Goal: Task Accomplishment & Management: Manage account settings

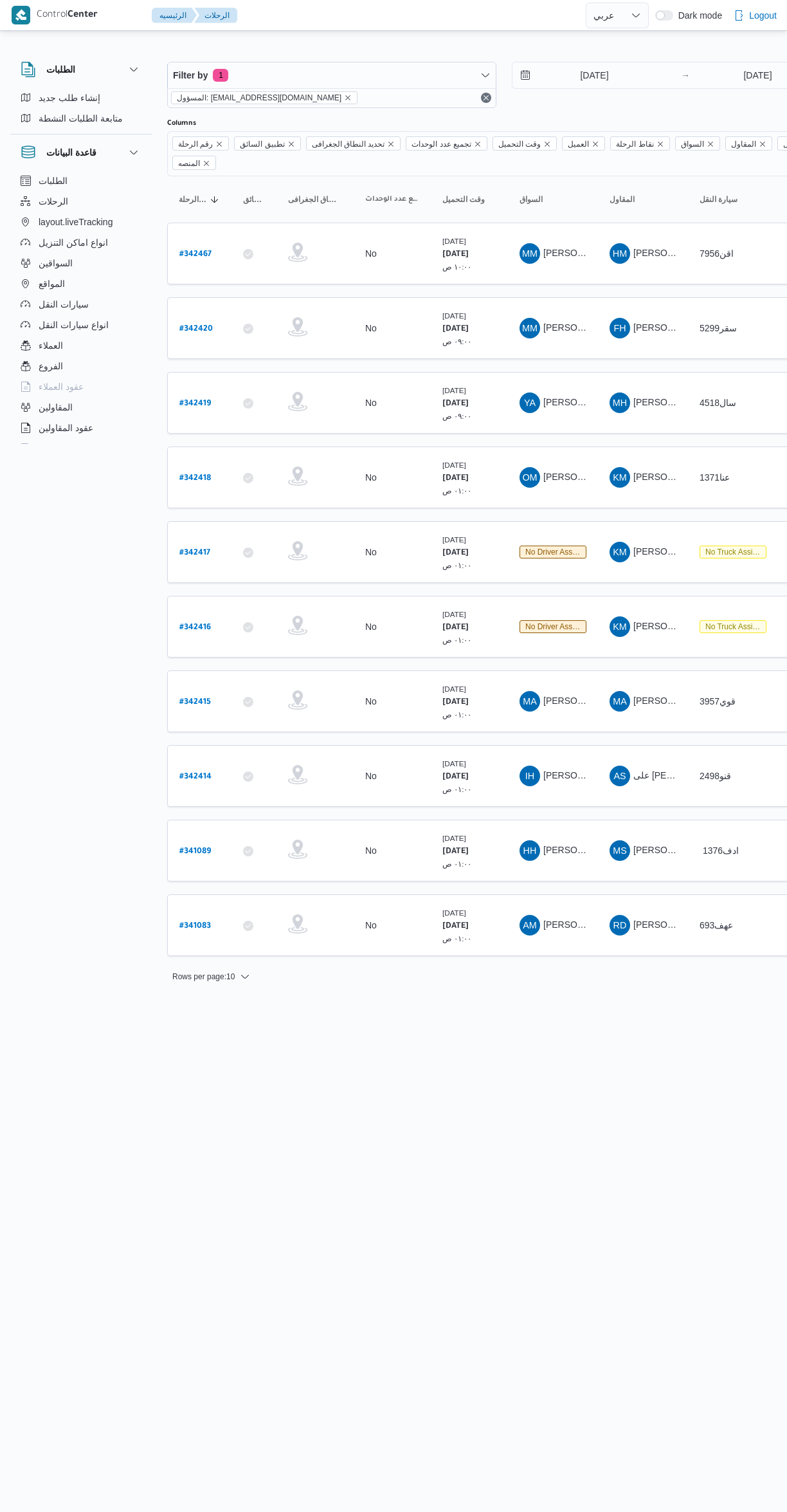
select select "ar"
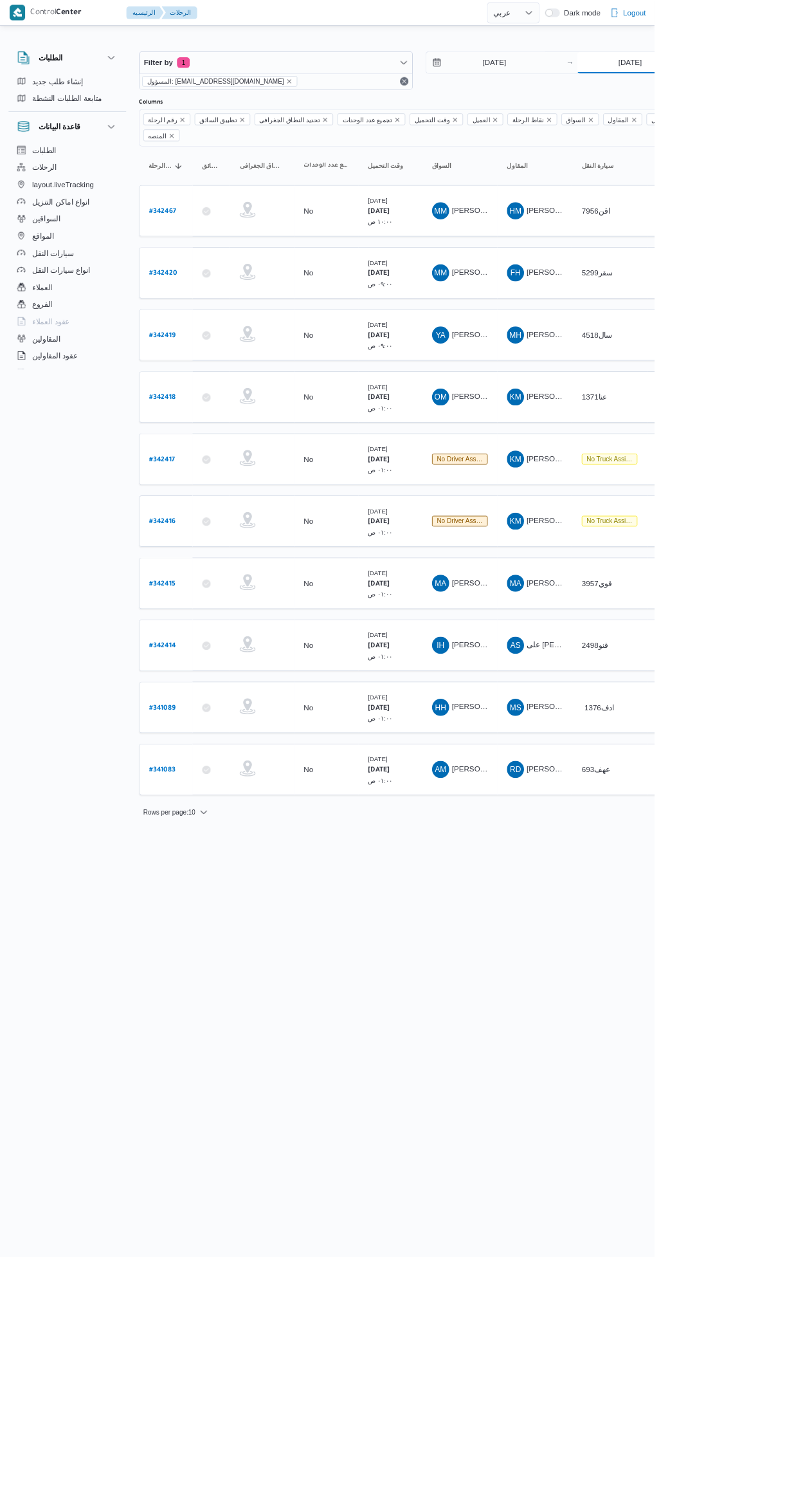
click at [752, 76] on input "8/10/2025" at bounding box center [757, 76] width 128 height 26
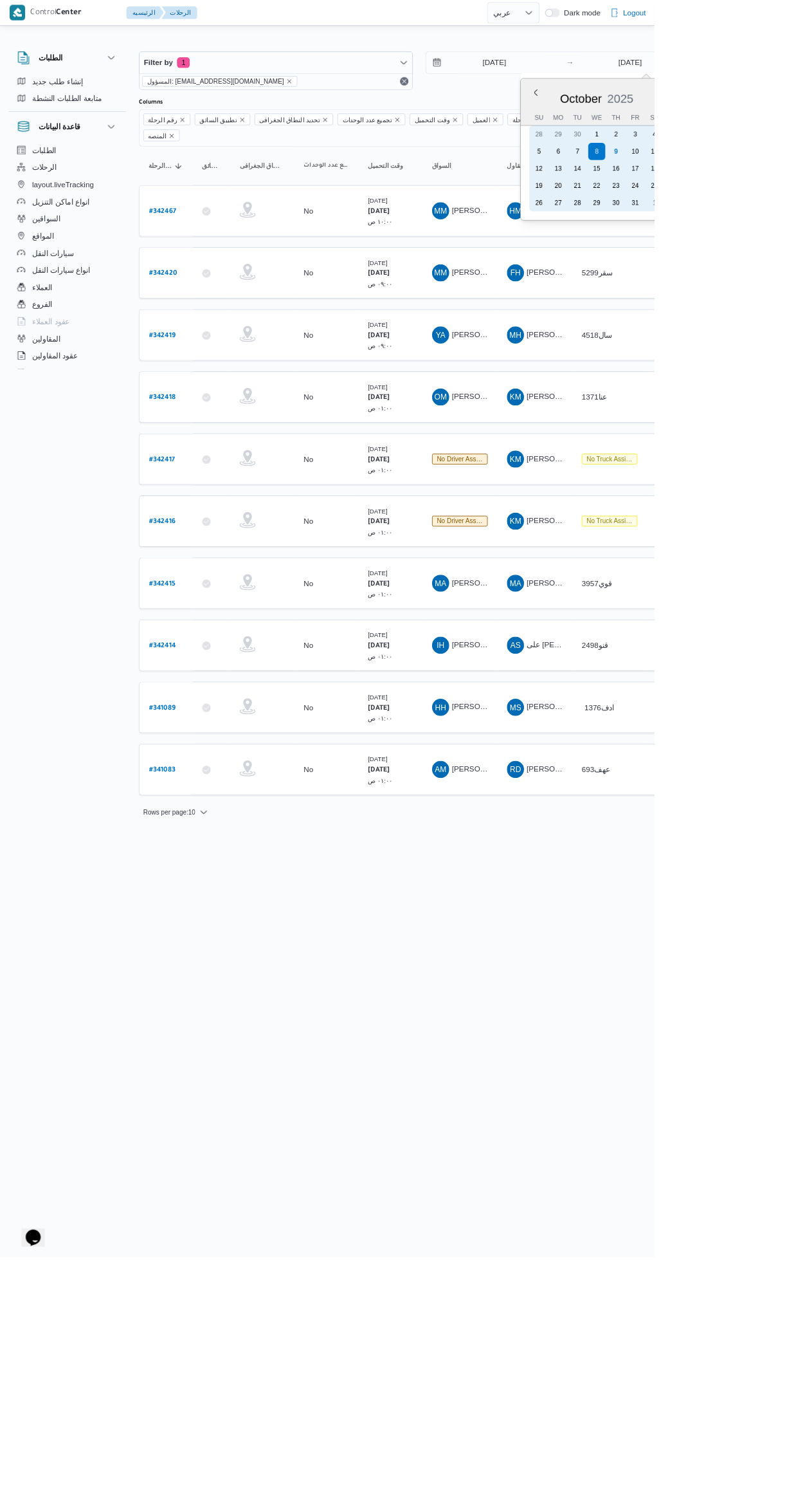
click at [740, 181] on div "9" at bounding box center [740, 182] width 21 height 21
type input "[DATE]"
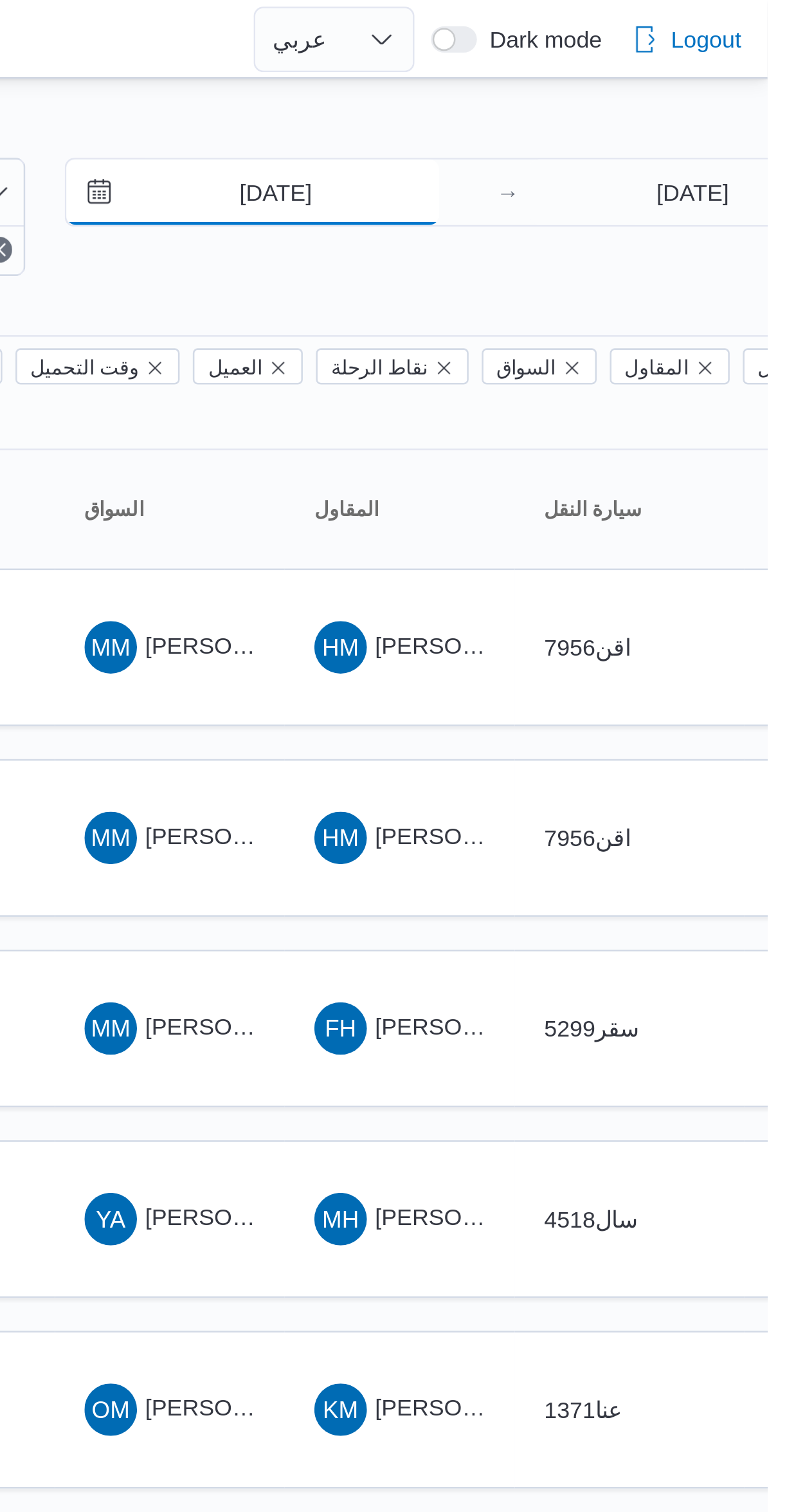
click at [612, 85] on input "8/10/2025" at bounding box center [585, 76] width 146 height 26
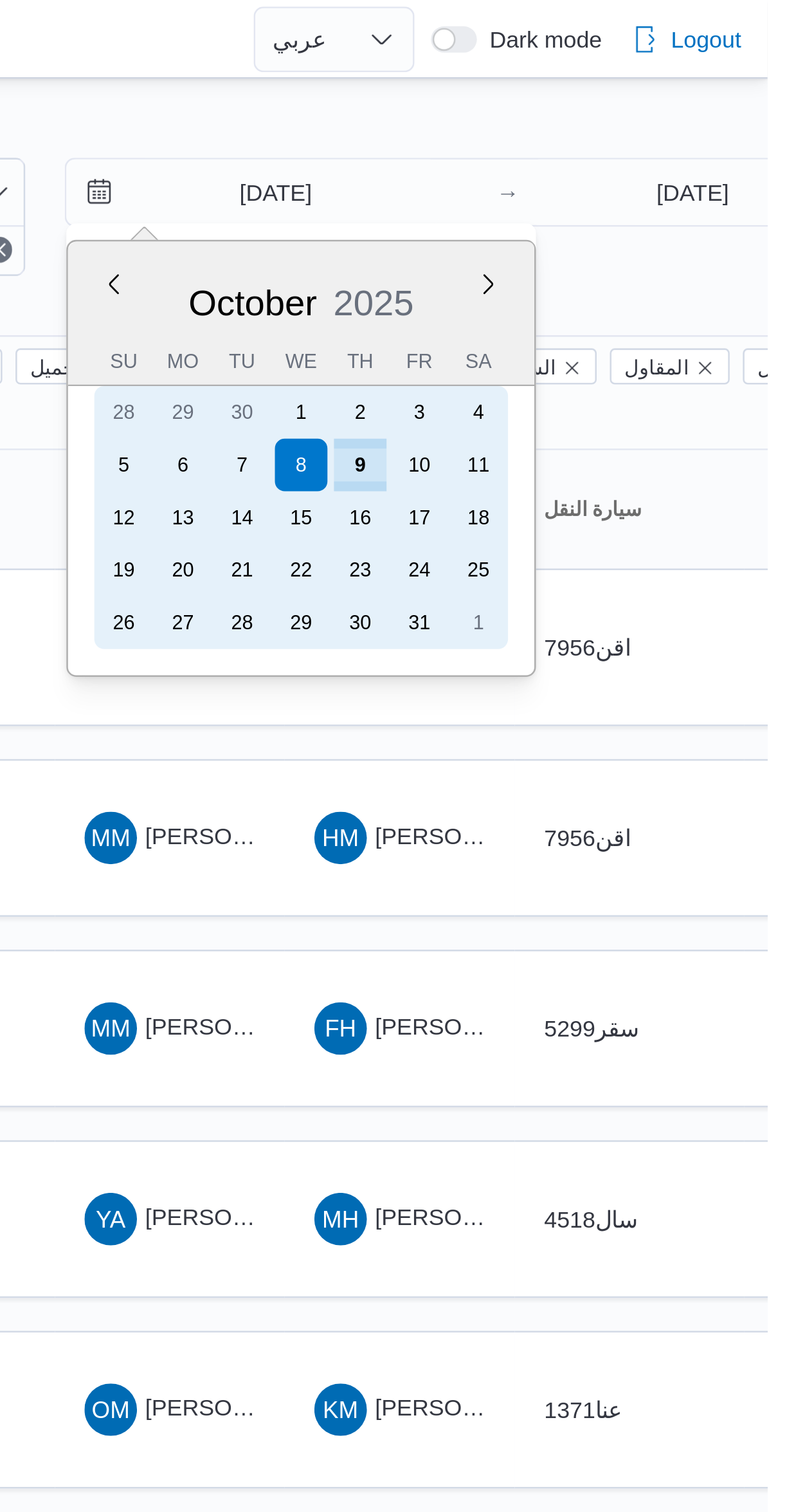
click at [636, 183] on div "9" at bounding box center [627, 182] width 21 height 21
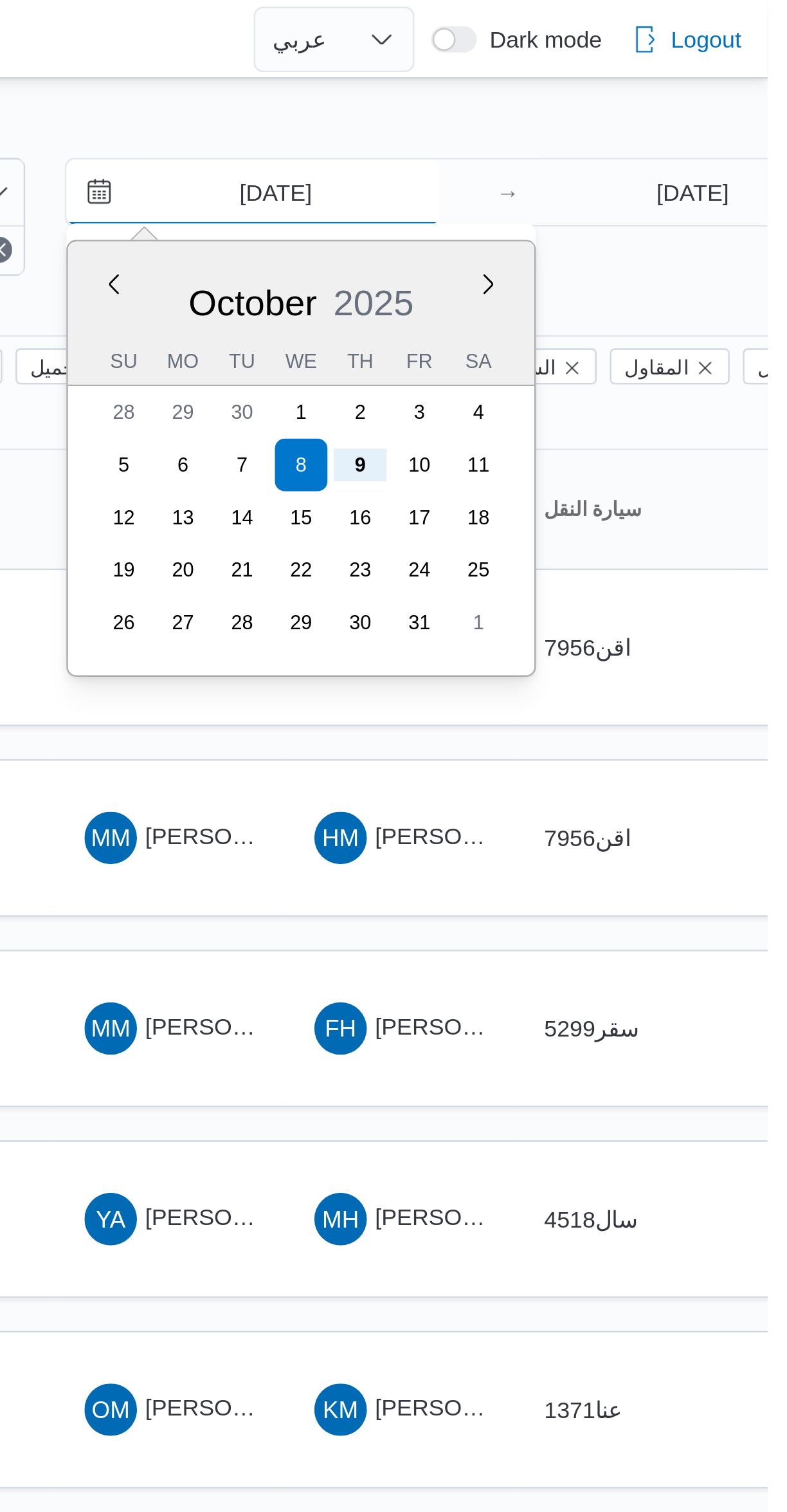
type input "[DATE]"
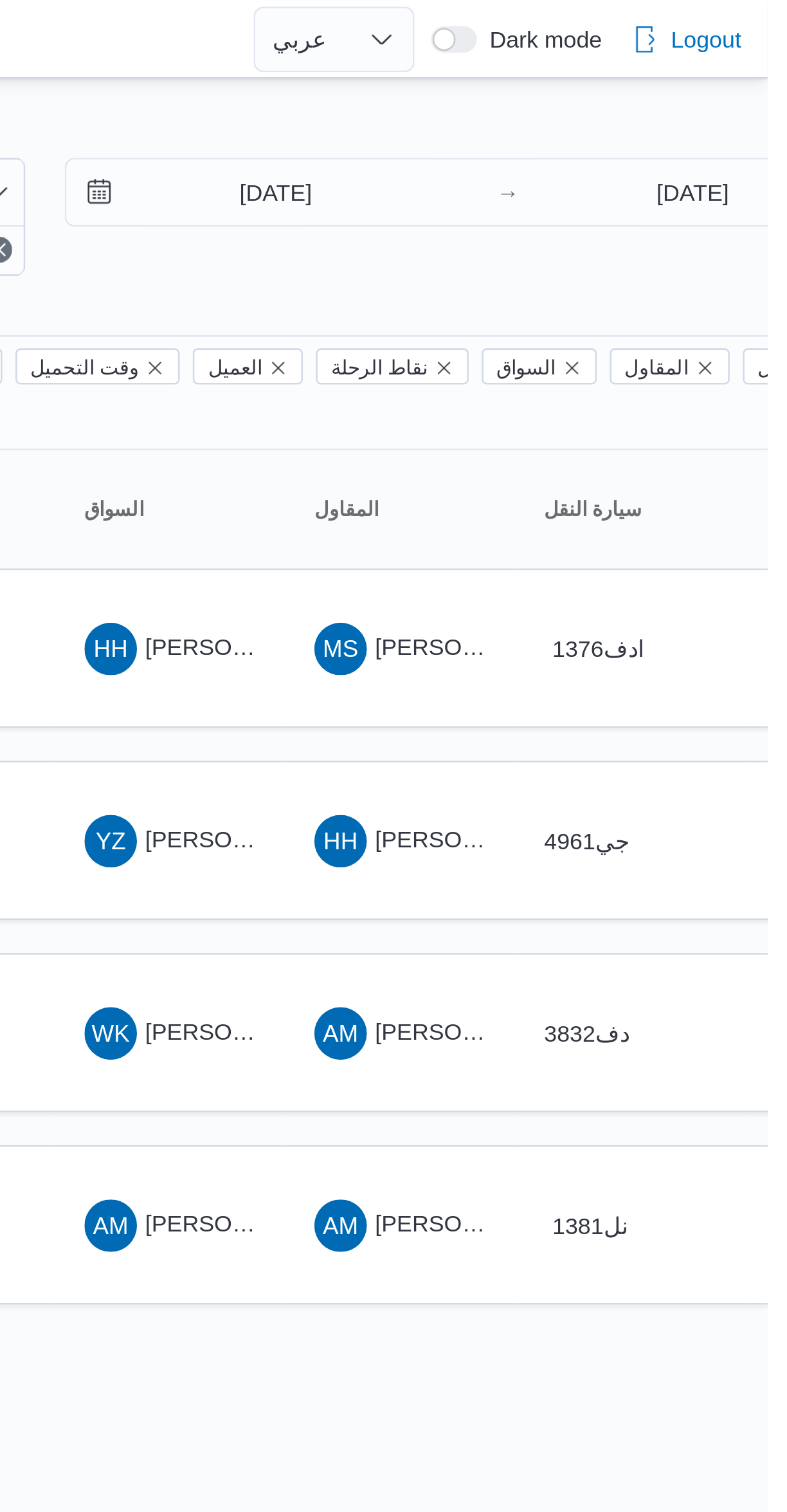
click at [670, 47] on div at bounding box center [553, 51] width 772 height 21
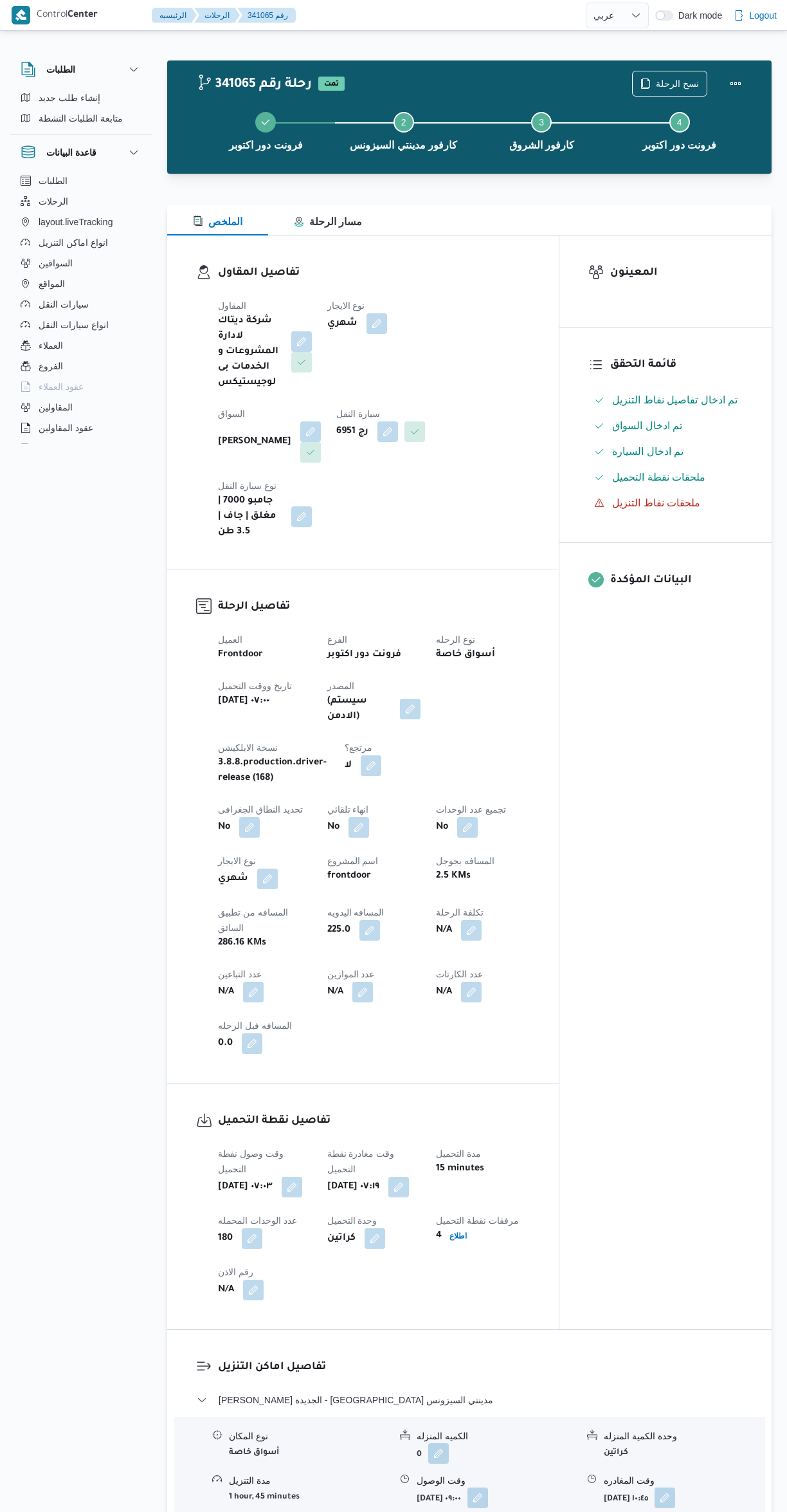
select select "ar"
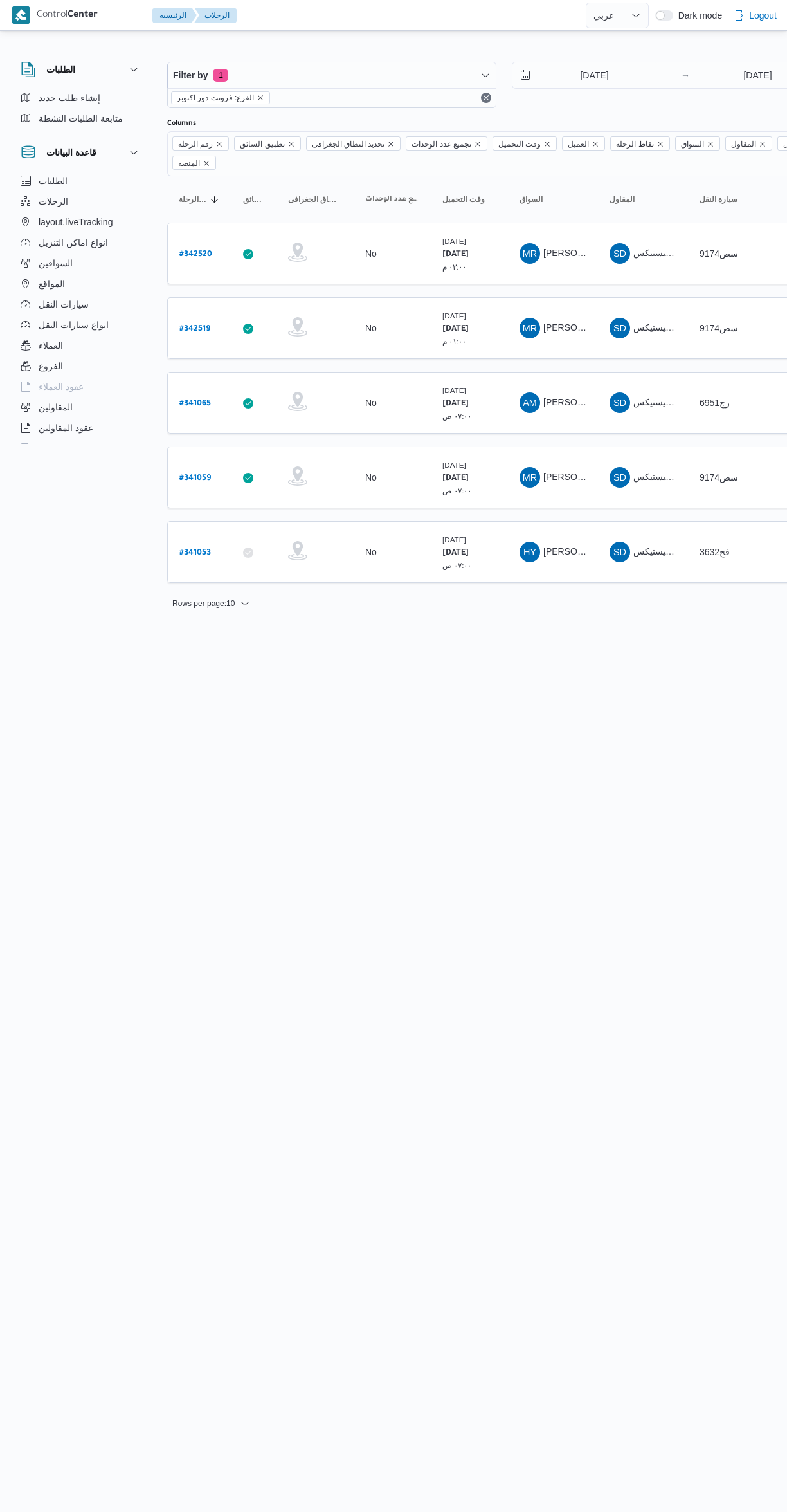
select select "ar"
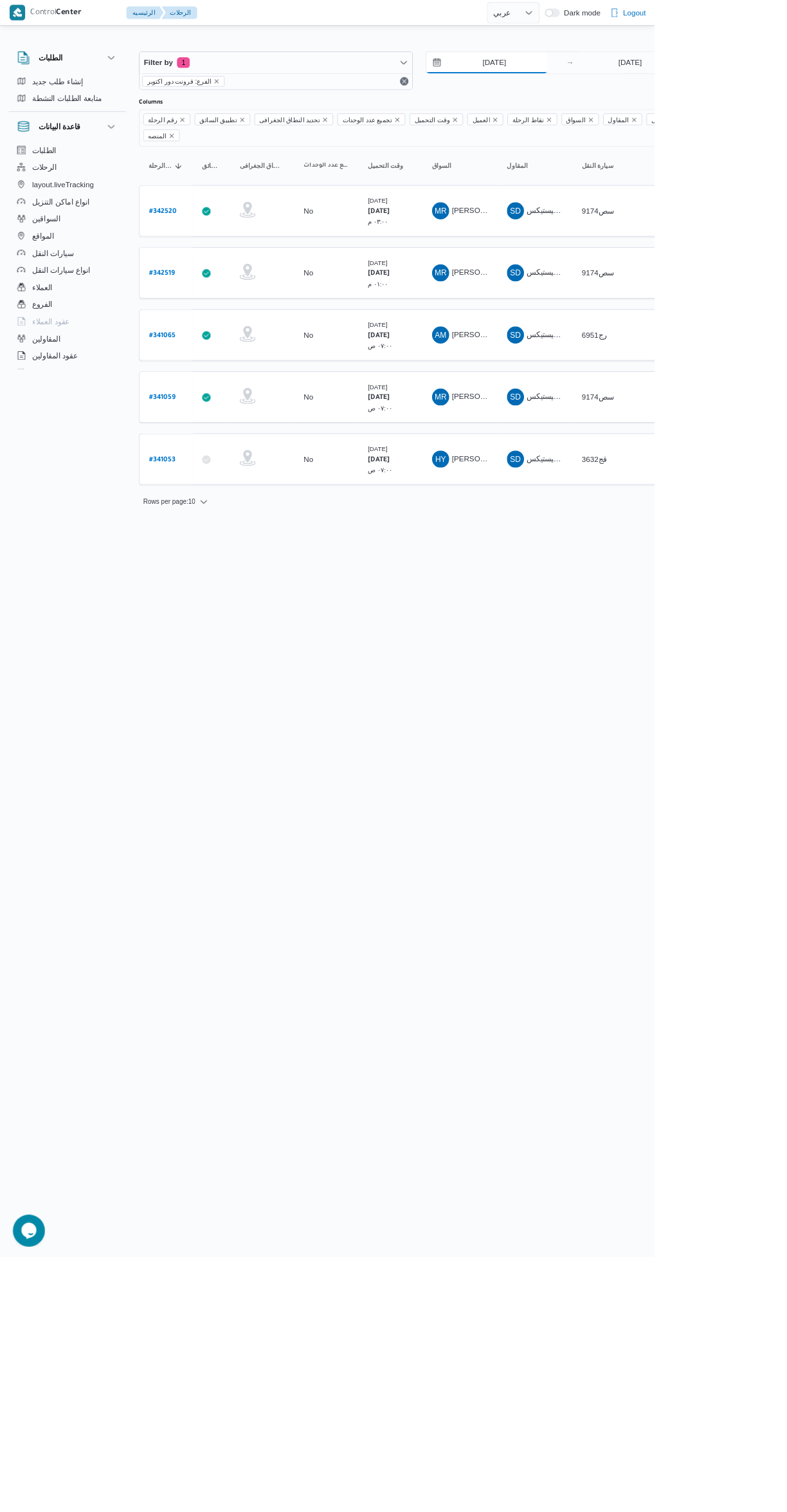
click at [575, 79] on input "[DATE]" at bounding box center [585, 76] width 146 height 26
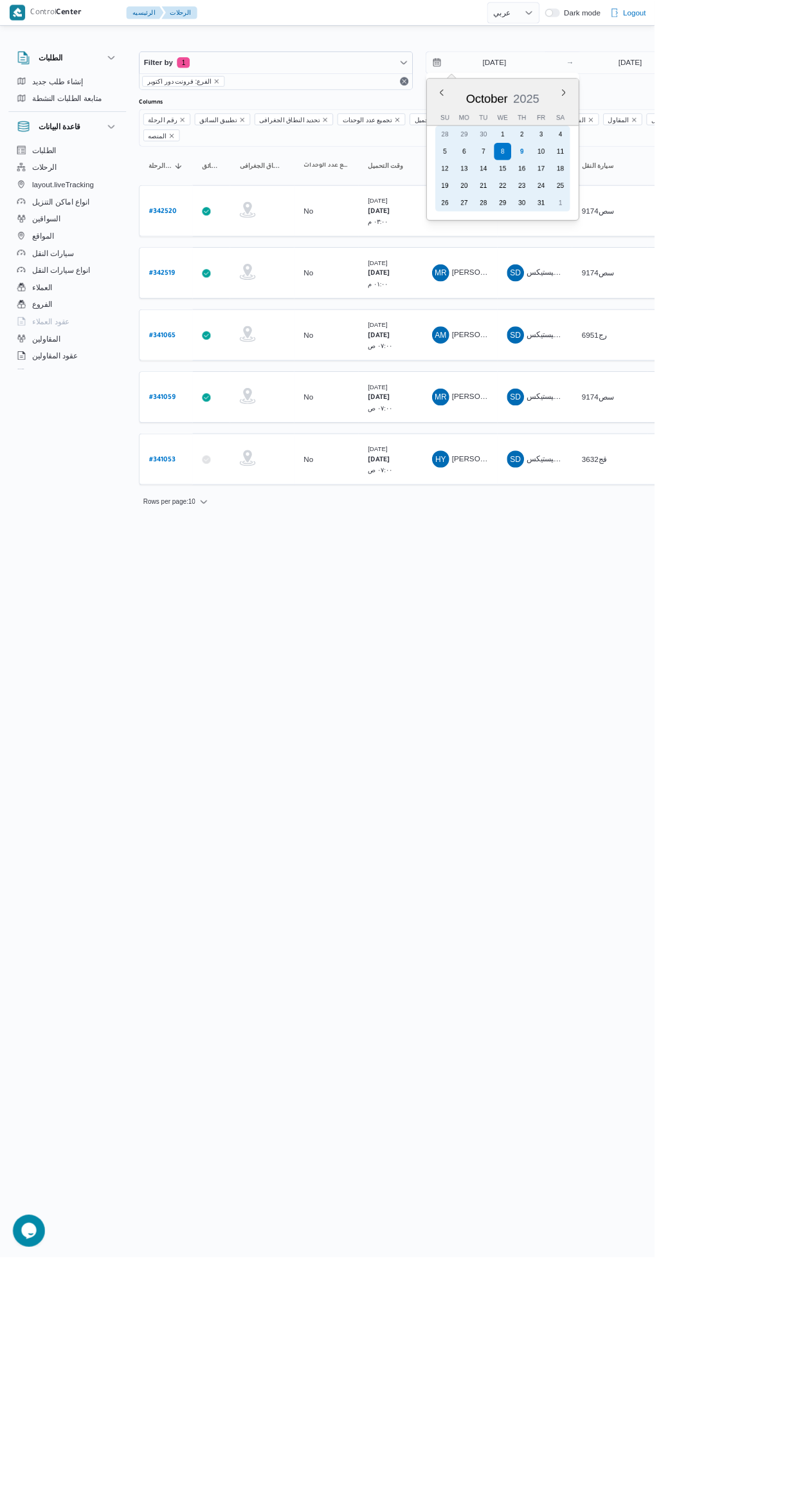
click at [635, 187] on div "9" at bounding box center [627, 182] width 21 height 21
type input "9/10/2025"
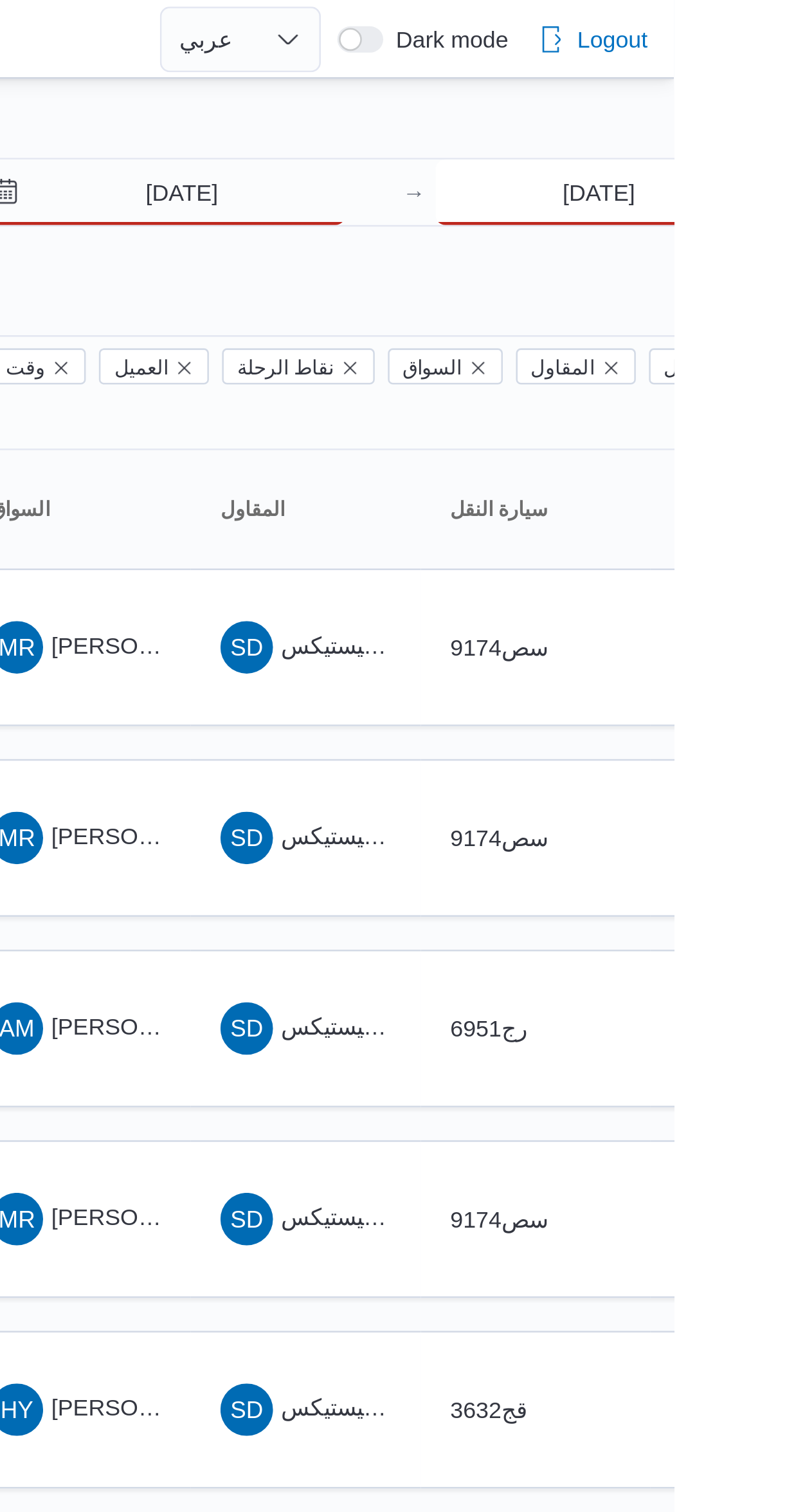
click at [719, 77] on input "8/10/2025" at bounding box center [757, 76] width 128 height 26
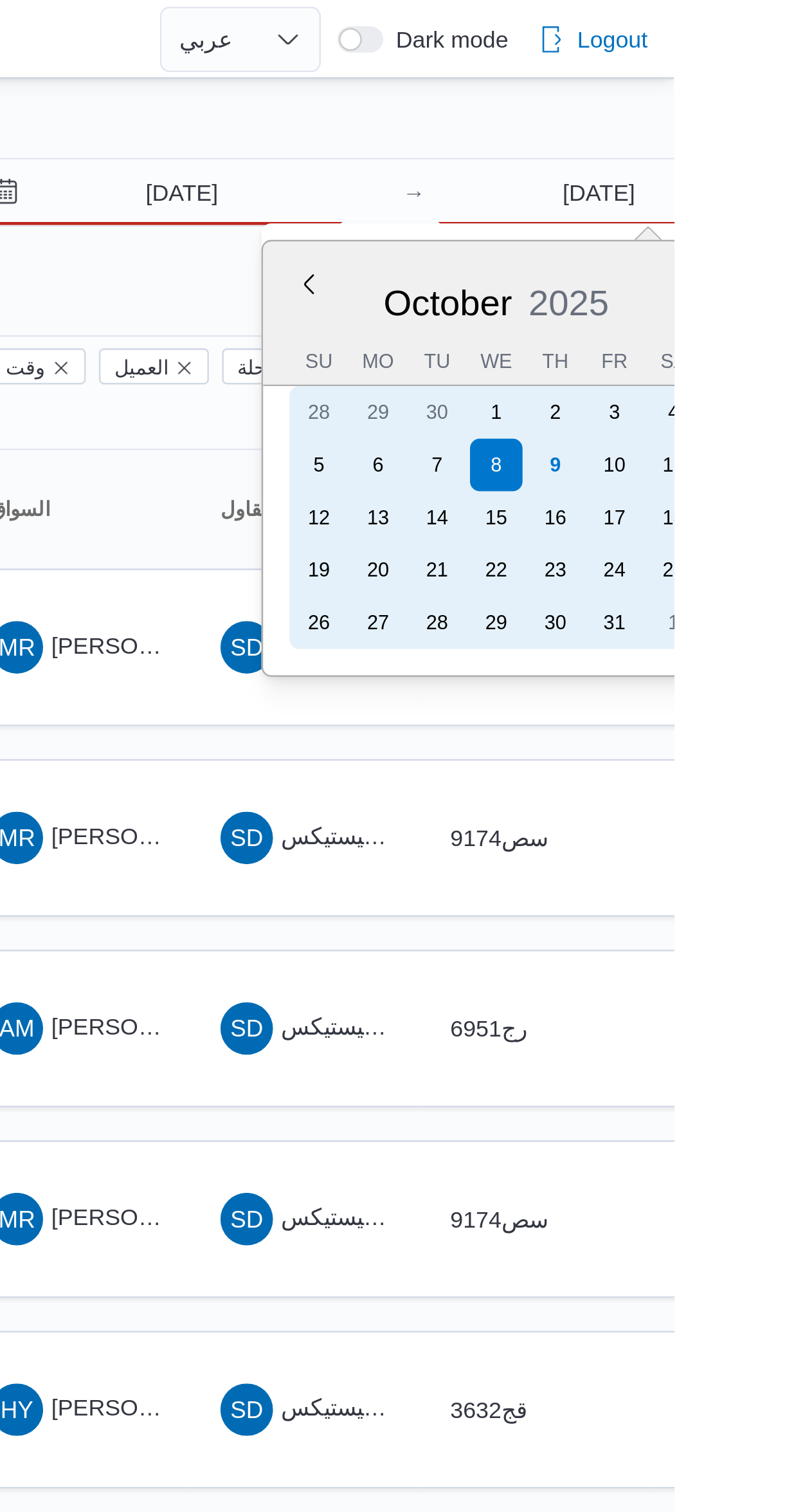
click at [739, 179] on div "9" at bounding box center [740, 182] width 21 height 21
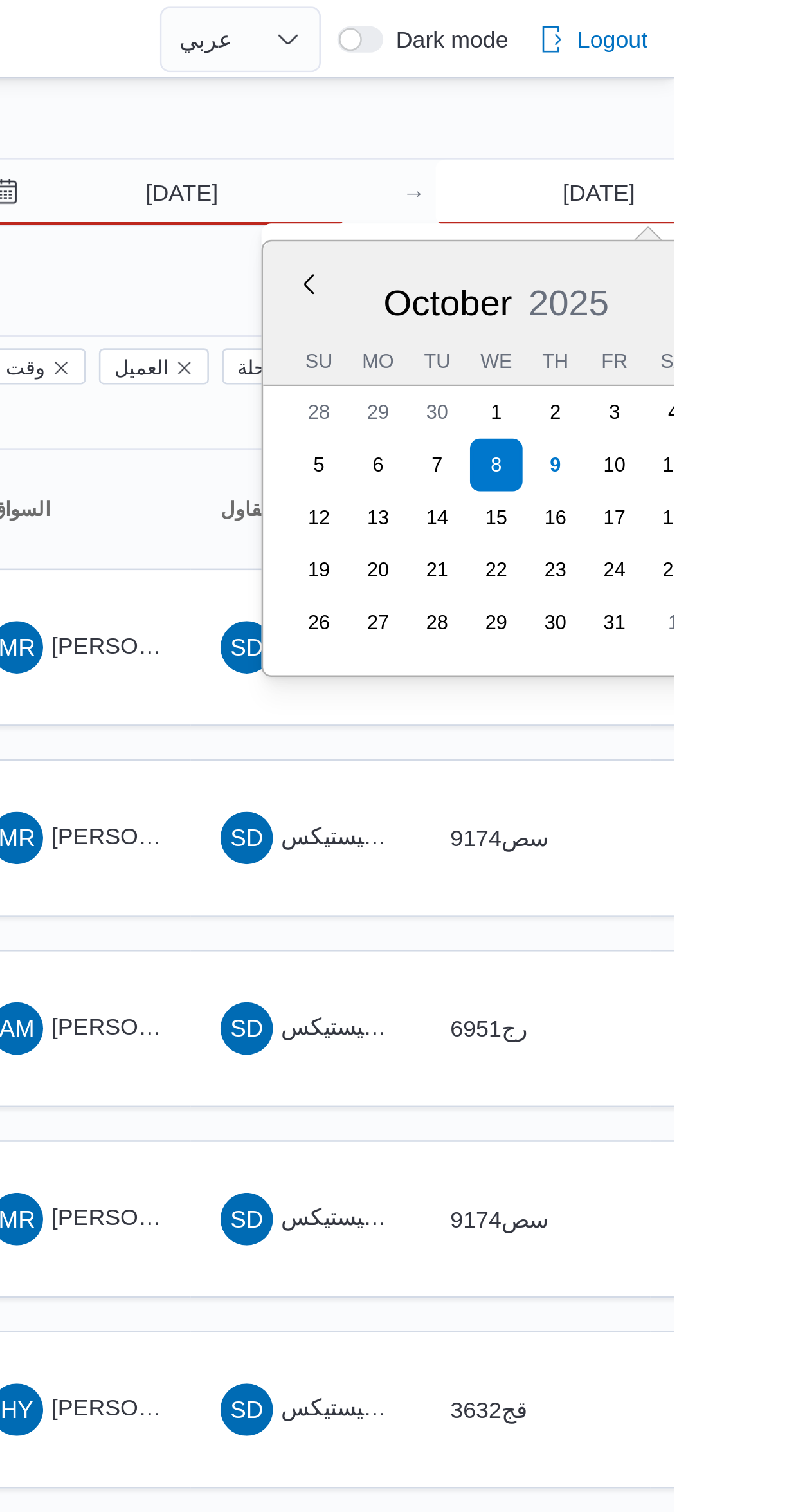
type input "9/10/2025"
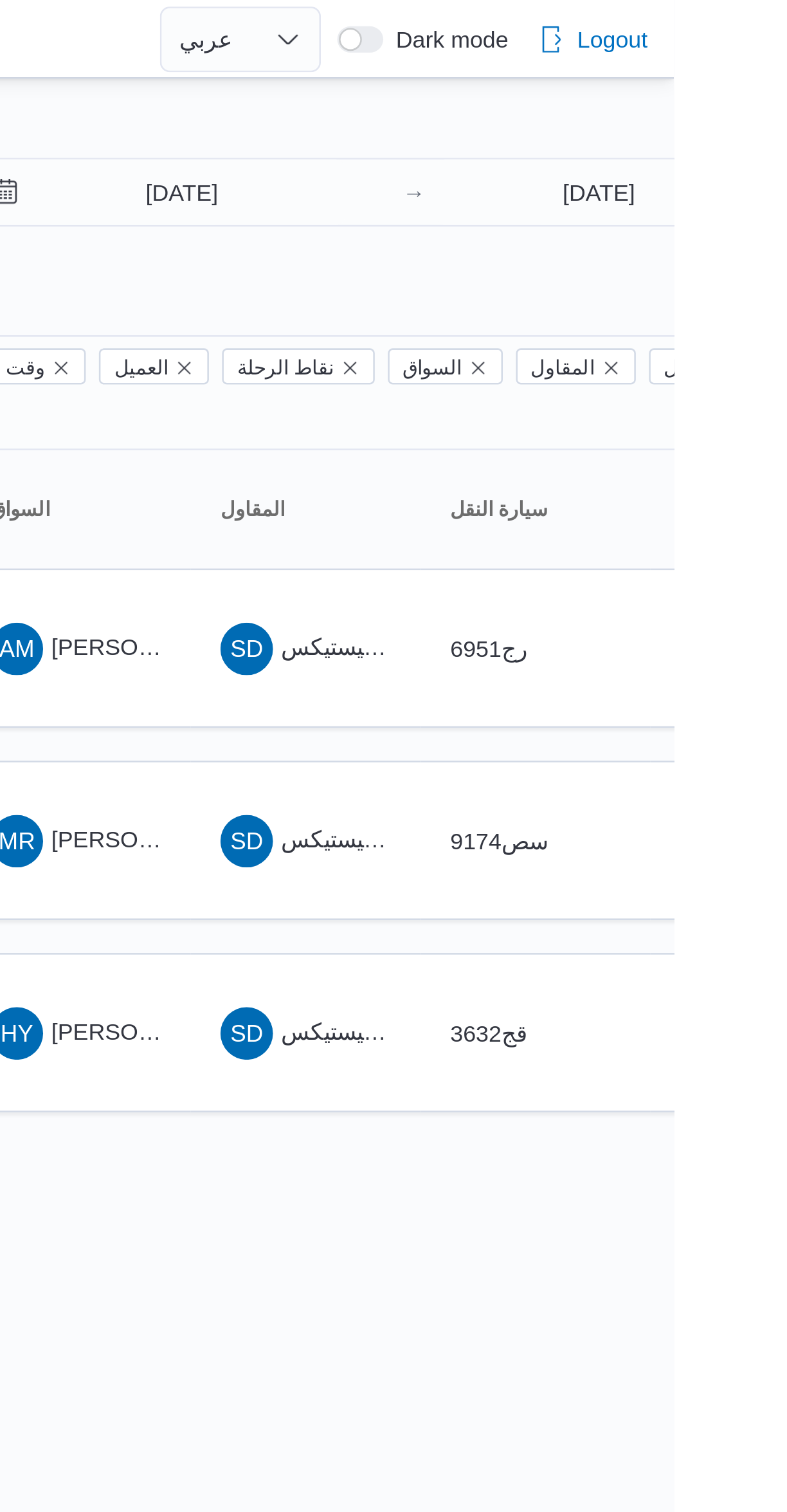
click at [630, 41] on div at bounding box center [553, 51] width 772 height 21
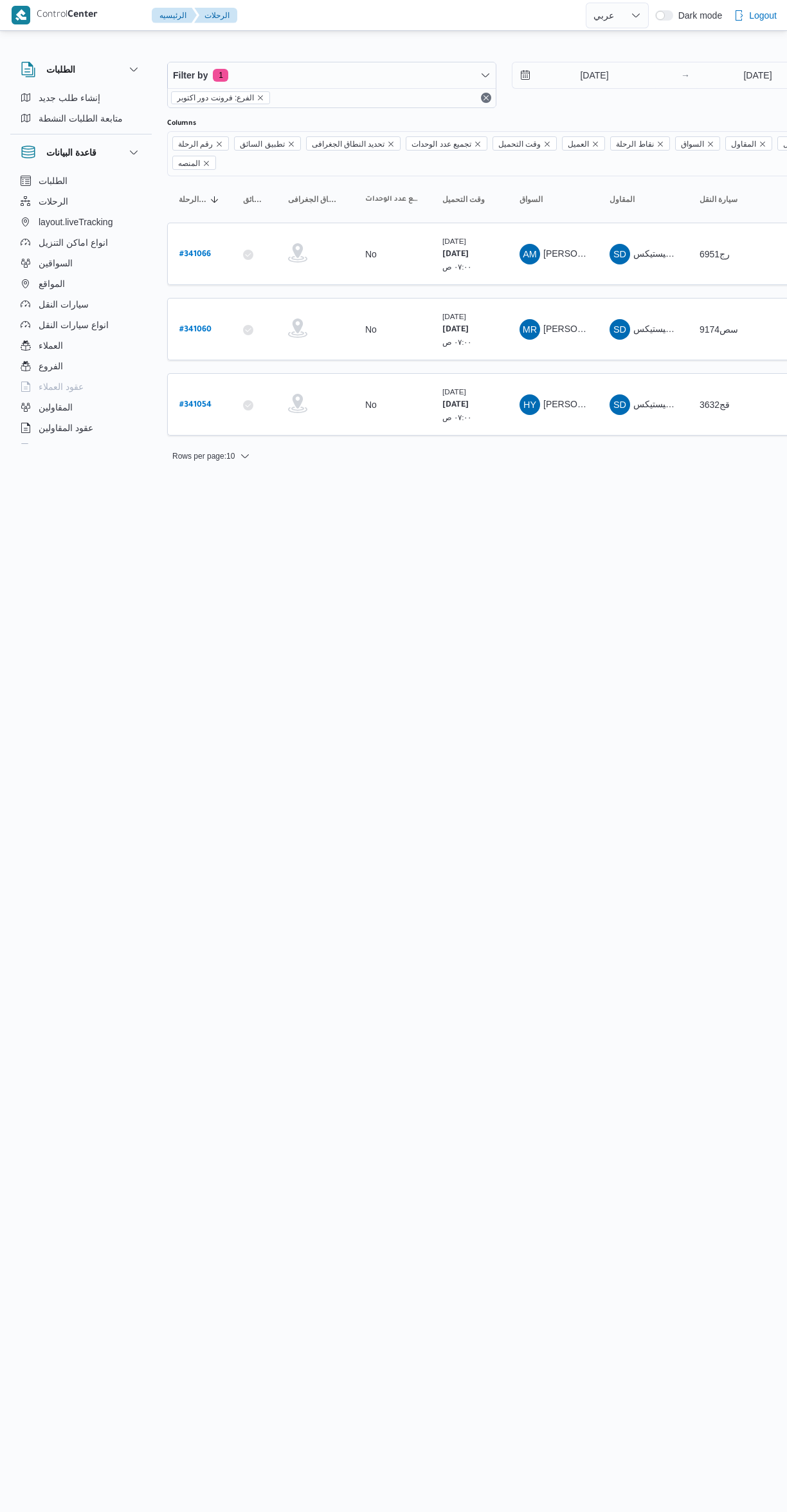
select select "ar"
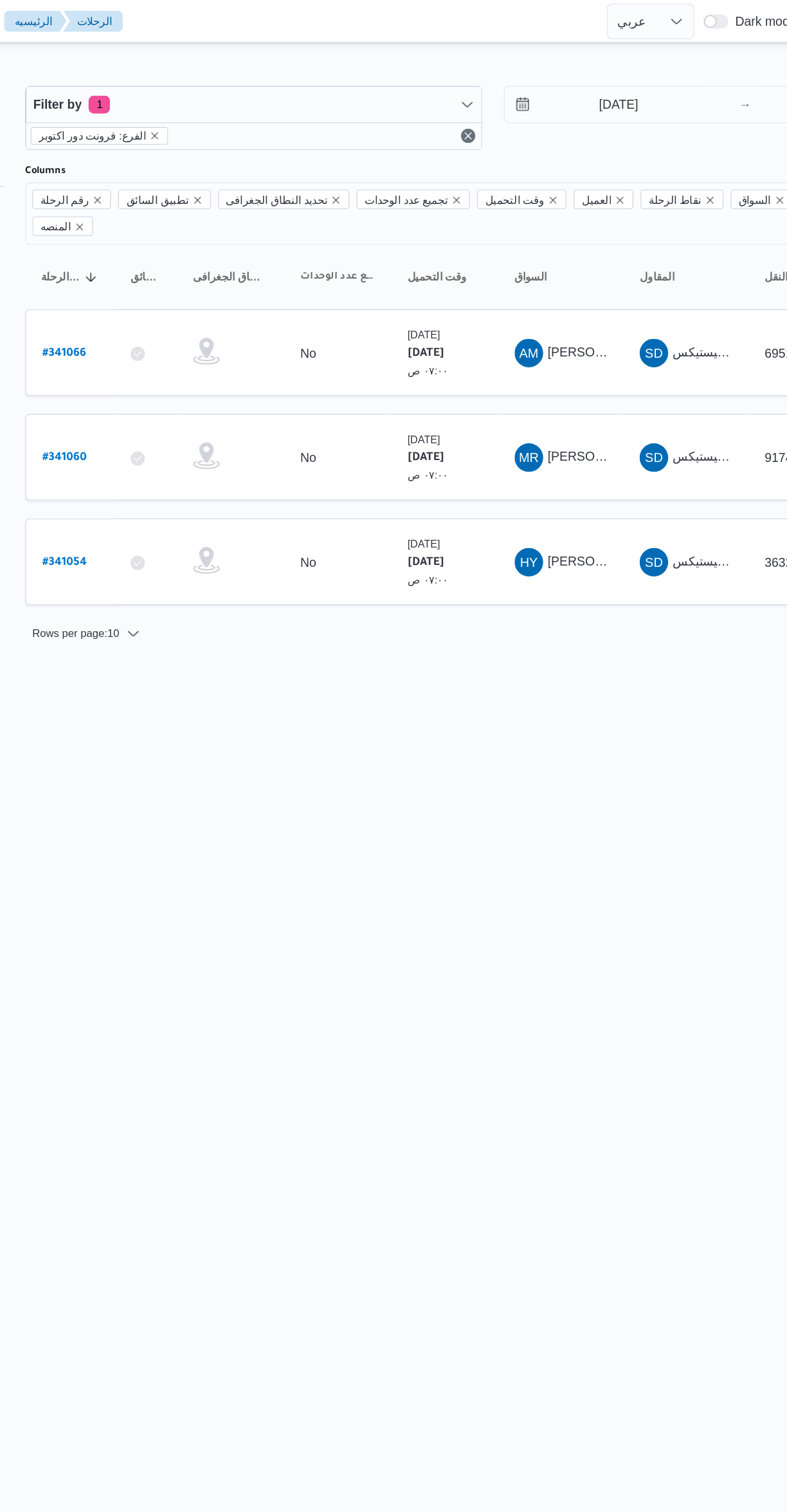
click at [195, 401] on b "# 341054" at bounding box center [195, 405] width 32 height 9
select select "ar"
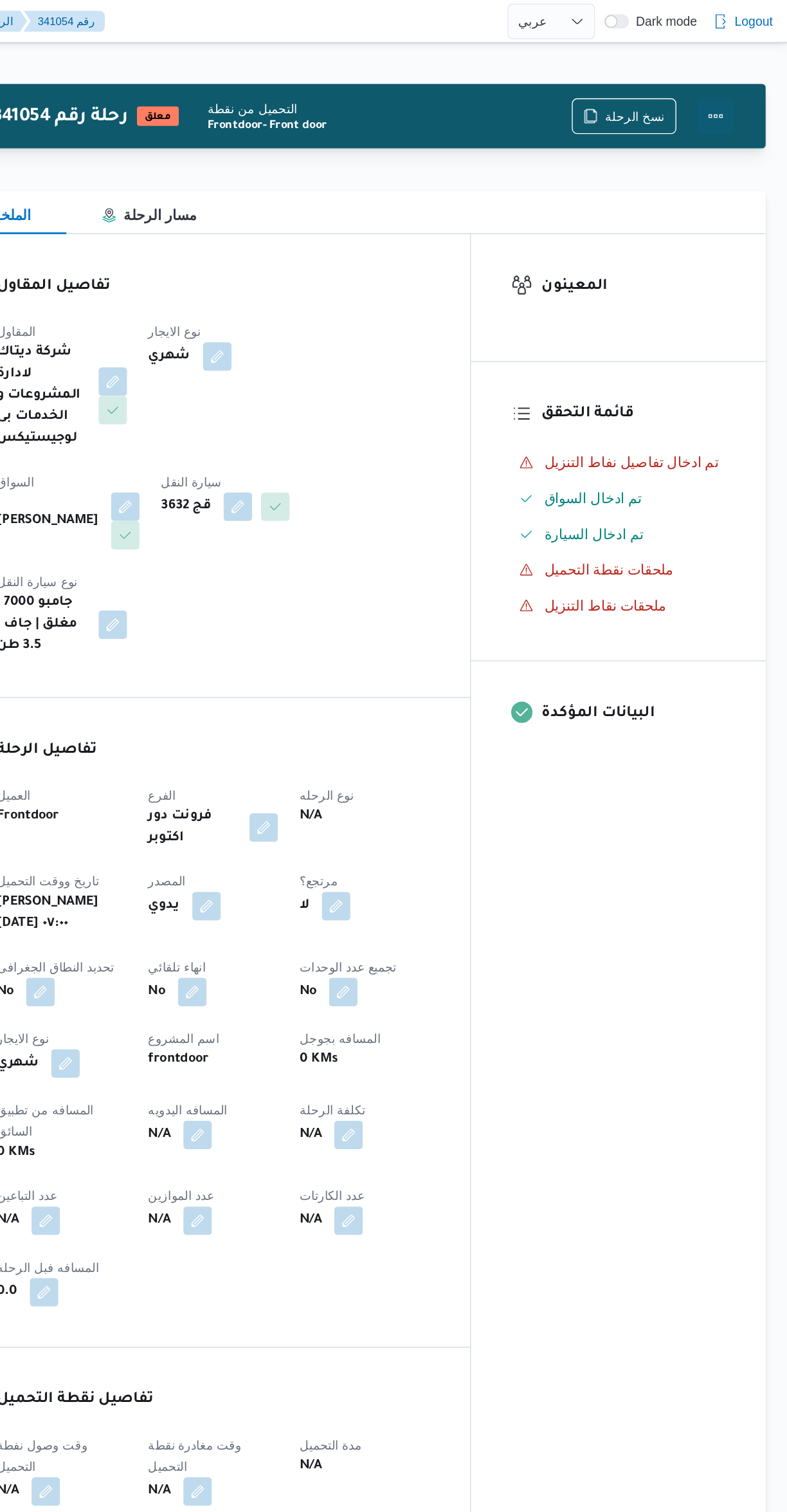
click at [741, 87] on button "Actions" at bounding box center [735, 84] width 26 height 26
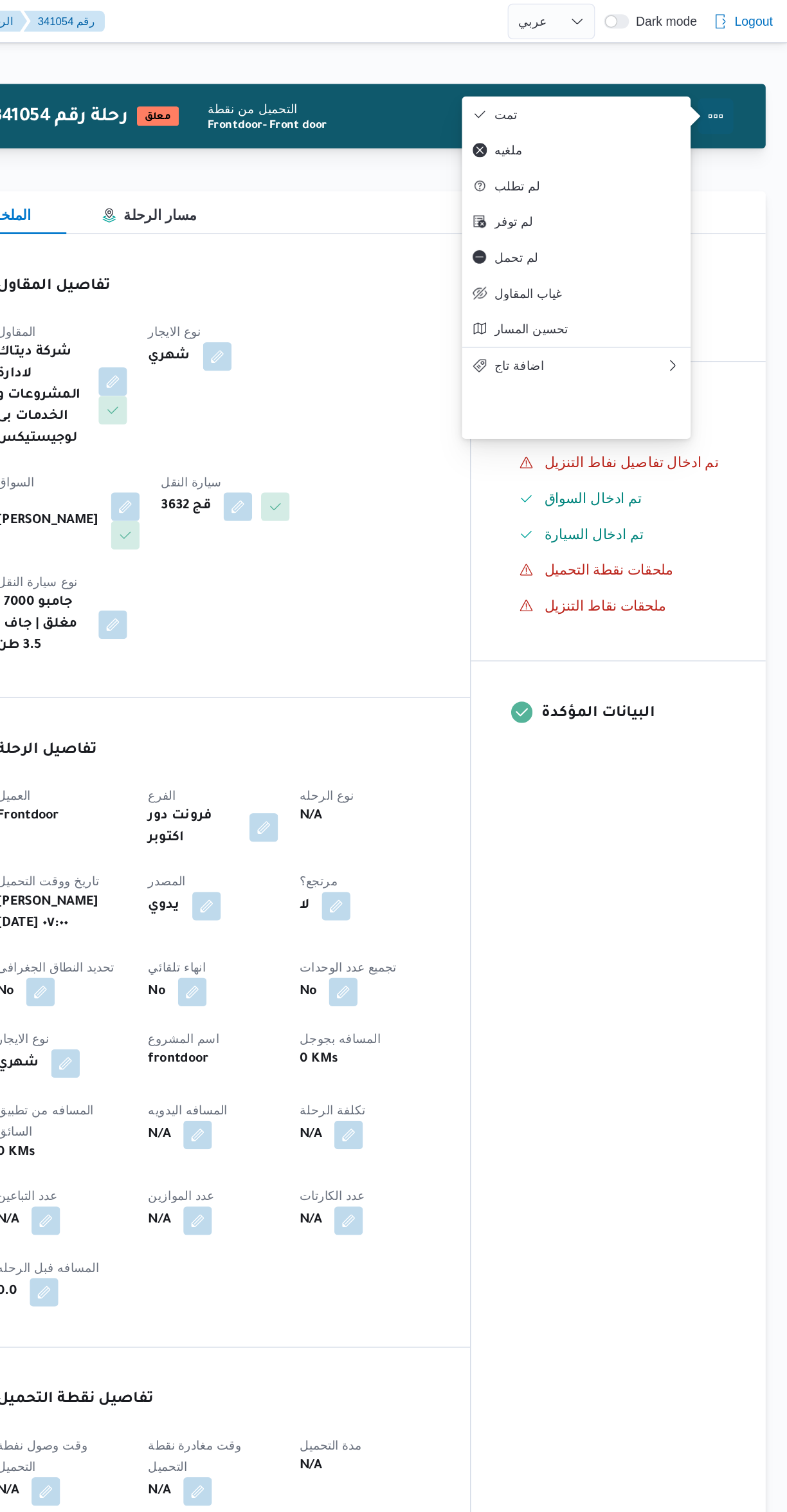
click at [727, 78] on button "Actions" at bounding box center [735, 84] width 26 height 26
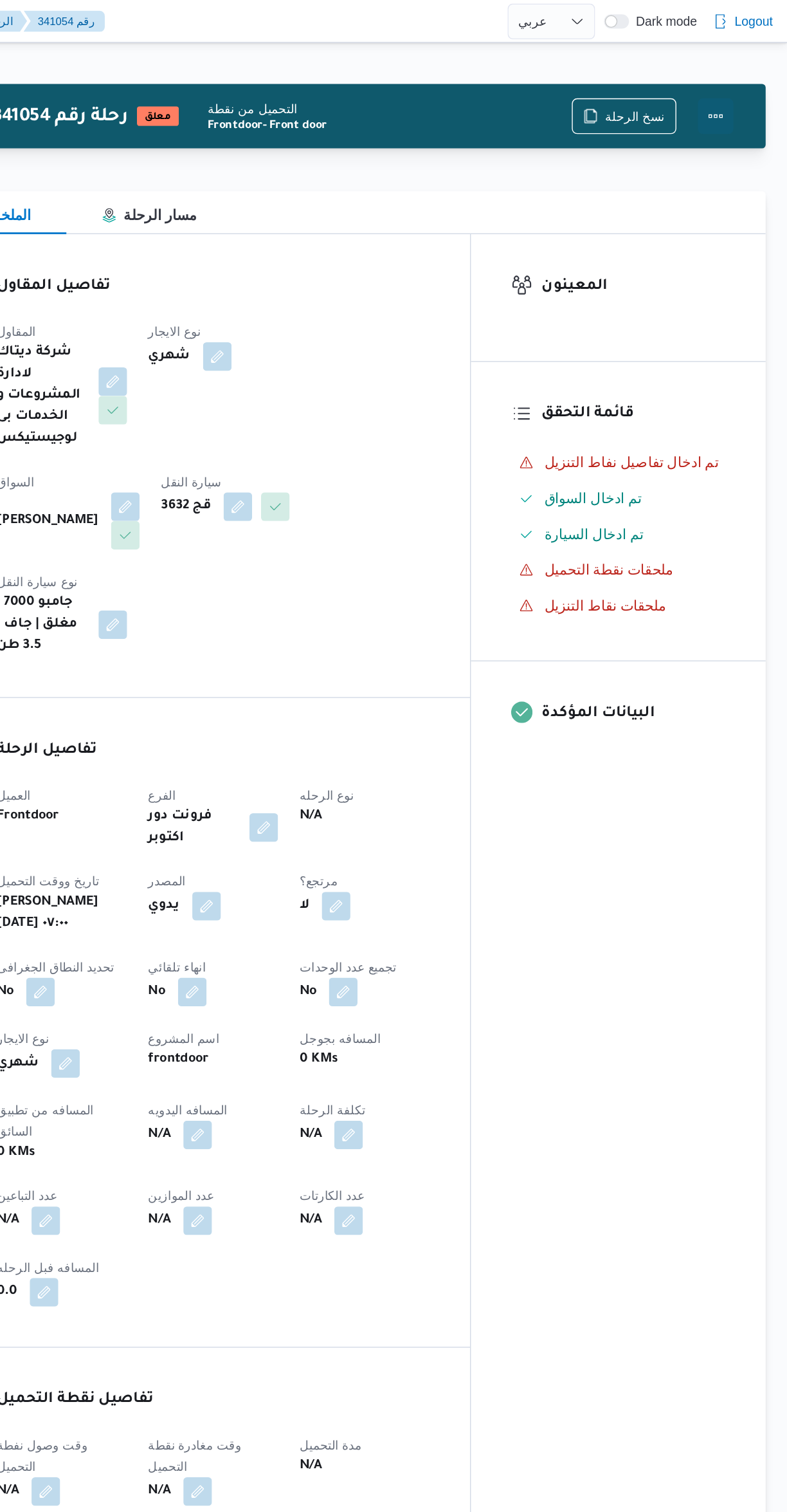
click at [727, 78] on button "Actions" at bounding box center [735, 84] width 26 height 26
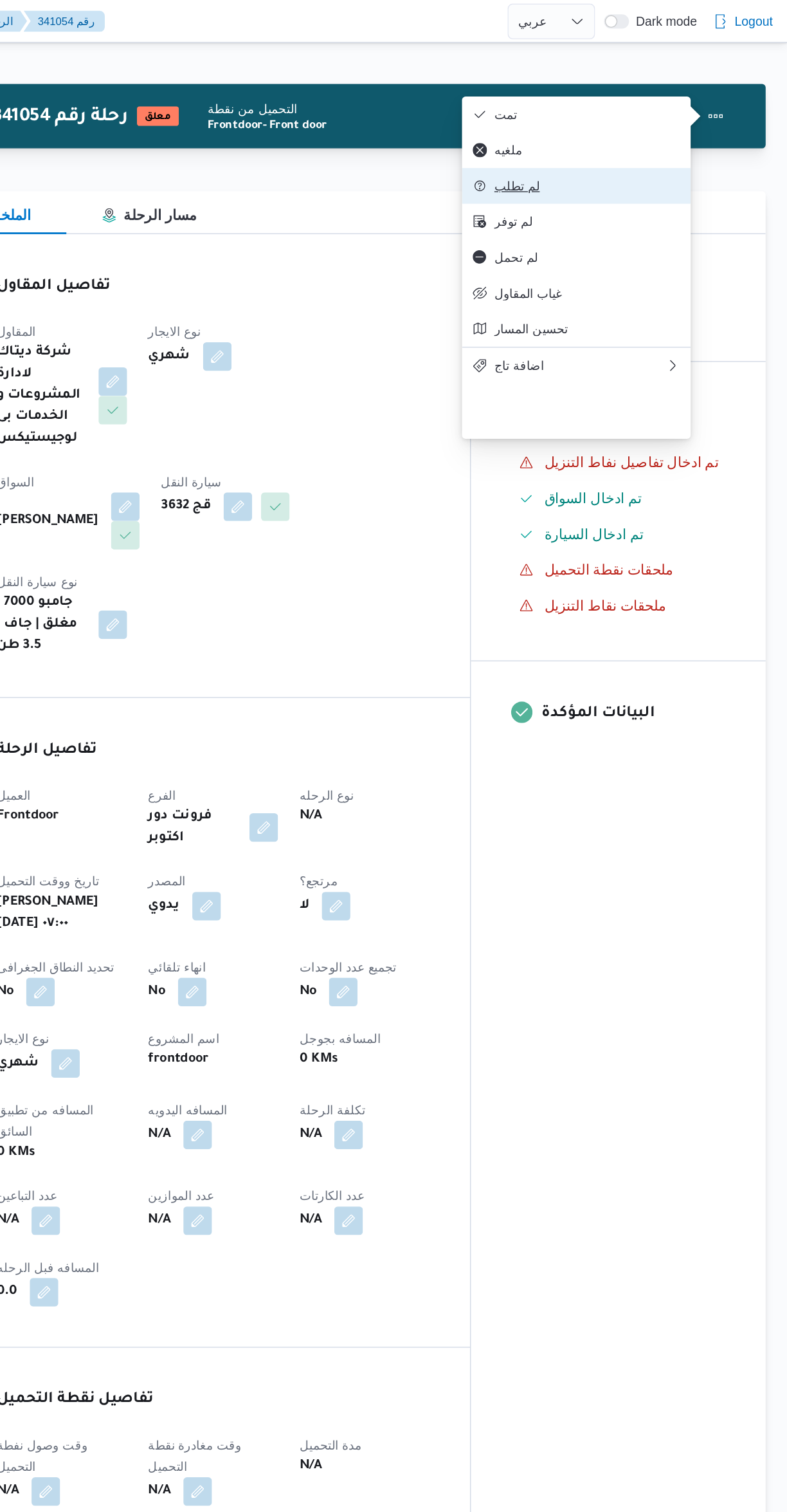
click at [563, 139] on icon "button" at bounding box center [566, 133] width 10 height 10
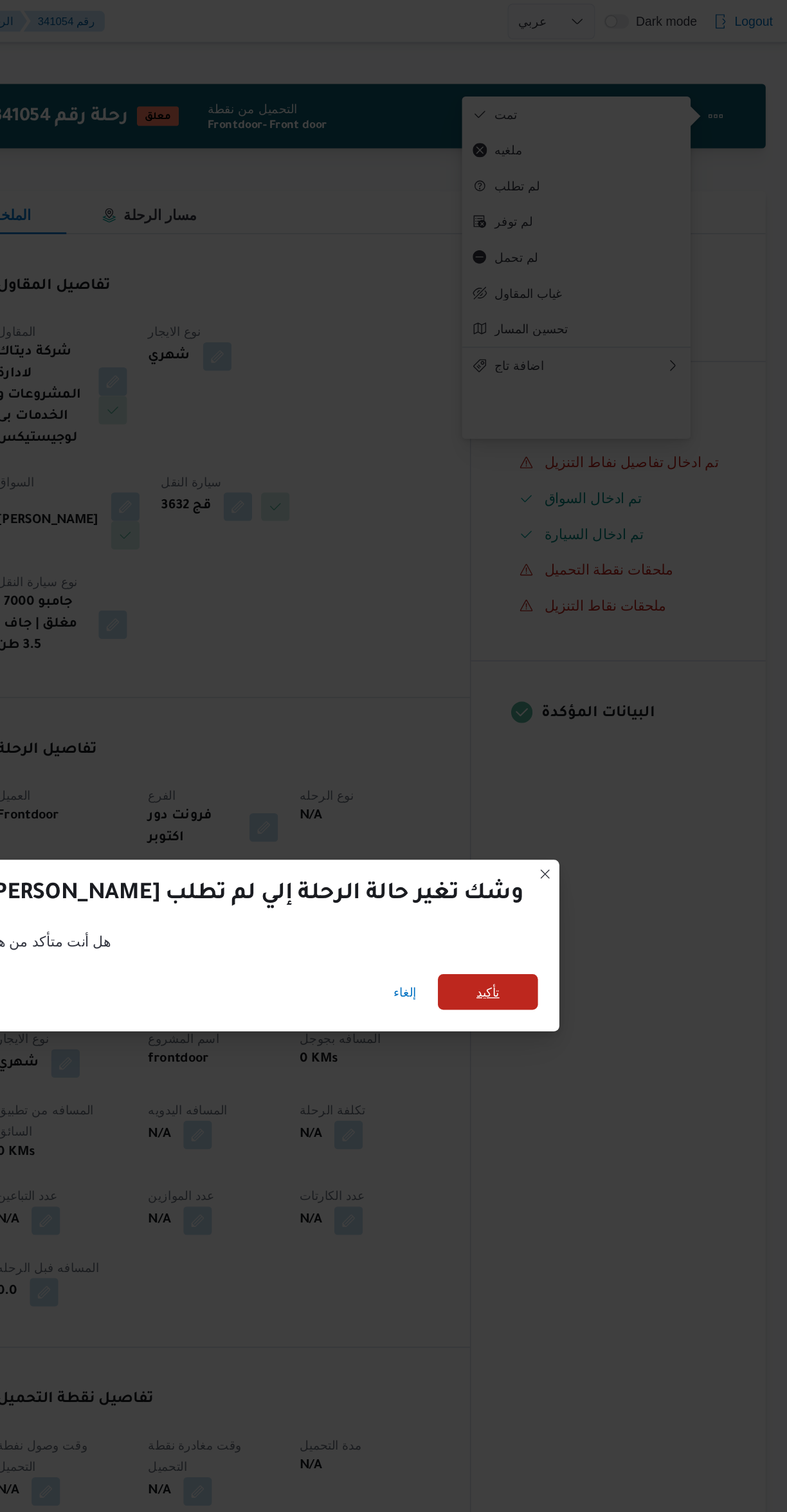
click at [554, 712] on span "تأكيد" at bounding box center [571, 715] width 72 height 26
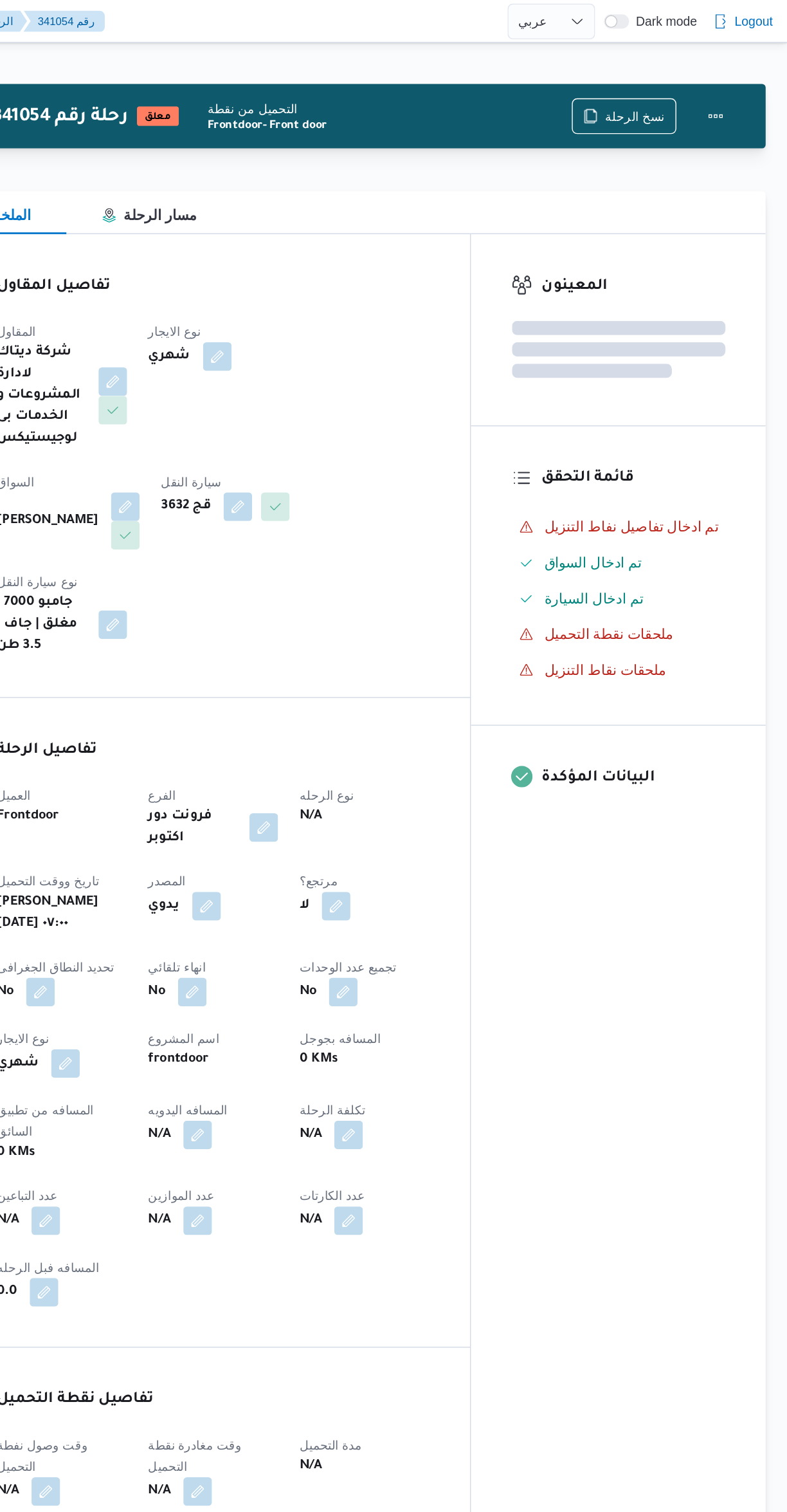
click at [670, 736] on div "المعينون قائمة التحقق تم ادخال تفاصيل نفاط التنزيل تم ادخال السواق تم ادخال الس…" at bounding box center [665, 692] width 212 height 1047
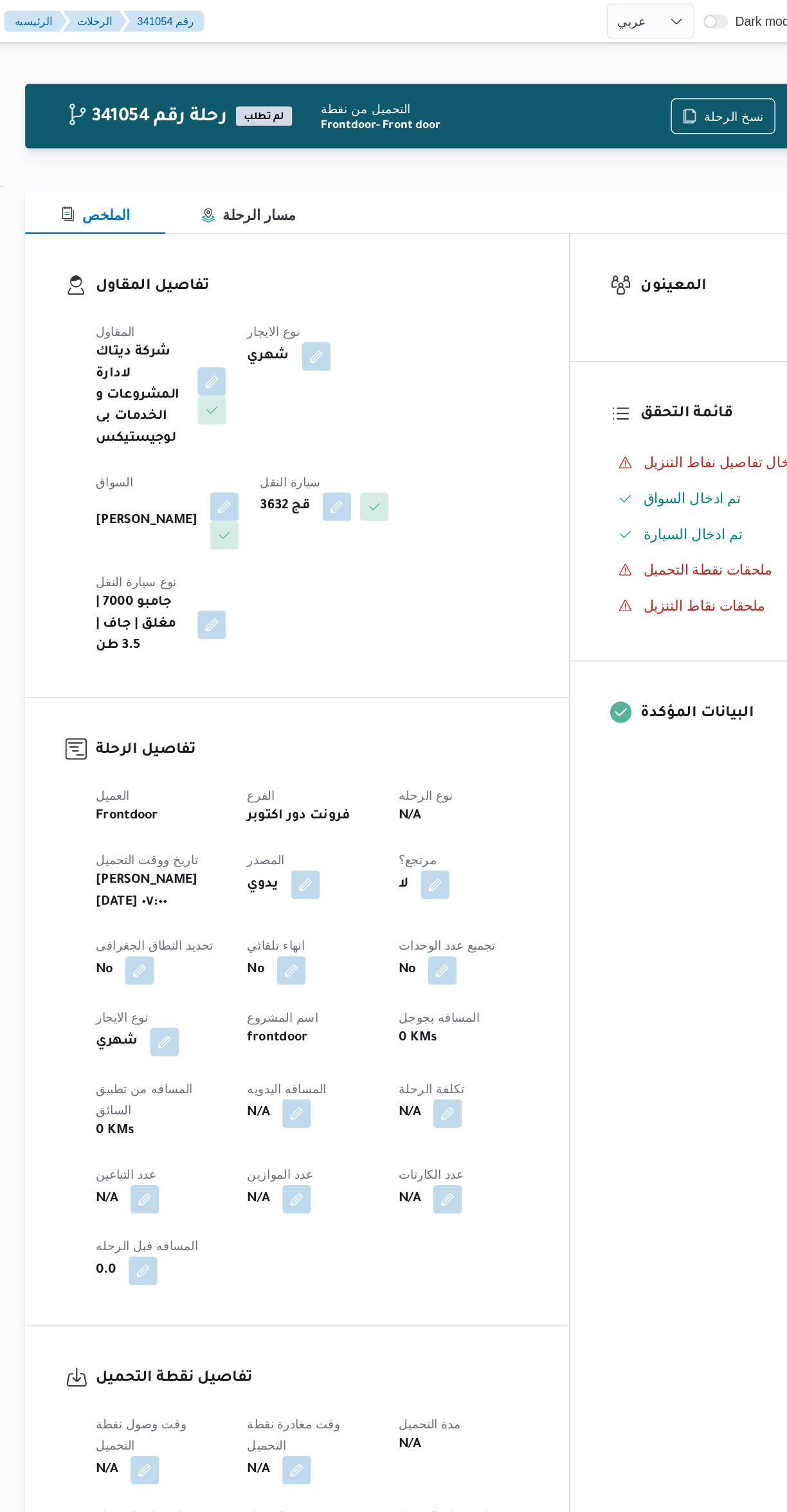
select select "ar"
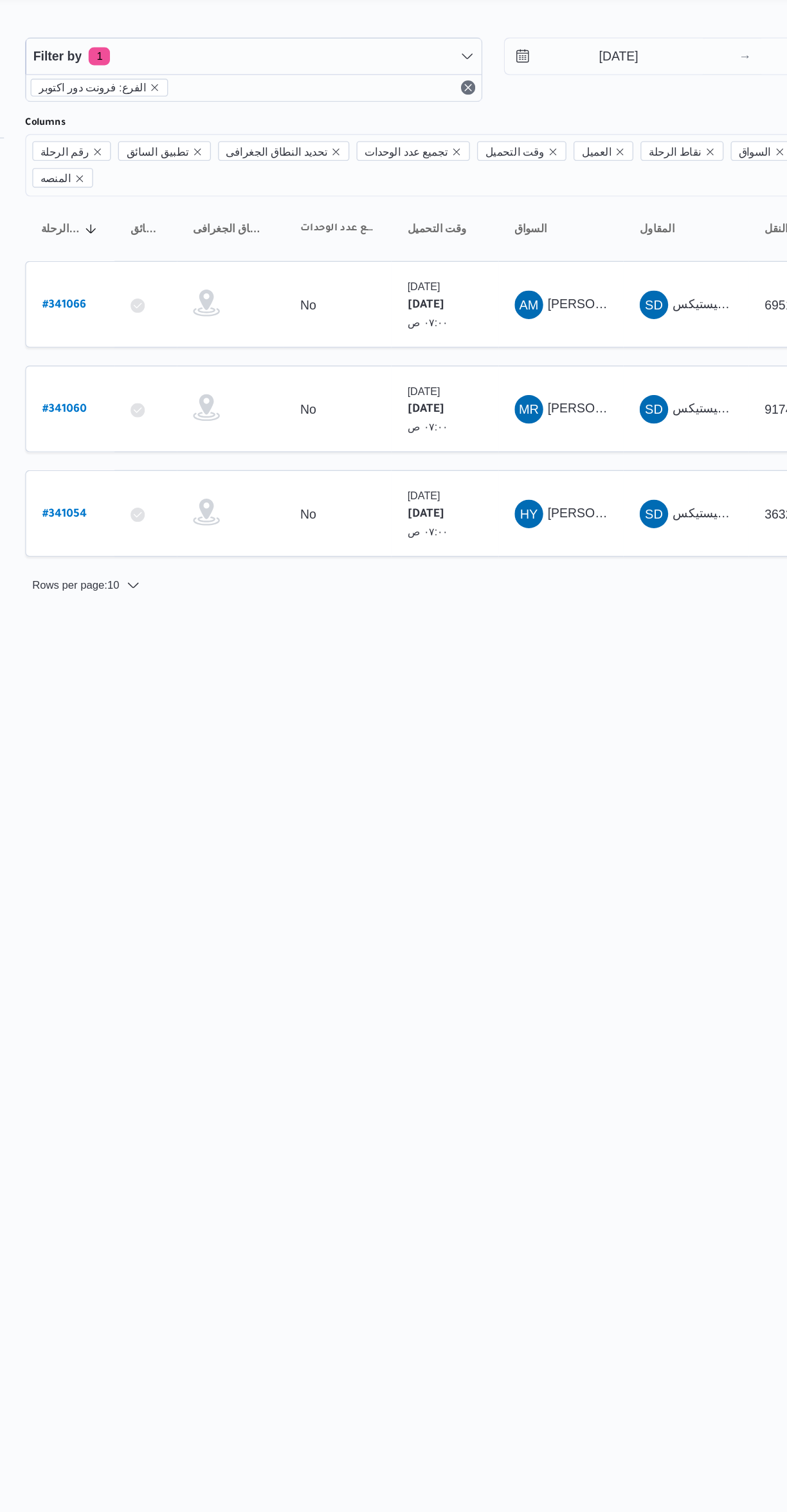
click at [199, 325] on b "# 341060" at bounding box center [195, 329] width 32 height 9
select select "ar"
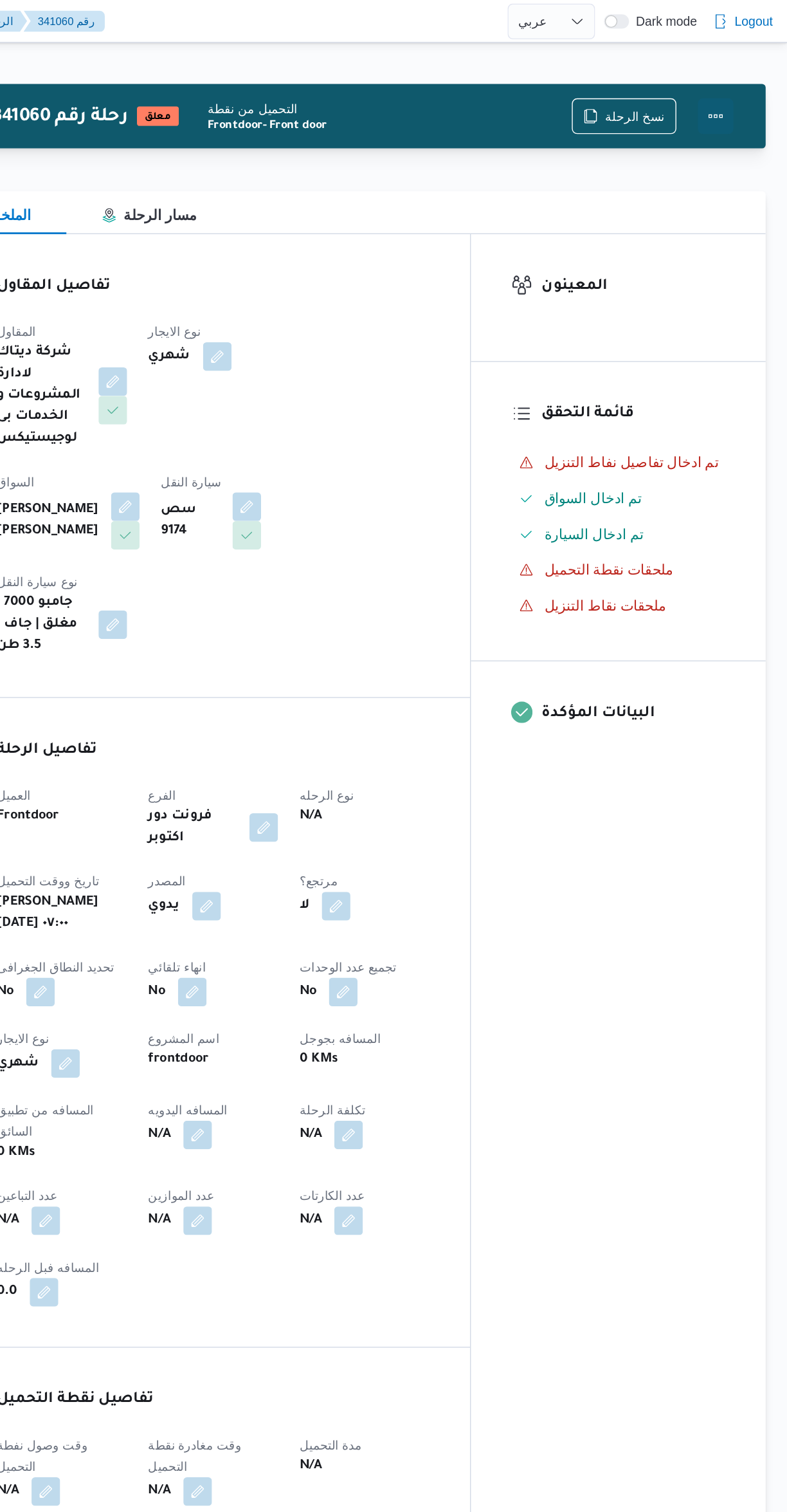
click at [735, 73] on button "Actions" at bounding box center [735, 84] width 26 height 26
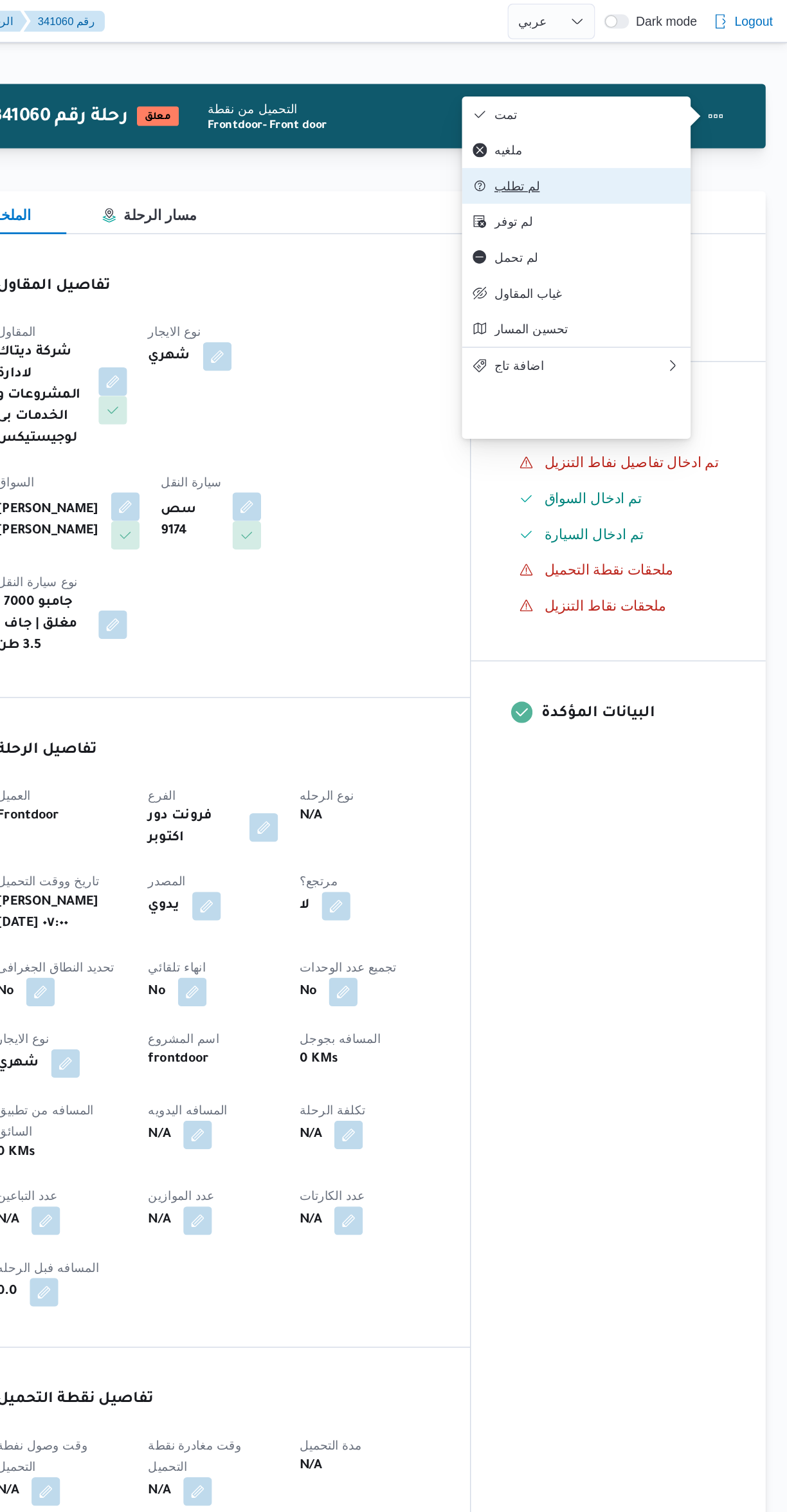
click at [585, 139] on span "لم تطلب" at bounding box center [643, 133] width 133 height 10
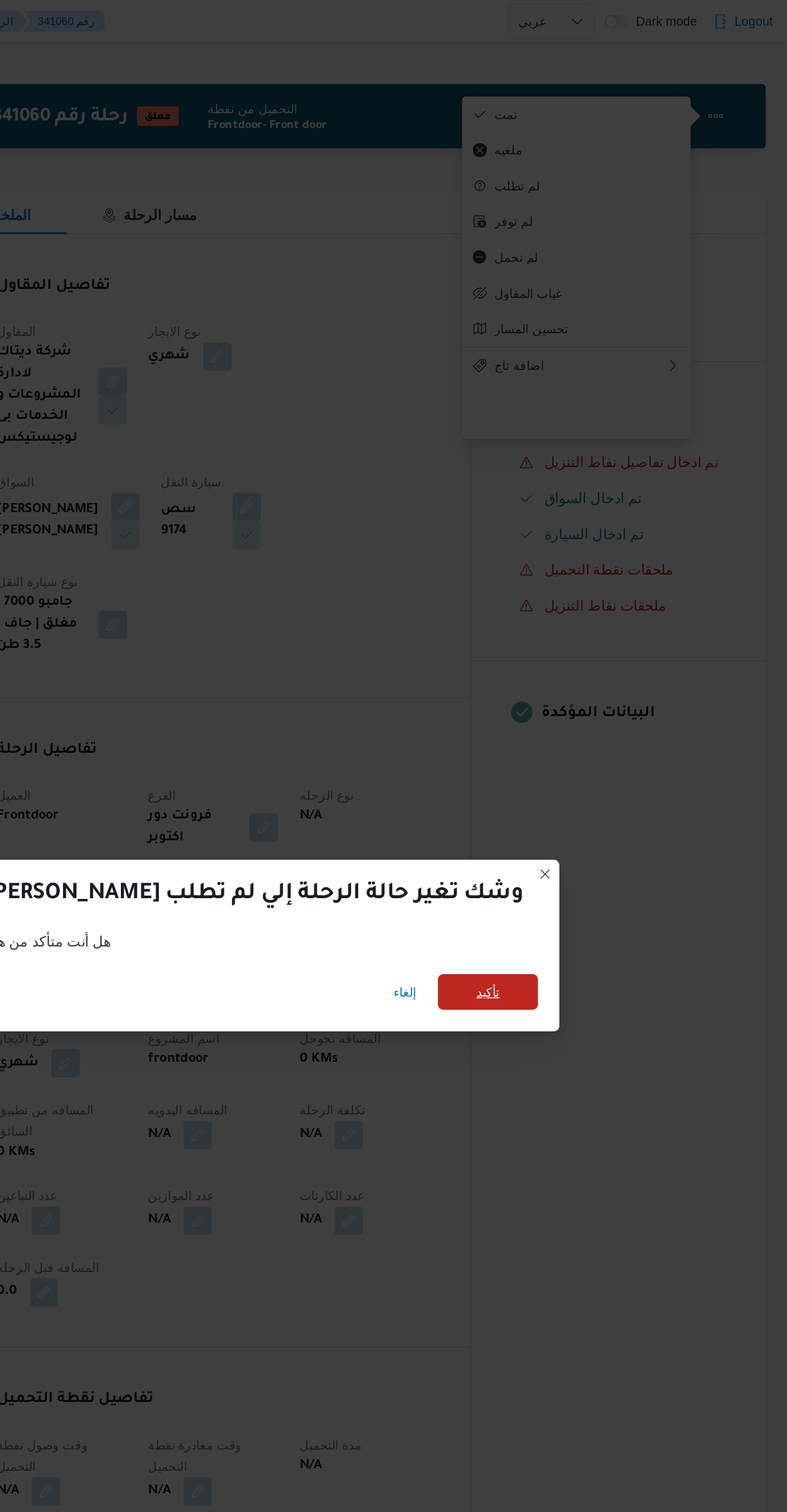
click at [552, 702] on span "تأكيد" at bounding box center [571, 715] width 72 height 26
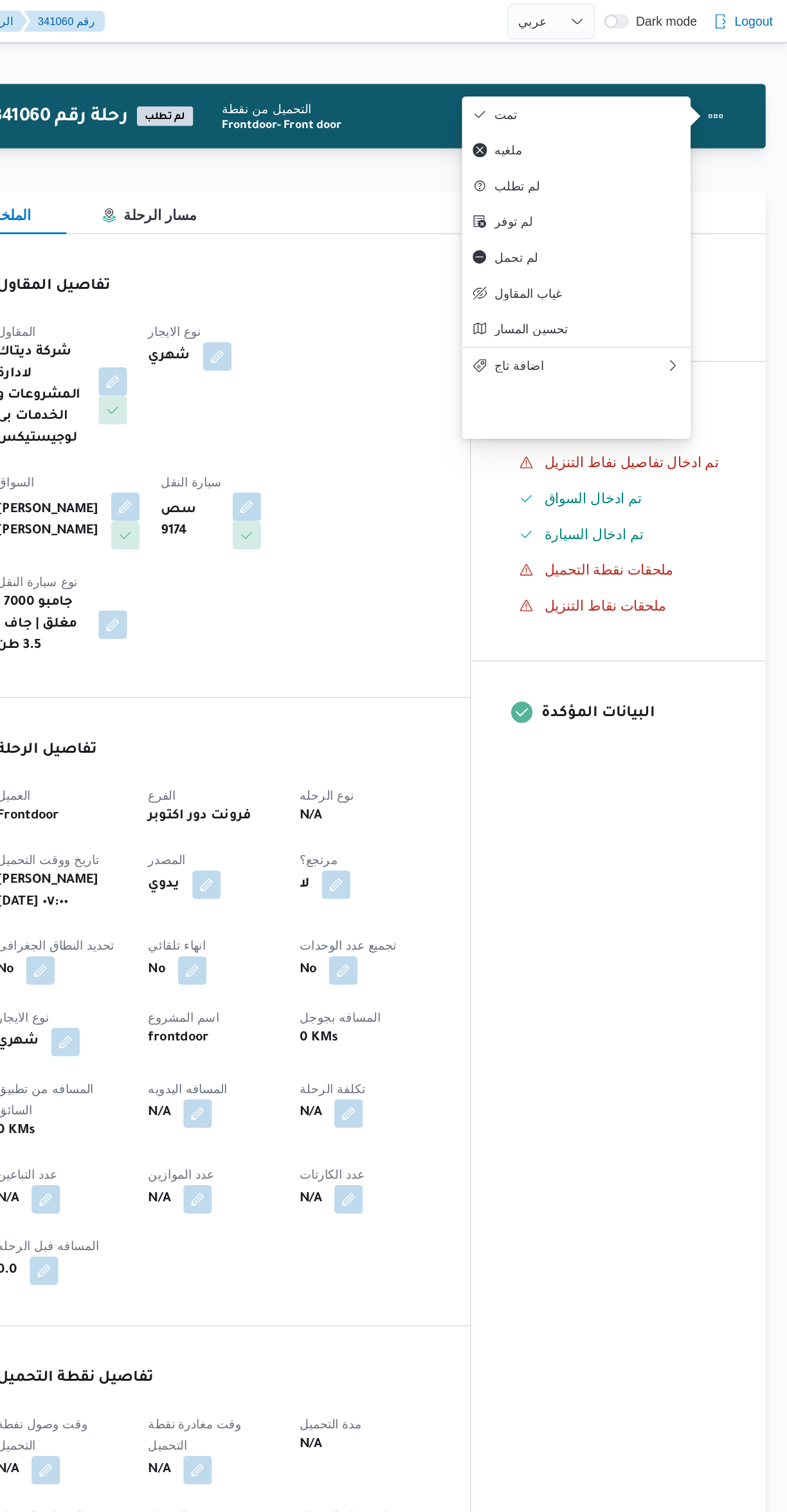
select select "ar"
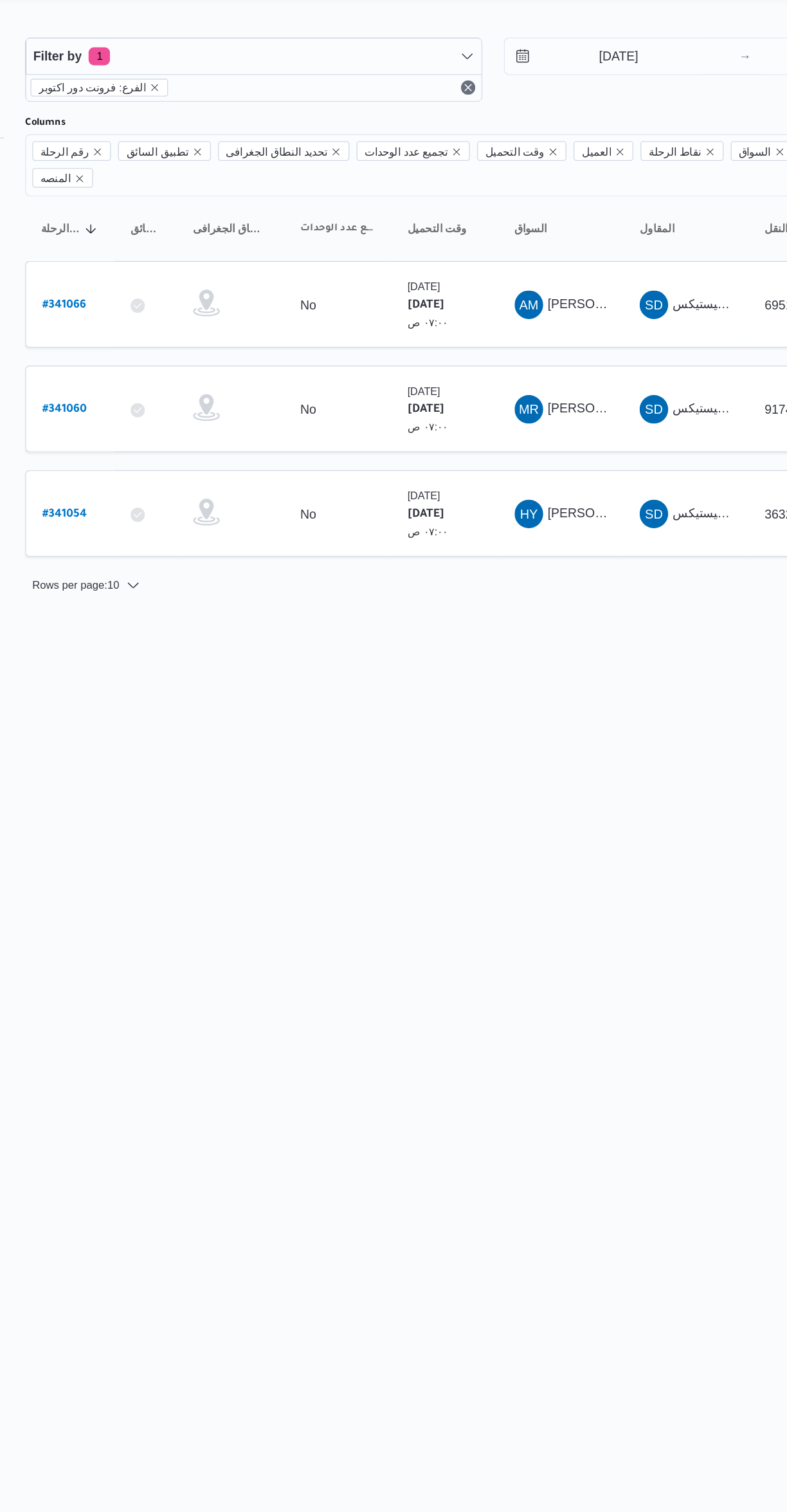
click at [203, 250] on b "# 341066" at bounding box center [195, 254] width 32 height 9
select select "ar"
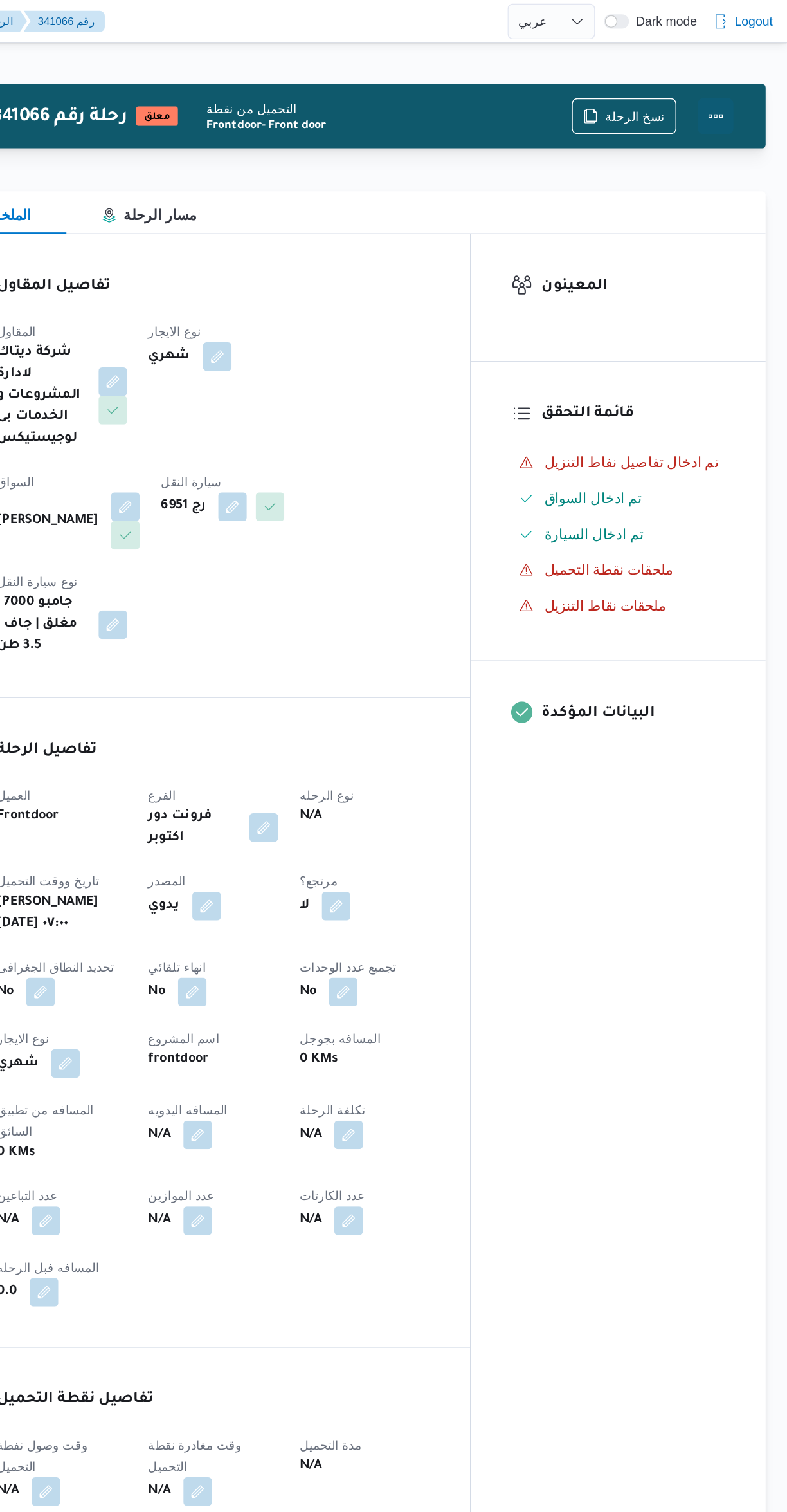
click at [734, 78] on button "Actions" at bounding box center [735, 84] width 26 height 26
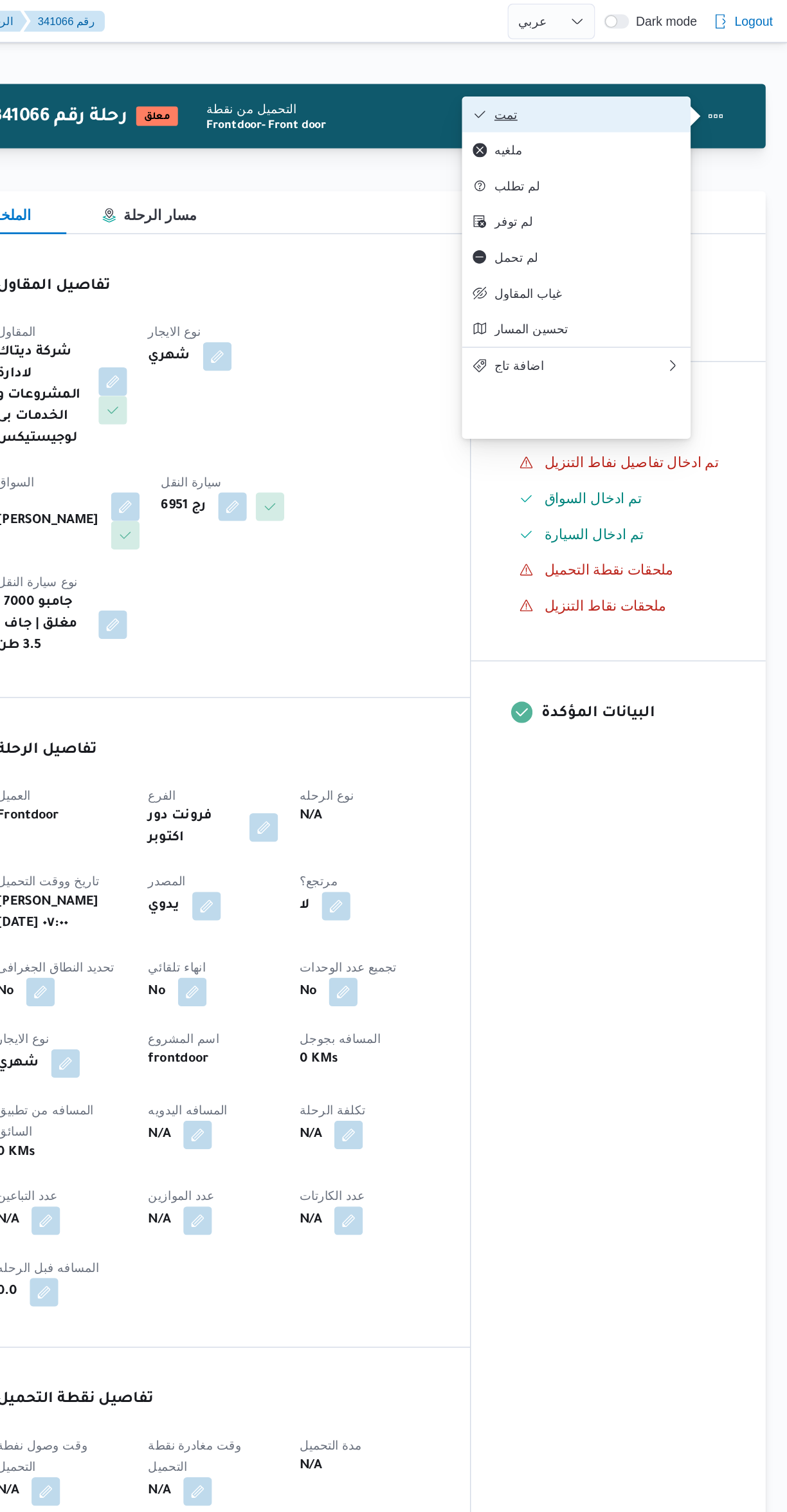
click at [597, 70] on button "تمت" at bounding box center [635, 83] width 164 height 26
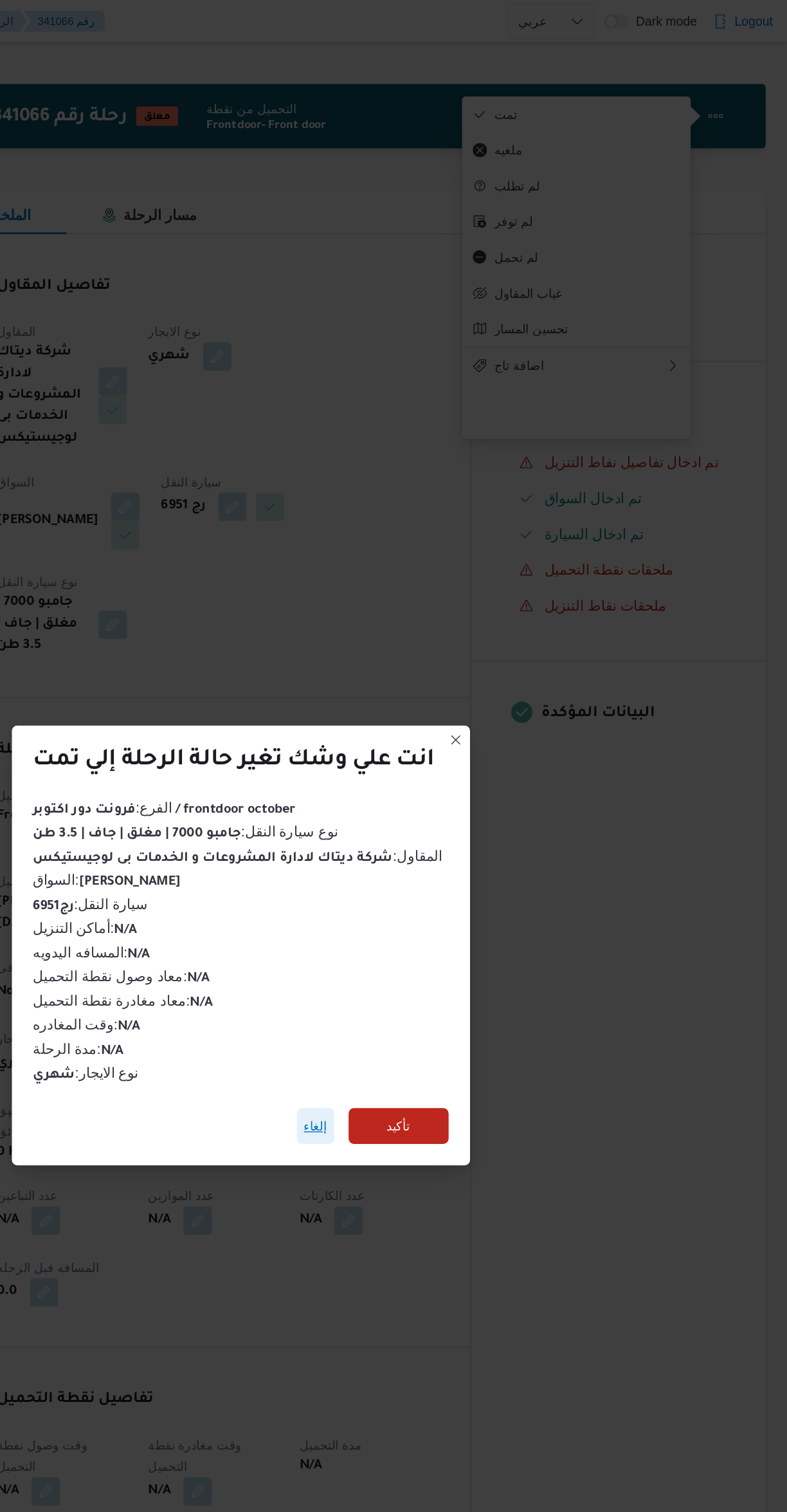
click at [453, 803] on span "إلغاء" at bounding box center [447, 811] width 17 height 16
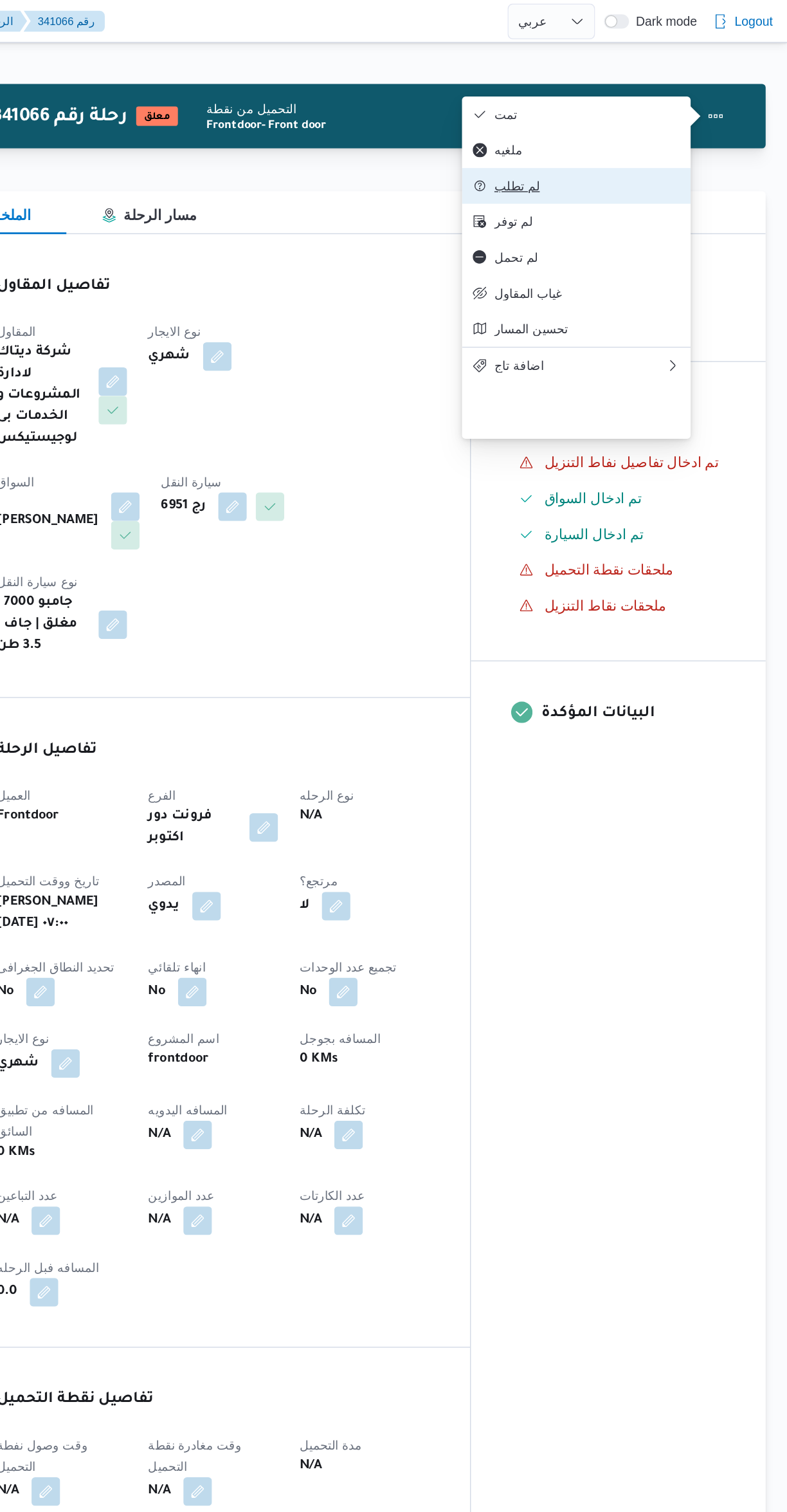
click at [561, 139] on icon "button" at bounding box center [566, 133] width 10 height 10
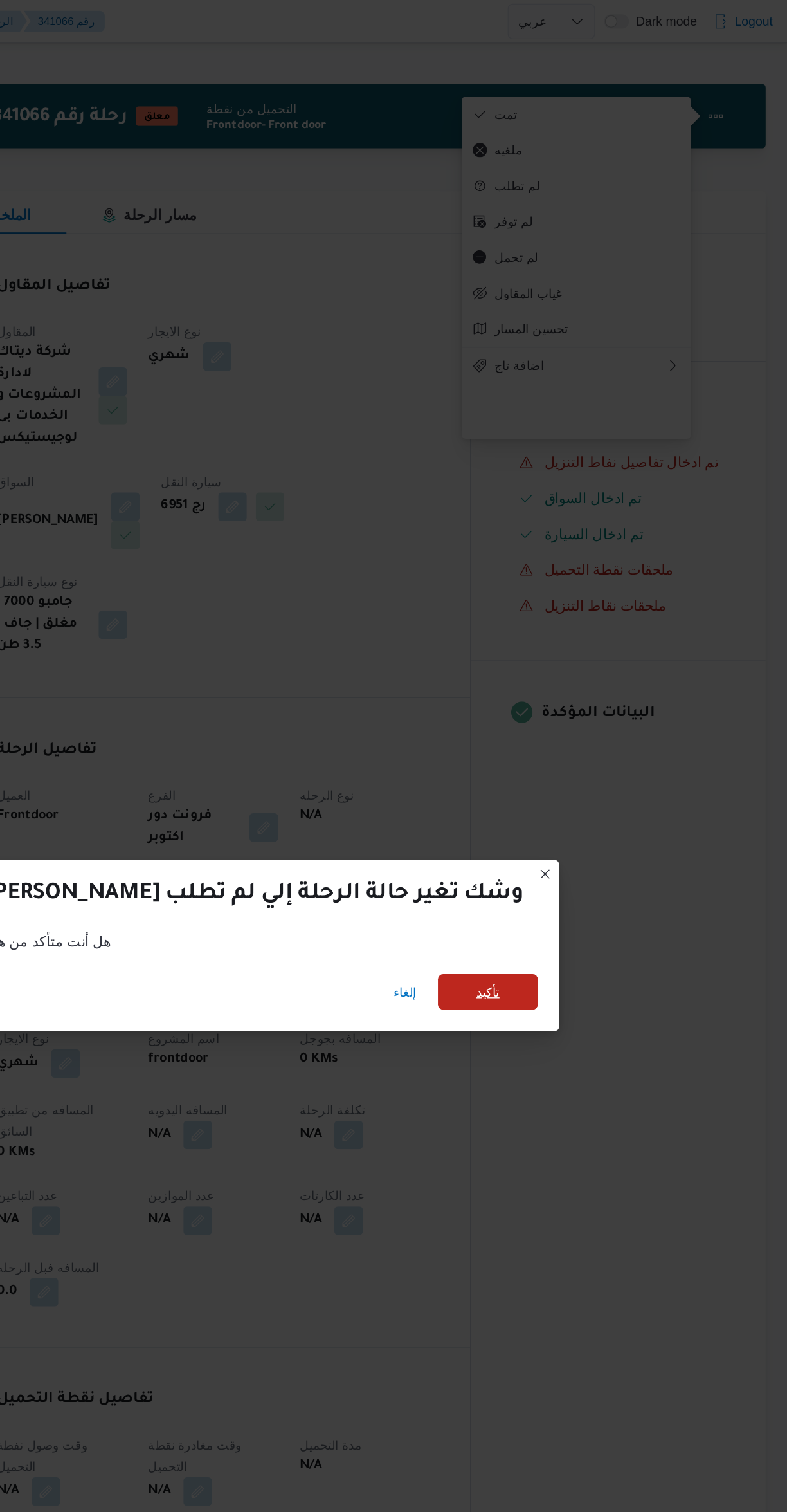
click at [557, 714] on span "تأكيد" at bounding box center [571, 715] width 72 height 26
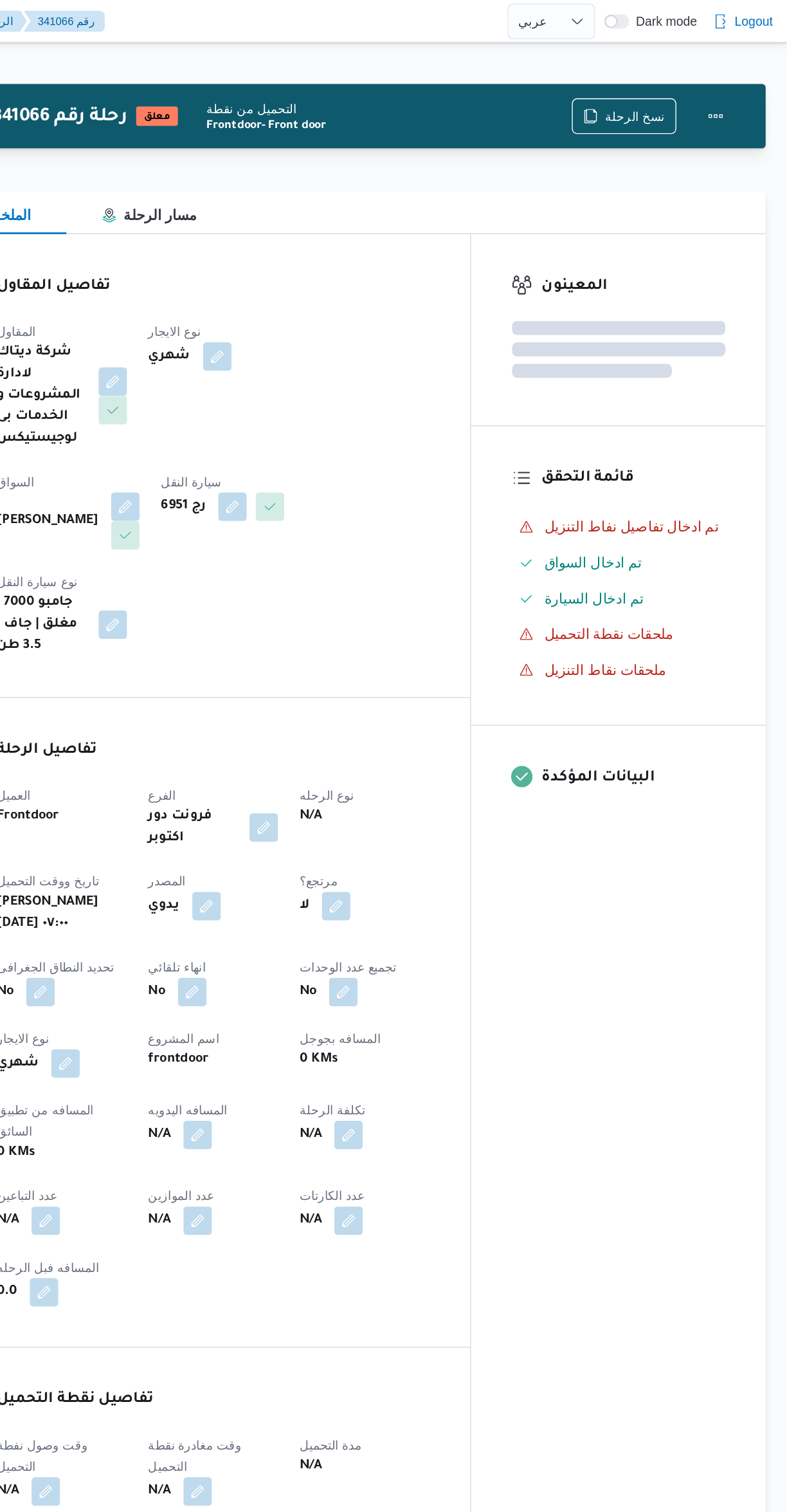
click at [677, 751] on div "المعينون قائمة التحقق تم ادخال تفاصيل نفاط التنزيل تم ادخال السواق تم ادخال الس…" at bounding box center [665, 692] width 212 height 1047
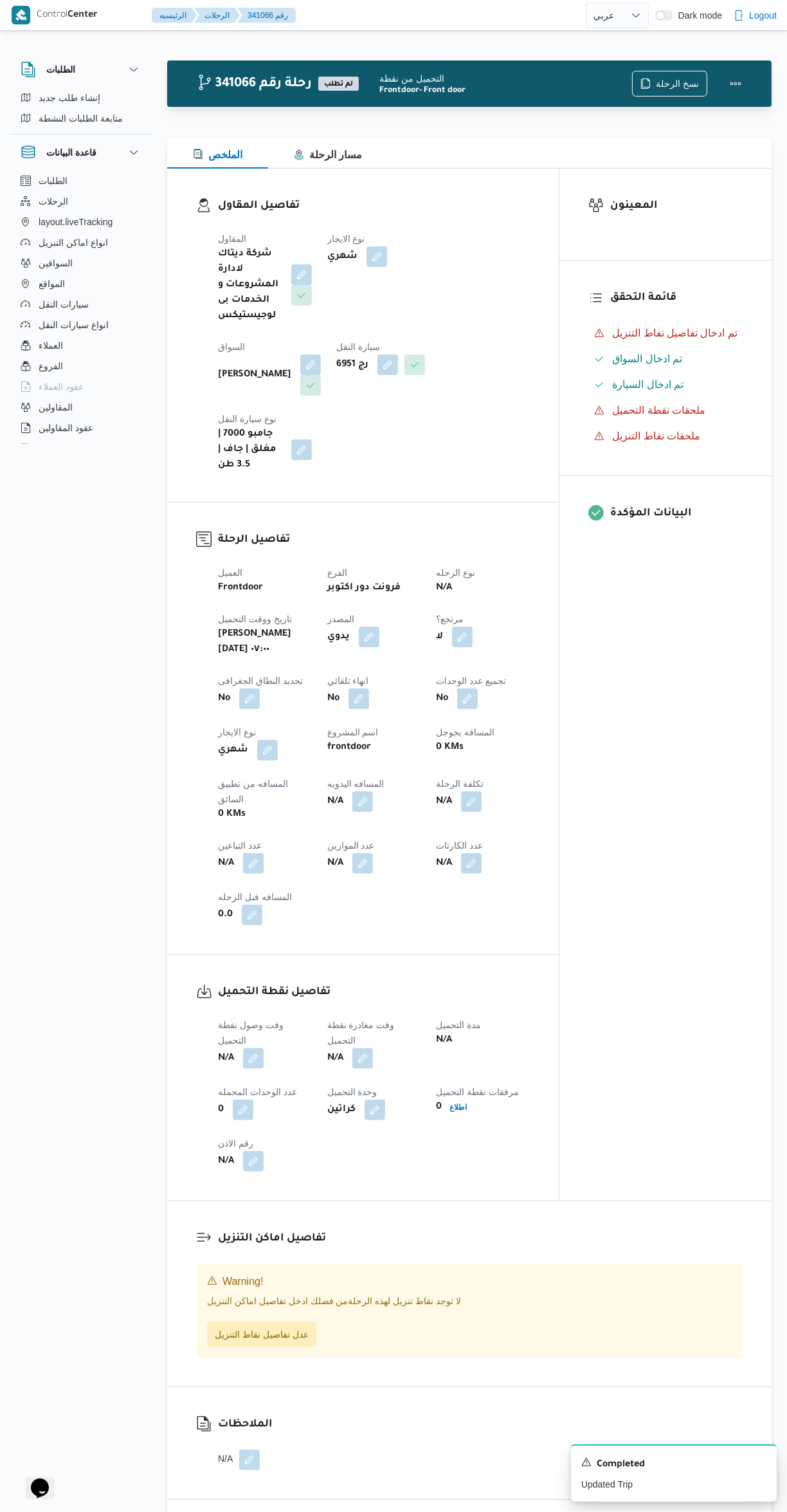
select select "ar"
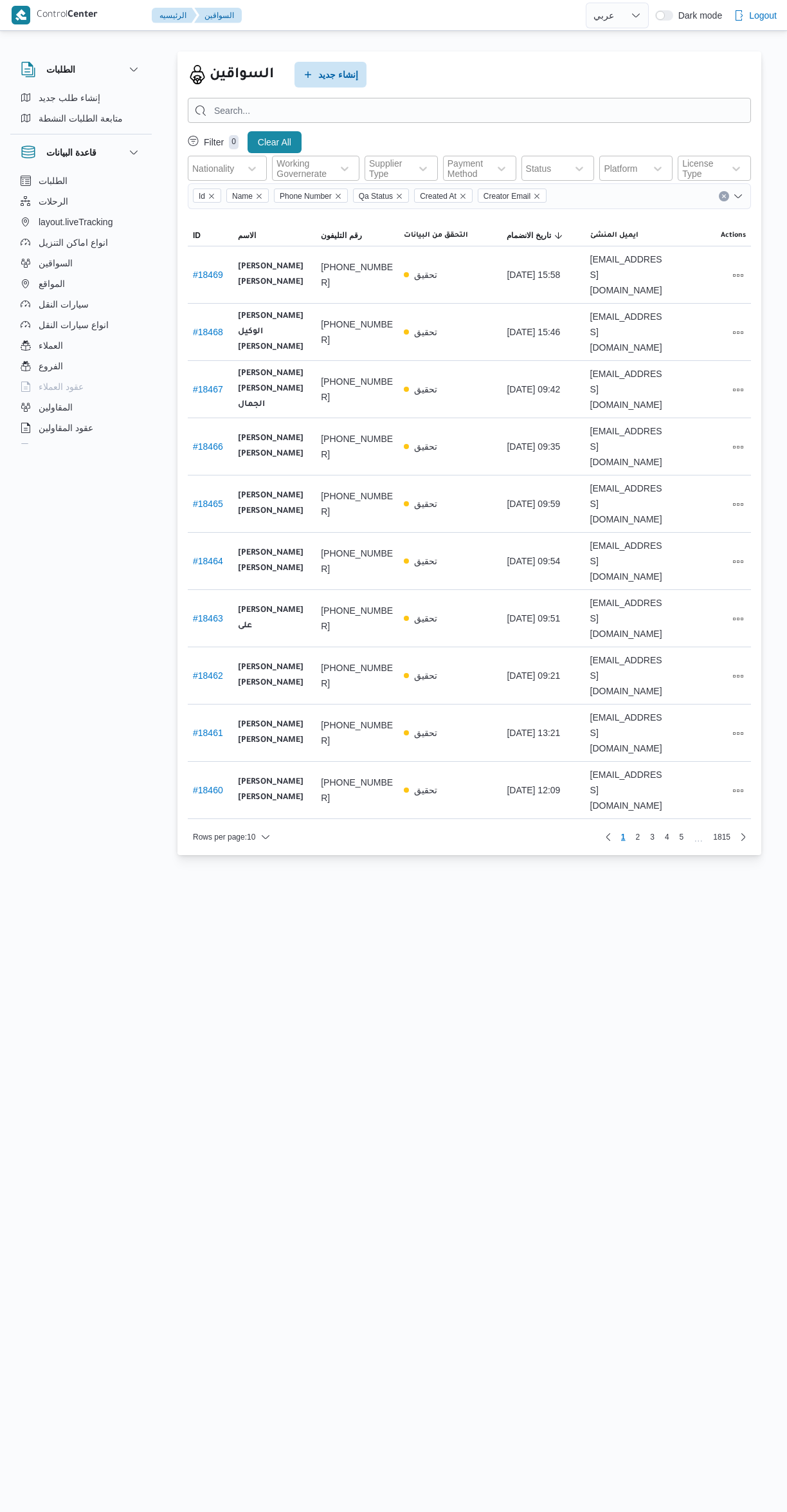
select select "ar"
click at [39, 97] on span "إنشاء طلب جديد" at bounding box center [70, 98] width 62 height 16
select select "ar"
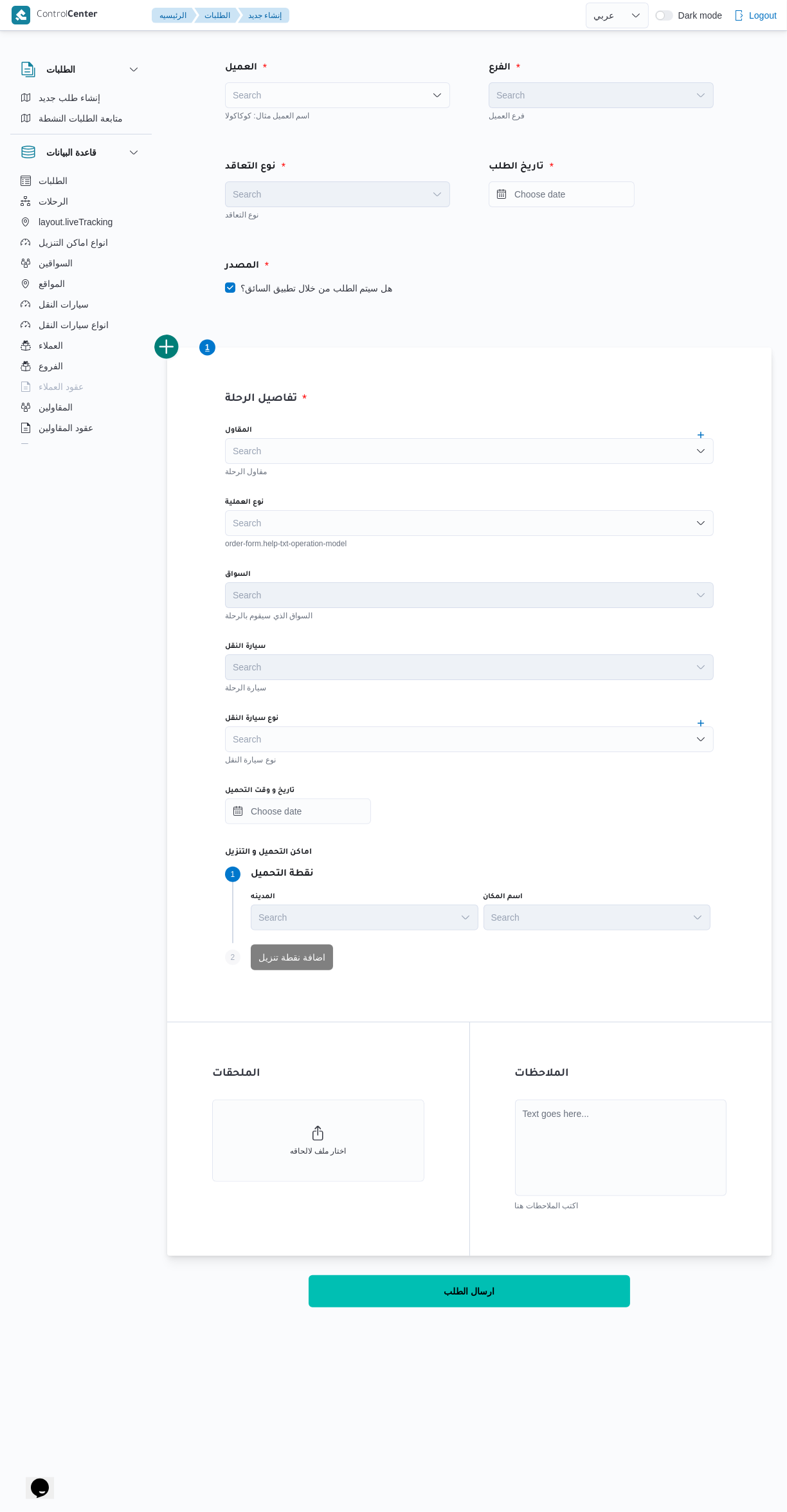
click at [283, 98] on div "Search" at bounding box center [337, 96] width 225 height 26
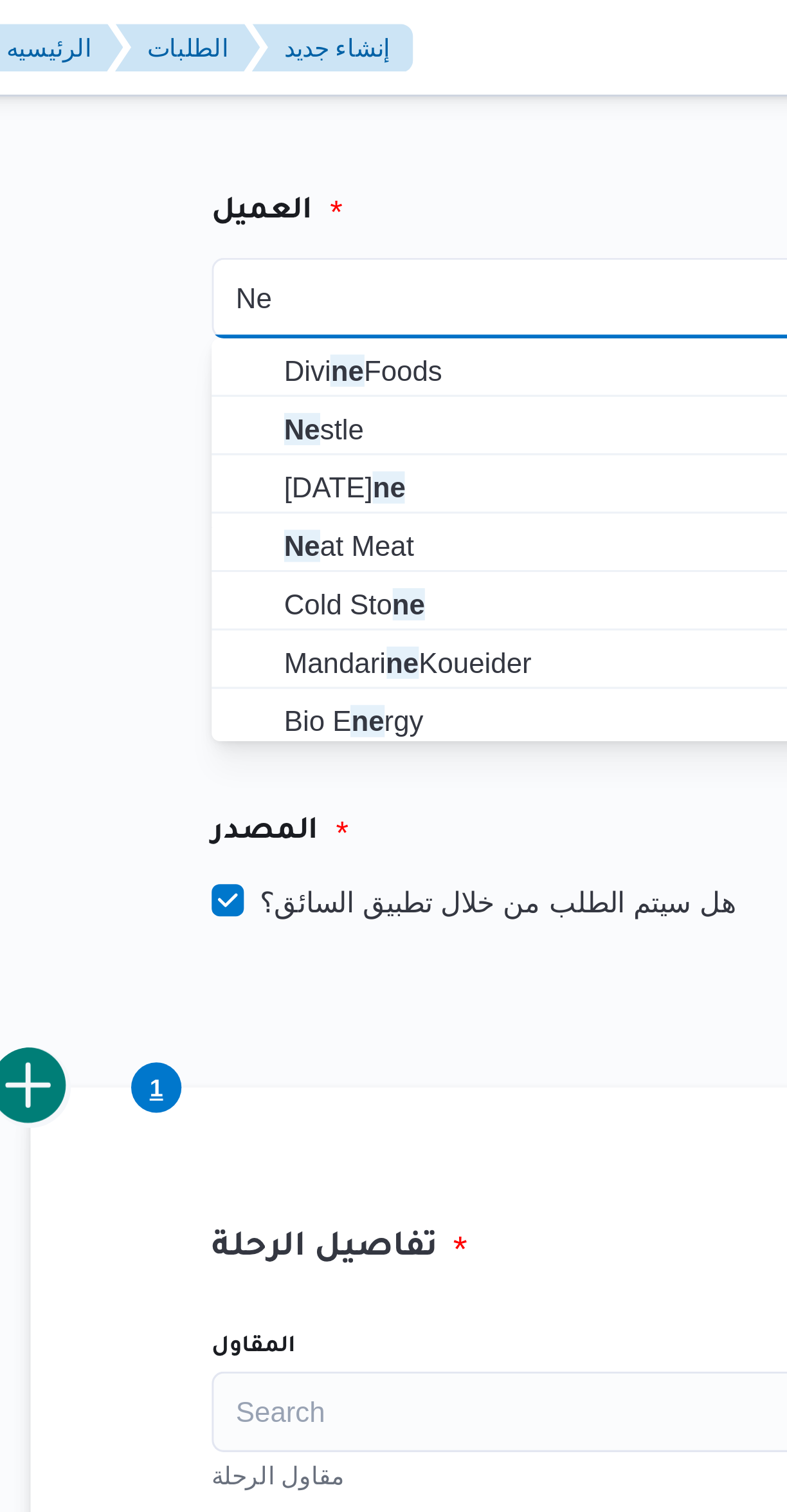
type input "Ne"
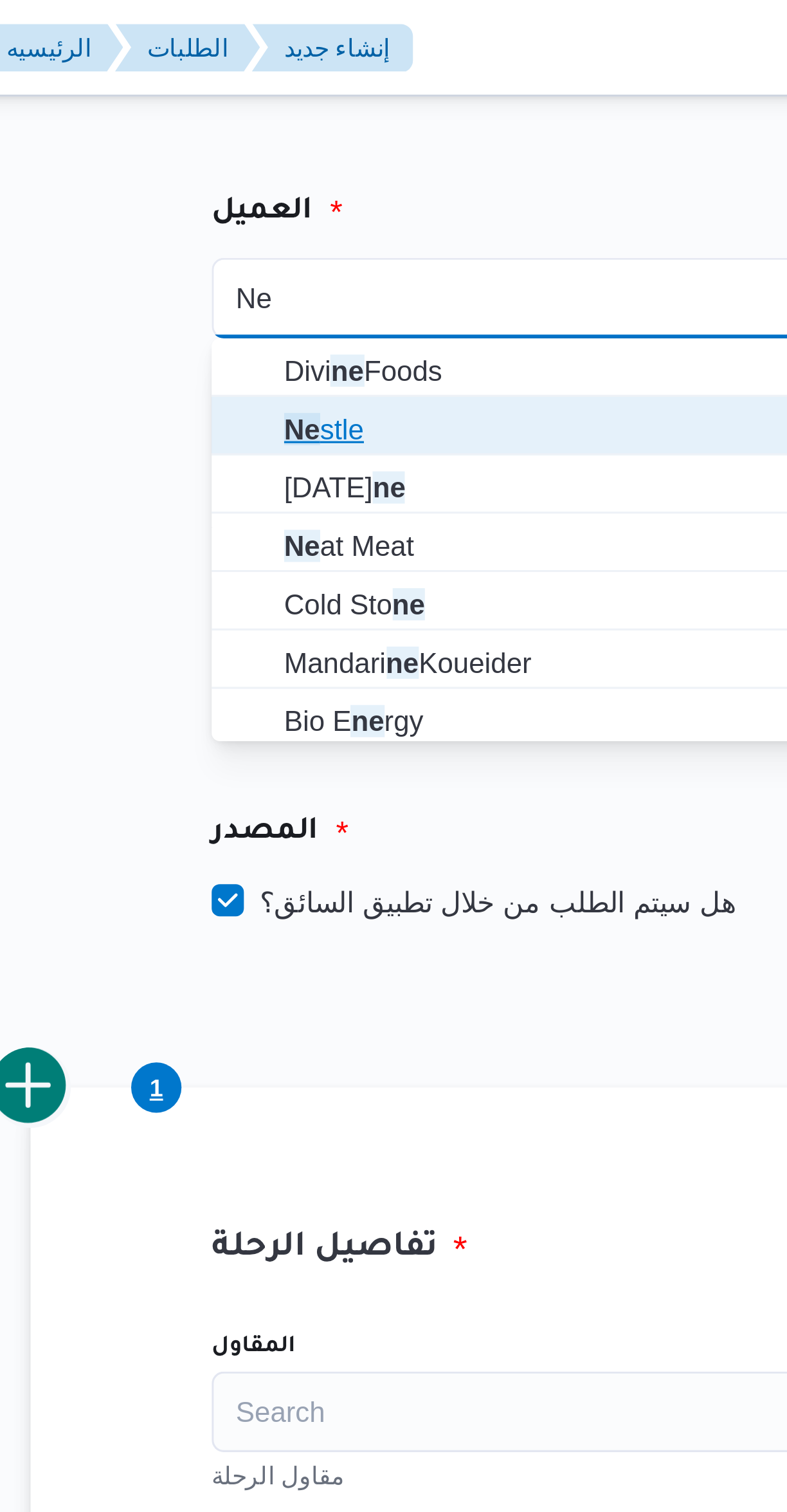
click at [235, 133] on icon "button" at bounding box center [238, 136] width 10 height 10
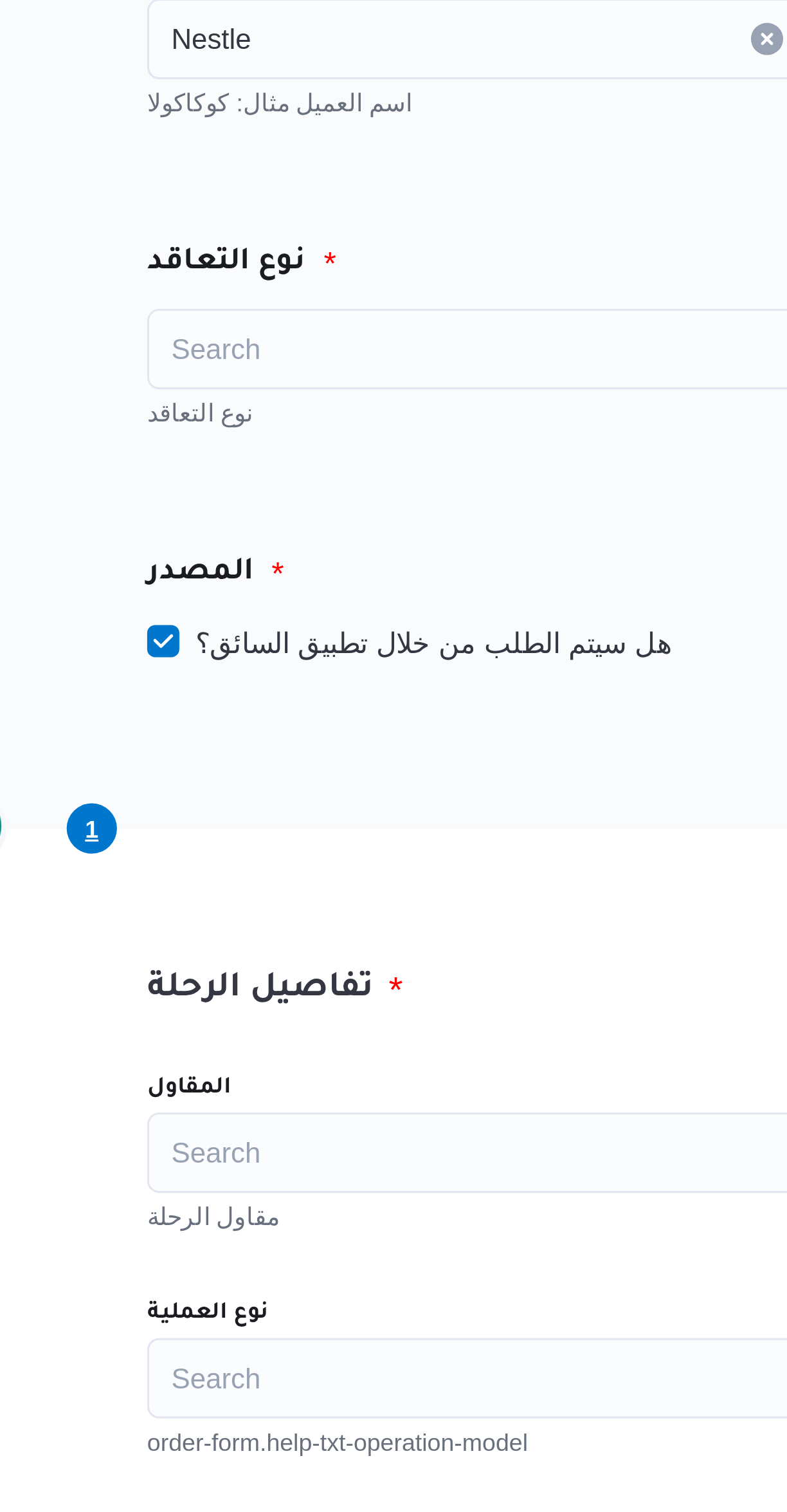
click at [250, 205] on div "Search" at bounding box center [337, 194] width 225 height 26
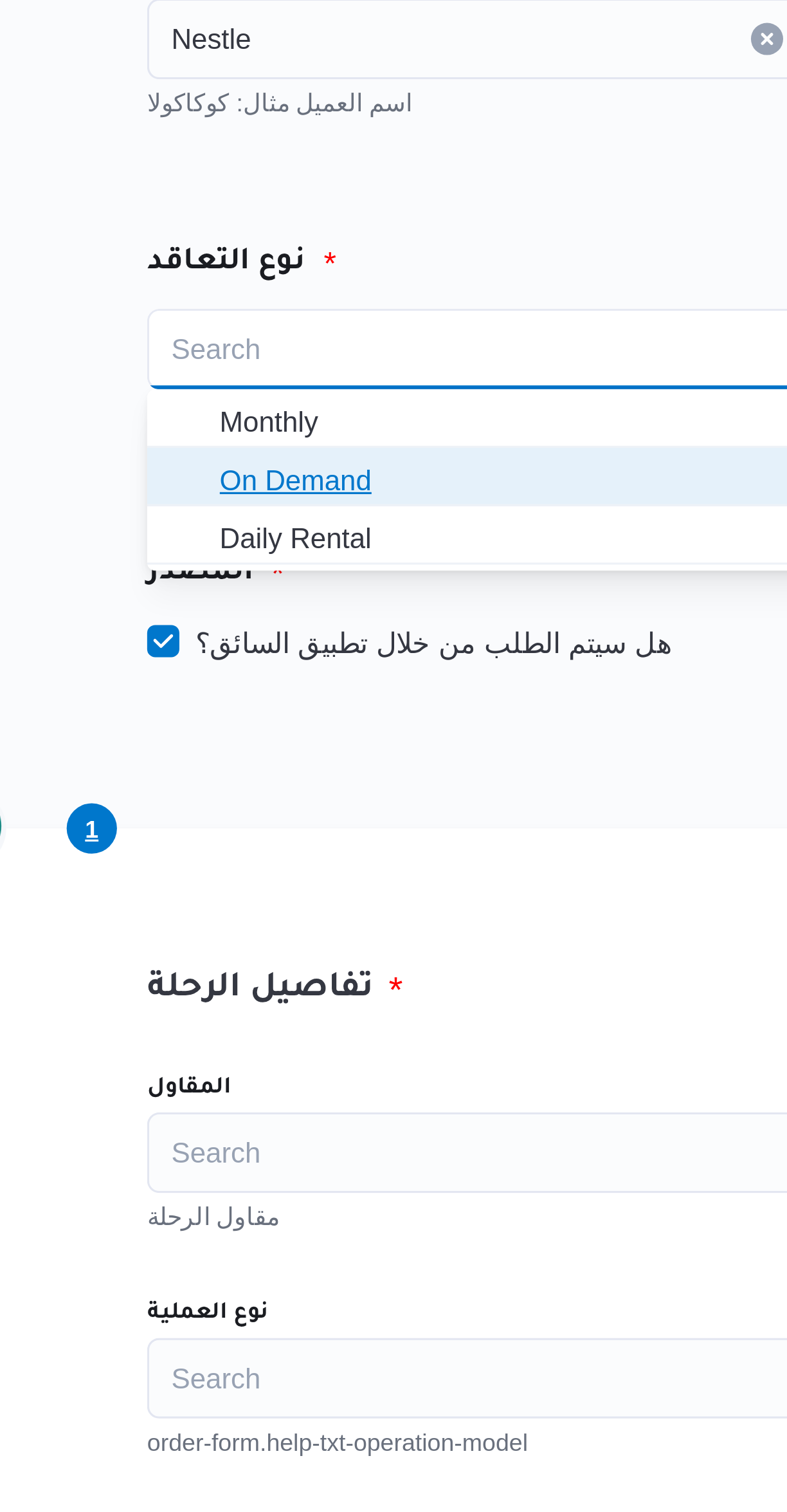
click at [245, 227] on span "On Demand" at bounding box center [337, 236] width 215 height 21
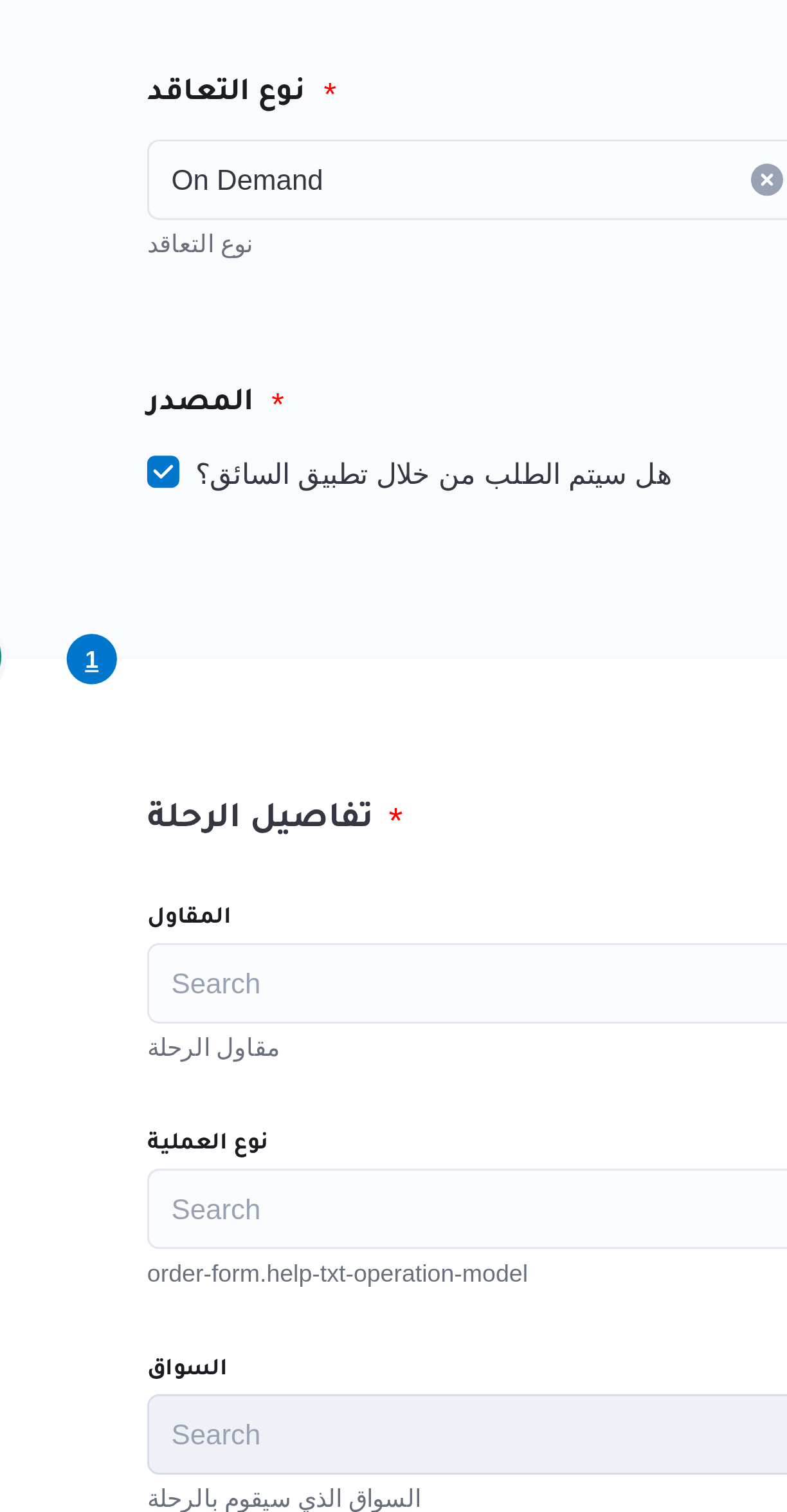
click at [261, 296] on label "هل سيتم الطلب من خلال تطبيق السائق؟" at bounding box center [308, 289] width 167 height 16
checkbox input "false"
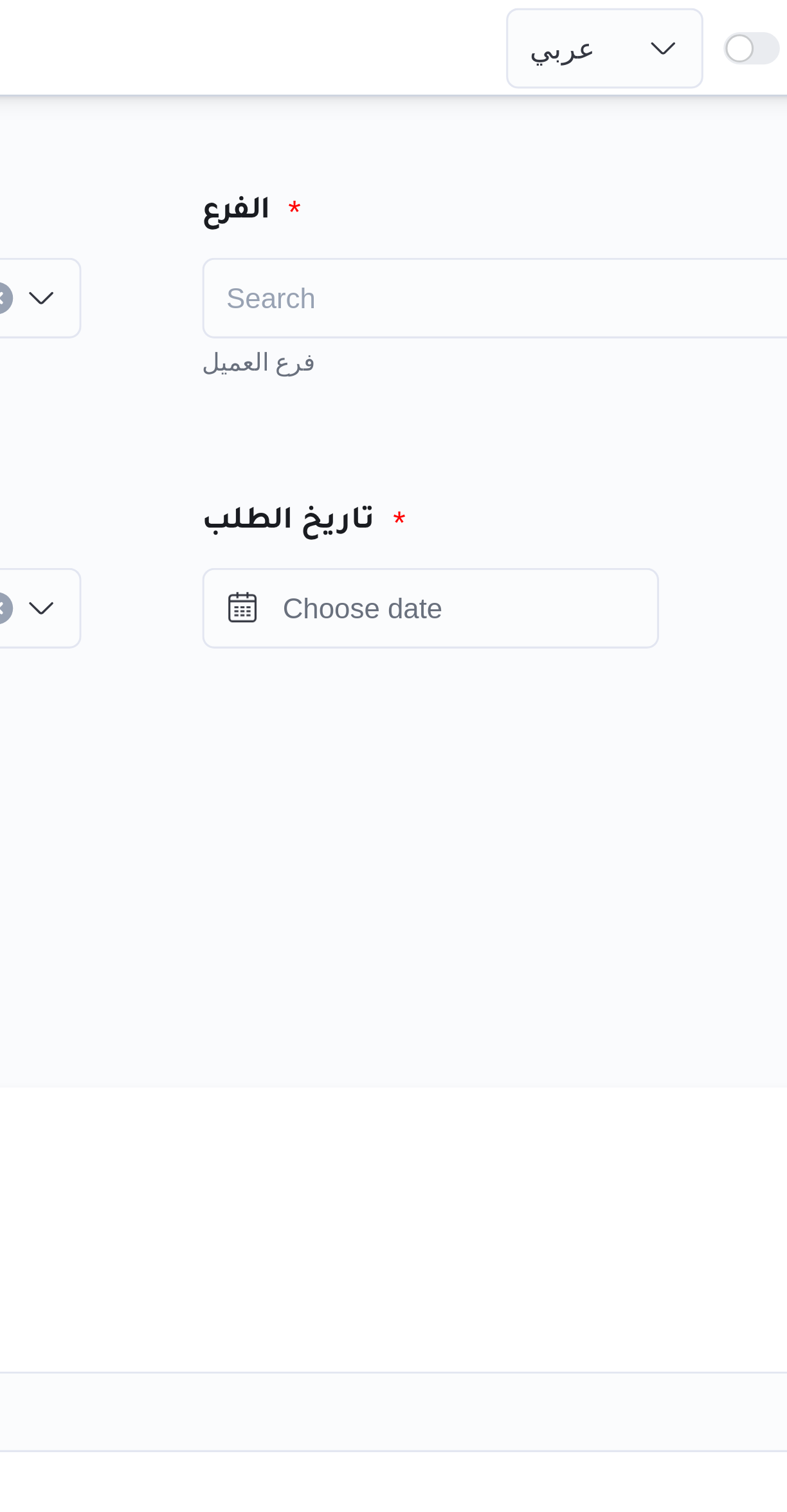
click at [505, 101] on div "Search" at bounding box center [601, 96] width 225 height 26
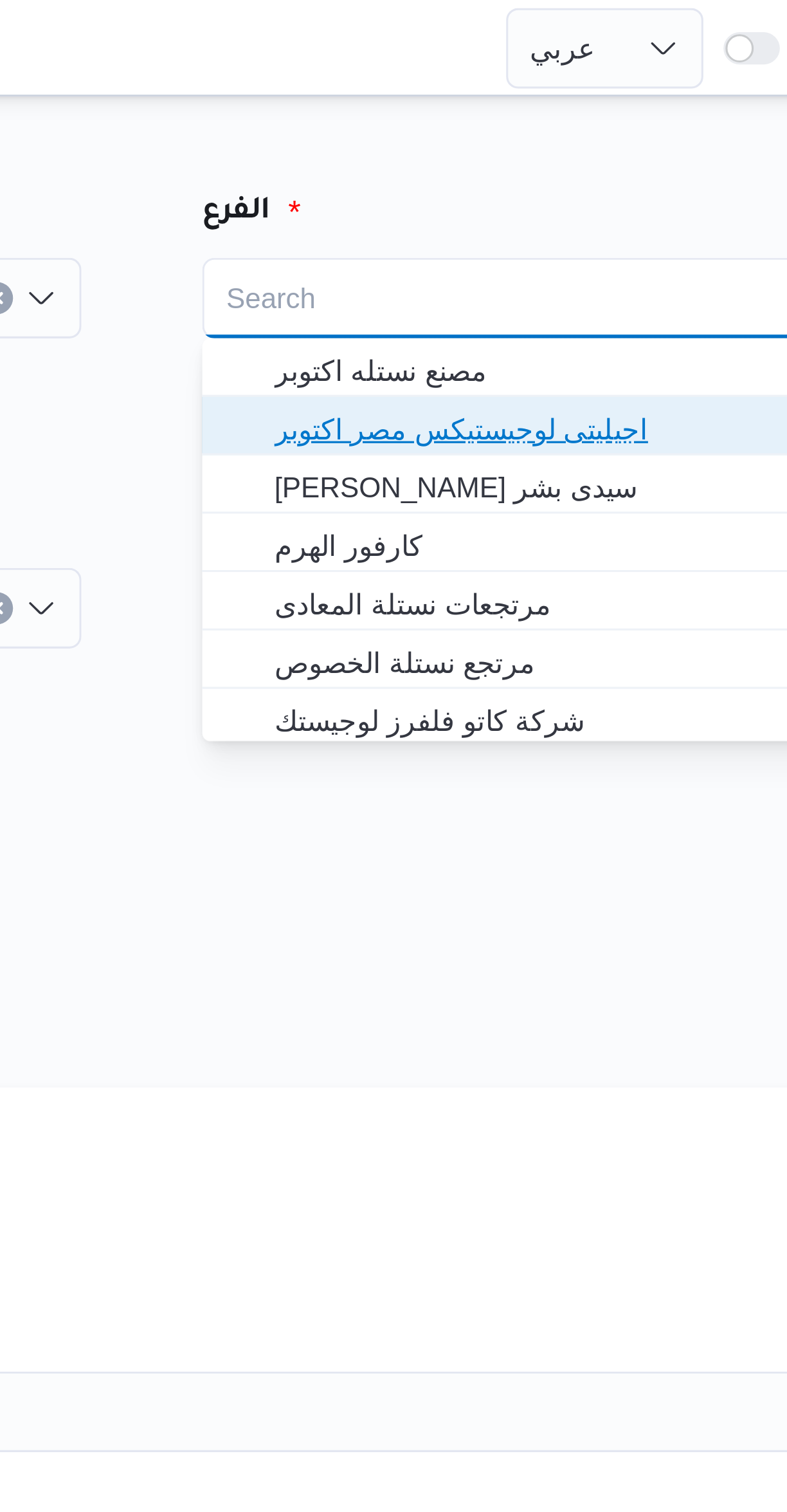
click at [521, 131] on span "اجيليتى لوجيستيكس مصر اكتوبر" at bounding box center [608, 137] width 194 height 16
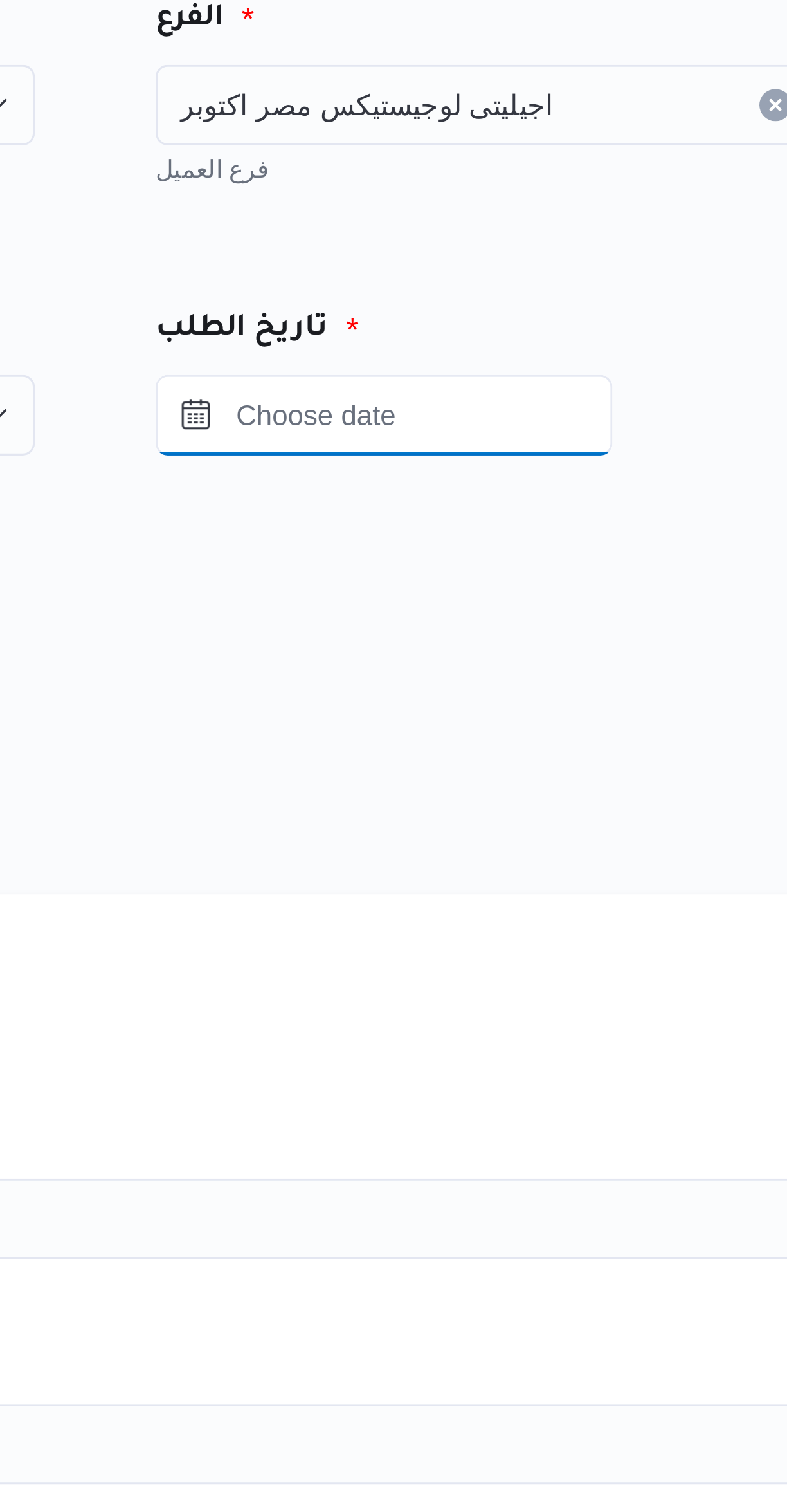
click at [535, 199] on input "Press the down key to open a popover containing a calendar." at bounding box center [561, 194] width 146 height 26
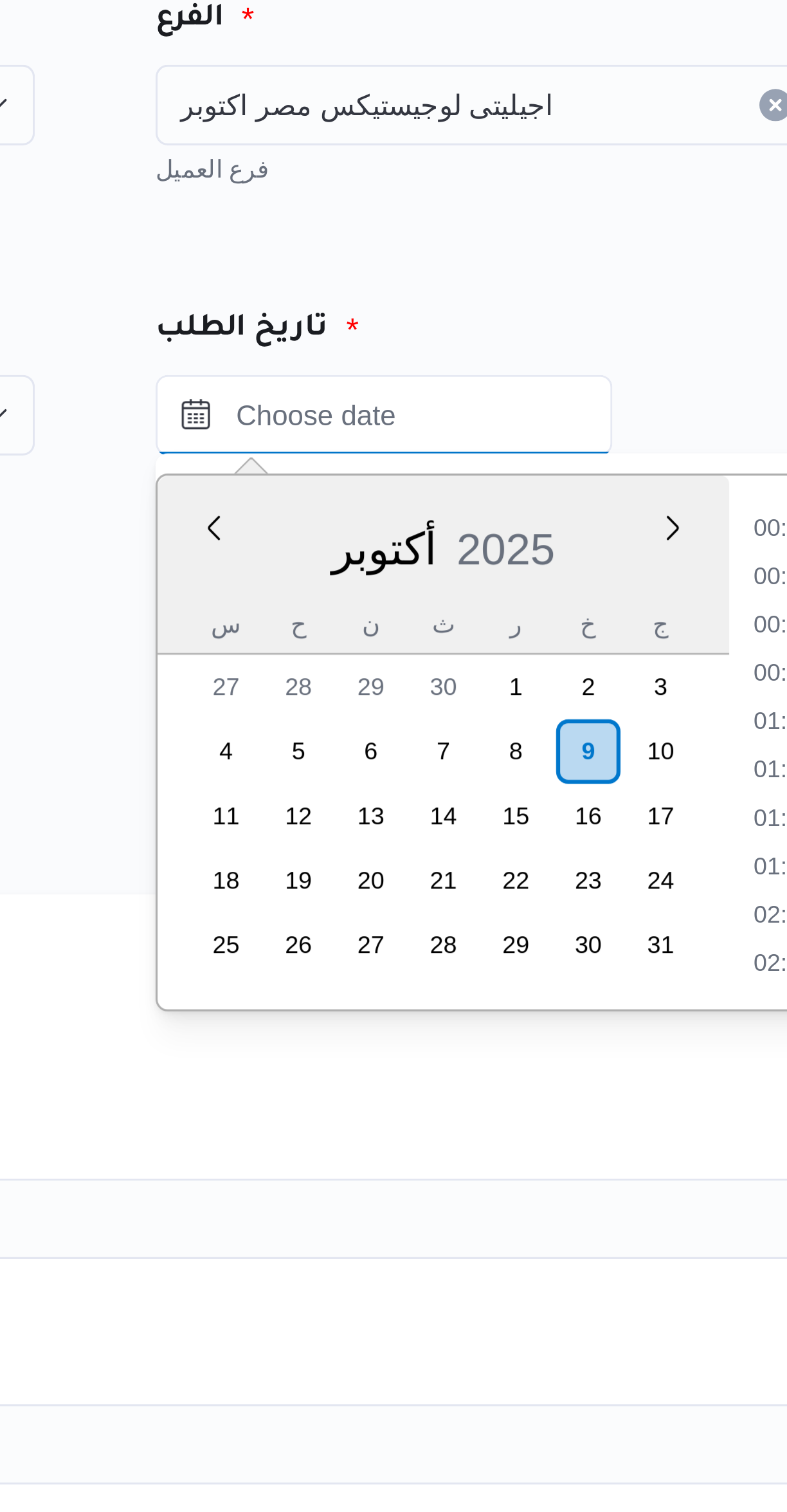
scroll to position [647, 0]
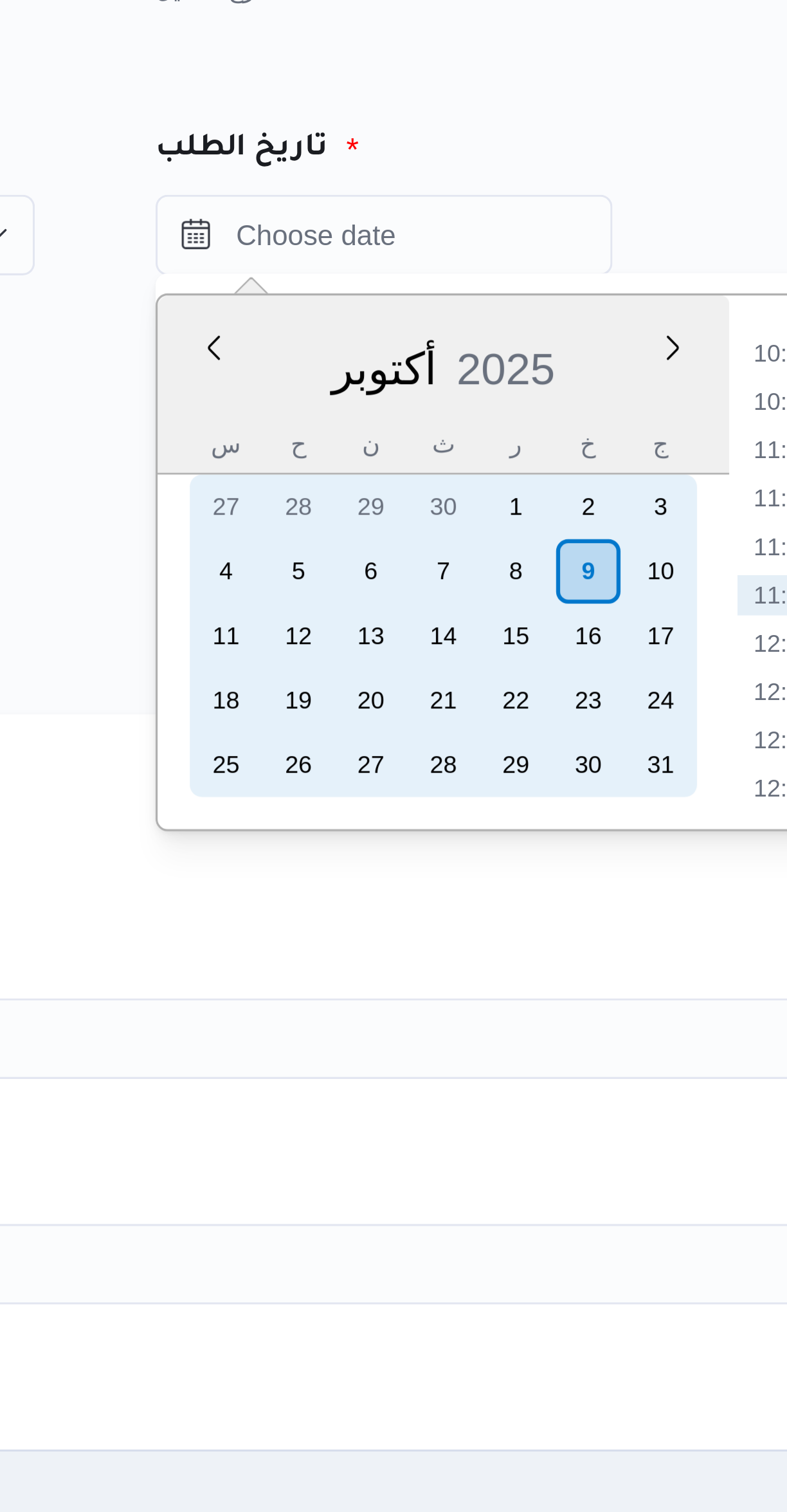
click at [632, 301] on div "9" at bounding box center [627, 302] width 21 height 21
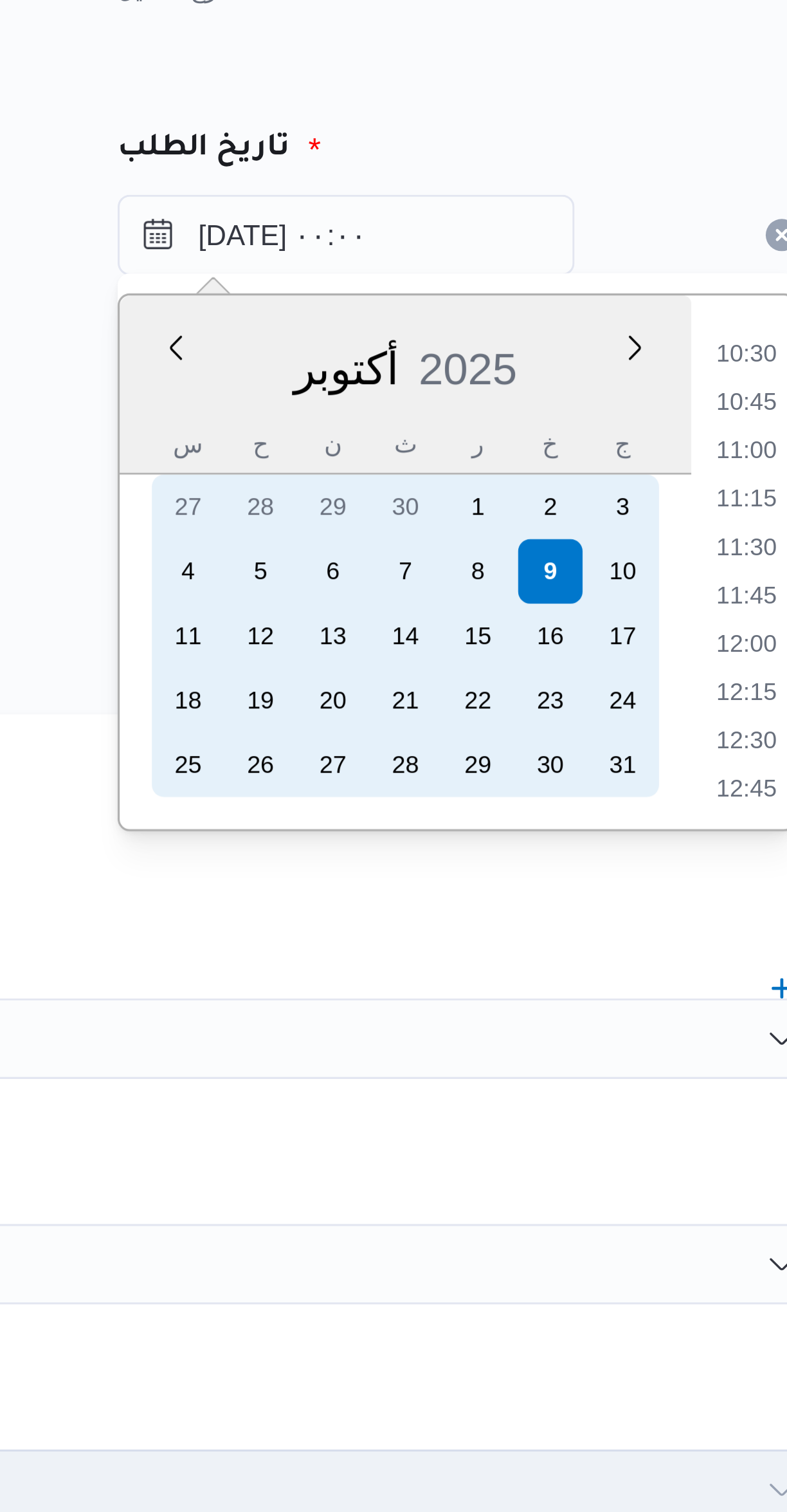
scroll to position [0, 0]
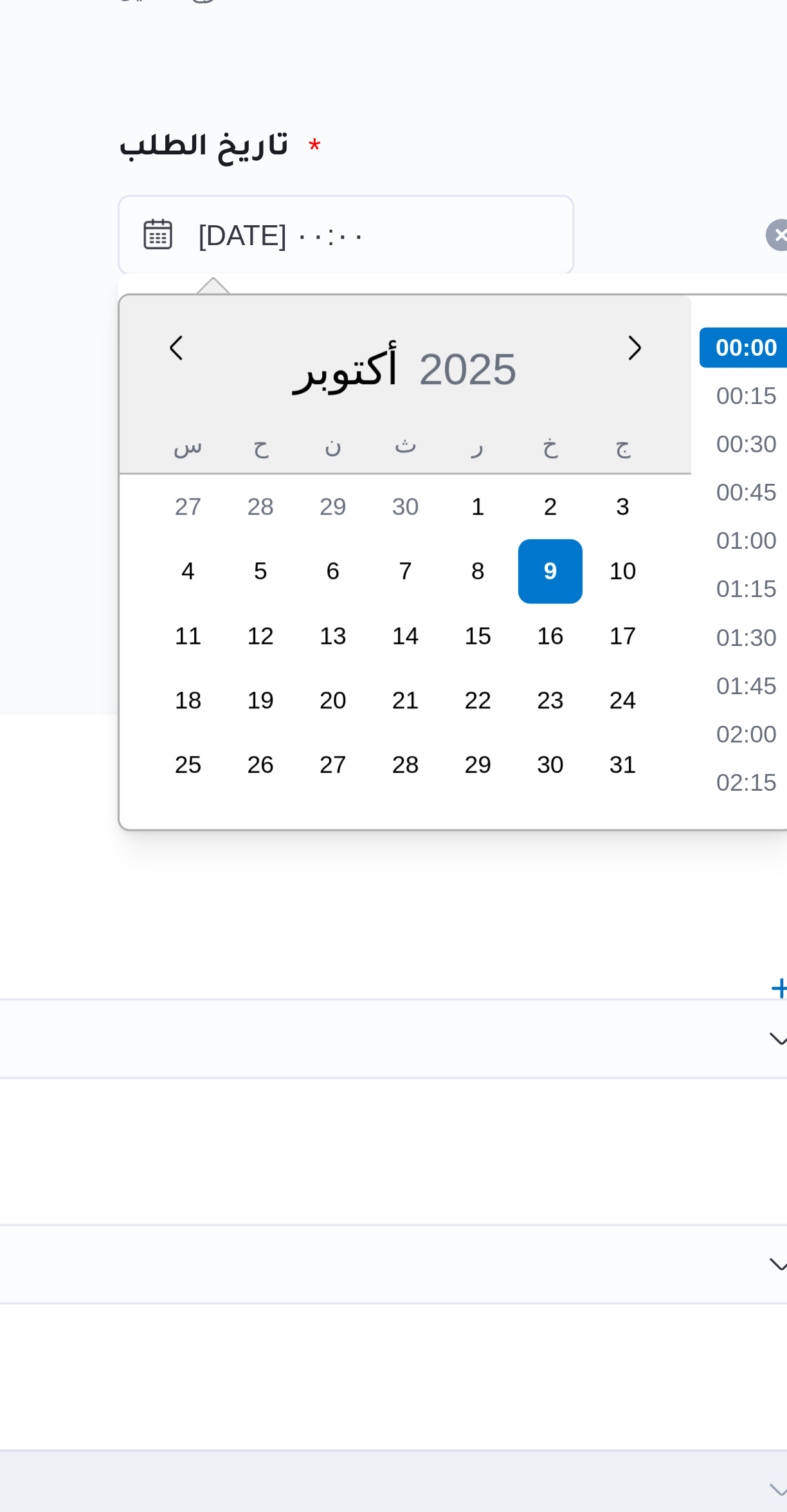
click at [689, 288] on li "01:00" at bounding box center [689, 292] width 30 height 13
type input "٠٩/١٠/٢٠٢٥ ٠١:٠٠"
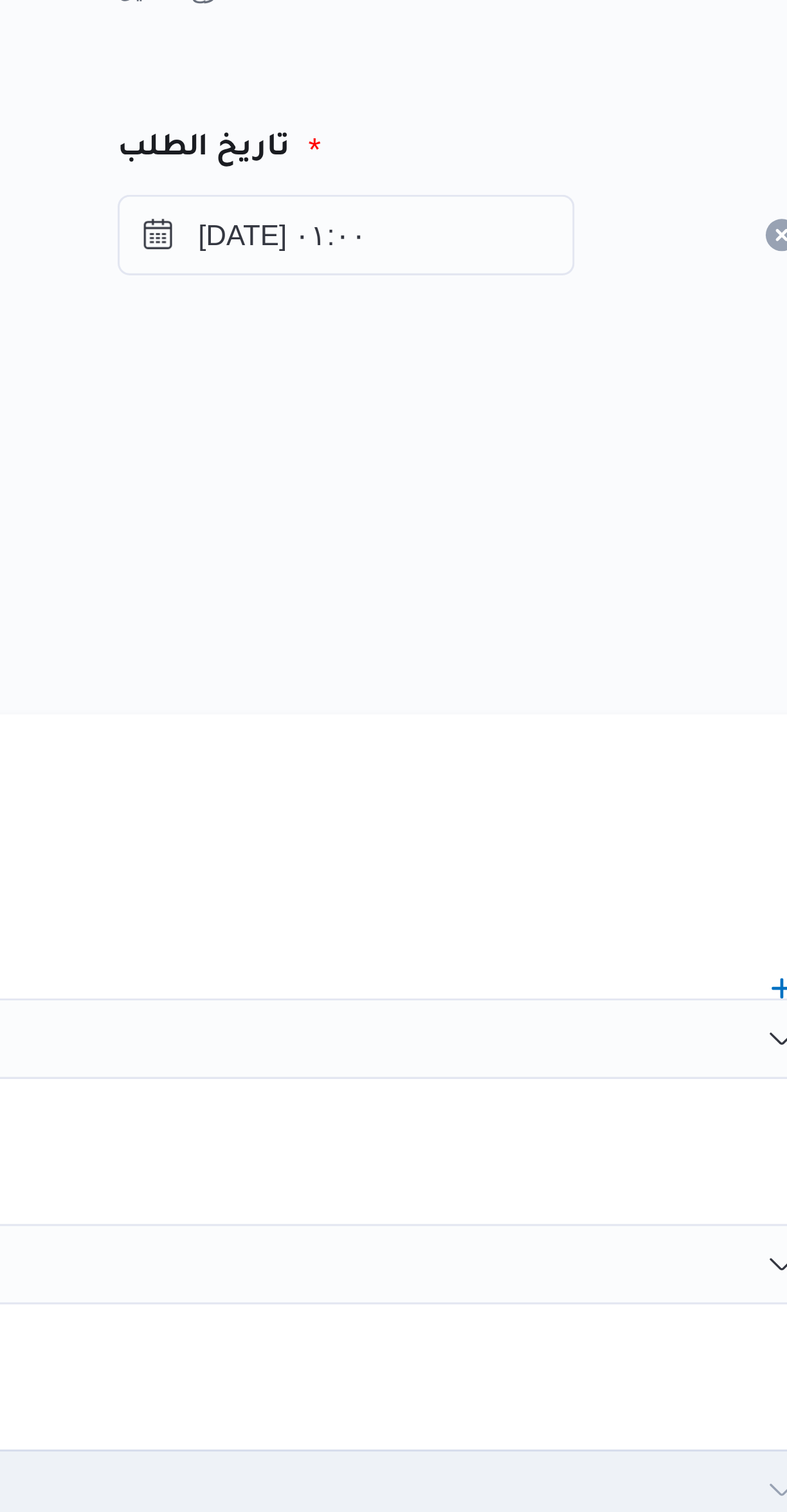
click at [648, 287] on div "هل سيتم الطلب من خلال تطبيق السائق؟" at bounding box center [469, 289] width 489 height 16
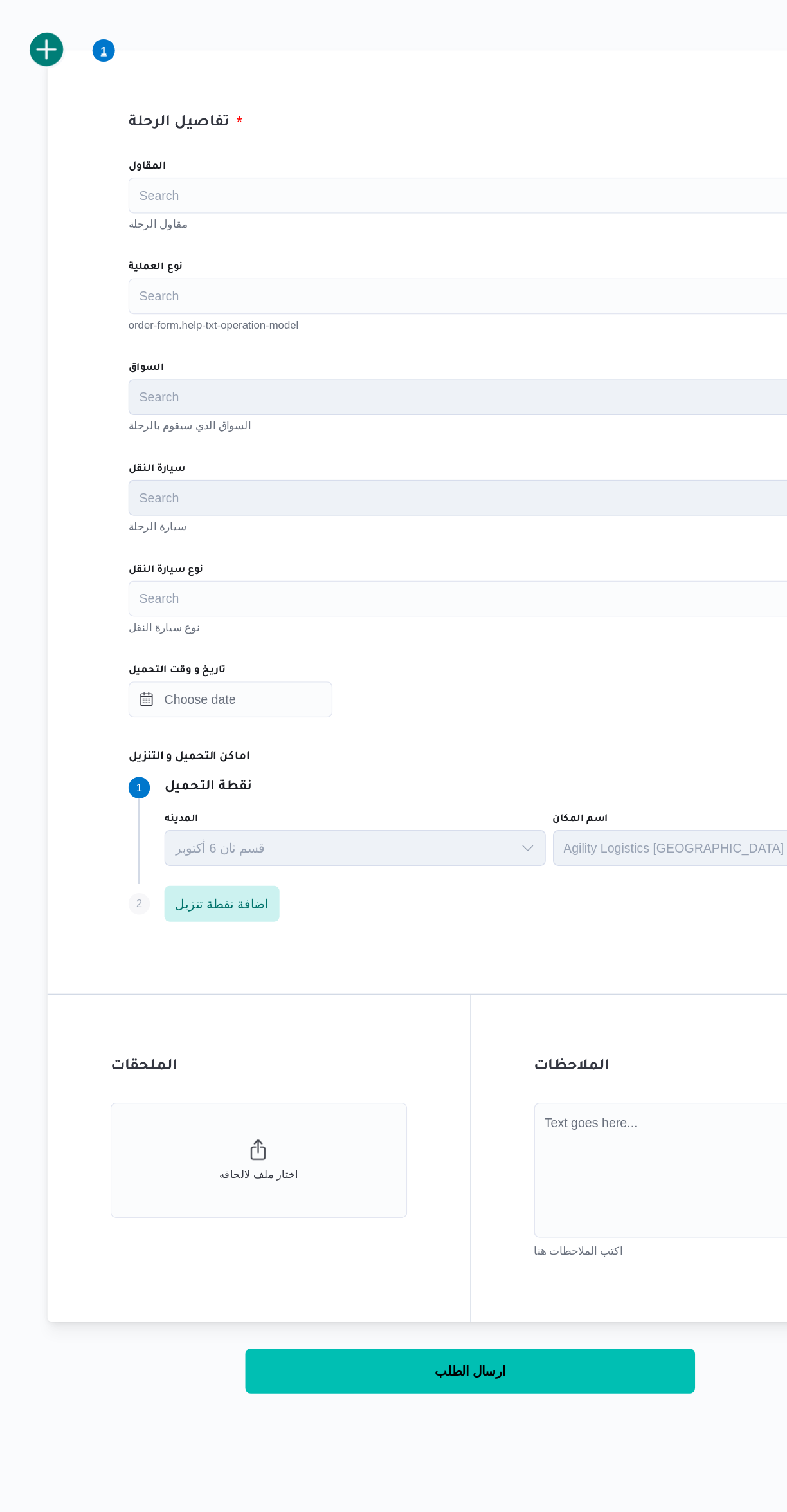
click at [285, 458] on div "Search" at bounding box center [469, 451] width 489 height 26
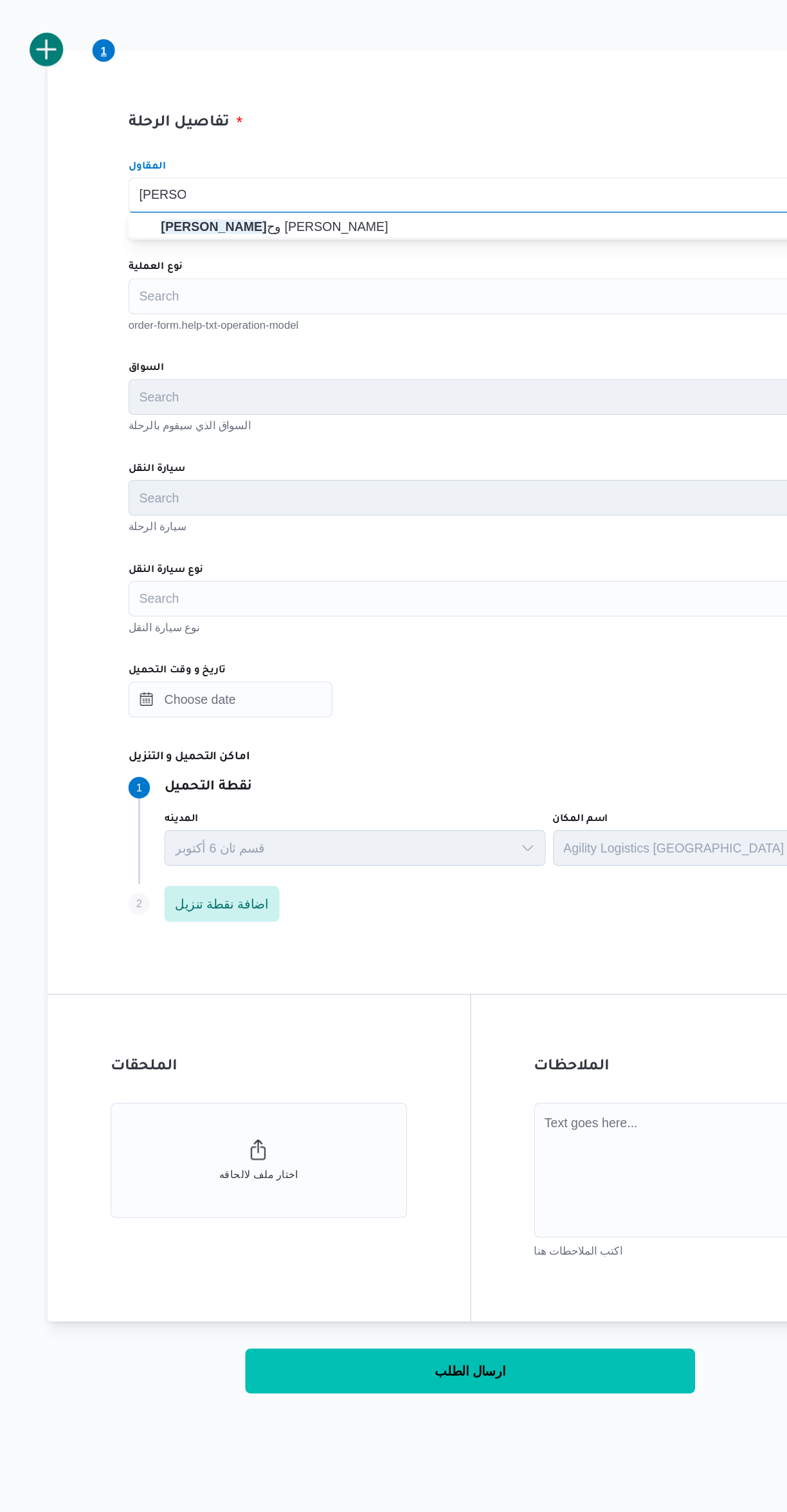
type input "محمد ممد"
click at [257, 500] on label "نوع العملية" at bounding box center [244, 503] width 39 height 10
click at [234, 516] on input "نوع العملية" at bounding box center [233, 524] width 1 height 16
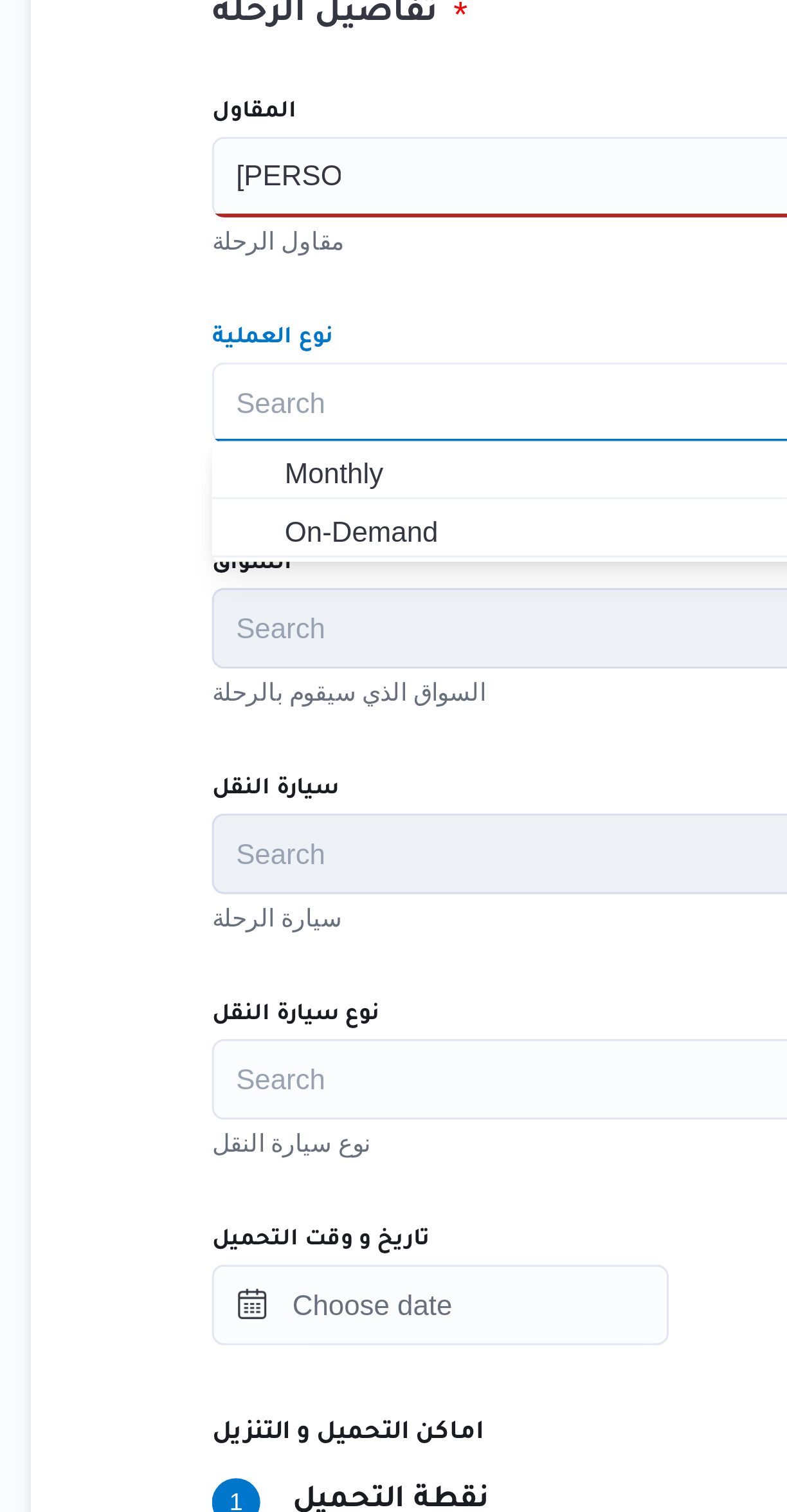
click at [250, 454] on input "محمد ممد" at bounding box center [250, 451] width 34 height 16
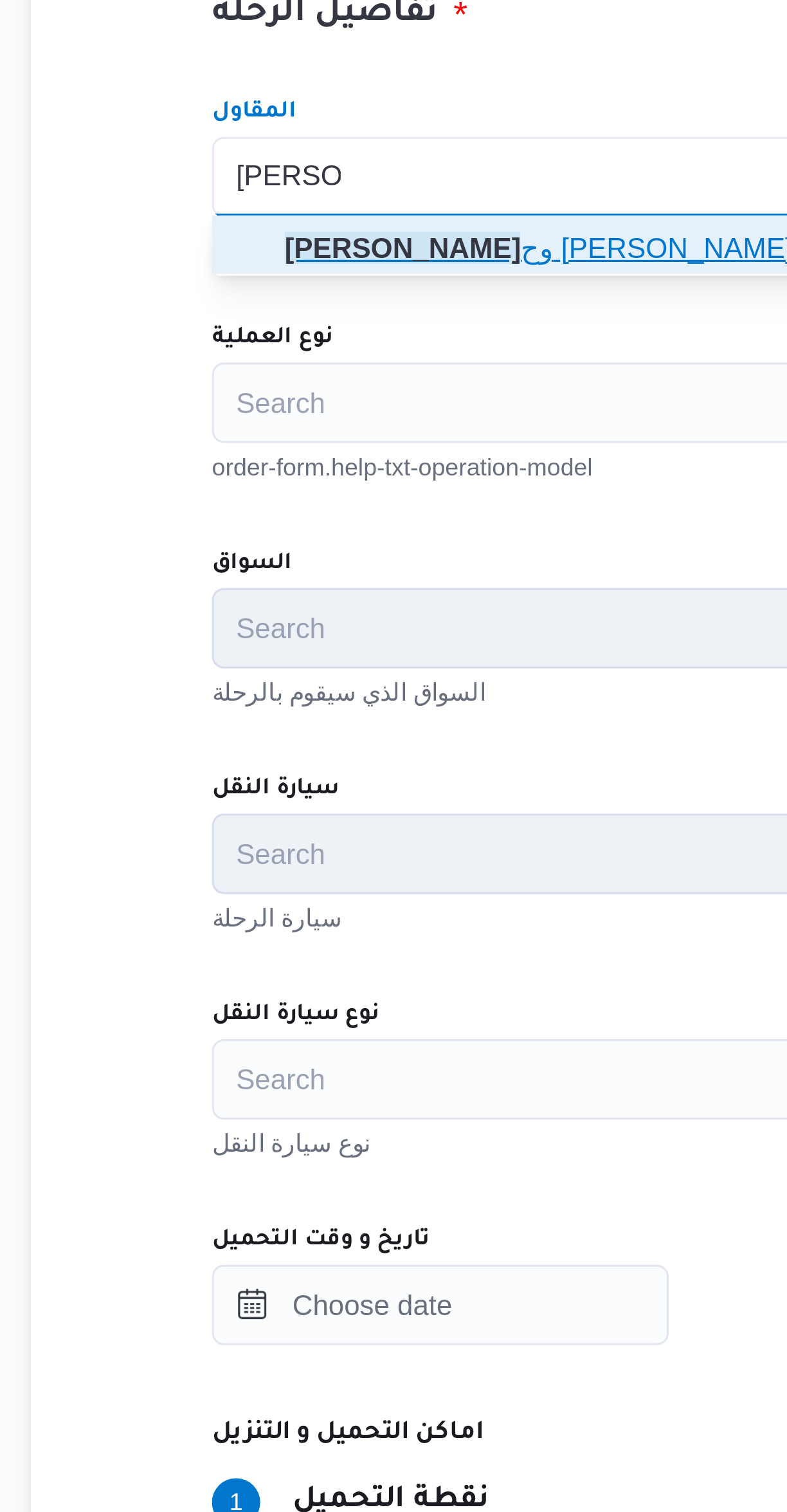
click at [276, 482] on span "محمد ممد وح محمود عبدالهادي" at bounding box center [469, 473] width 479 height 21
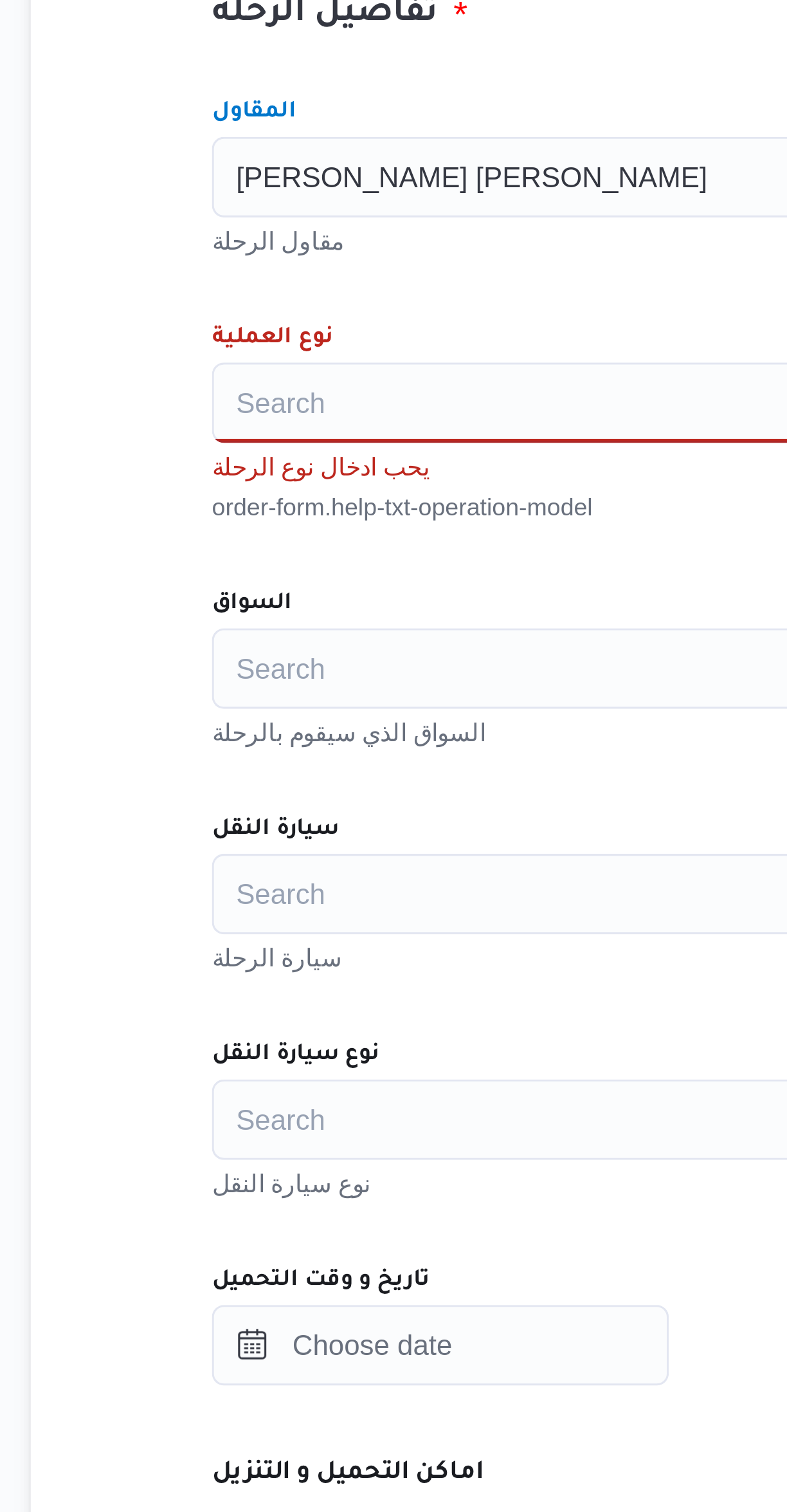
click at [259, 529] on div "Search" at bounding box center [469, 524] width 489 height 26
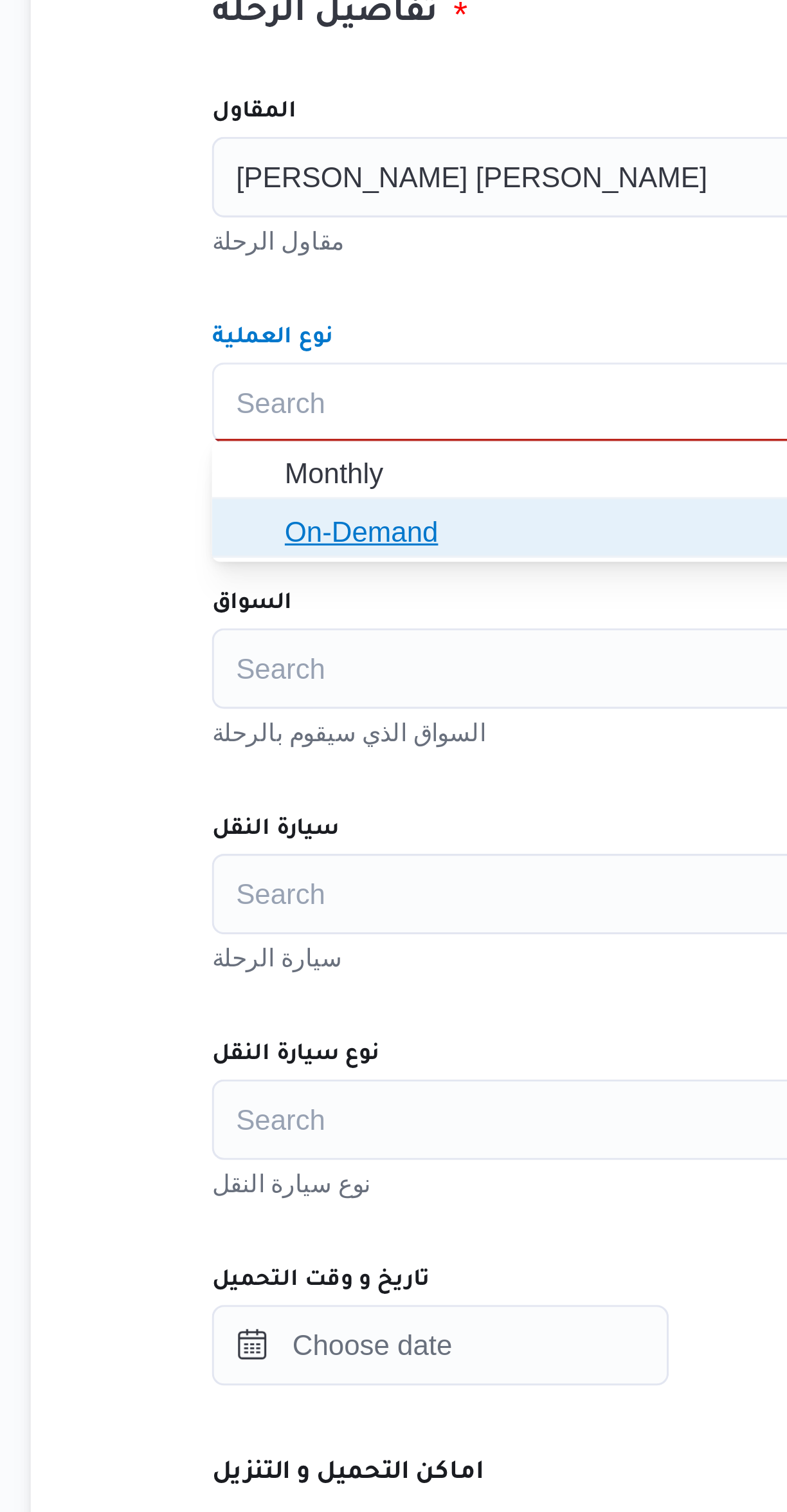
click at [241, 570] on span "On-Demand" at bounding box center [469, 563] width 479 height 21
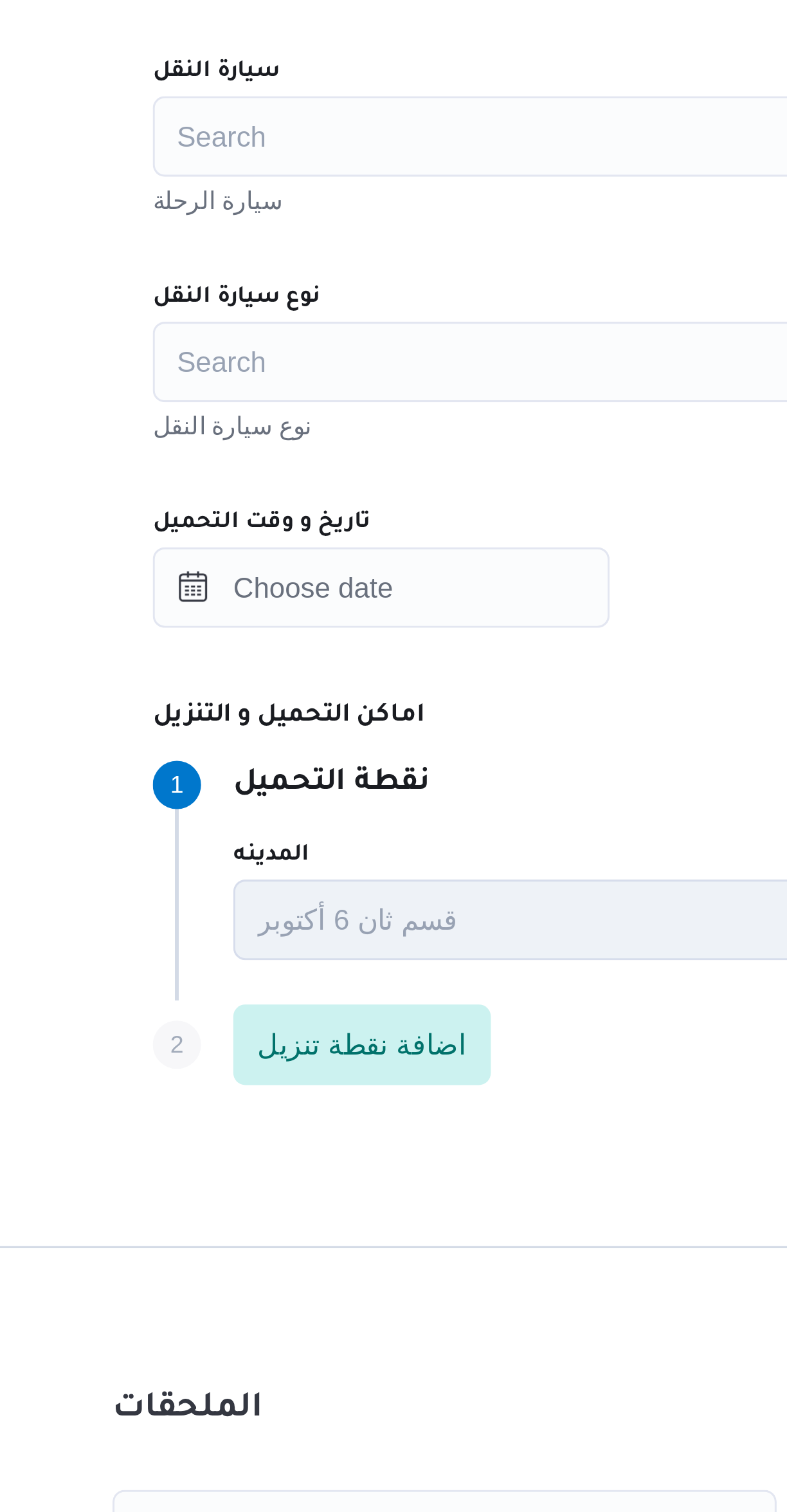
click at [265, 730] on div "Search" at bounding box center [469, 740] width 489 height 26
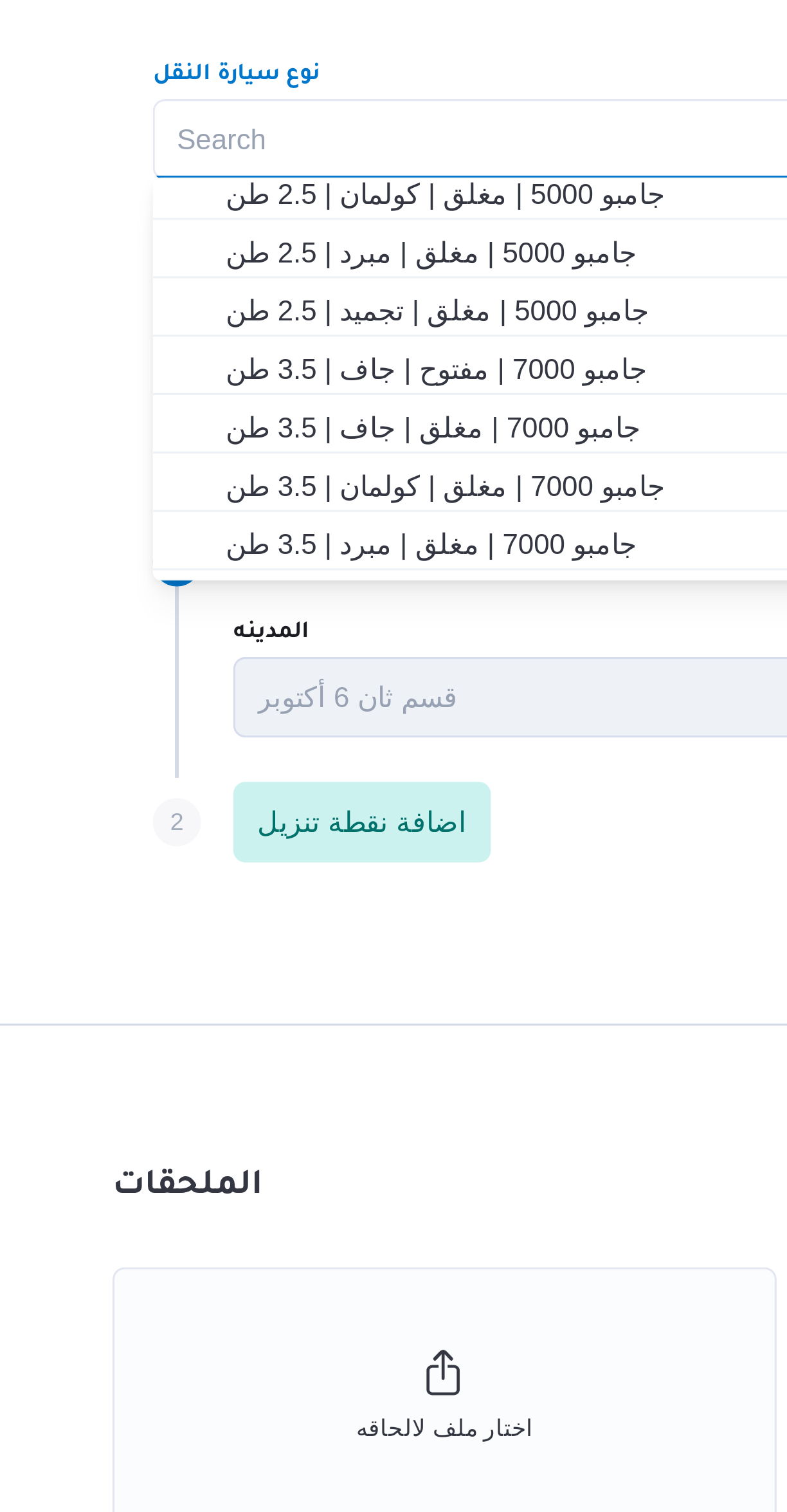
scroll to position [175, 0]
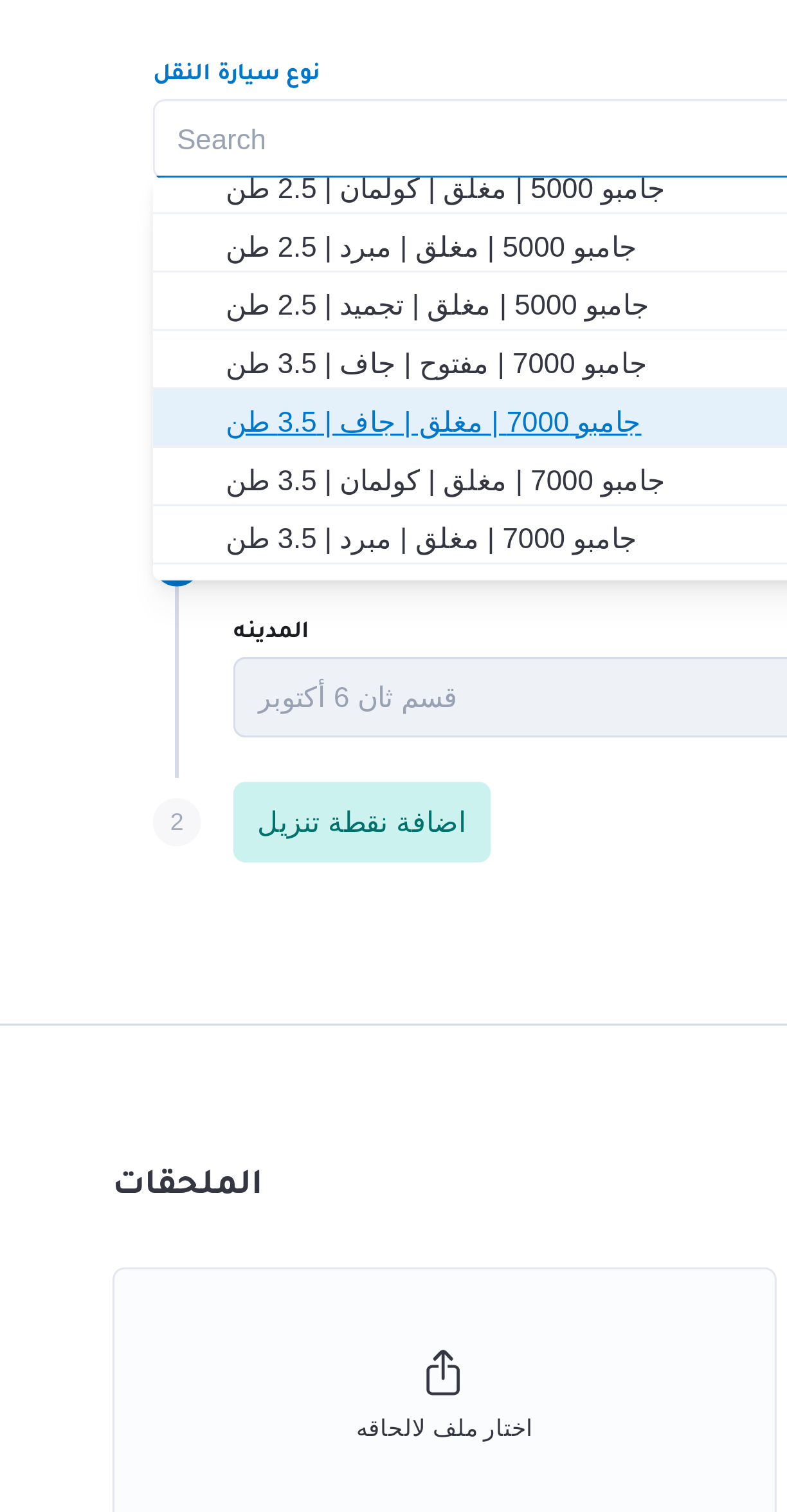
click at [265, 829] on span "جامبو 7000 | مغلق | جاف | 3.5 طن" at bounding box center [477, 829] width 458 height 16
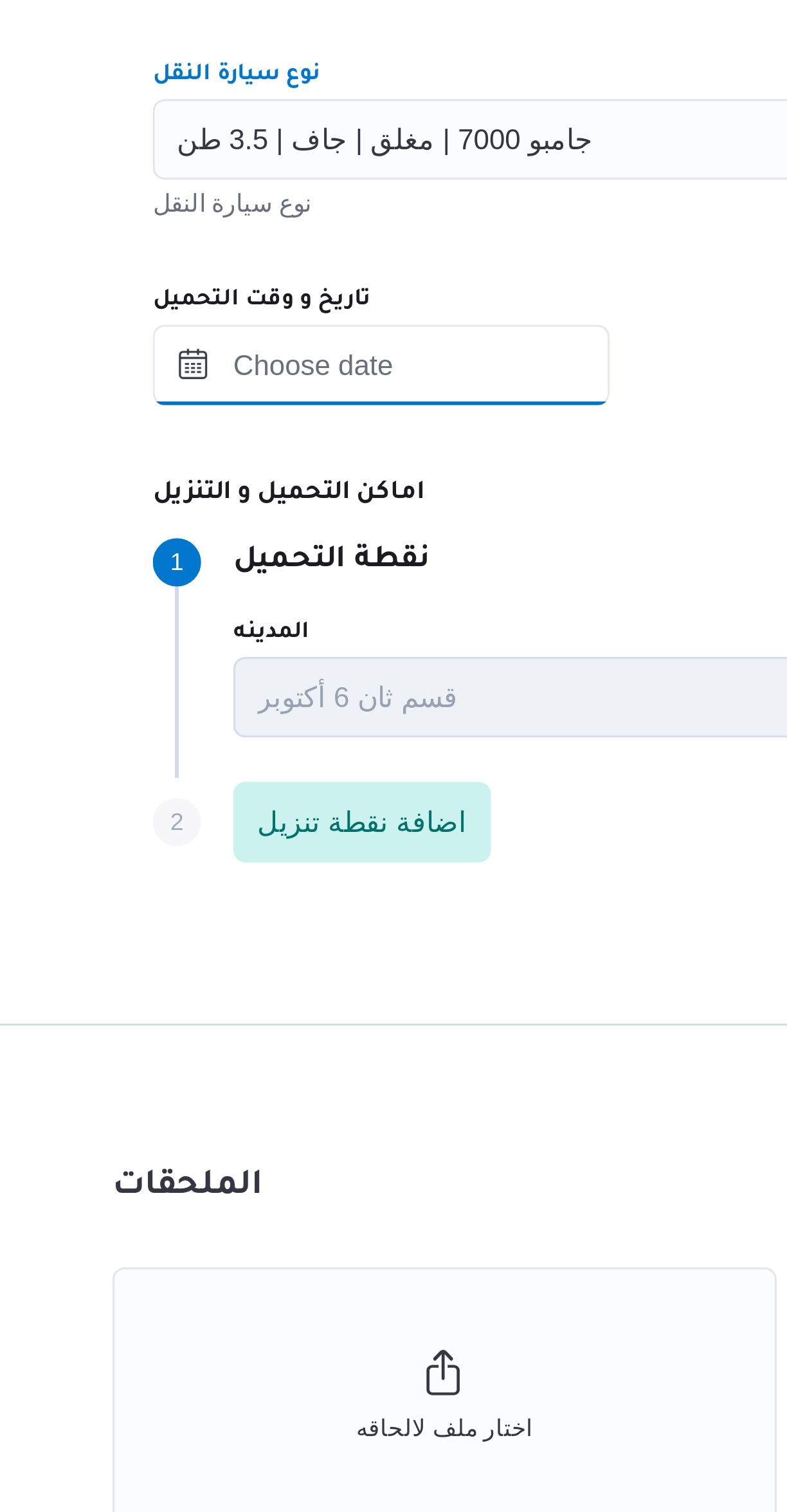
click at [267, 815] on input "تاريخ و وقت التحميل" at bounding box center [297, 811] width 146 height 26
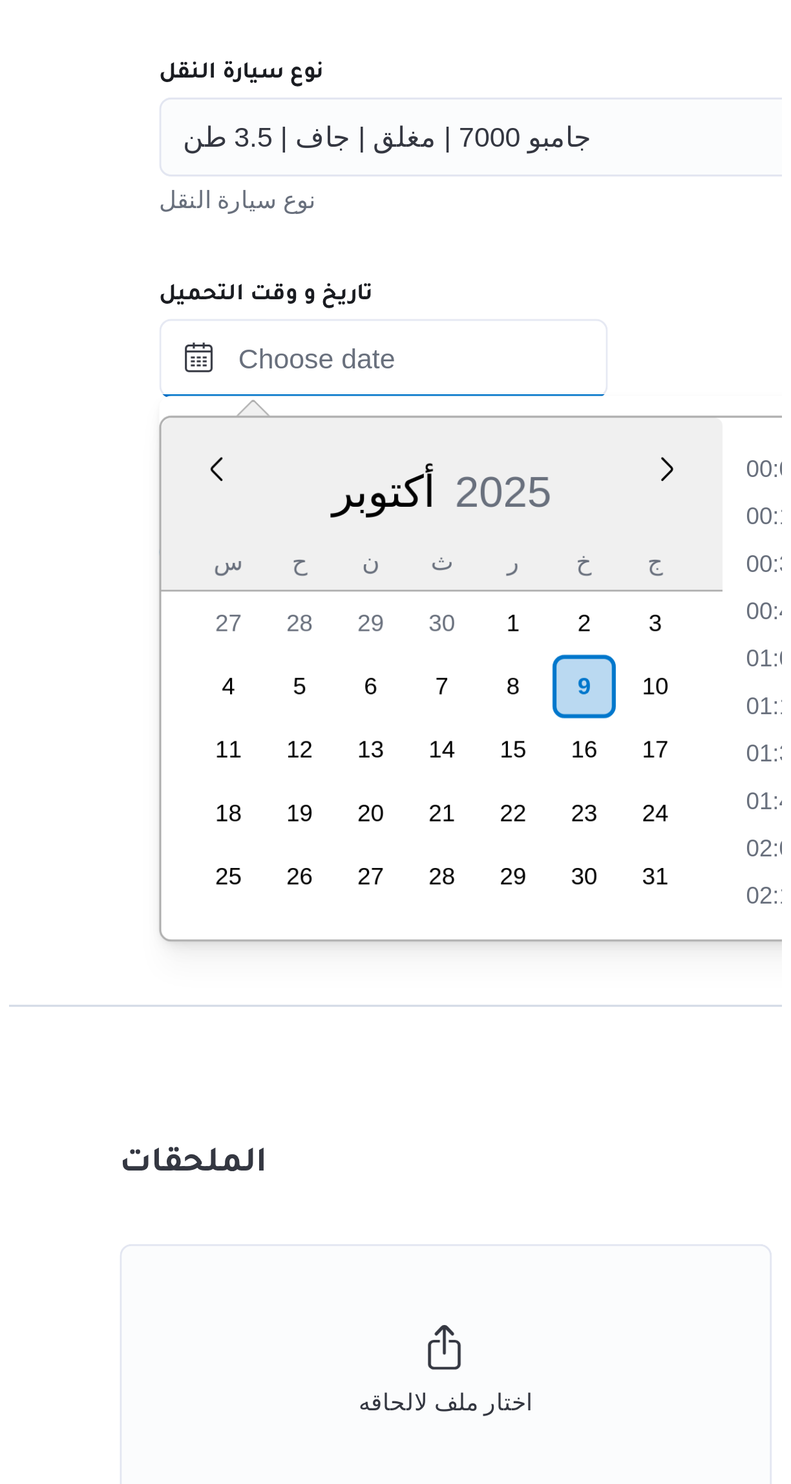
scroll to position [651, 0]
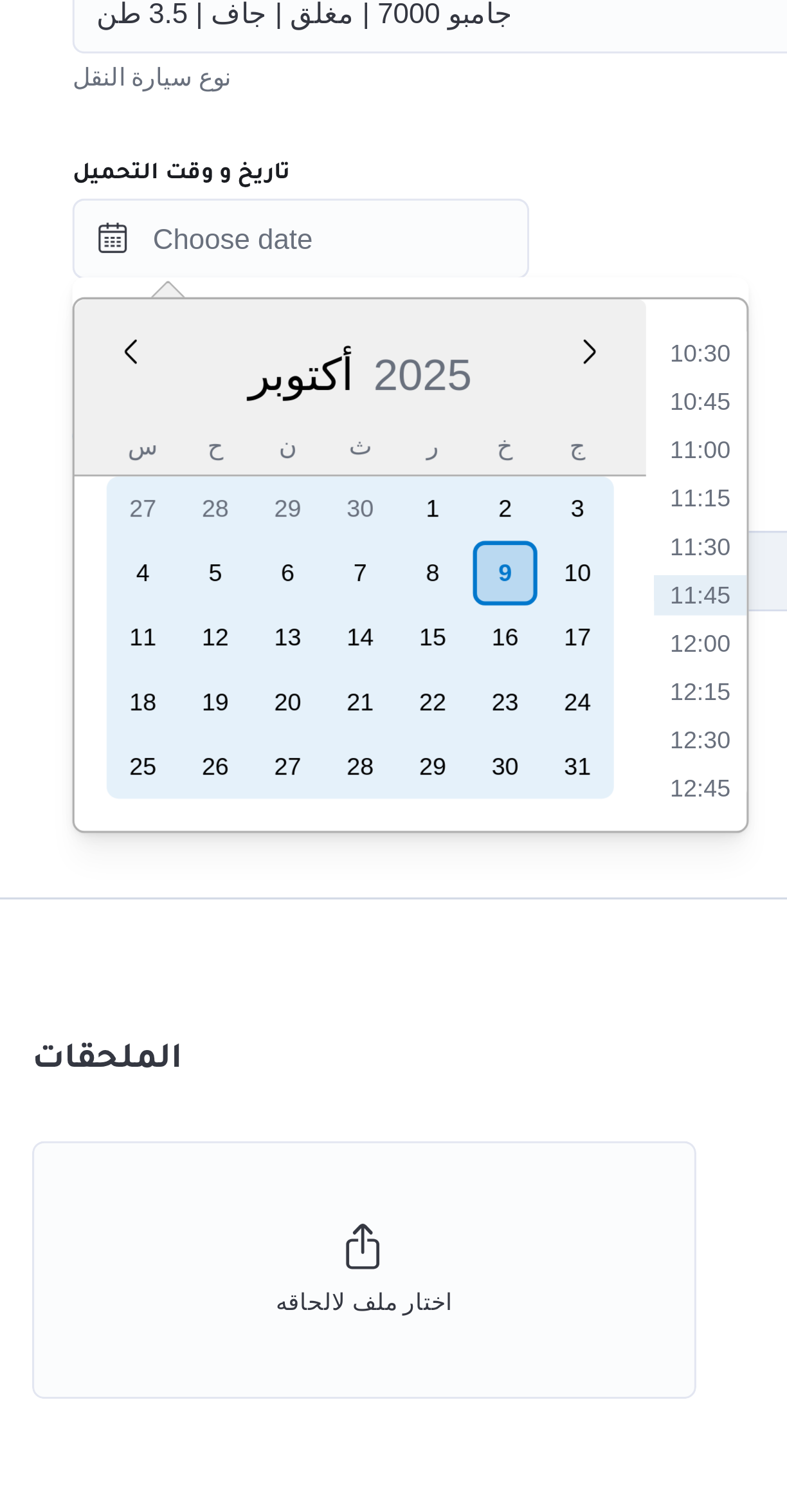
click at [357, 924] on div "9" at bounding box center [363, 918] width 21 height 21
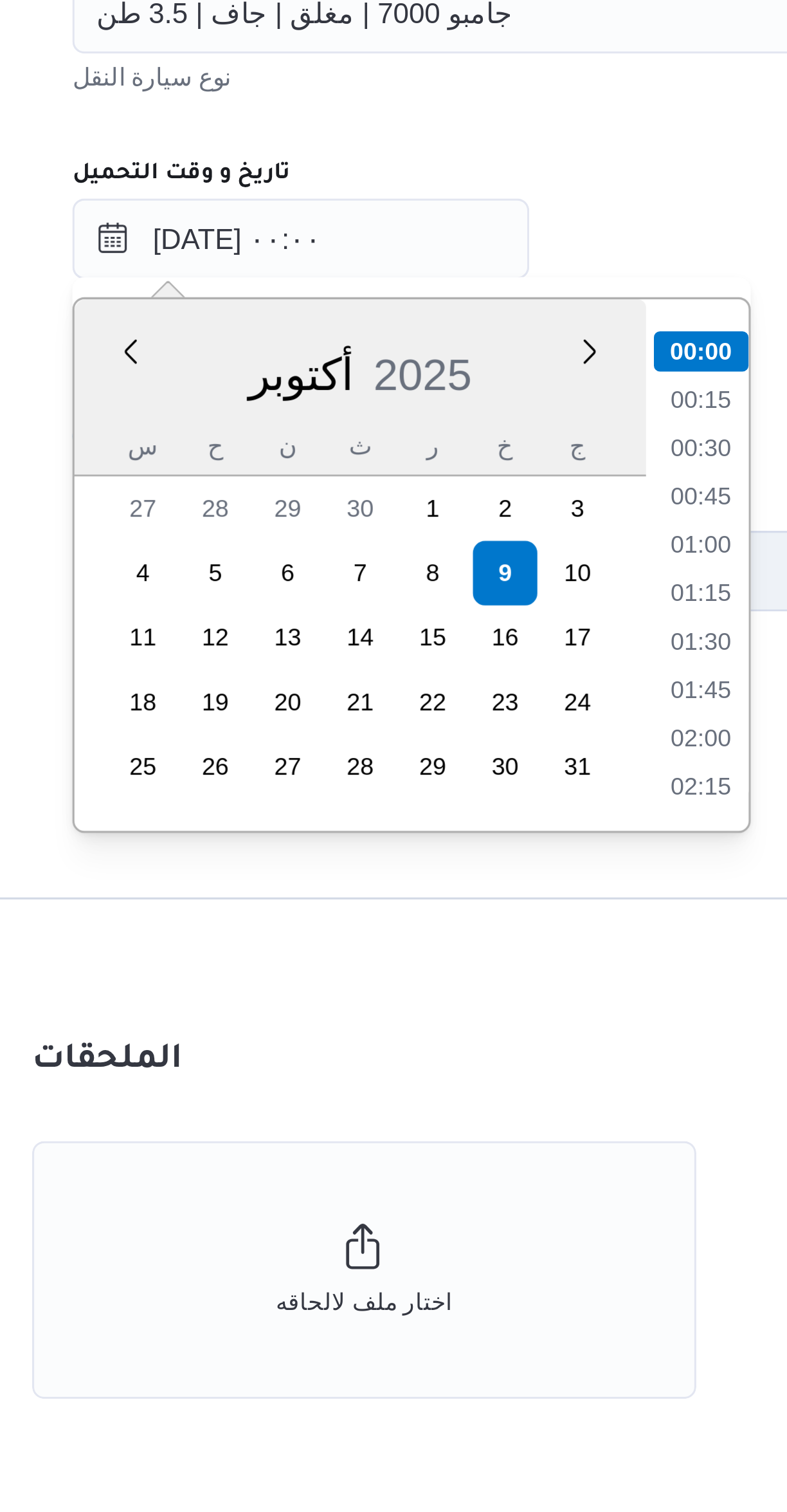
click at [418, 907] on li "01:00" at bounding box center [426, 909] width 30 height 13
type input "٠٩/١٠/٢٠٢٥ ٠١:٠٠"
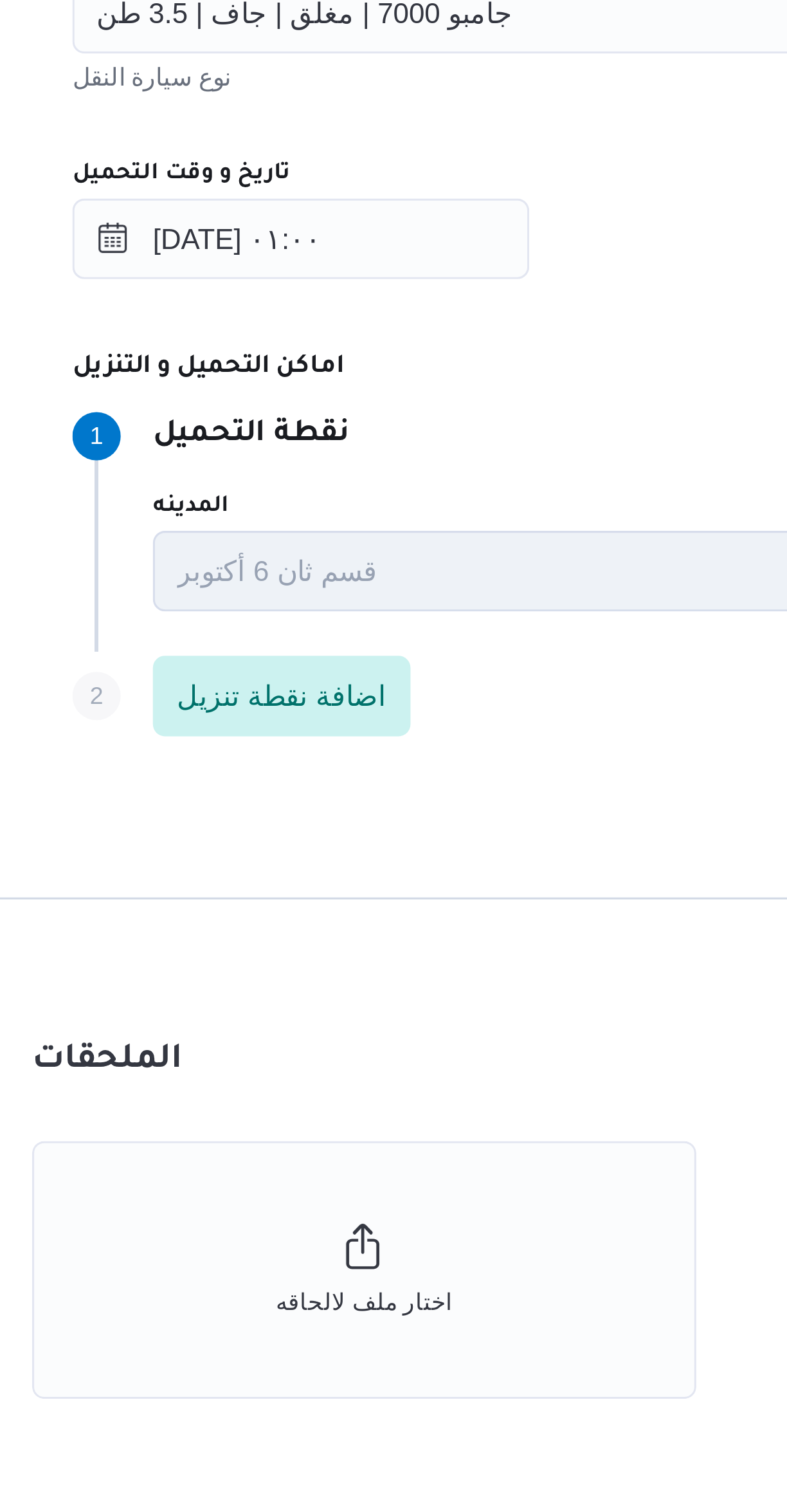
click at [407, 865] on div "Step 1 1 نقطة التحميل المدينه قسم ثان 6 أكتوبر اسم المكان Agility Logistics Egy…" at bounding box center [514, 901] width 579 height 83
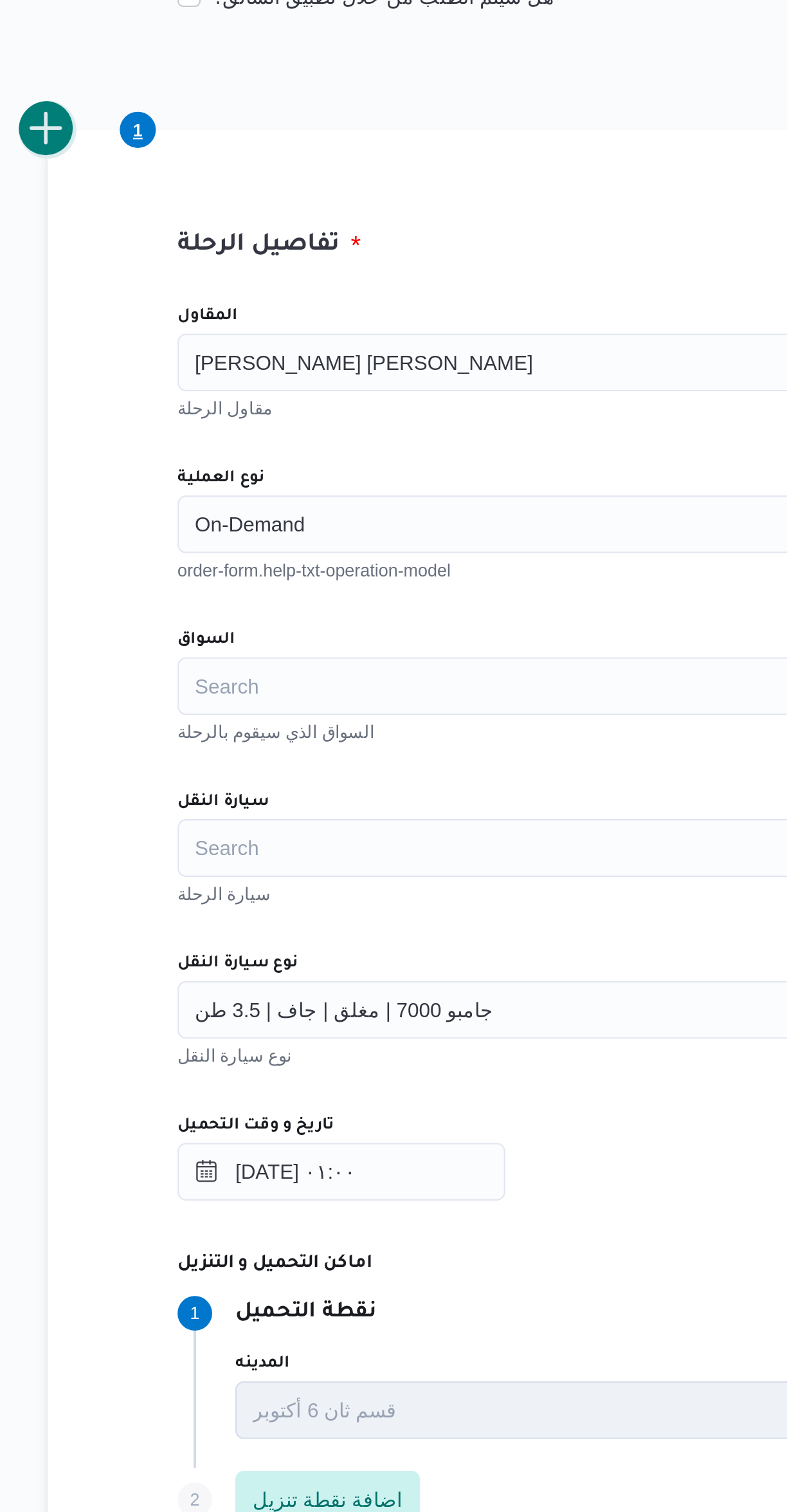
click at [168, 350] on button "add trip" at bounding box center [167, 347] width 26 height 26
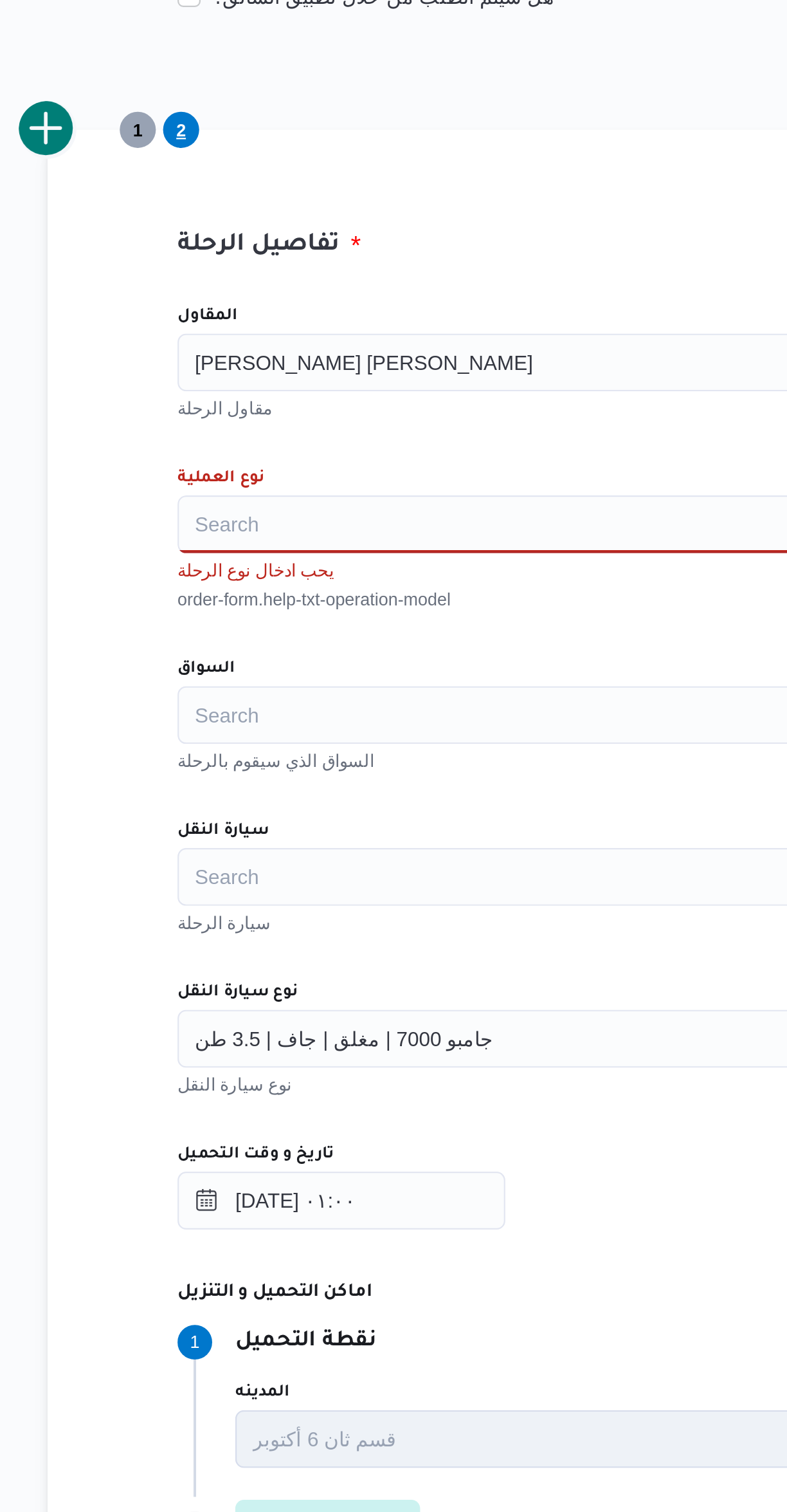
click at [245, 534] on div "Search" at bounding box center [469, 524] width 489 height 26
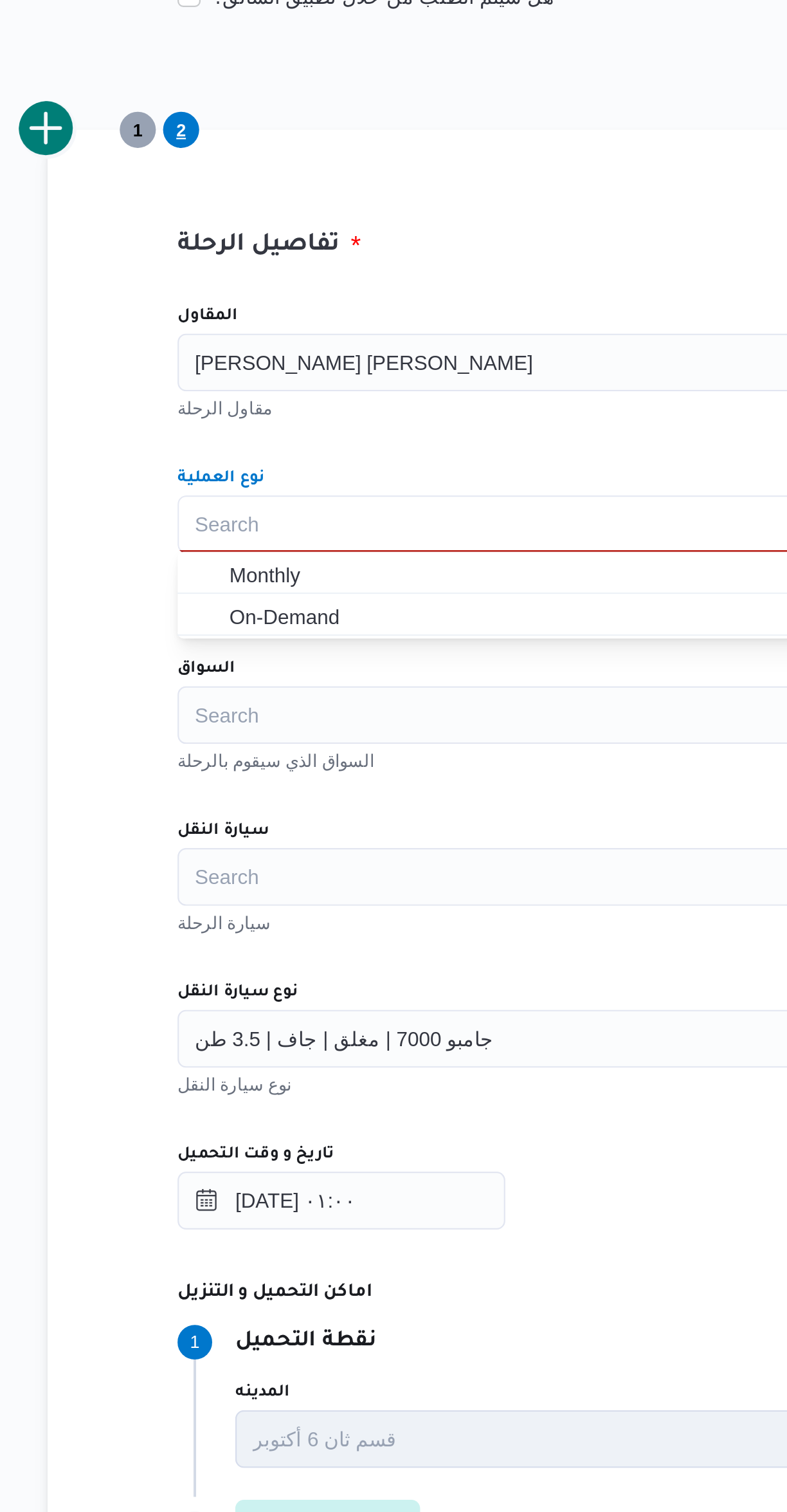
click at [241, 574] on div "المقاول محمد ممدوح محمود عبدالهادي مقاول الرحلة نوع العملية Search Combo box. S…" at bounding box center [470, 708] width 509 height 585
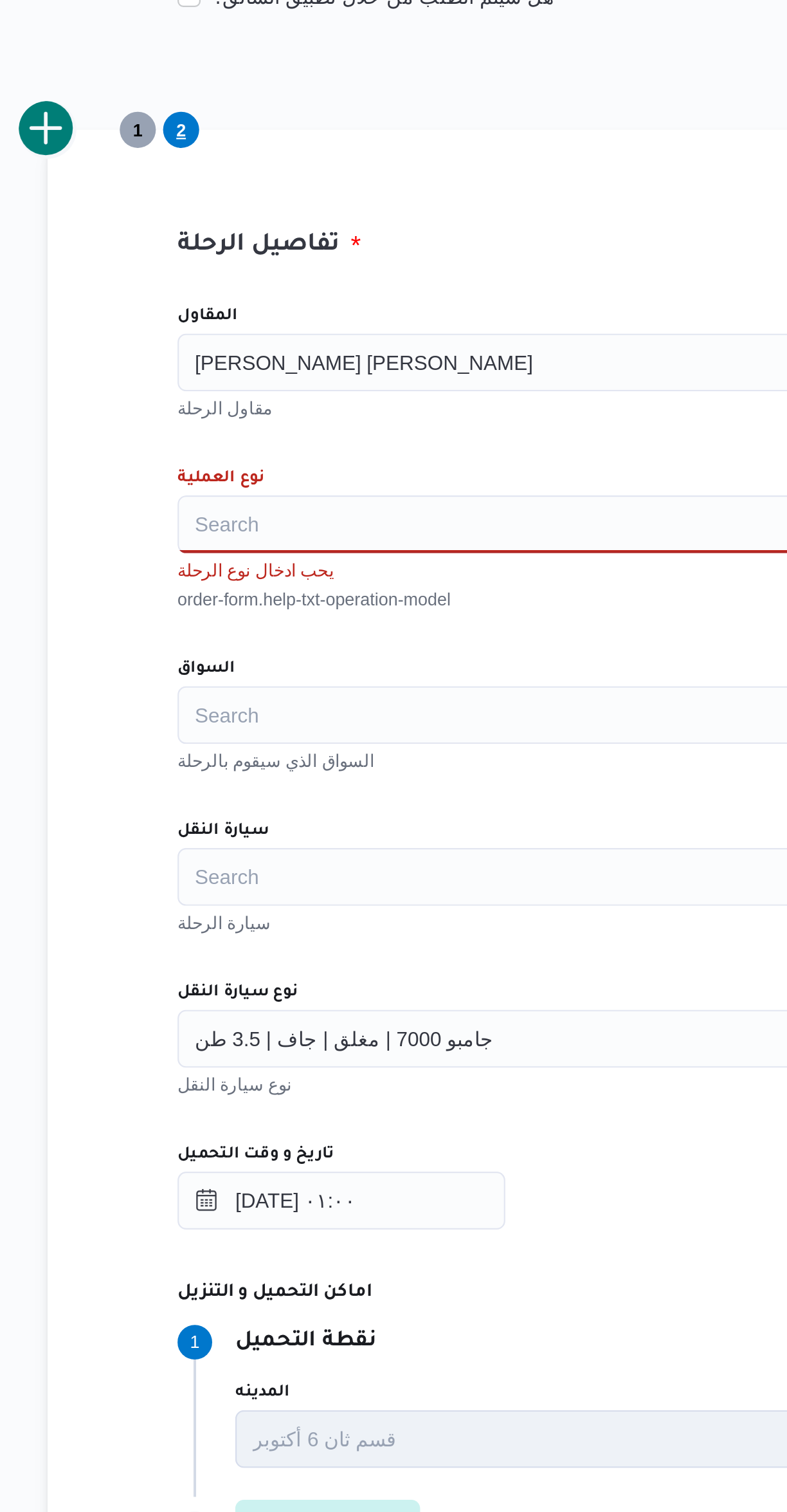
click at [241, 567] on div "المقاول محمد ممدوح محمود عبدالهادي مقاول الرحلة نوع العملية Search يحب ادخال نو…" at bounding box center [470, 708] width 509 height 585
click at [234, 522] on input "نوع العملية" at bounding box center [233, 524] width 1 height 16
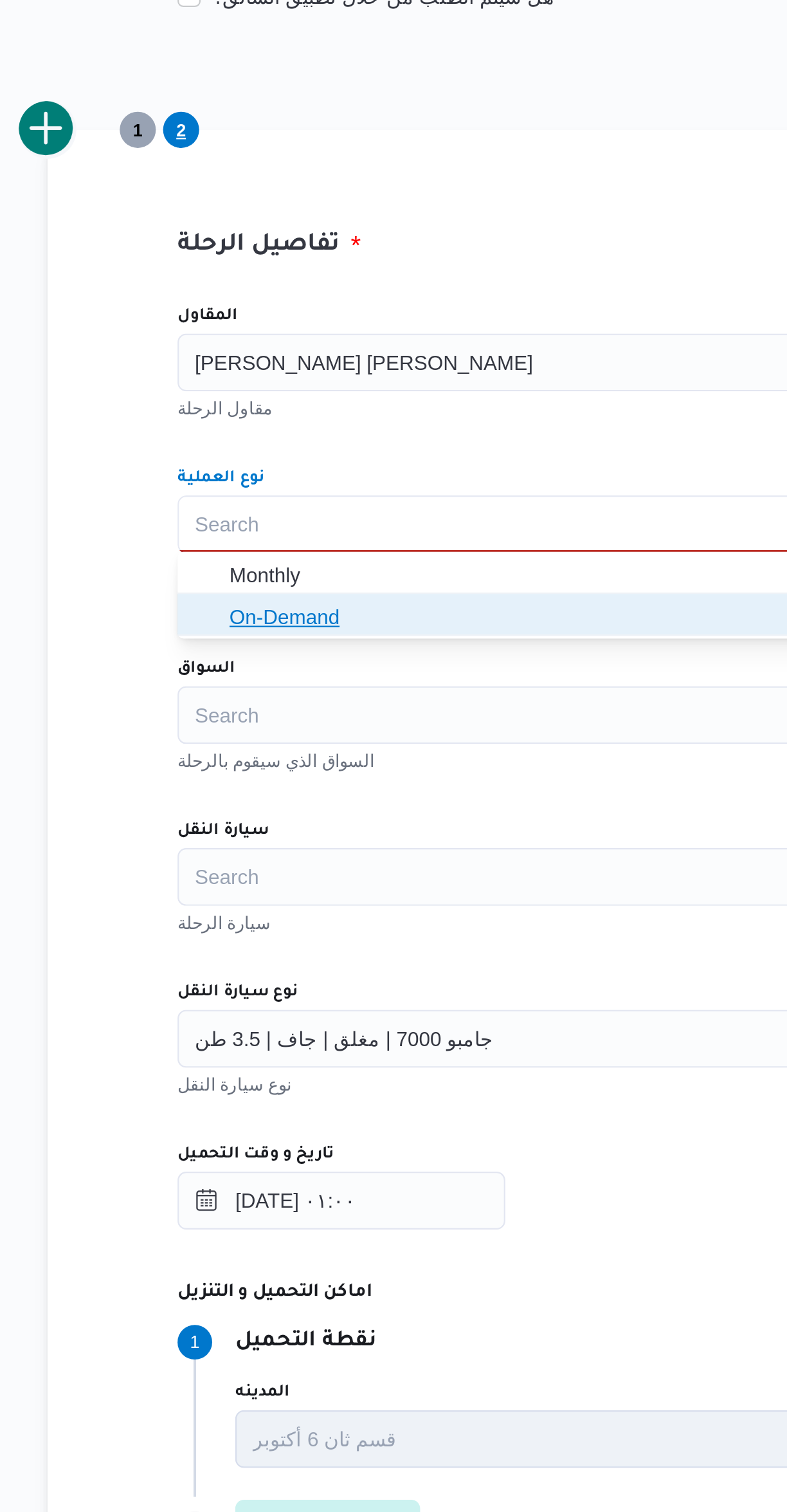
click at [256, 563] on span "On-Demand" at bounding box center [477, 564] width 458 height 16
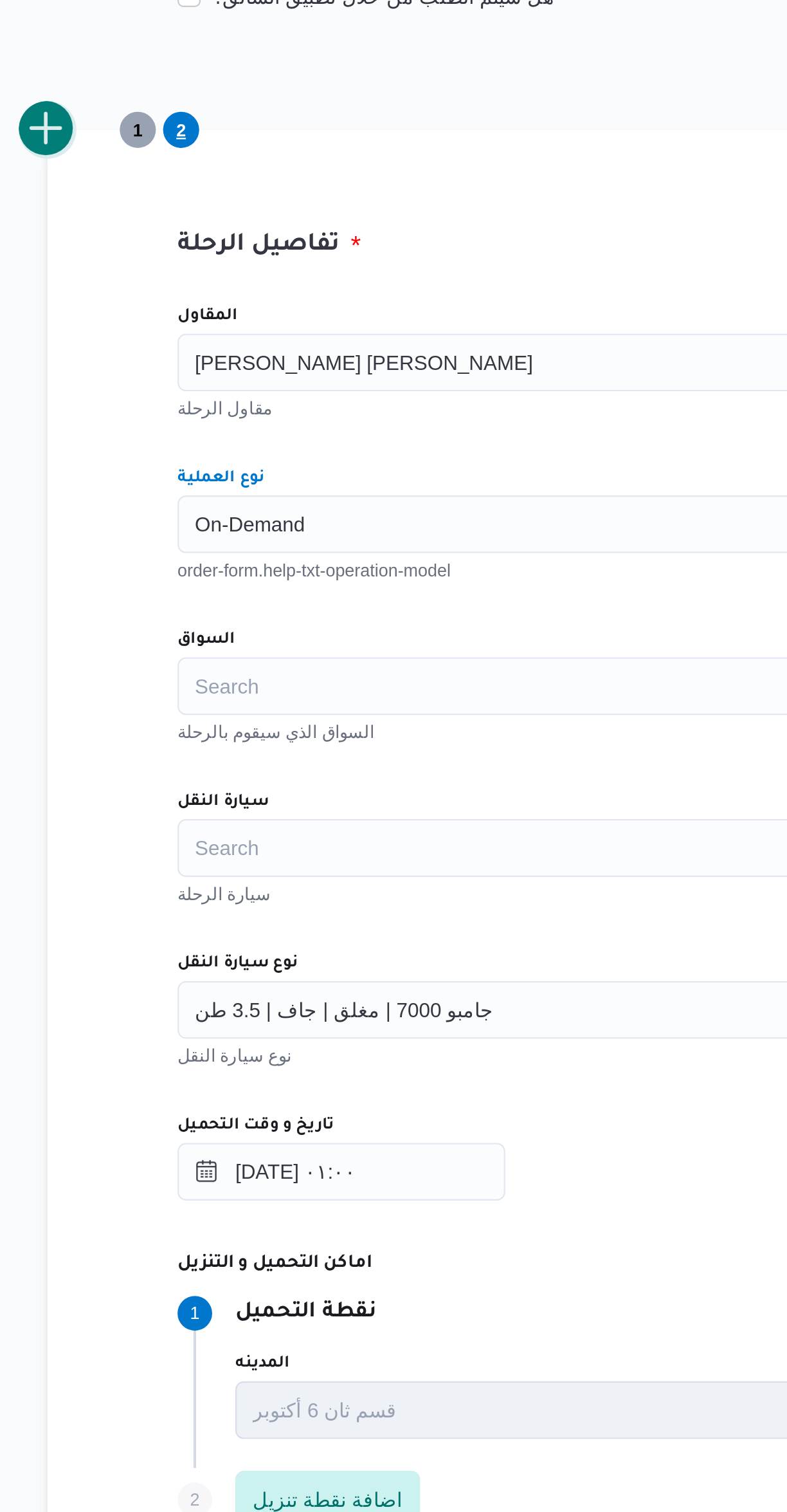
click at [171, 353] on button "add trip" at bounding box center [167, 347] width 26 height 26
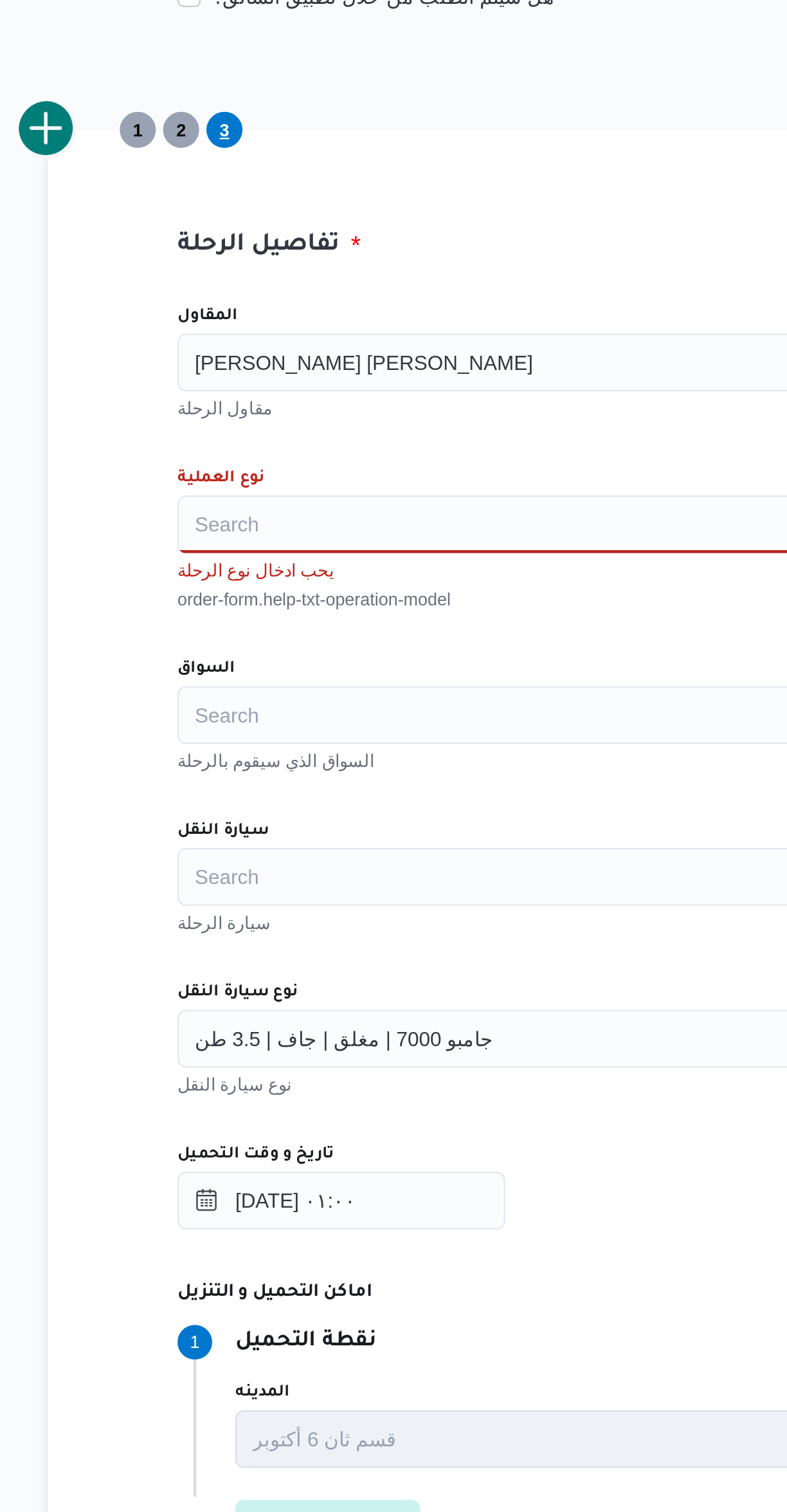
click at [248, 523] on div "Search" at bounding box center [469, 524] width 489 height 26
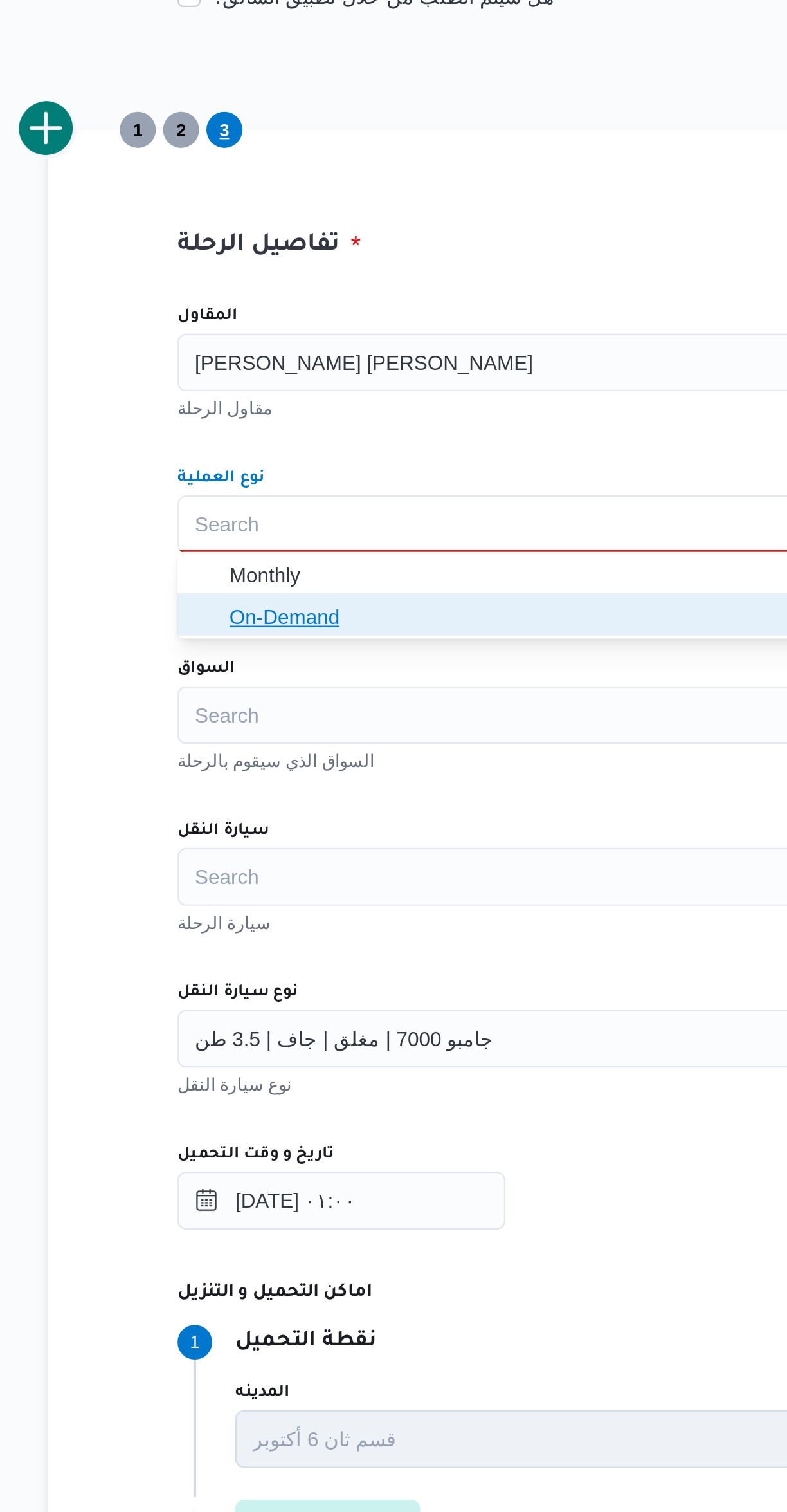
click at [237, 564] on icon "button" at bounding box center [238, 564] width 10 height 10
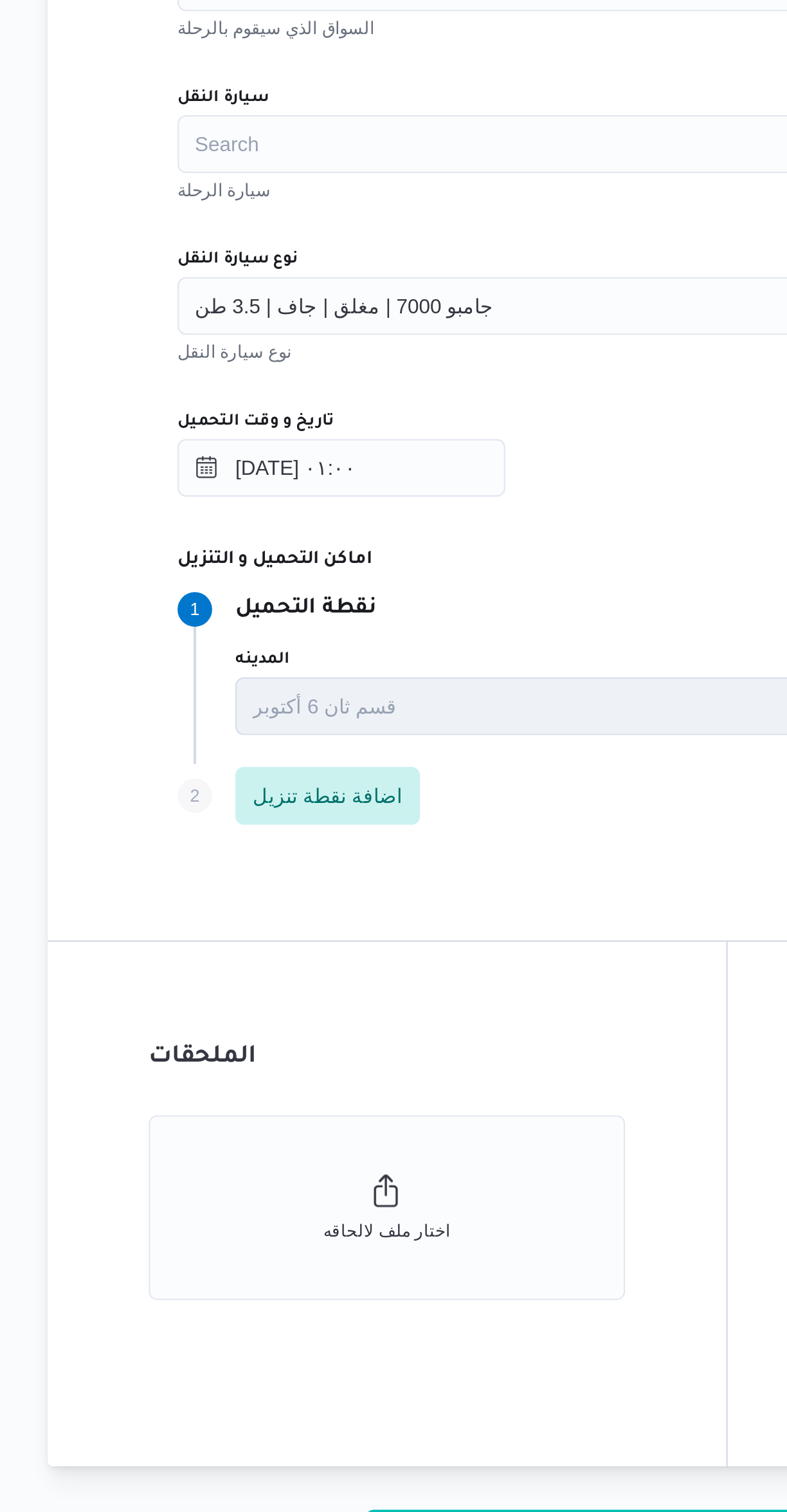
click at [248, 732] on span "جامبو 7000 | مغلق | جاف | 3.5 طن" at bounding box center [299, 739] width 133 height 14
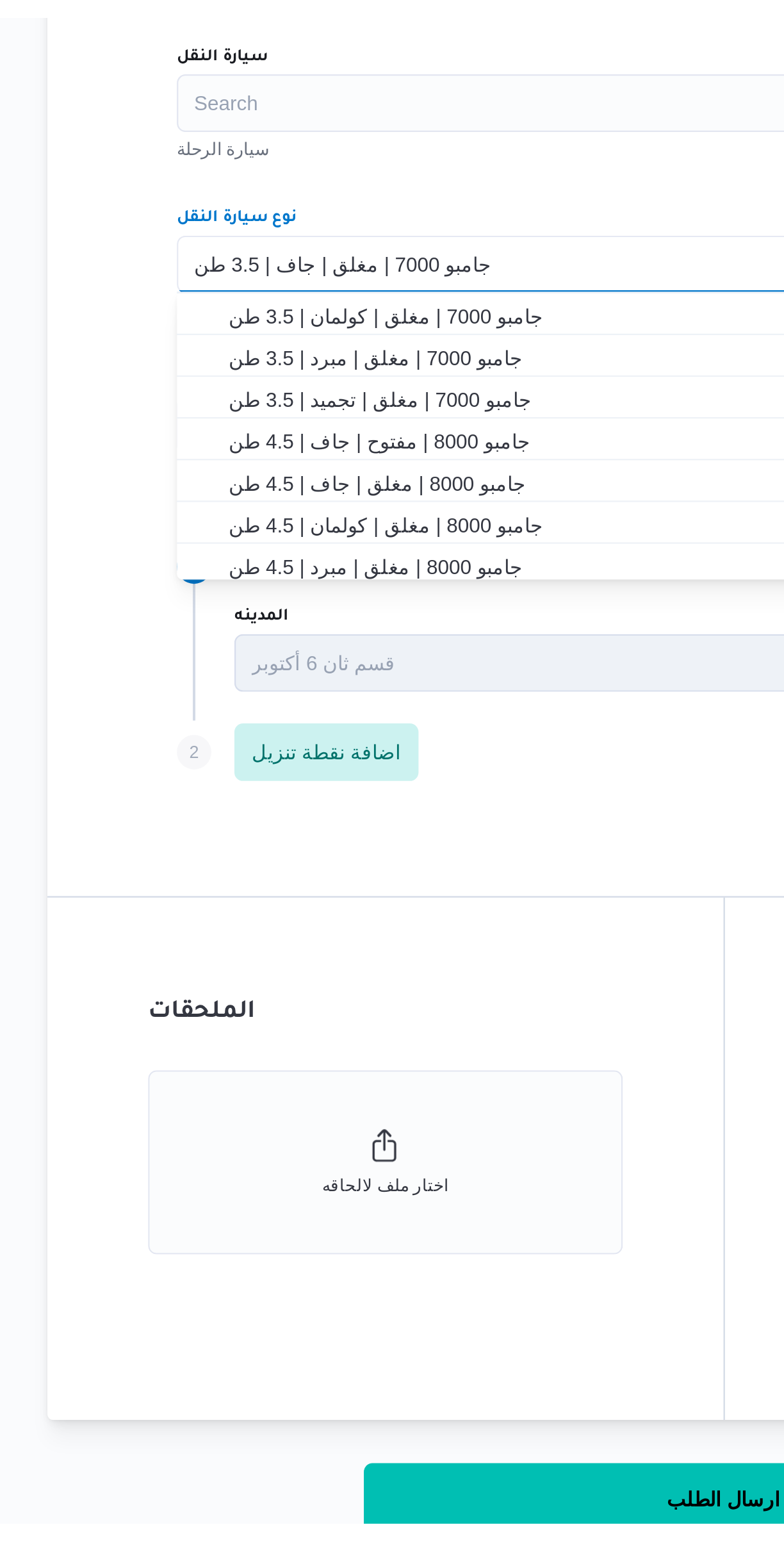
scroll to position [263, 0]
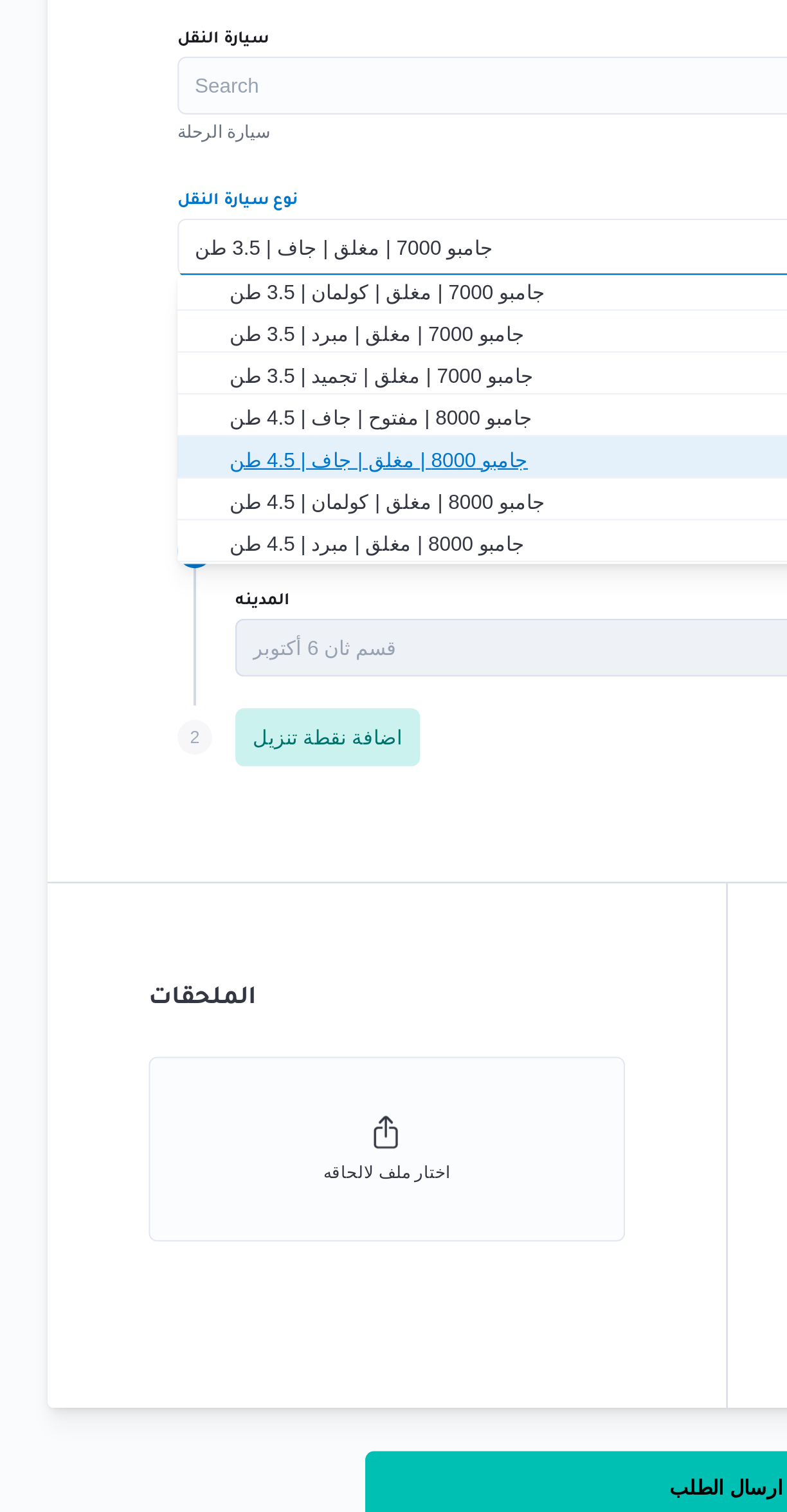
click at [258, 838] on span "جامبو 8000 | مغلق | جاف | 4.5 طن" at bounding box center [477, 834] width 458 height 16
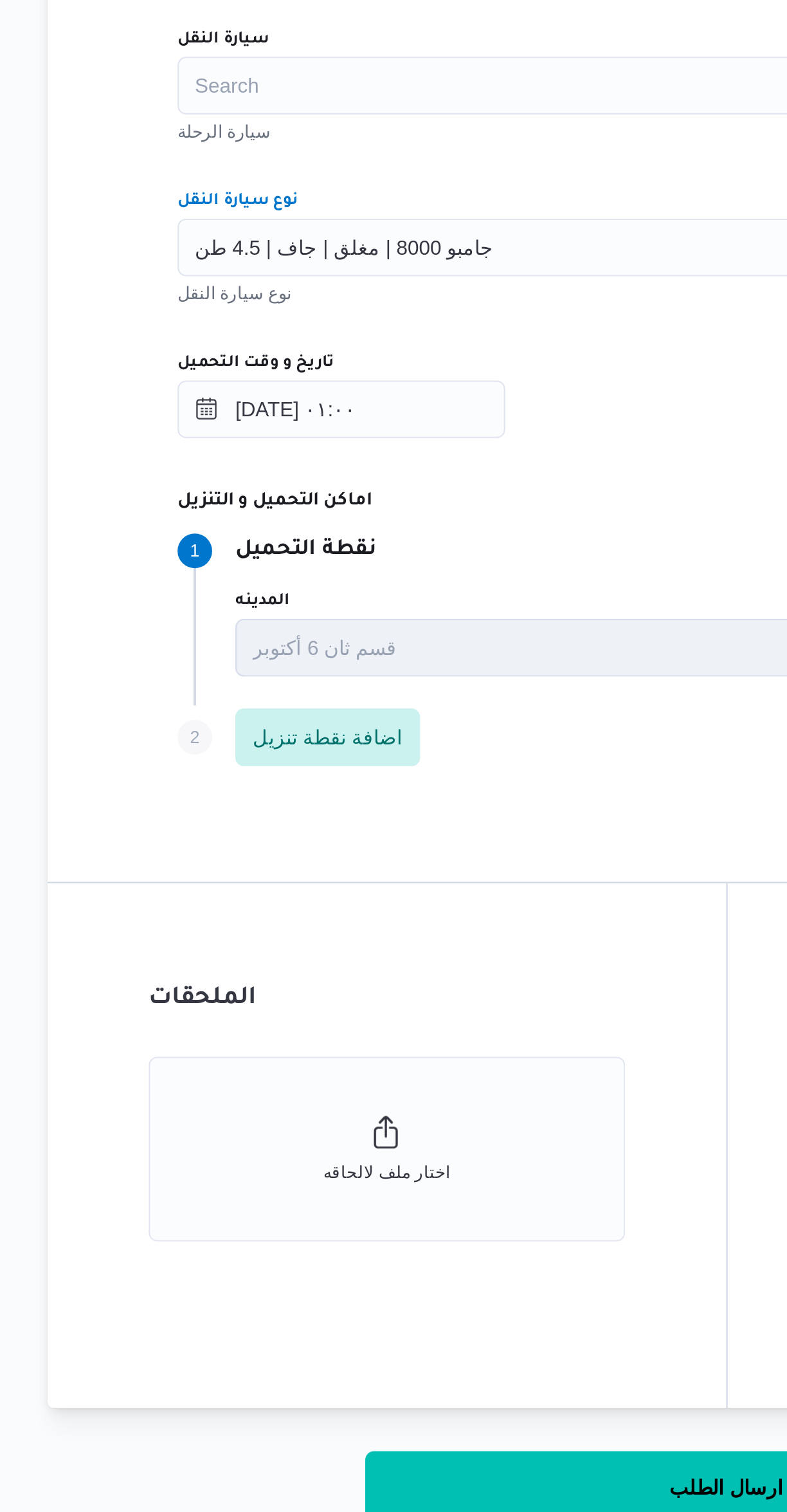
click at [370, 873] on div "Step 1 1 نقطة التحميل" at bounding box center [514, 875] width 579 height 16
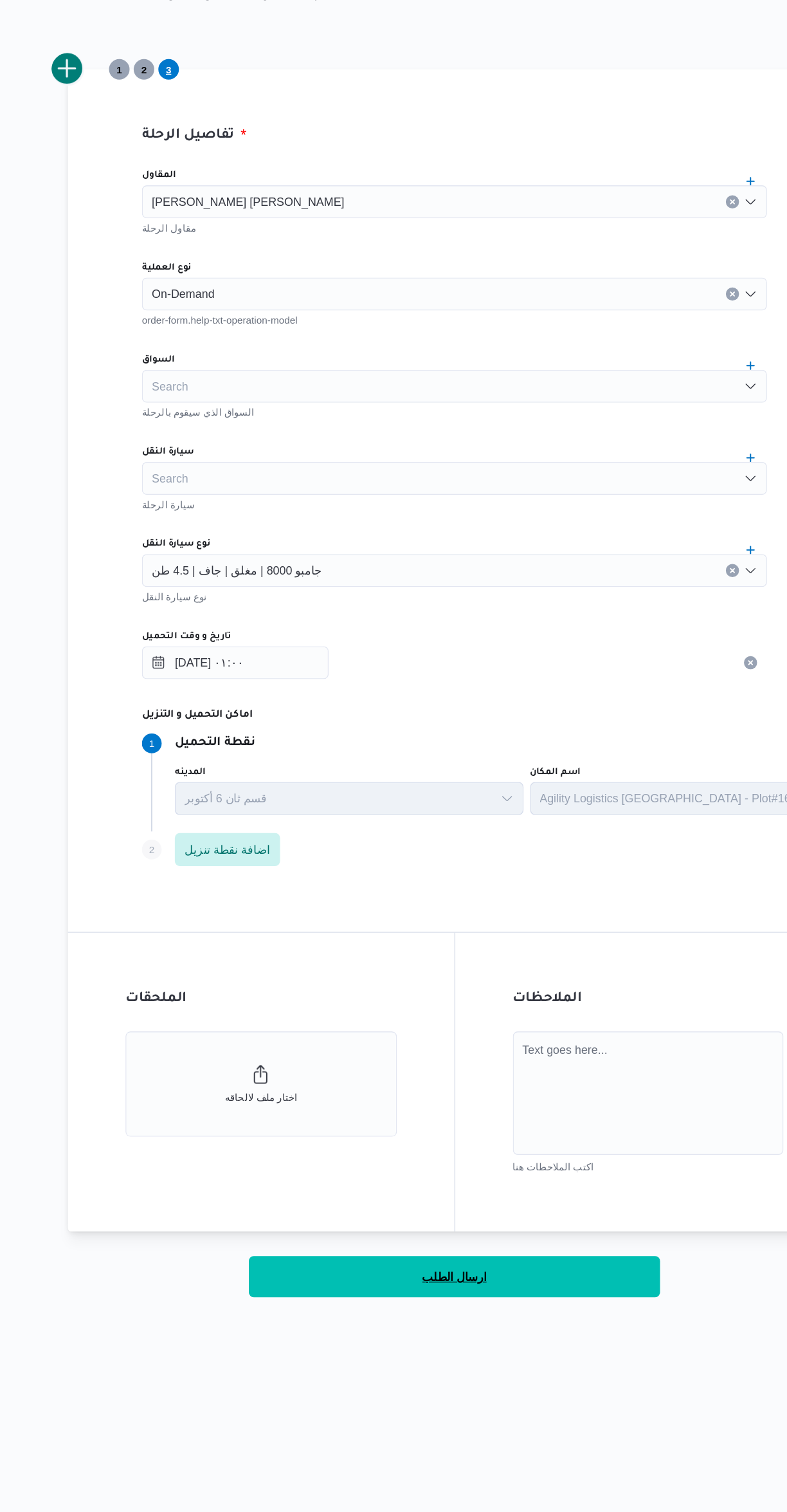
click at [535, 1282] on button "ارسال الطلب" at bounding box center [469, 1291] width 321 height 32
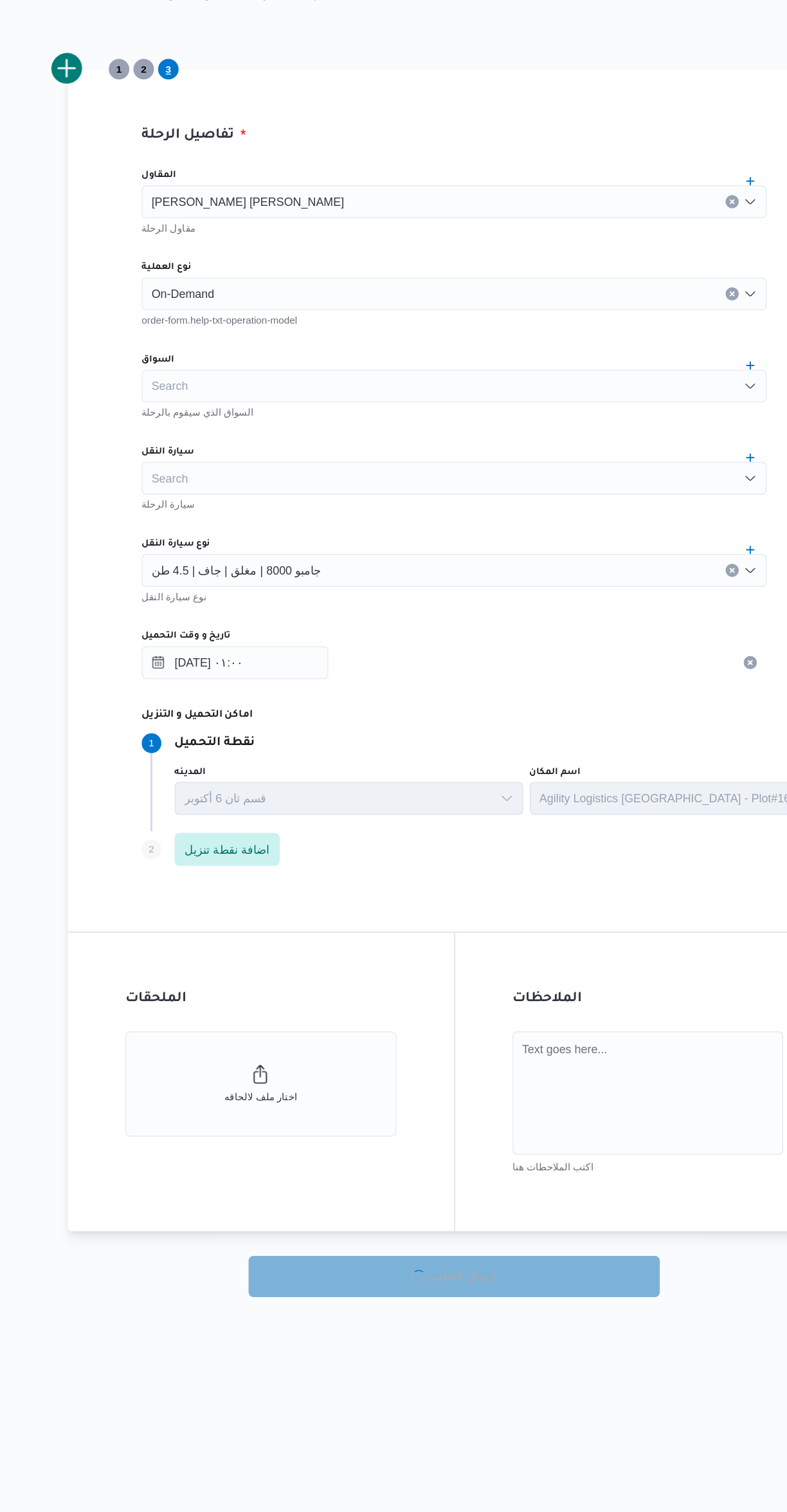
select select "ar"
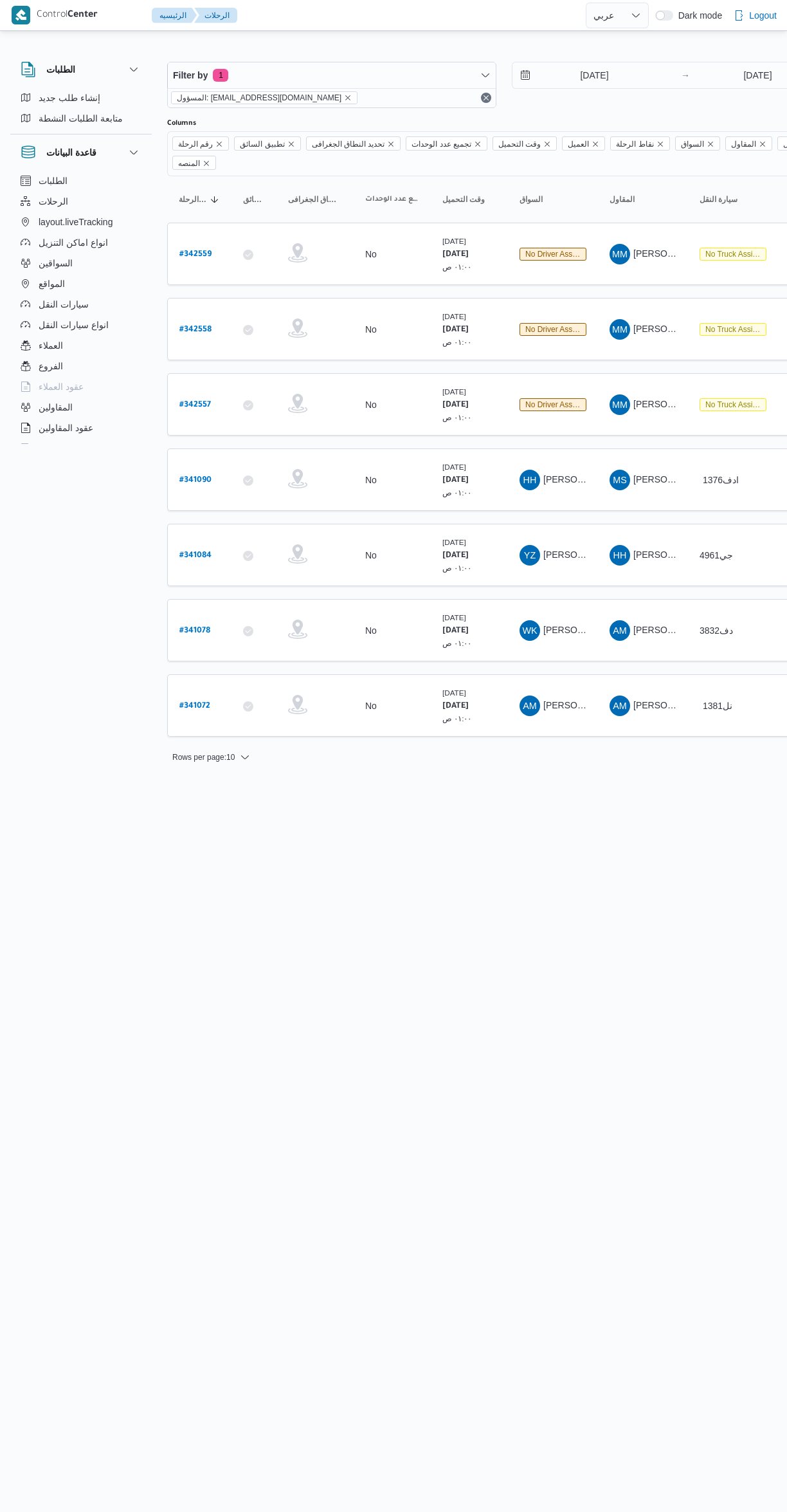
select select "ar"
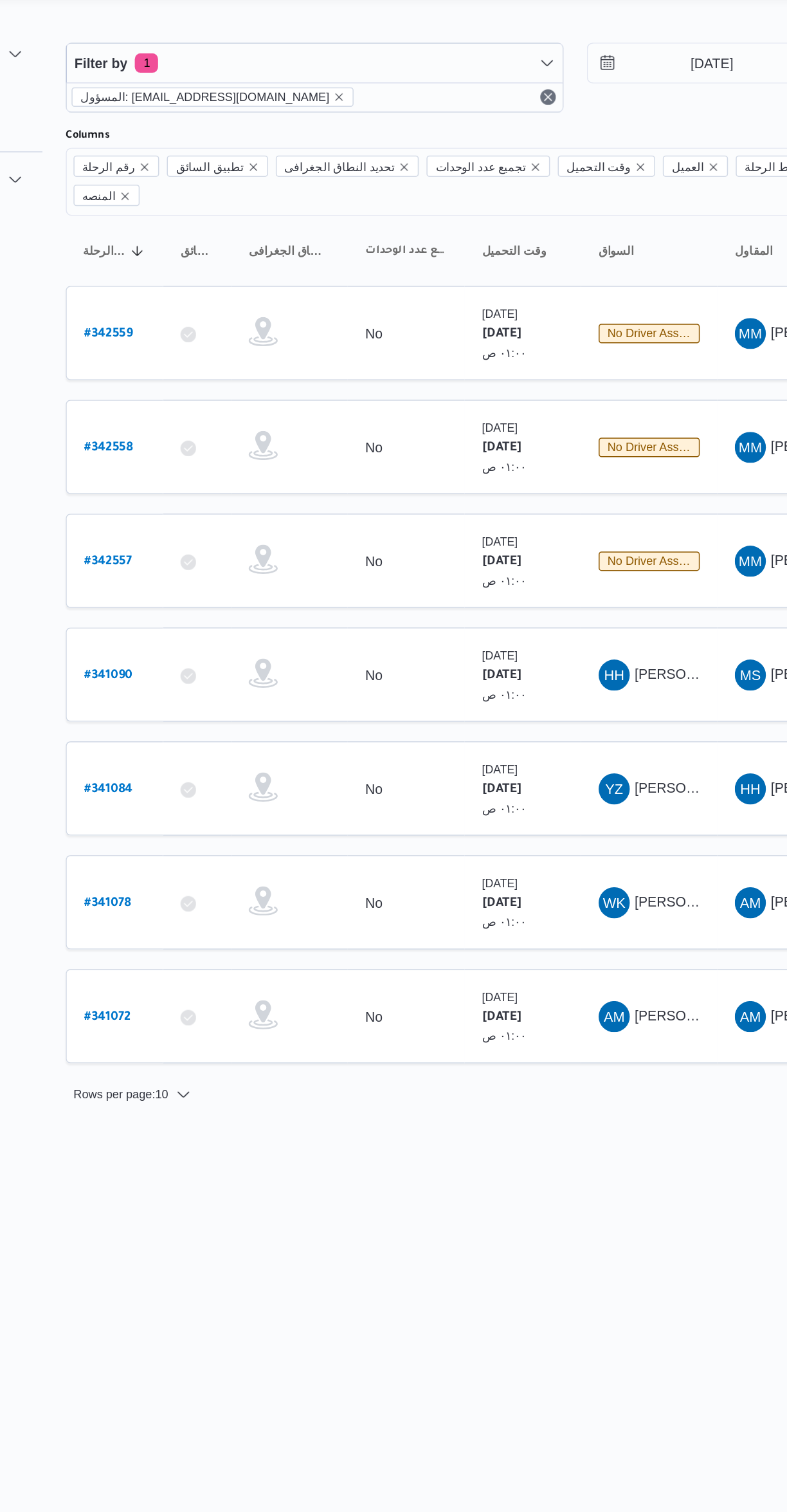
click at [181, 702] on b "# 341072" at bounding box center [194, 706] width 31 height 9
select select "ar"
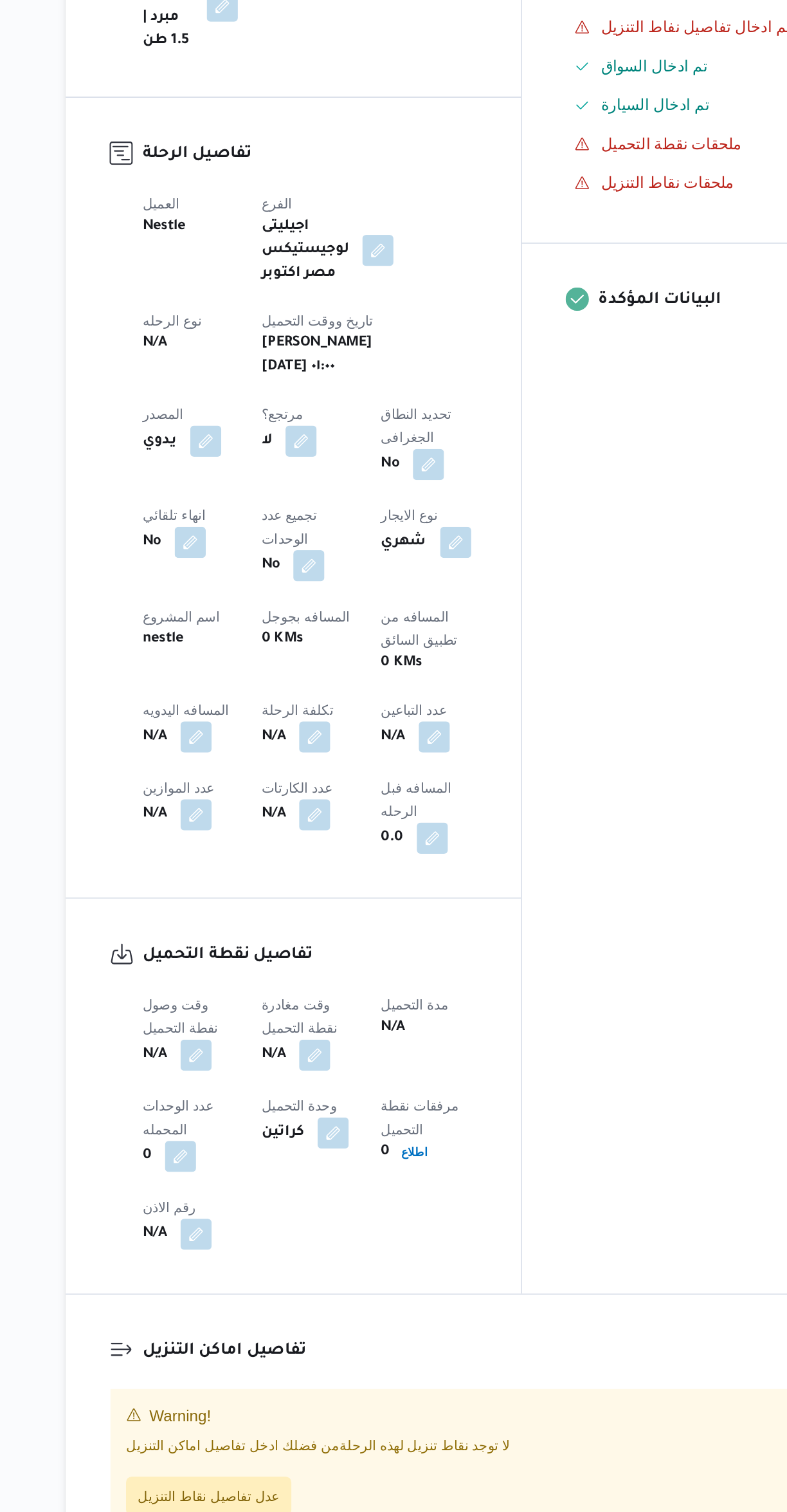
click at [252, 1105] on button "button" at bounding box center [253, 1115] width 21 height 21
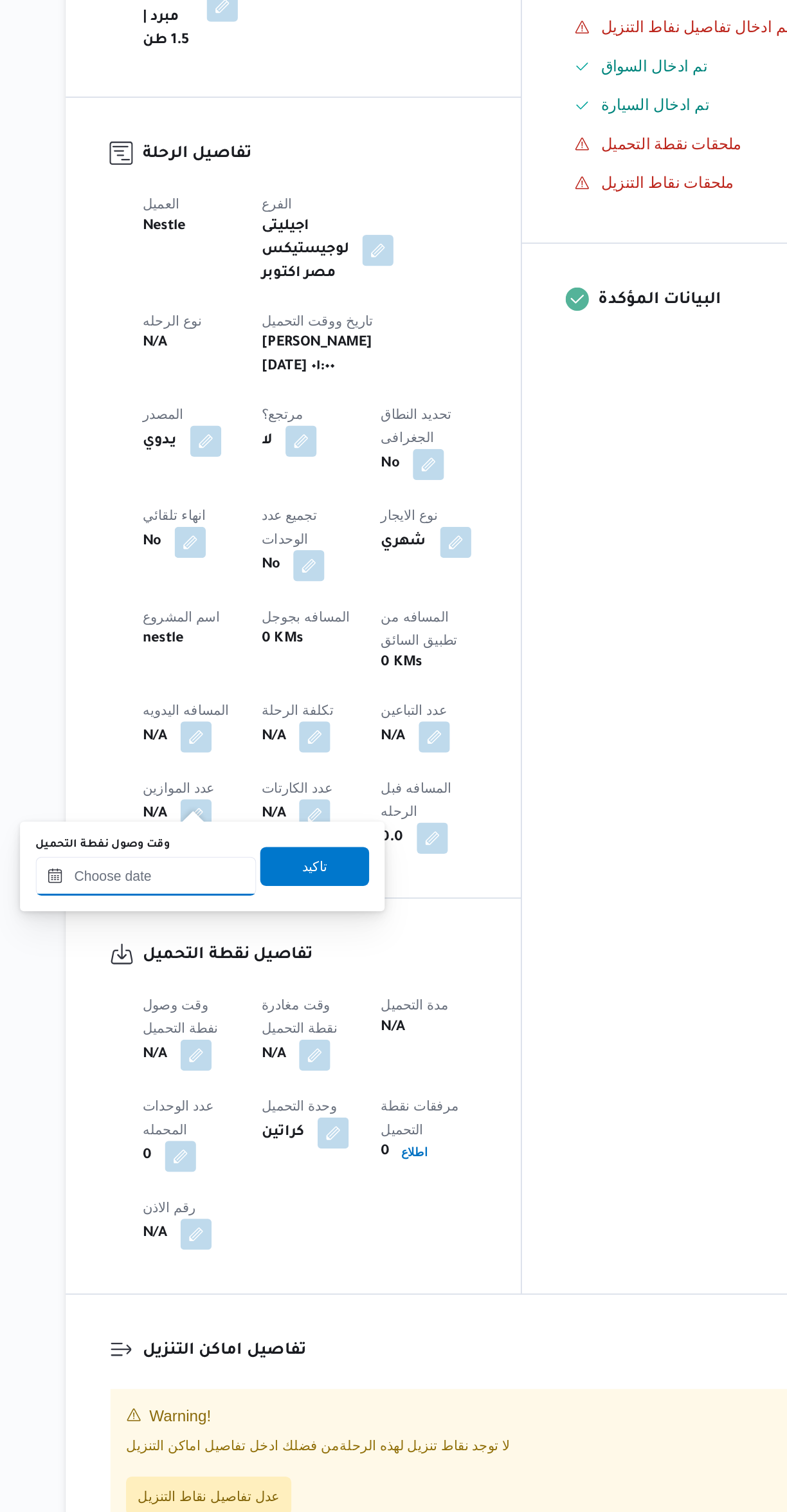
click at [239, 994] on input "وقت وصول نفطة التحميل" at bounding box center [220, 996] width 146 height 26
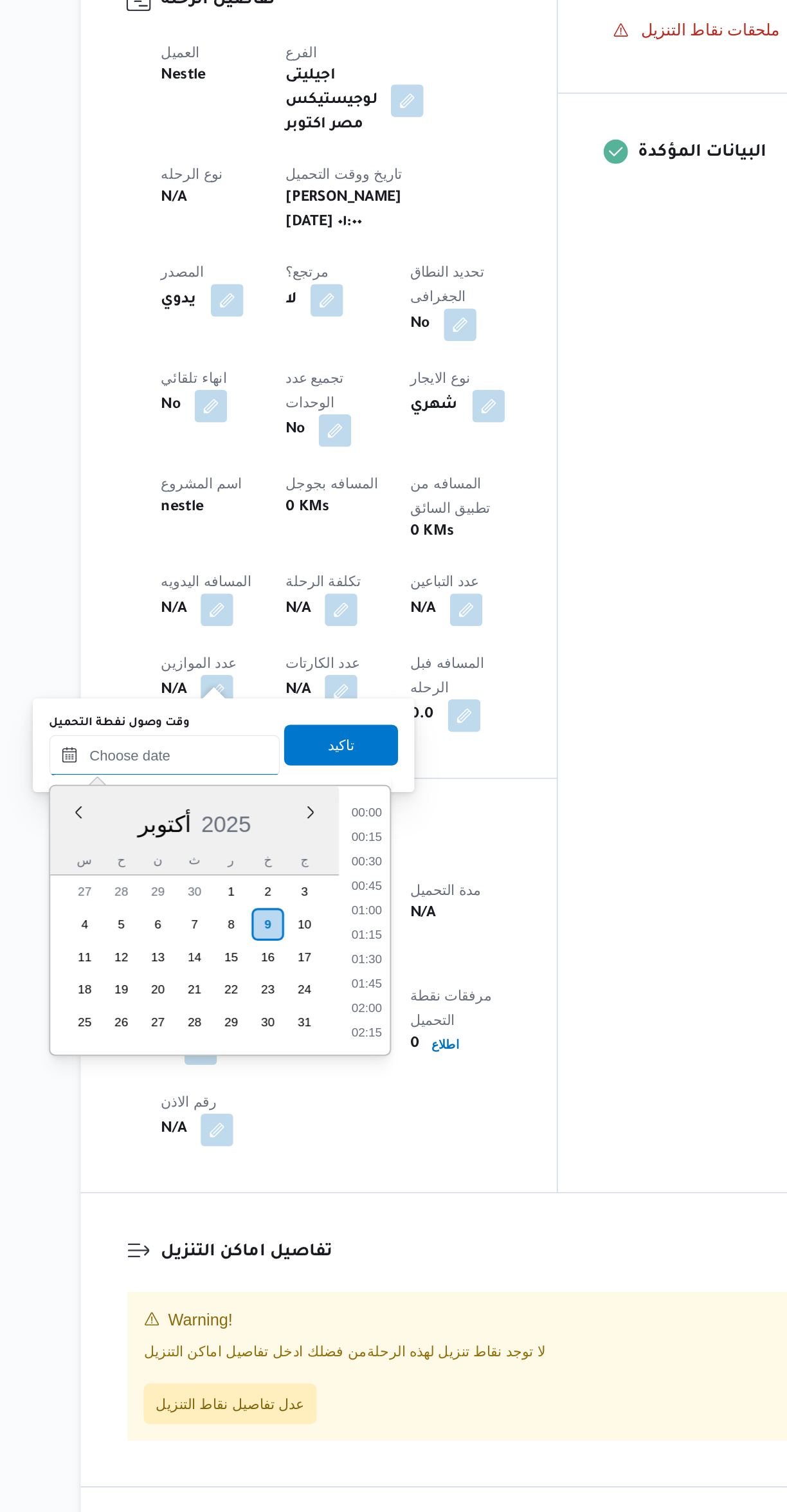
scroll to position [648, 0]
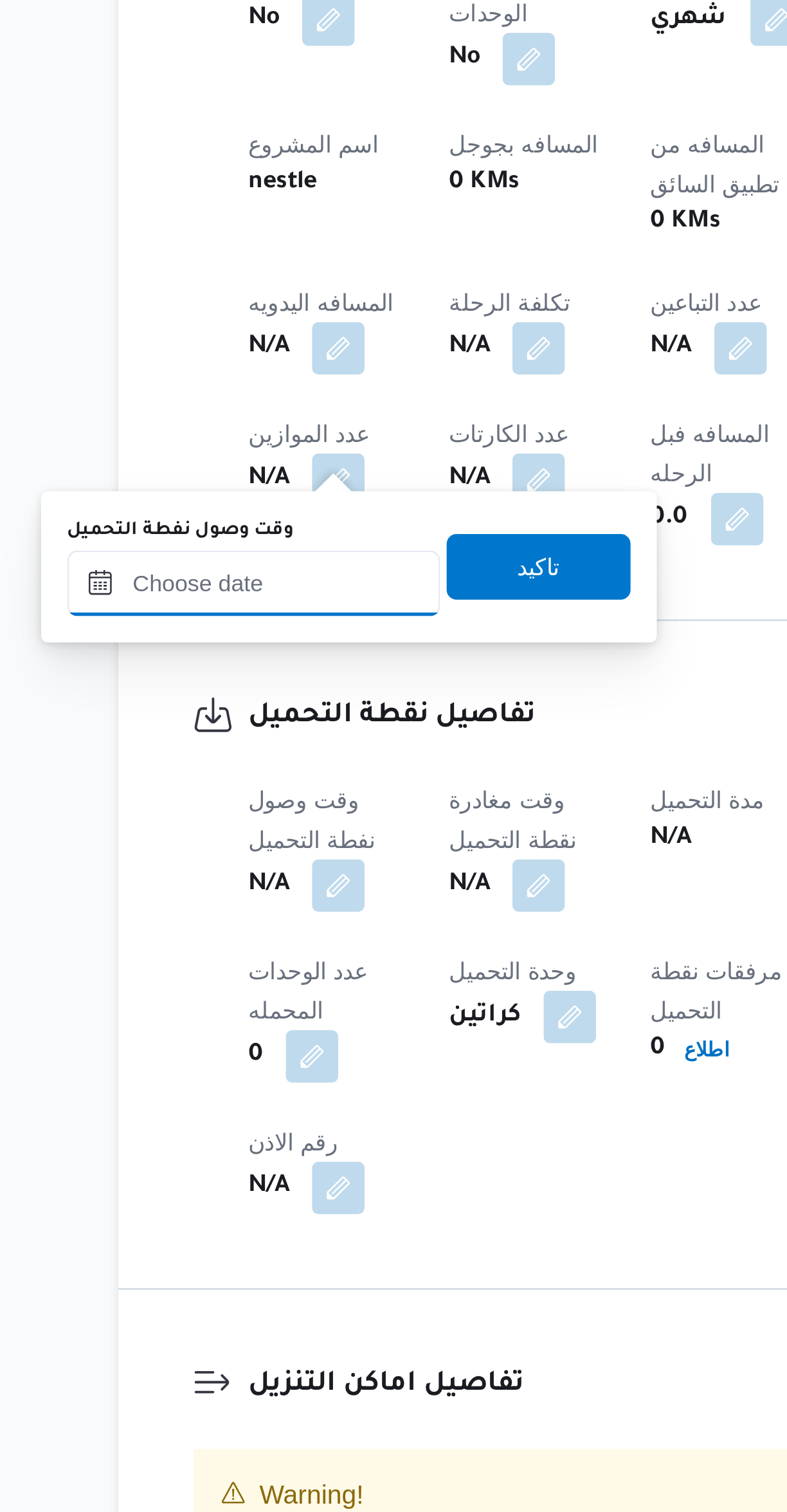
click at [243, 1005] on input "وقت وصول نفطة التحميل" at bounding box center [220, 996] width 146 height 26
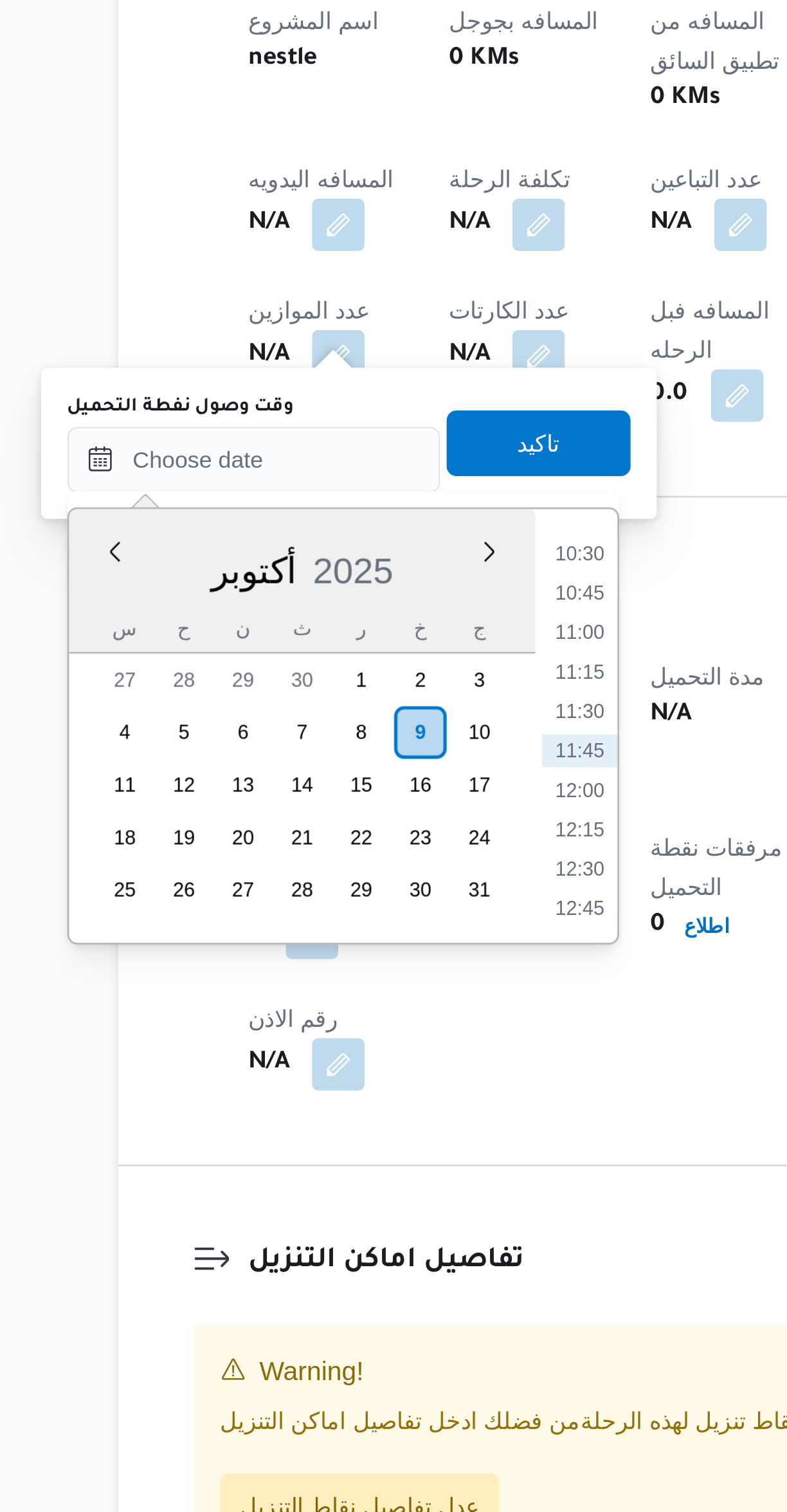
click at [348, 1028] on li "10:30" at bounding box center [348, 1033] width 30 height 13
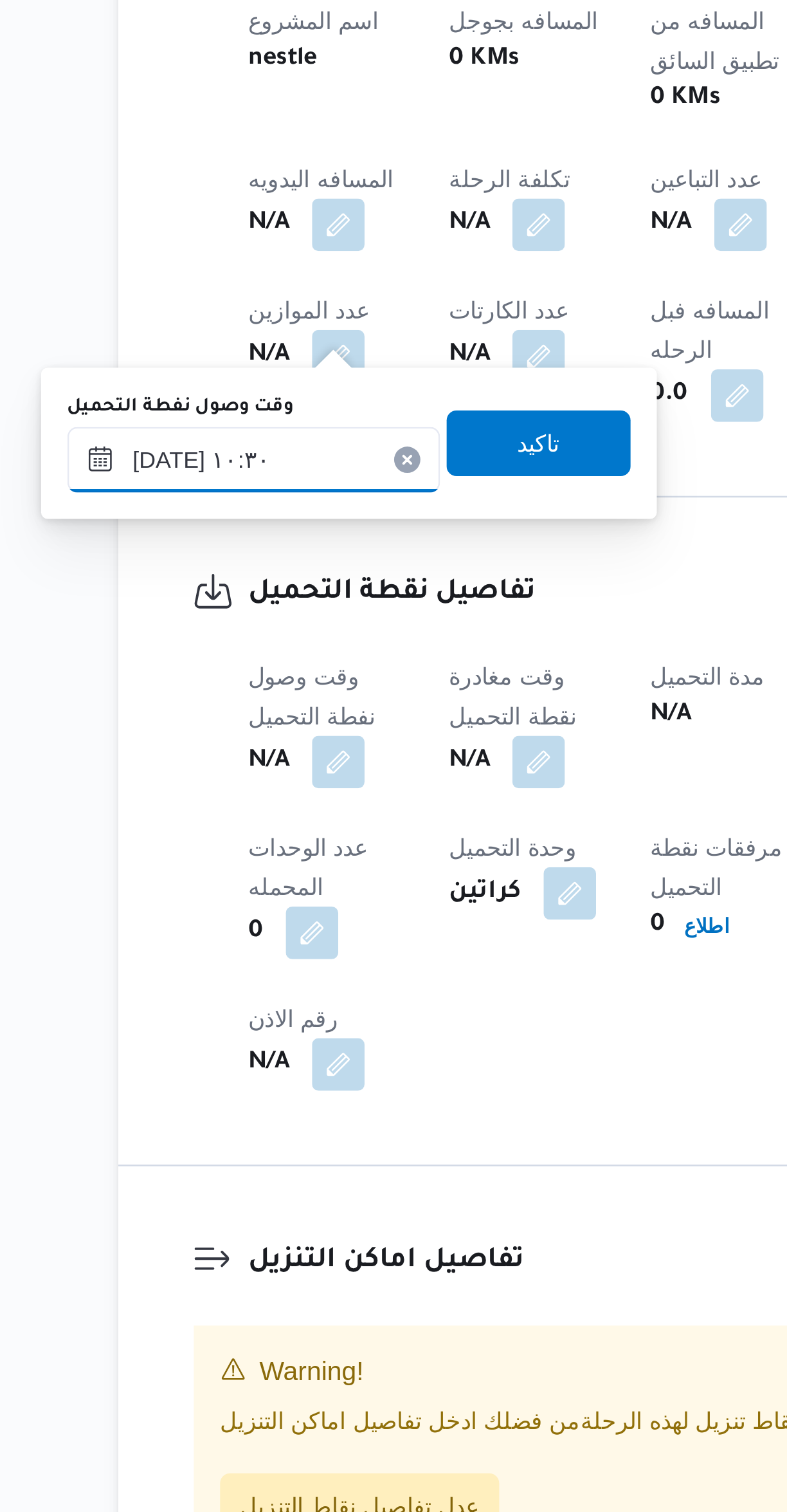
click at [175, 996] on input "[DATE] ١٠:٣٠" at bounding box center [220, 996] width 146 height 26
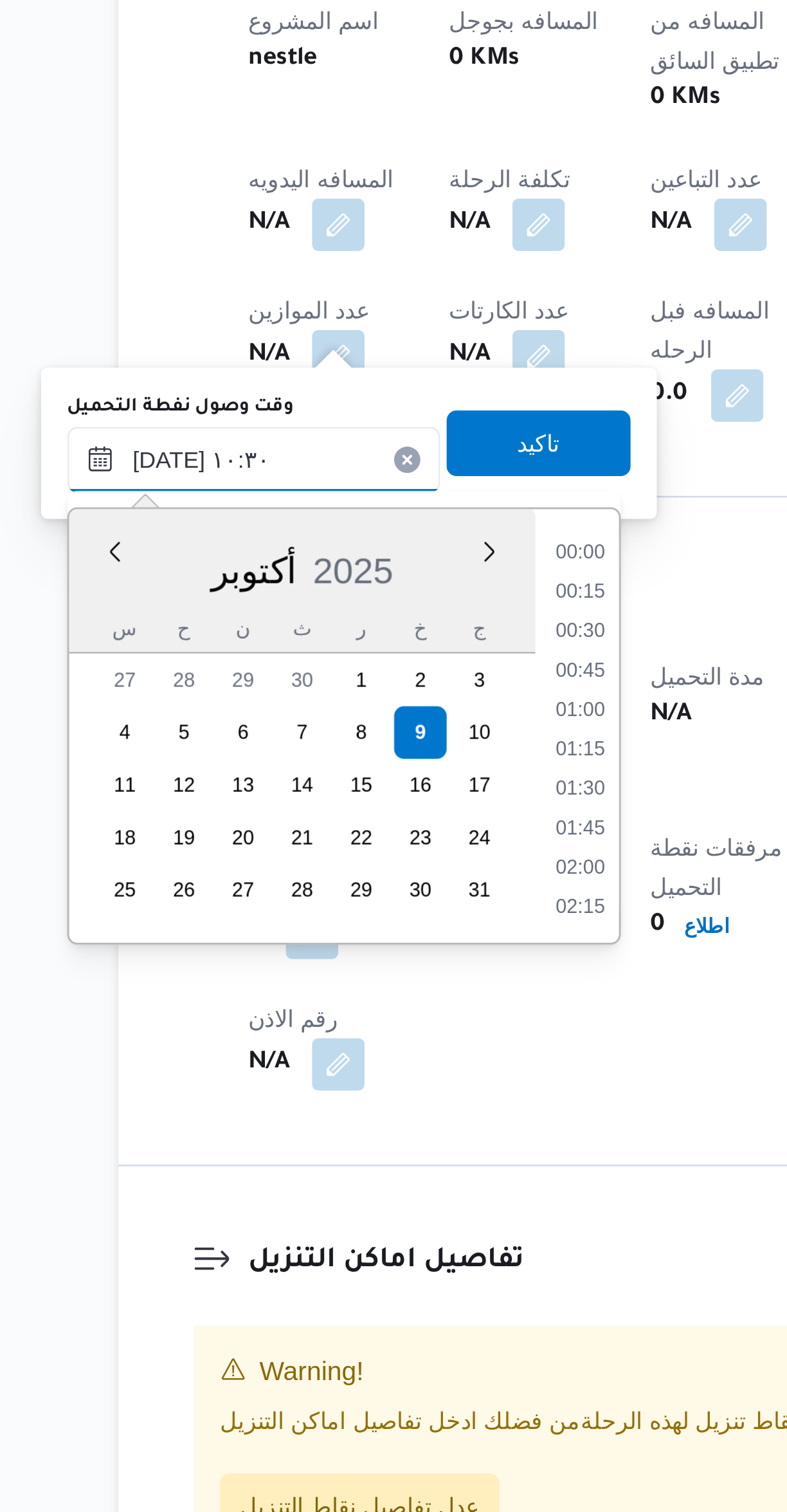
scroll to position [570, 0]
click at [175, 998] on input "[DATE] ١٠:٣٠" at bounding box center [220, 996] width 146 height 26
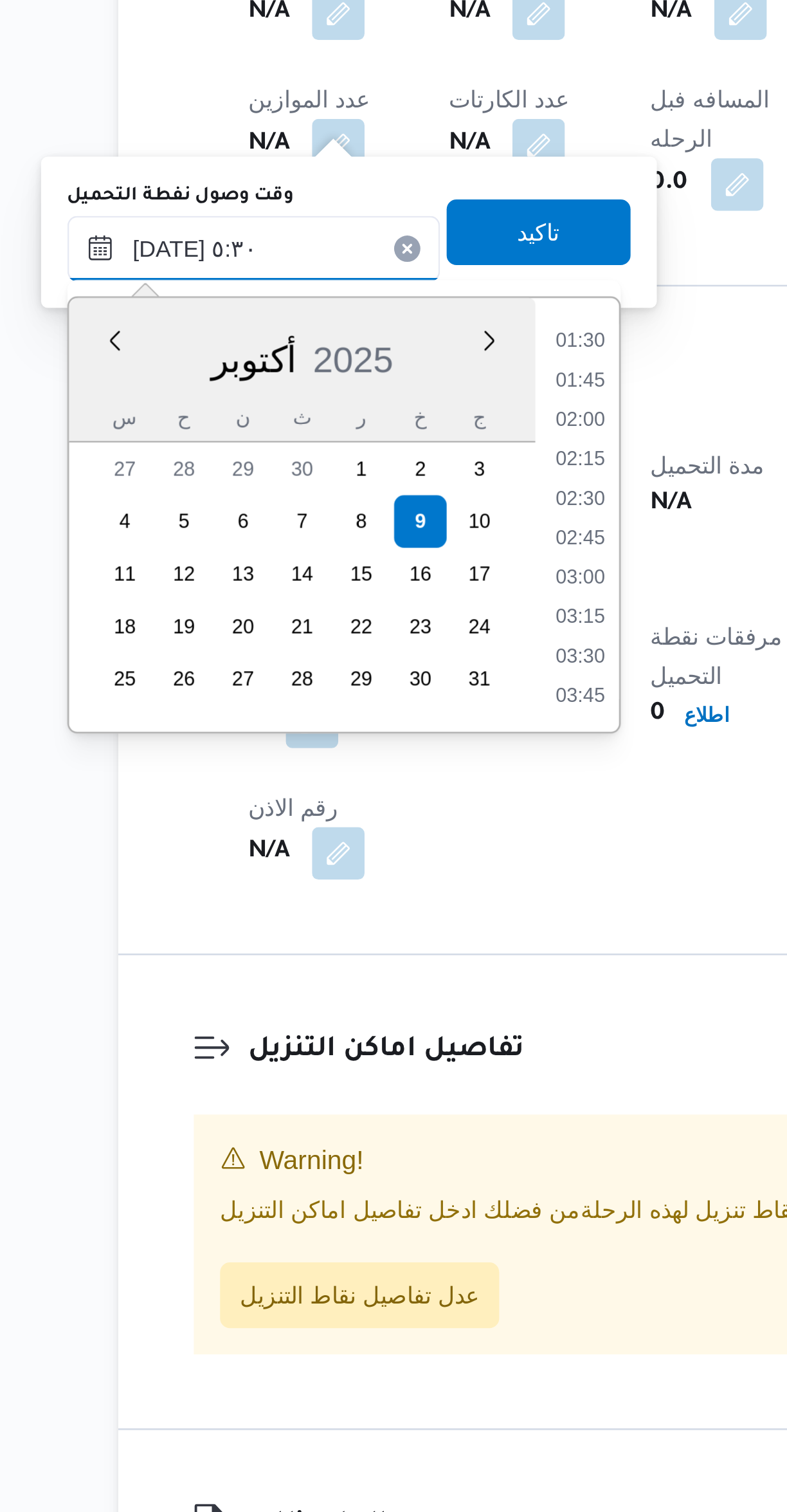
scroll to position [205, 0]
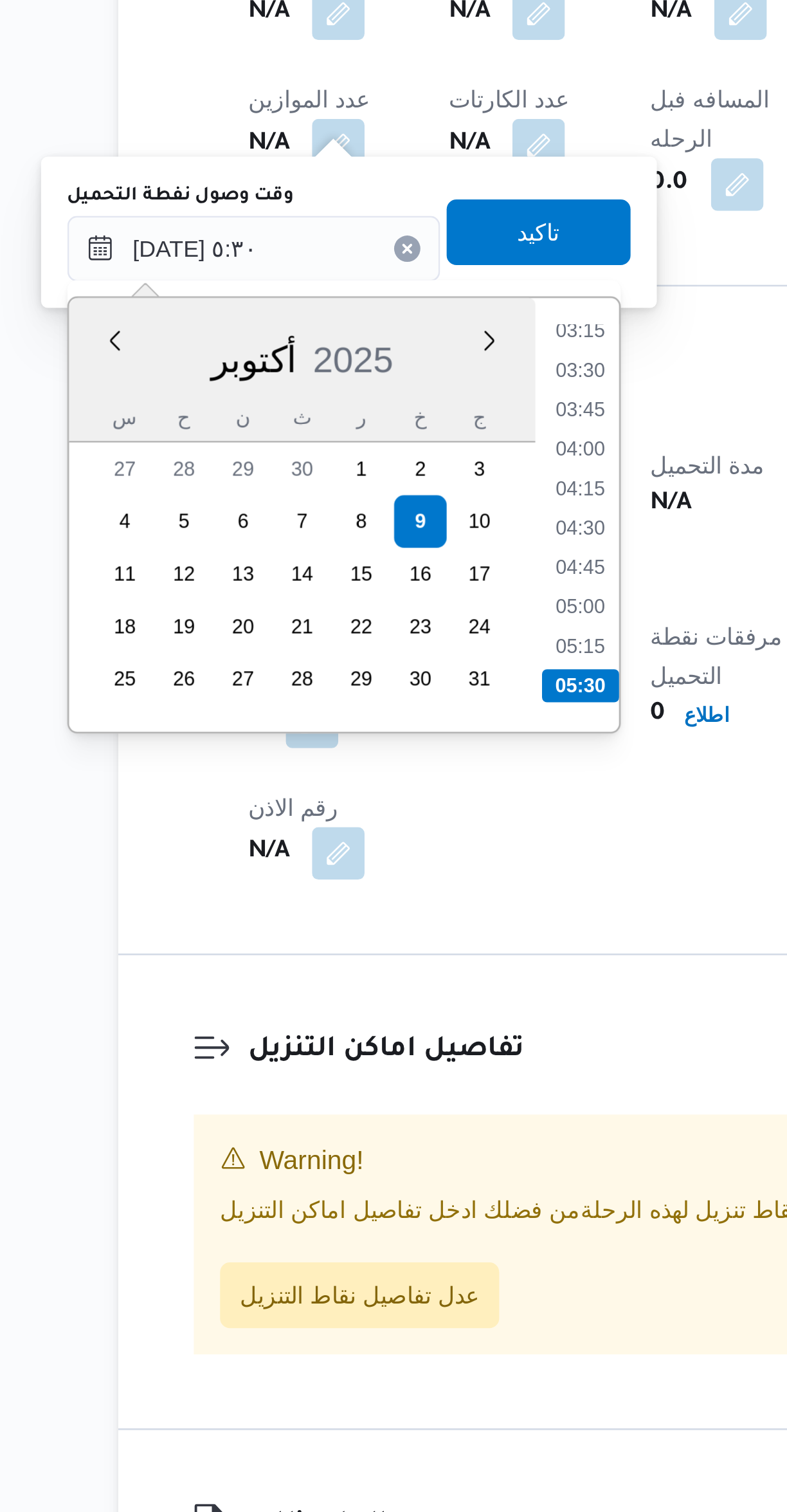
click at [342, 1153] on li "05:15" at bounding box center [348, 1152] width 30 height 13
type input "[DATE] ٠٥:١٥"
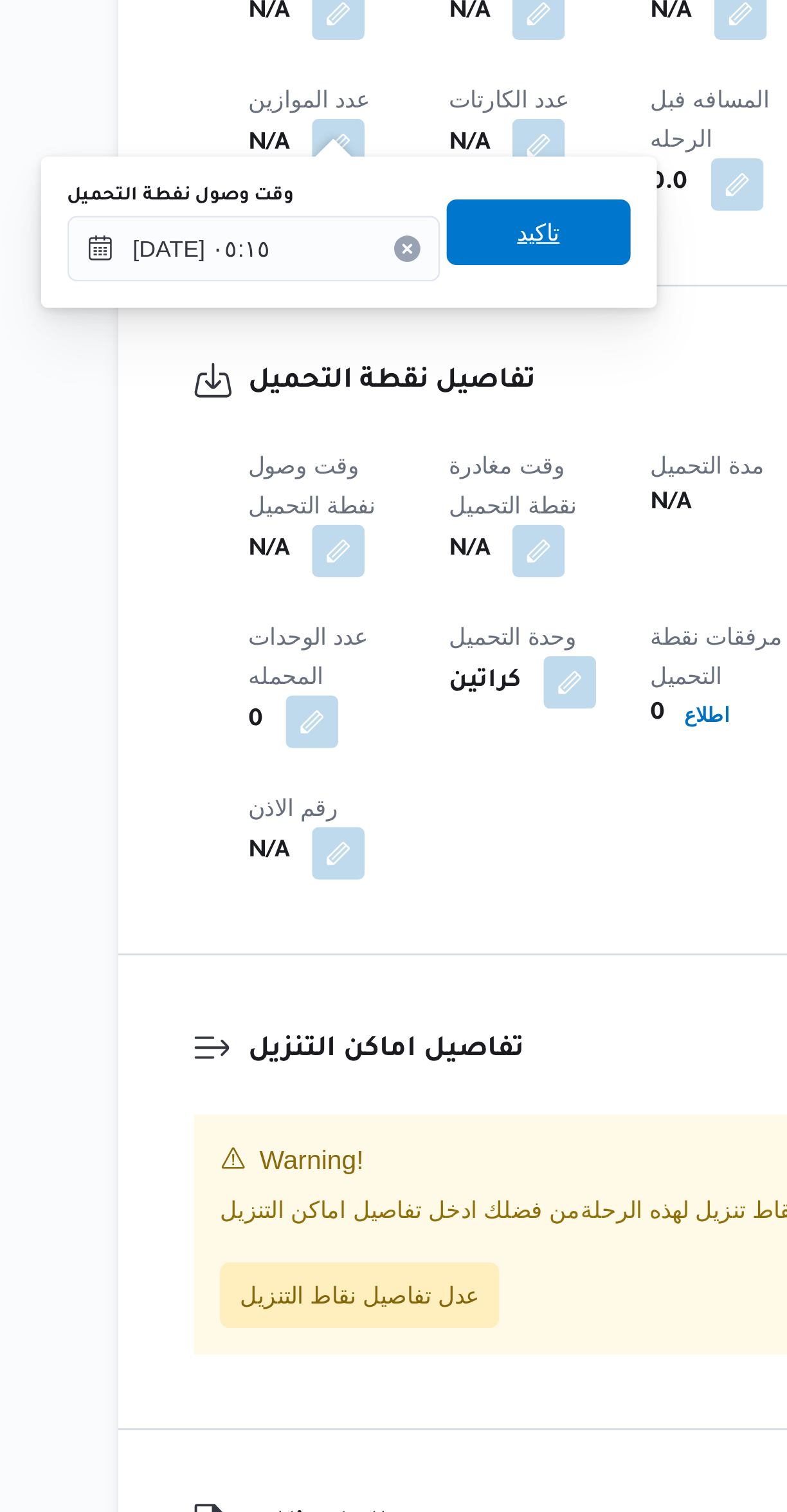
click at [318, 999] on span "تاكيد" at bounding box center [331, 990] width 72 height 26
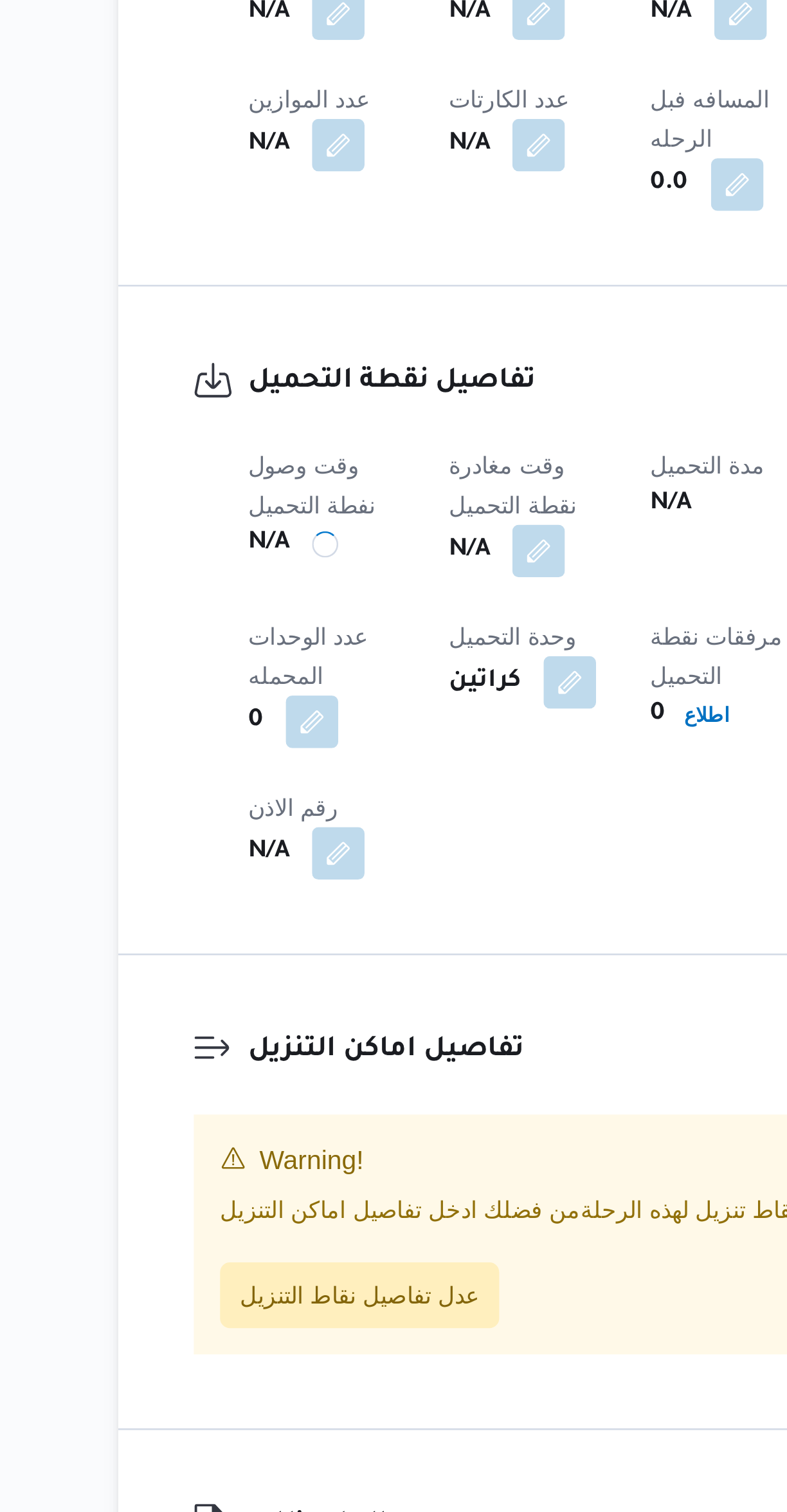
scroll to position [0, 0]
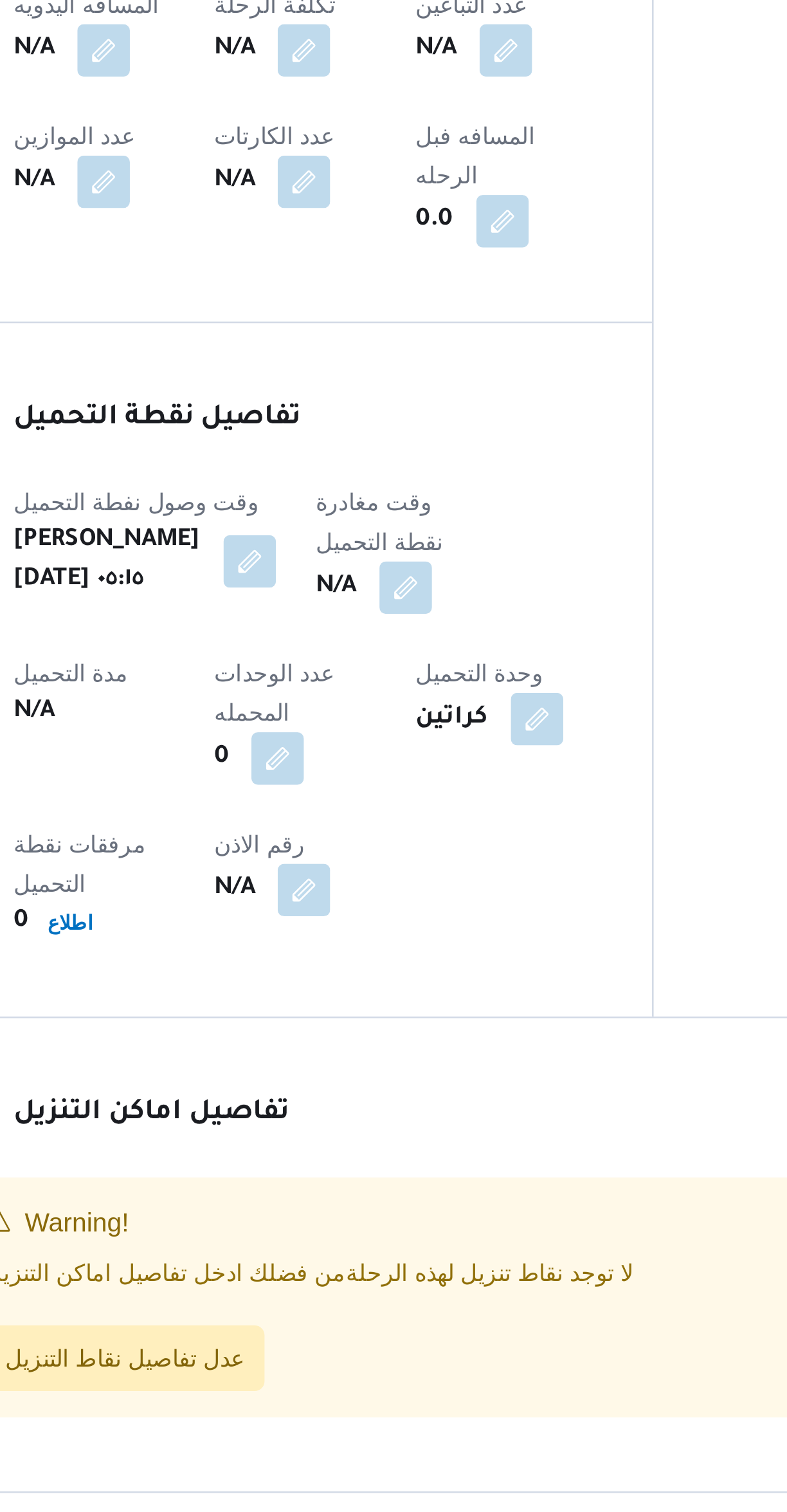
click at [372, 1105] on button "button" at bounding box center [371, 1115] width 21 height 21
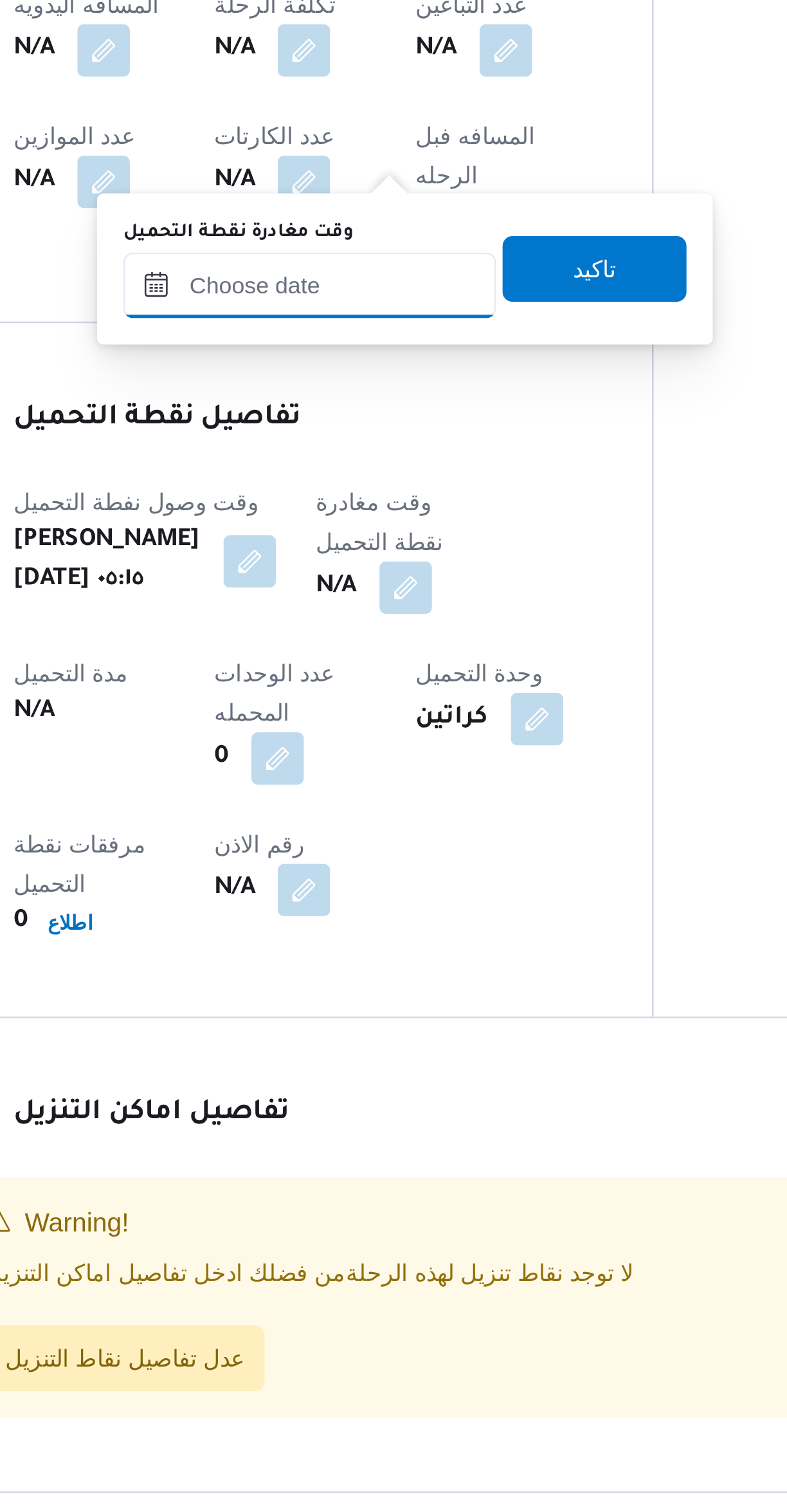
click at [342, 1005] on input "وقت مغادرة نقطة التحميل" at bounding box center [333, 996] width 146 height 26
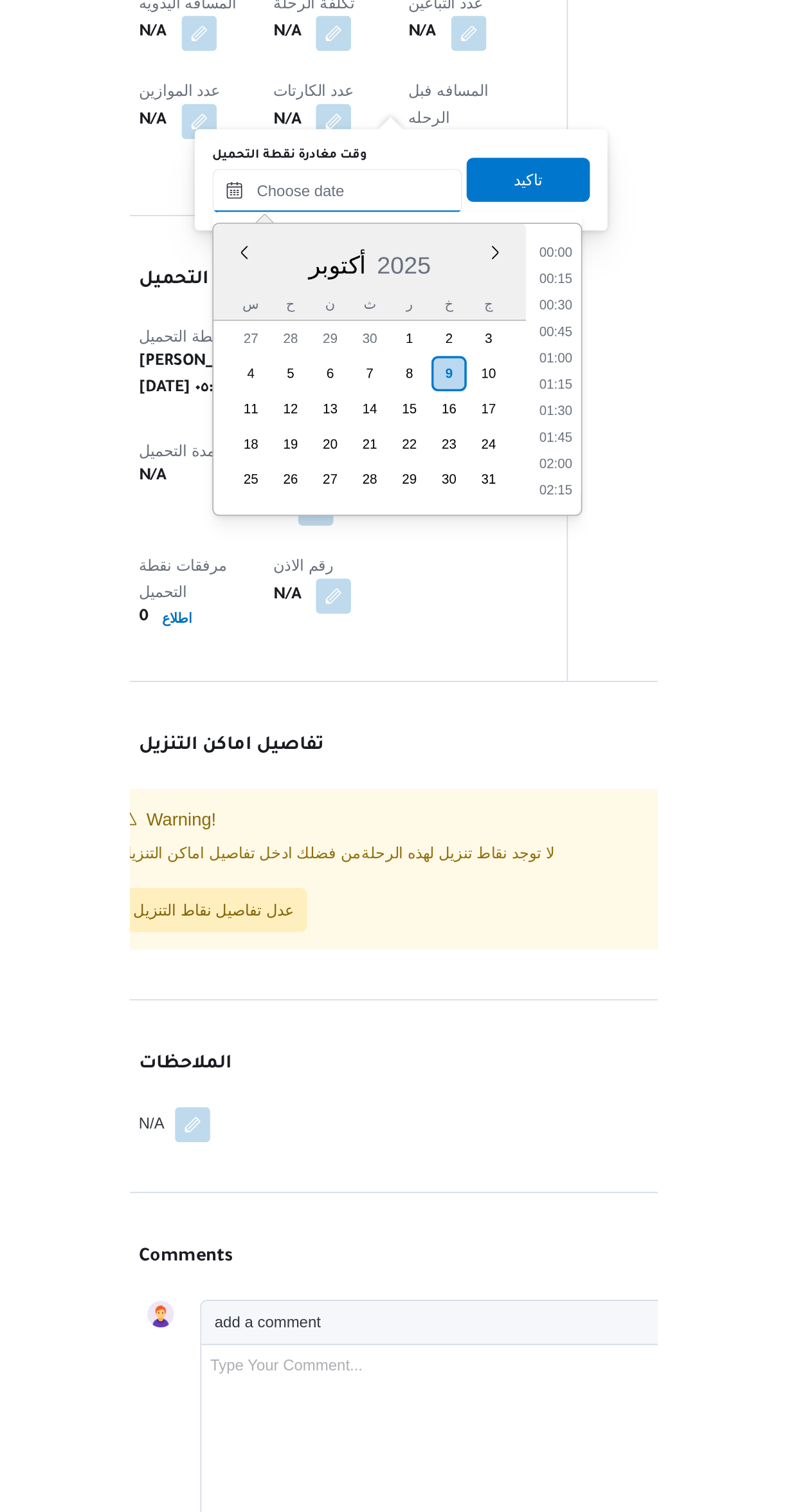
scroll to position [648, 0]
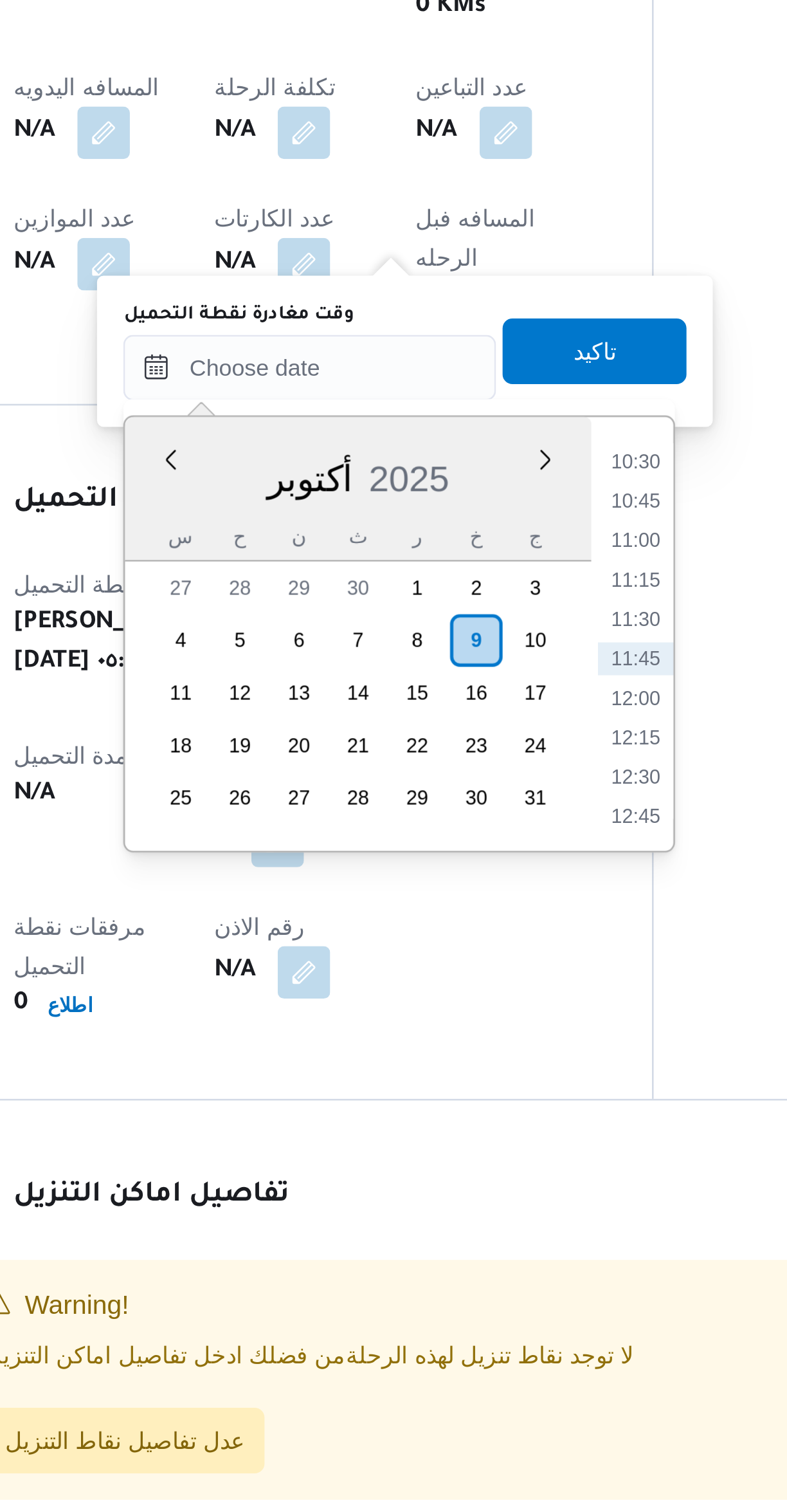
click at [464, 1032] on li "10:30" at bounding box center [462, 1033] width 30 height 13
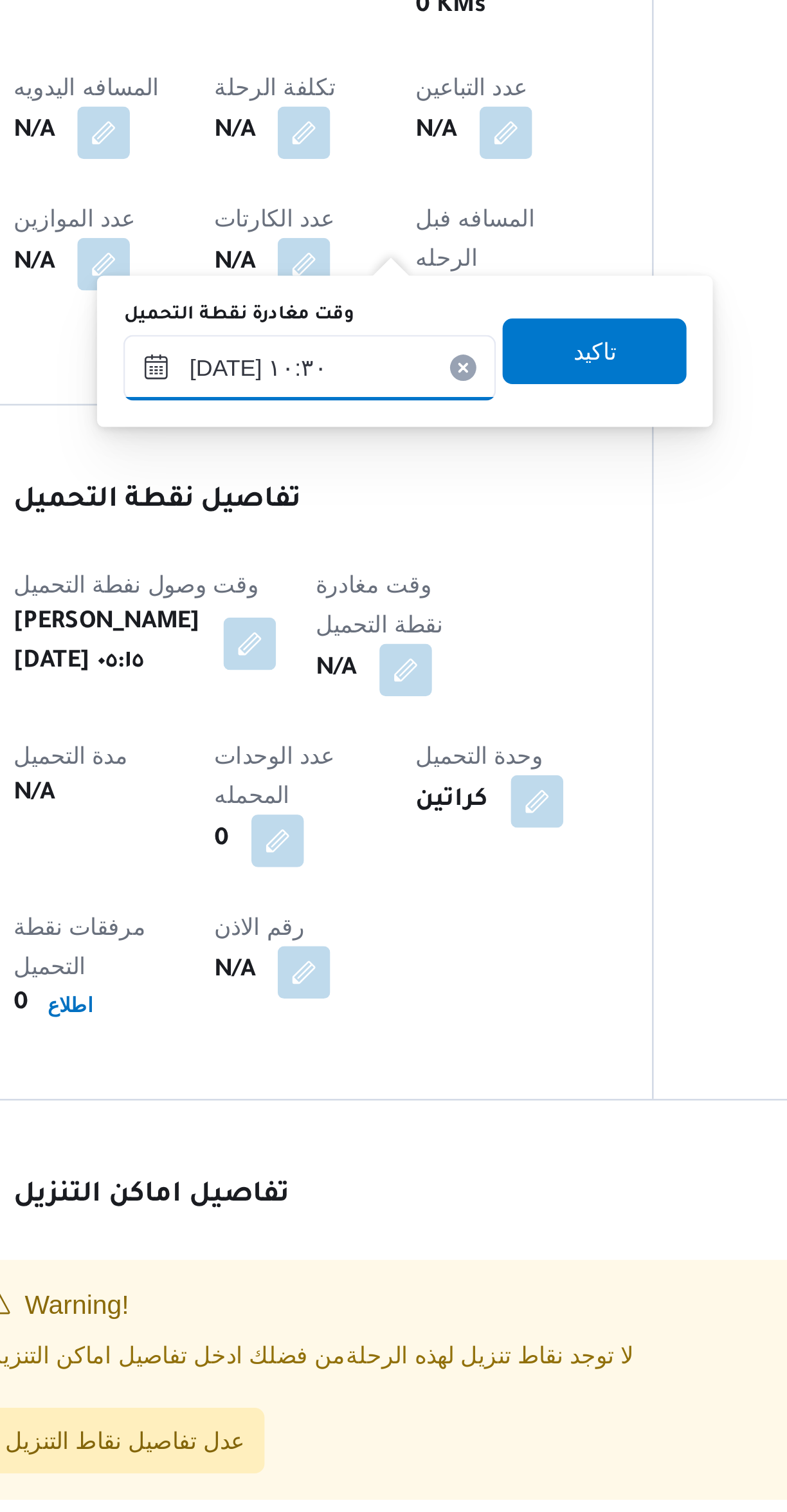
click at [308, 996] on input "٠٩/١٠/٢٠٢٥ ١٠:٣٠" at bounding box center [333, 996] width 146 height 26
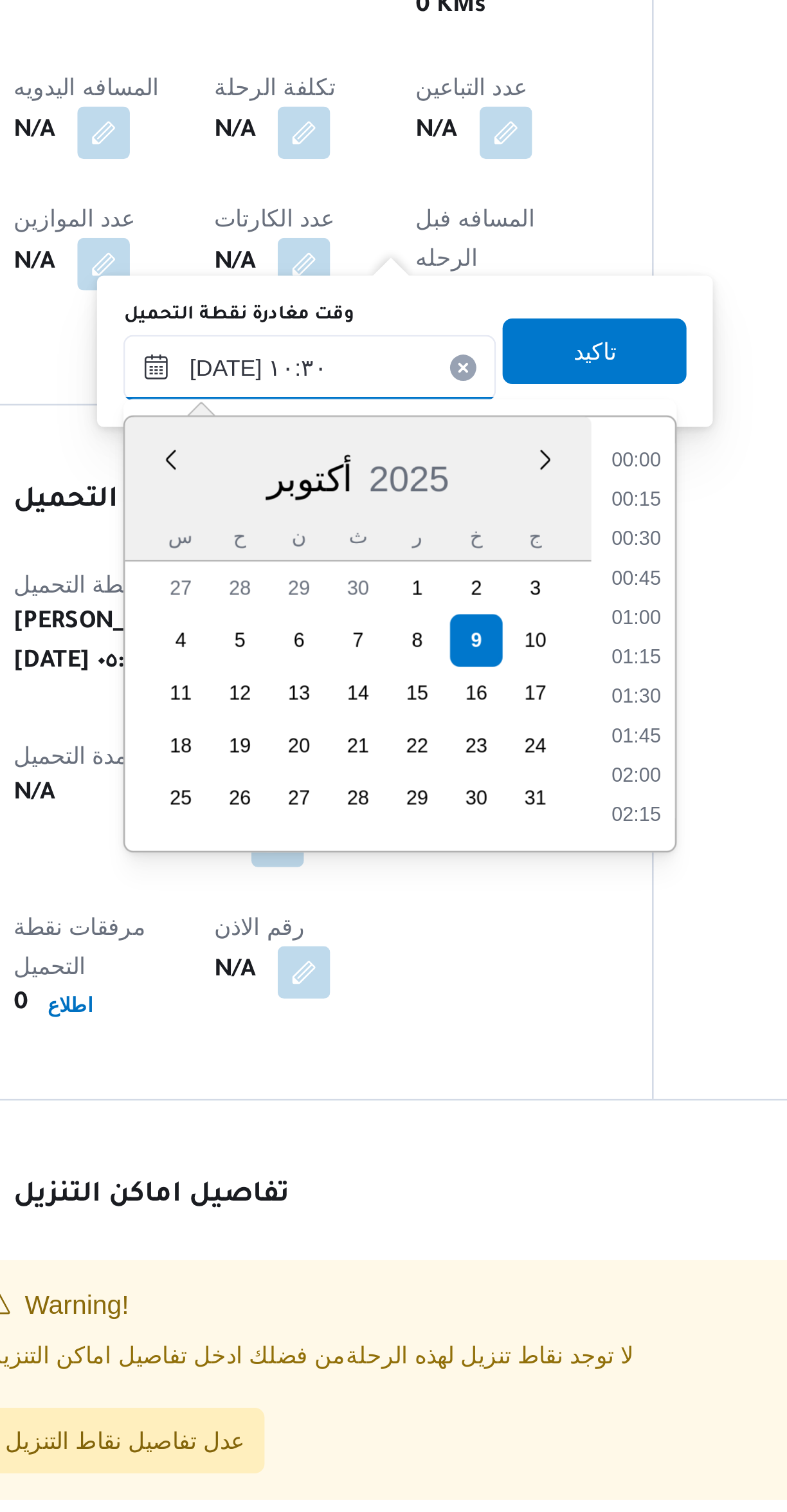
scroll to position [570, 0]
click at [460, 1032] on li "09:15" at bounding box center [463, 1033] width 30 height 13
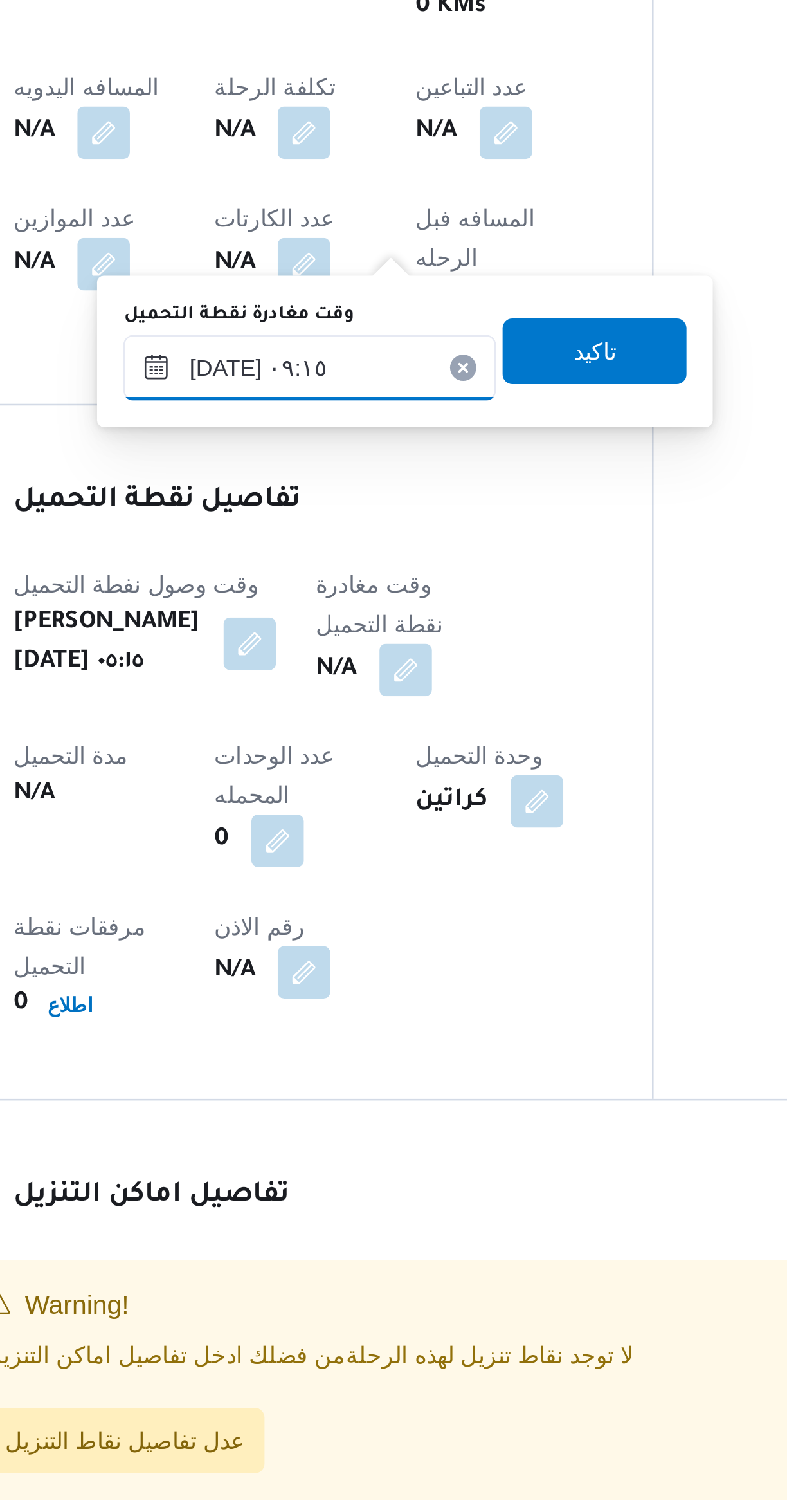
click at [301, 999] on input "٠٩/١٠/٢٠٢٥ ٠٩:١٥" at bounding box center [333, 996] width 146 height 26
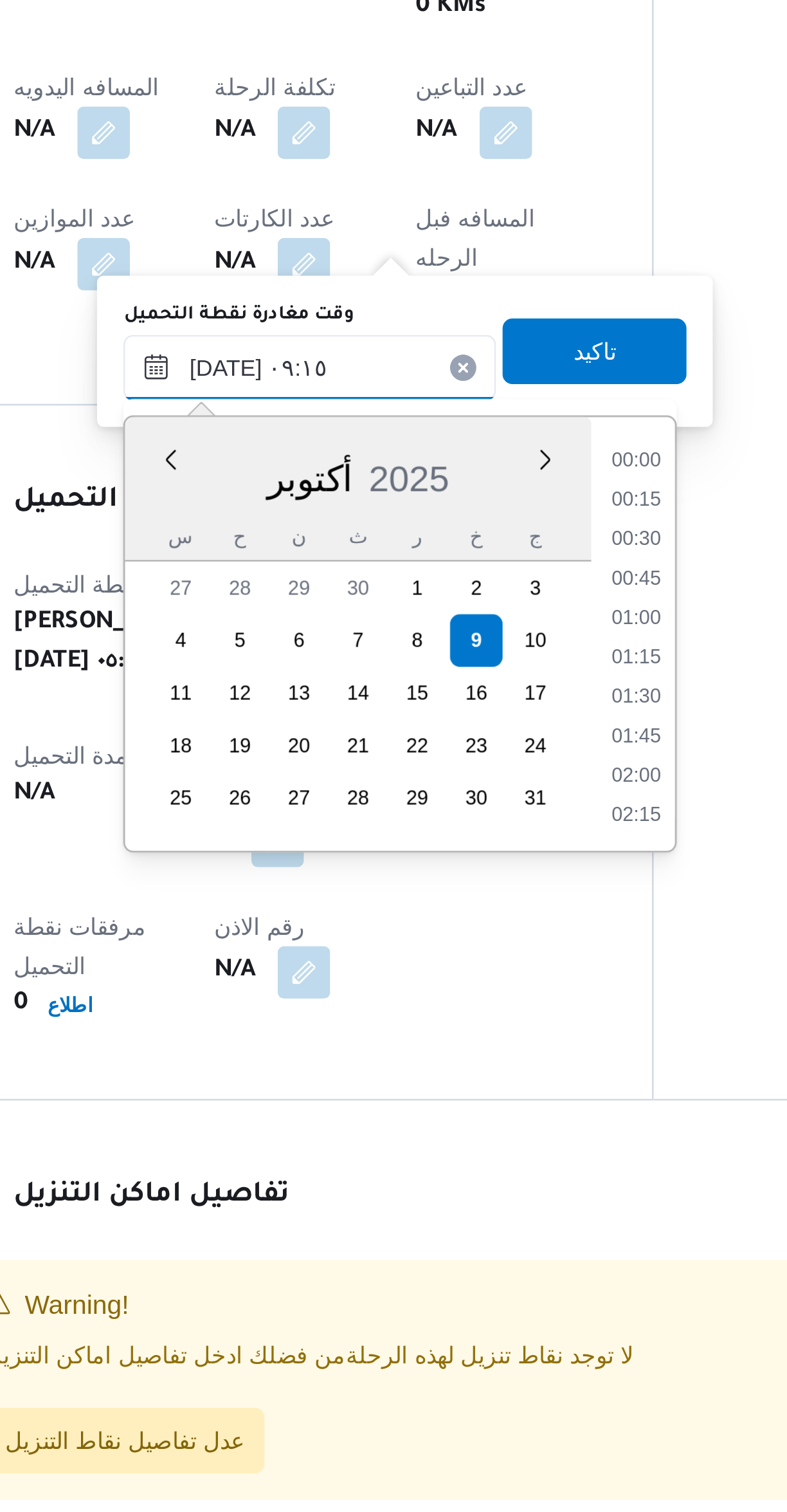
scroll to position [494, 0]
click at [459, 1030] on li "08:00" at bounding box center [463, 1033] width 30 height 13
type input "٠٩/١٠/٢٠٢٥ ٠٨:٠٠"
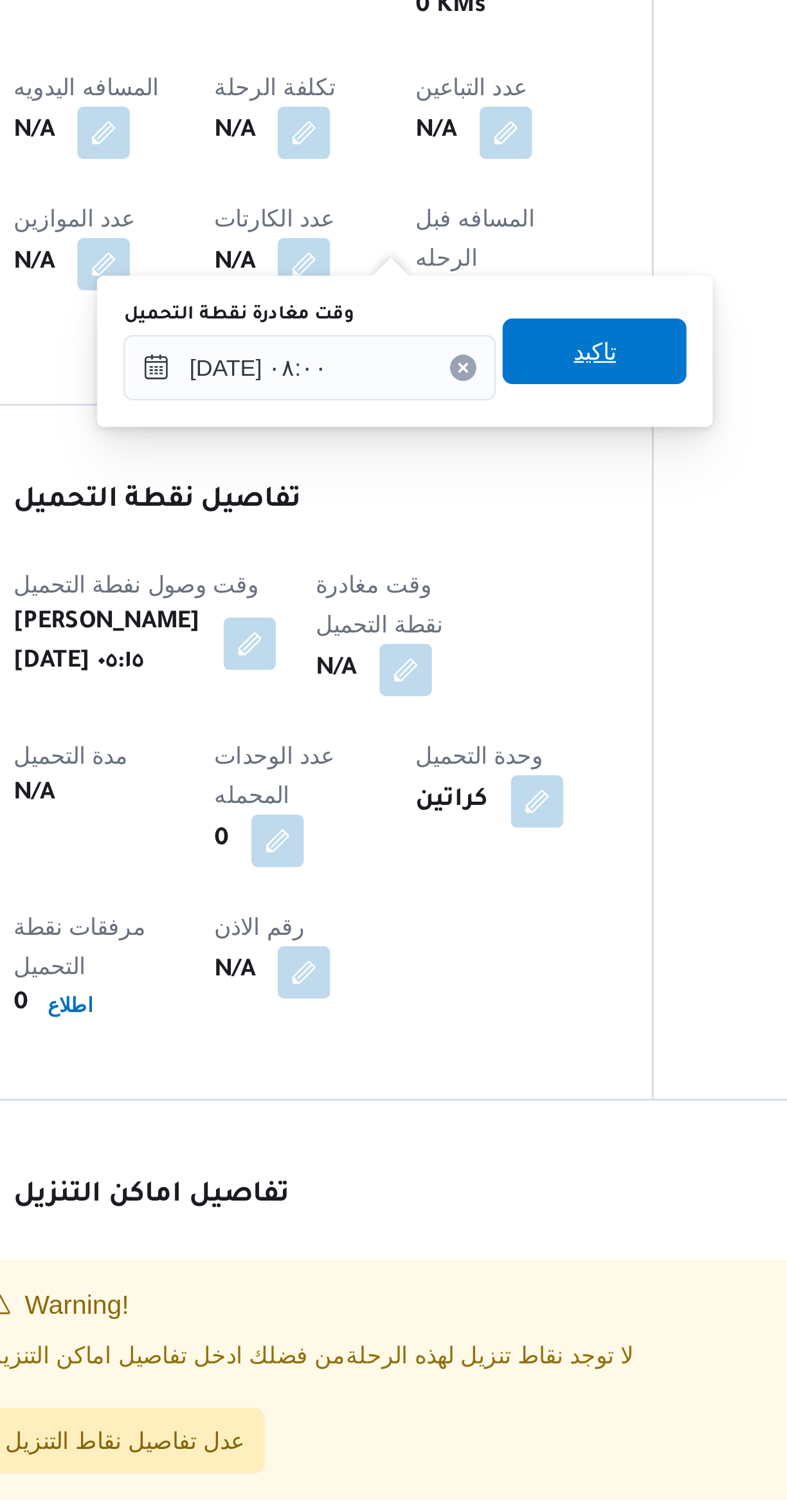
click at [467, 987] on span "تاكيد" at bounding box center [446, 990] width 72 height 26
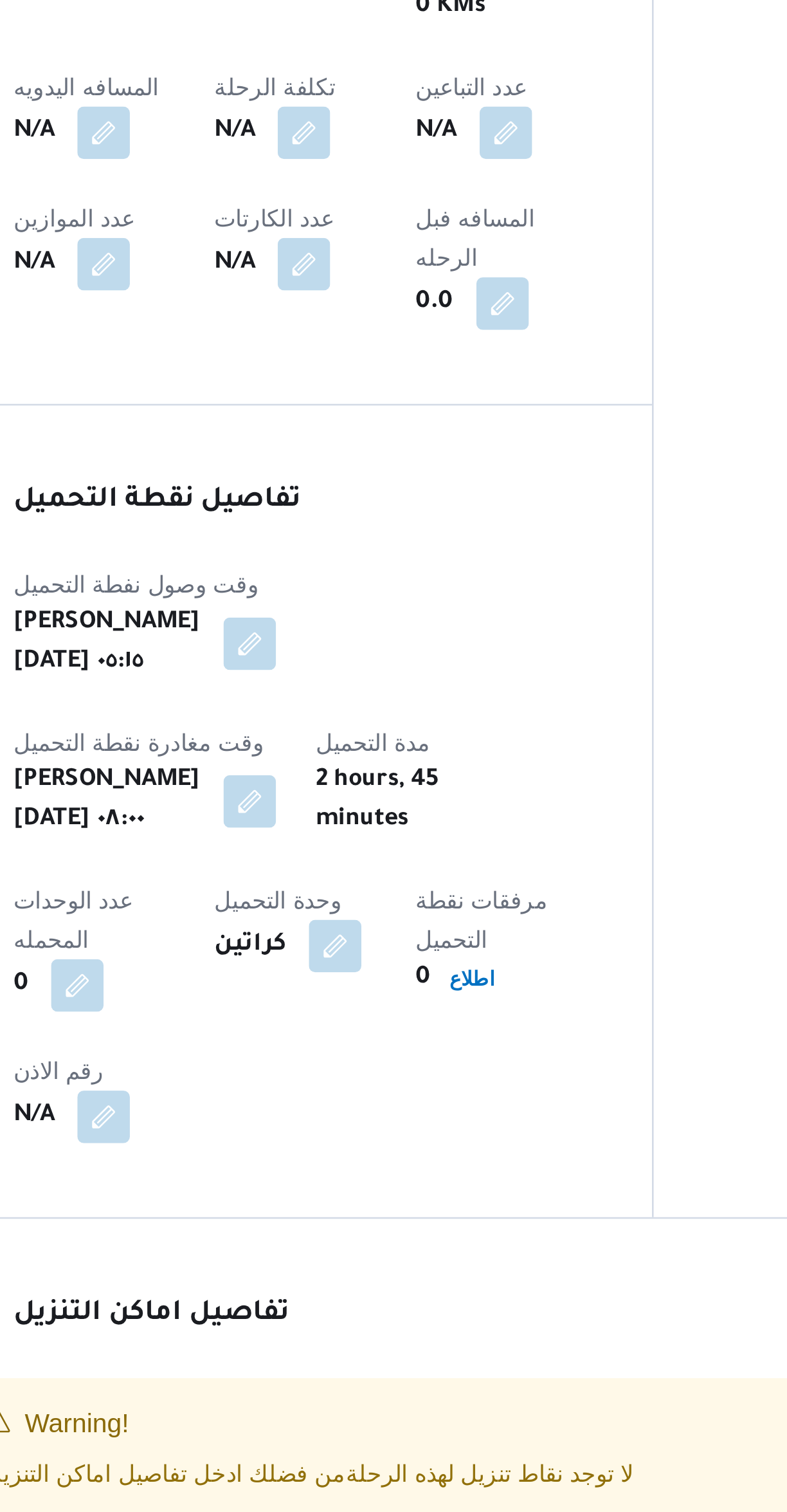
click at [290, 1455] on span "عدل تفاصيل نقاط التنزيل" at bounding box center [262, 1463] width 94 height 16
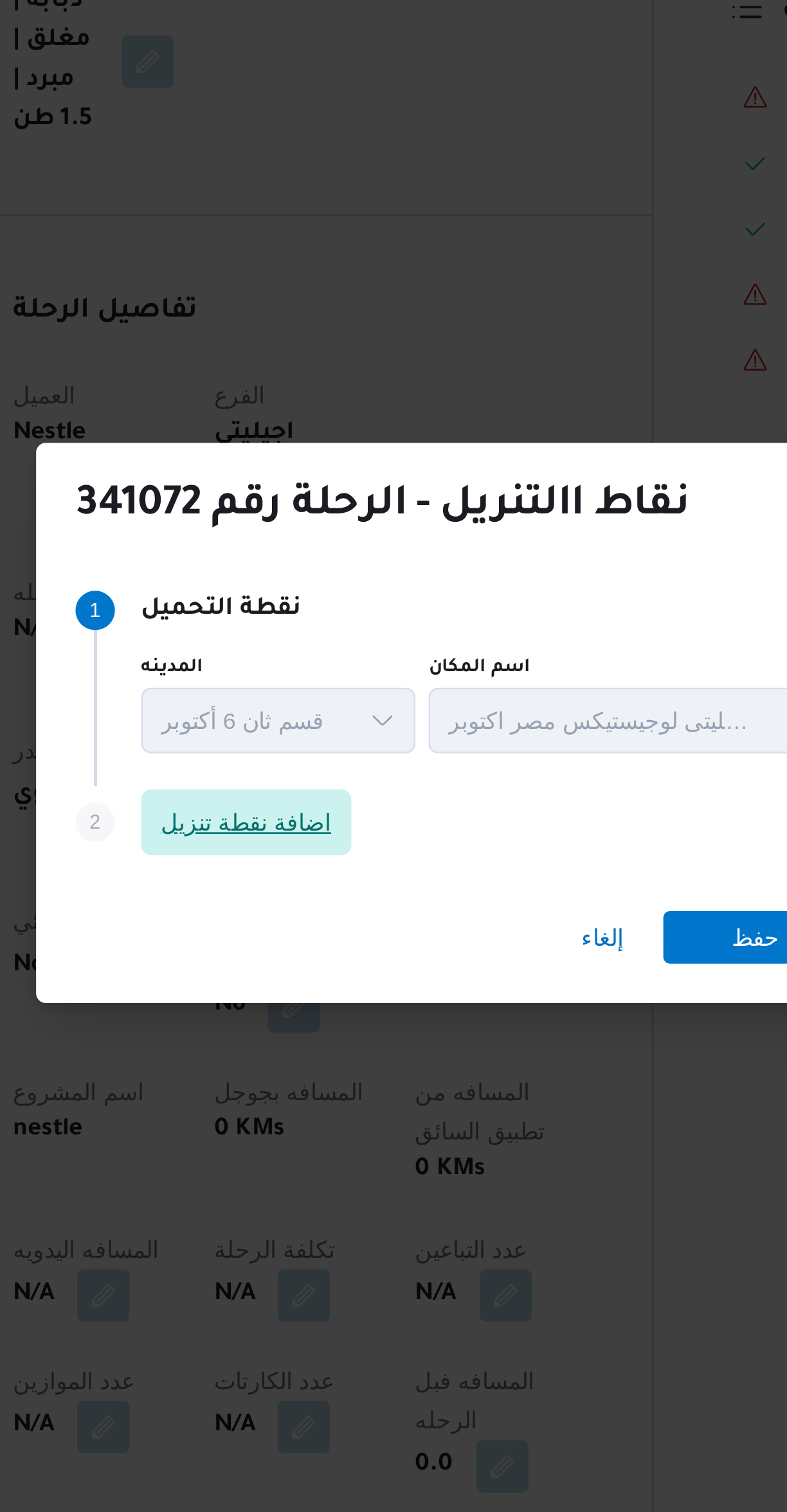
click at [325, 719] on span "اضافة نقطة تنزيل" at bounding box center [308, 720] width 67 height 16
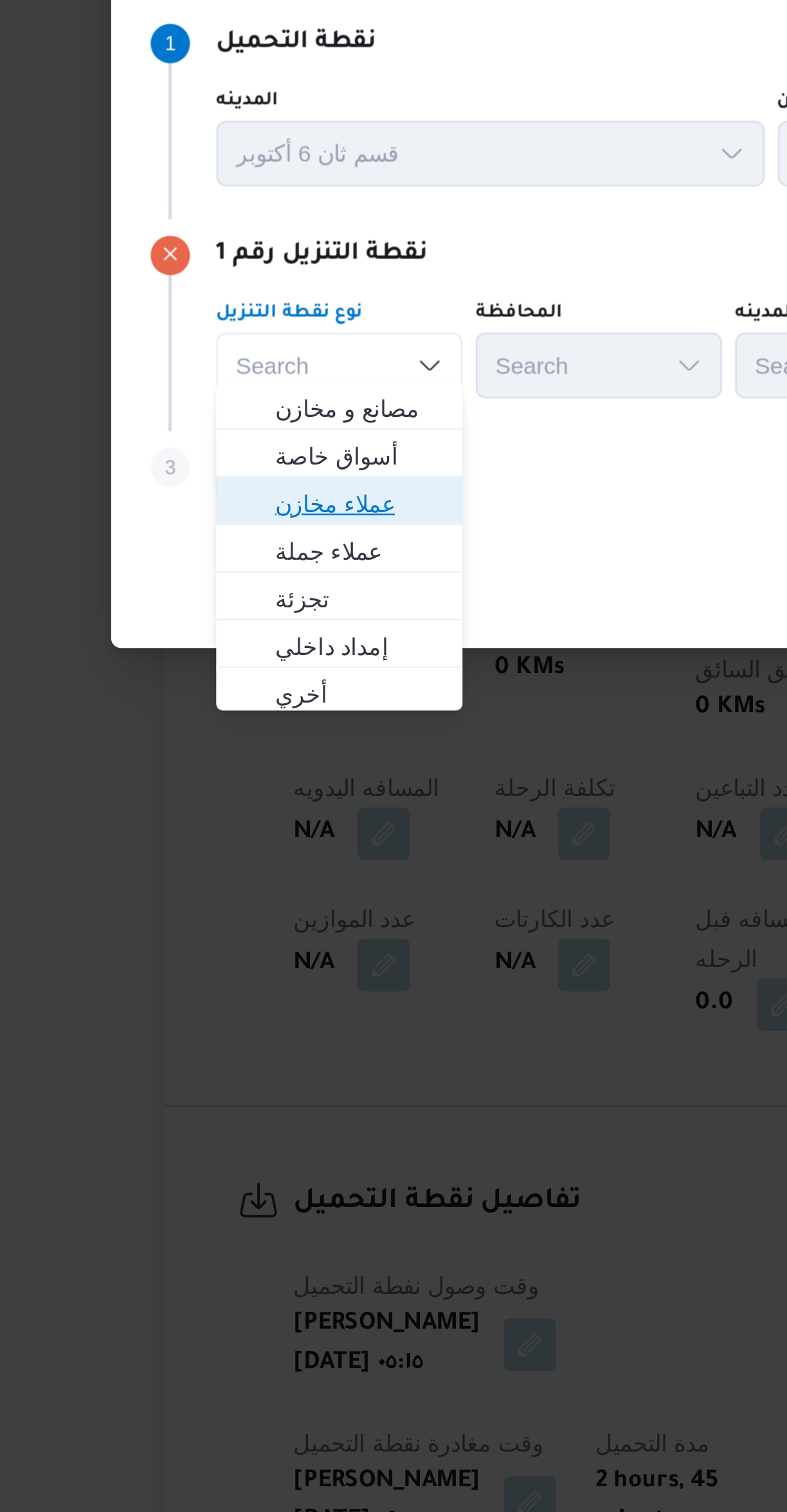
click at [221, 766] on span "عملاء مخازن" at bounding box center [236, 774] width 87 height 21
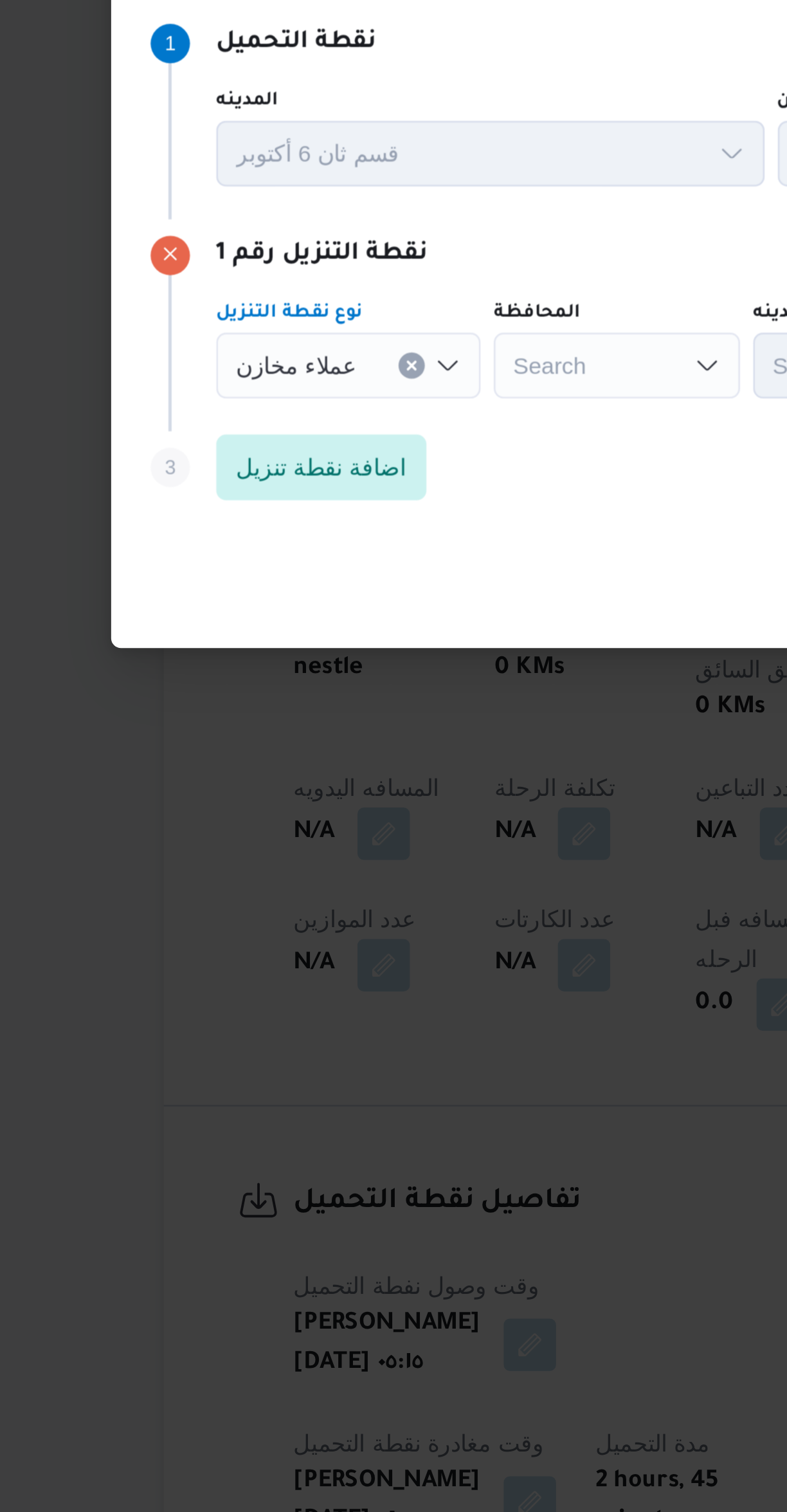
click at [200, 714] on span "عملاء مخازن" at bounding box center [218, 721] width 47 height 14
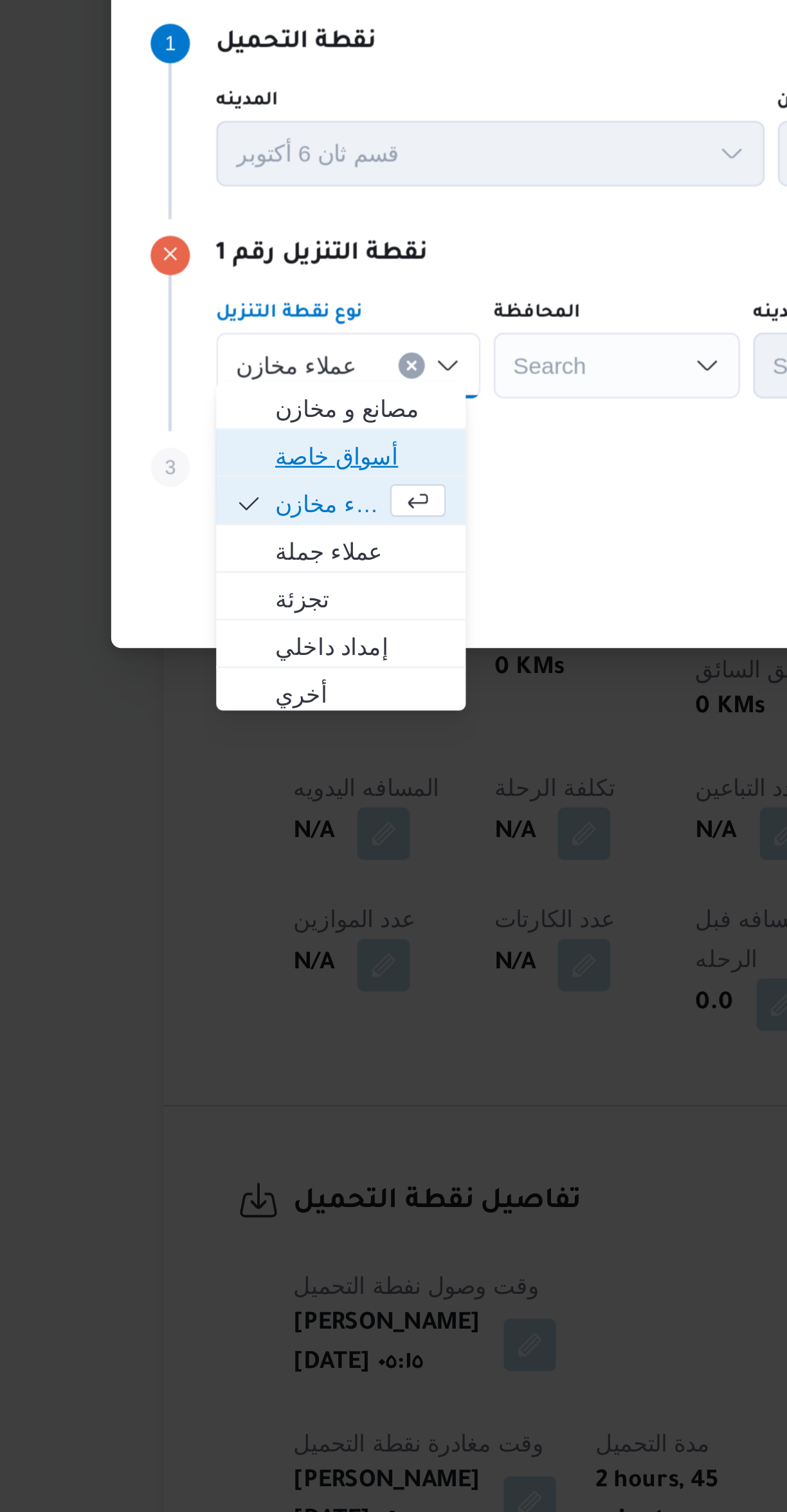
click at [205, 749] on span "أسواق خاصة" at bounding box center [237, 756] width 88 height 21
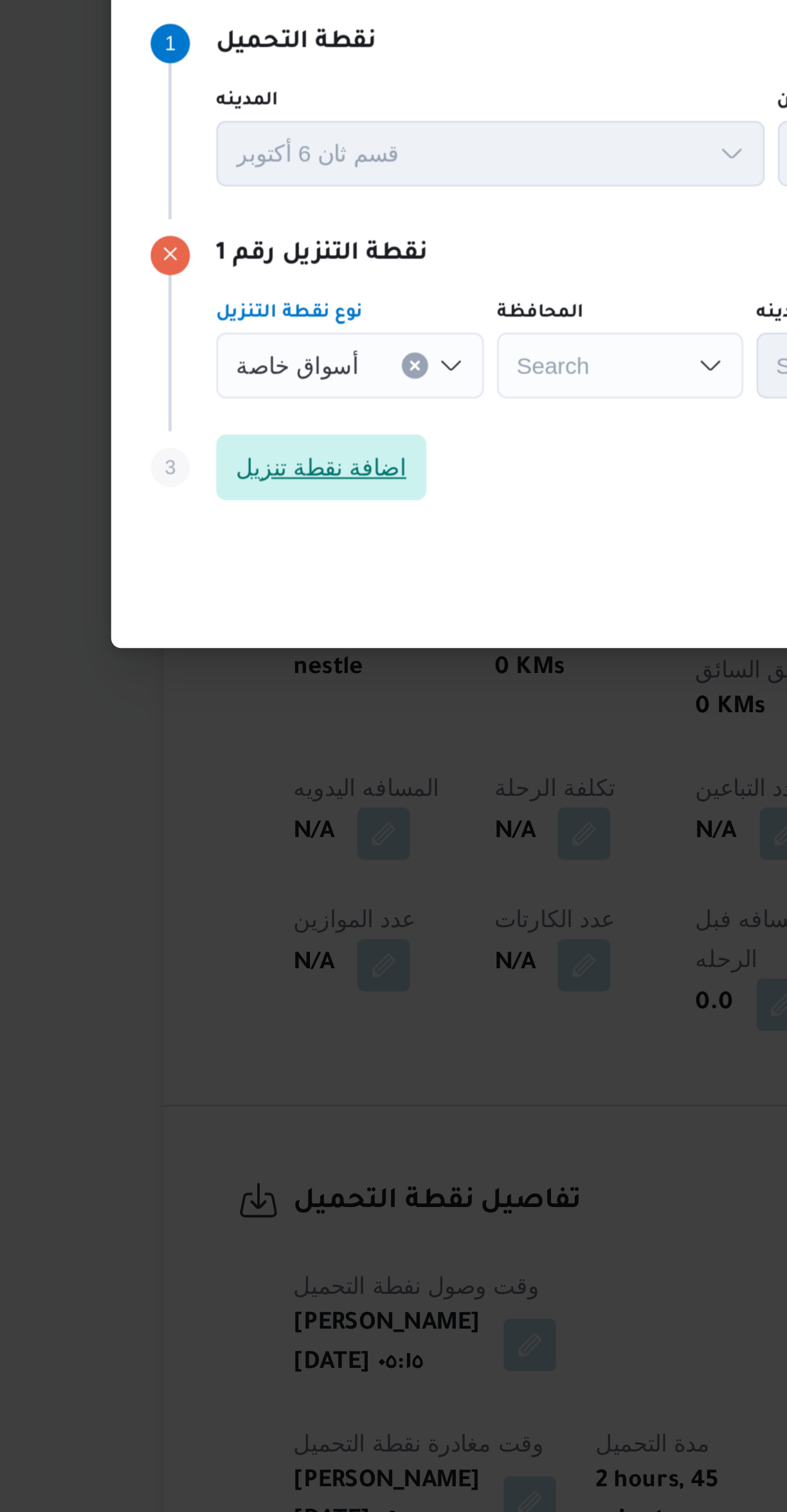
click at [208, 761] on span "اضافة نقطة تنزيل" at bounding box center [228, 761] width 67 height 16
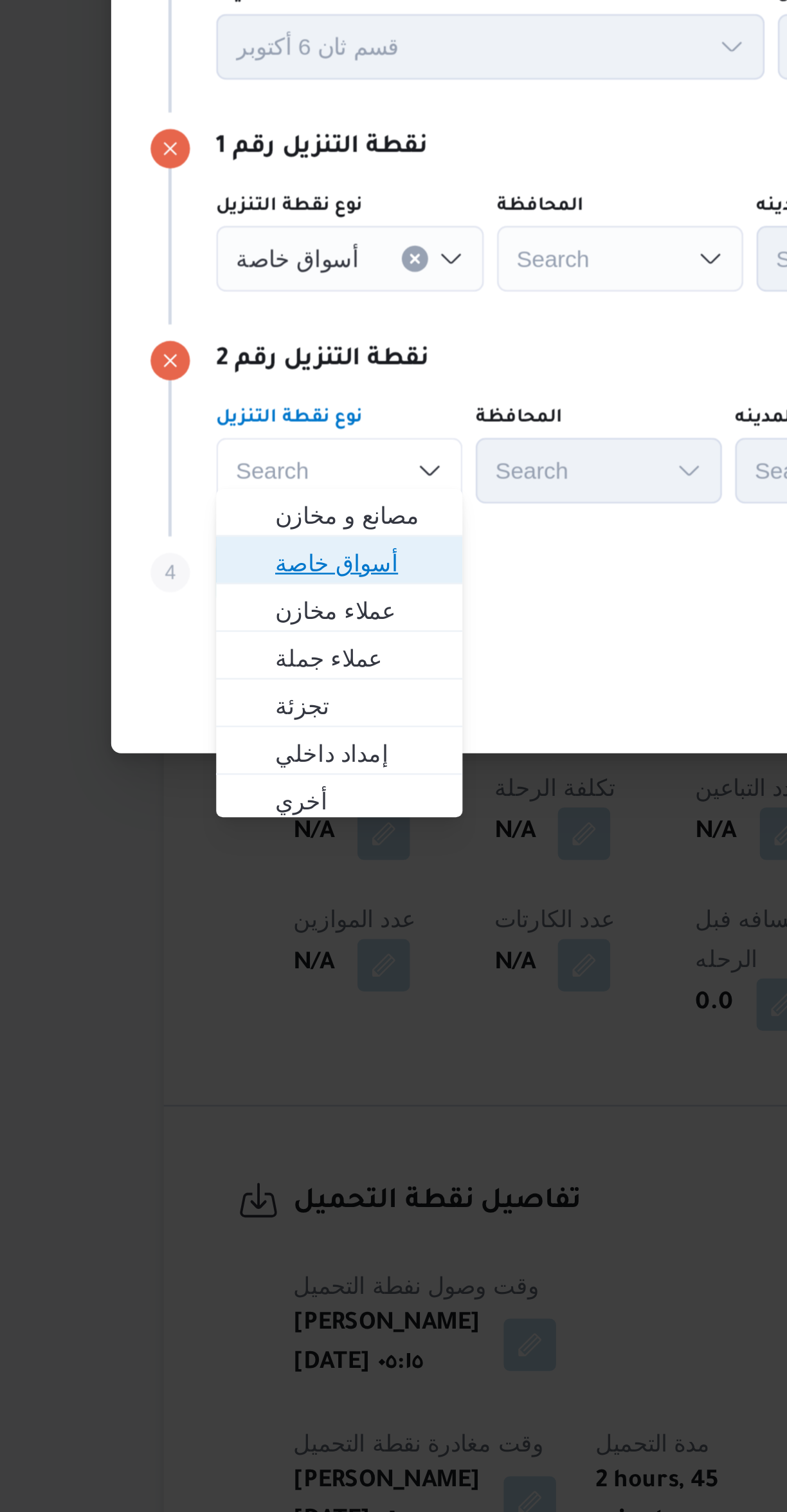
click at [214, 792] on span "أسواق خاصة" at bounding box center [244, 798] width 66 height 16
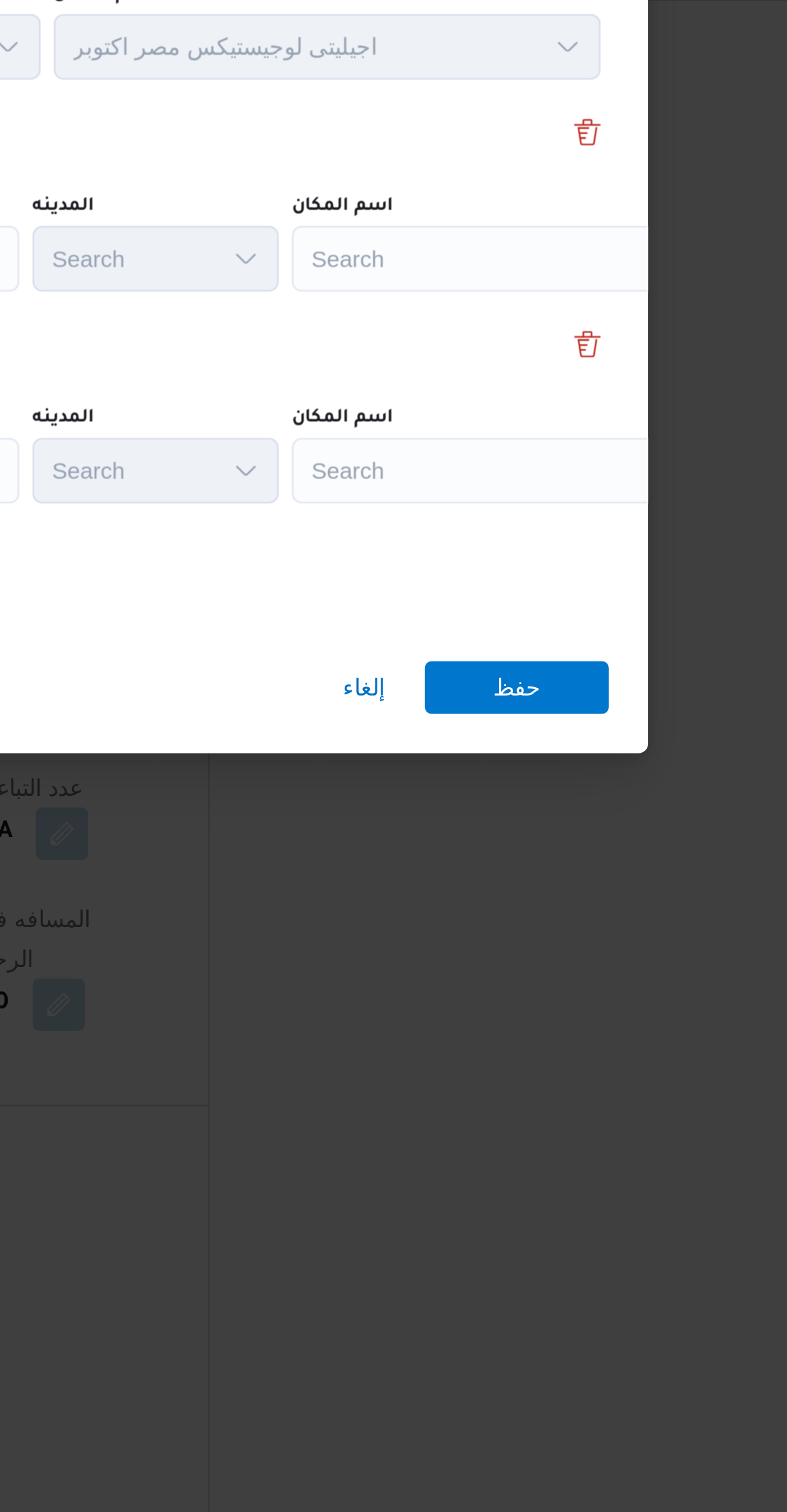
click at [515, 678] on div "Search" at bounding box center [581, 680] width 161 height 26
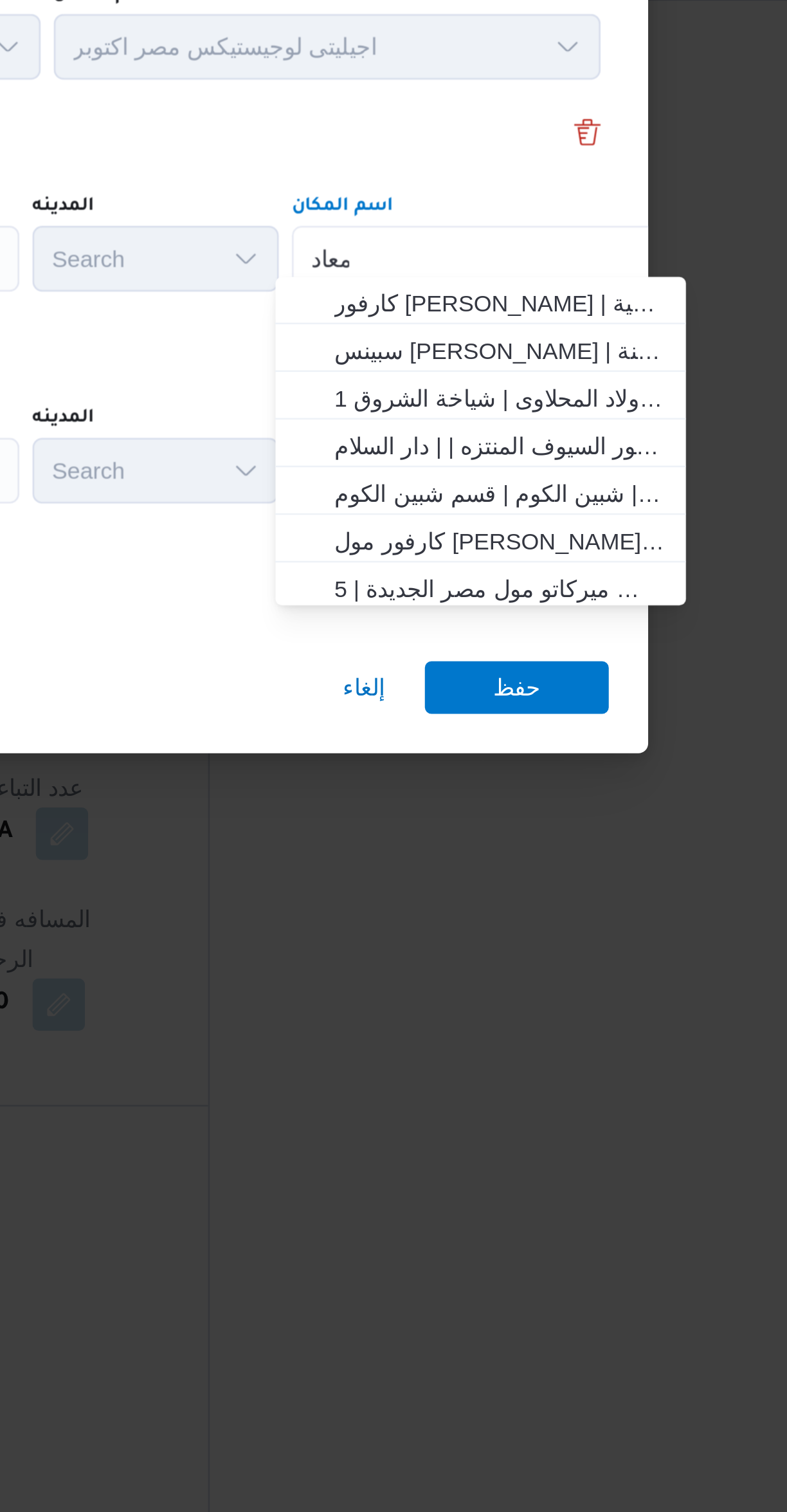
scroll to position [0, 0]
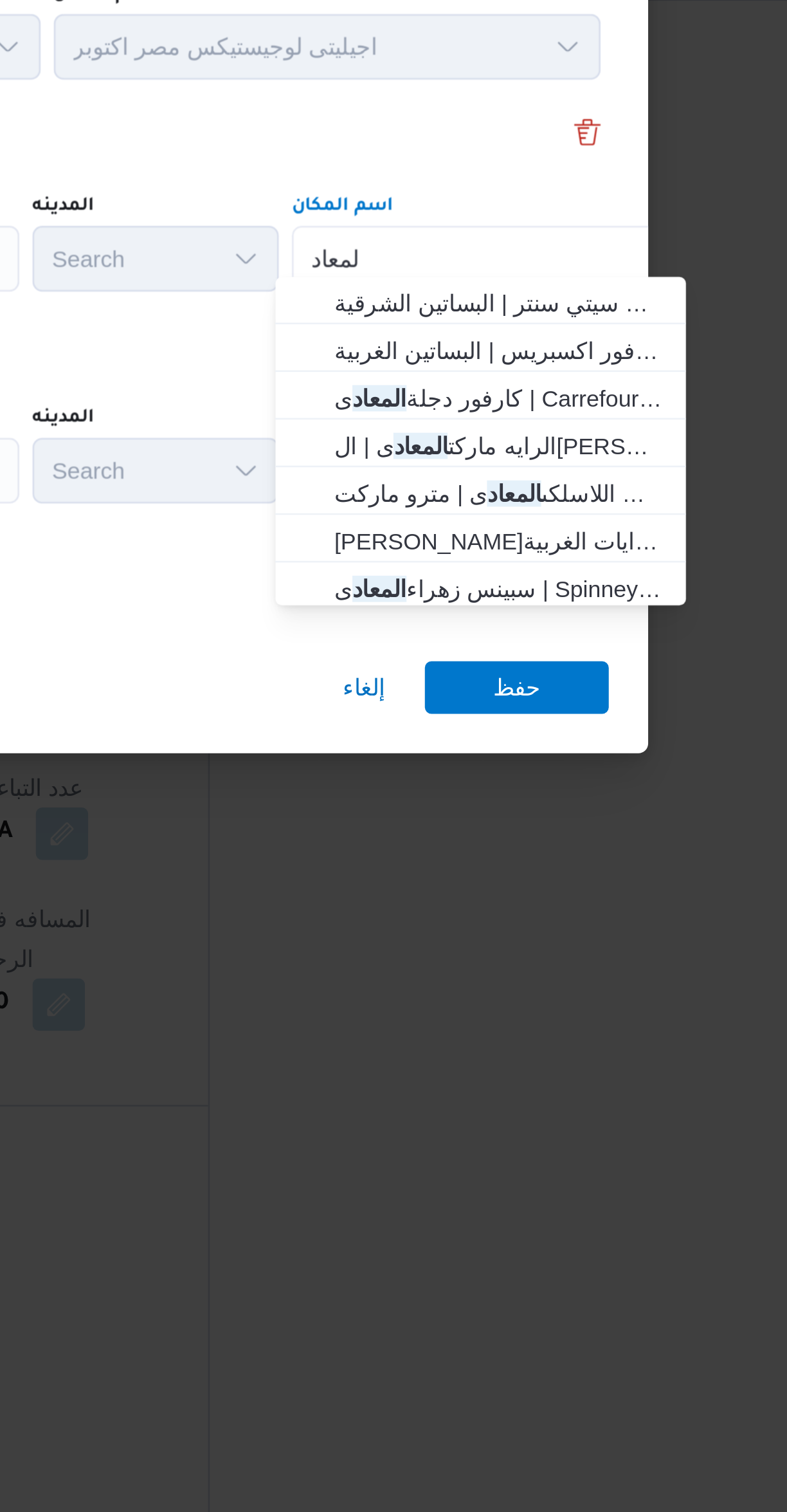
type input "المعاد"
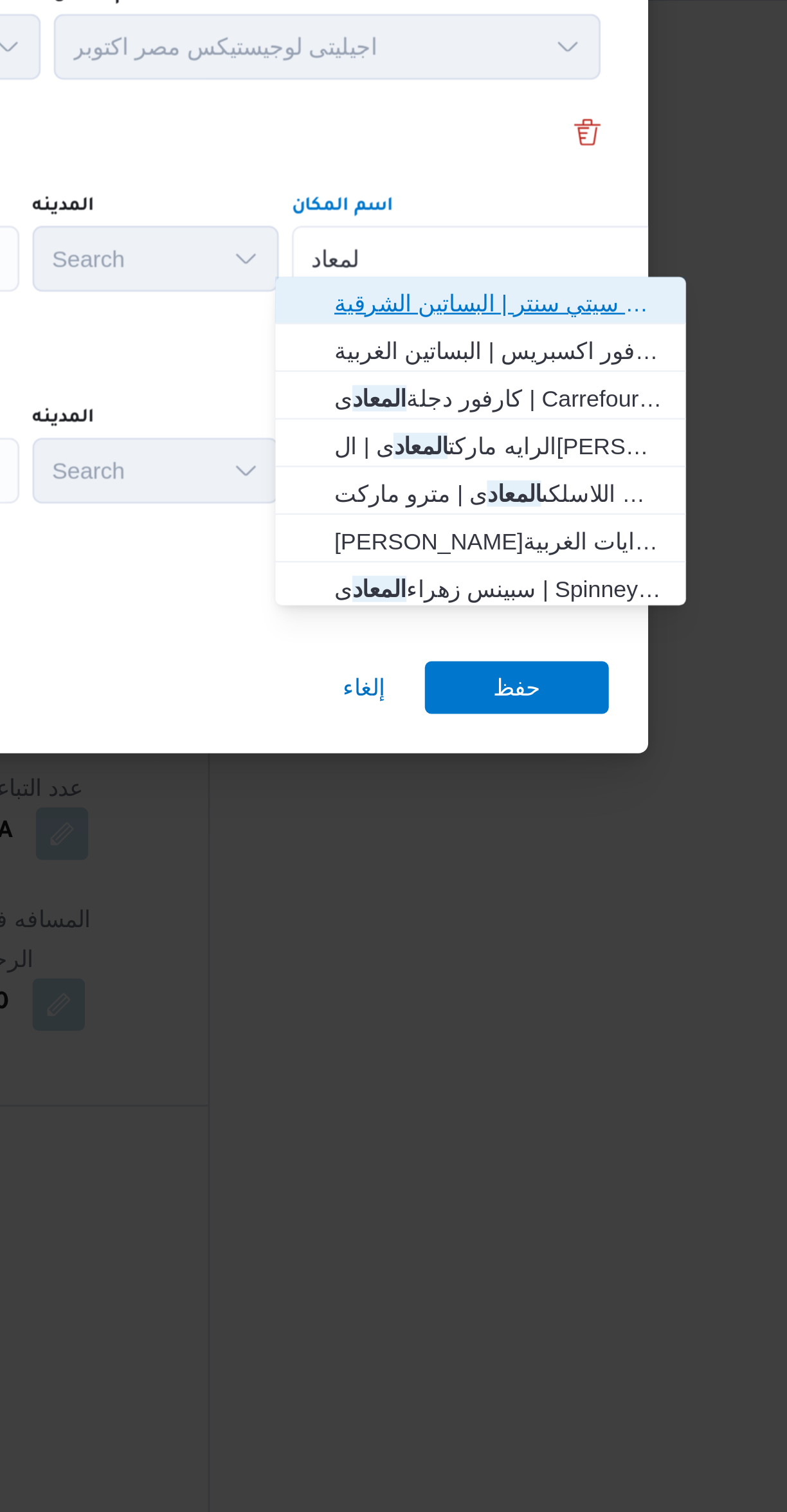
click at [508, 703] on span "كارفور المعاد ى | كارفور المعادي سيتي سنتر | البساتين الشرقية" at bounding box center [574, 697] width 150 height 21
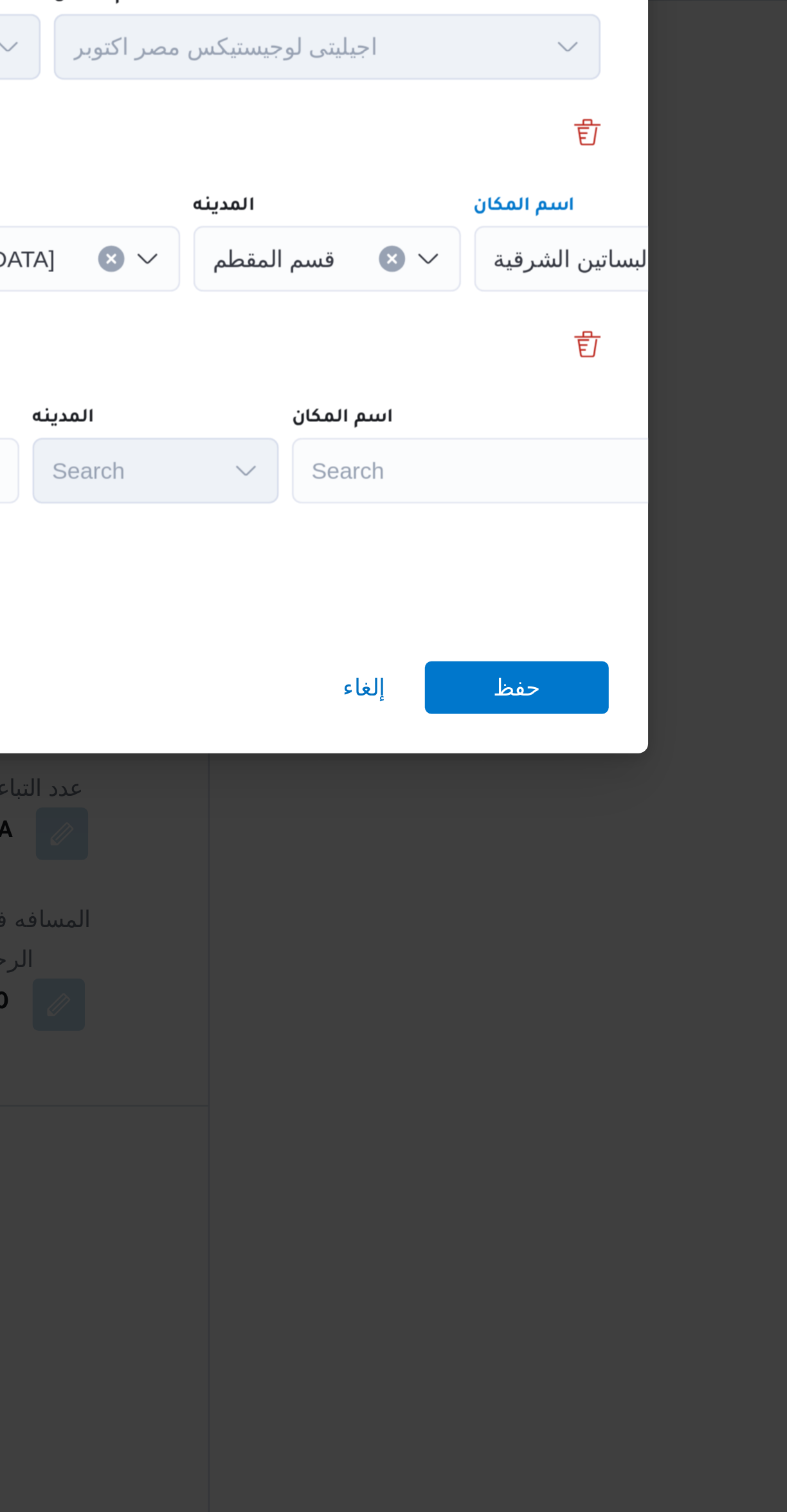
click at [521, 756] on div "Search" at bounding box center [581, 762] width 161 height 26
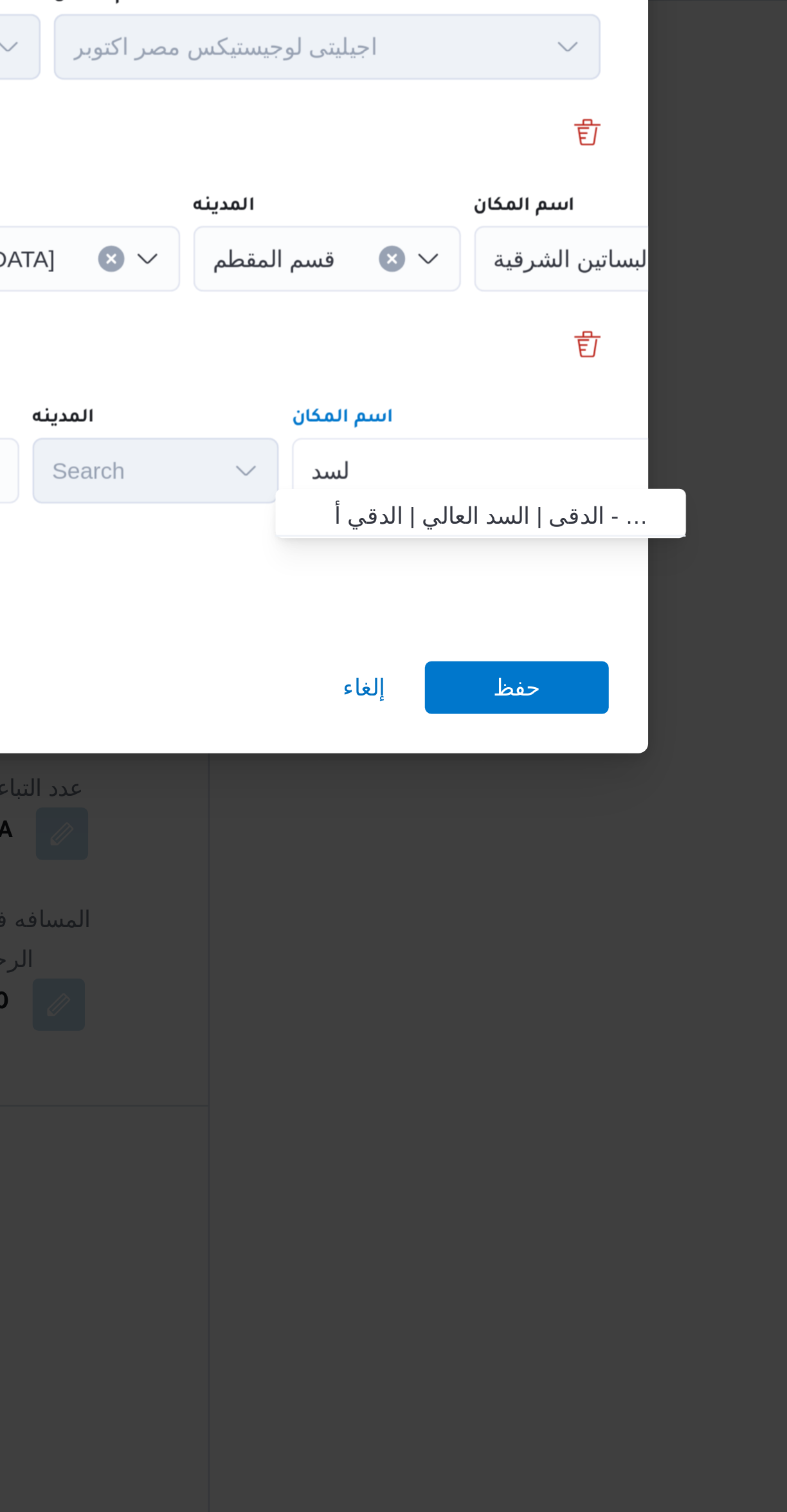
type input "السد"
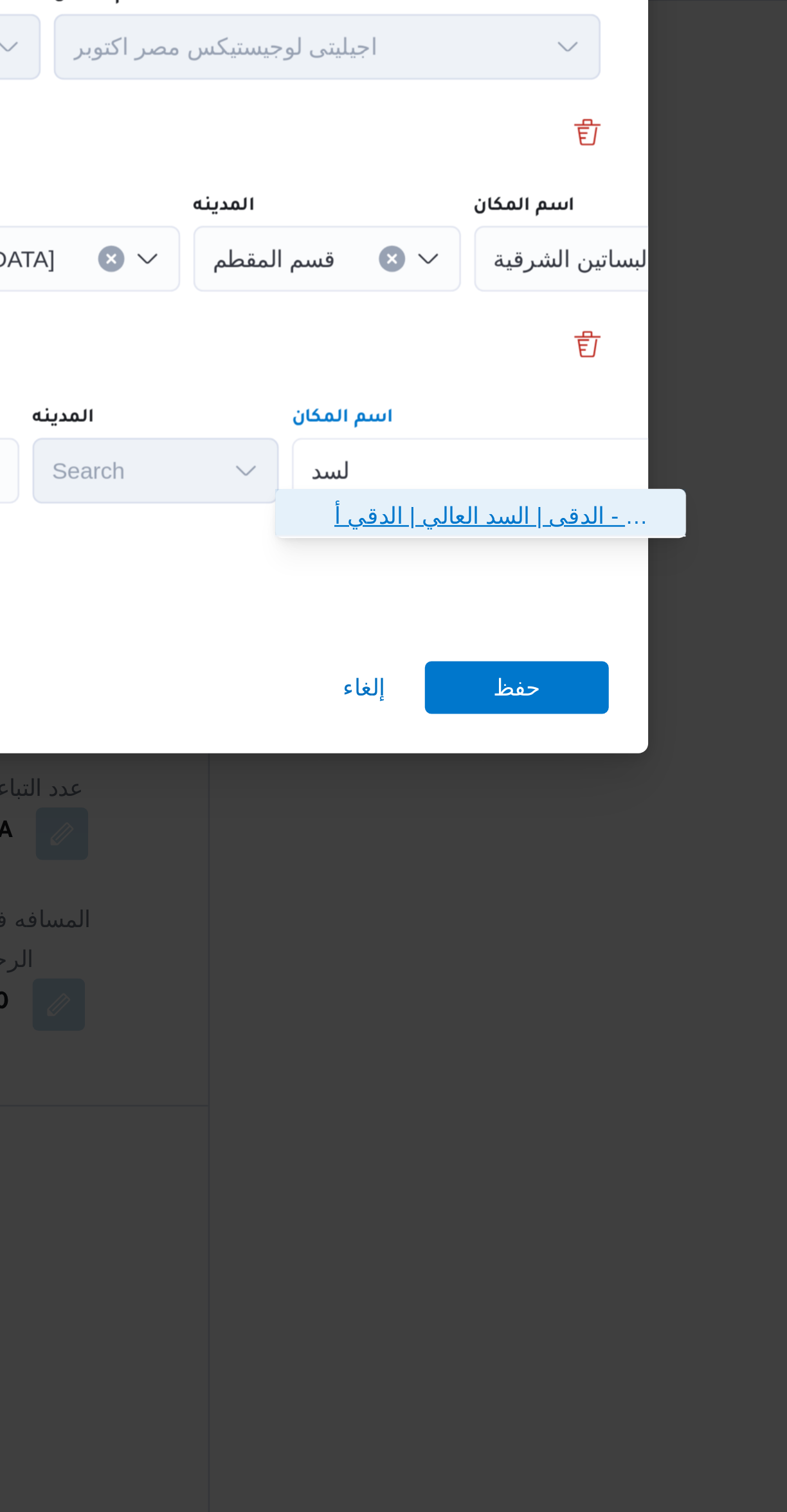
click at [520, 777] on span "سبينس السد العالى - الدقى | السد العالي | الدقي أ" at bounding box center [582, 780] width 130 height 16
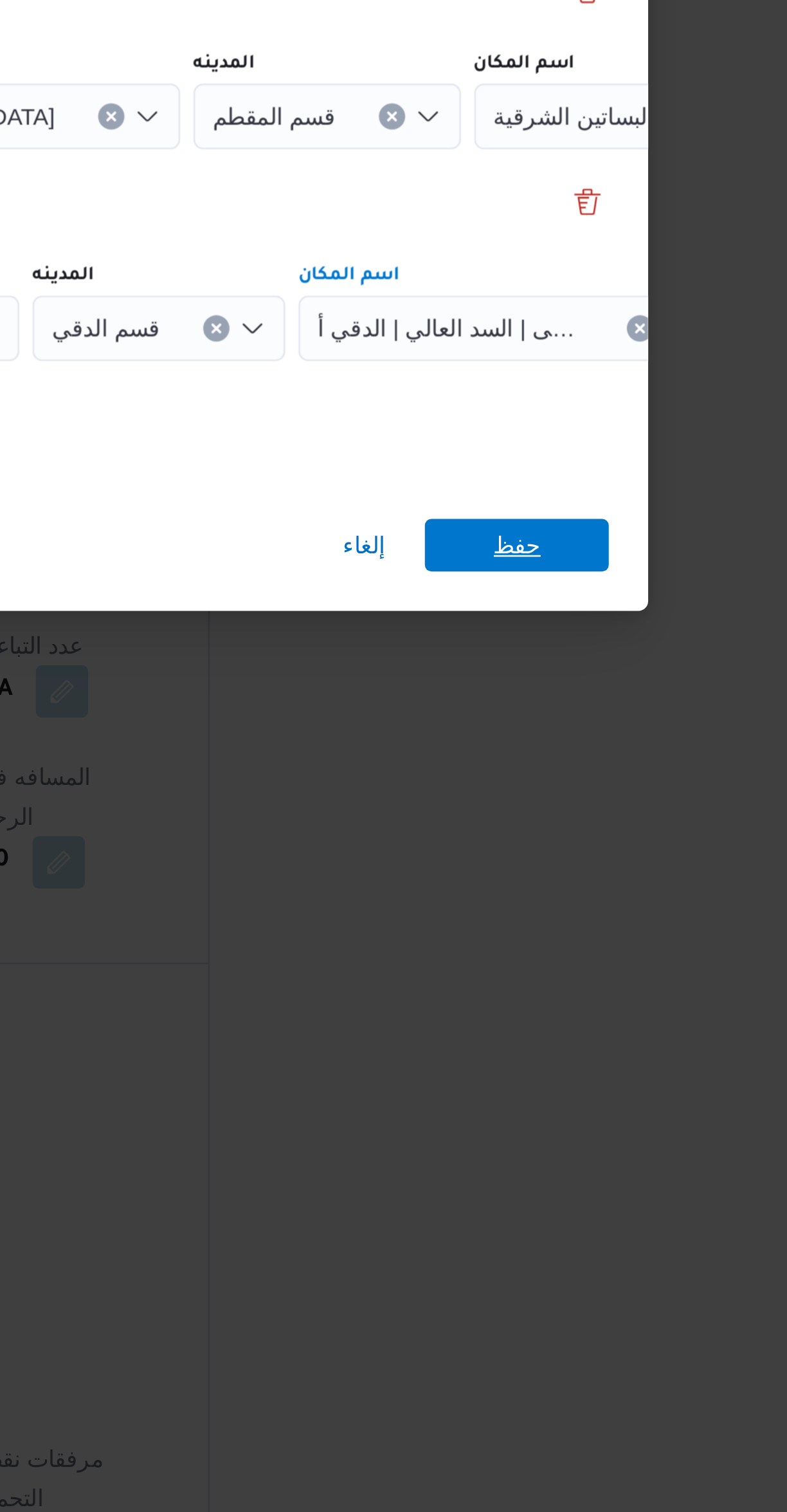
click at [570, 845] on span "حفظ" at bounding box center [589, 847] width 72 height 21
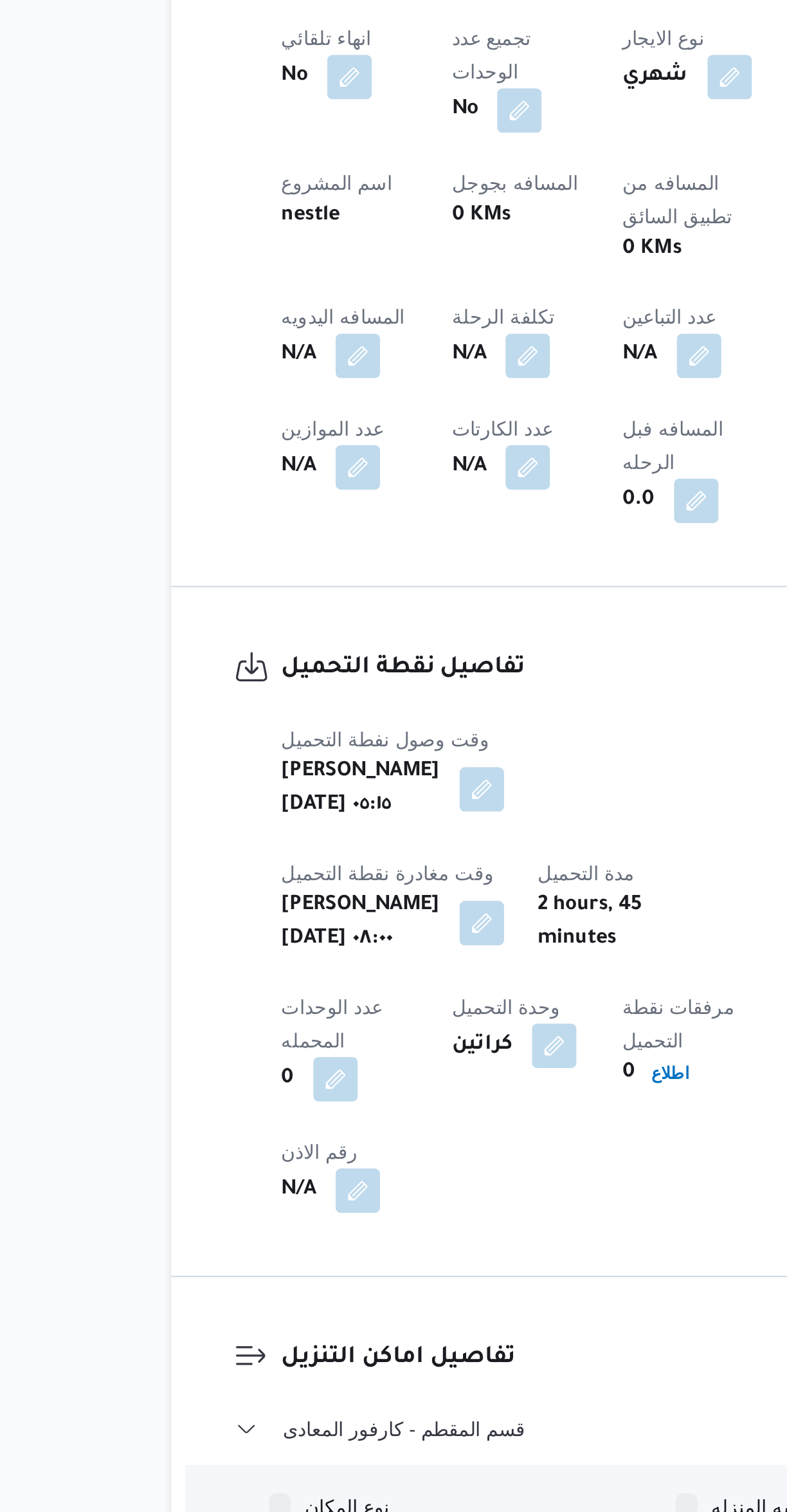
scroll to position [67, 0]
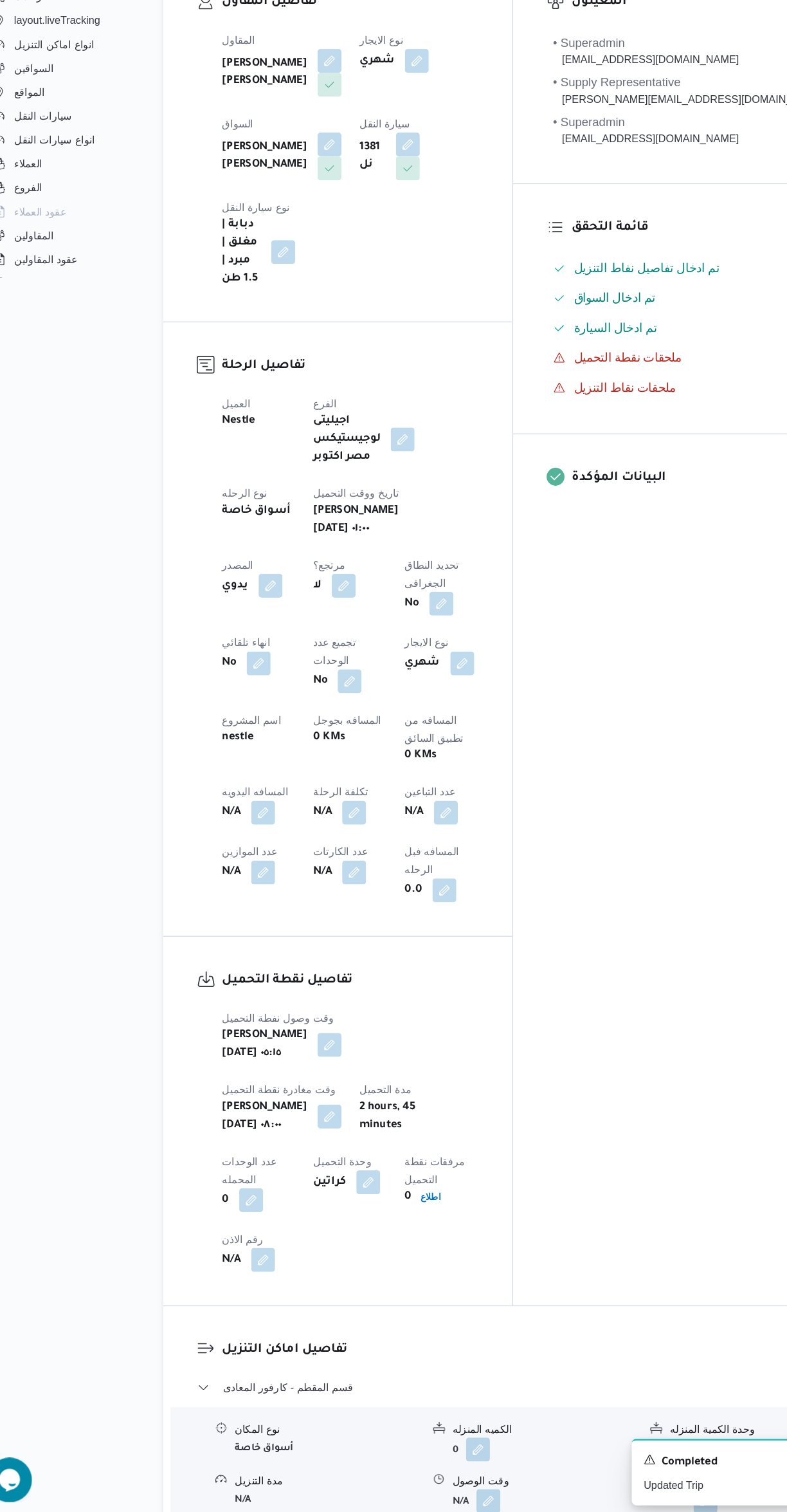
click at [401, 894] on button "button" at bounding box center [411, 904] width 21 height 21
click at [197, 816] on input "عدد التباعين" at bounding box center [220, 817] width 128 height 26
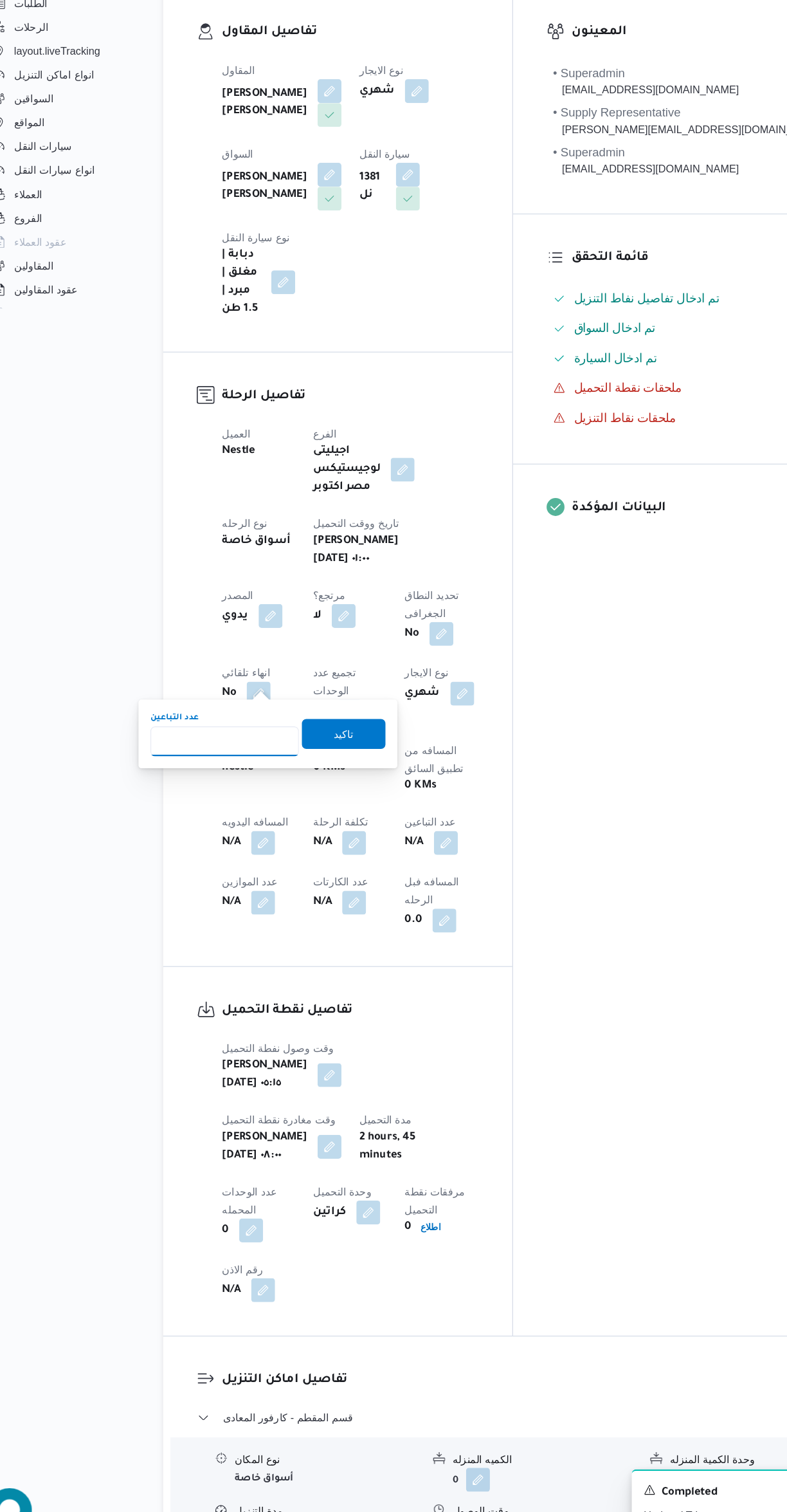
type input "1"
click at [314, 809] on span "تاكيد" at bounding box center [322, 811] width 17 height 16
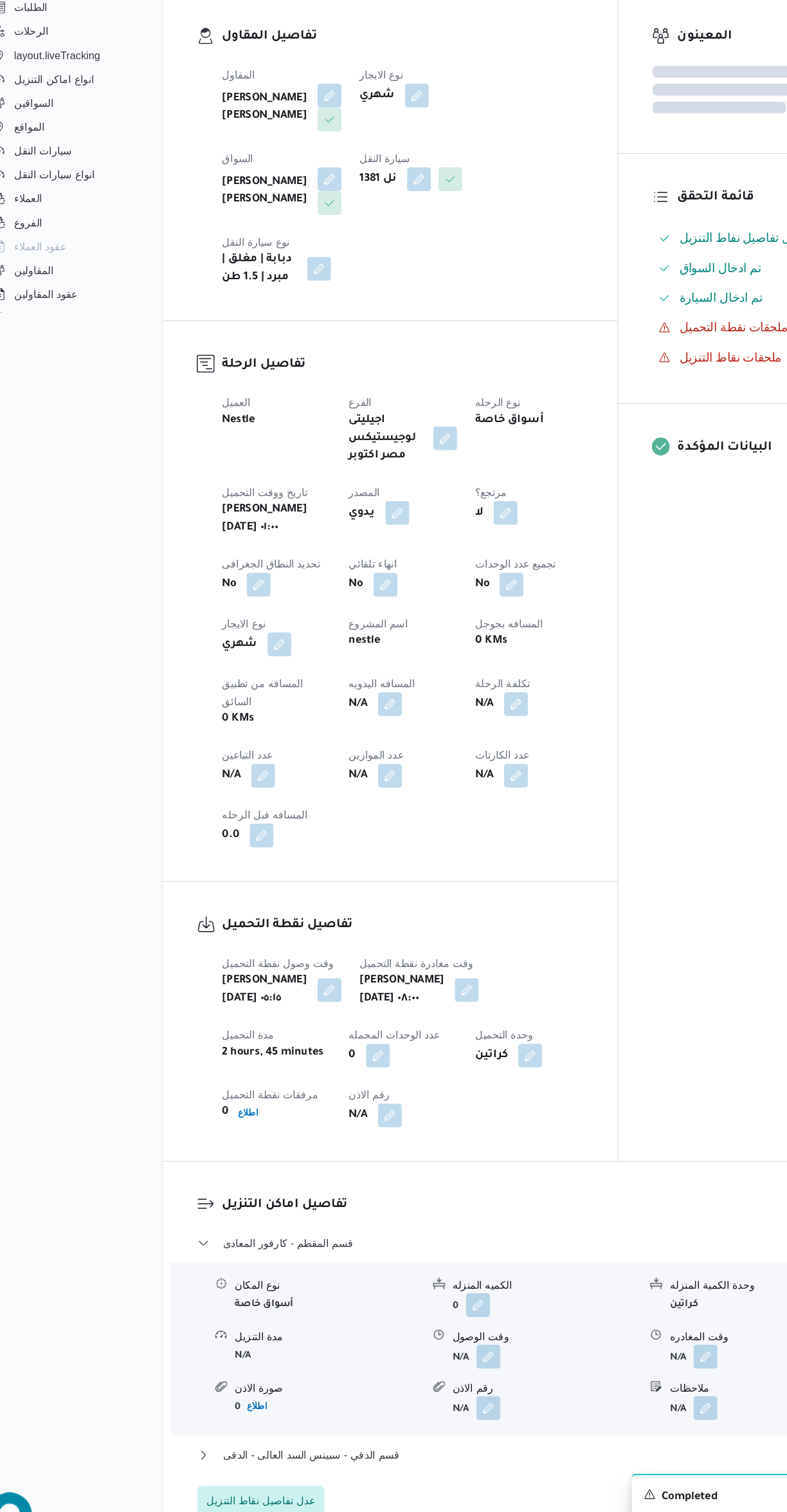
click at [555, 855] on div "تفاصيل الرحلة العميل Nestle الفرع اجيليتى لوجيستيكس مصر اكتوبر نوع الرحله أسواق…" at bounding box center [363, 692] width 392 height 483
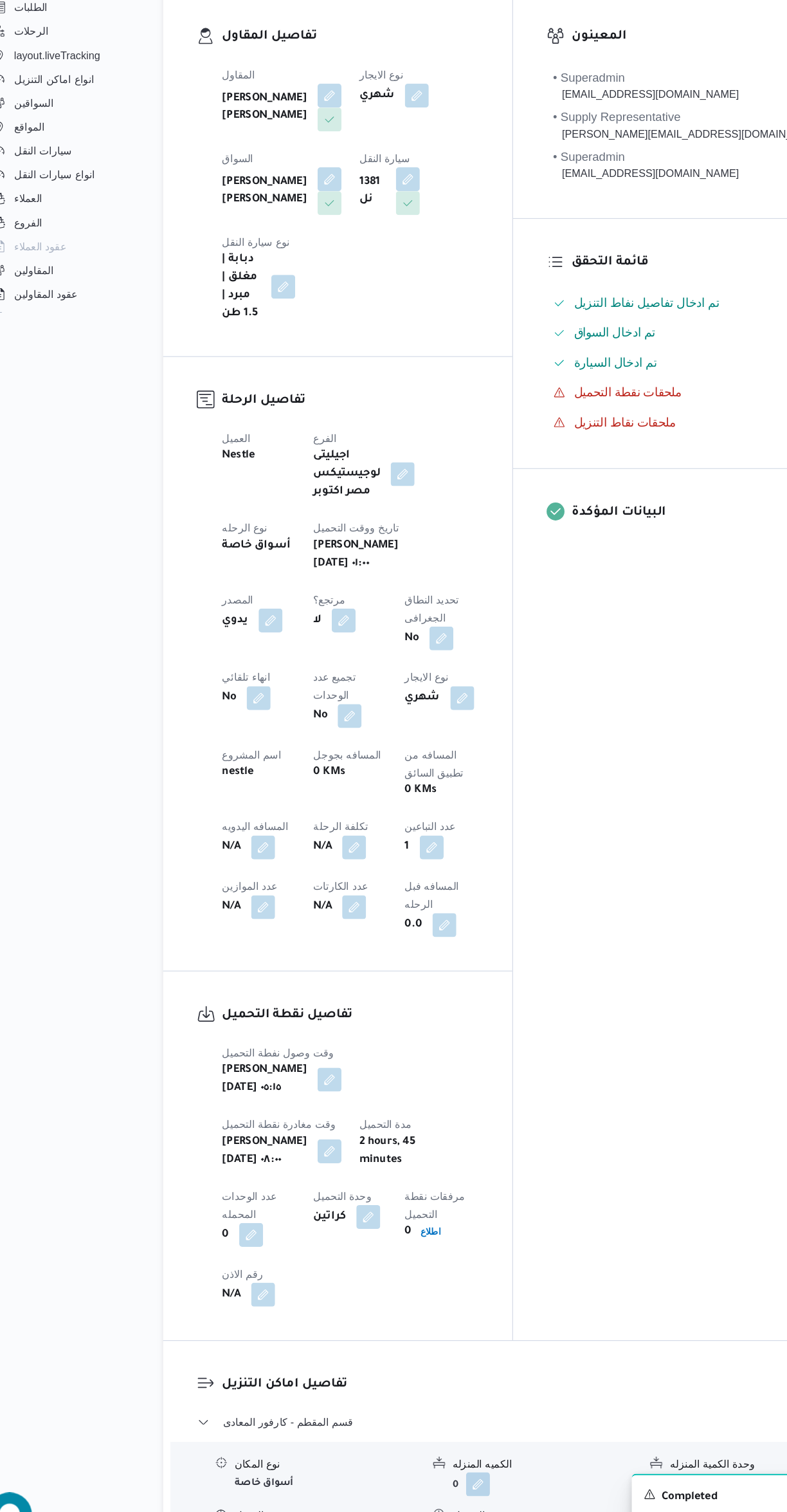
select select "ar"
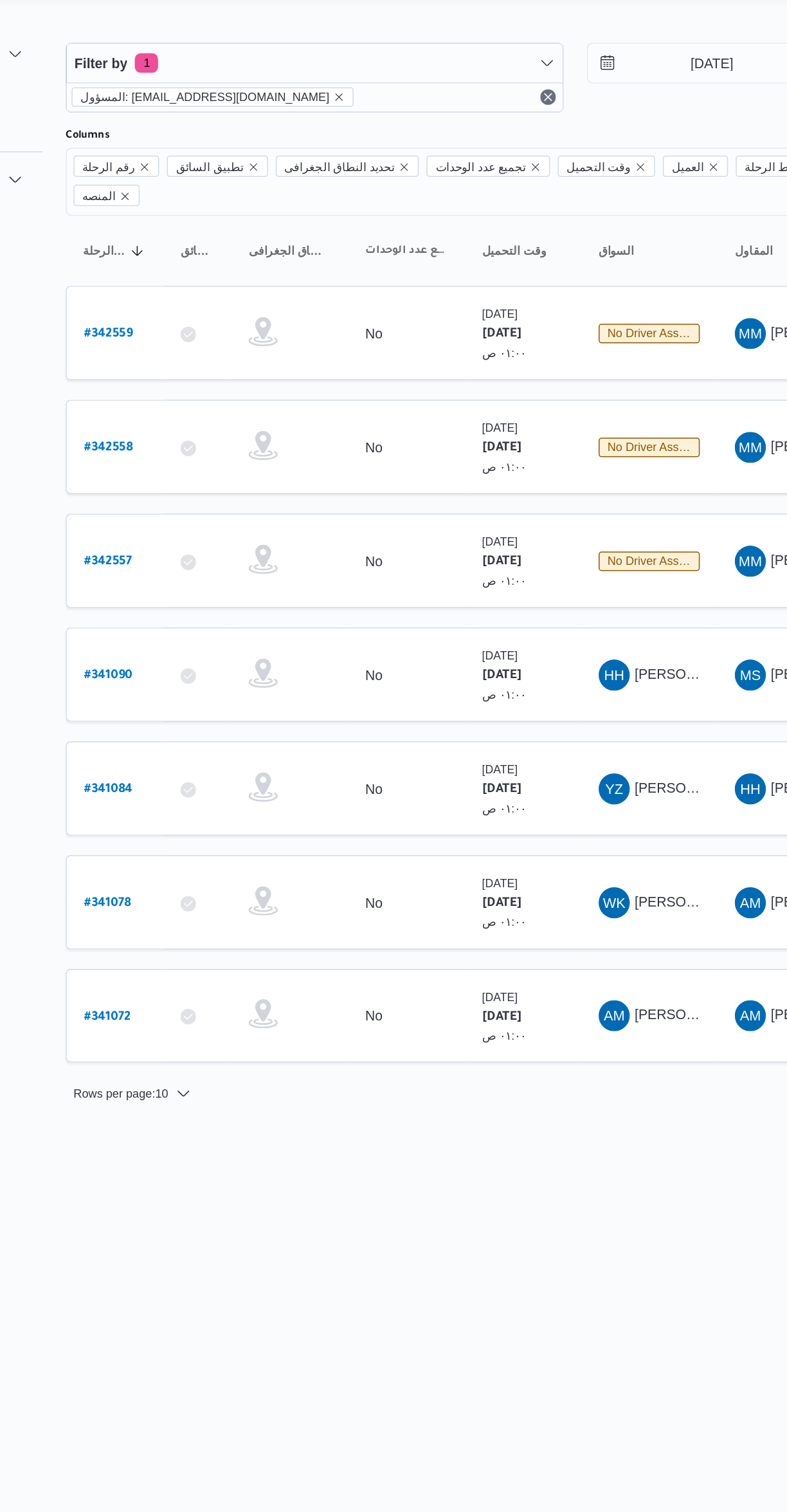
click at [199, 627] on b "# 341078" at bounding box center [194, 631] width 31 height 9
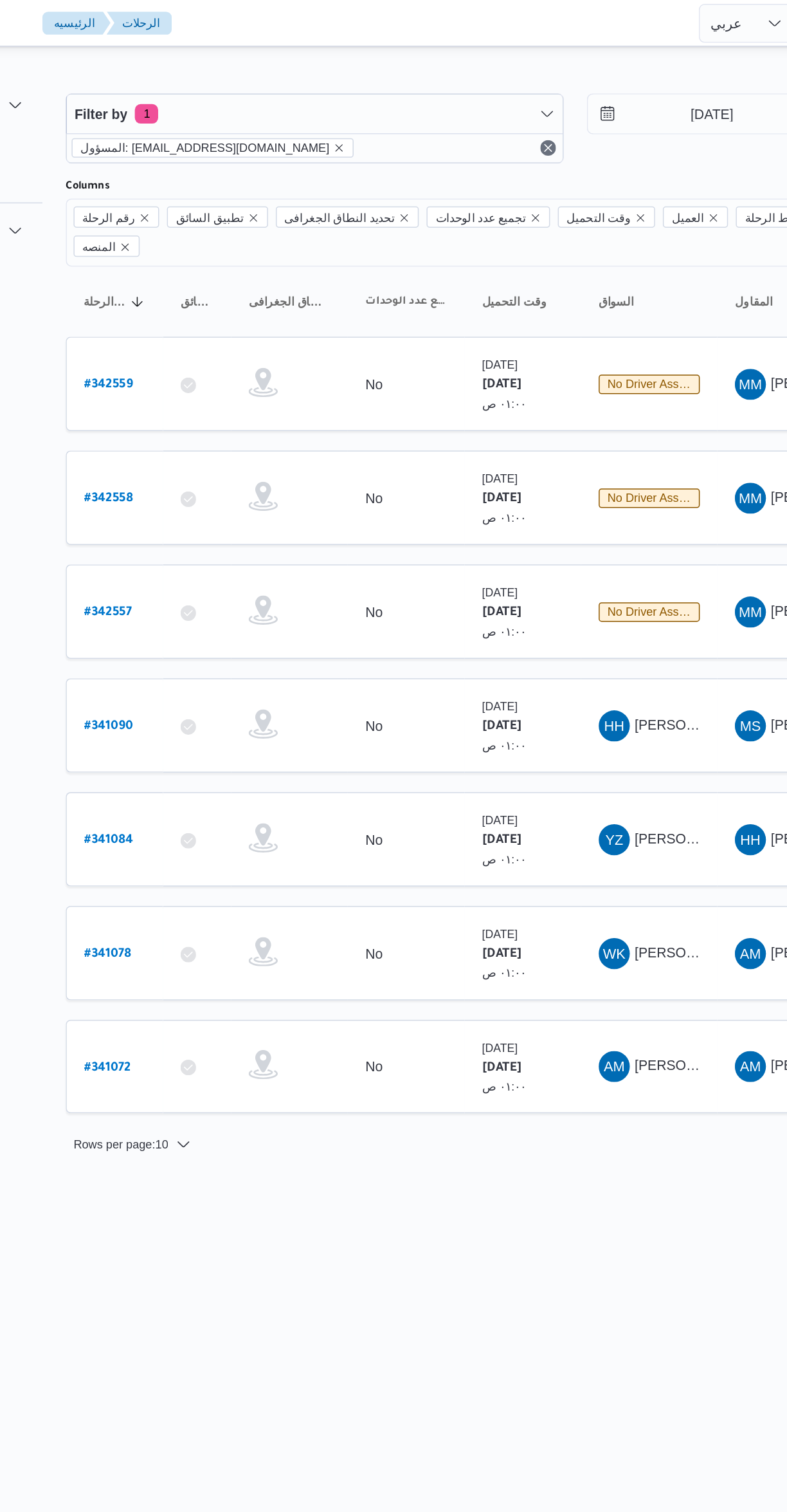
select select "ar"
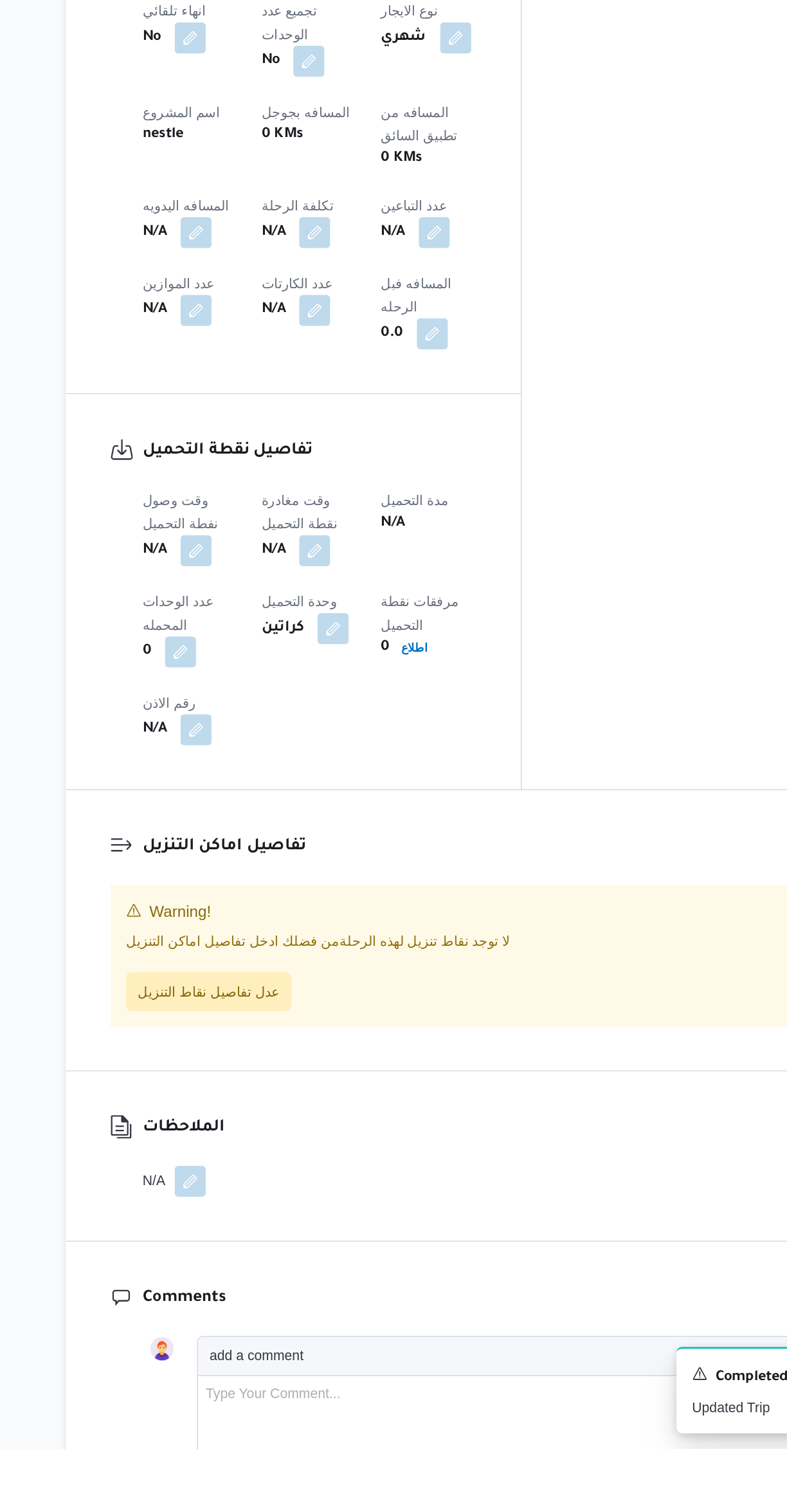
scroll to position [201, 0]
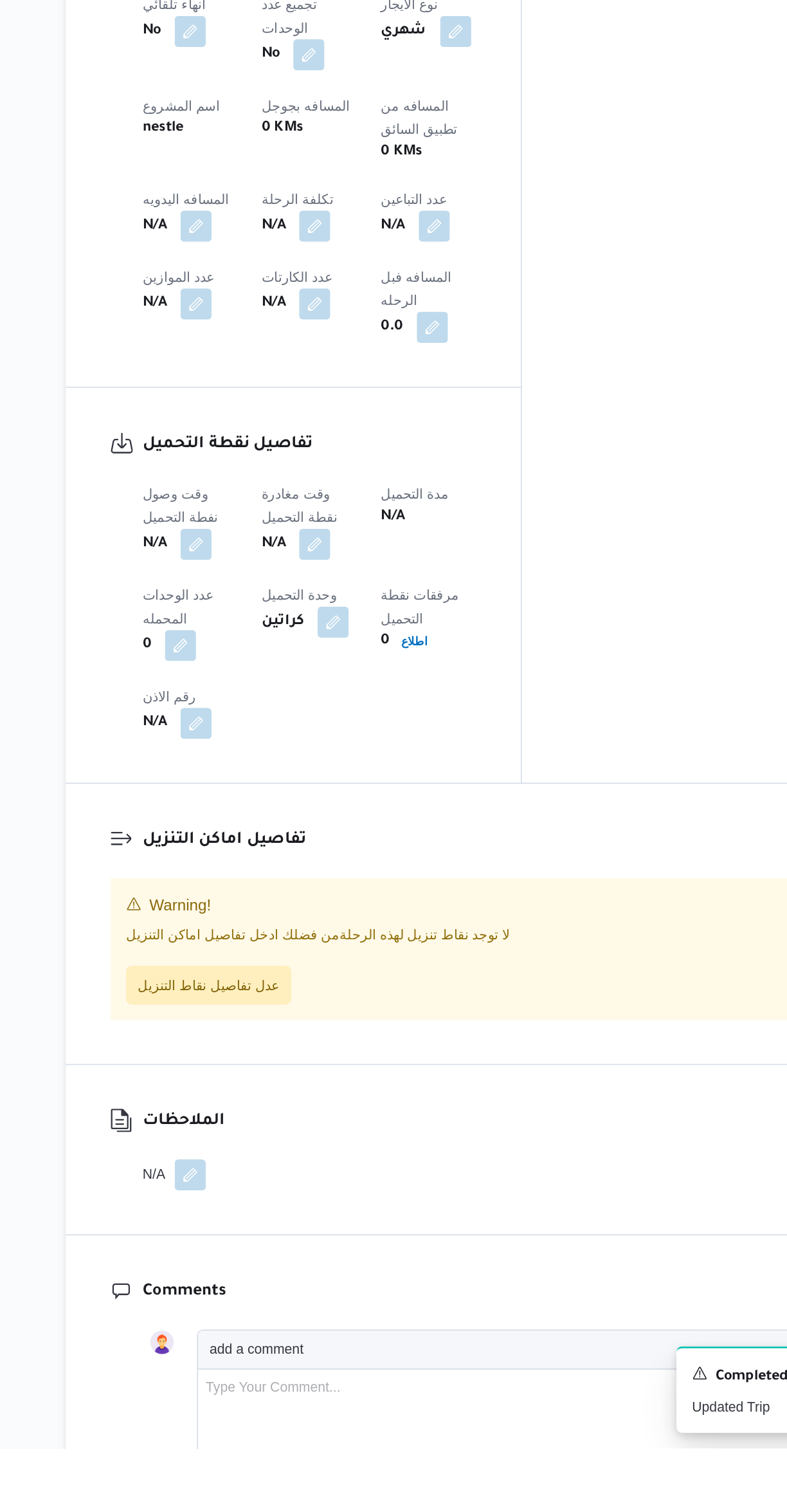
click at [250, 904] on button "button" at bounding box center [253, 914] width 21 height 21
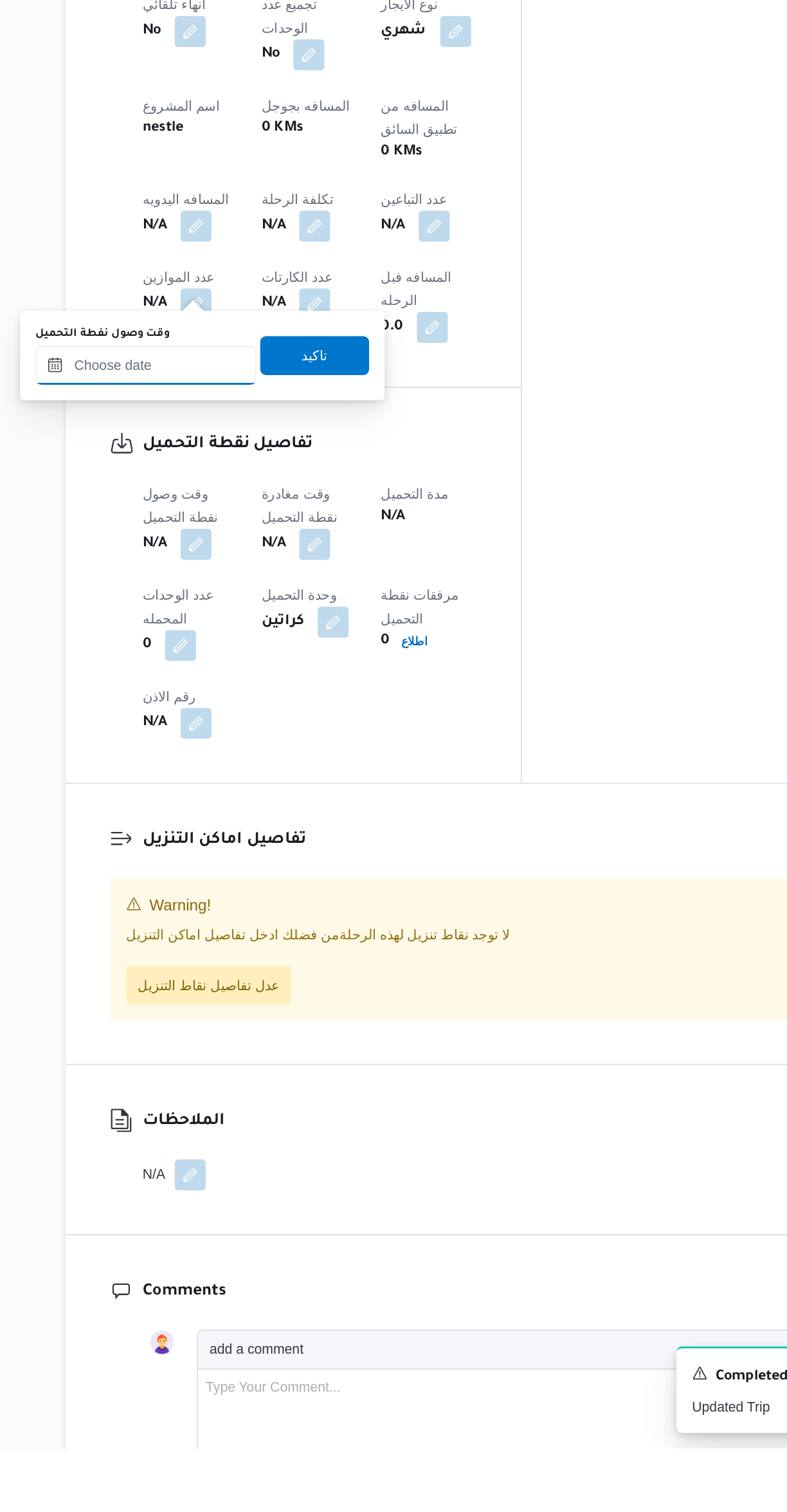
click at [240, 799] on input "وقت وصول نفطة التحميل" at bounding box center [220, 796] width 146 height 26
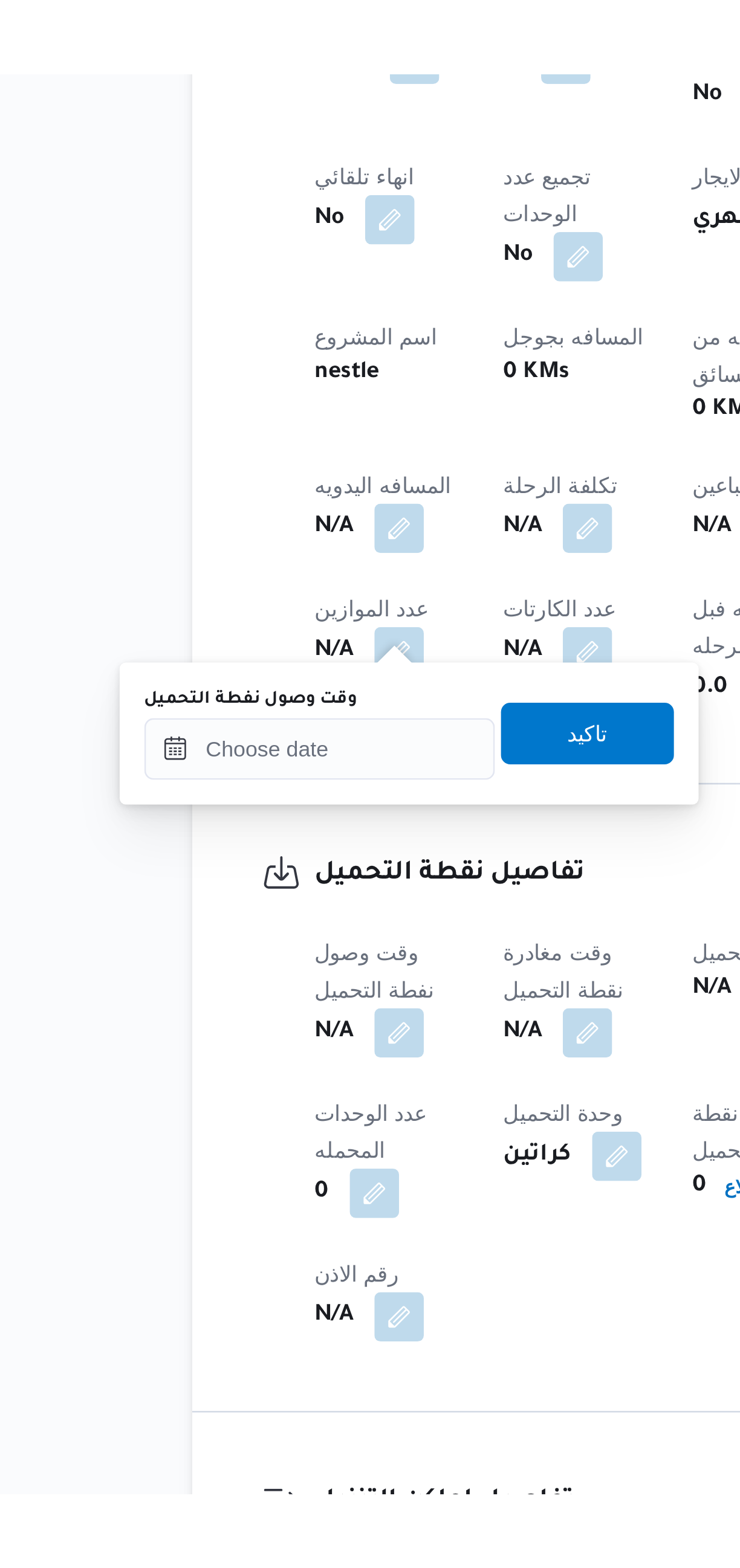
scroll to position [32, 0]
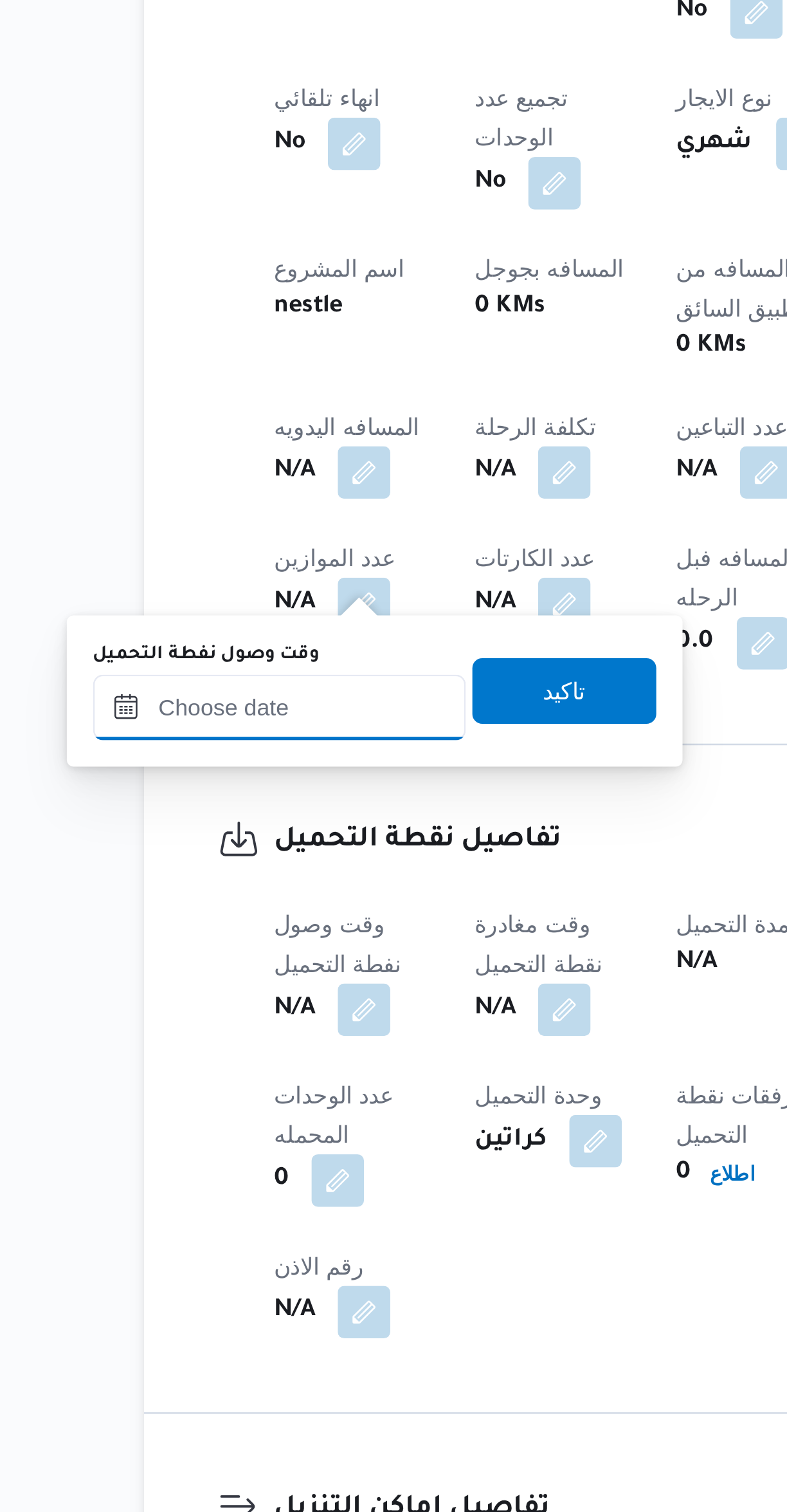
click at [234, 963] on input "وقت وصول نفطة التحميل" at bounding box center [220, 964] width 146 height 26
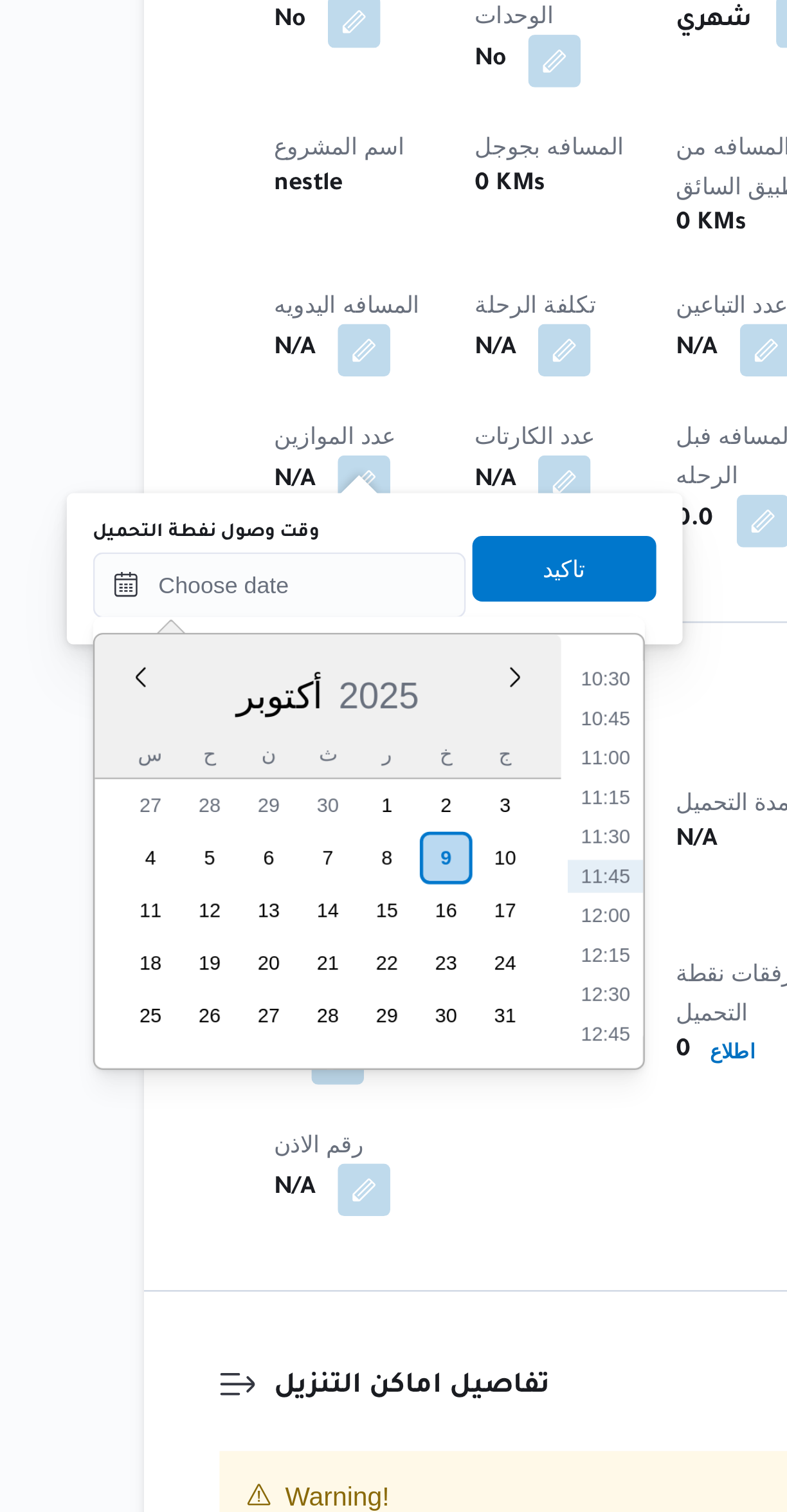
click at [348, 998] on li "10:30" at bounding box center [348, 999] width 30 height 13
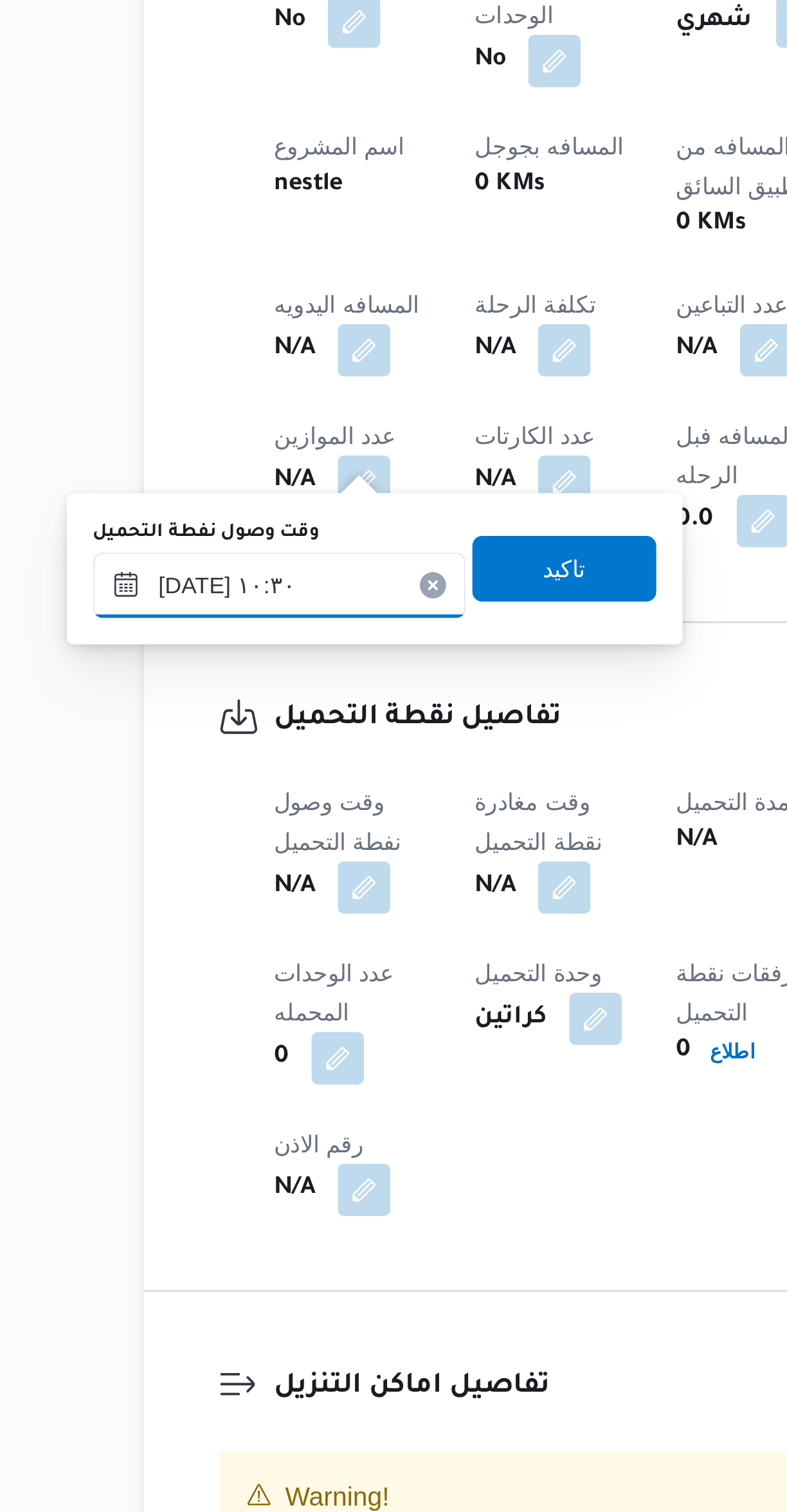
click at [172, 969] on input "٠٩/١٠/٢٠٢٥ ١٠:٣٠" at bounding box center [220, 964] width 146 height 26
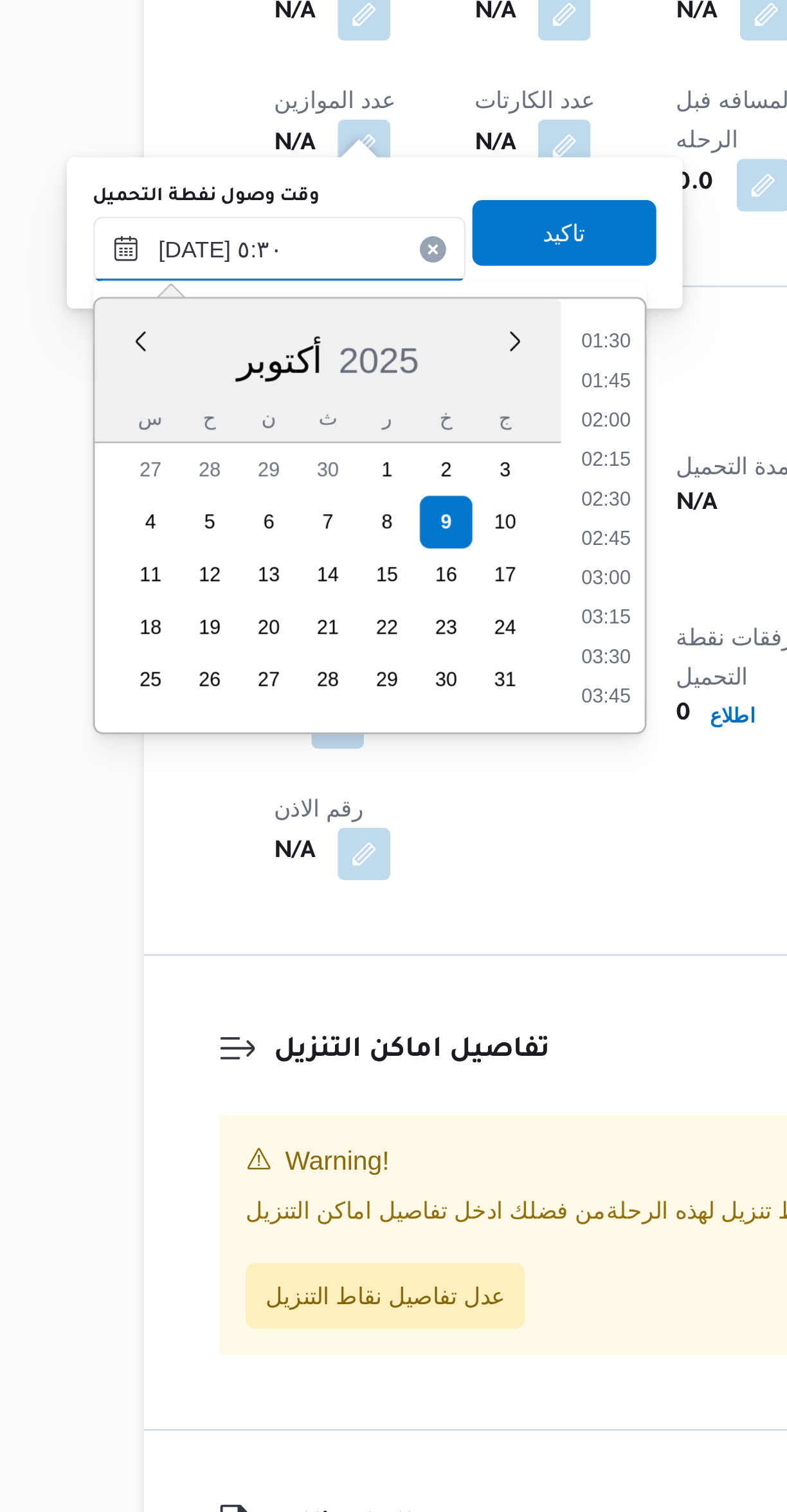
scroll to position [205, 0]
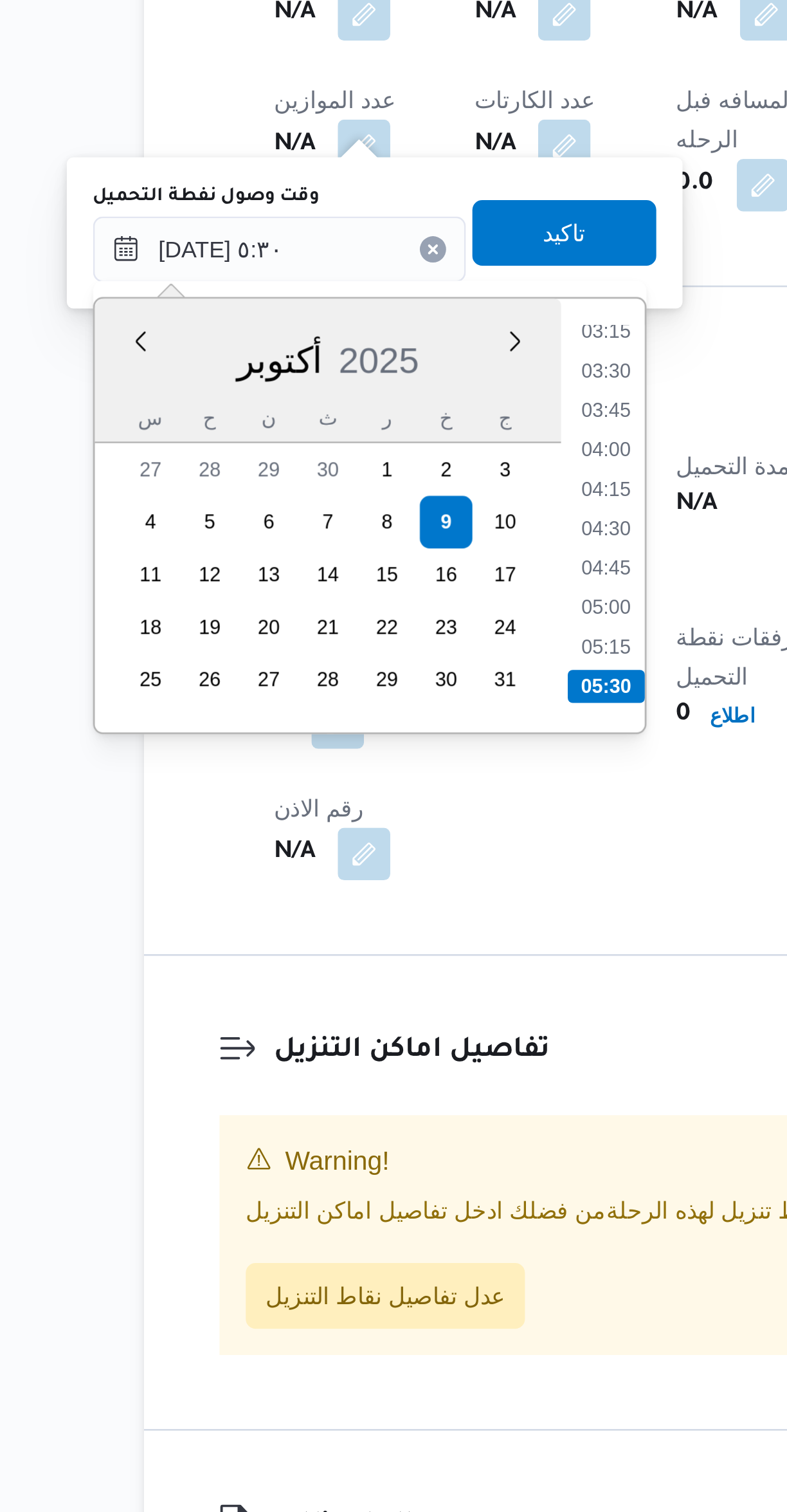
click at [352, 1085] on li "04:45" at bounding box center [348, 1087] width 30 height 13
type input "٠٩/١٠/٢٠٢٥ ٠٤:٤٥"
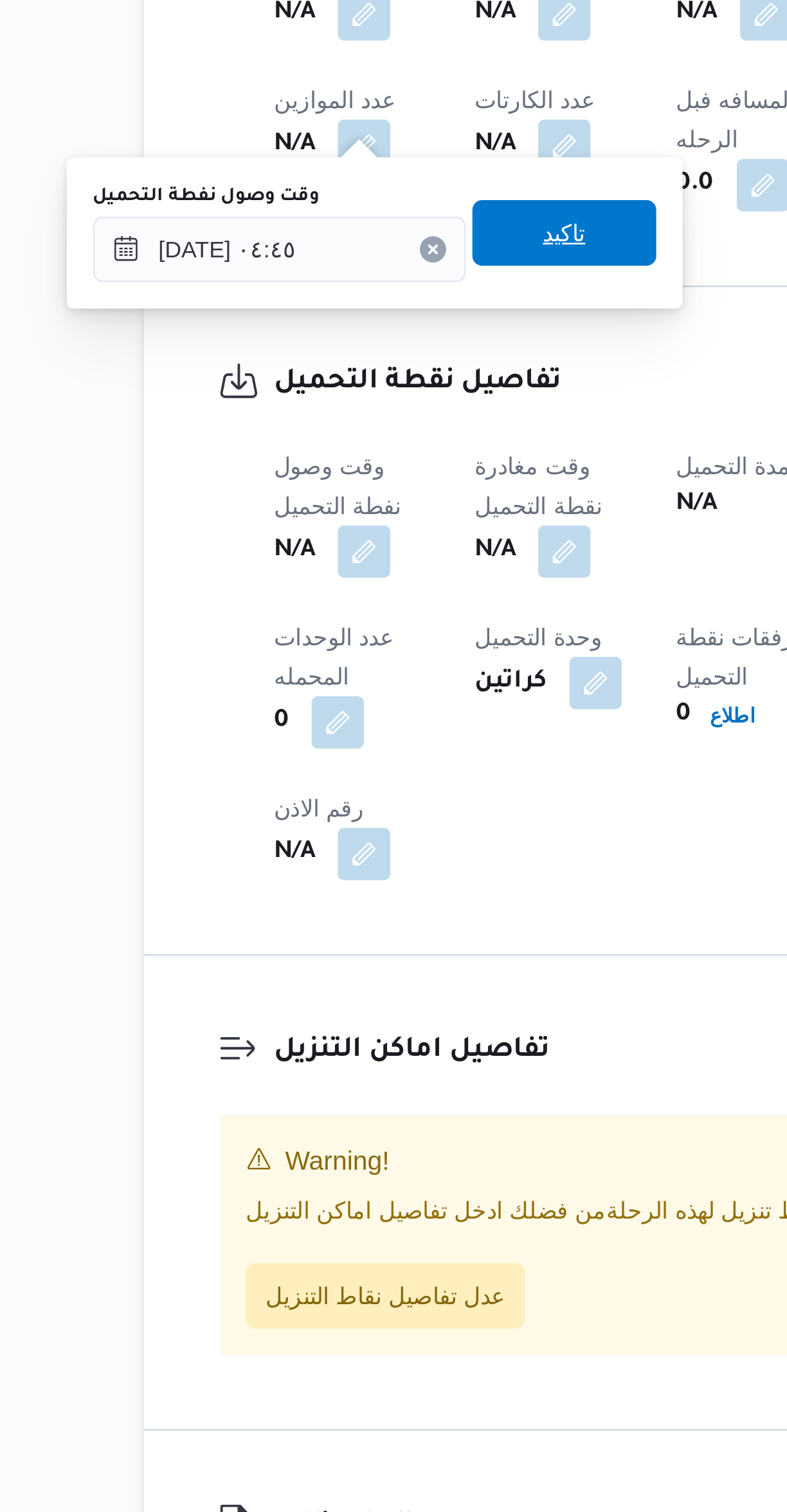
click at [303, 962] on span "تاكيد" at bounding box center [331, 957] width 72 height 26
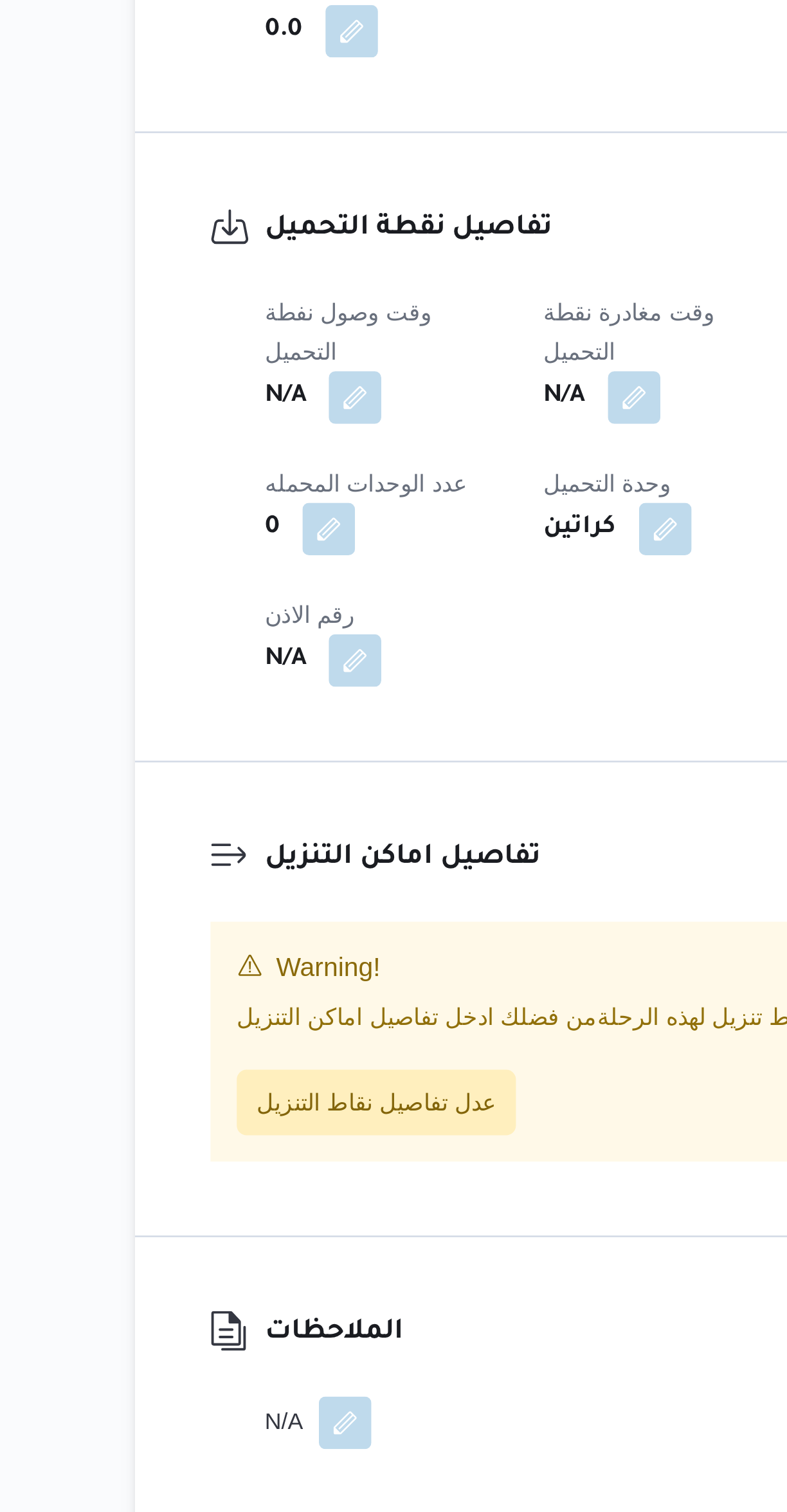
scroll to position [34, 0]
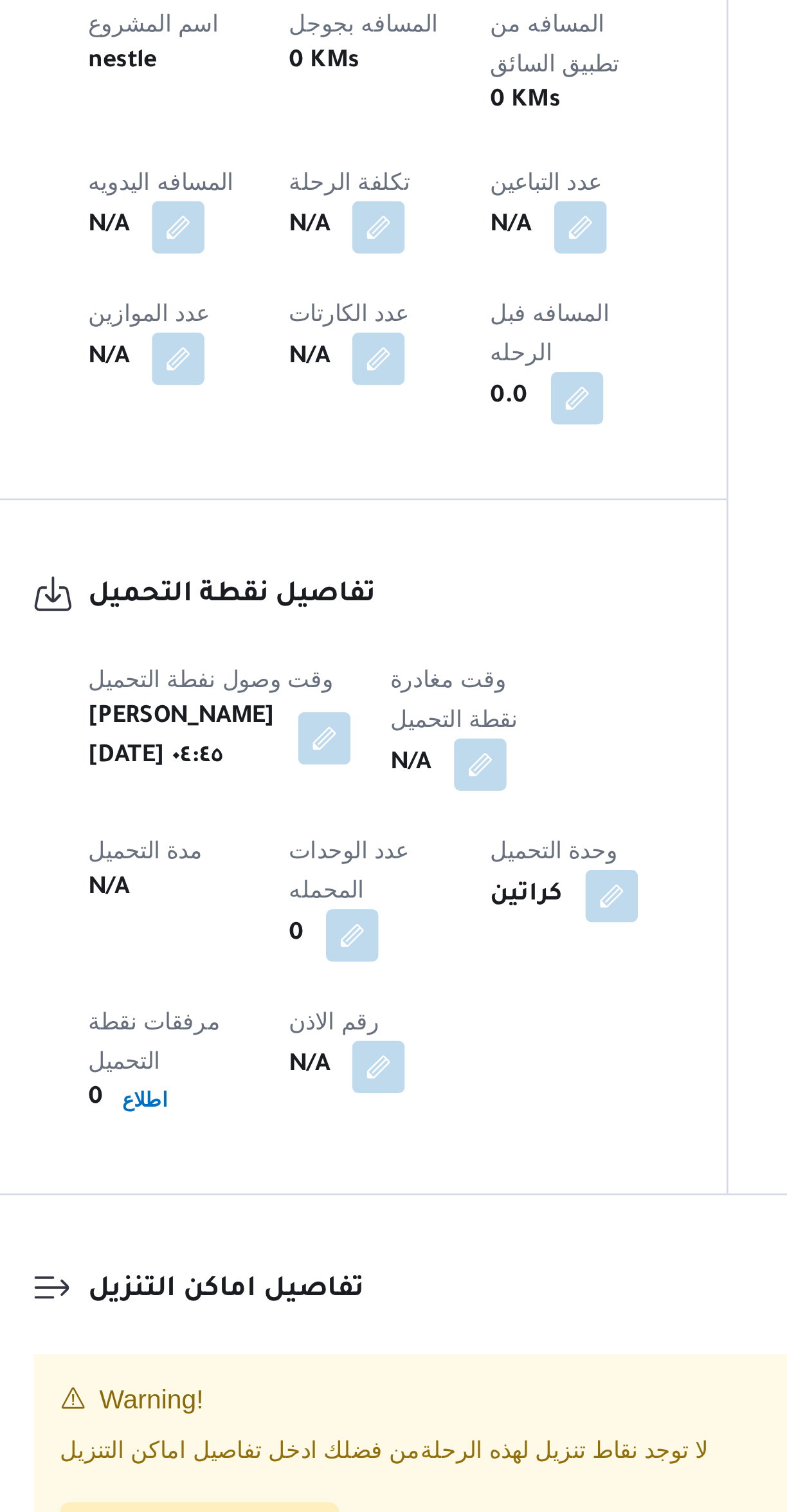
click at [377, 1071] on button "button" at bounding box center [371, 1081] width 21 height 21
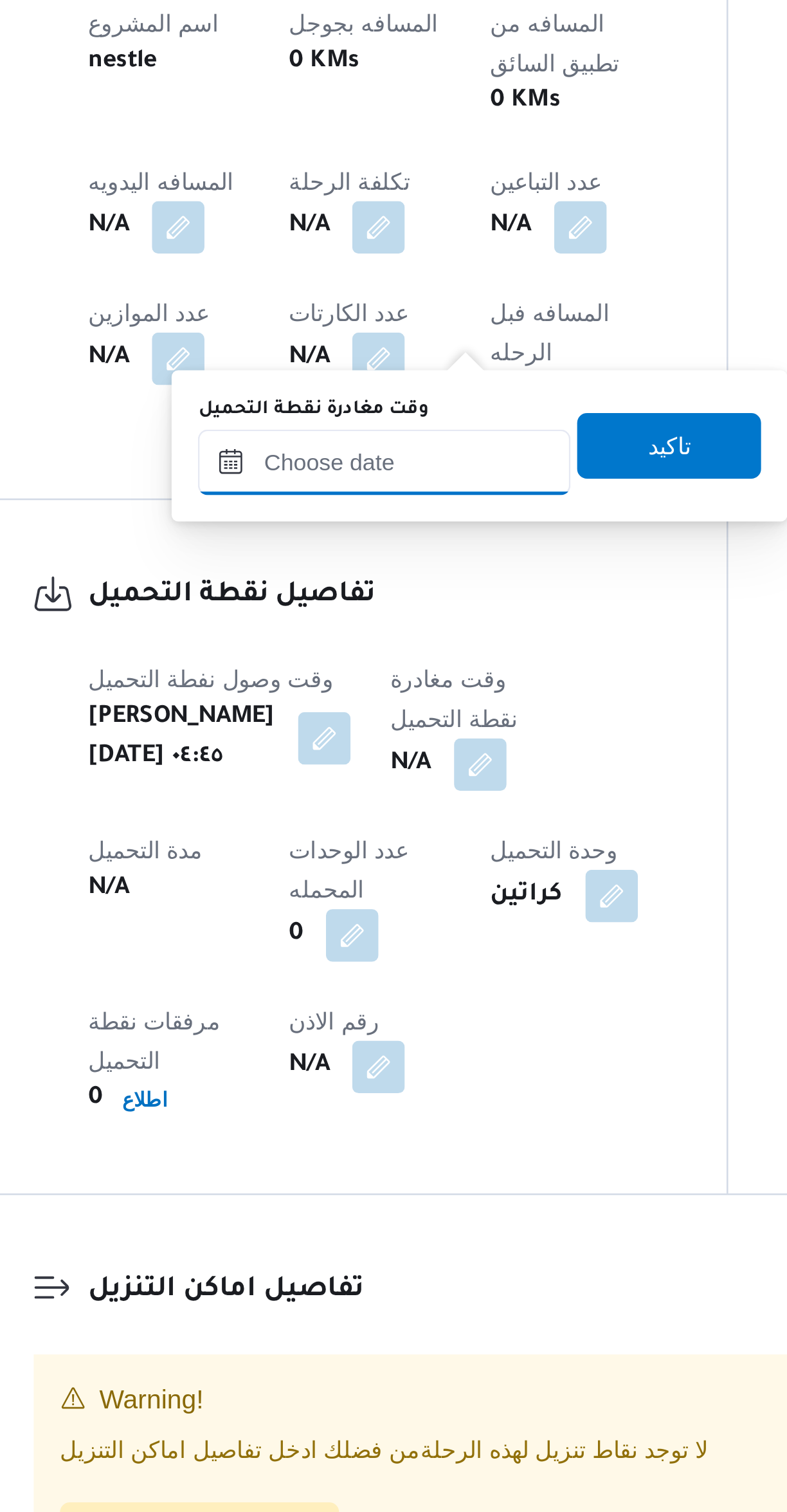
click at [317, 964] on input "وقت مغادرة نقطة التحميل" at bounding box center [333, 964] width 146 height 26
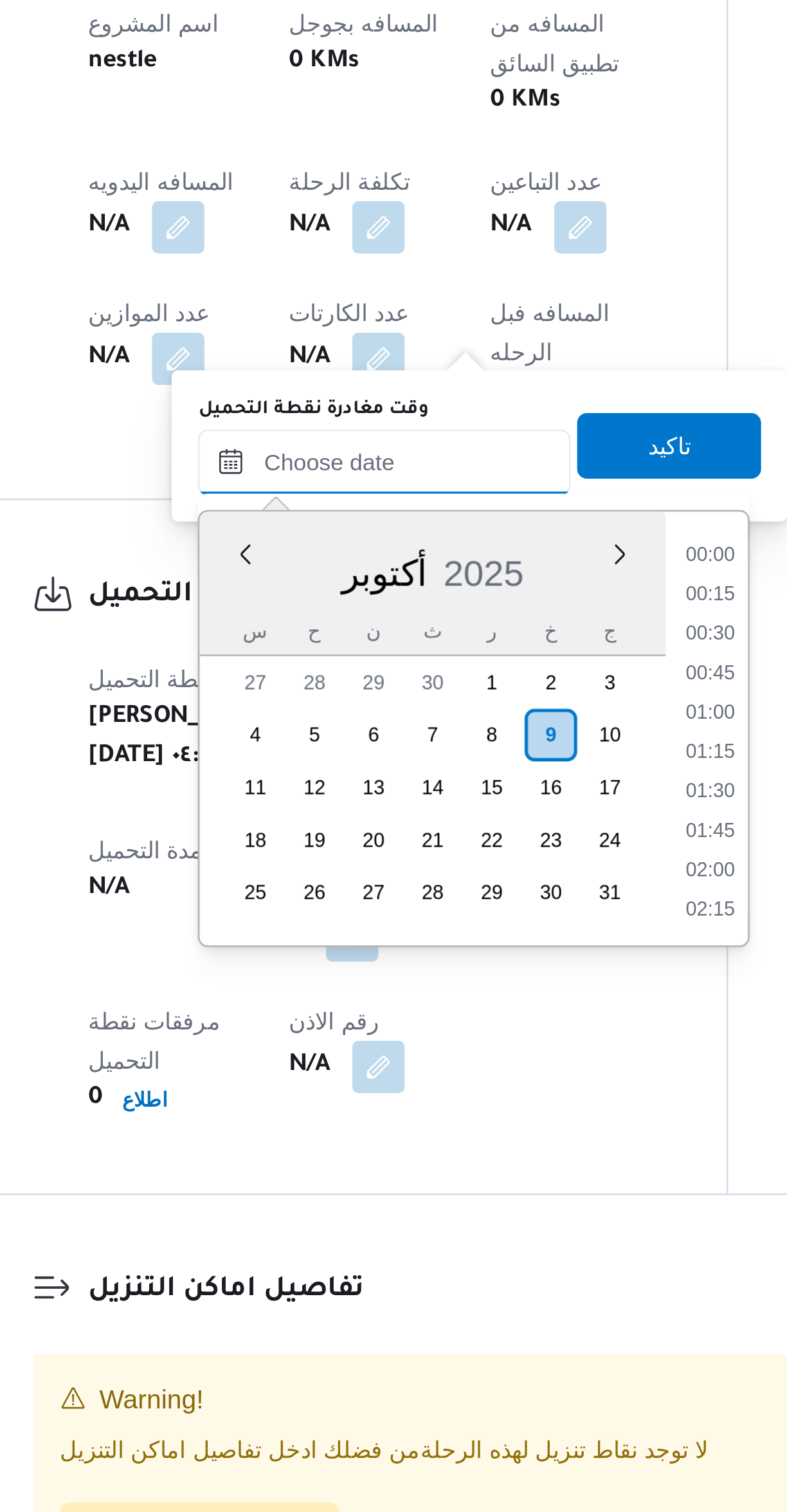
scroll to position [0, 0]
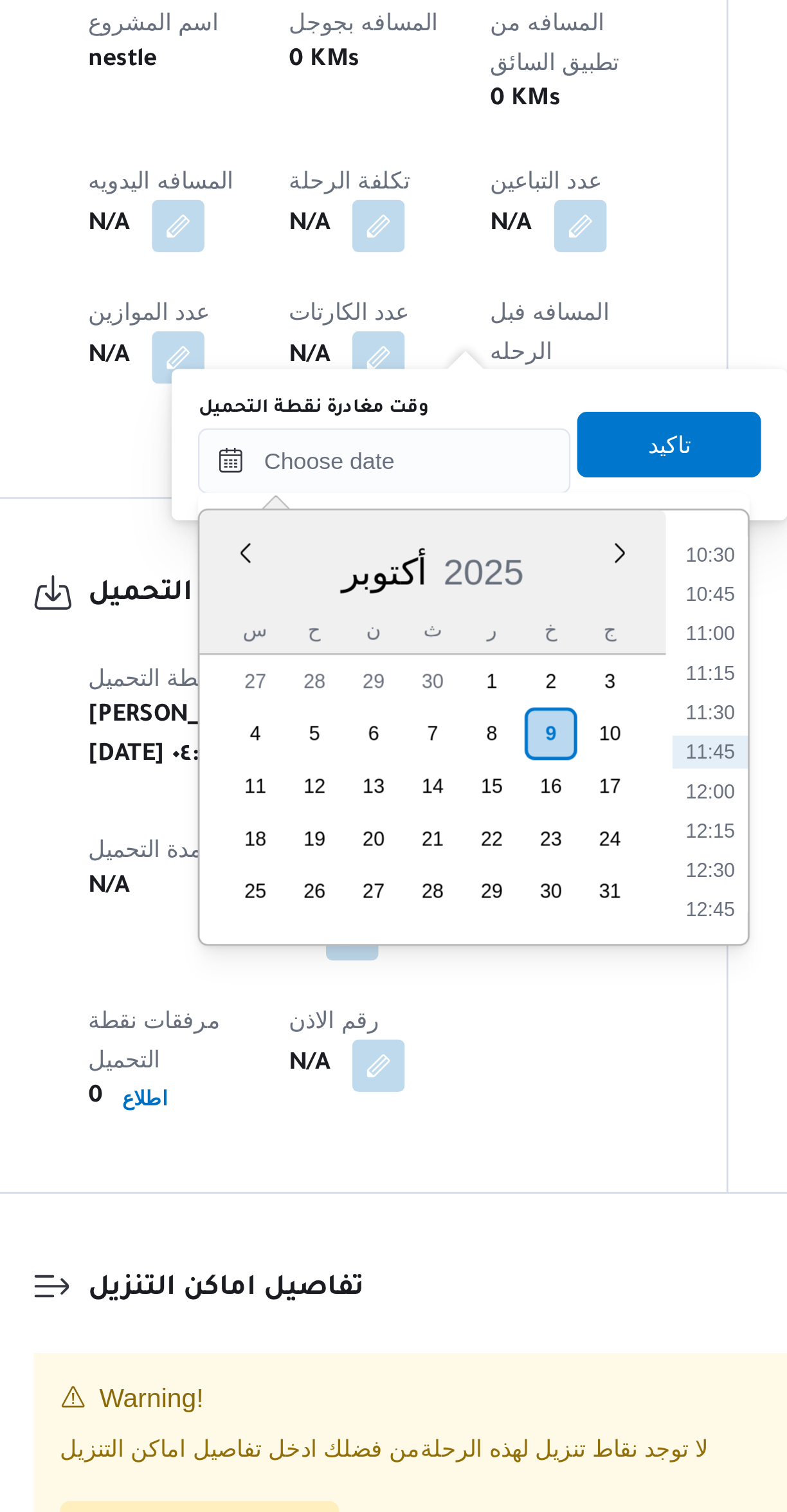
click at [463, 1031] on li "10:30" at bounding box center [462, 1033] width 30 height 13
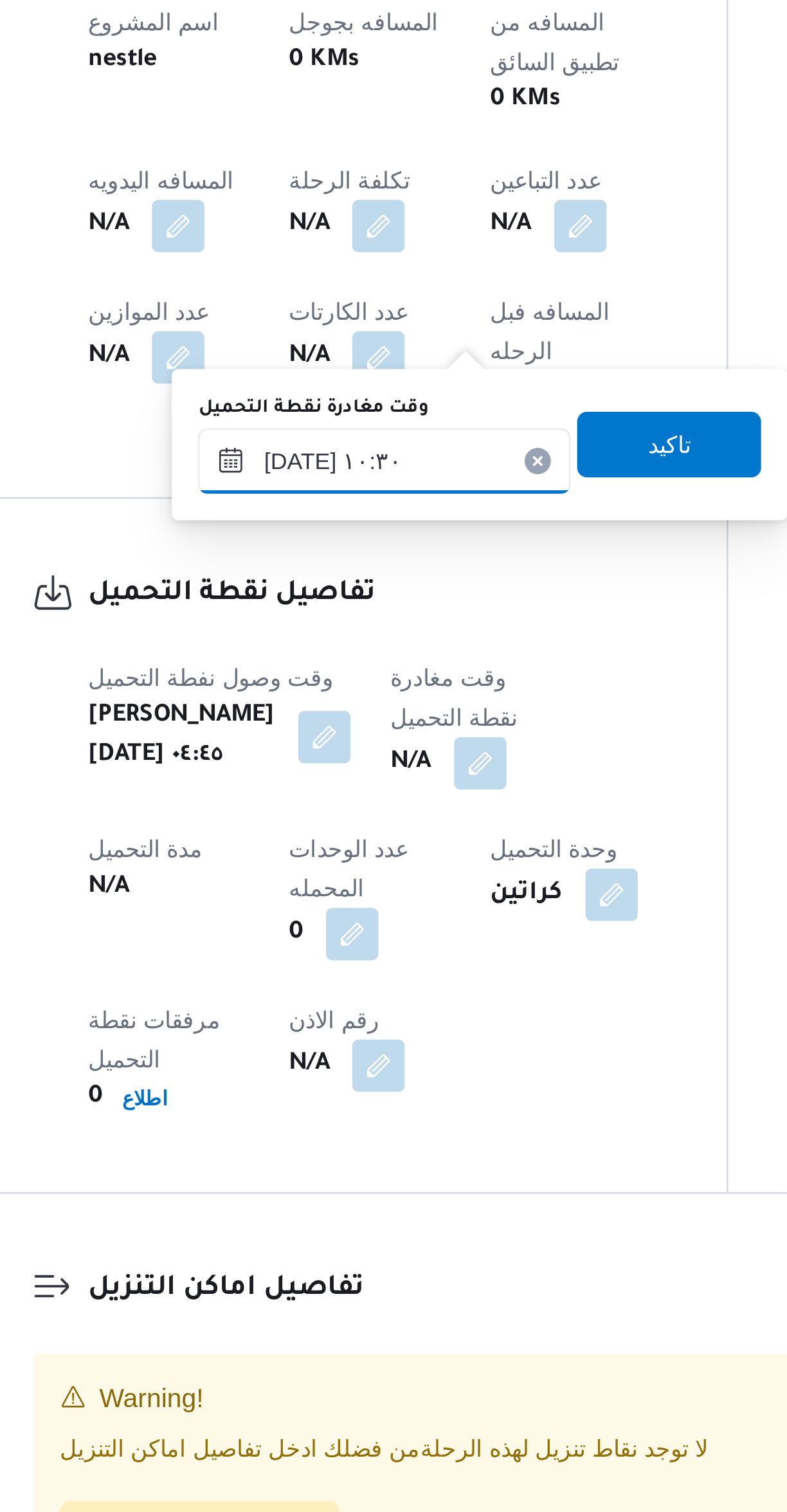
click at [293, 999] on input "٠٩/١٠/٢٠٢٥ ١٠:٣٠" at bounding box center [333, 996] width 146 height 26
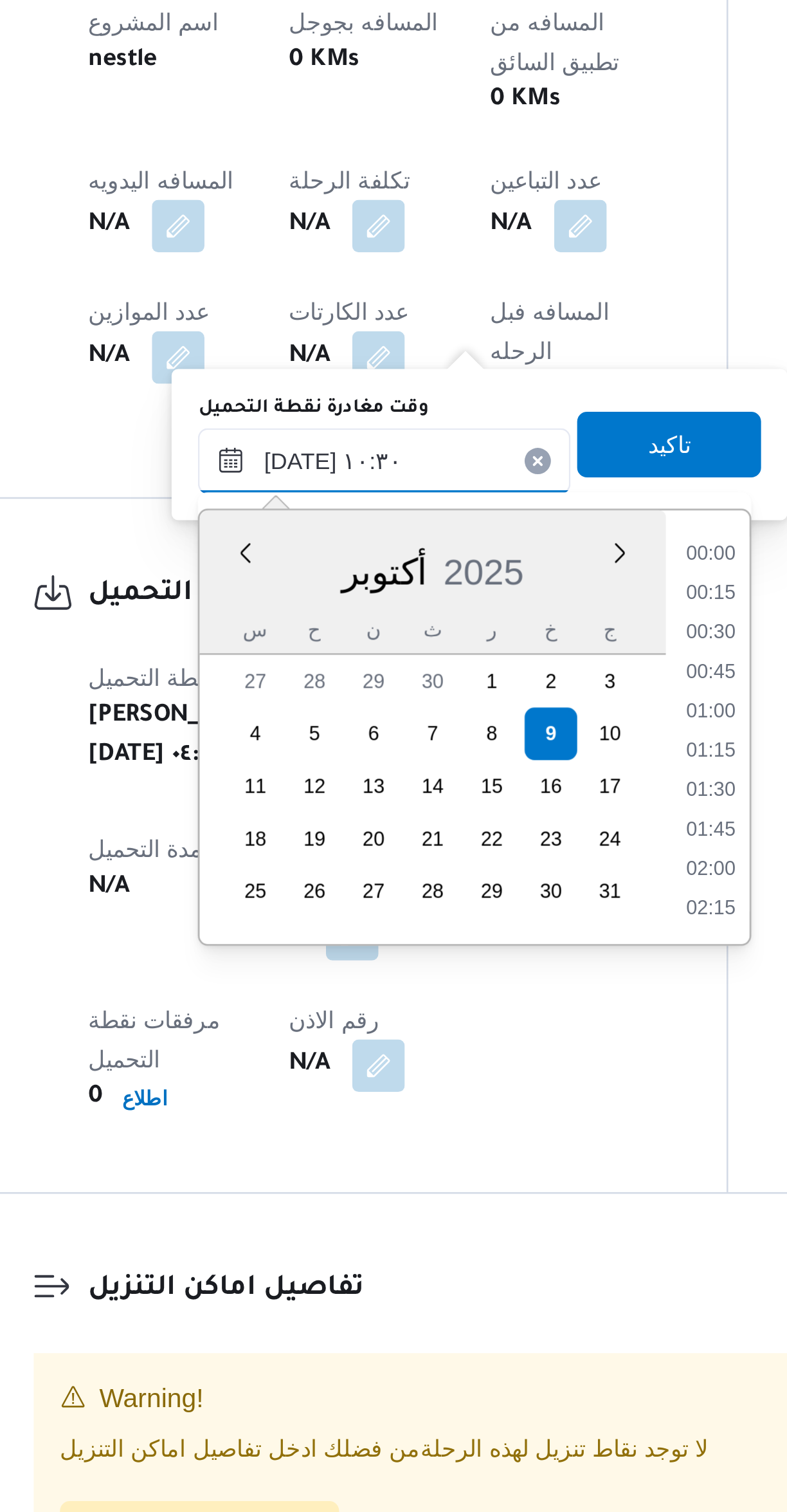
scroll to position [570, 0]
click at [464, 1033] on li "09:15" at bounding box center [463, 1033] width 30 height 13
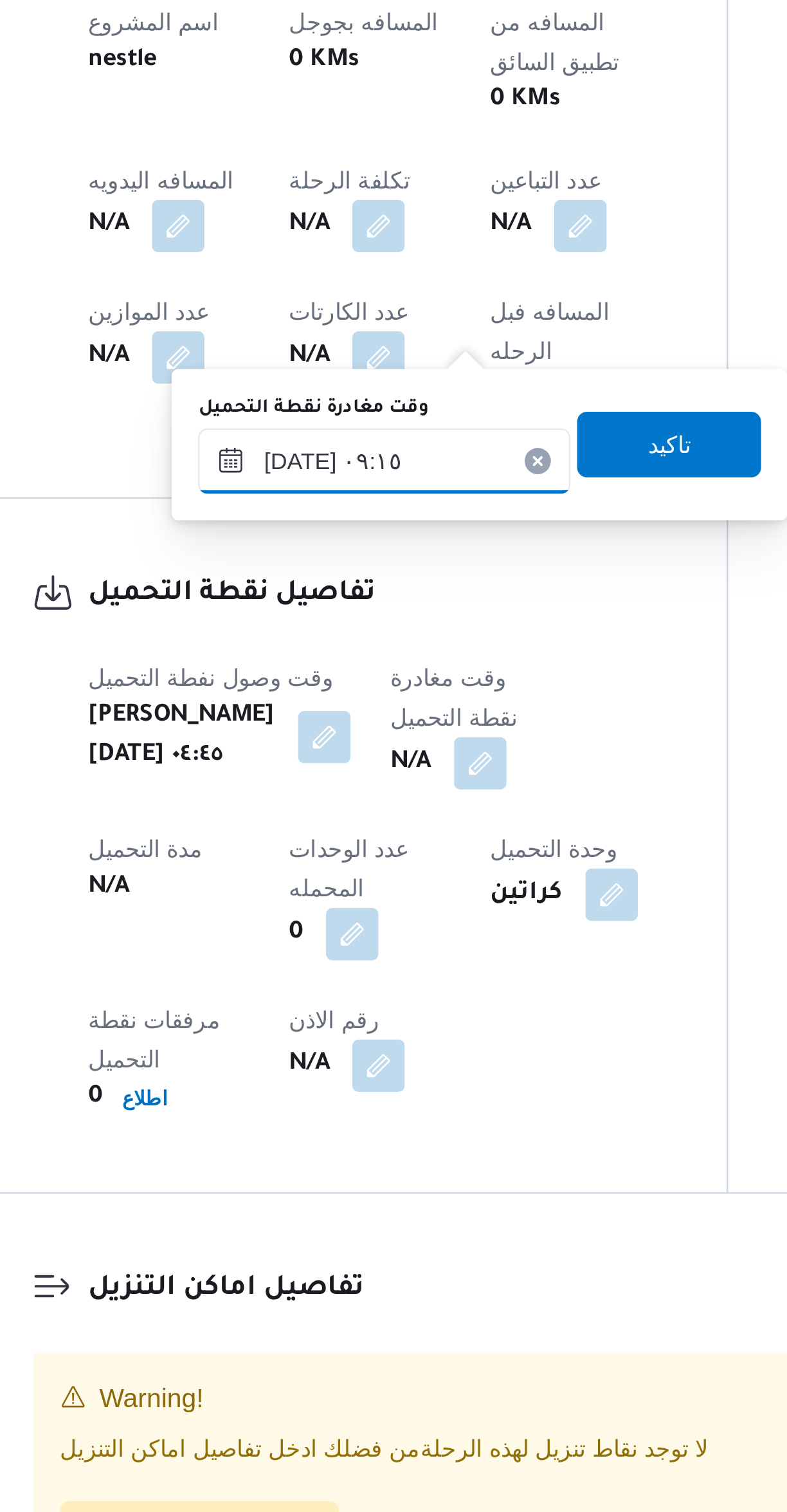
click at [290, 992] on input "٠٩/١٠/٢٠٢٥ ٠٩:١٥" at bounding box center [333, 996] width 146 height 26
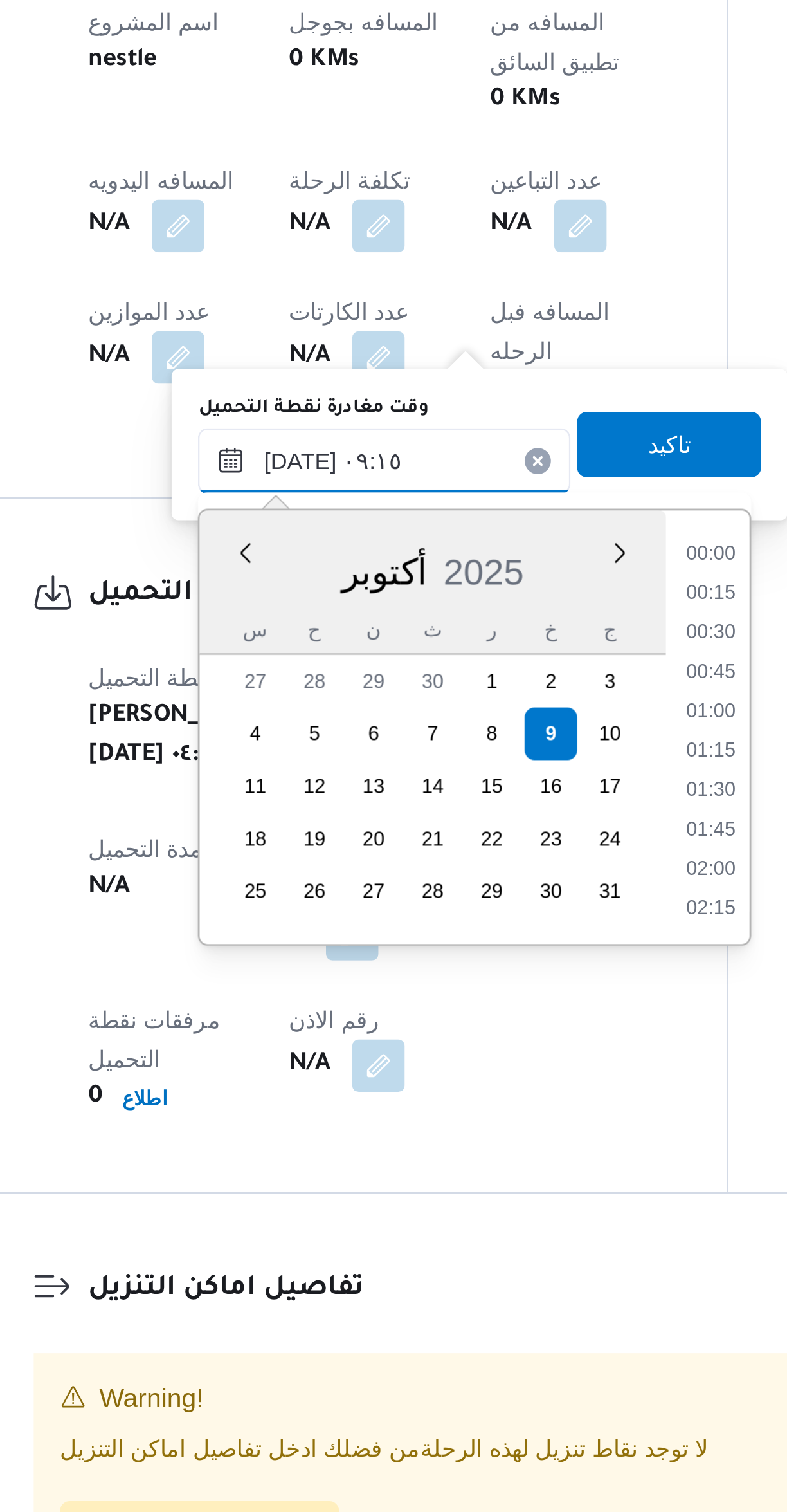
scroll to position [494, 0]
click at [463, 1032] on li "08:00" at bounding box center [463, 1033] width 30 height 13
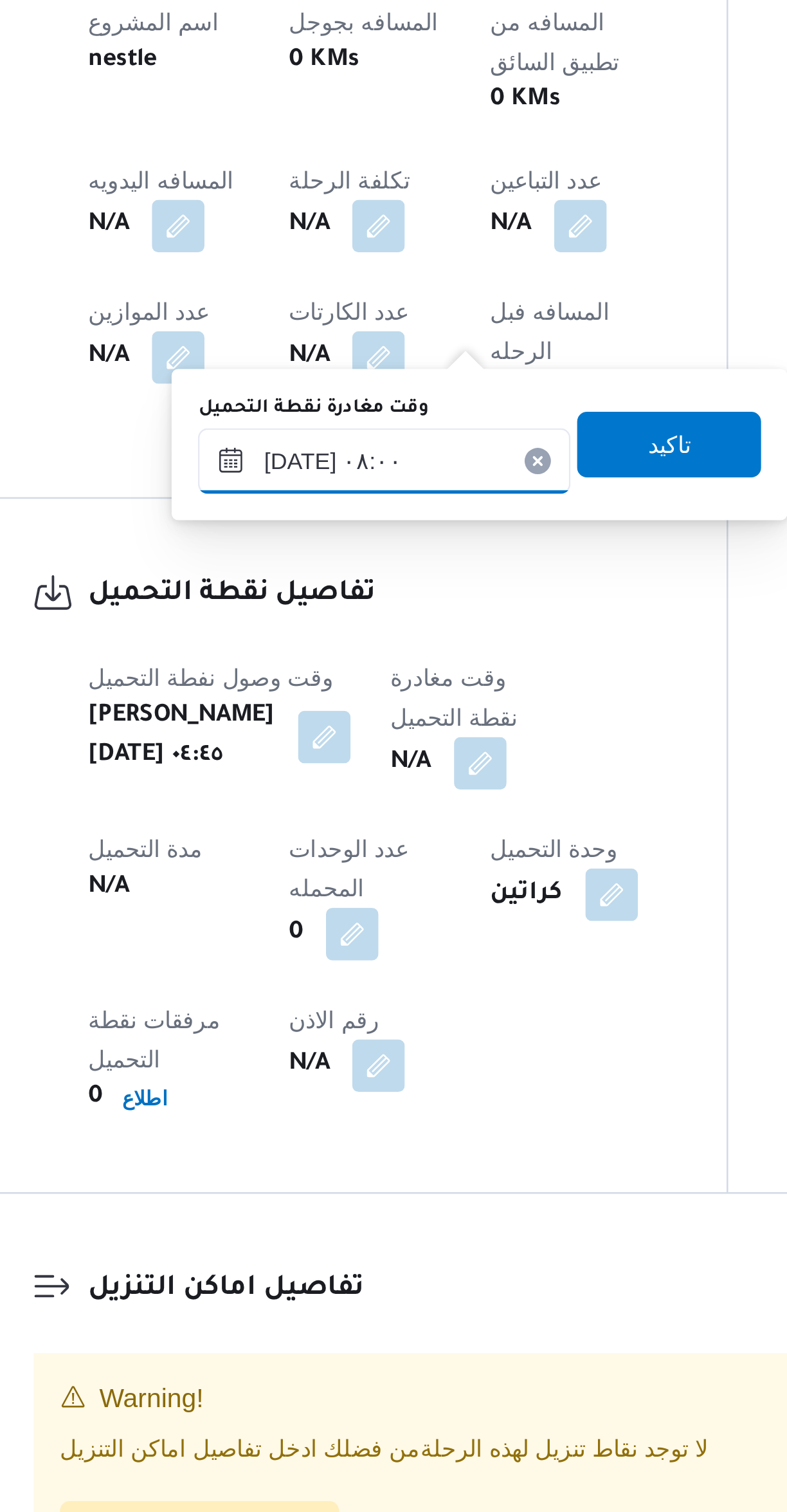
click at [292, 996] on input "٠٩/١٠/٢٠٢٥ ٠٨:٠٠" at bounding box center [333, 996] width 146 height 26
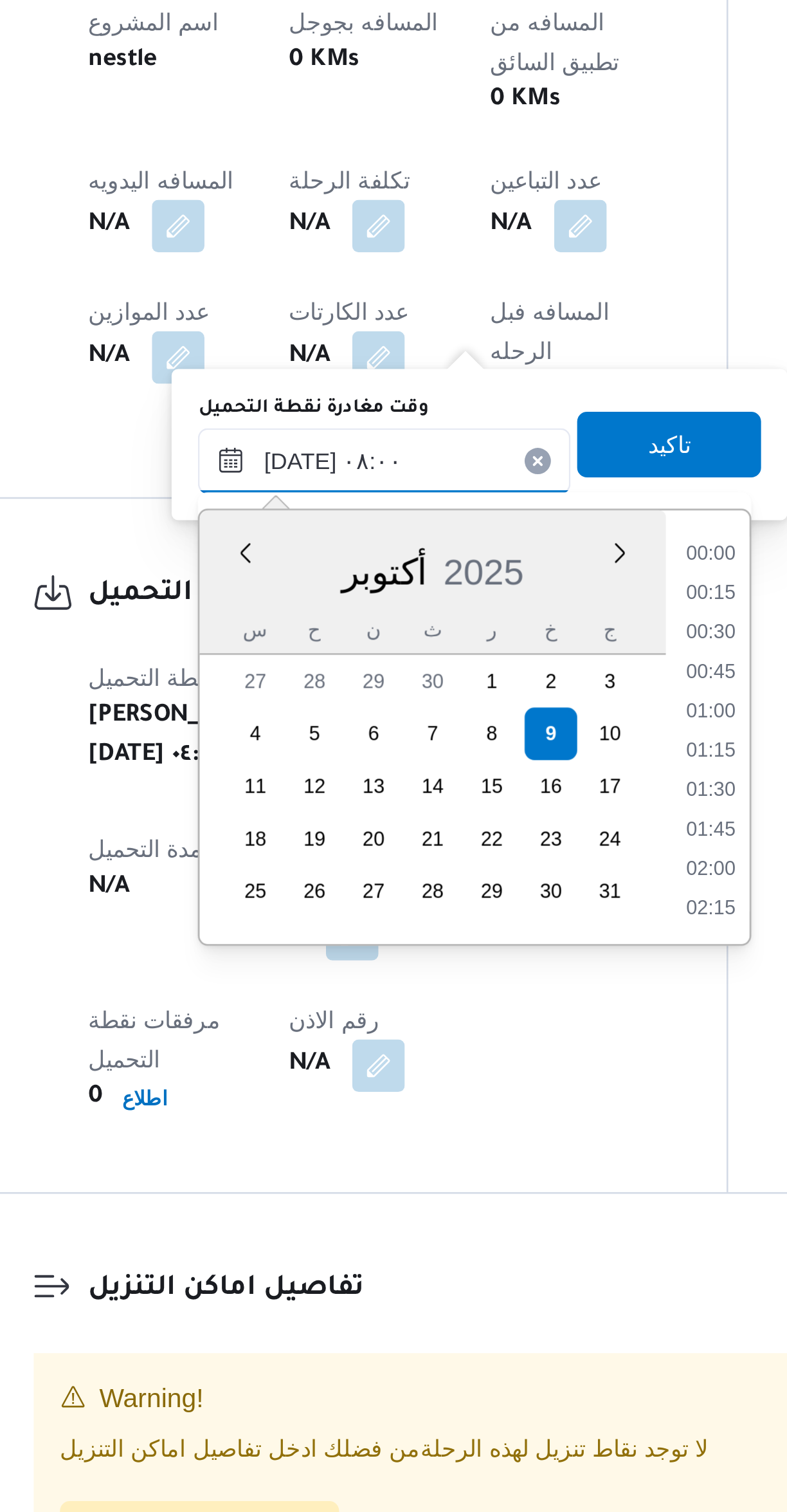
scroll to position [416, 0]
click at [456, 1060] on li "07:15" at bounding box center [463, 1064] width 30 height 13
type input "٠٩/١٠/٢٠٢٥ ٠٧:١٥"
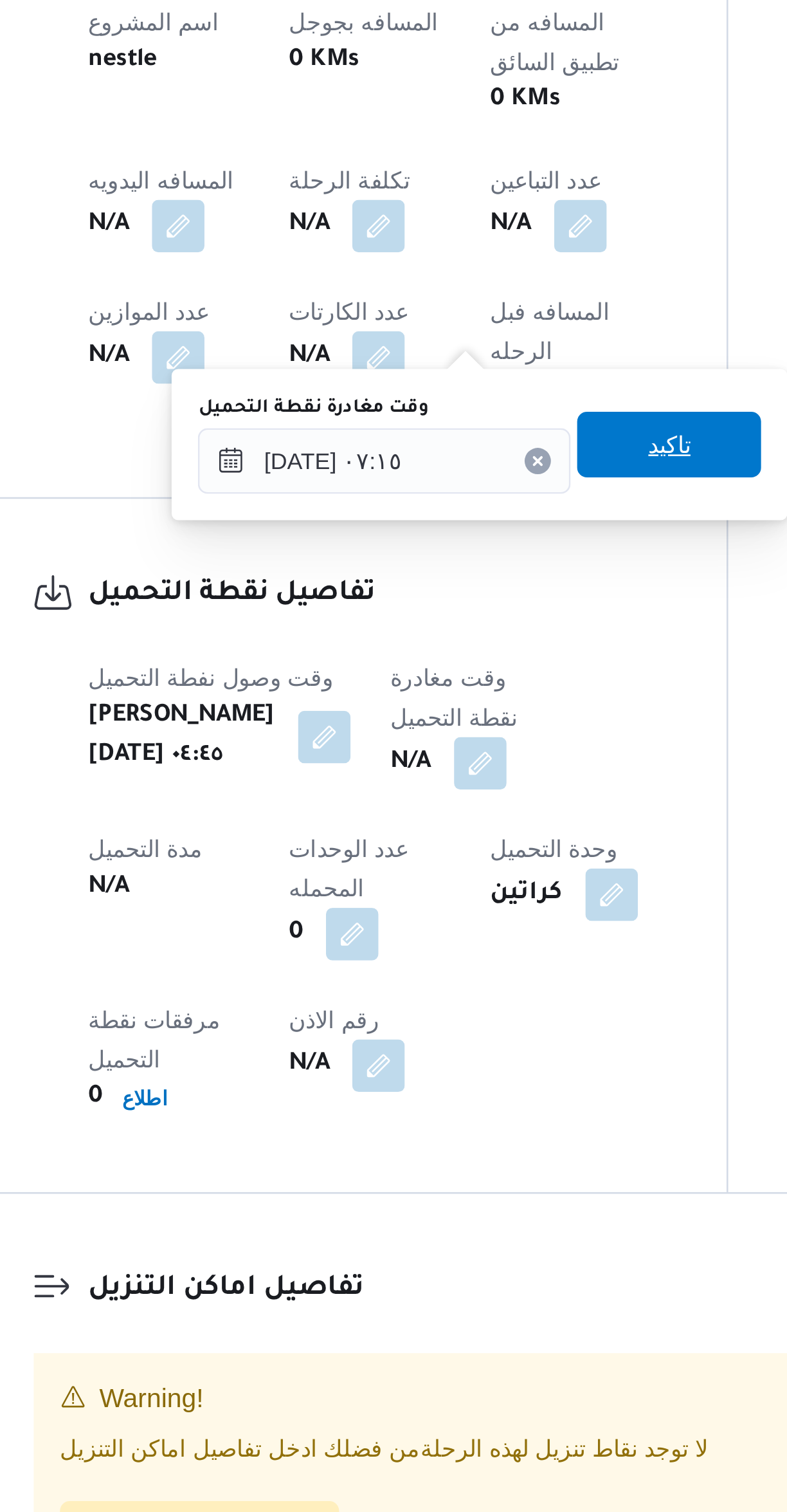
click at [461, 994] on span "تاكيد" at bounding box center [446, 990] width 72 height 26
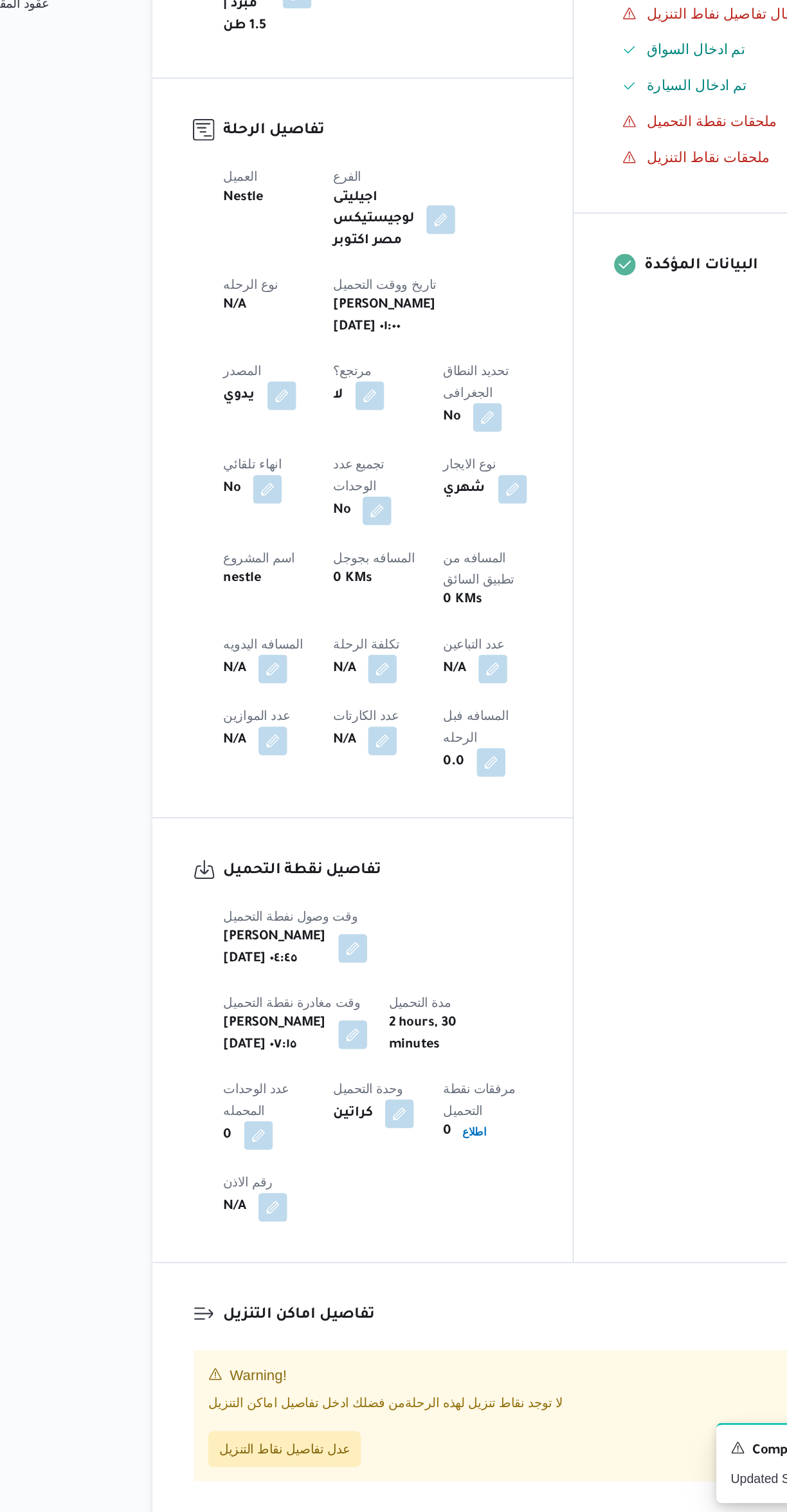
click at [401, 894] on button "button" at bounding box center [411, 904] width 21 height 21
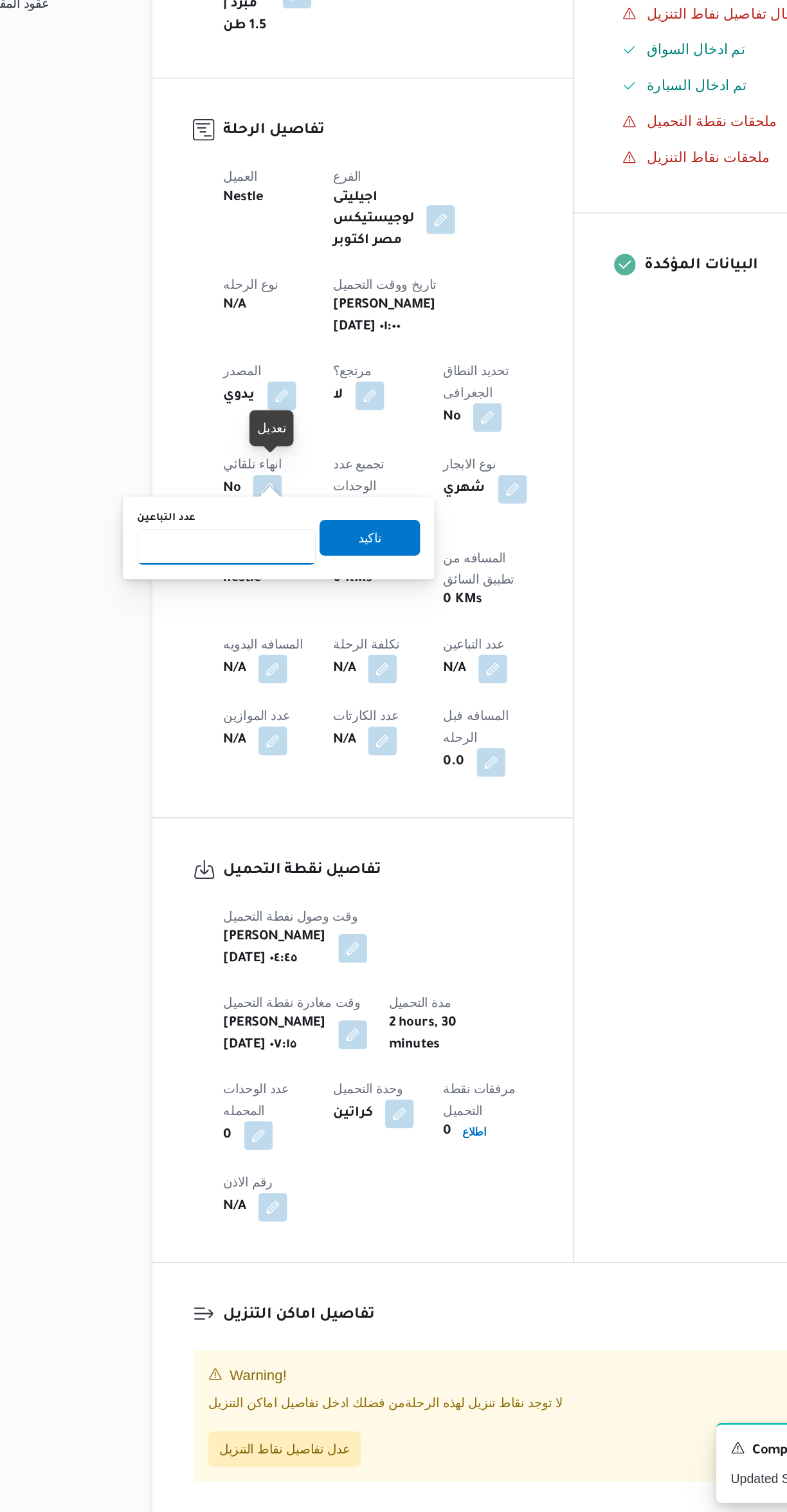
click at [222, 827] on input "عدد التباعين" at bounding box center [220, 817] width 128 height 26
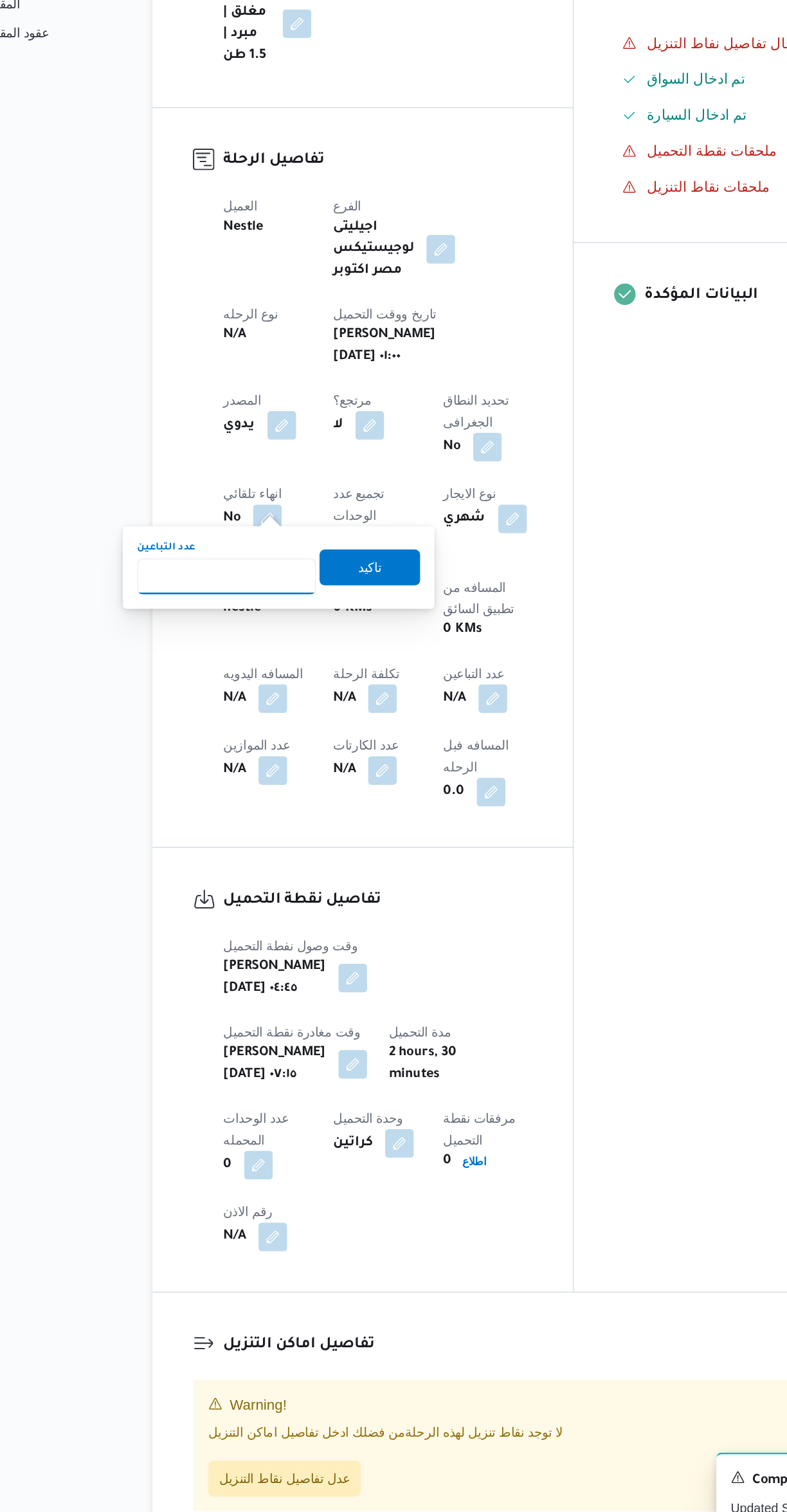
type input "1"
click at [323, 811] on span "تاكيد" at bounding box center [322, 810] width 72 height 26
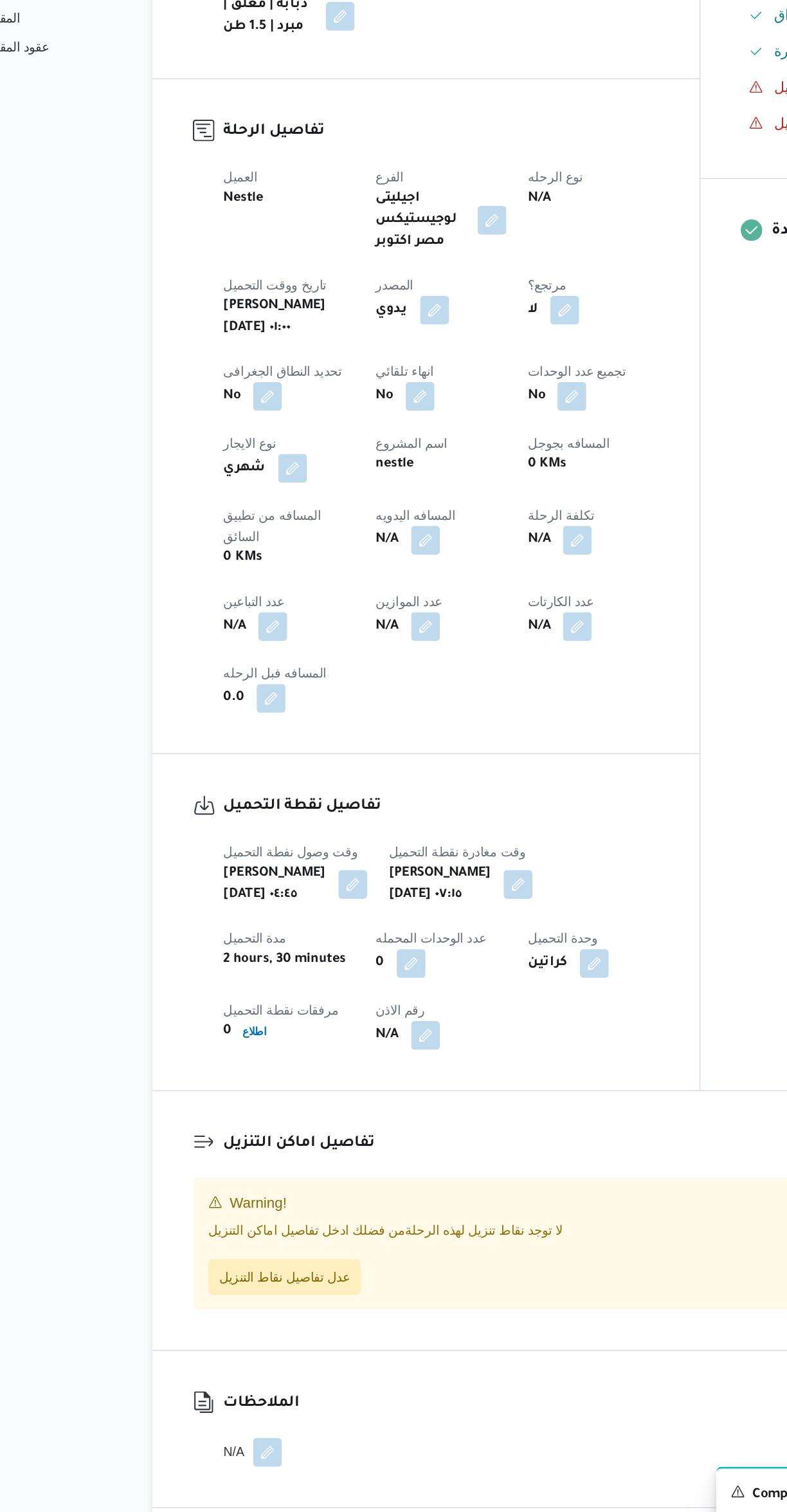
click at [519, 834] on div "تفاصيل الرحلة العميل Nestle الفرع اجيليتى لوجيستيكس مصر اكتوبر نوع الرحله N/A ت…" at bounding box center [363, 692] width 392 height 483
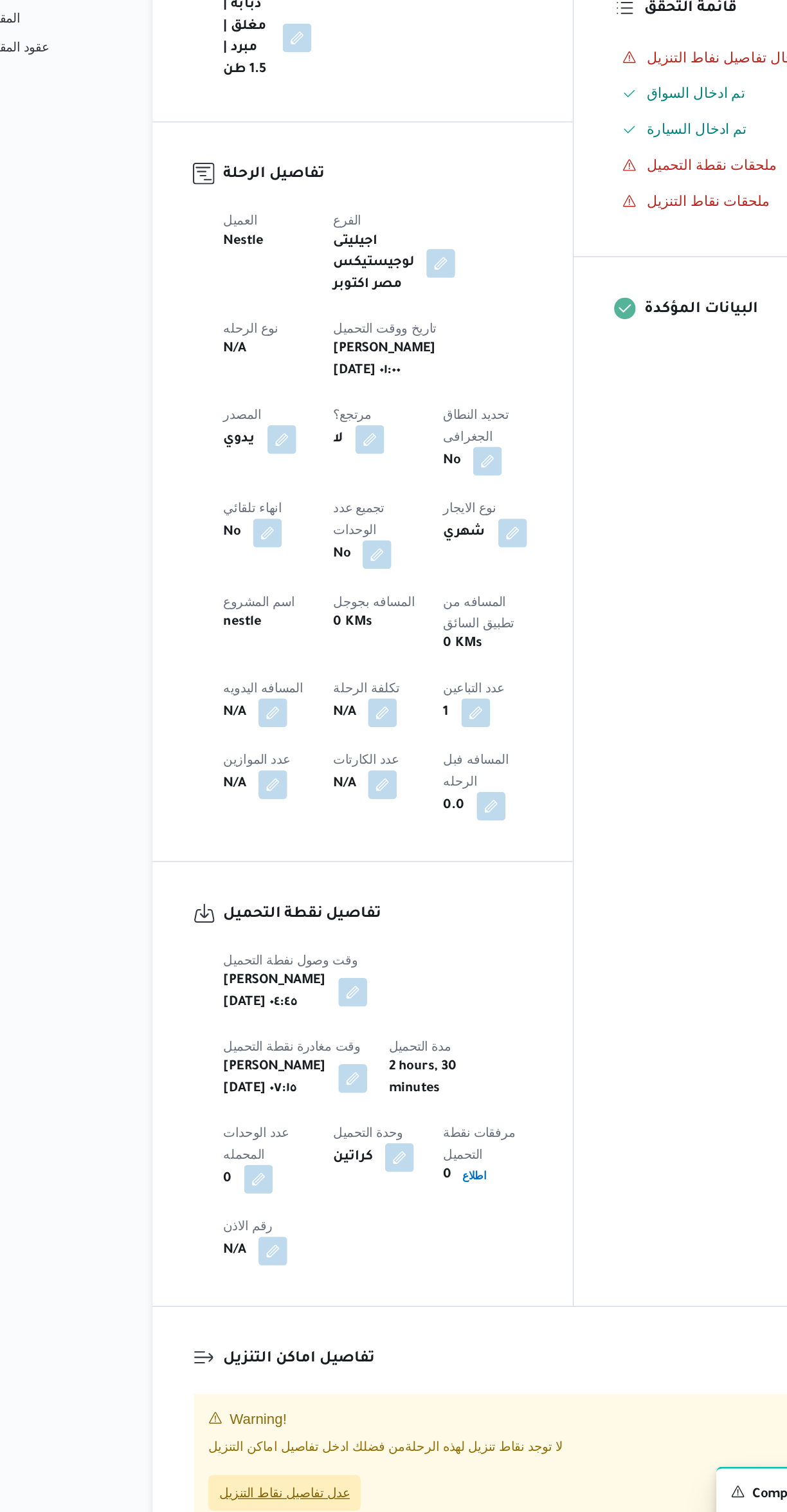
click at [290, 1455] on span "عدل تفاصيل نقاط التنزيل" at bounding box center [262, 1463] width 94 height 16
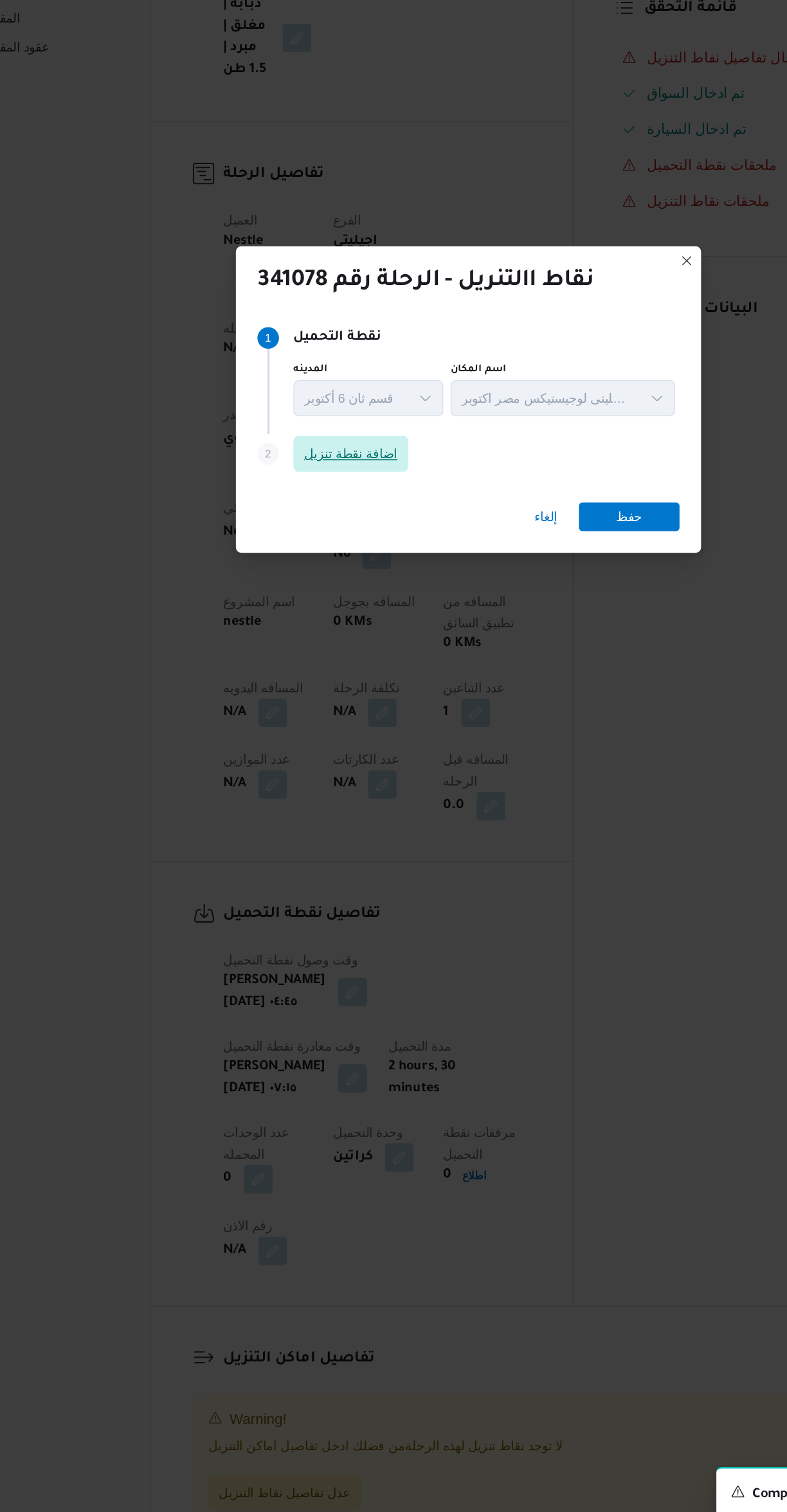
click at [280, 714] on span "اضافة نقطة تنزيل" at bounding box center [308, 720] width 67 height 16
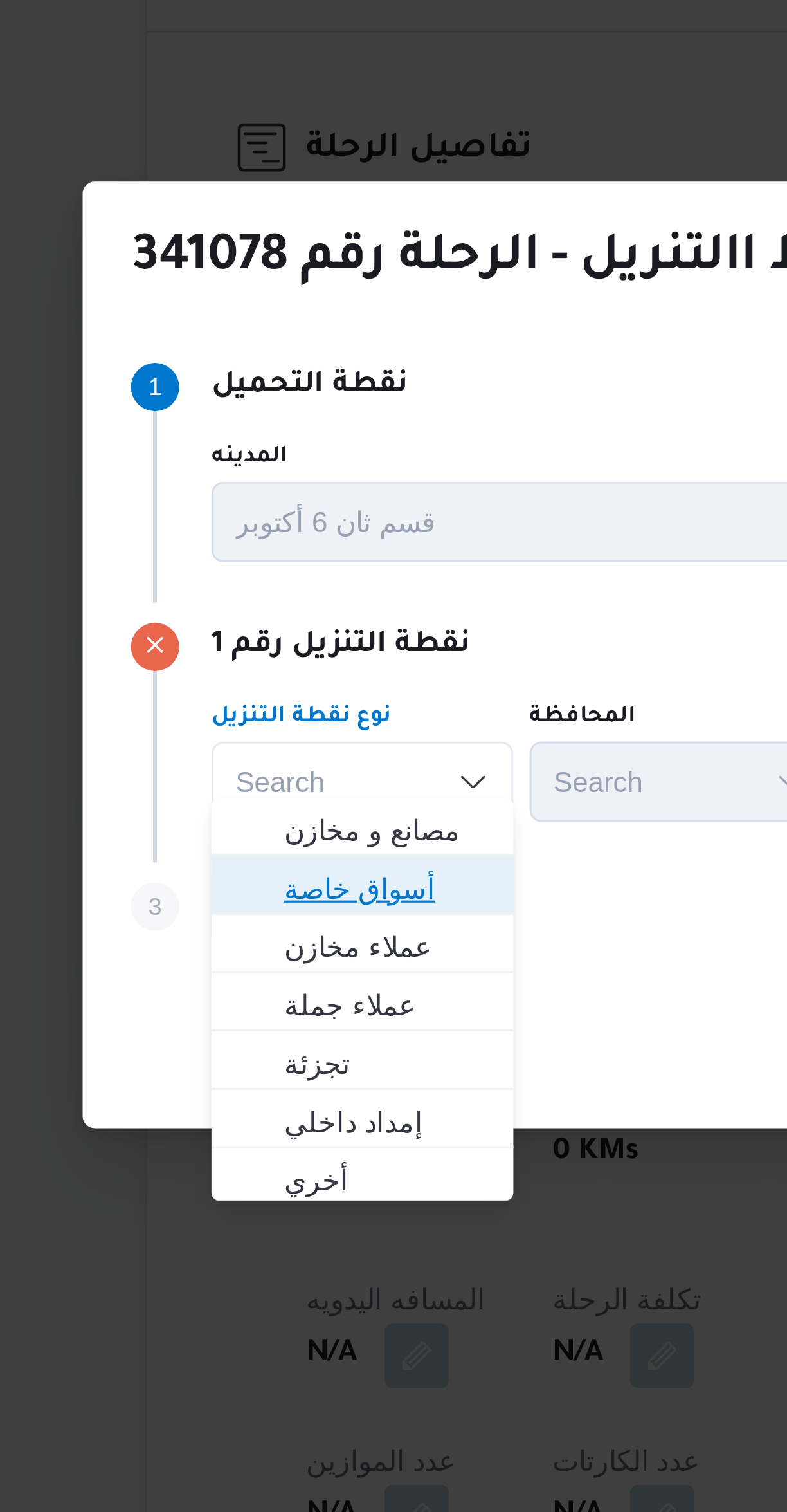
click at [251, 756] on span "أسواق خاصة" at bounding box center [244, 756] width 66 height 16
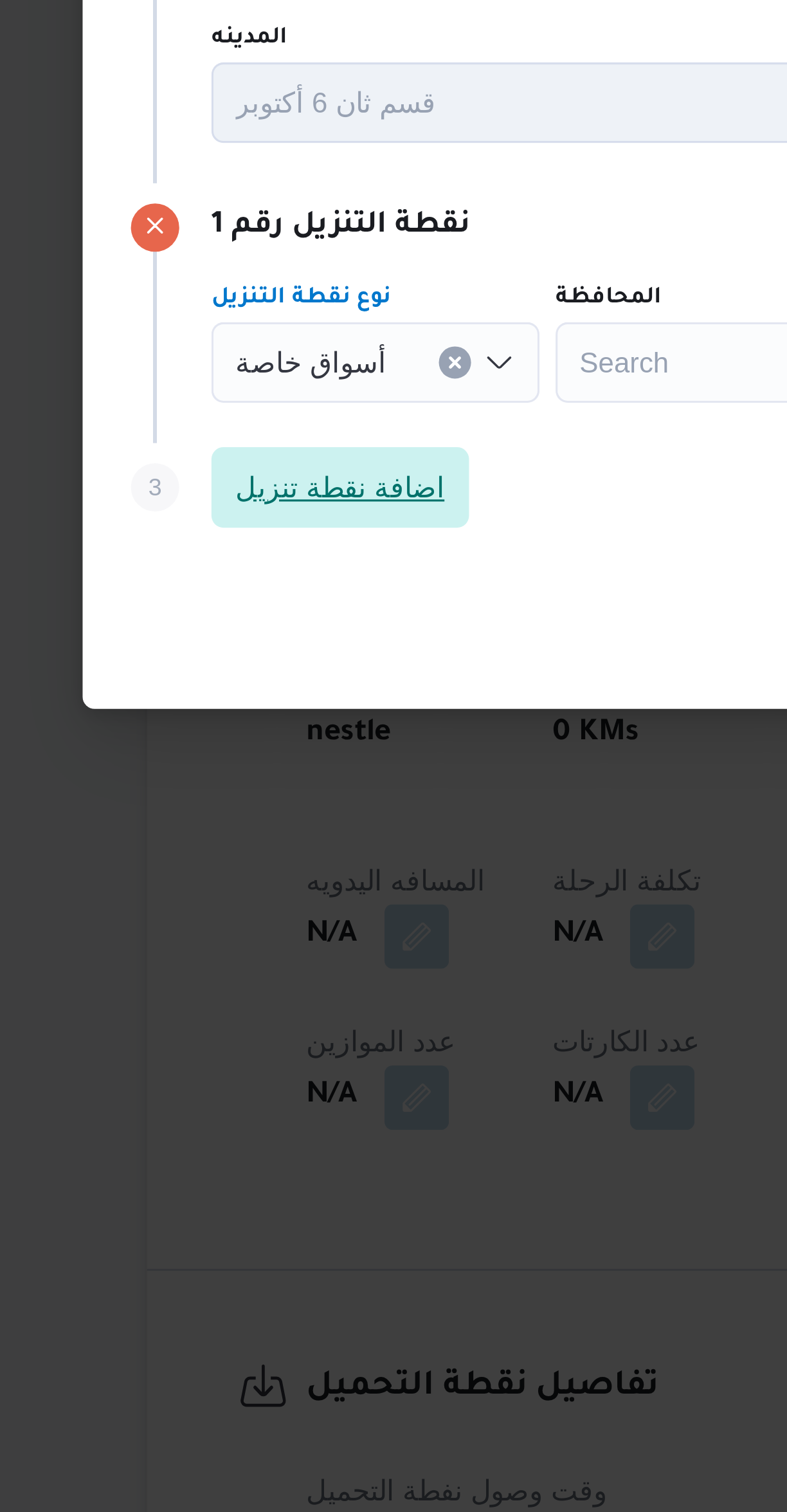
click at [203, 757] on span "اضافة نقطة تنزيل" at bounding box center [228, 761] width 67 height 16
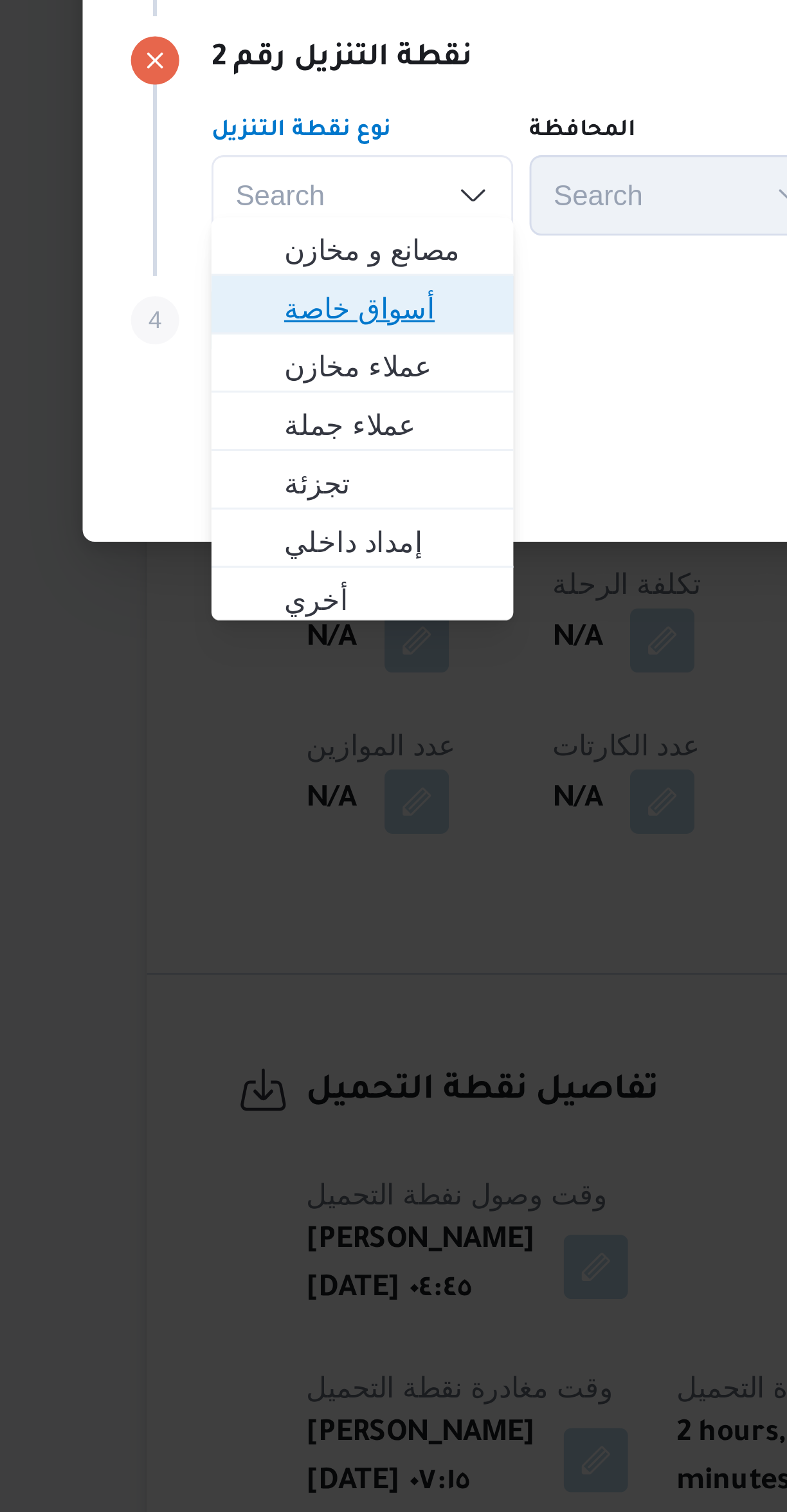
click at [210, 795] on span "أسواق خاصة" at bounding box center [236, 798] width 87 height 21
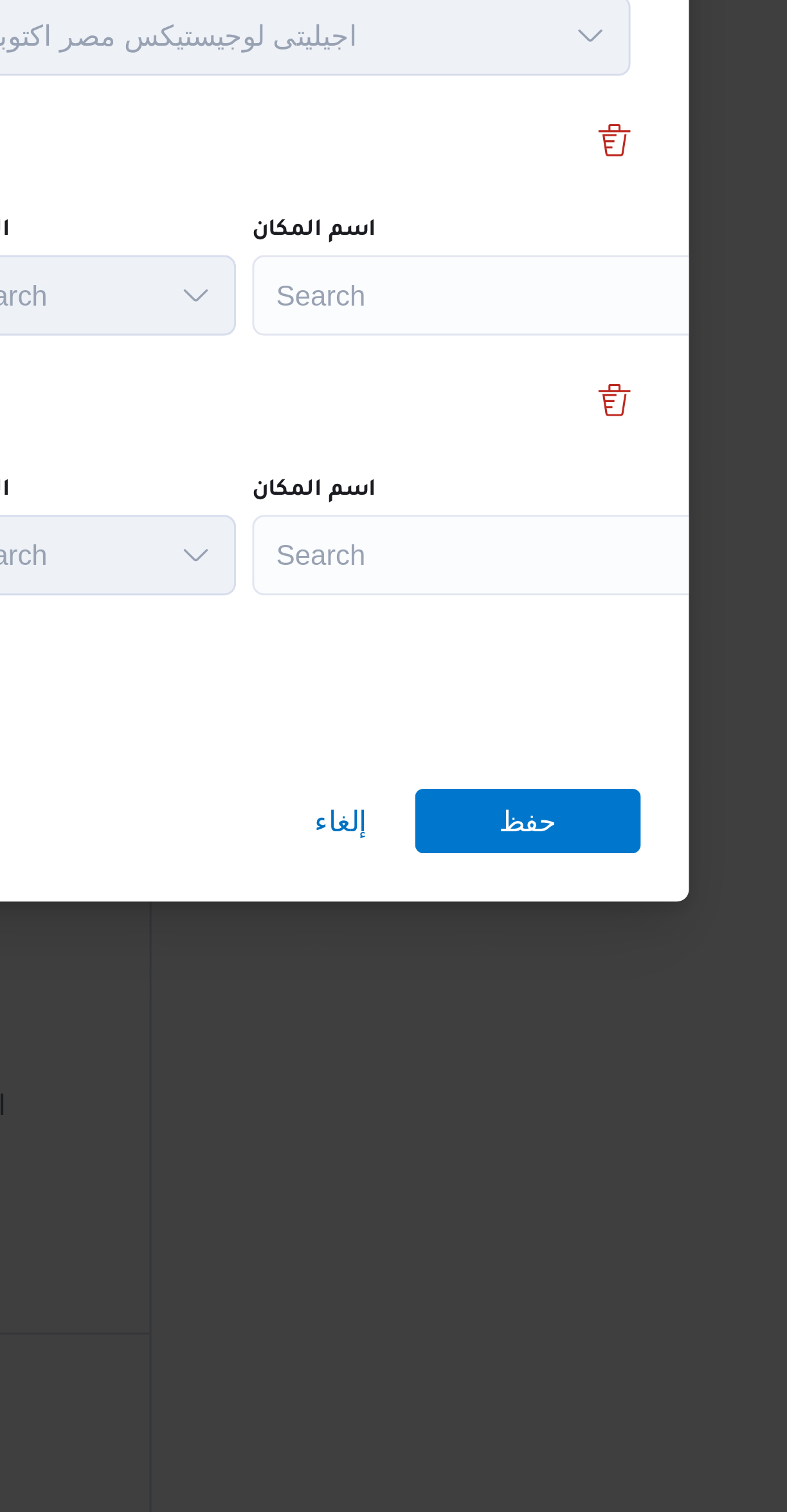
click at [518, 685] on div "Search" at bounding box center [581, 680] width 161 height 26
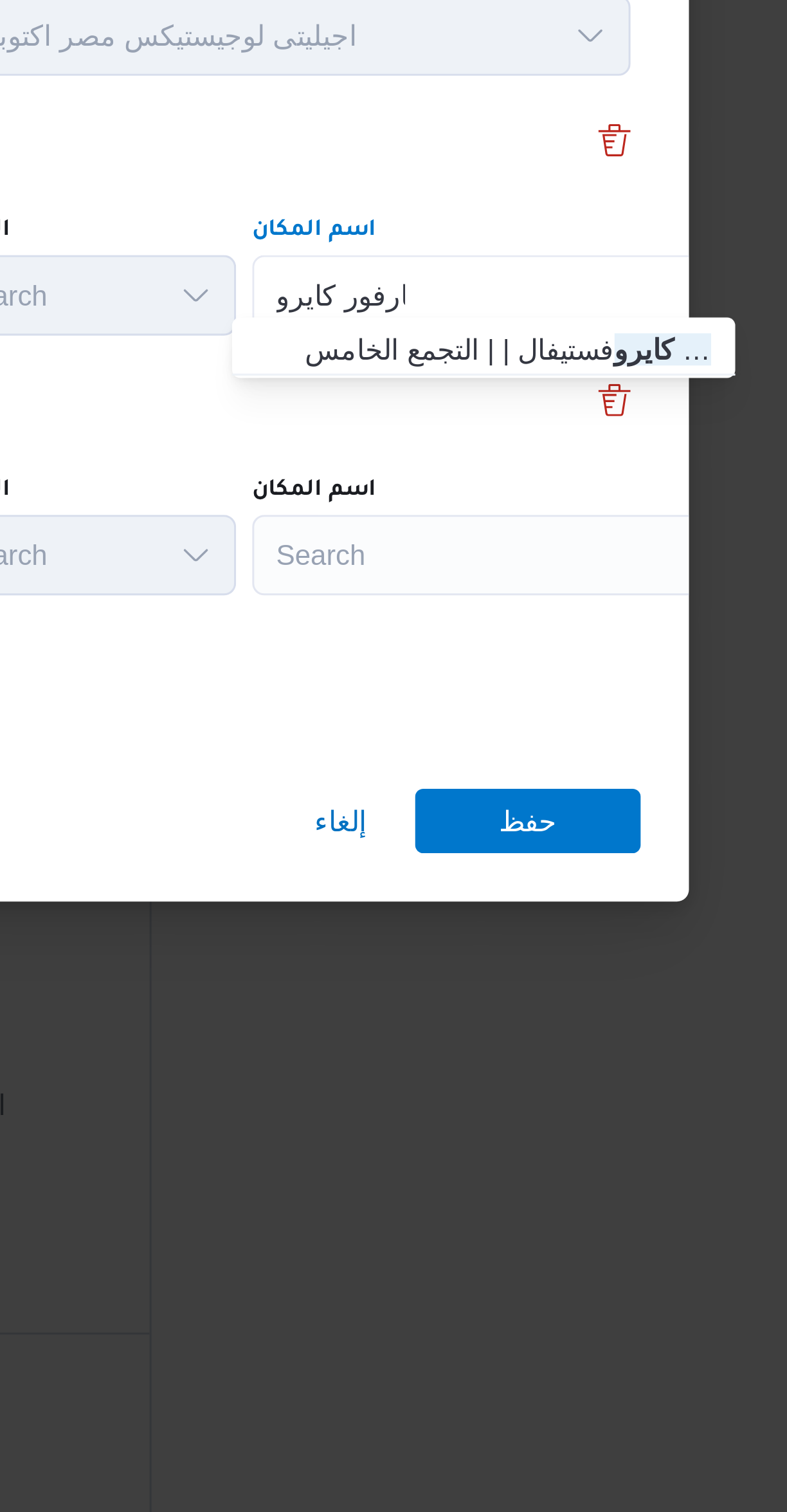
type input "كارفور كايرو"
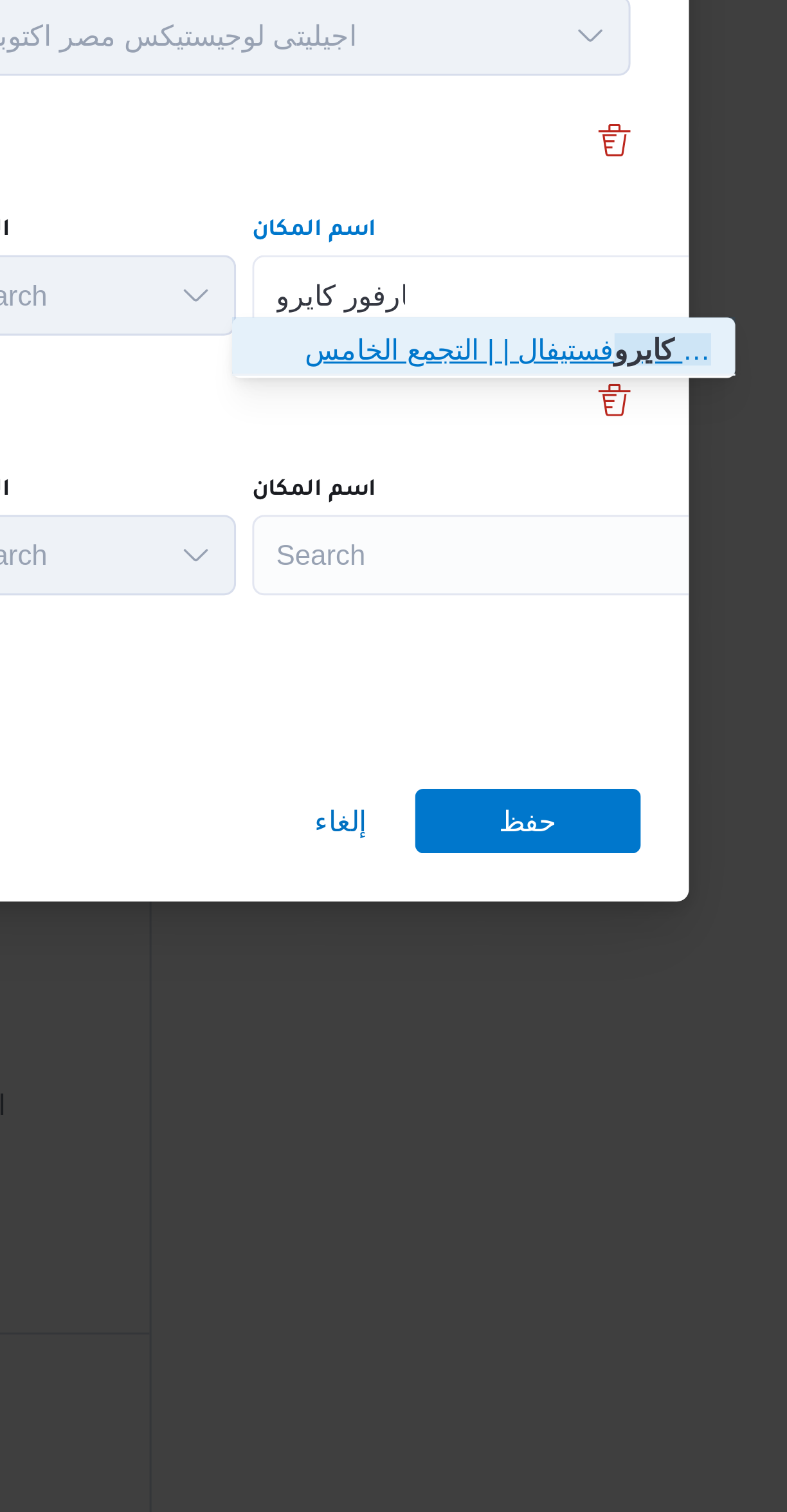
click at [506, 698] on icon "button" at bounding box center [507, 697] width 10 height 10
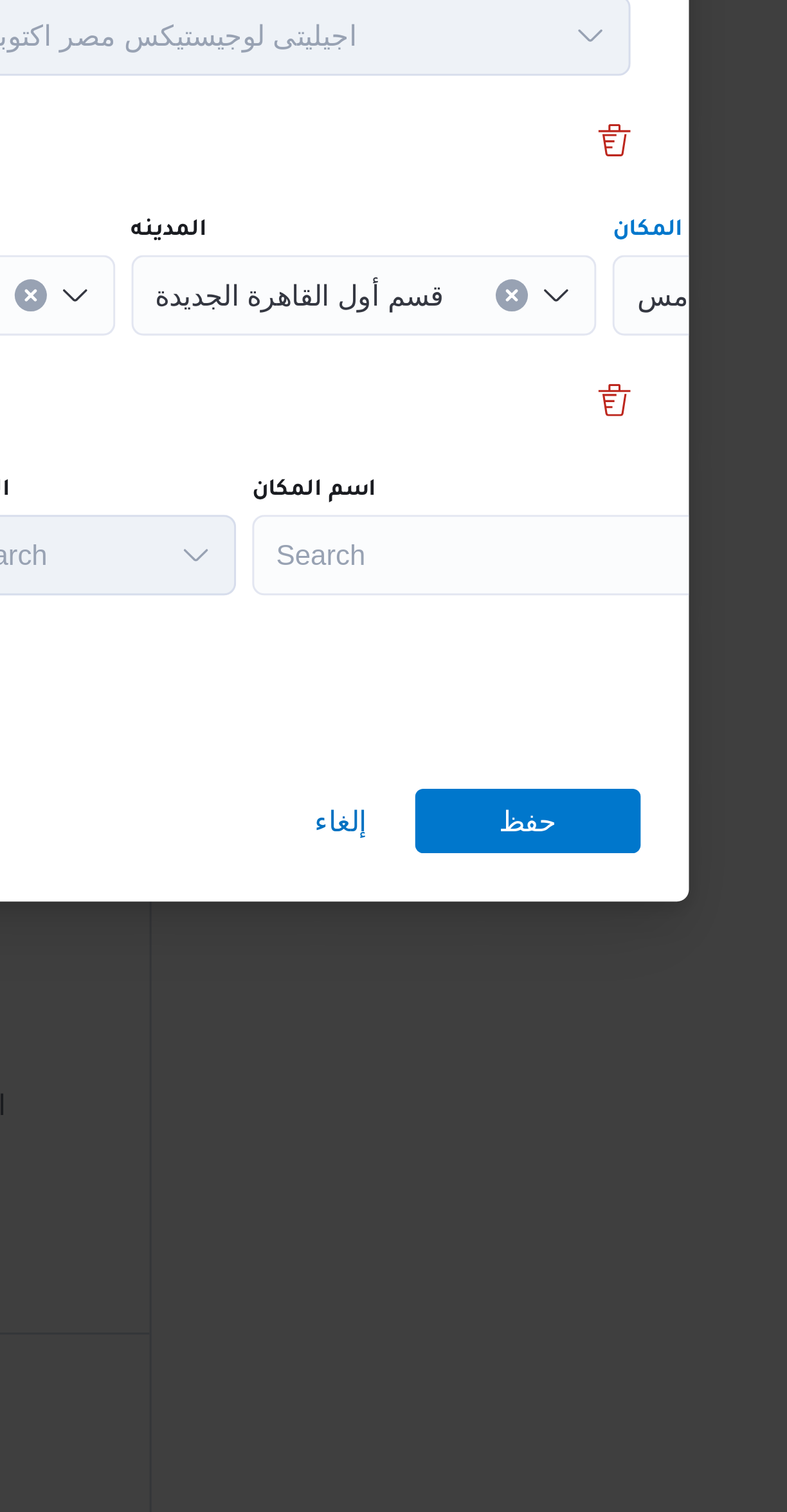
scroll to position [0, 54]
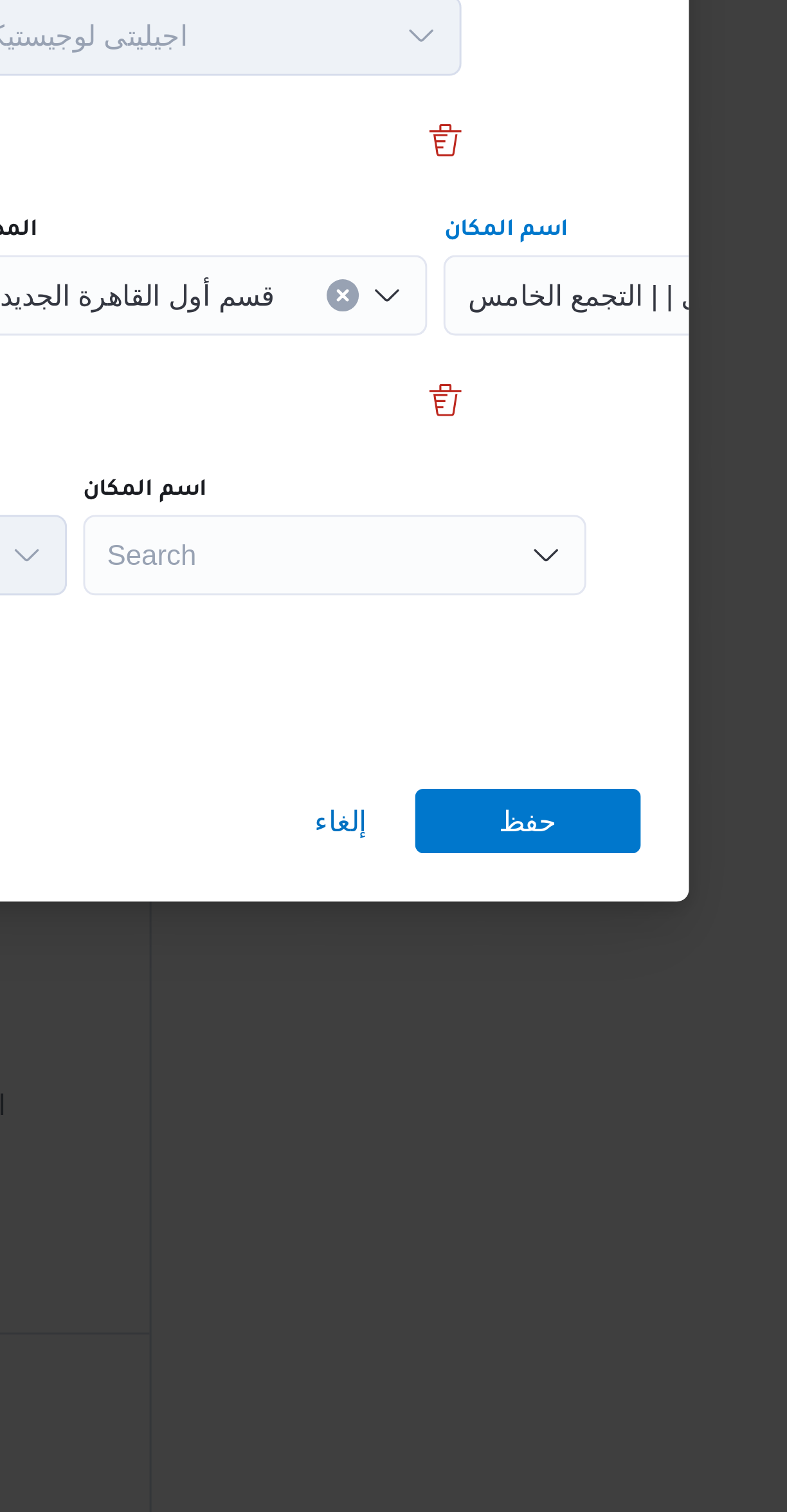
click at [524, 755] on div "Search" at bounding box center [527, 762] width 161 height 26
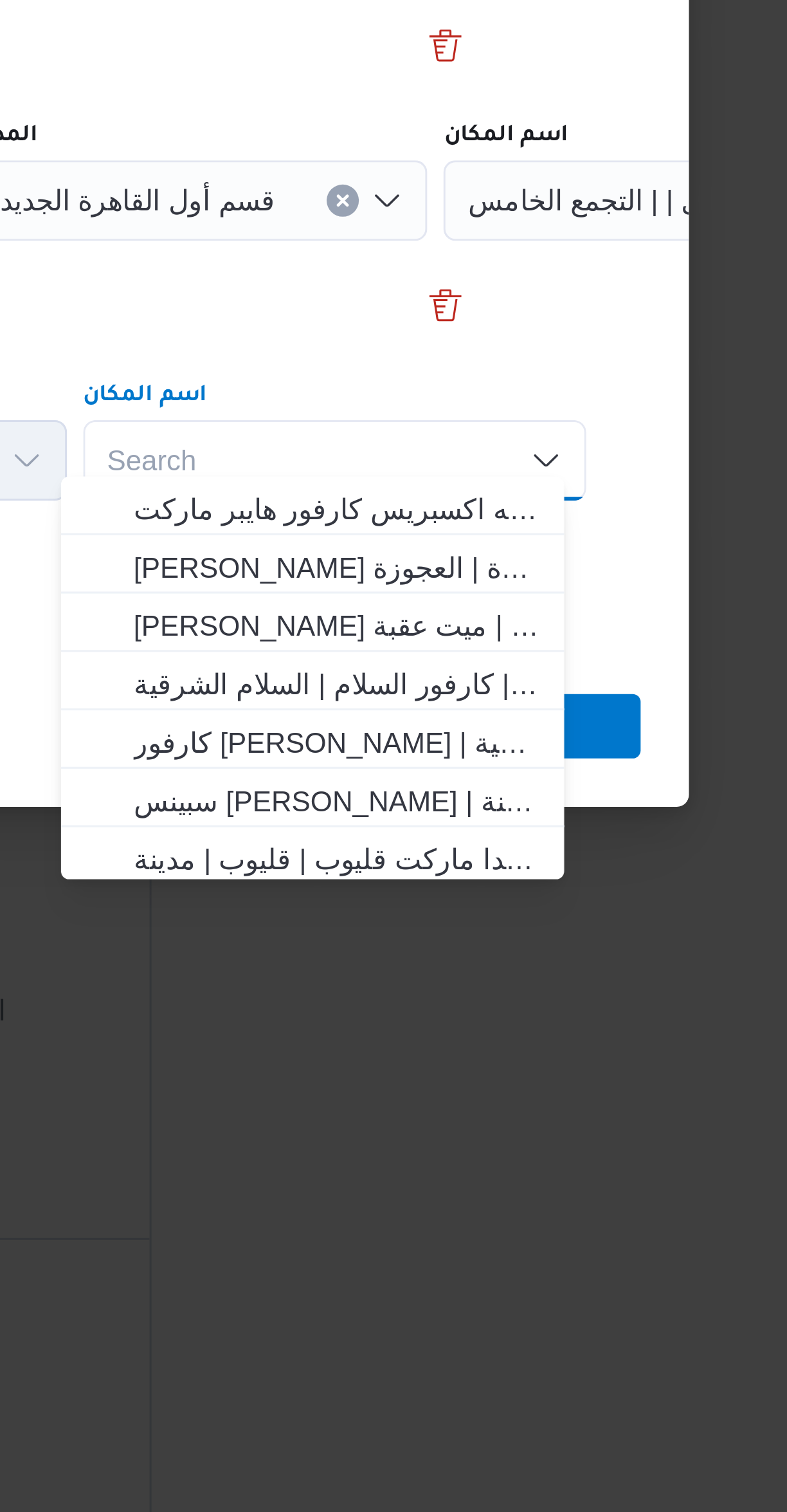
click at [481, 761] on div "Search Combo box. Selected. Combo box input. Search. Type some text or, to disp…" at bounding box center [527, 762] width 161 height 26
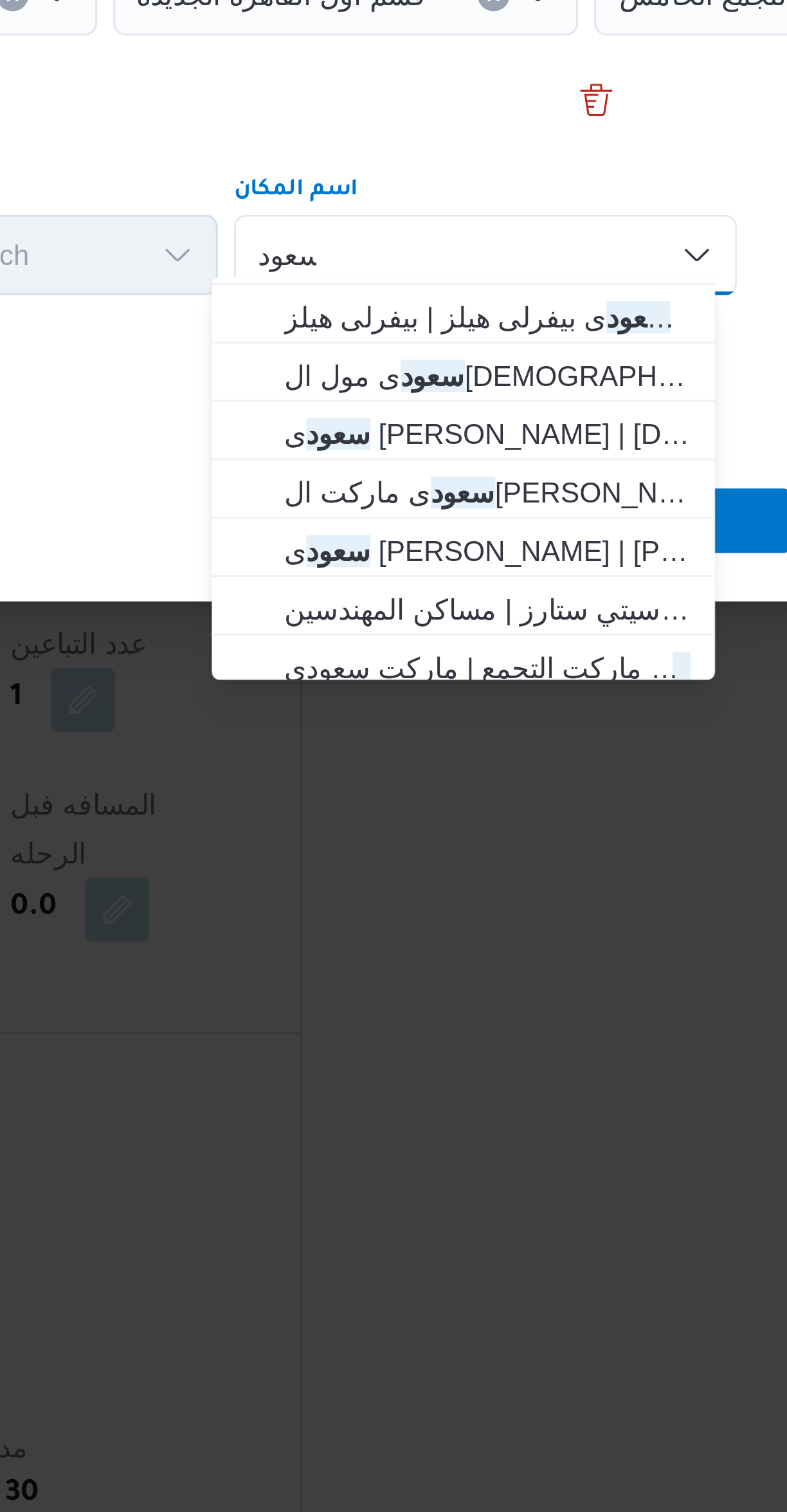
scroll to position [89, 0]
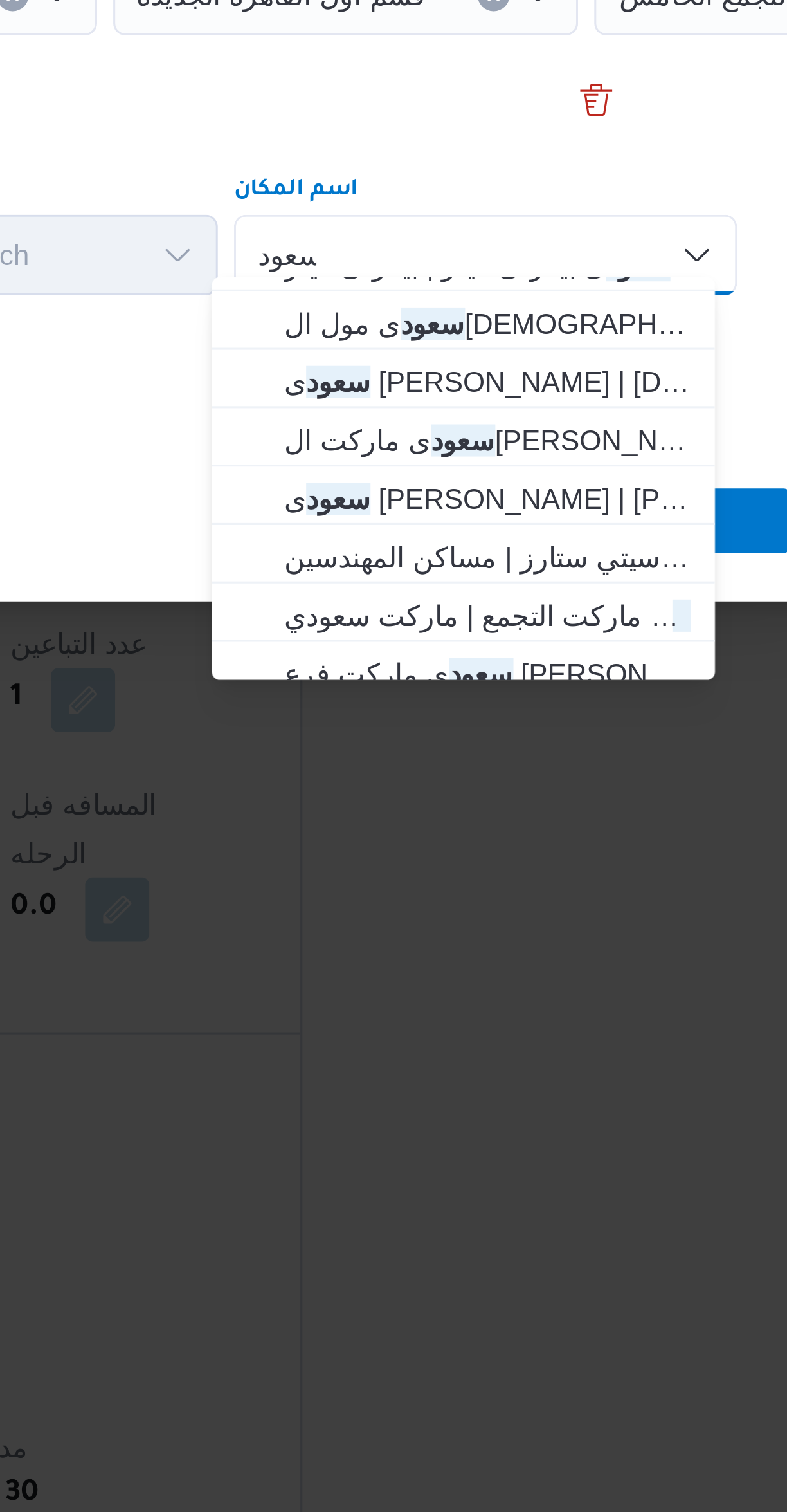
type input "سعود"
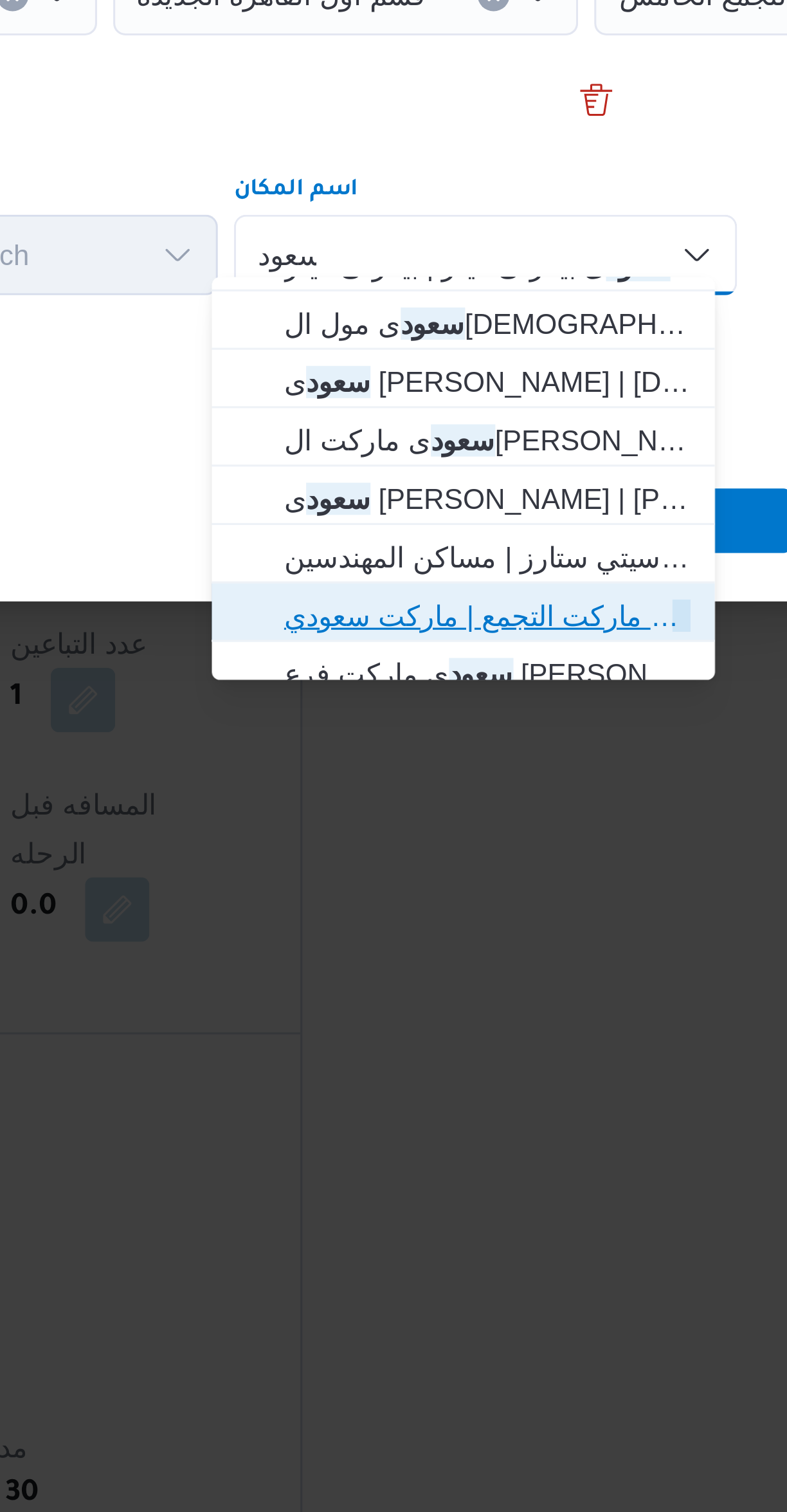
click at [478, 879] on span "سعود ى ماركت التجمع | ماركت سعودي | null" at bounding box center [527, 878] width 130 height 16
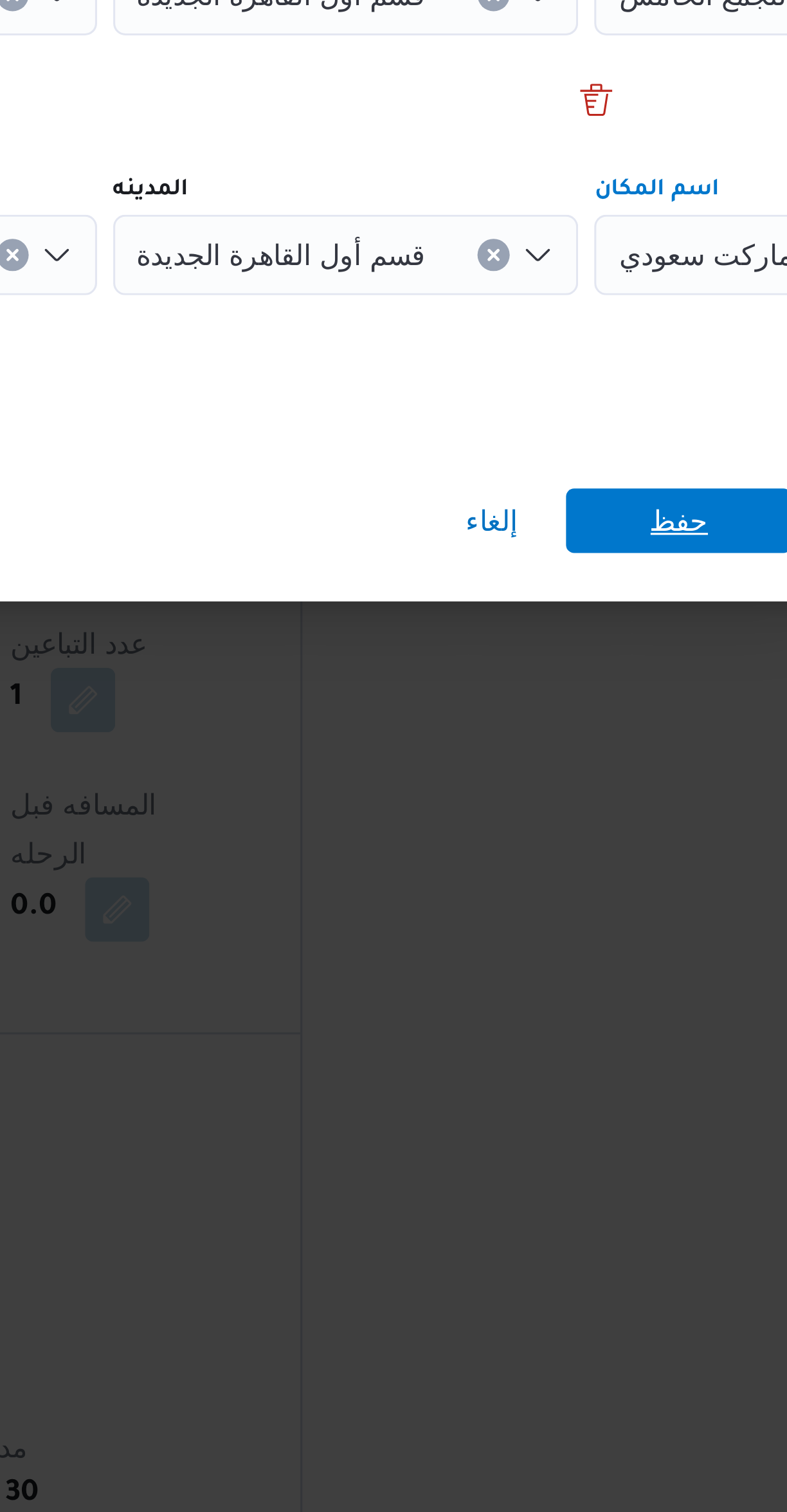
click at [601, 843] on span "حفظ" at bounding box center [589, 847] width 72 height 21
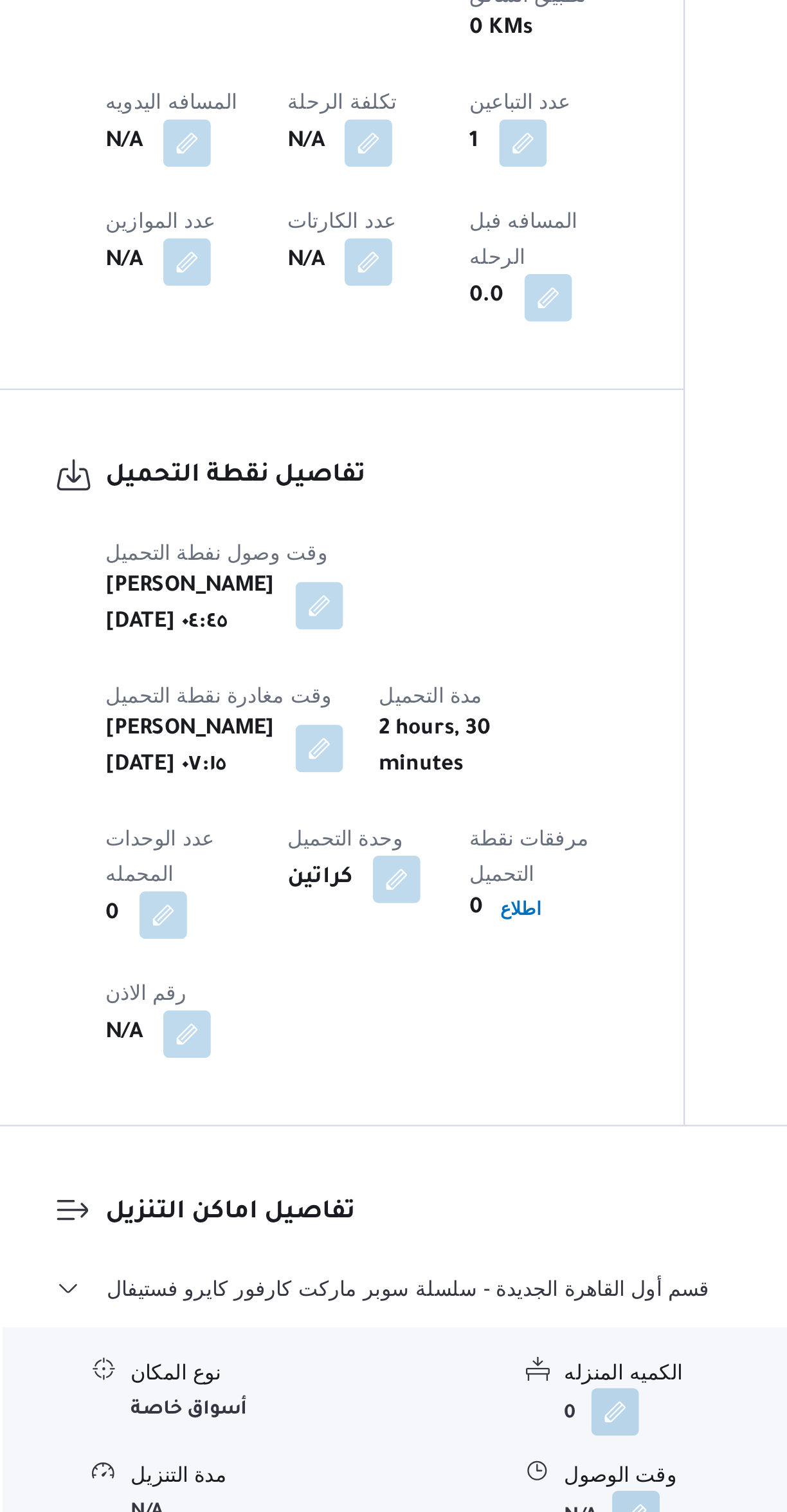
scroll to position [67, 0]
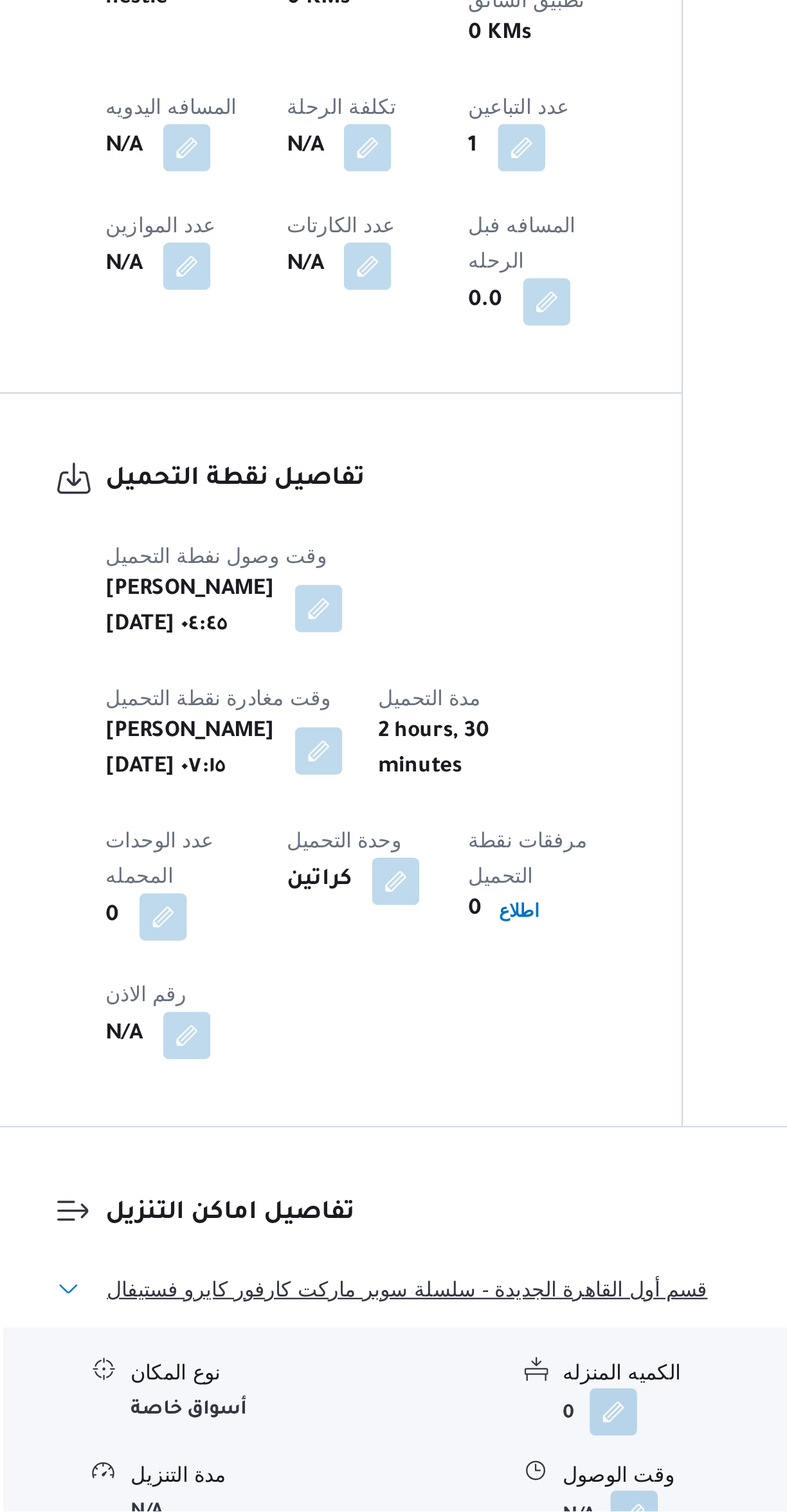
click at [442, 1407] on button "قسم أول القاهرة الجديدة - سلسلة سوبر ماركت كارفور كايرو فستيفال" at bounding box center [470, 1415] width 546 height 16
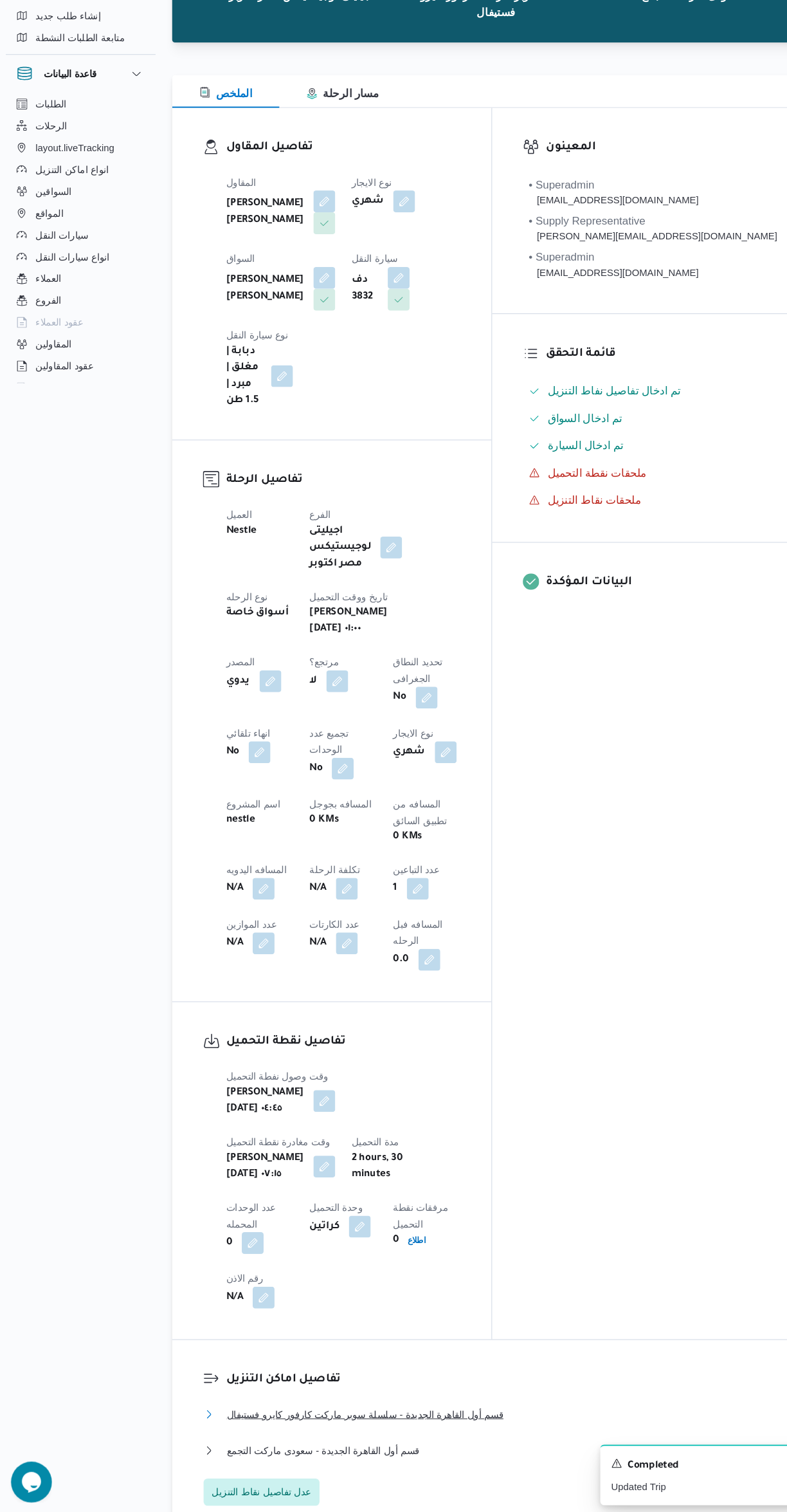
scroll to position [0, 0]
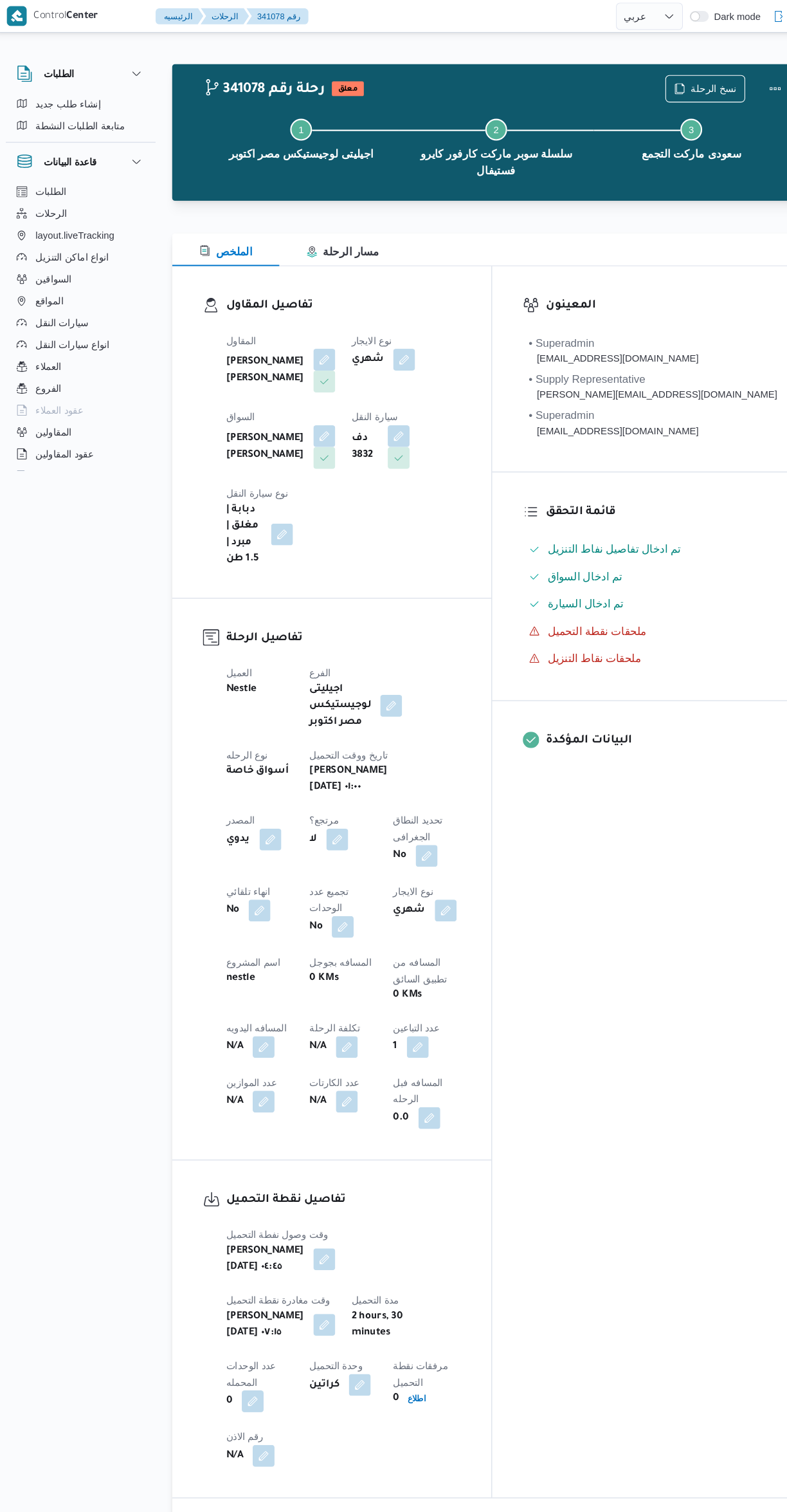
select select "ar"
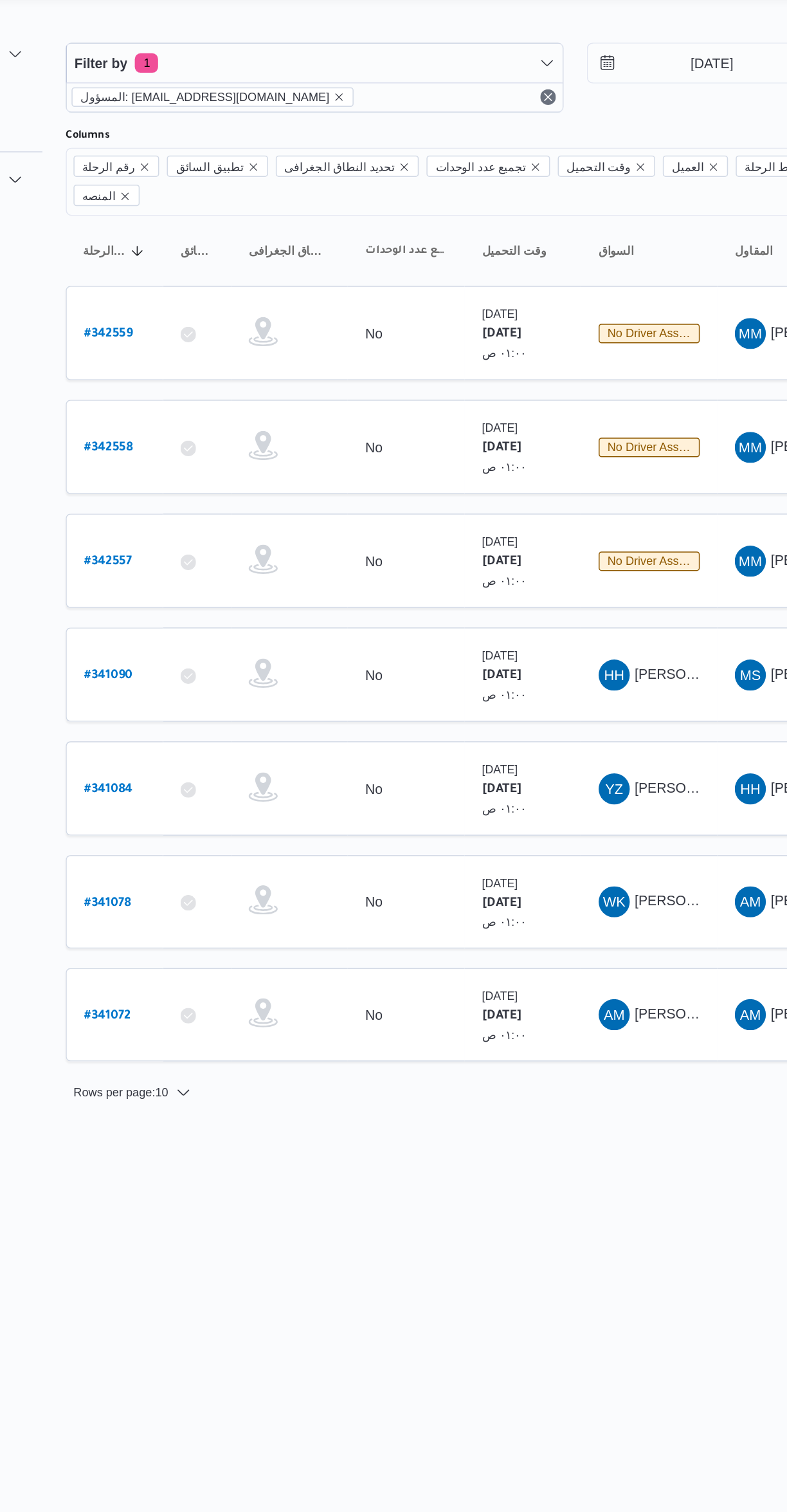
click at [198, 627] on b "# 341078" at bounding box center [194, 631] width 31 height 9
select select "ar"
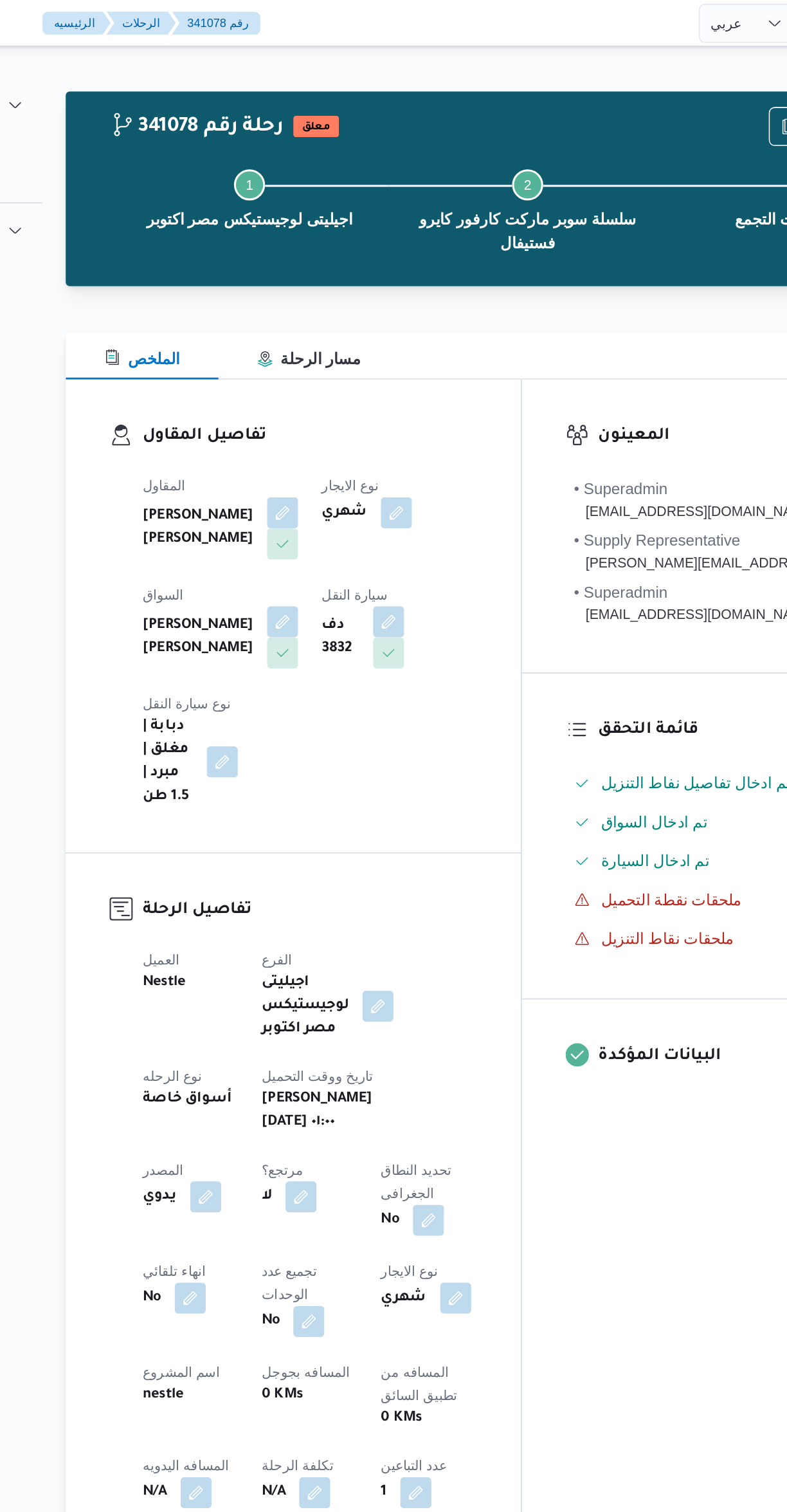
click at [370, 401] on button "button" at bounding box center [380, 411] width 21 height 21
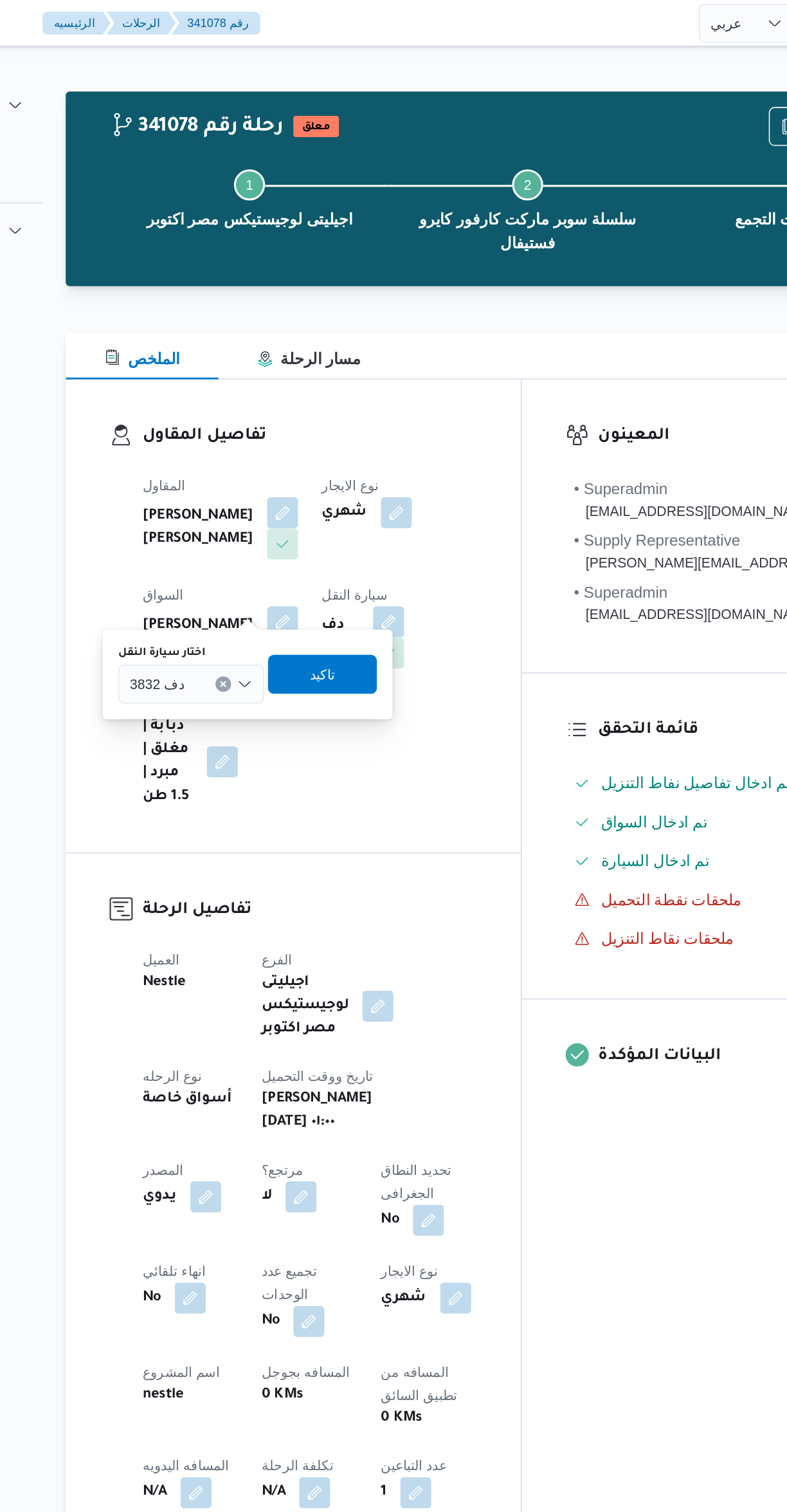
click at [234, 452] on span "دف 3832" at bounding box center [228, 452] width 36 height 14
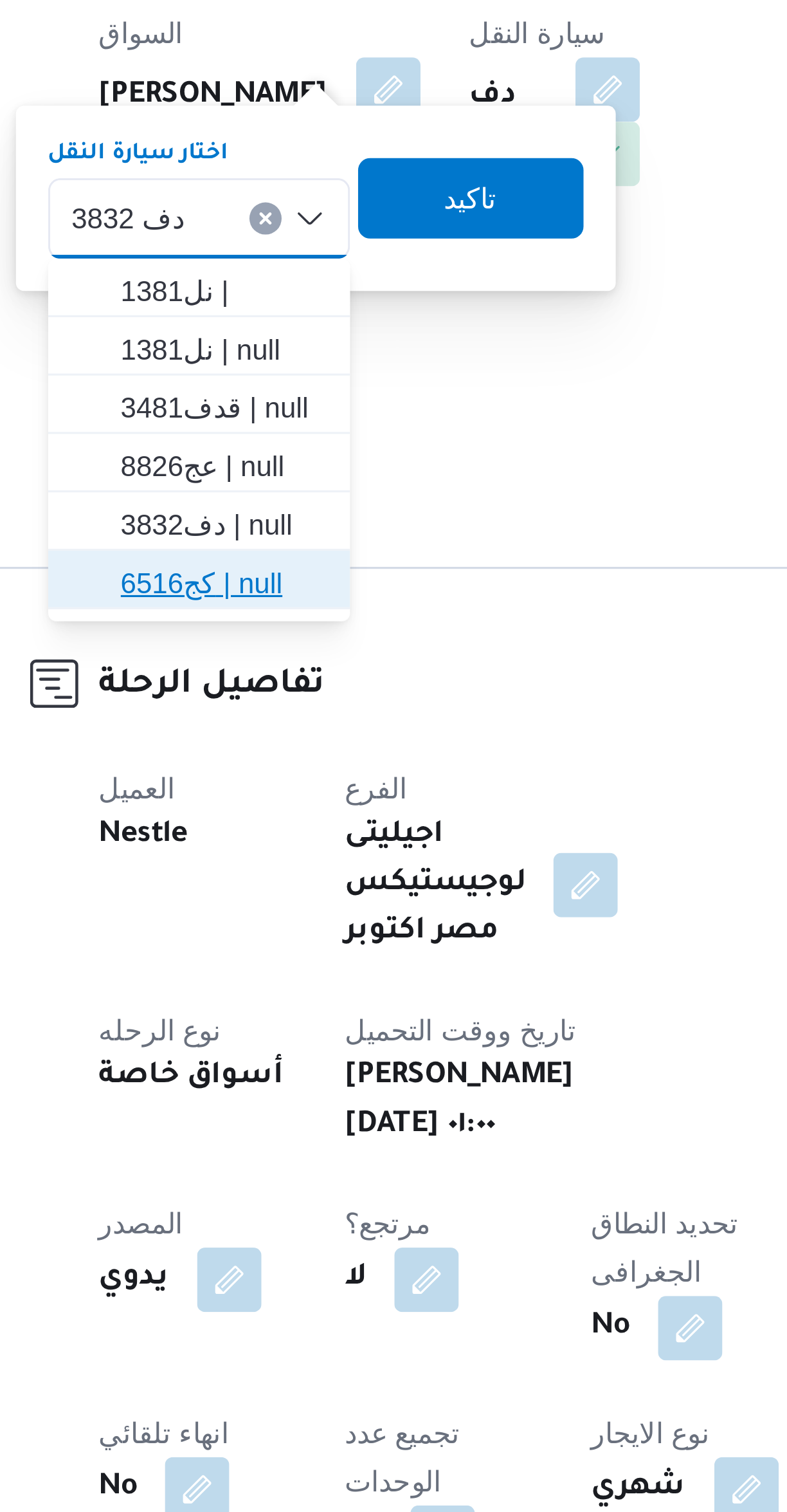
click at [240, 572] on span "كج6516 | null" at bounding box center [258, 569] width 66 height 16
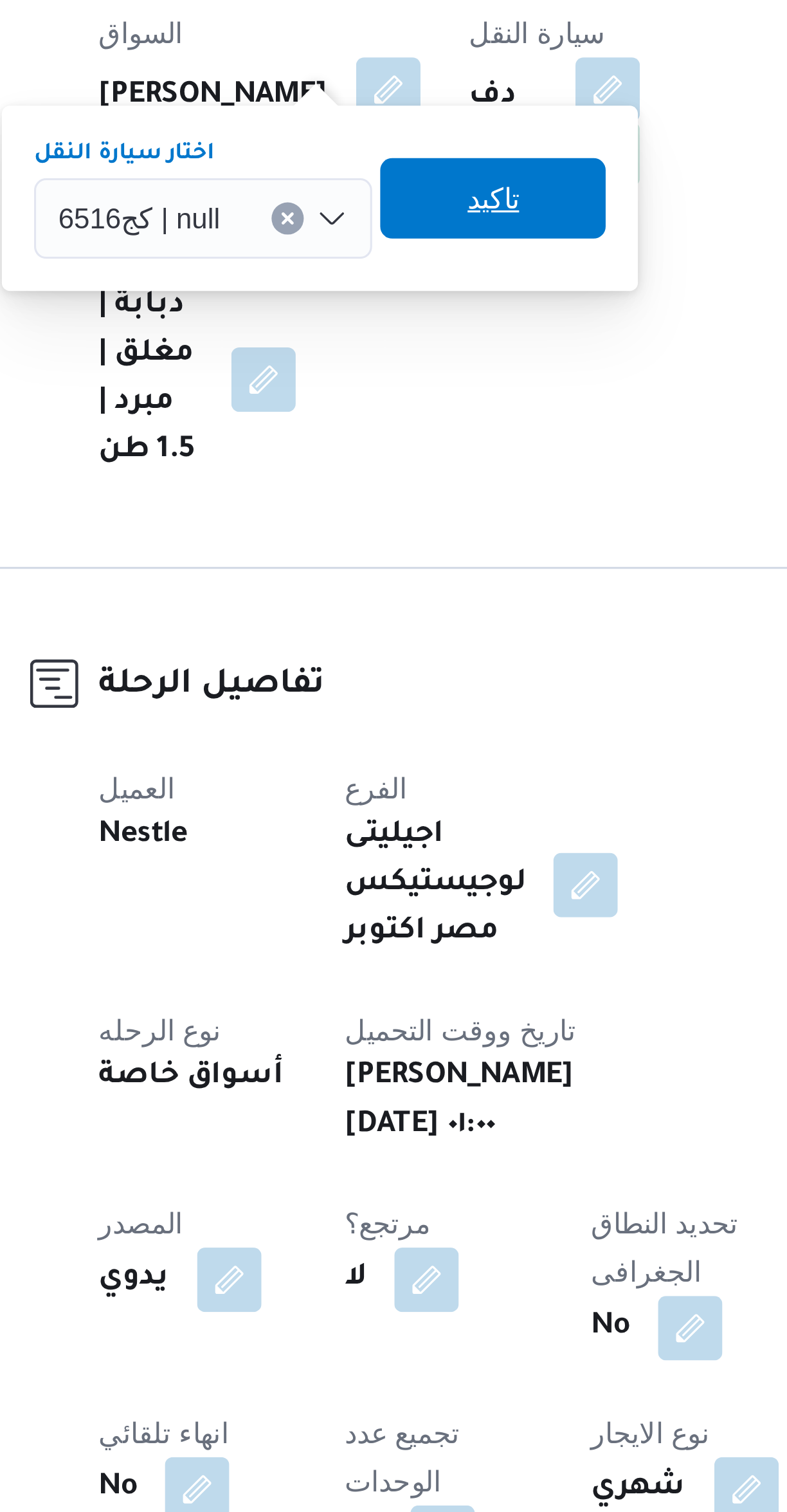
click at [335, 441] on span "تاكيد" at bounding box center [343, 446] width 17 height 16
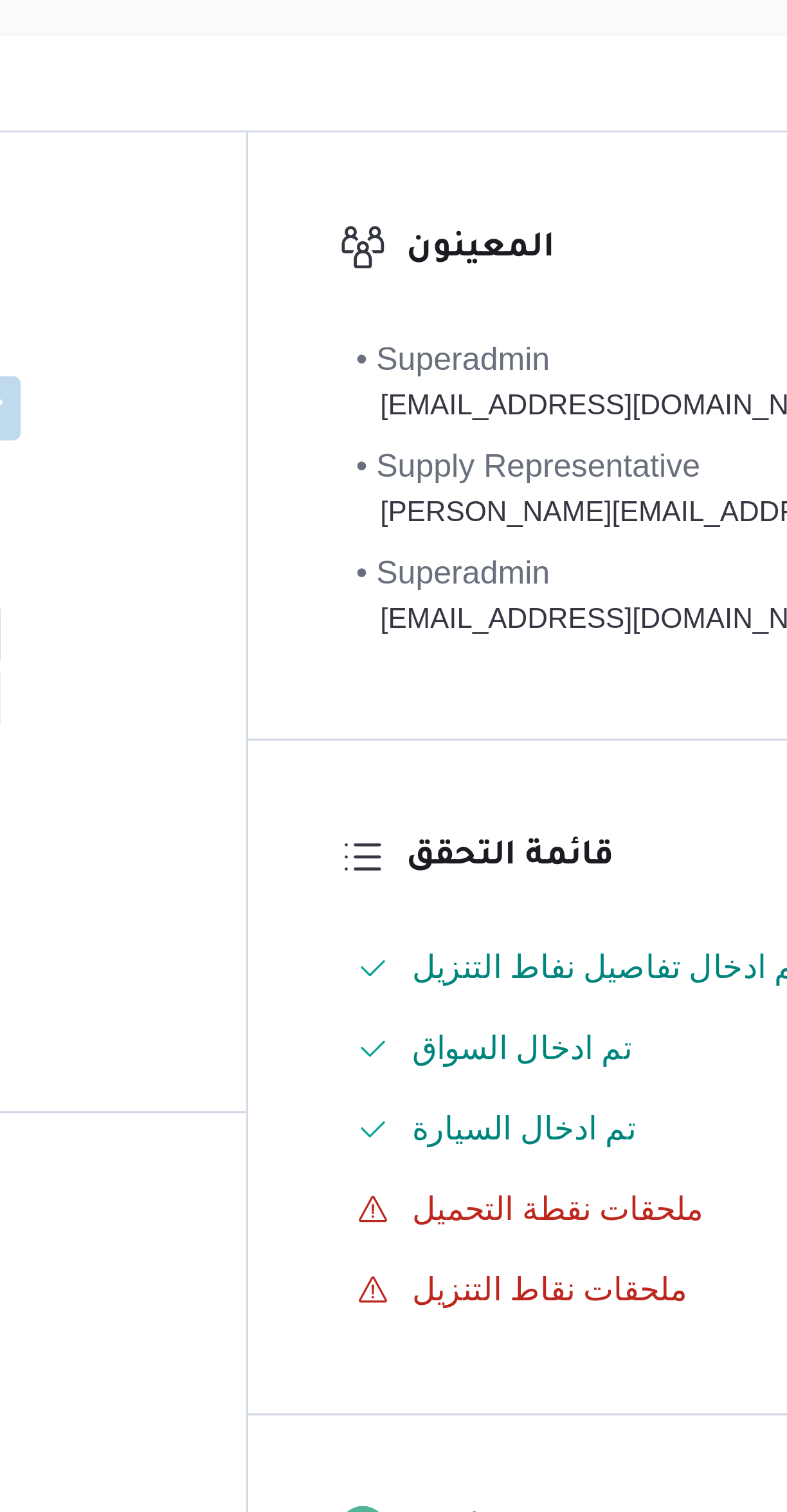
click at [321, 421] on button "button" at bounding box center [310, 431] width 21 height 21
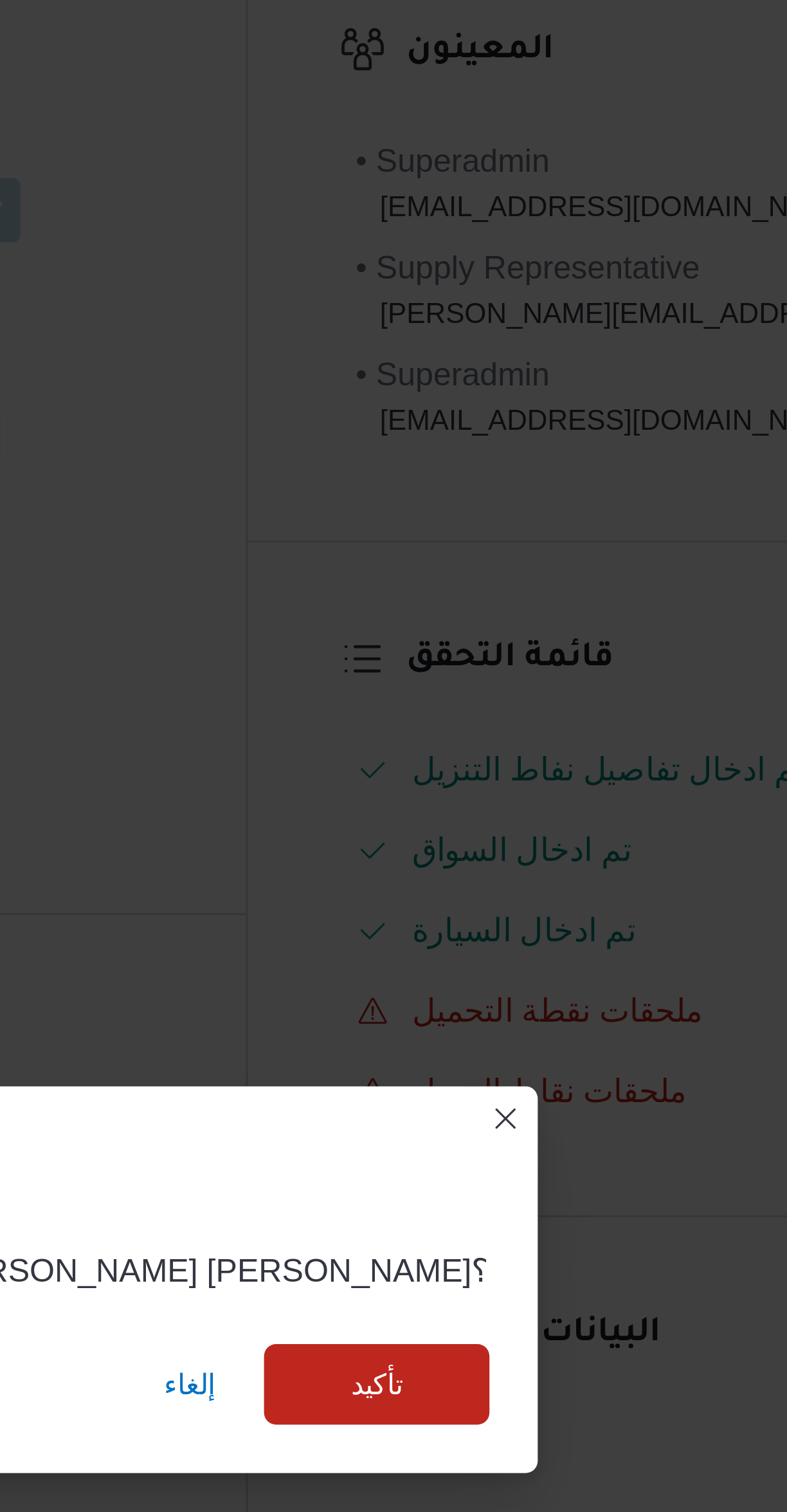
click at [537, 542] on div "تأكيد السواق هل انت واثق من تأكيد السواق وجدى كريمان محمد محمد حسن؟ إلغاء تأكيد" at bounding box center [393, 756] width 787 height 1512
click at [543, 622] on button "Closes this modal window" at bounding box center [551, 629] width 16 height 16
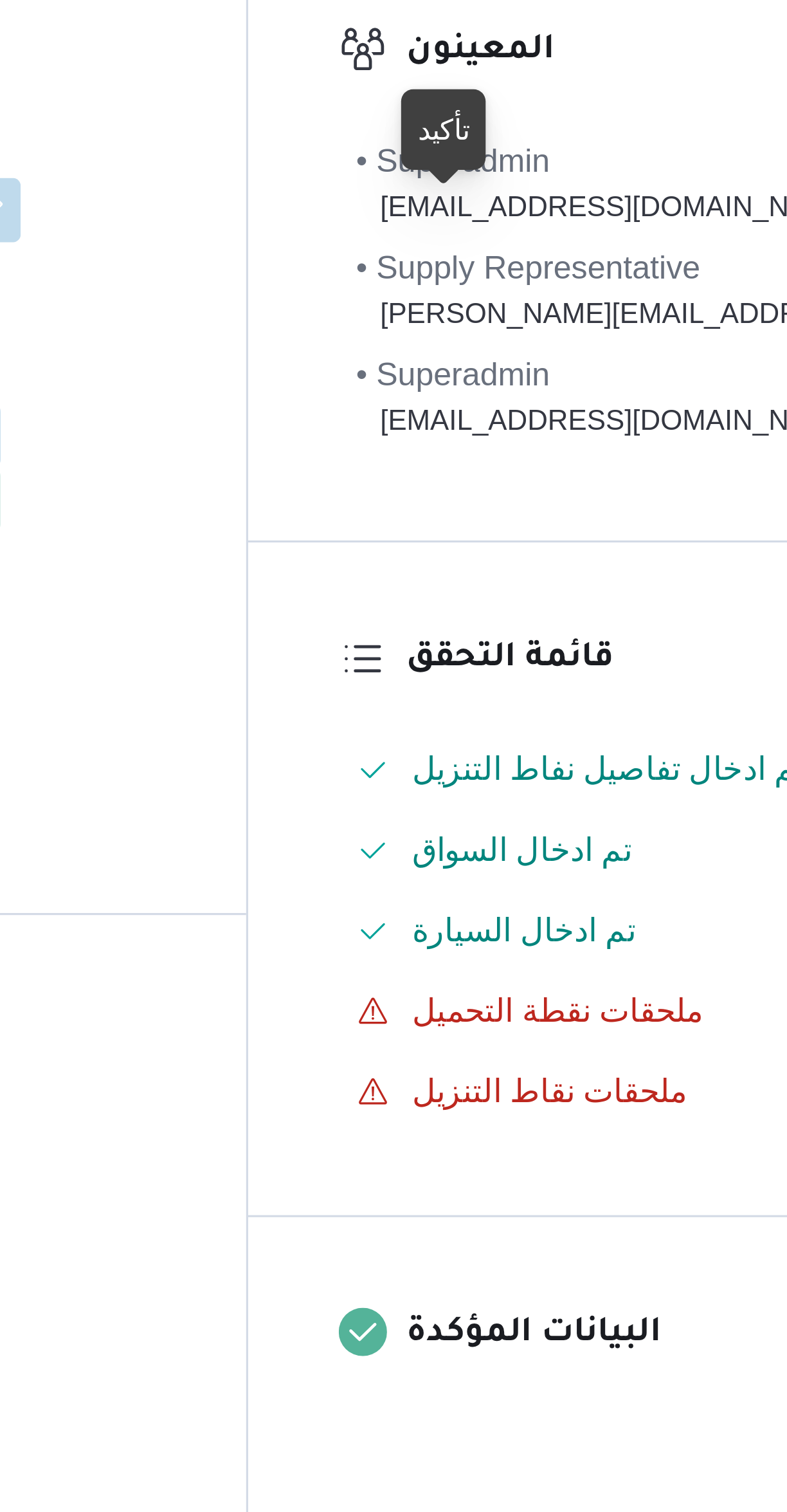
click at [533, 319] on div "تأكيد" at bounding box center [530, 314] width 17 height 16
click at [321, 401] on button "button" at bounding box center [310, 411] width 21 height 21
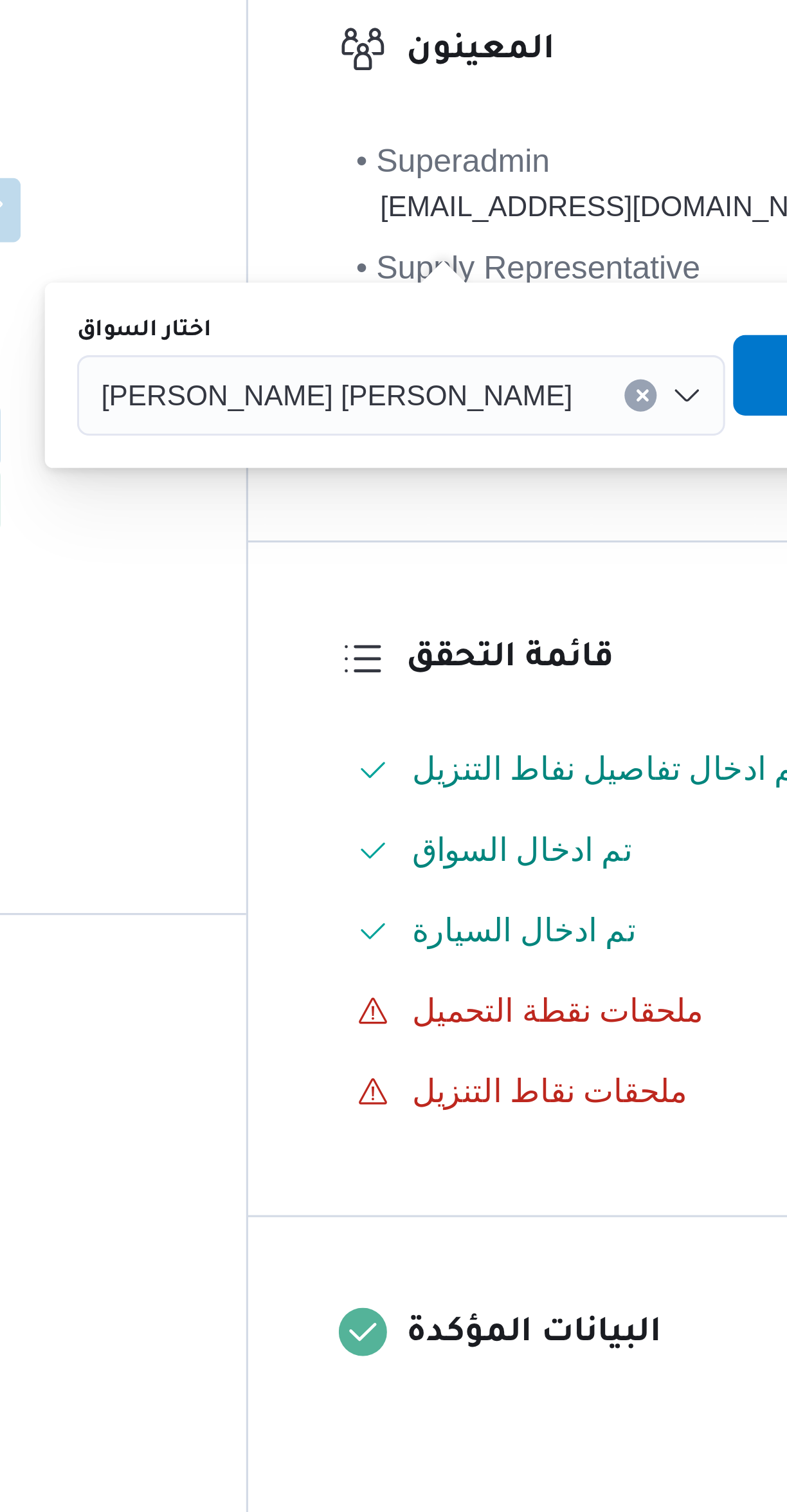
click at [467, 392] on span "وجدى كريمان محمد محمد حسن" at bounding box center [496, 397] width 150 height 14
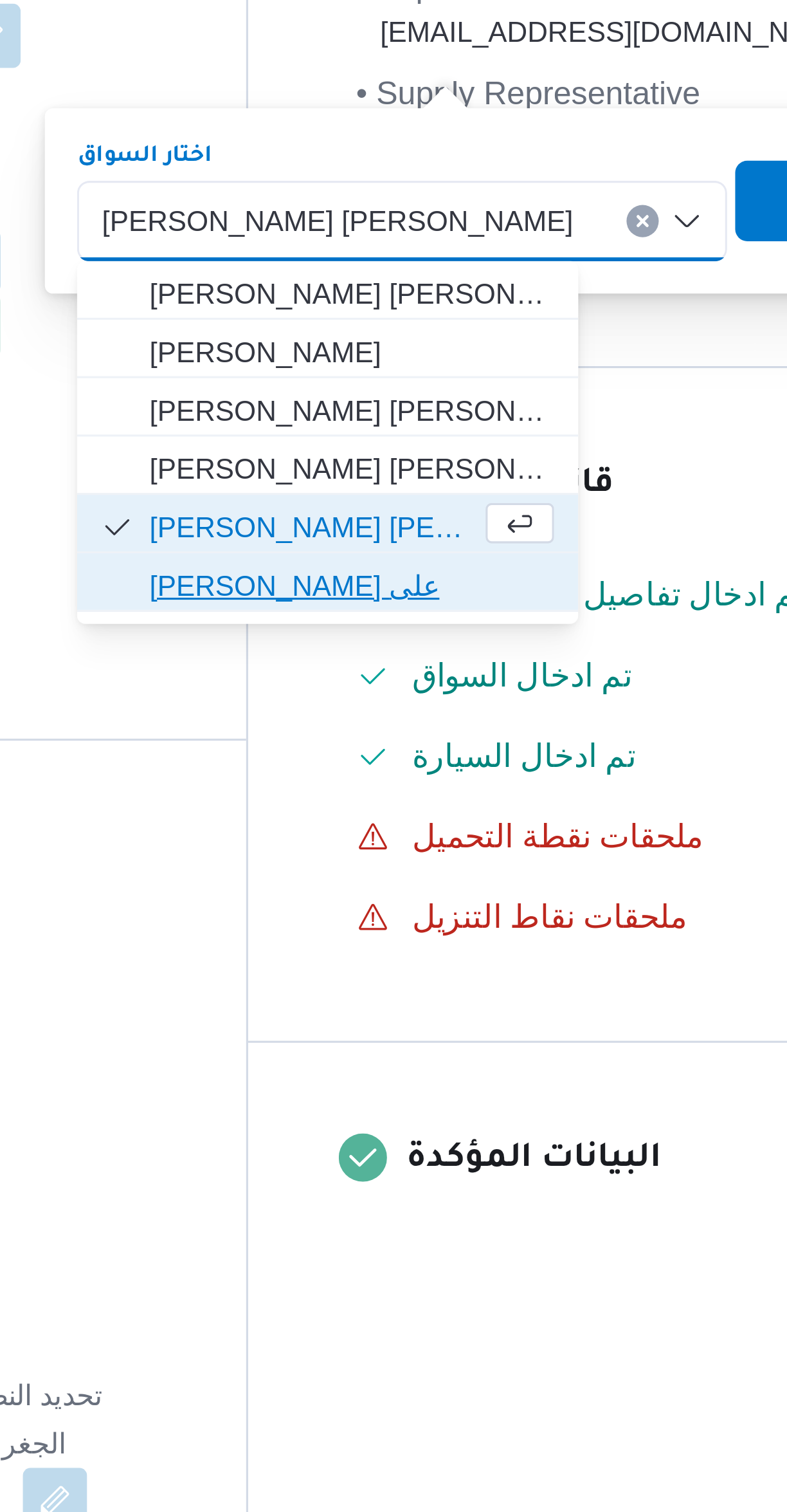
click at [485, 522] on span "[PERSON_NAME] على" at bounding box center [502, 515] width 129 height 16
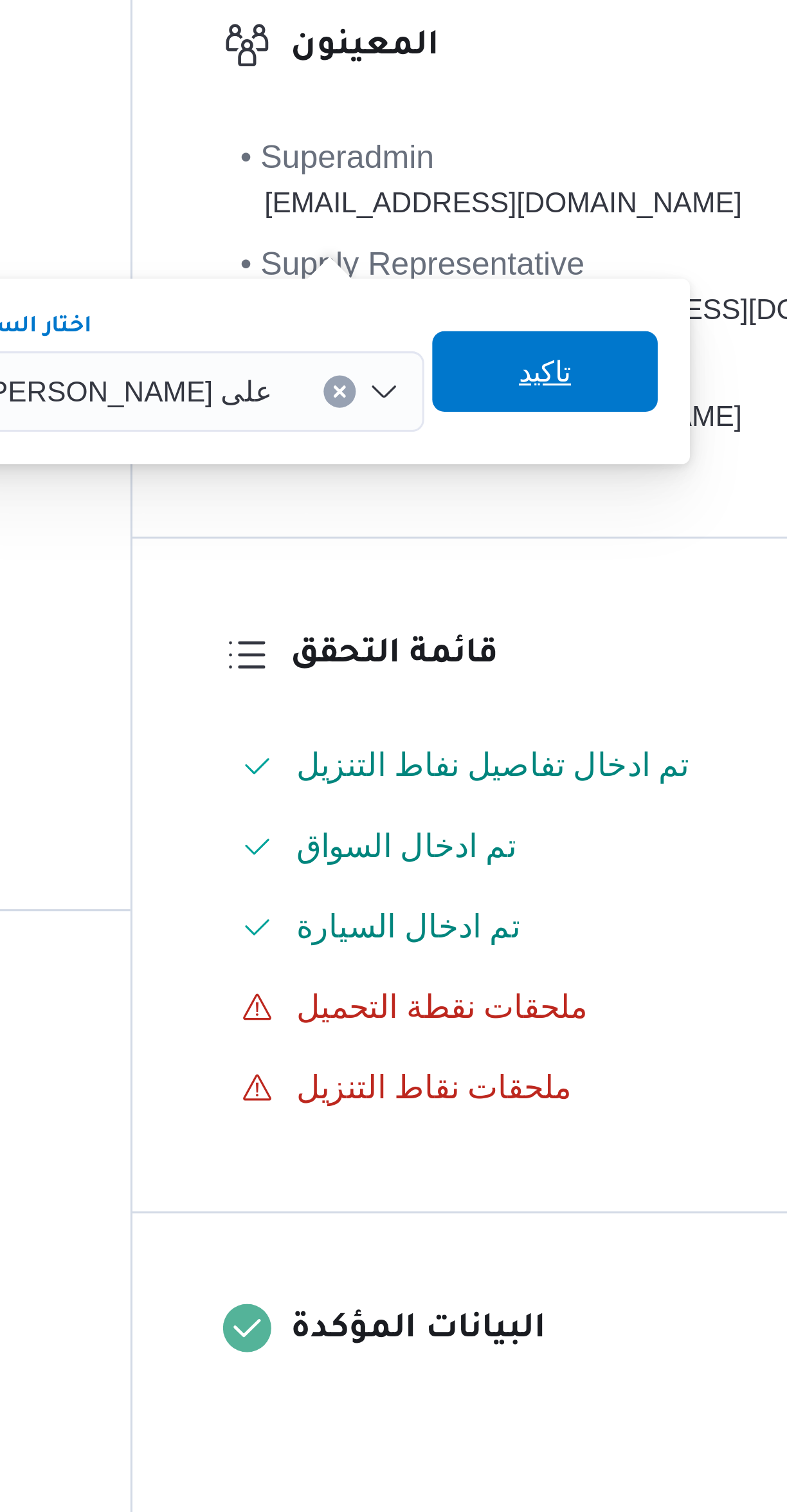
click at [597, 398] on span "تاكيد" at bounding box center [600, 392] width 72 height 26
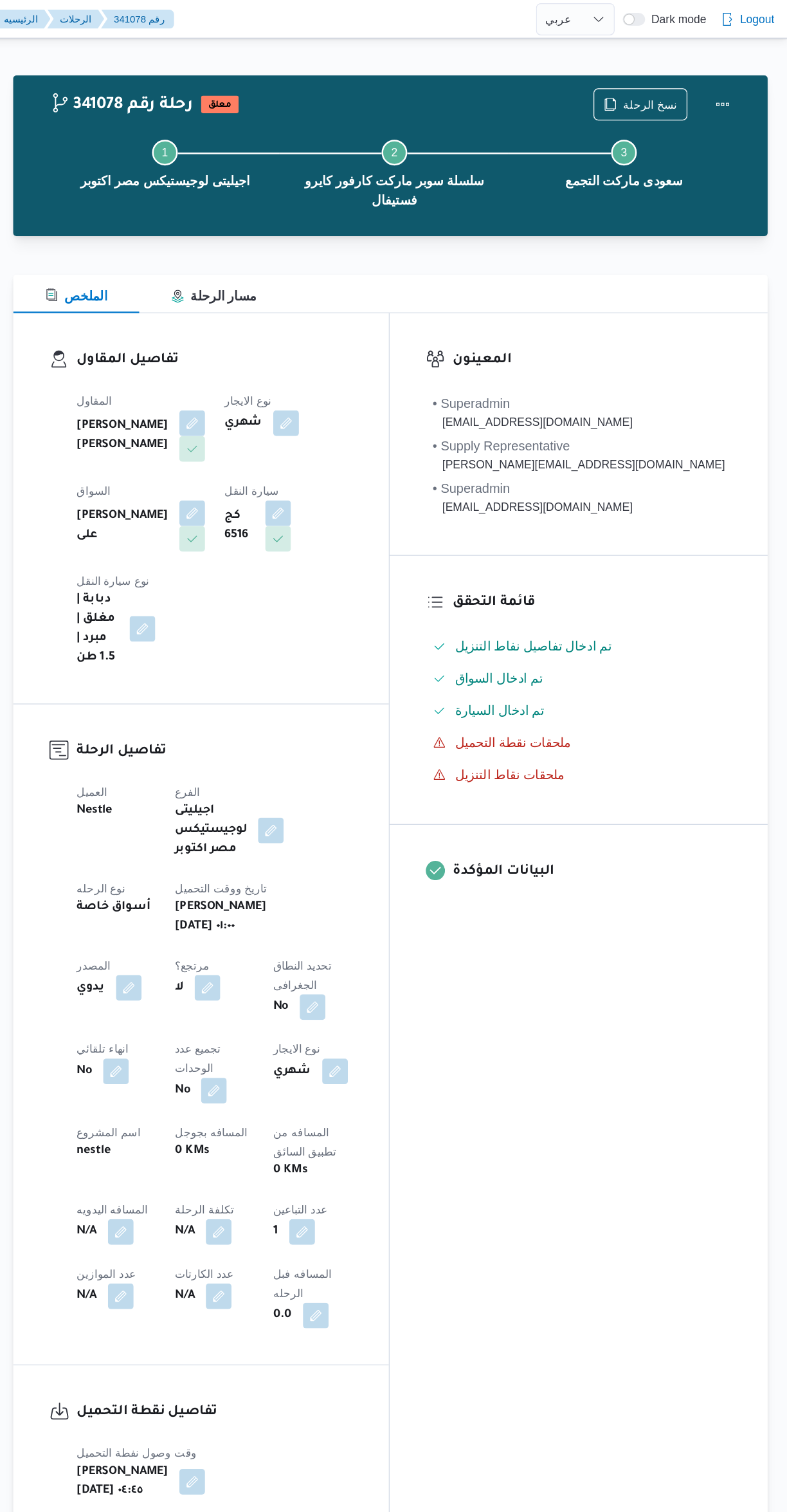
select select "ar"
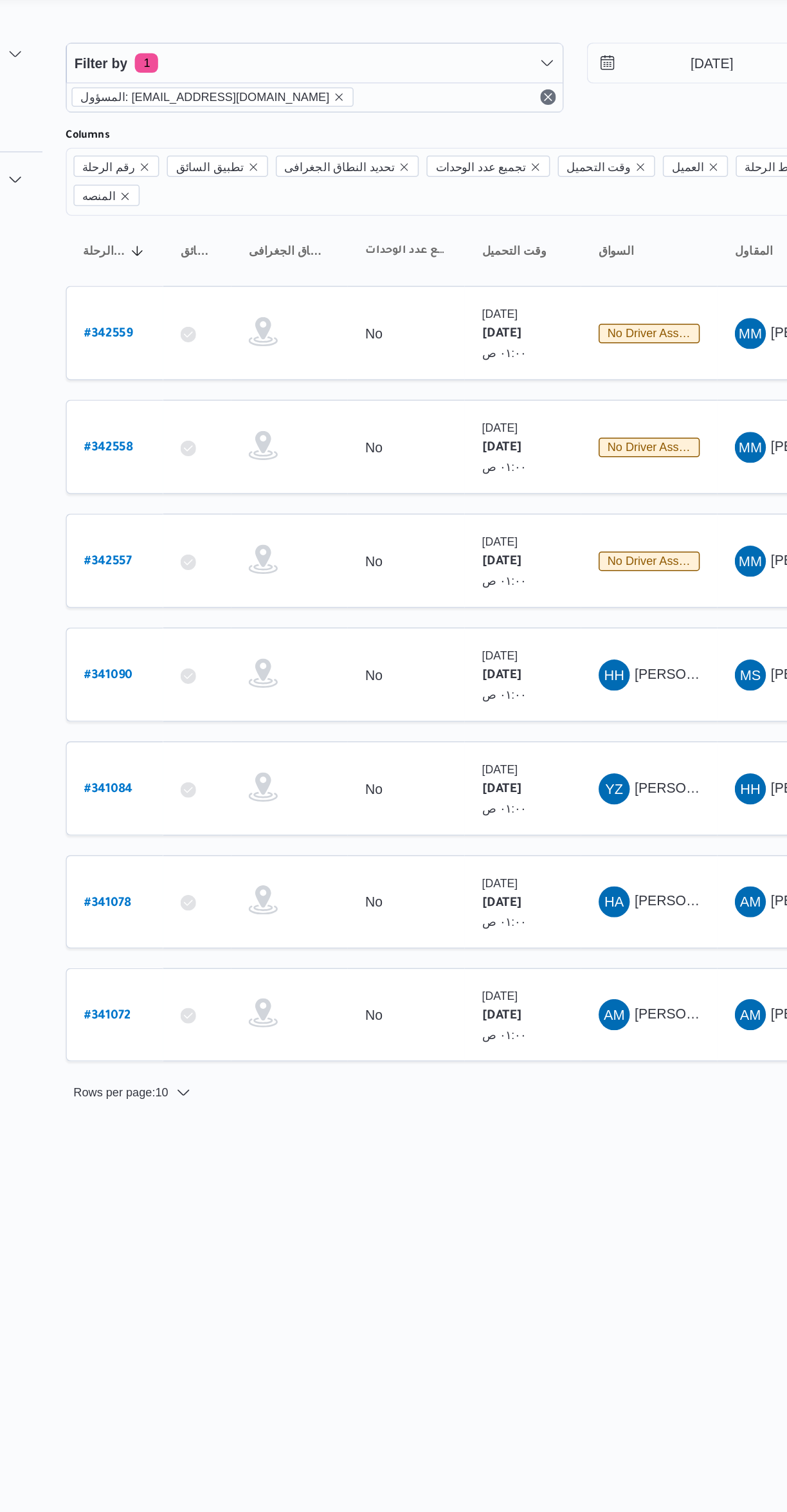
click at [201, 551] on b "# 341084" at bounding box center [195, 555] width 32 height 9
select select "ar"
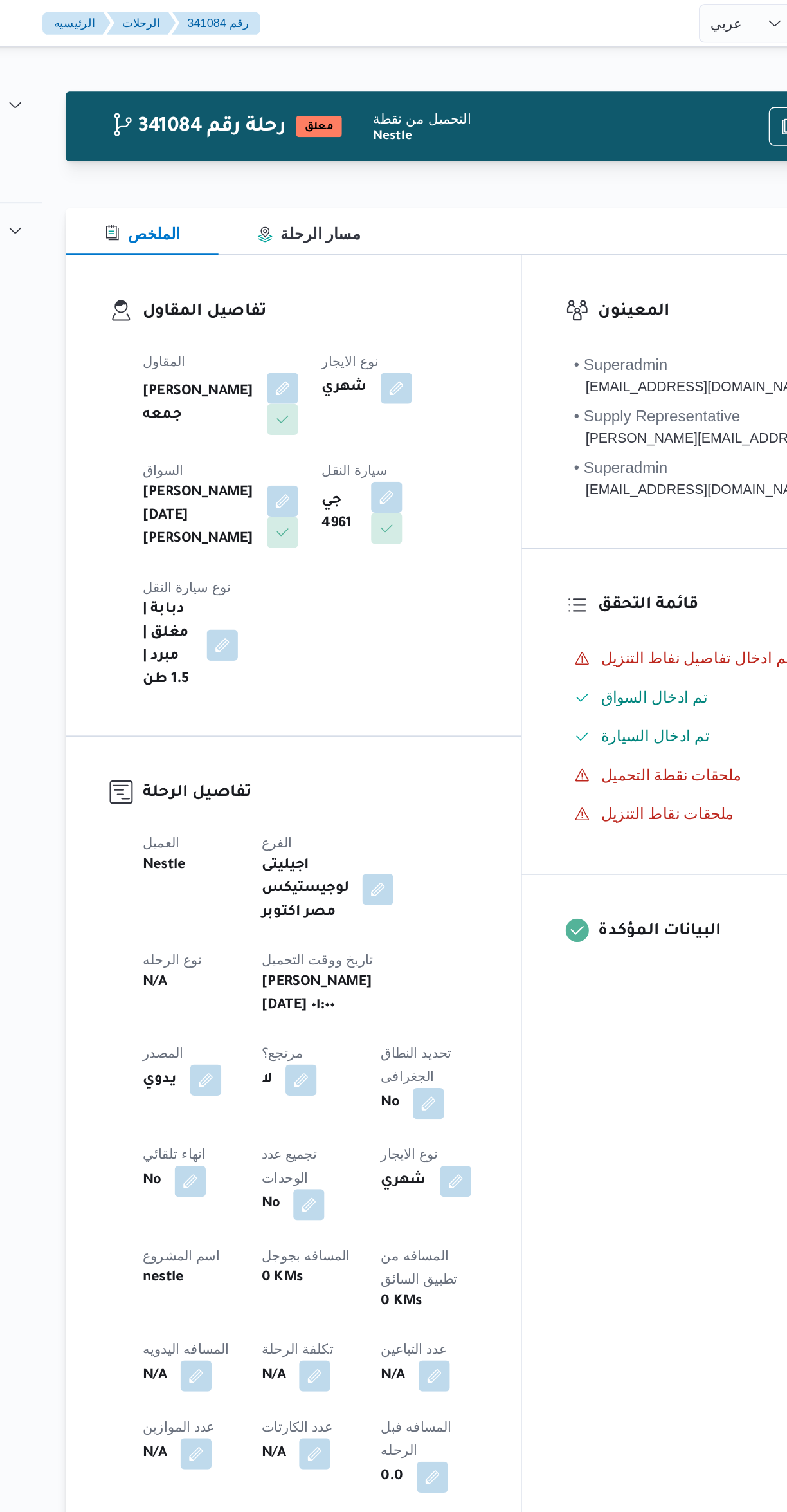
click at [300, 256] on button "button" at bounding box center [310, 257] width 21 height 21
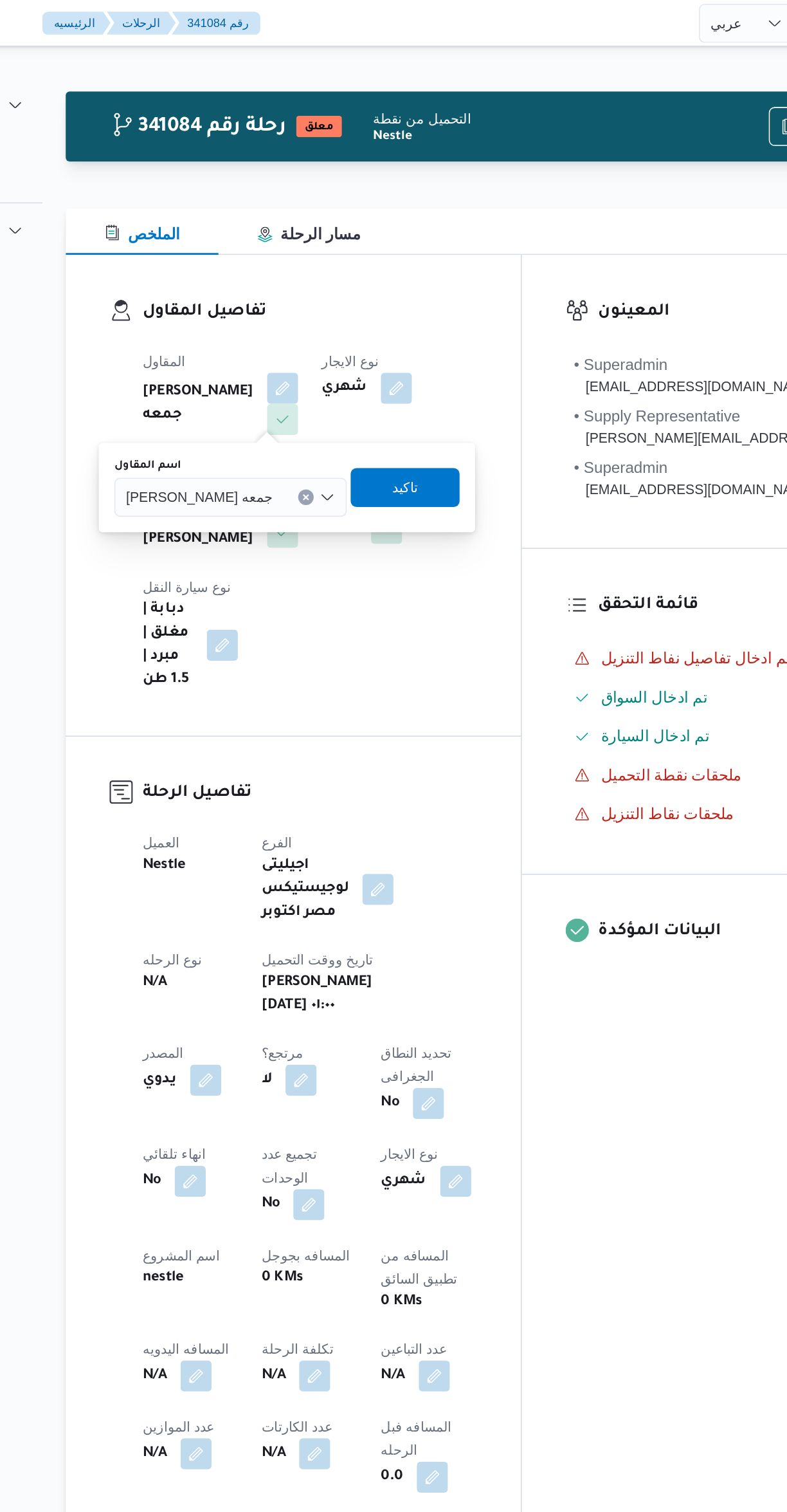
click at [239, 326] on span "حسام حسن زين جمعه" at bounding box center [256, 328] width 98 height 14
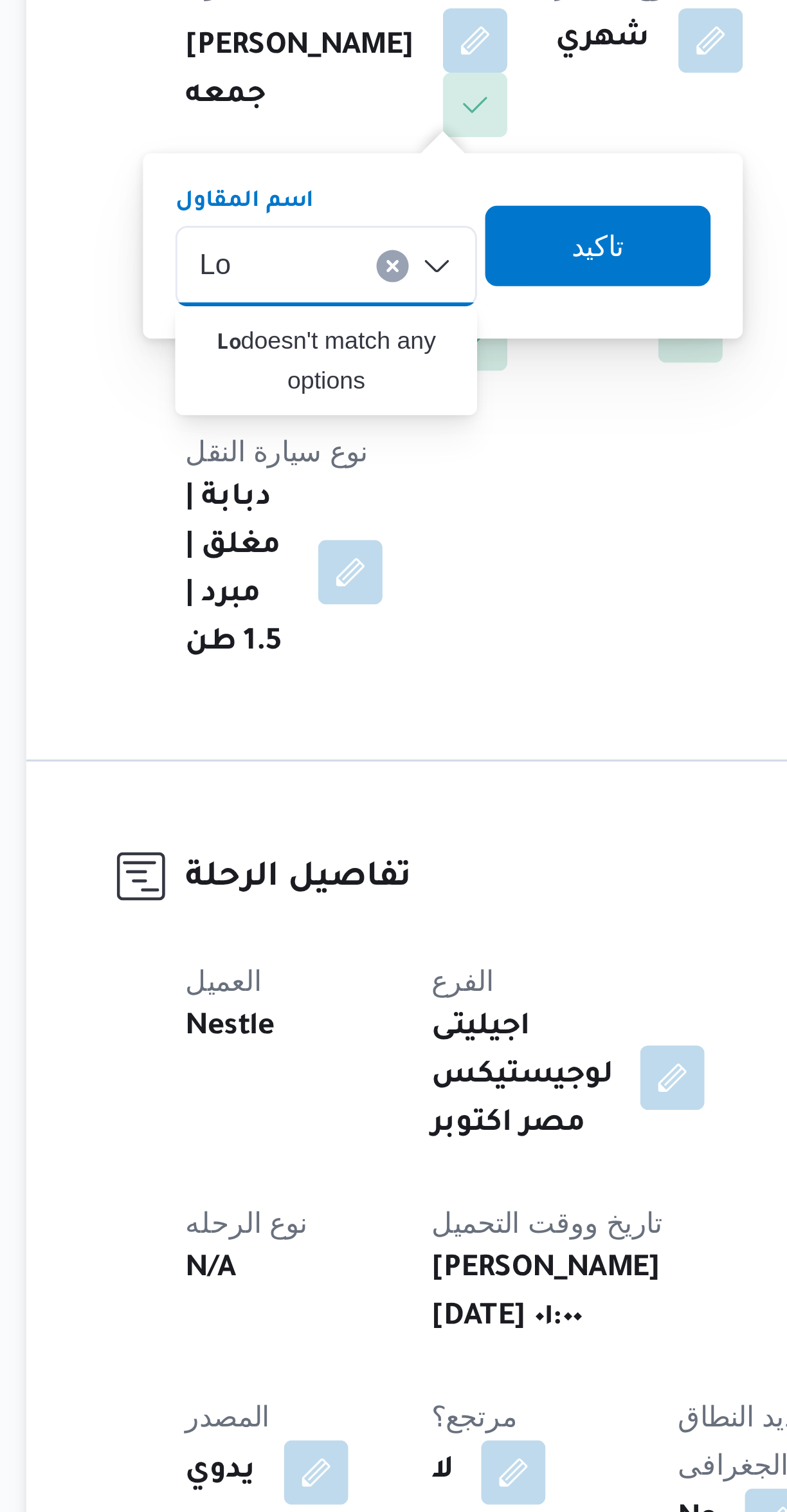
type input "L"
type input "راجح"
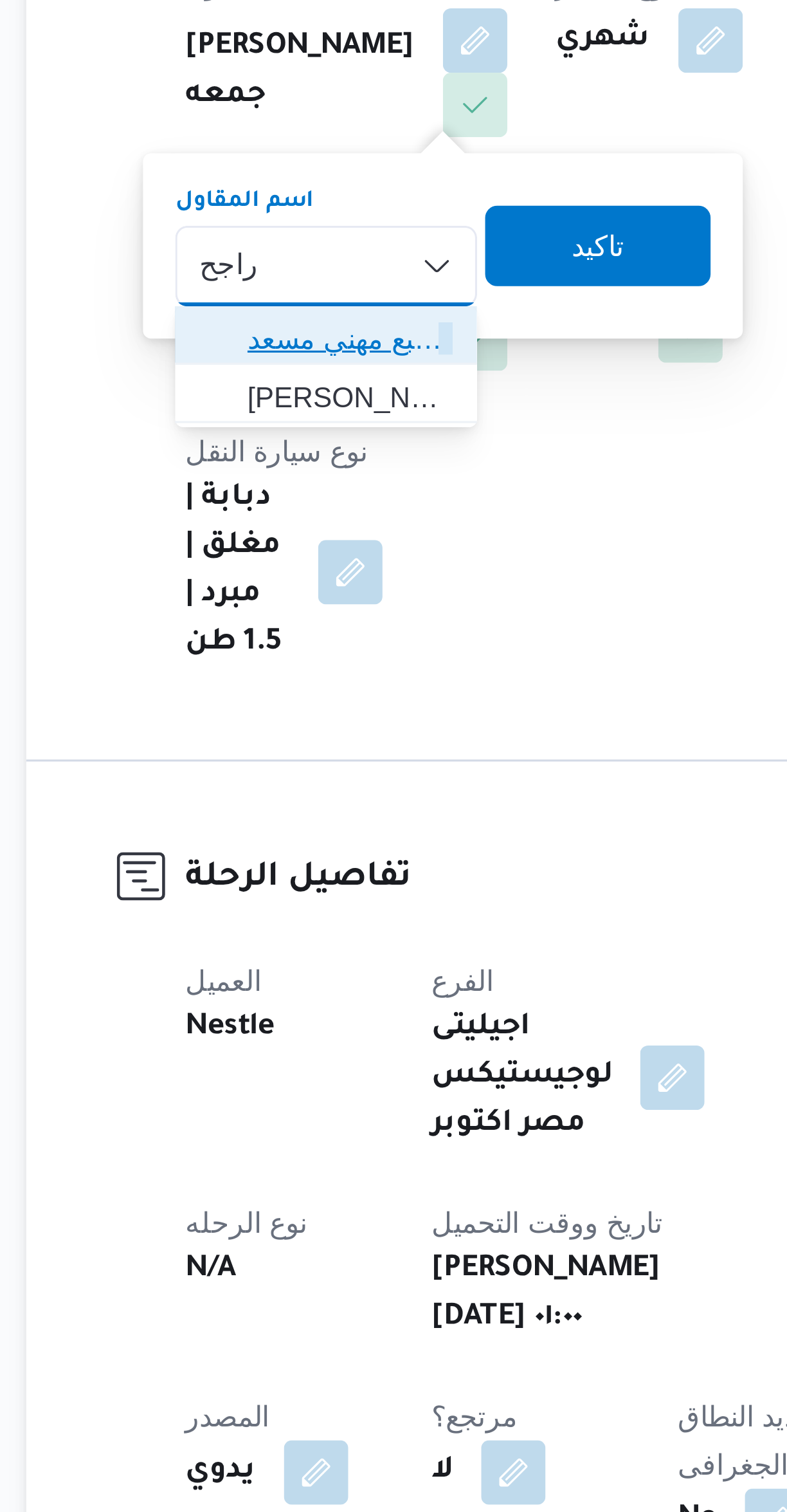
click at [237, 358] on span "راجح ضبع مهني مسعد" at bounding box center [263, 351] width 87 height 21
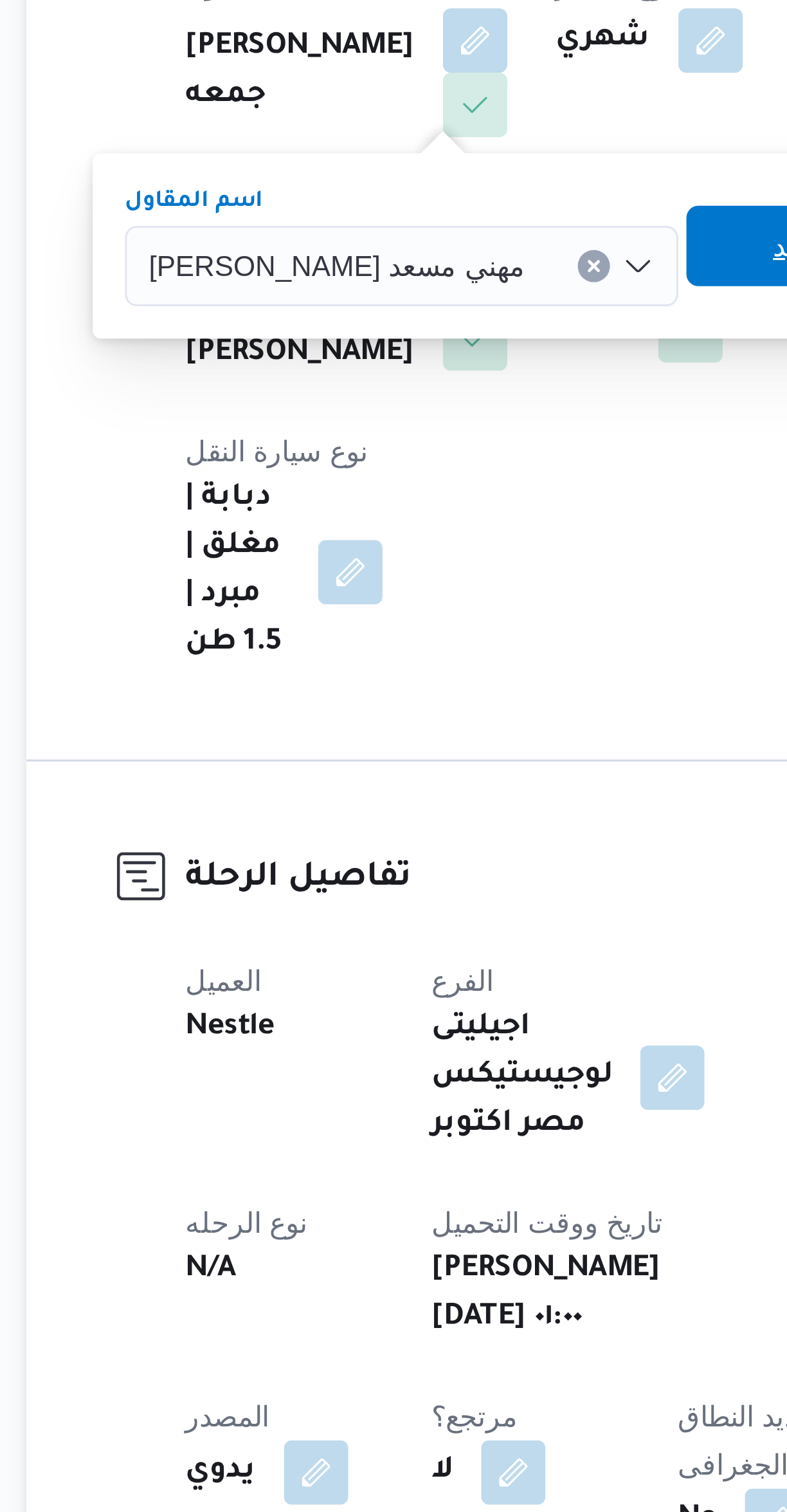
click at [378, 329] on span "تاكيد" at bounding box center [414, 323] width 72 height 26
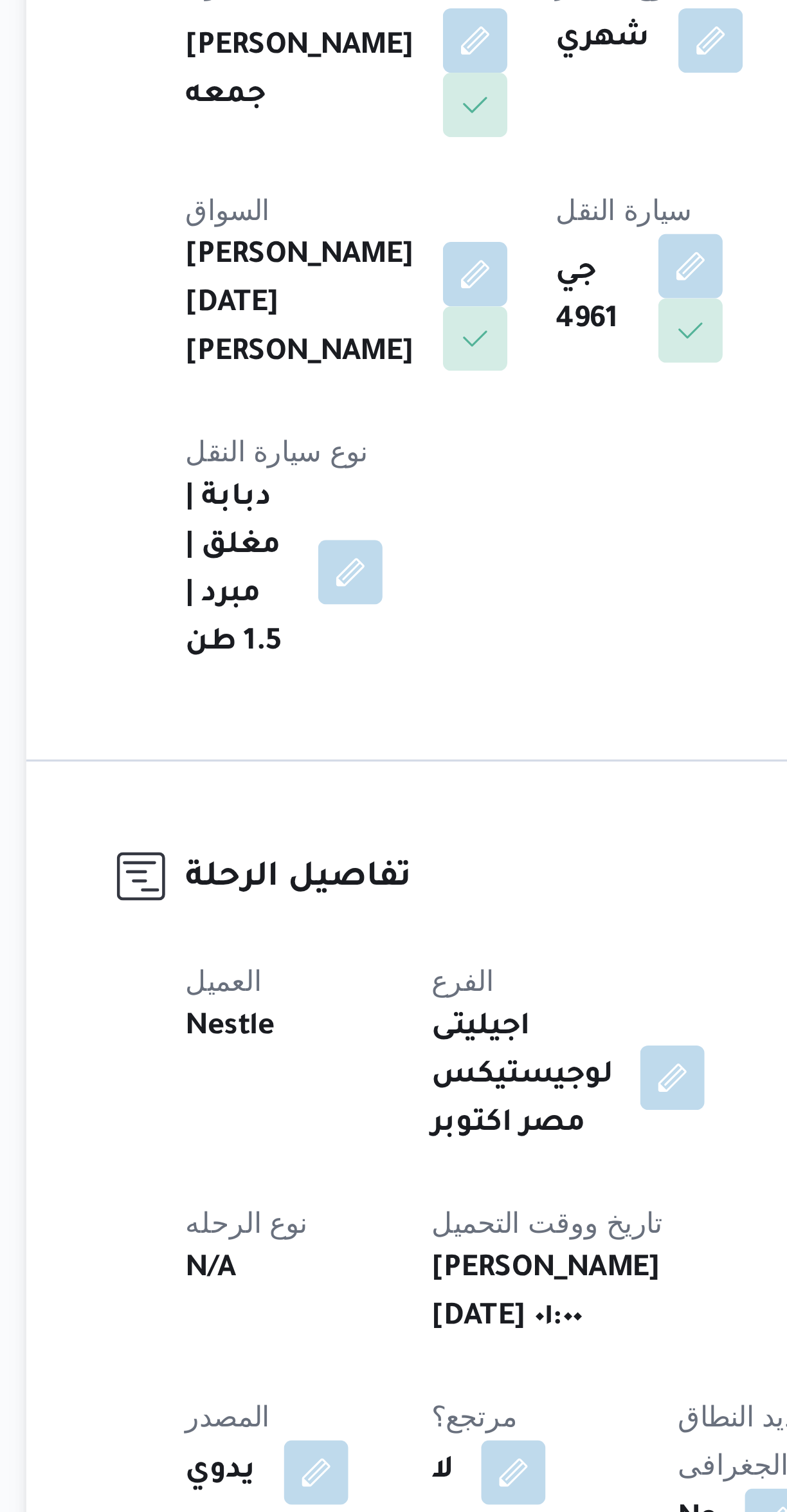
click at [363, 339] on span at bounding box center [376, 349] width 27 height 21
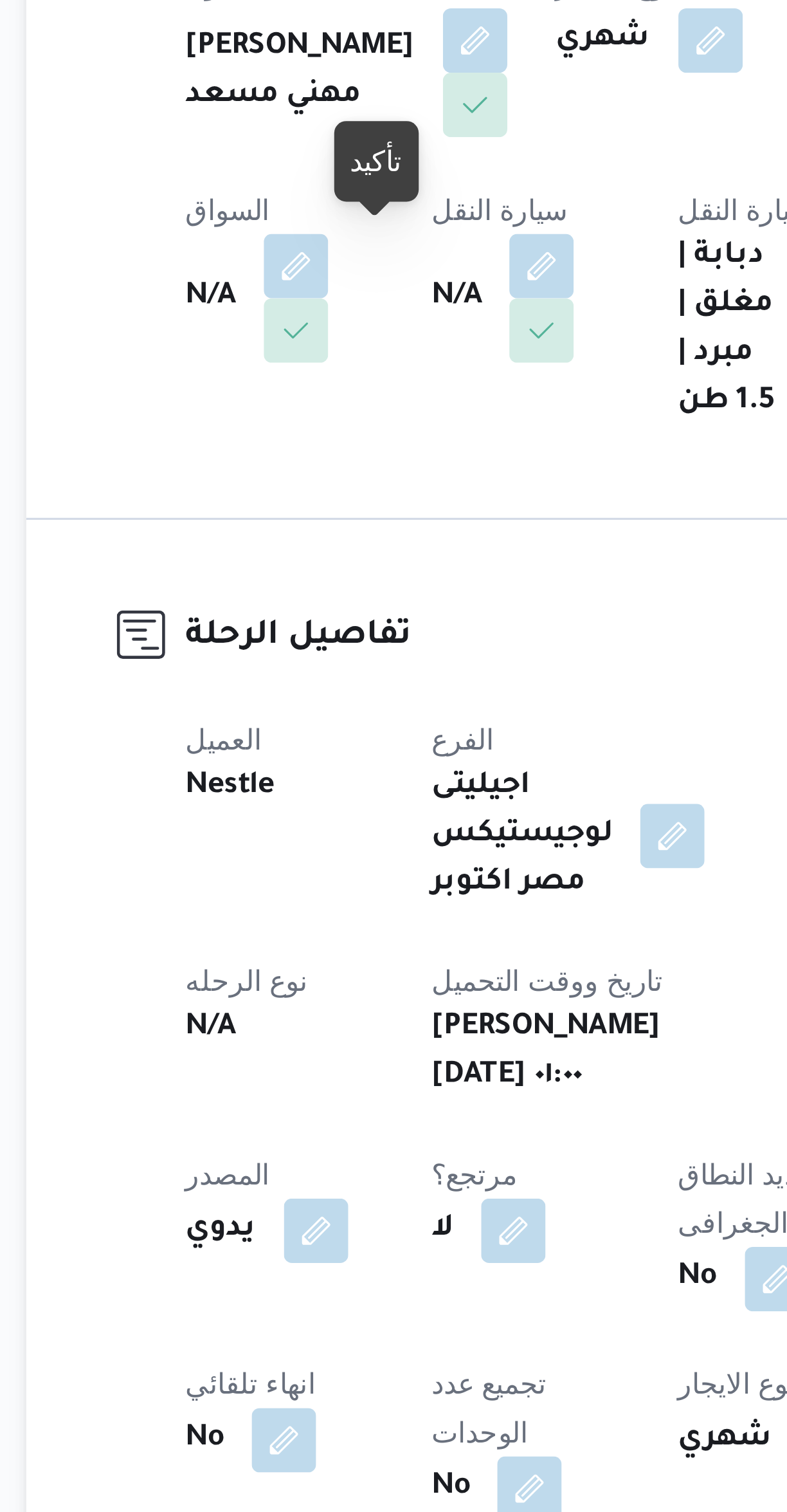
click at [321, 336] on button "button" at bounding box center [331, 328] width 21 height 21
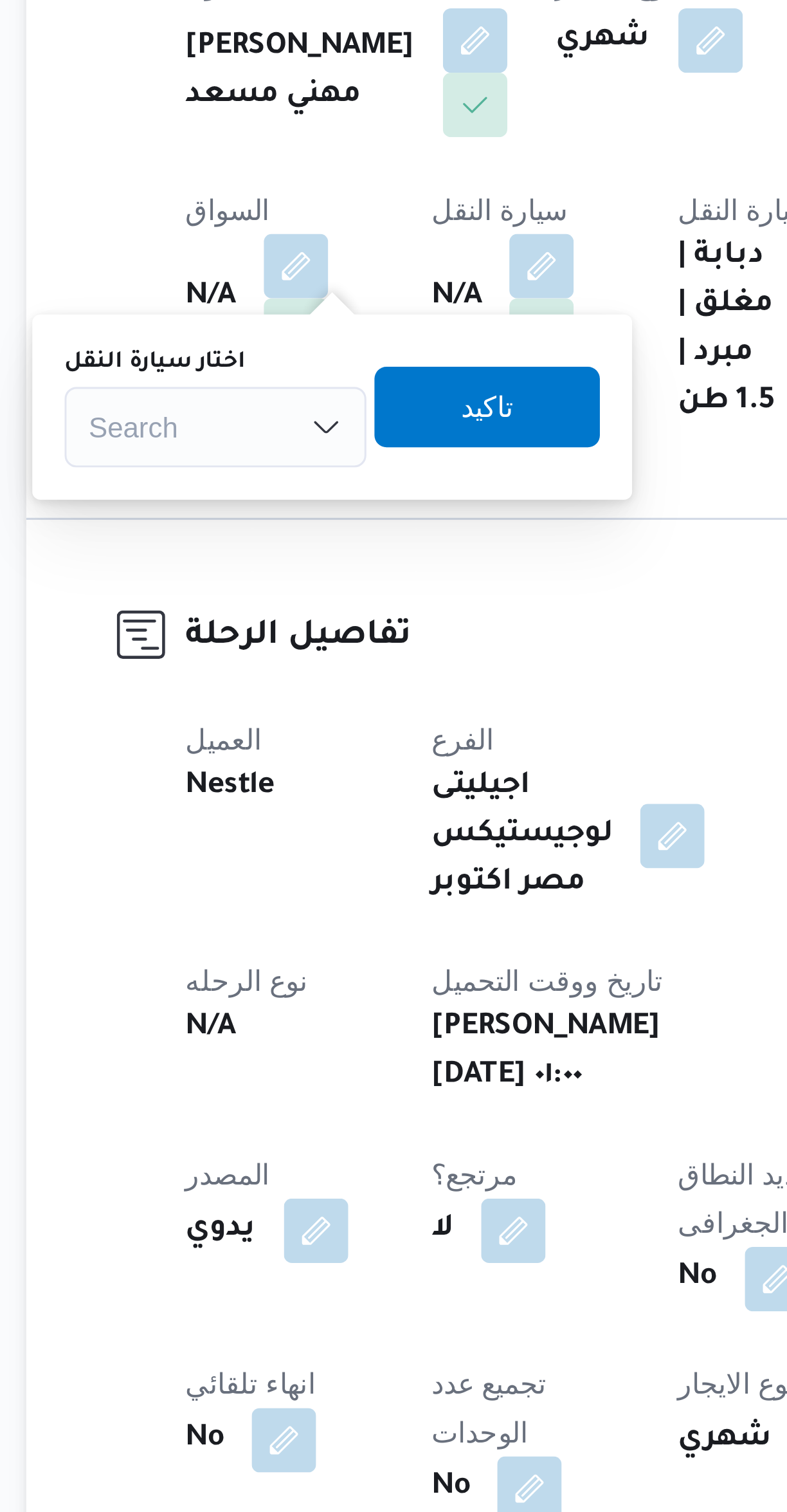
click at [223, 376] on div "Search" at bounding box center [227, 380] width 97 height 26
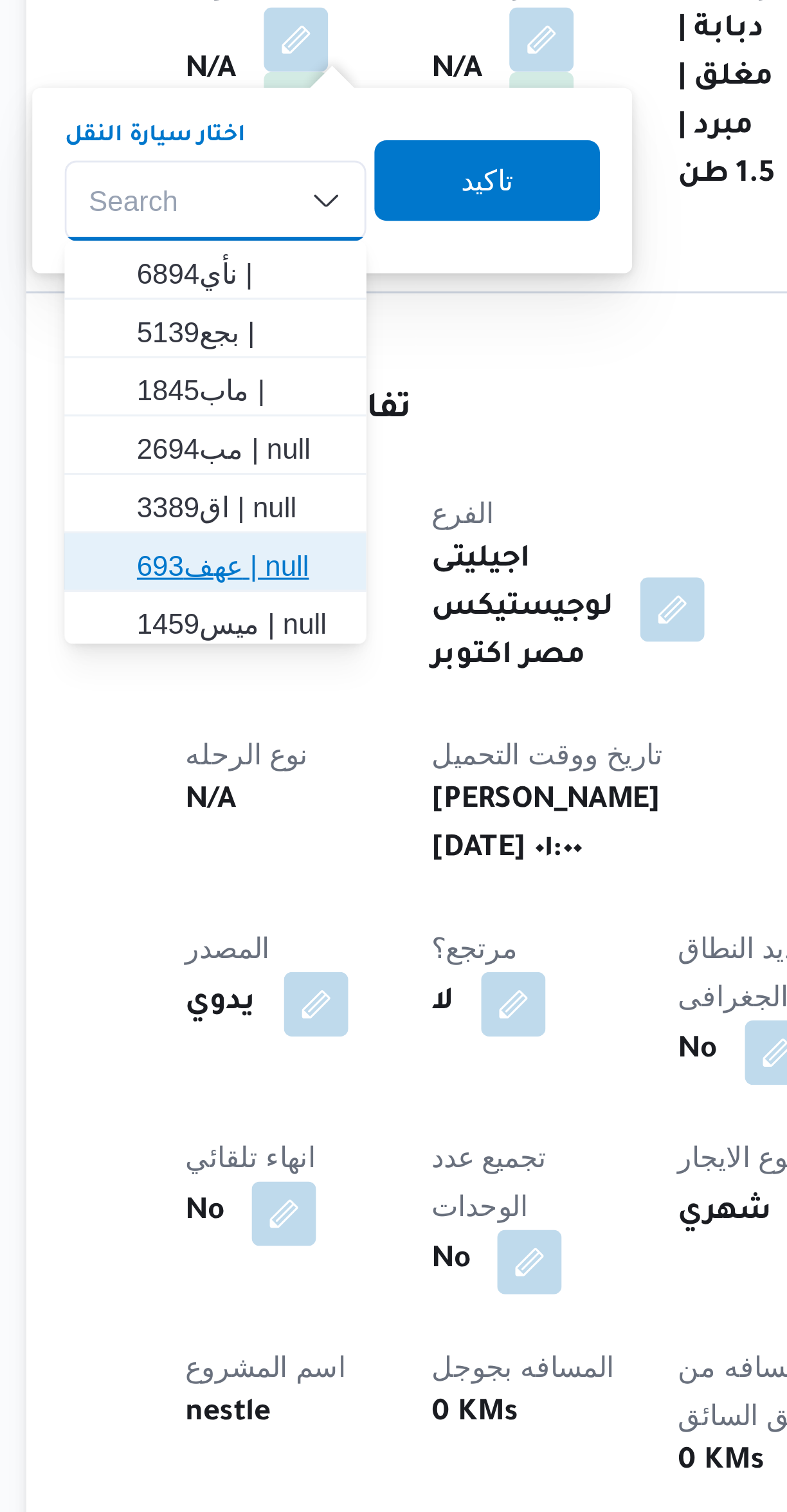
click at [208, 498] on span "عهف693 | null" at bounding box center [236, 497] width 66 height 16
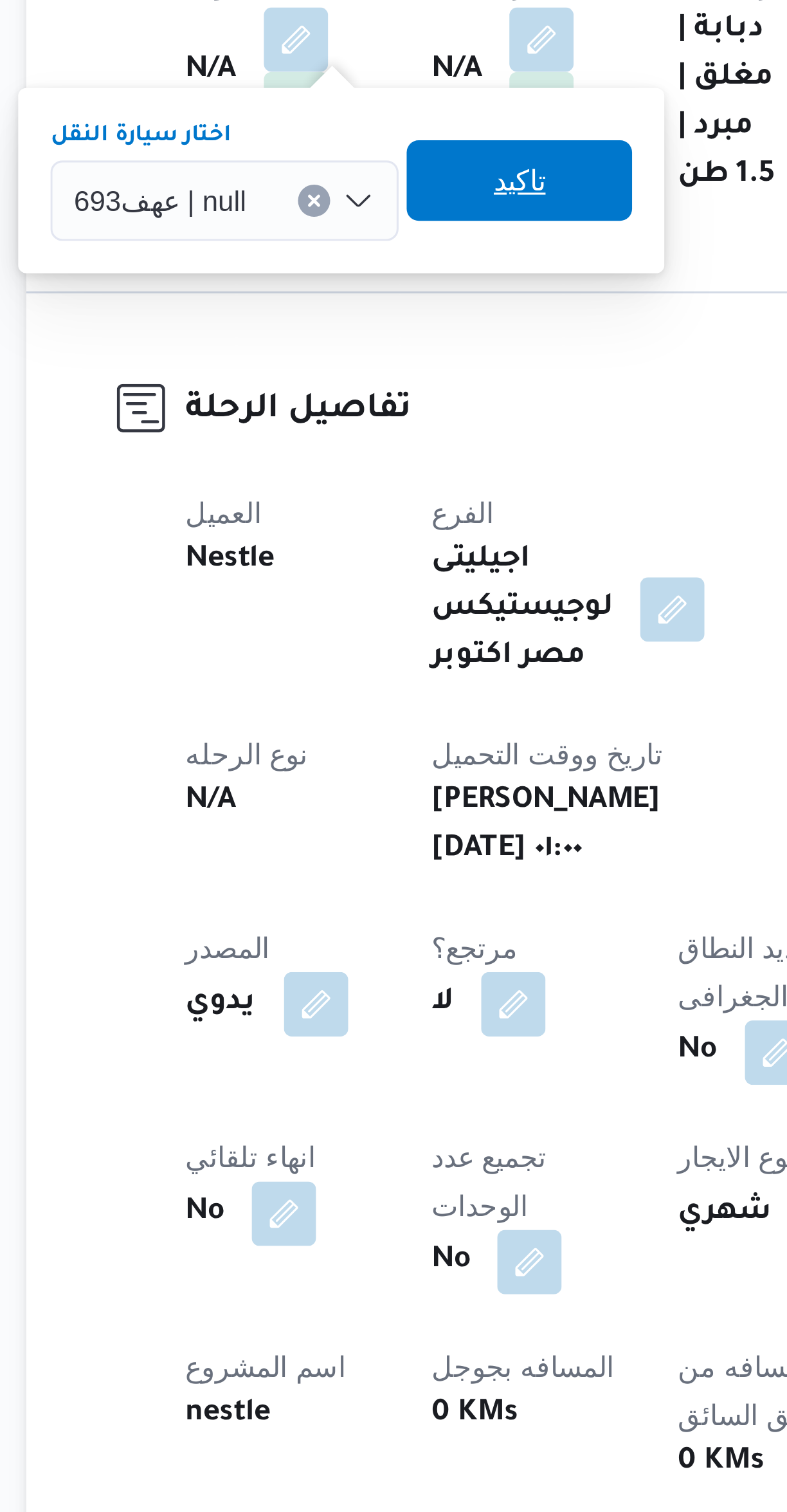
click at [305, 381] on span "تاكيد" at bounding box center [324, 374] width 72 height 26
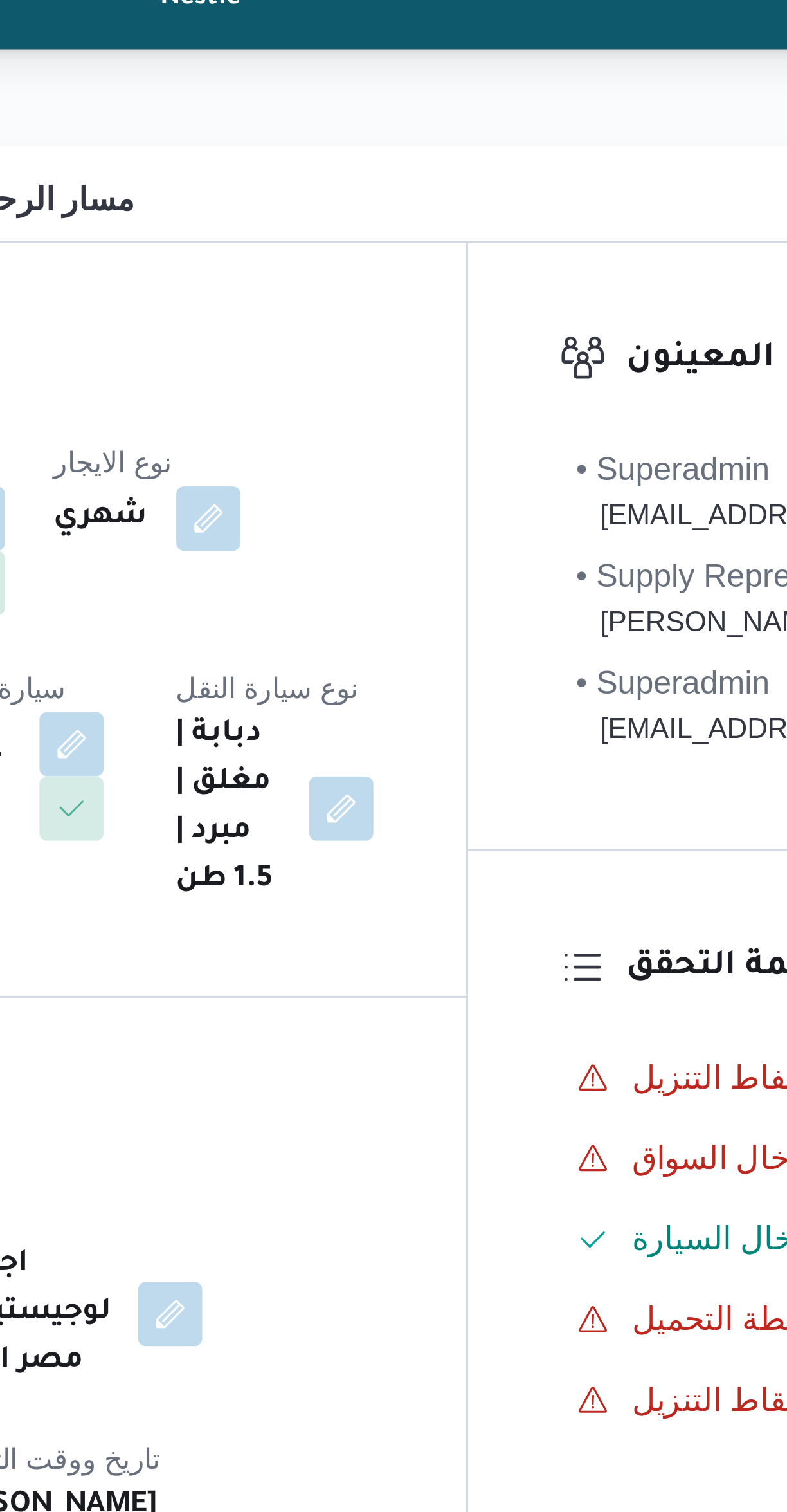
click at [264, 319] on button "button" at bounding box center [253, 328] width 21 height 21
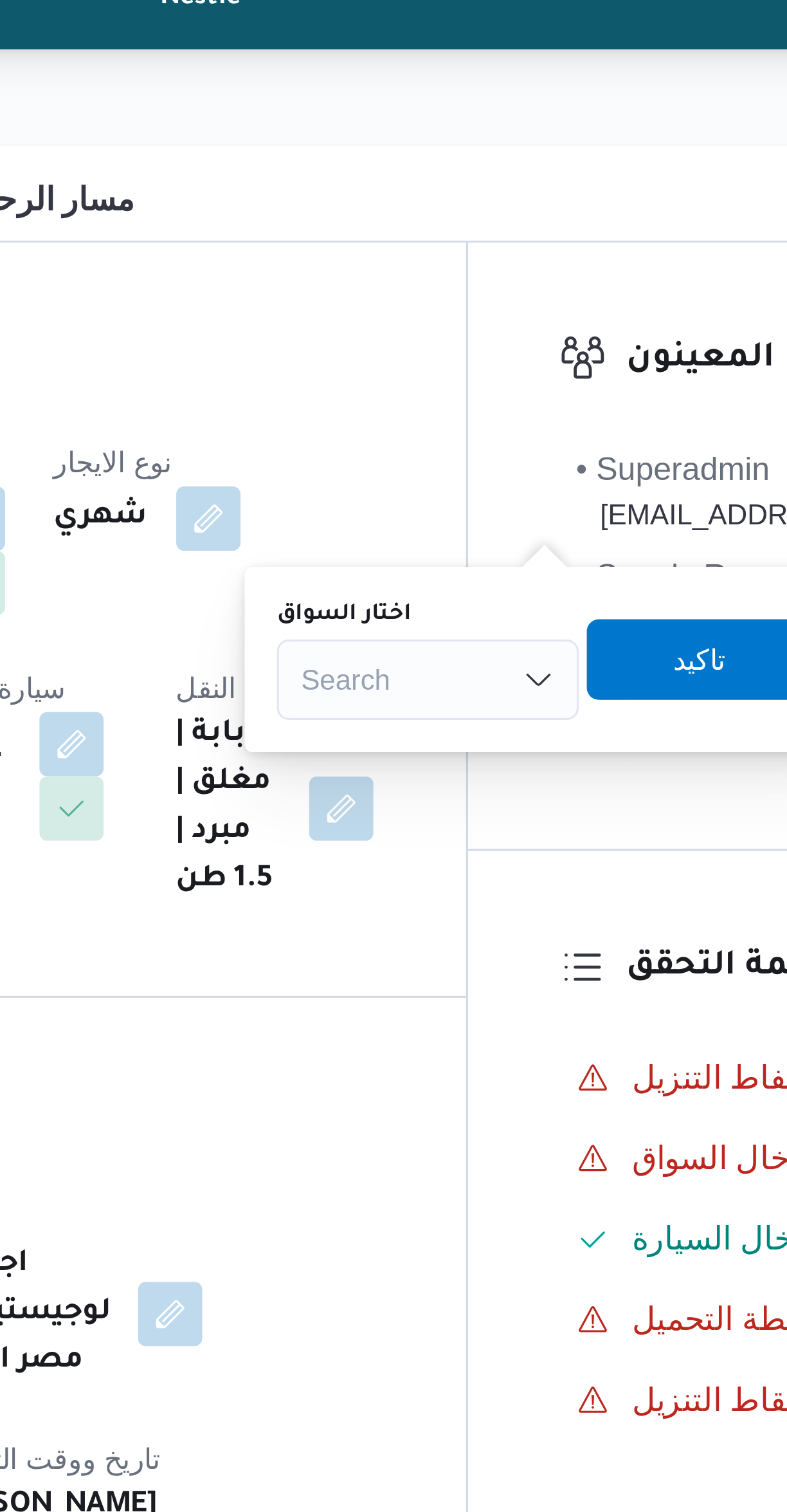
click at [461, 306] on div "Search" at bounding box center [456, 309] width 97 height 26
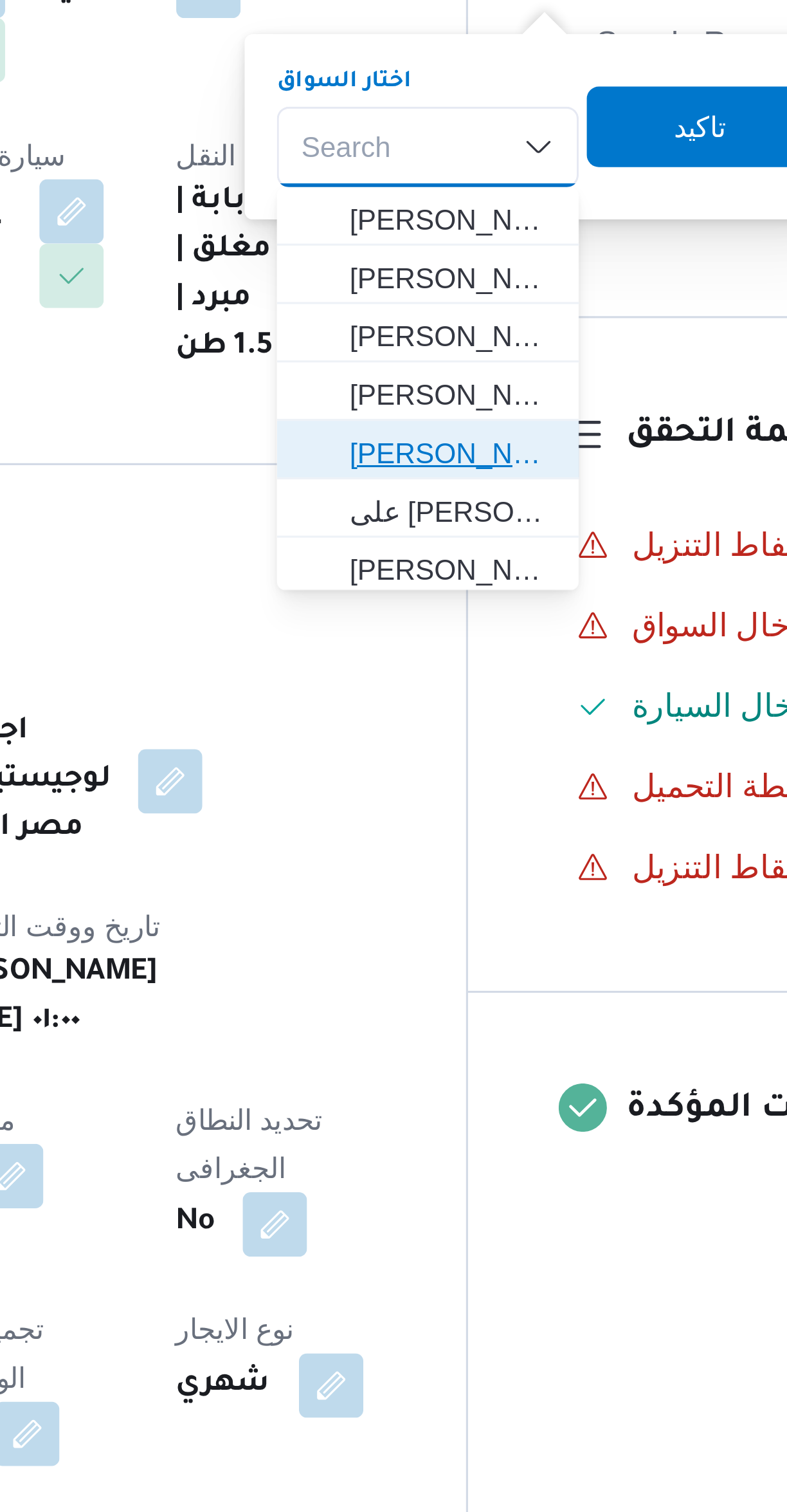
click at [481, 401] on span "[PERSON_NAME]" at bounding box center [464, 406] width 66 height 16
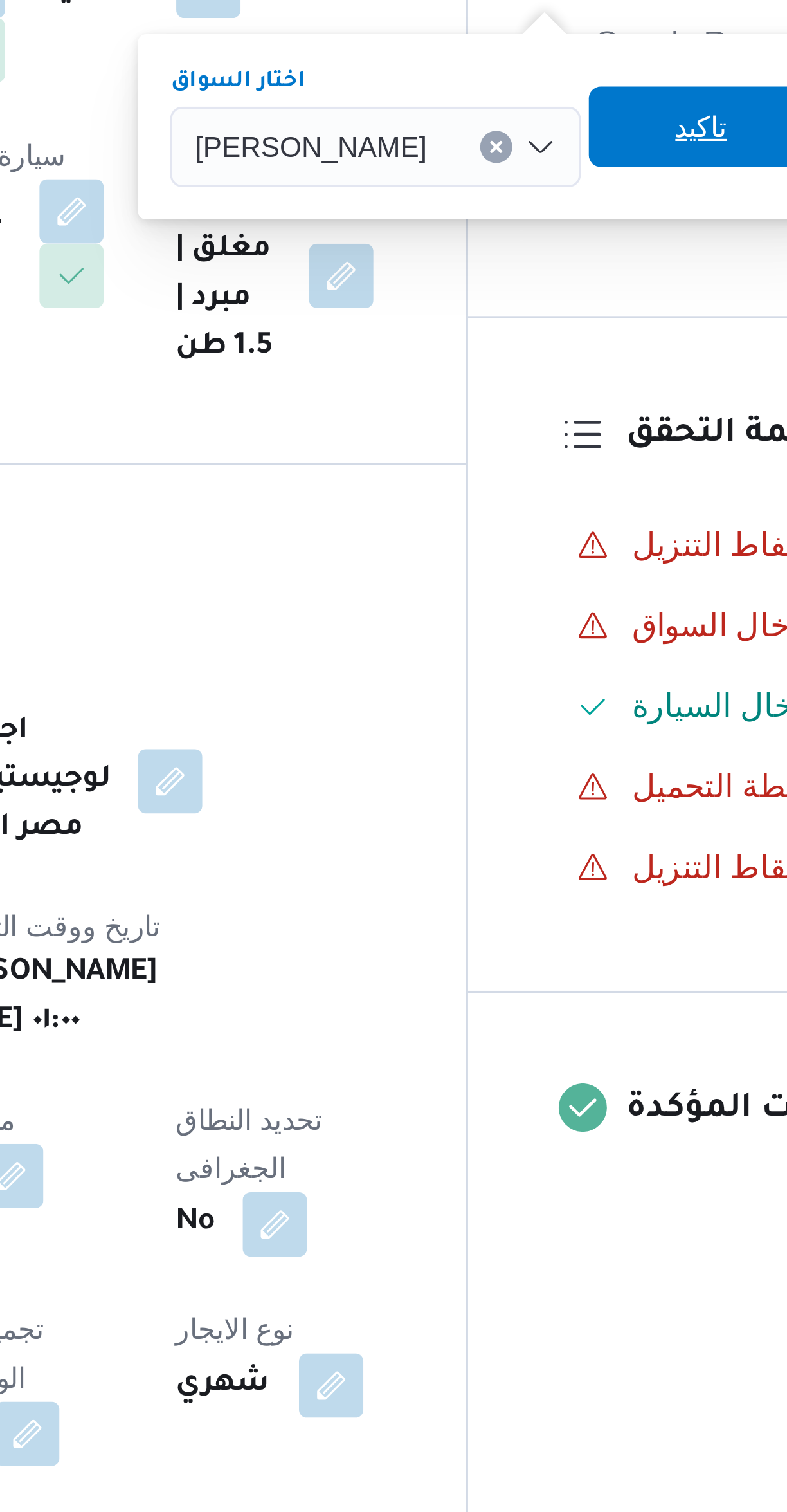
click at [553, 298] on span "تاكيد" at bounding box center [543, 302] width 72 height 26
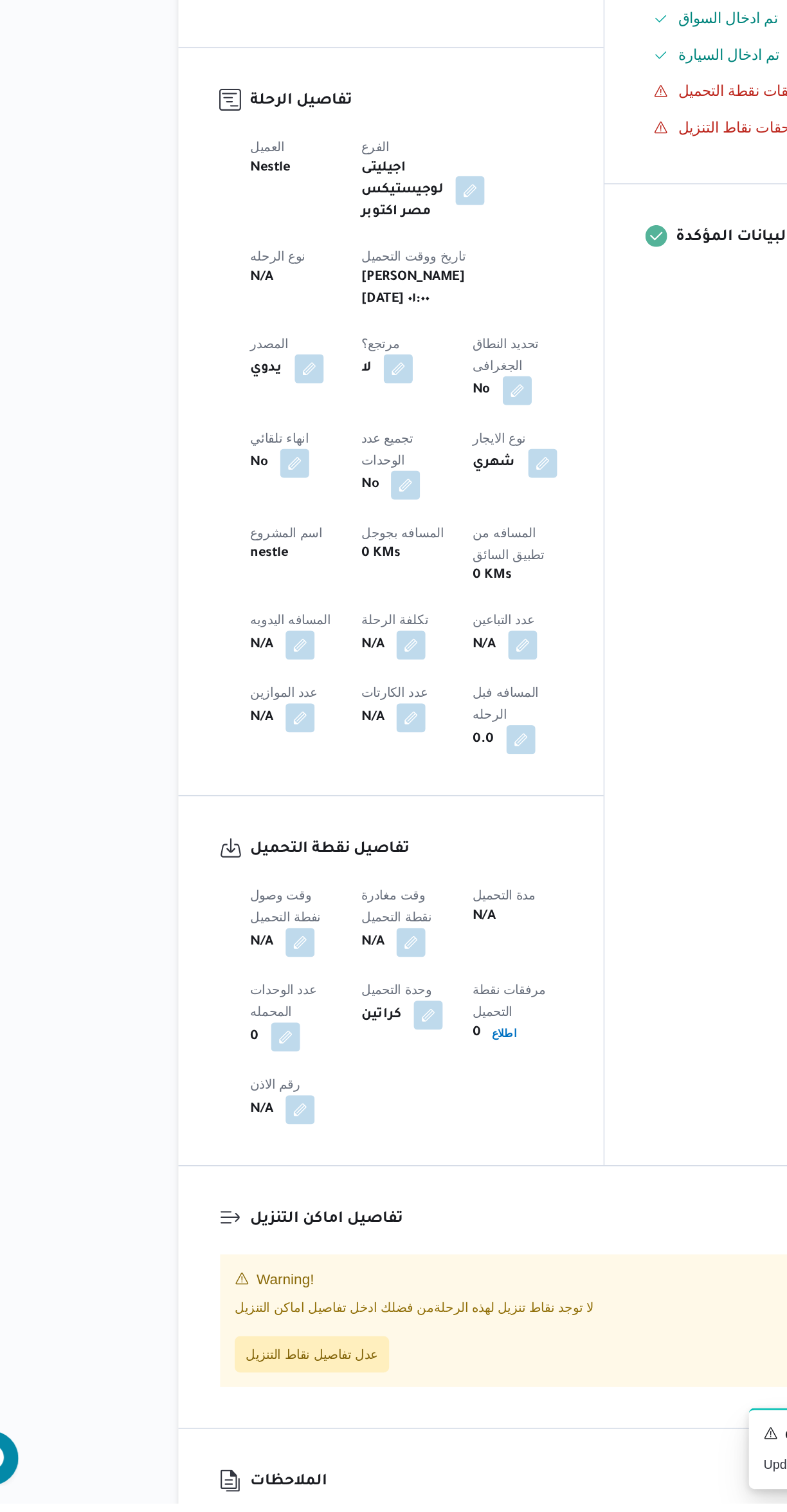
click at [258, 1105] on button "button" at bounding box center [253, 1115] width 21 height 21
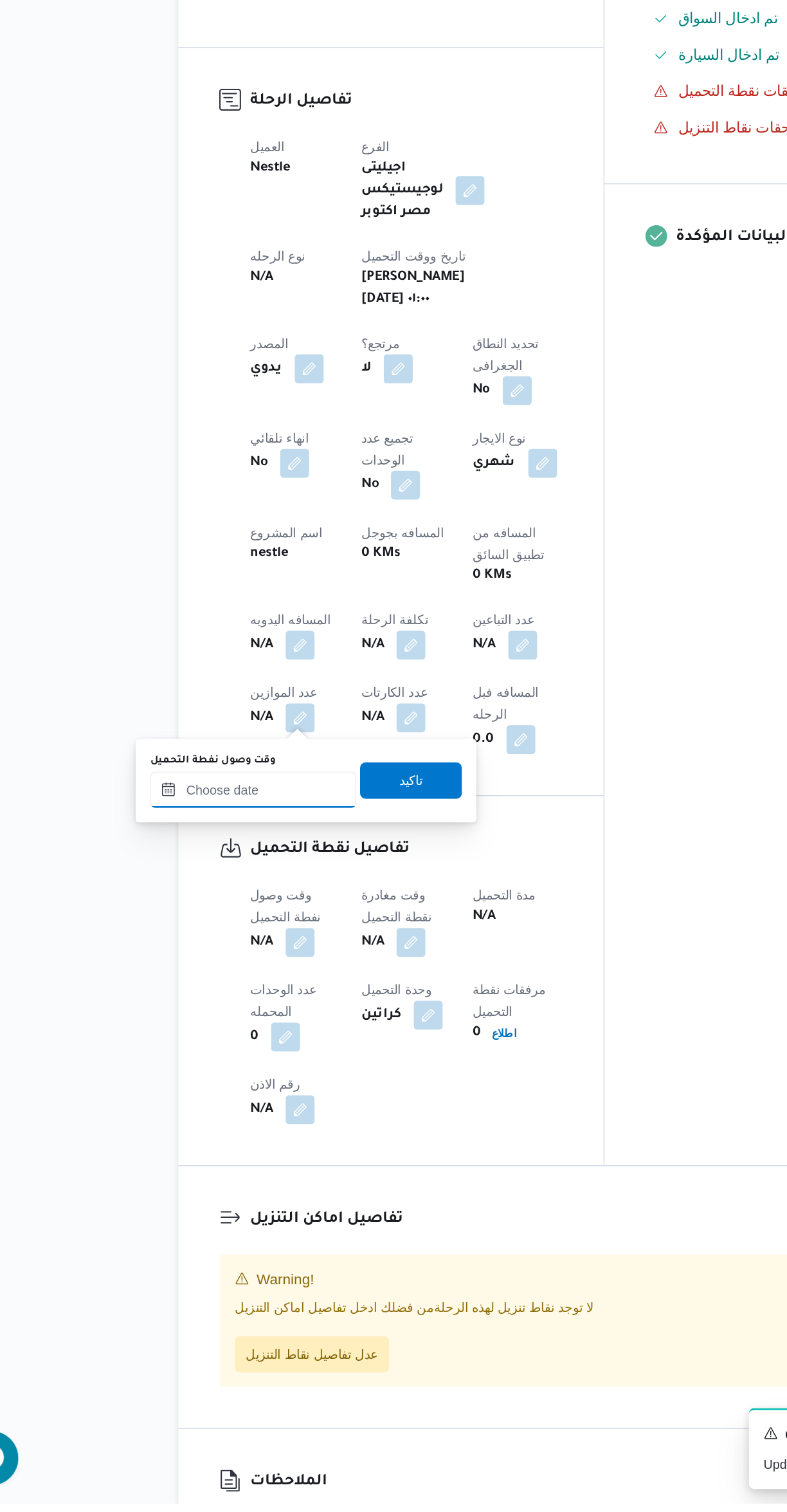
click at [238, 1006] on input "وقت وصول نفطة التحميل" at bounding box center [220, 1007] width 146 height 26
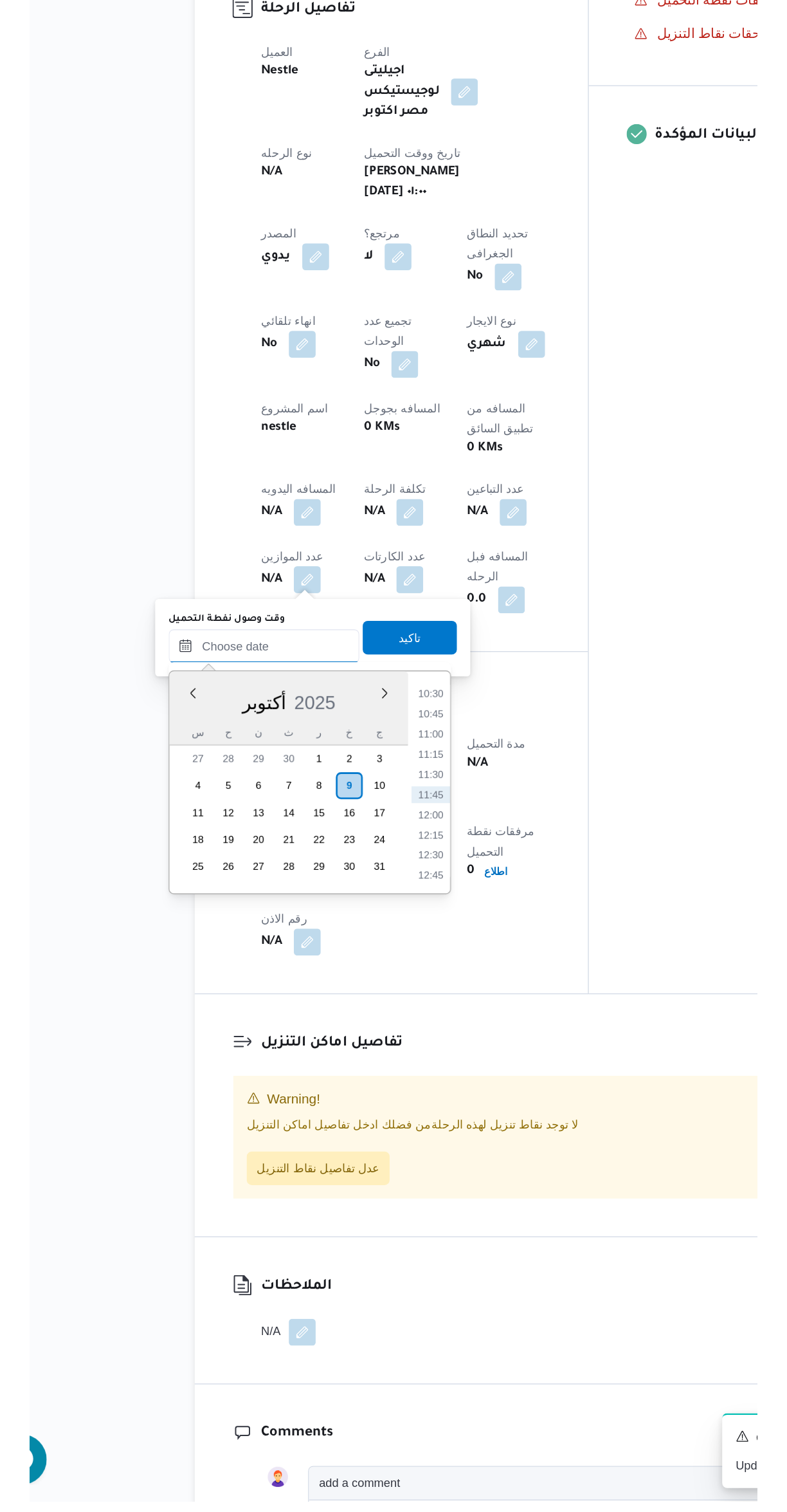
scroll to position [26, 0]
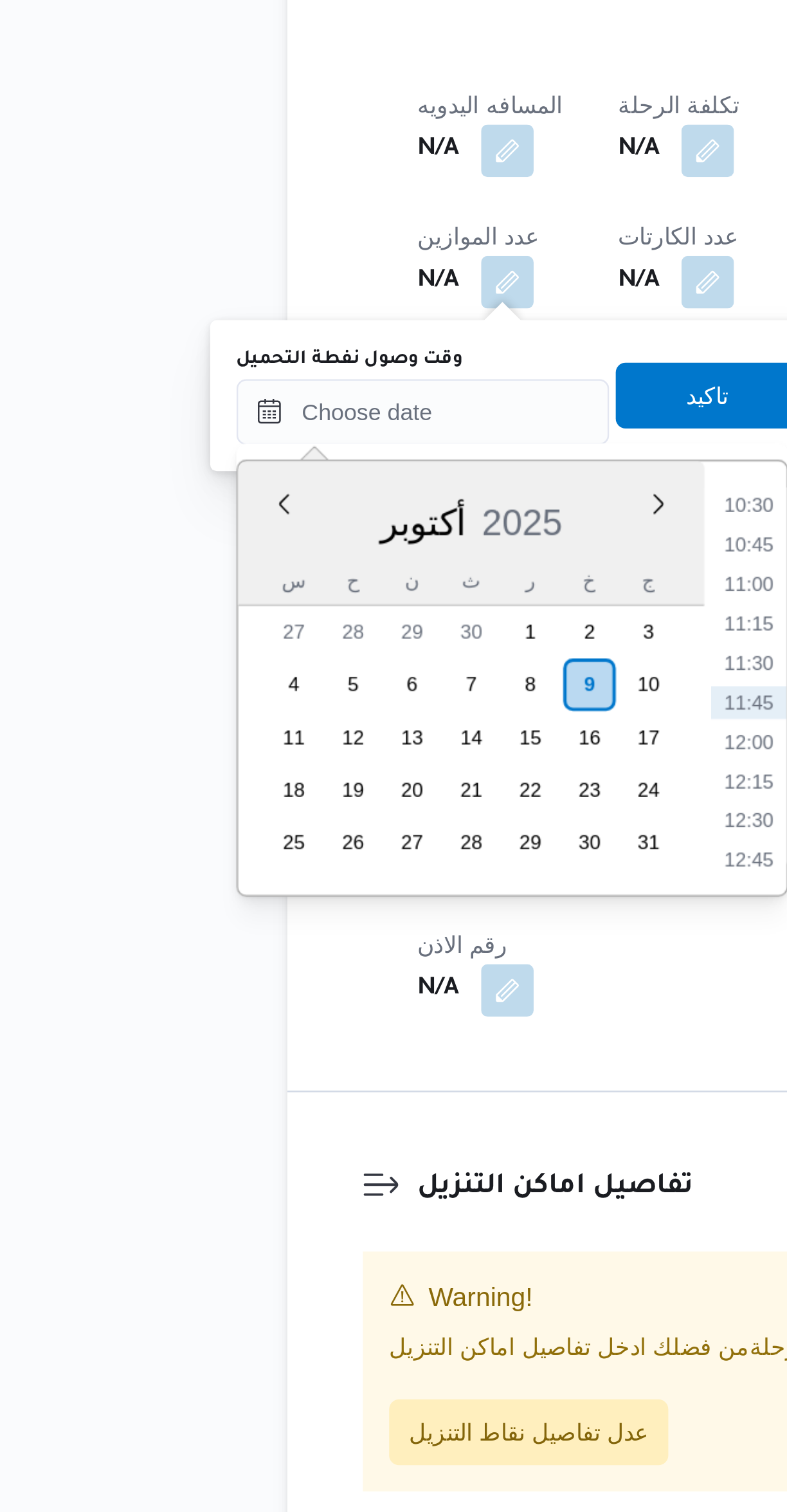
click at [353, 1013] on li "10:30" at bounding box center [348, 1016] width 30 height 13
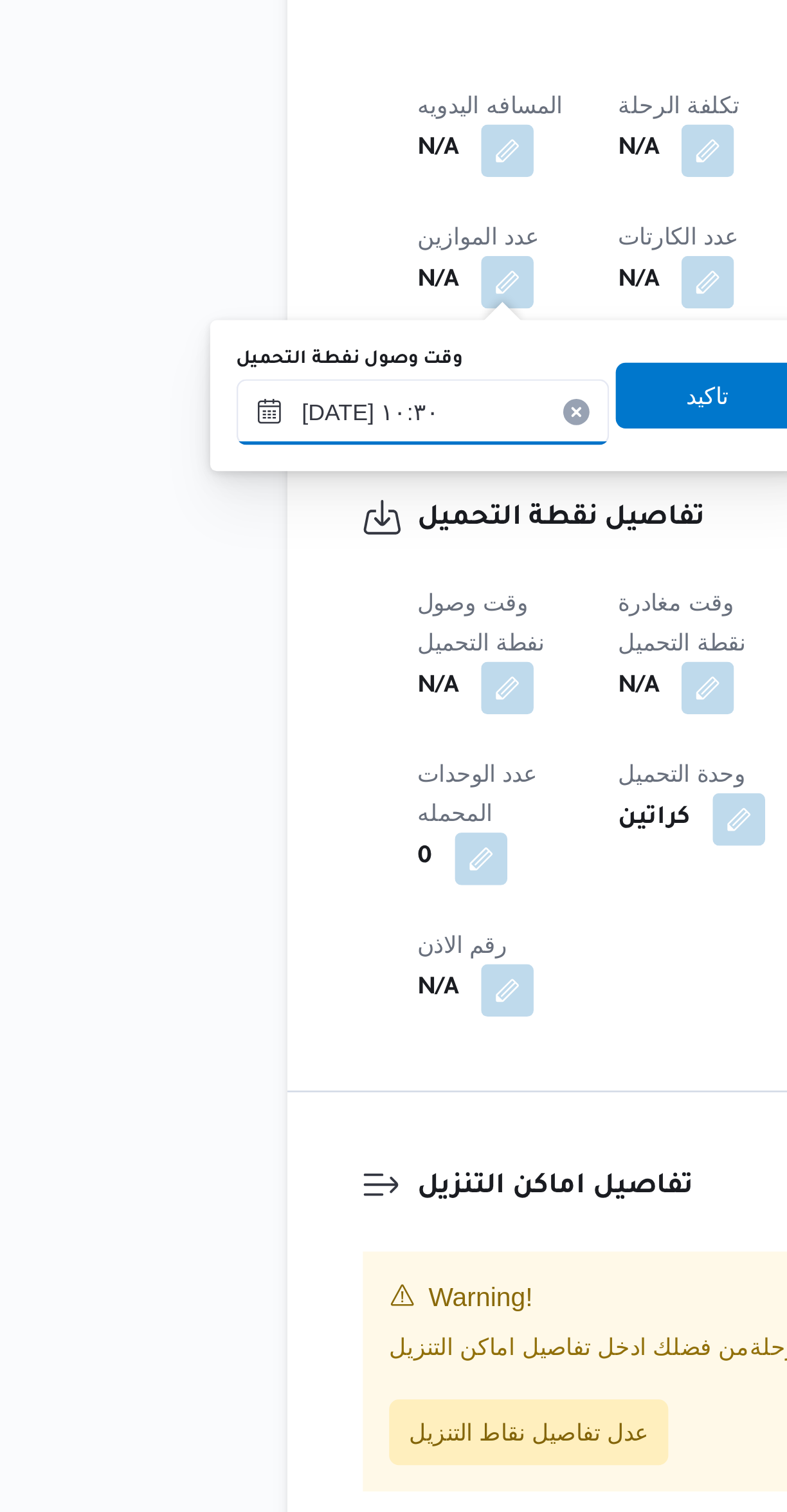
click at [172, 979] on input "٠٩/١٠/٢٠٢٥ ١٠:٣٠" at bounding box center [220, 980] width 146 height 26
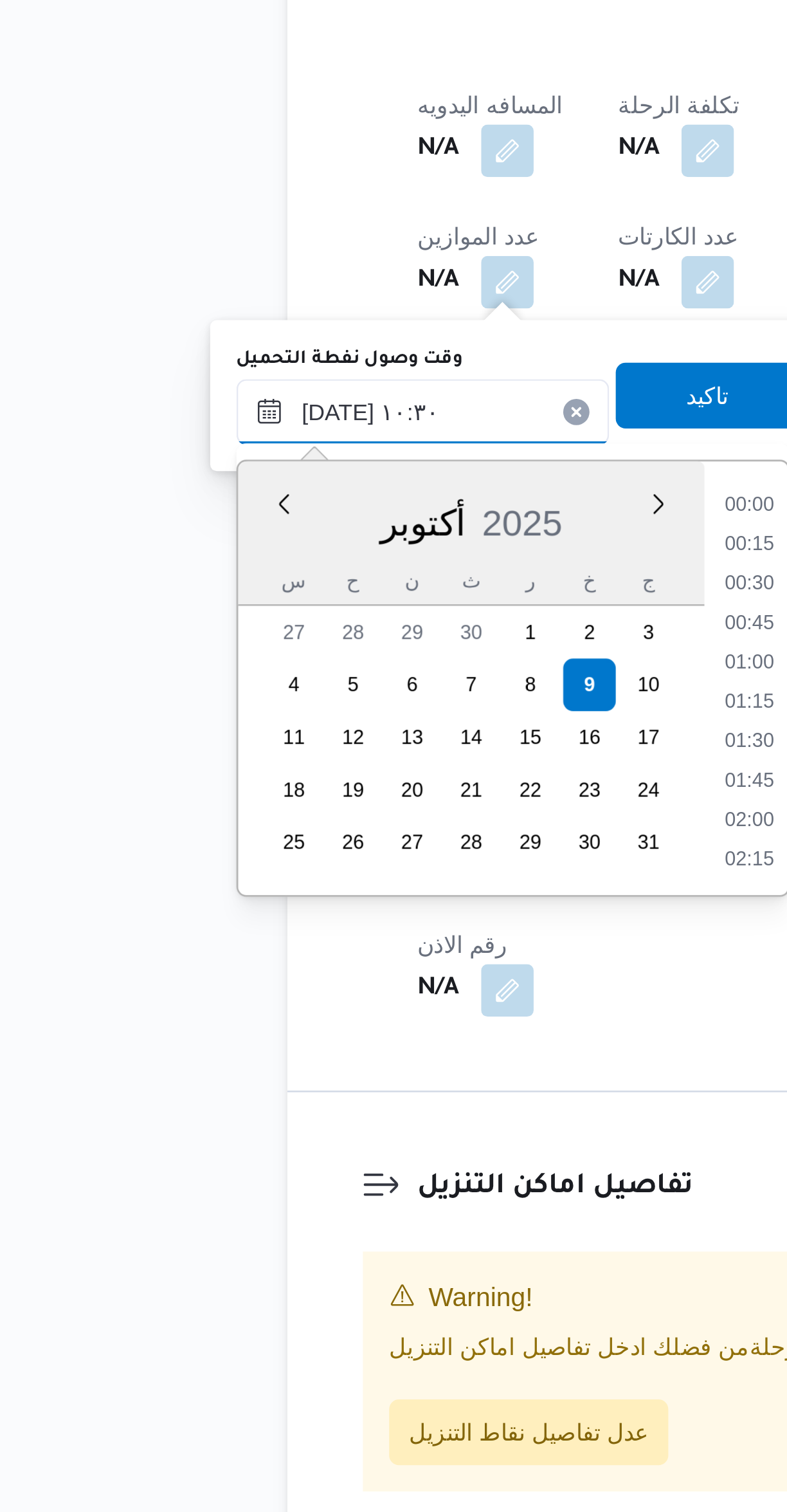
scroll to position [570, 0]
click at [178, 975] on input "٠٩/١٠/٢٠٢٥ ١٠:٣٠" at bounding box center [220, 980] width 146 height 26
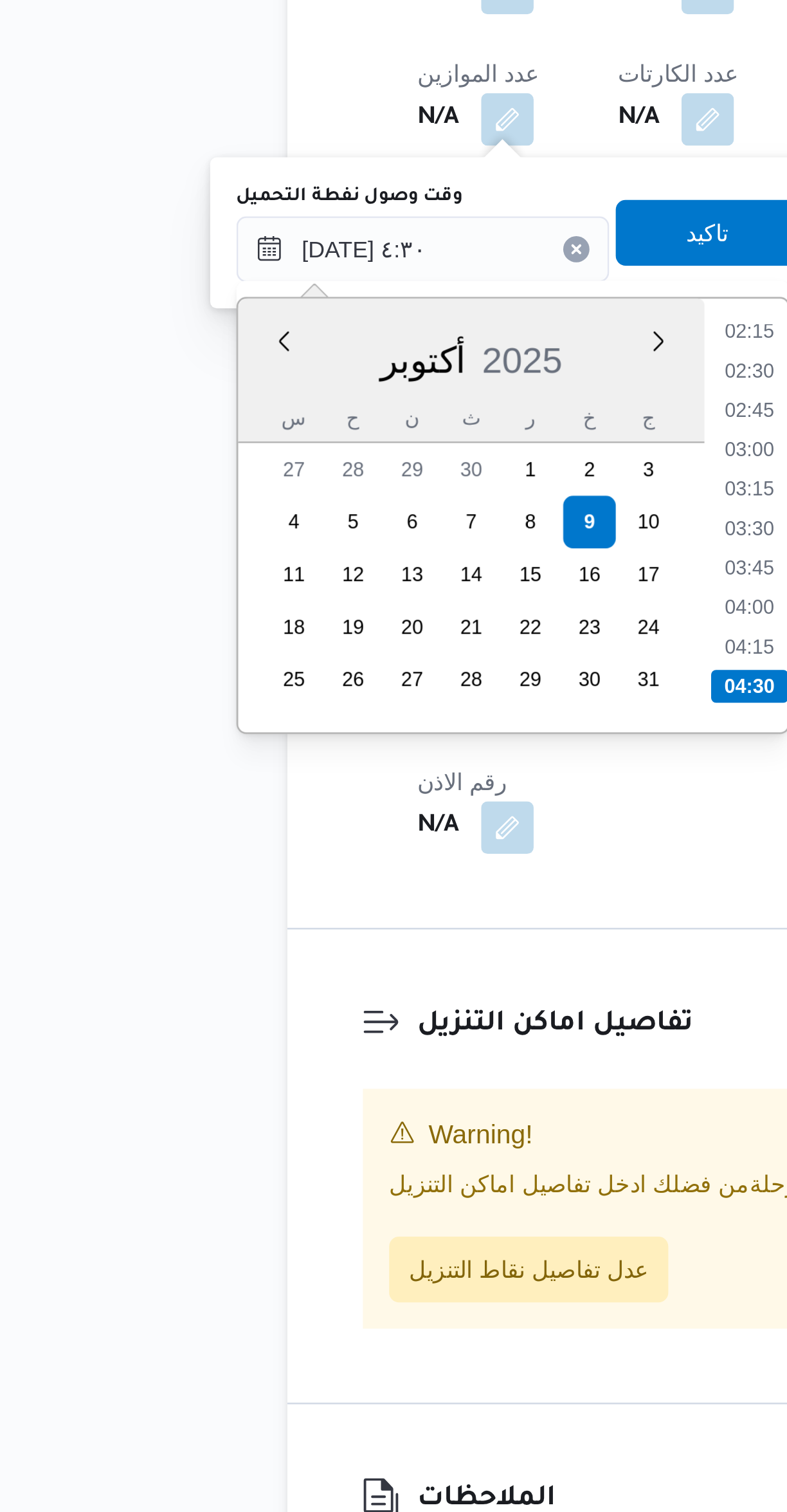
click at [350, 1138] on li "04:15" at bounding box center [348, 1136] width 30 height 13
type input "٠٩/١٠/٢٠٢٥ ٠٤:١٥"
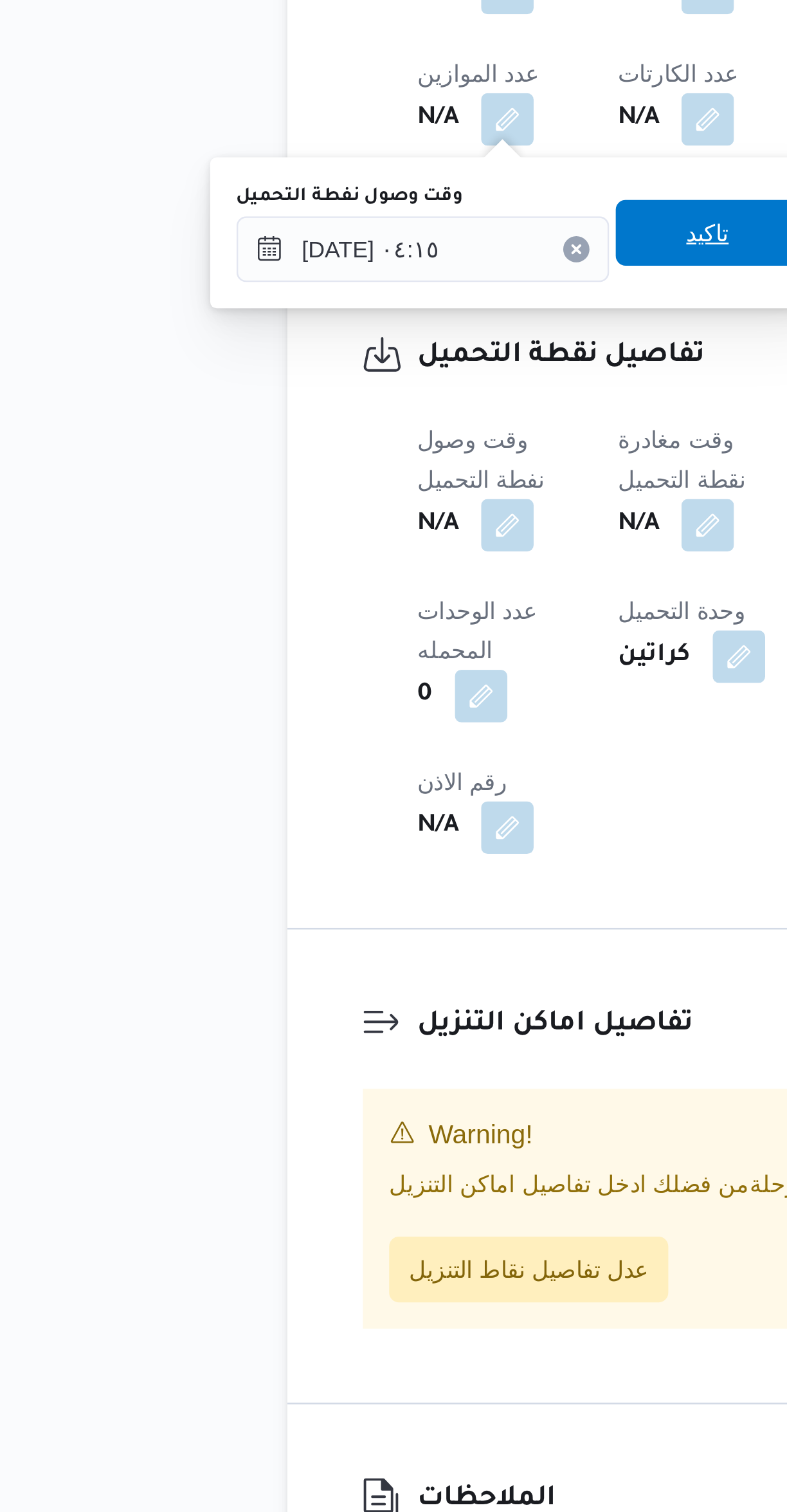
click at [333, 979] on span "تاكيد" at bounding box center [331, 974] width 72 height 26
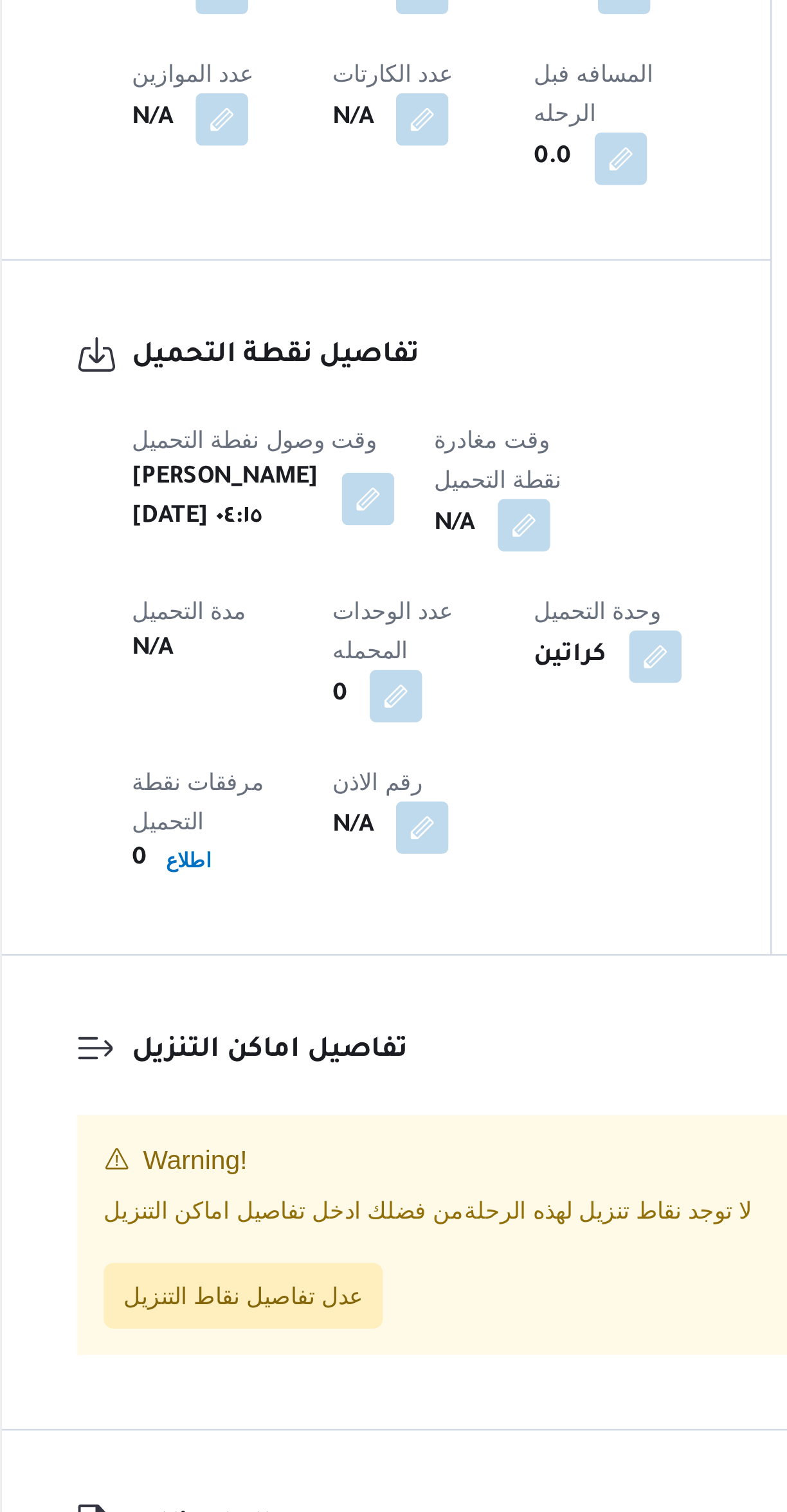
click at [375, 1078] on button "button" at bounding box center [371, 1088] width 21 height 21
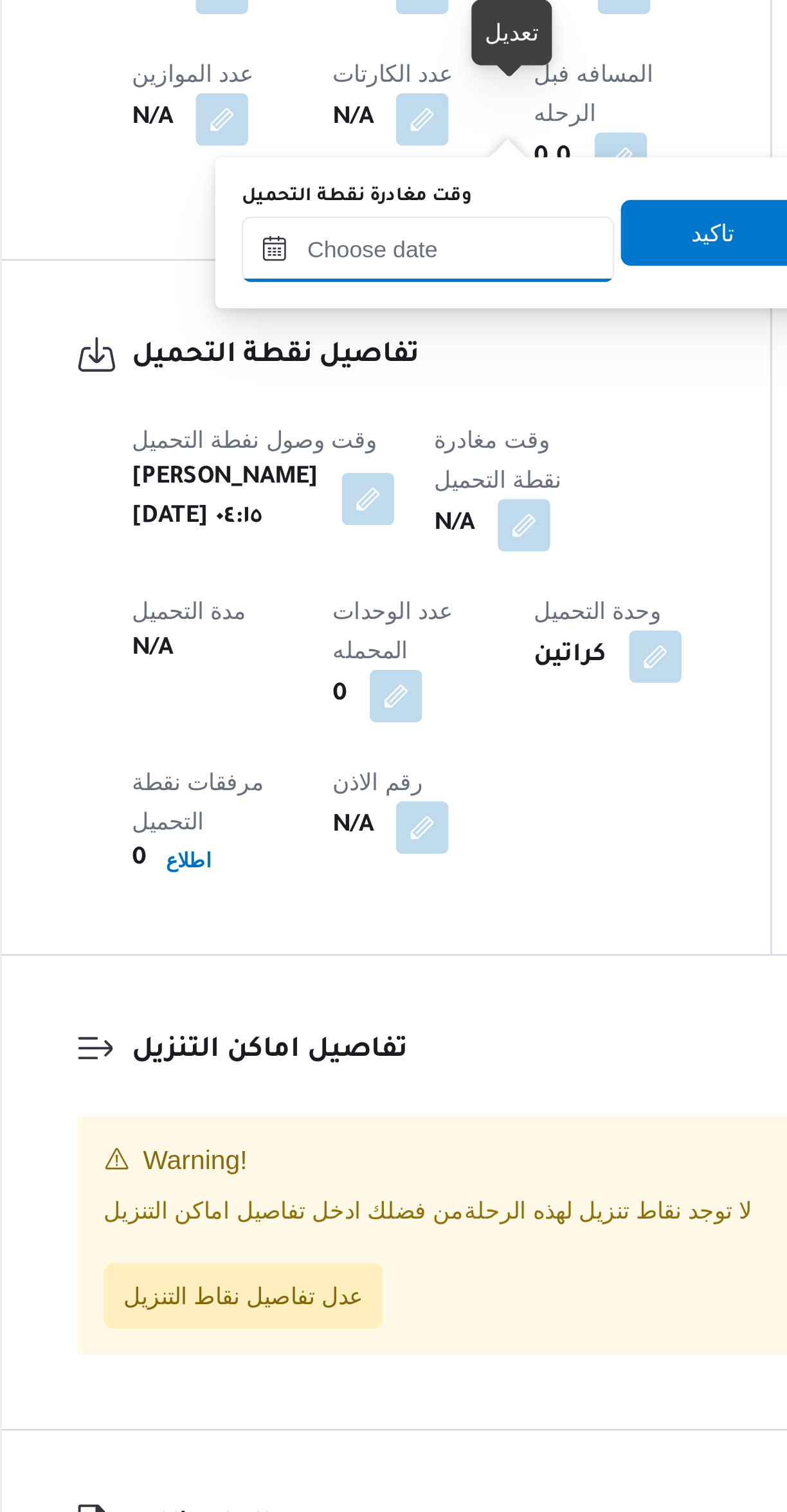
click at [346, 975] on input "وقت مغادرة نقطة التحميل" at bounding box center [333, 980] width 146 height 26
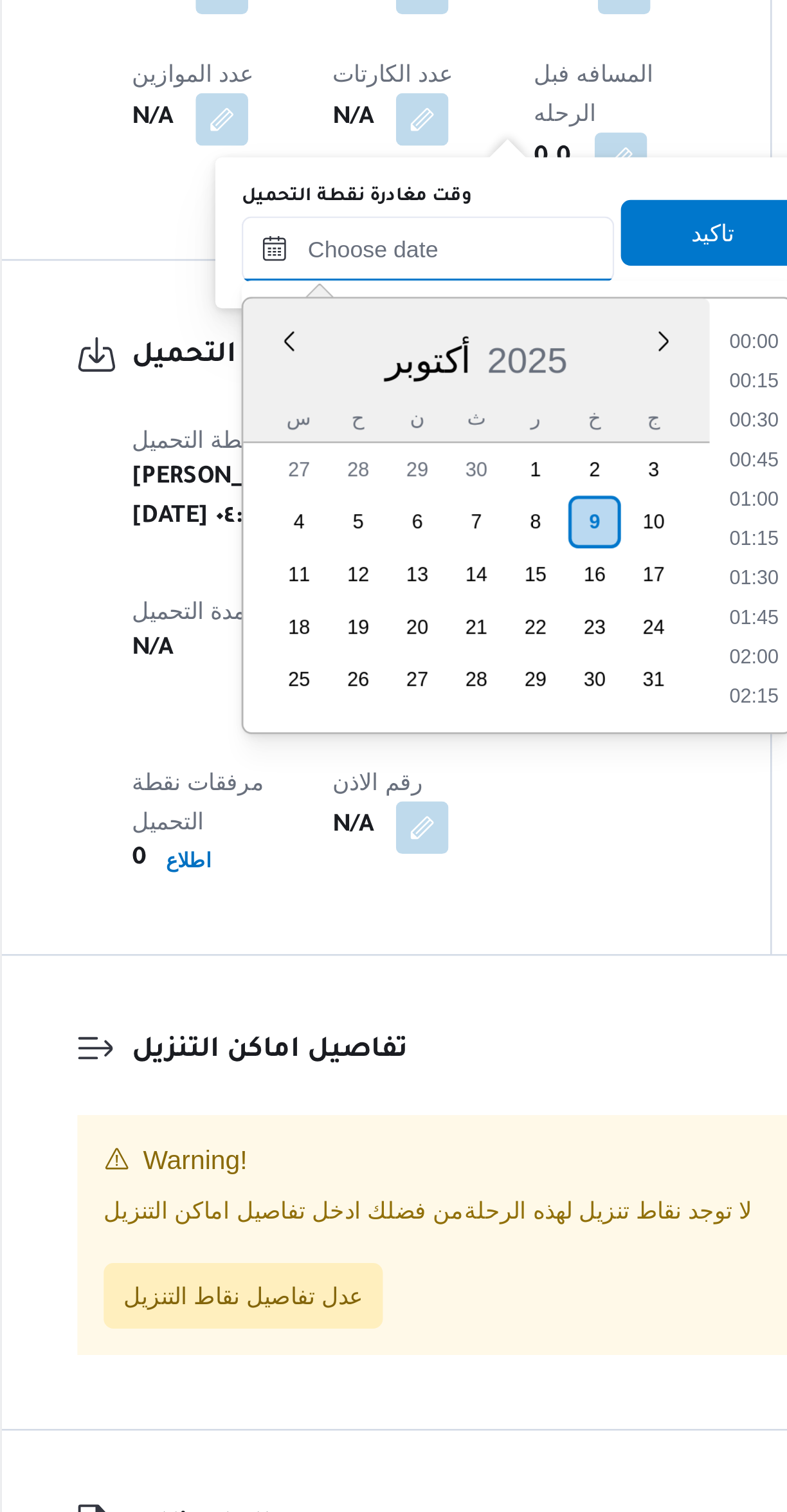
scroll to position [0, 0]
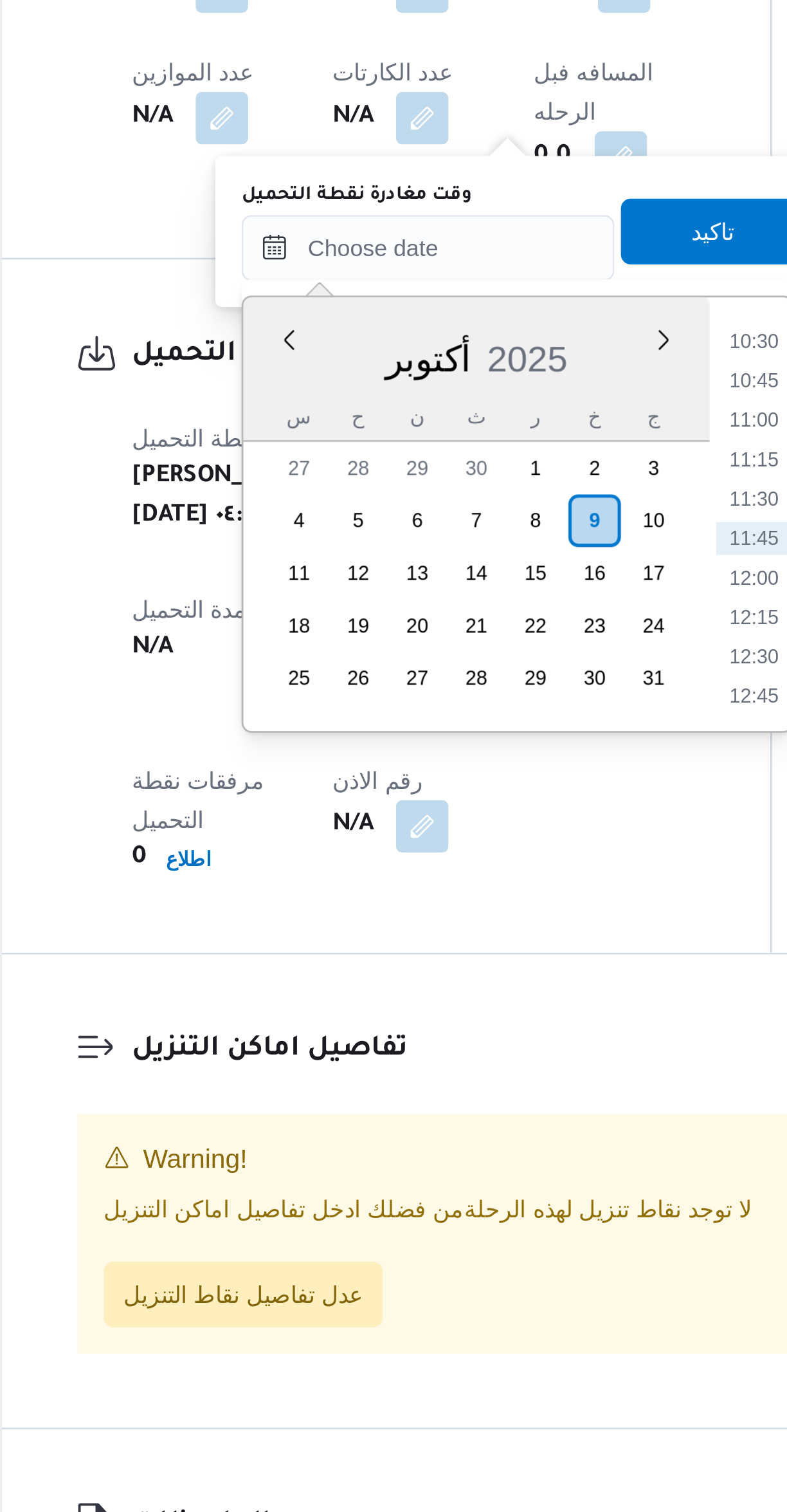
click at [463, 1042] on li "10:30" at bounding box center [462, 1043] width 30 height 13
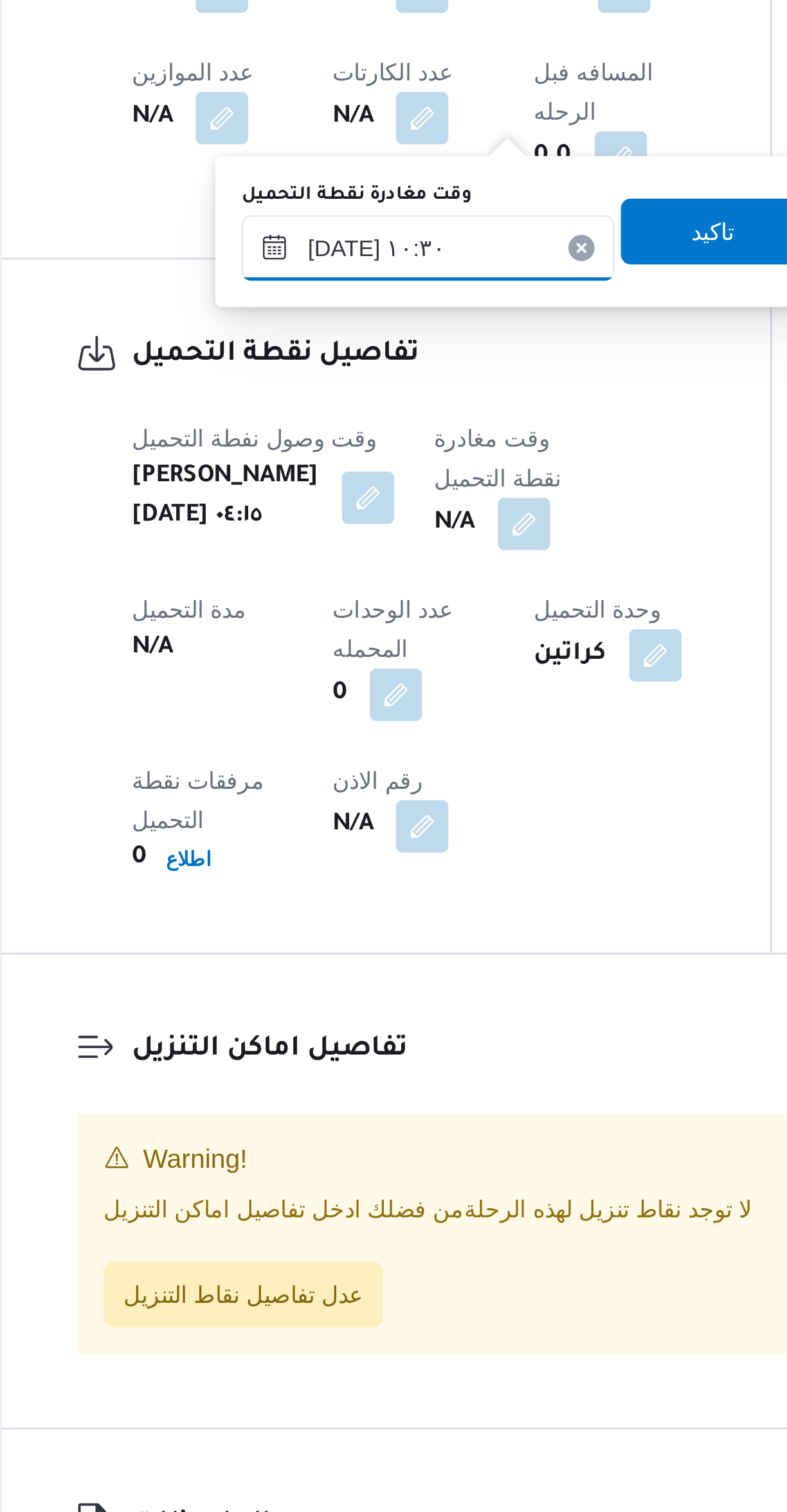
click at [352, 1008] on input "٠٩/١٠/٢٠٢٥ ١٠:٣٠" at bounding box center [333, 1007] width 146 height 26
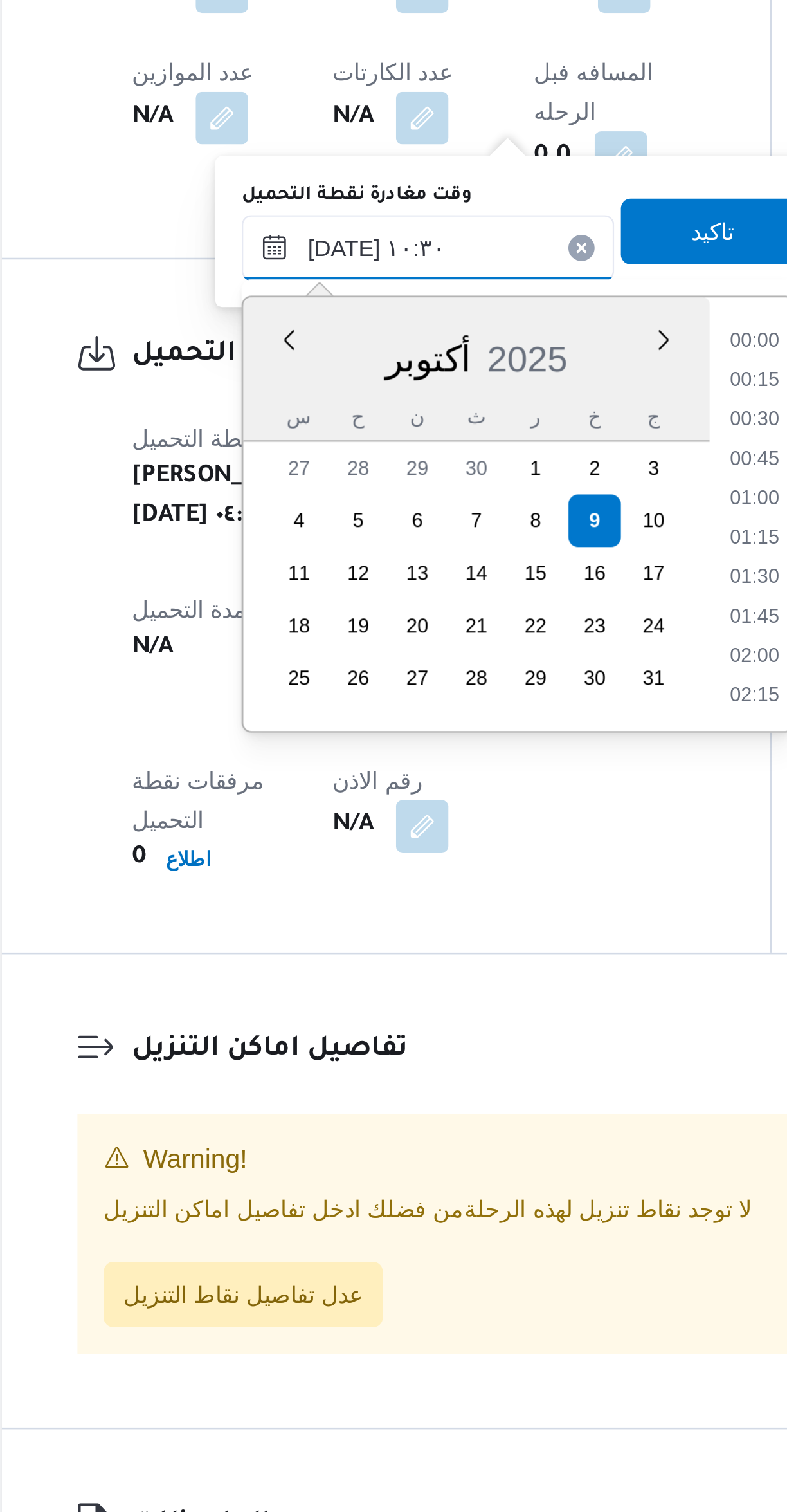
scroll to position [570, 0]
click at [462, 1038] on li "09:15" at bounding box center [463, 1044] width 30 height 13
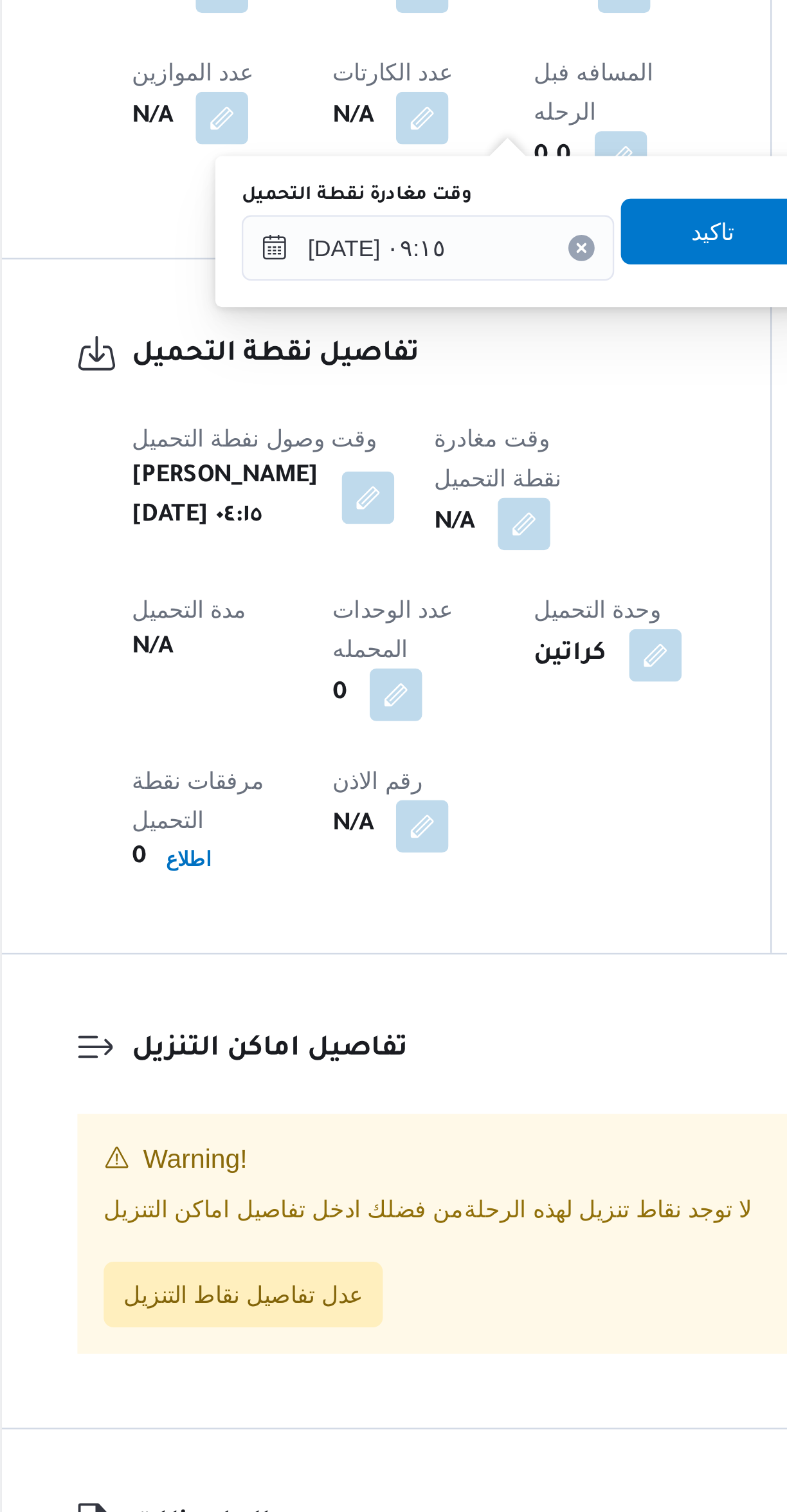
click at [343, 987] on label "وقت مغادرة نقطة التحميل" at bounding box center [305, 986] width 90 height 10
click at [343, 994] on input "٠٩/١٠/٢٠٢٥ ٠٩:١٥" at bounding box center [333, 1007] width 146 height 26
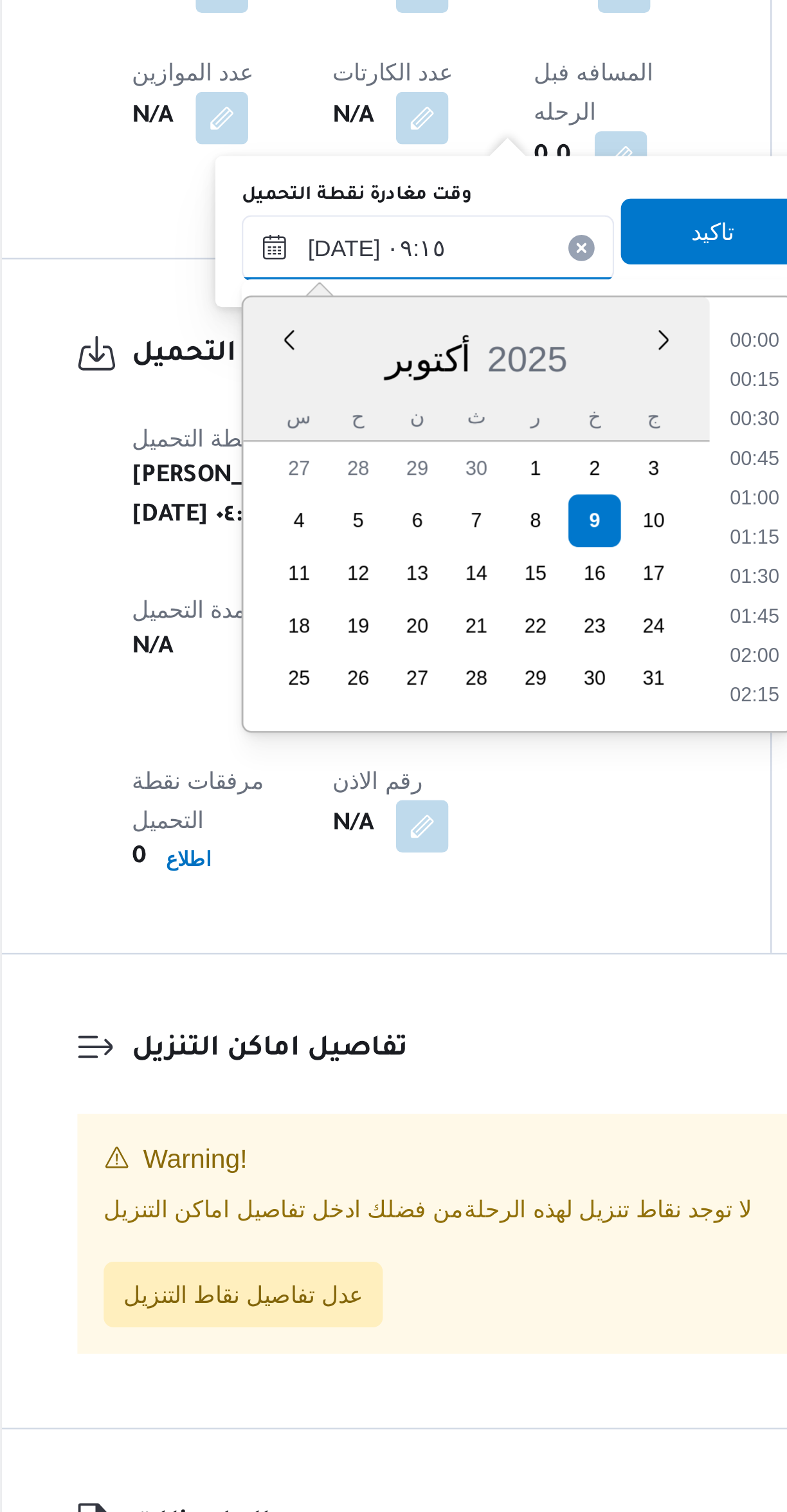
scroll to position [494, 0]
click at [461, 1045] on li "08:00" at bounding box center [463, 1043] width 30 height 13
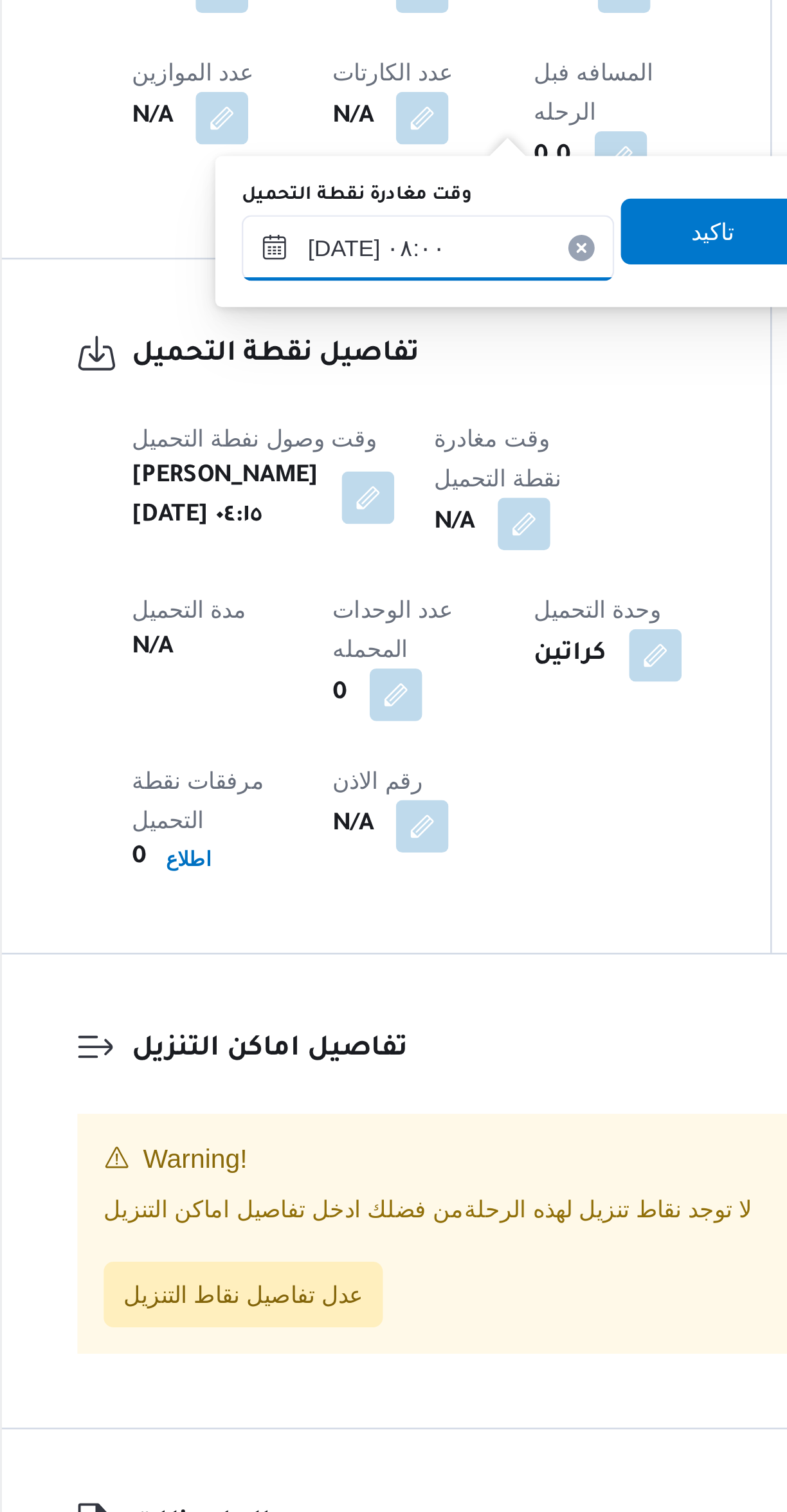
click at [342, 1005] on input "٠٩/١٠/٢٠٢٥ ٠٨:٠٠" at bounding box center [333, 1007] width 146 height 26
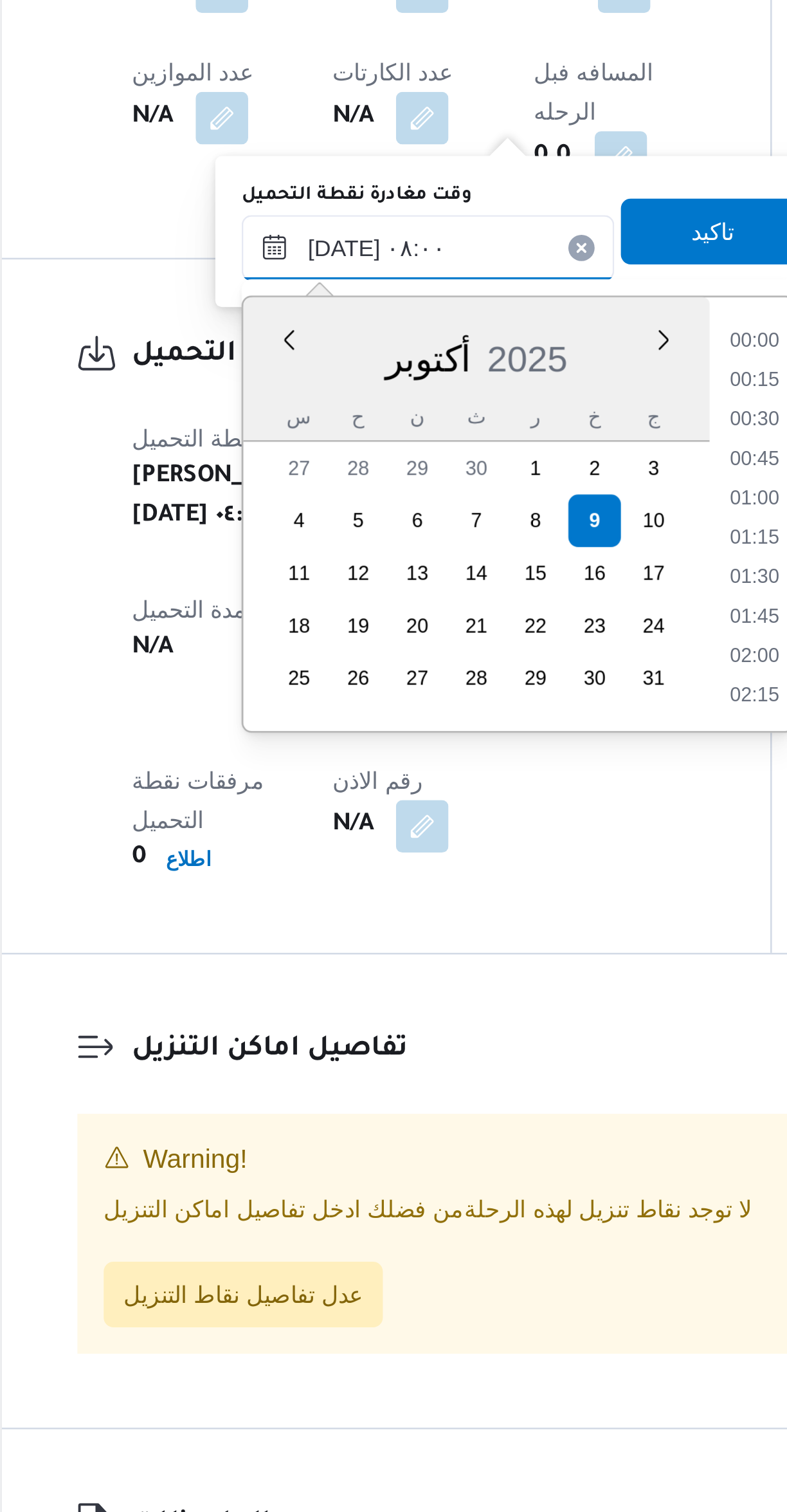
scroll to position [416, 0]
click at [460, 1089] on li "07:30" at bounding box center [463, 1089] width 30 height 13
type input "٠٩/١٠/٢٠٢٥ ٠٧:٣٠"
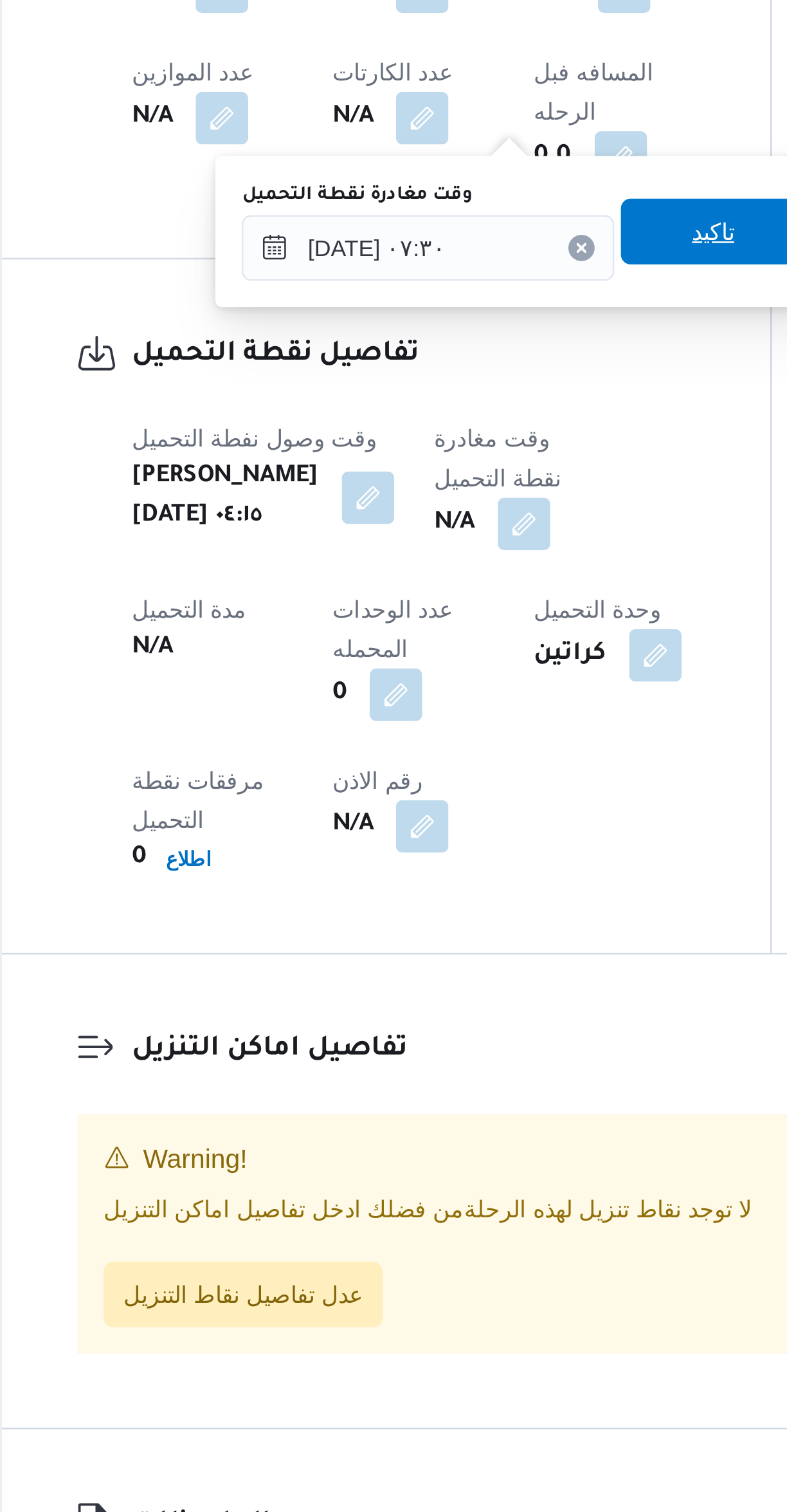
click at [456, 1008] on span "تاكيد" at bounding box center [446, 1000] width 72 height 26
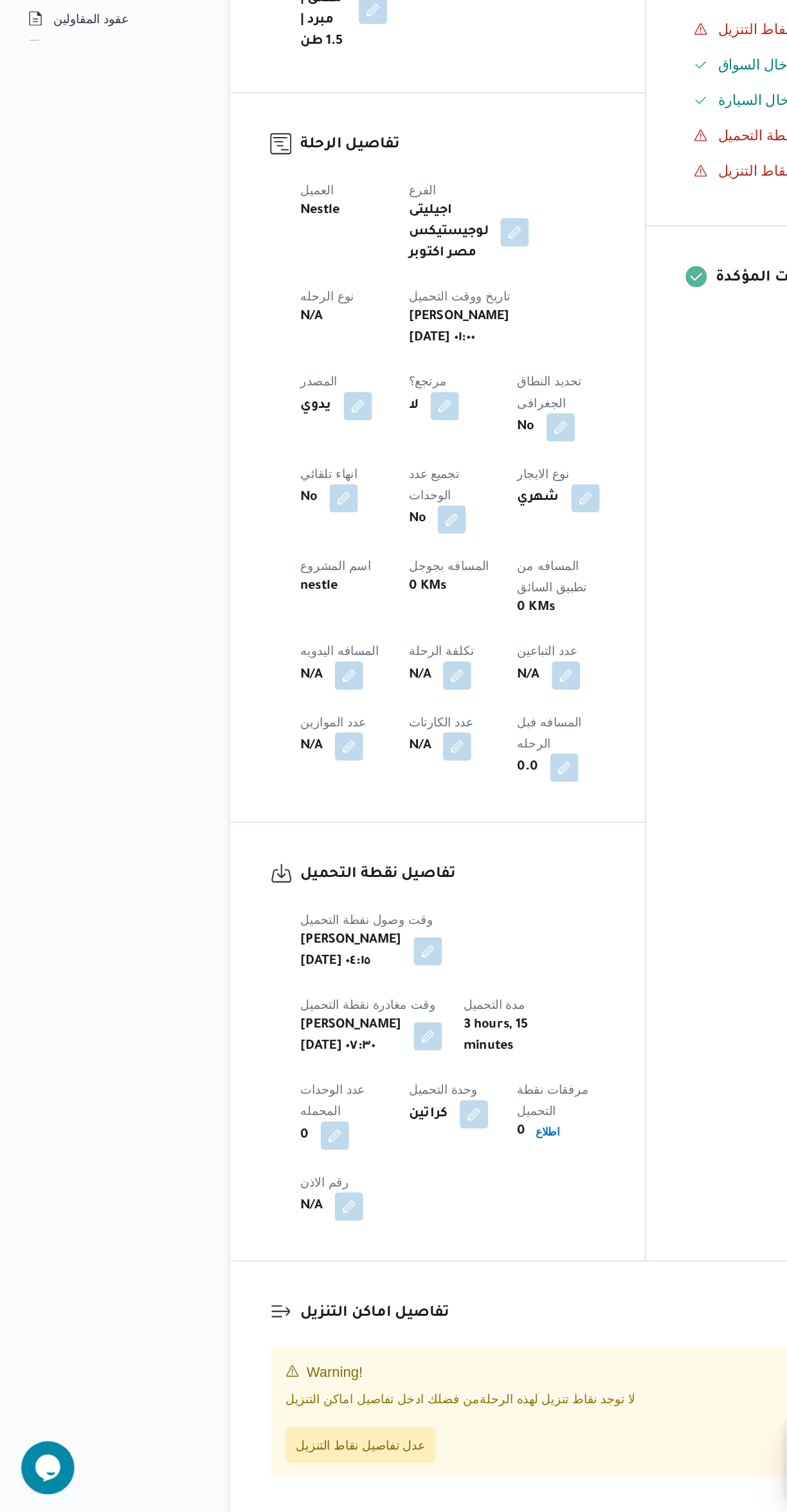
scroll to position [0, 0]
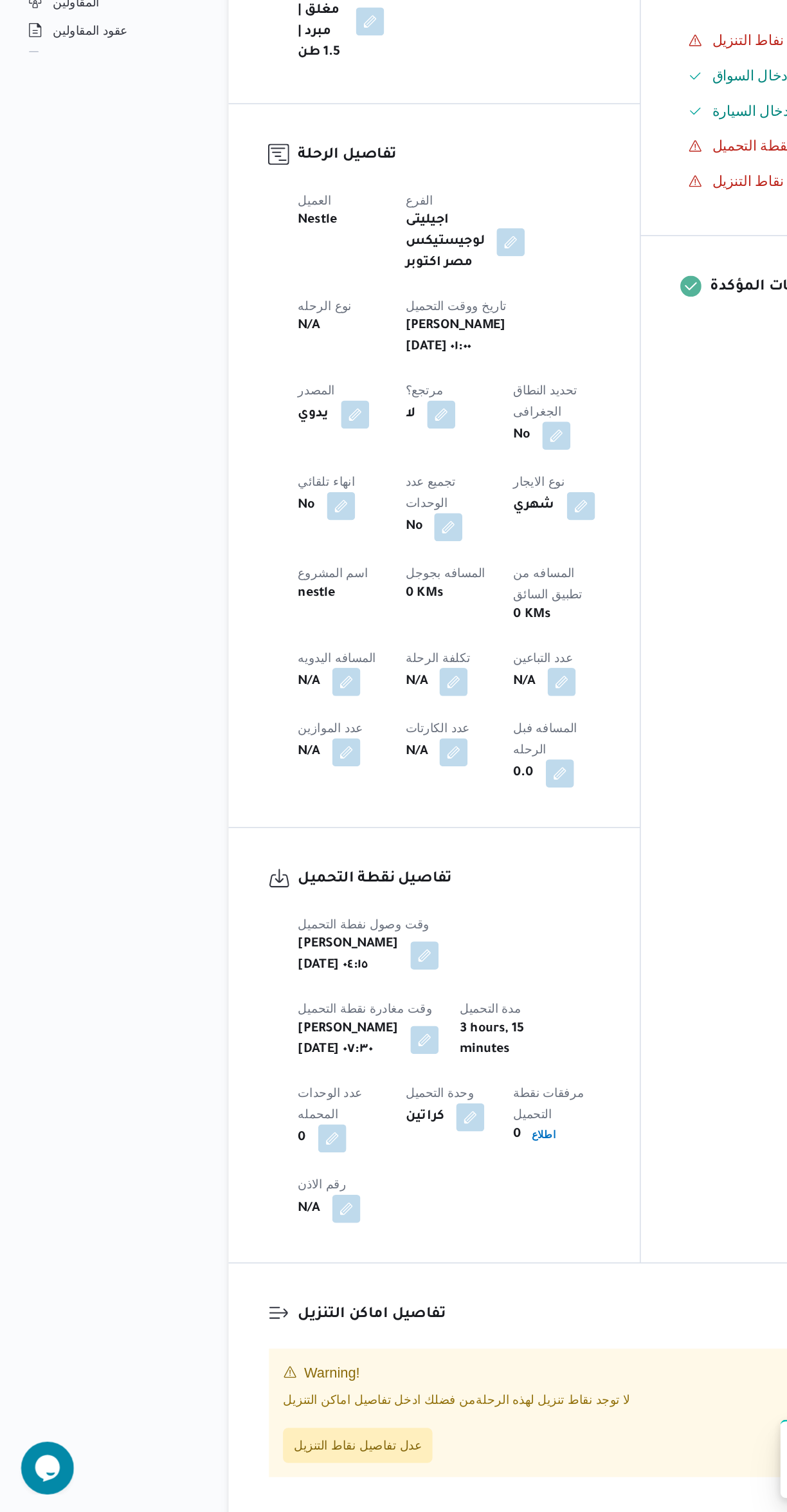
click at [401, 894] on button "button" at bounding box center [411, 904] width 21 height 21
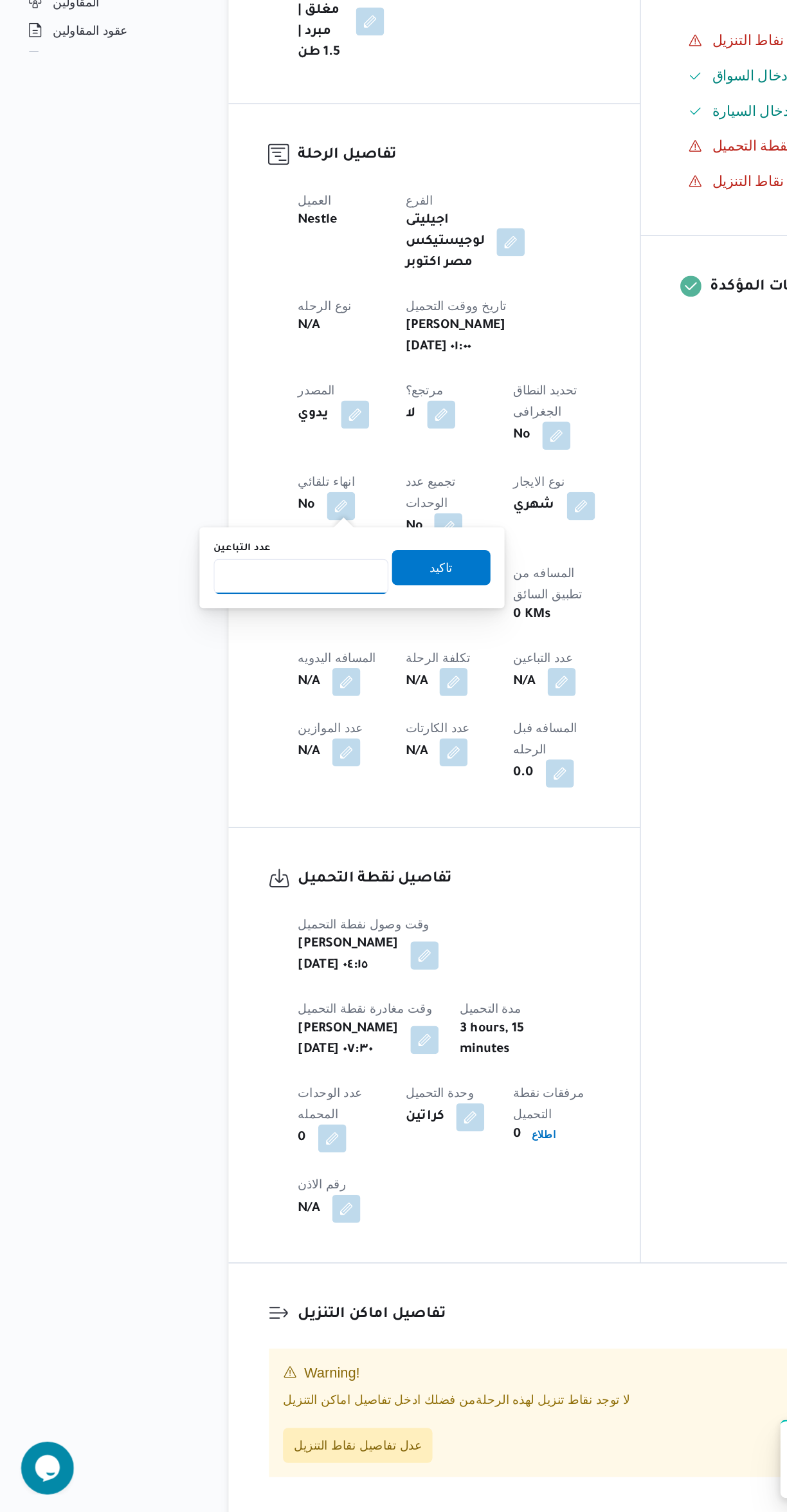
click at [235, 830] on input "عدد التباعين" at bounding box center [220, 827] width 128 height 26
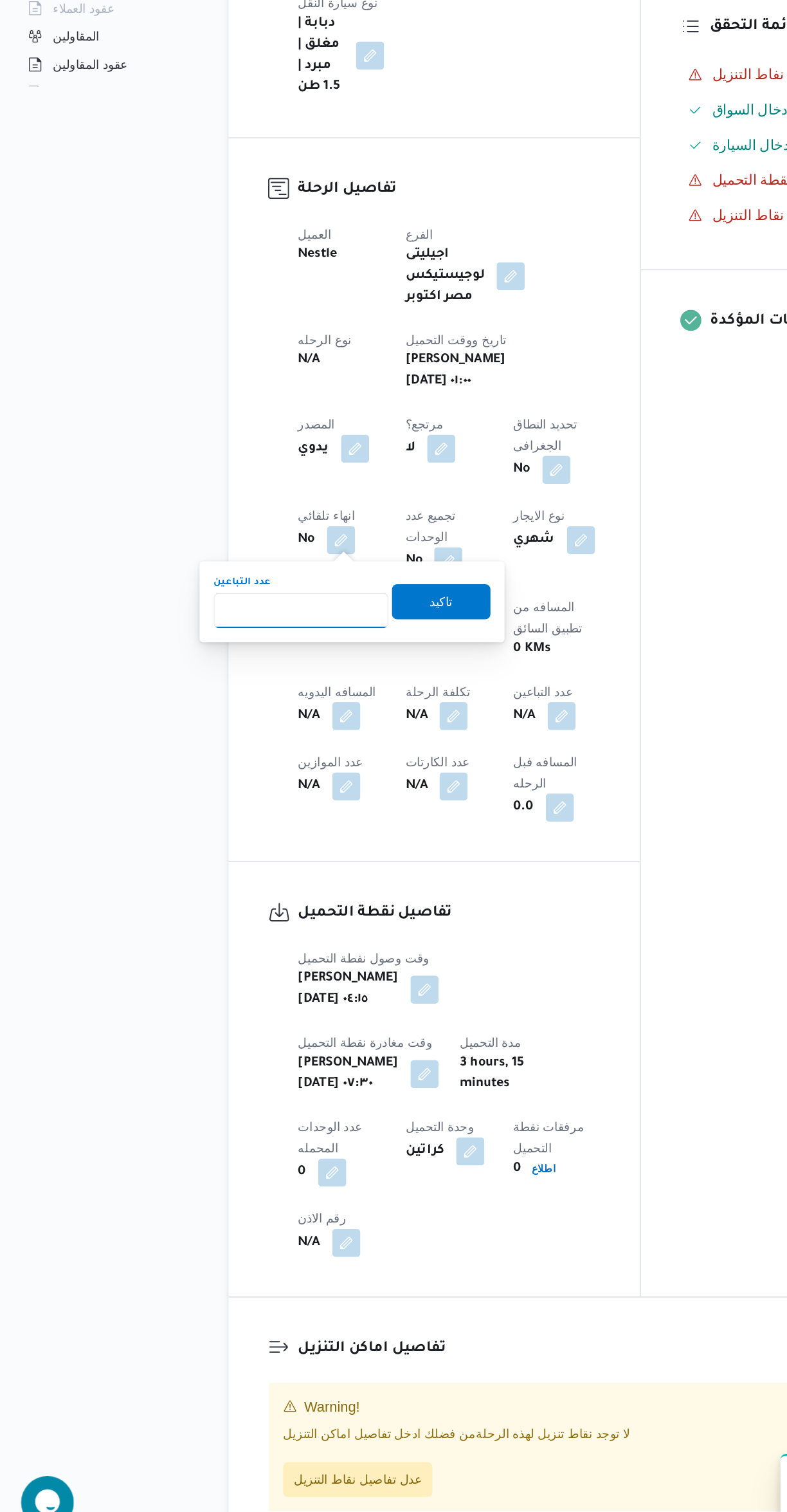
type input "1"
click at [326, 825] on span "تاكيد" at bounding box center [322, 821] width 72 height 26
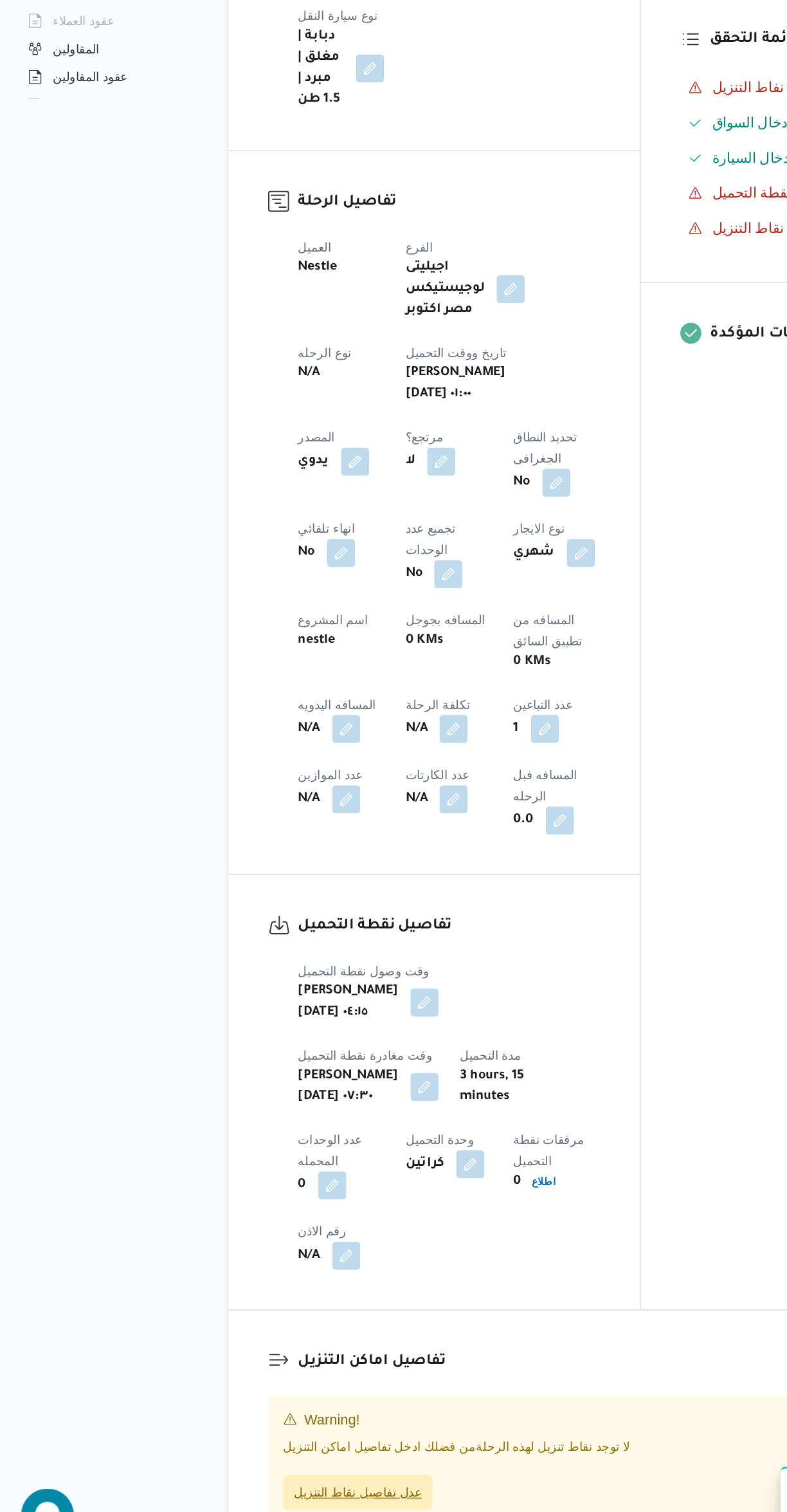
click at [272, 1455] on span "عدل تفاصيل نقاط التنزيل" at bounding box center [262, 1463] width 94 height 16
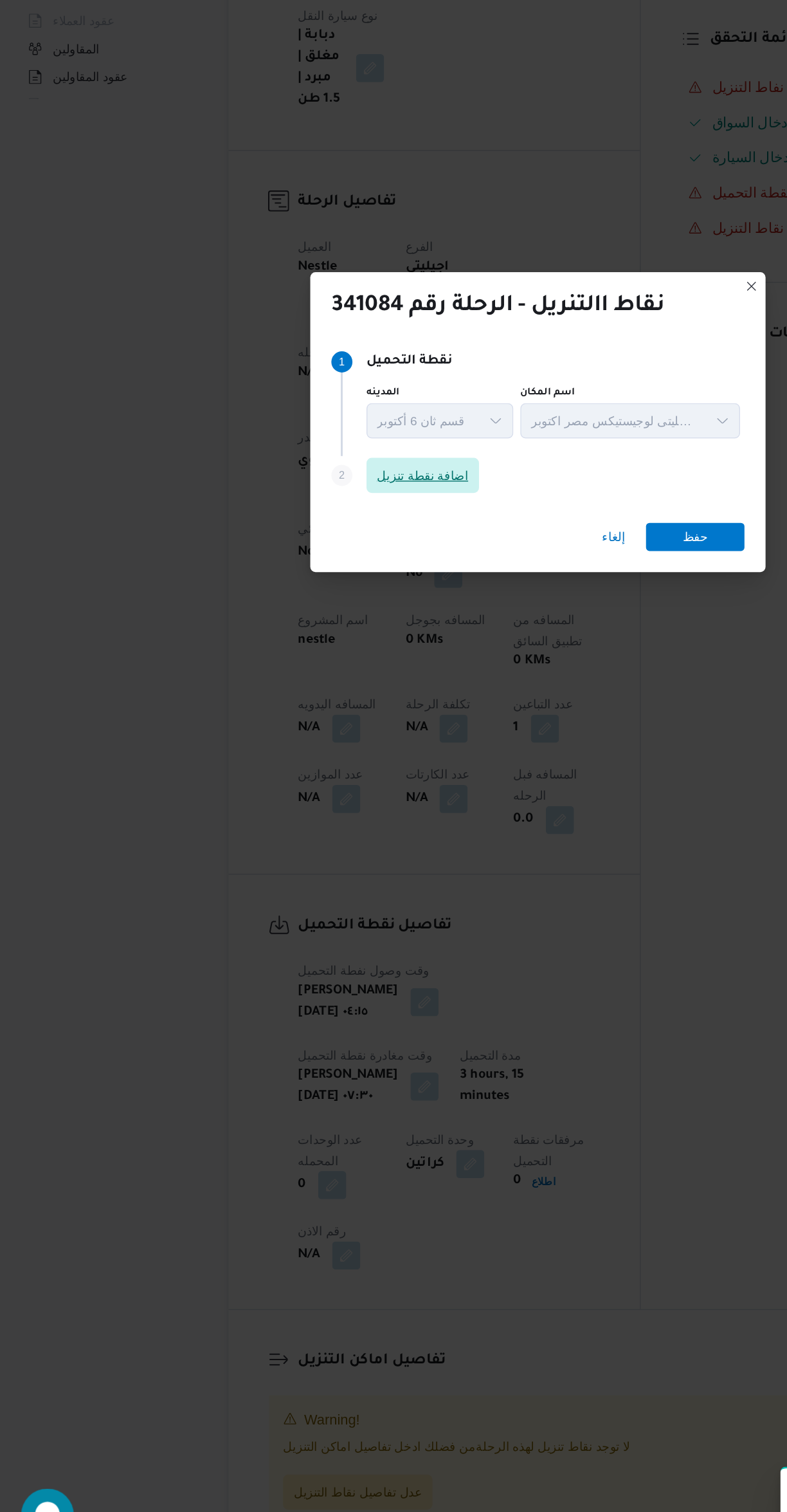
click at [335, 718] on span "اضافة نقطة تنزيل" at bounding box center [308, 720] width 67 height 16
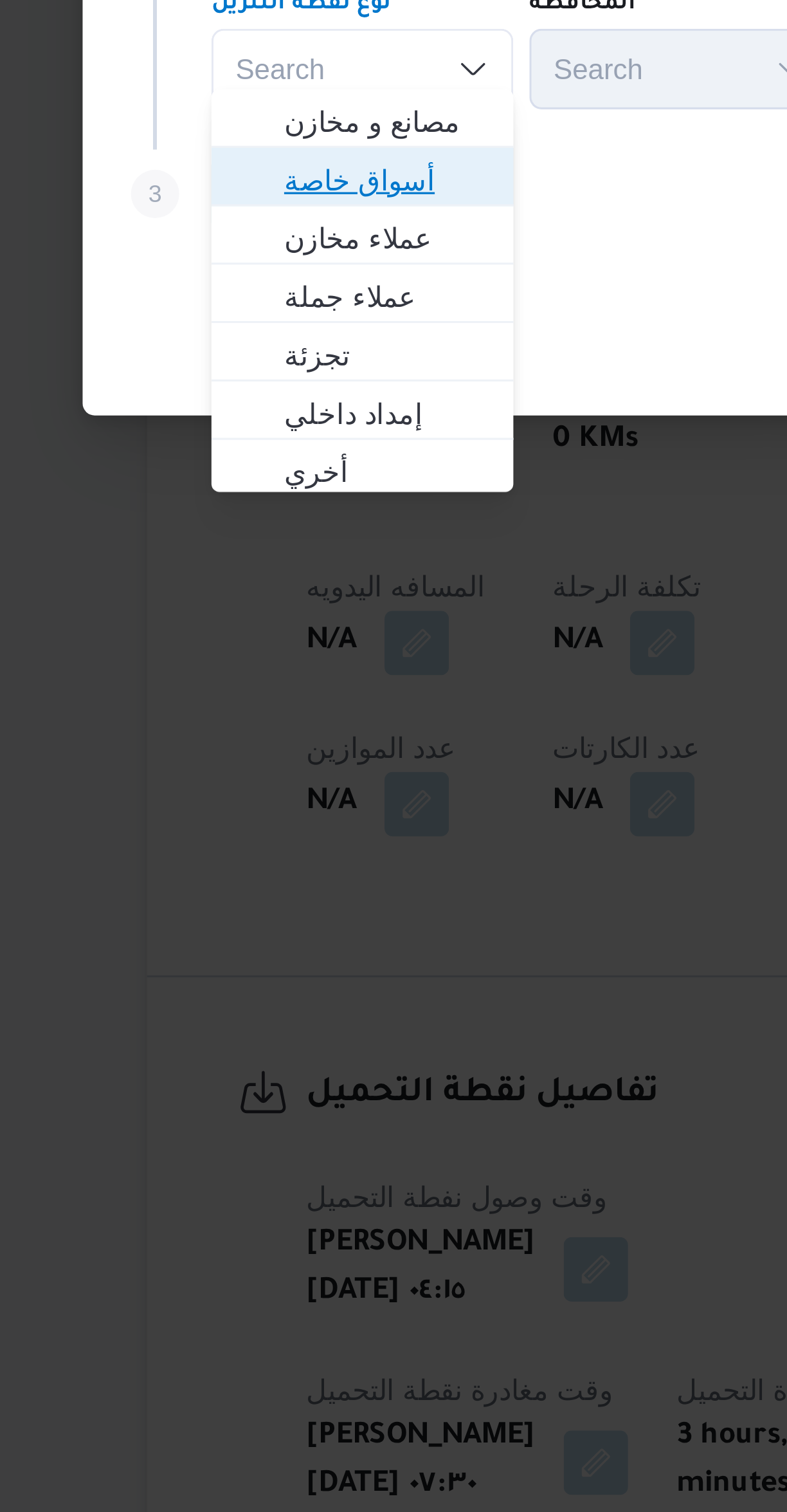
click at [210, 759] on span "أسواق خاصة" at bounding box center [236, 756] width 87 height 21
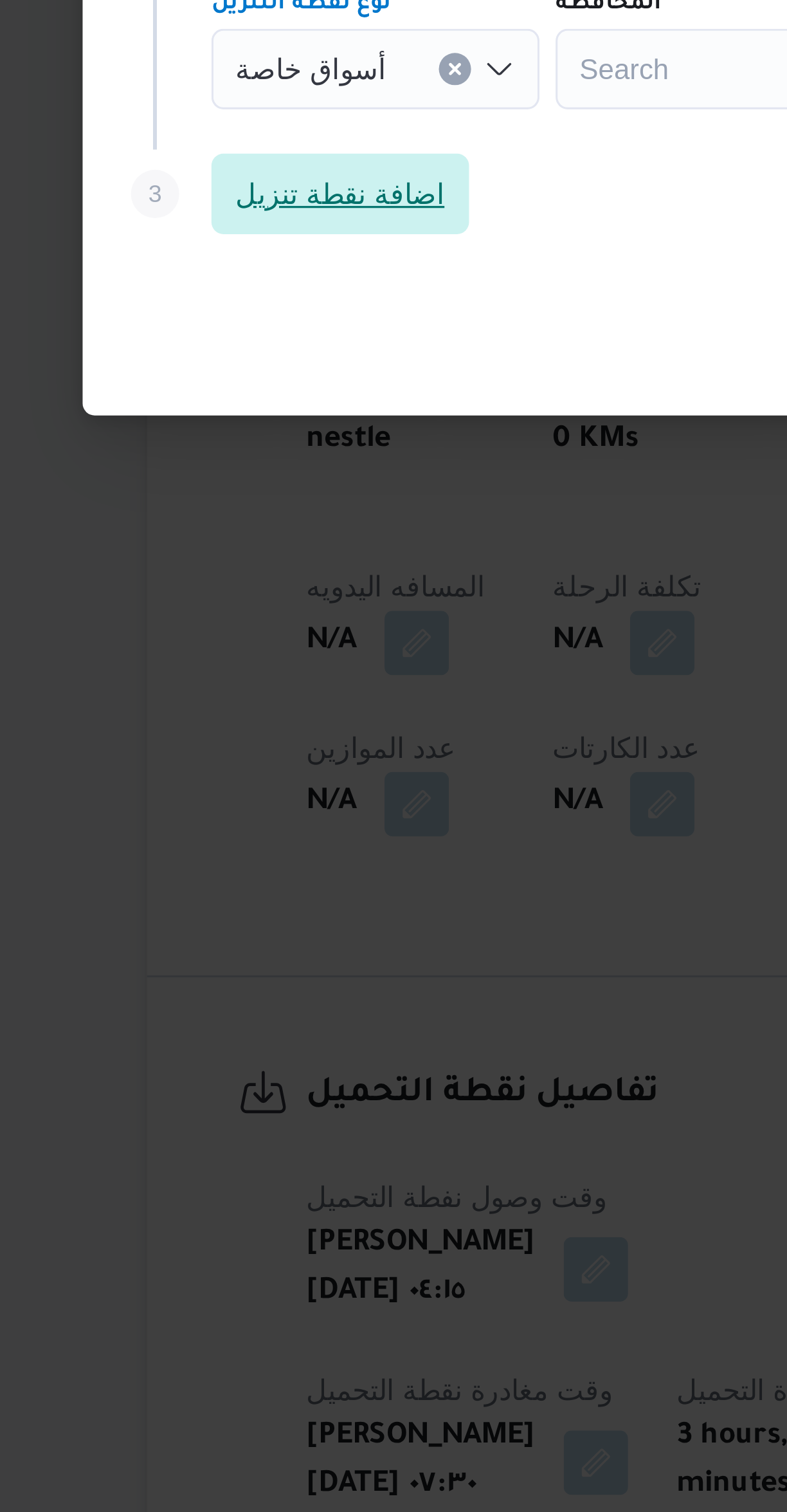
click at [209, 764] on span "اضافة نقطة تنزيل" at bounding box center [229, 761] width 83 height 26
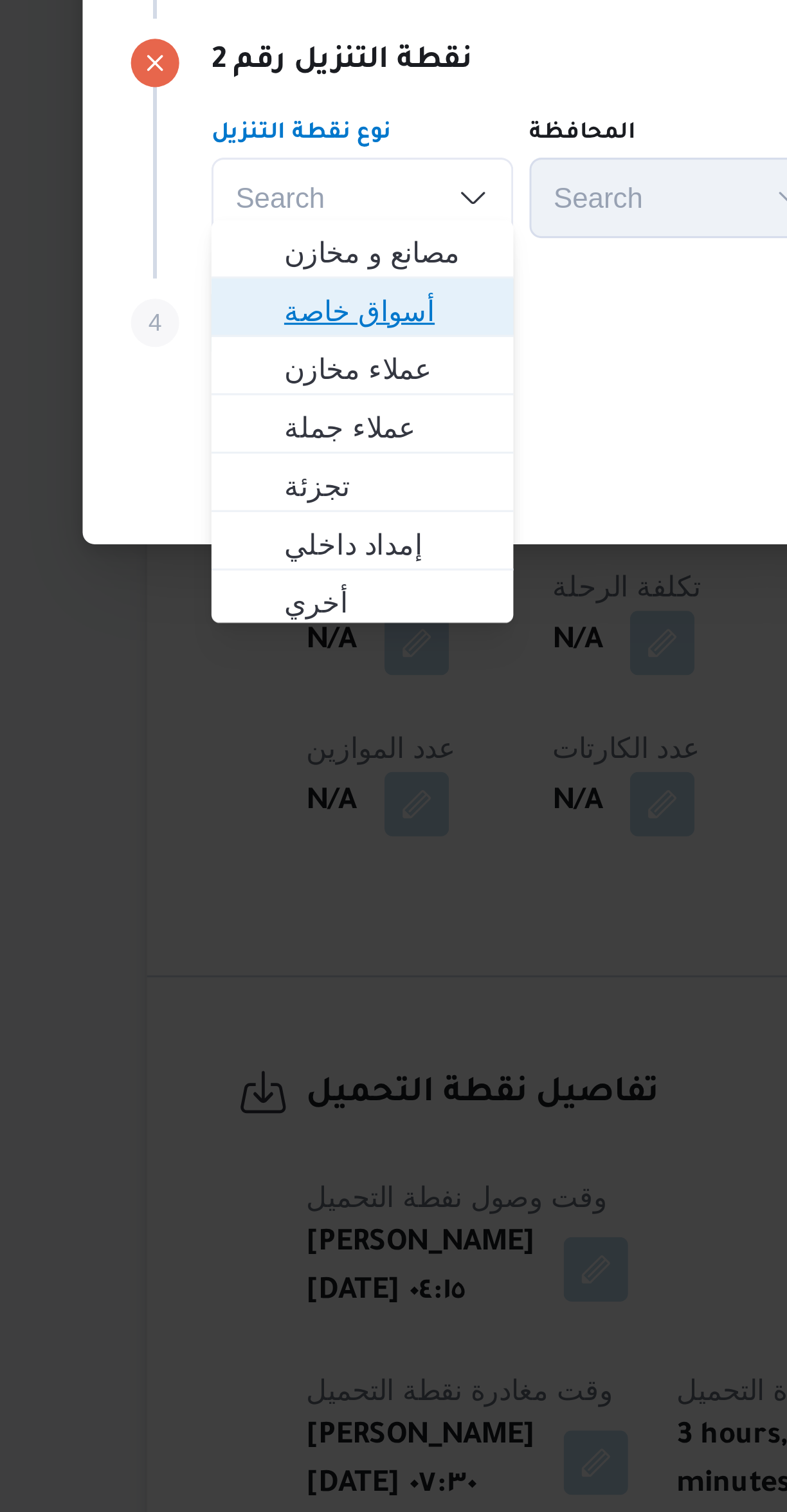
click at [208, 796] on span "أسواق خاصة" at bounding box center [236, 798] width 87 height 21
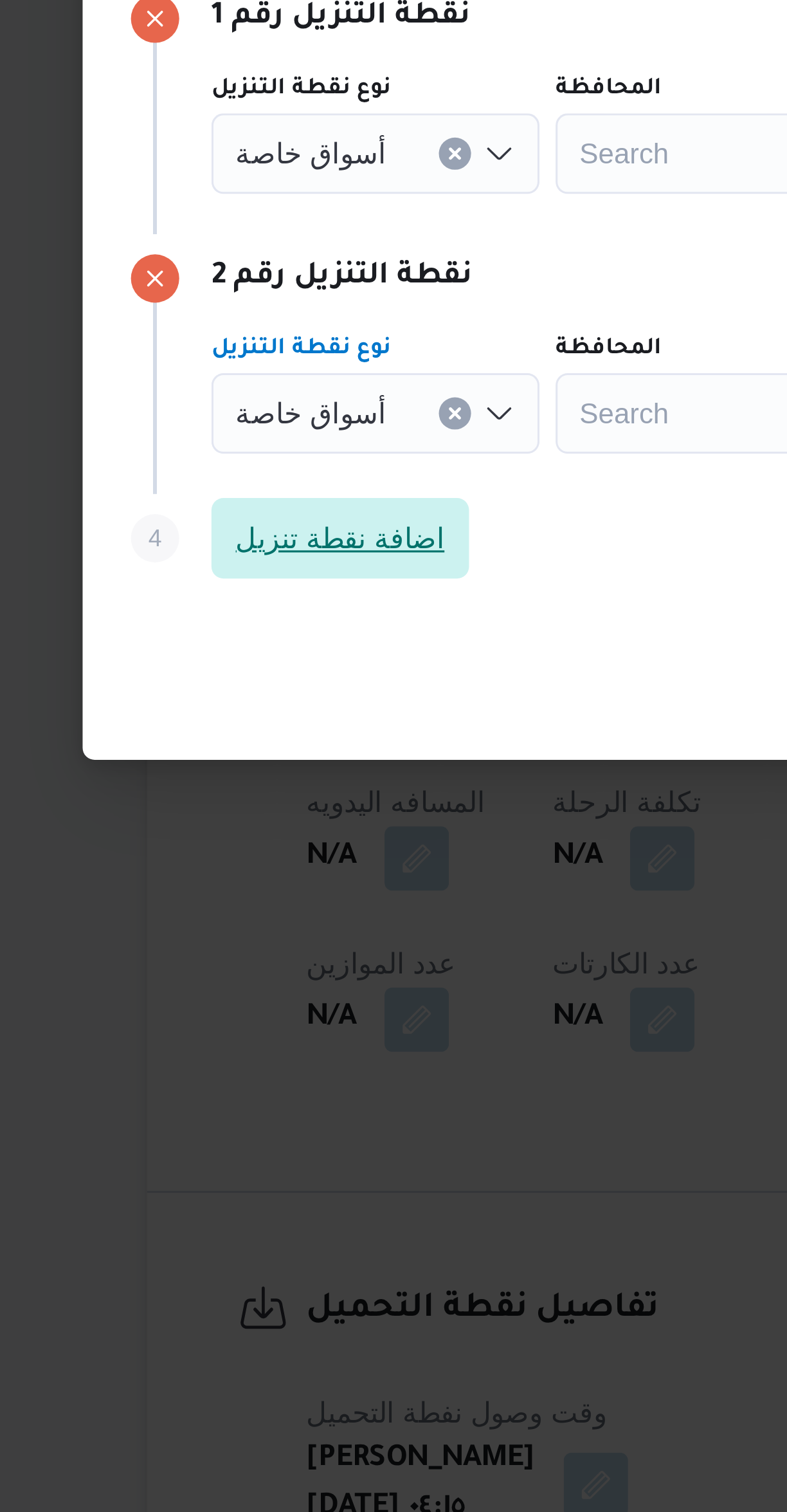
click at [201, 794] on span "اضافة نقطة تنزيل" at bounding box center [228, 802] width 67 height 16
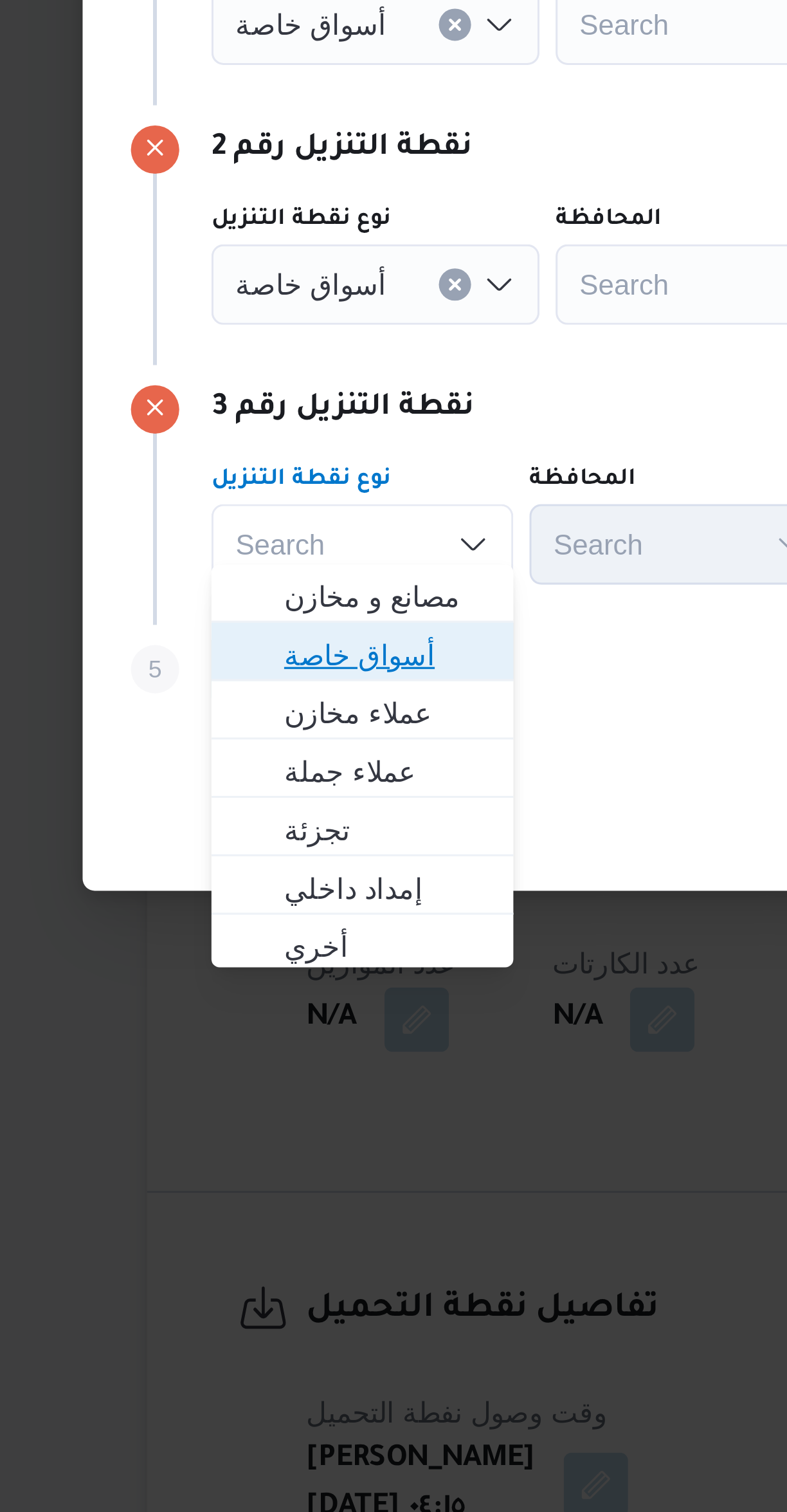
click at [215, 839] on span "أسواق خاصة" at bounding box center [244, 840] width 66 height 16
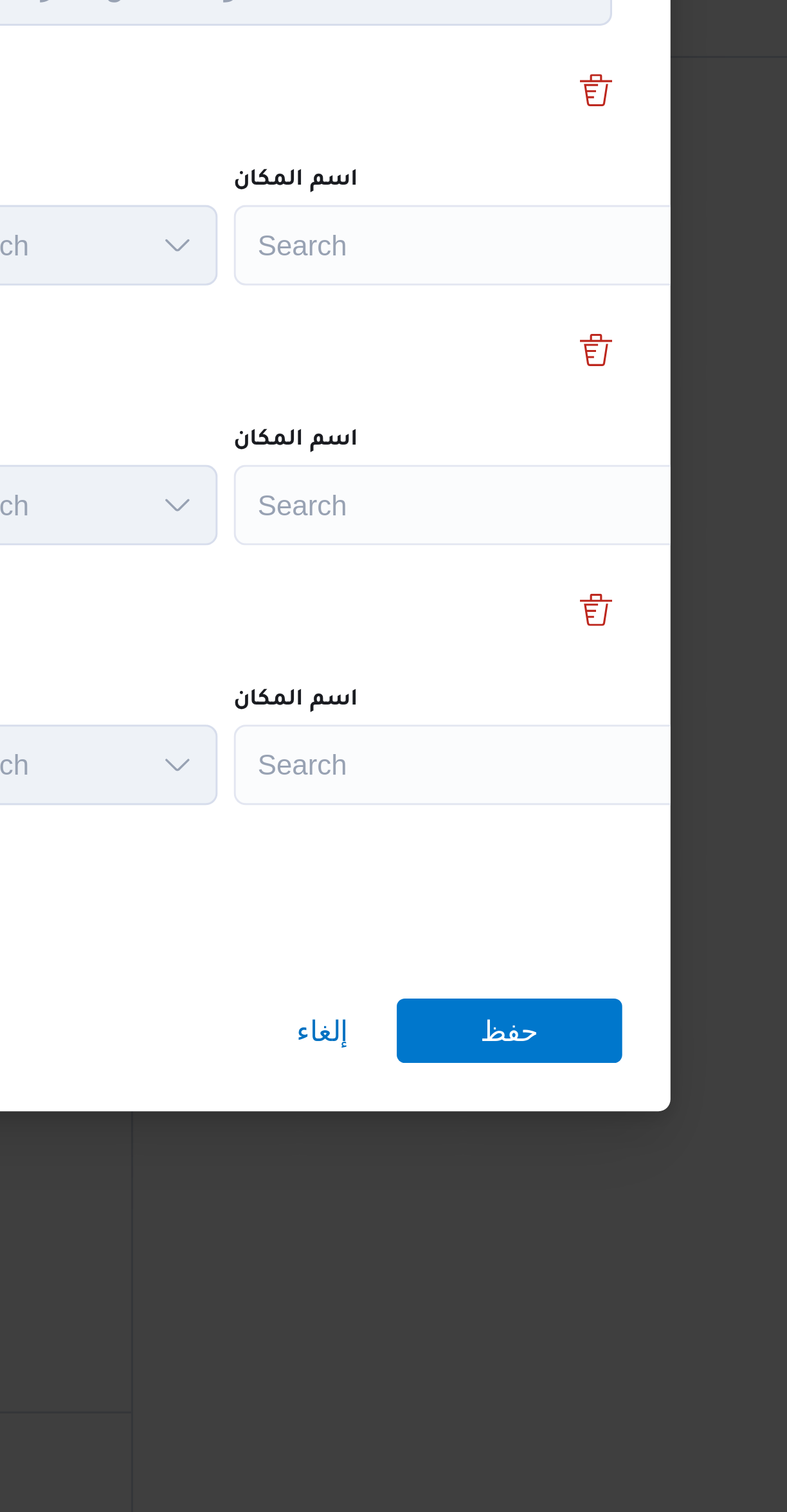
click at [522, 633] on div "Search" at bounding box center [581, 638] width 161 height 26
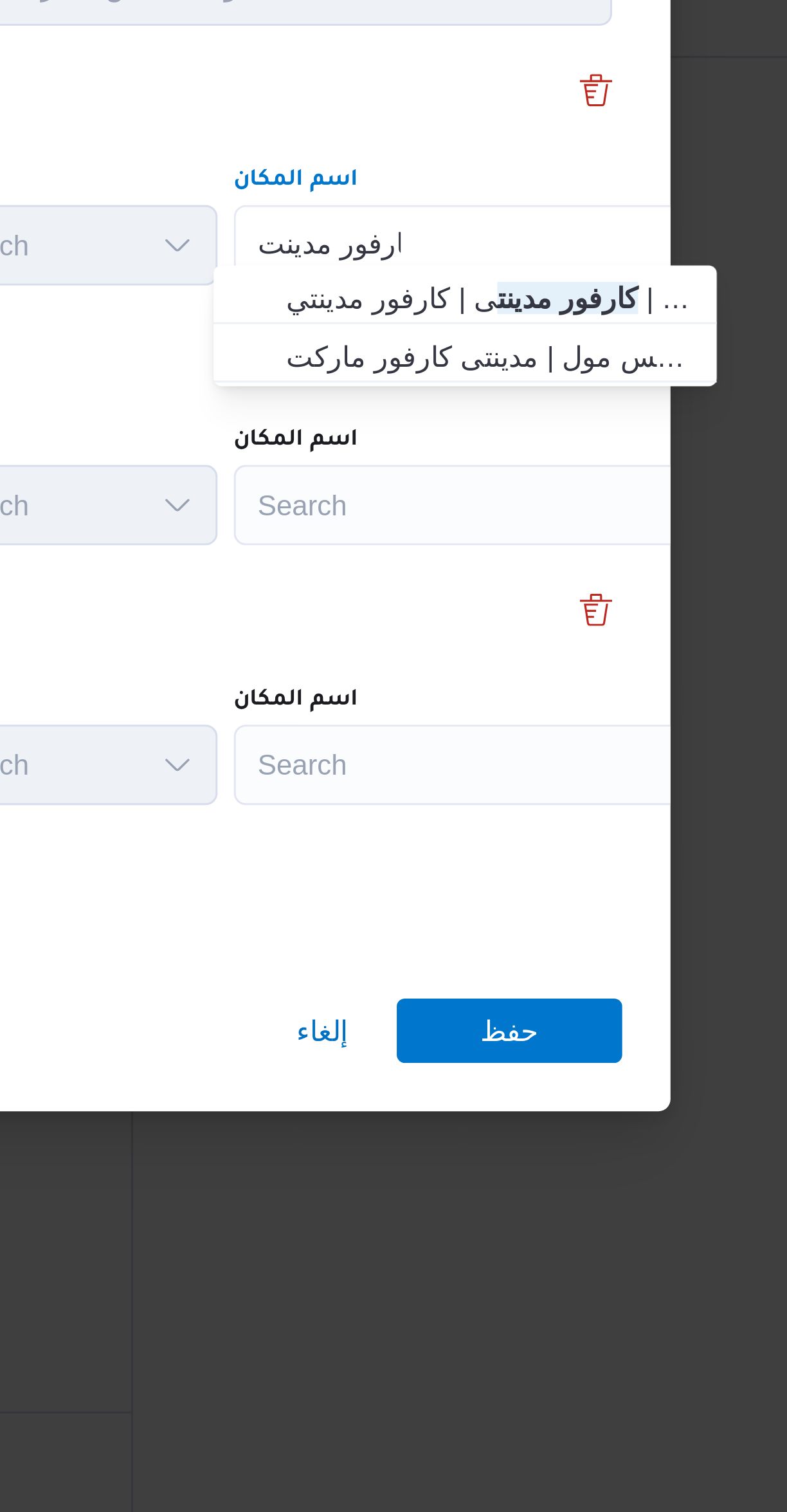
type input "كارفور مدينت"
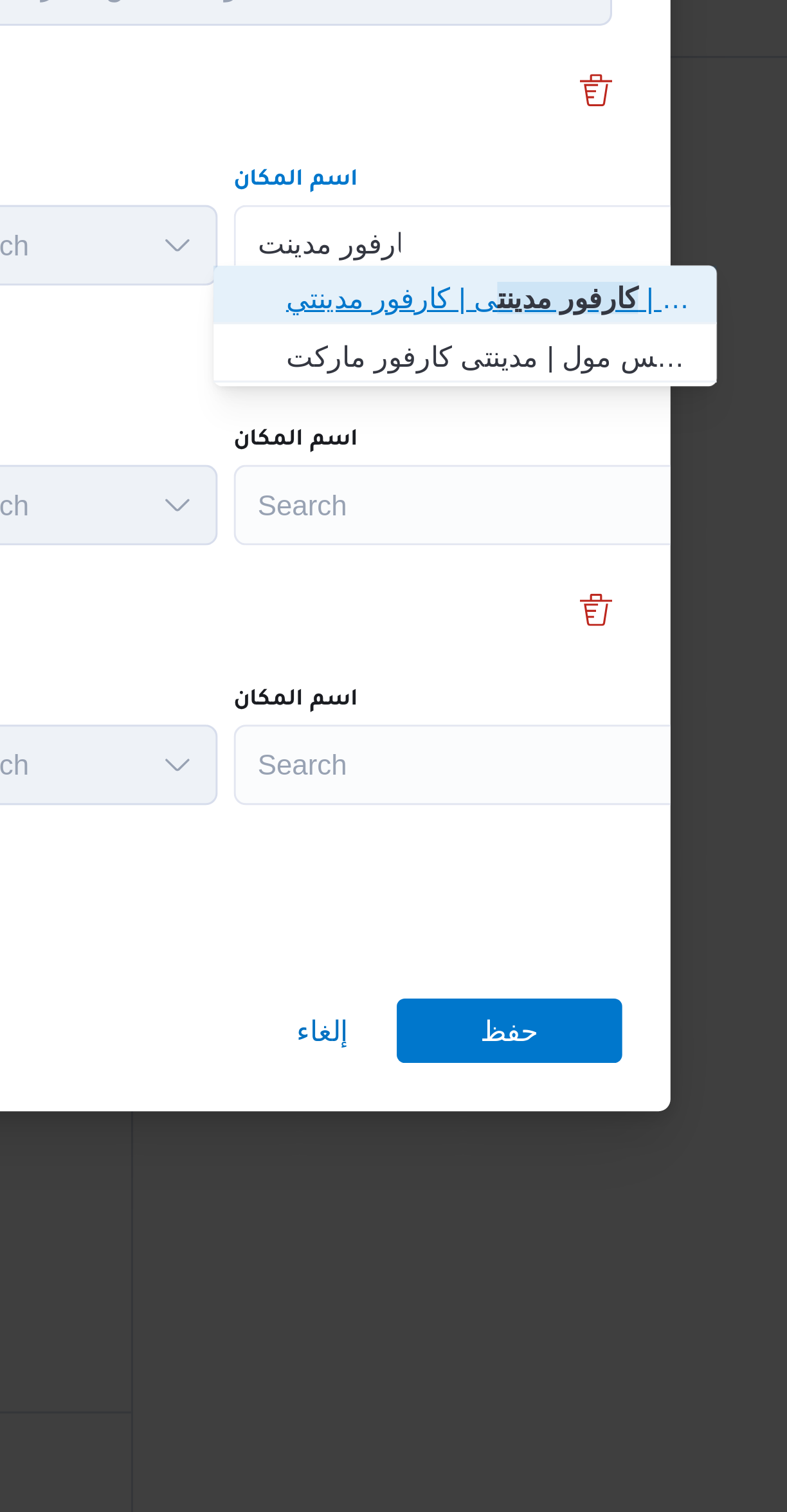
click at [517, 657] on span "كارفور مدينت ى | كارفور مدينتي | null" at bounding box center [582, 655] width 130 height 16
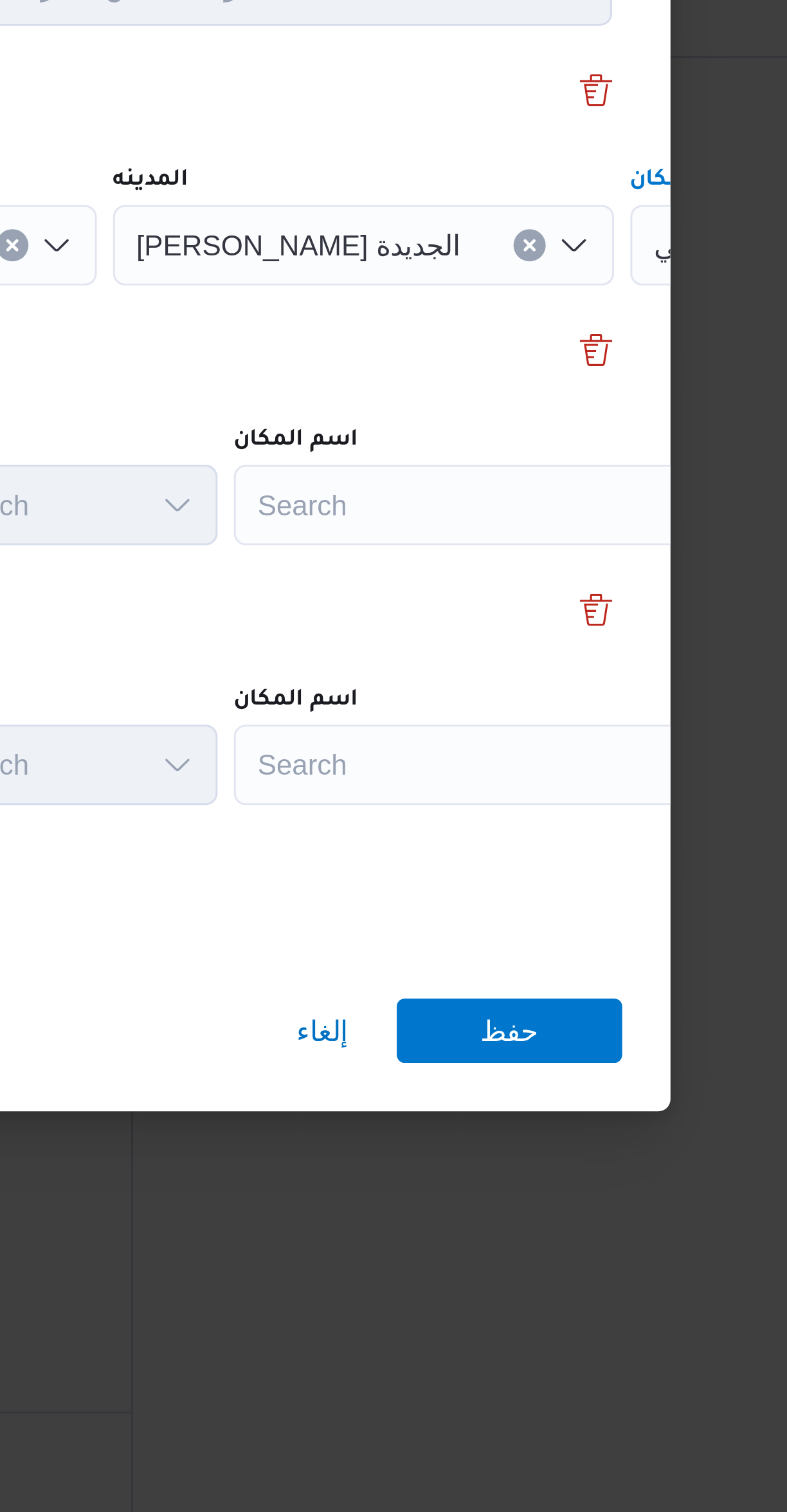
click at [520, 721] on div "Search" at bounding box center [581, 722] width 161 height 26
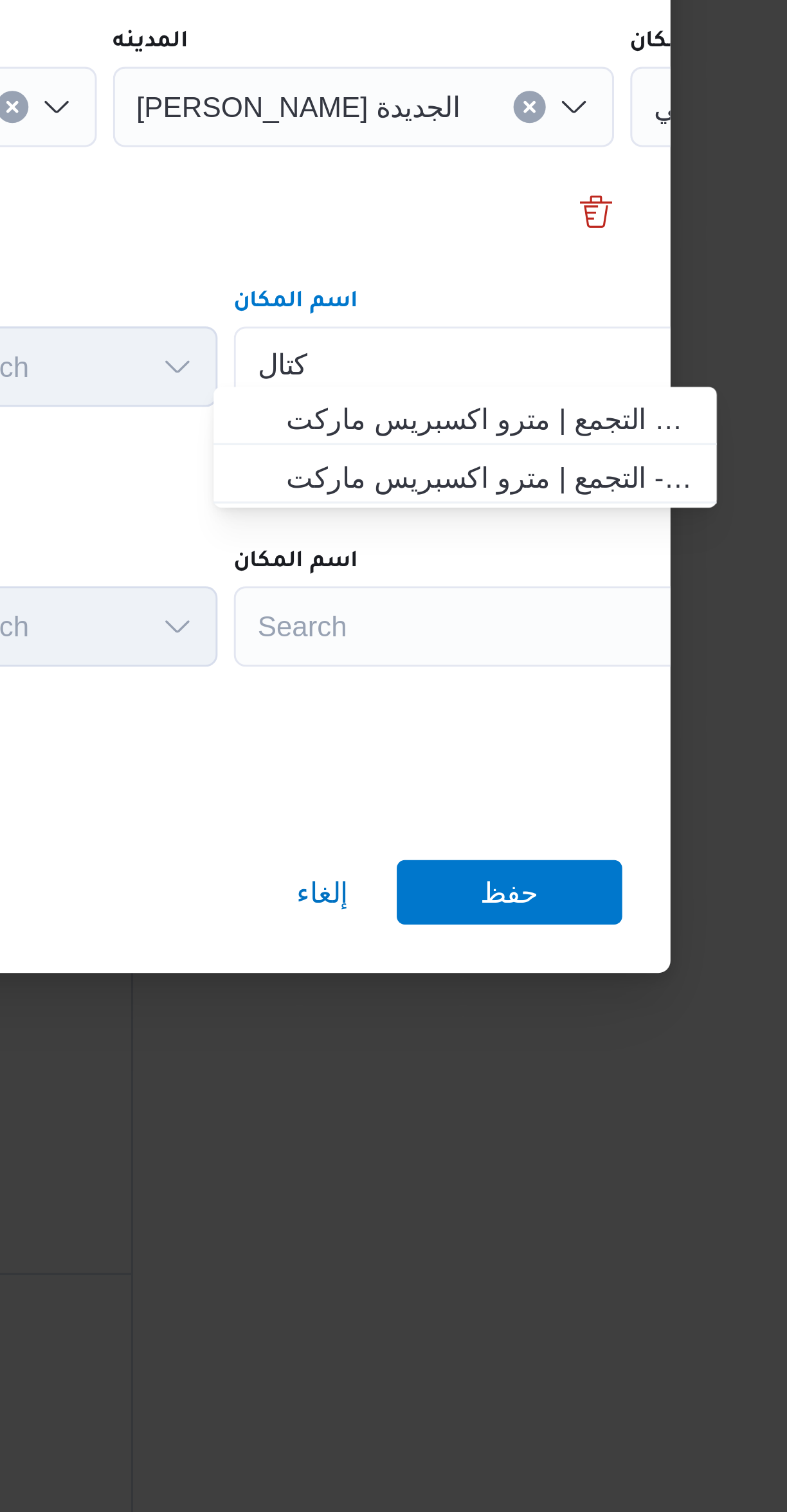
type input "كتال"
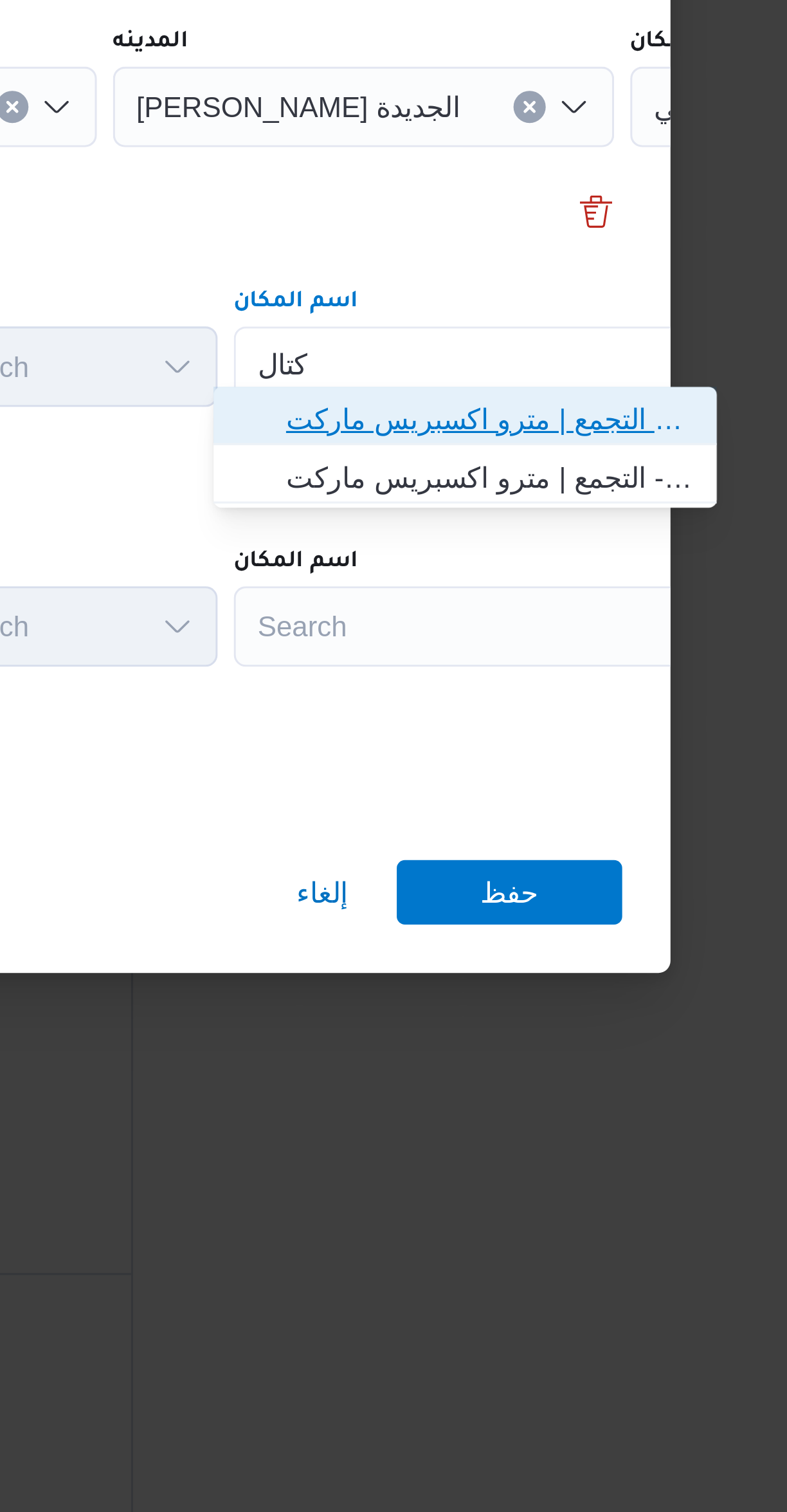
click at [523, 738] on span "مترو ماركت كتال يست التجمع | مترو اكسبريس ماركت | null" at bounding box center [582, 739] width 130 height 16
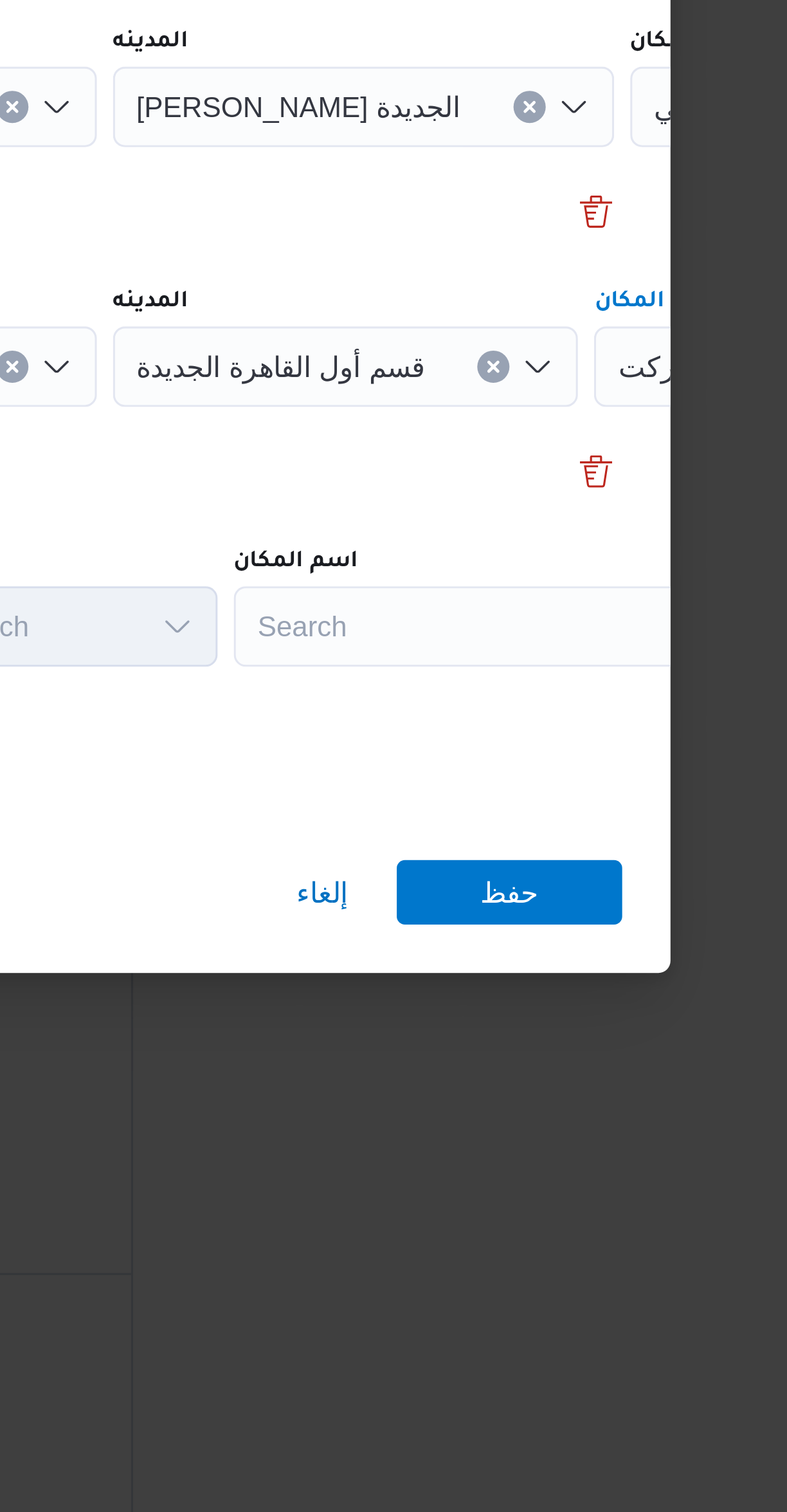
scroll to position [0, 54]
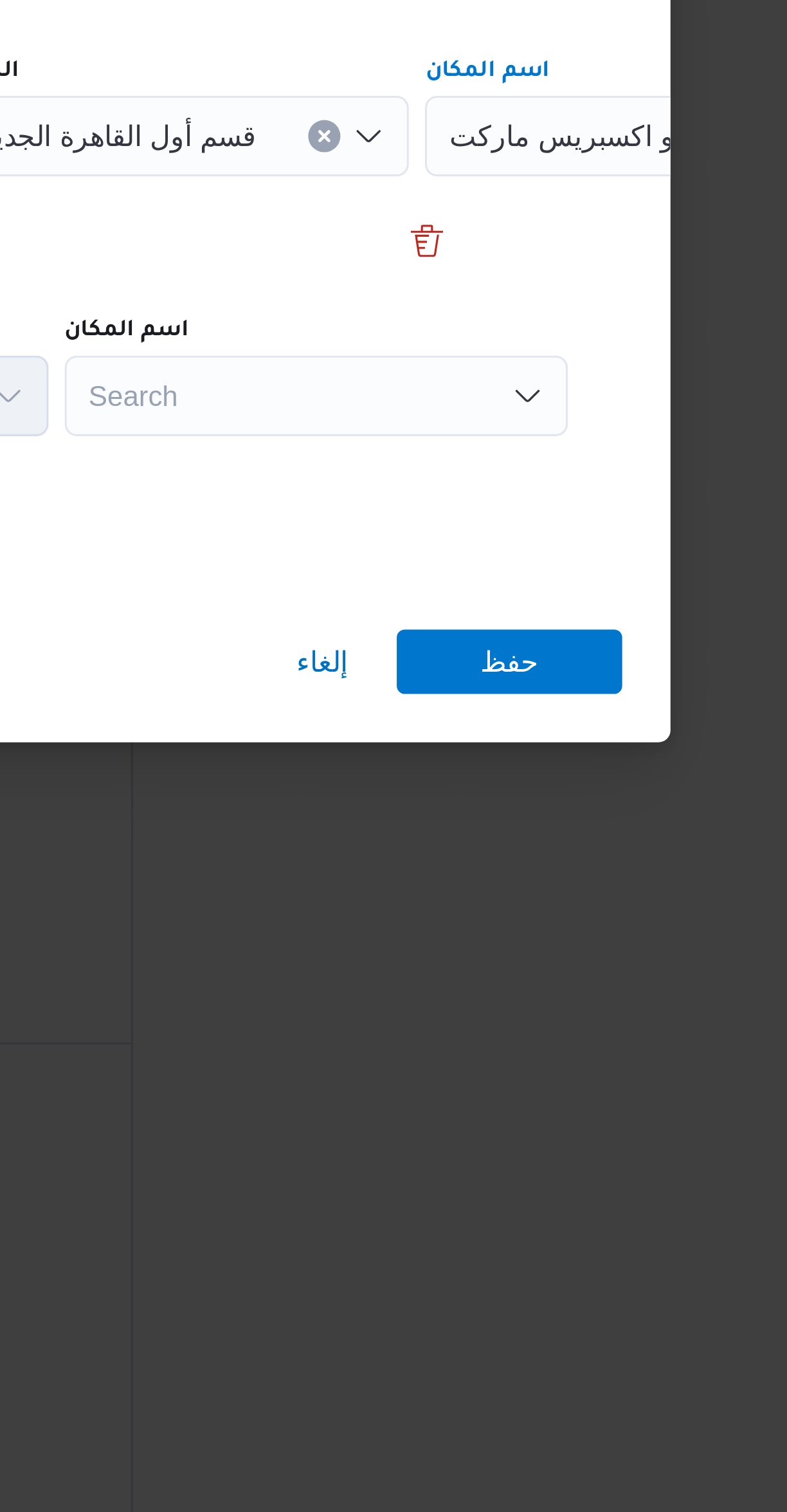
click at [521, 808] on div "Search" at bounding box center [527, 804] width 161 height 26
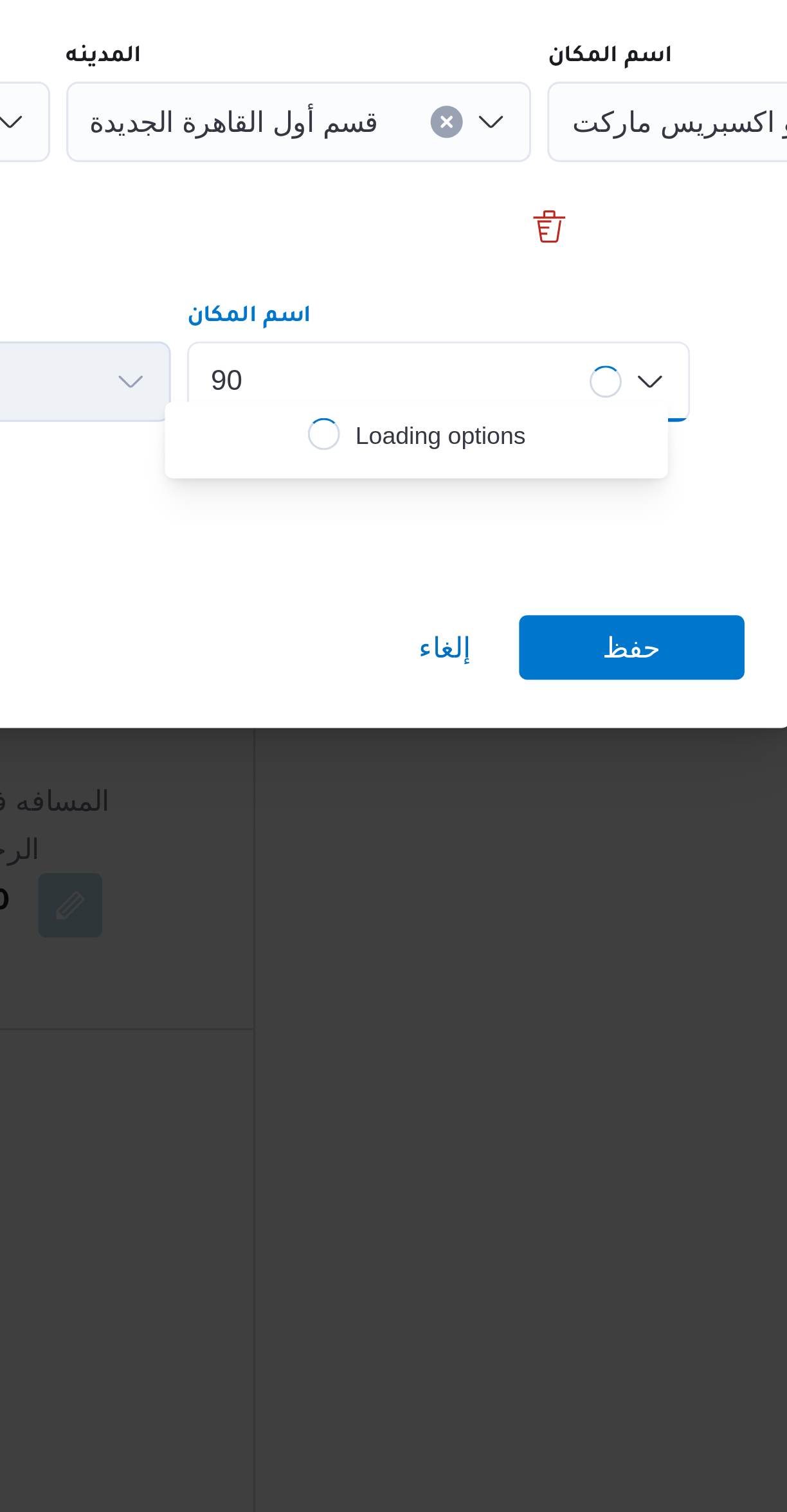
scroll to position [0, 0]
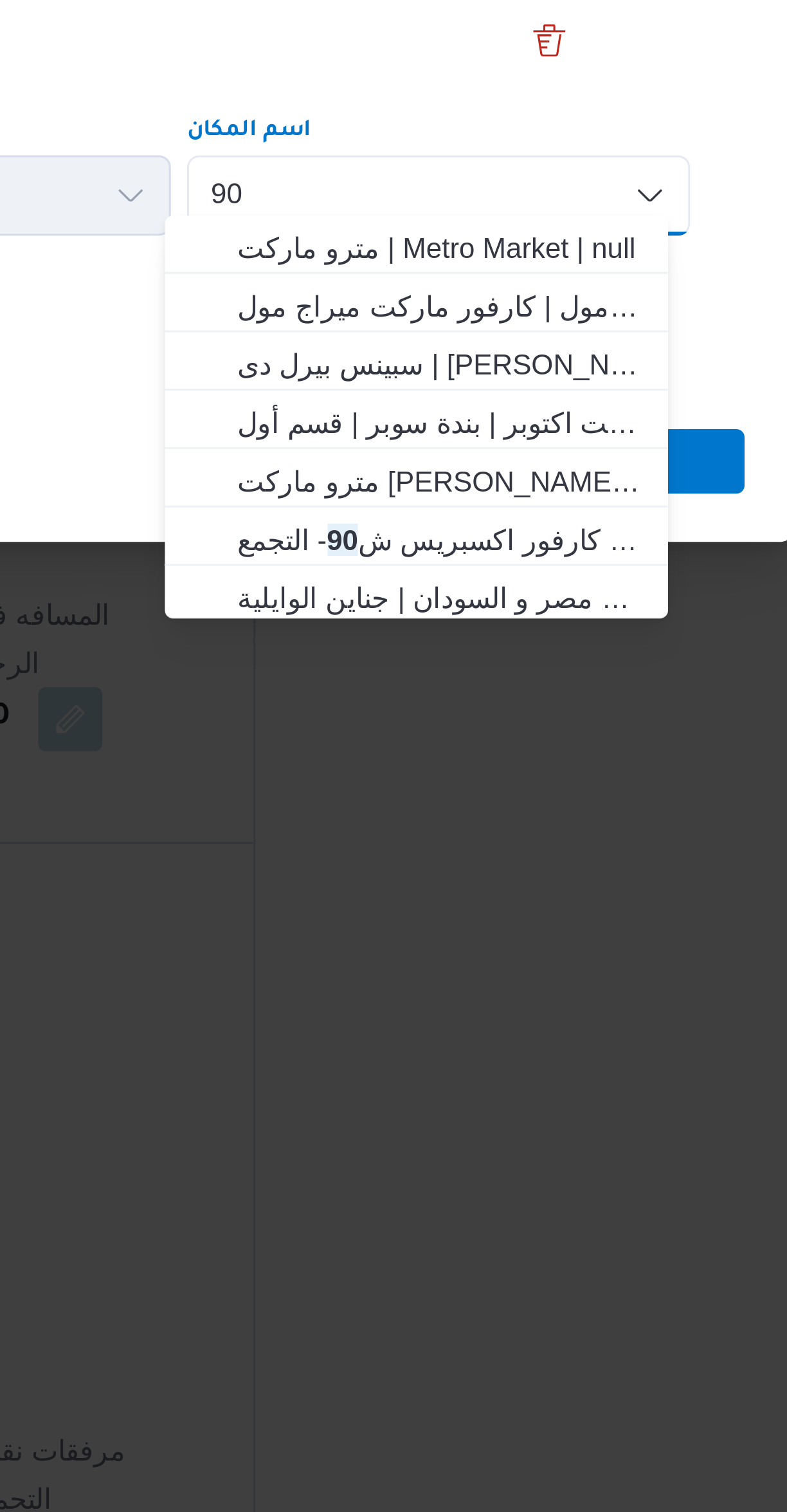
type input "90"
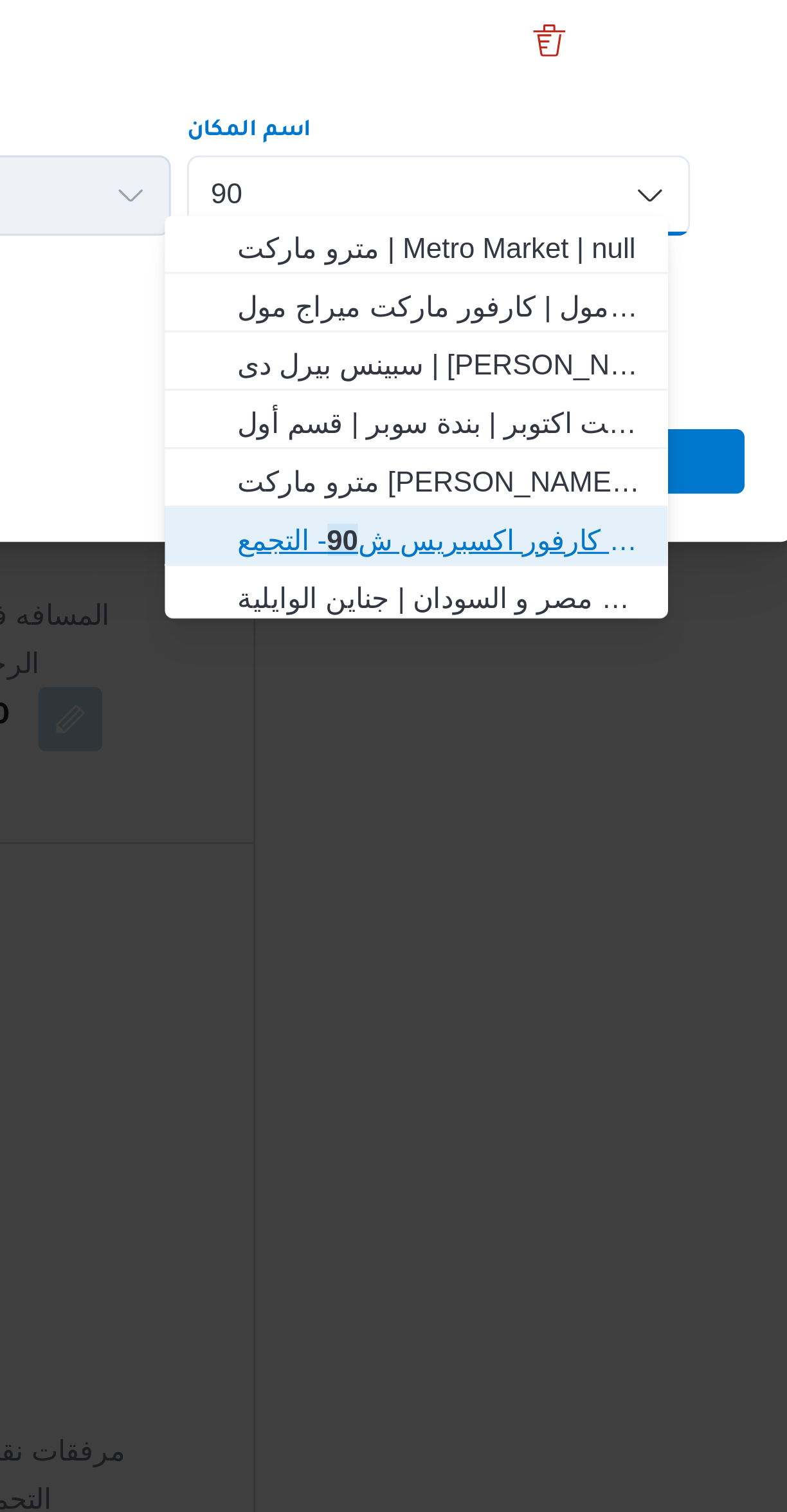
click at [475, 916] on span "كارفور اكسبريس ش 90 - التجمع | Master Express | null" at bounding box center [527, 915] width 130 height 16
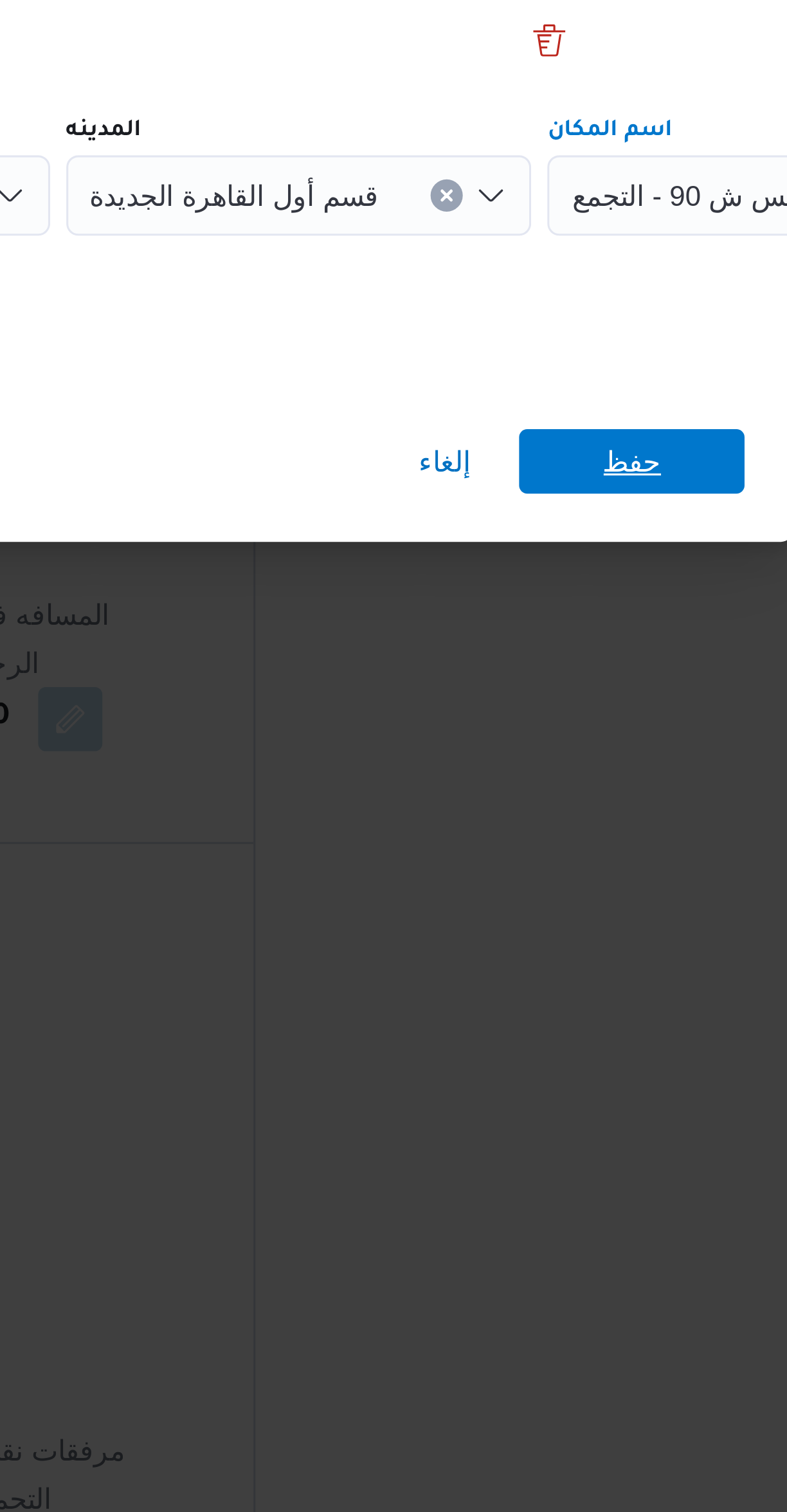
click at [573, 891] on span "حفظ" at bounding box center [589, 889] width 72 height 21
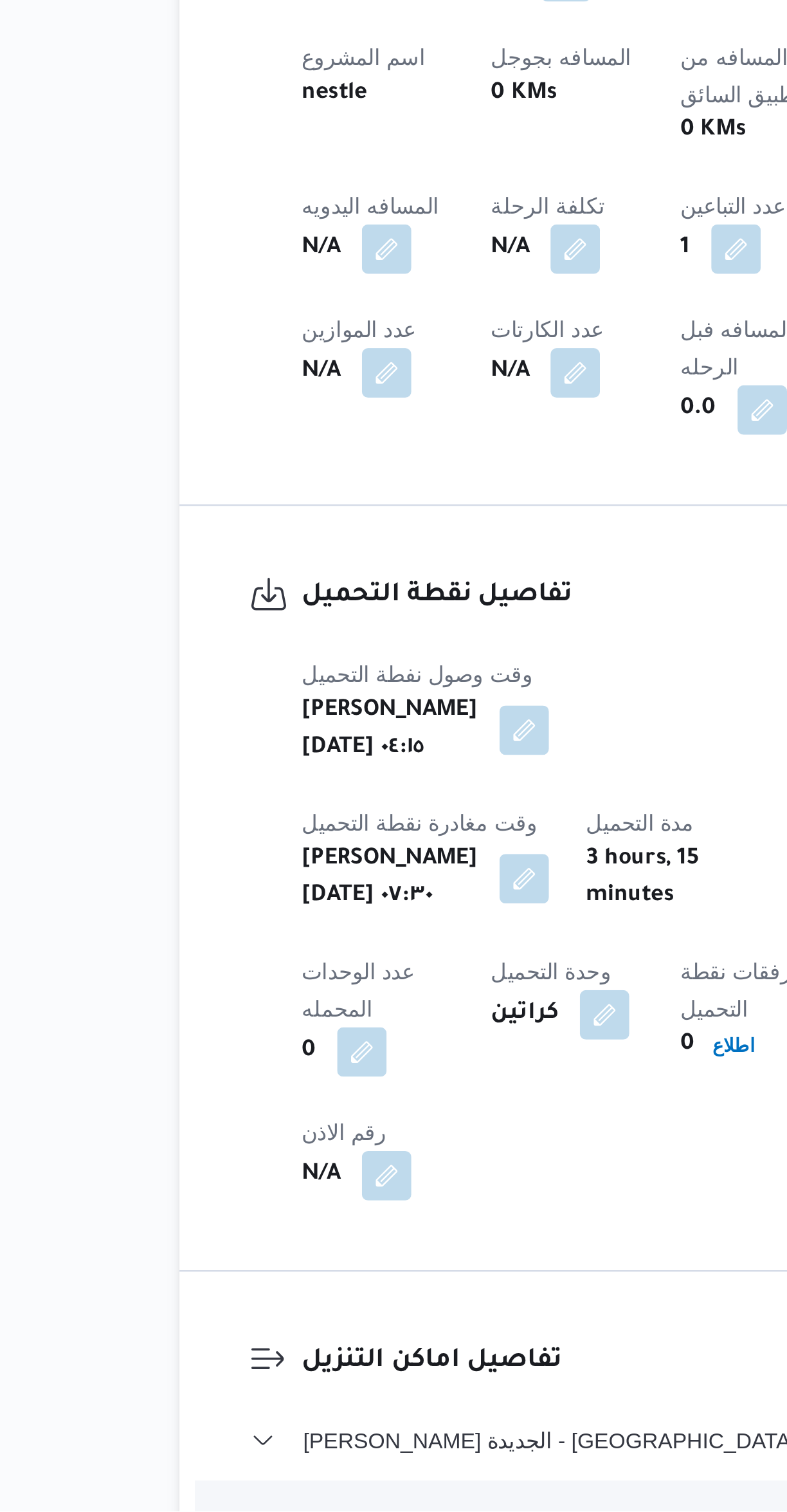
scroll to position [83, 0]
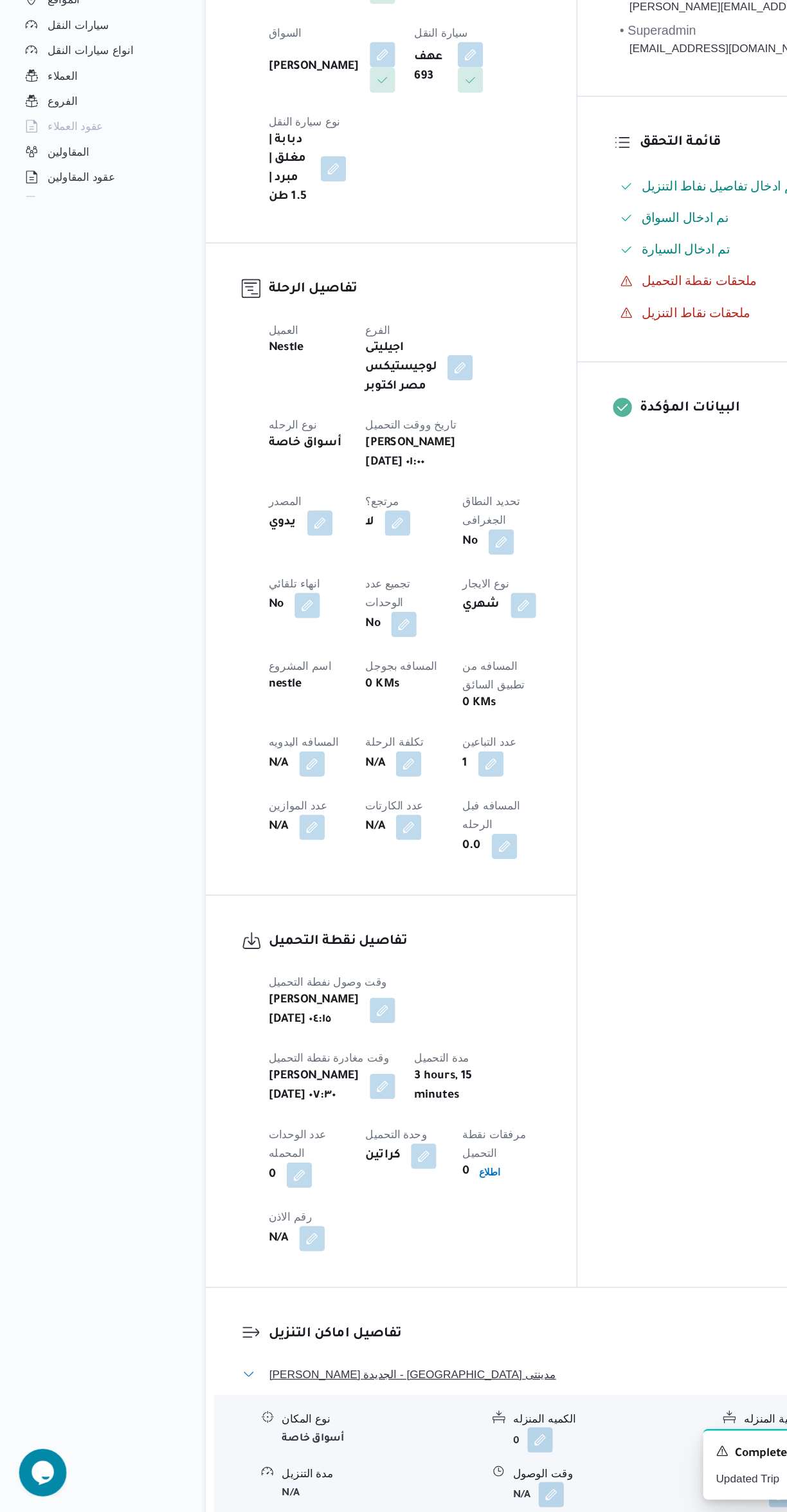
click at [411, 1393] on button "ثانى القاهرة الجديدة - كارفور مدينتى" at bounding box center [470, 1401] width 546 height 16
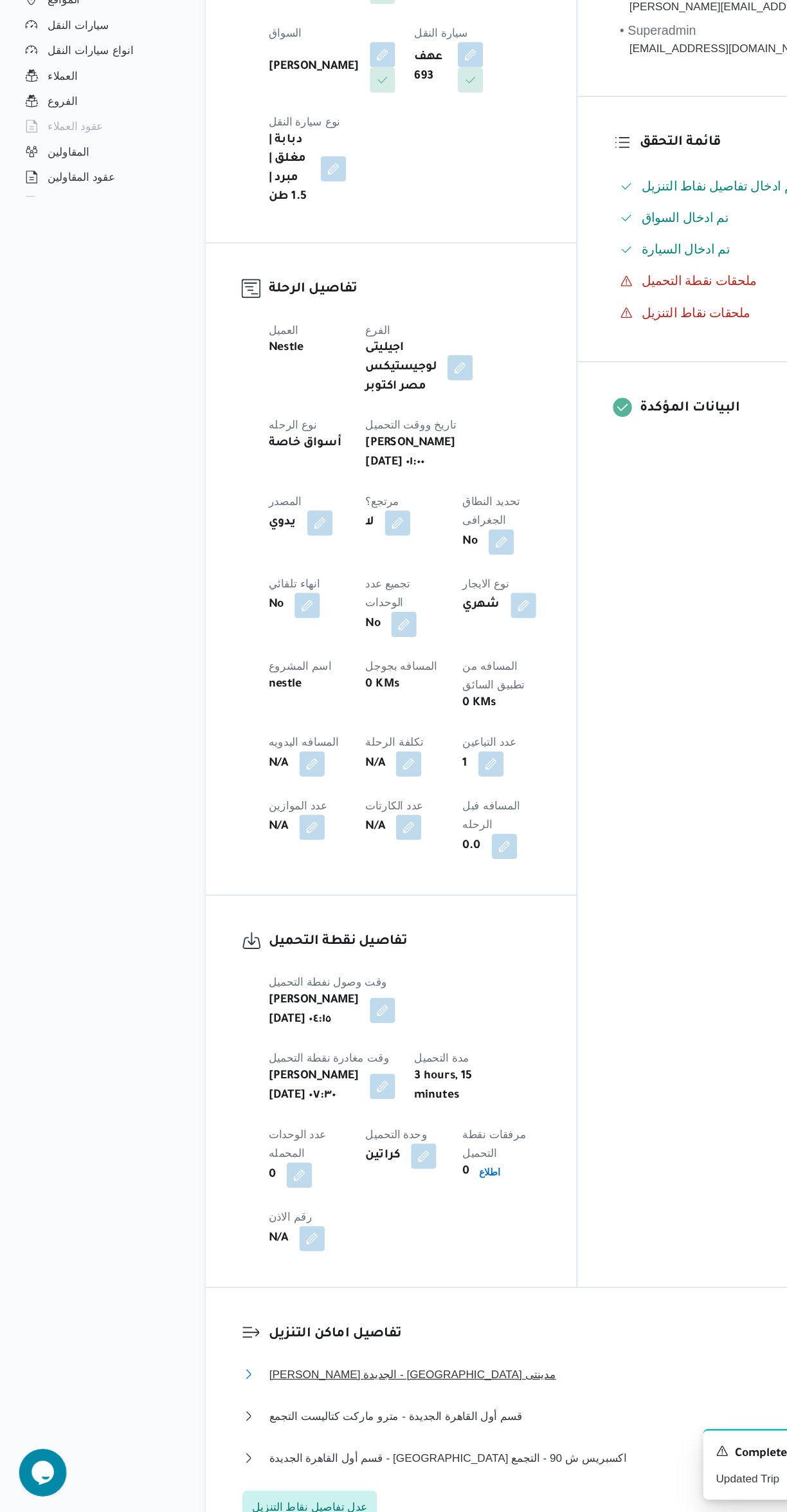
scroll to position [0, 0]
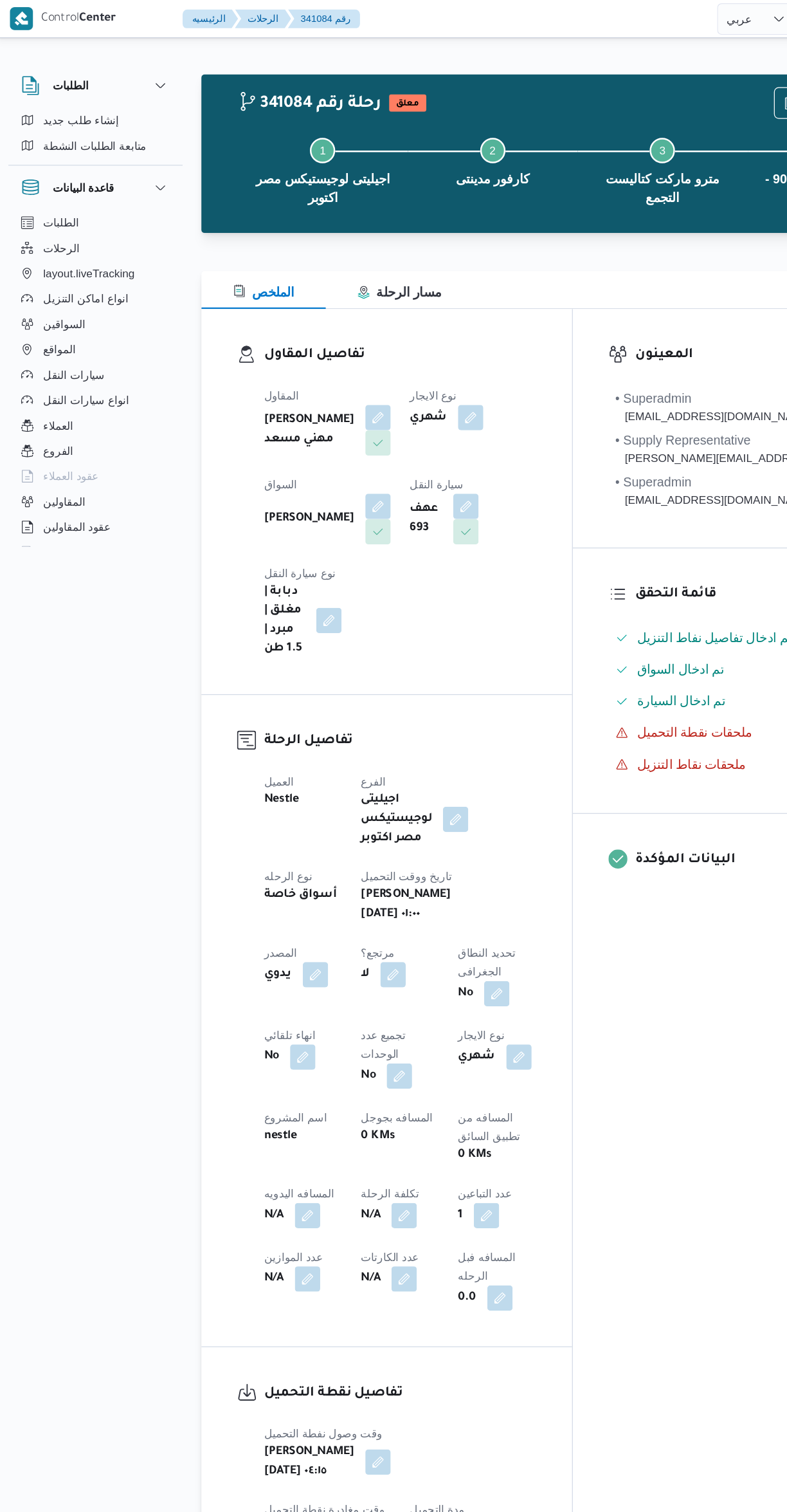
select select "ar"
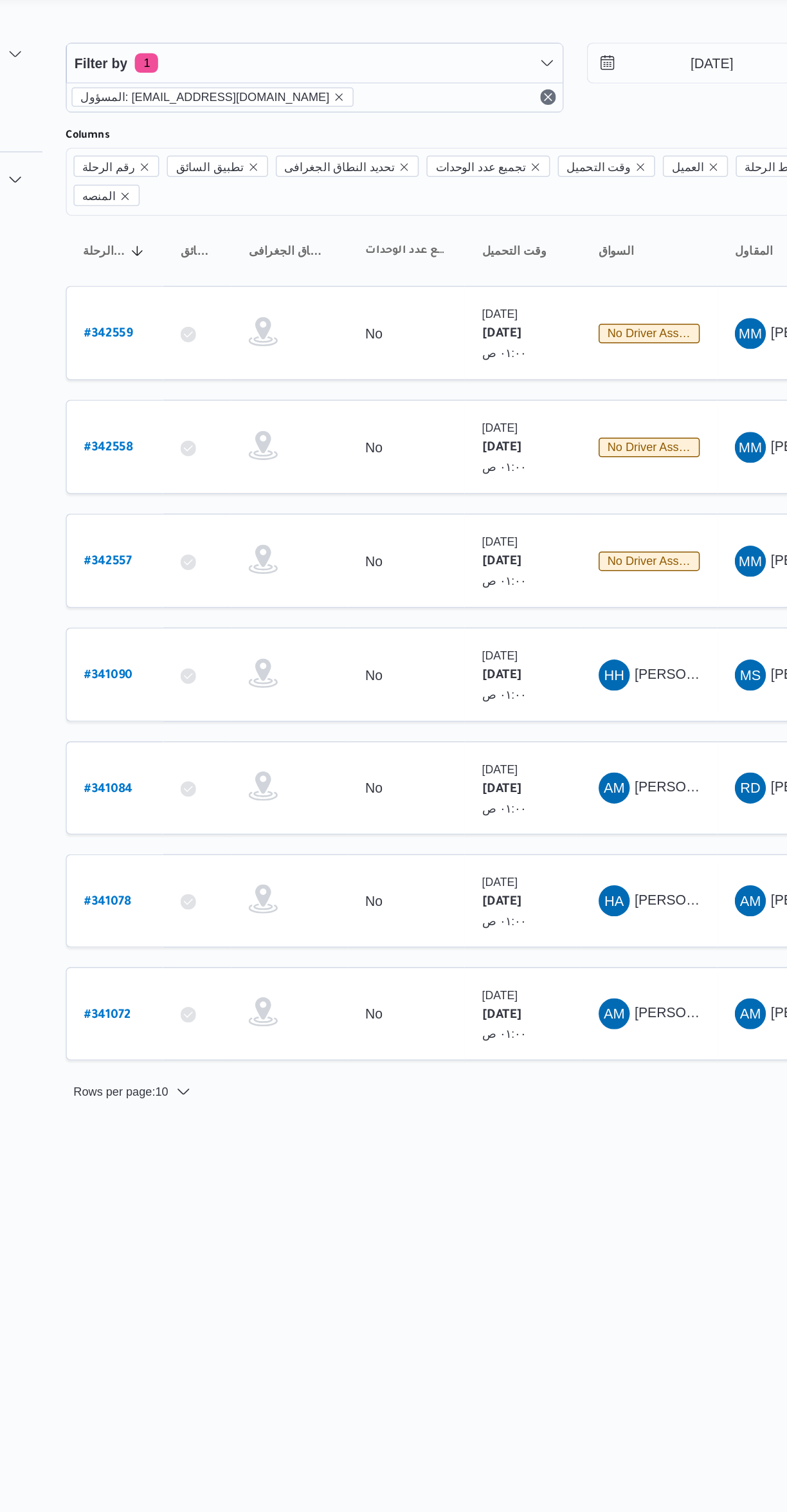
click at [181, 476] on b "# 341090" at bounding box center [195, 480] width 32 height 9
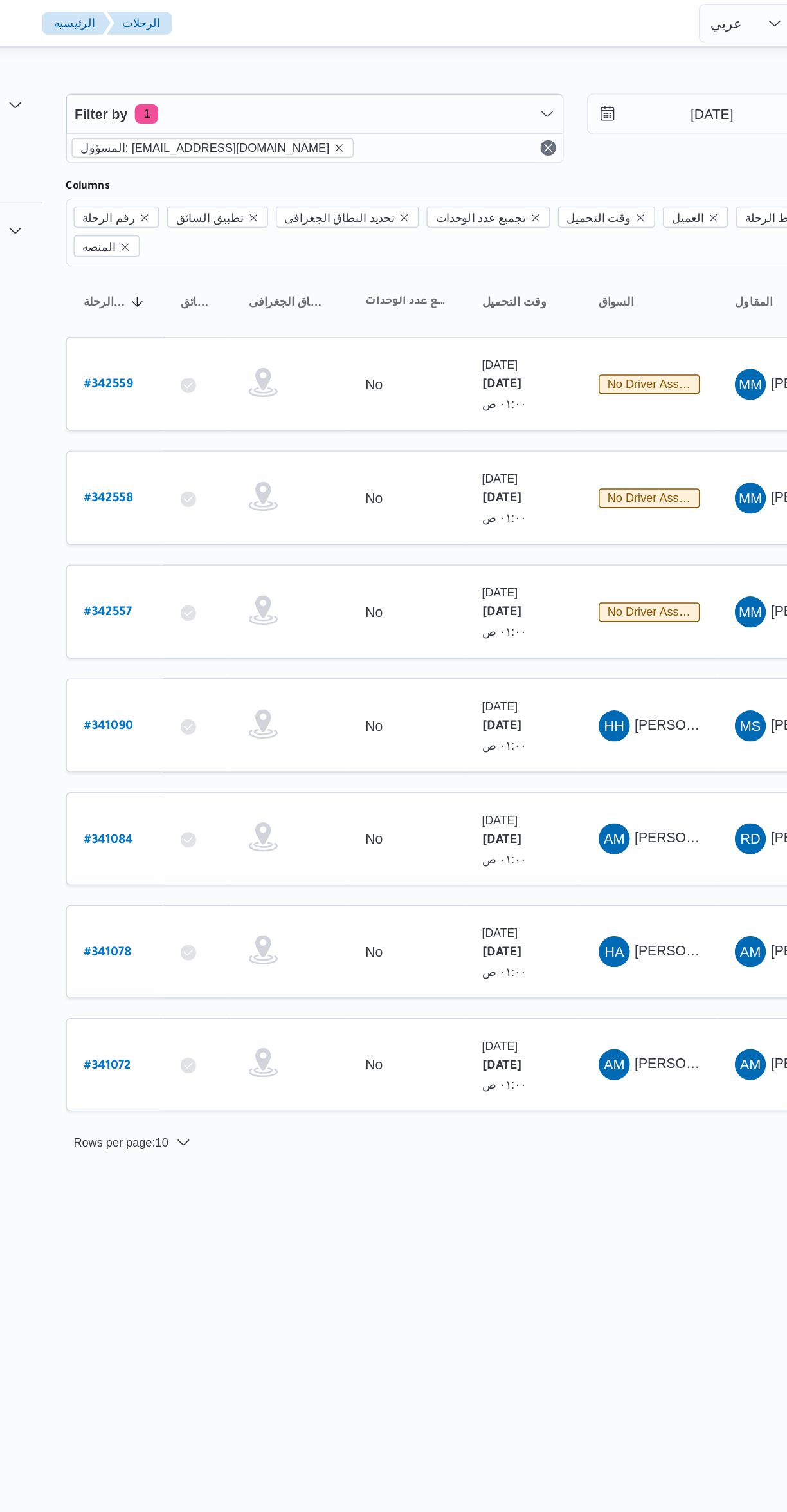
select select "ar"
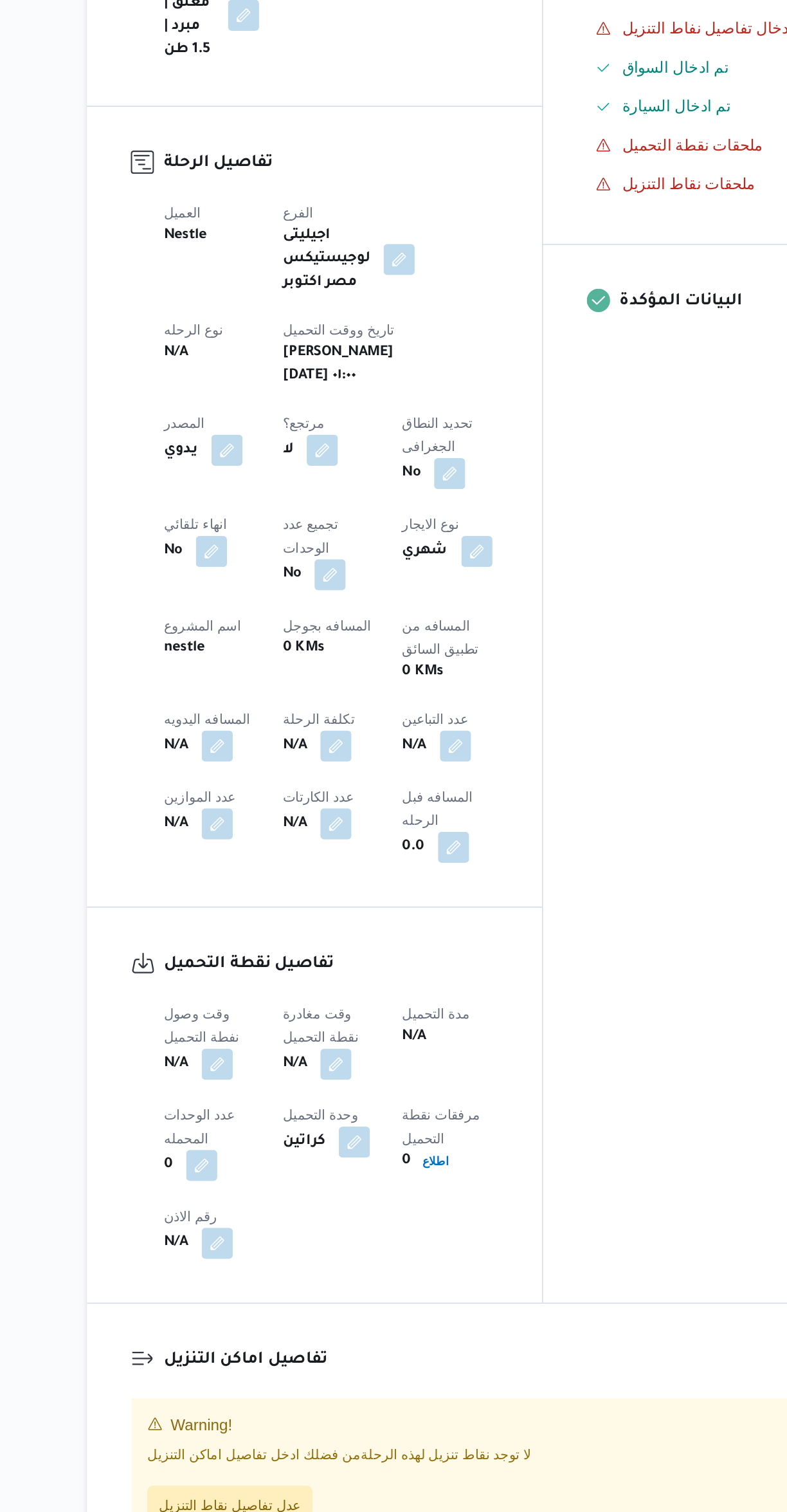
click at [401, 900] on button "button" at bounding box center [411, 910] width 21 height 21
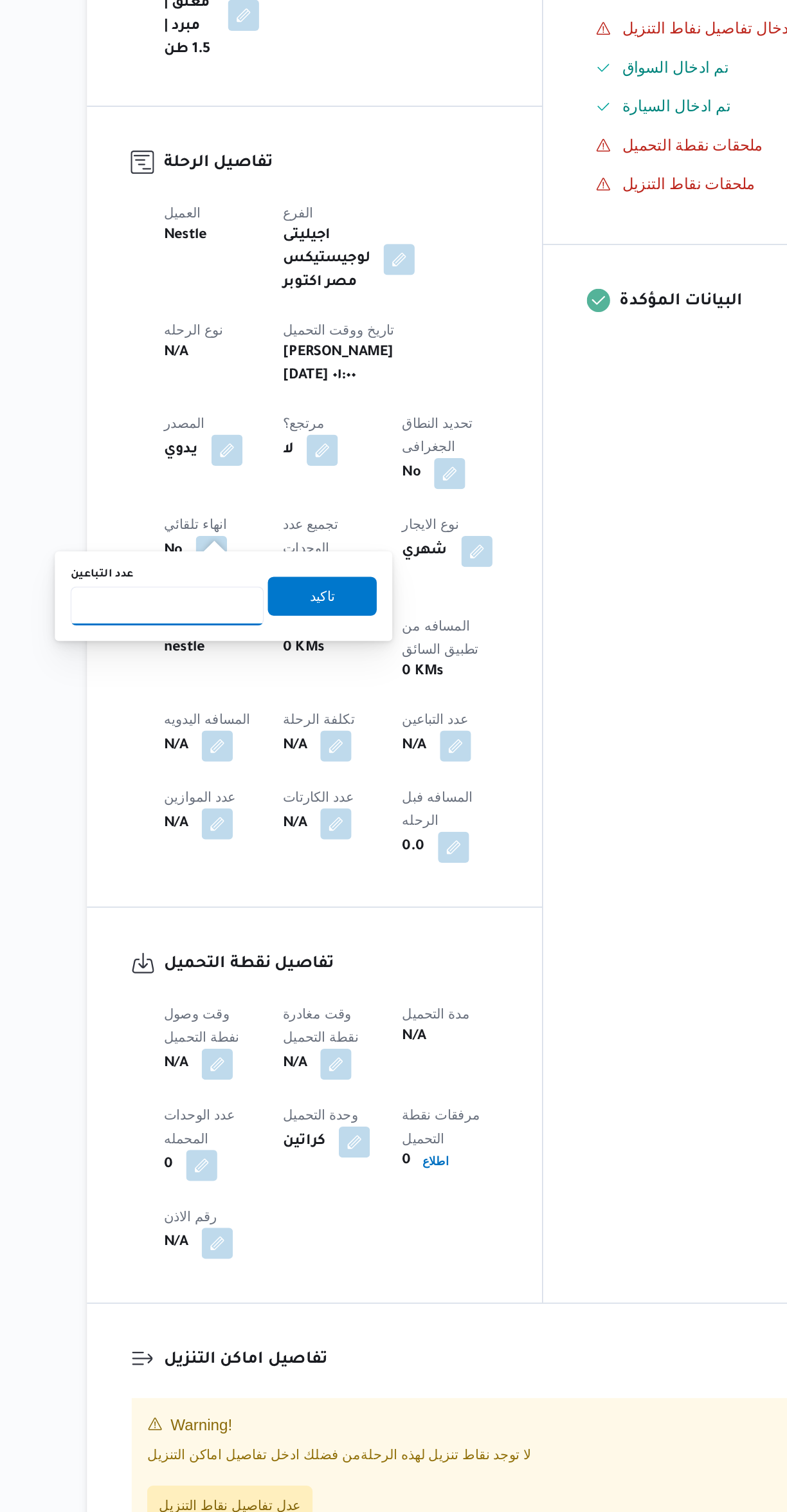
click at [205, 814] on input "عدد التباعين" at bounding box center [220, 817] width 128 height 26
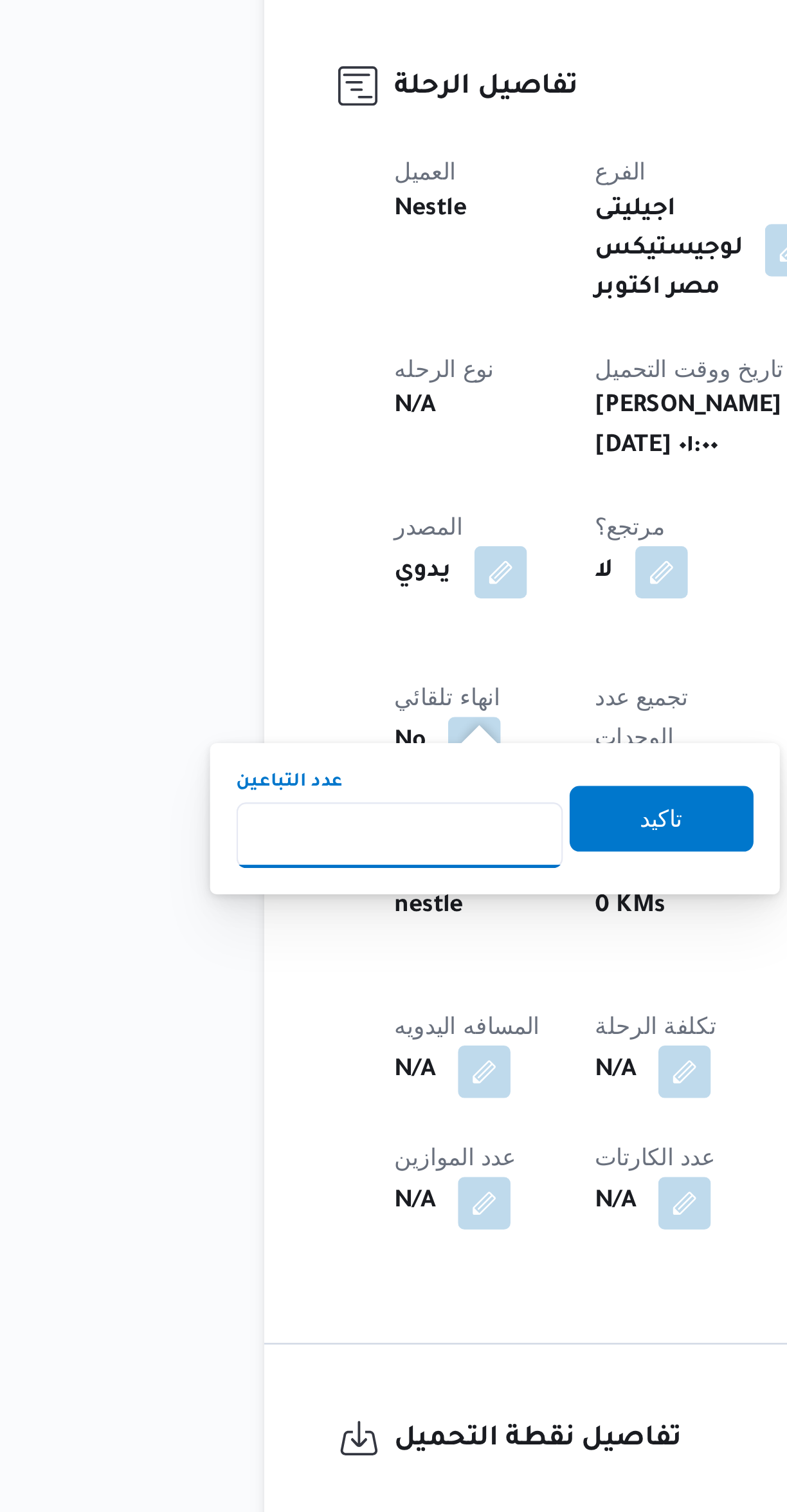
type input "1"
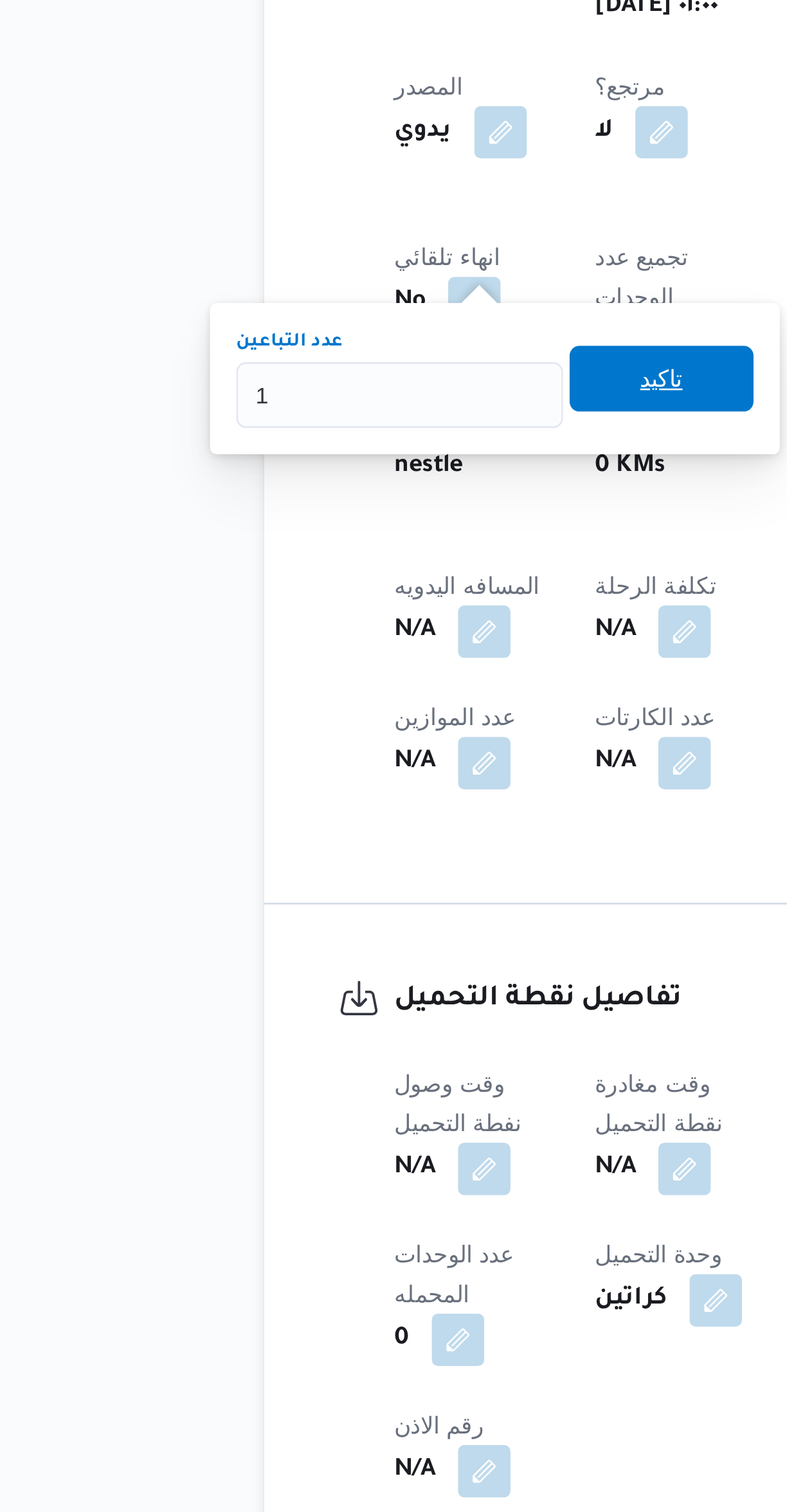
click at [293, 819] on span "تاكيد" at bounding box center [322, 810] width 72 height 26
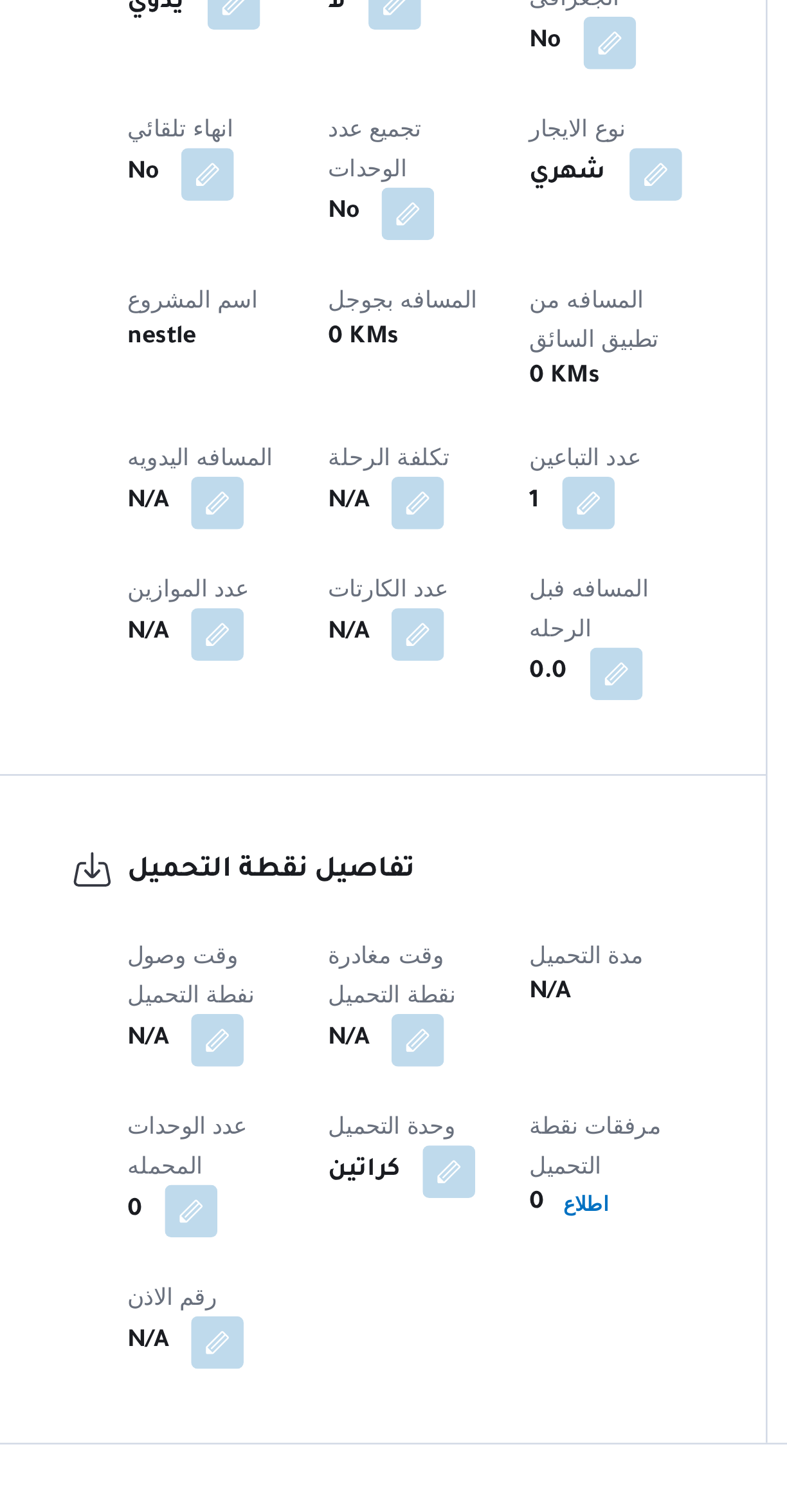
click at [245, 1110] on button "button" at bounding box center [253, 1120] width 21 height 21
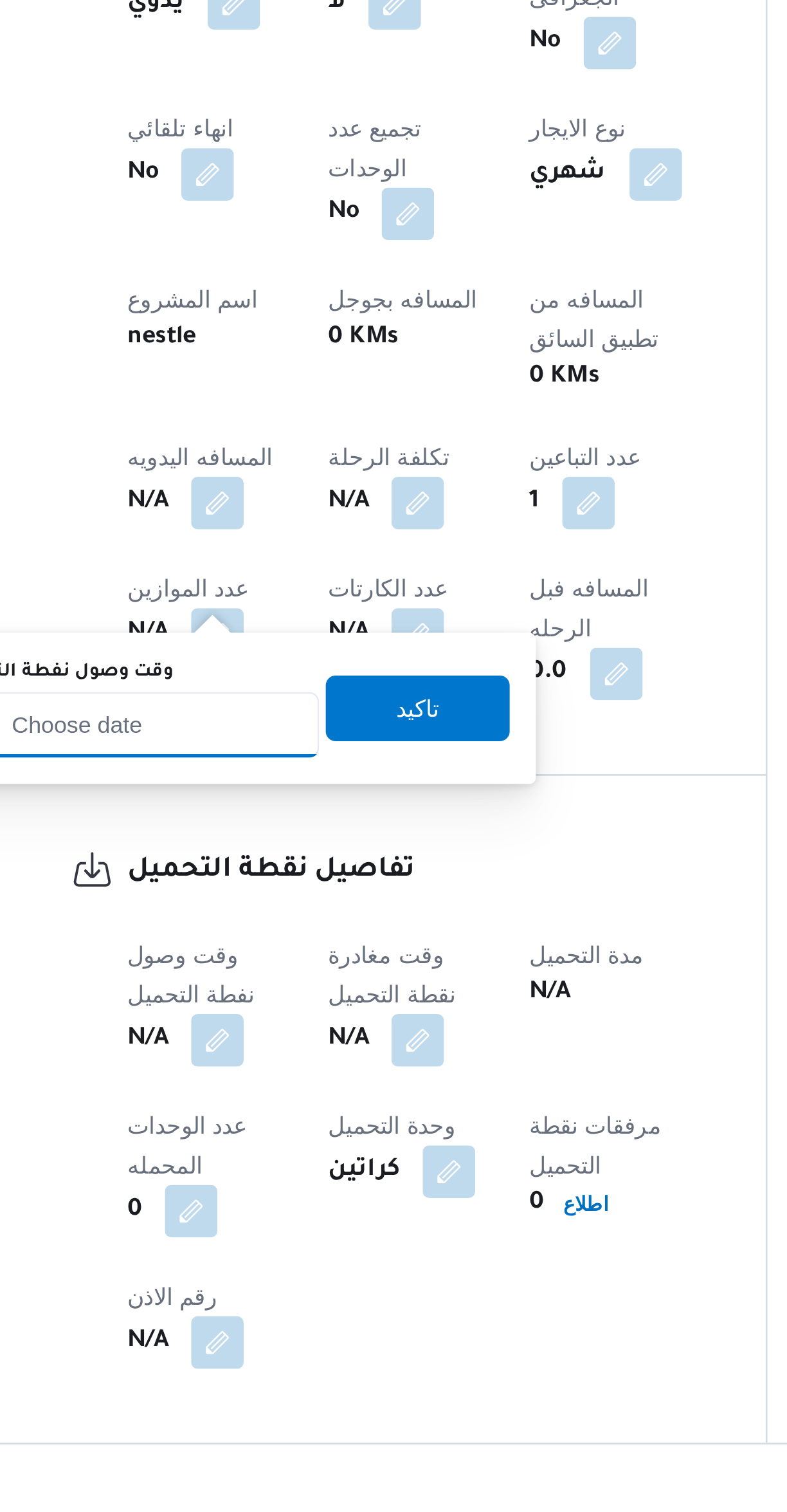
click at [230, 997] on input "وقت وصول نفطة التحميل" at bounding box center [220, 996] width 146 height 26
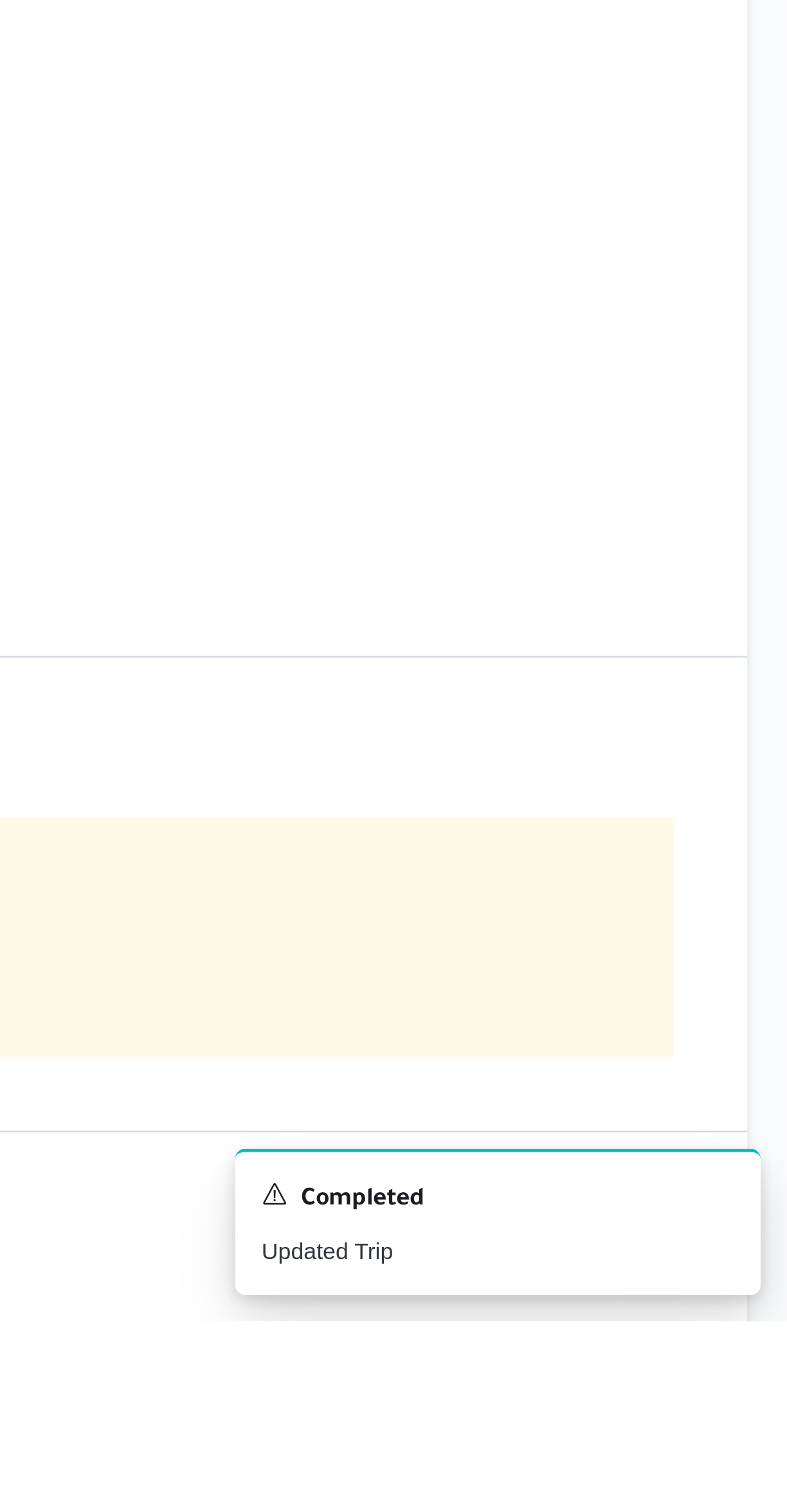
scroll to position [41, 0]
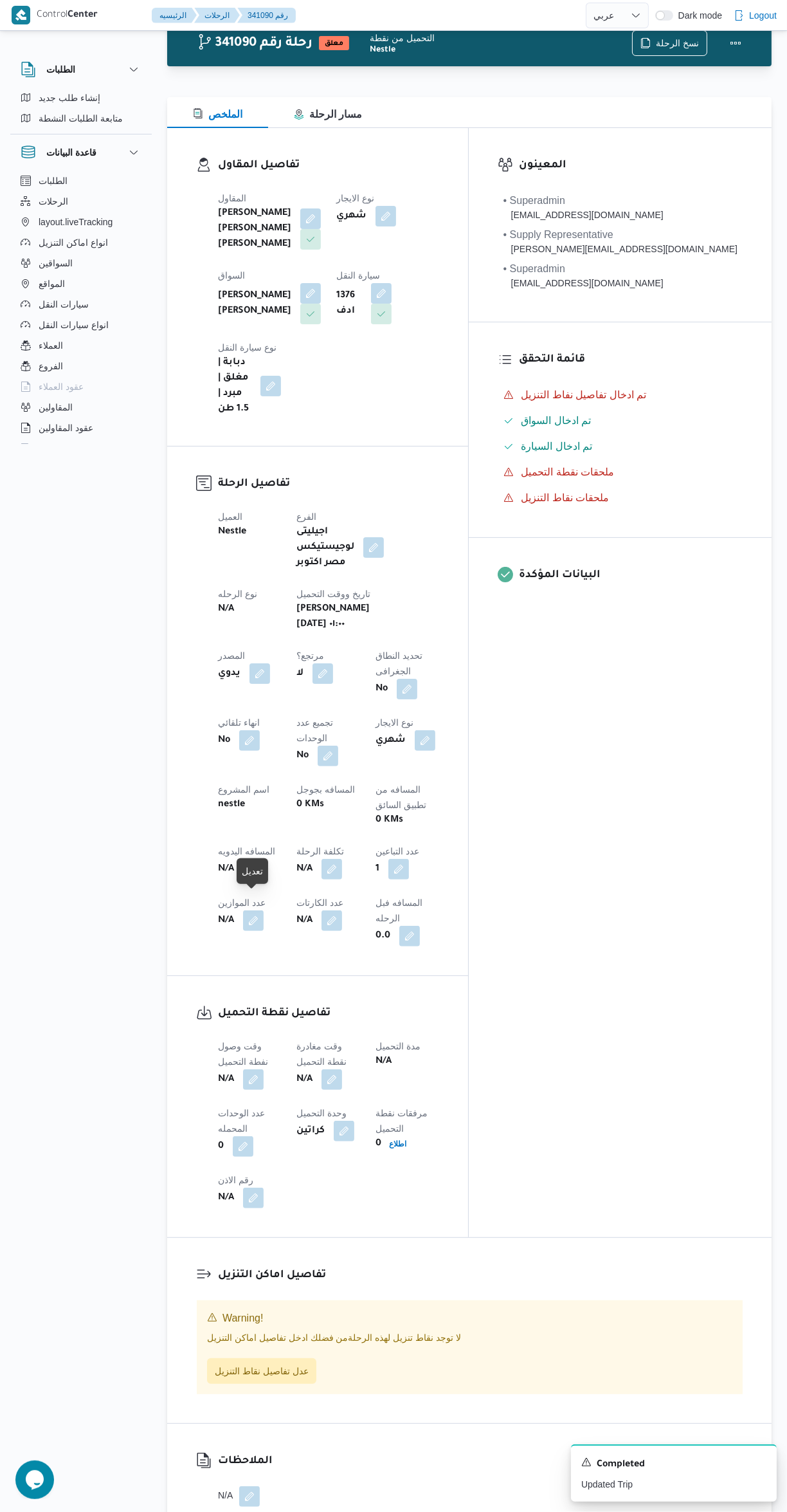
click at [251, 883] on div at bounding box center [252, 883] width 11 height 11
click at [245, 1069] on button "button" at bounding box center [253, 1079] width 21 height 21
click at [214, 953] on input "وقت وصول نفطة التحميل" at bounding box center [220, 957] width 146 height 26
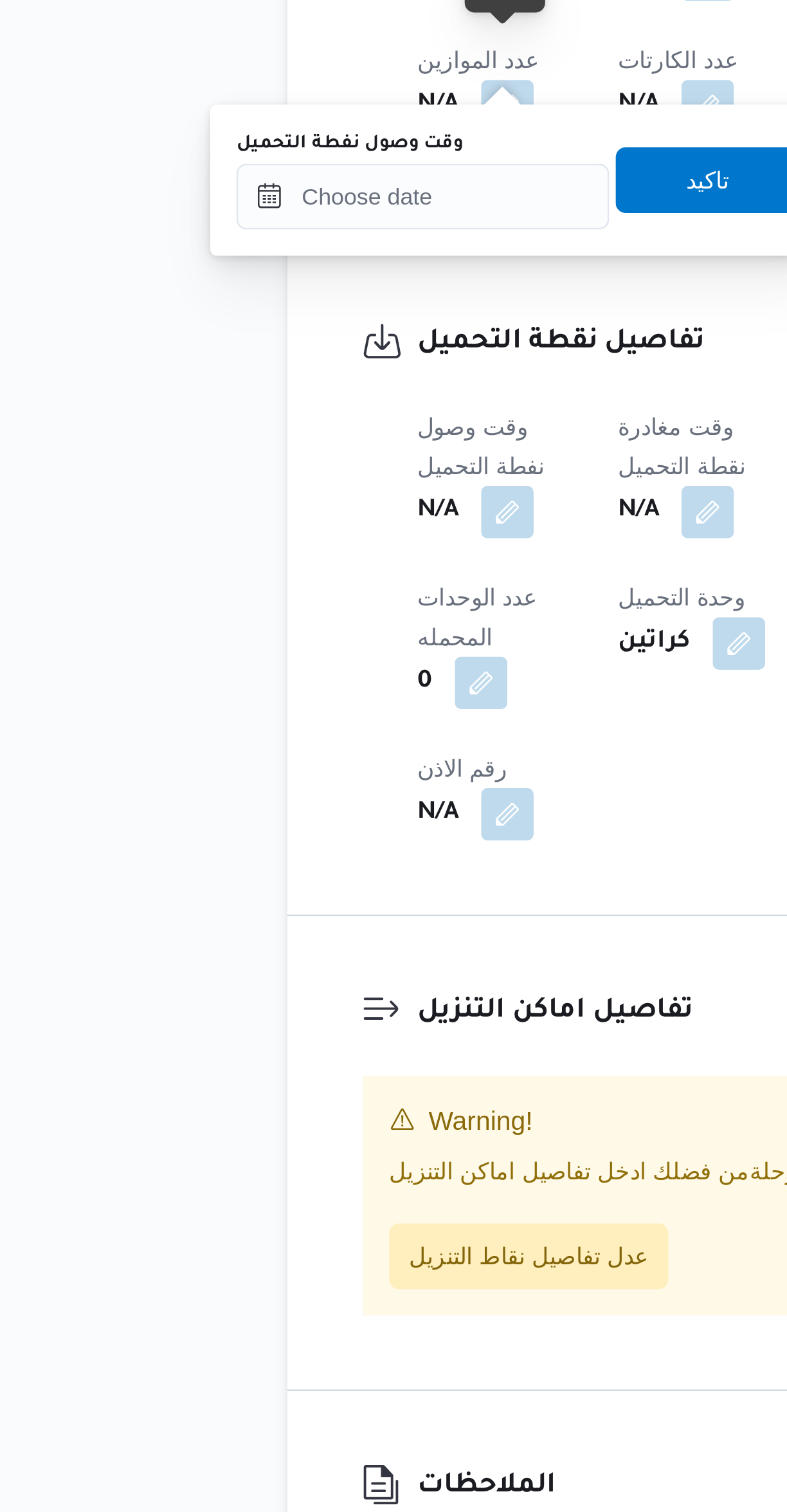
scroll to position [92, 0]
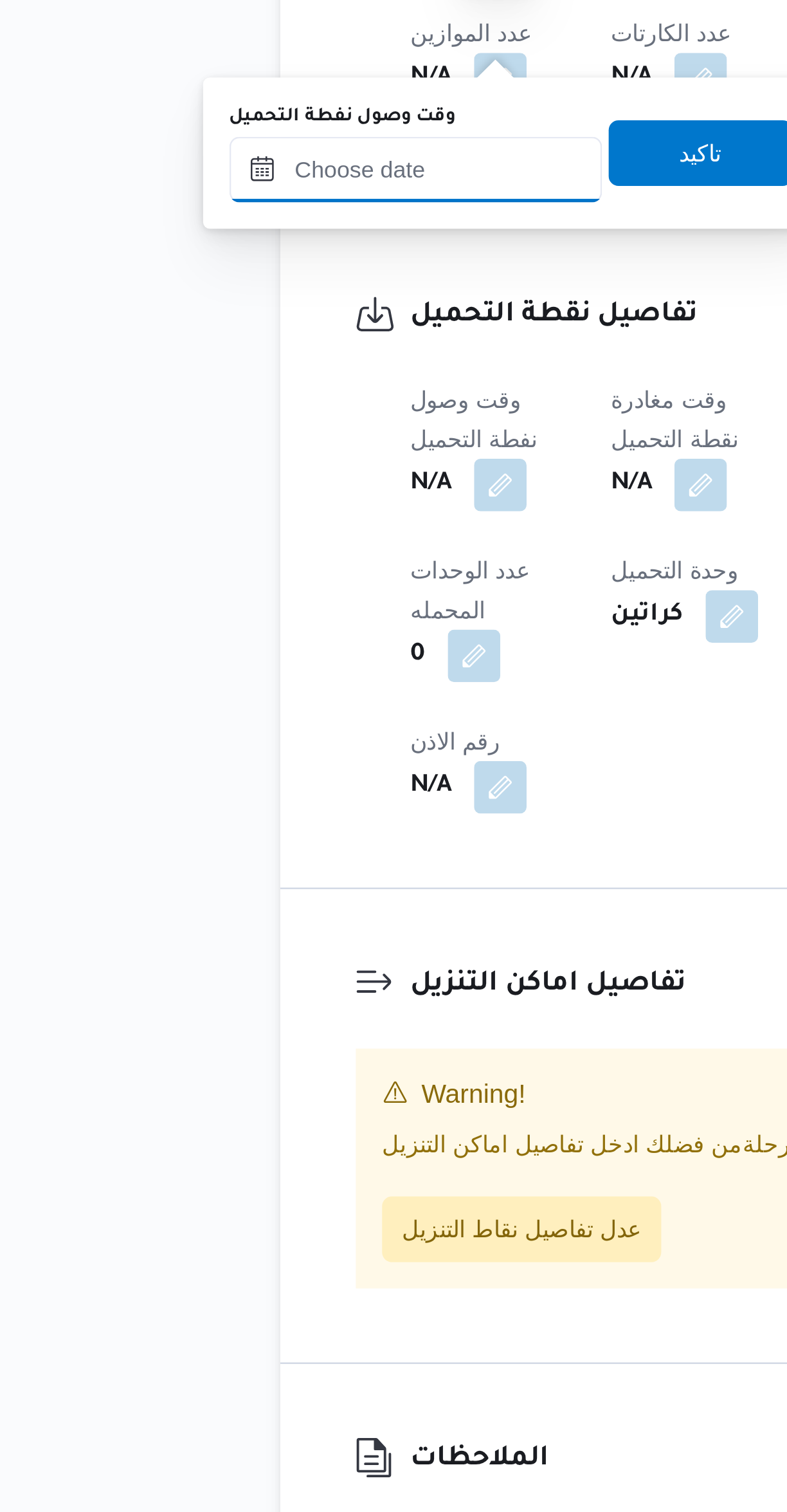
click at [195, 907] on input "وقت وصول نفطة التحميل" at bounding box center [220, 905] width 146 height 26
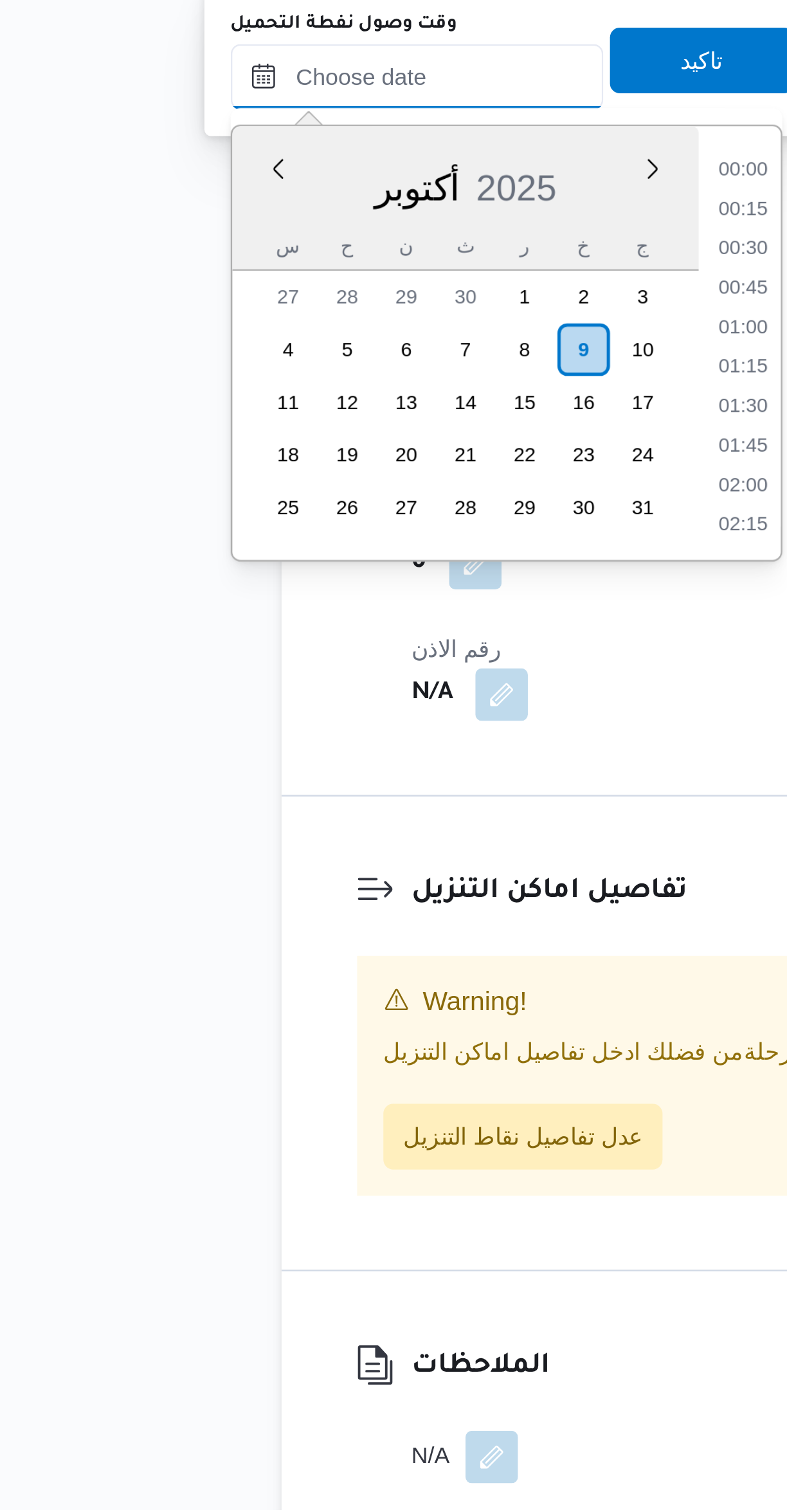
scroll to position [648, 0]
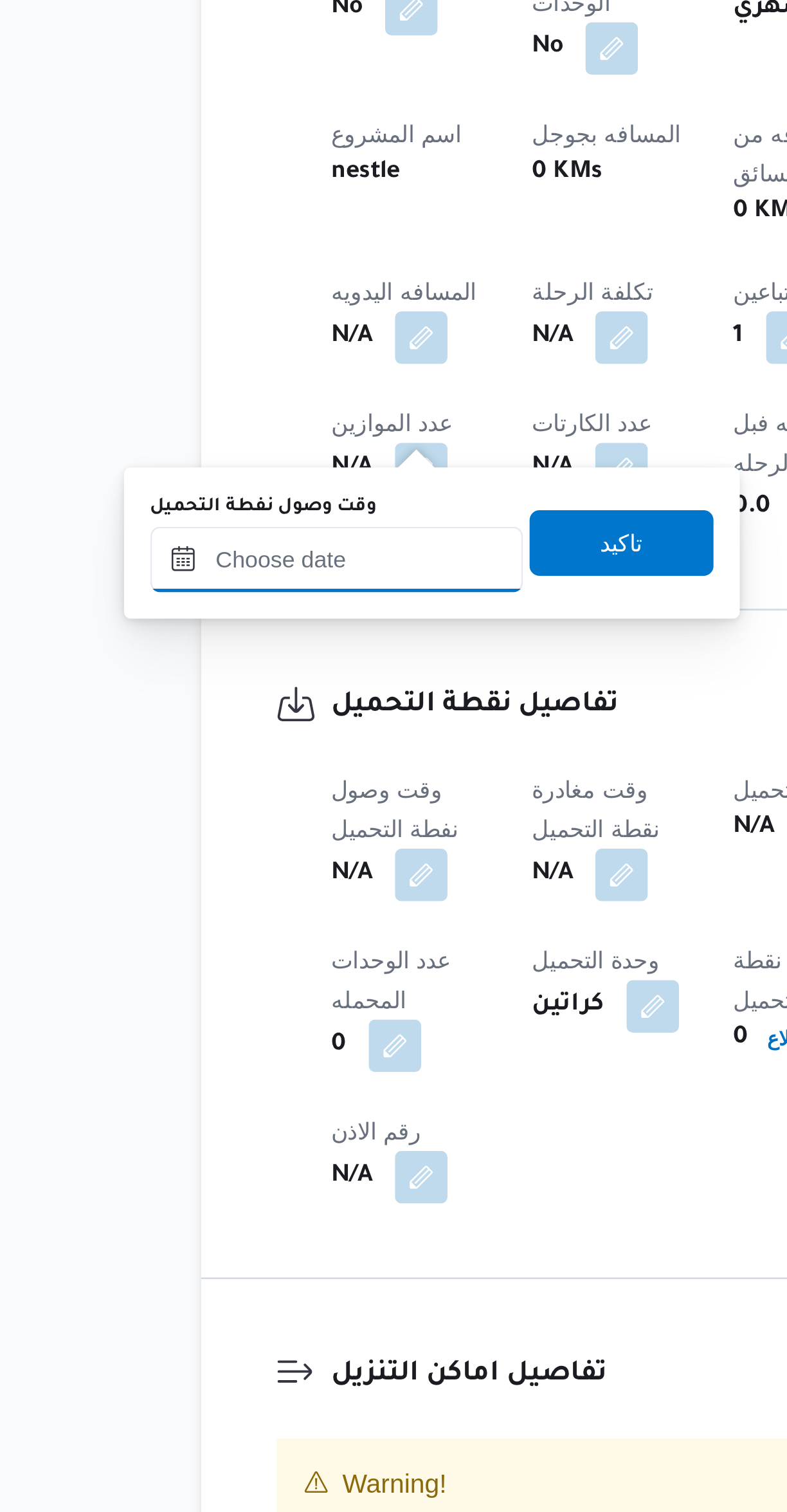
click at [218, 960] on input "وقت وصول نفطة التحميل" at bounding box center [220, 951] width 146 height 26
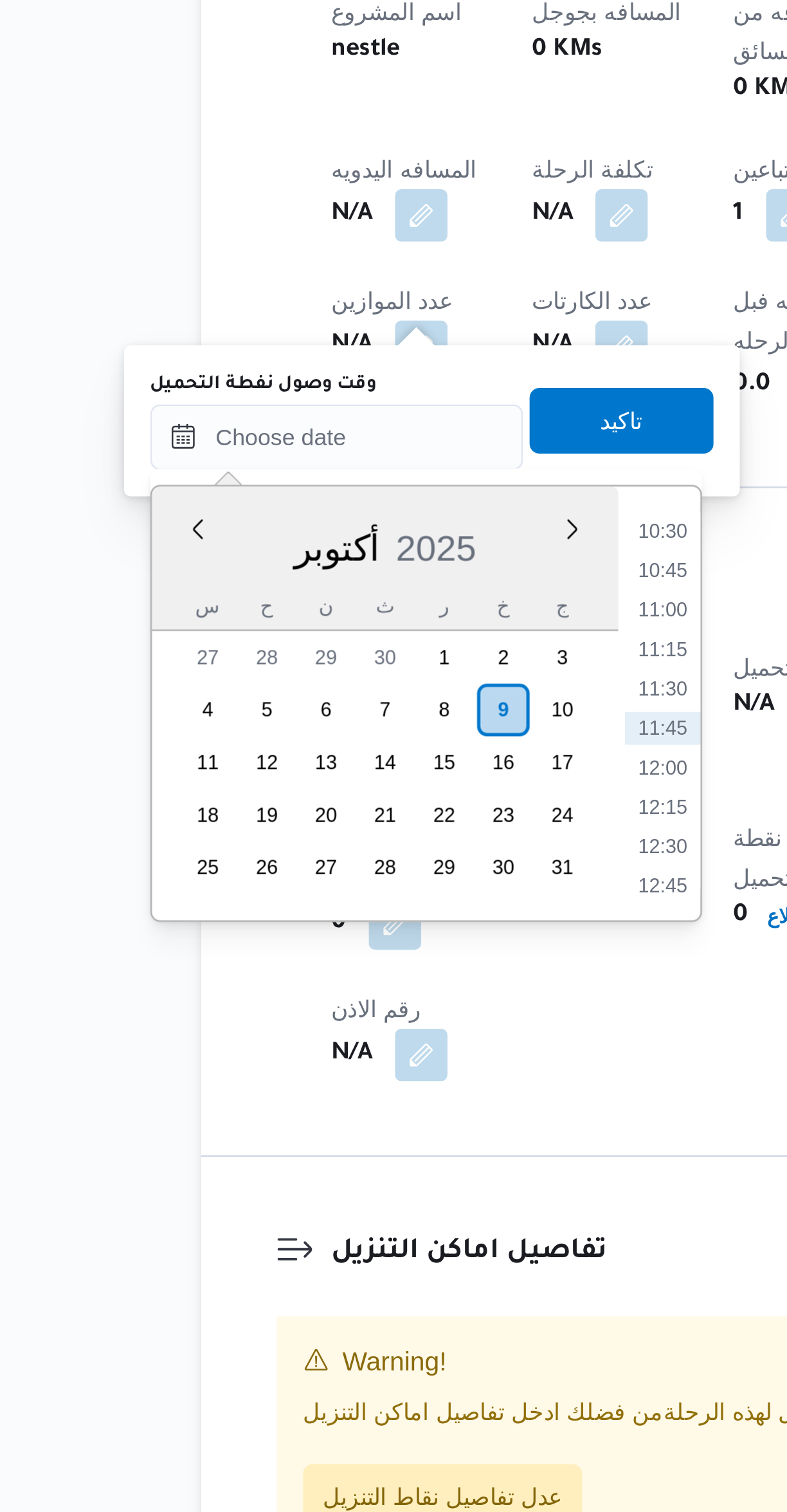
click at [356, 989] on li "10:30" at bounding box center [348, 987] width 30 height 13
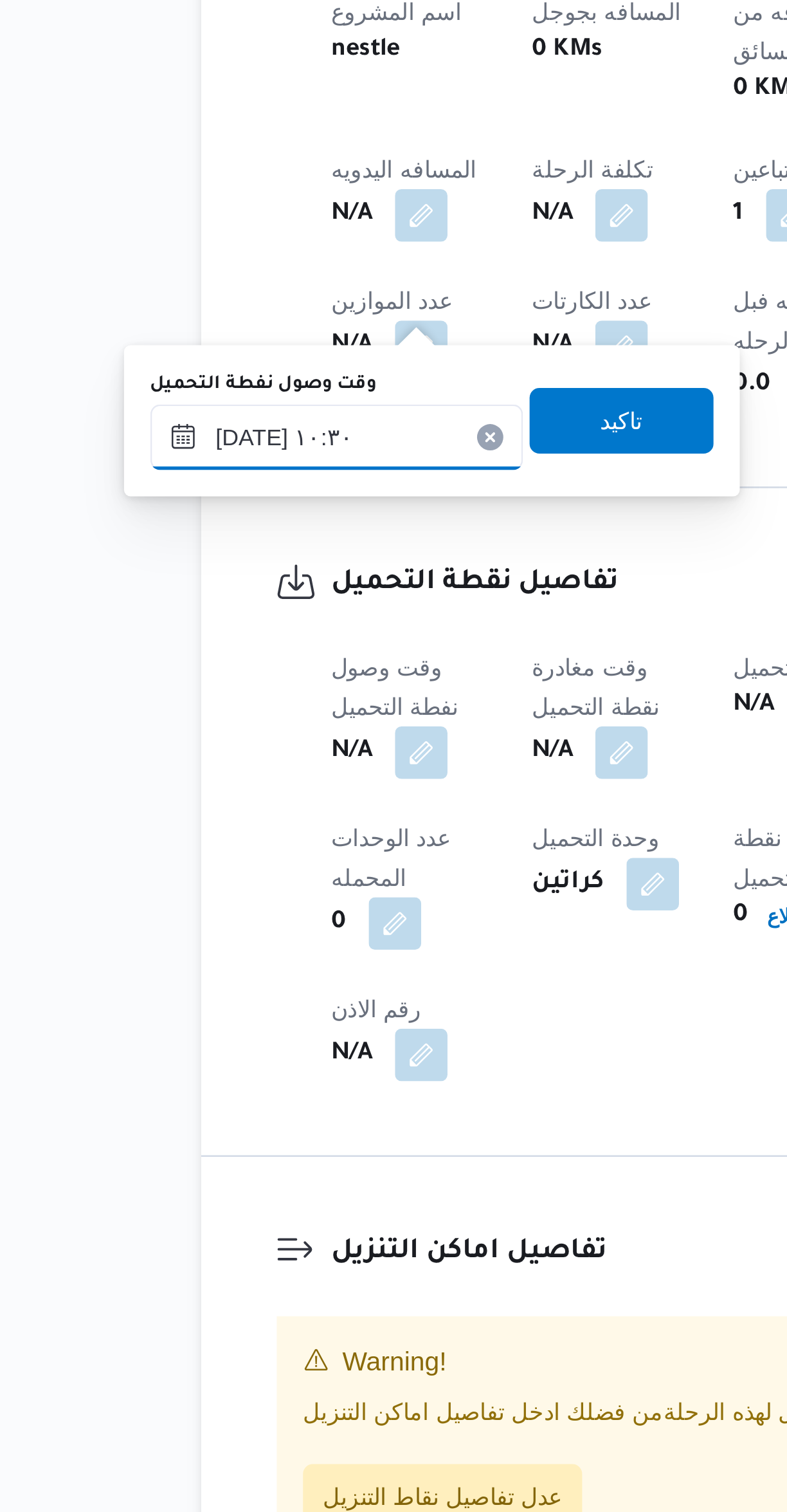
click at [190, 946] on input "٠٩/١٠/٢٠٢٥ ١٠:٣٠" at bounding box center [220, 951] width 146 height 26
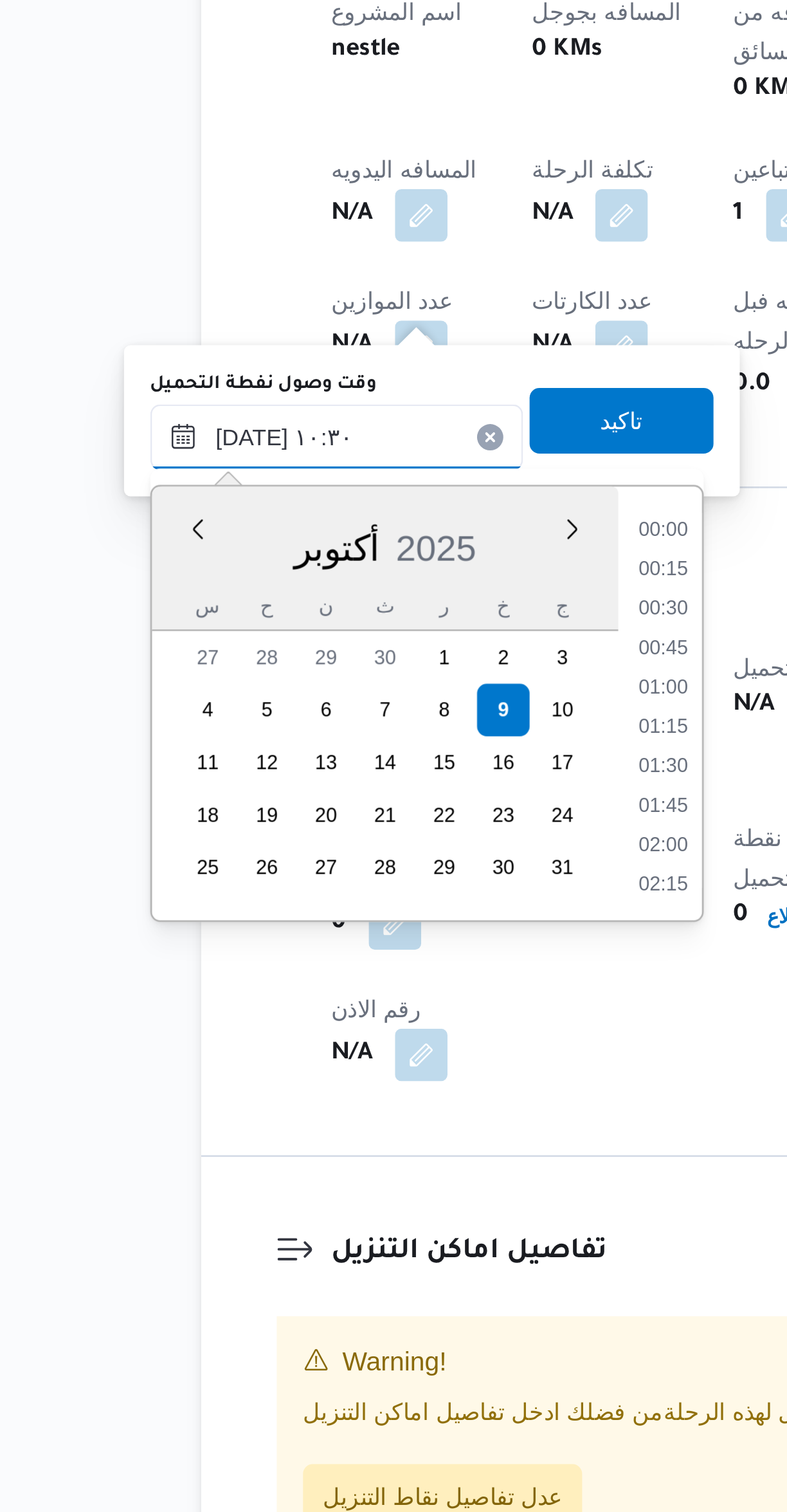
scroll to position [570, 0]
click at [344, 990] on li "09:15" at bounding box center [348, 987] width 30 height 13
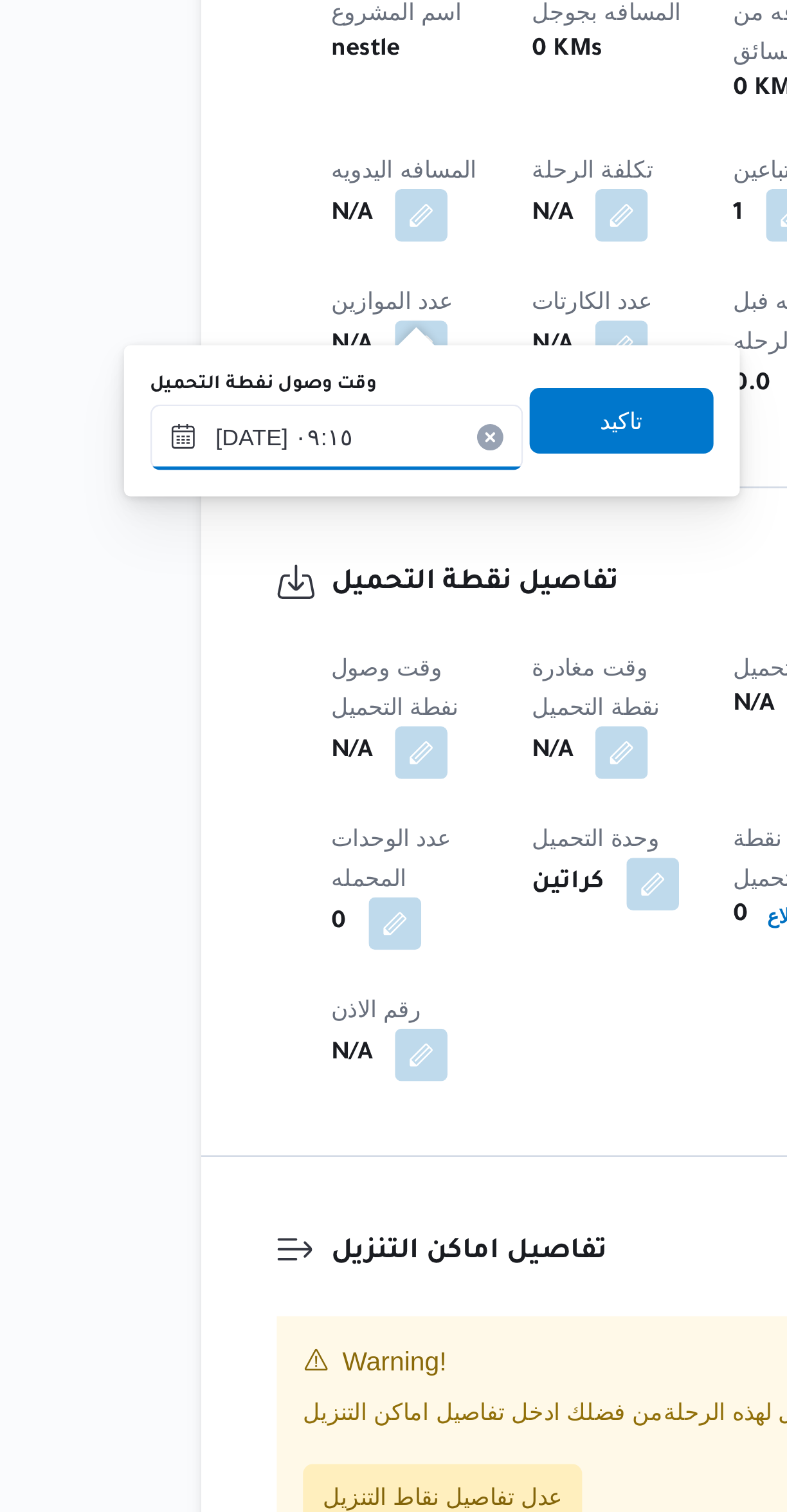
click at [189, 945] on input "٠٩/١٠/٢٠٢٥ ٠٩:١٥" at bounding box center [220, 951] width 146 height 26
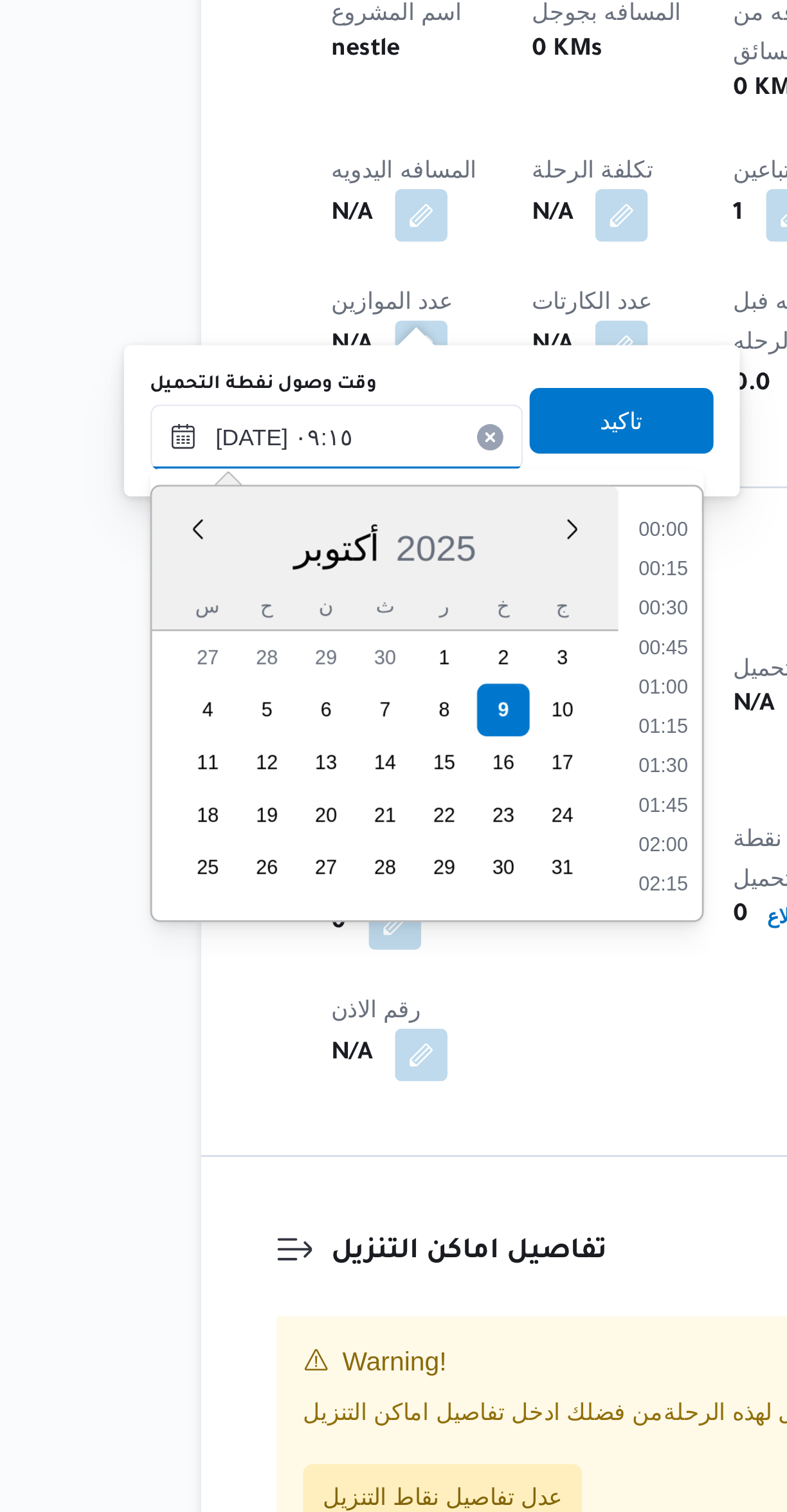
scroll to position [494, 0]
click at [347, 986] on li "08:00" at bounding box center [348, 987] width 30 height 13
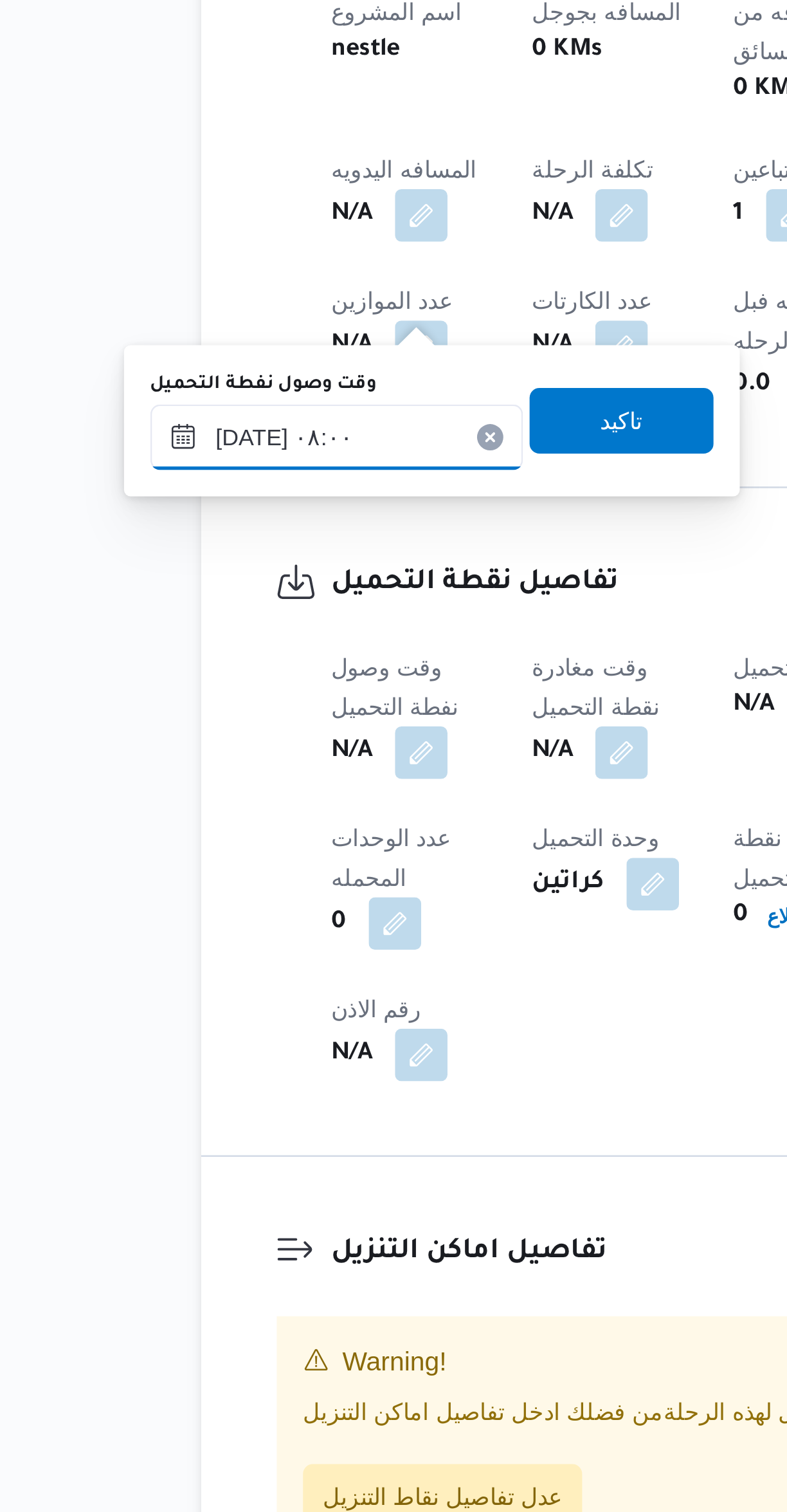
click at [200, 949] on input "٠٩/١٠/٢٠٢٥ ٠٨:٠٠" at bounding box center [220, 951] width 146 height 26
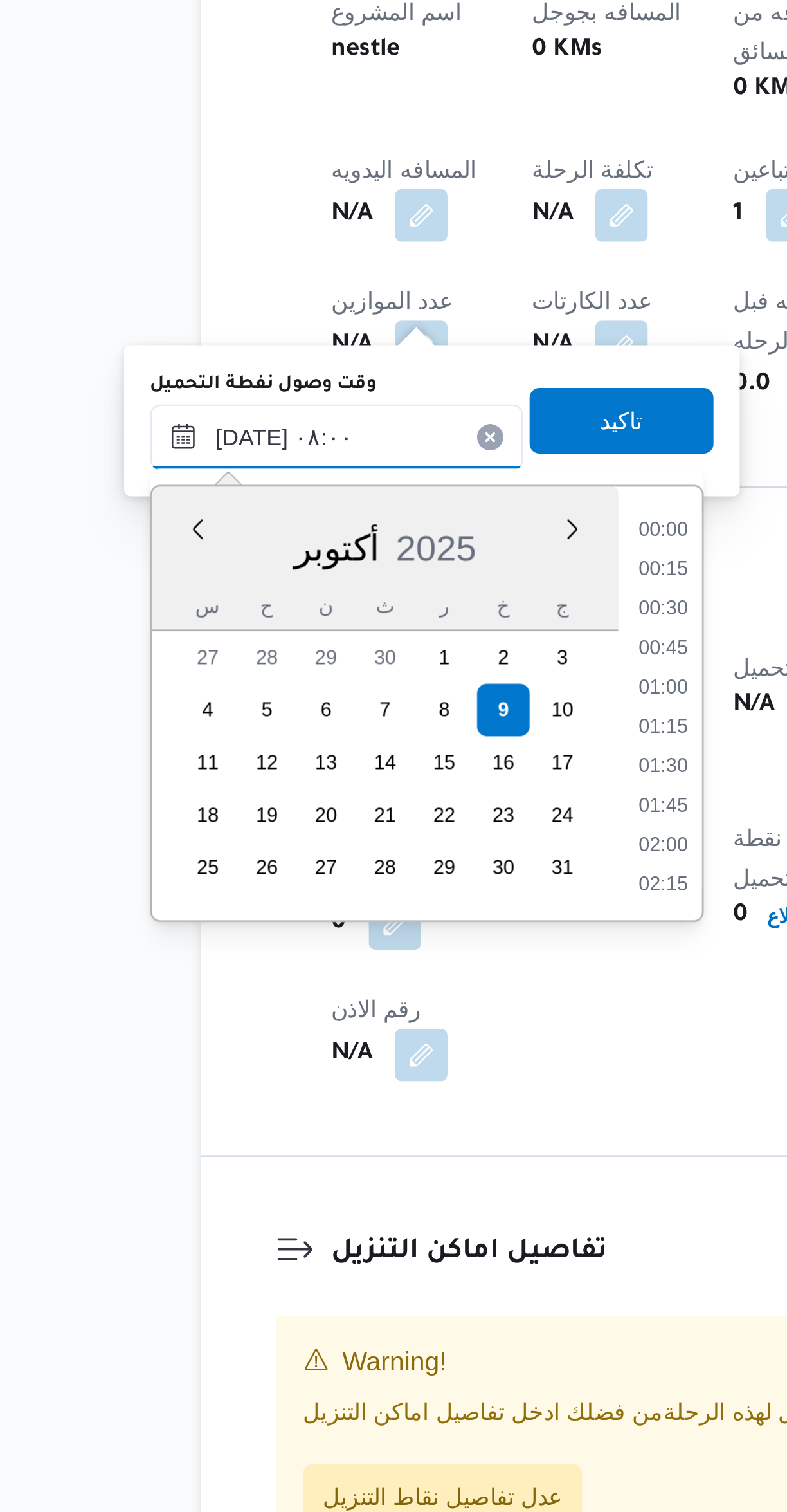
scroll to position [416, 0]
click at [346, 985] on li "06:45" at bounding box center [348, 987] width 30 height 13
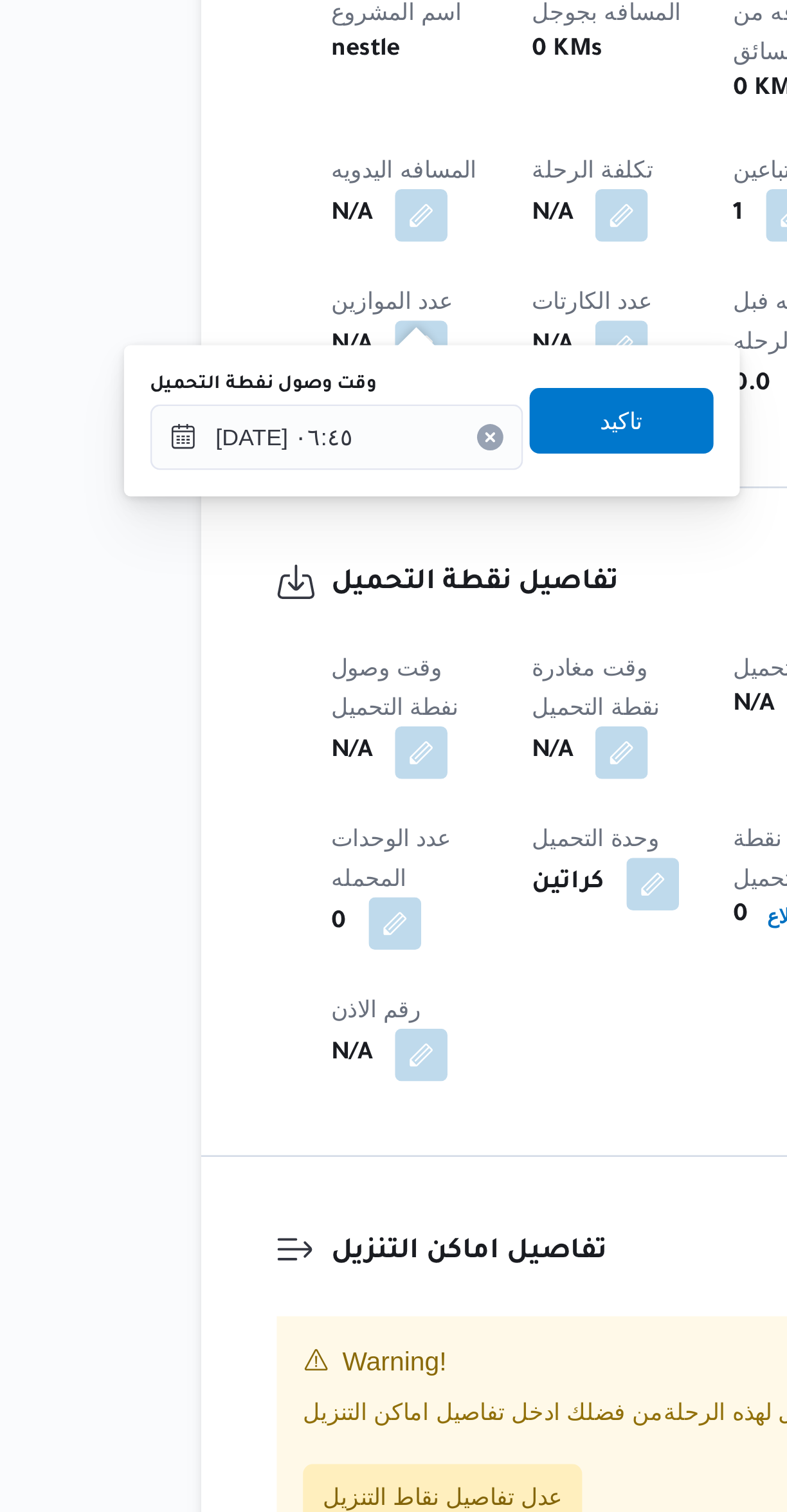
click at [194, 931] on label "وقت وصول نفطة التحميل" at bounding box center [191, 930] width 89 height 10
click at [194, 938] on input "٠٩/١٠/٢٠٢٥ ٠٦:٤٥" at bounding box center [220, 951] width 146 height 26
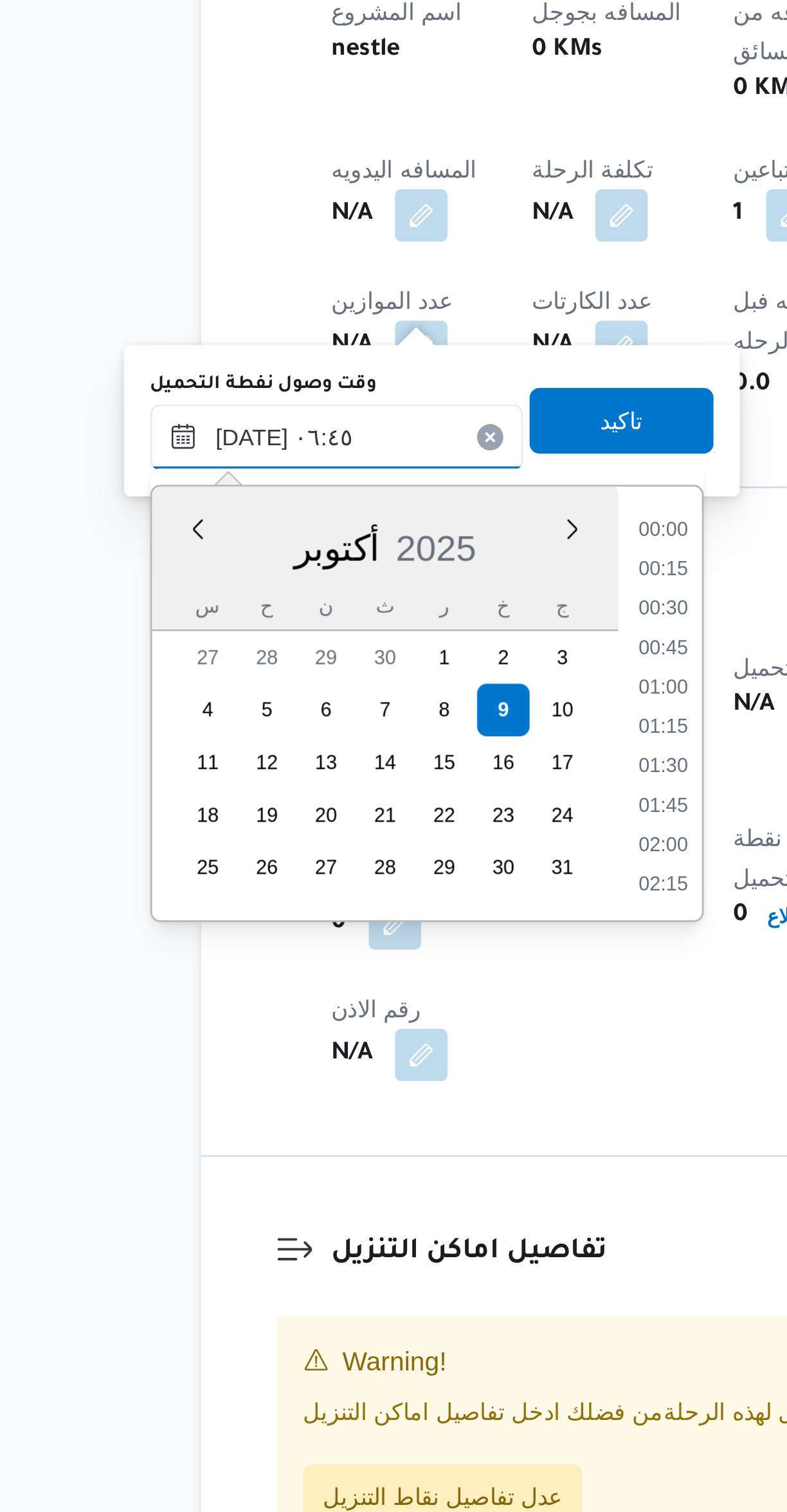
scroll to position [339, 0]
click at [346, 998] on li "05:45" at bounding box center [348, 1002] width 30 height 13
type input "[DATE] ٠٥:٤٥"
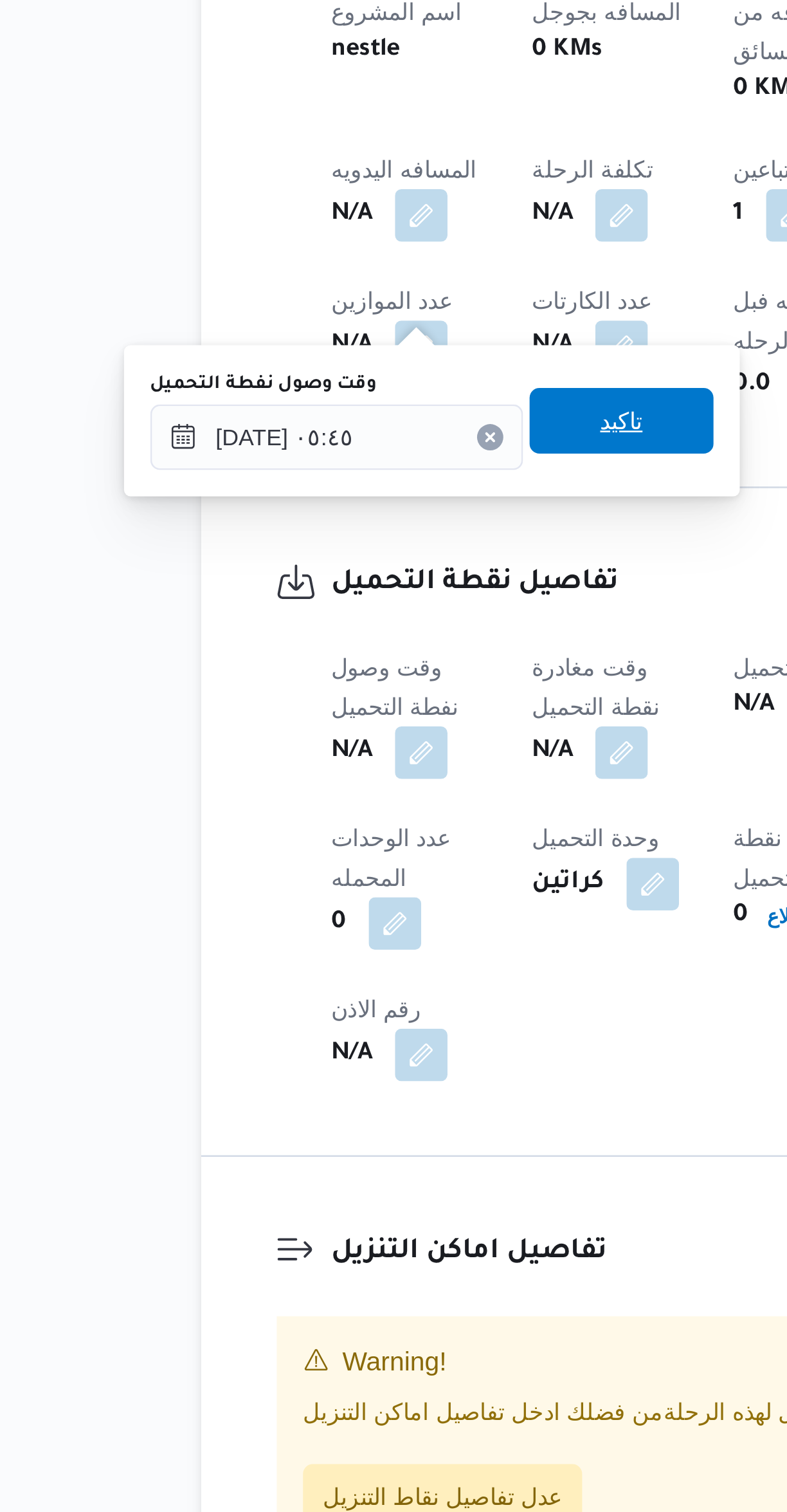
click at [353, 939] on span "تاكيد" at bounding box center [331, 945] width 72 height 26
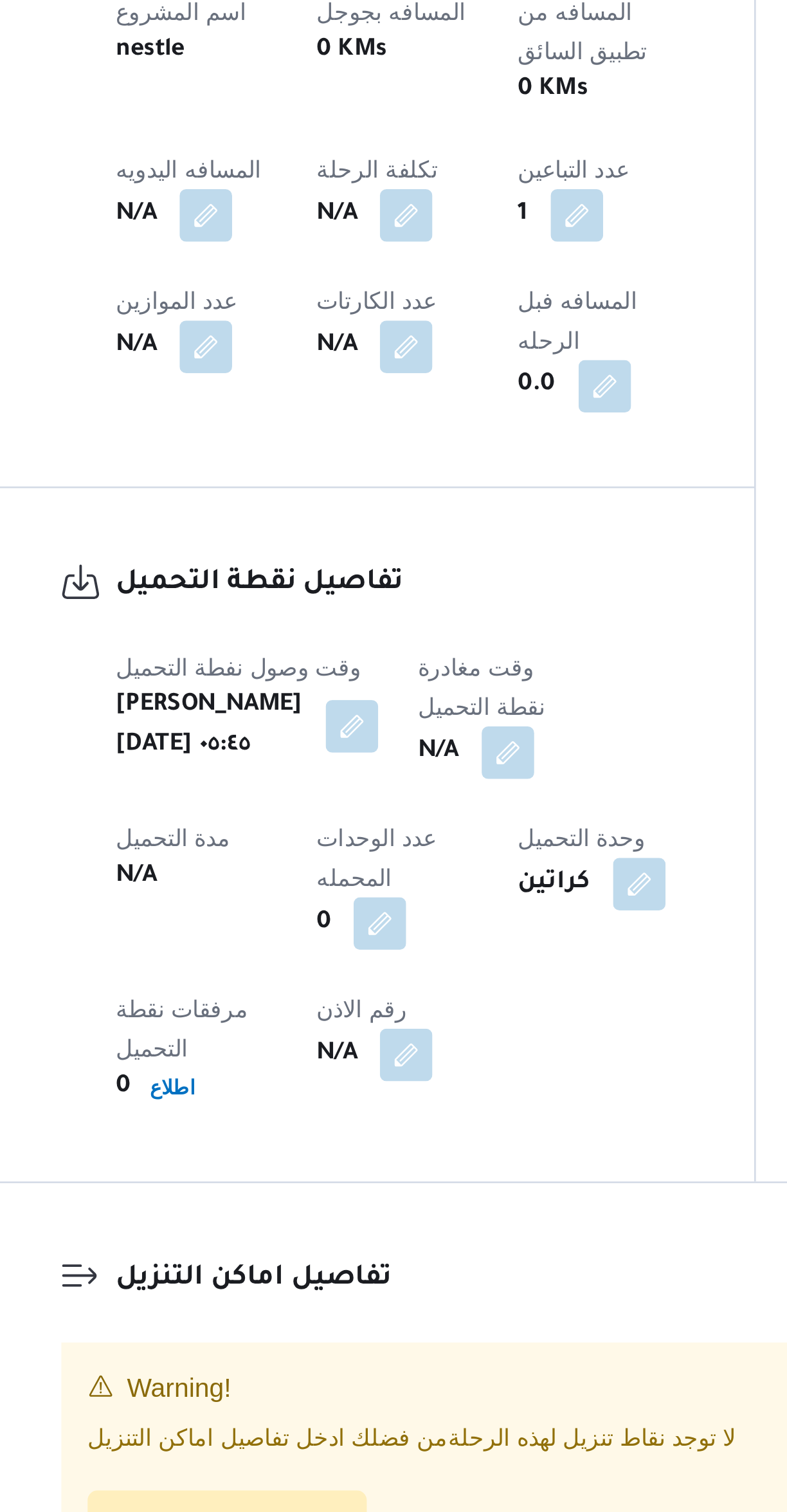
click at [372, 1064] on button "button" at bounding box center [371, 1074] width 21 height 21
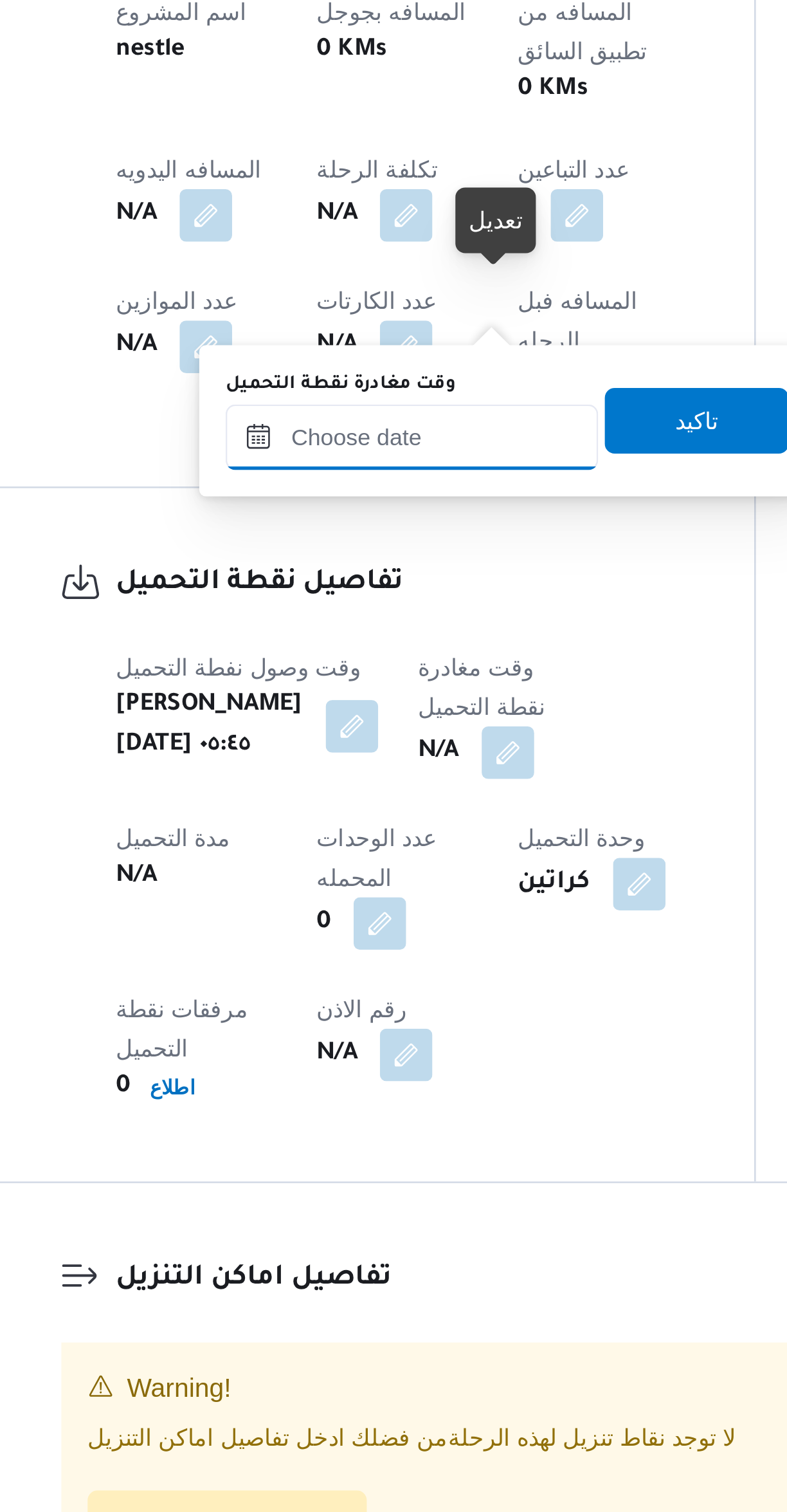
click at [333, 951] on input "وقت مغادرة نقطة التحميل" at bounding box center [333, 951] width 146 height 26
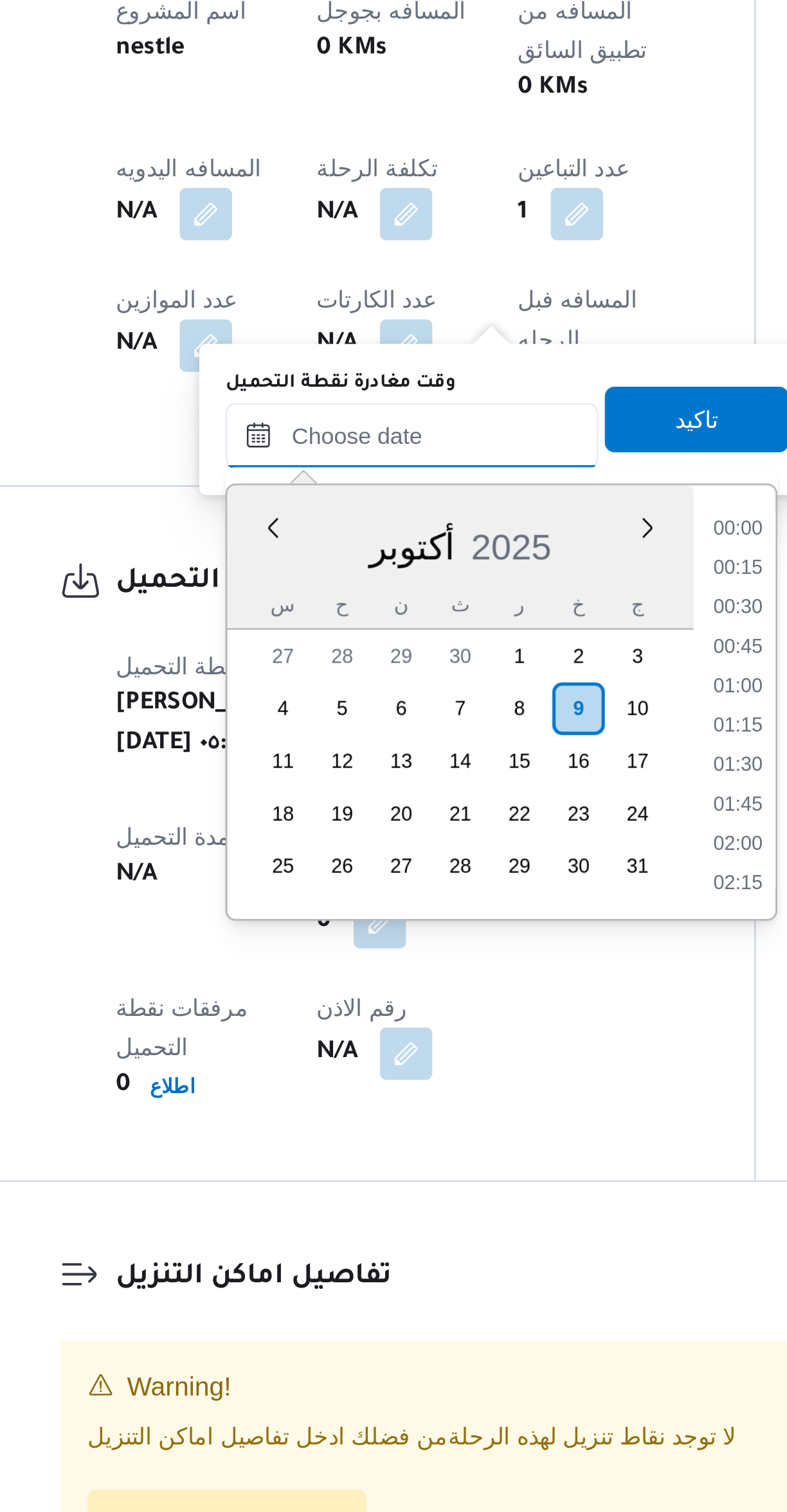
scroll to position [648, 0]
click at [469, 1016] on div "Time 00:00 00:15 00:30 00:45 01:00 01:15 01:30 01:45 02:00 02:15 02:30 02:45 03…" at bounding box center [461, 1101] width 32 height 170
click at [469, 1019] on div "Time 00:00 00:15 00:30 00:45 01:00 01:15 01:30 01:45 02:00 02:15 02:30 02:45 03…" at bounding box center [461, 1101] width 32 height 170
click at [462, 1029] on li "10:30" at bounding box center [462, 1033] width 30 height 13
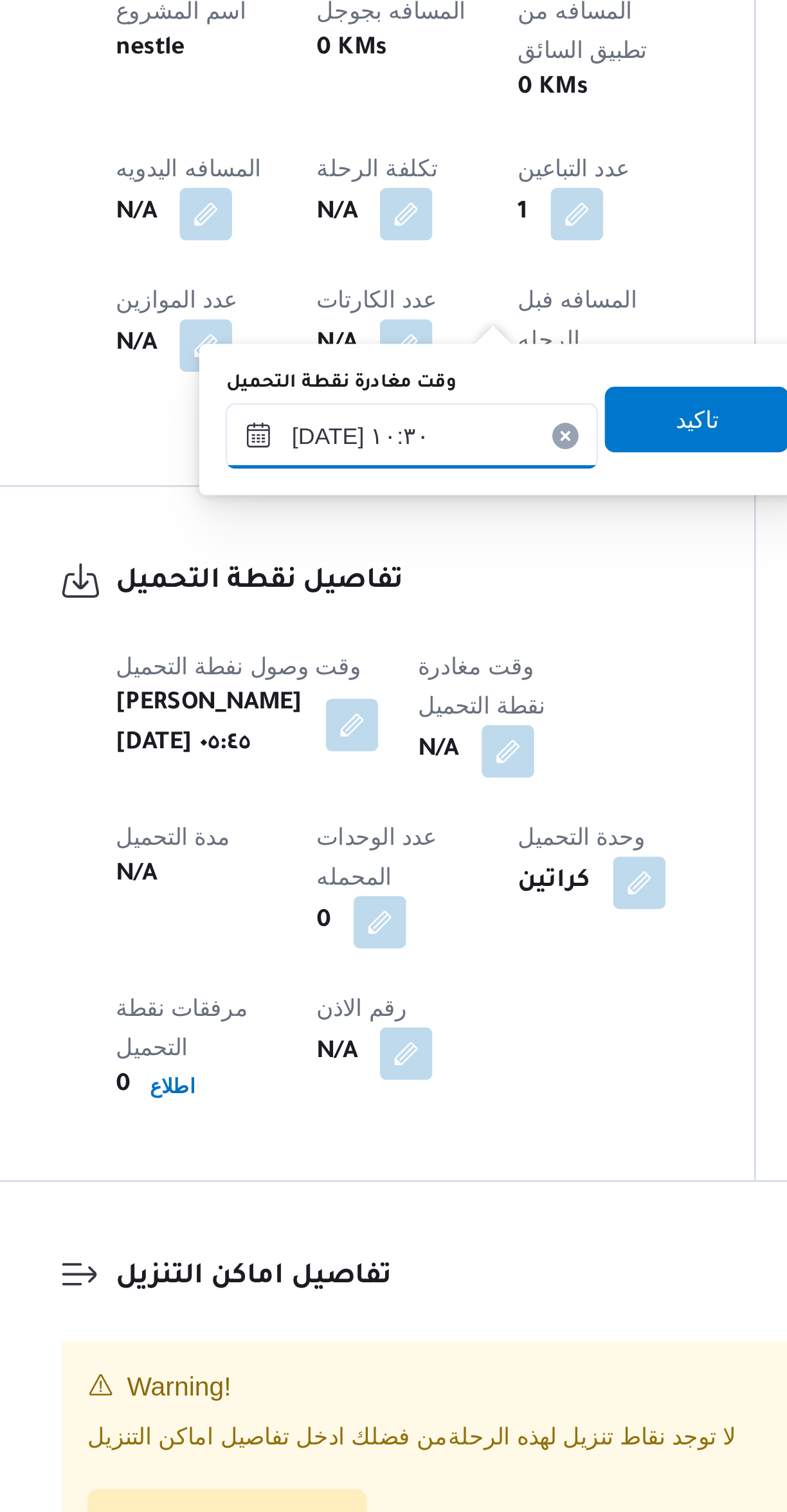
click at [332, 1001] on input "٠٩/١٠/٢٠٢٥ ١٠:٣٠" at bounding box center [333, 996] width 146 height 26
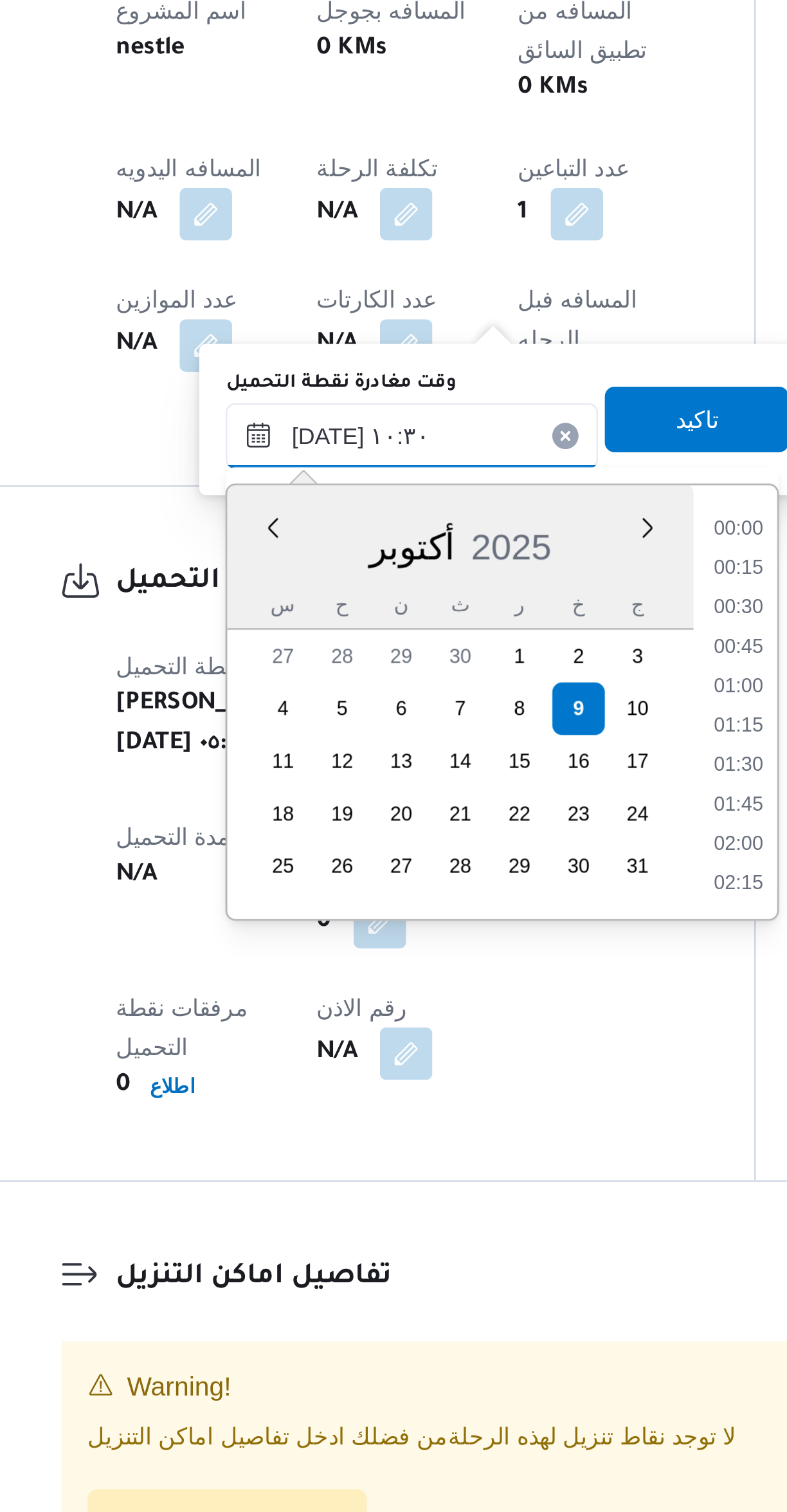
scroll to position [570, 0]
click at [462, 1032] on li "09:15" at bounding box center [463, 1033] width 30 height 13
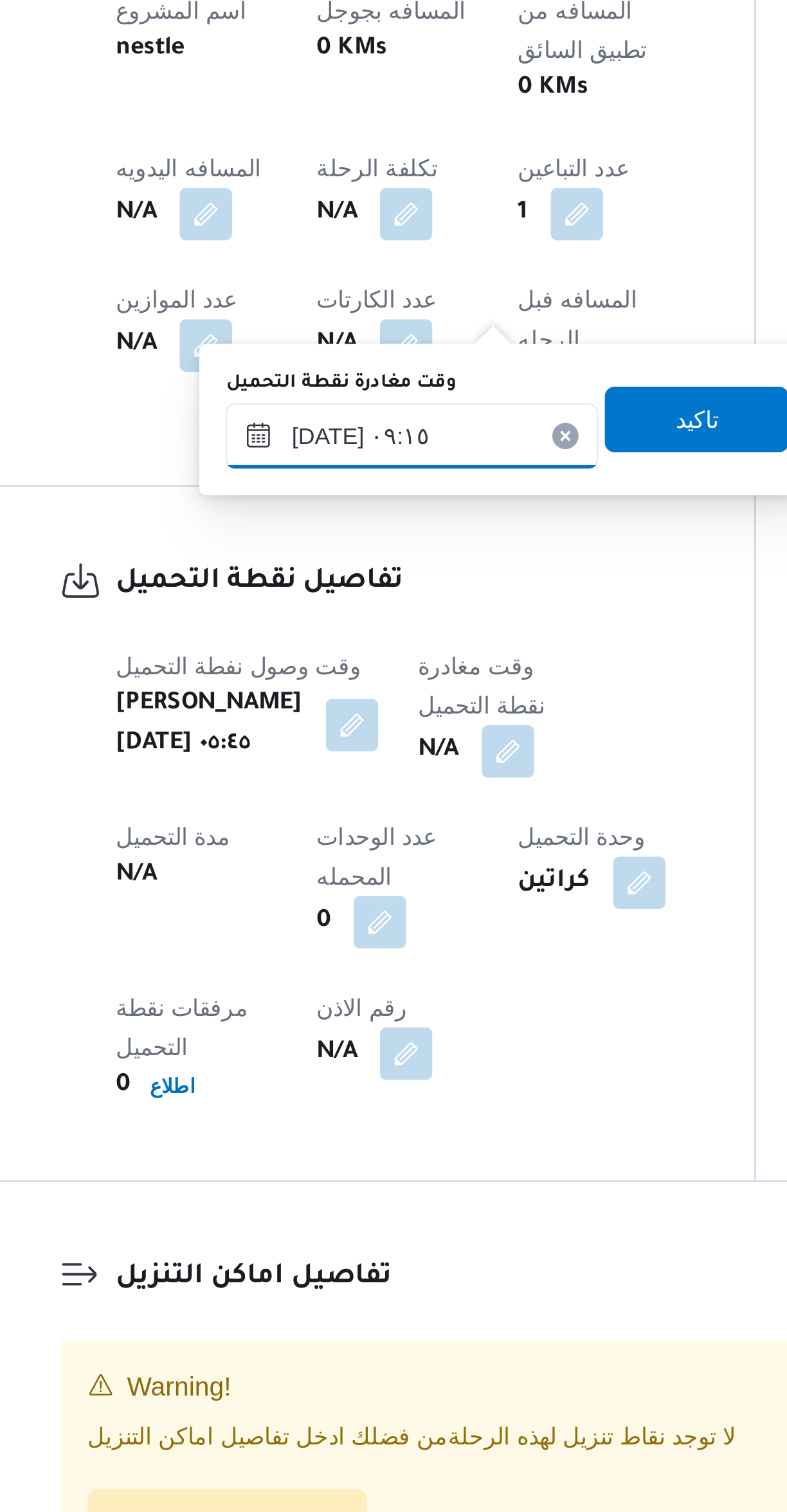
click at [331, 989] on input "٠٩/١٠/٢٠٢٥ ٠٩:١٥" at bounding box center [333, 996] width 146 height 26
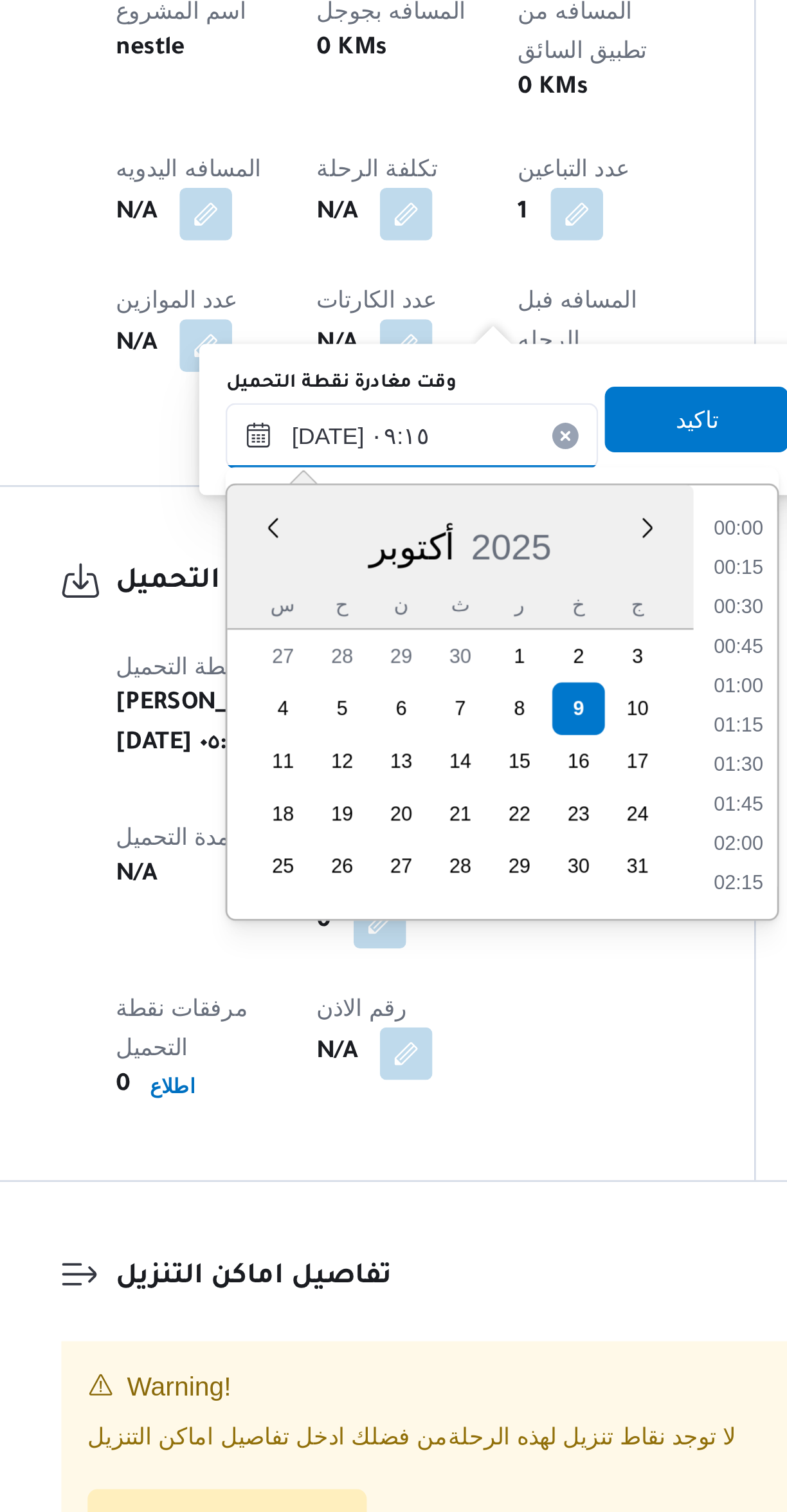
scroll to position [494, 0]
click at [461, 1033] on li "08:00" at bounding box center [463, 1033] width 30 height 13
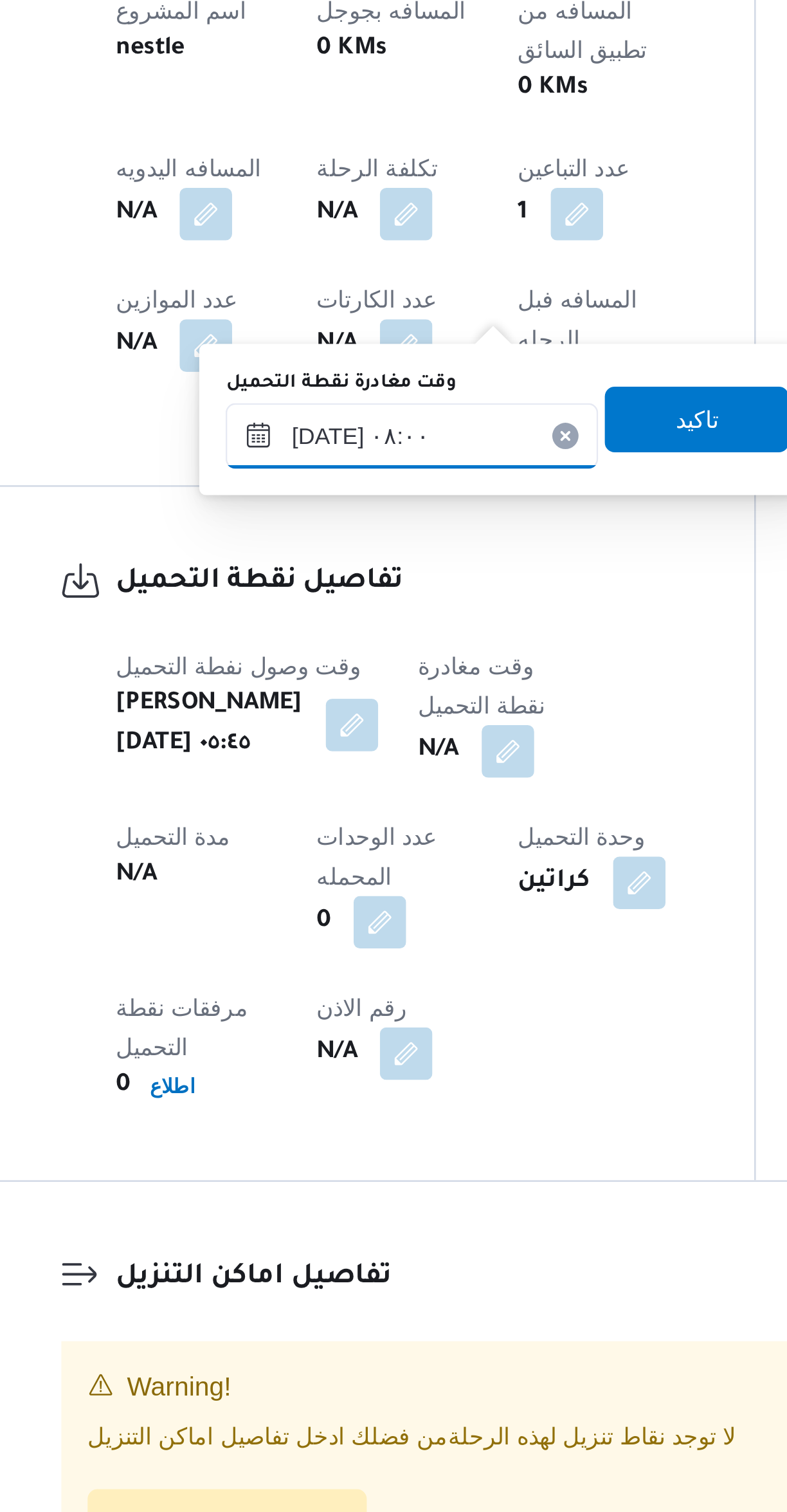
click at [330, 994] on input "٠٩/١٠/٢٠٢٥ ٠٨:٠٠" at bounding box center [333, 996] width 146 height 26
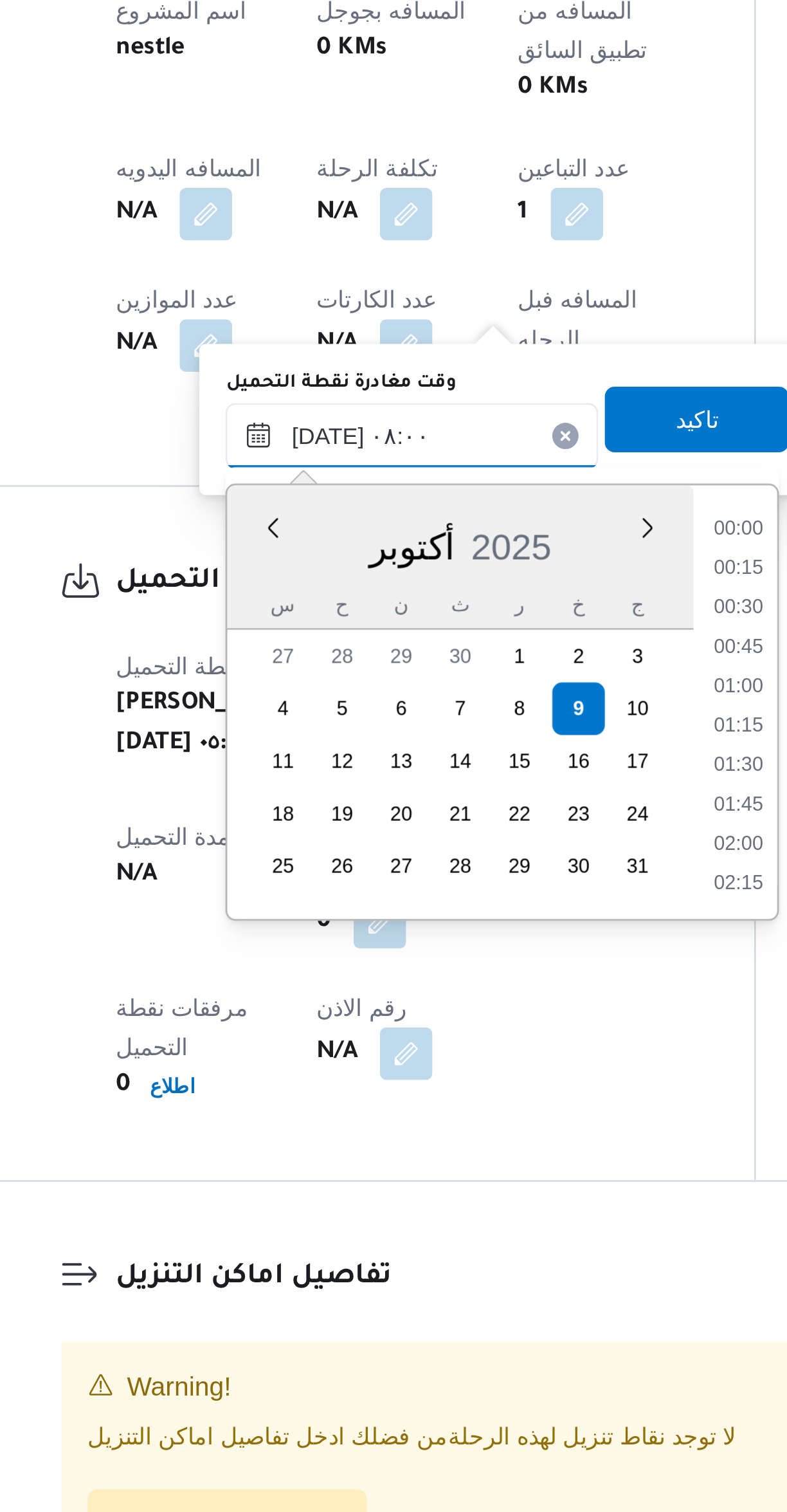
scroll to position [416, 0]
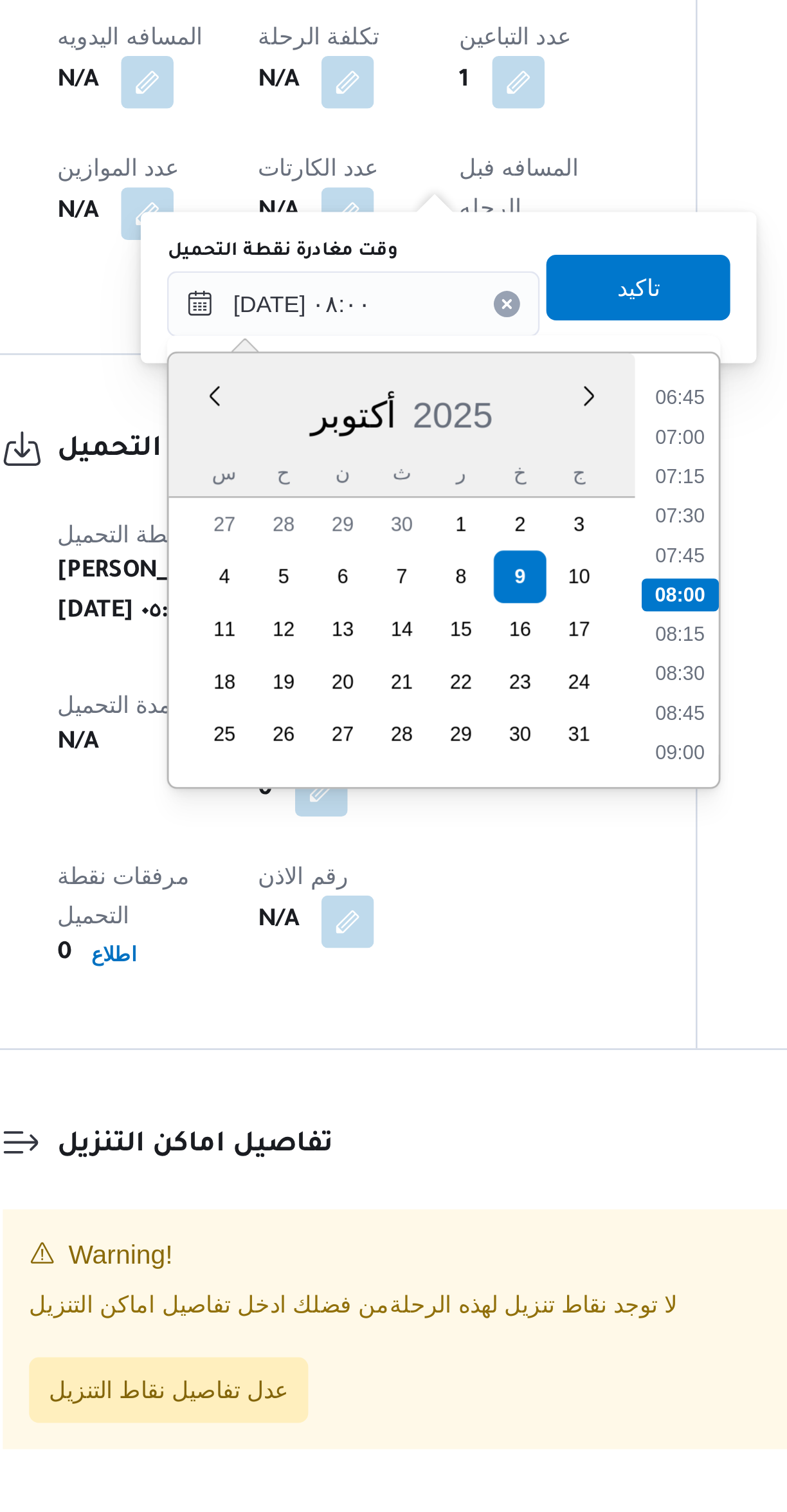
click at [465, 1092] on li "07:45" at bounding box center [463, 1095] width 30 height 13
type input "٠٩/١٠/٢٠٢٥ ٠٧:٤٥"
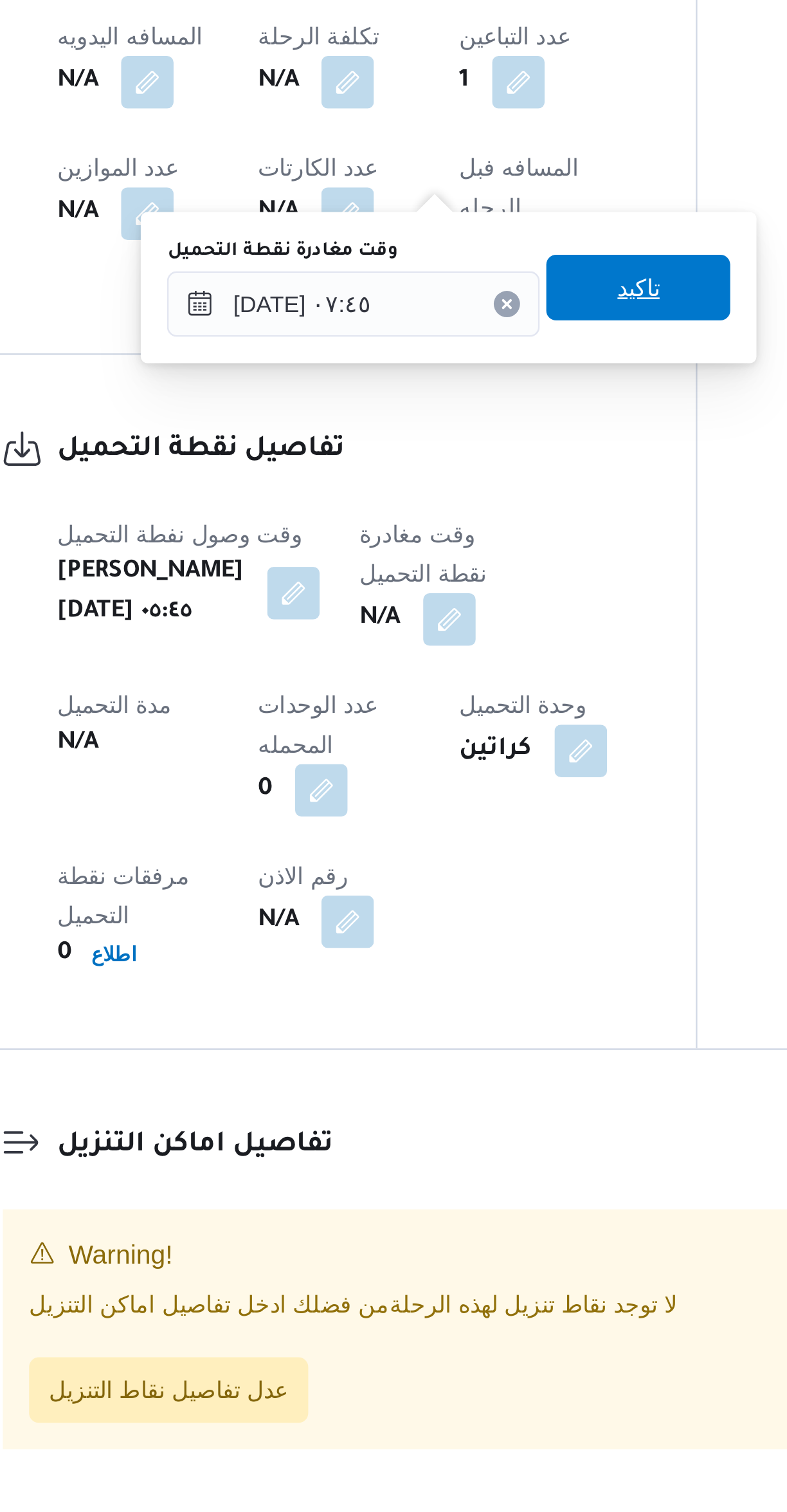
click at [421, 996] on span "تاكيد" at bounding box center [446, 990] width 72 height 26
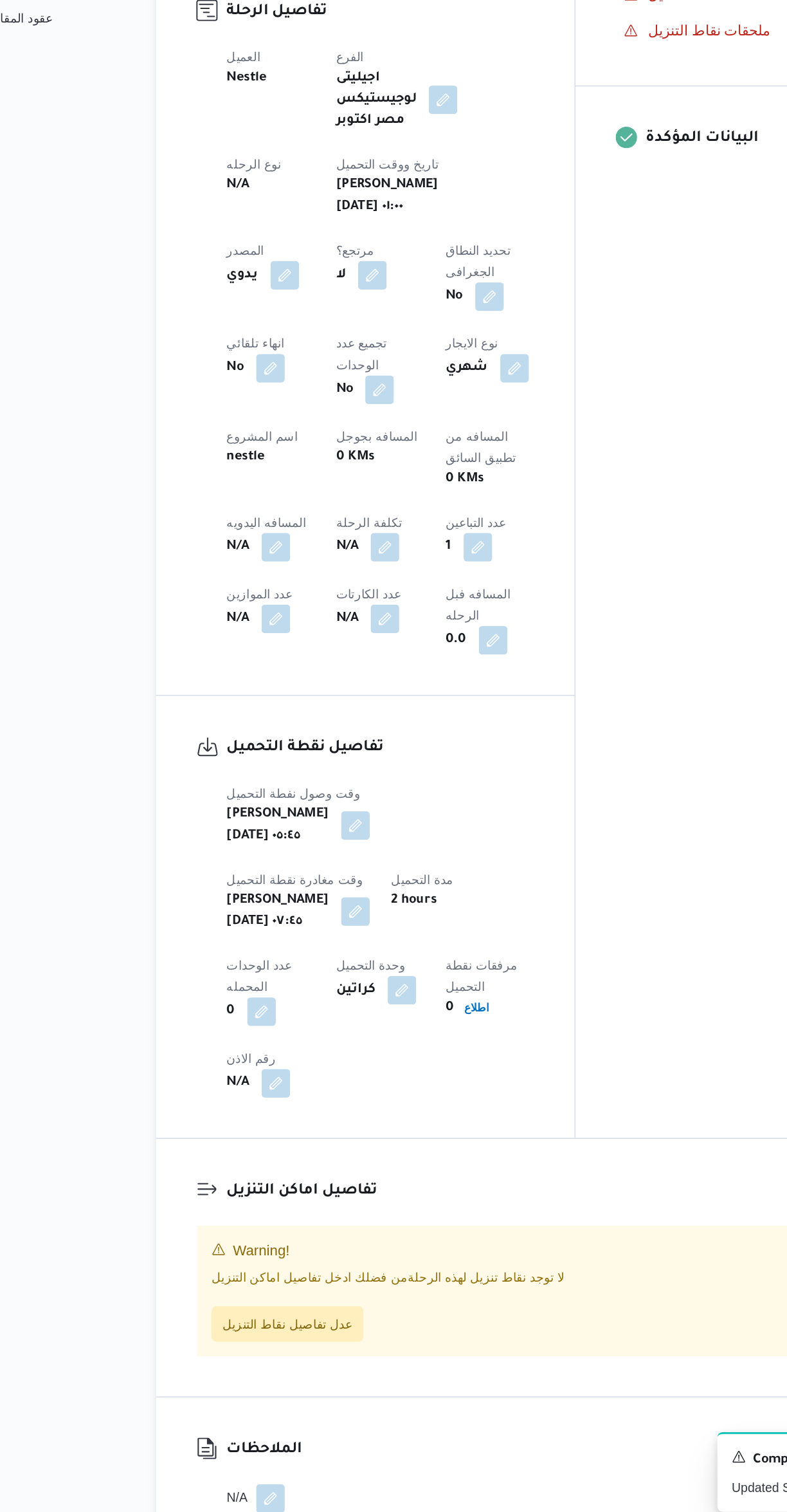
scroll to position [111, 0]
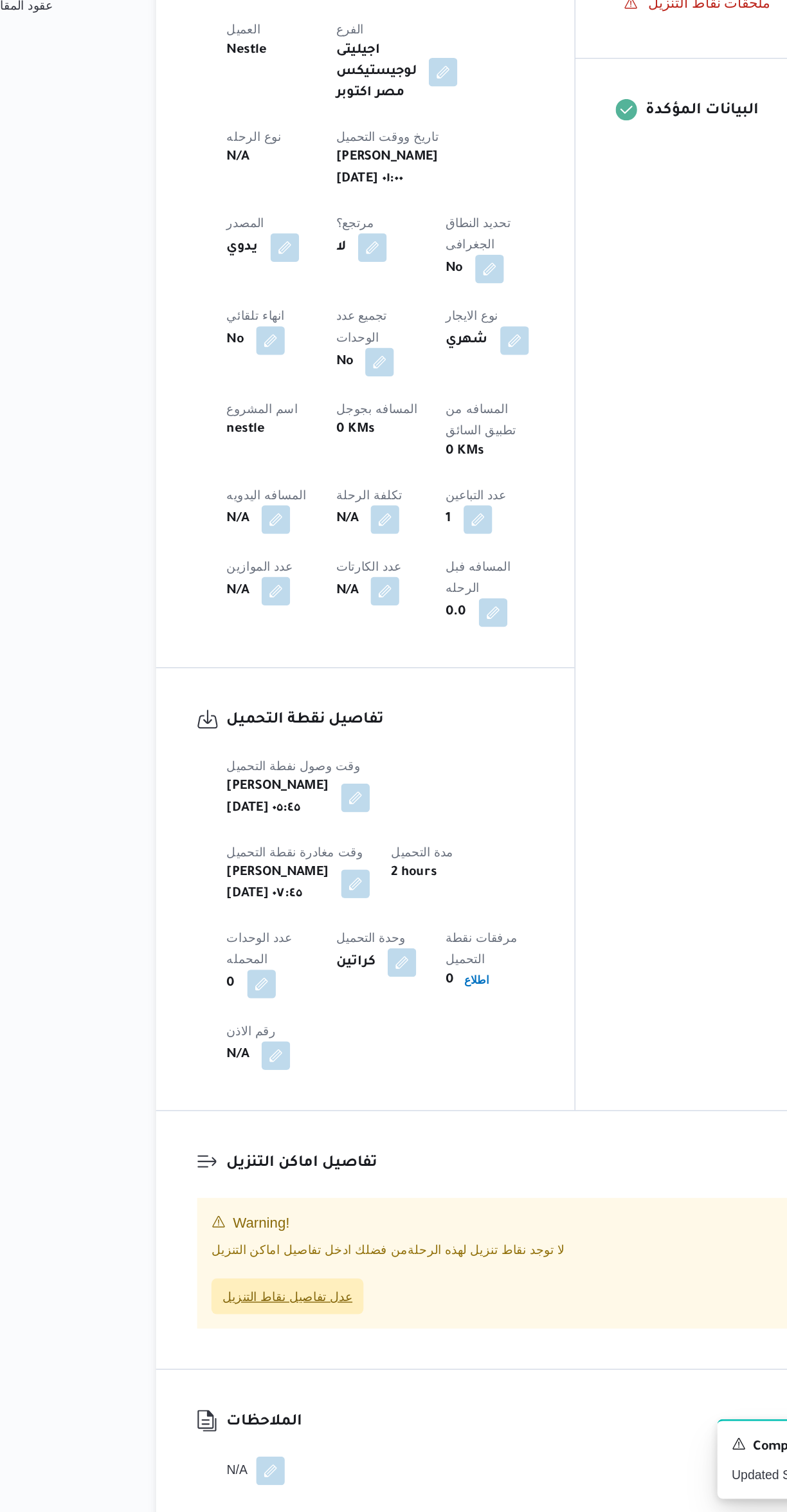
click at [297, 1344] on span "عدل تفاصيل نقاط التنزيل" at bounding box center [262, 1357] width 109 height 26
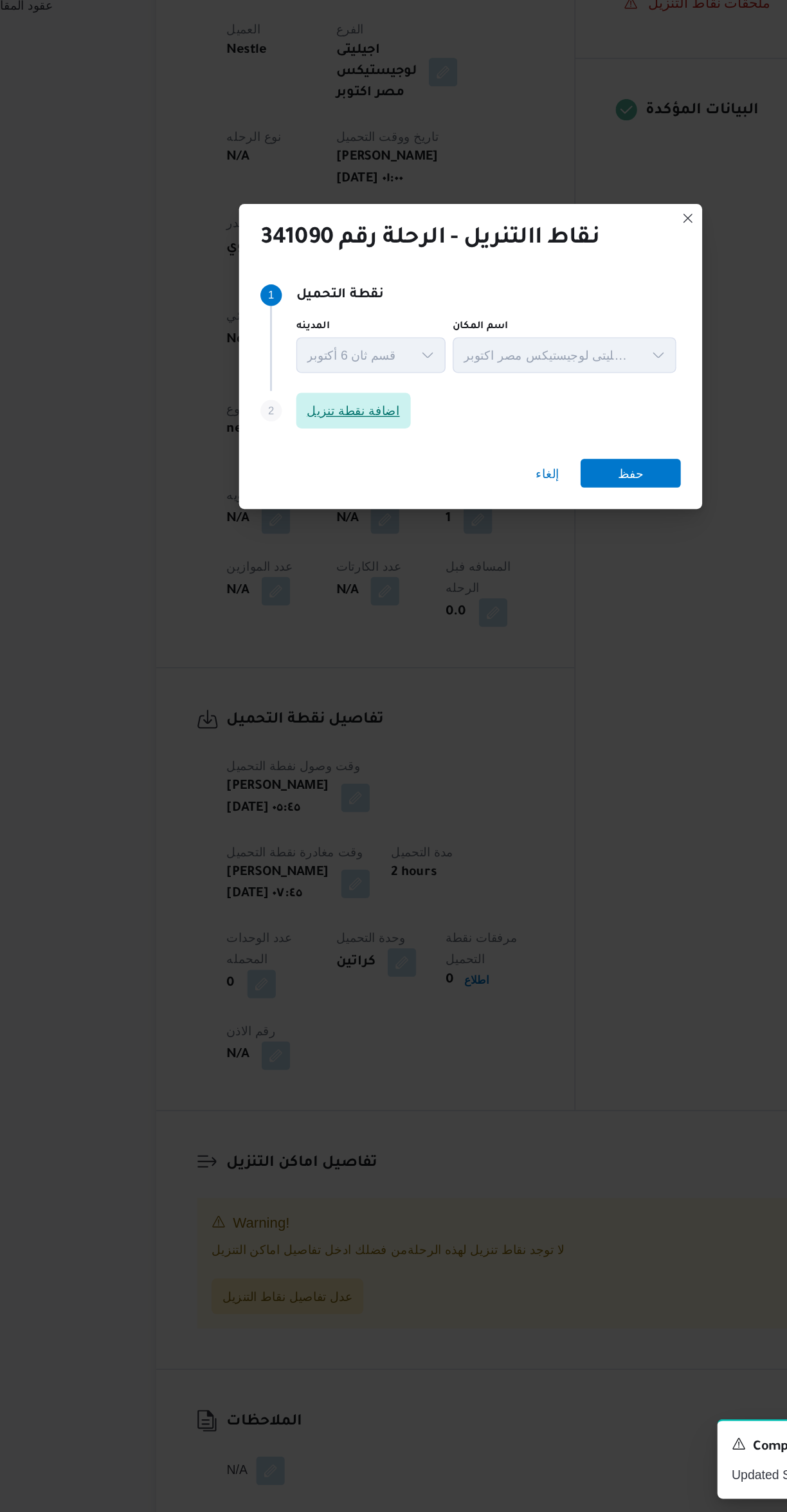
click at [295, 712] on span "اضافة نقطة تنزيل" at bounding box center [308, 720] width 67 height 16
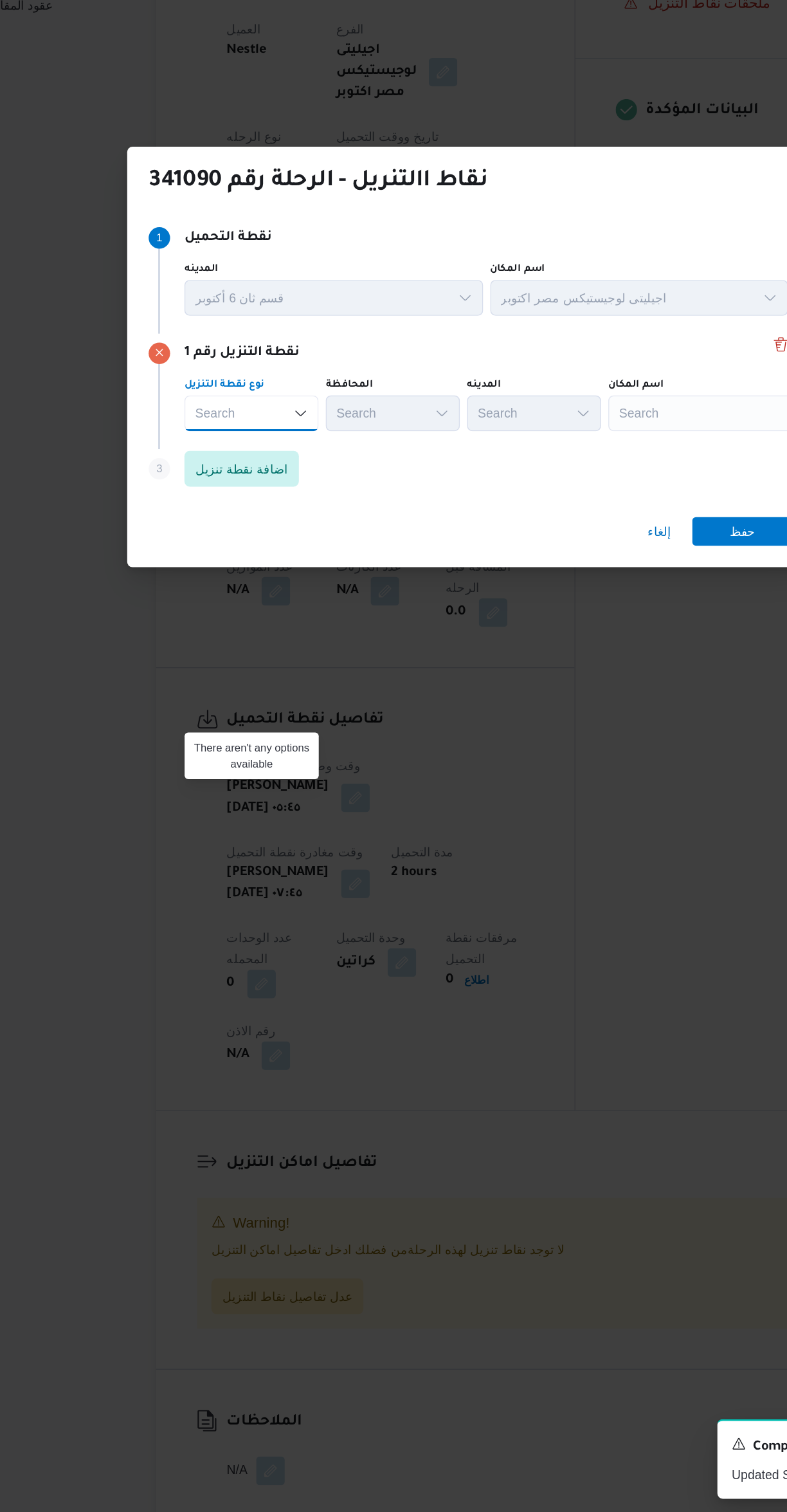
scroll to position [0, 0]
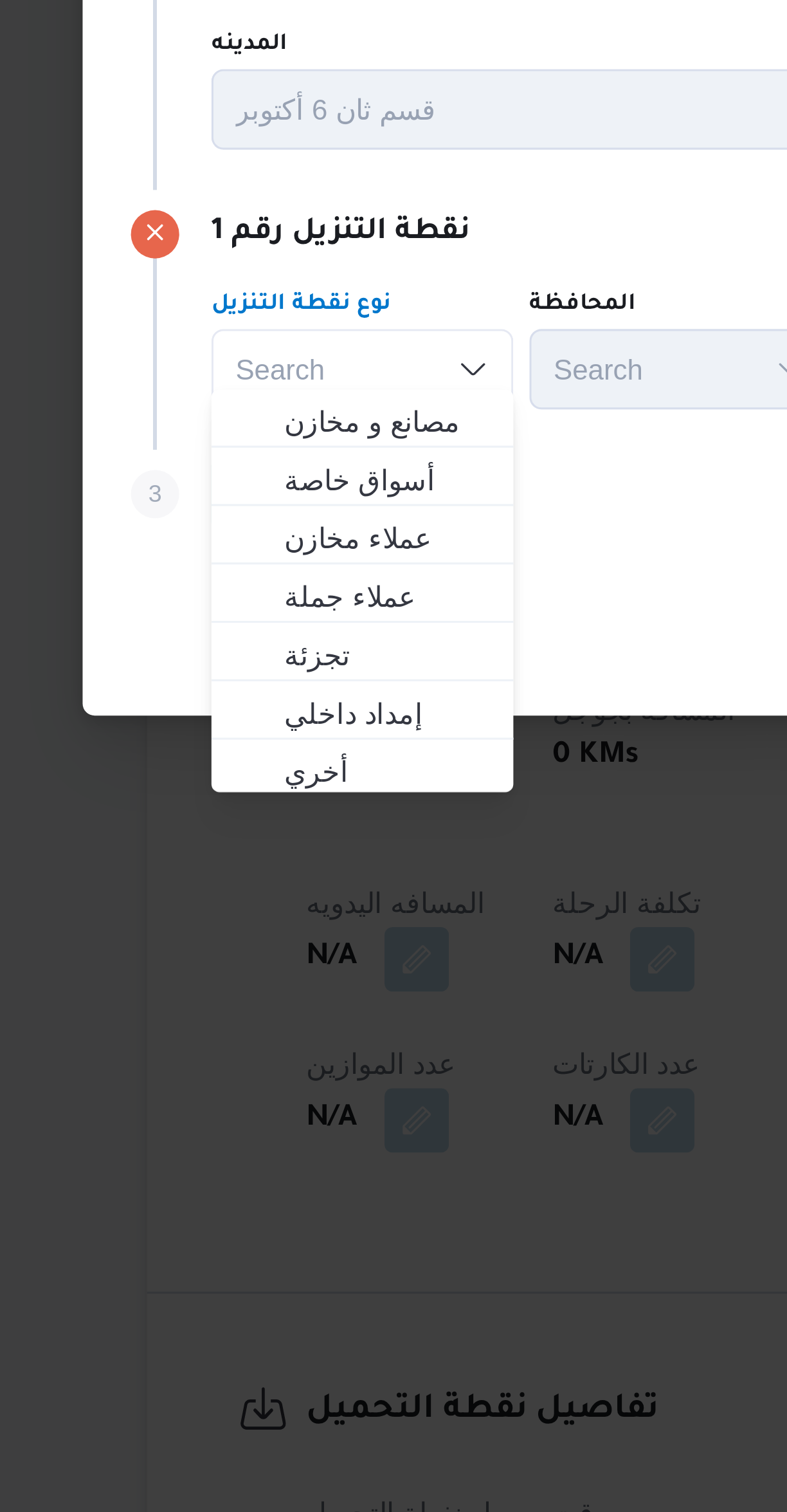
click at [319, 777] on div "Step 1 1 نقطة التحميل المدينه قسم ثان 6 أكتوبر اسم المكان اجيليتى لوجيستيكس مصر…" at bounding box center [393, 680] width 493 height 210
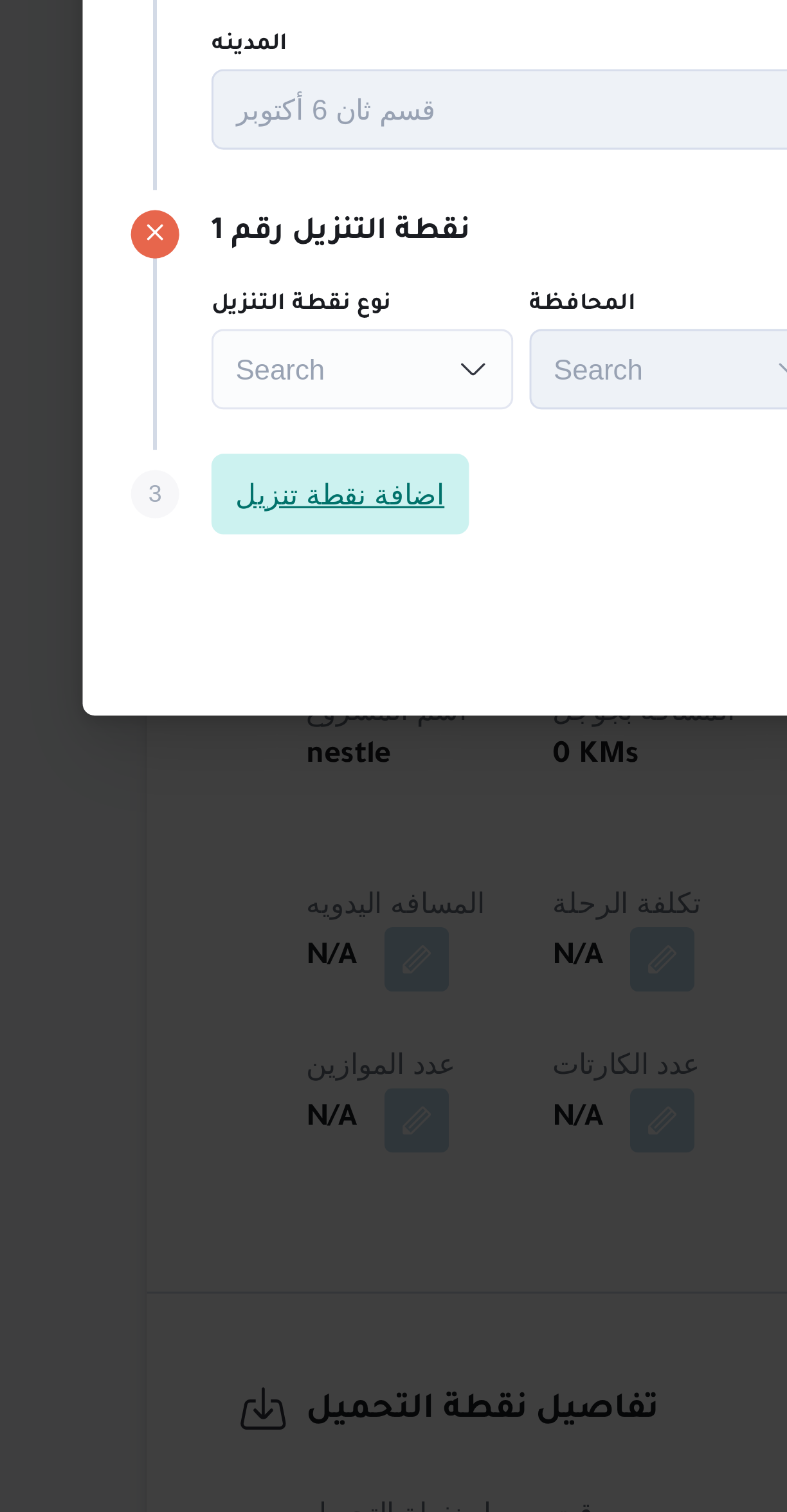
click at [222, 764] on span "اضافة نقطة تنزيل" at bounding box center [229, 761] width 83 height 26
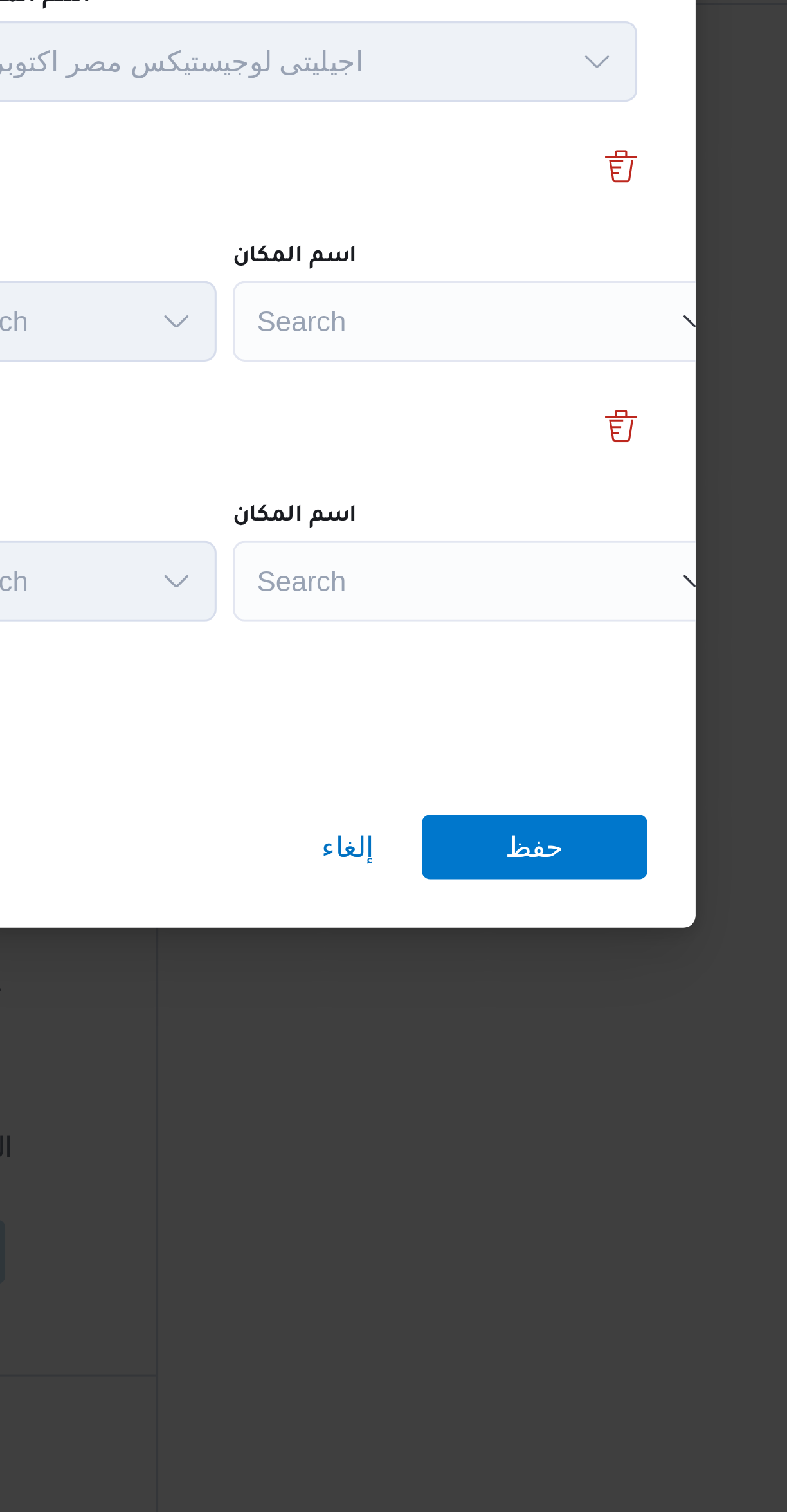
click at [547, 667] on div "Search" at bounding box center [573, 680] width 161 height 26
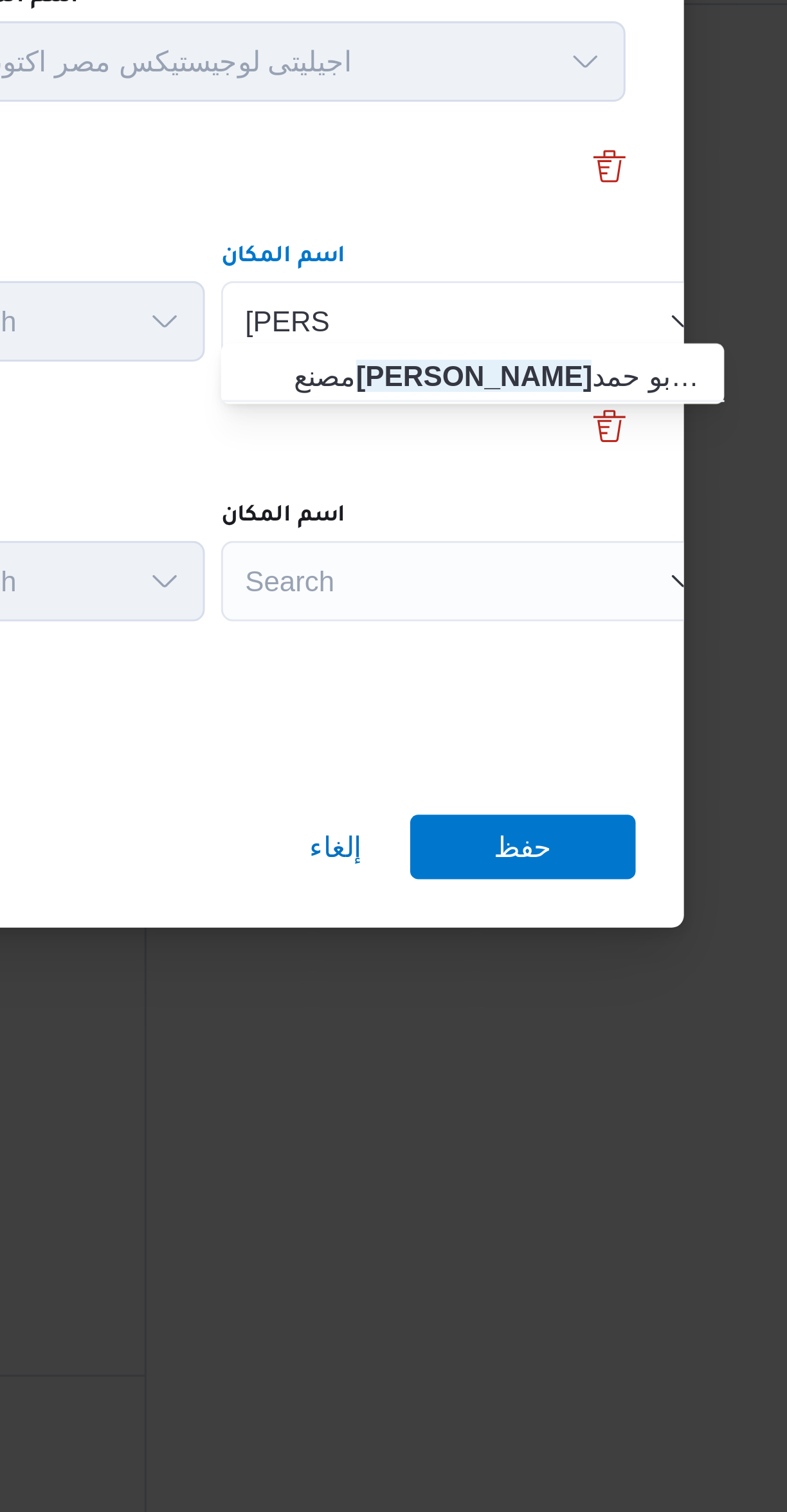
type input "فرج الله"
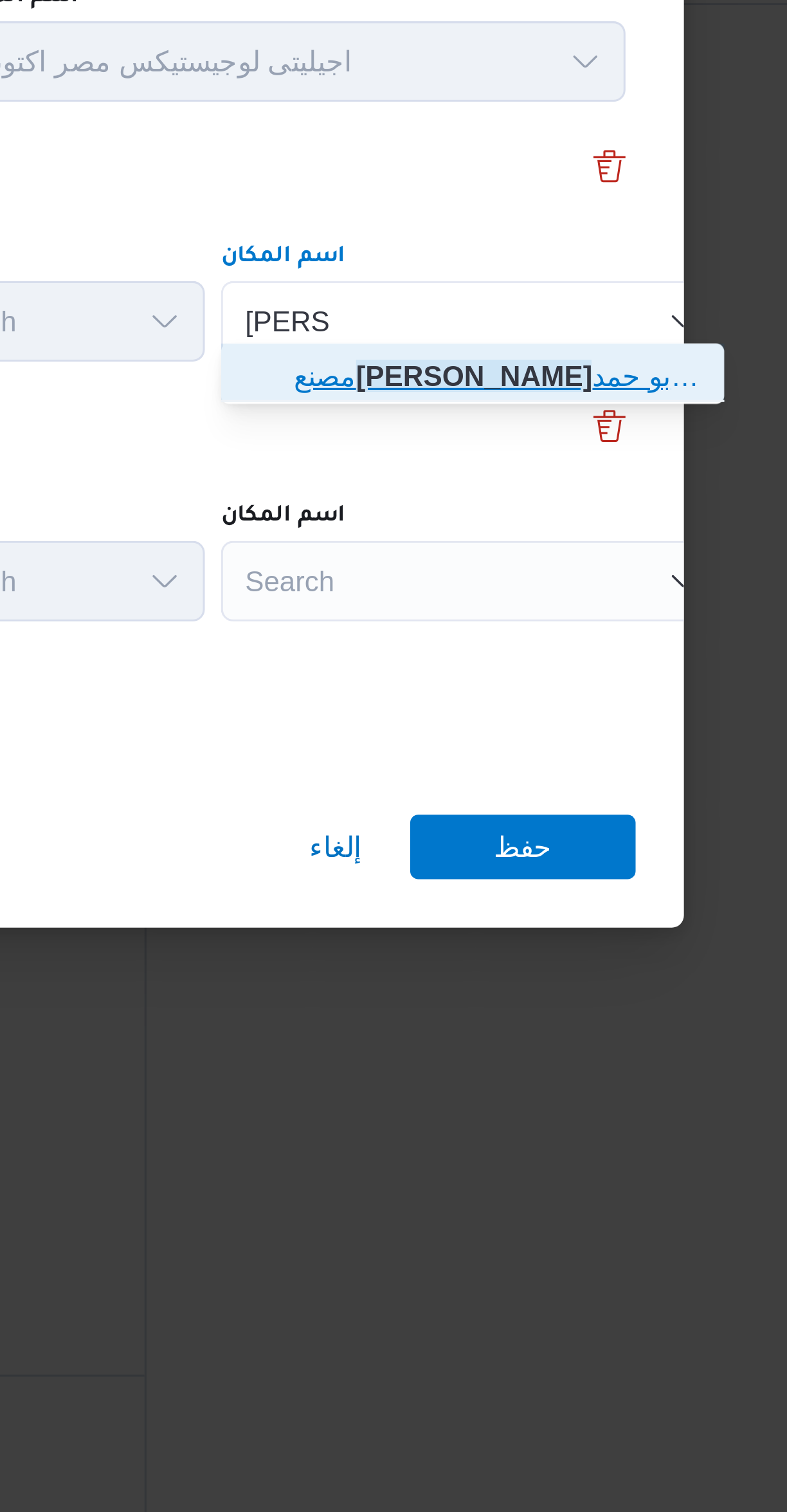
click at [514, 700] on span "مصنع فرج الله برج العرب - الاسكندرية | مصانع فرج الله | حوض سكرة وأبو حمد" at bounding box center [572, 697] width 150 height 21
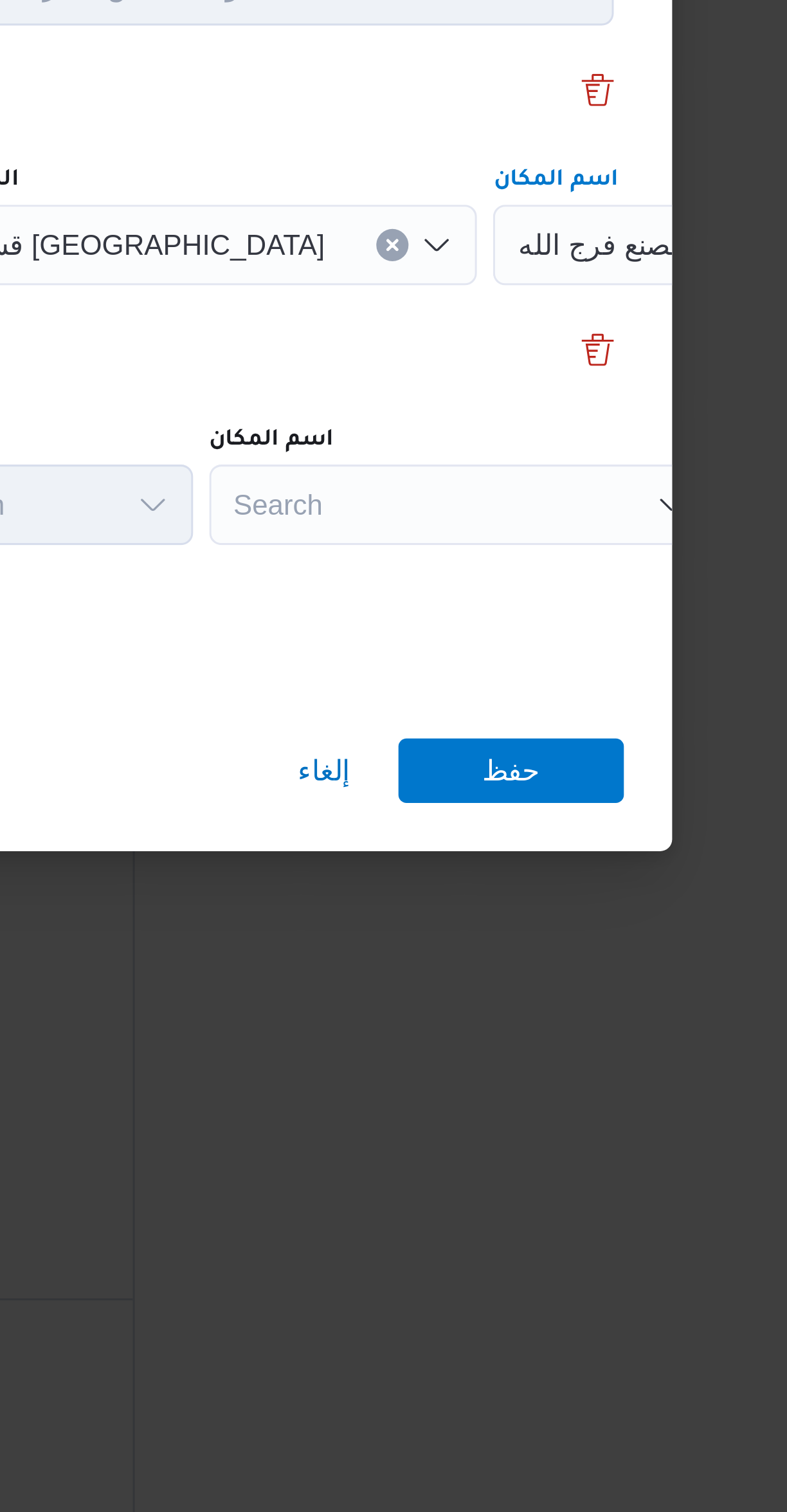
click at [541, 762] on div "Search" at bounding box center [573, 762] width 161 height 26
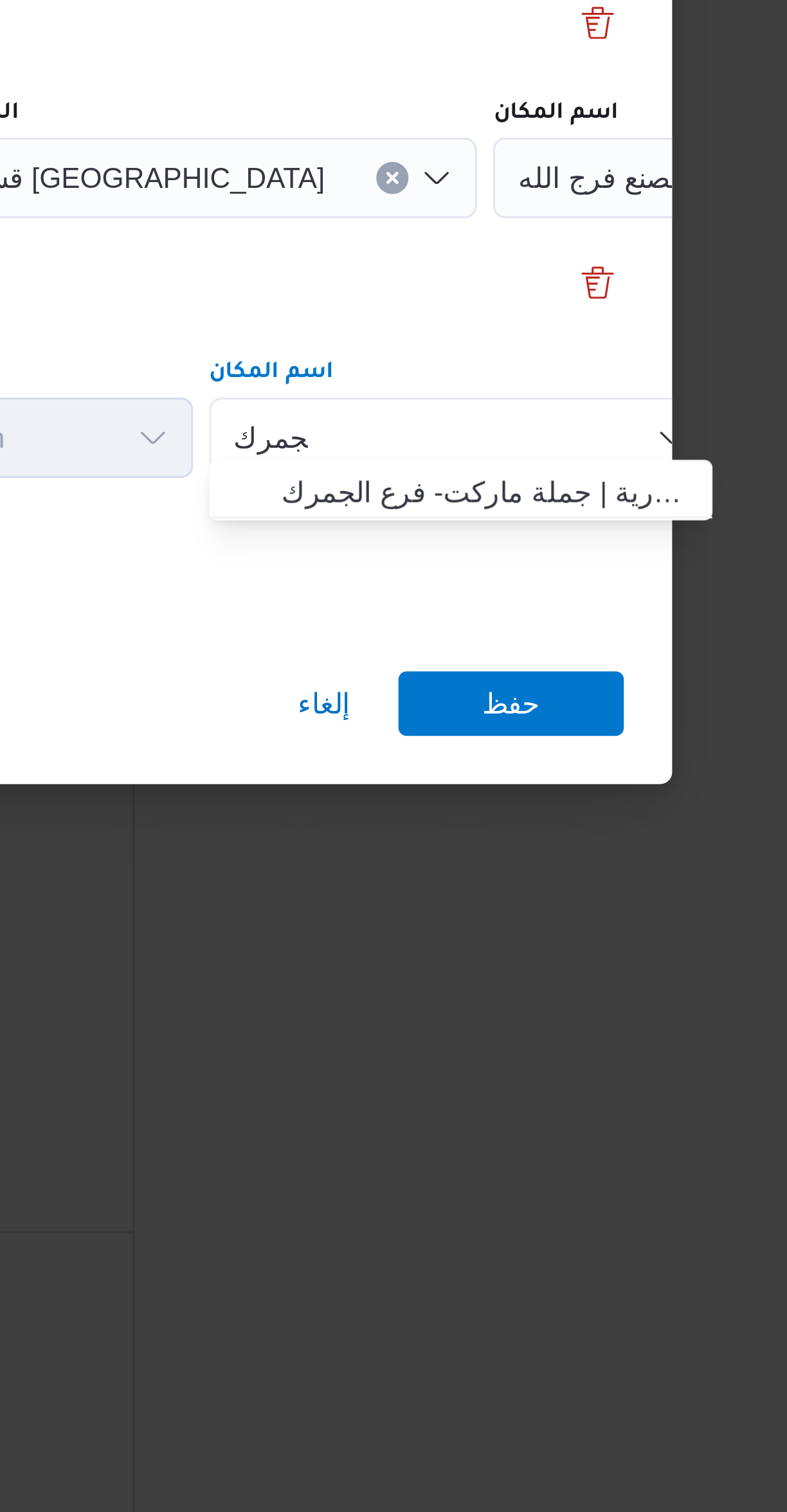
type input "الجمرك"
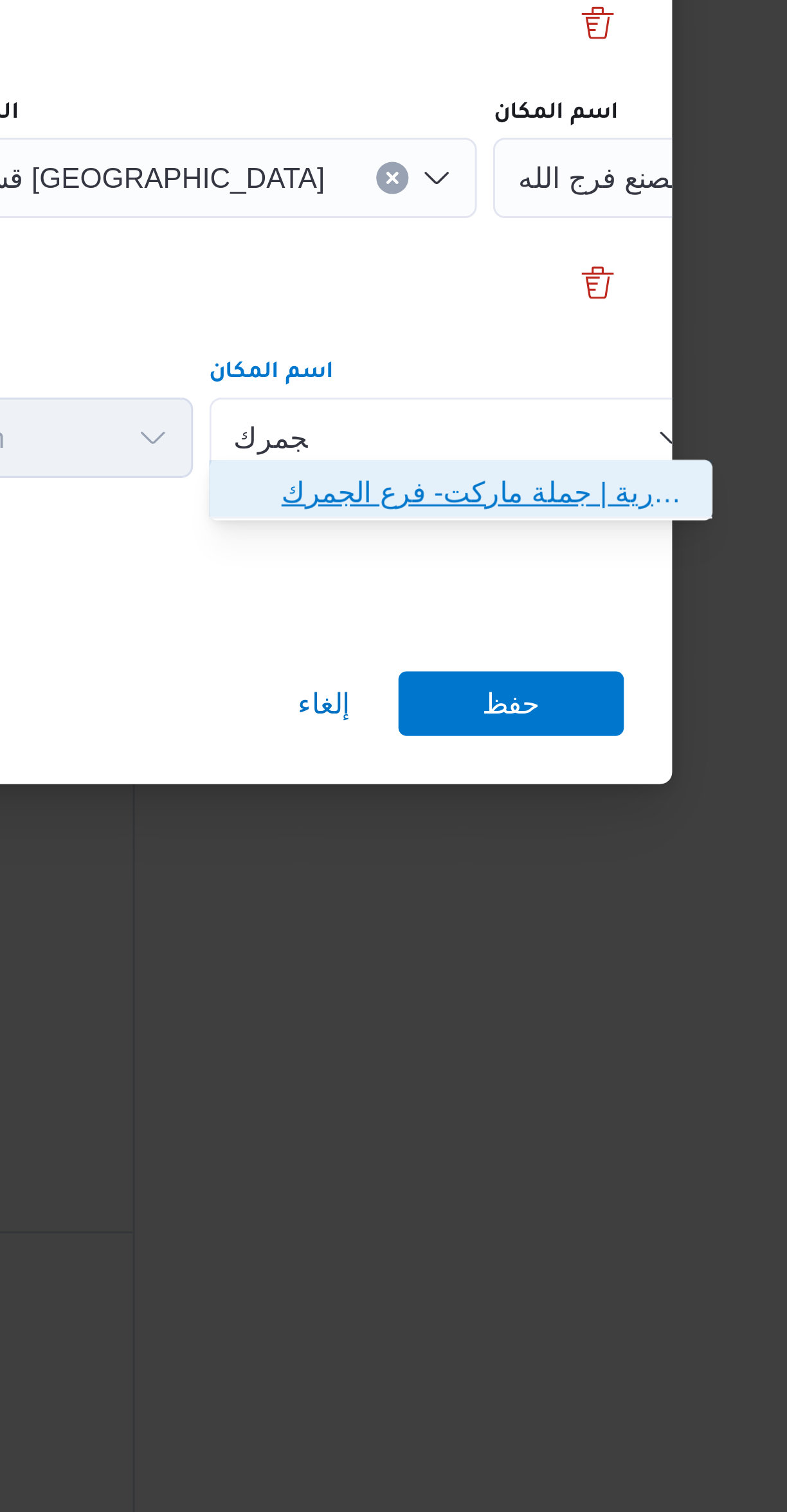
click at [519, 785] on span "جملة ماركت فرع الجمرك اسكندرية | جملة ماركت- فرع الجمرك | أبو شوشة" at bounding box center [580, 780] width 130 height 16
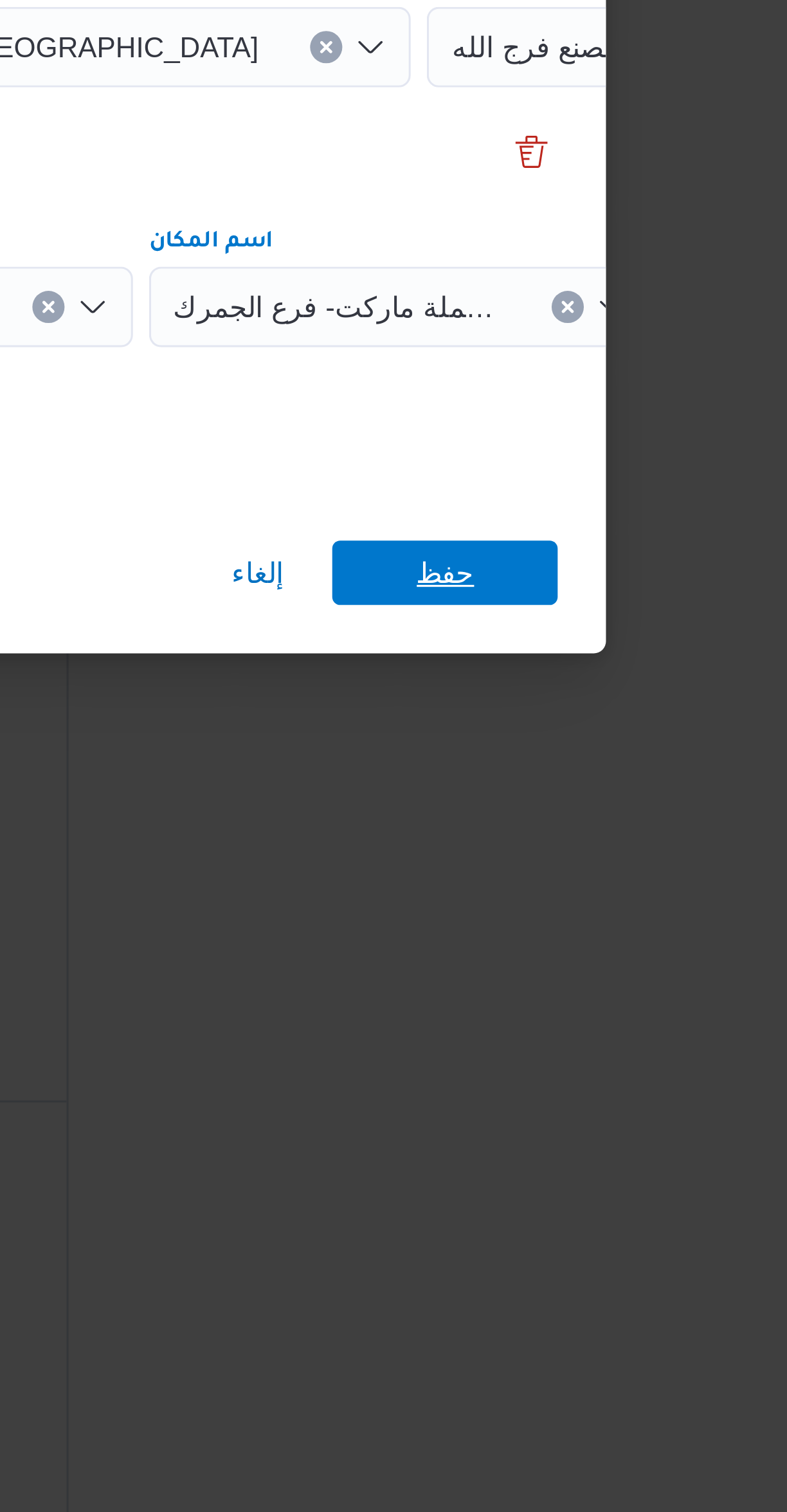
click at [581, 847] on span "حفظ" at bounding box center [589, 847] width 19 height 21
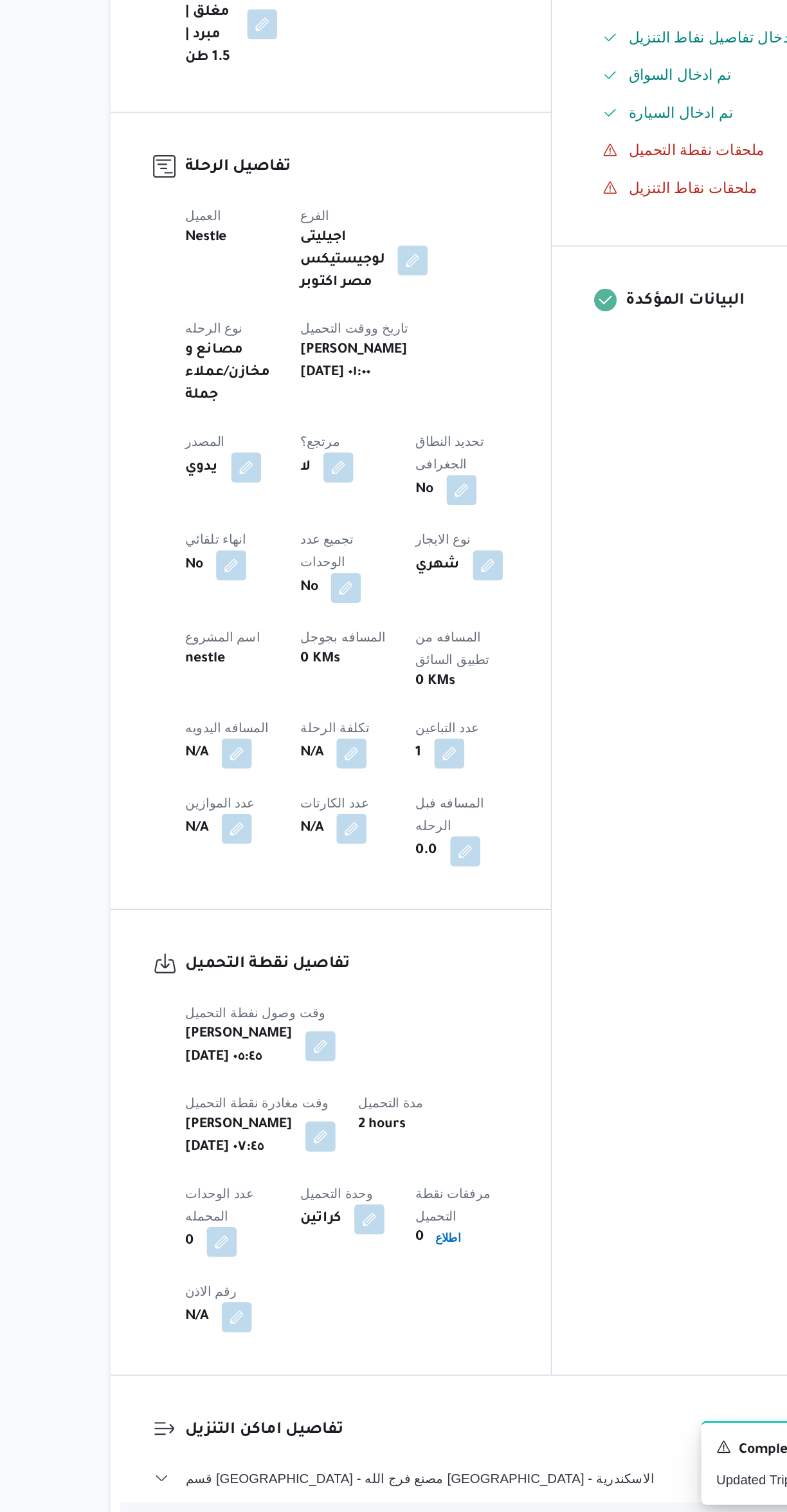
scroll to position [71, 0]
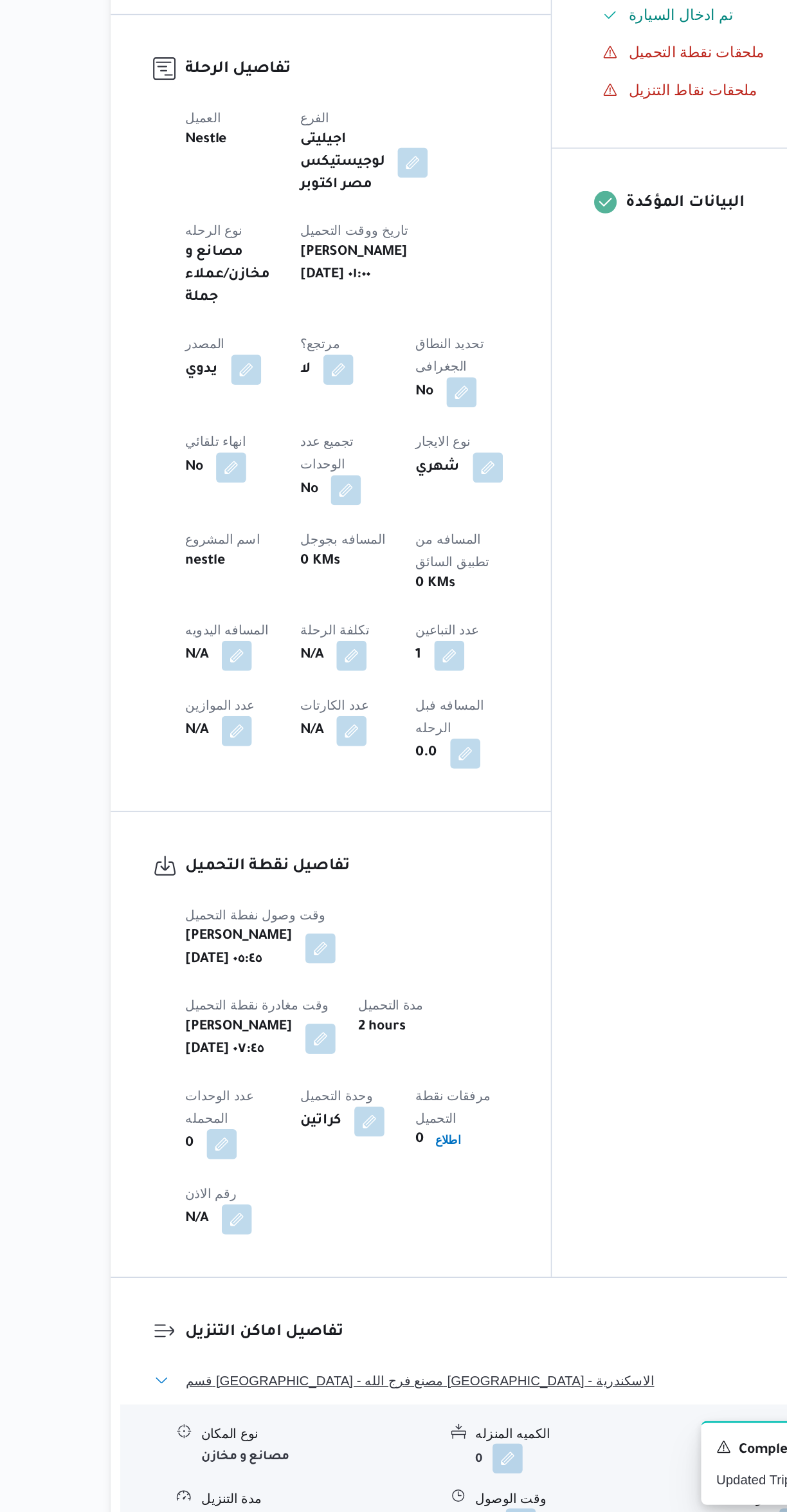
click at [410, 1408] on button "قسم برج العرب - مصنع فرج الله برج العرب - الاسكندرية" at bounding box center [470, 1416] width 546 height 16
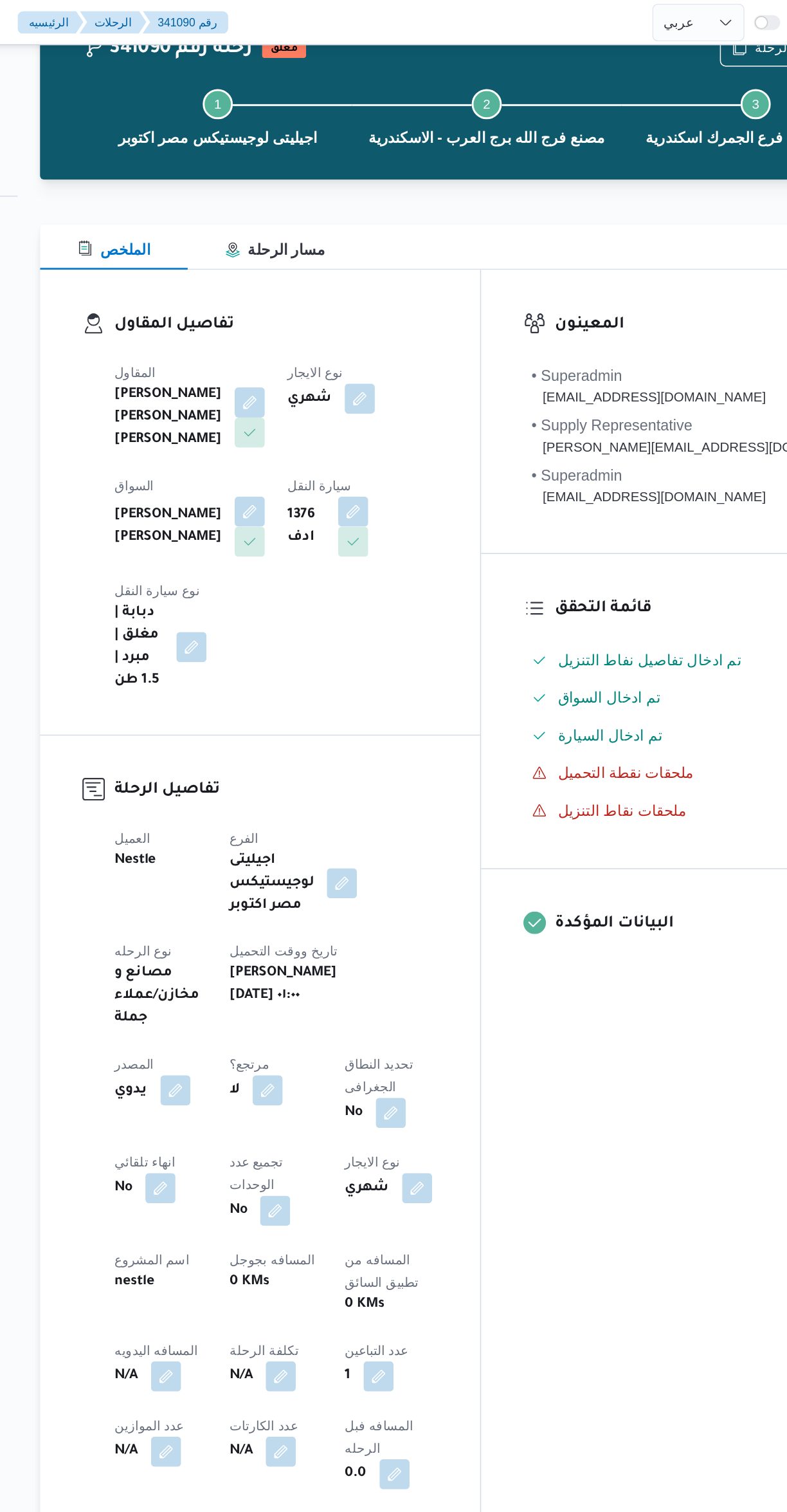
scroll to position [0, 0]
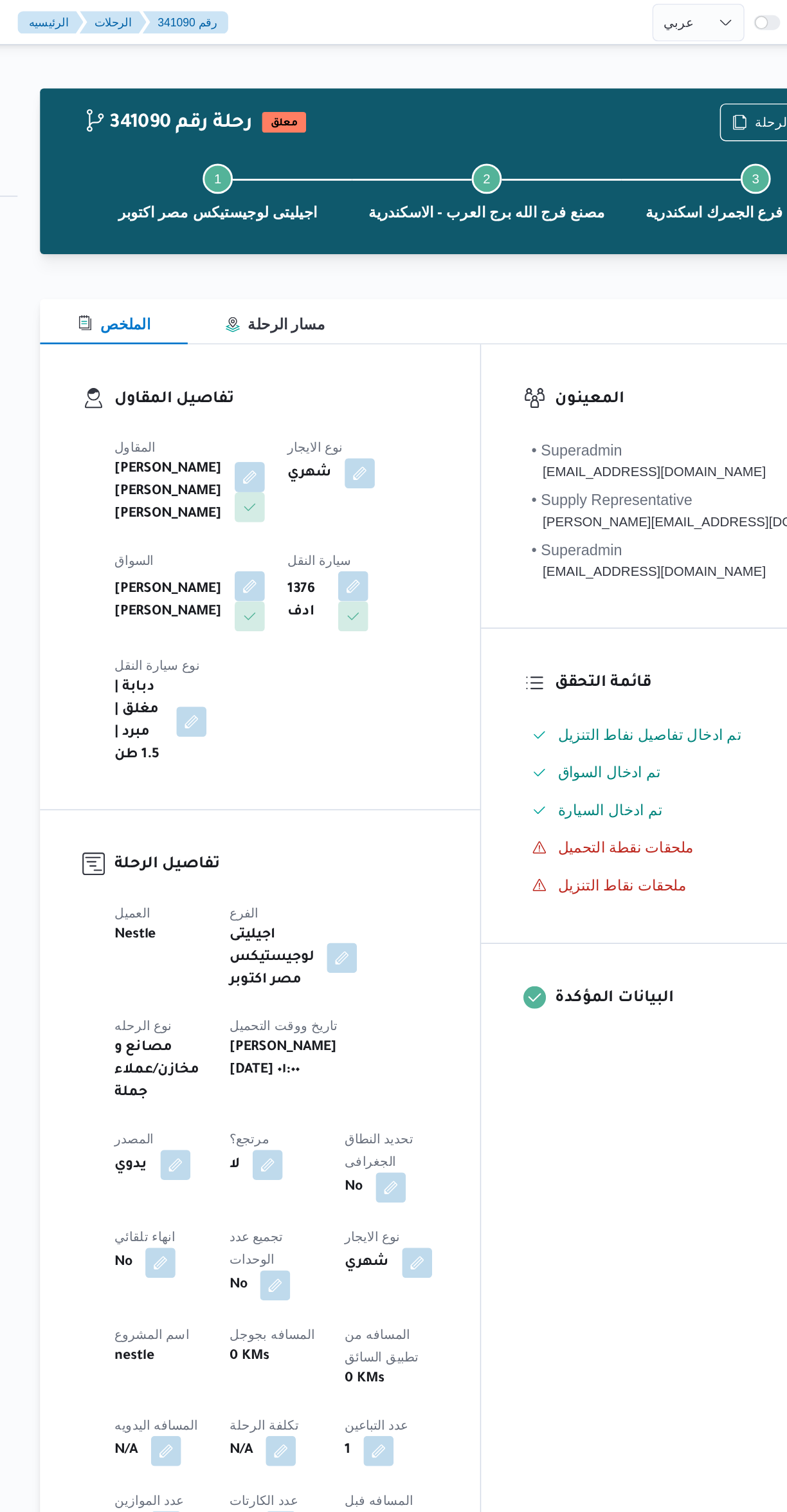
select select "ar"
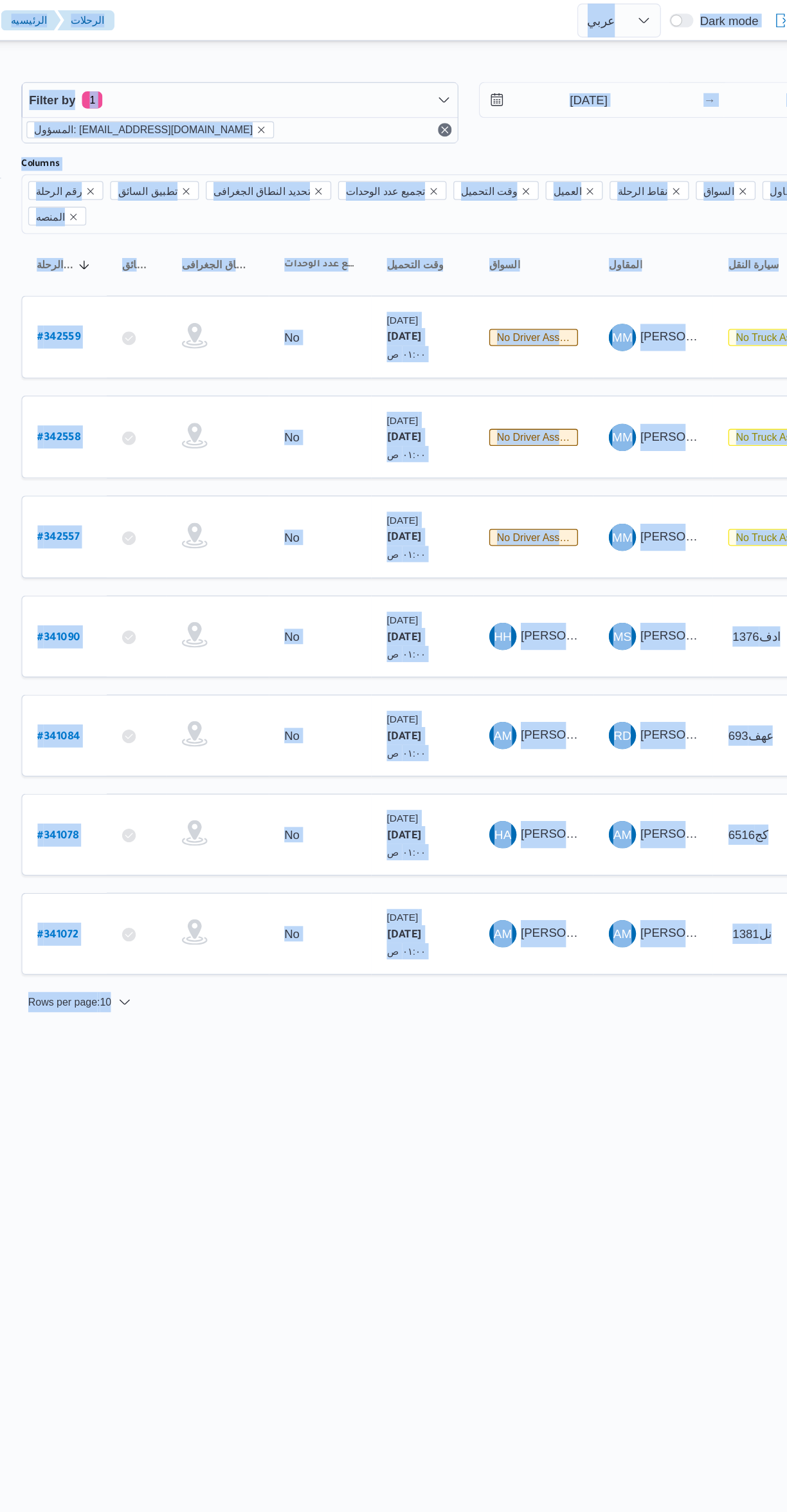
click at [472, 856] on html "Control Center الرئيسيه الرحلات English عربي Dark mode Logout الطلبات إنشاء طلب…" at bounding box center [393, 756] width 787 height 1512
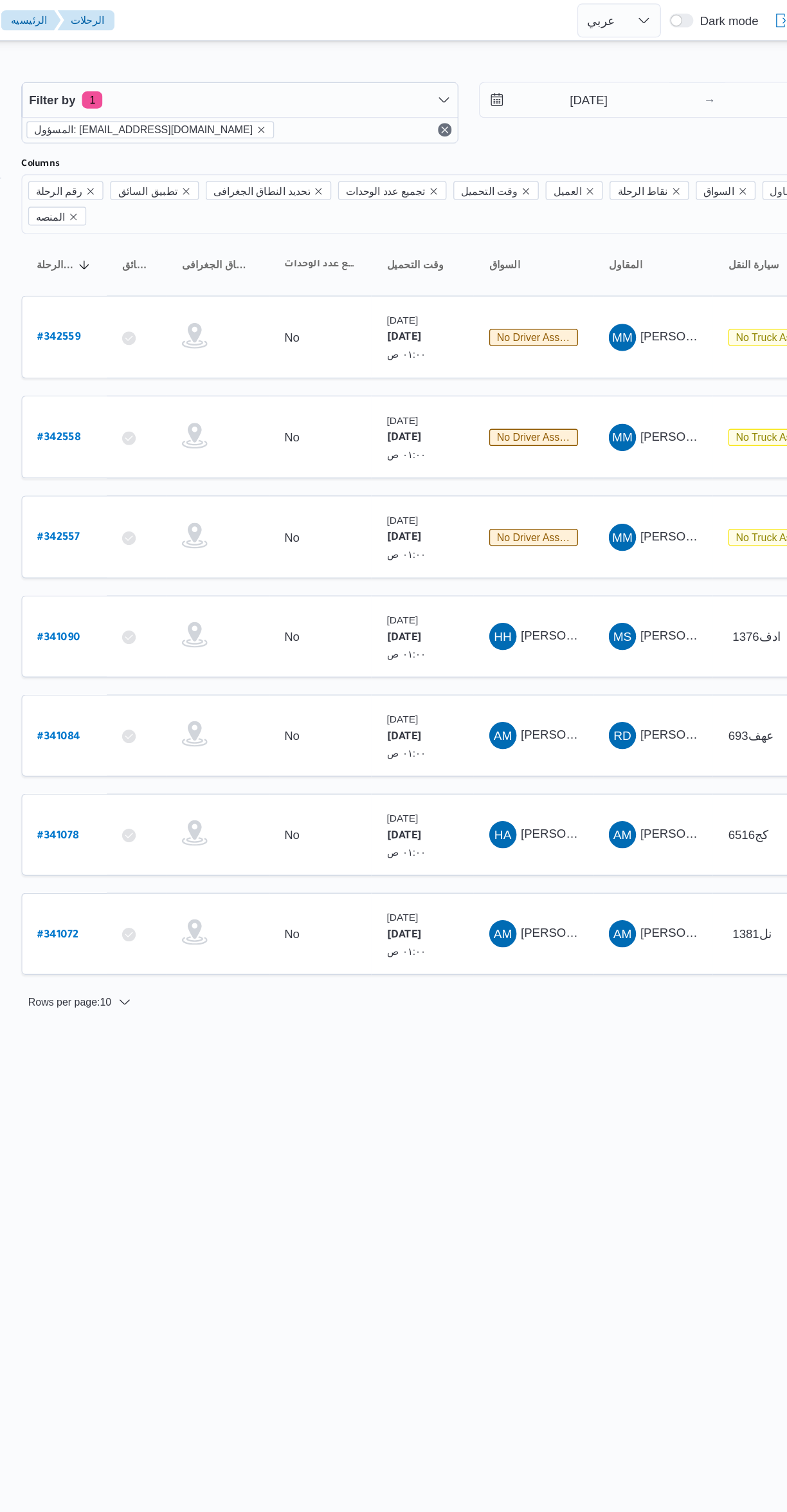
click at [192, 471] on link "# 341090" at bounding box center [195, 479] width 32 height 17
select select "ar"
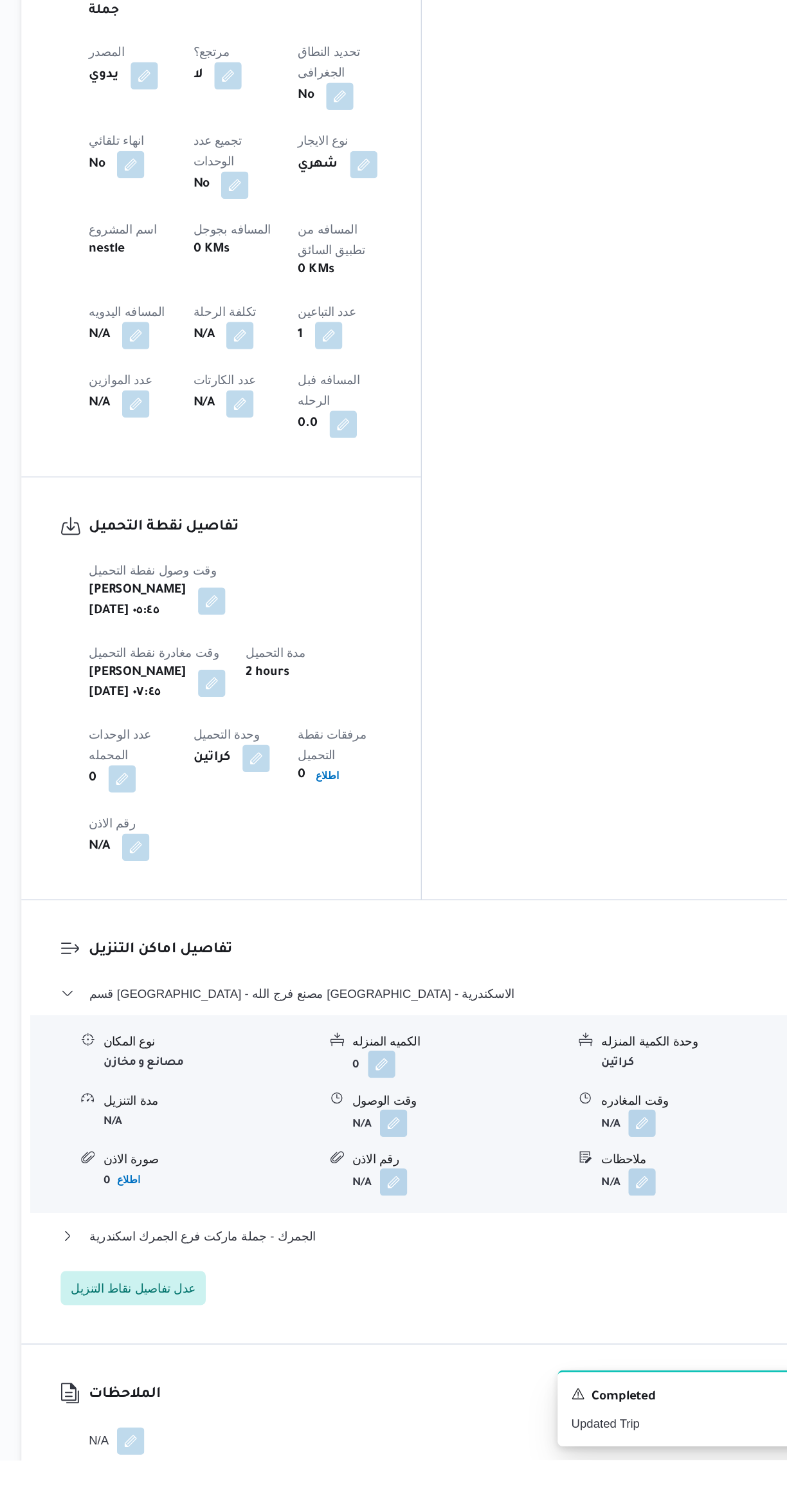
scroll to position [329, 0]
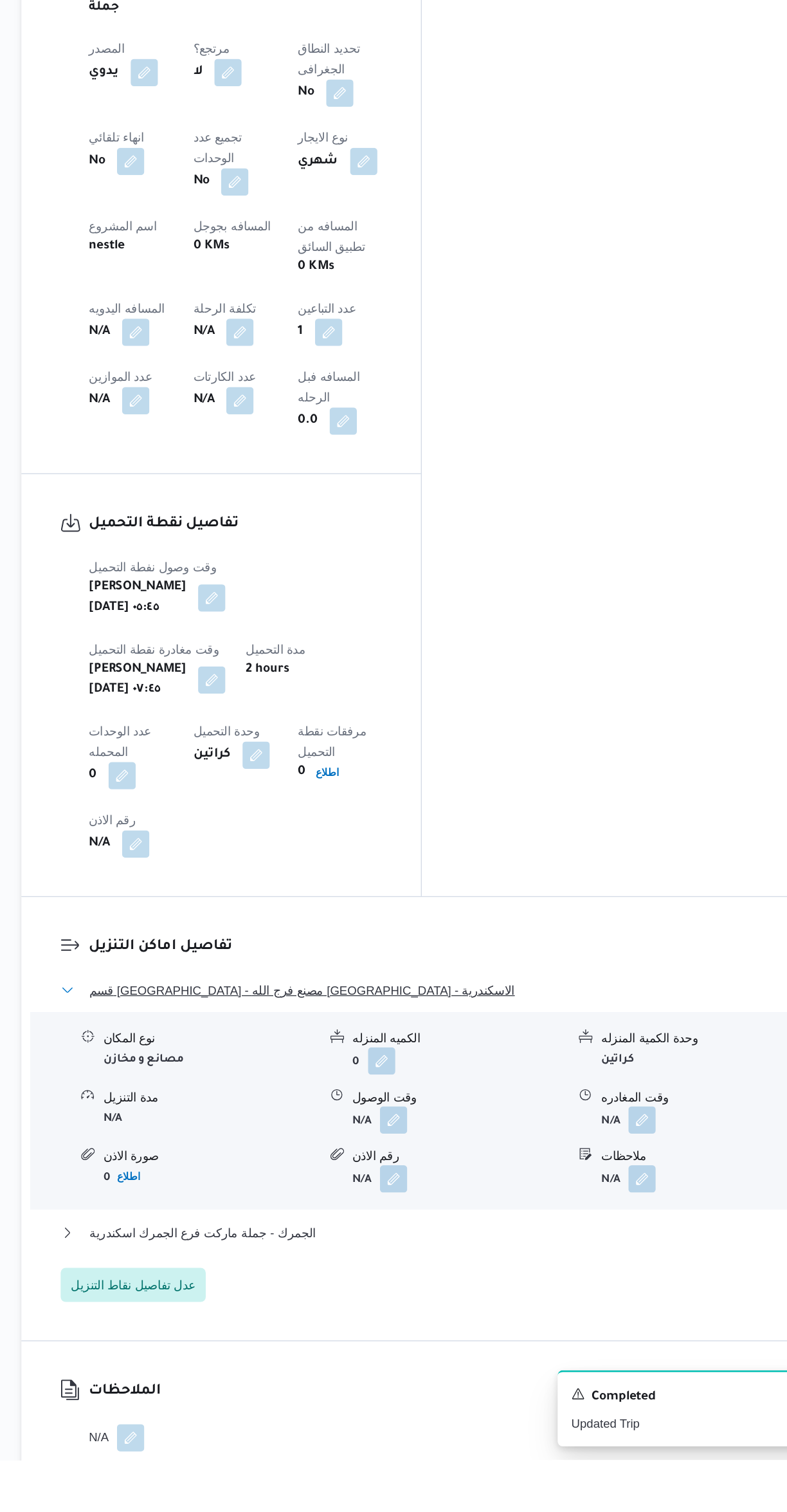
click at [283, 1151] on span "قسم برج العرب - مصنع فرج الله برج العرب - الاسكندرية" at bounding box center [379, 1159] width 320 height 16
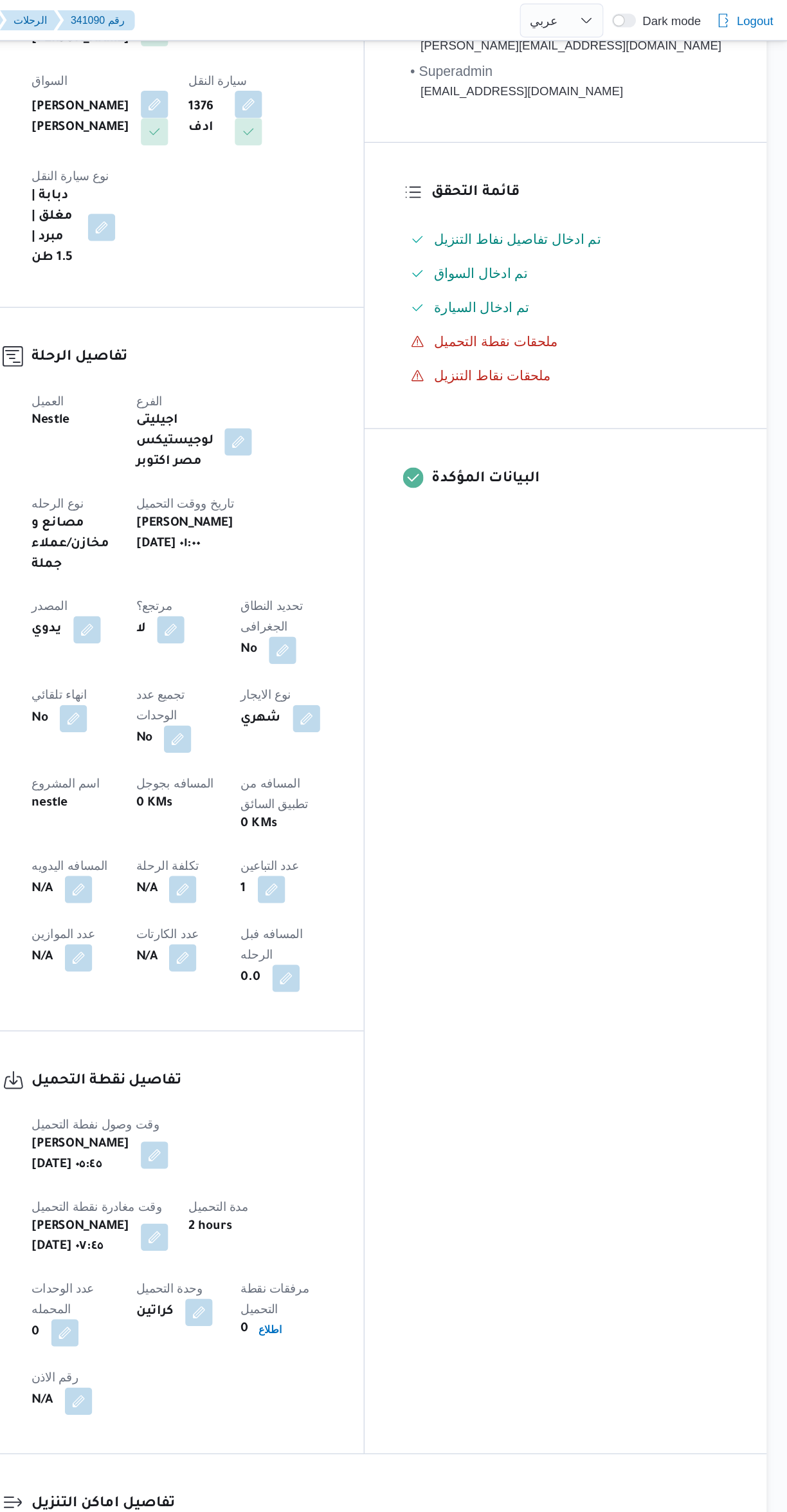
scroll to position [0, 0]
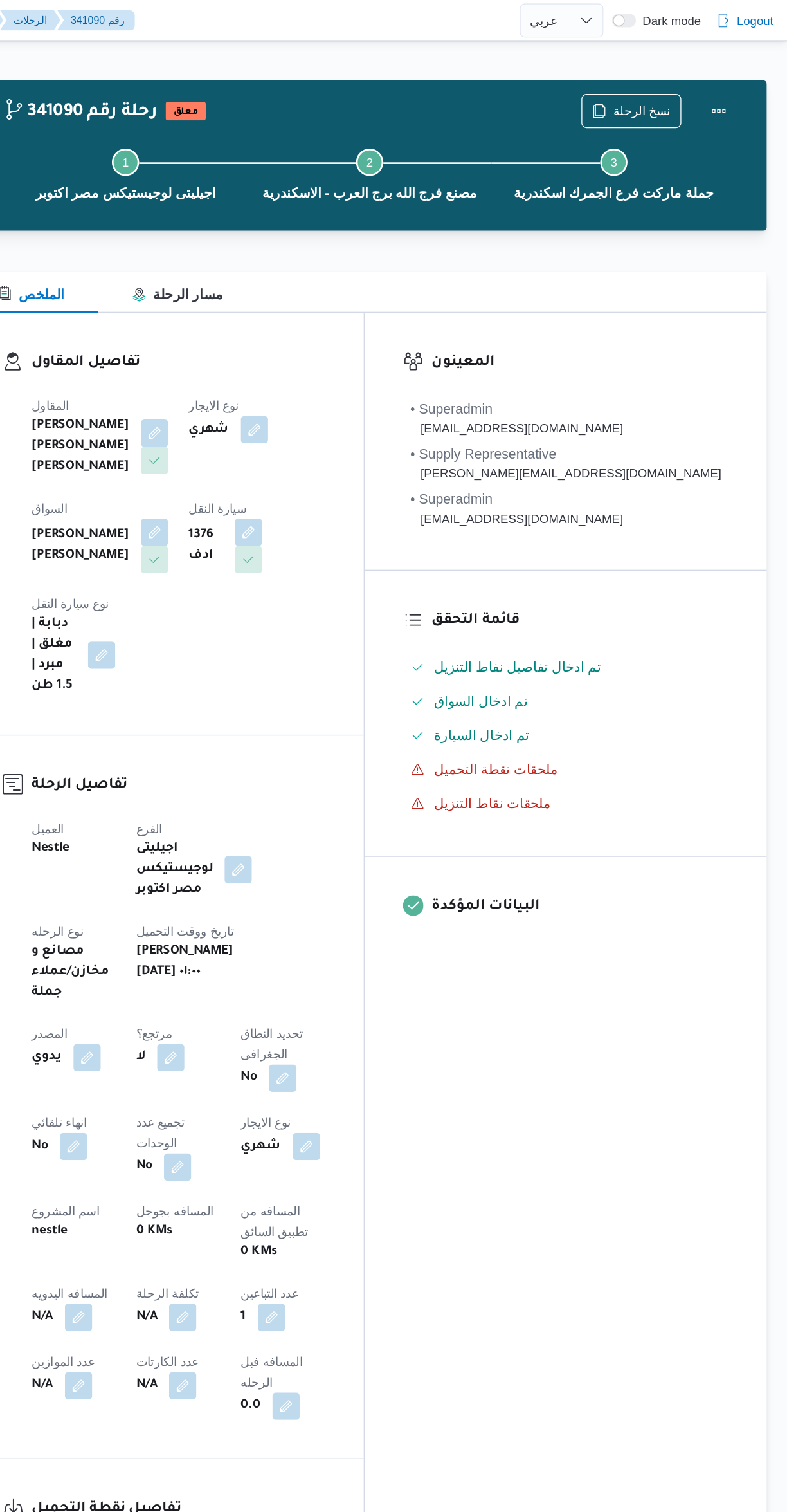
select select "ar"
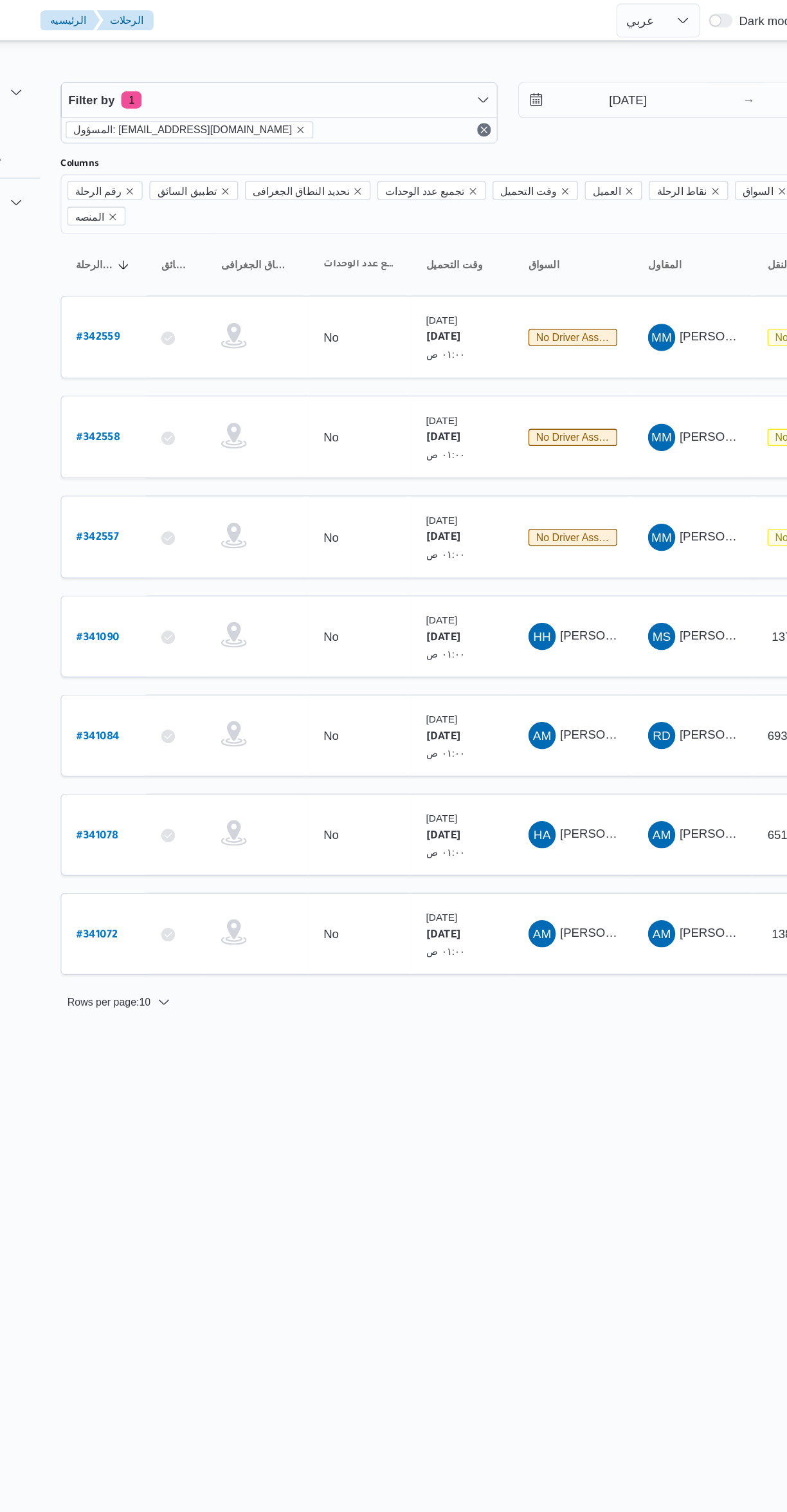
click at [181, 401] on b "# 342557" at bounding box center [195, 405] width 32 height 9
select select "ar"
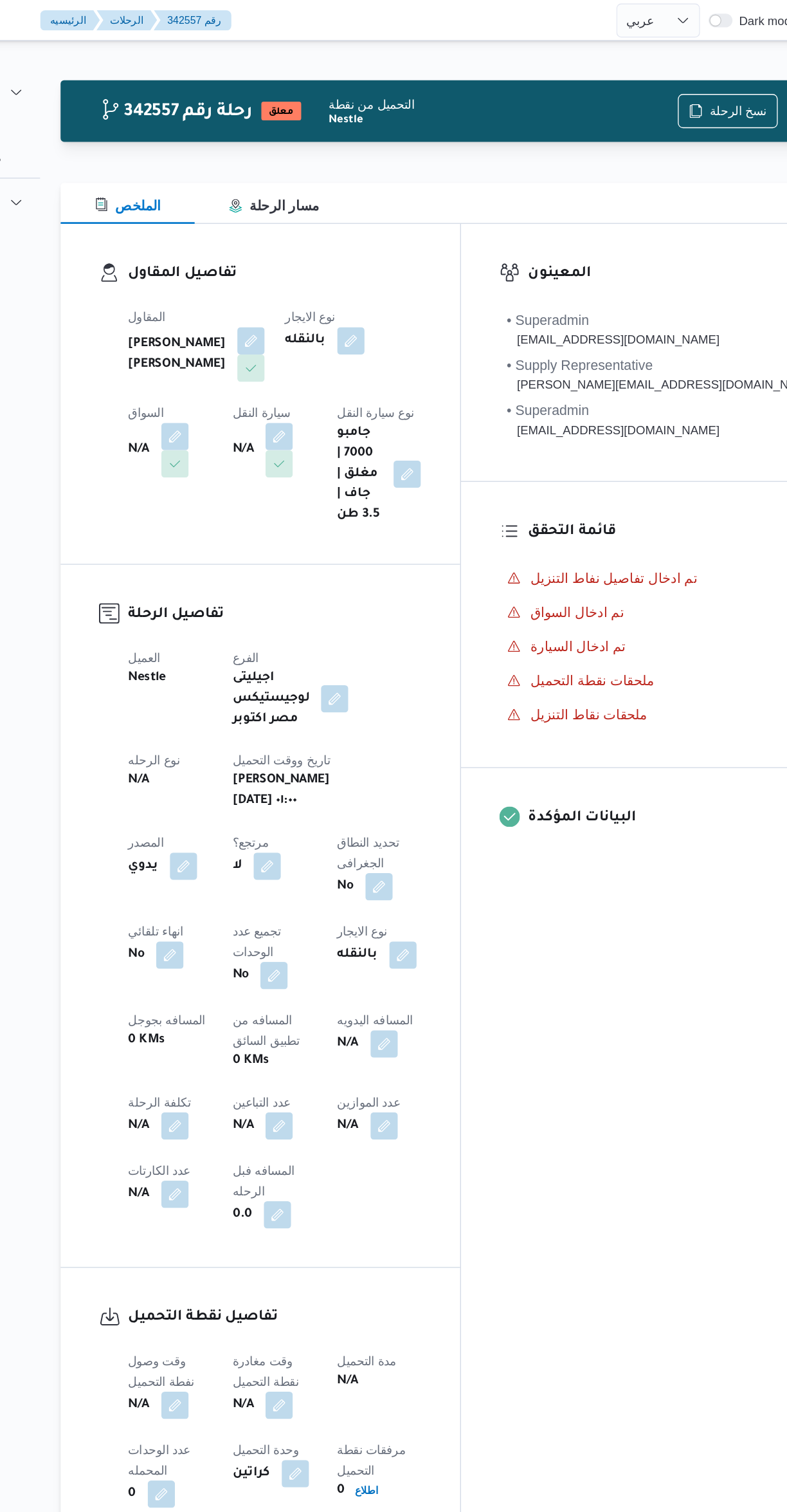
click at [264, 319] on button "button" at bounding box center [253, 328] width 21 height 21
click at [445, 312] on div "Search" at bounding box center [456, 309] width 97 height 26
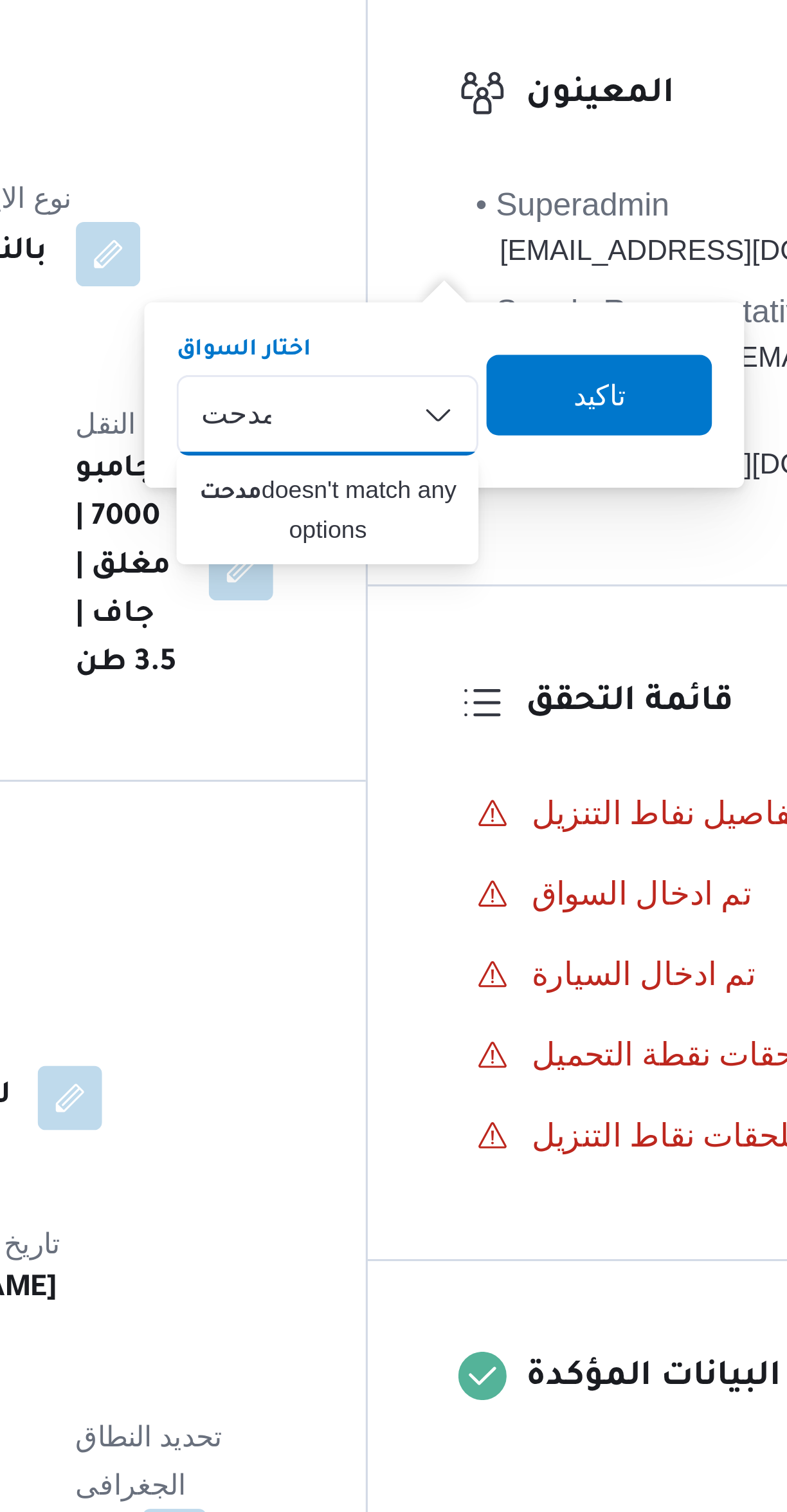
type input "مدحت"
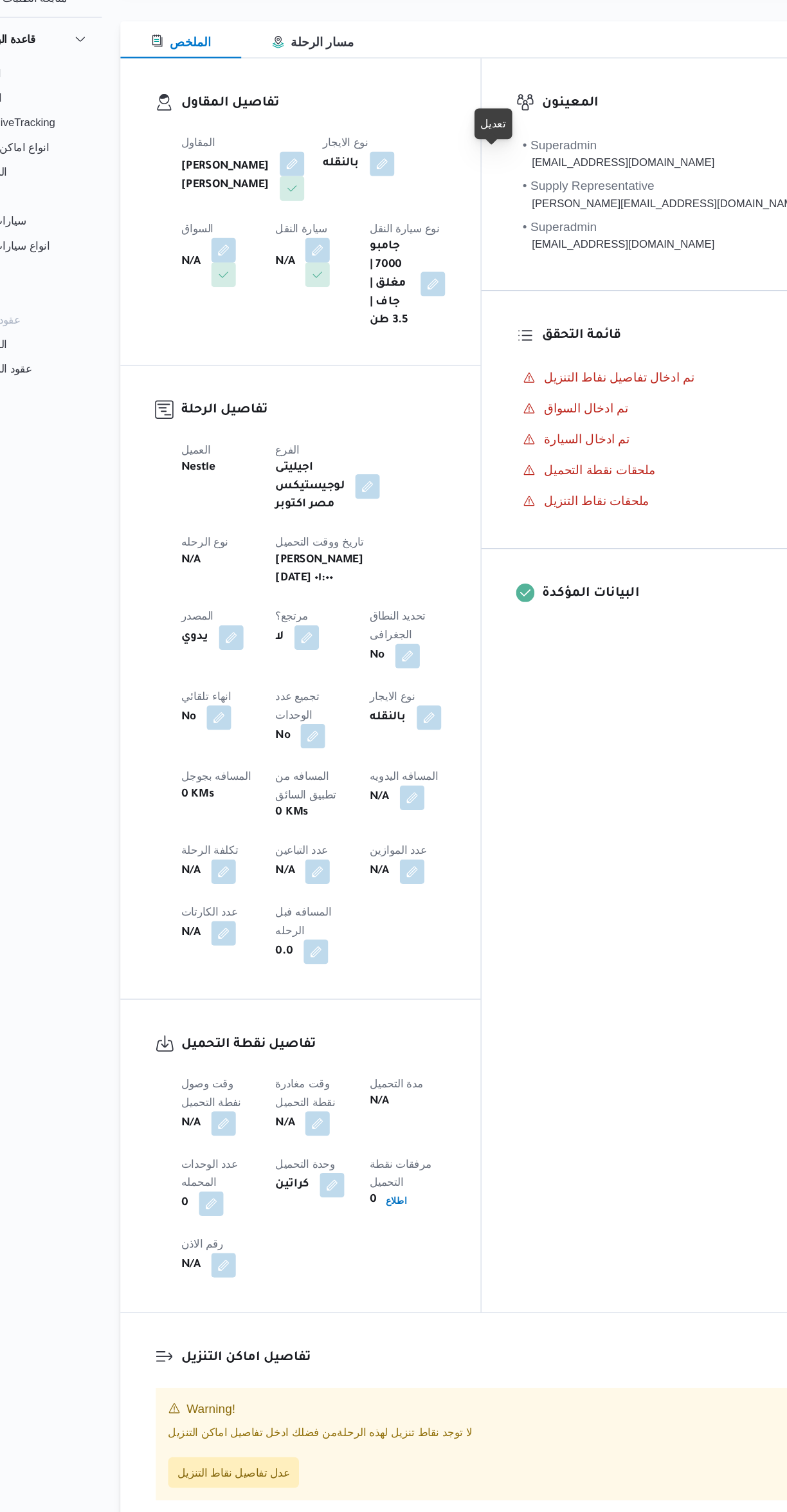
click at [248, 1048] on button "button" at bounding box center [253, 1058] width 21 height 21
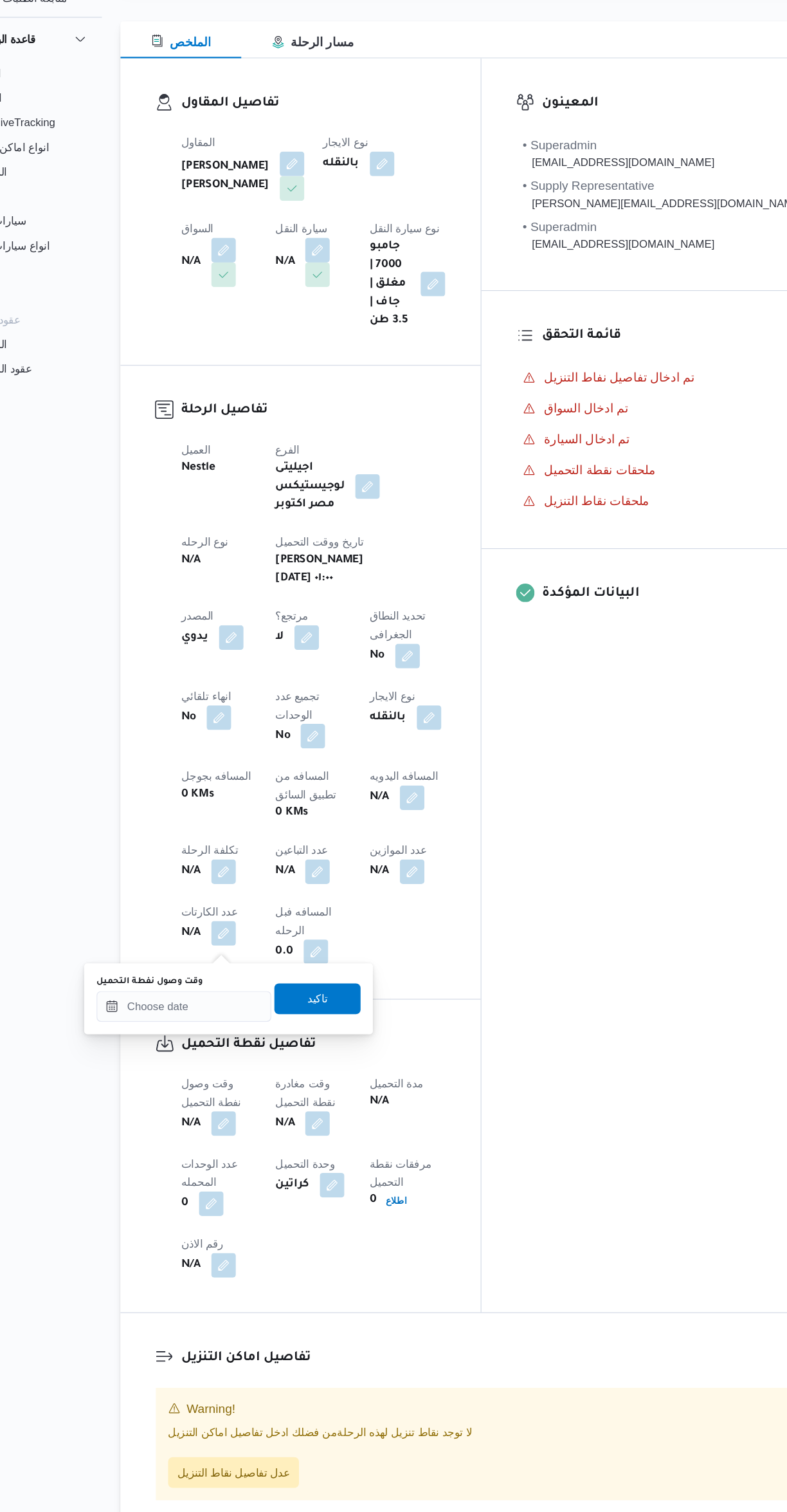
click at [186, 940] on label "وقت وصول نفطة التحميل" at bounding box center [191, 940] width 89 height 10
click at [186, 948] on input "وقت وصول نفطة التحميل" at bounding box center [220, 961] width 146 height 26
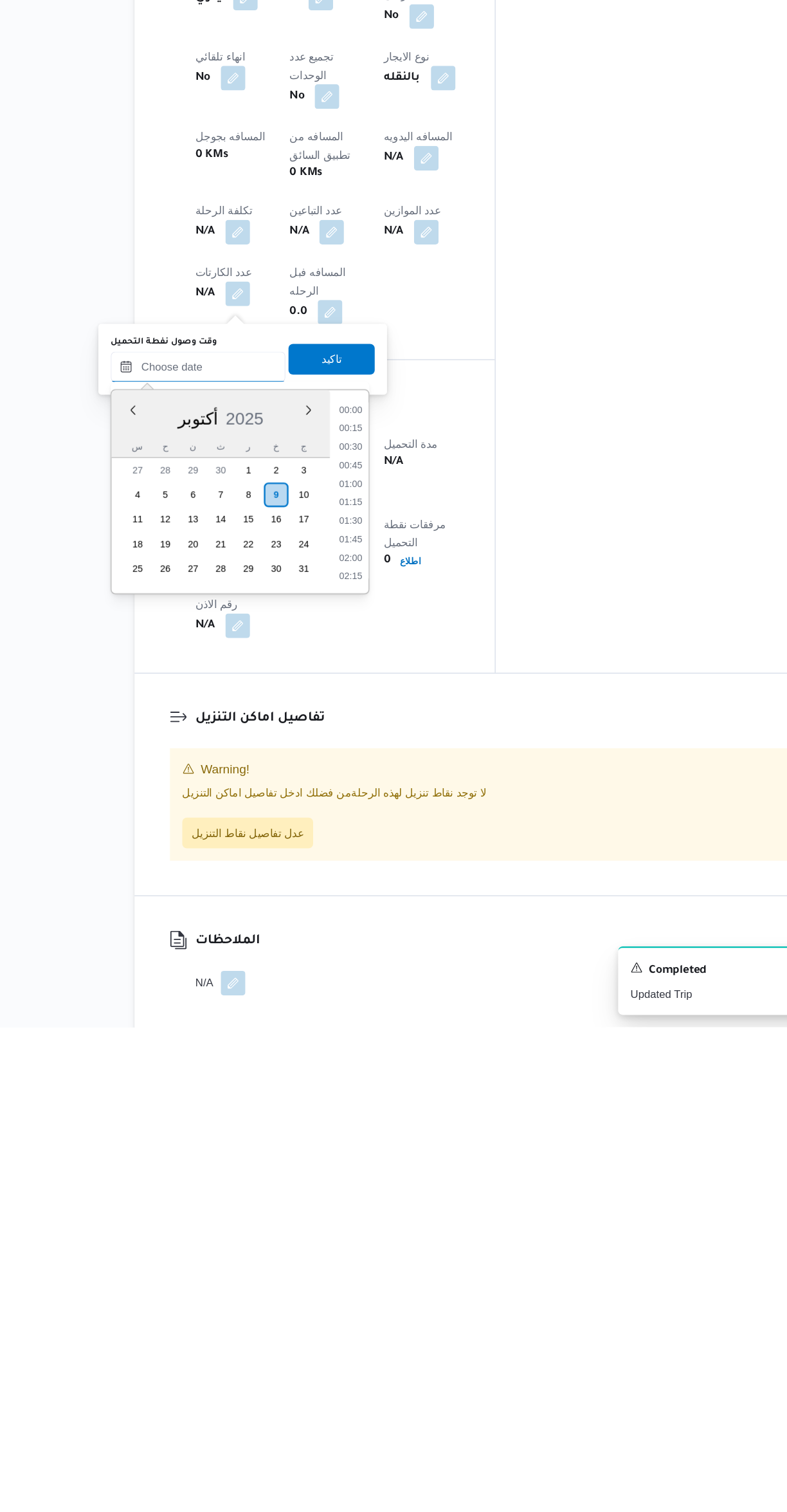
scroll to position [663, 0]
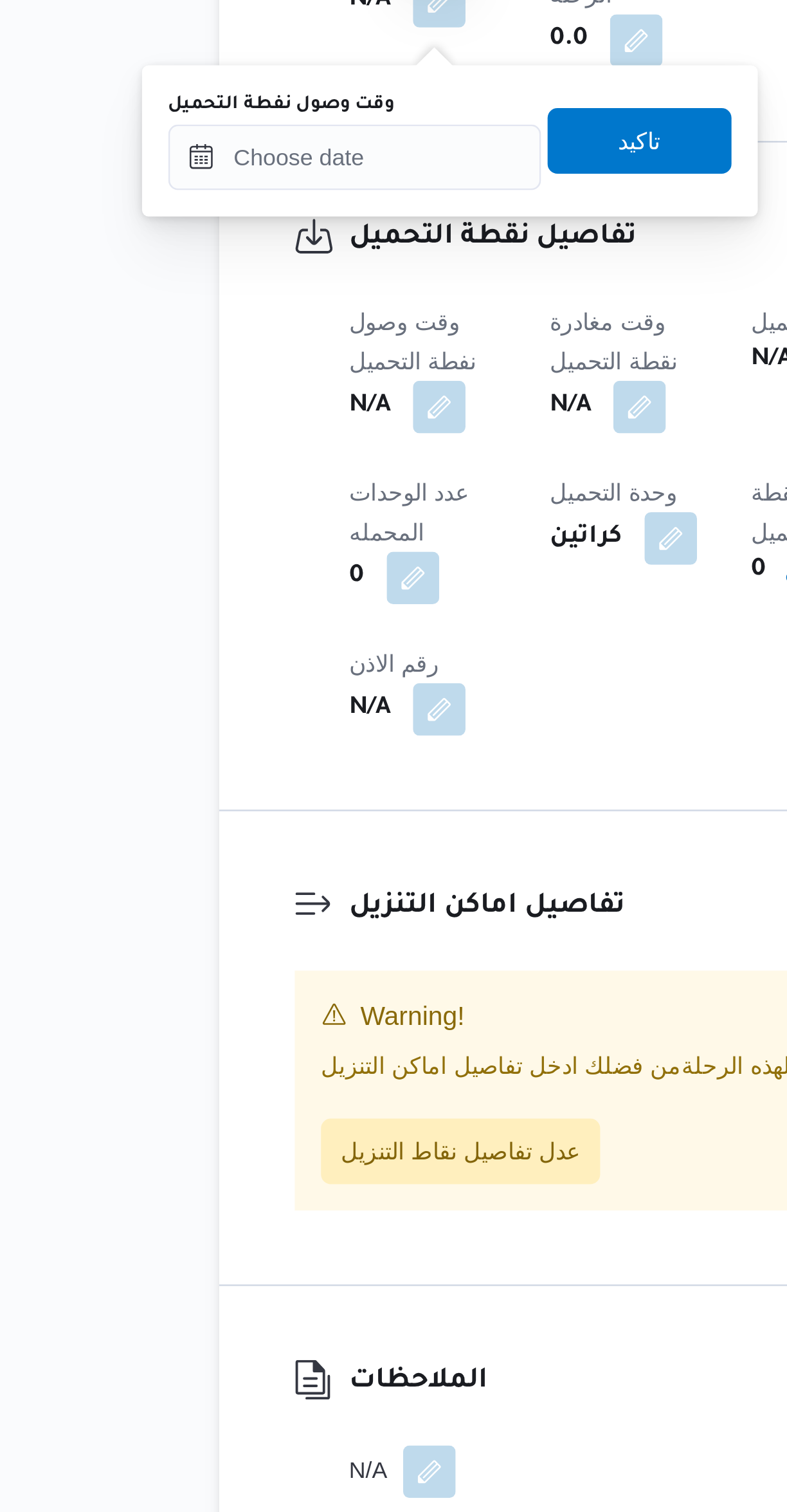
click at [205, 942] on label "وقت وصول نفطة التحميل" at bounding box center [191, 940] width 89 height 10
click at [205, 948] on input "وقت وصول نفطة التحميل" at bounding box center [220, 961] width 146 height 26
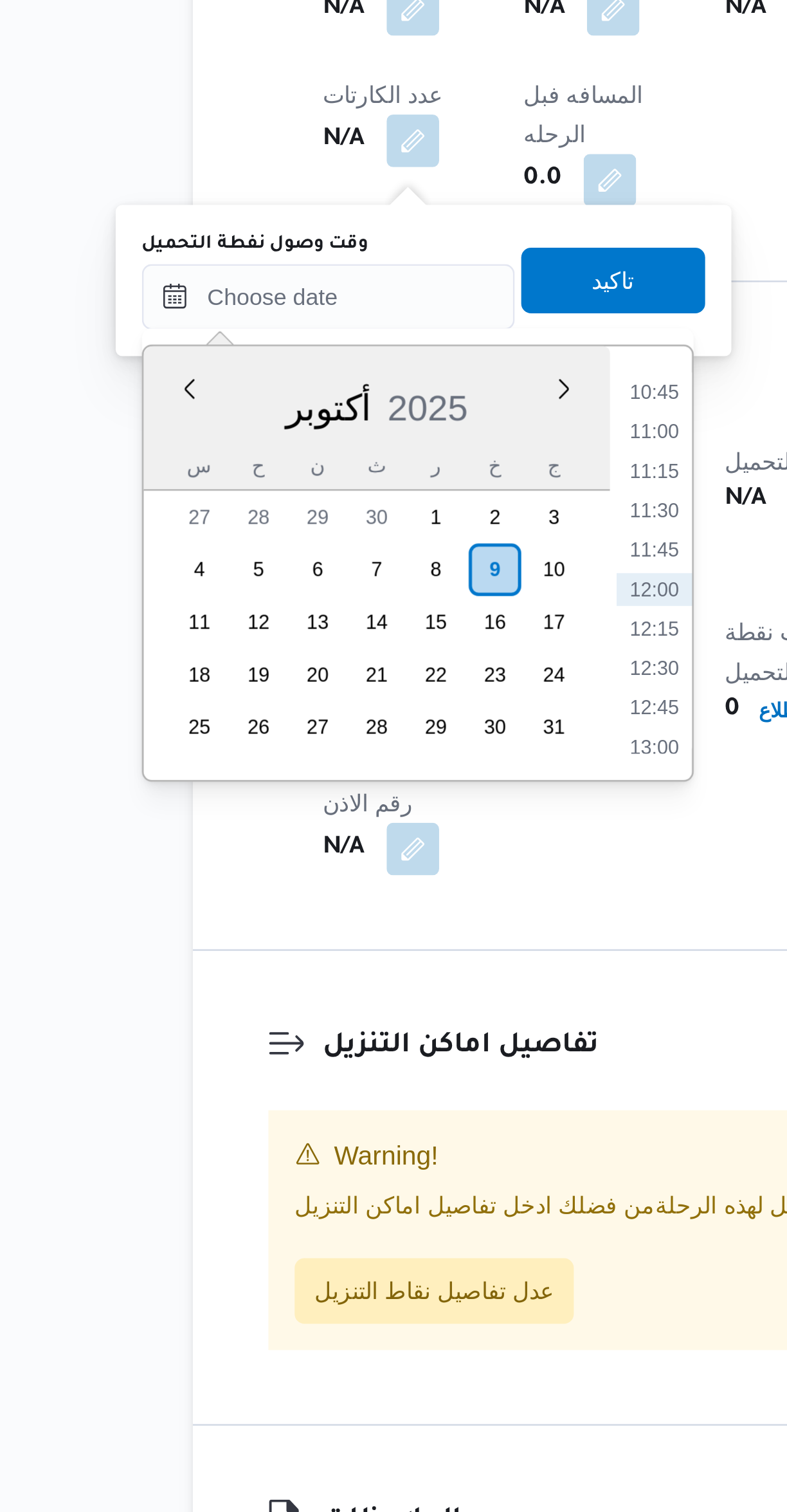
click at [341, 1002] on li "10:45" at bounding box center [348, 997] width 30 height 13
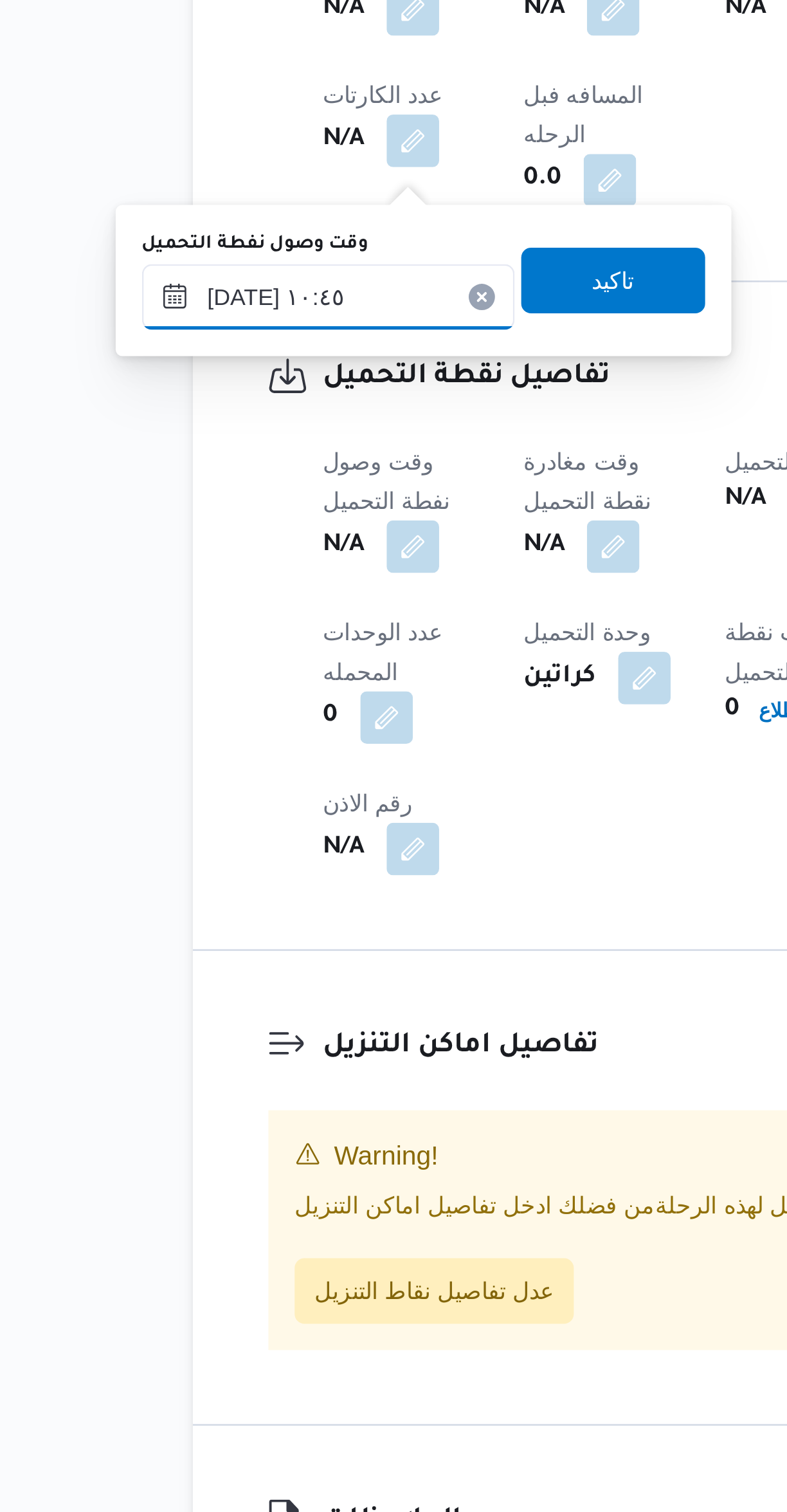
click at [177, 966] on input "[DATE] ١٠:٤٥" at bounding box center [220, 961] width 146 height 26
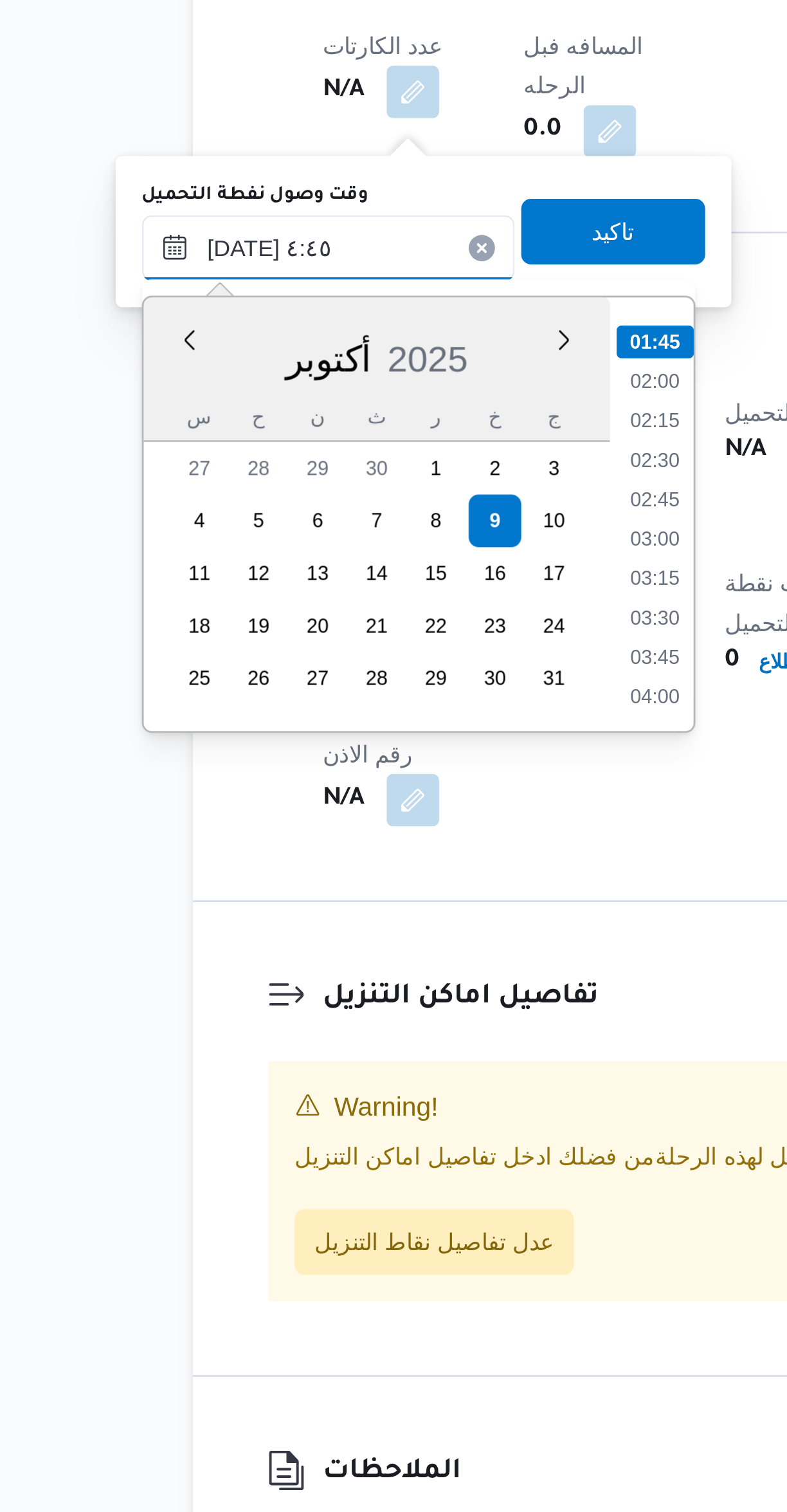
scroll to position [158, 0]
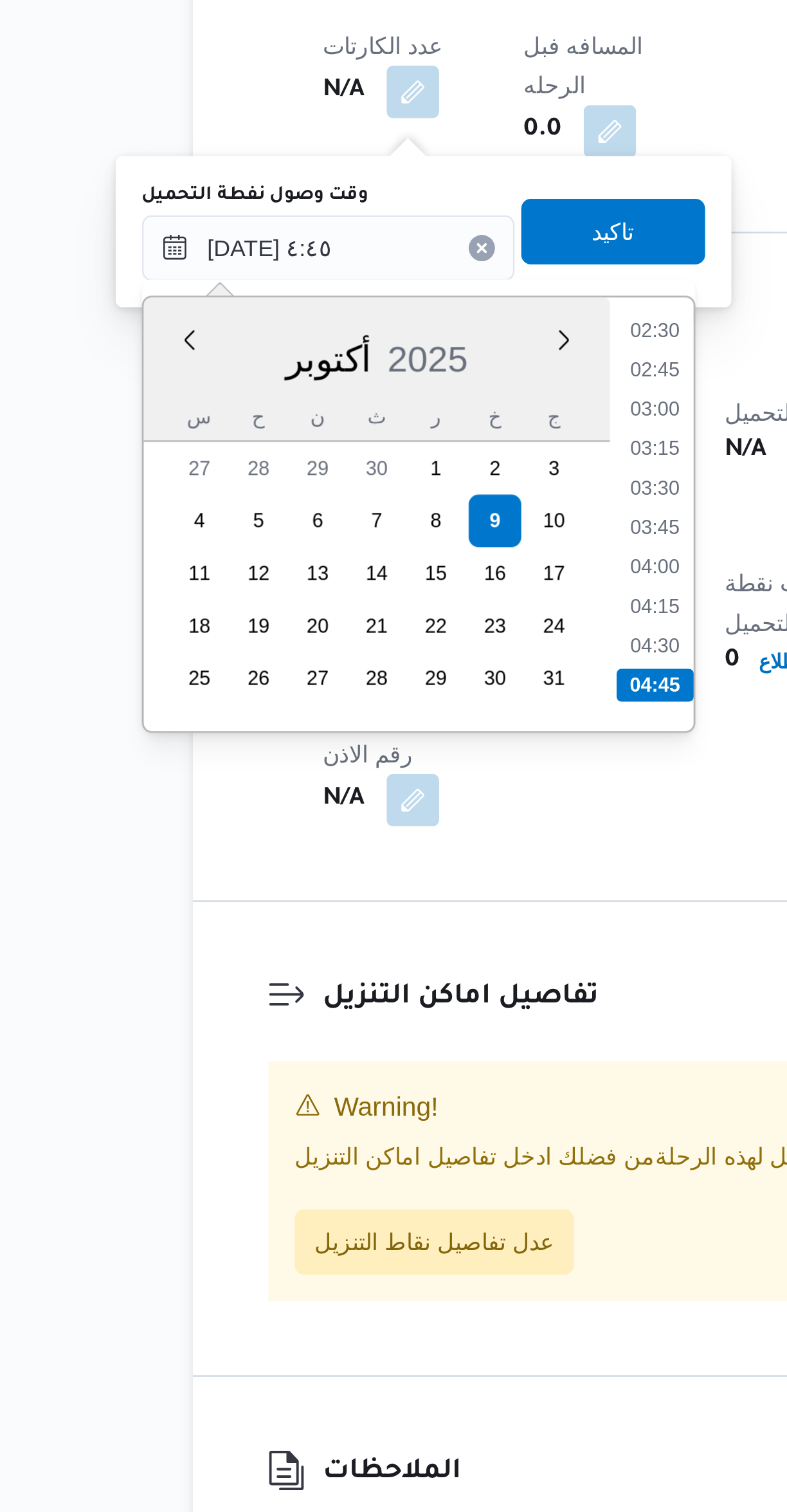
click at [355, 1069] on li "03:45" at bounding box center [348, 1069] width 30 height 13
type input "٠٩/١٠/٢٠٢٥ ٠٣:٤٥"
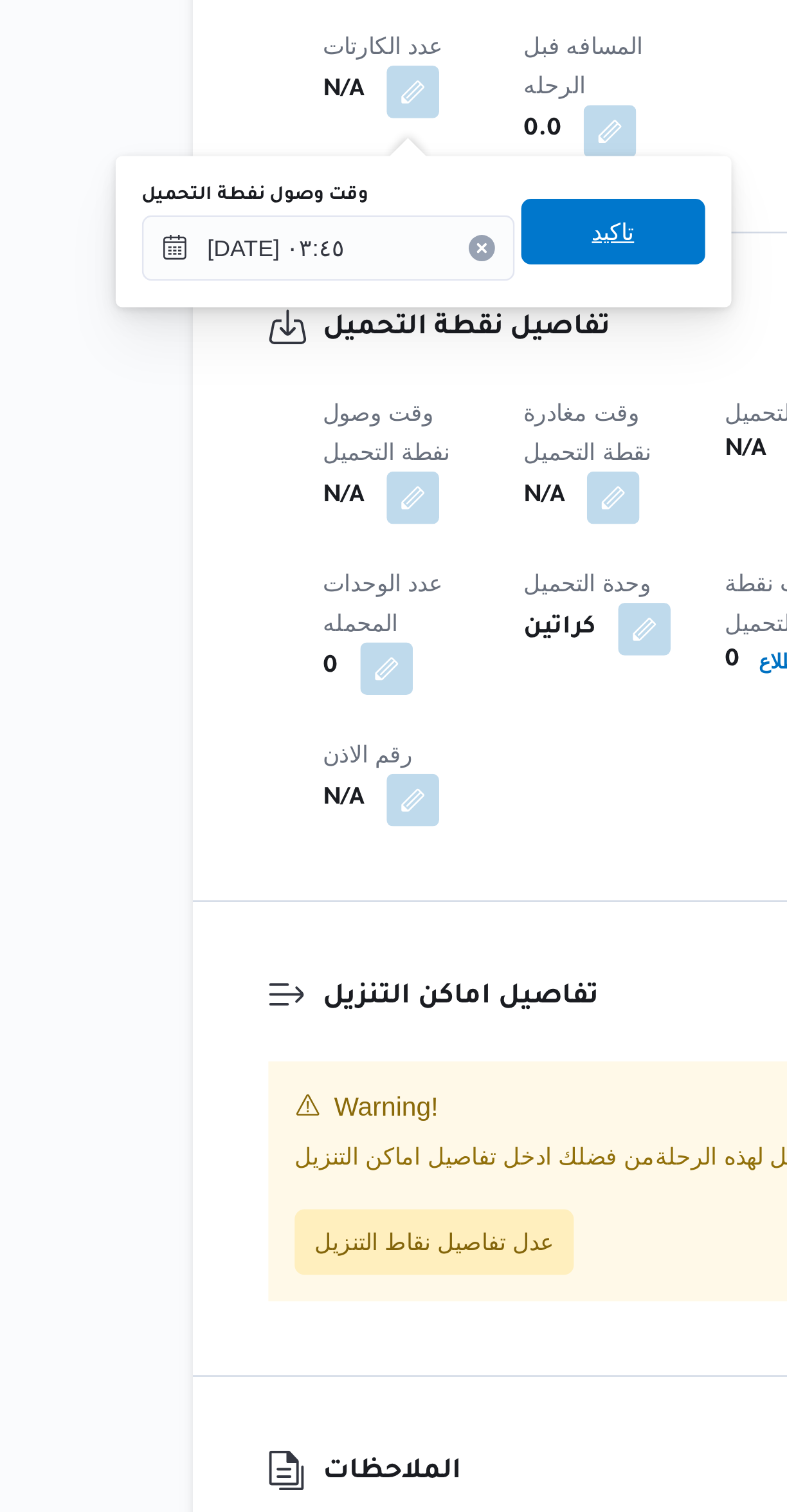
click at [312, 964] on span "تاكيد" at bounding box center [331, 955] width 72 height 26
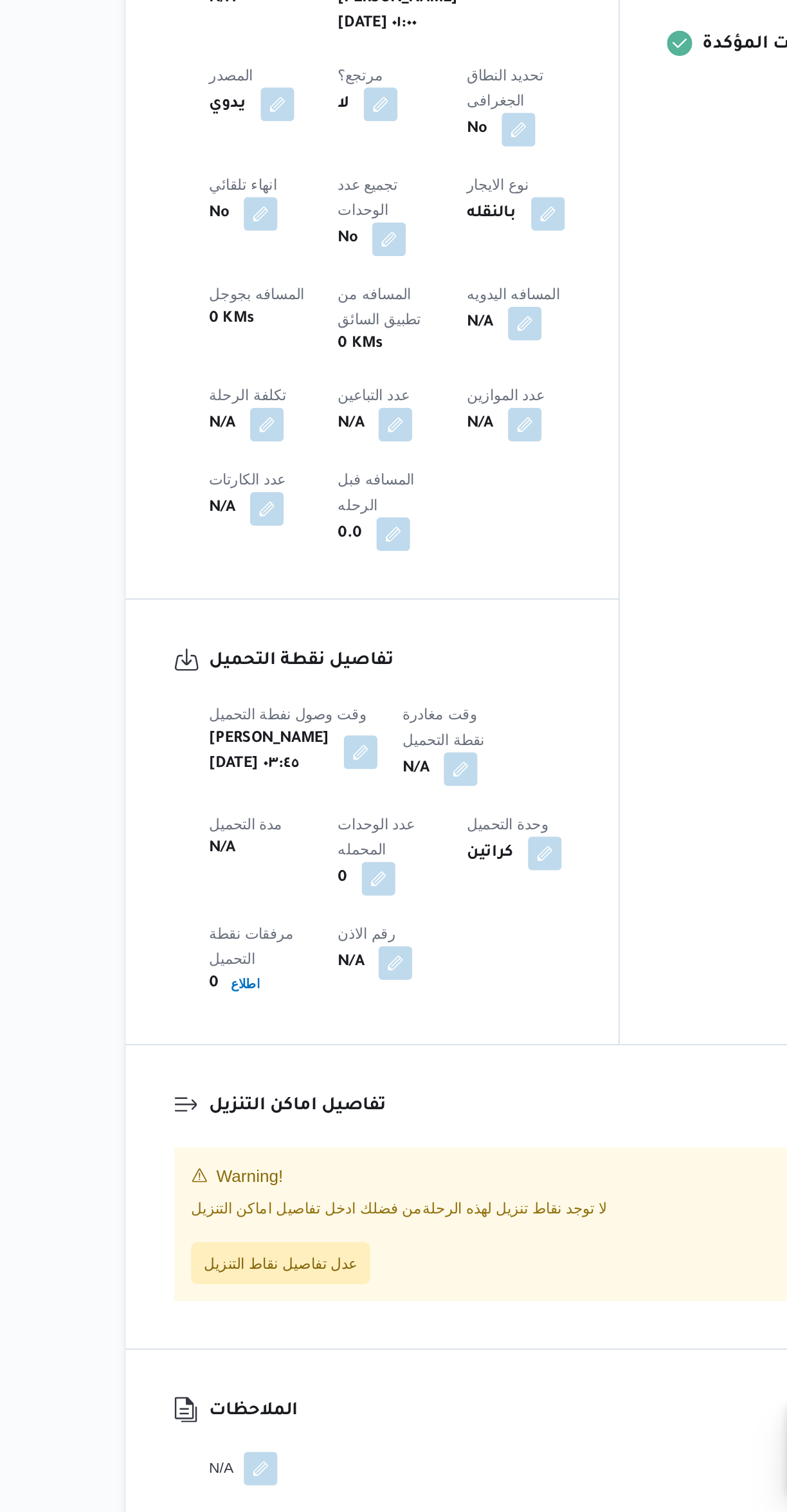
scroll to position [0, 0]
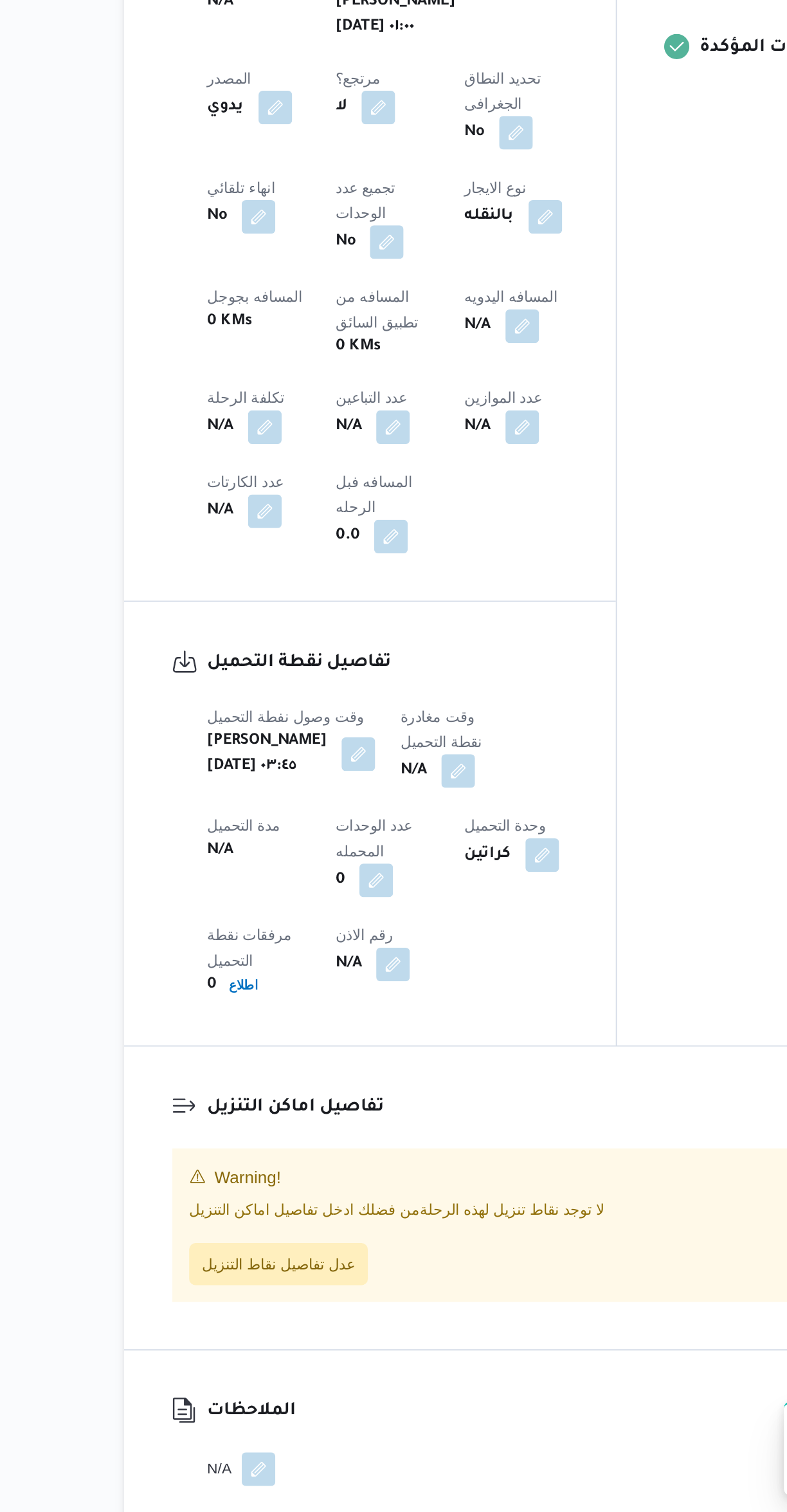
click at [366, 1048] on button "button" at bounding box center [371, 1058] width 21 height 21
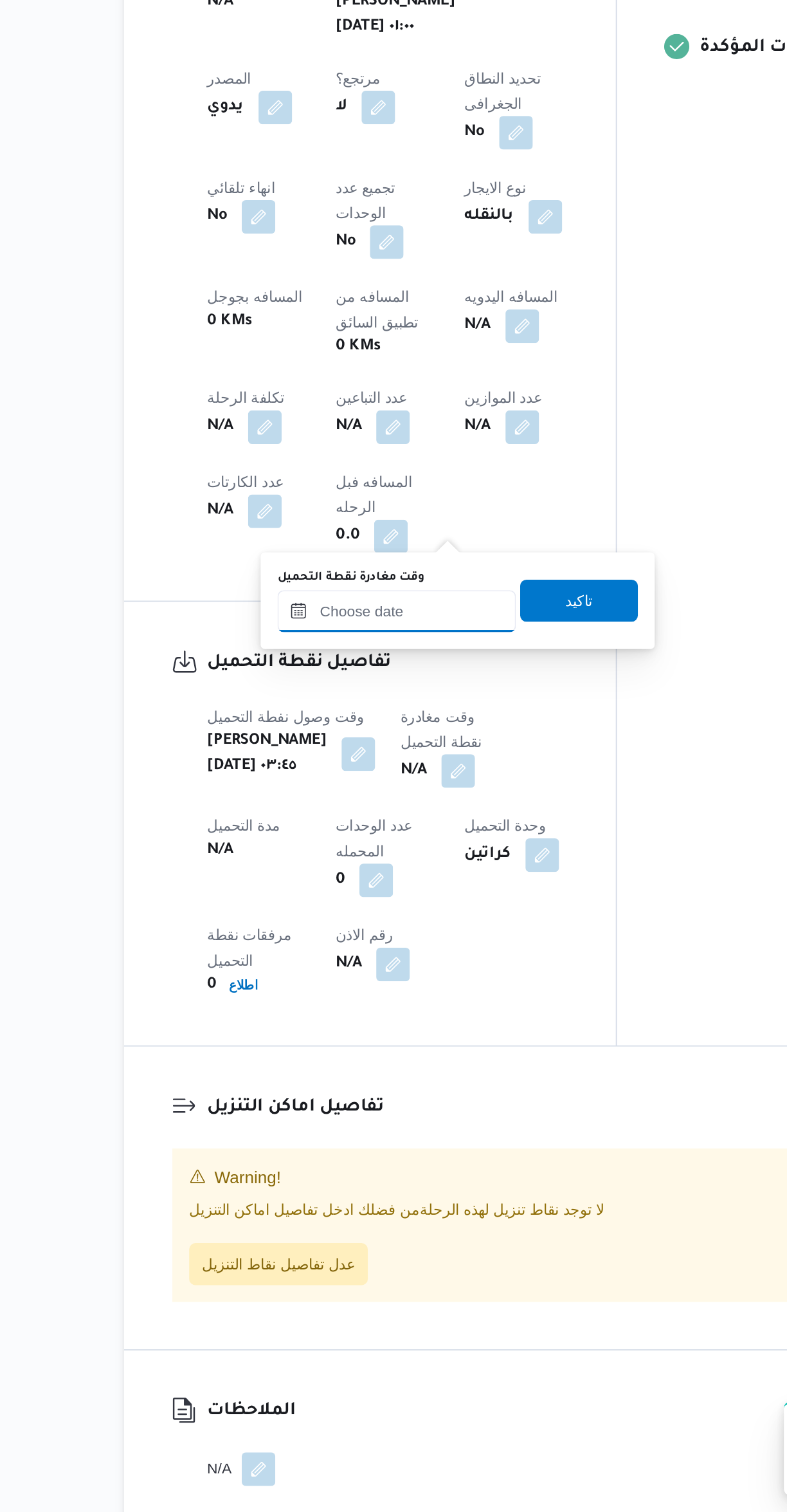
click at [311, 965] on input "وقت مغادرة نقطة التحميل" at bounding box center [333, 961] width 146 height 26
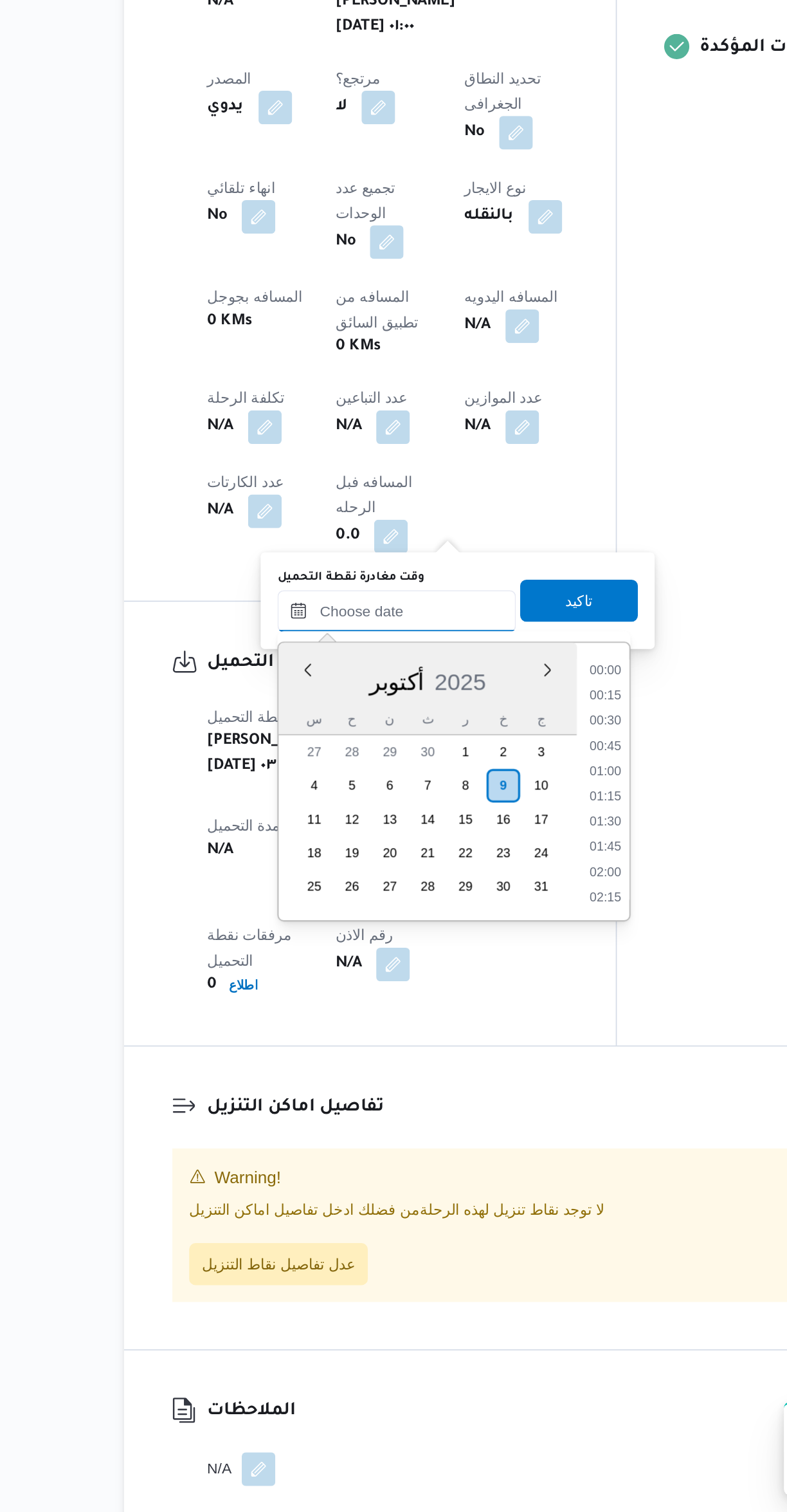
scroll to position [663, 0]
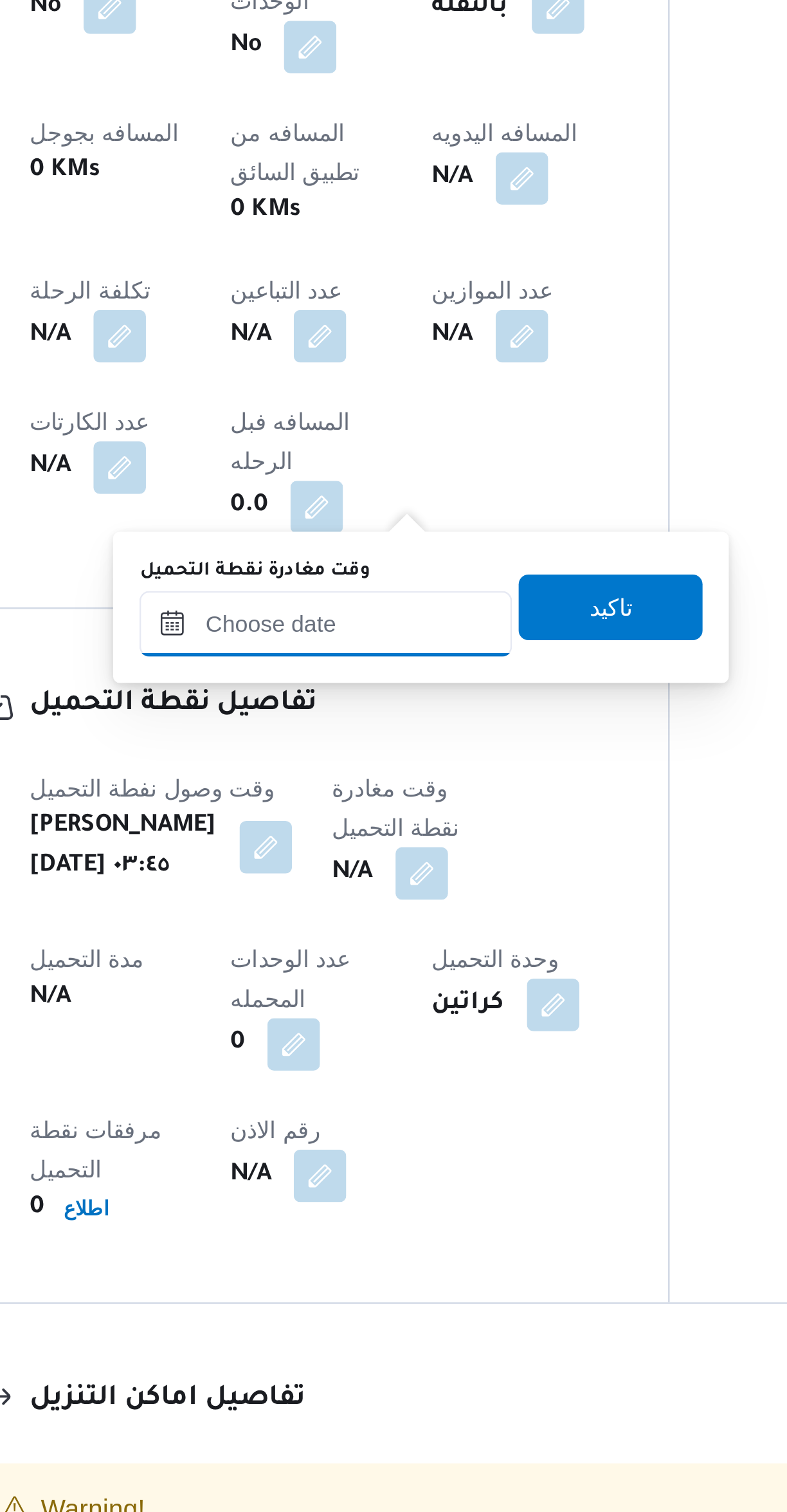
click at [340, 964] on input "وقت مغادرة نقطة التحميل" at bounding box center [333, 961] width 146 height 26
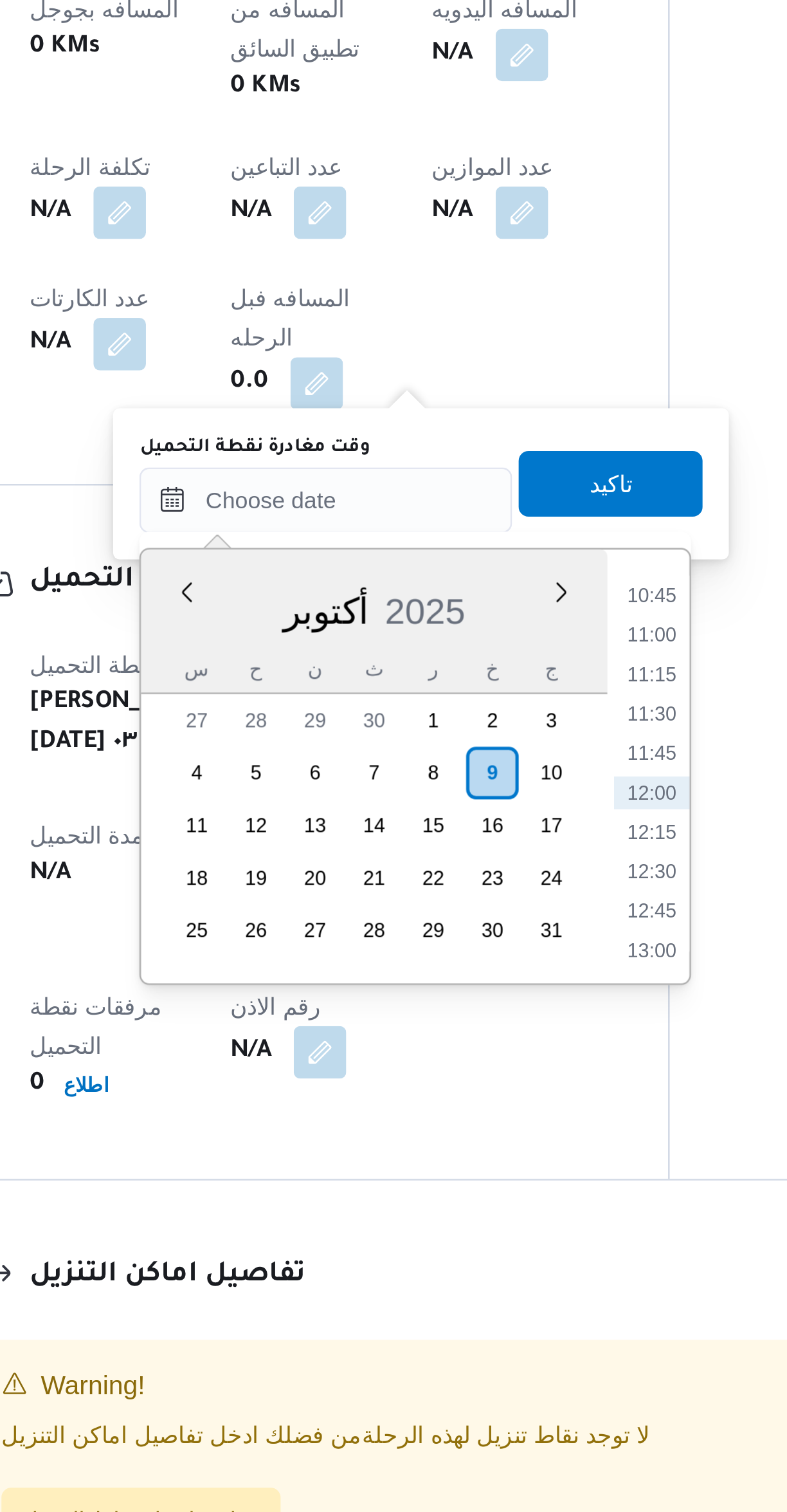
click at [469, 996] on li "10:45" at bounding box center [462, 997] width 30 height 13
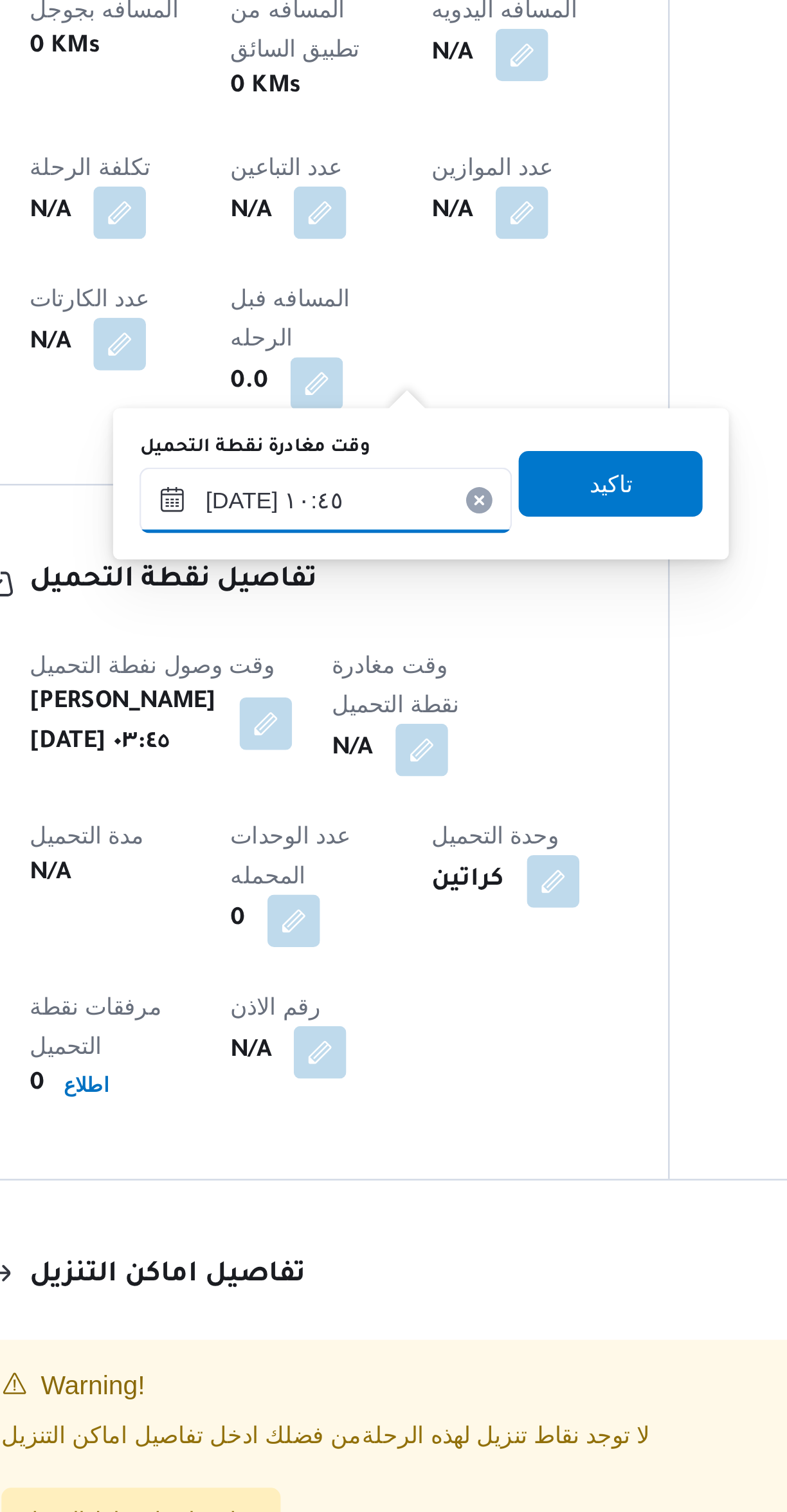
click at [292, 962] on input "[DATE] ١٠:٤٥" at bounding box center [333, 961] width 146 height 26
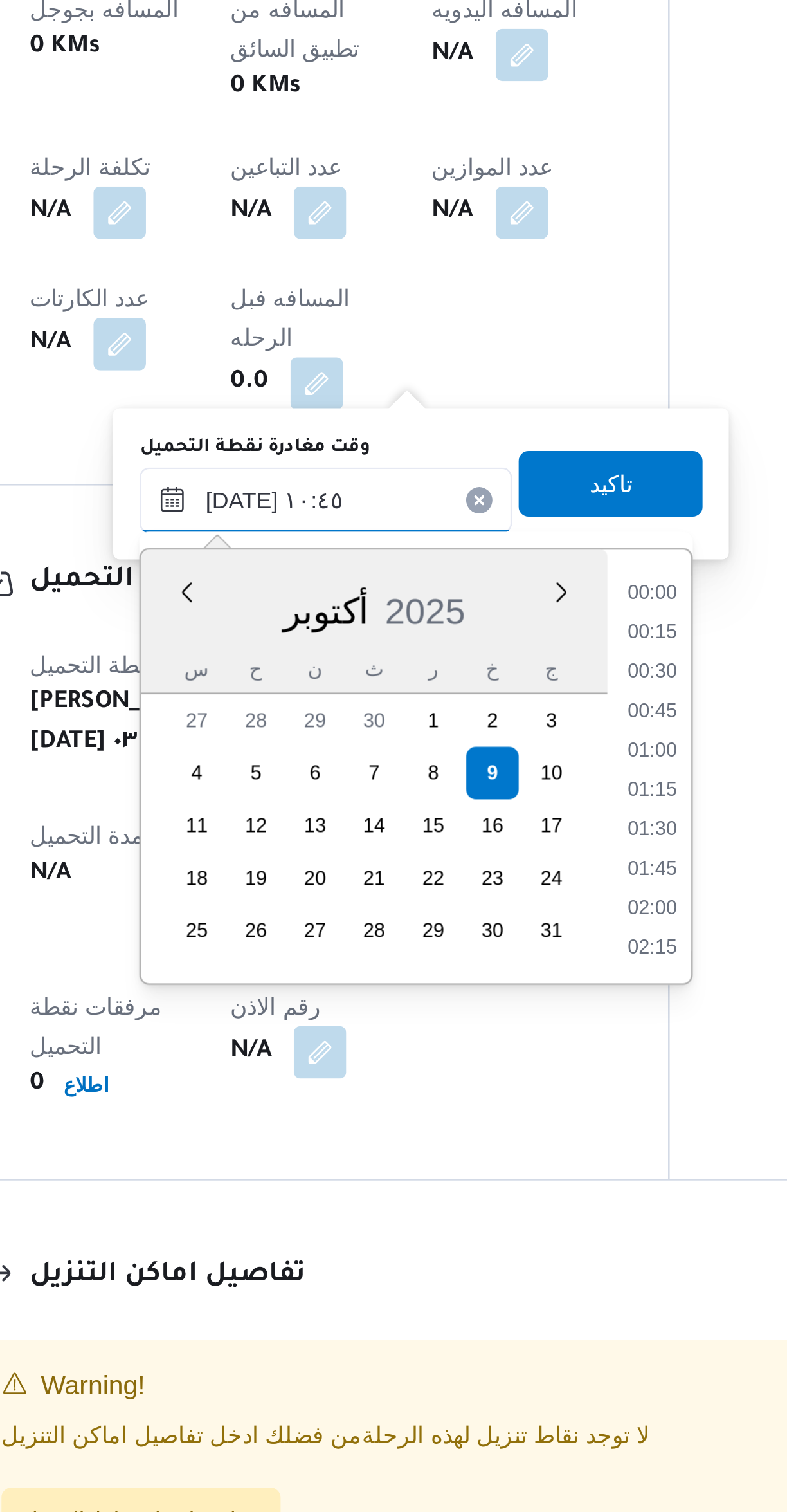
scroll to position [585, 0]
click at [468, 999] on li "09:30" at bounding box center [463, 997] width 30 height 13
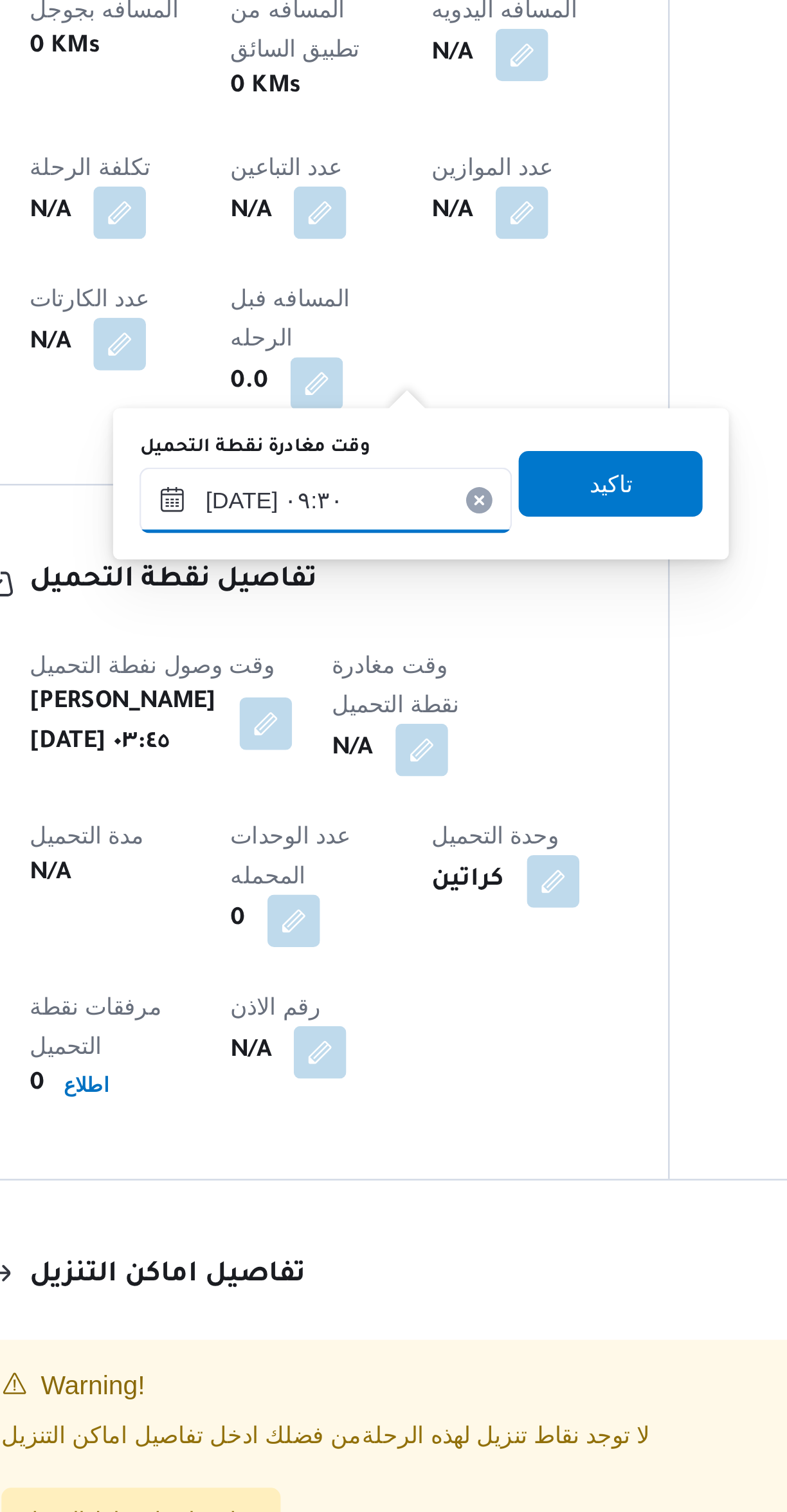
click at [321, 960] on input "٠٩/١٠/٢٠٢٥ ٠٩:٣٠" at bounding box center [333, 961] width 146 height 26
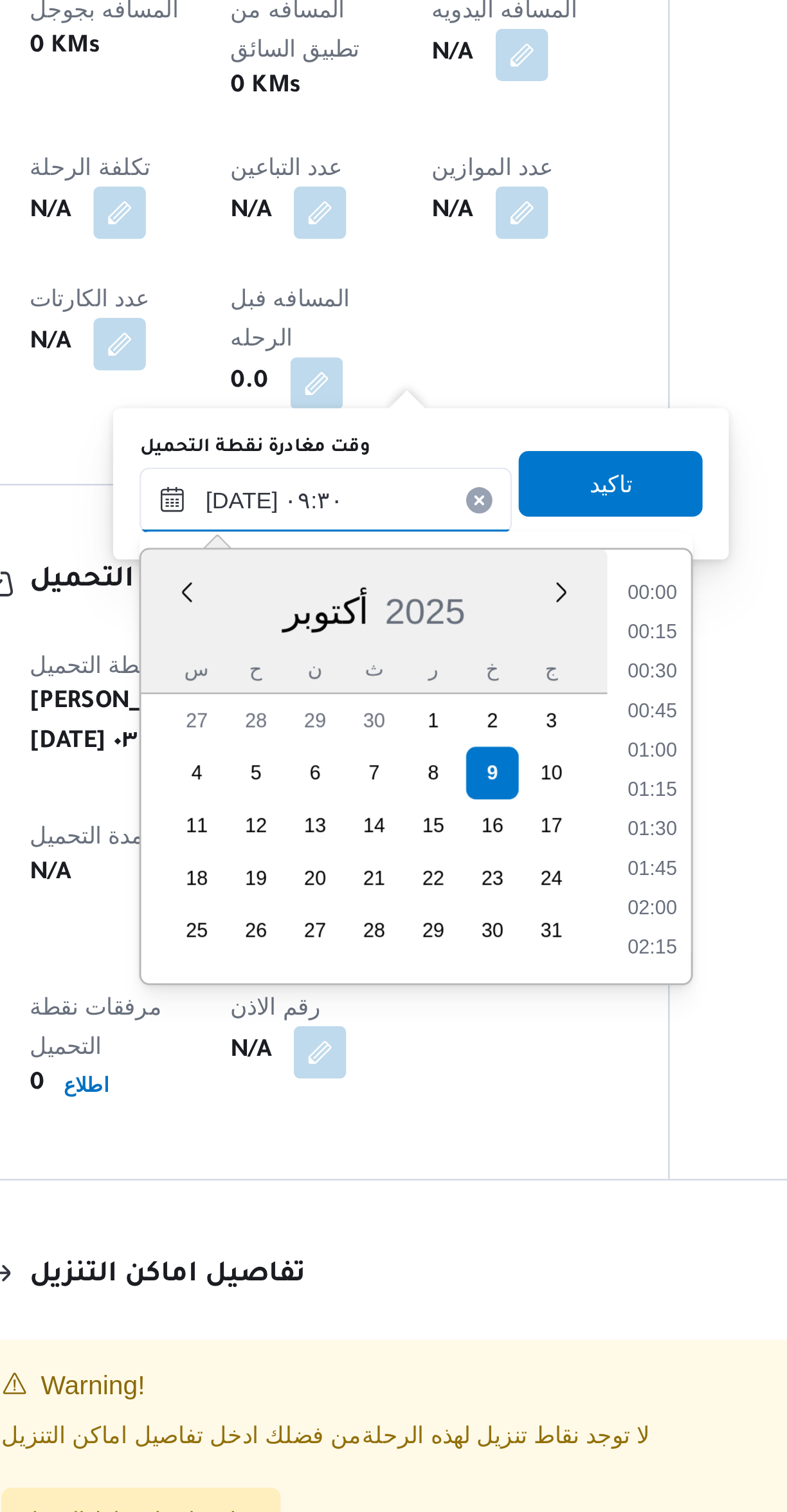
scroll to position [509, 0]
click at [462, 996] on li "08:15" at bounding box center [463, 997] width 30 height 13
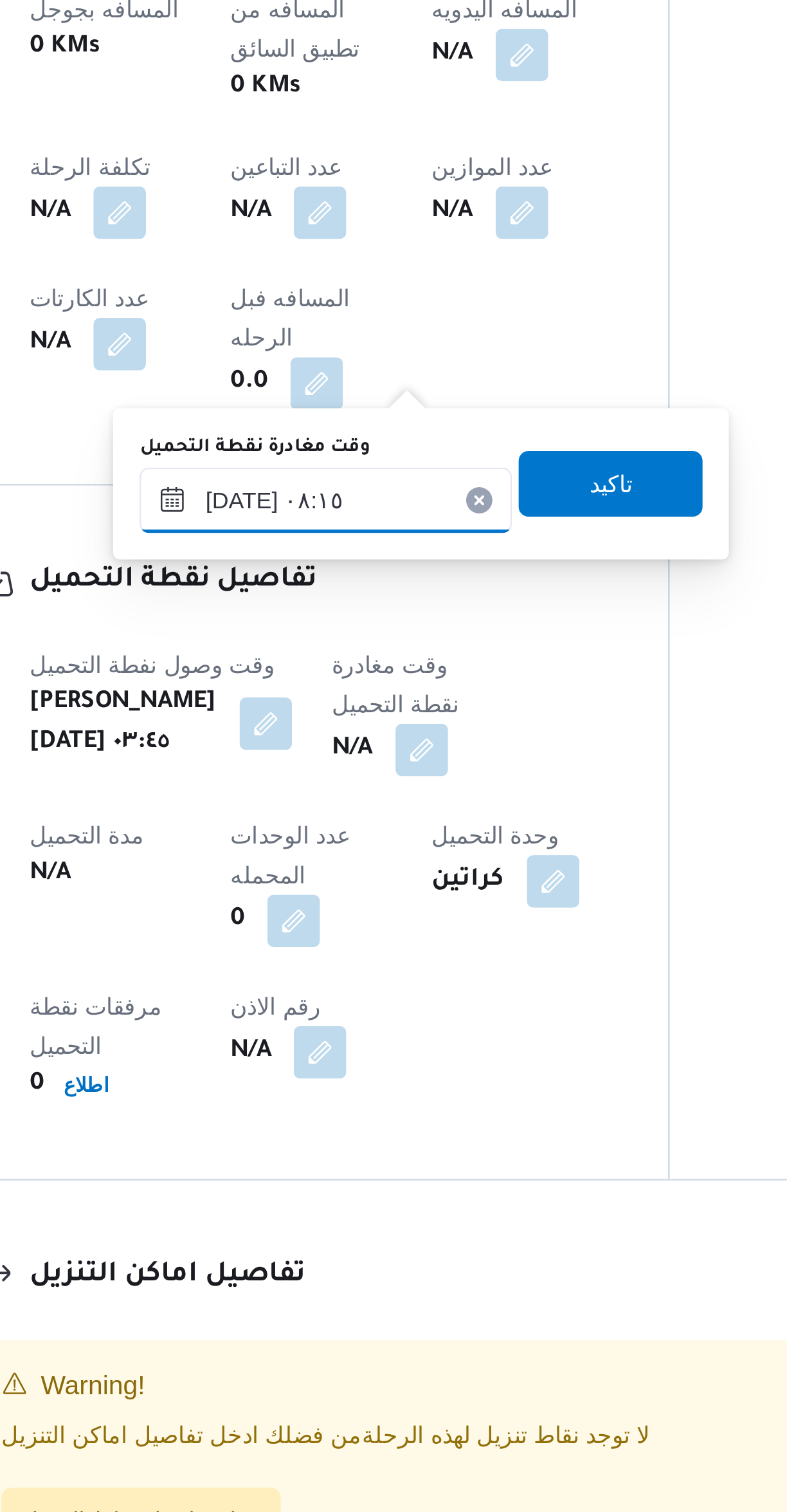
click at [326, 965] on input "٠٩/١٠/٢٠٢٥ ٠٨:١٥" at bounding box center [333, 961] width 146 height 26
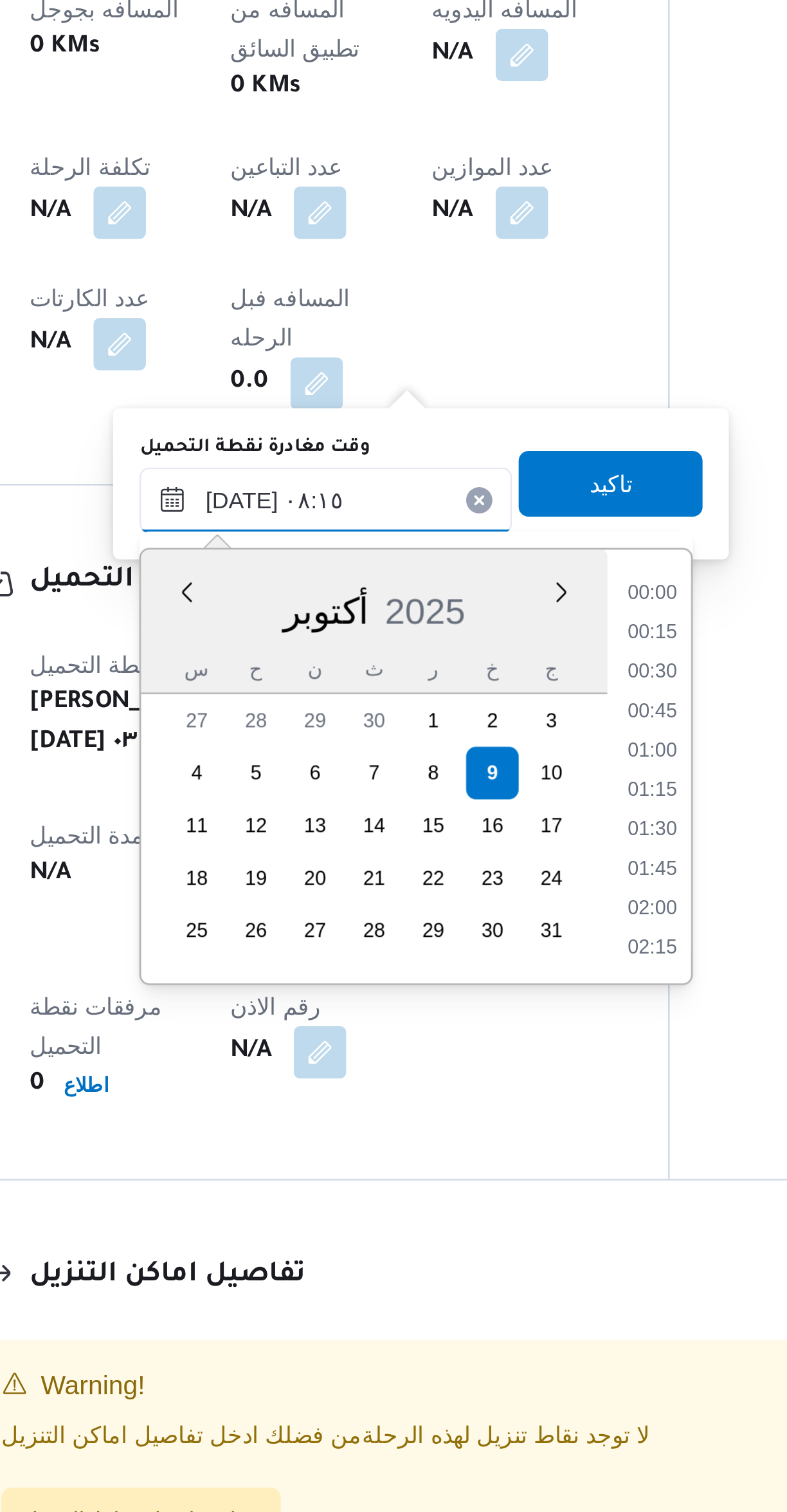
scroll to position [432, 0]
click at [462, 996] on li "07:00" at bounding box center [463, 996] width 30 height 13
type input "٠٩/١٠/٢٠٢٥ ٠٧:٠٠"
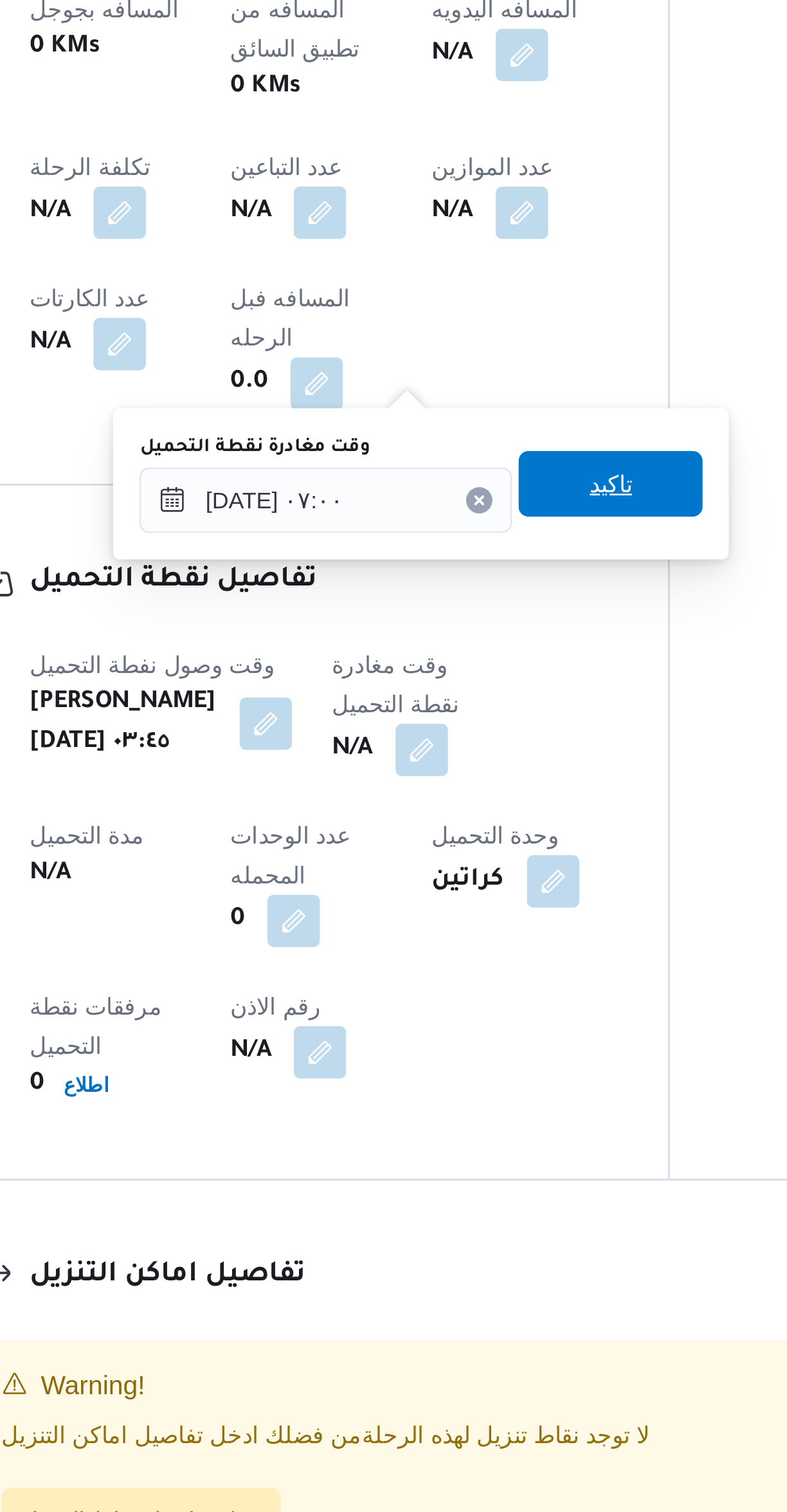
click at [467, 955] on span "تاكيد" at bounding box center [446, 955] width 72 height 26
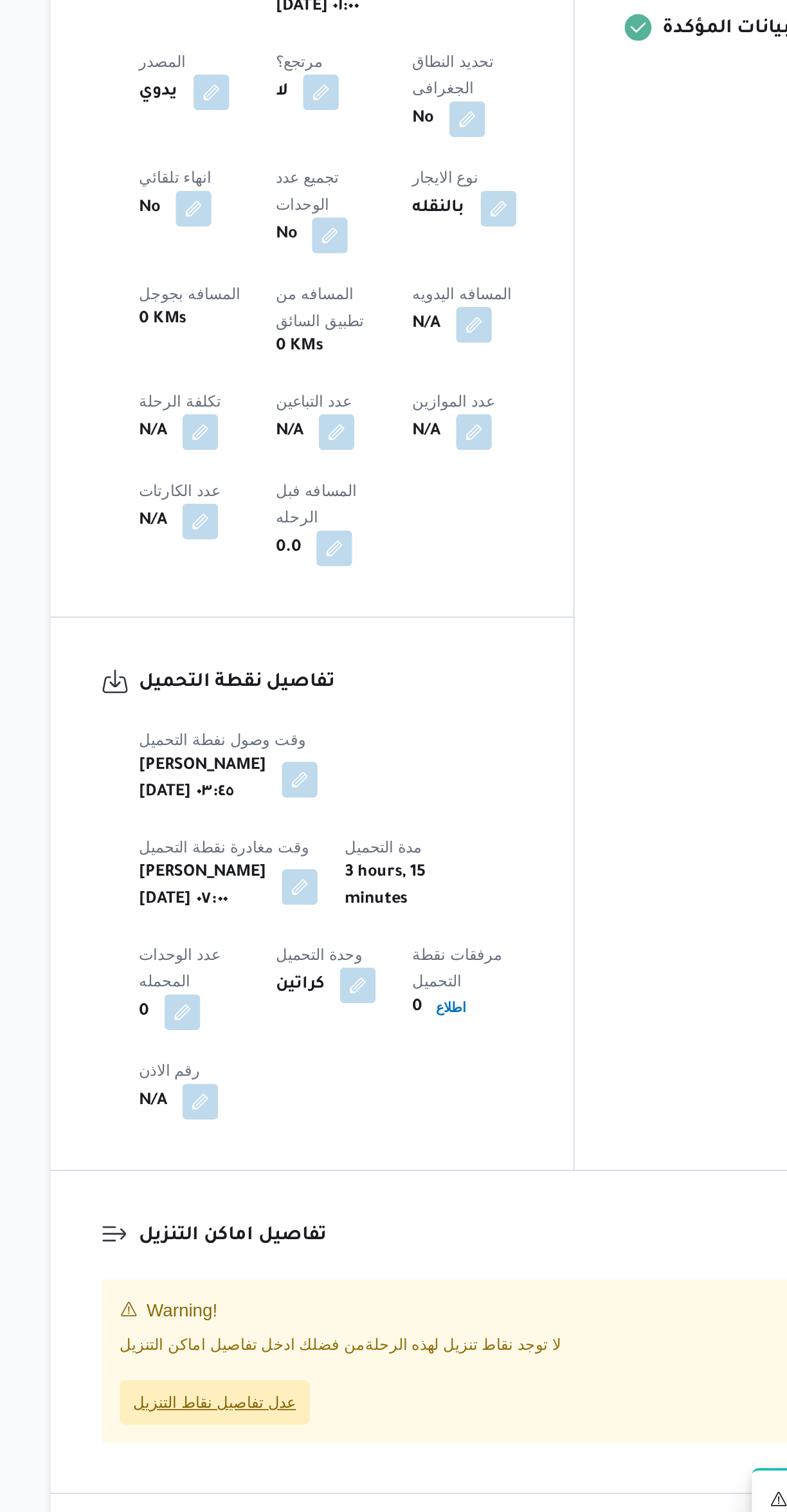
click at [295, 1399] on span "عدل تفاصيل نقاط التنزيل" at bounding box center [262, 1406] width 94 height 16
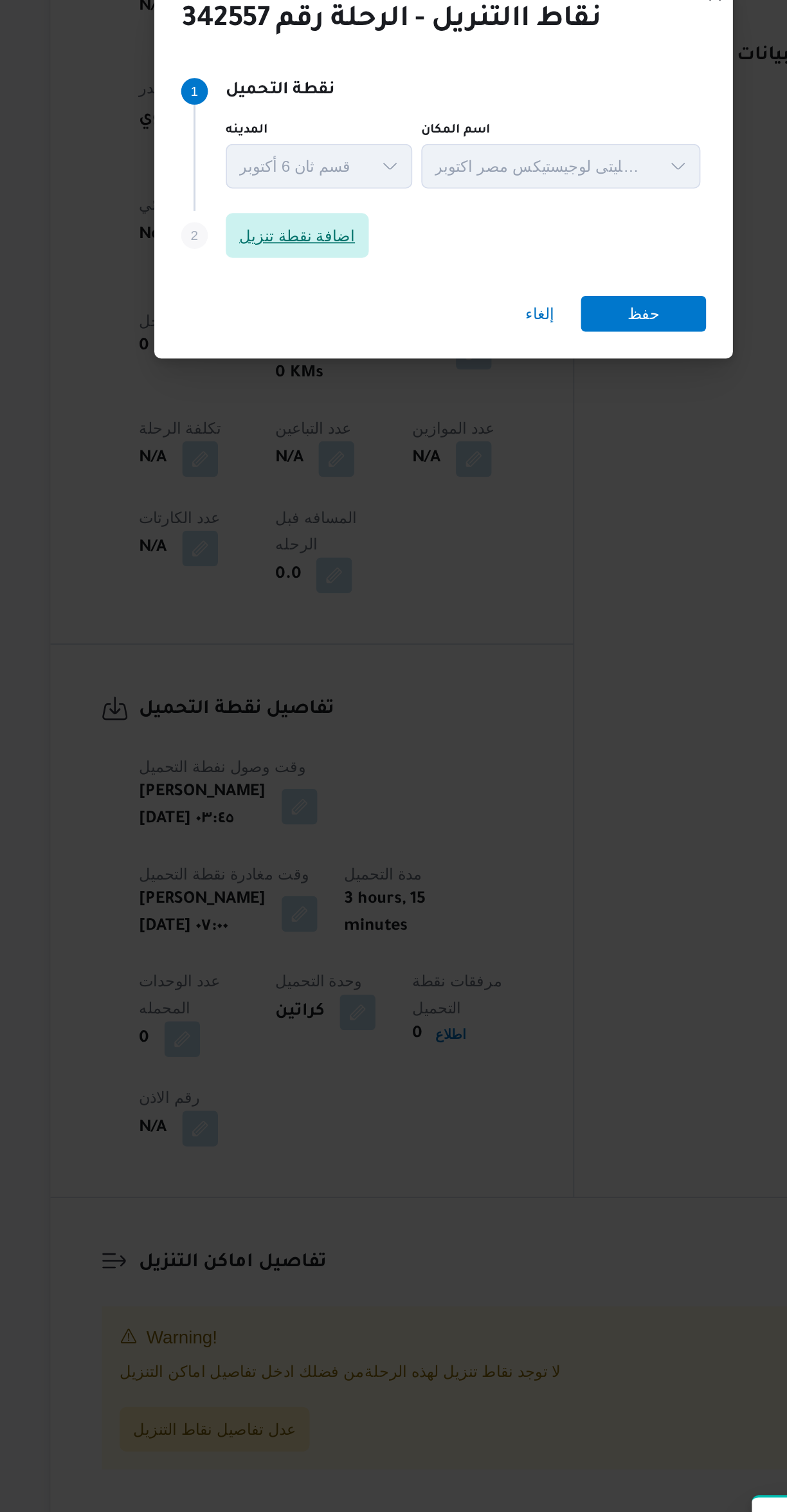
click at [291, 724] on span "اضافة نقطة تنزيل" at bounding box center [309, 720] width 83 height 26
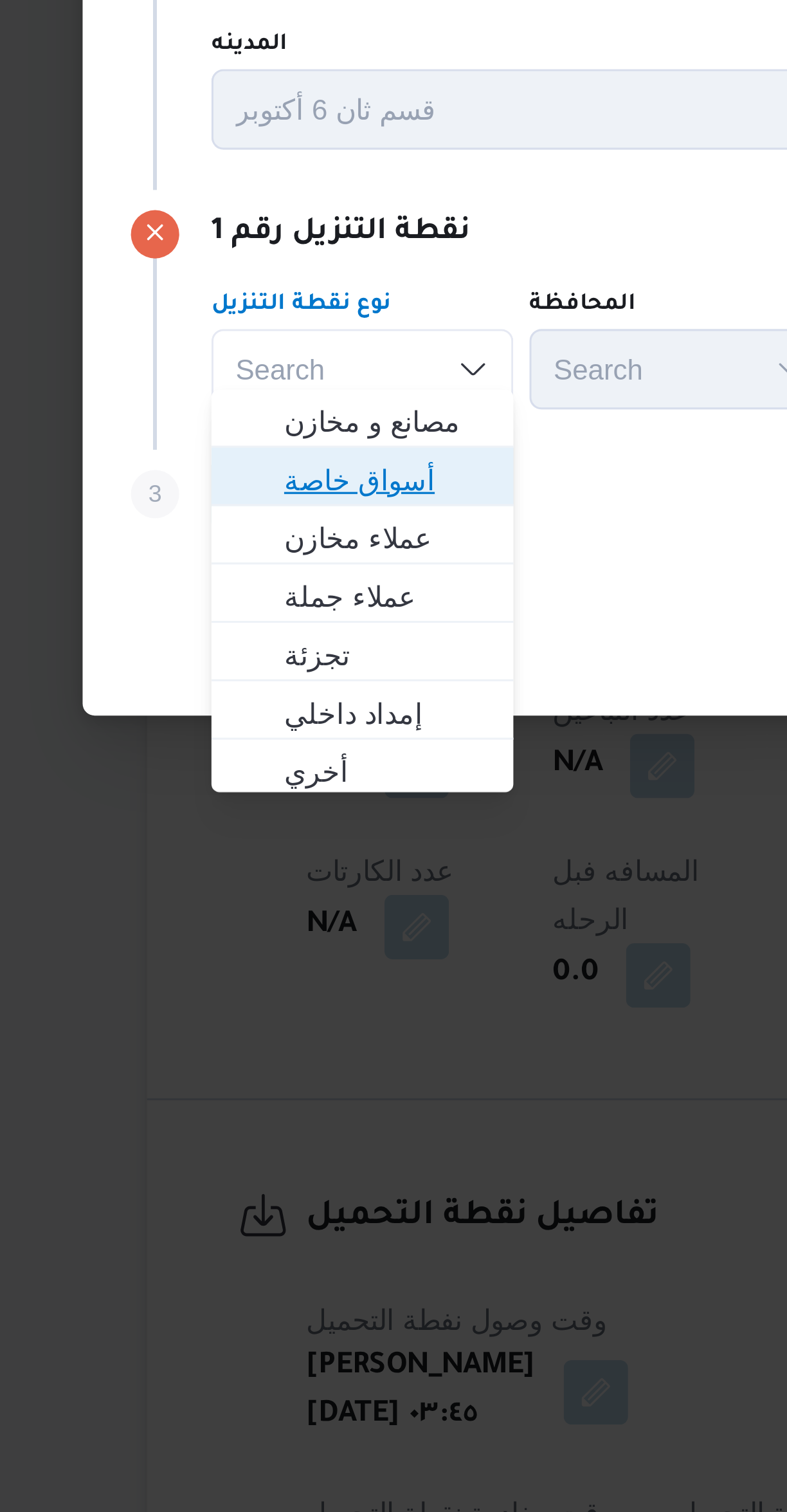
click at [211, 761] on span "أسواق خاصة" at bounding box center [244, 756] width 66 height 16
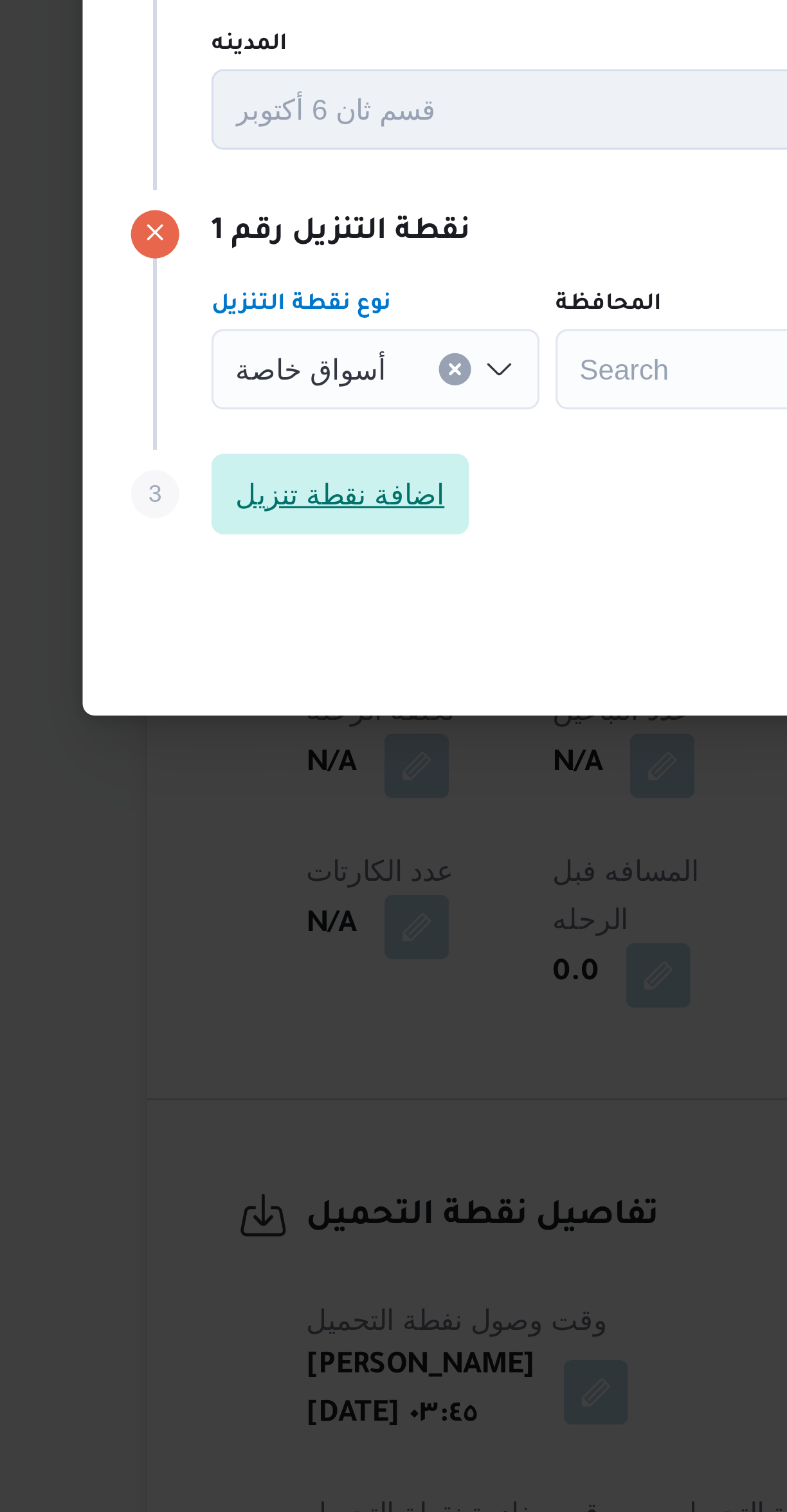
click at [211, 754] on span "اضافة نقطة تنزيل" at bounding box center [228, 761] width 67 height 16
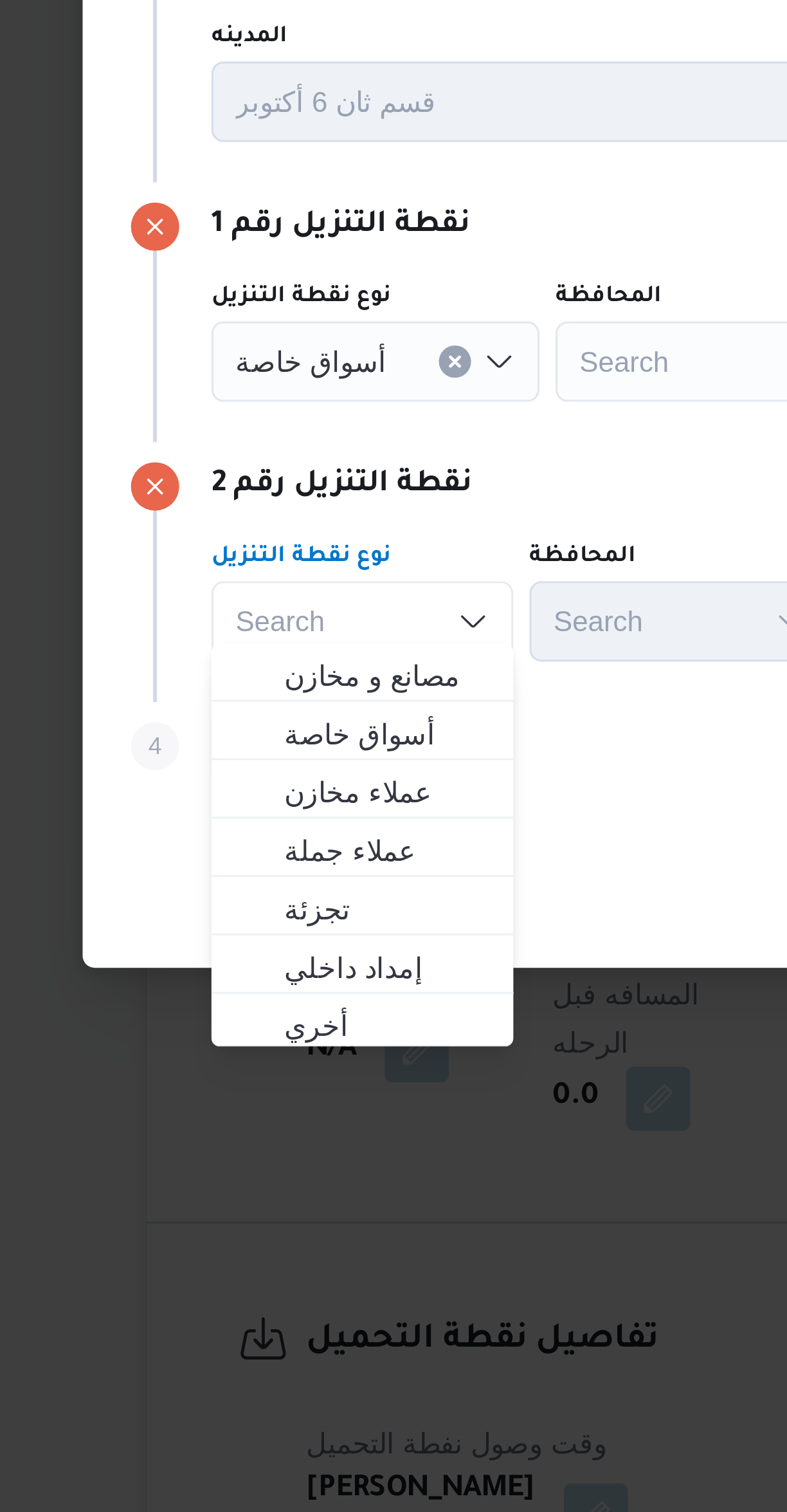
click at [261, 674] on button "Clear input" at bounding box center [266, 679] width 10 height 10
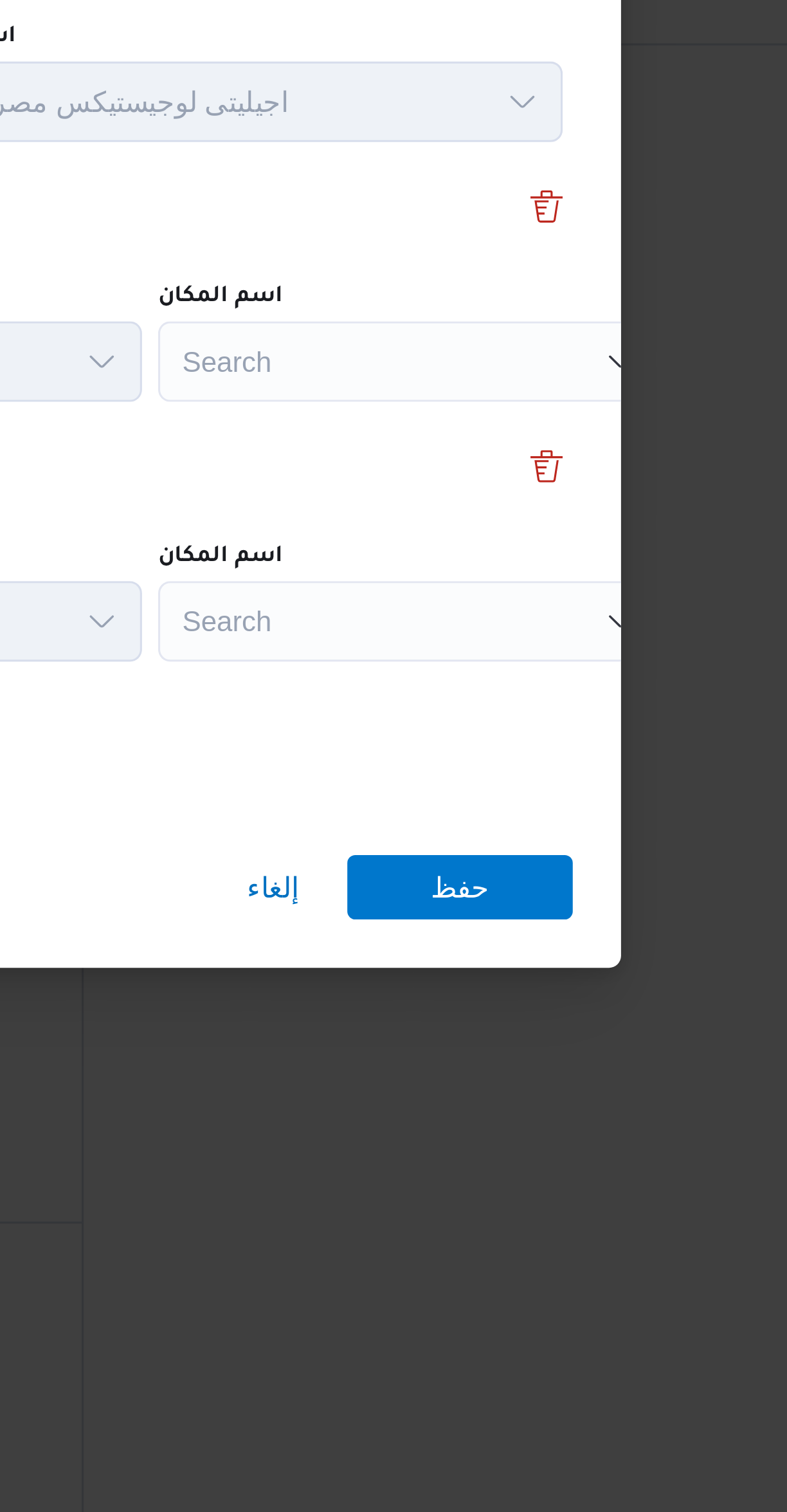
click at [536, 680] on div "Search" at bounding box center [573, 680] width 161 height 26
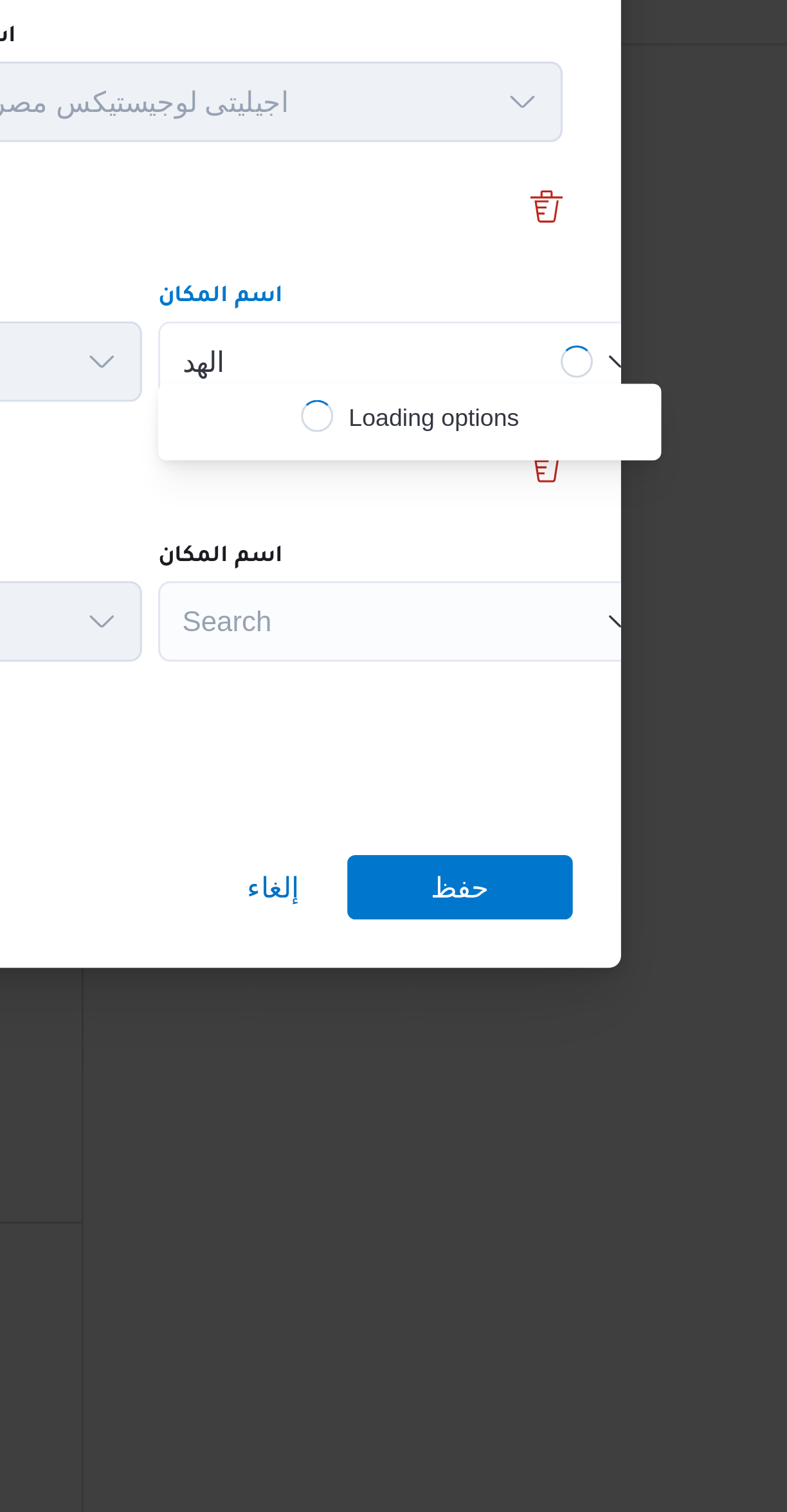
scroll to position [0, 0]
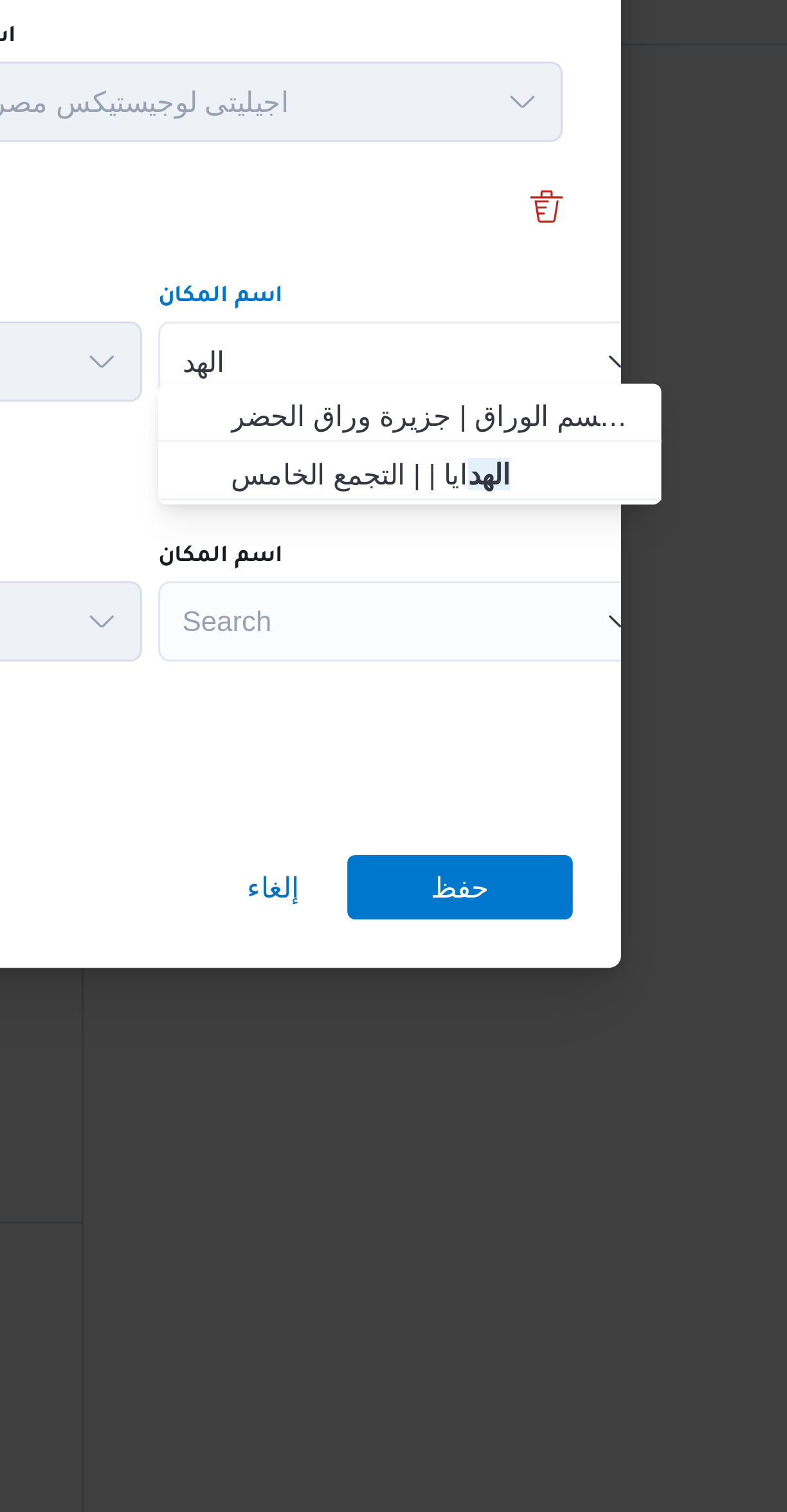
type input "الهد"
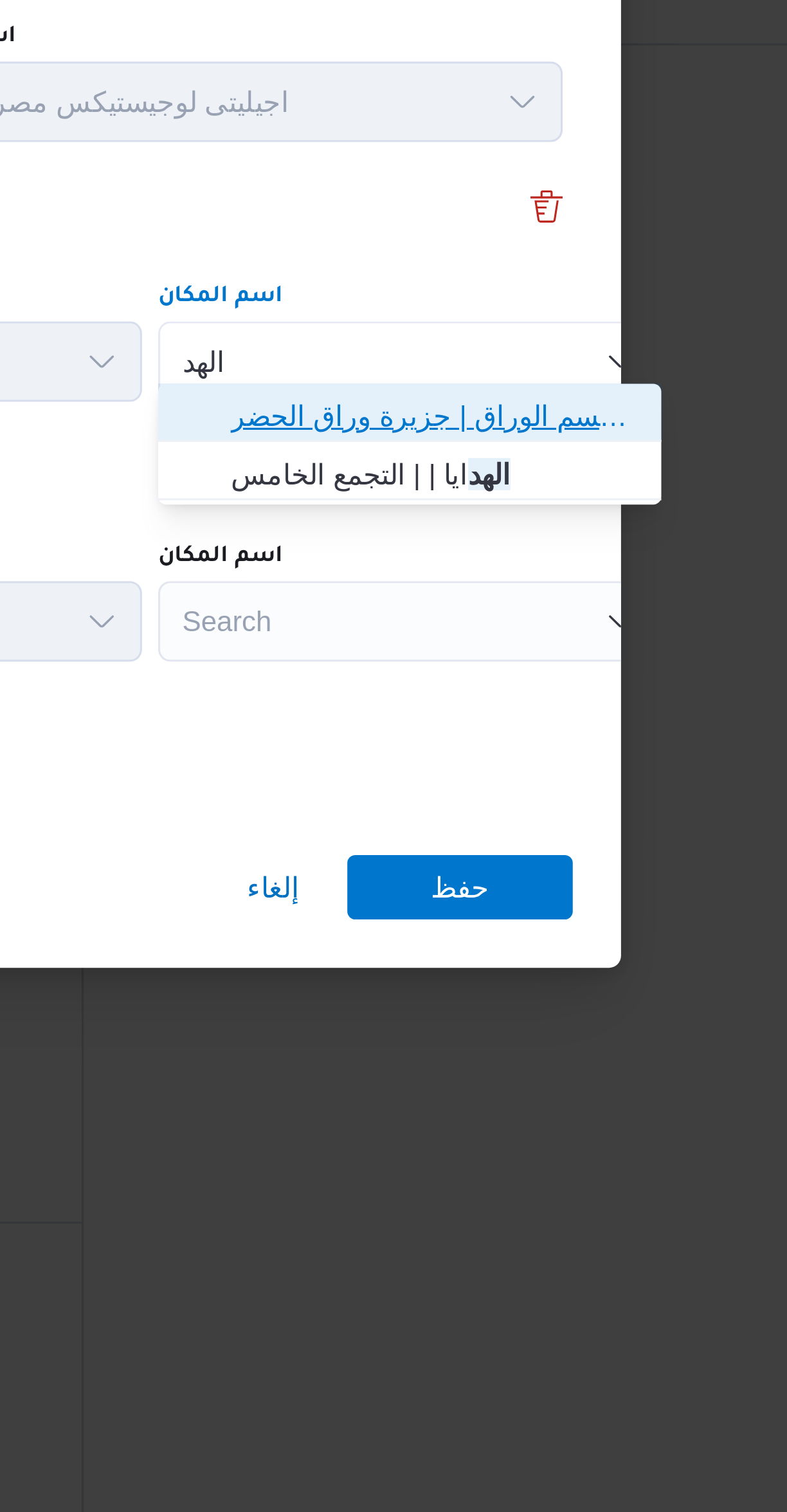
click at [536, 694] on span "الهد ف الوراق | قسم الوراق | جزيرة وراق الحضر" at bounding box center [580, 697] width 130 height 16
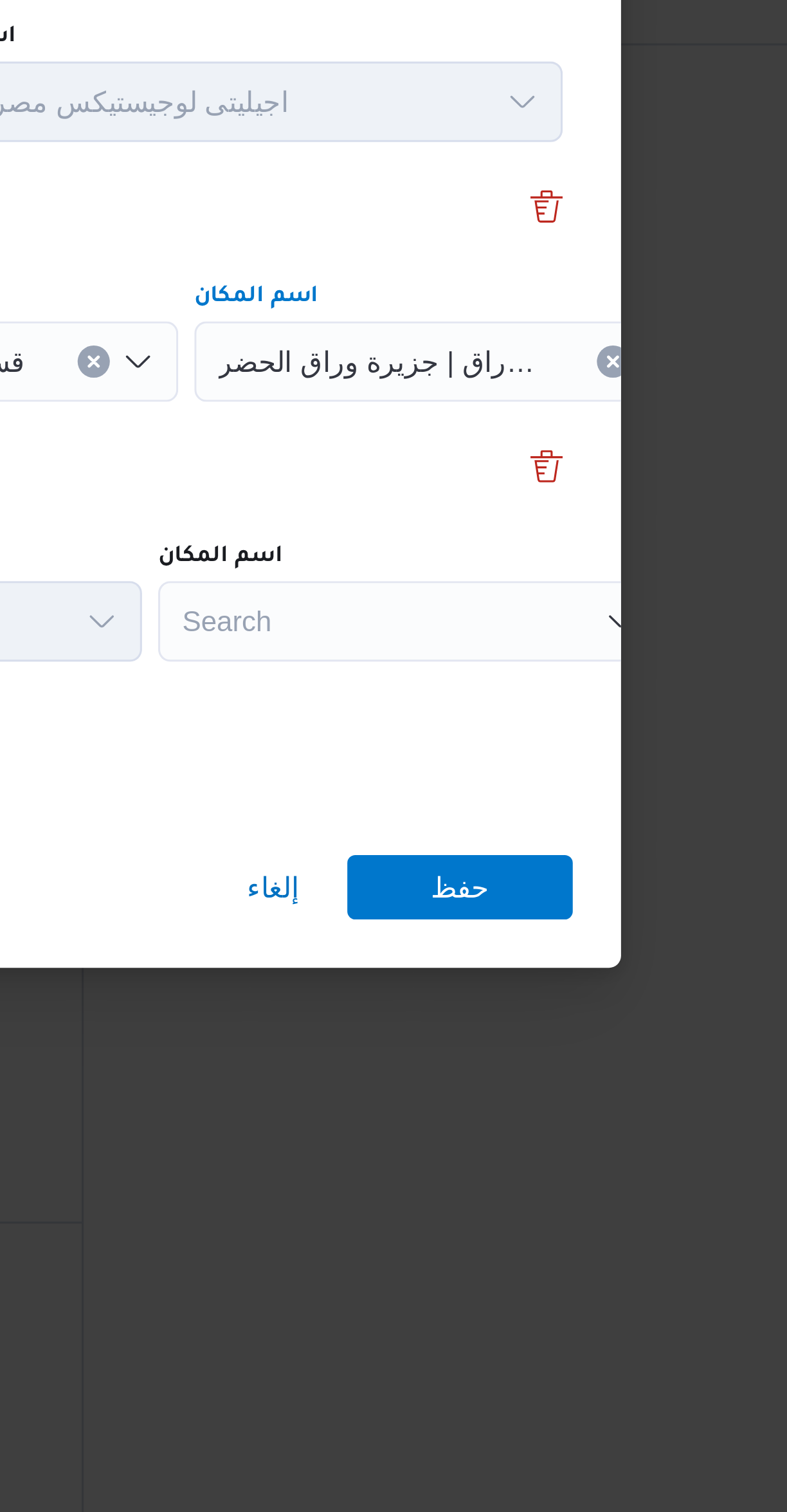
click at [532, 750] on div "Search" at bounding box center [573, 762] width 161 height 26
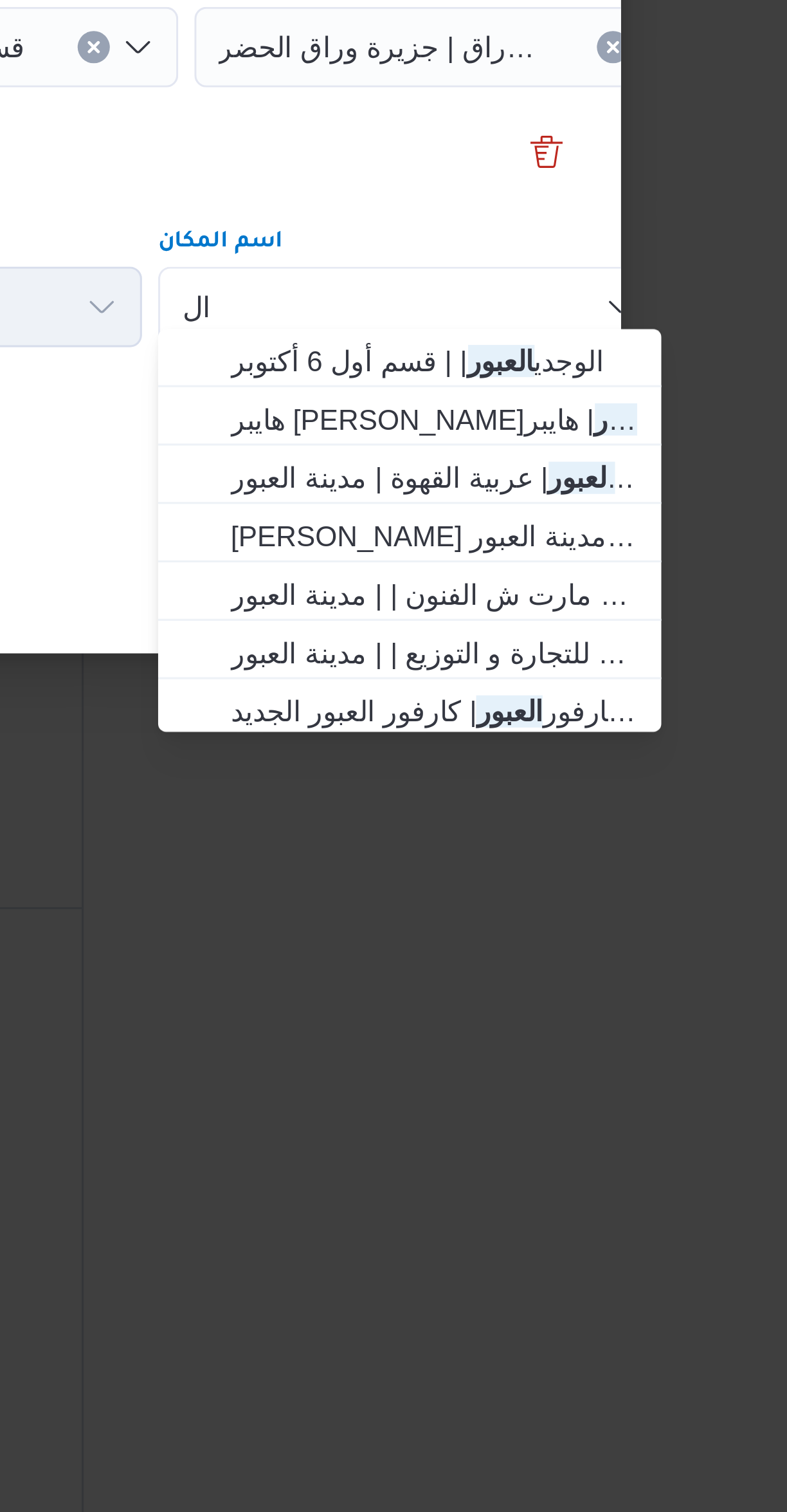
type input "ا"
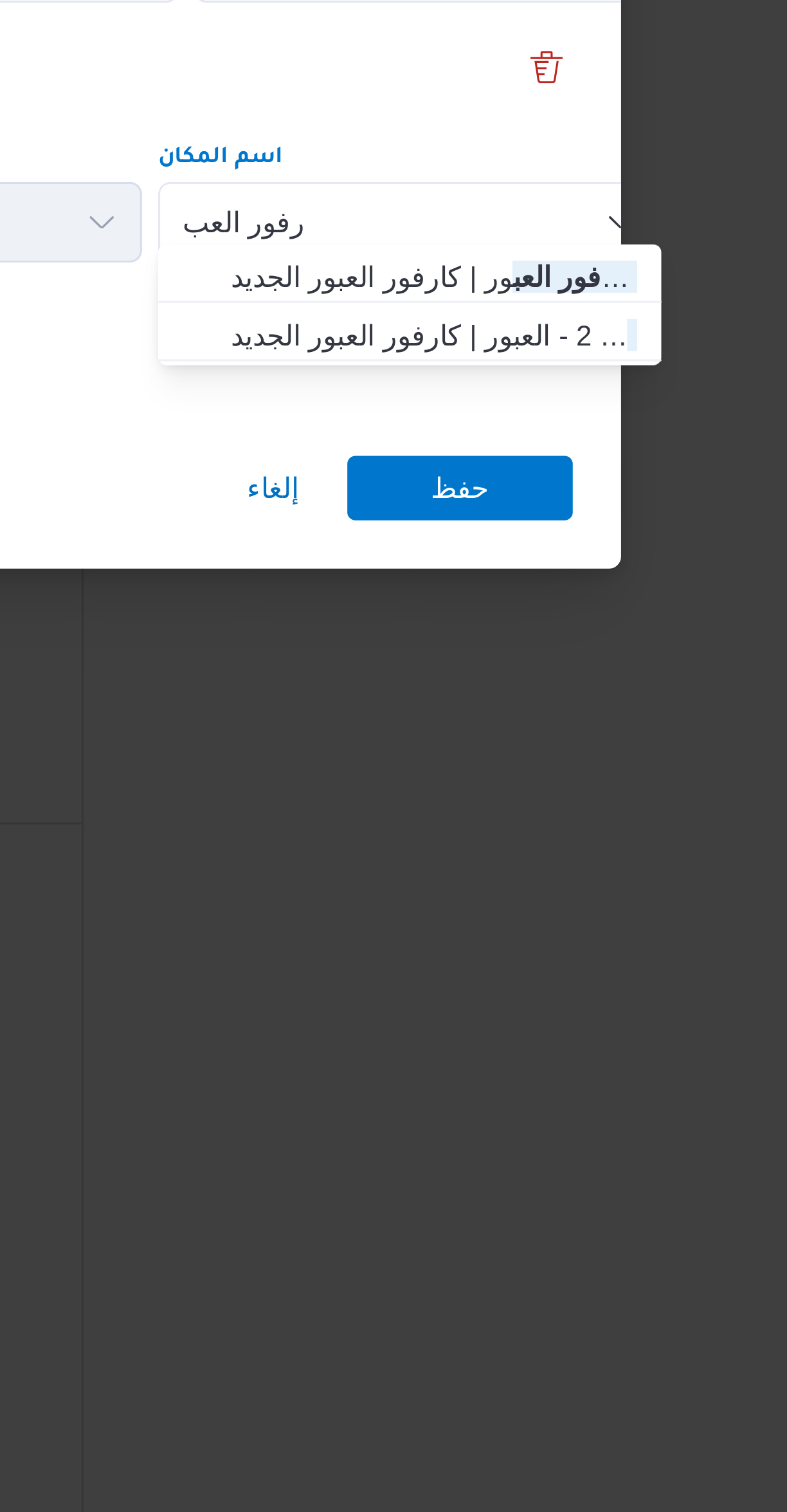
type input "كارفور العب"
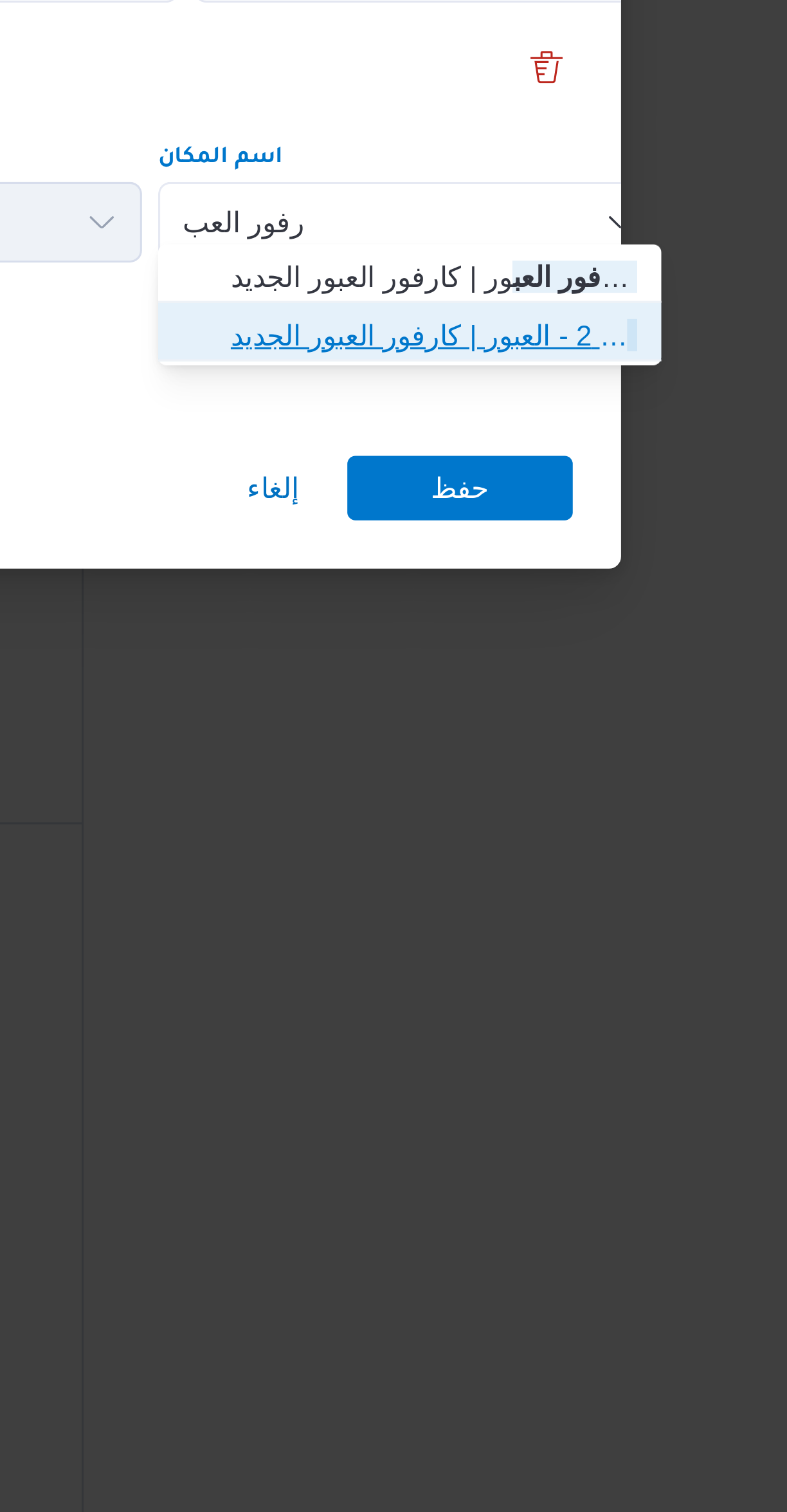
click at [532, 803] on span "كارفور العب ور 2 - العبور | كارفور العبور الجديد | null" at bounding box center [580, 798] width 130 height 16
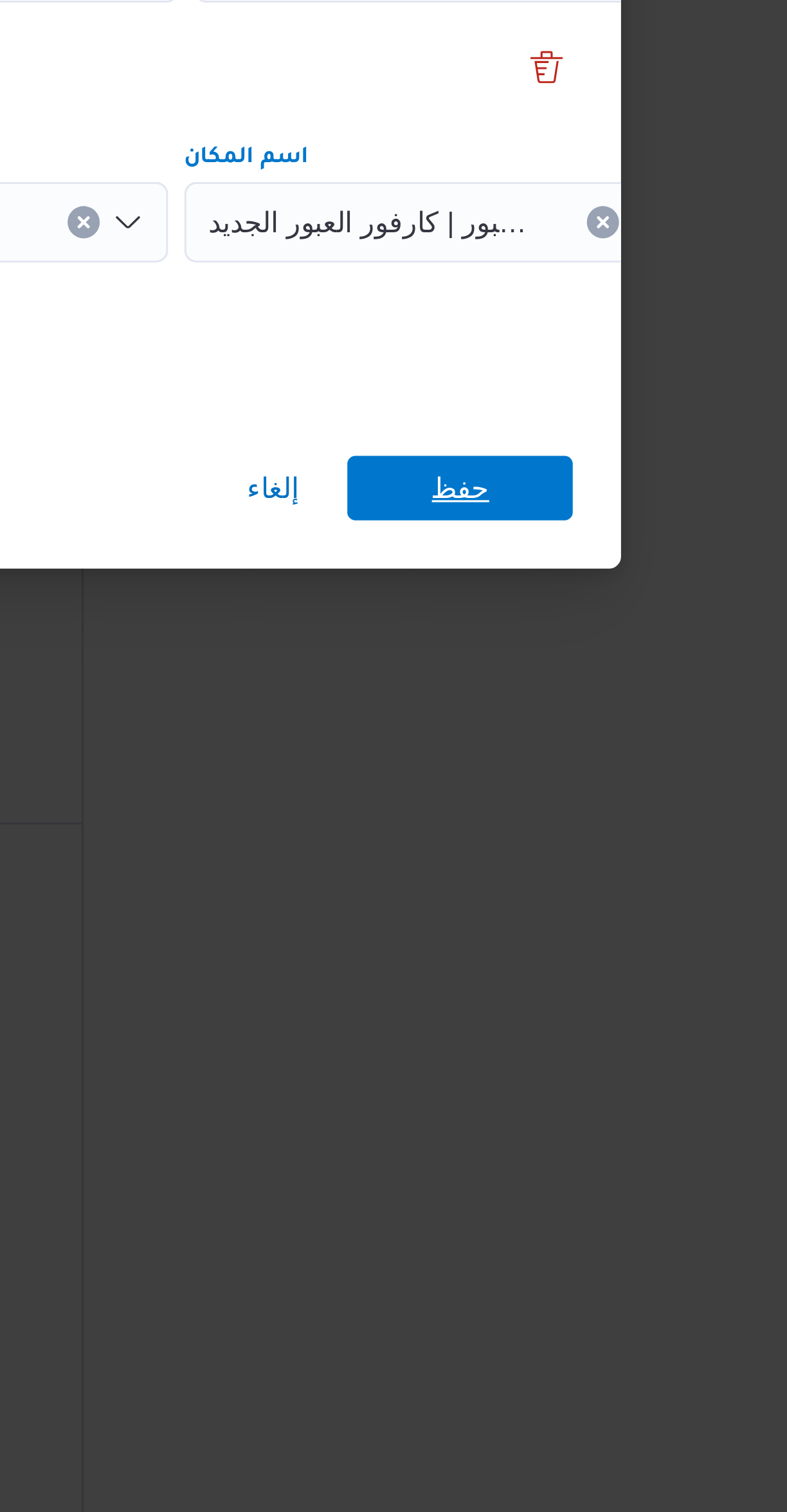
click at [574, 841] on span "حفظ" at bounding box center [589, 847] width 72 height 21
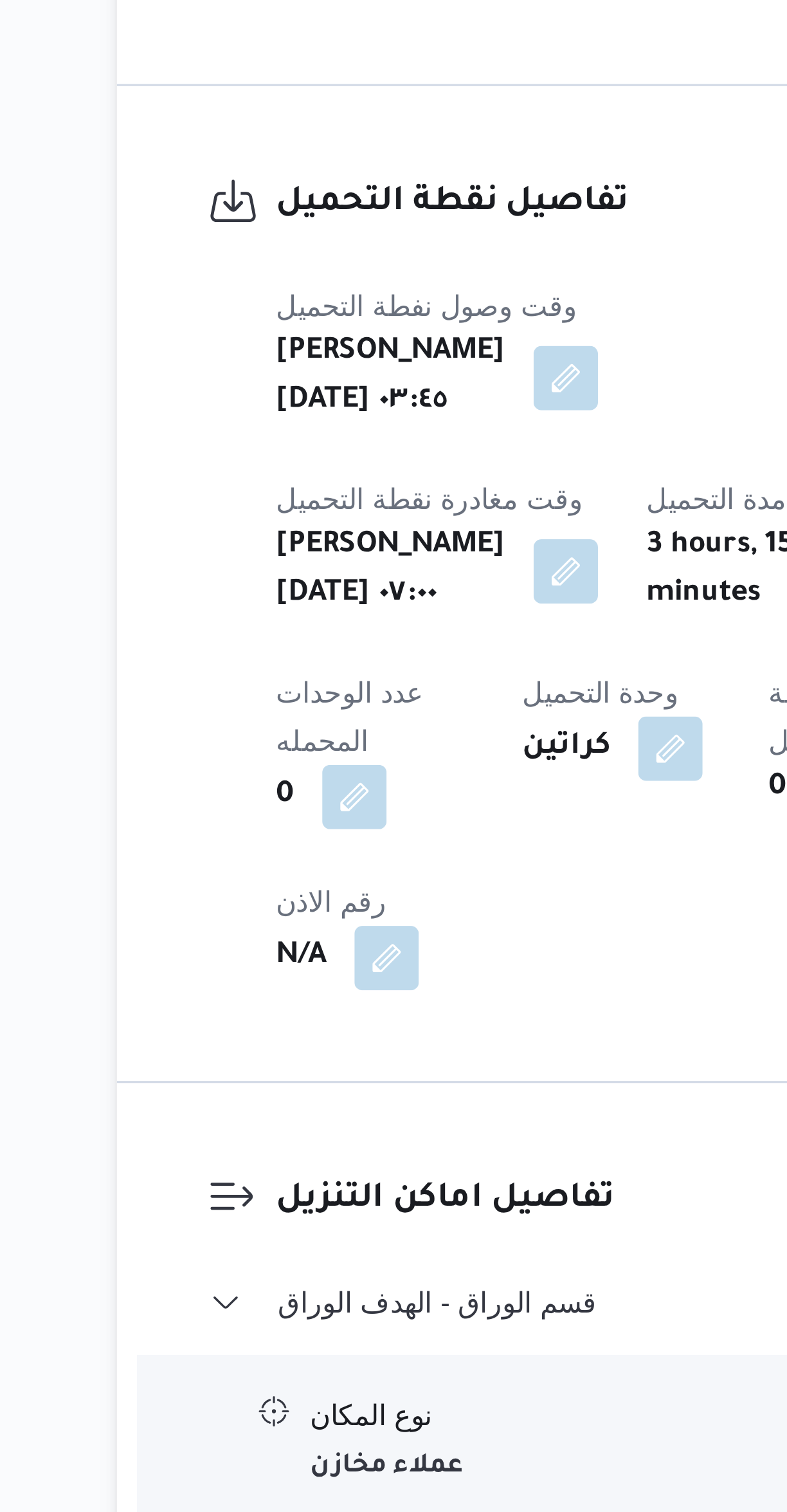
scroll to position [94, 0]
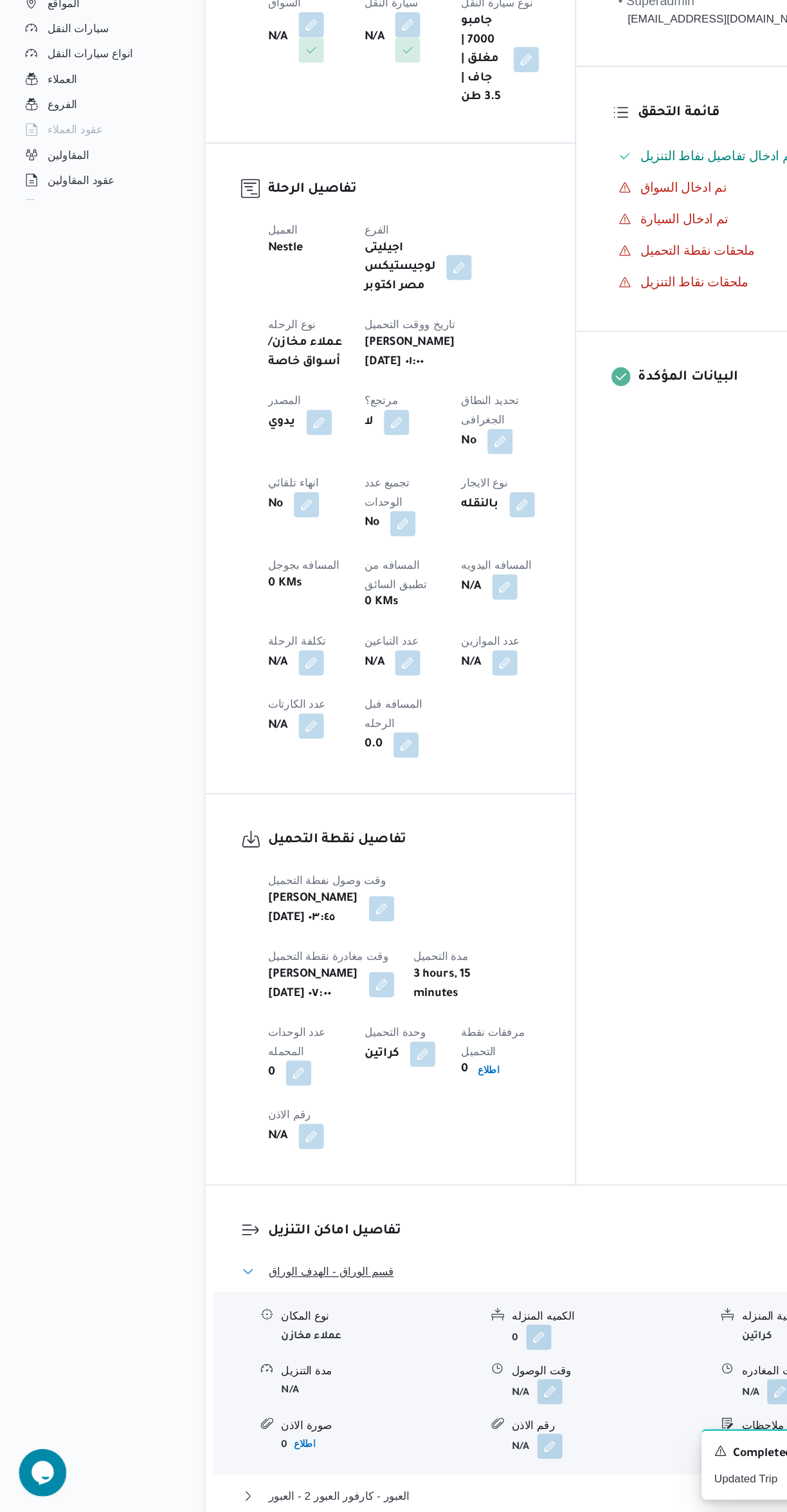
click at [451, 1309] on button "قسم الوراق - الهدف الوراق" at bounding box center [470, 1317] width 546 height 16
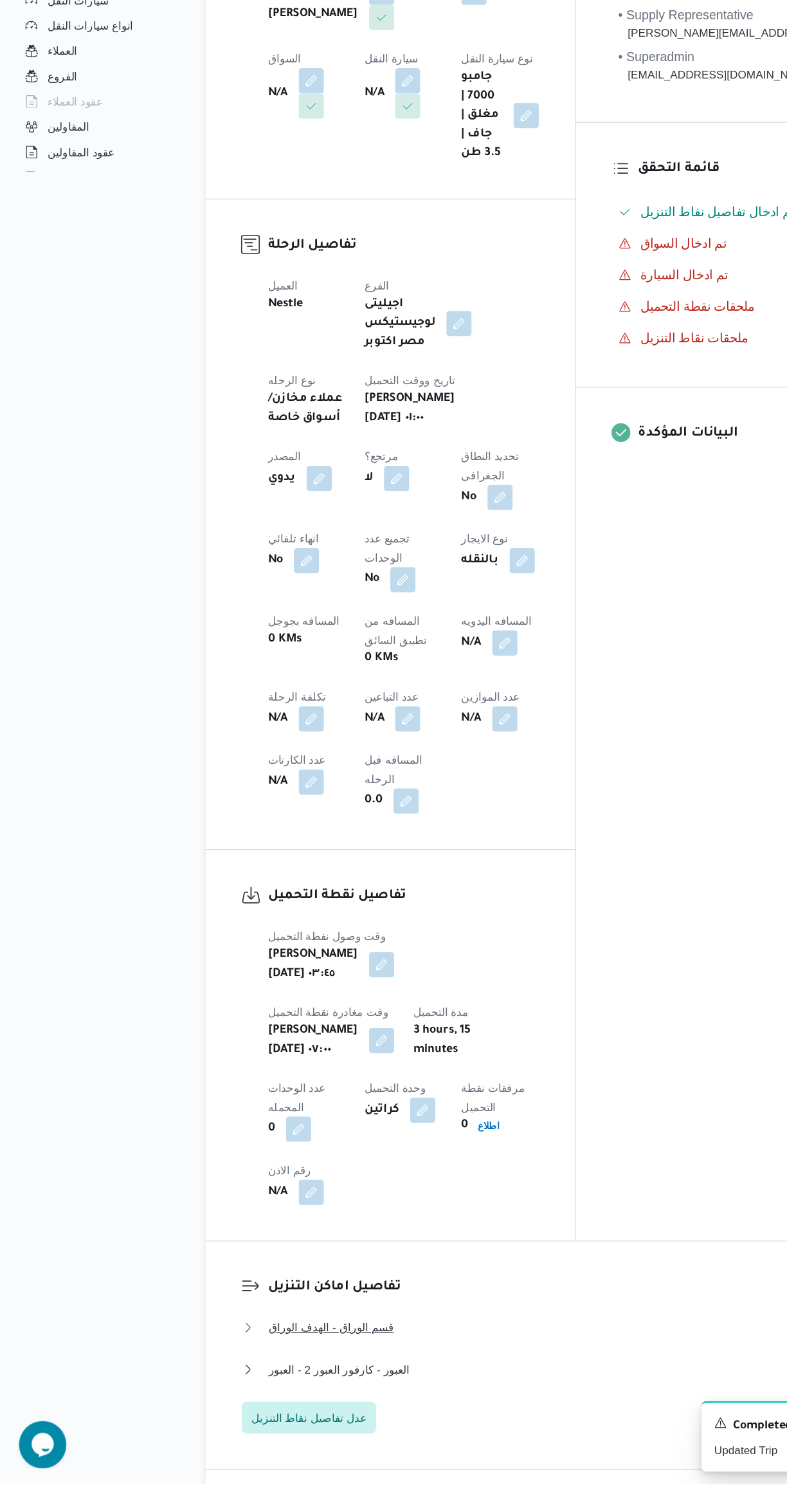
scroll to position [26, 0]
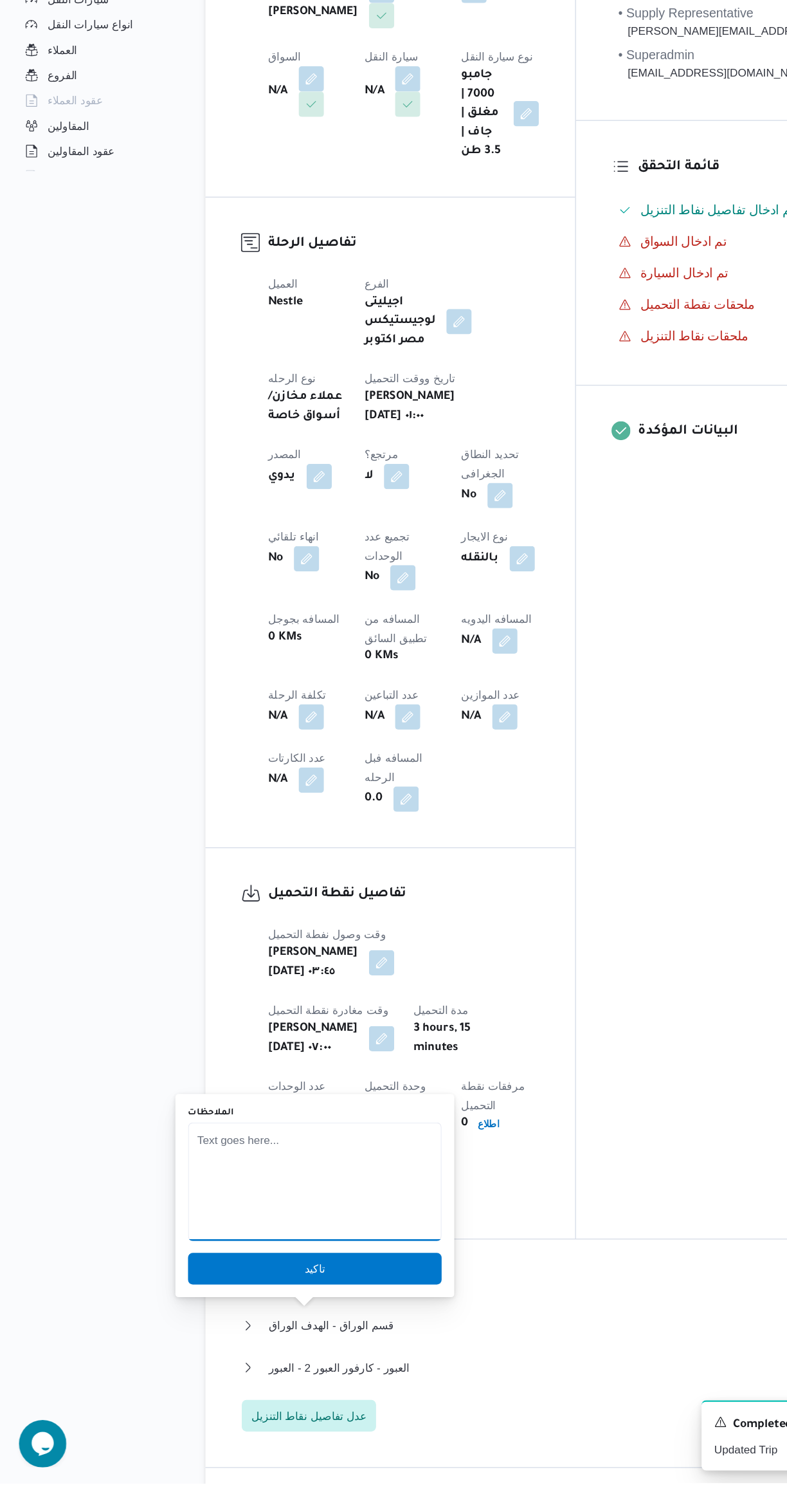
click at [280, 1230] on textarea "الملاحظات" at bounding box center [256, 1266] width 206 height 97
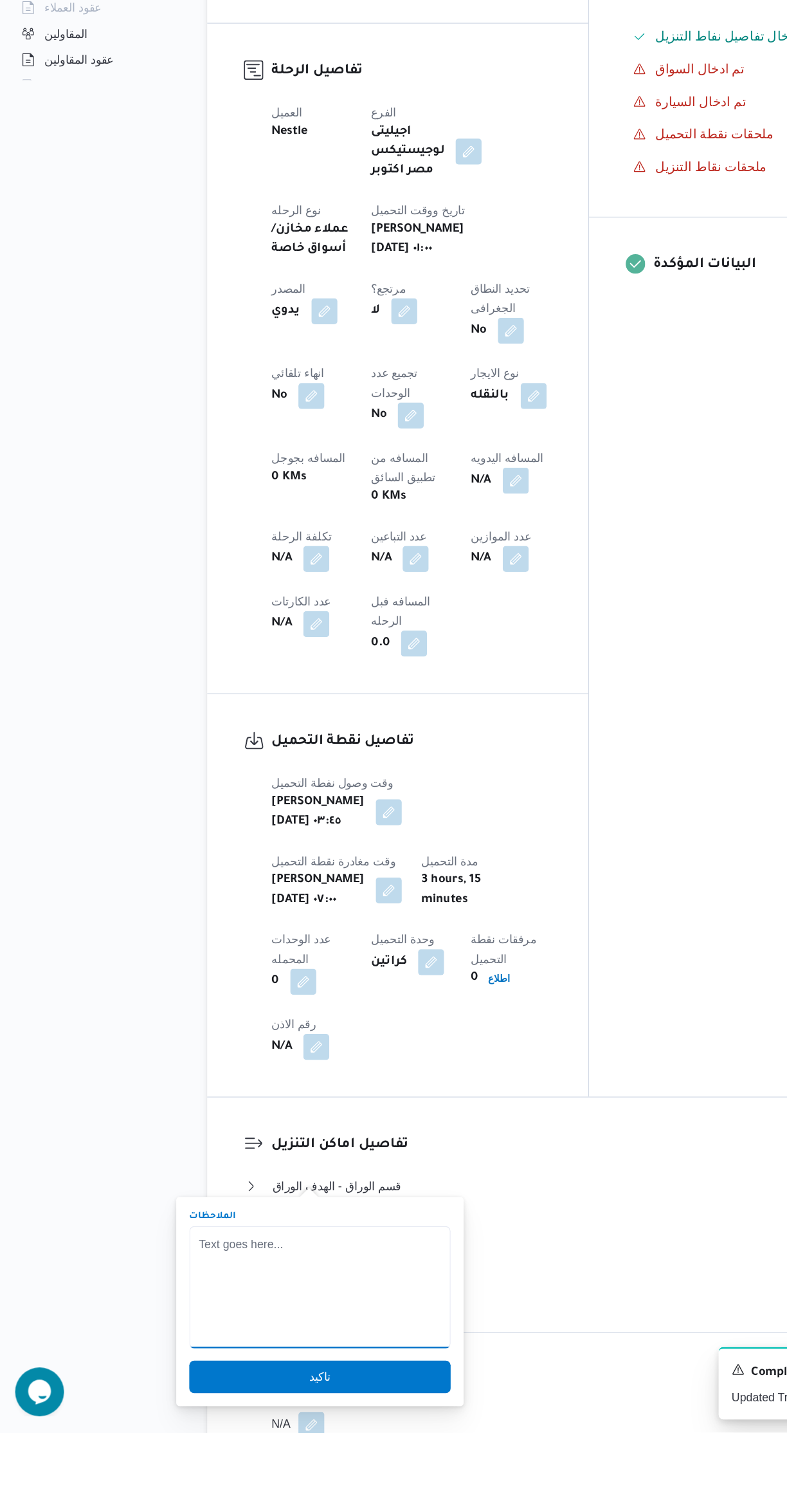
scroll to position [93, 0]
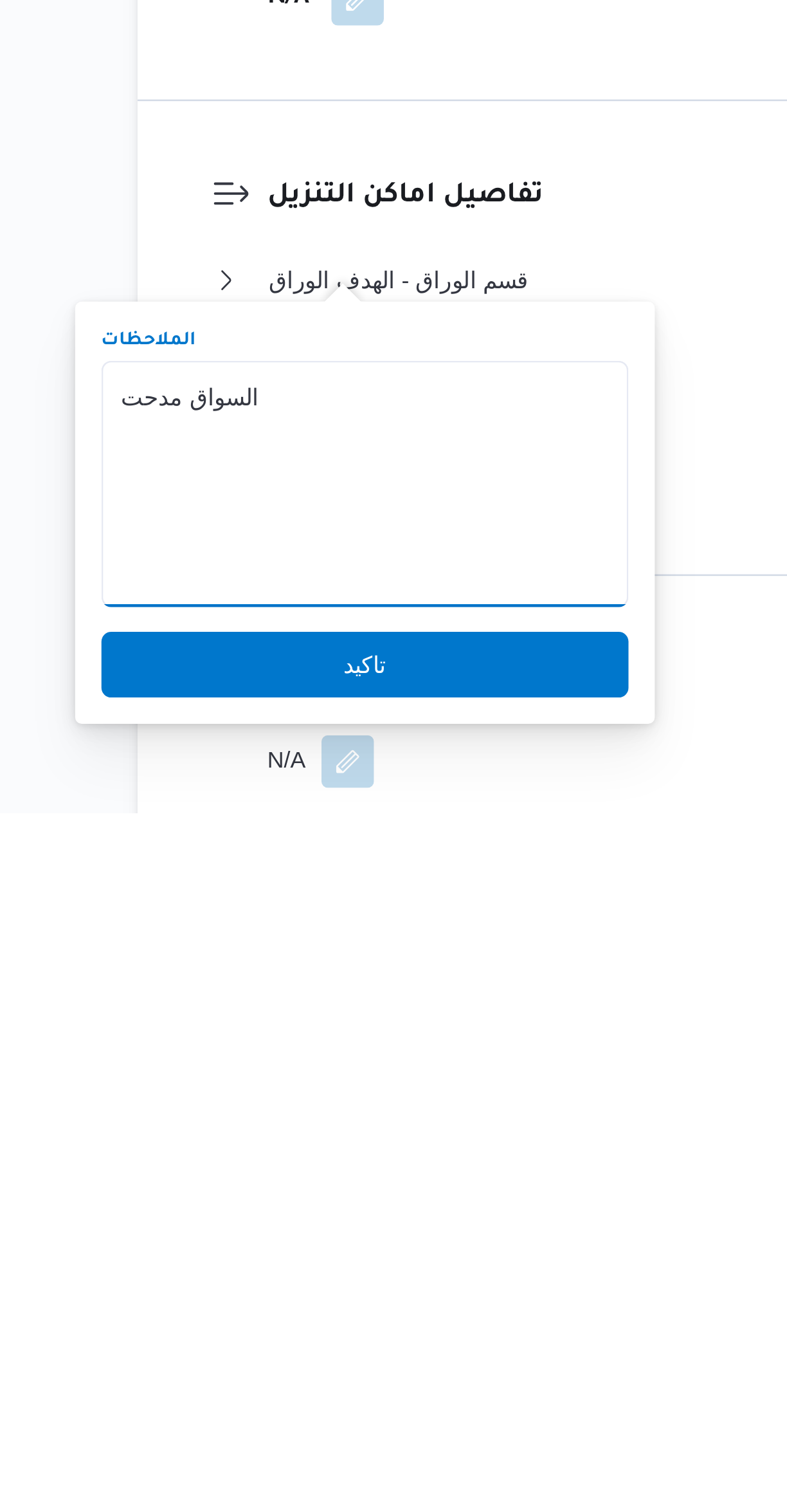
type textarea "السواق مدحت"
click at [227, 1463] on span "تاكيد" at bounding box center [256, 1454] width 206 height 26
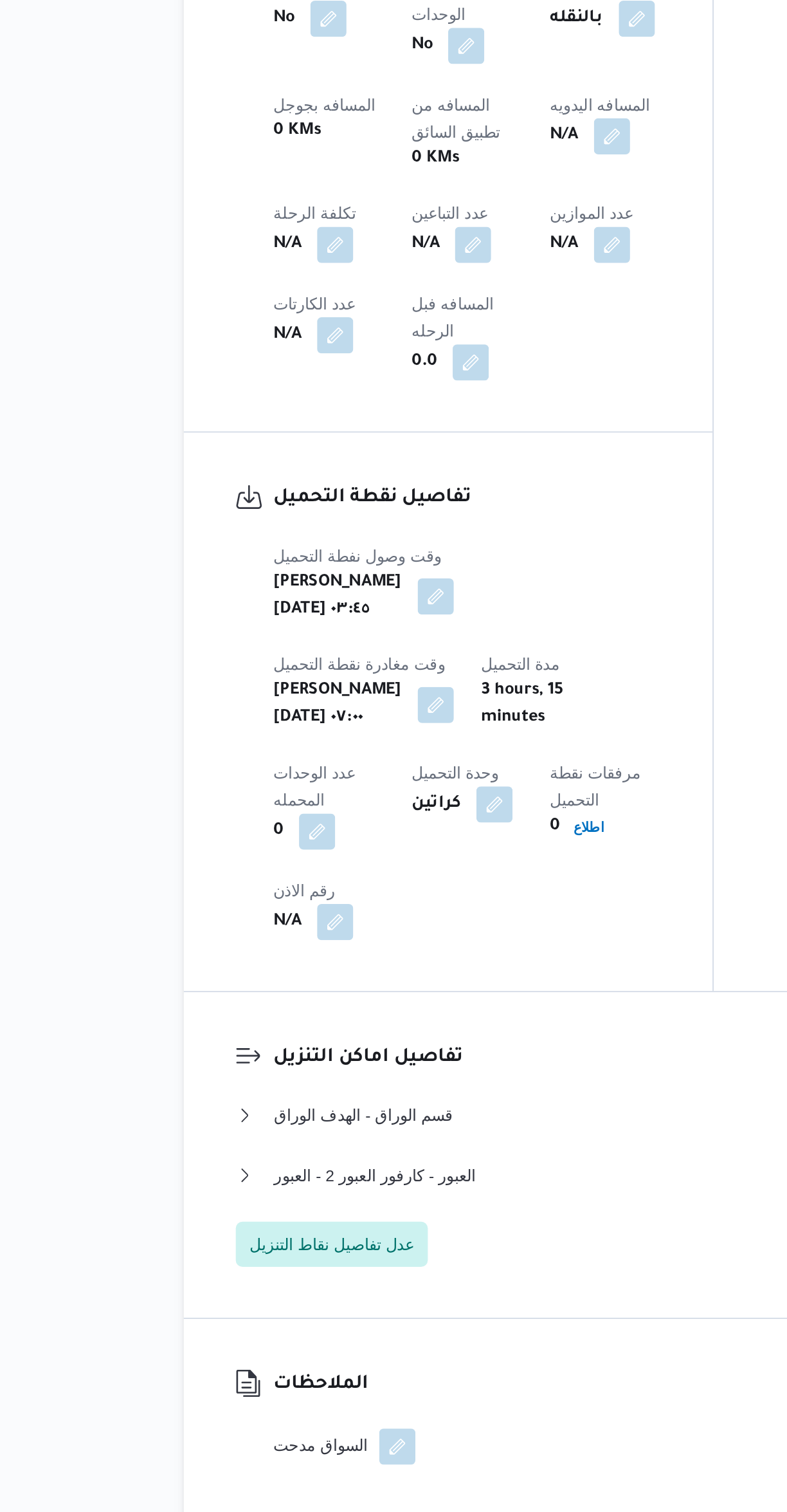
scroll to position [107, 0]
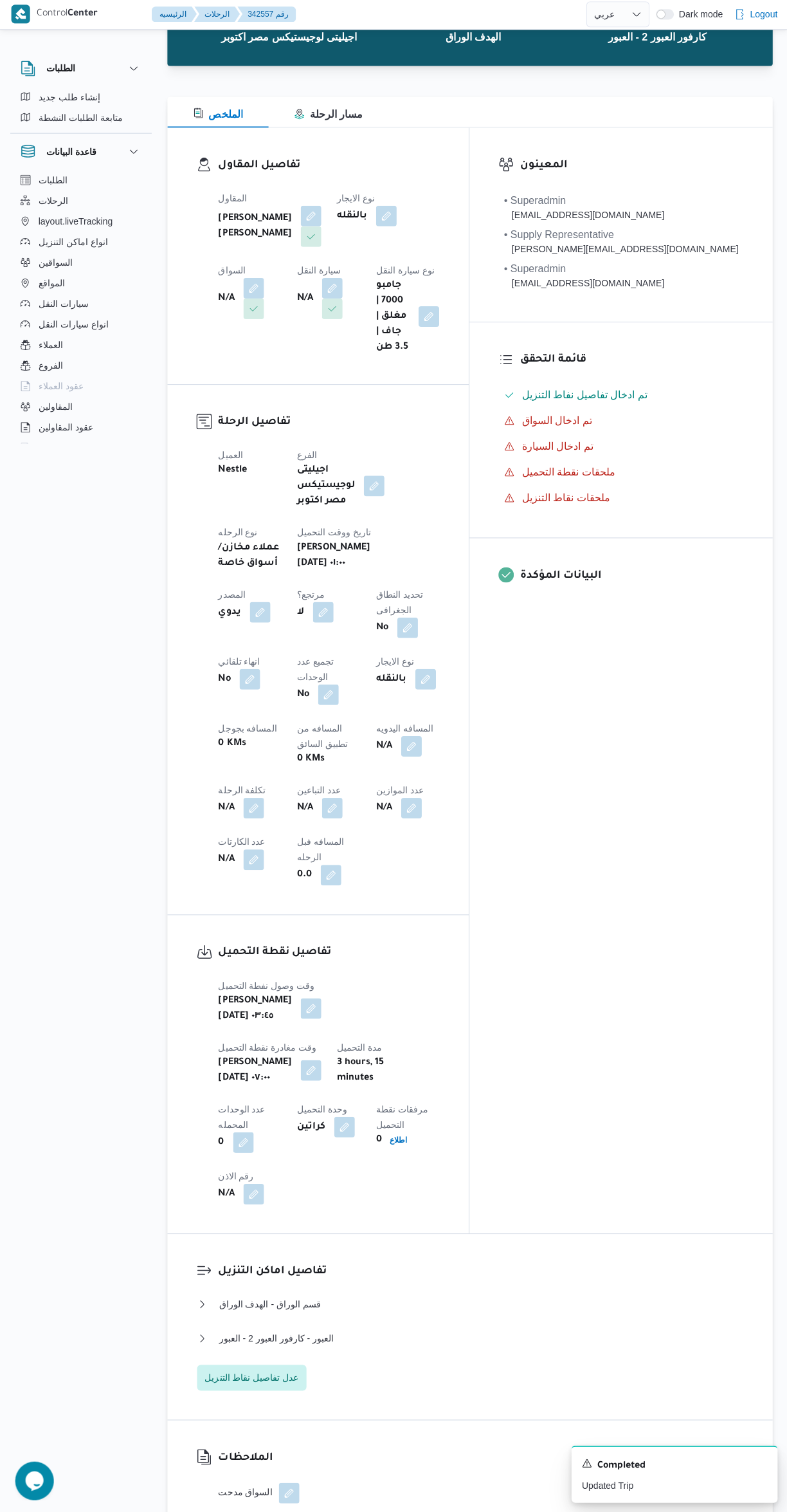
select select "ar"
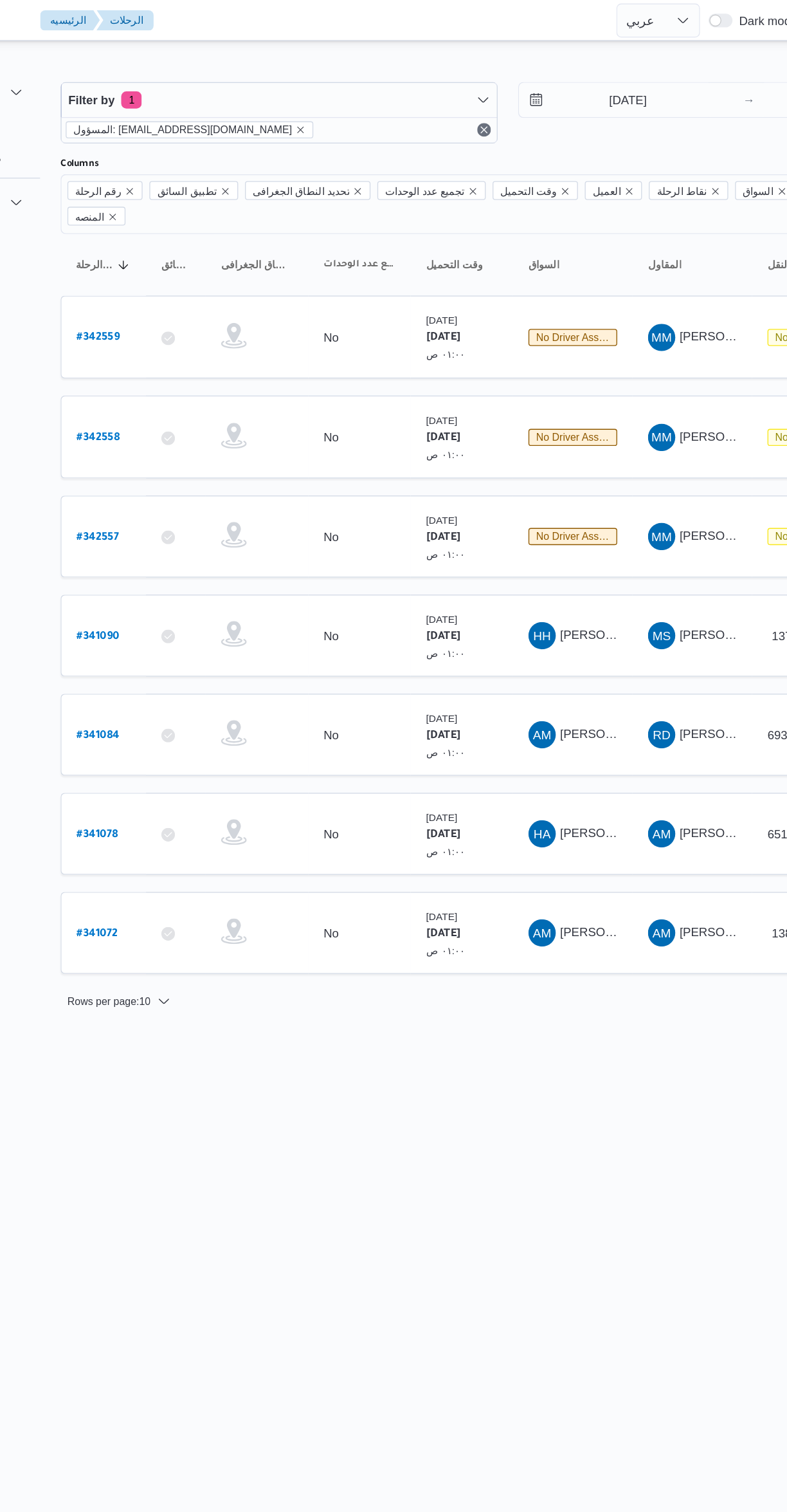
click at [195, 325] on b "# 342558" at bounding box center [195, 329] width 32 height 9
select select "ar"
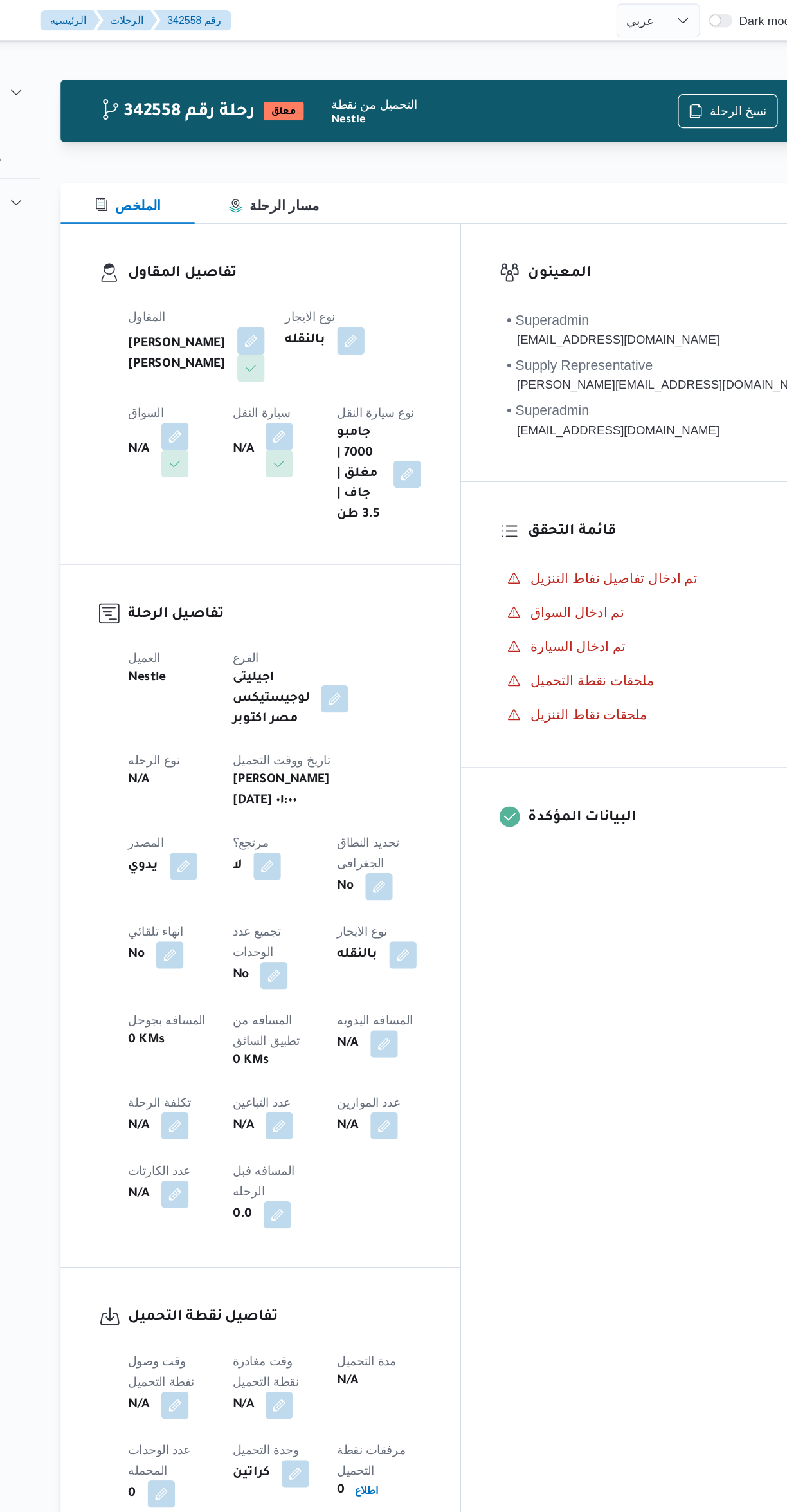
click at [264, 319] on button "button" at bounding box center [253, 328] width 21 height 21
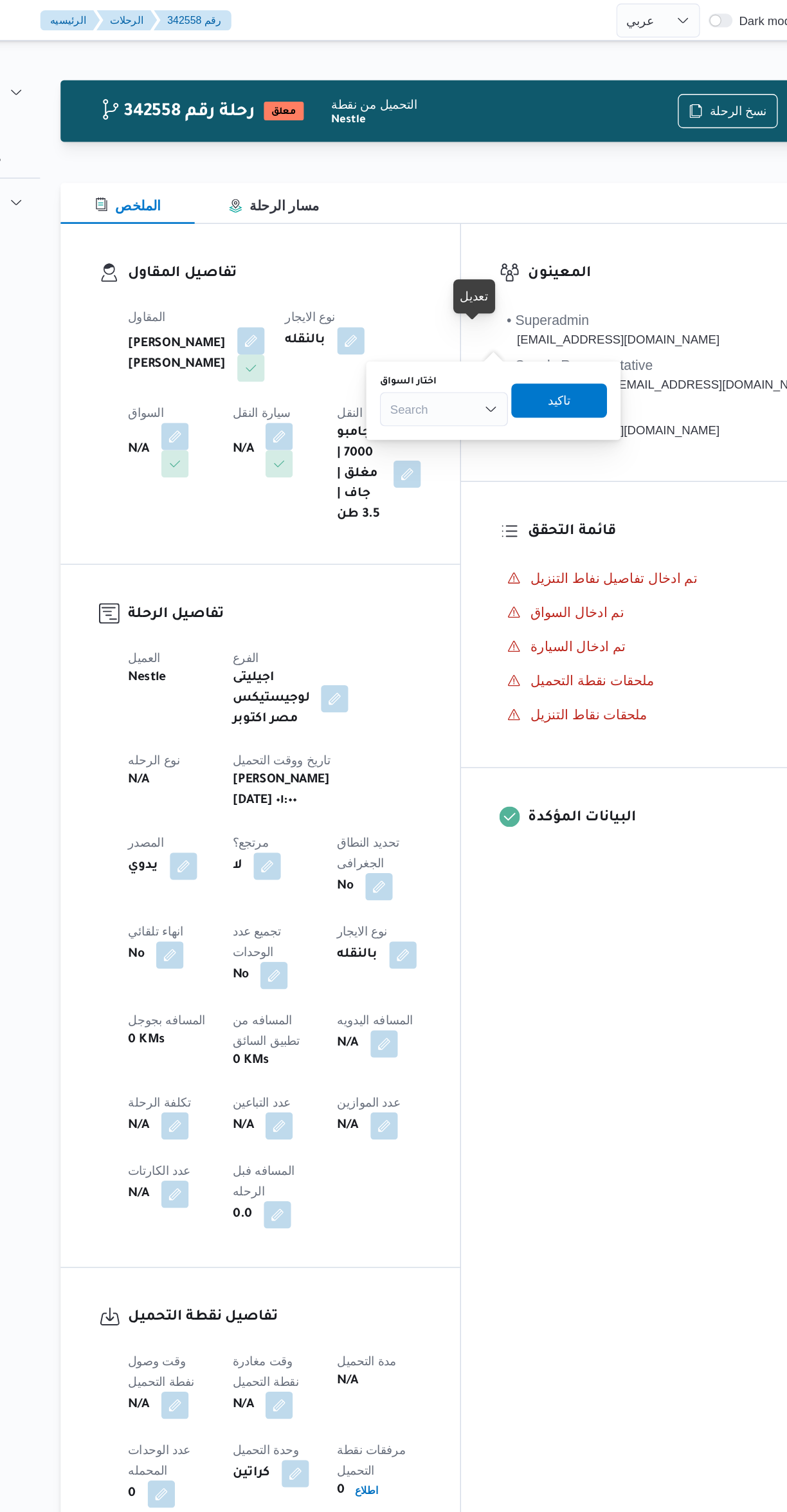
click at [437, 318] on div "Search" at bounding box center [456, 309] width 97 height 26
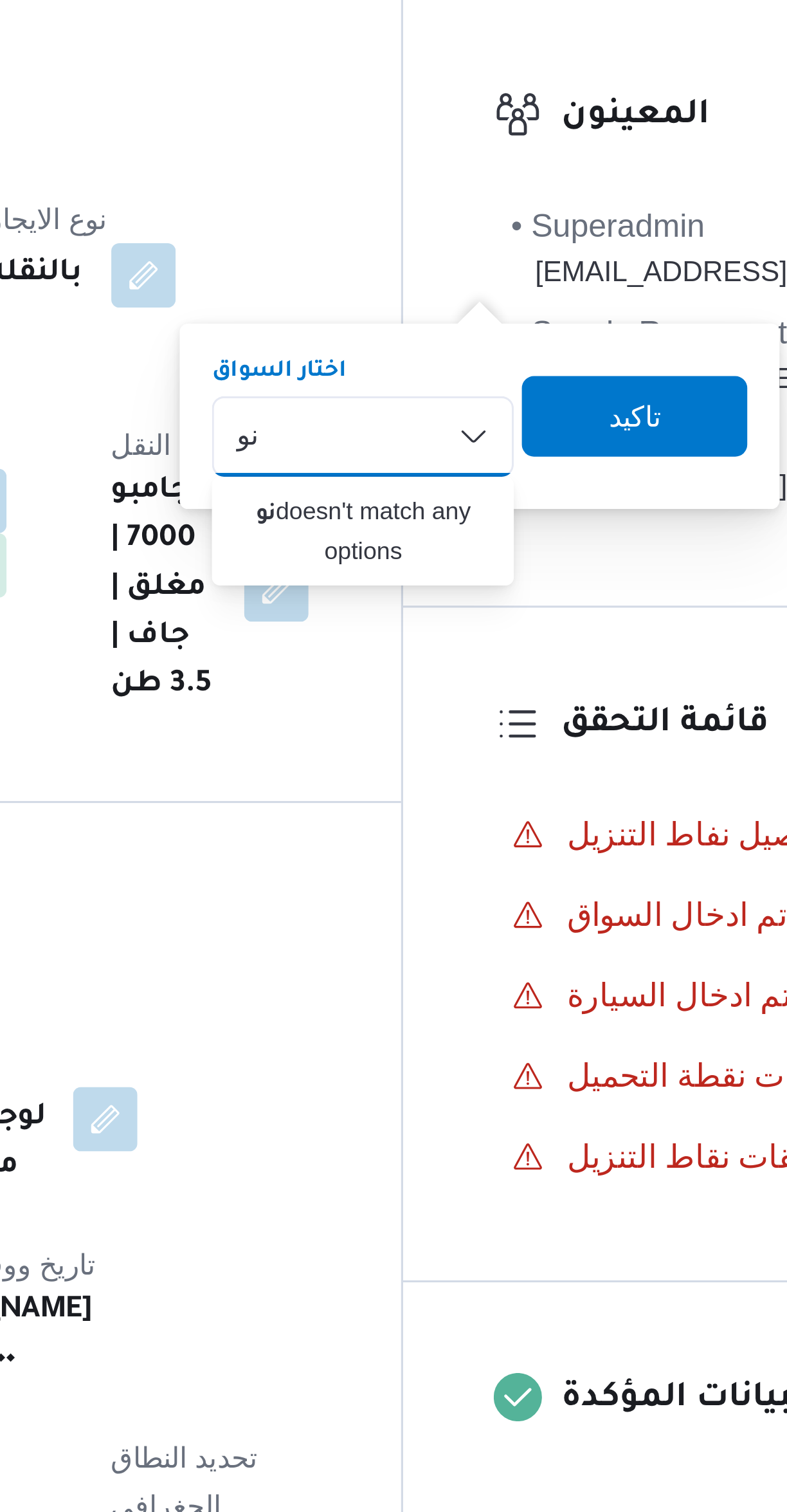
type input "نو"
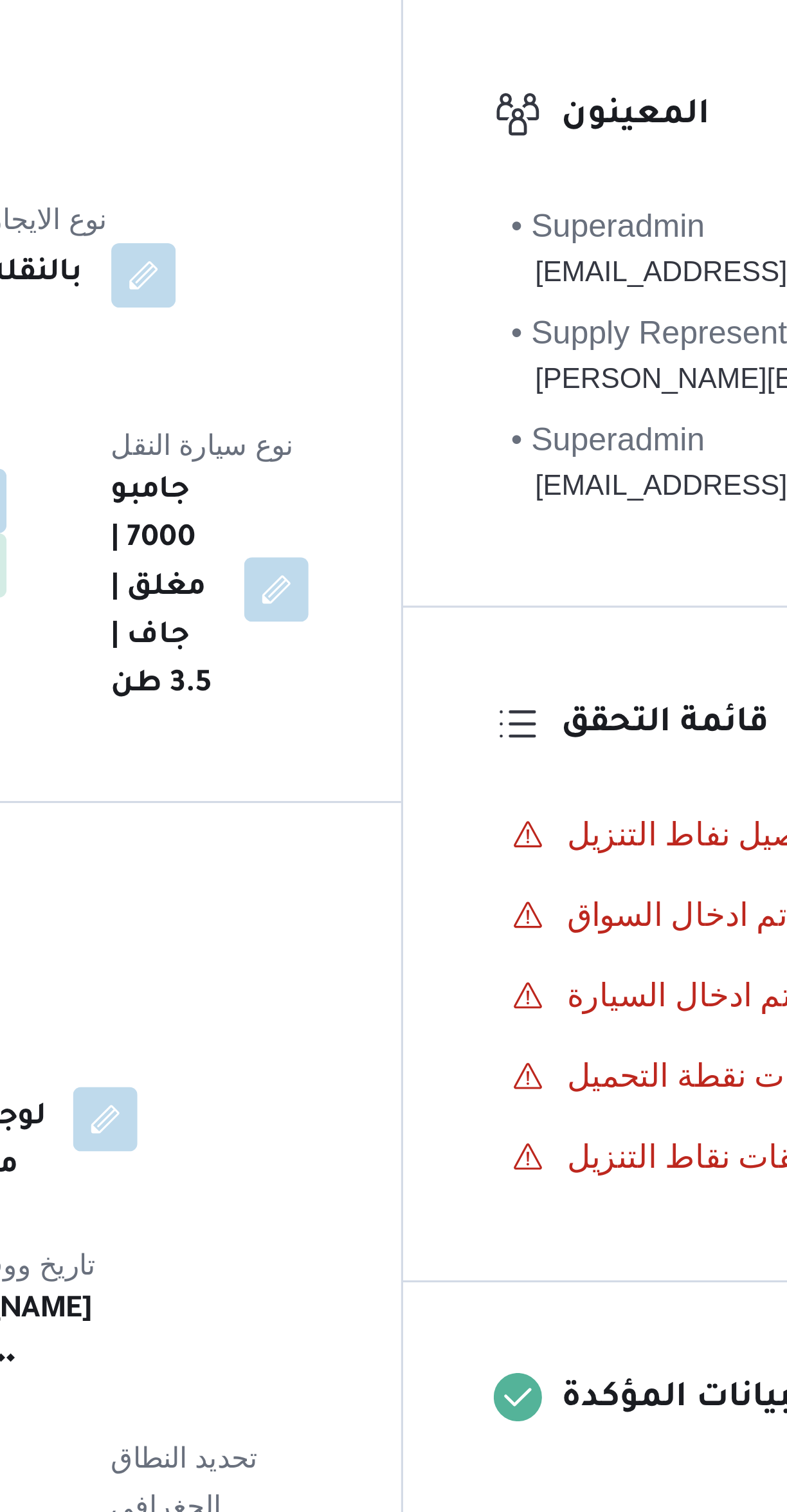
click at [447, 361] on div "المقاول [PERSON_NAME] [PERSON_NAME] نوع الايجار بالنقله السواق N/A سيارة النقل …" at bounding box center [328, 313] width 237 height 180
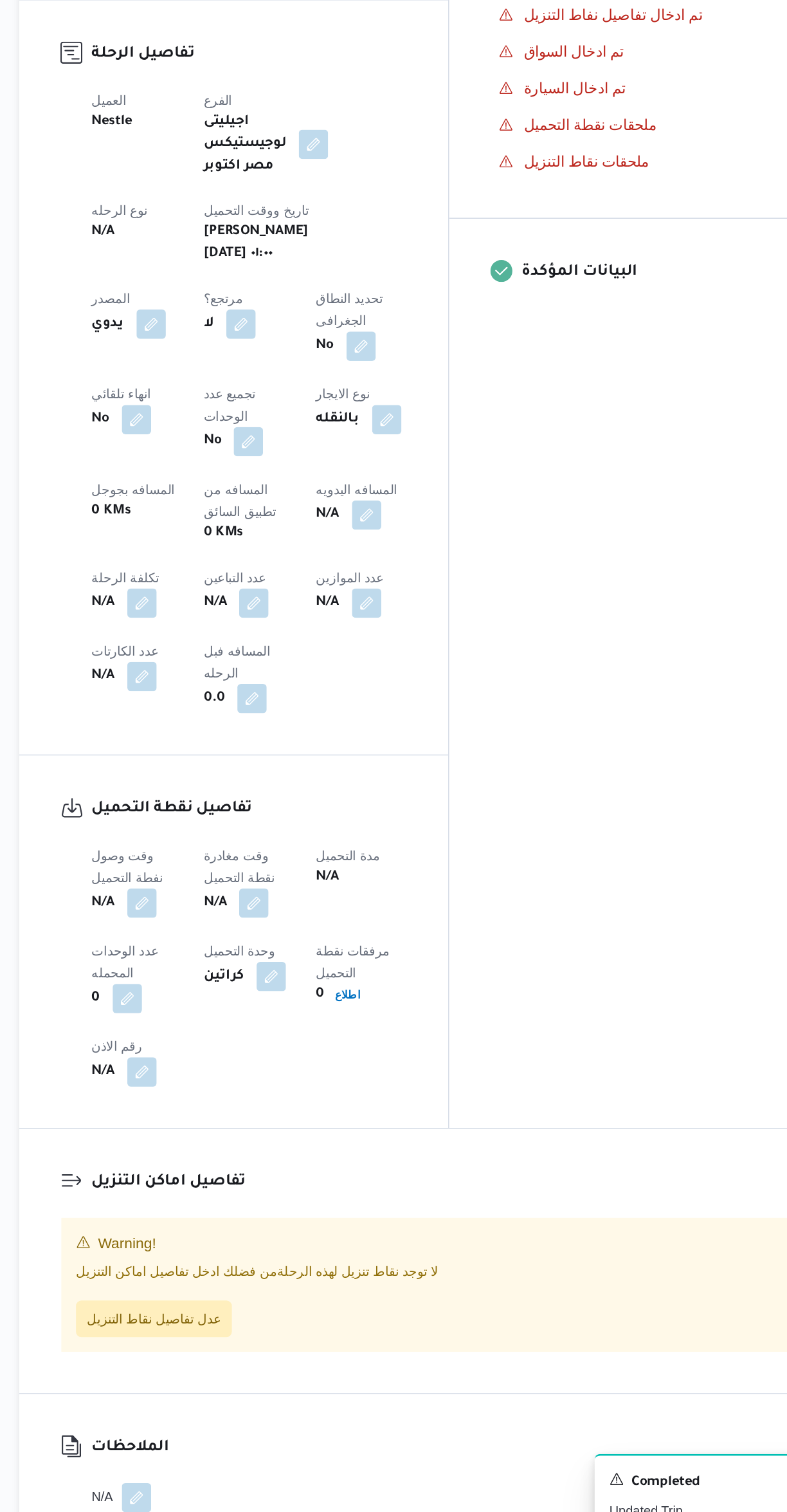
click at [251, 1048] on button "button" at bounding box center [253, 1058] width 21 height 21
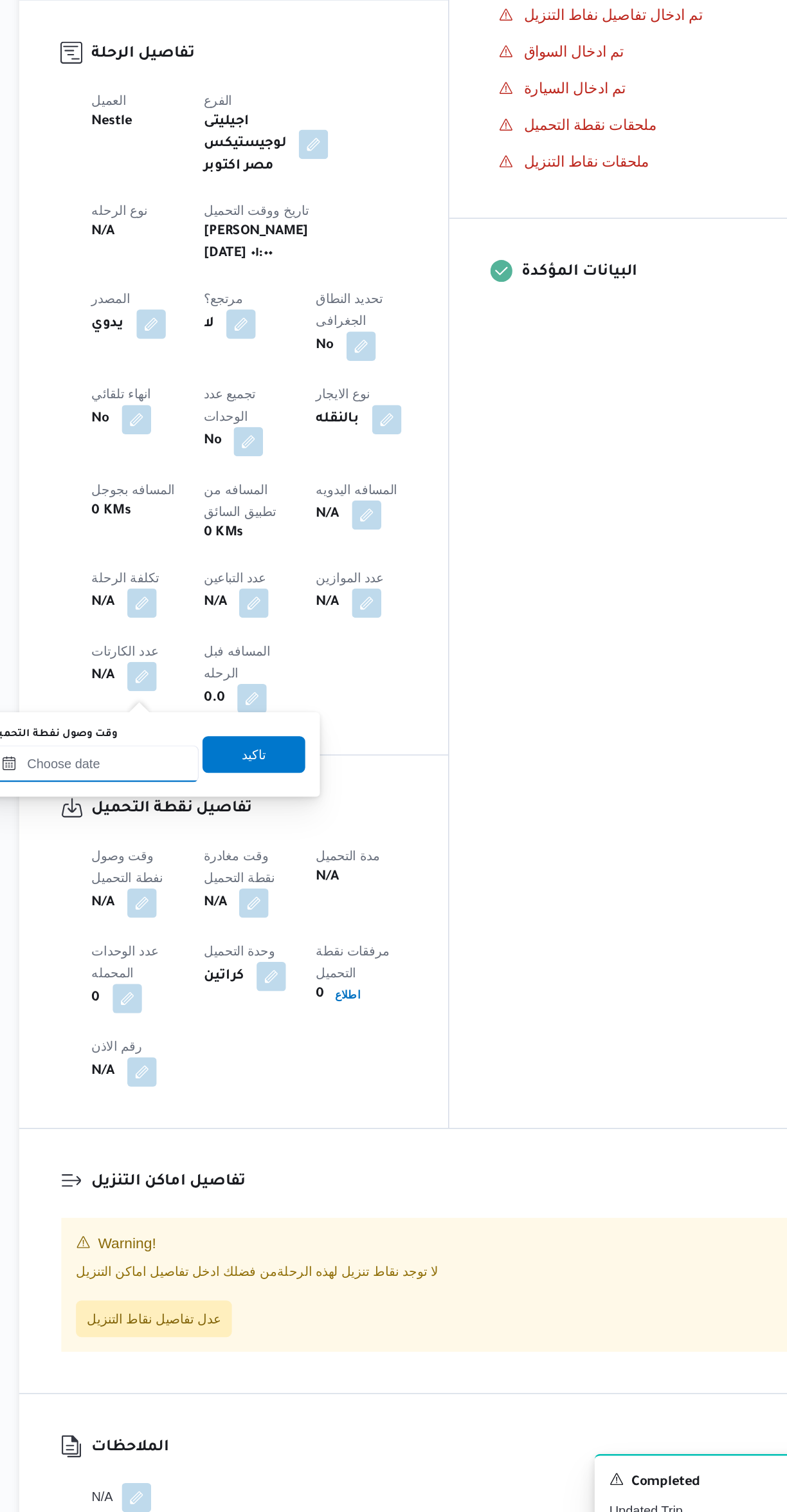
click at [239, 960] on input "وقت وصول نفطة التحميل" at bounding box center [220, 961] width 146 height 26
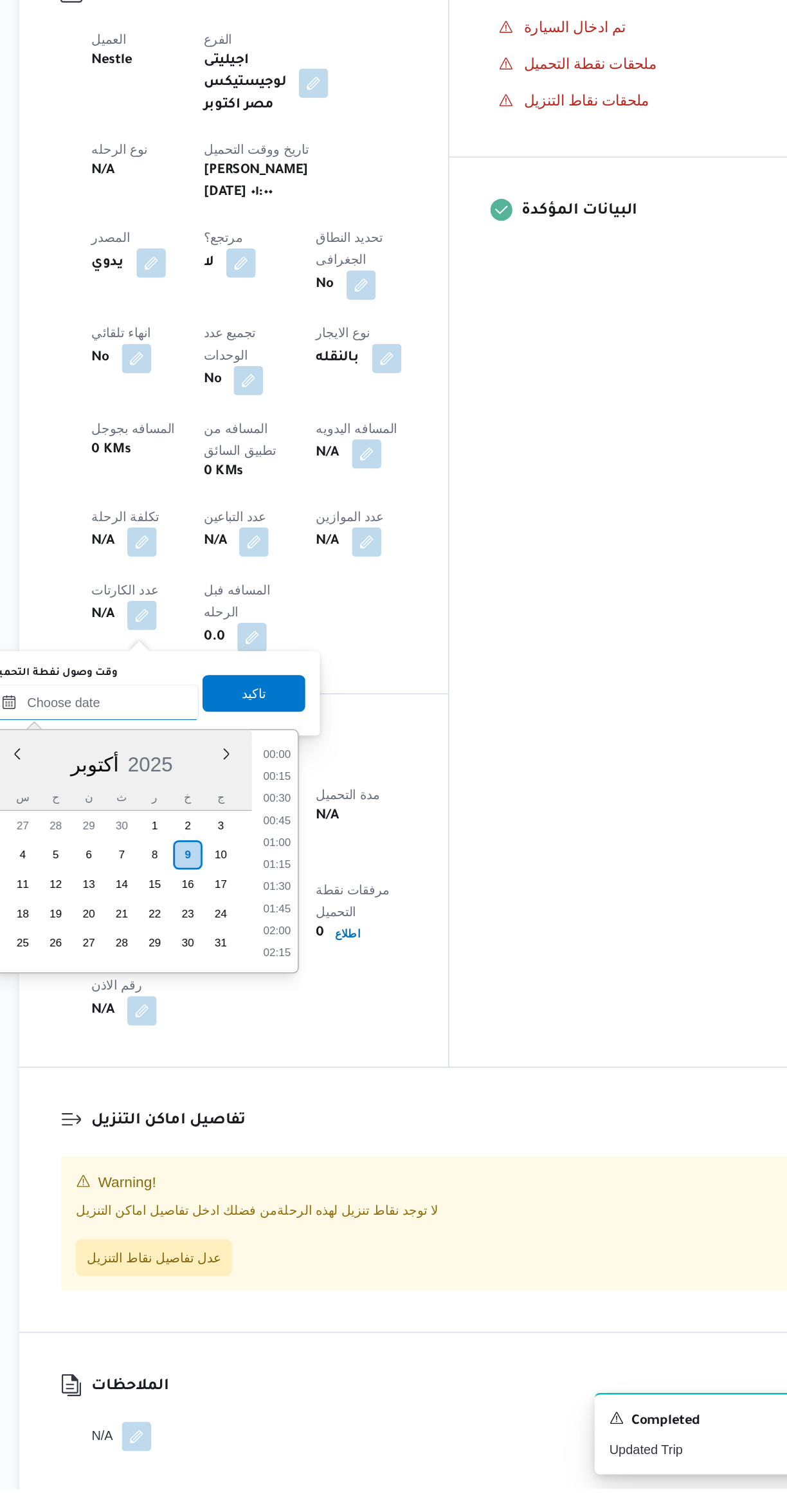
scroll to position [663, 0]
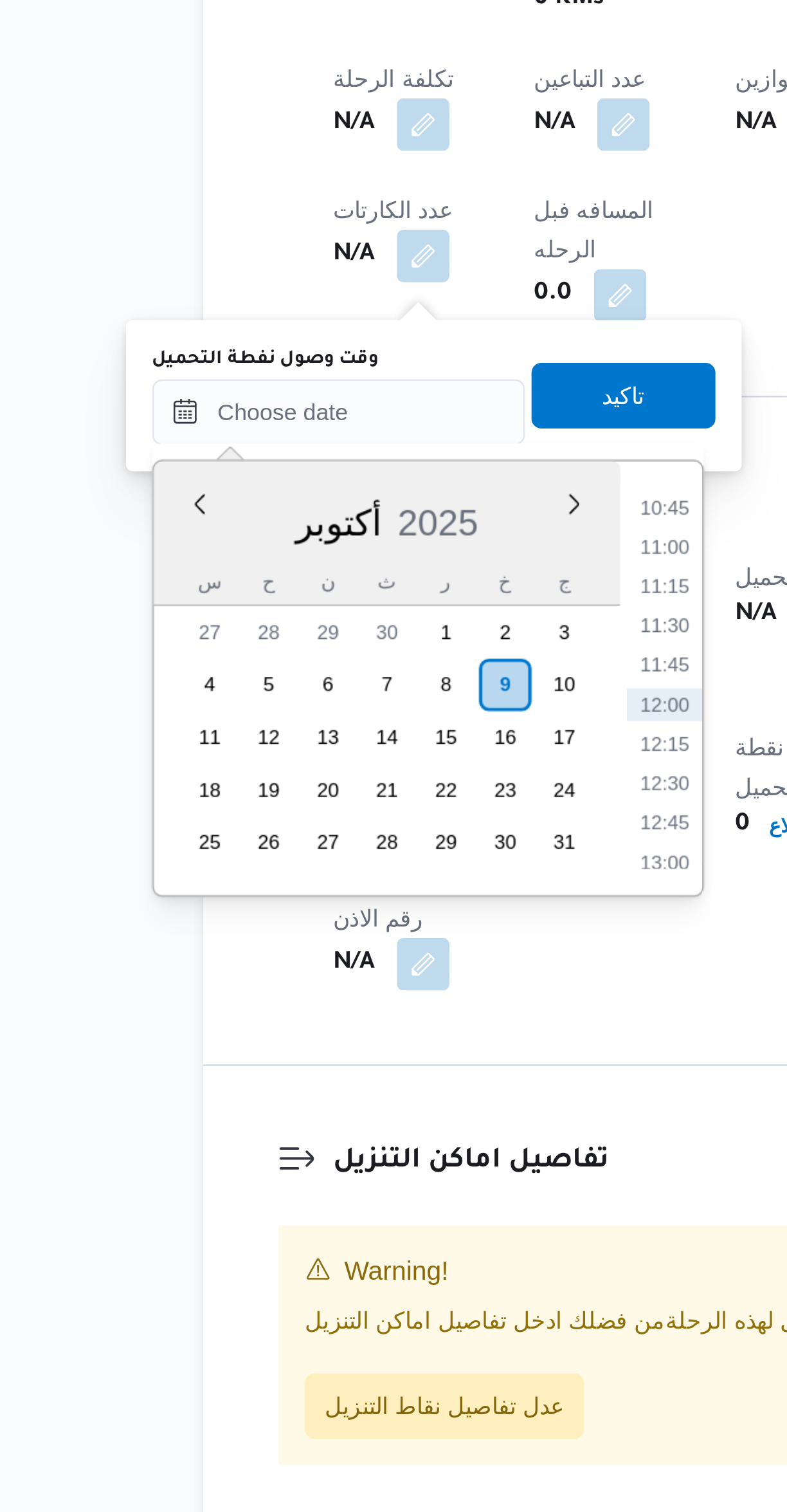
click at [340, 981] on li "11:00" at bounding box center [348, 987] width 30 height 13
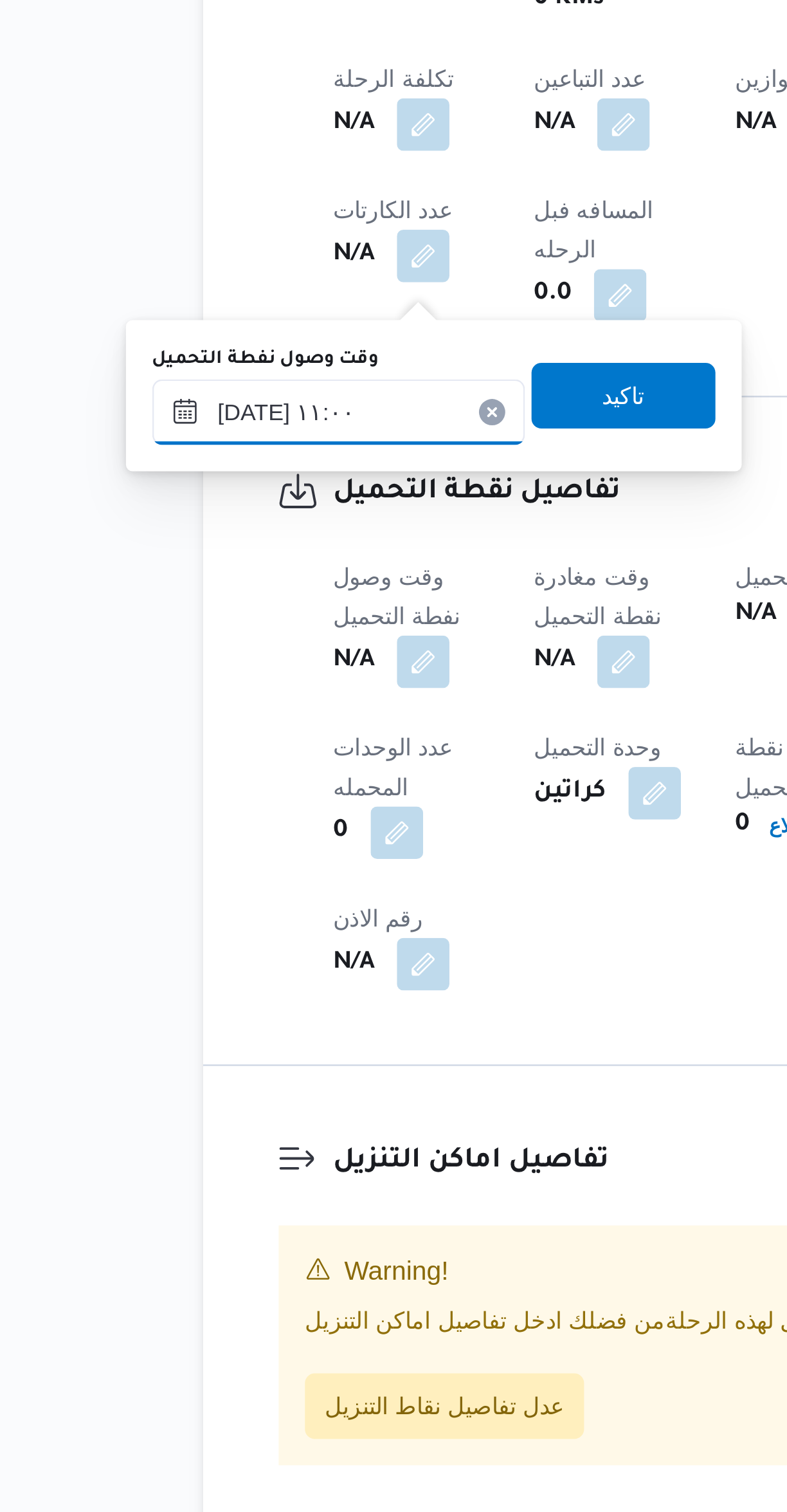
click at [177, 940] on input "٠٩/١٠/٢٠٢٥ ١١:٠٠" at bounding box center [220, 936] width 146 height 26
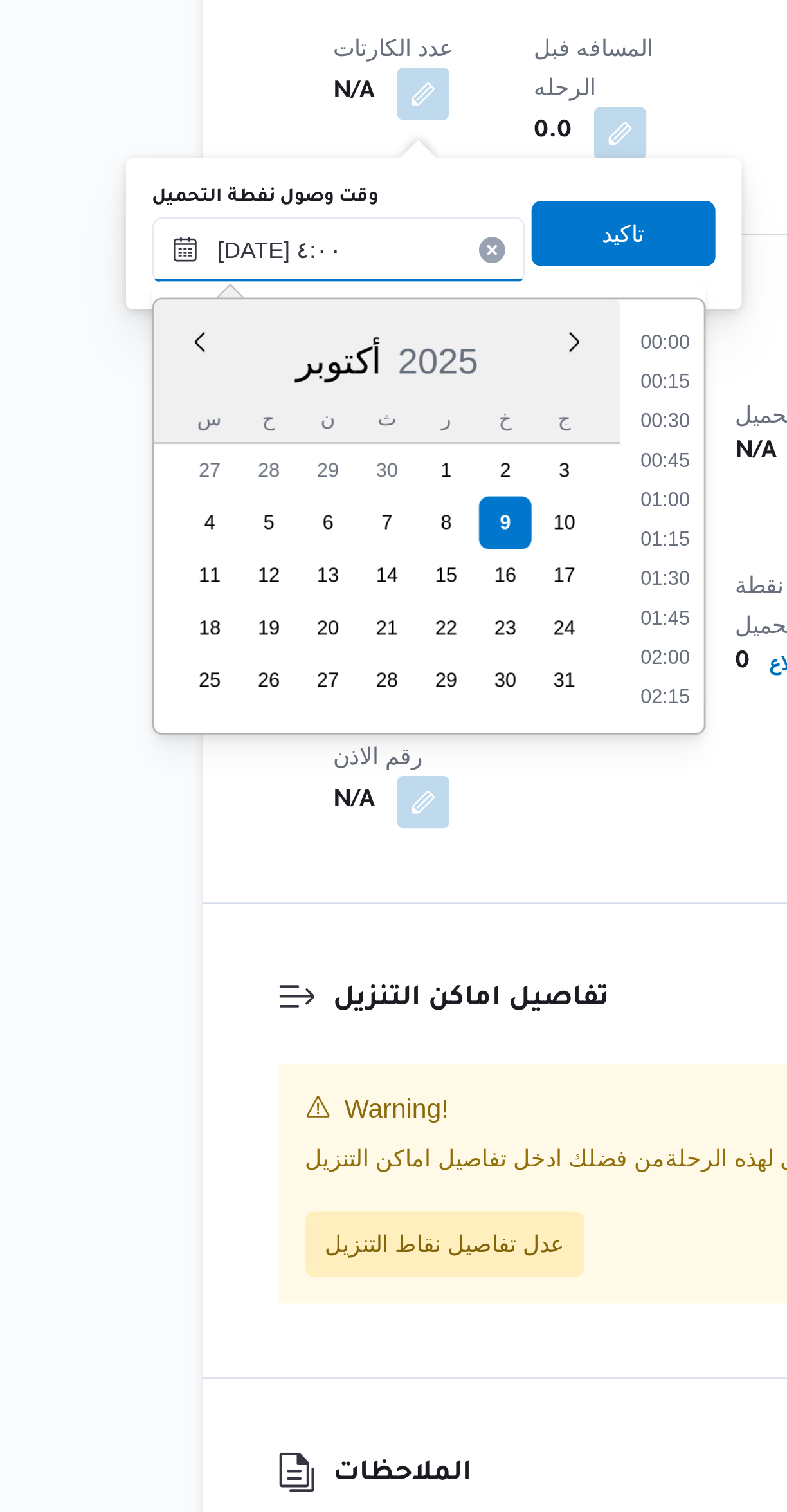
scroll to position [111, 0]
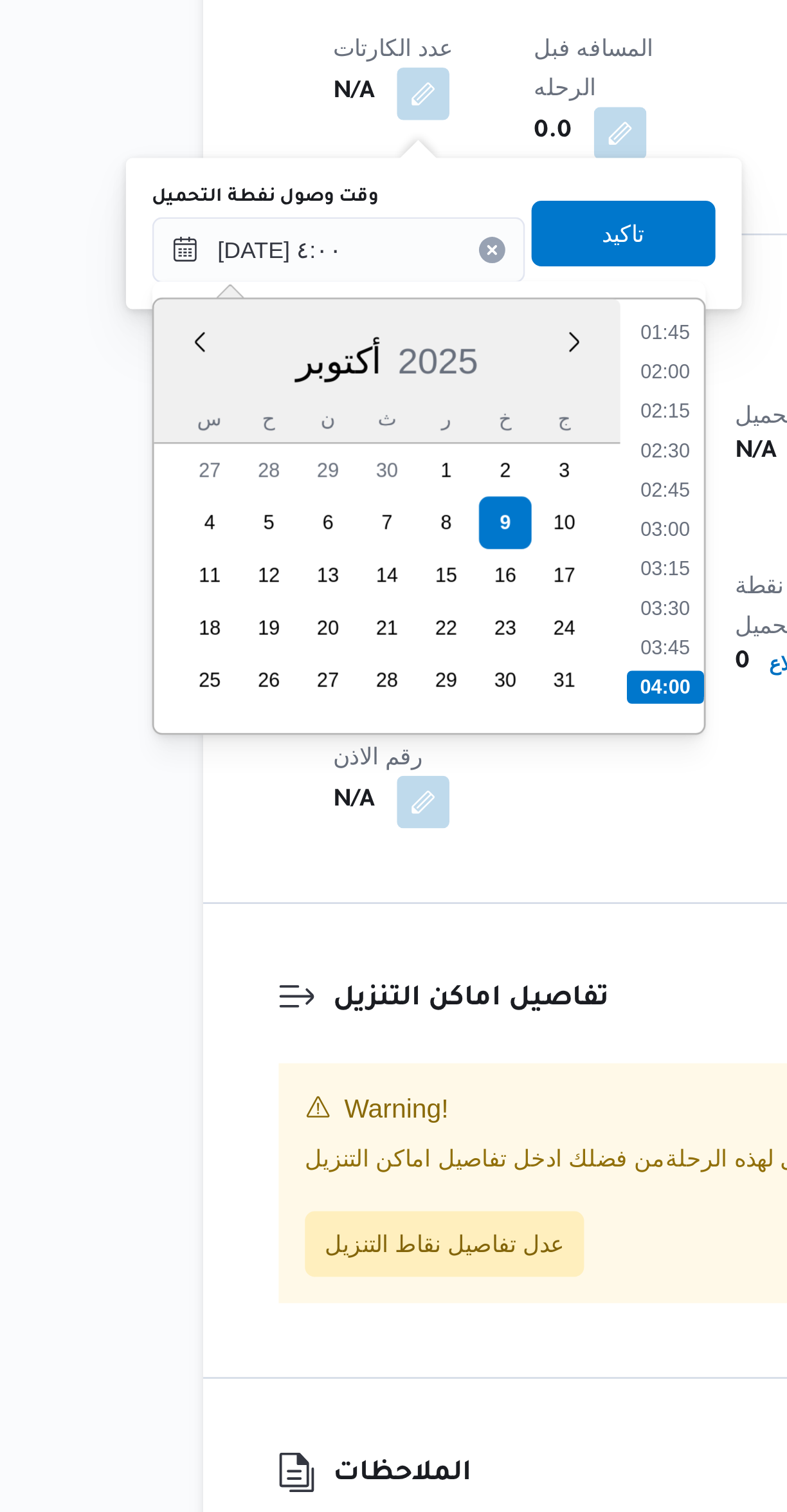
click at [344, 1089] on li "03:45" at bounding box center [348, 1091] width 30 height 13
type input "٠٩/١٠/٢٠٢٥ ٠٣:٤٥"
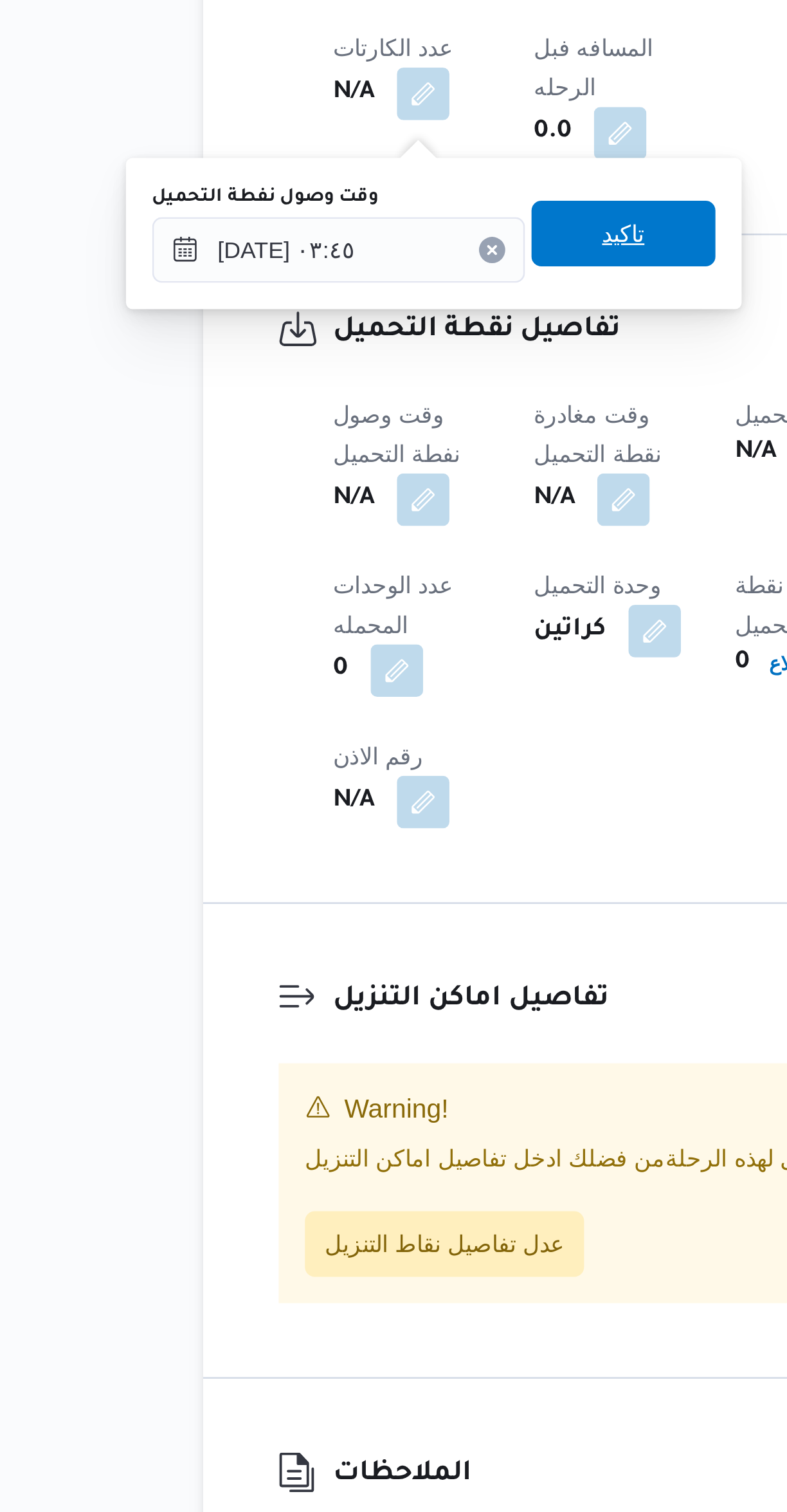
click at [313, 920] on span "تاكيد" at bounding box center [331, 929] width 72 height 26
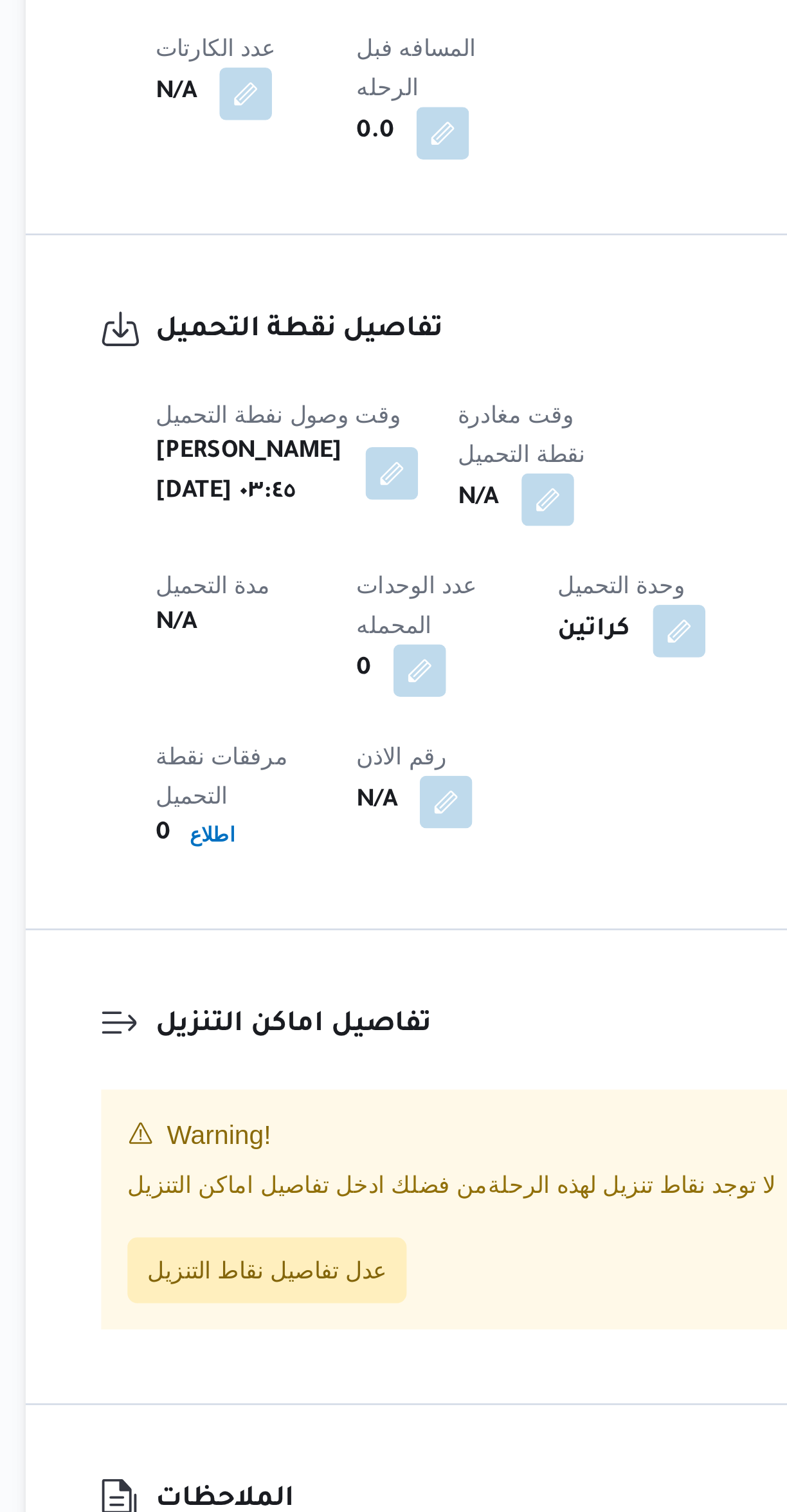
click at [361, 1023] on button "button" at bounding box center [371, 1033] width 21 height 21
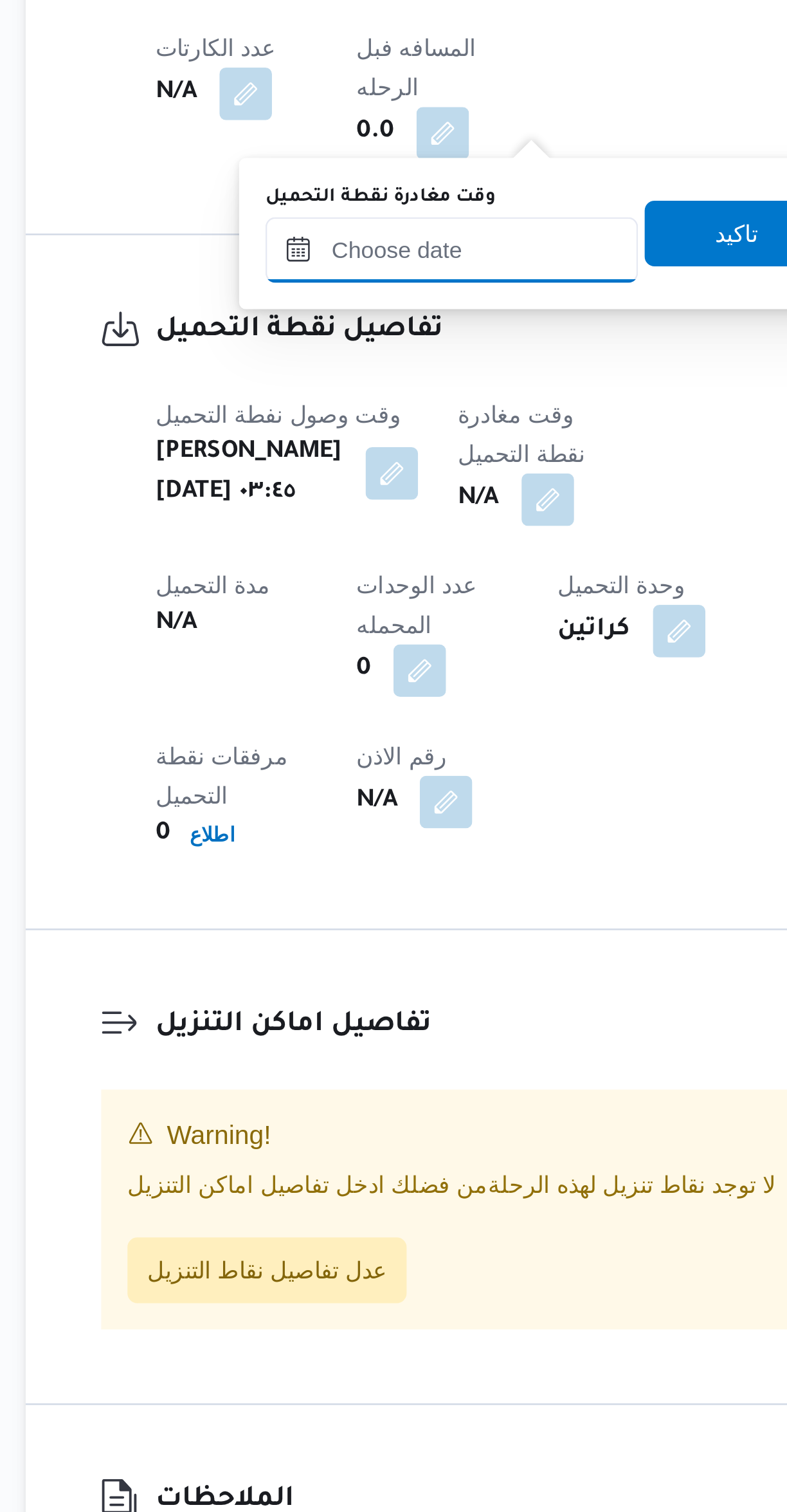
click at [320, 945] on input "وقت مغادرة نقطة التحميل" at bounding box center [333, 936] width 146 height 26
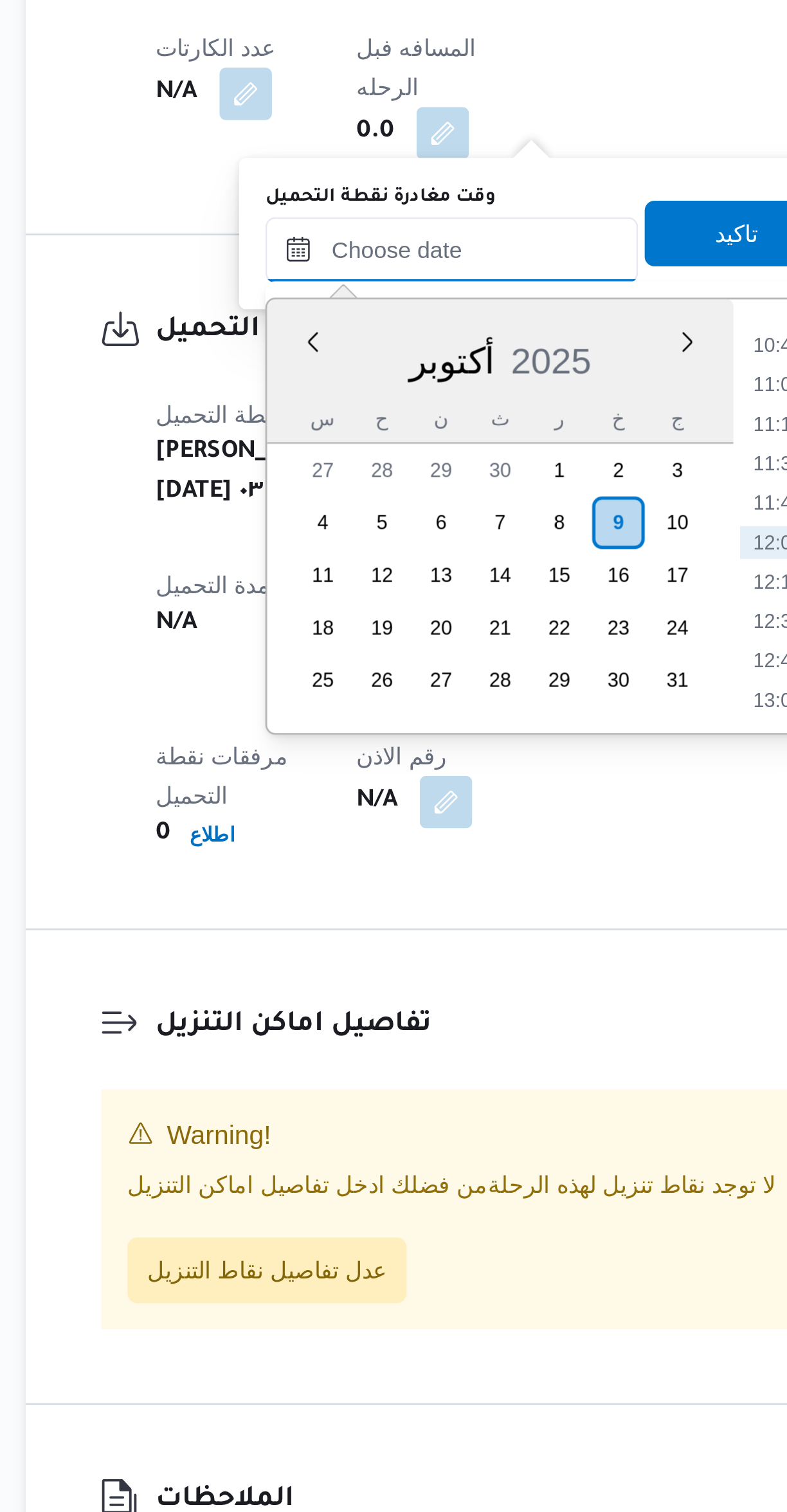
scroll to position [0, 0]
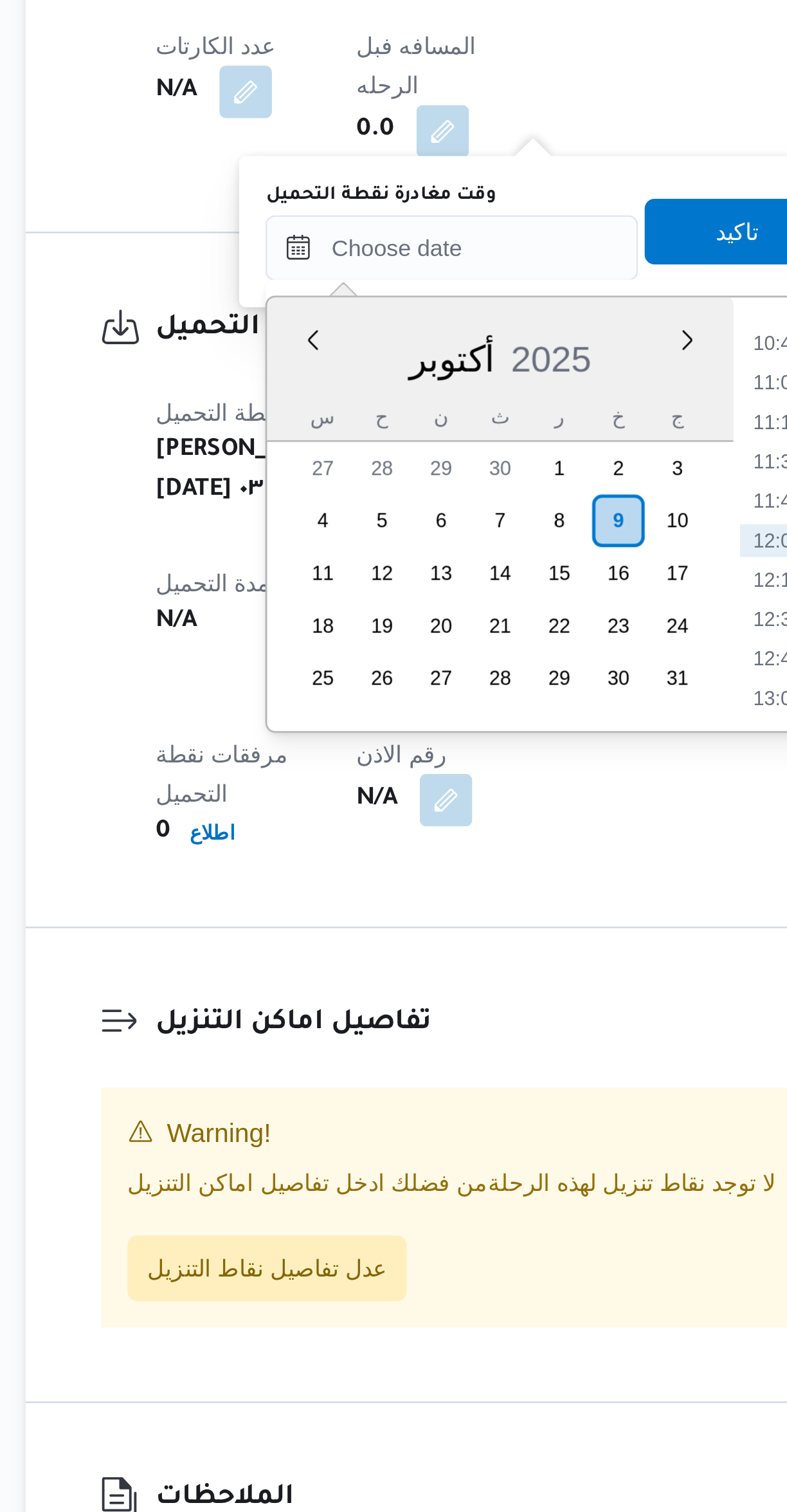
click at [453, 1001] on li "10:45" at bounding box center [462, 997] width 30 height 13
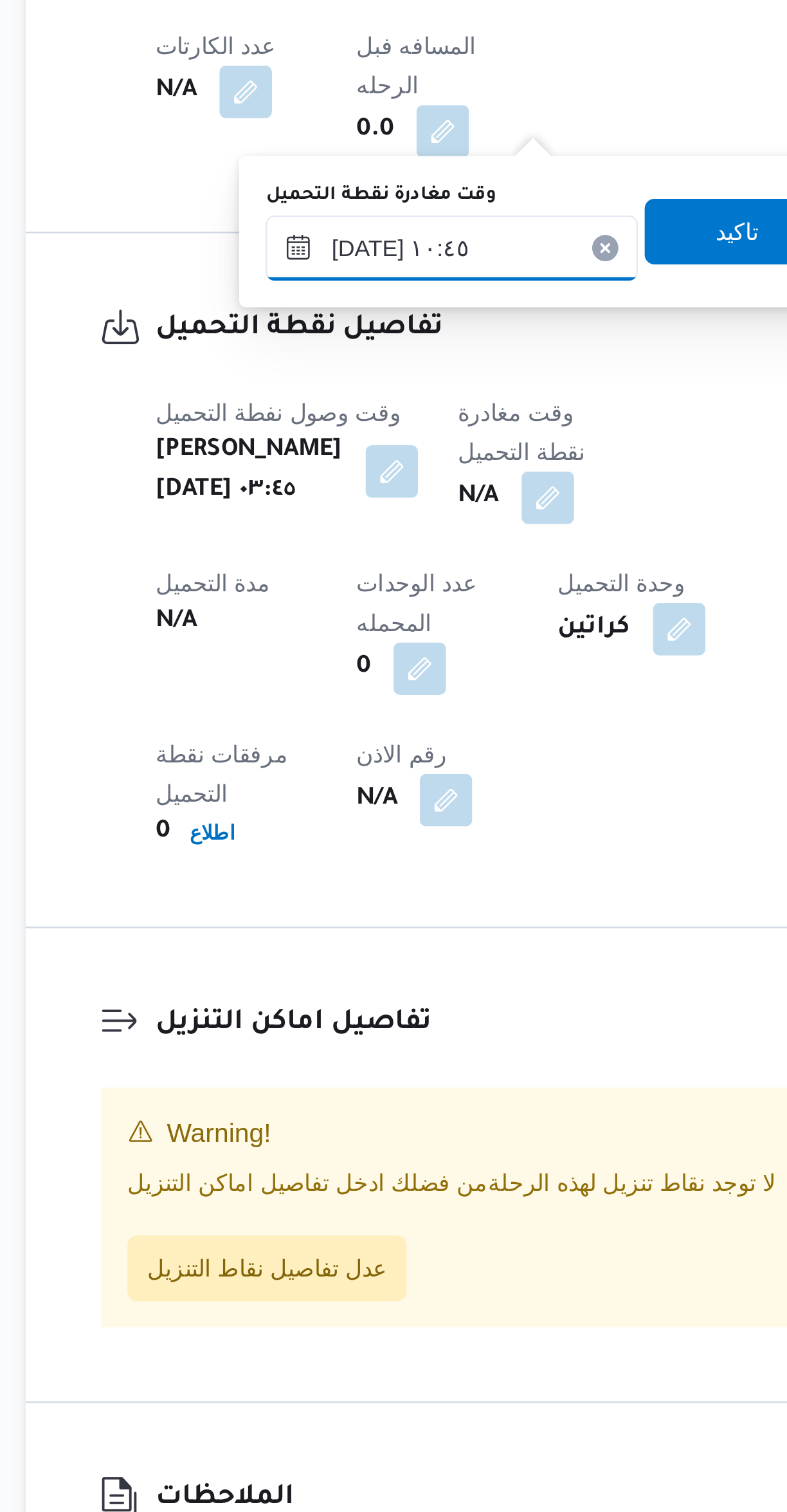
click at [328, 964] on input "[DATE] ١٠:٤٥" at bounding box center [333, 961] width 146 height 26
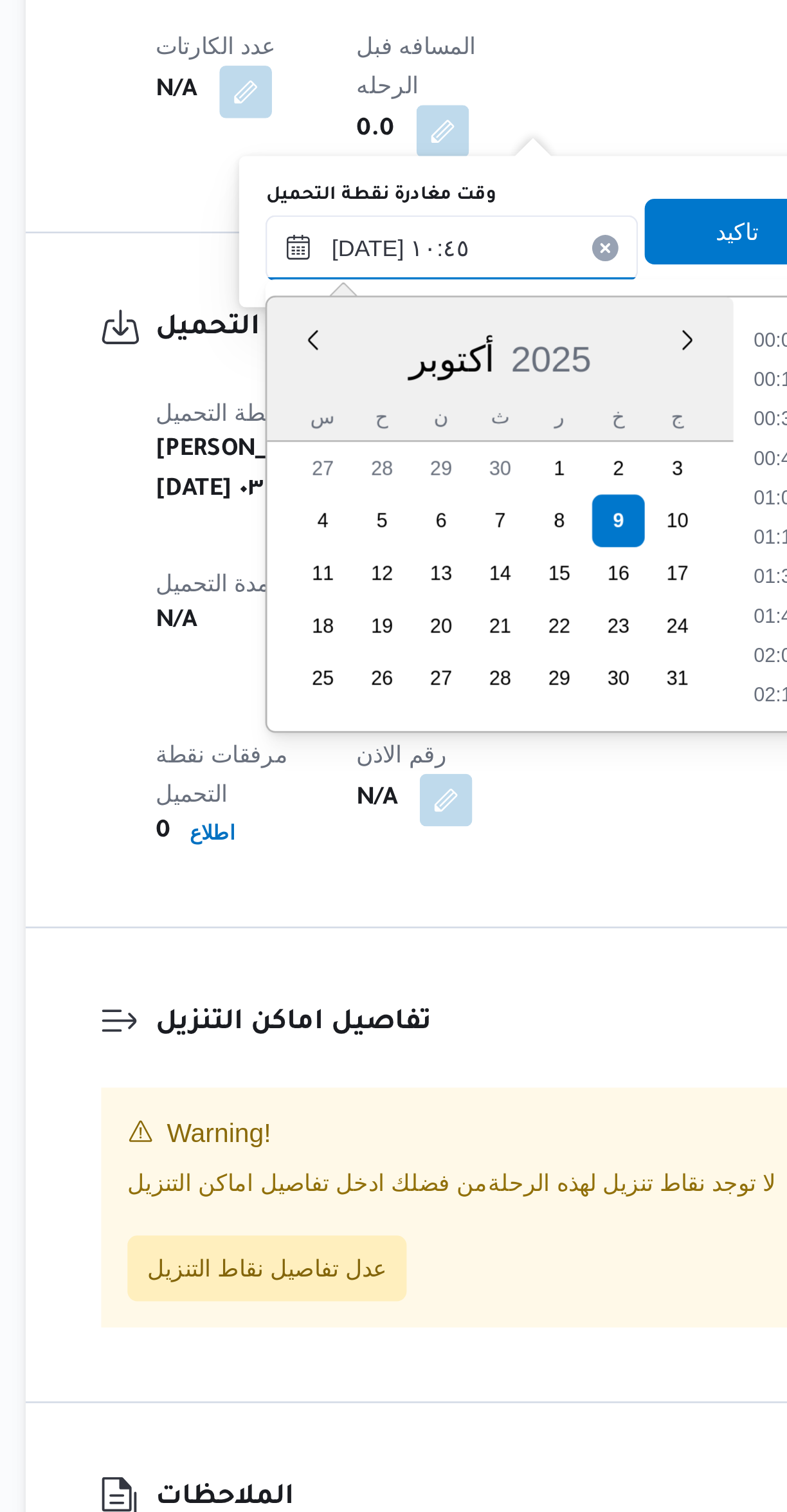
scroll to position [585, 0]
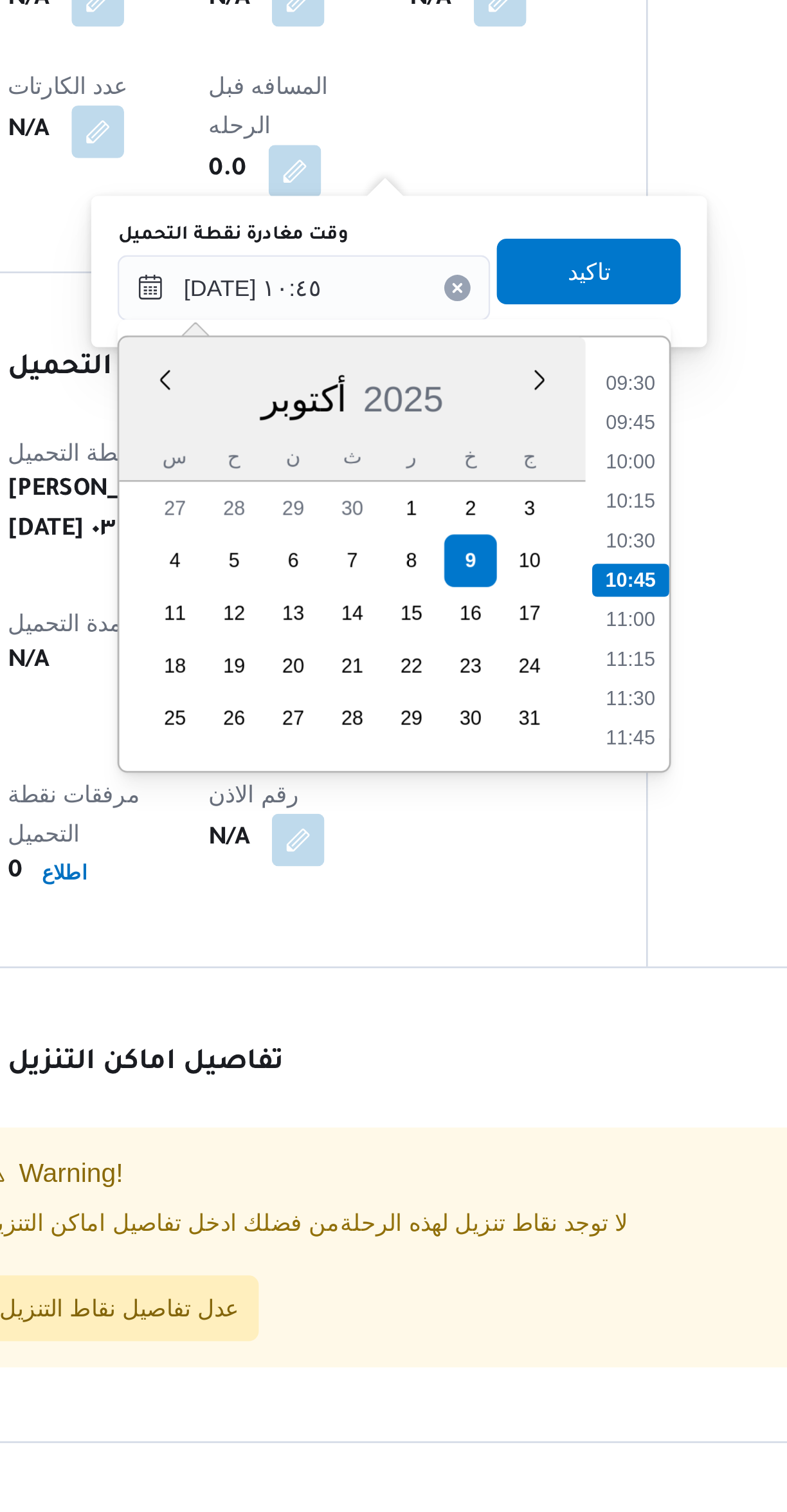
click at [454, 1002] on li "09:30" at bounding box center [463, 997] width 30 height 13
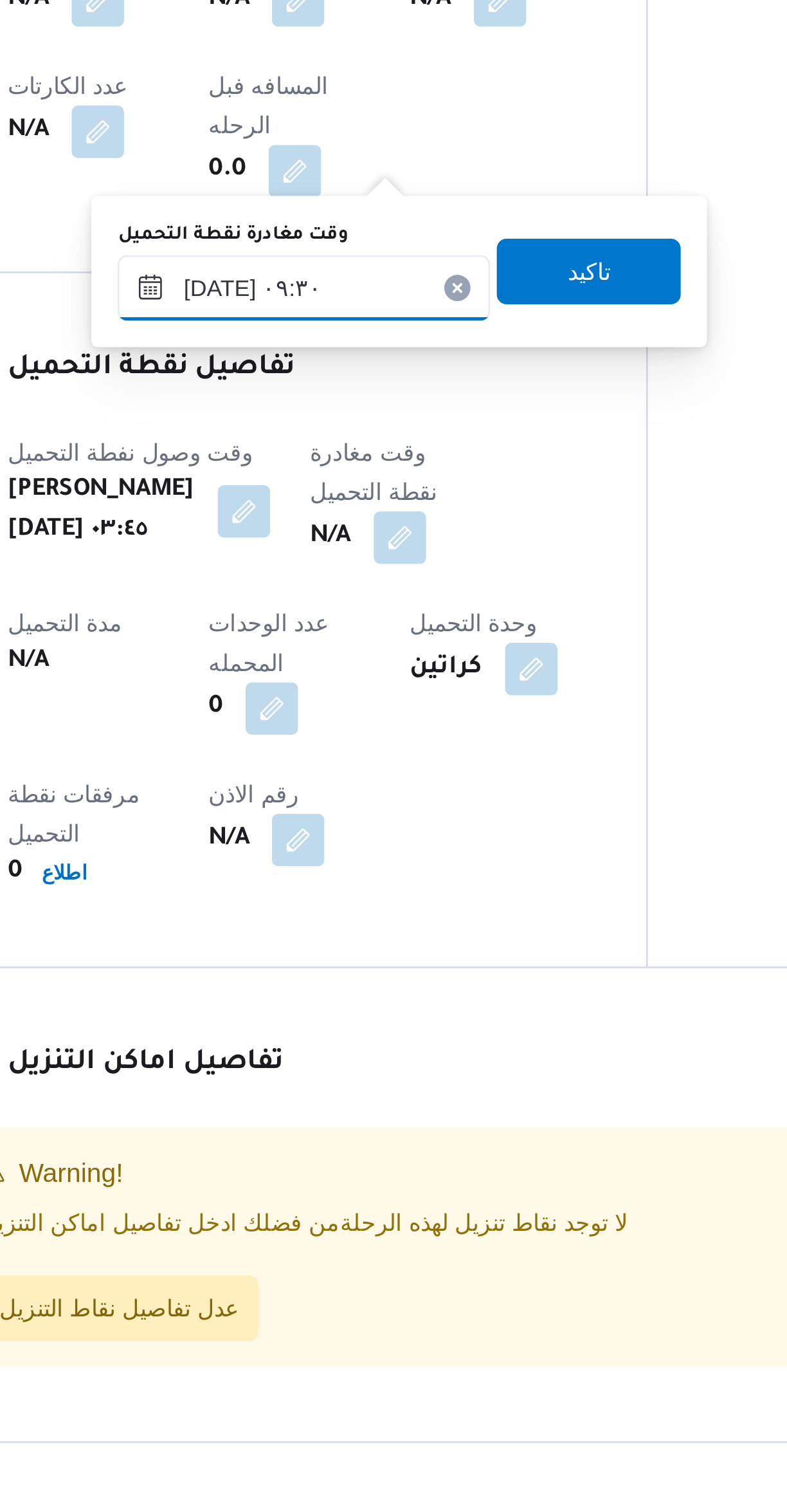
click at [324, 958] on input "٠٩/١٠/٢٠٢٥ ٠٩:٣٠" at bounding box center [333, 961] width 146 height 26
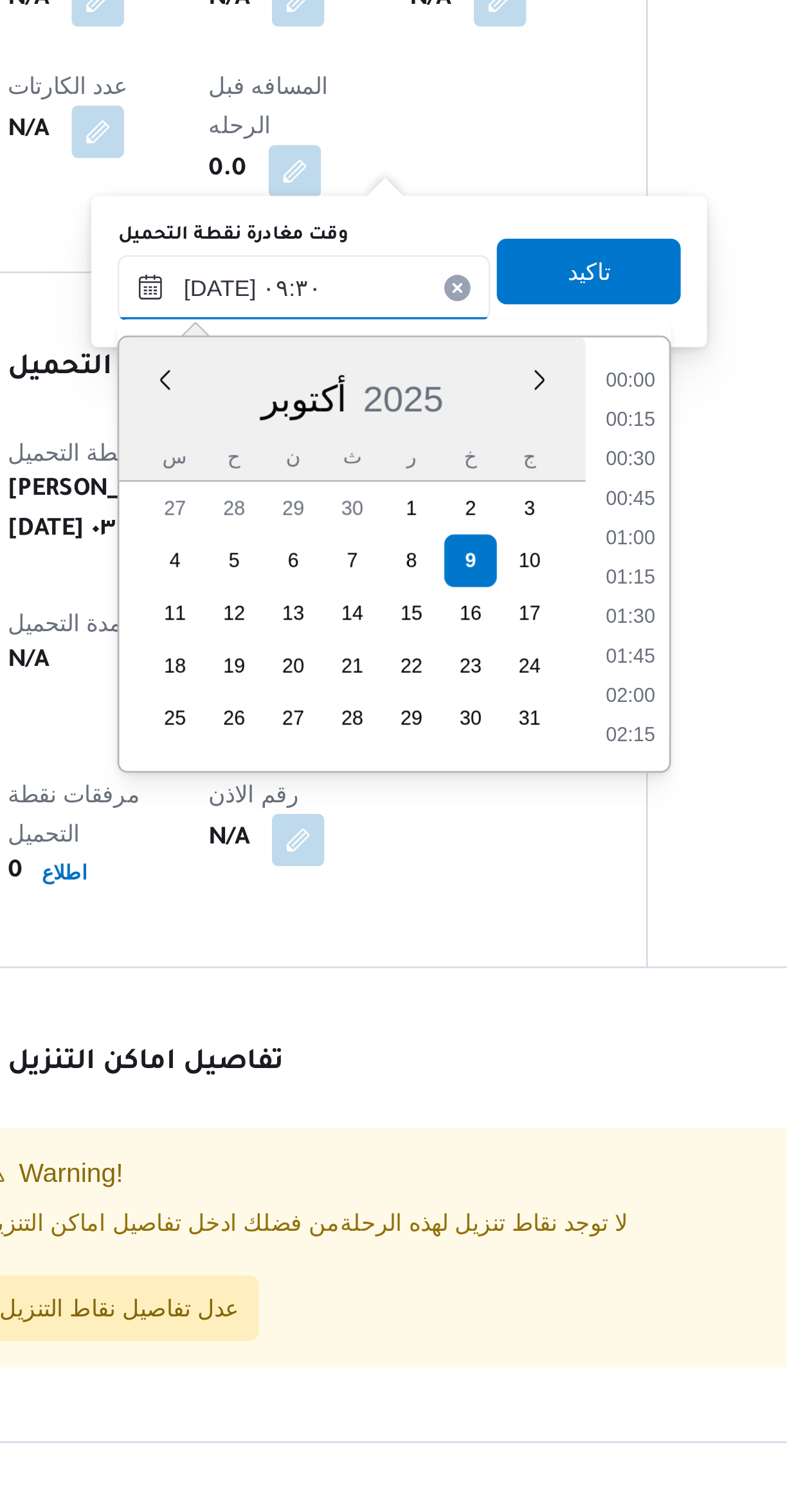
scroll to position [509, 0]
click at [295, 966] on input "٠٩/١٠/٢٠٢٥ ٠٩:٣٠" at bounding box center [333, 961] width 146 height 26
click at [301, 962] on input "٠٩/١٠/٢٠٢٥ ٠٩:٣٠" at bounding box center [333, 961] width 146 height 26
click at [295, 963] on input "٠٩/١٠/٢٠٢٥ ٠٩:٣٠" at bounding box center [333, 961] width 146 height 26
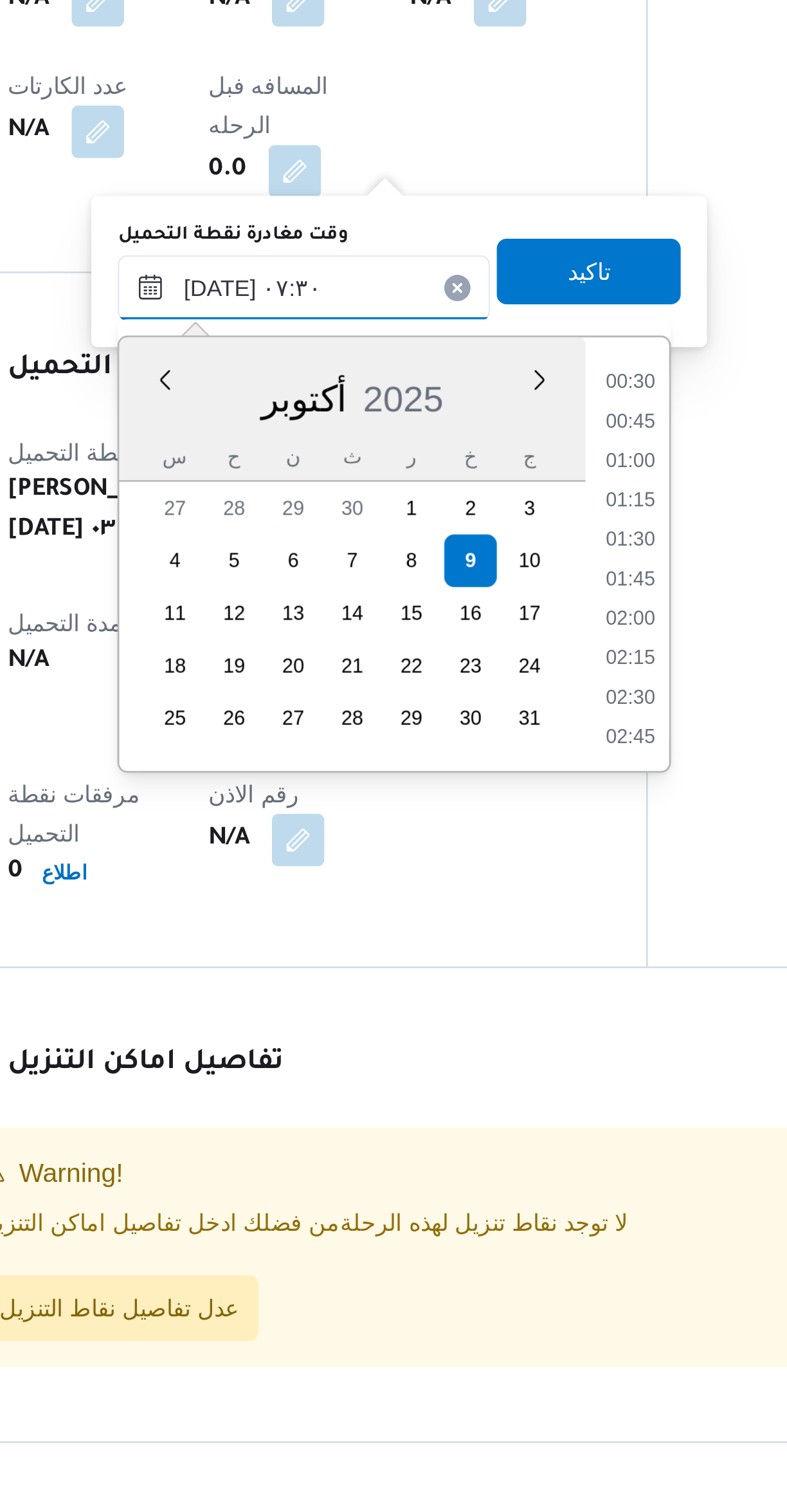
scroll to position [328, 0]
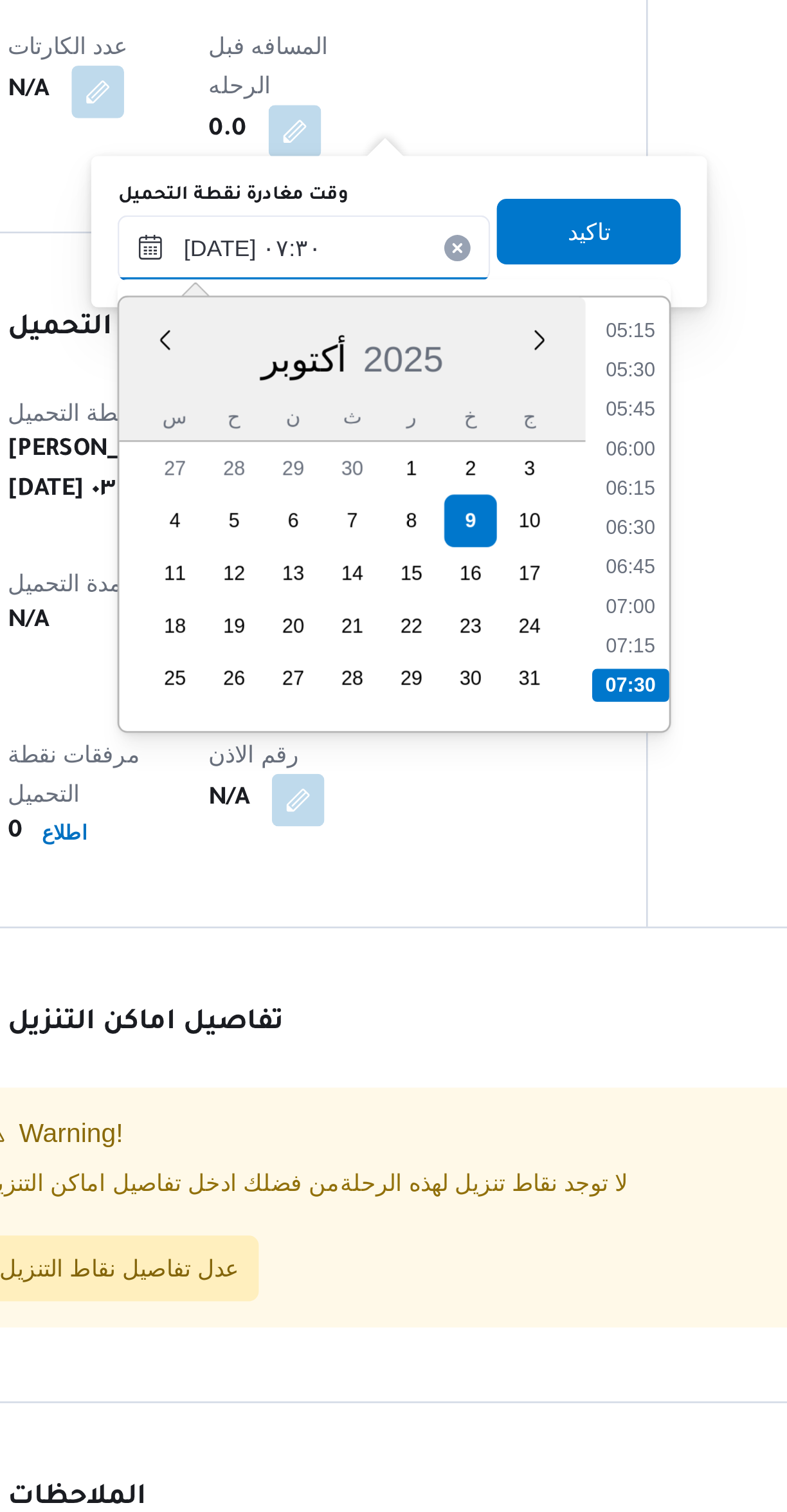
type input "٠٩/١٠/٢٠٢٥ ٠٧:٣٠"
click at [465, 1126] on li "07:30" at bounding box center [462, 1131] width 30 height 13
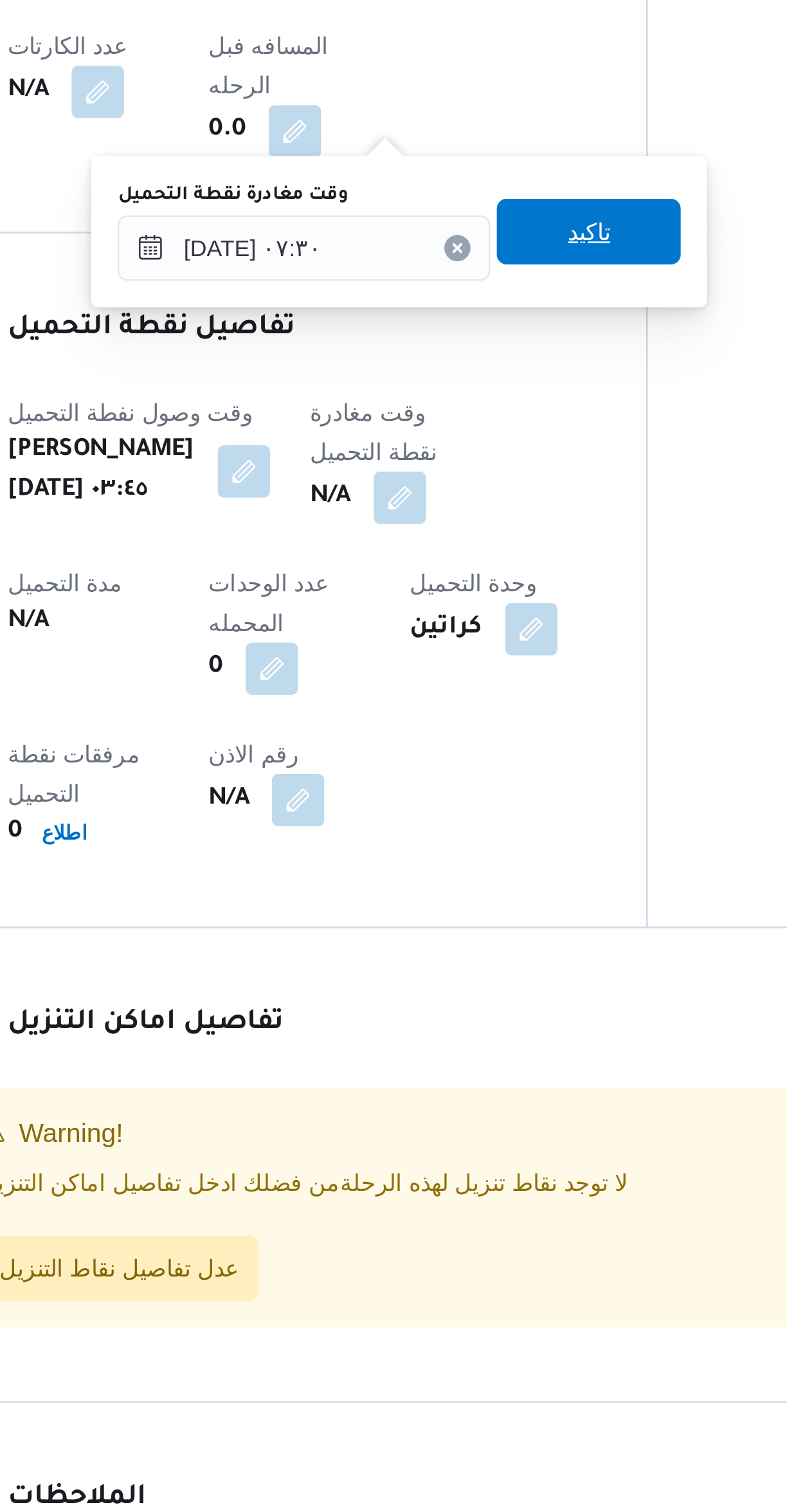
click at [438, 958] on span "تاكيد" at bounding box center [446, 955] width 17 height 16
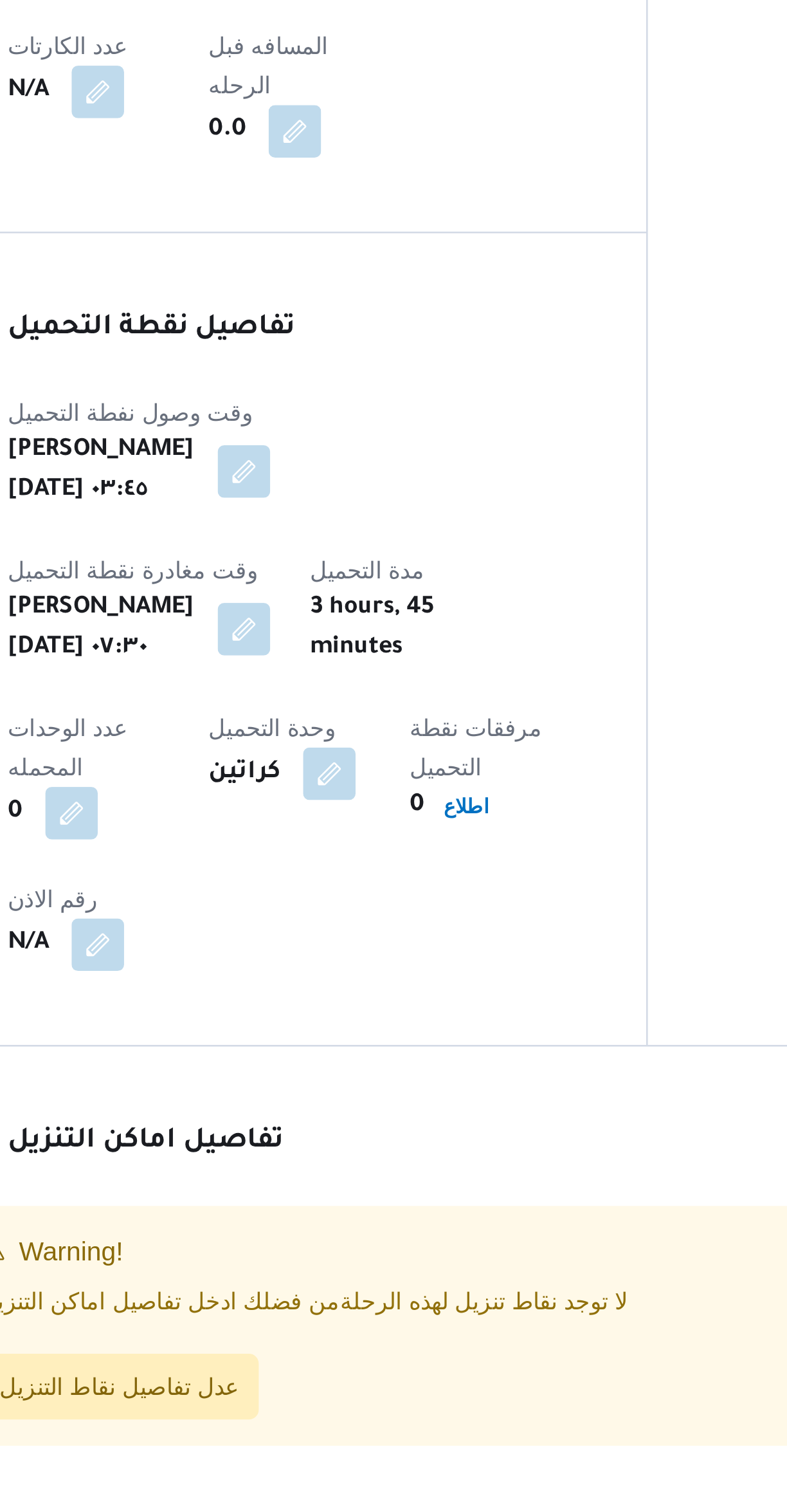
scroll to position [2, 0]
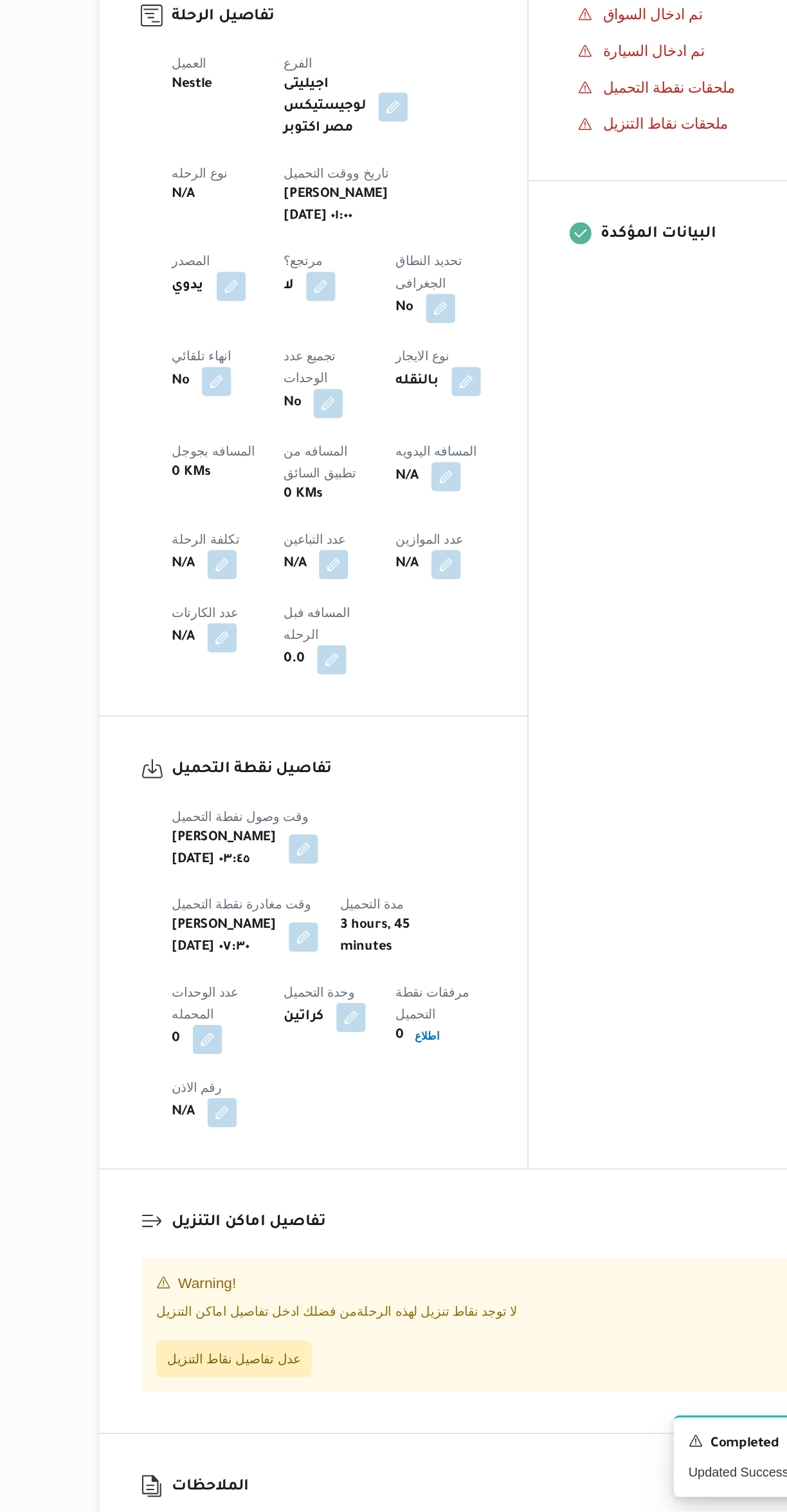
click at [342, 836] on button "button" at bounding box center [331, 846] width 21 height 21
click at [415, 757] on label "عدد التباعين" at bounding box center [406, 758] width 42 height 10
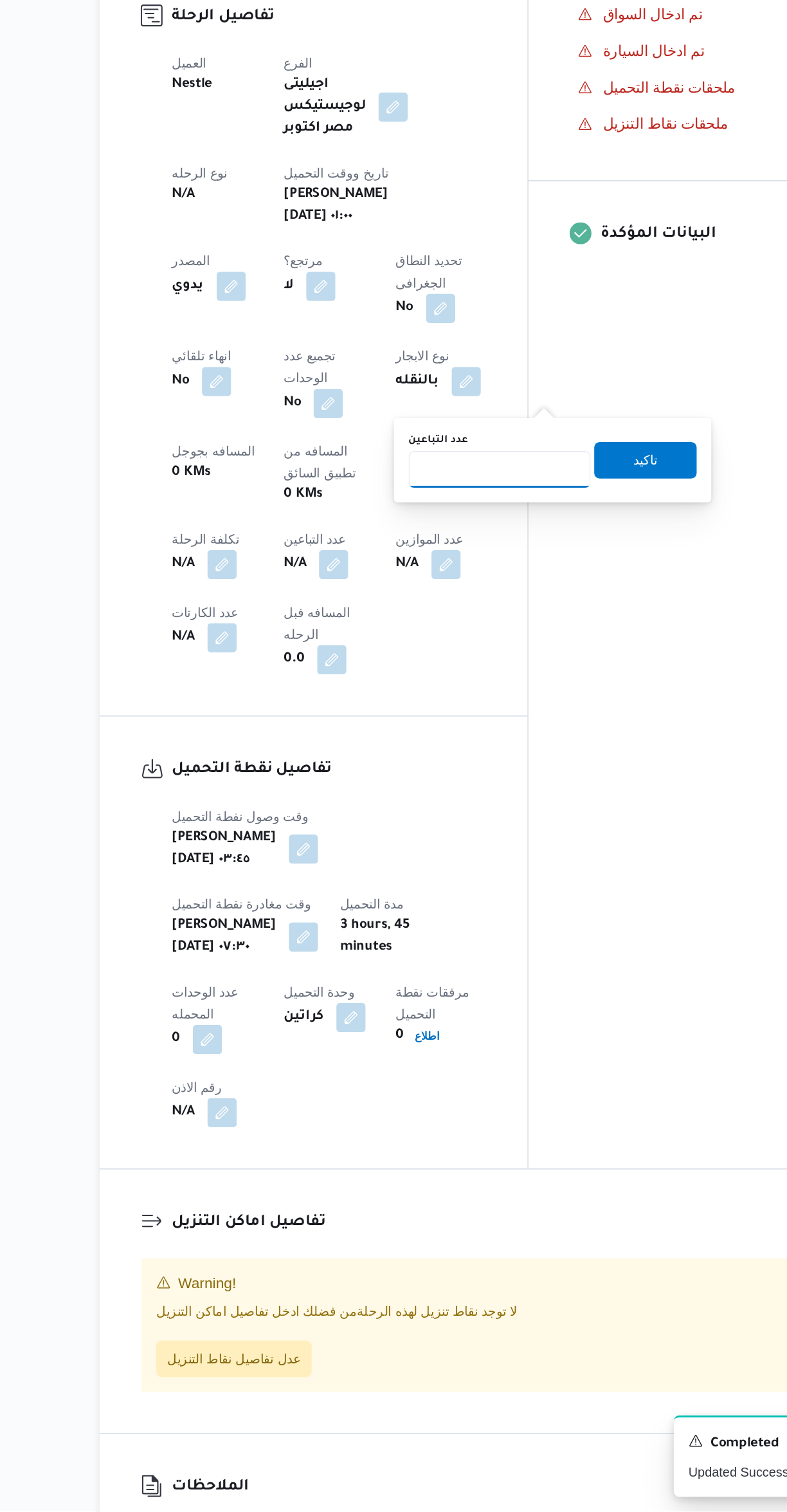
click at [415, 766] on input "عدد التباعين" at bounding box center [449, 779] width 128 height 26
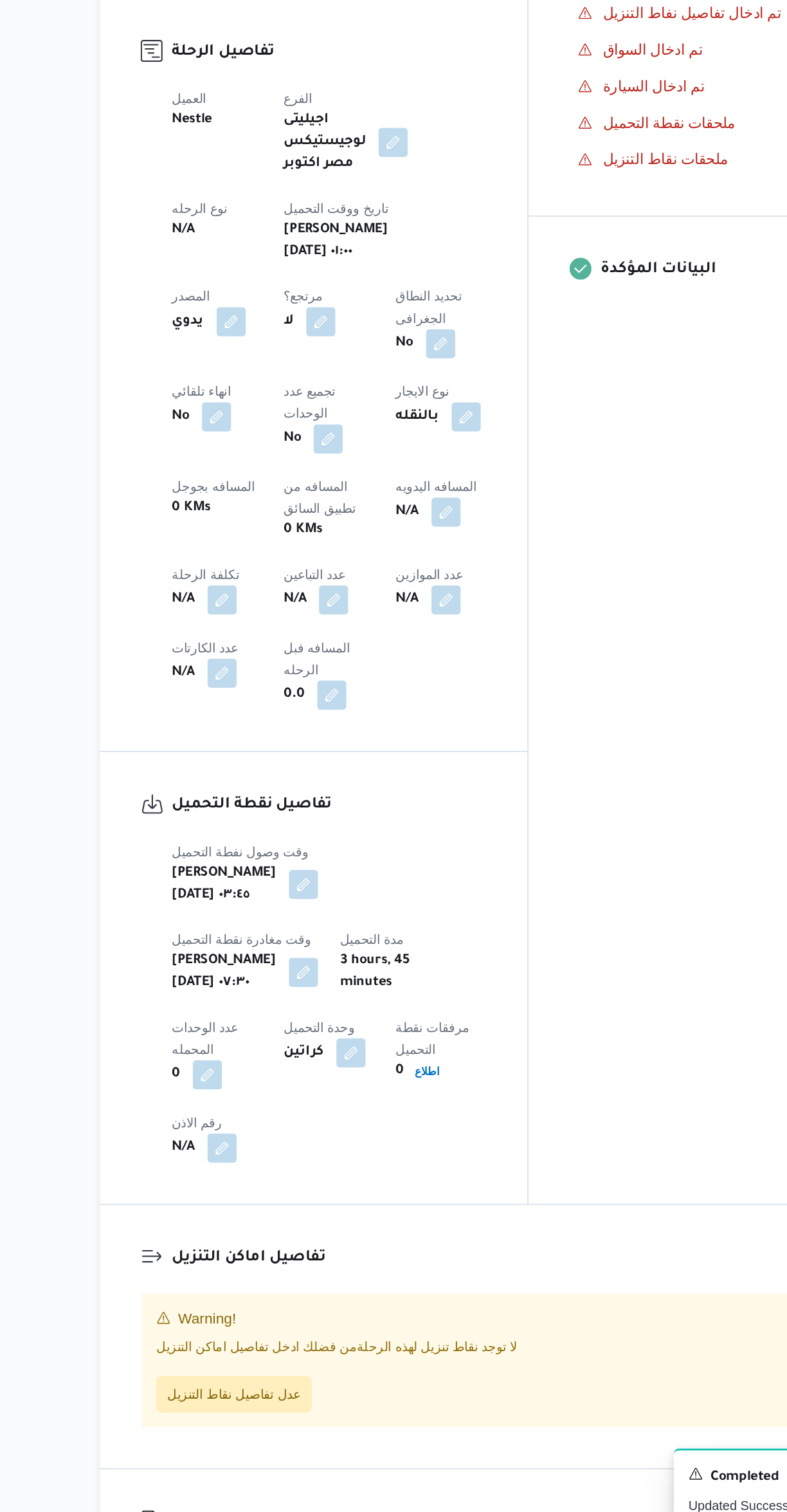
scroll to position [0, 0]
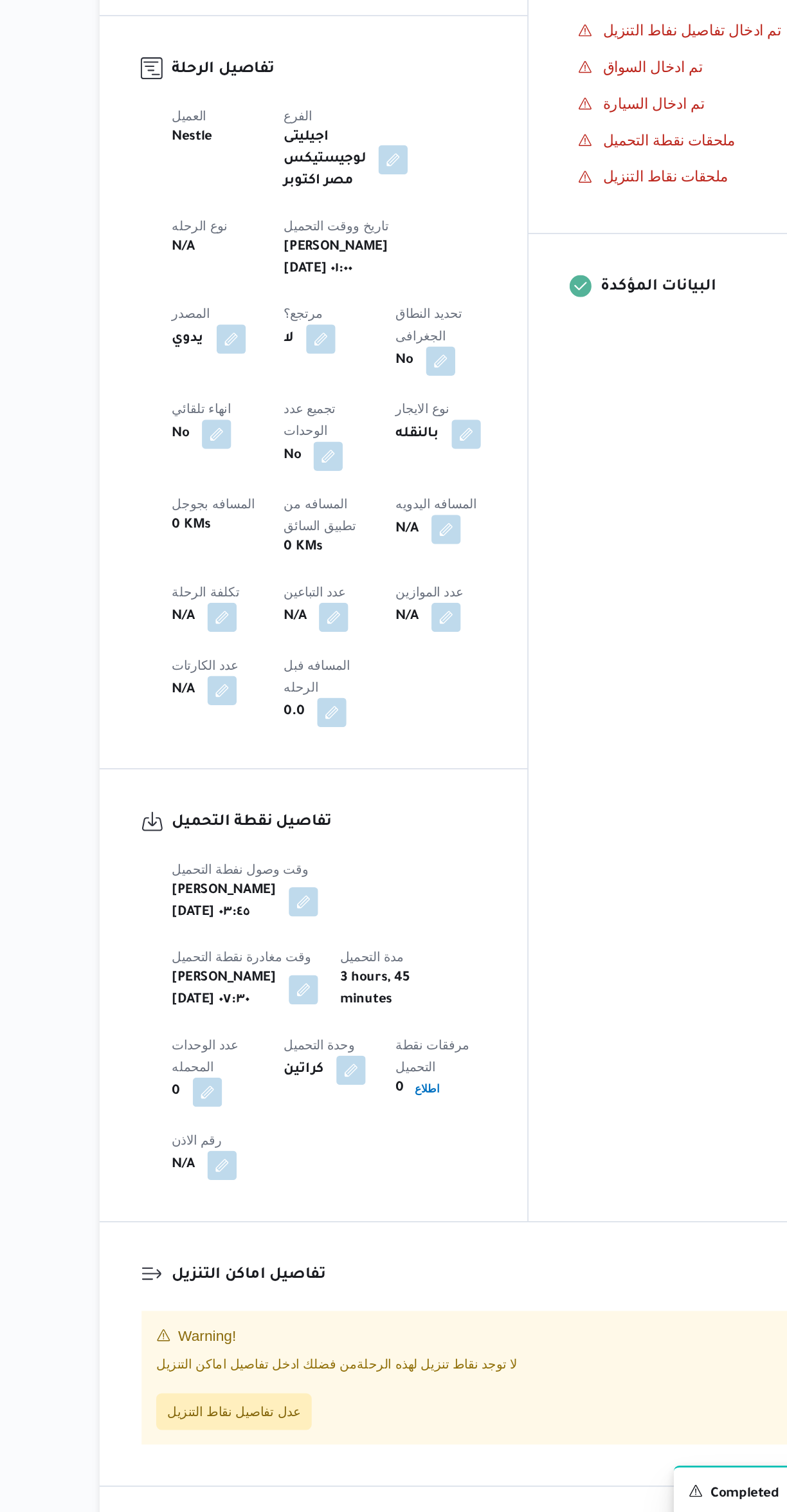
click at [612, 912] on div "المعينون • Superadmin karim.ragab@illa.com.eg • Supply Representative mohamed.s…" at bounding box center [620, 720] width 302 height 1104
click at [278, 1399] on span "عدل تفاصيل نقاط التنزيل" at bounding box center [262, 1406] width 94 height 16
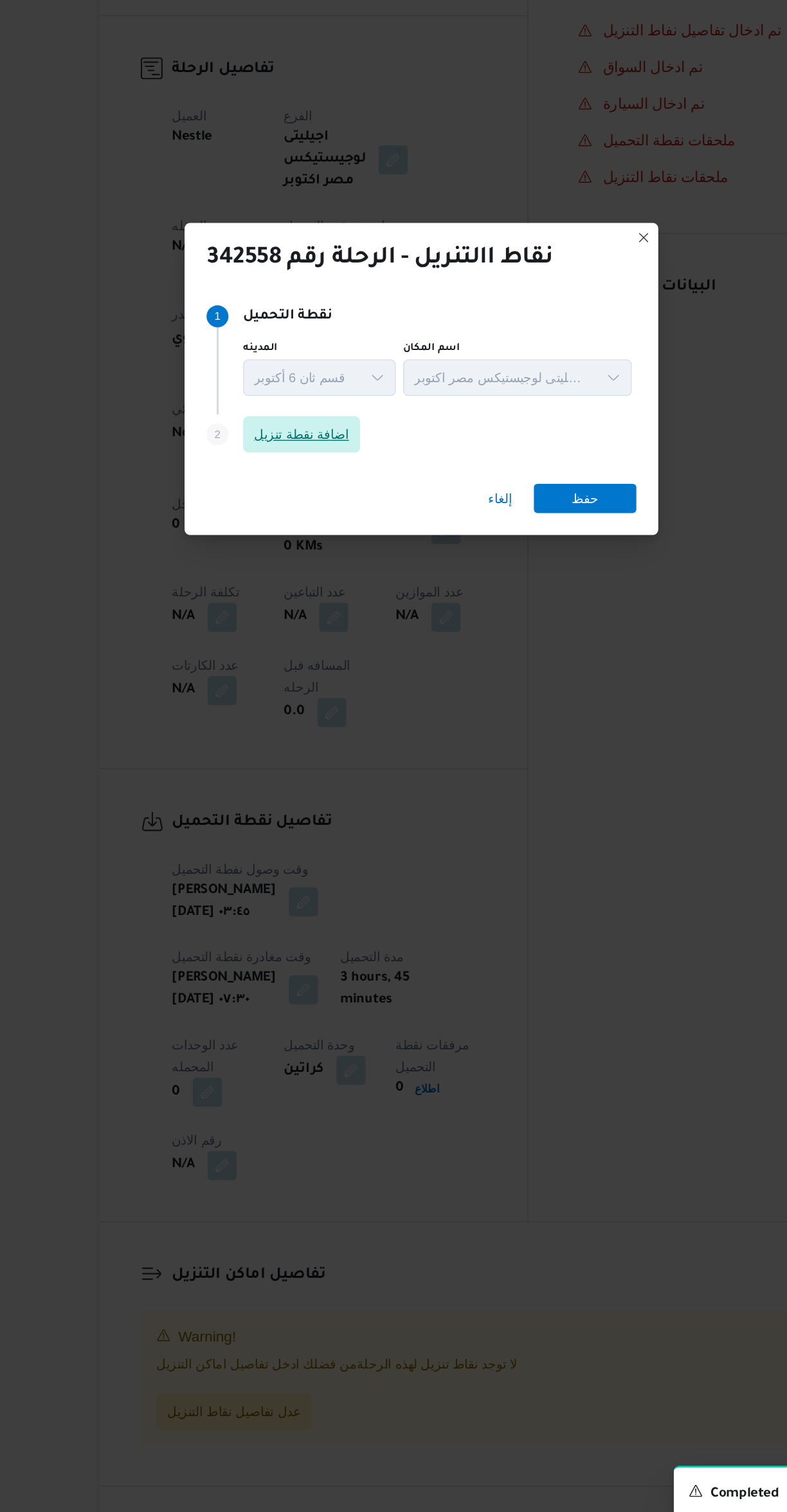
click at [295, 714] on span "اضافة نقطة تنزيل" at bounding box center [308, 720] width 67 height 16
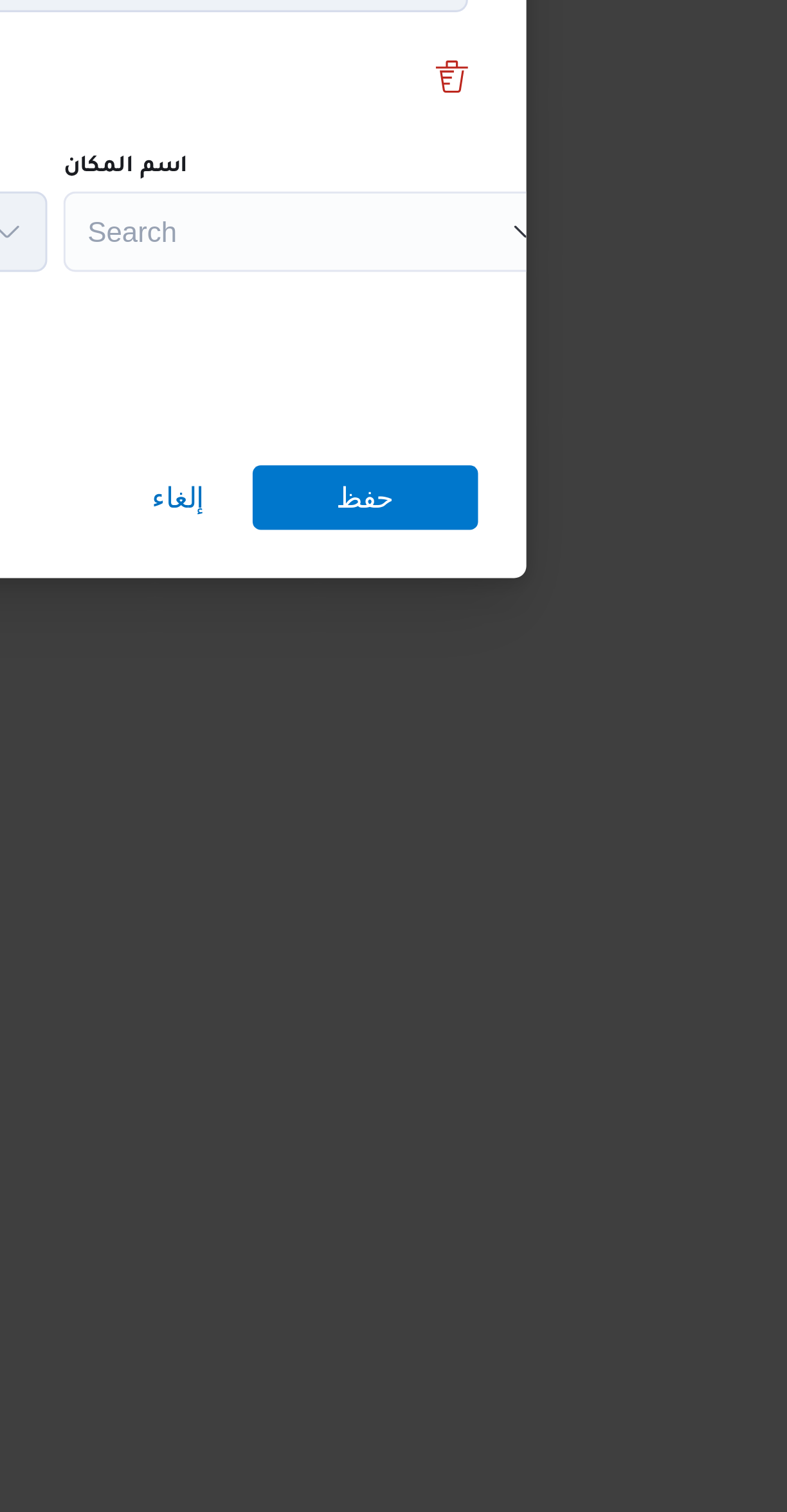
click at [560, 725] on div "Search" at bounding box center [573, 722] width 161 height 26
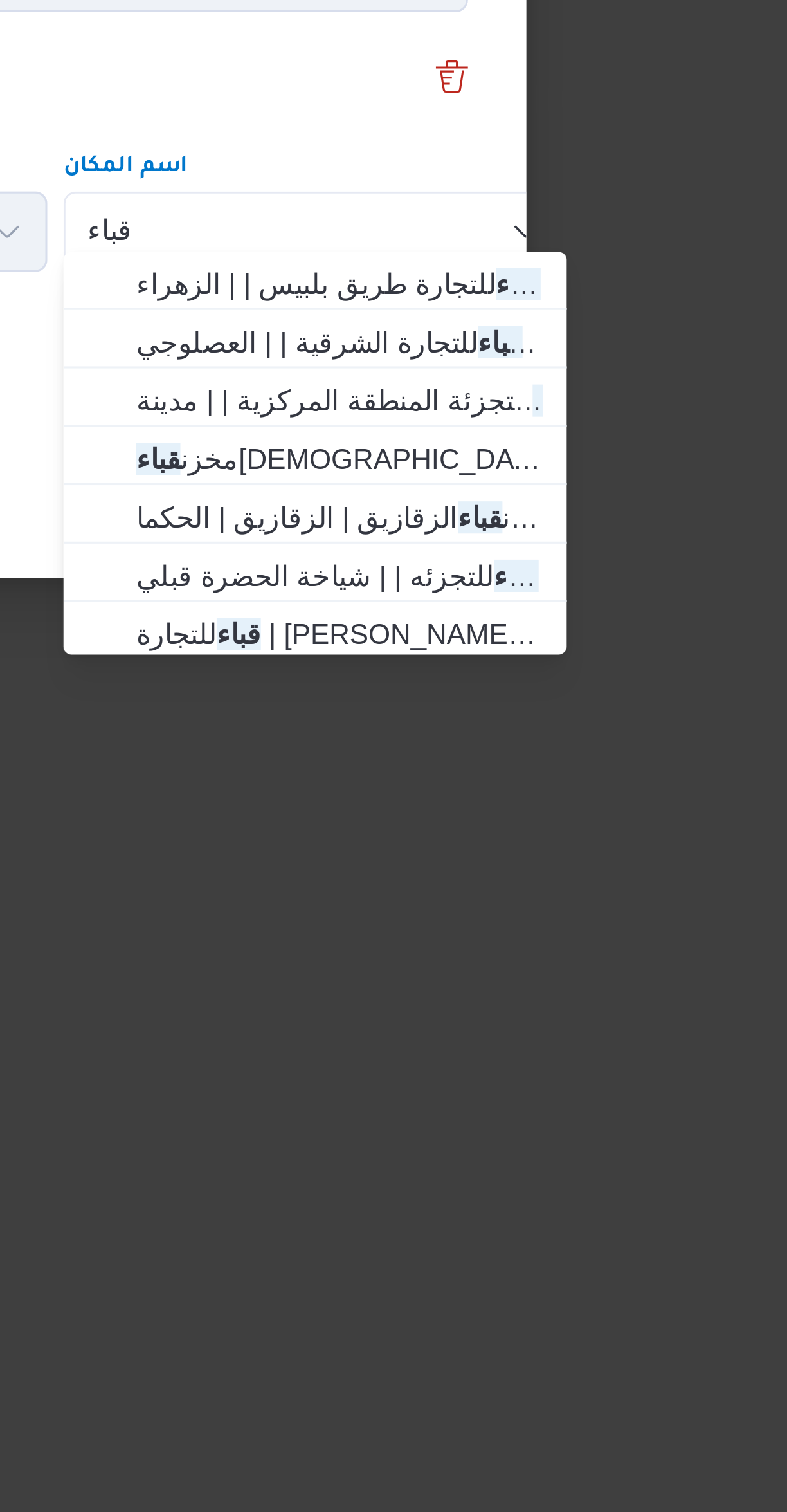
scroll to position [78, 0]
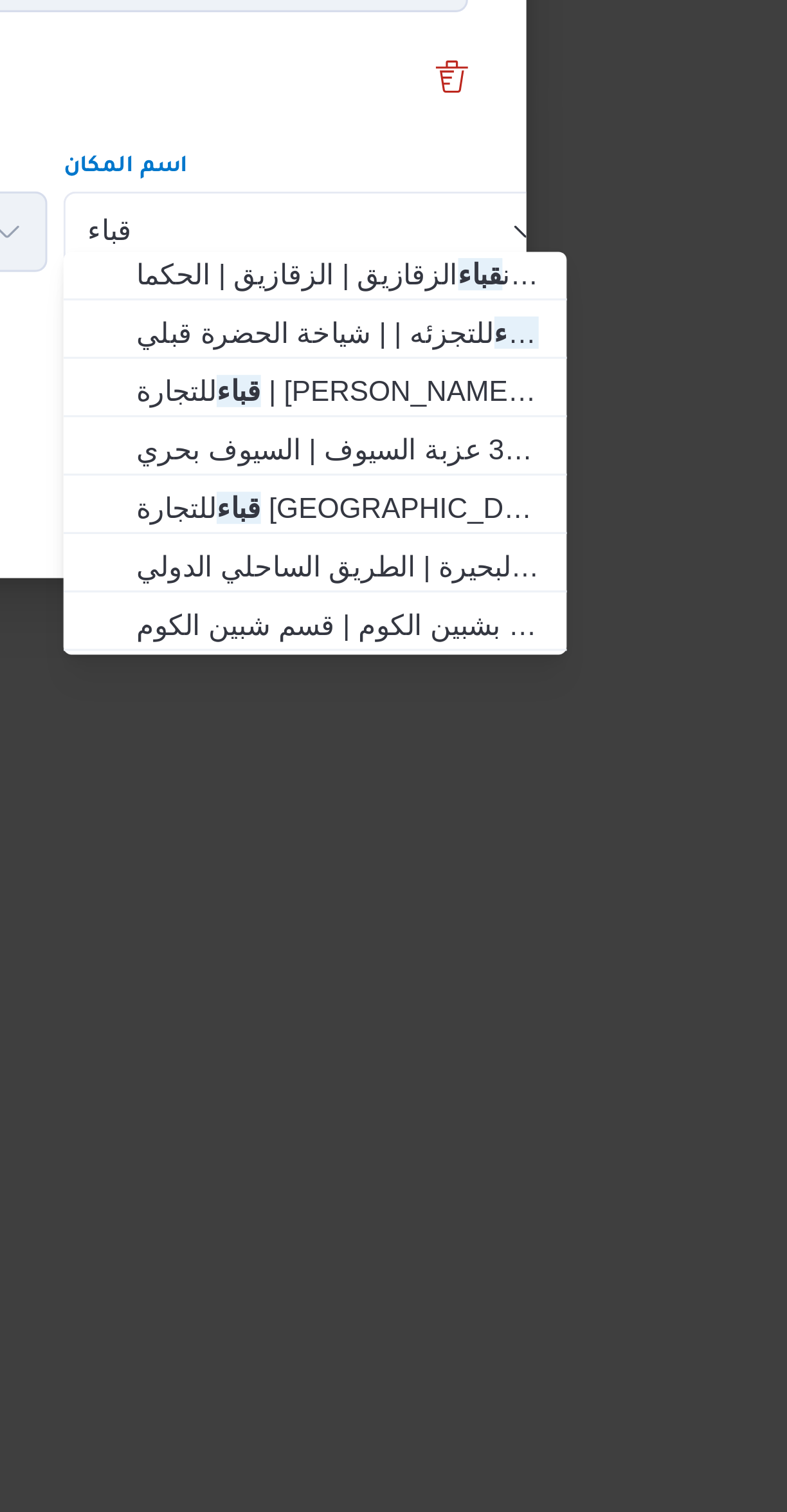
type input "قباء"
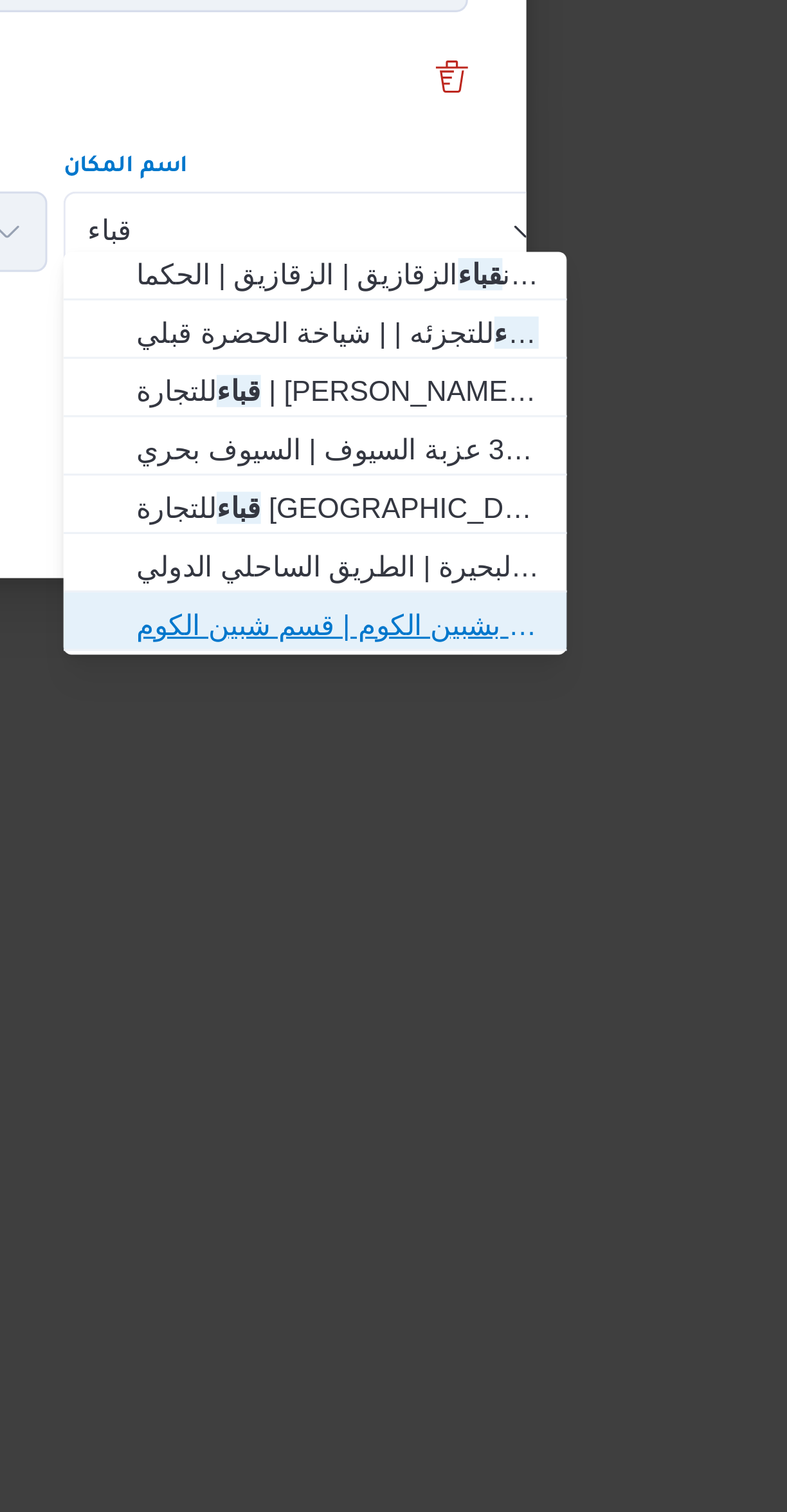
click at [541, 844] on span "قباء للتجارة شبين الكوم المنوفية | جراج اتوبيس غرب ووسط الدلتا بشبين الكوم | قس…" at bounding box center [580, 847] width 130 height 16
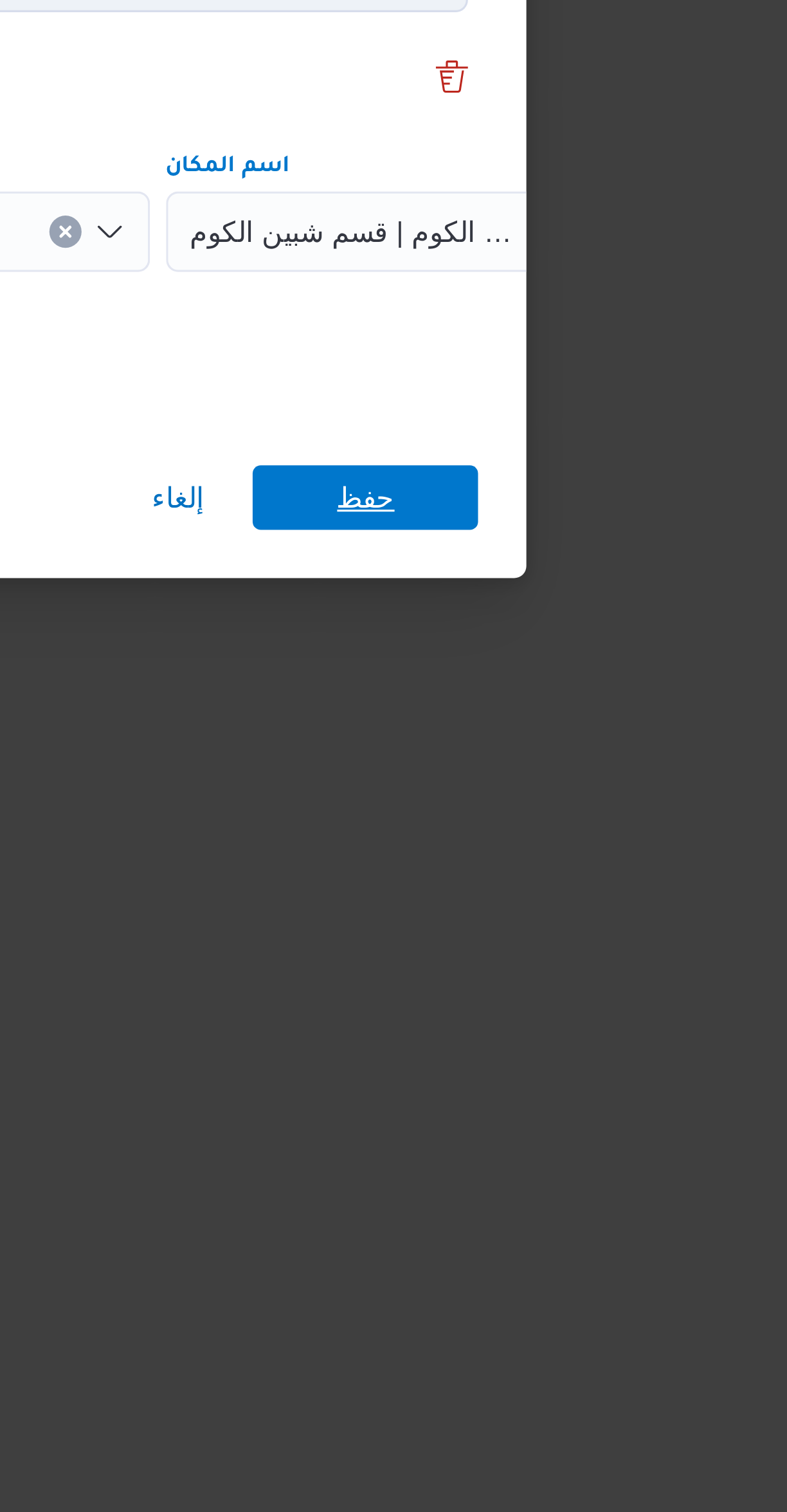
click at [577, 808] on span "حفظ" at bounding box center [589, 806] width 72 height 21
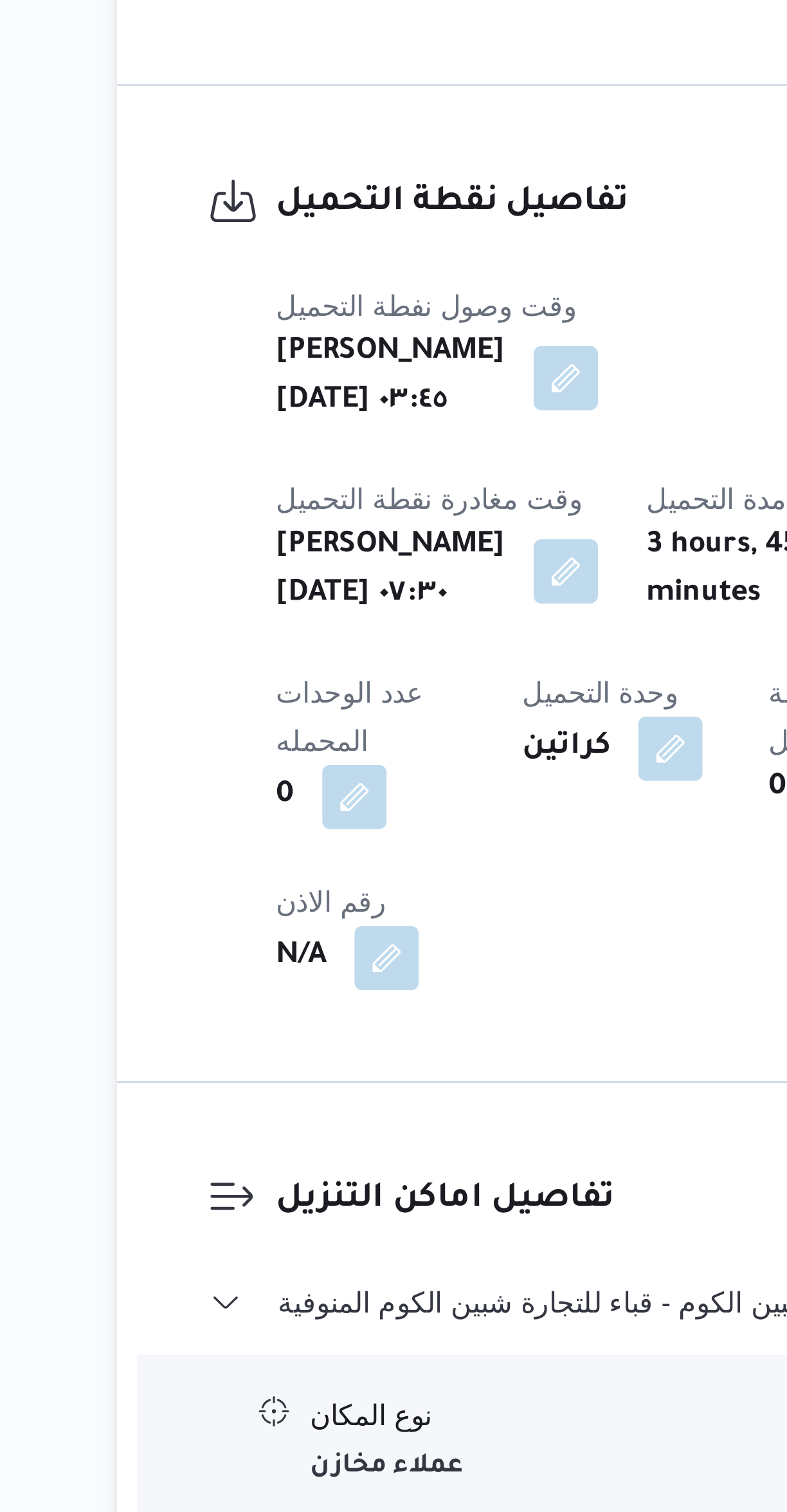
scroll to position [74, 0]
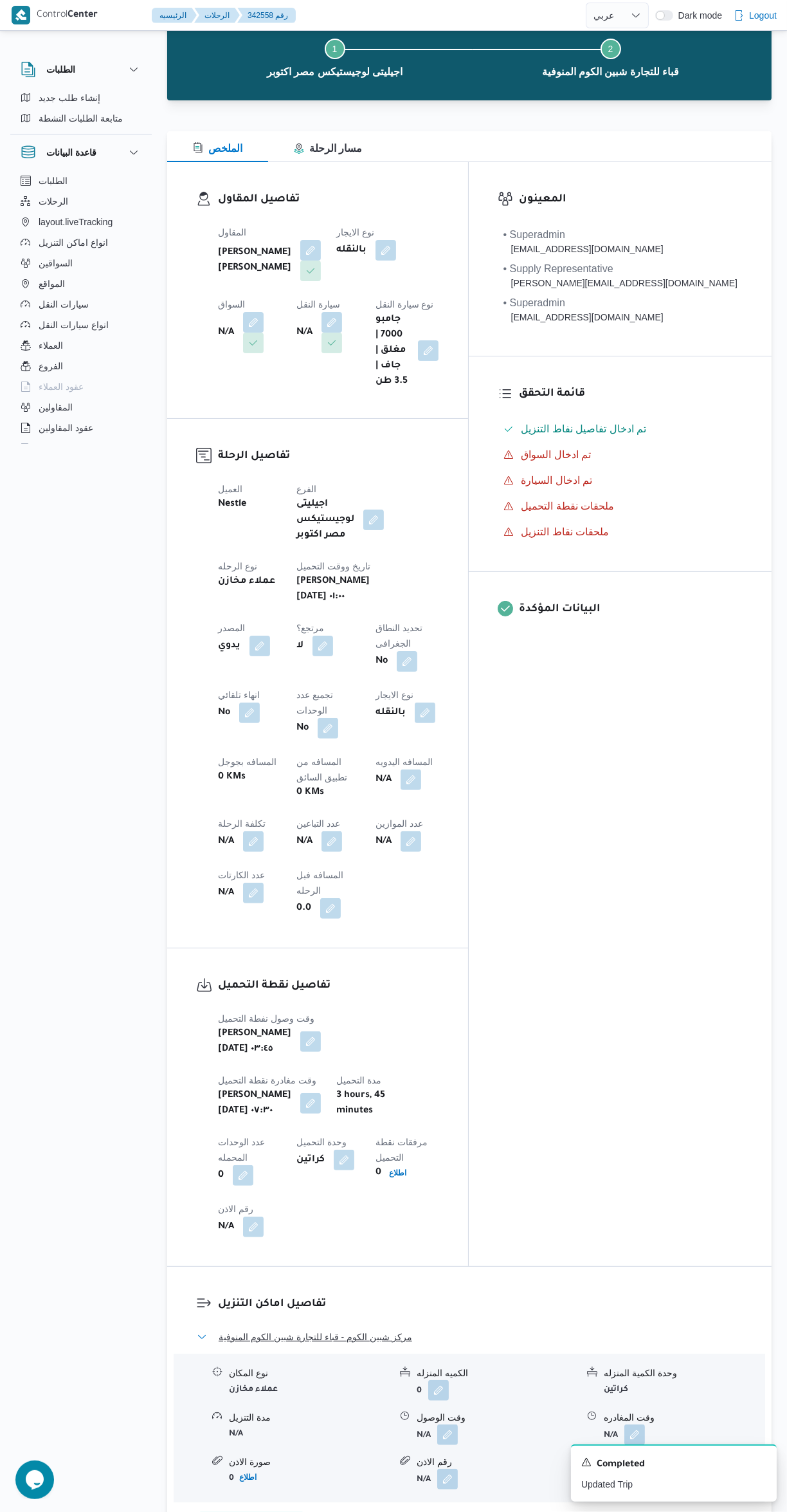
click at [423, 1329] on button "مركز شبين الكوم - قباء للتجارة شبين الكوم المنوفية" at bounding box center [470, 1337] width 546 height 16
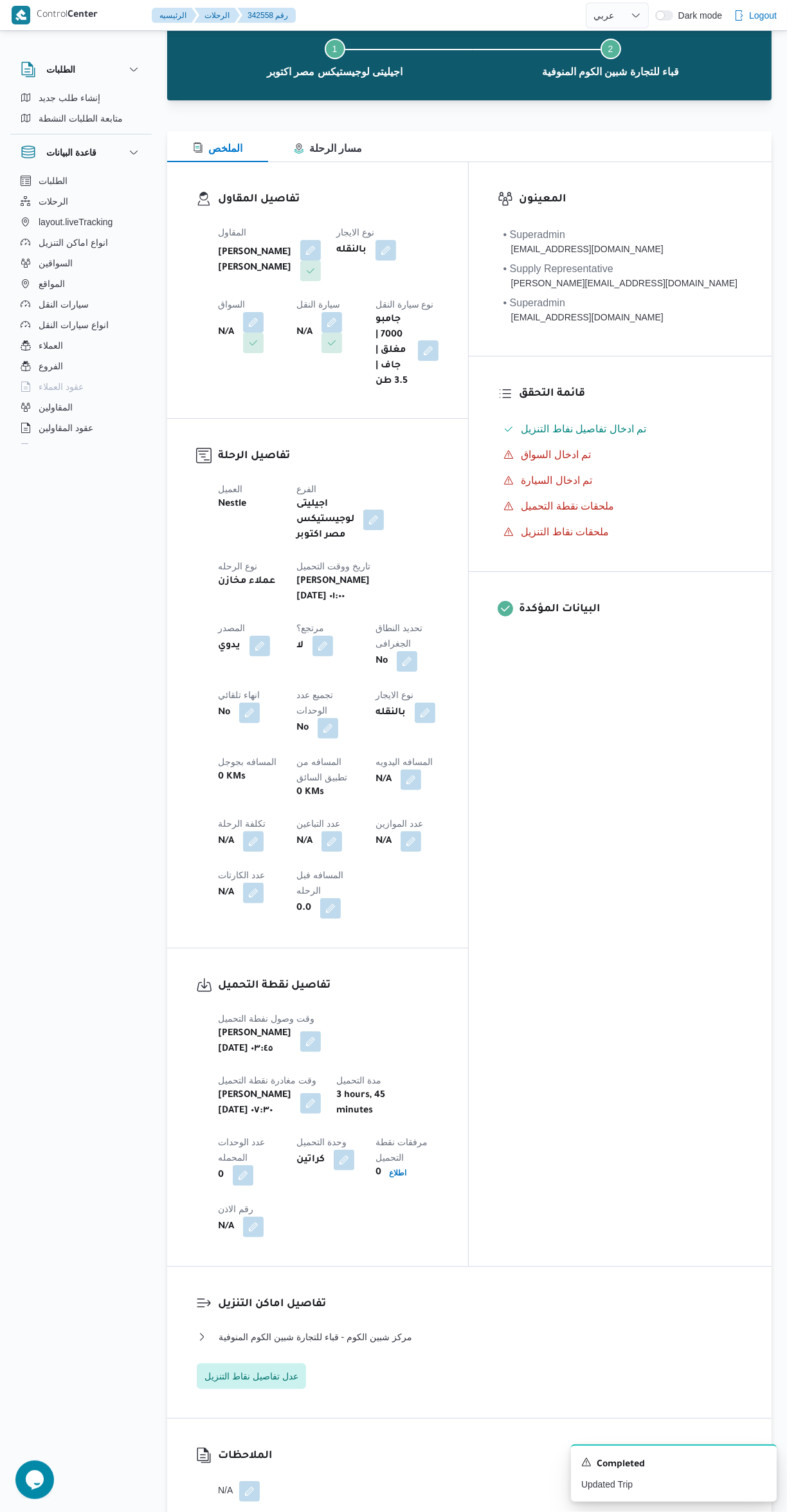
select select "ar"
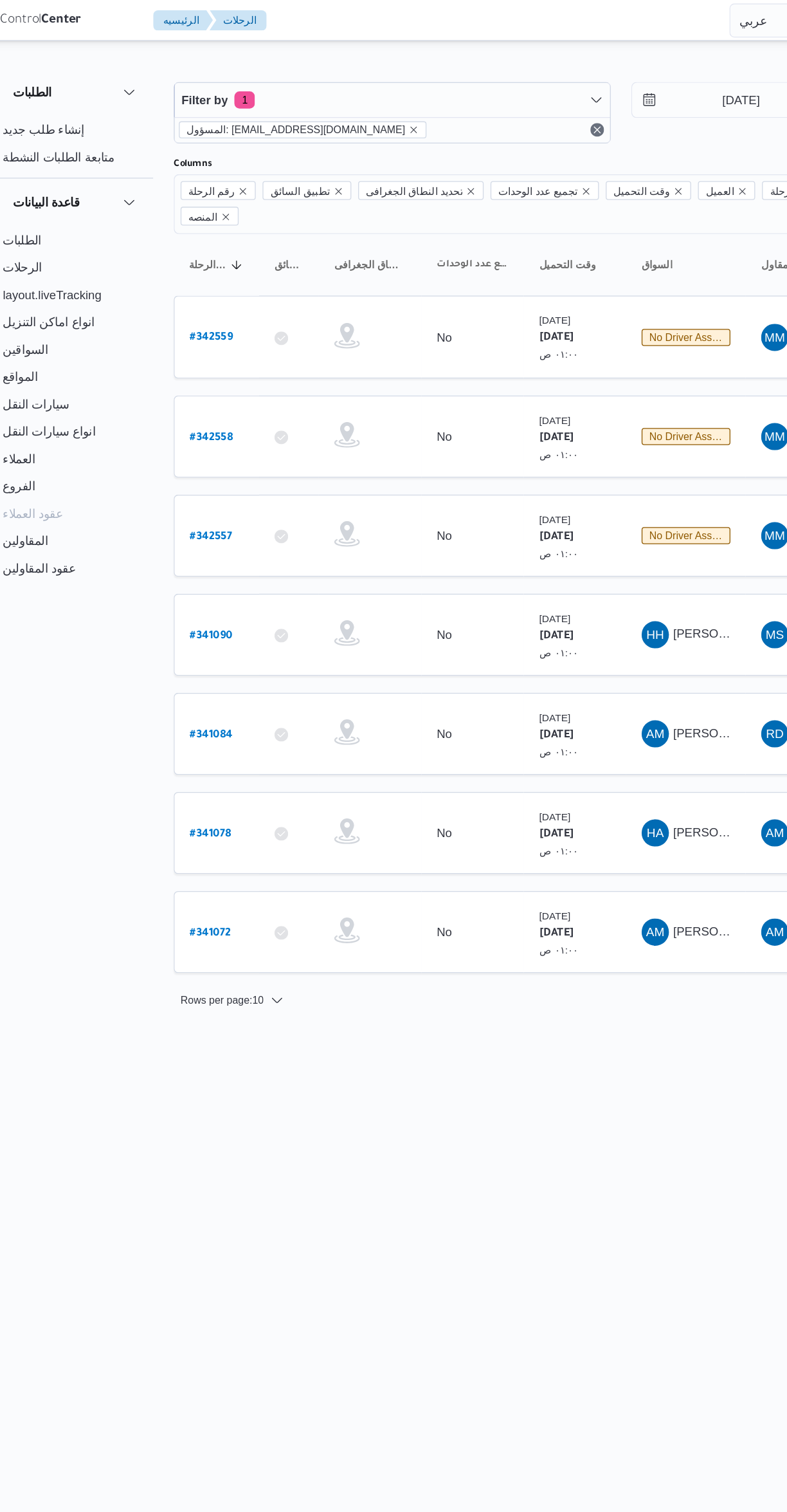
click at [200, 400] on b "# 342557" at bounding box center [195, 404] width 32 height 9
select select "ar"
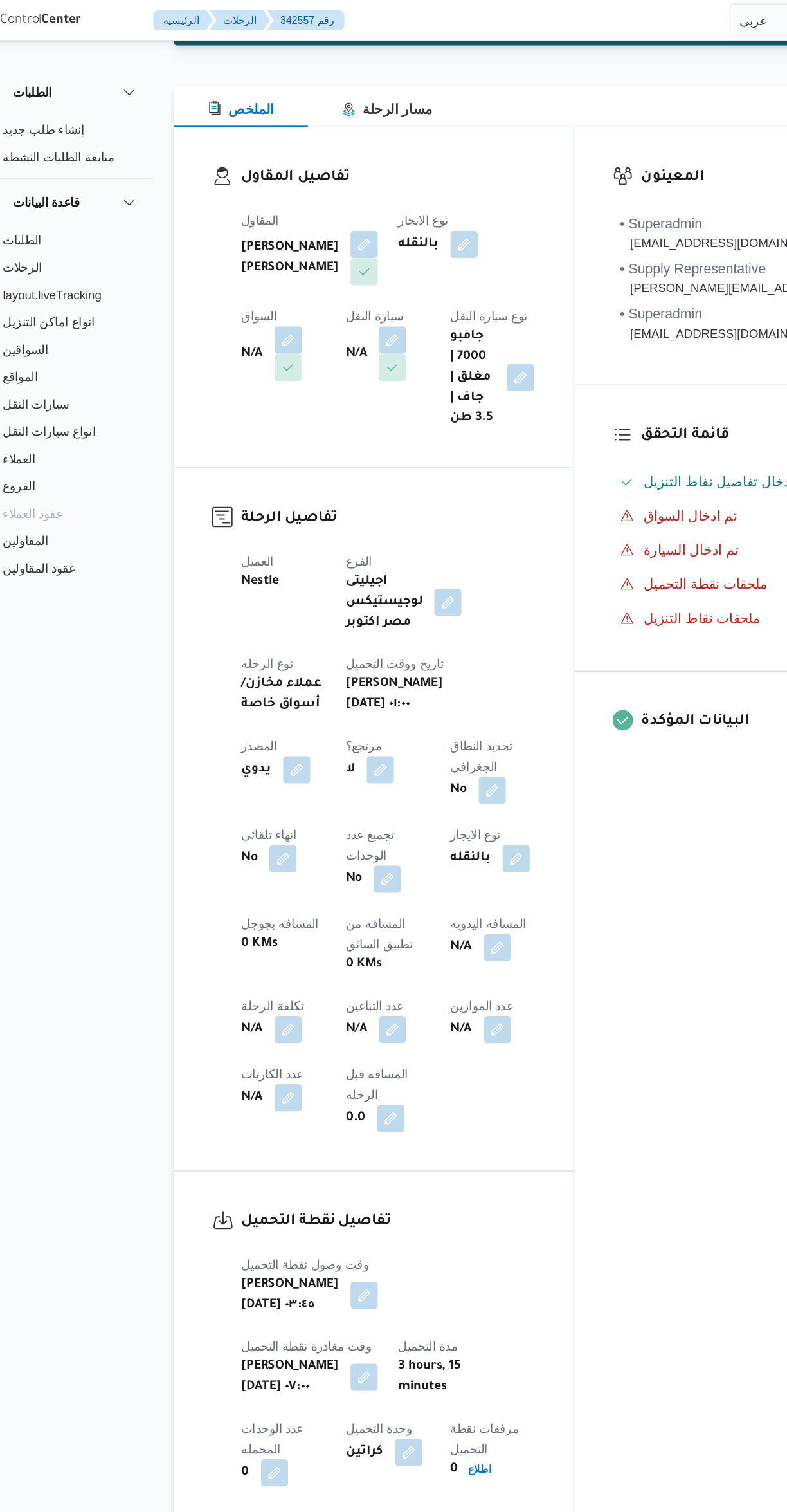
scroll to position [131, 0]
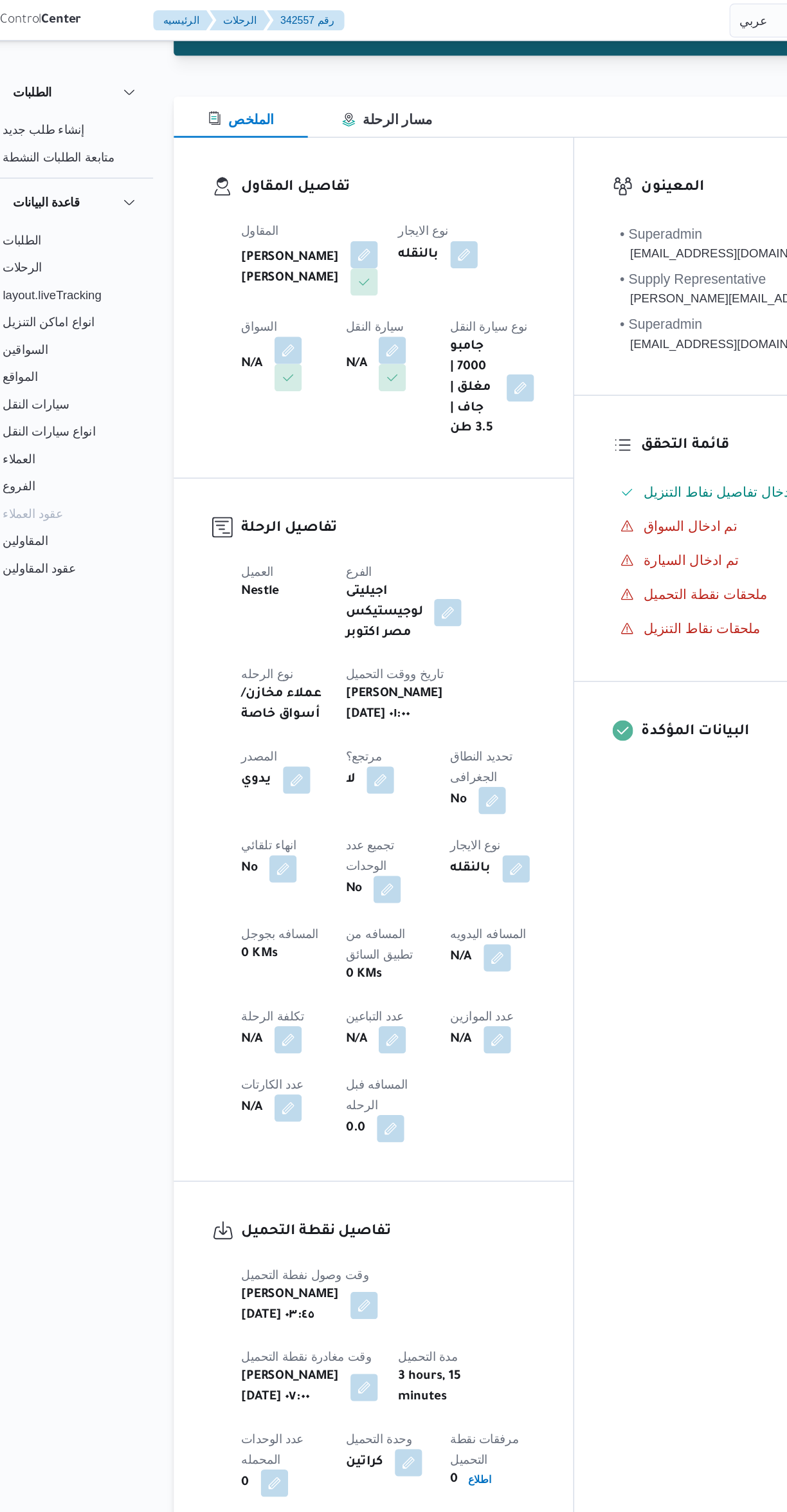
click at [342, 772] on button "button" at bounding box center [331, 782] width 21 height 21
click at [454, 712] on input "عدد التباعين" at bounding box center [449, 716] width 128 height 26
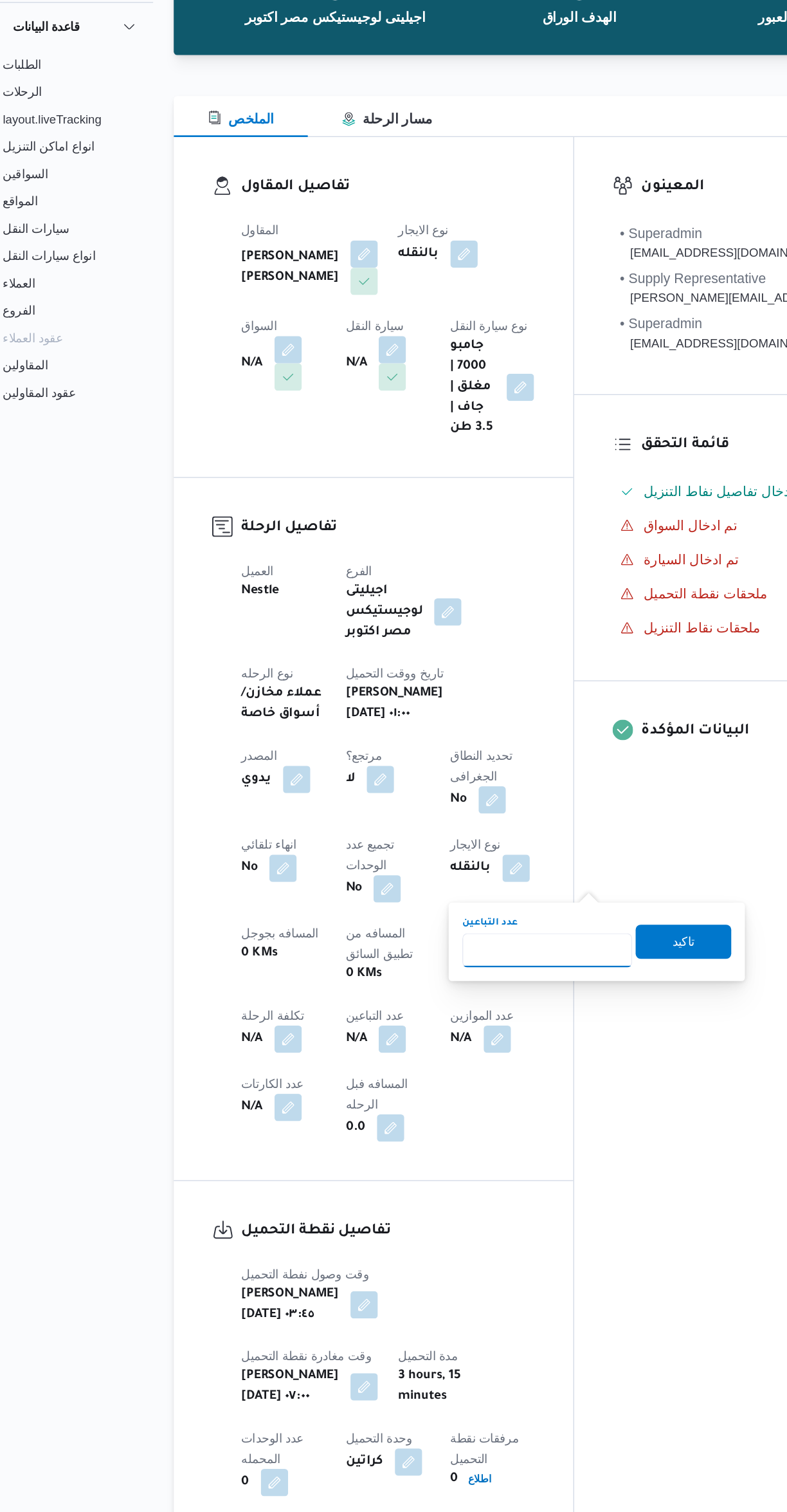
type input "1"
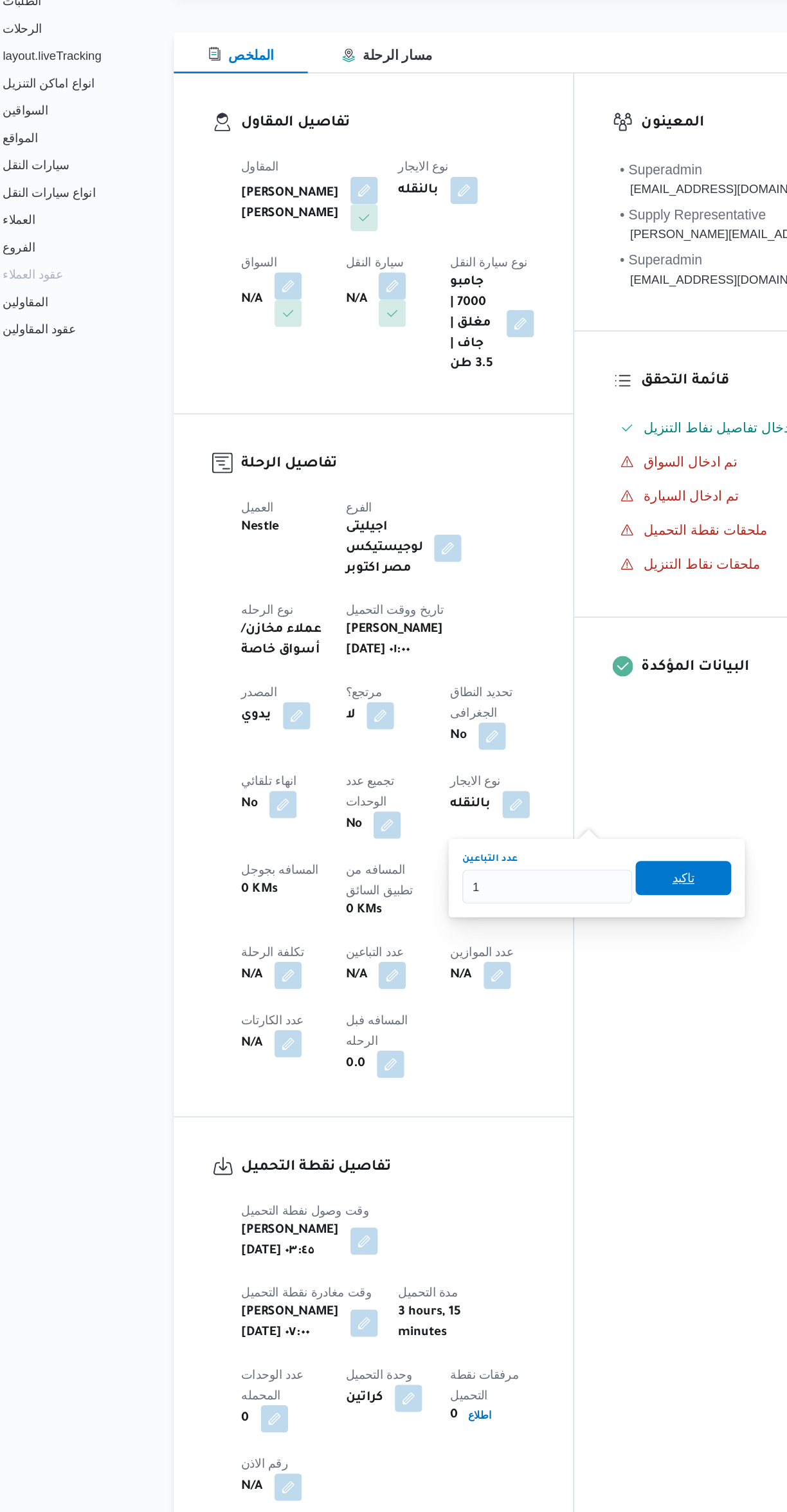
click at [549, 834] on span "تاكيد" at bounding box center [551, 841] width 72 height 26
select select "ar"
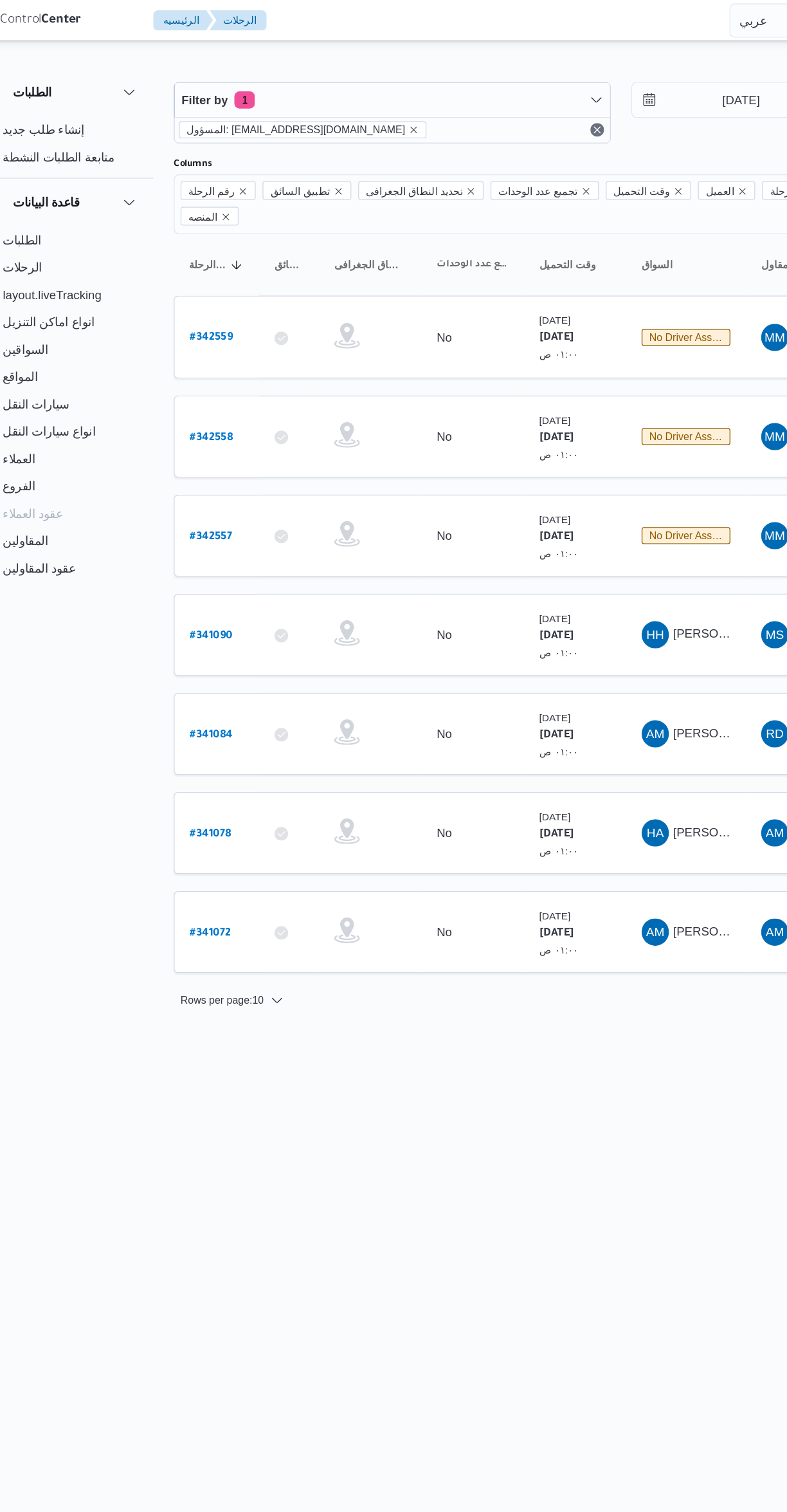
click at [205, 245] on link "# 342559" at bounding box center [195, 253] width 32 height 17
select select "ar"
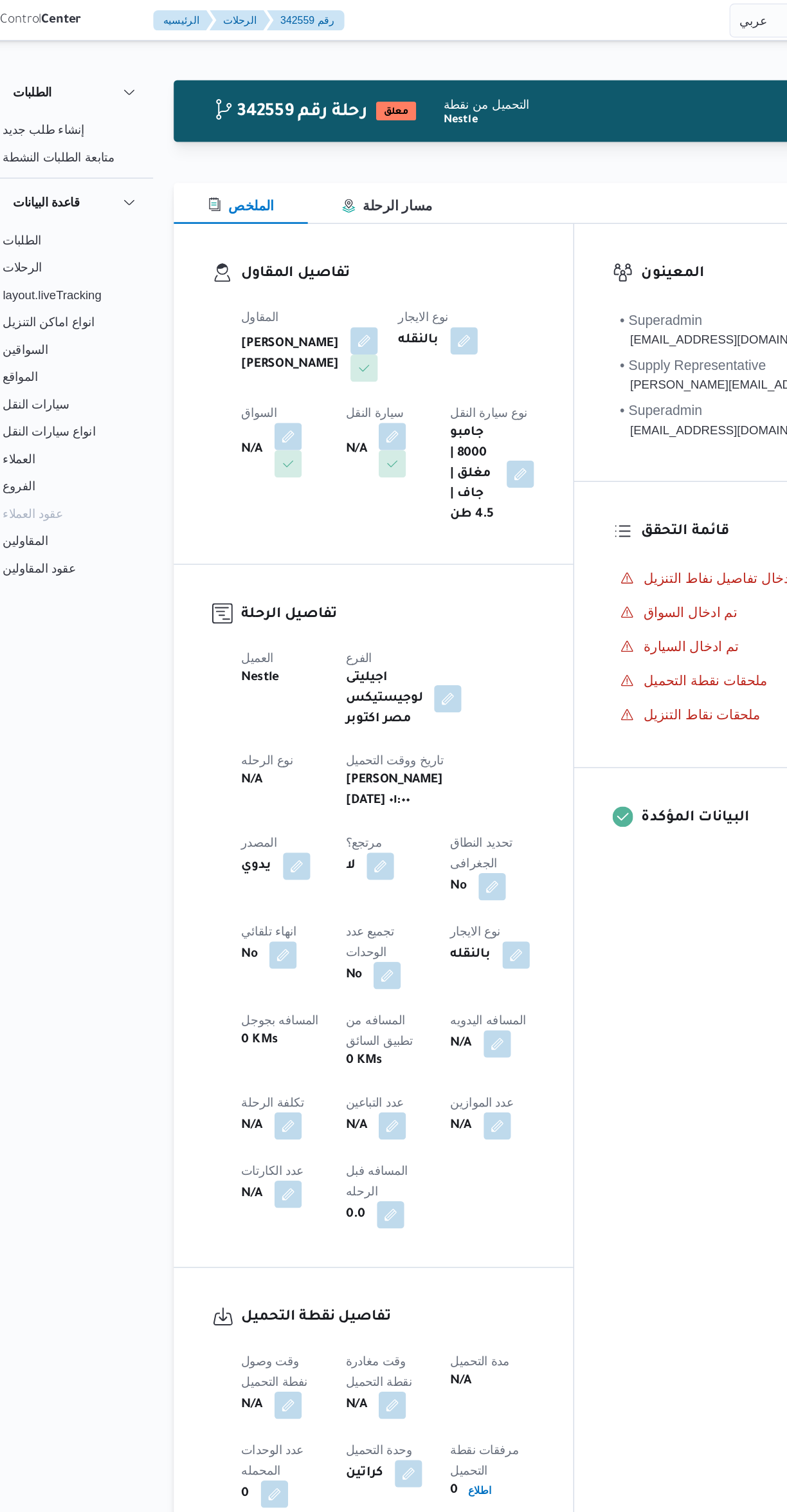
click at [264, 319] on button "button" at bounding box center [253, 328] width 21 height 21
click at [416, 312] on input "اختار السواق" at bounding box center [416, 309] width 1 height 16
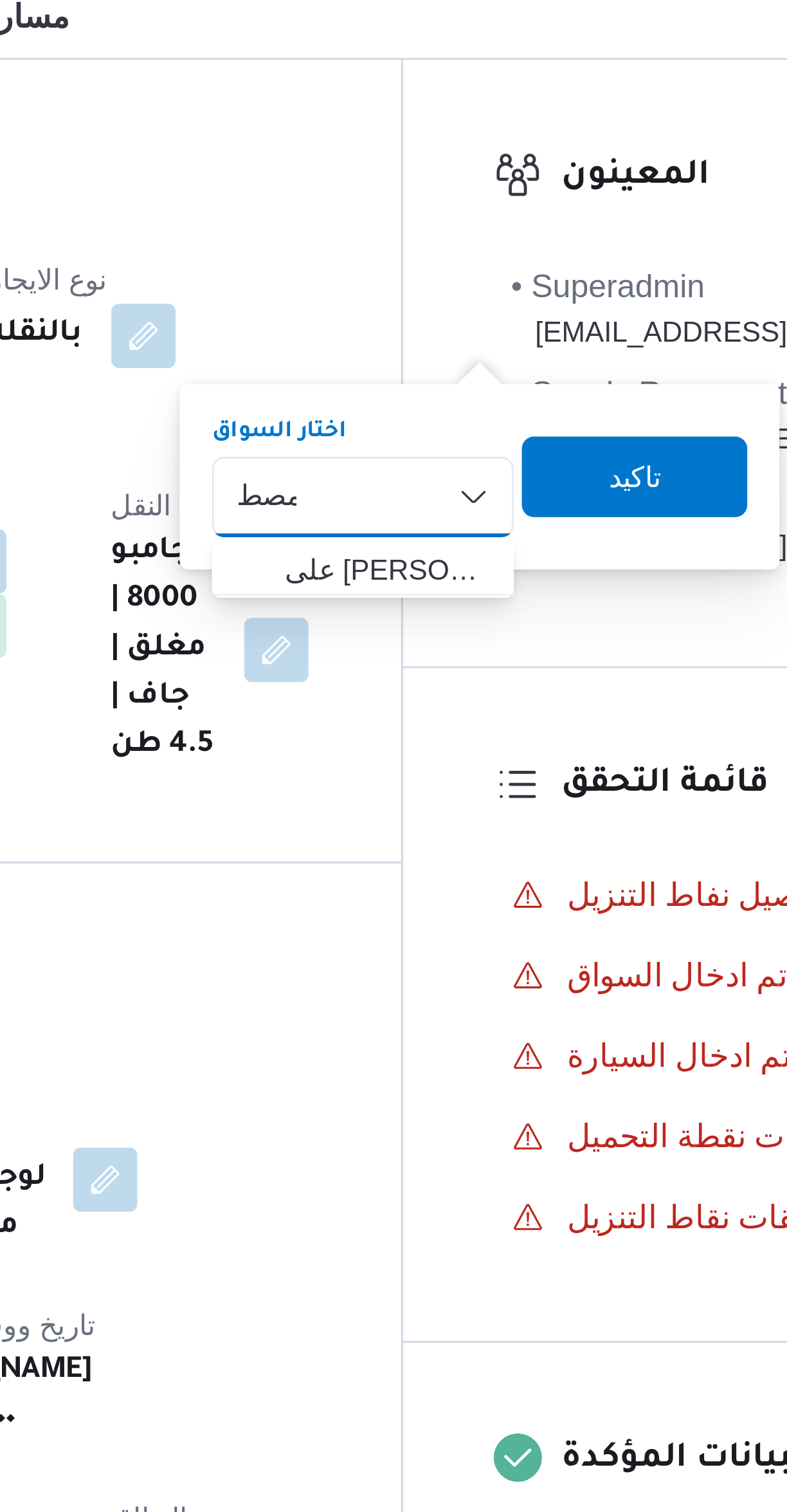
type input "مصط"
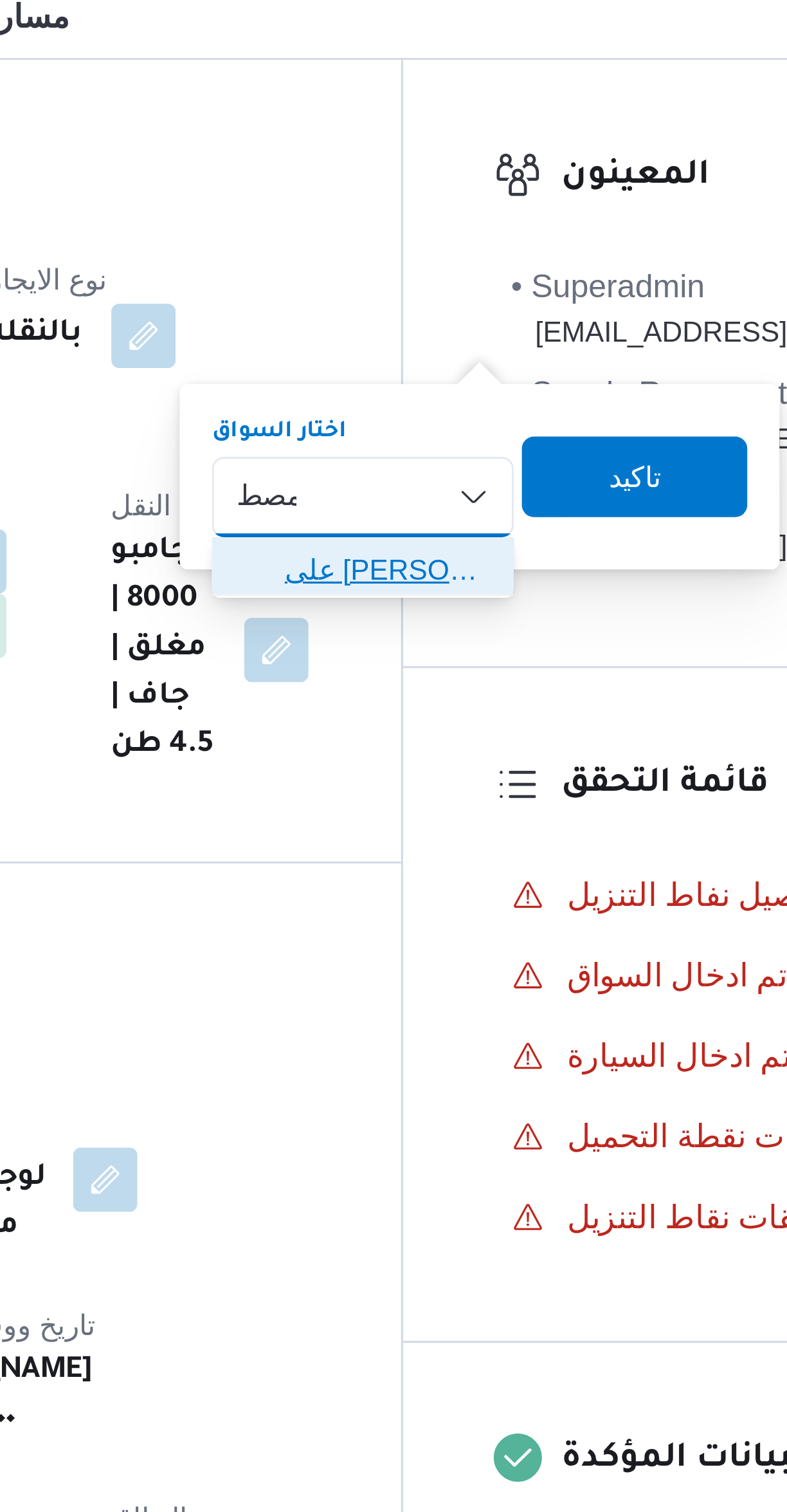
click at [535, 331] on mark "مصط" at bounding box center [545, 331] width 20 height 10
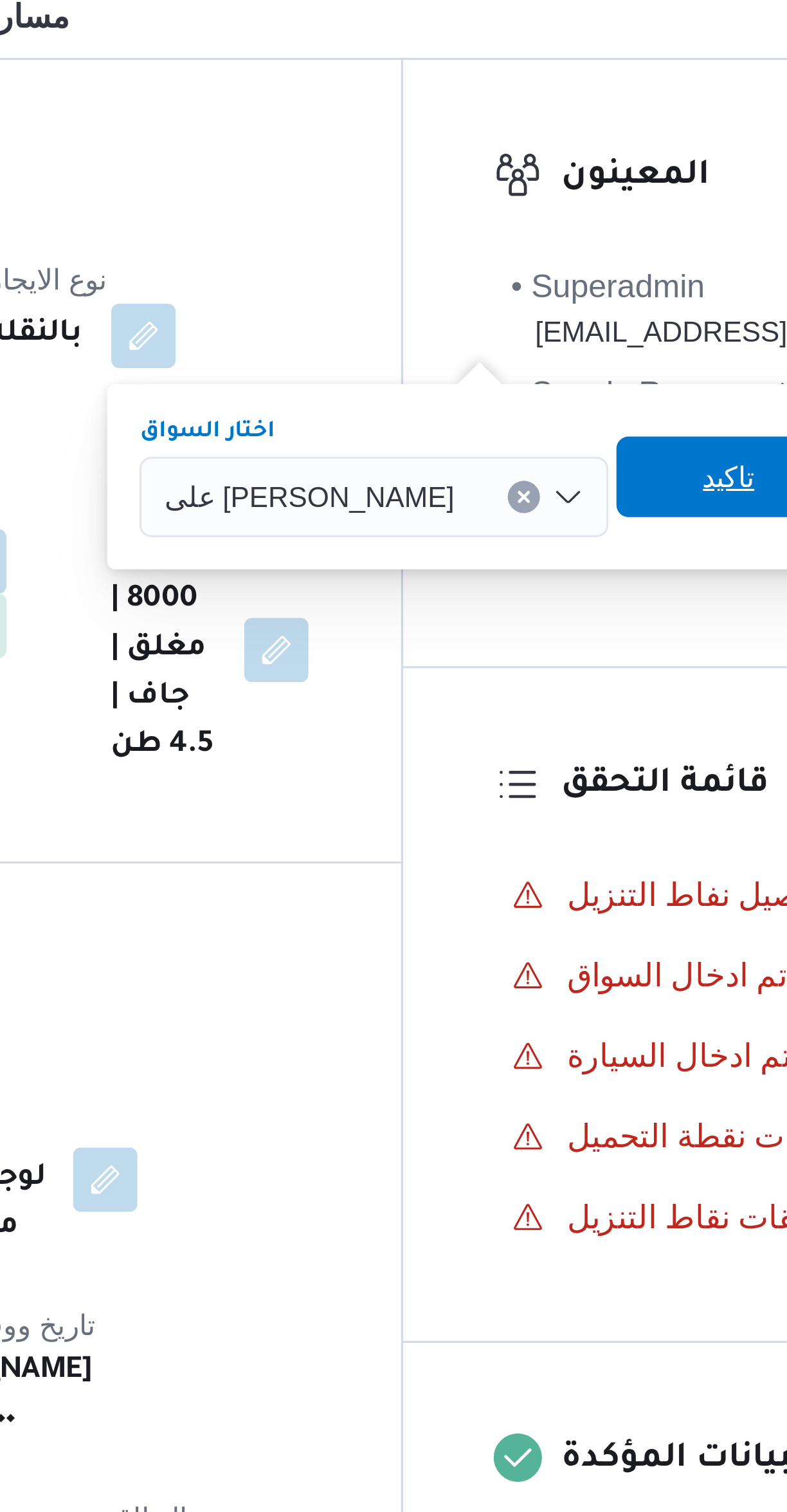
click at [569, 304] on span "تاكيد" at bounding box center [572, 302] width 17 height 16
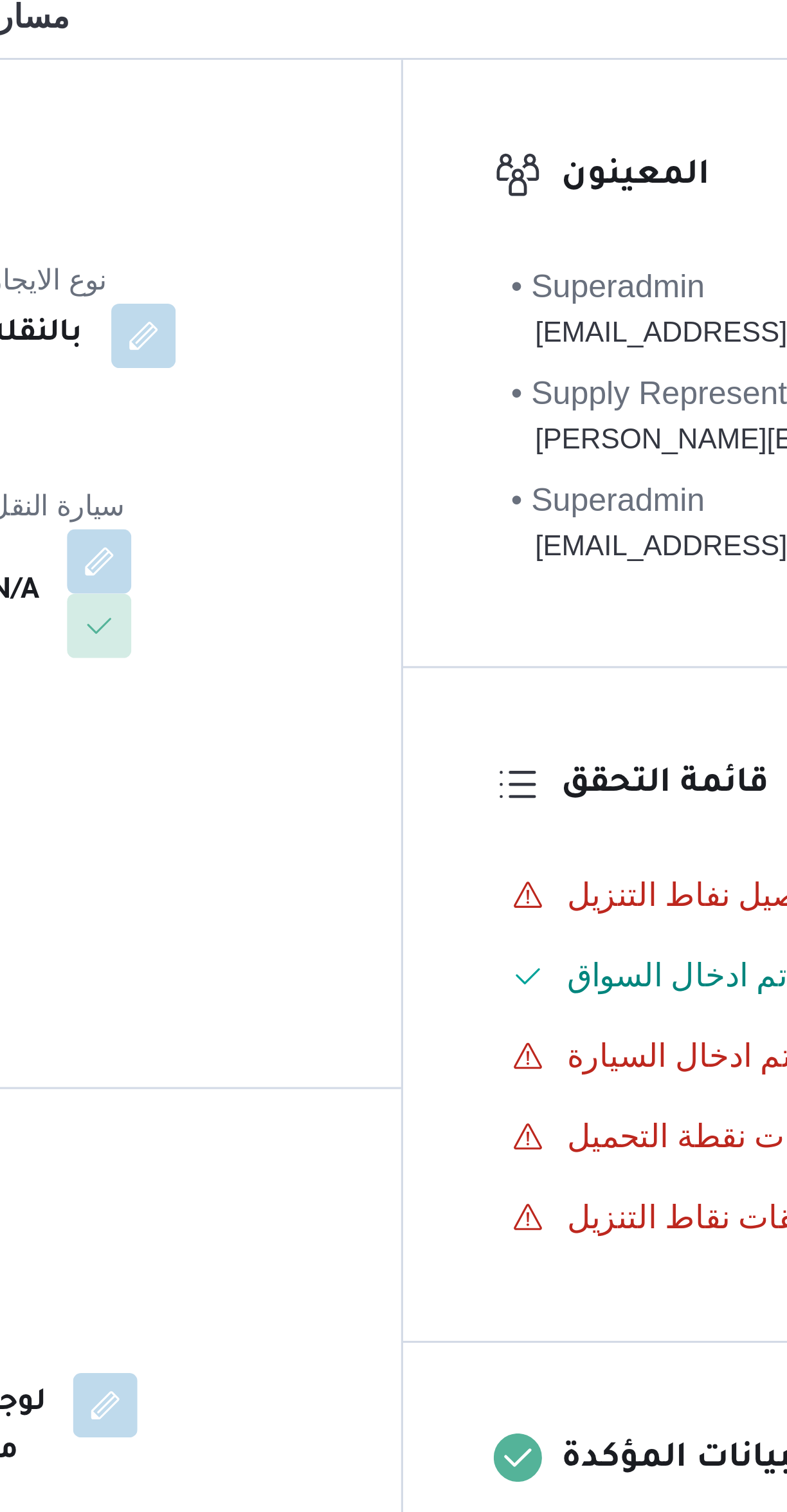
click at [321, 319] on button "button" at bounding box center [310, 328] width 21 height 21
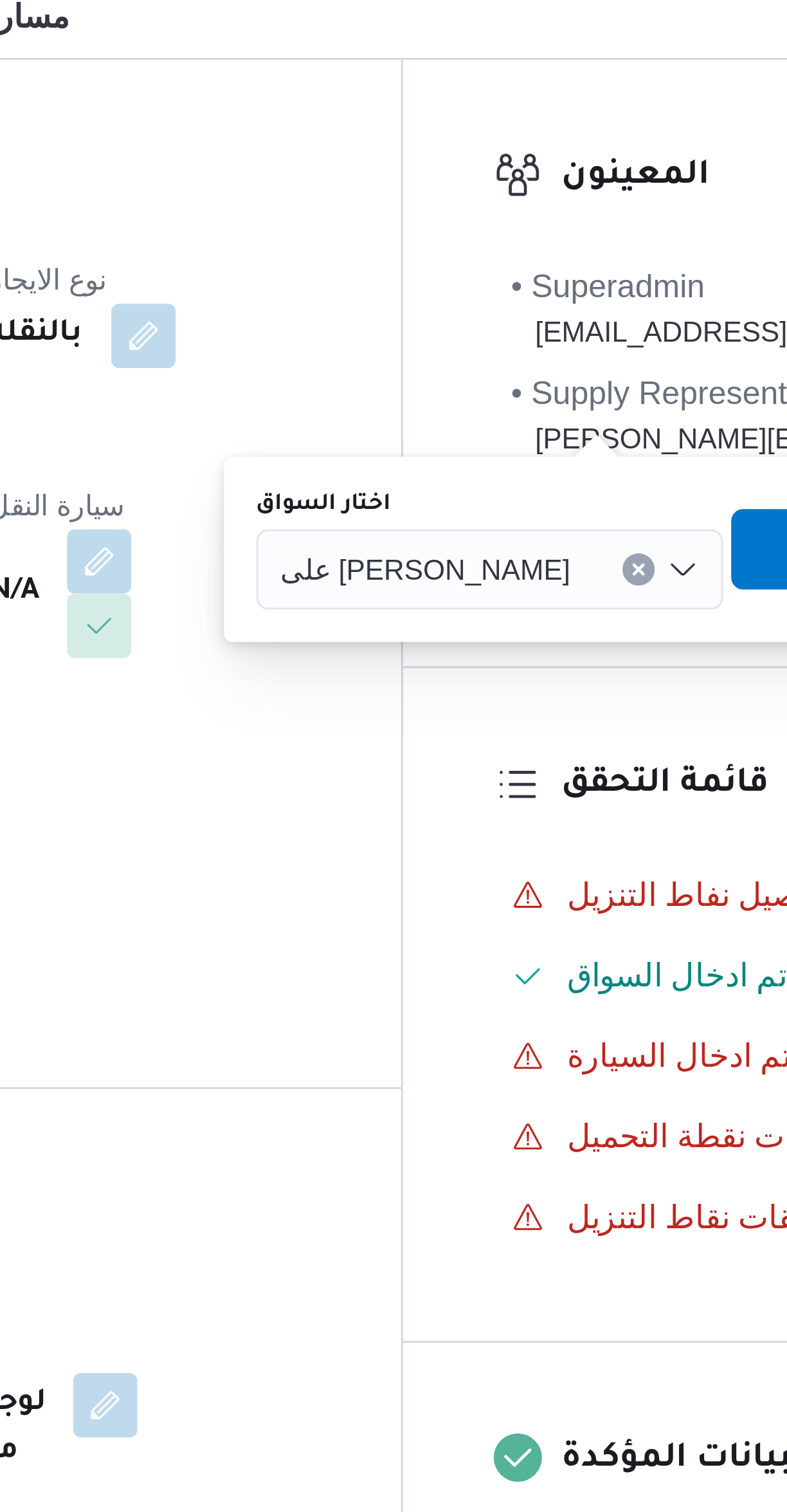
click at [541, 332] on icon "Clear input" at bounding box center [543, 330] width 5 height 5
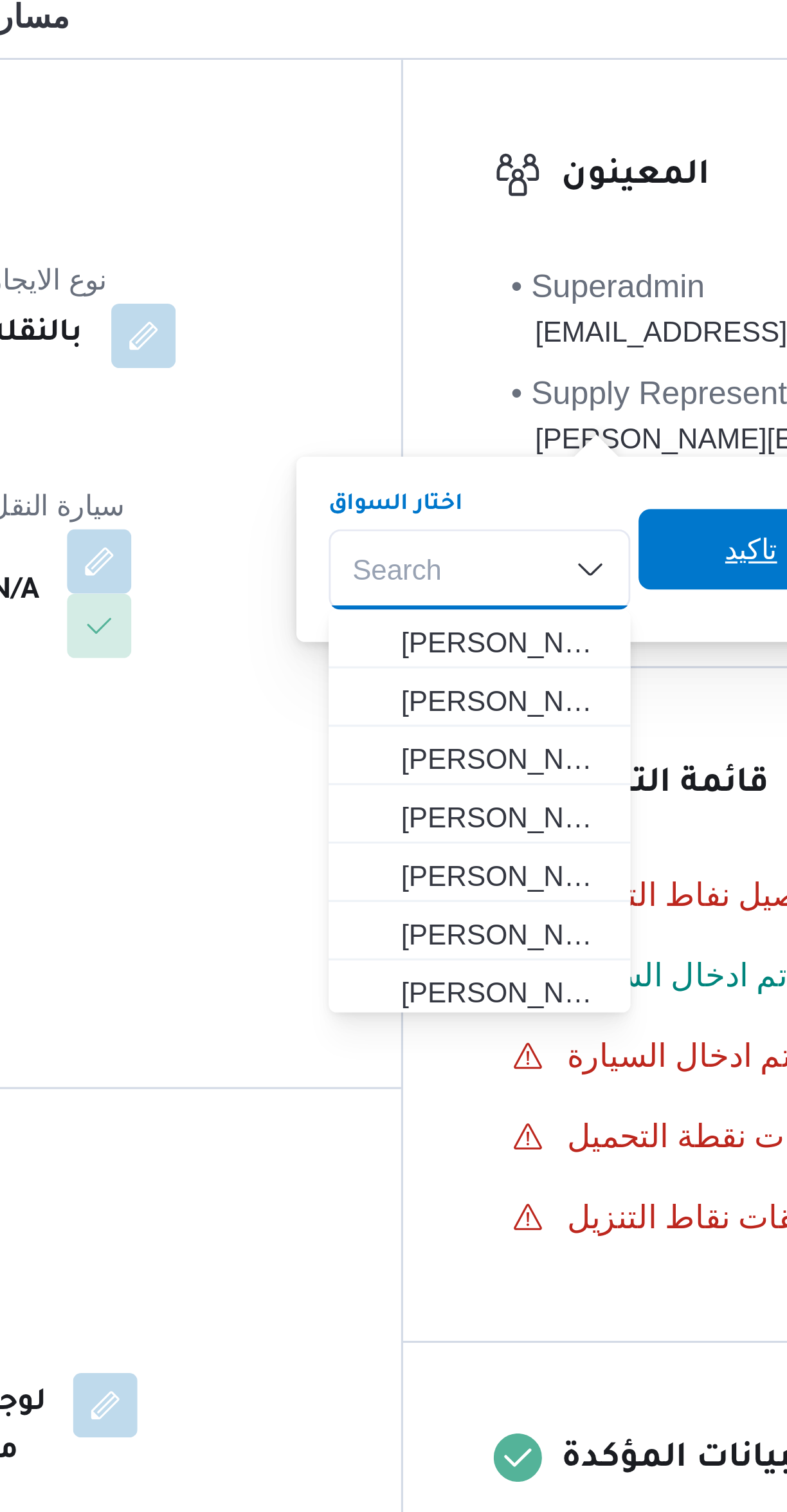
click at [572, 322] on span "تاكيد" at bounding box center [580, 325] width 17 height 16
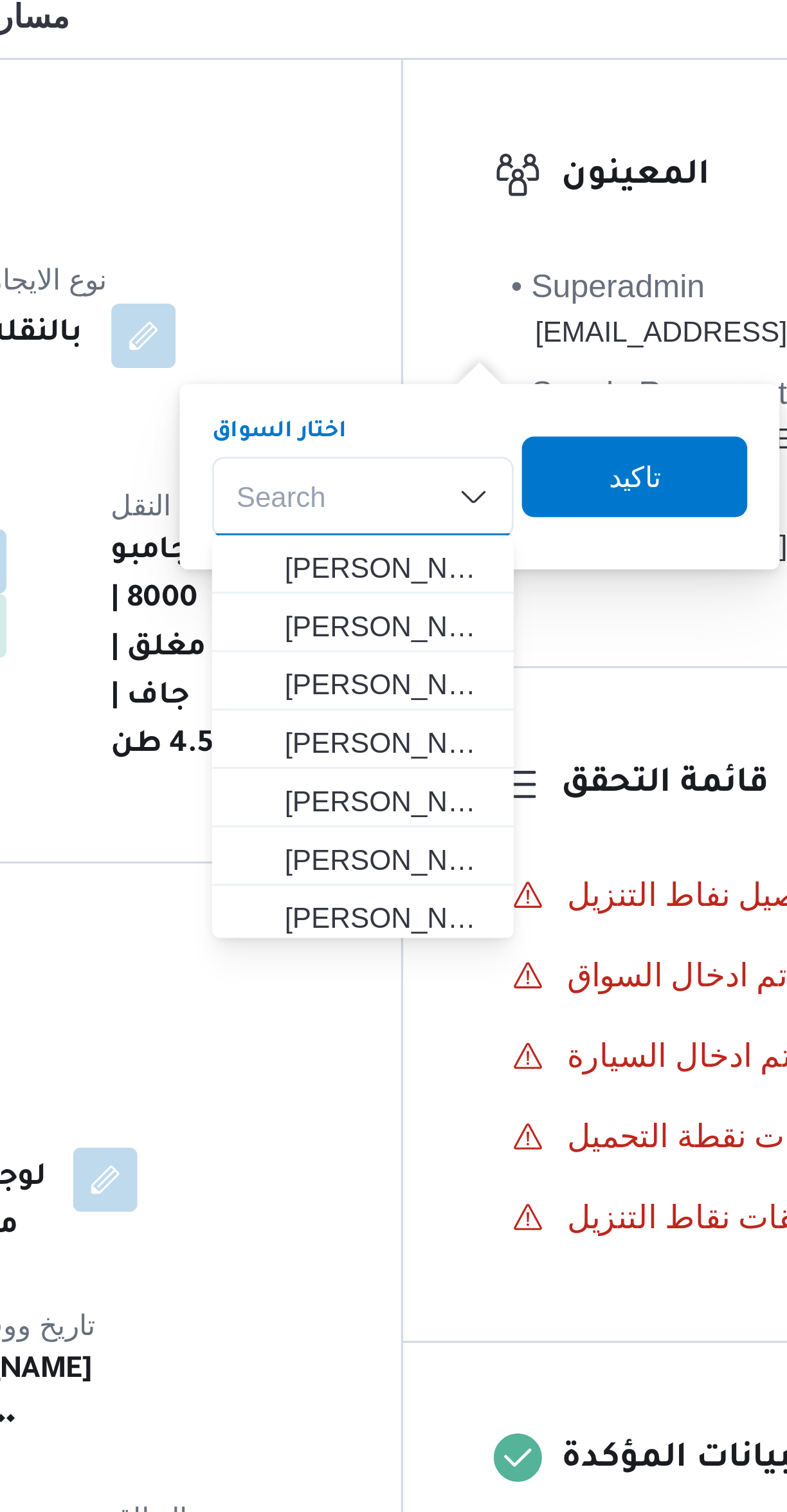
type input "7"
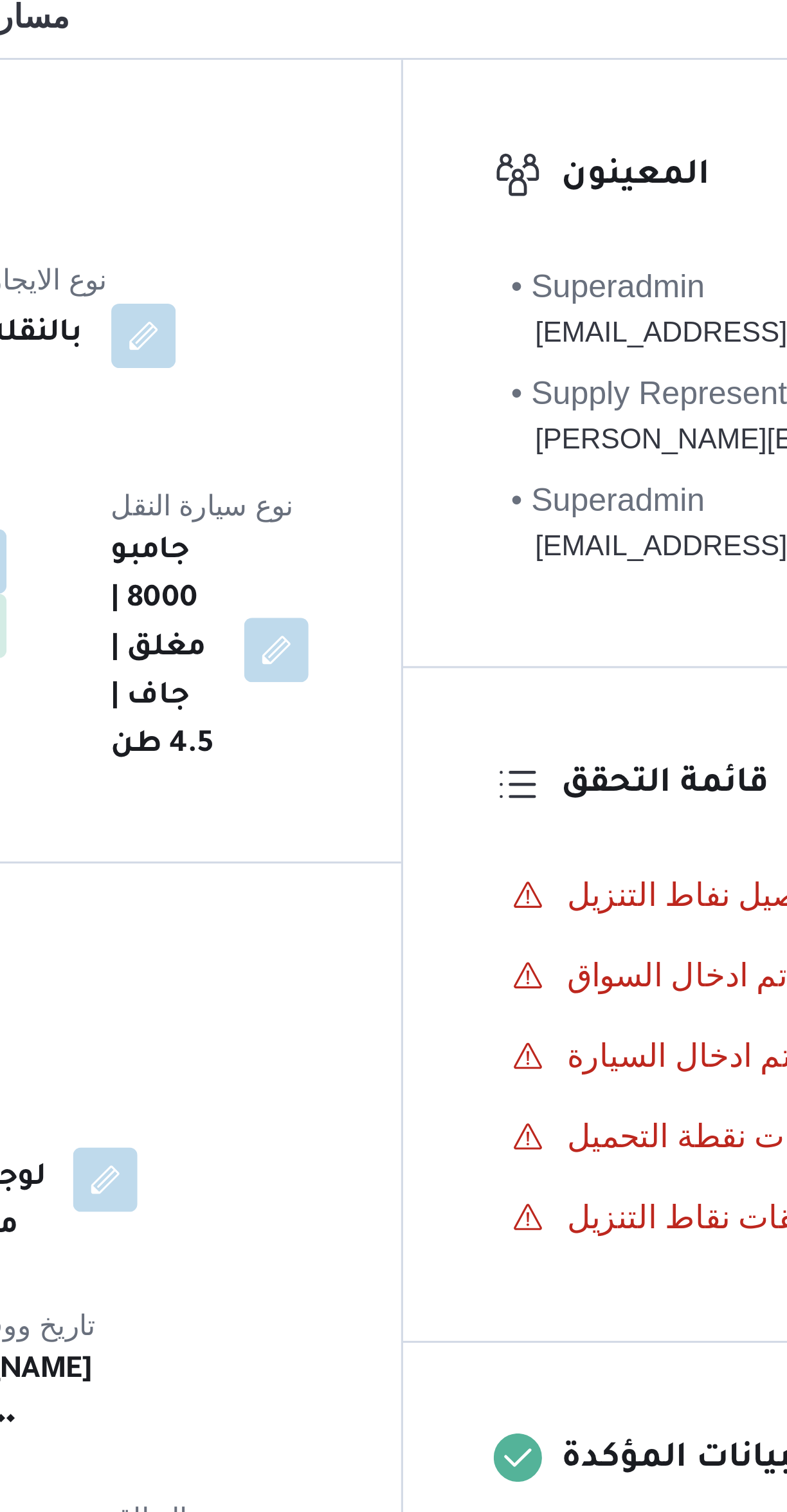
click at [407, 211] on h3 "تفاصيل المقاول" at bounding box center [328, 205] width 221 height 17
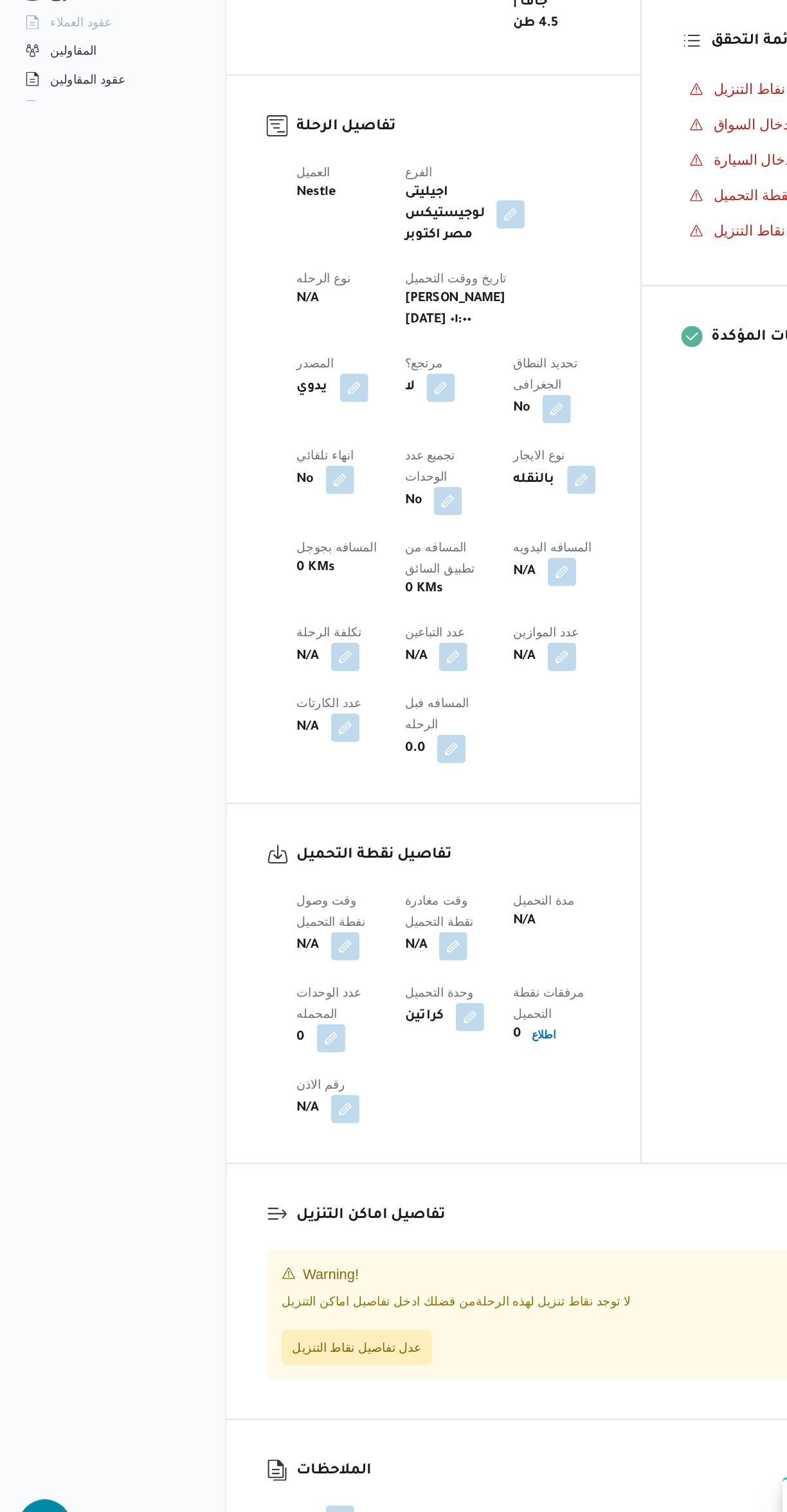
click at [247, 1048] on button "button" at bounding box center [253, 1058] width 21 height 21
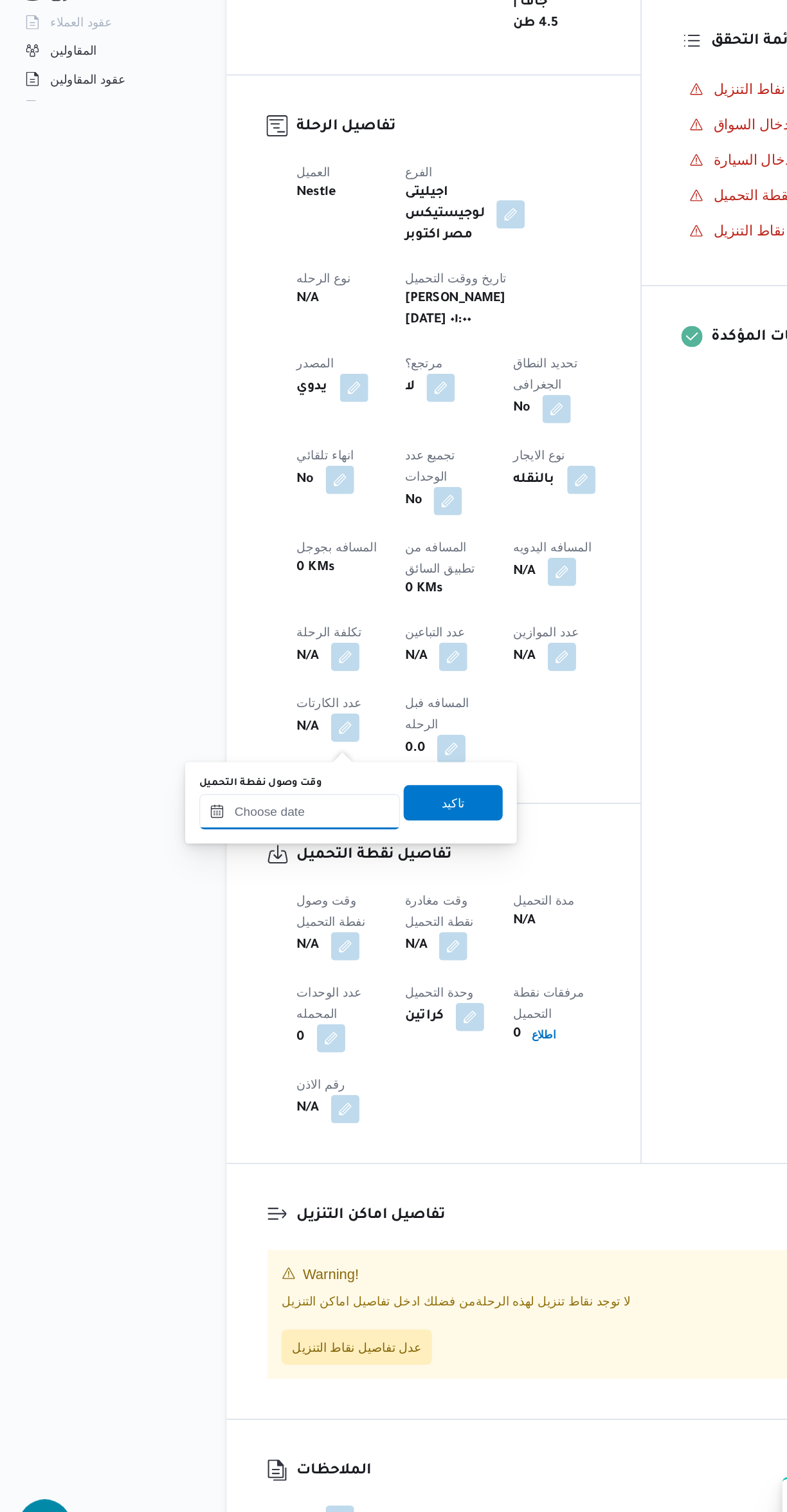
click at [205, 965] on input "وقت وصول نفطة التحميل" at bounding box center [220, 961] width 146 height 26
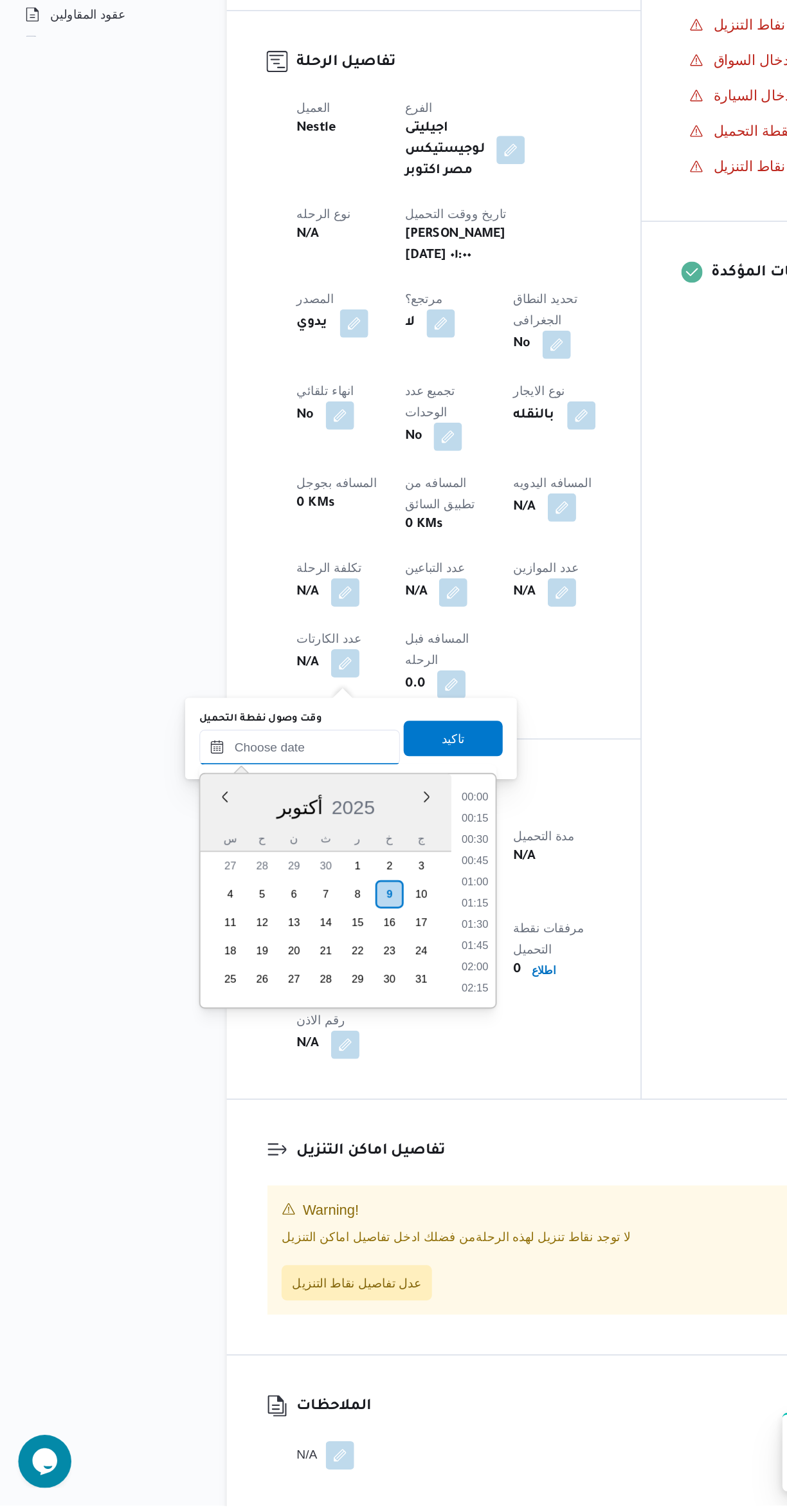
scroll to position [663, 0]
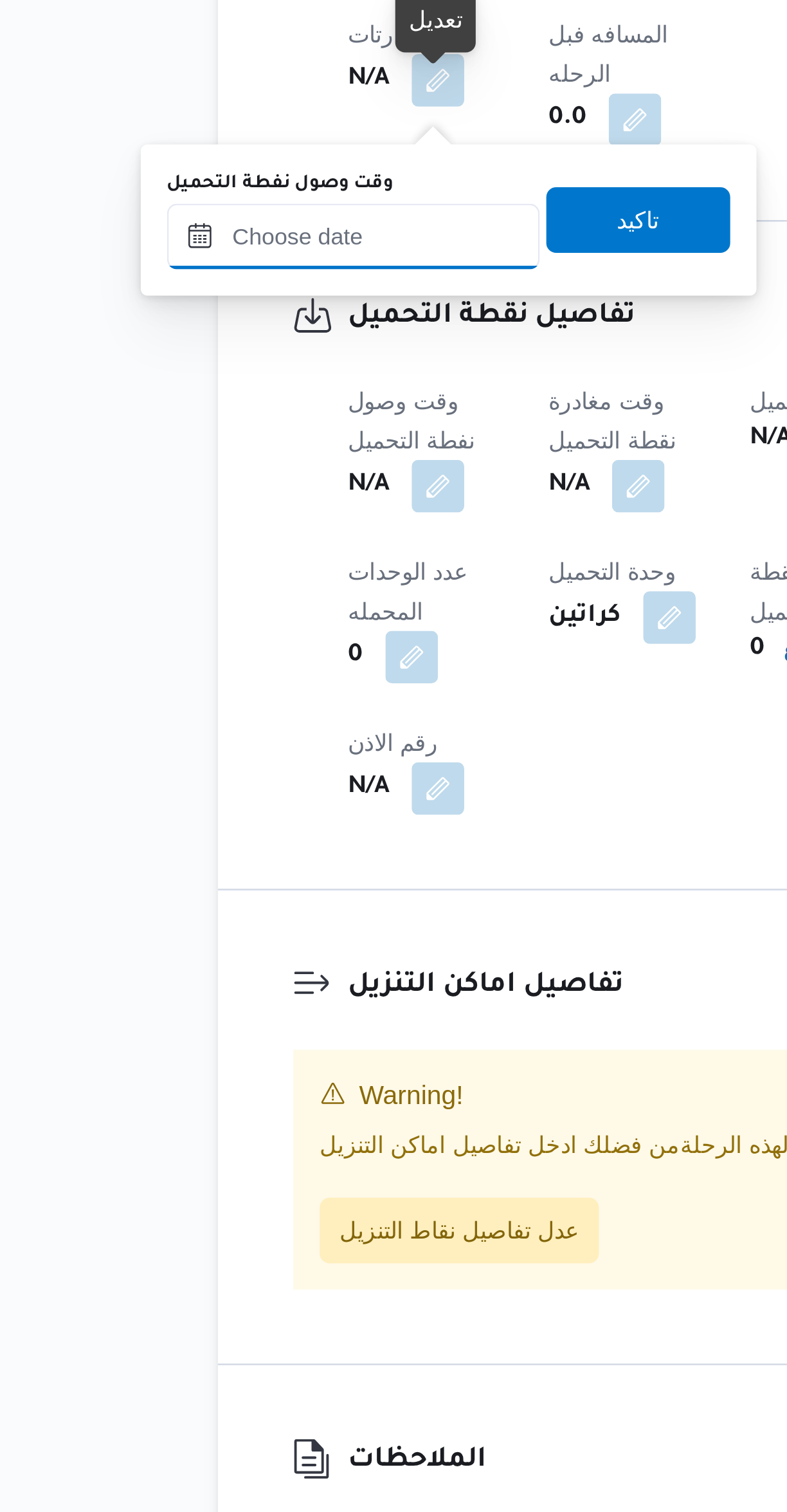
click at [212, 964] on input "وقت وصول نفطة التحميل" at bounding box center [220, 961] width 146 height 26
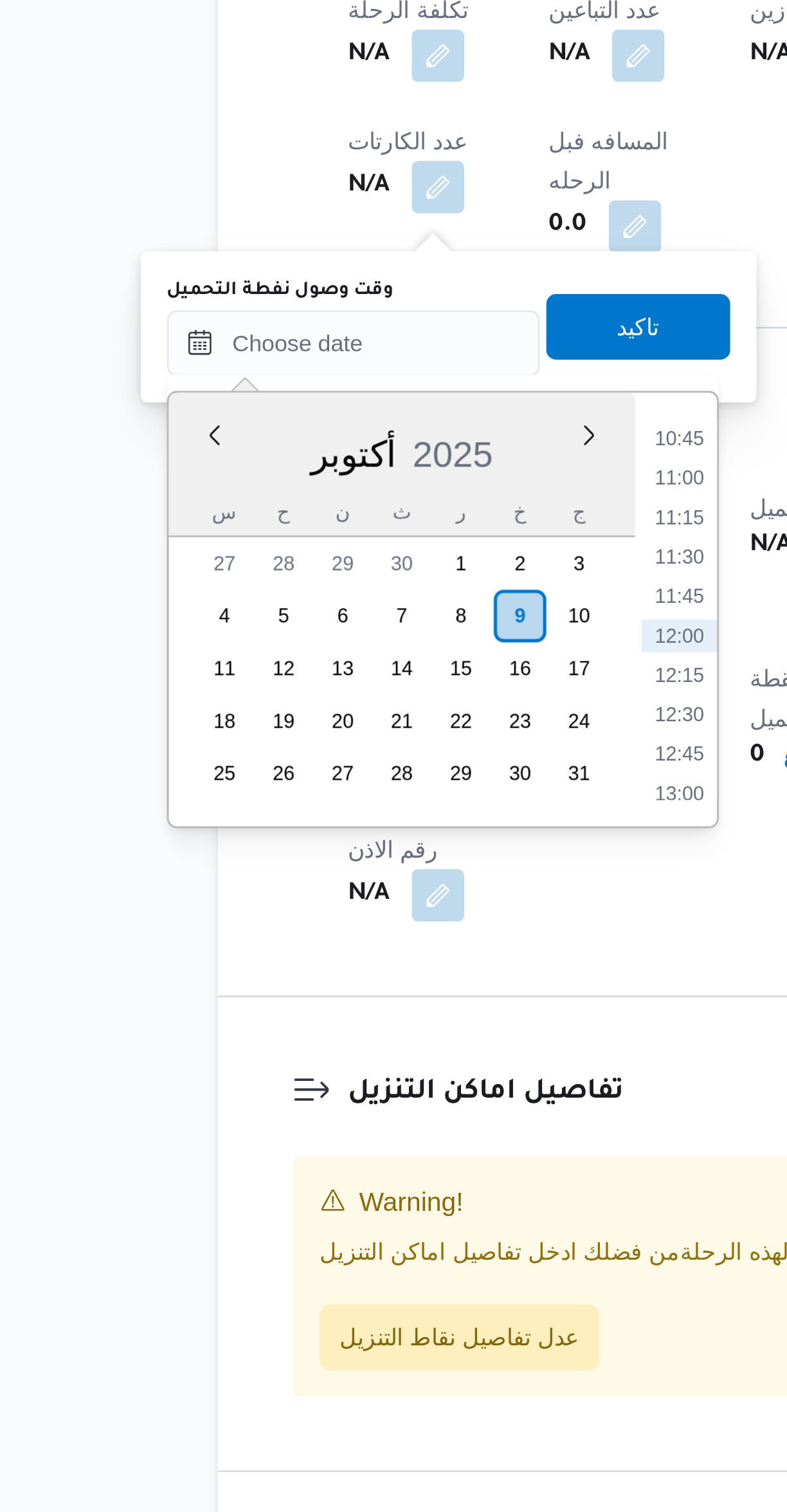
click at [352, 996] on li "10:45" at bounding box center [348, 997] width 30 height 13
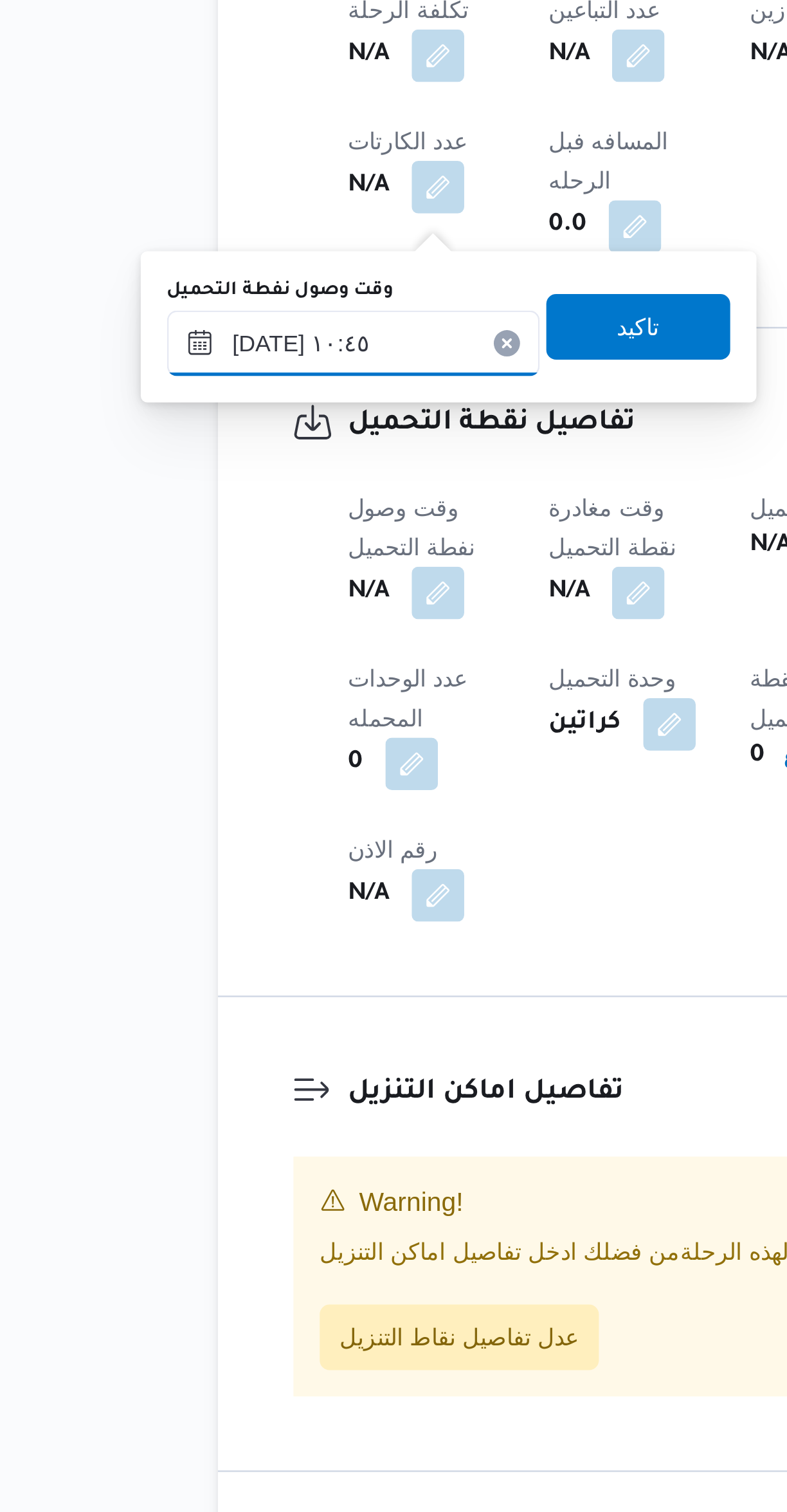
click at [195, 964] on input "[DATE] ١٠:٤٥" at bounding box center [220, 961] width 146 height 26
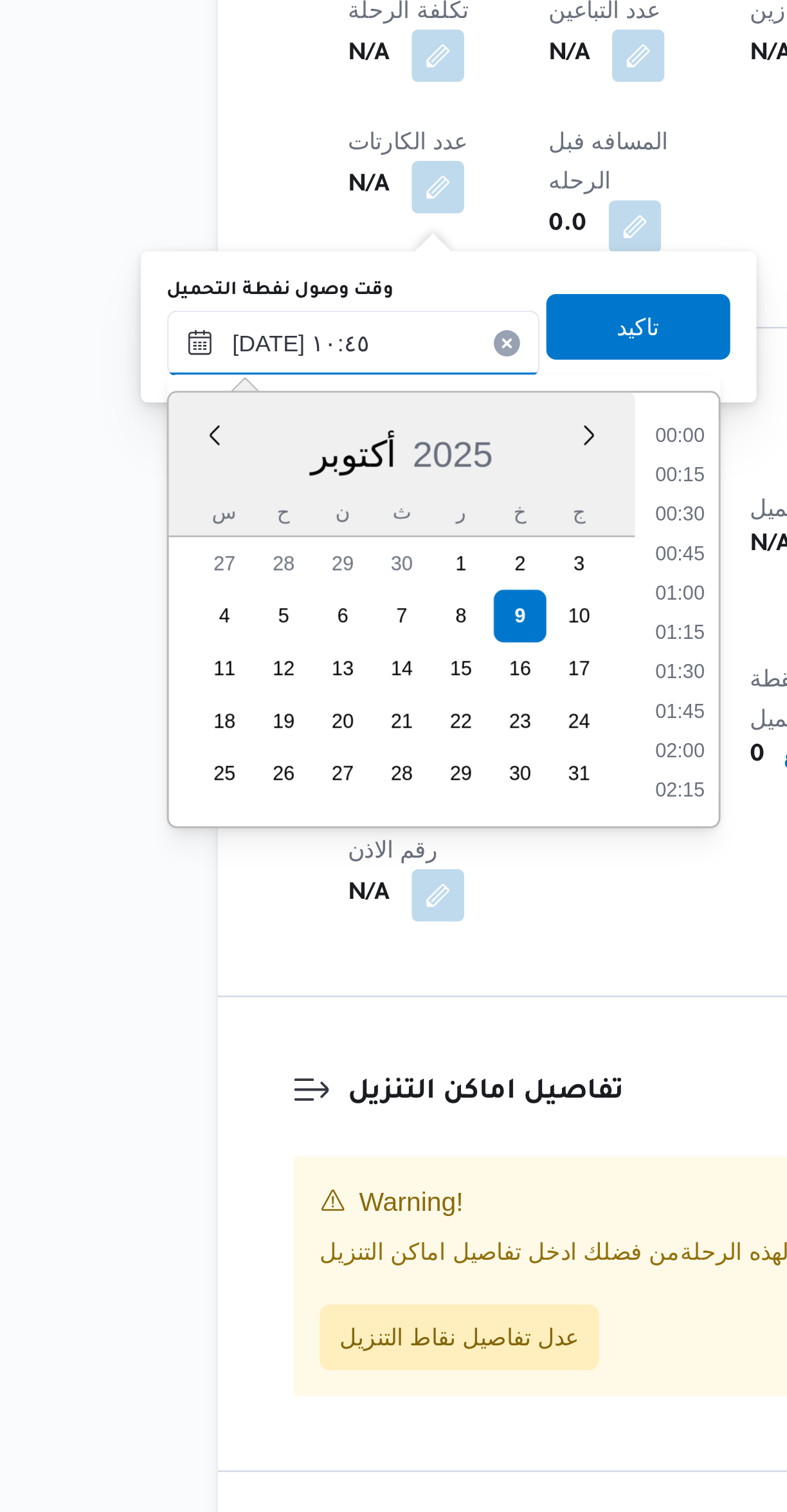
scroll to position [585, 0]
click at [183, 964] on input "[DATE] ١٠:٤٥" at bounding box center [220, 961] width 146 height 26
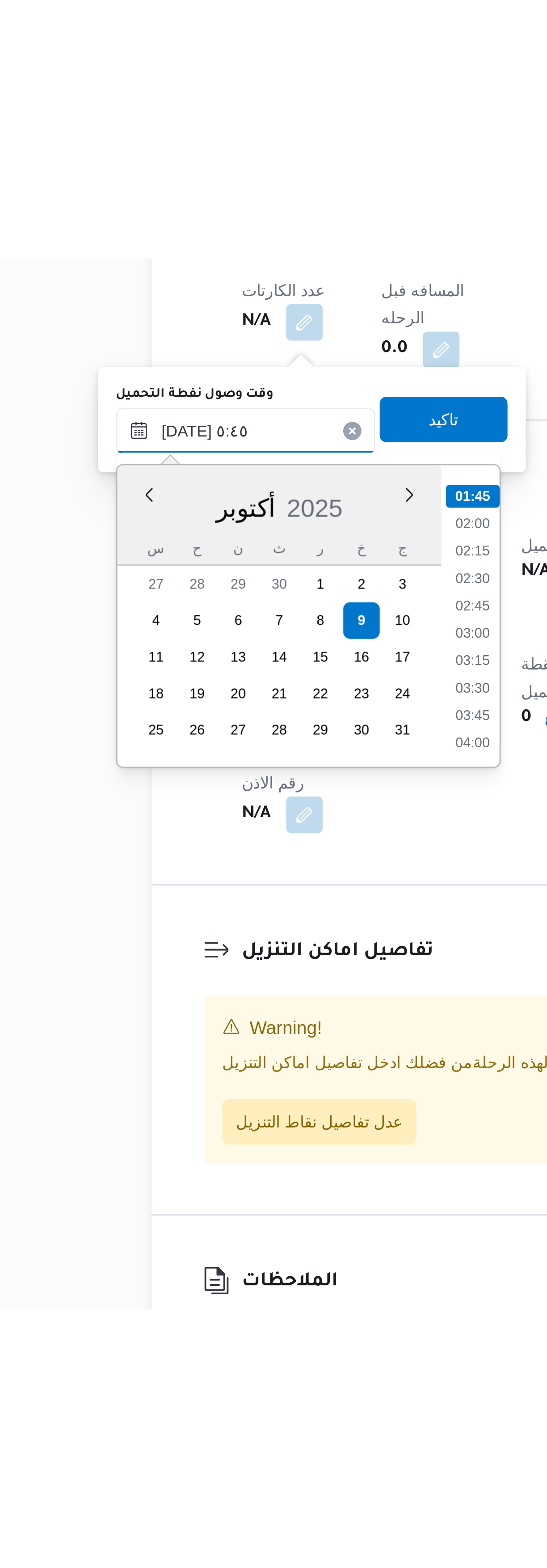
scroll to position [153, 0]
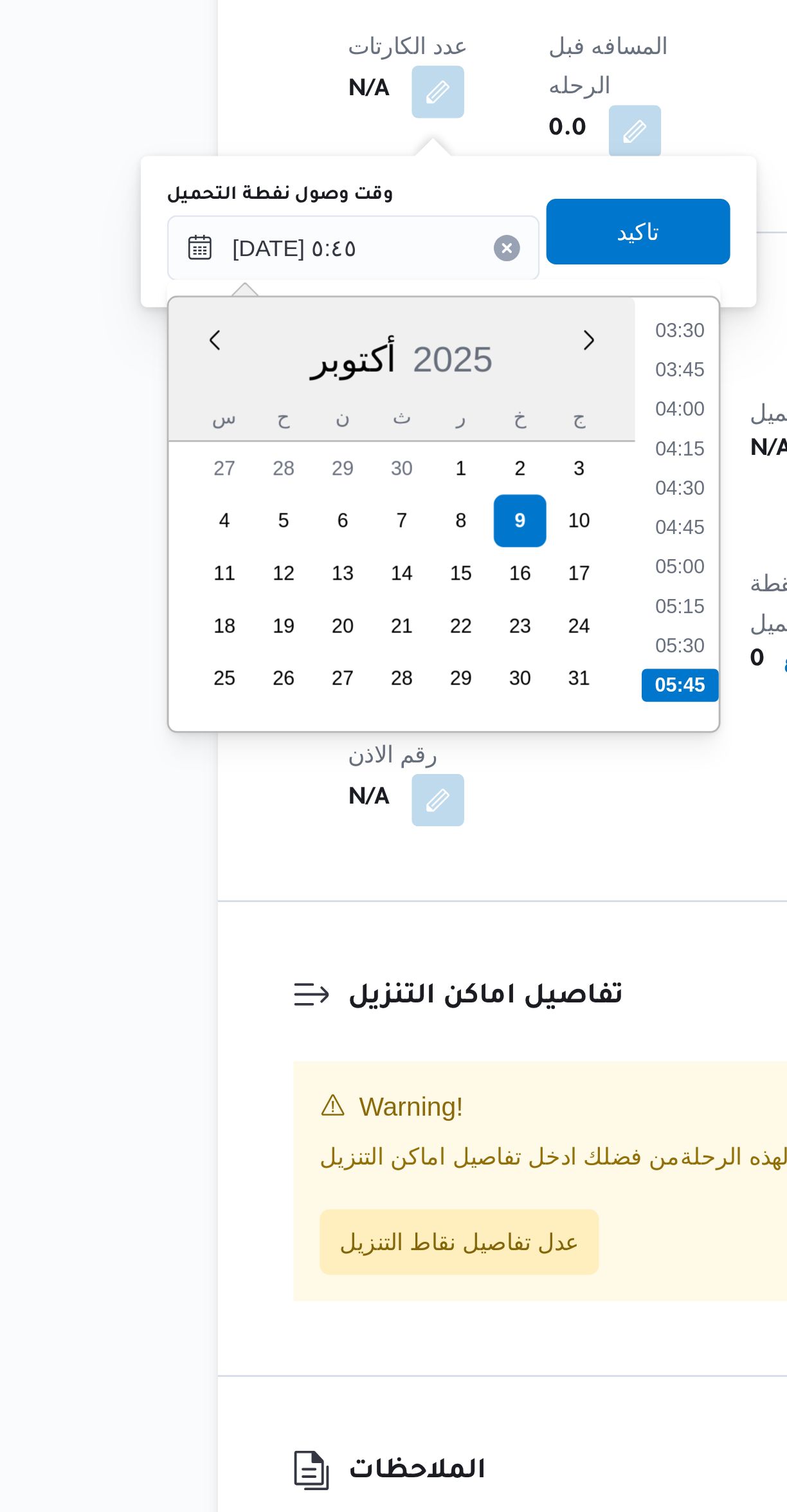
click at [346, 990] on li "03:30" at bounding box center [348, 992] width 30 height 13
type input "٠٩/١٠/٢٠٢٥ ٠٣:٣٠"
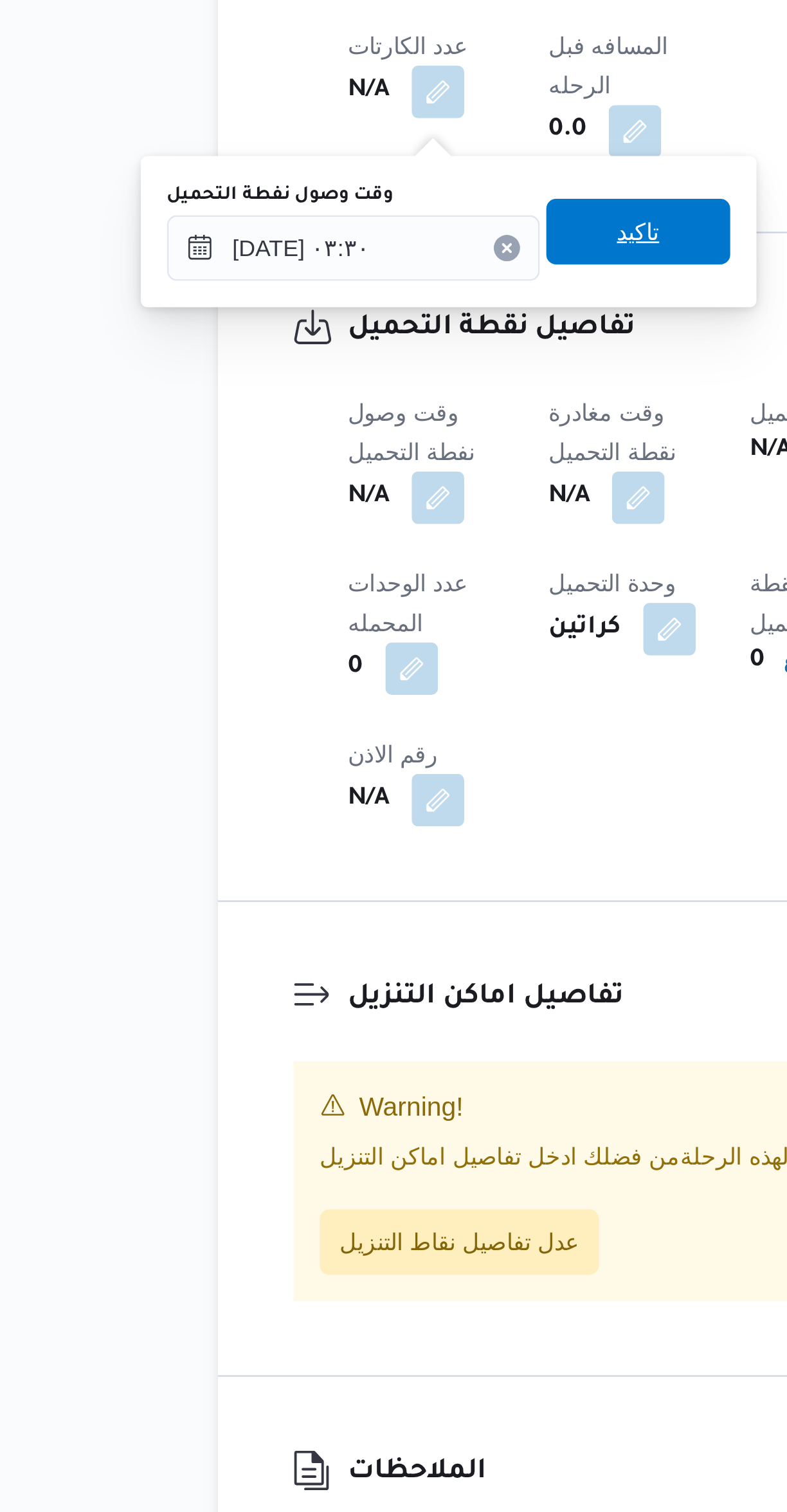
click at [344, 952] on span "تاكيد" at bounding box center [331, 955] width 72 height 26
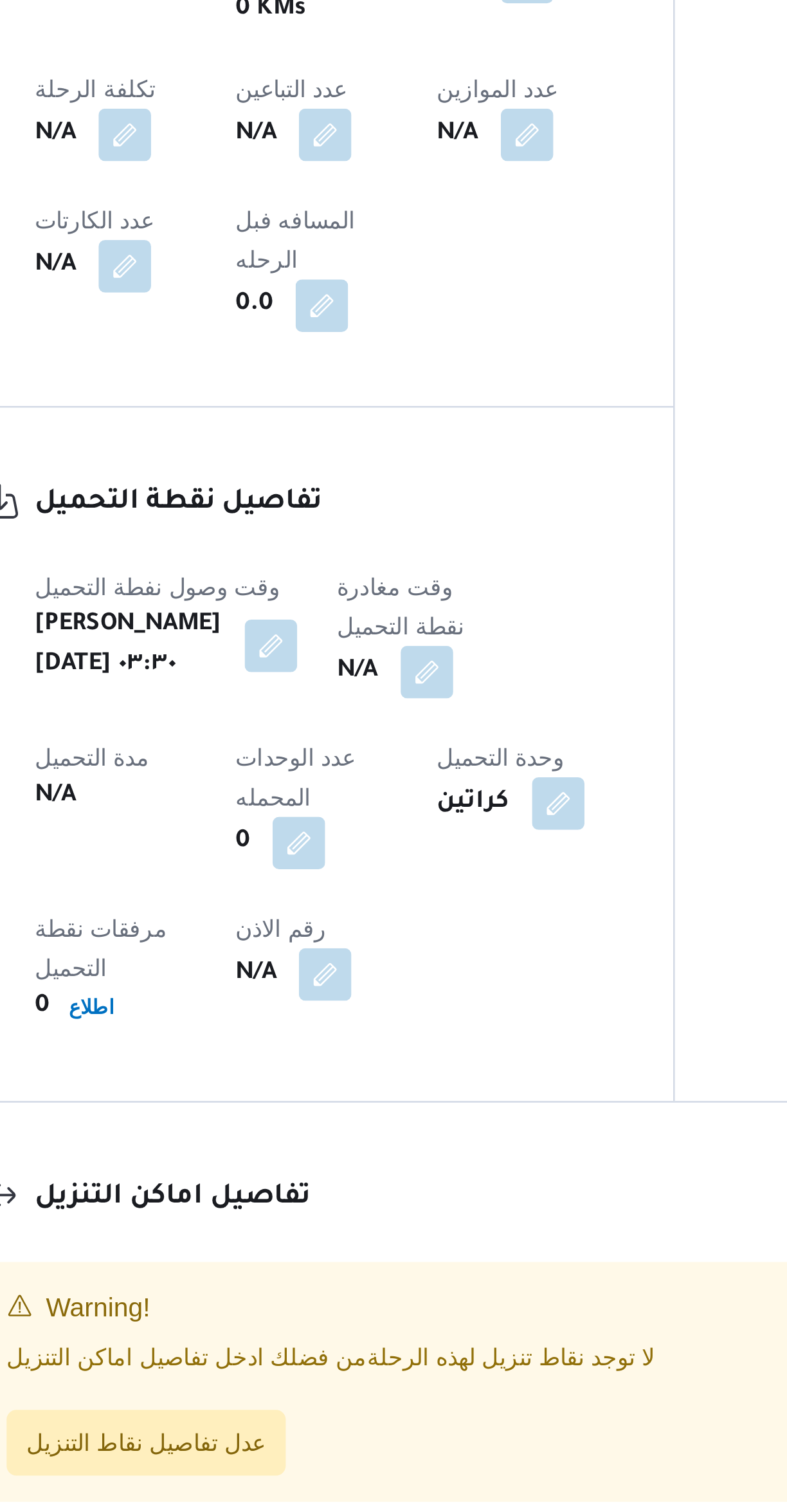
click at [364, 1048] on button "button" at bounding box center [371, 1058] width 21 height 21
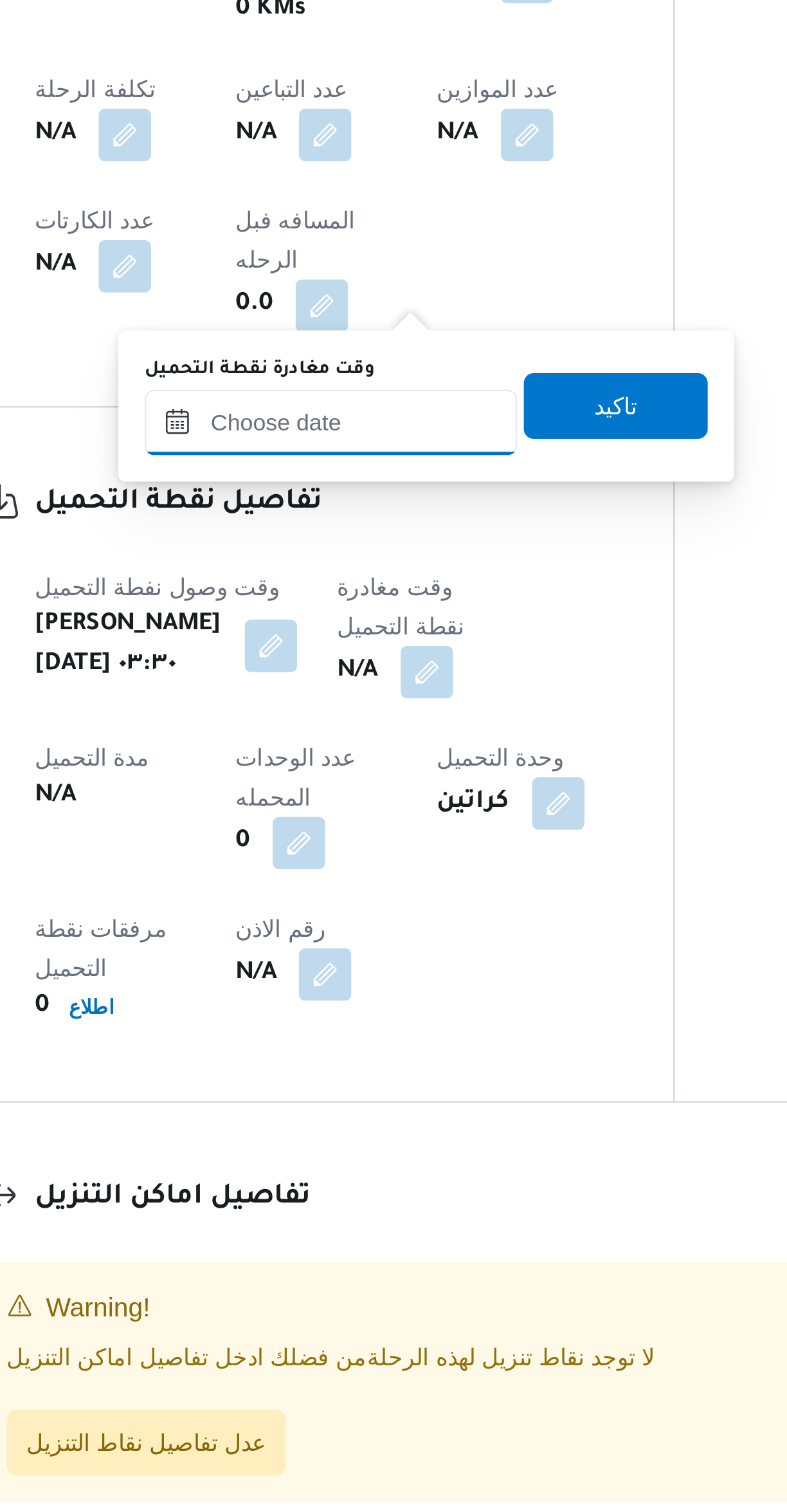
click at [332, 964] on input "وقت مغادرة نقطة التحميل" at bounding box center [333, 961] width 146 height 26
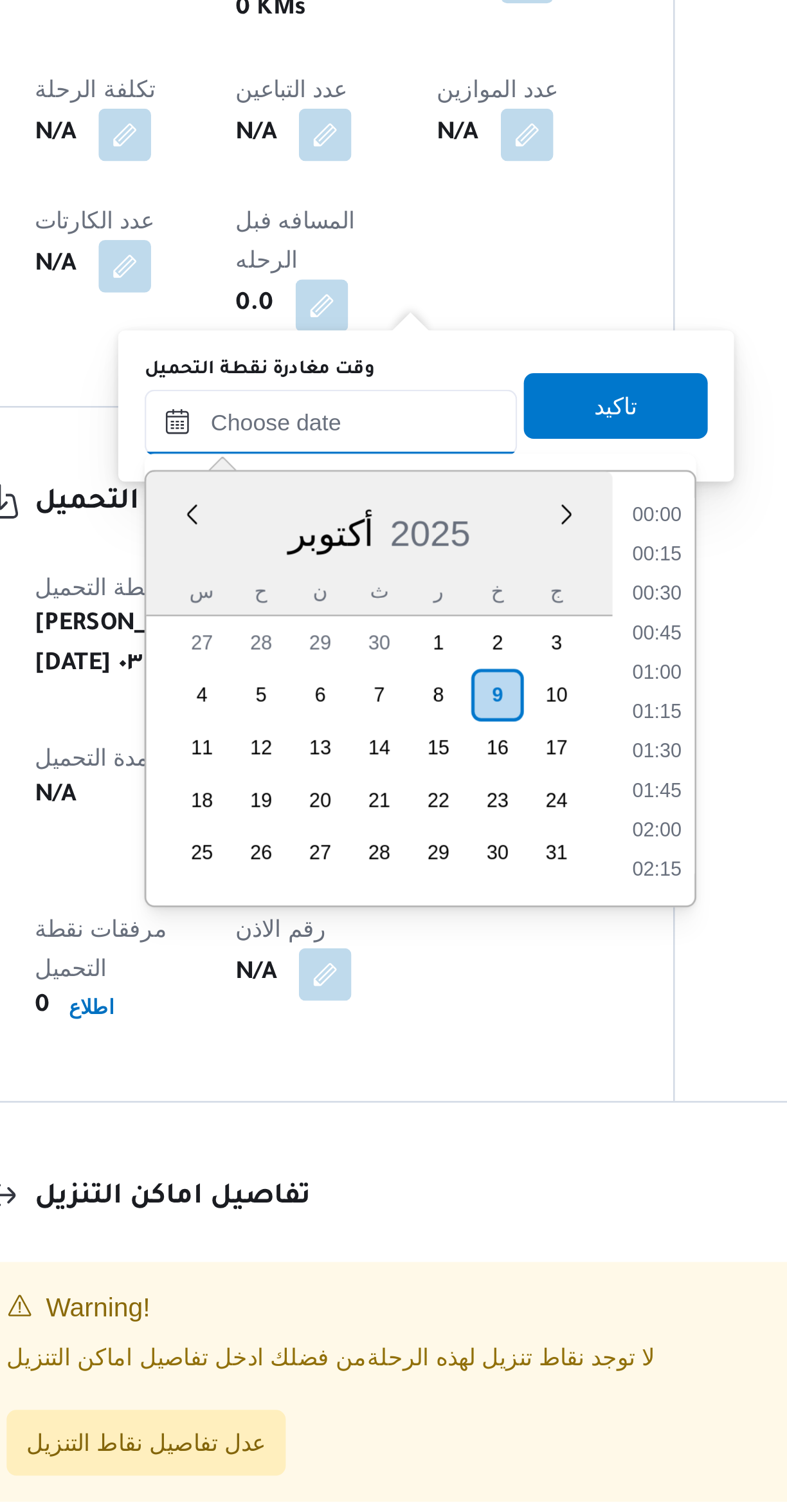
scroll to position [663, 0]
click at [467, 998] on li "10:45" at bounding box center [462, 997] width 30 height 13
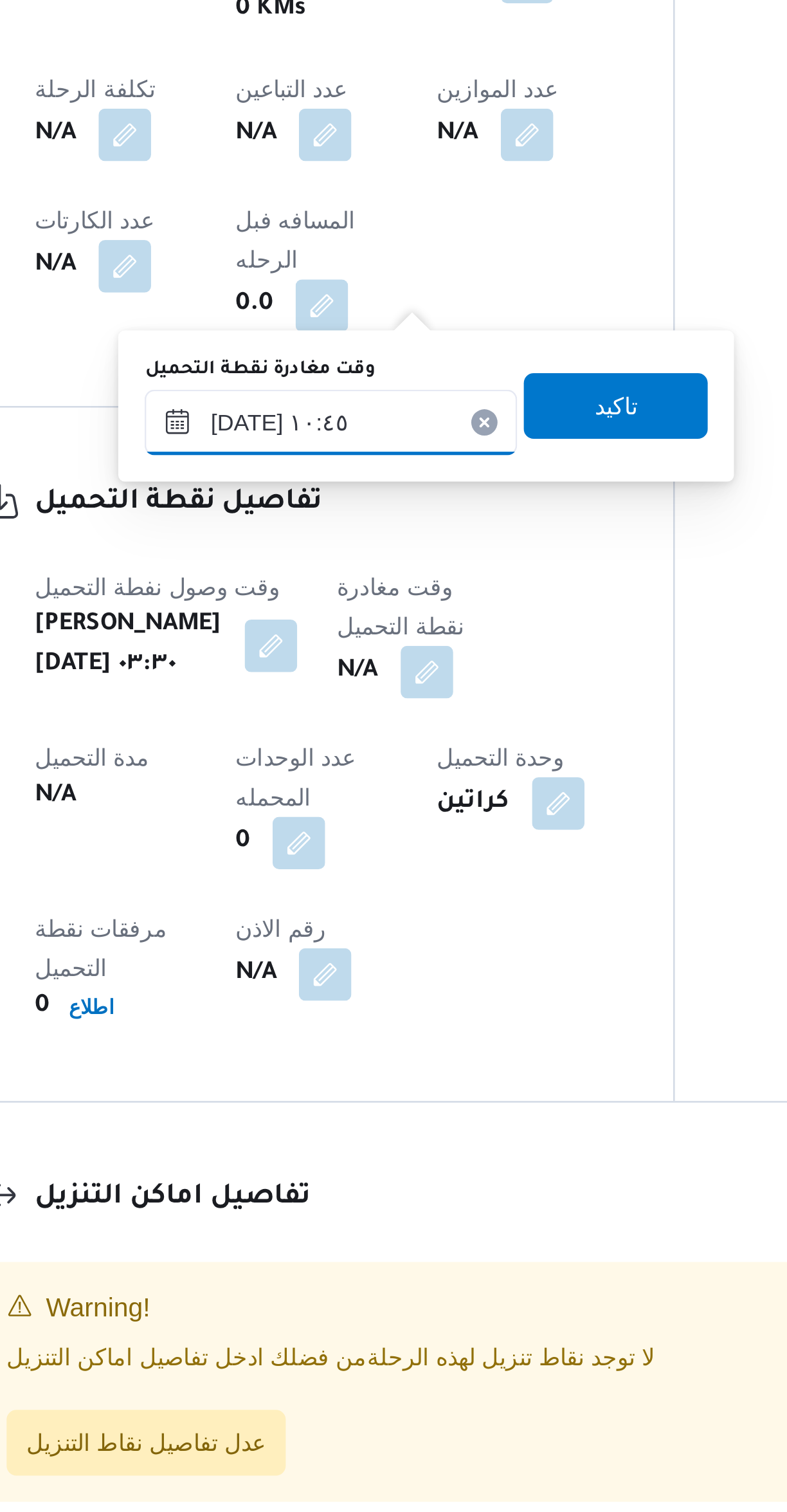
click at [289, 966] on input "[DATE] ١٠:٤٥" at bounding box center [333, 961] width 146 height 26
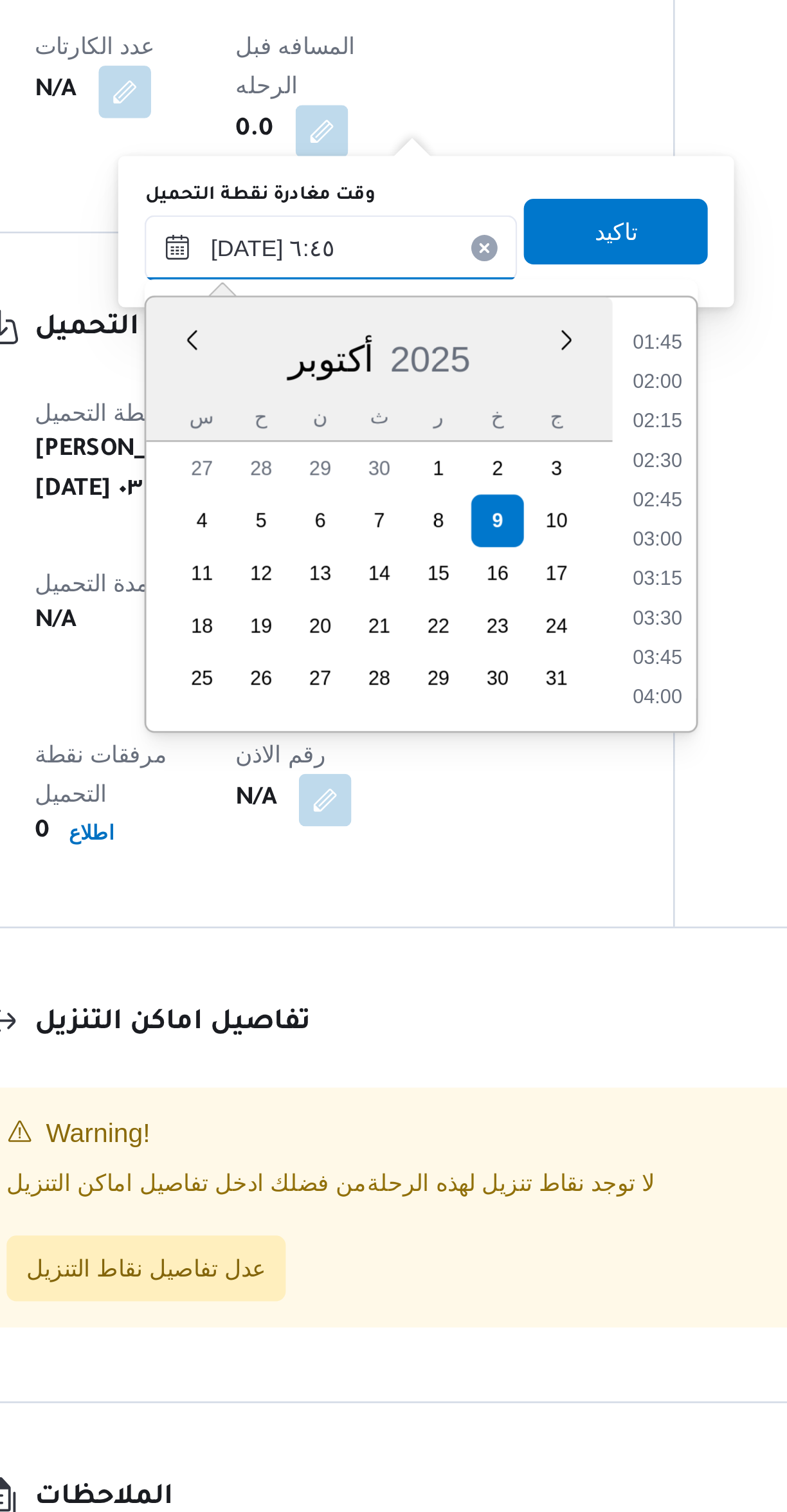
scroll to position [282, 0]
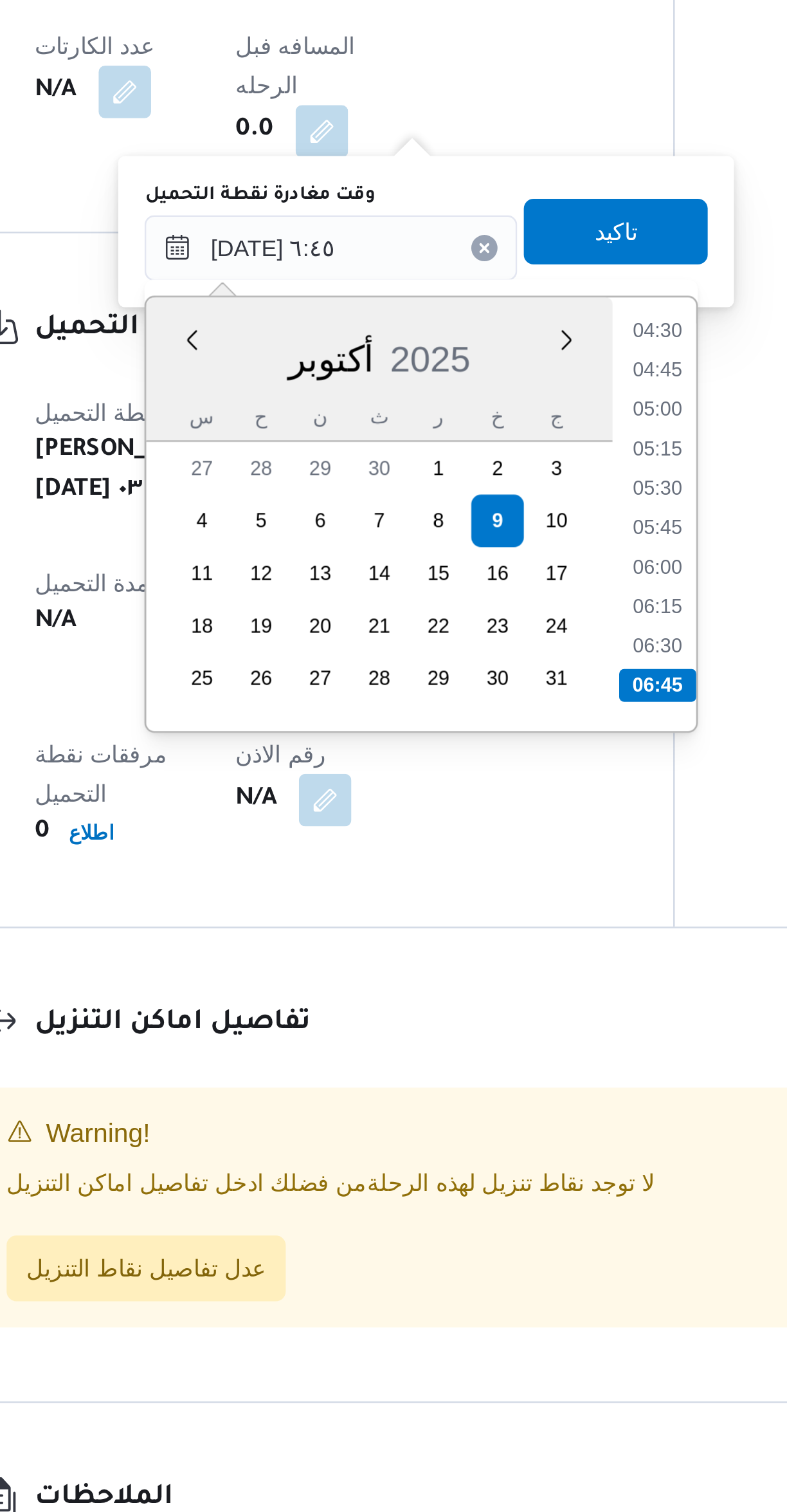
click at [463, 1118] on li "06:30" at bounding box center [463, 1116] width 30 height 13
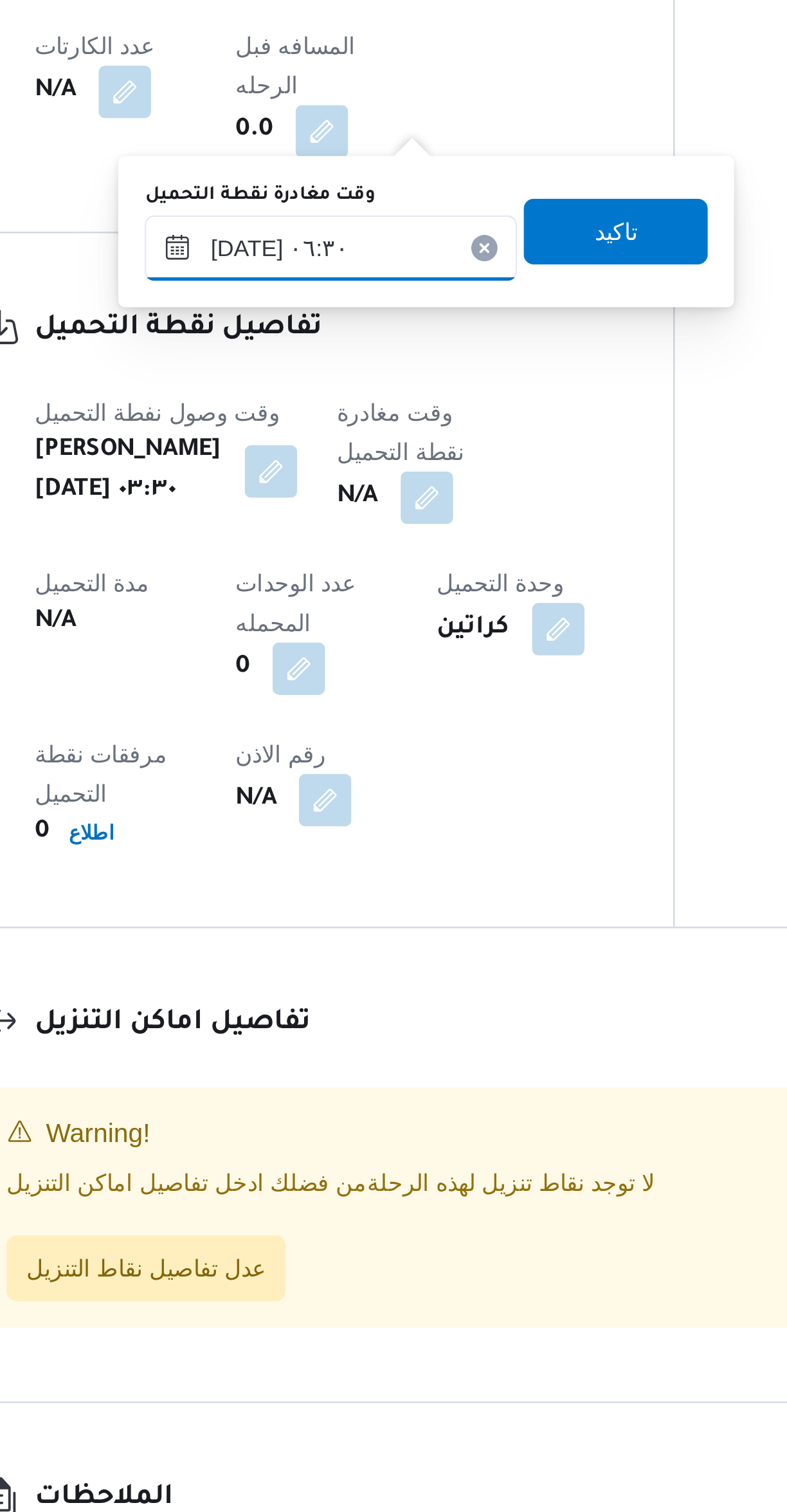
click at [327, 966] on input "٠٩/١٠/٢٠٢٥ ٠٦:٣٠" at bounding box center [333, 961] width 146 height 26
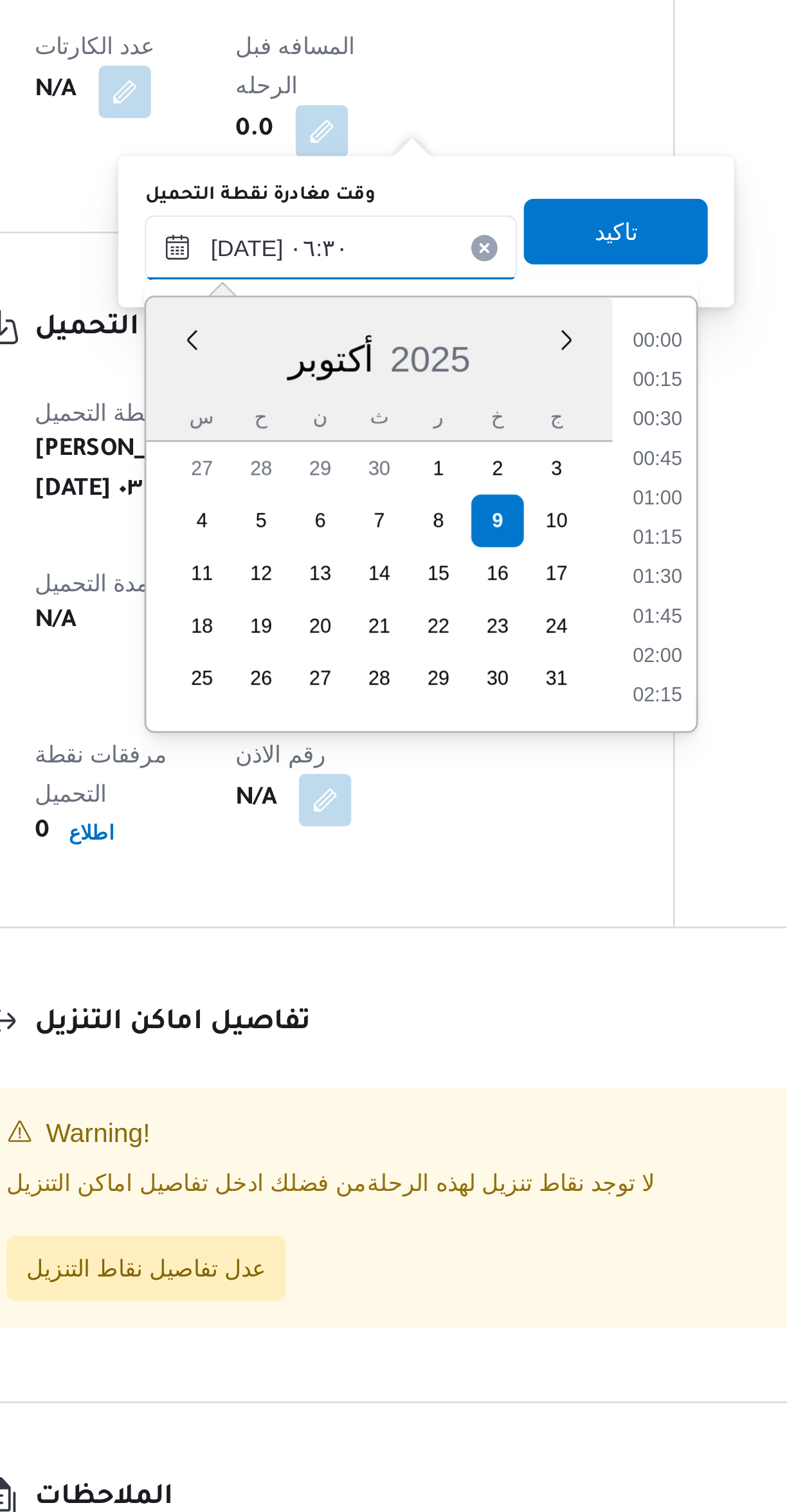
scroll to position [324, 0]
click at [469, 1089] on li "06:45" at bounding box center [463, 1089] width 30 height 13
type input "٠٩/١٠/٢٠٢٥ ٠٦:٤٥"
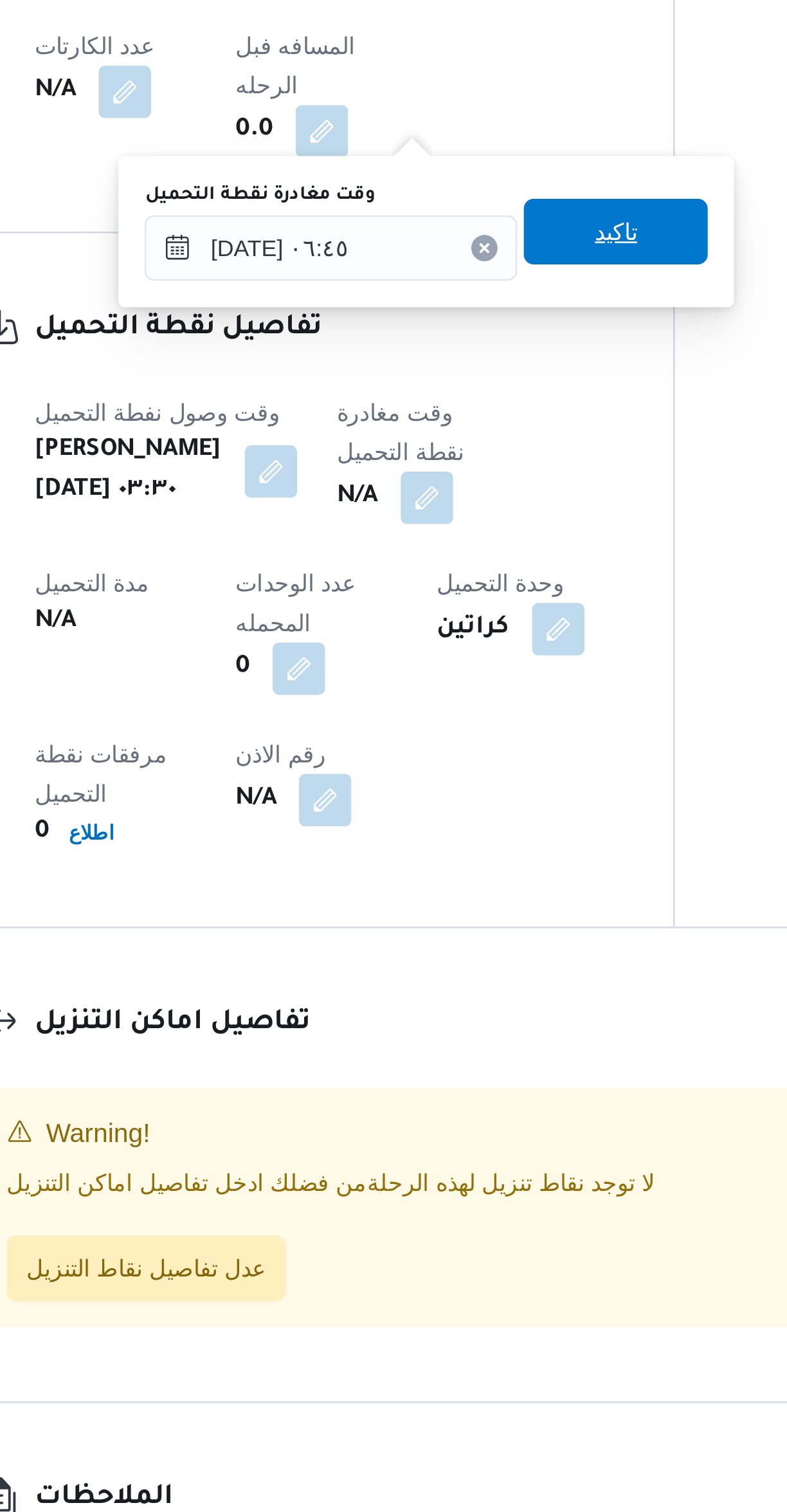
click at [423, 958] on span "تاكيد" at bounding box center [446, 955] width 72 height 26
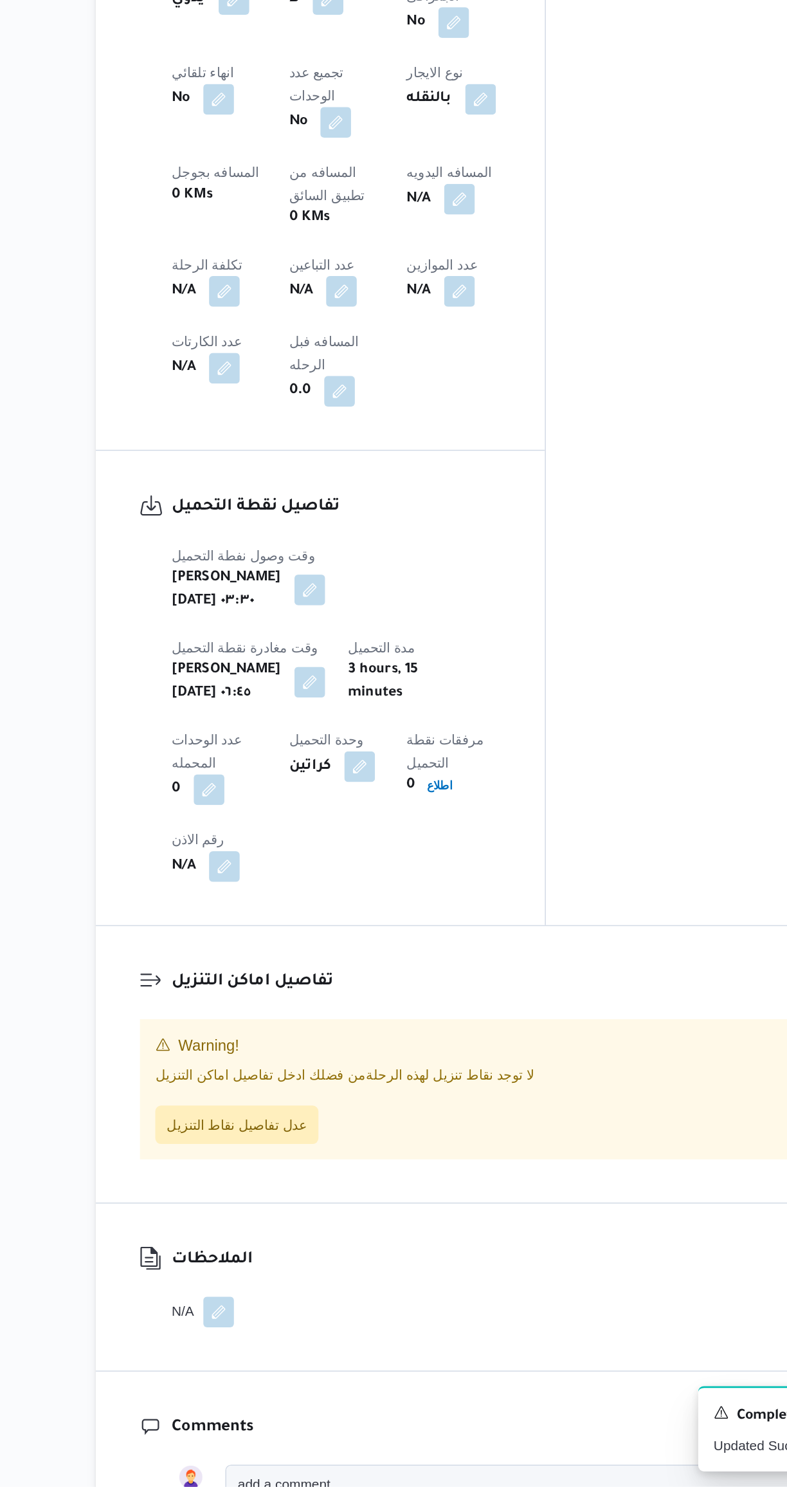
scroll to position [221, 0]
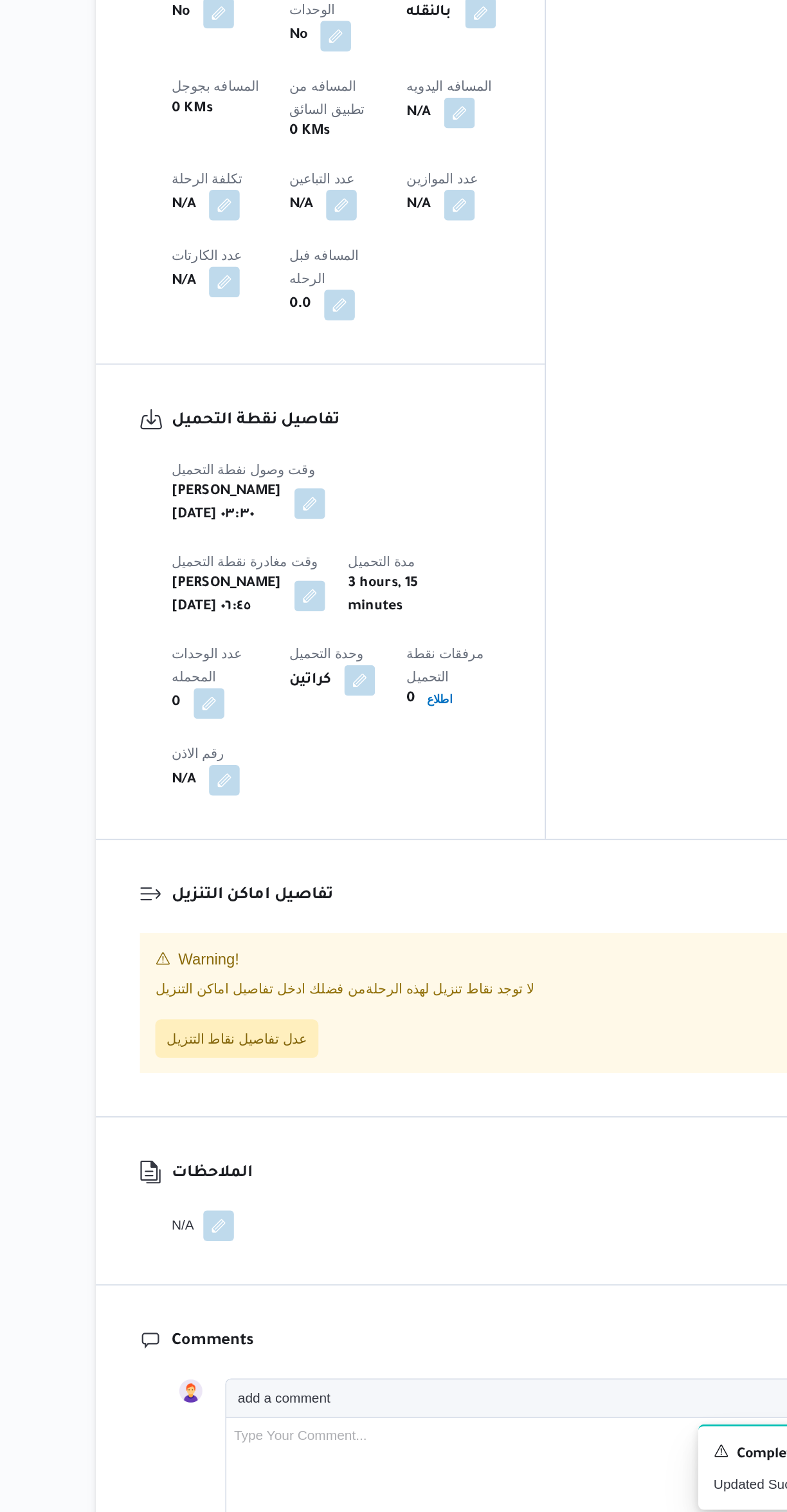
click at [287, 1052] on div "تفاصيل اماكن التنزيل Warning! لا توجد نقاط تنزيل لهذه الرحلة من فضلك ادخل تفاصي…" at bounding box center [470, 1145] width 605 height 185
click at [283, 1178] on span "عدل تفاصيل نقاط التنزيل" at bounding box center [262, 1186] width 94 height 16
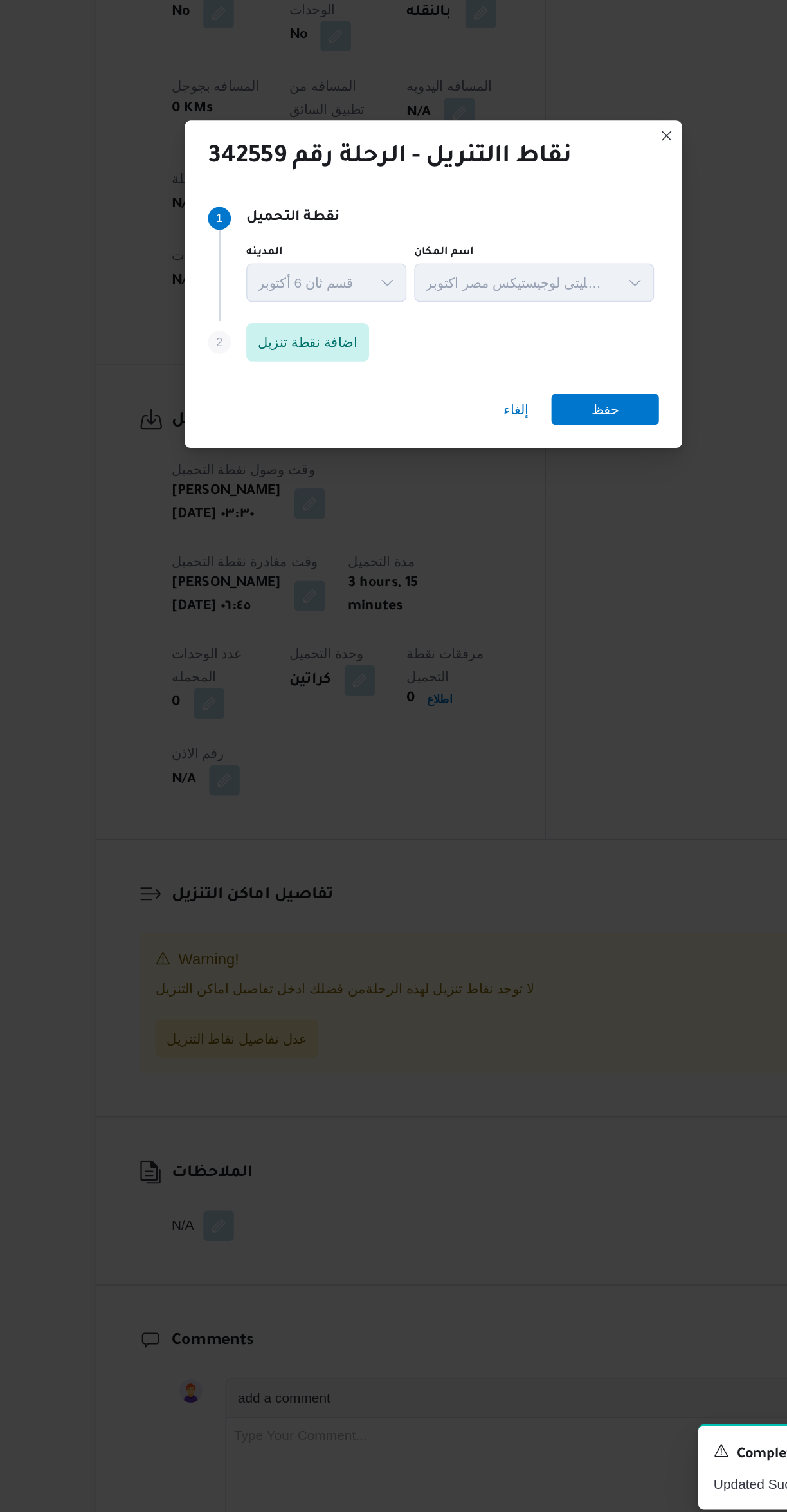
click at [279, 705] on div "Step 2 is disabled 2 اضافة نقطة تنزيل" at bounding box center [394, 722] width 302 height 34
click at [276, 718] on span "اضافة نقطة تنزيل" at bounding box center [309, 720] width 83 height 26
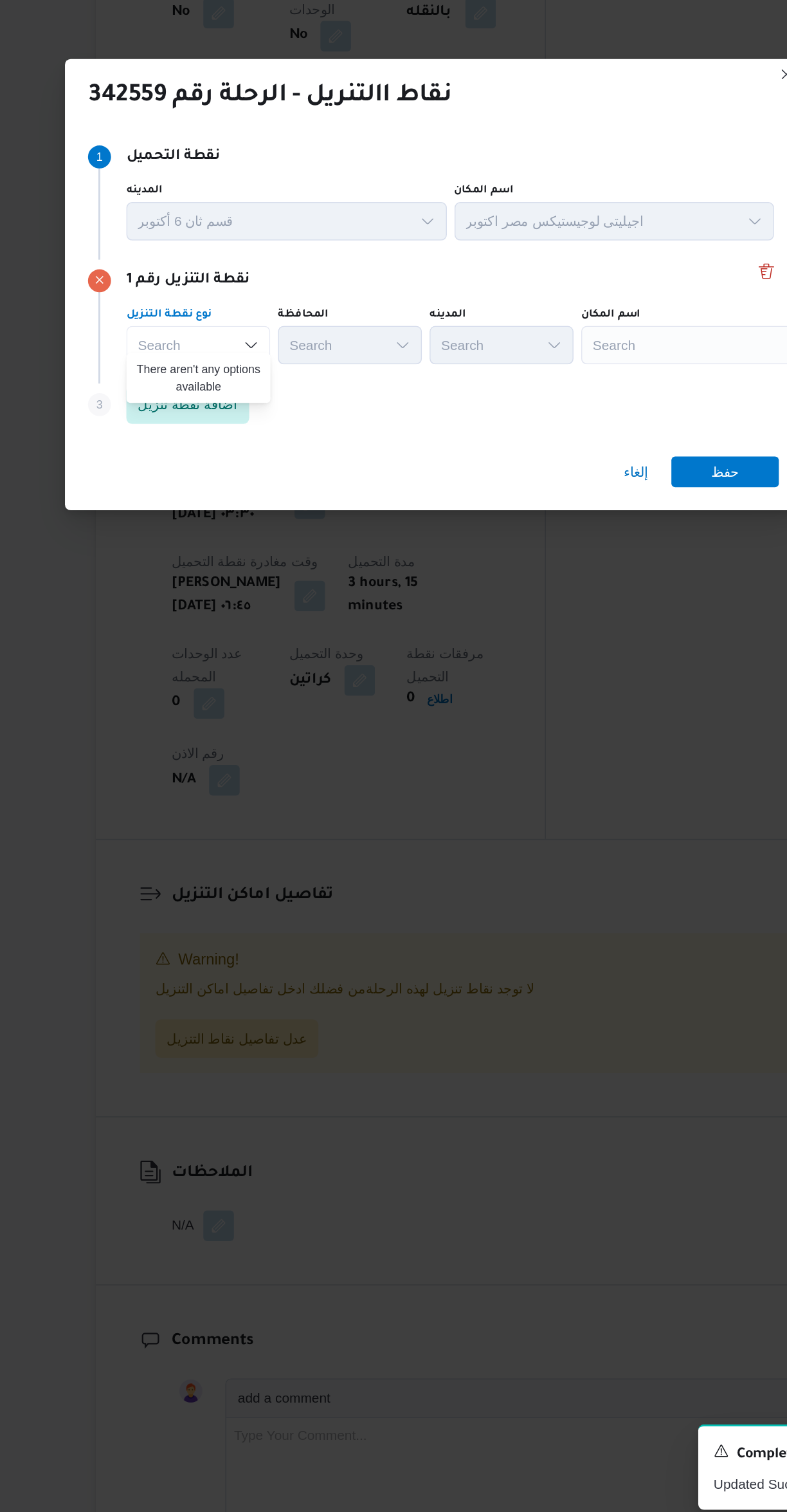
scroll to position [0, 0]
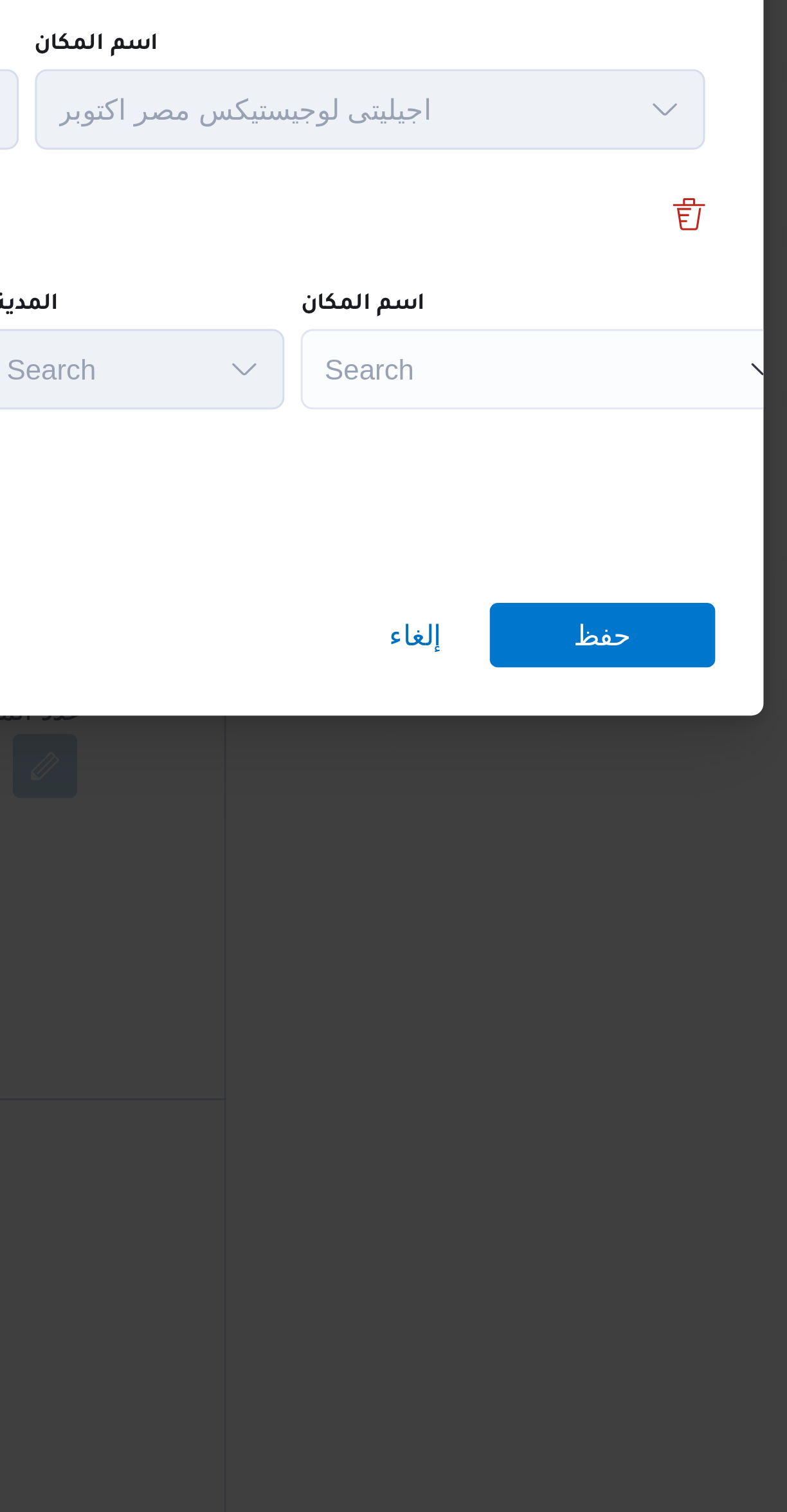
click at [528, 727] on div "Search" at bounding box center [573, 722] width 161 height 26
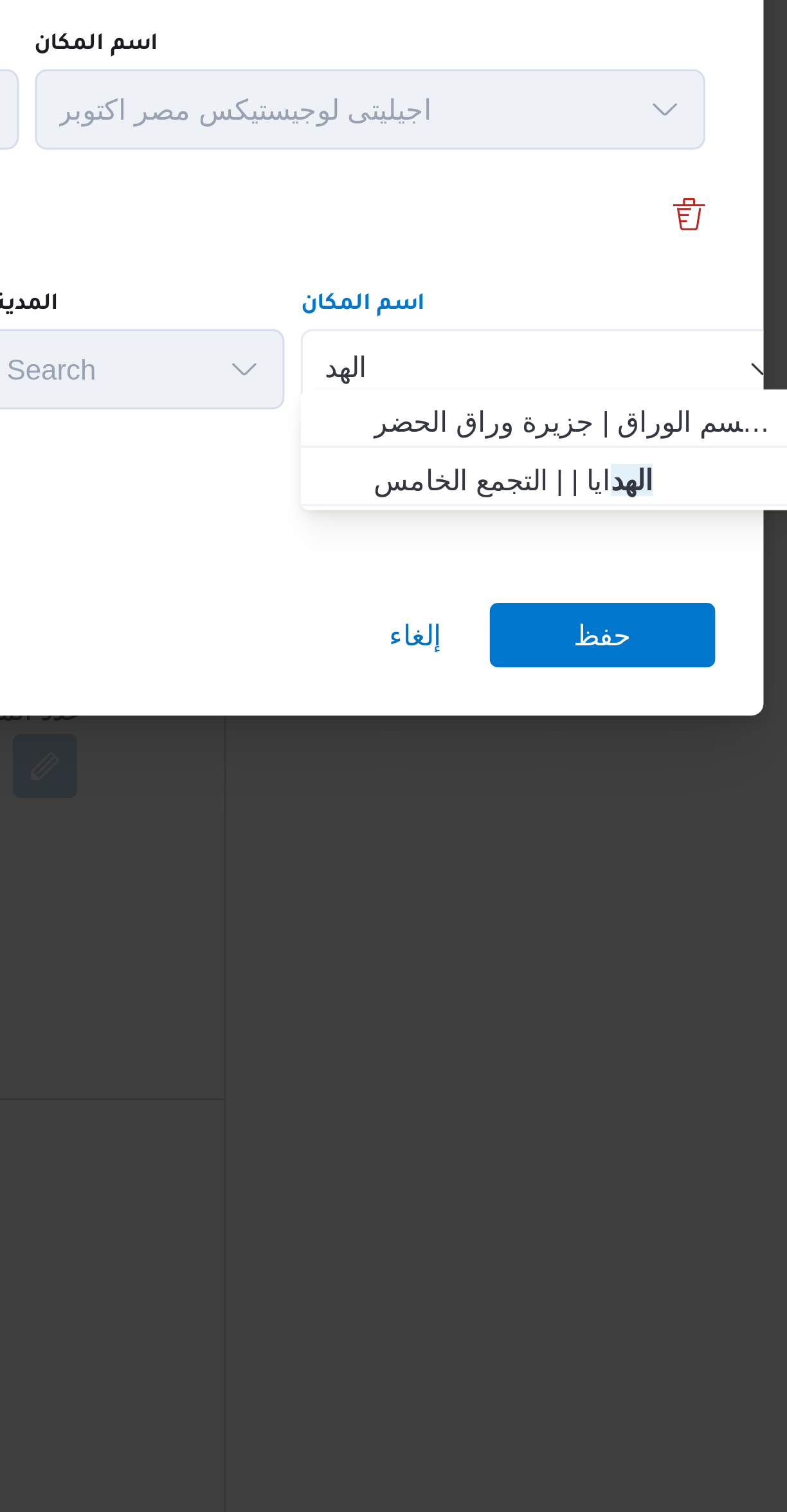
type input "الهد"
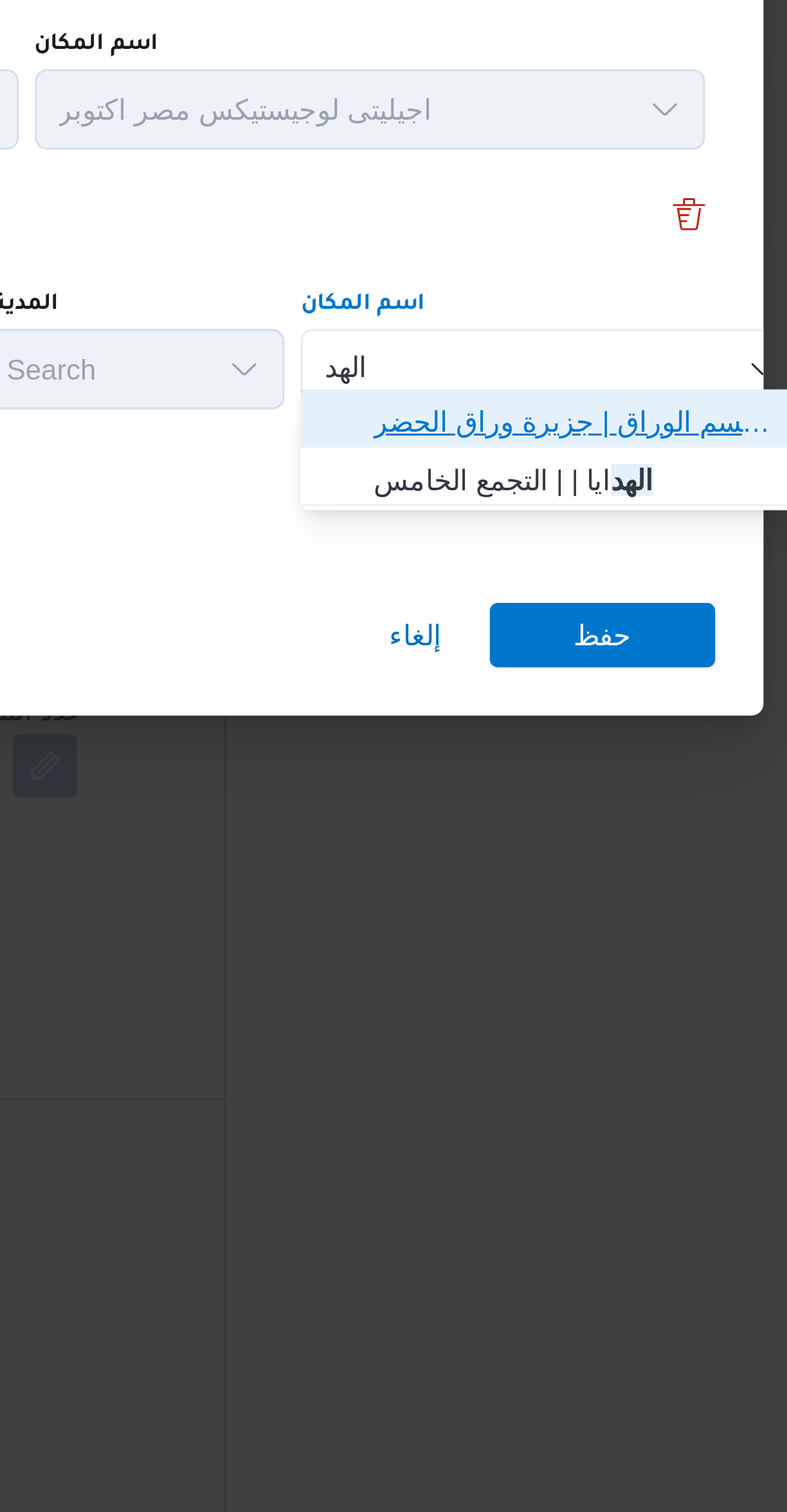
click at [516, 734] on span "الهد ف الوراق | قسم الوراق | جزيرة وراق الحضر" at bounding box center [580, 739] width 130 height 16
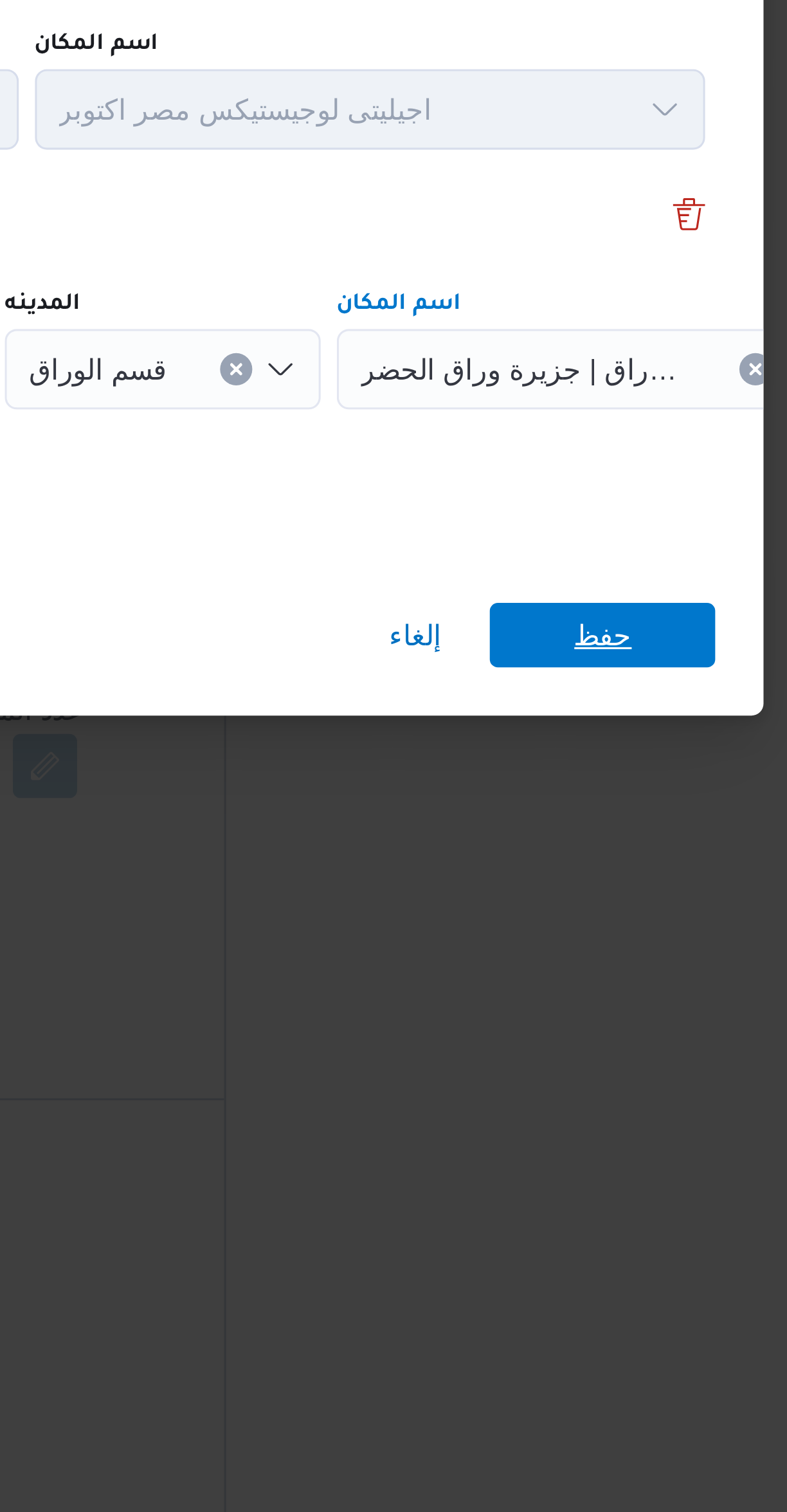
click at [620, 802] on span "حفظ" at bounding box center [589, 806] width 72 height 21
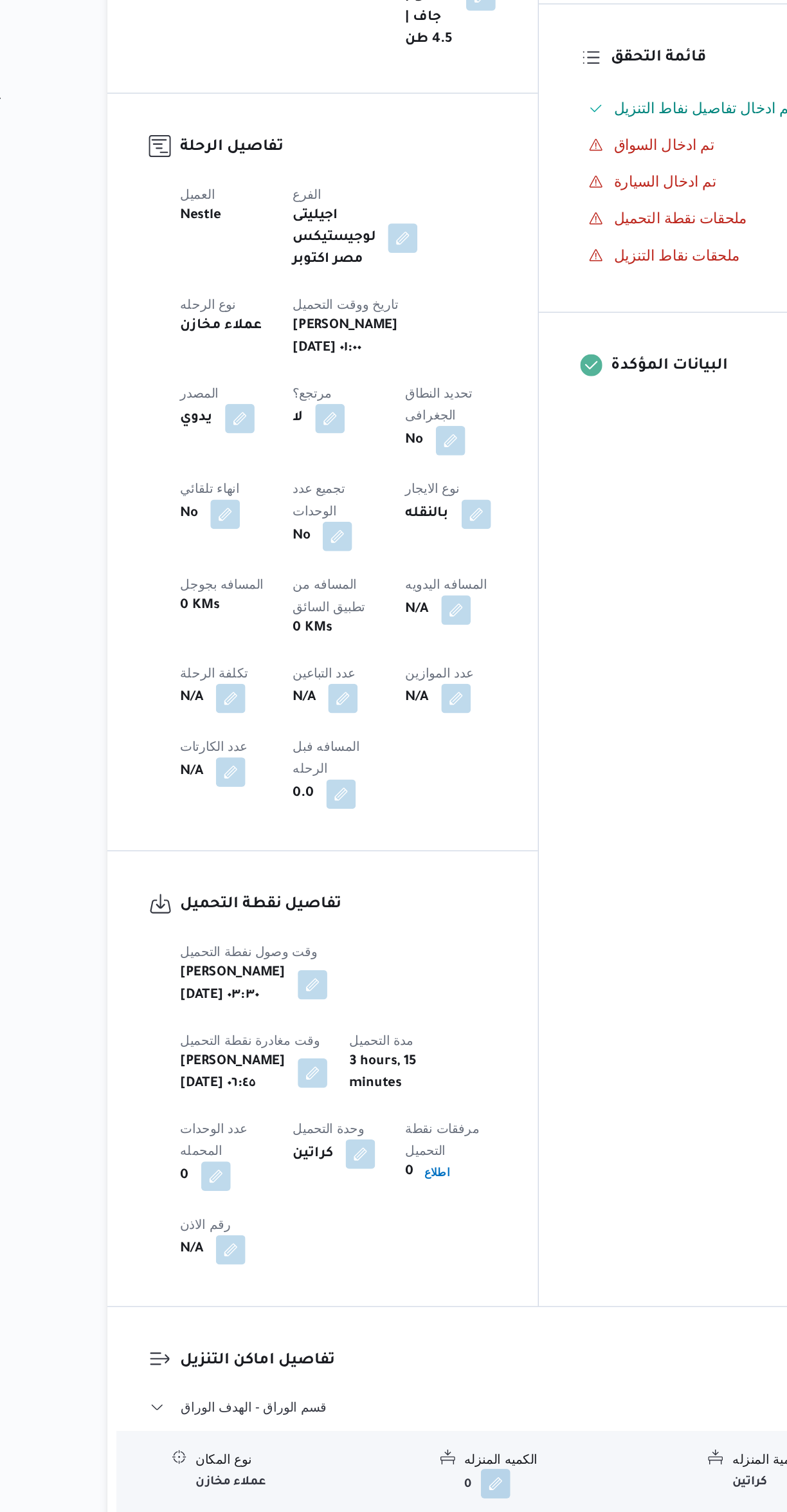
scroll to position [67, 0]
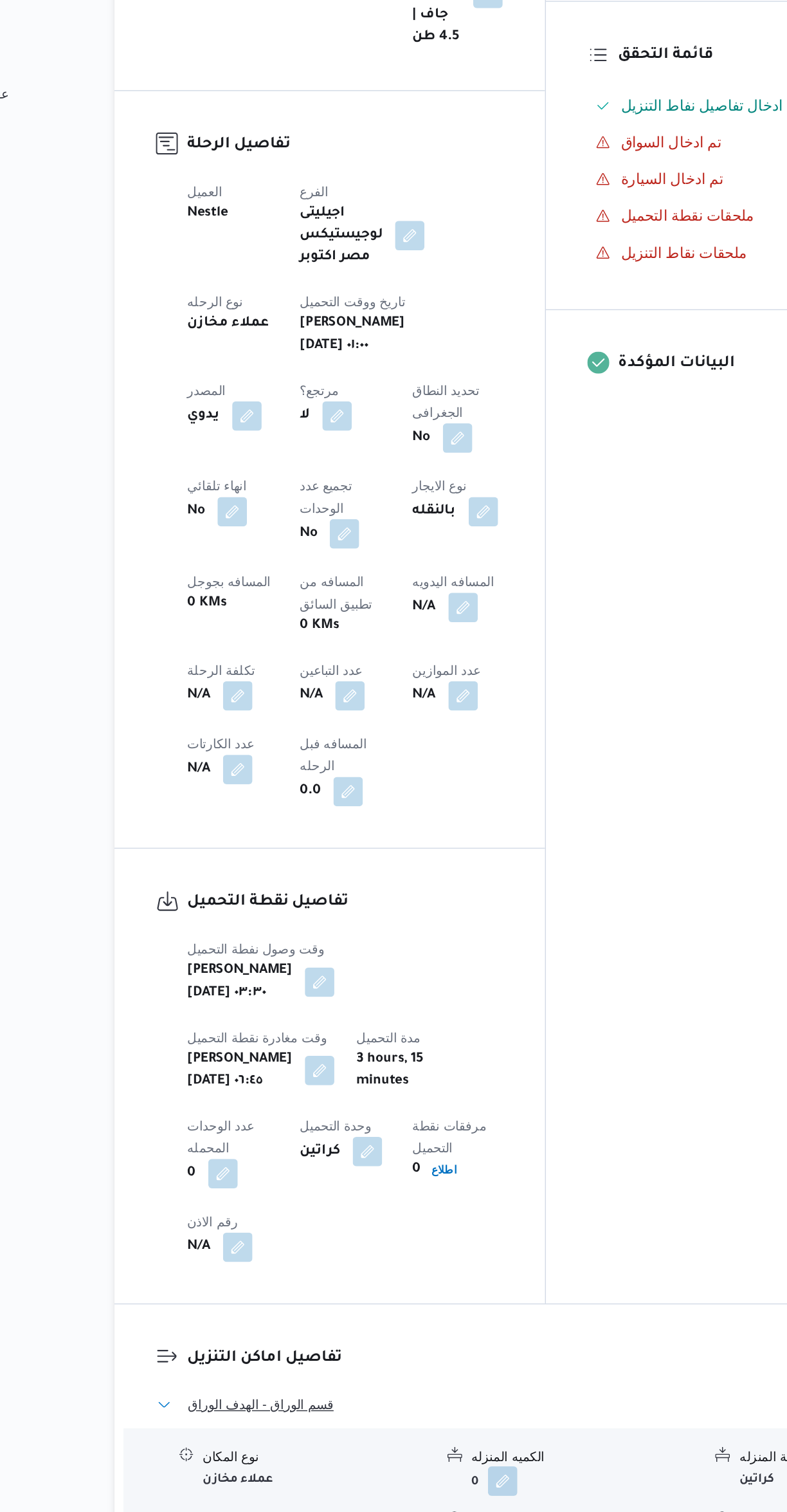
click at [398, 1336] on button "قسم الوراق - الهدف الوراق" at bounding box center [470, 1344] width 546 height 16
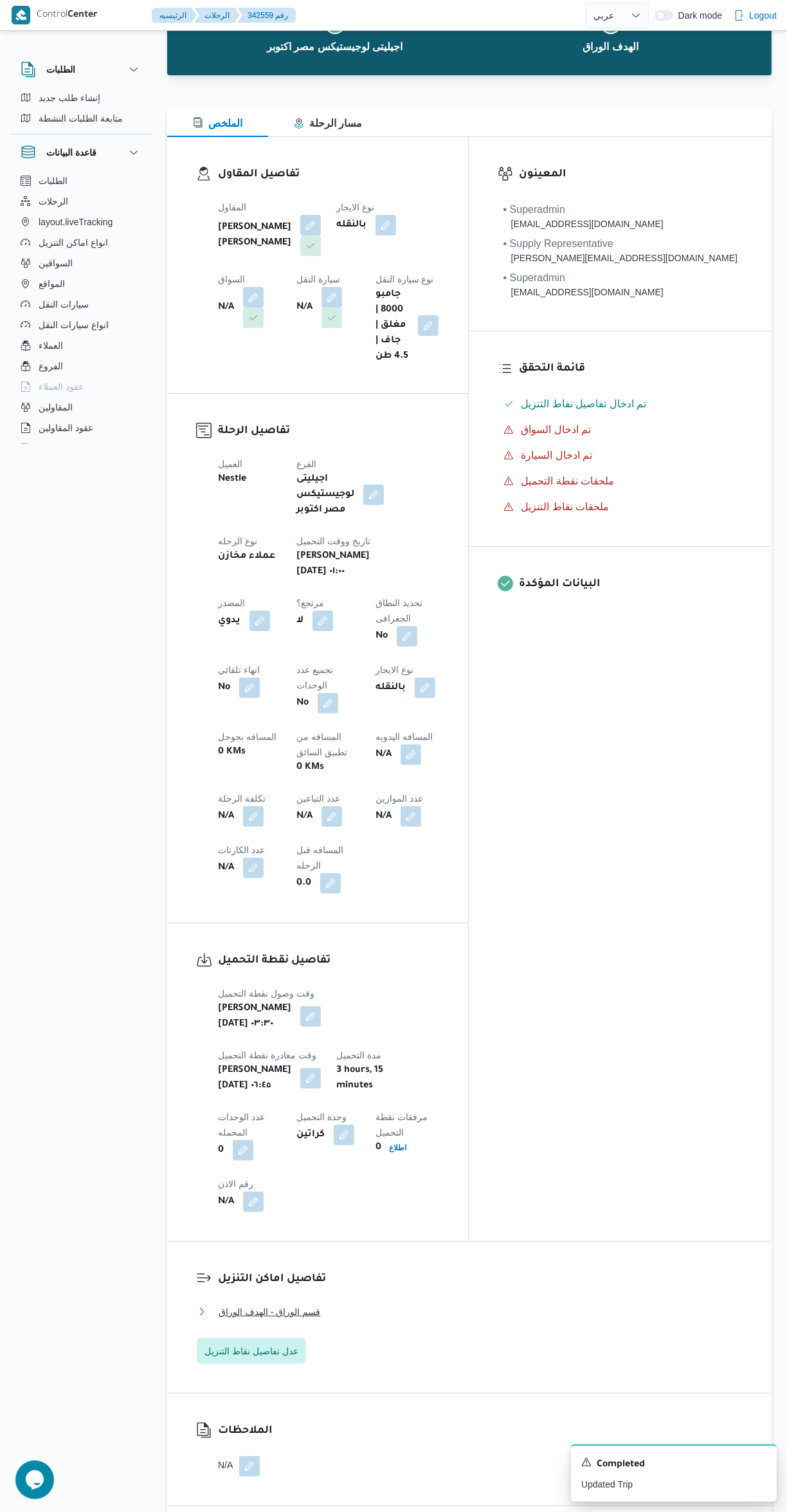
scroll to position [104, 0]
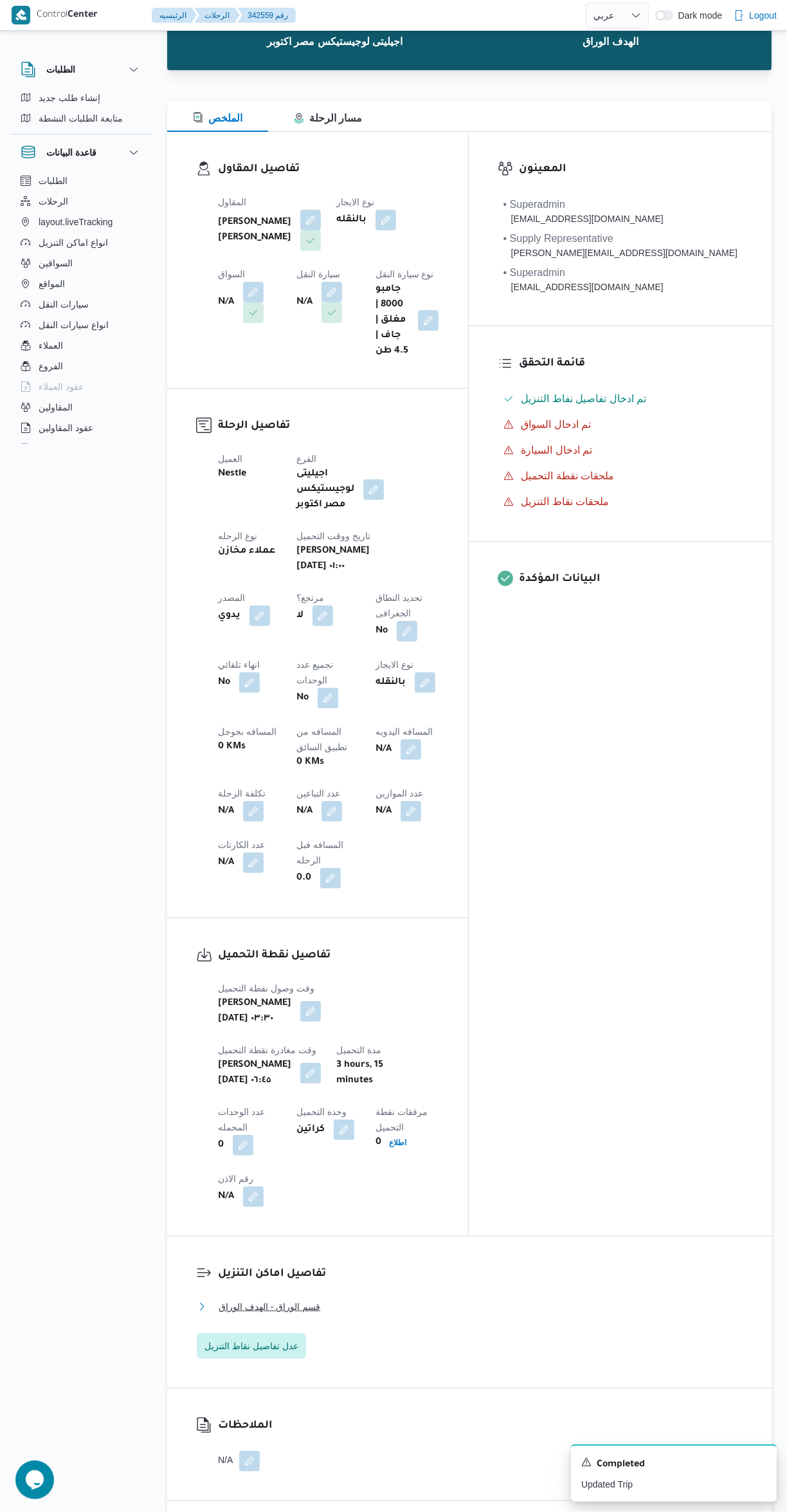
click at [337, 1299] on button "قسم الوراق - الهدف الوراق" at bounding box center [470, 1307] width 546 height 16
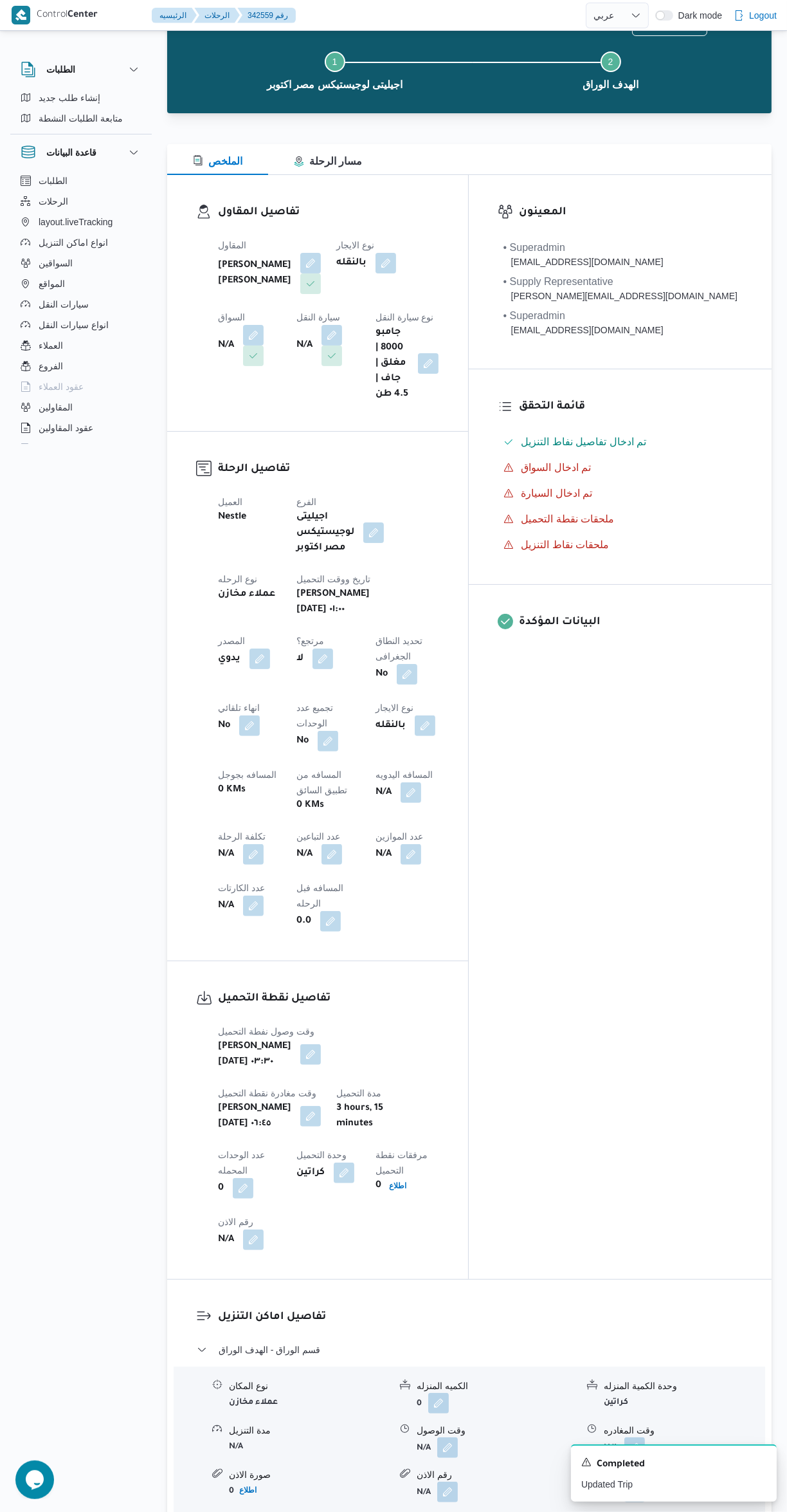
scroll to position [0, 0]
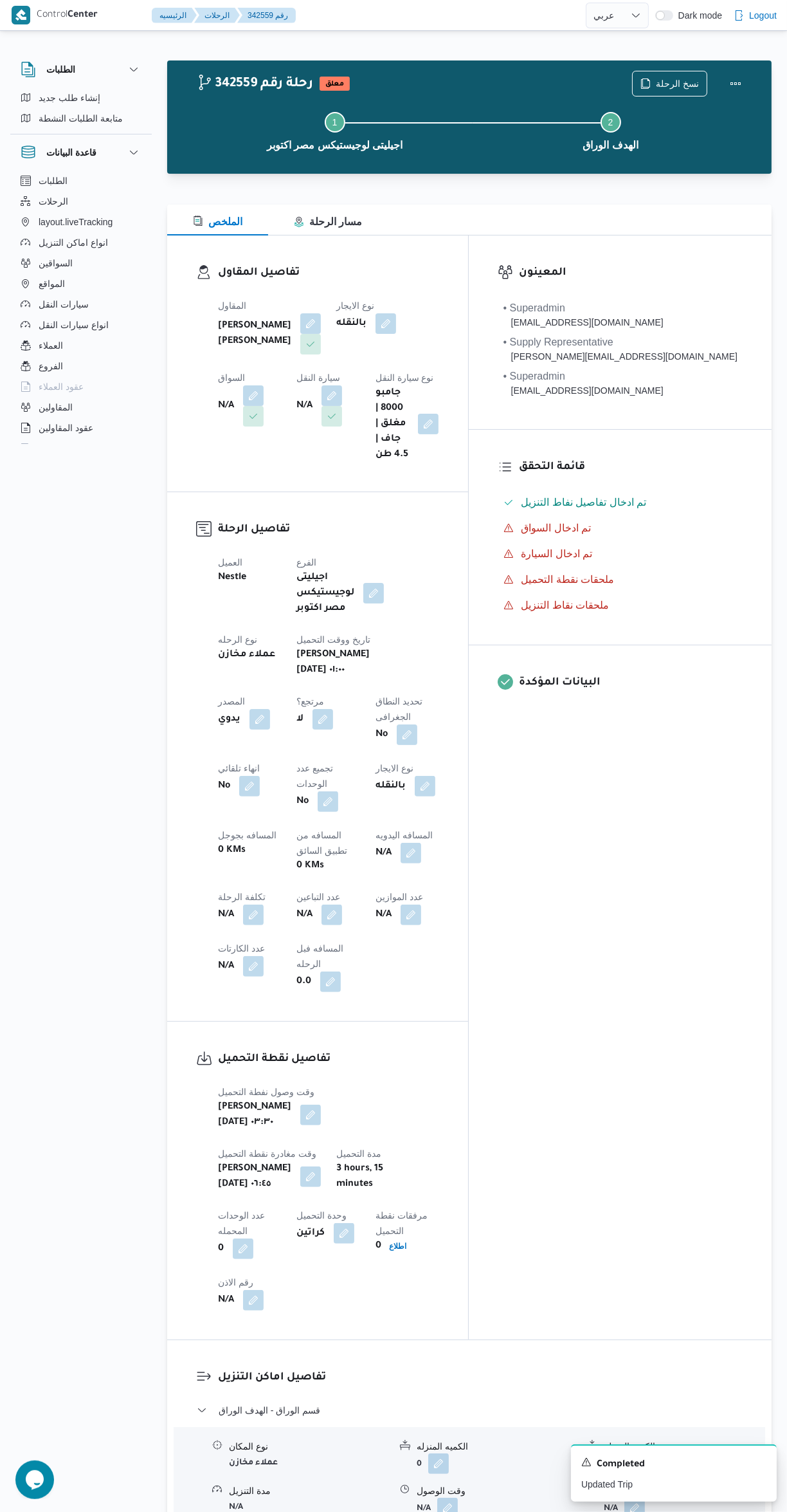
select select "ar"
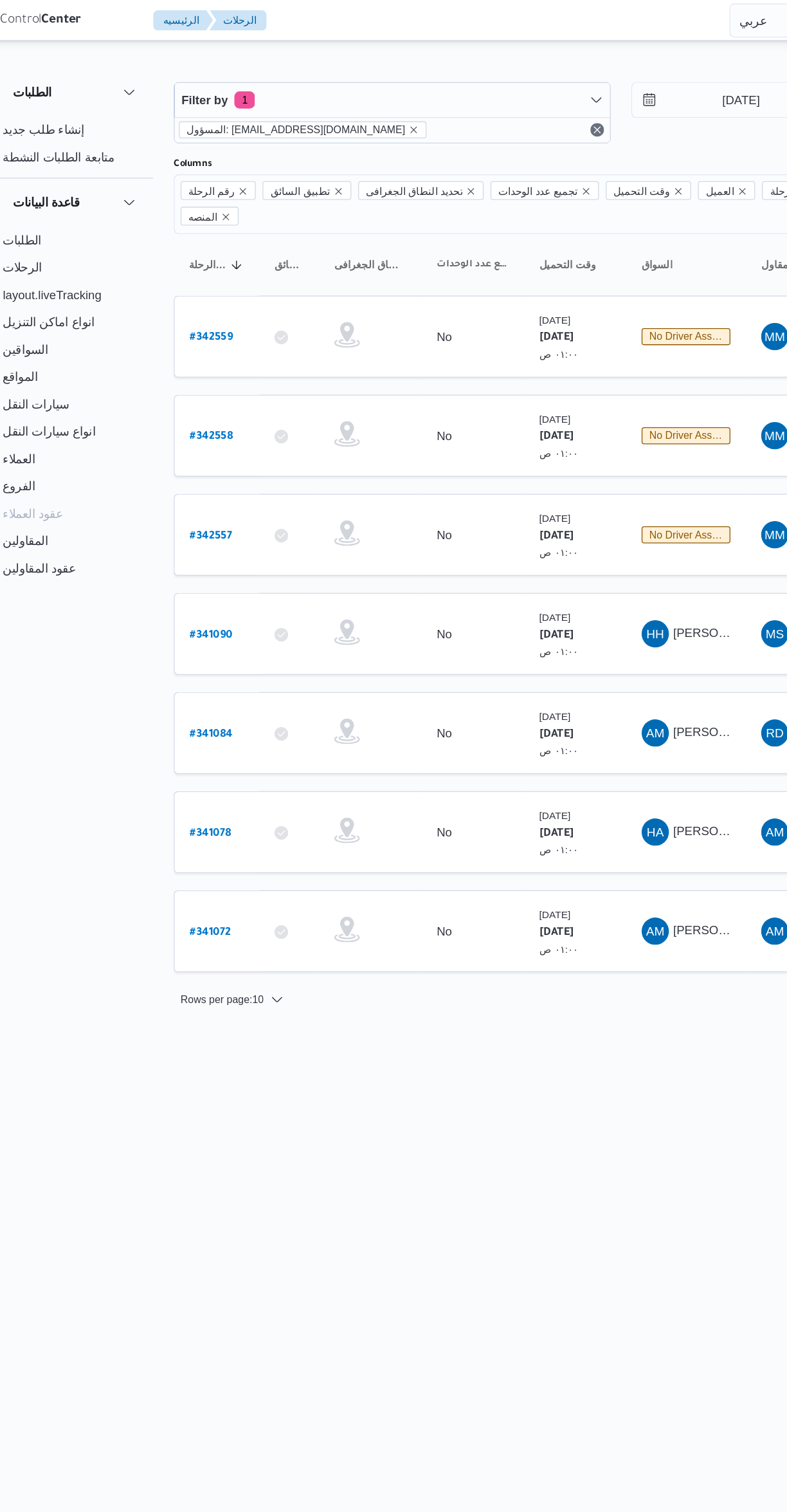
click at [452, 856] on html "Control Center الرئيسيه الرحلات English عربي Dark mode Logout الطلبات إنشاء طلب…" at bounding box center [393, 756] width 787 height 1512
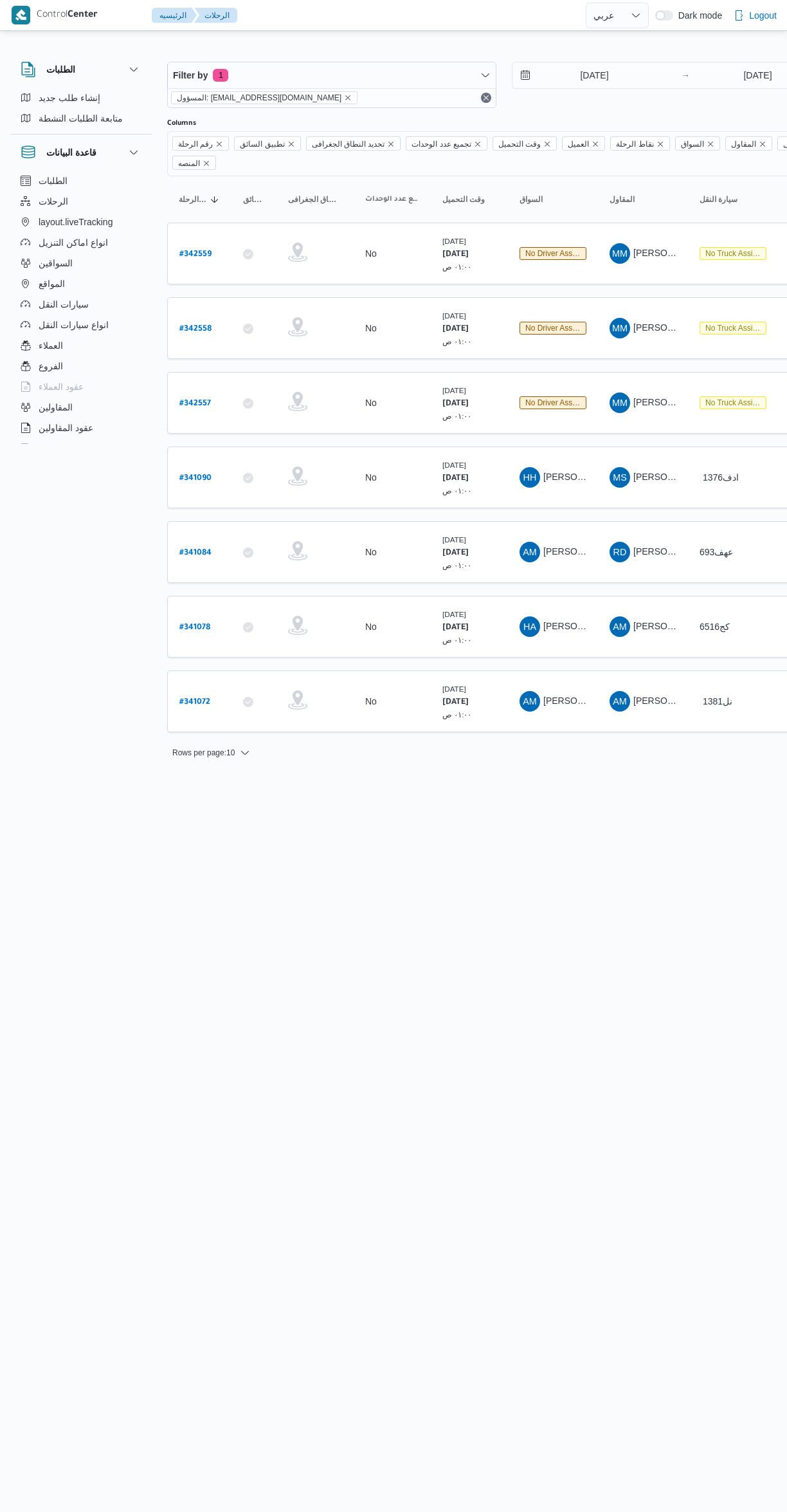
select select "ar"
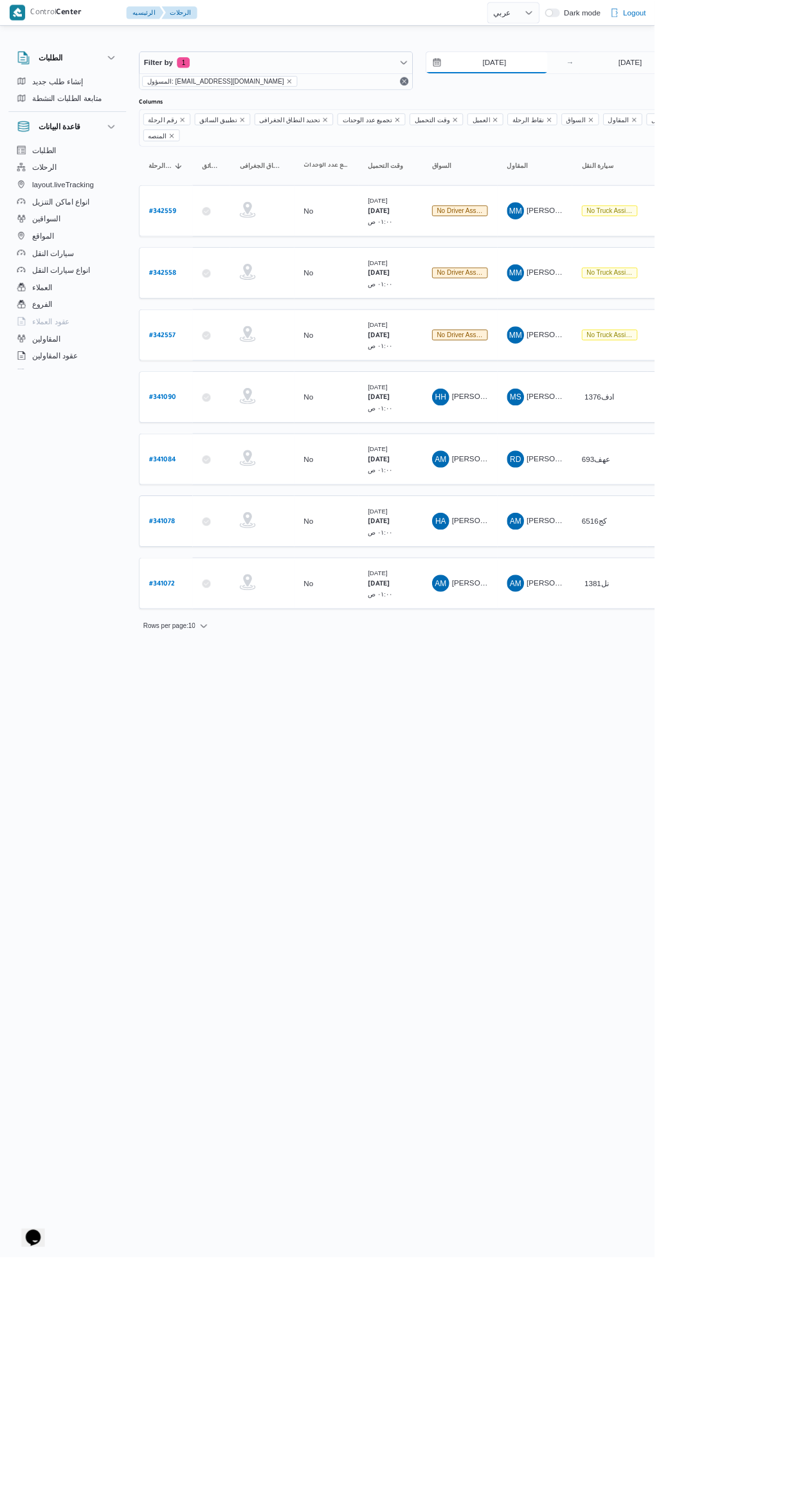
click at [575, 76] on input "[DATE]" at bounding box center [585, 76] width 146 height 26
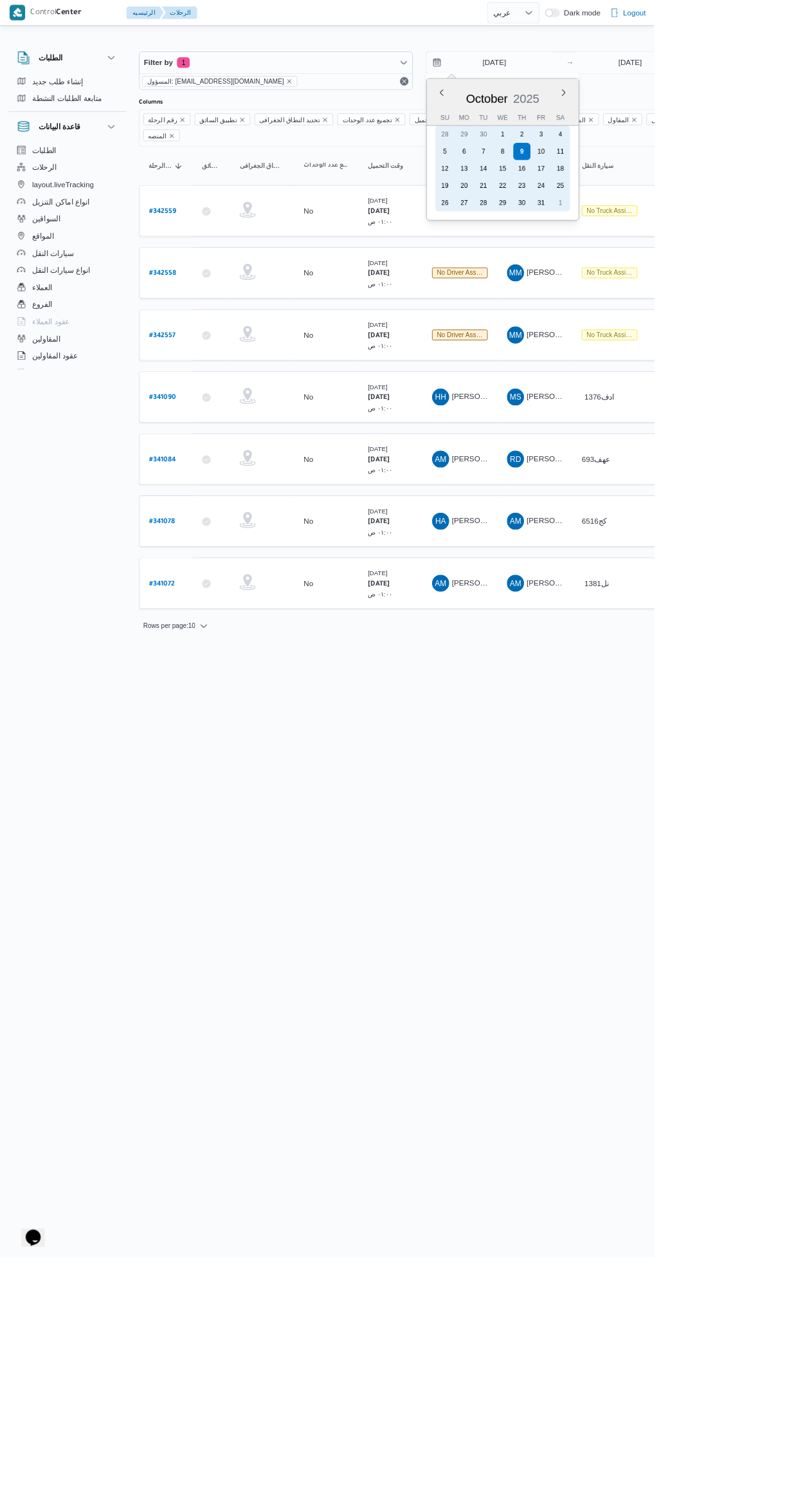
click at [590, 175] on div "7" at bounding box center [581, 182] width 21 height 21
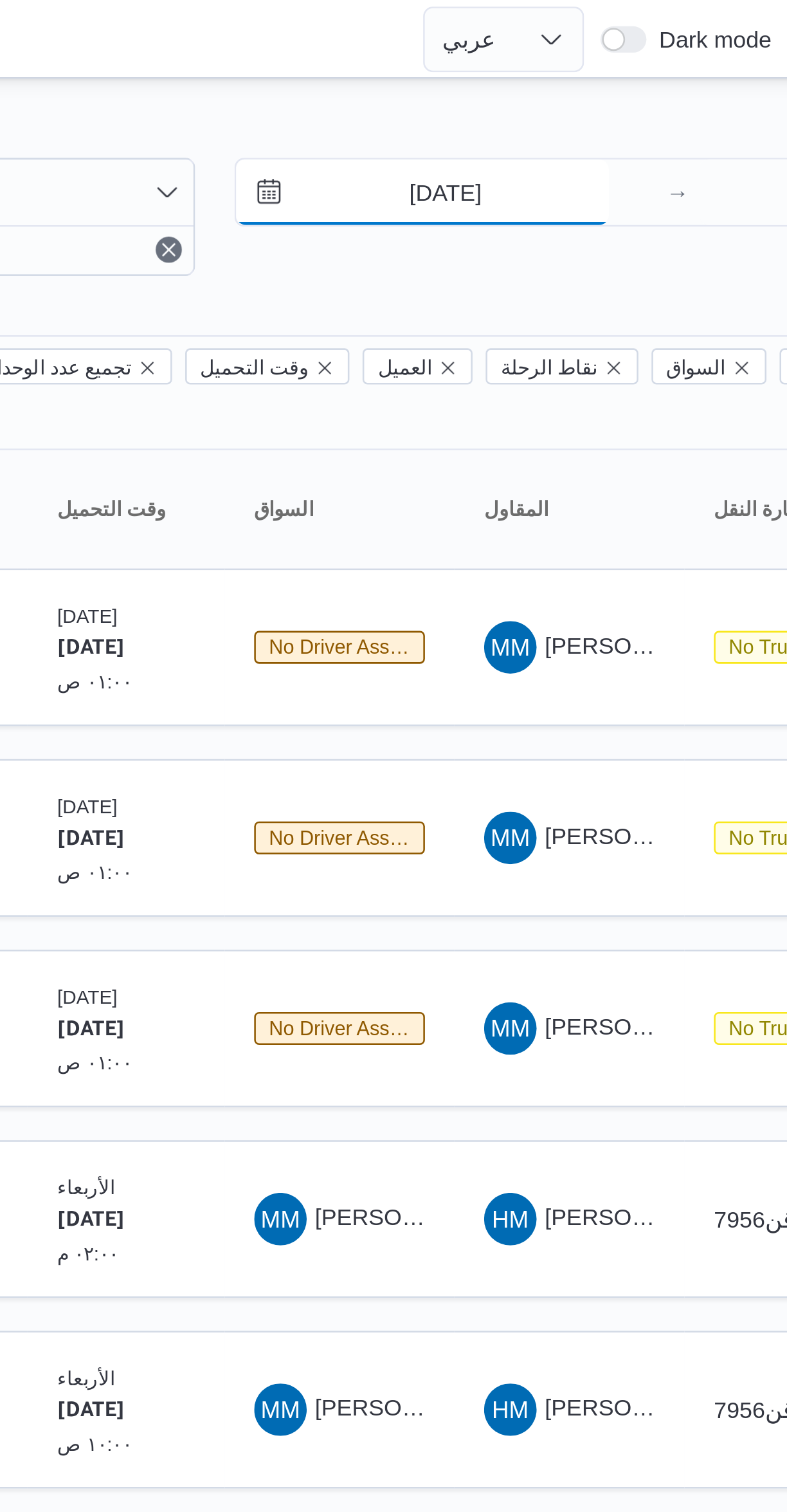
click at [574, 80] on input "[DATE]" at bounding box center [585, 76] width 146 height 26
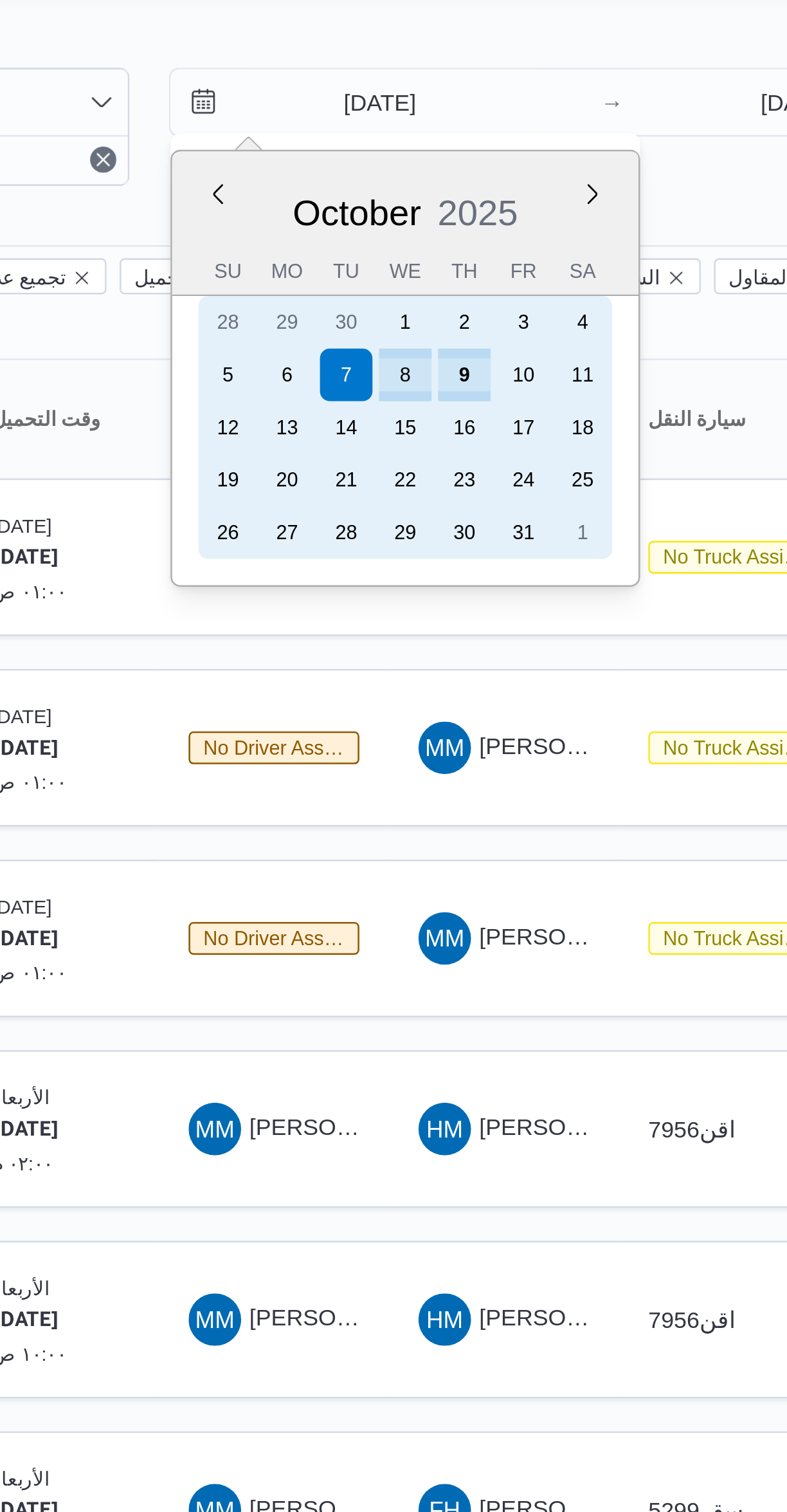
click at [605, 181] on div "8" at bounding box center [604, 182] width 21 height 21
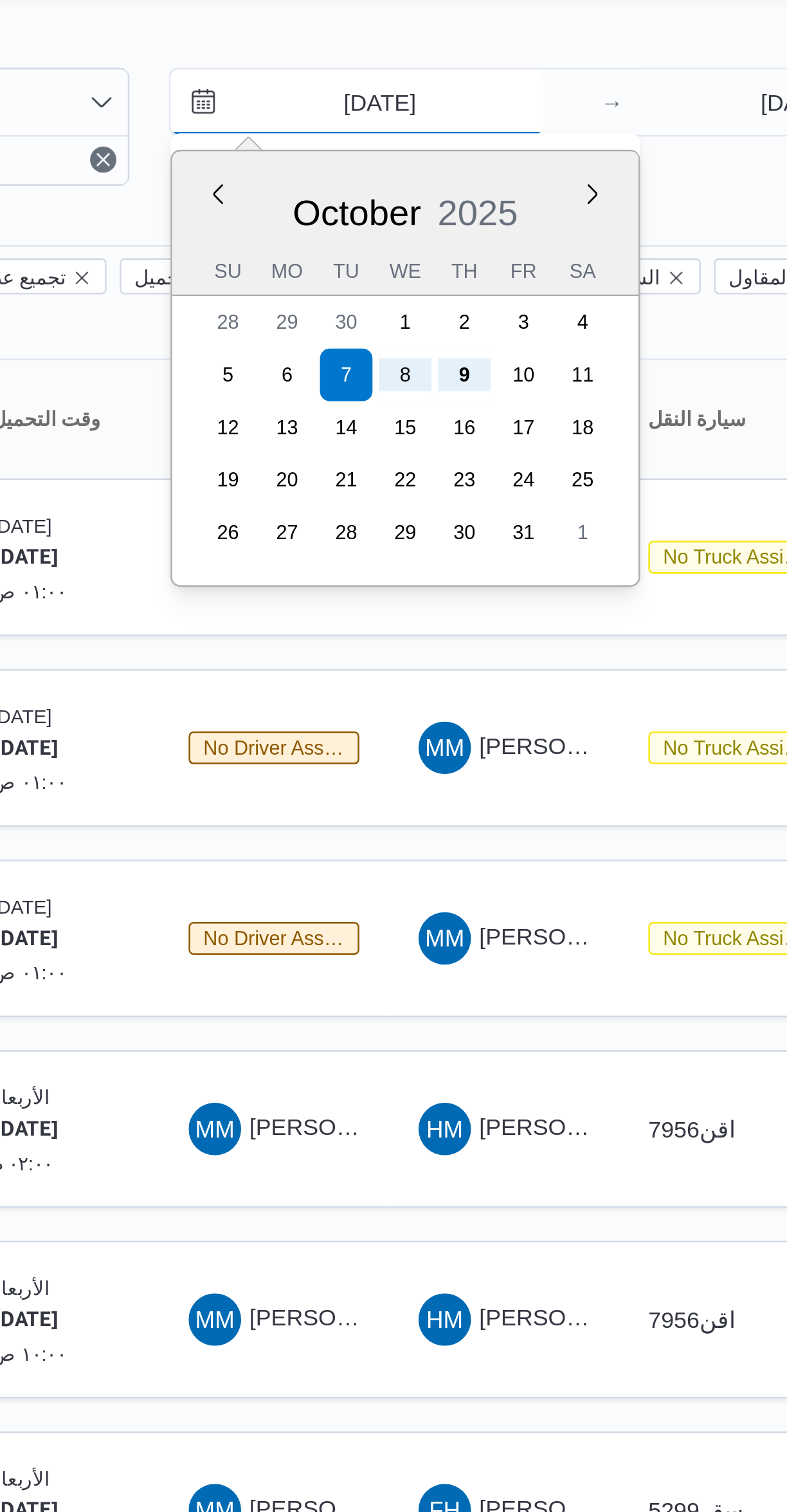
type input "[DATE]"
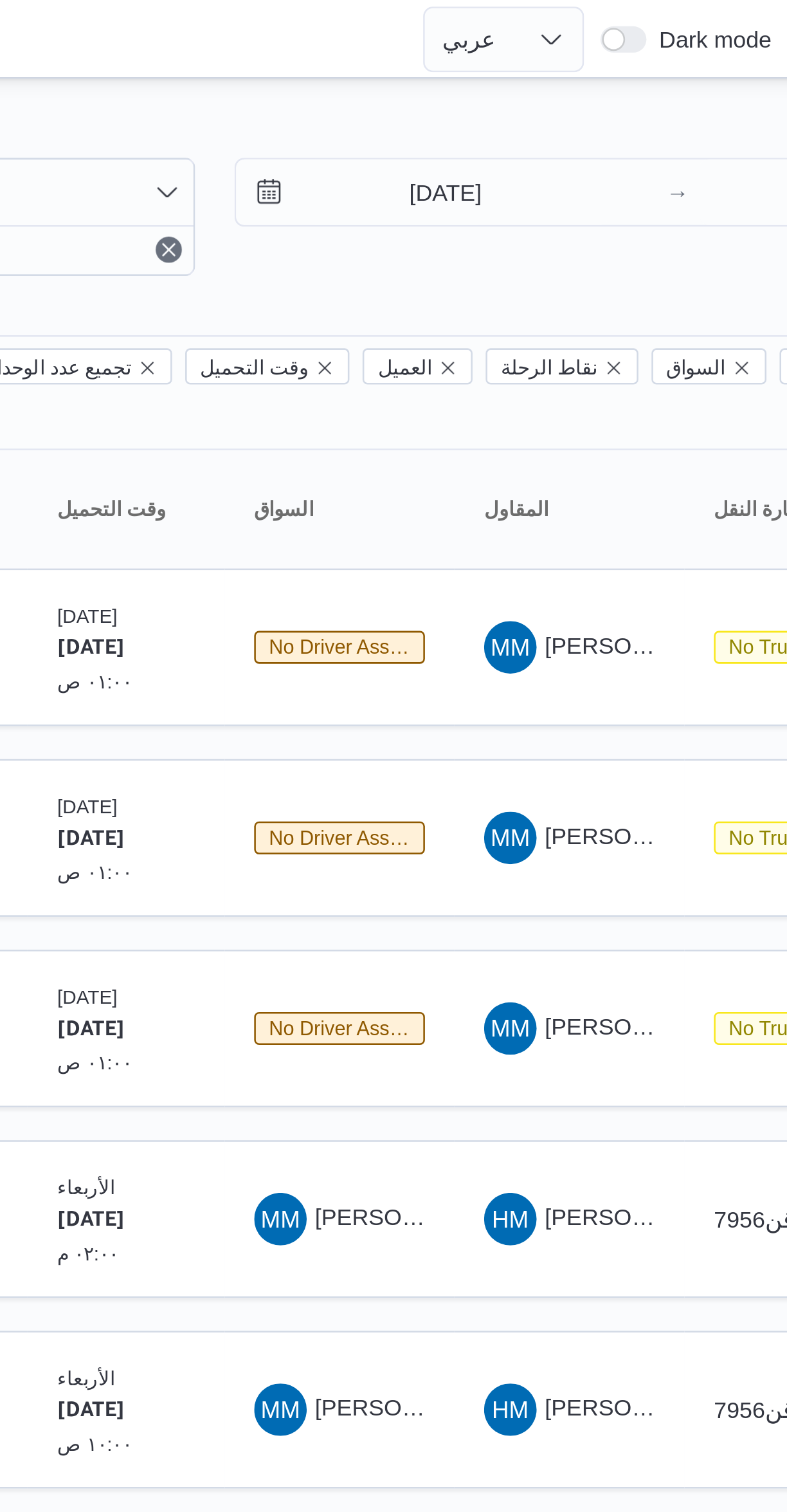
click at [599, 32] on div at bounding box center [393, 31] width 787 height 21
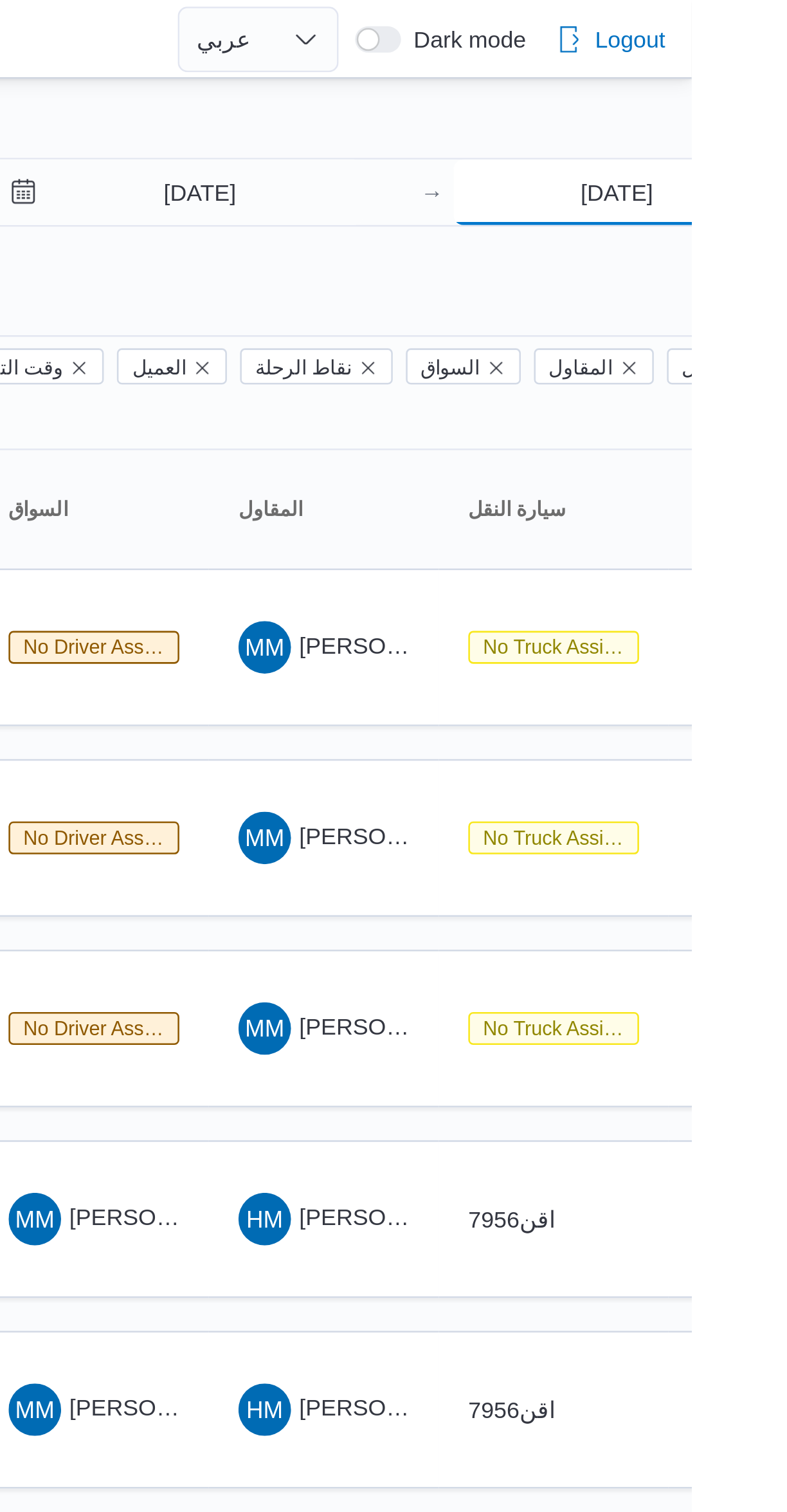
click at [737, 74] on input "[DATE]" at bounding box center [757, 76] width 128 height 26
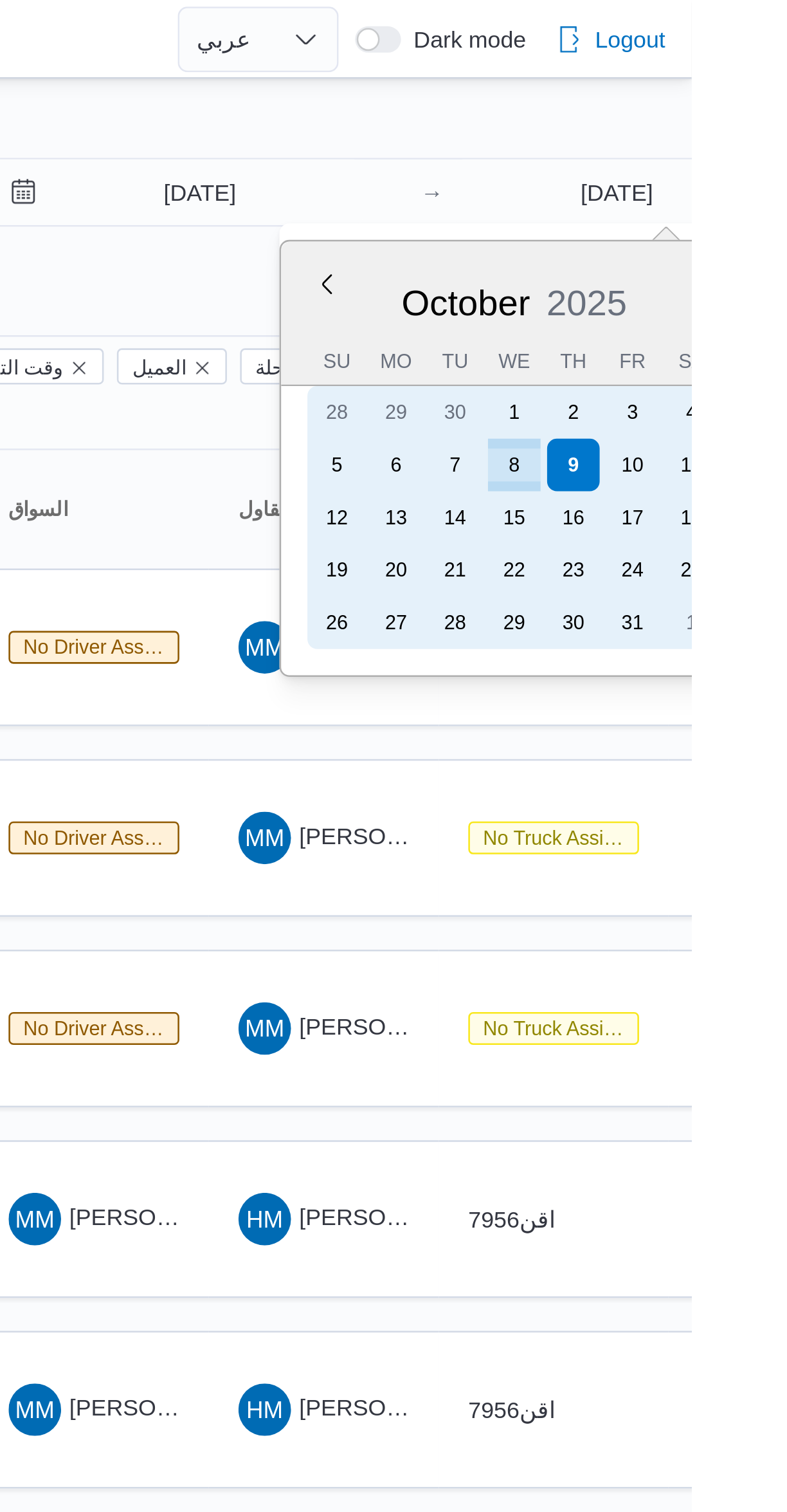
click at [718, 182] on div "8" at bounding box center [717, 182] width 21 height 21
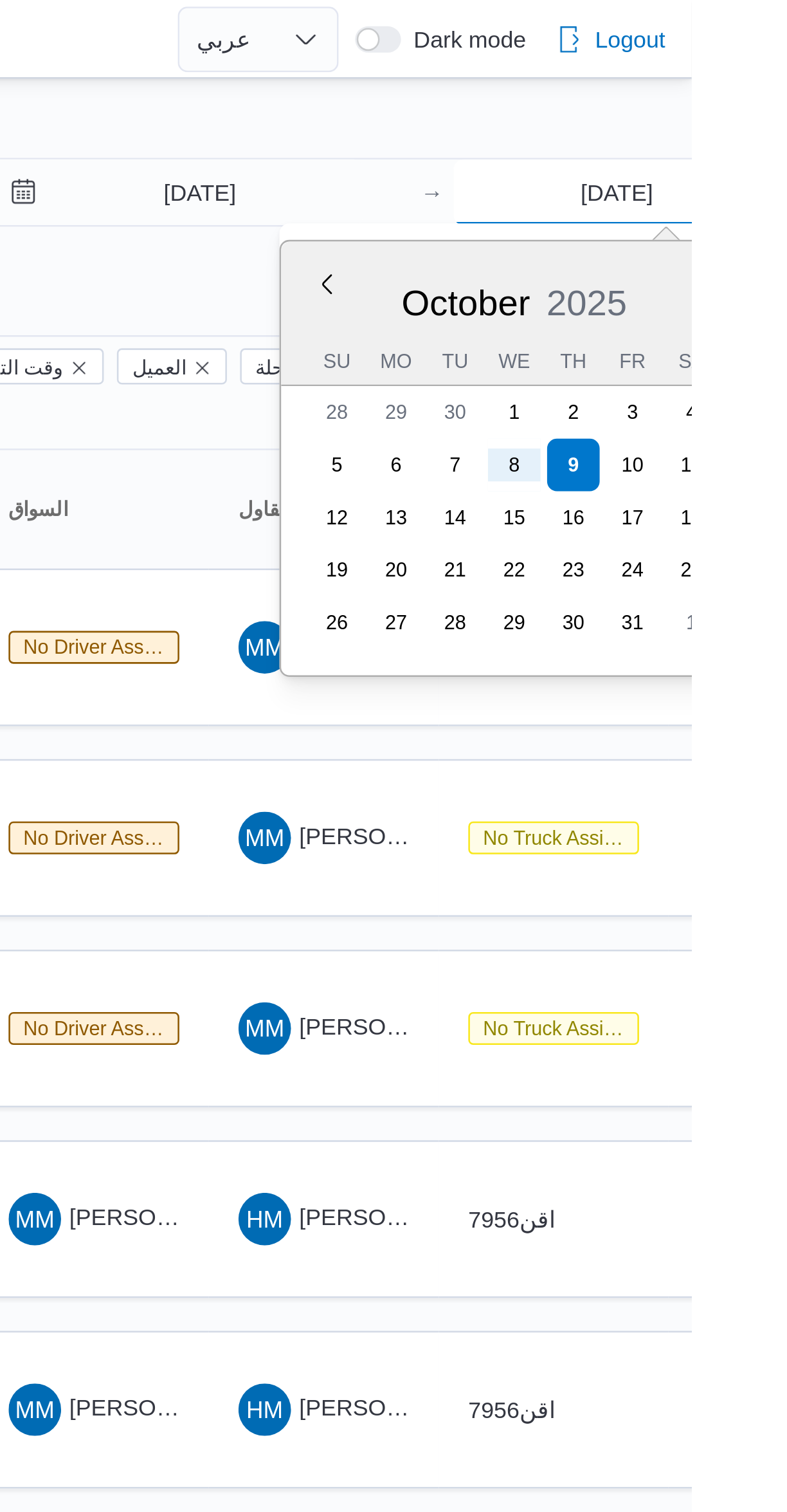
type input "[DATE]"
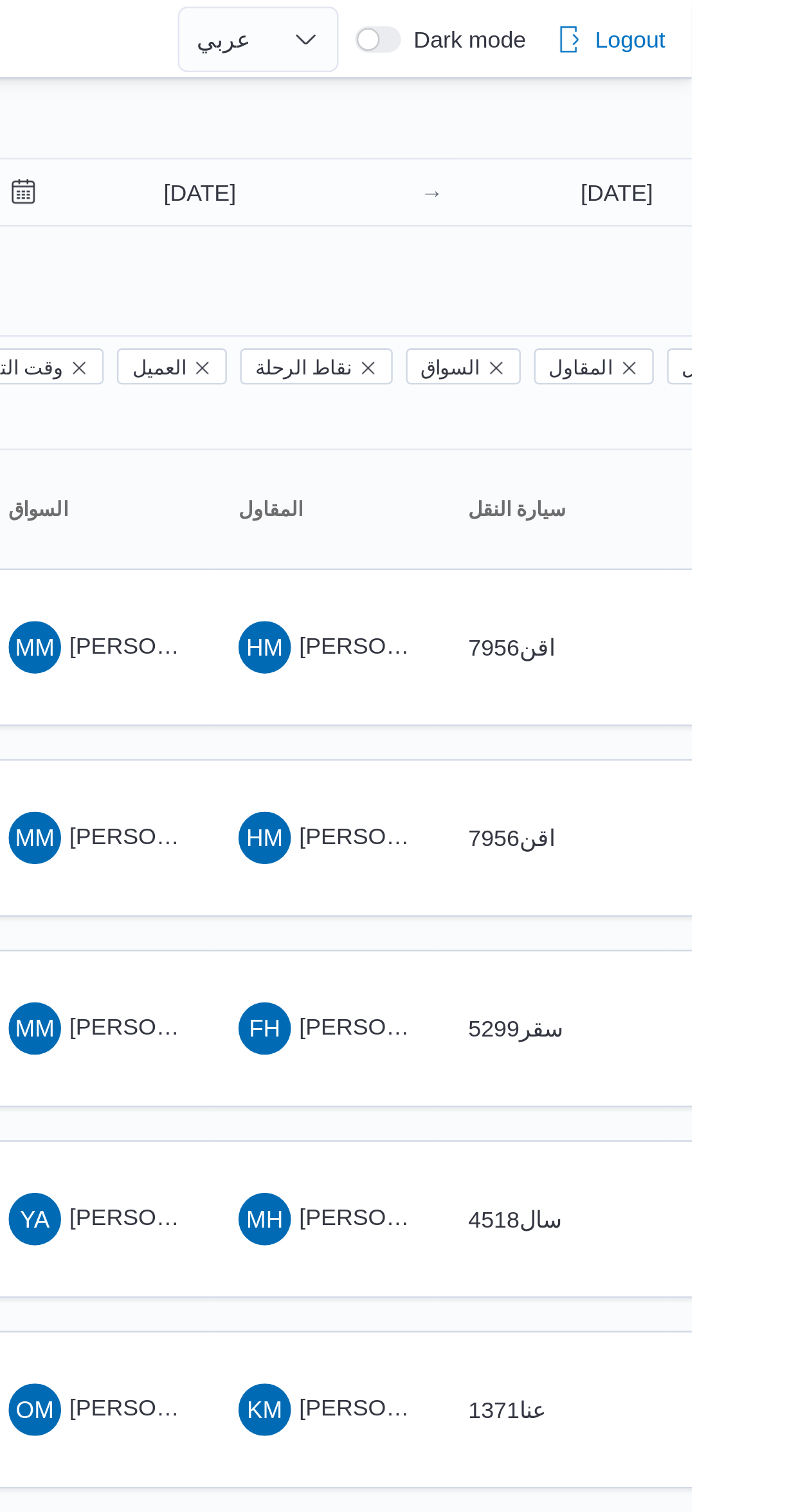
click at [619, 32] on div at bounding box center [393, 31] width 787 height 21
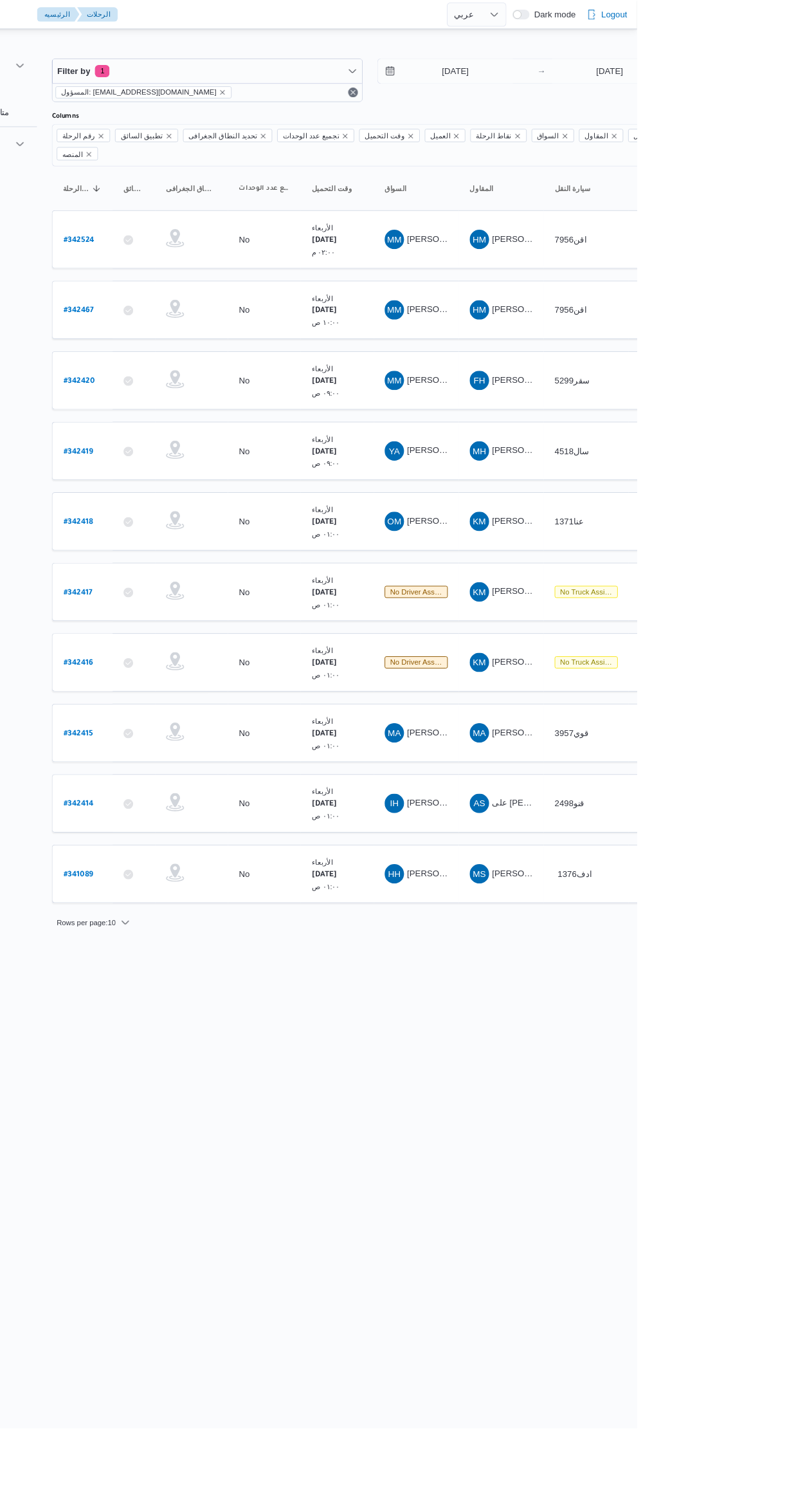
click at [786, 972] on div "Rows per page : 10 1 2" at bounding box center [552, 976] width 787 height 31
click at [199, 693] on link "# 342416" at bounding box center [195, 701] width 32 height 17
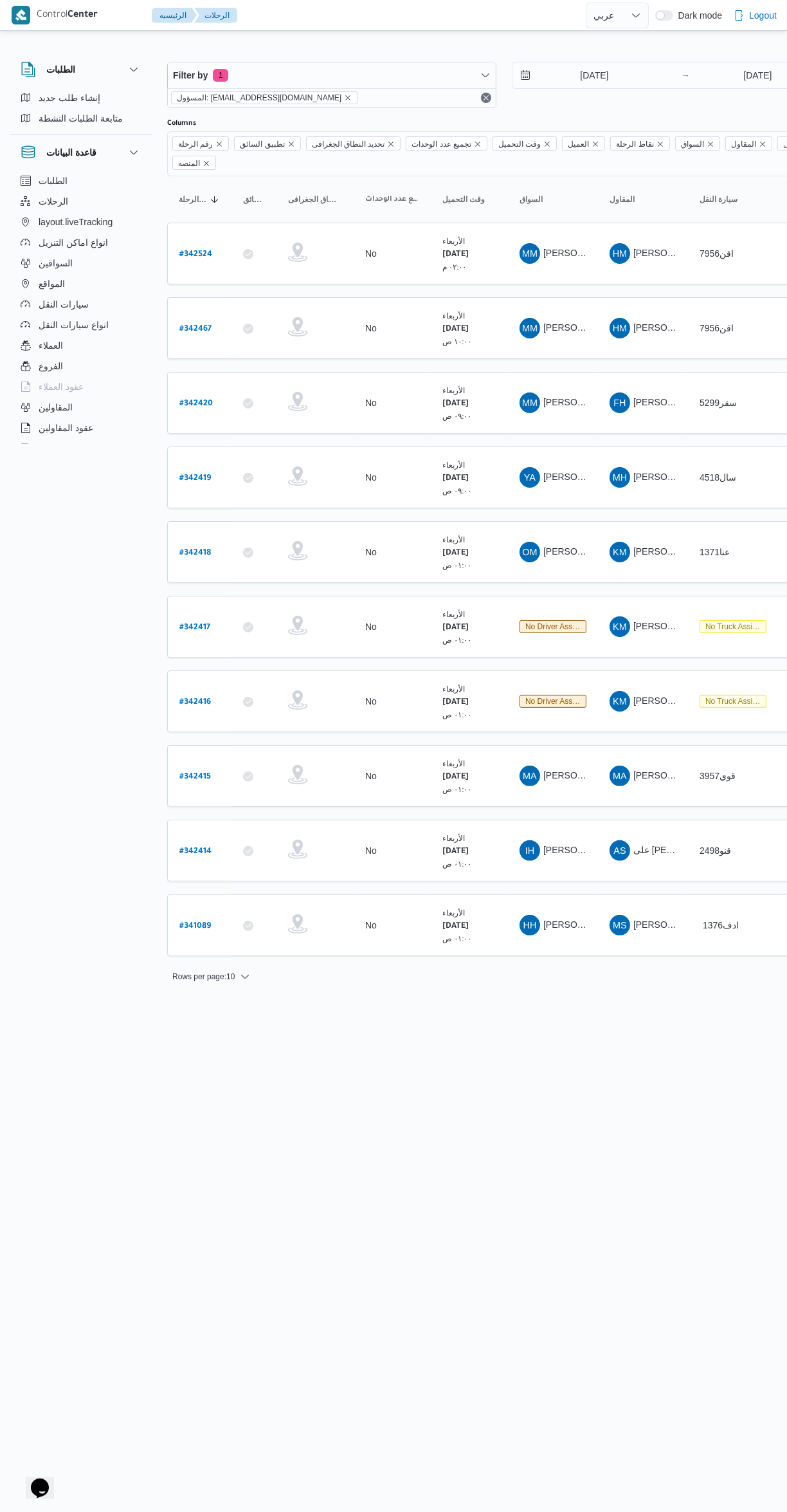
select select "ar"
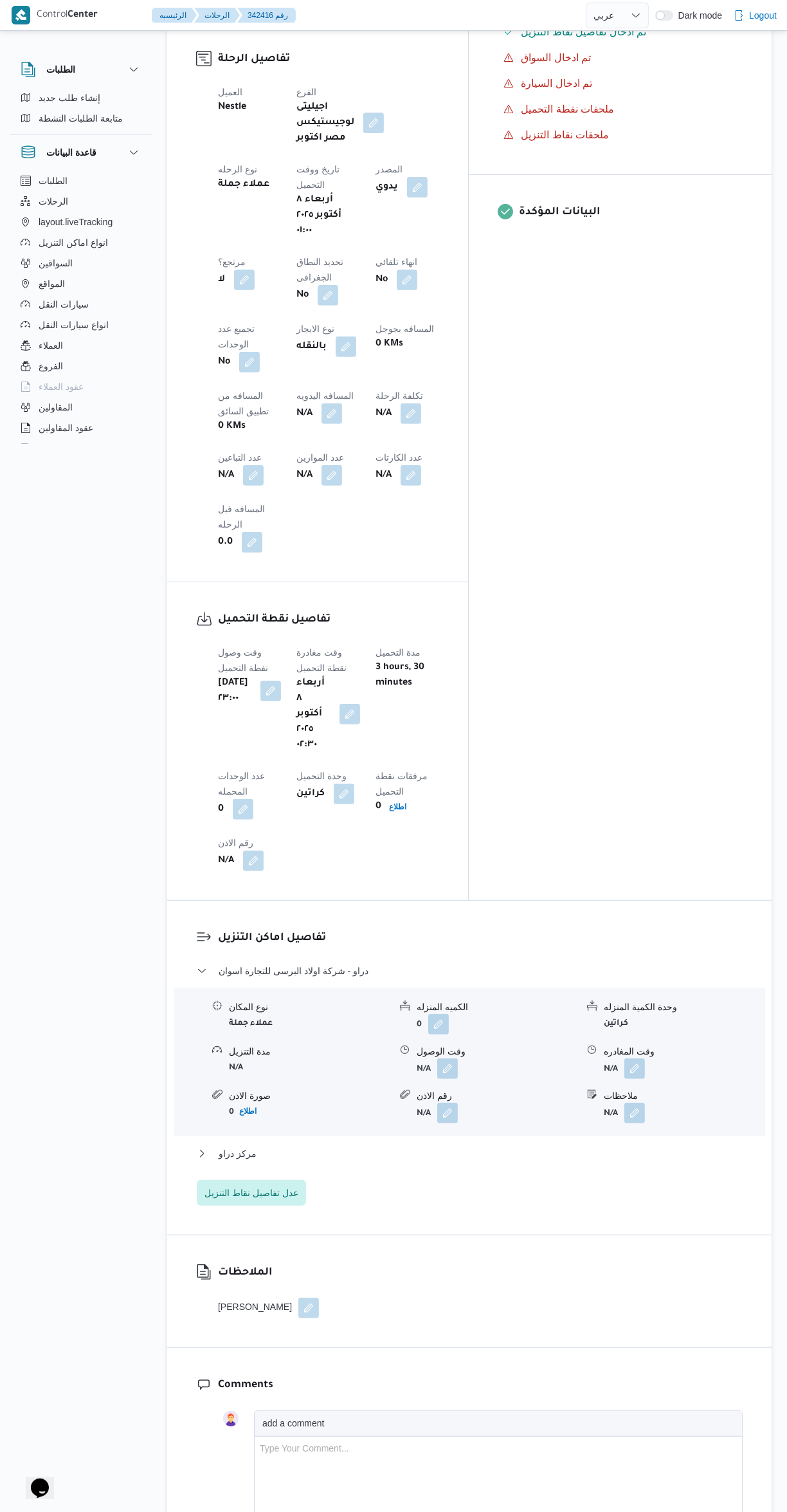
scroll to position [515, 0]
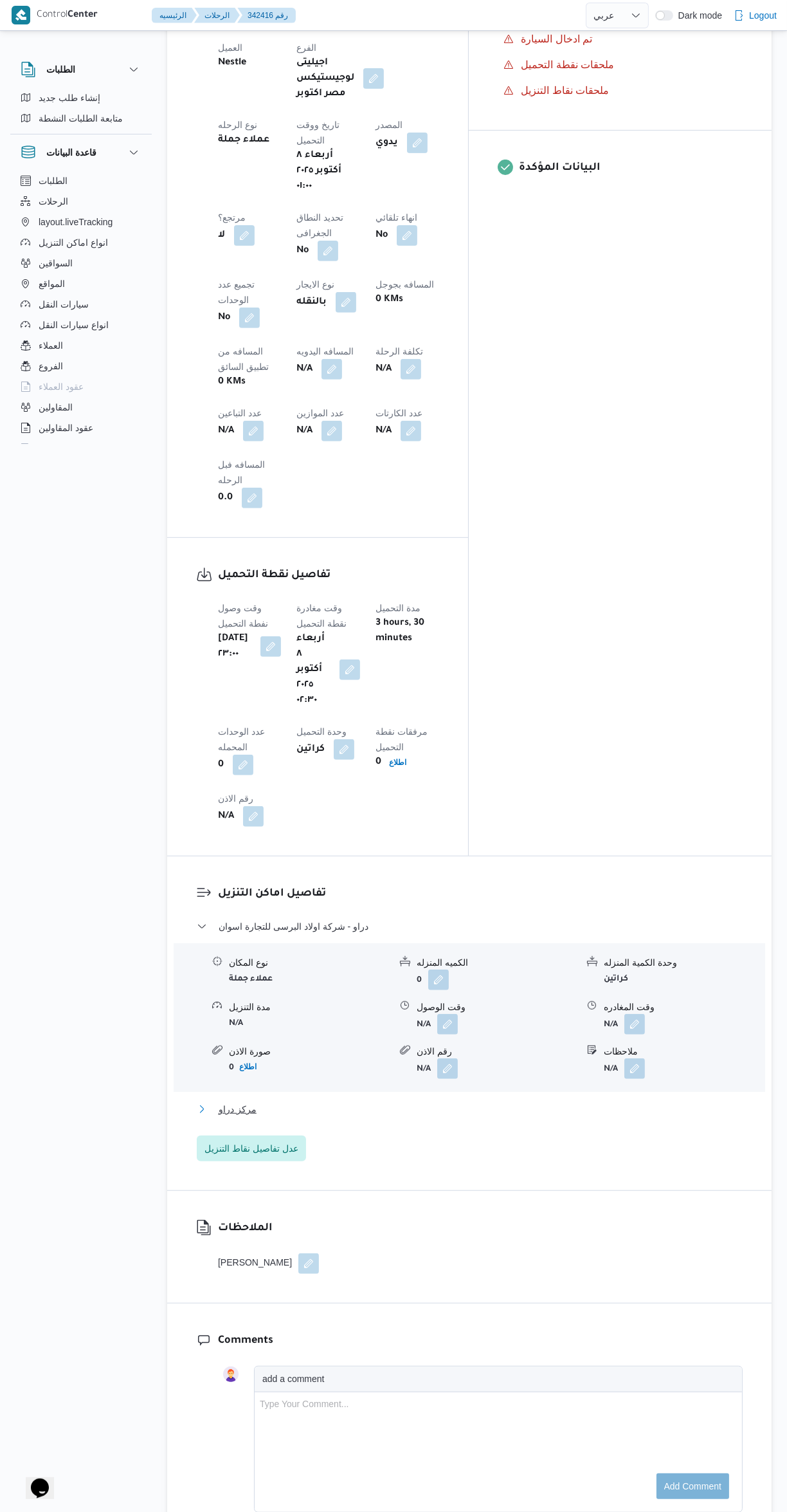
click at [221, 1102] on span "مركز دراو" at bounding box center [238, 1110] width 38 height 16
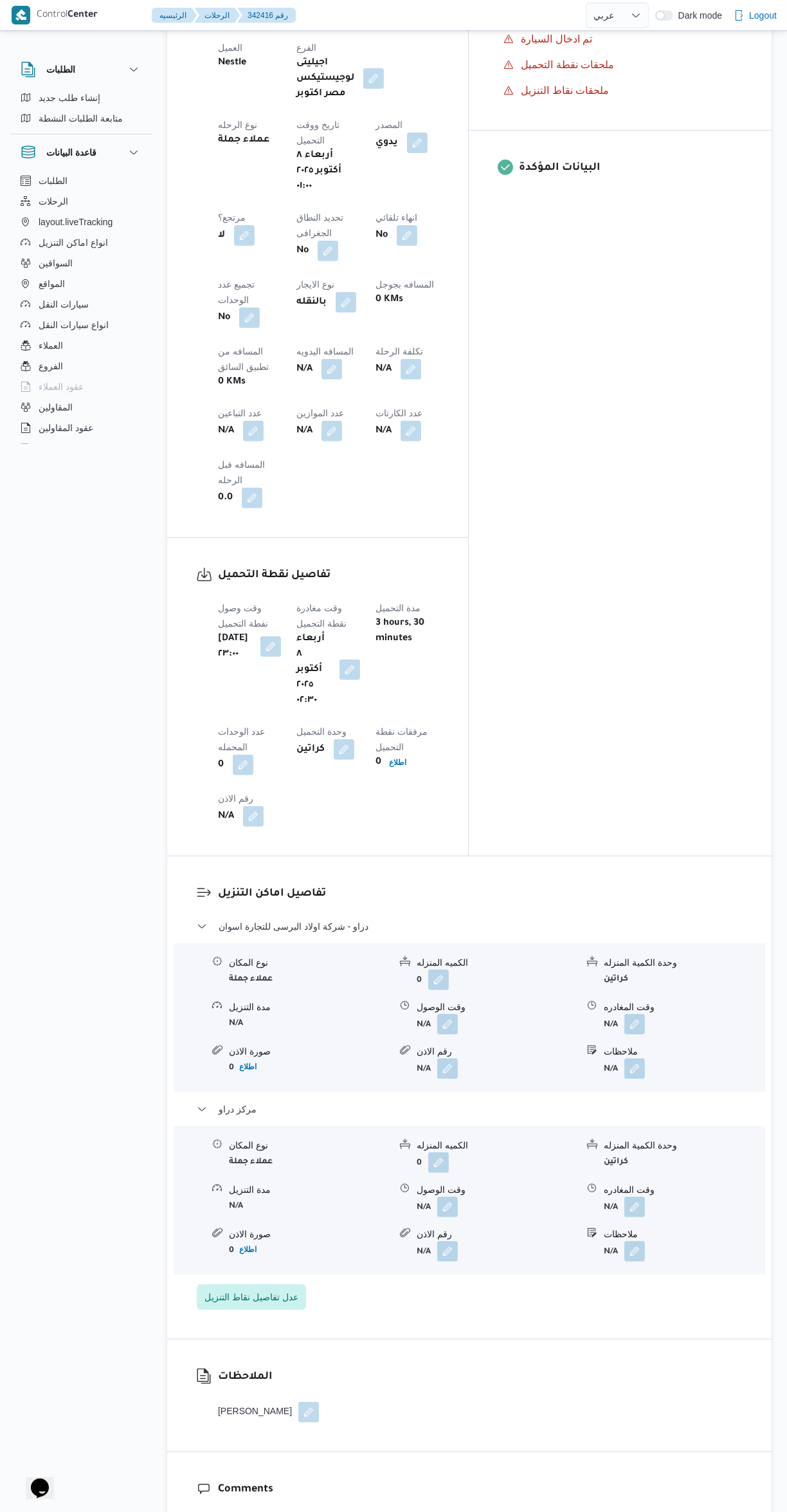
click at [443, 1014] on button "button" at bounding box center [448, 1024] width 21 height 21
click at [344, 1102] on button "مركز دراو" at bounding box center [470, 1110] width 546 height 16
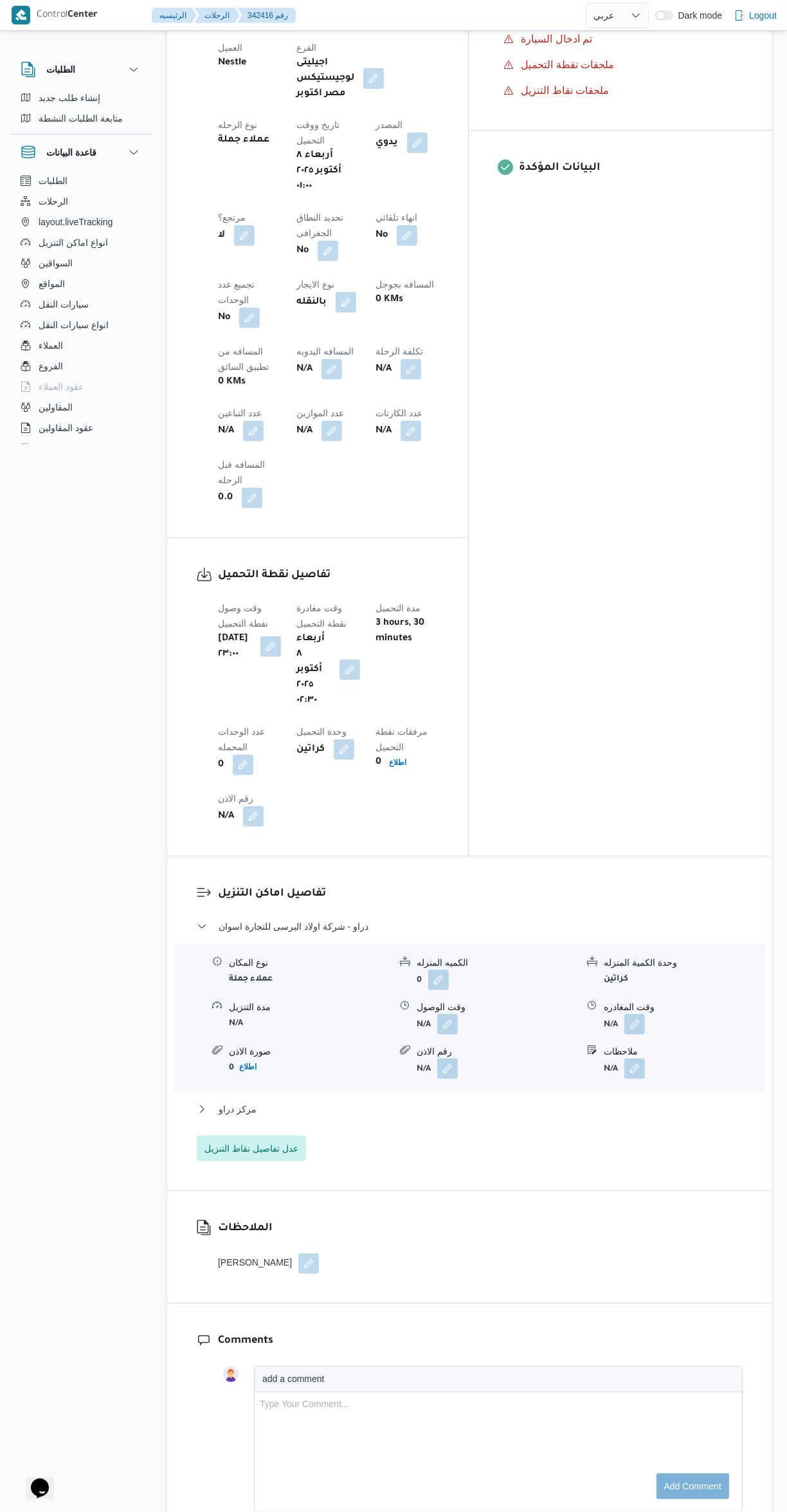
click at [448, 1014] on button "button" at bounding box center [448, 1024] width 21 height 21
click at [370, 828] on input "وقت الوصول" at bounding box center [413, 818] width 146 height 26
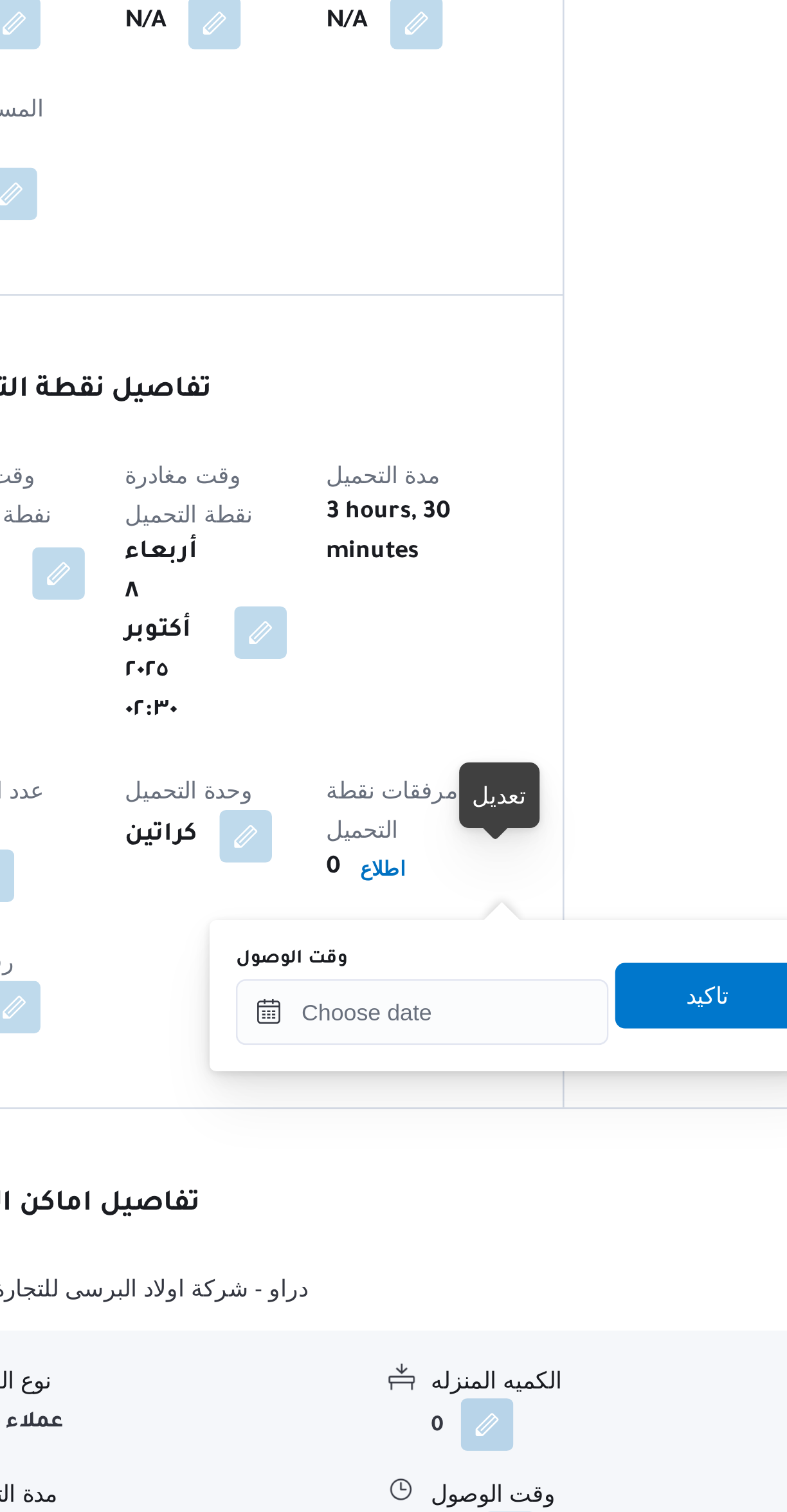
scroll to position [40, 0]
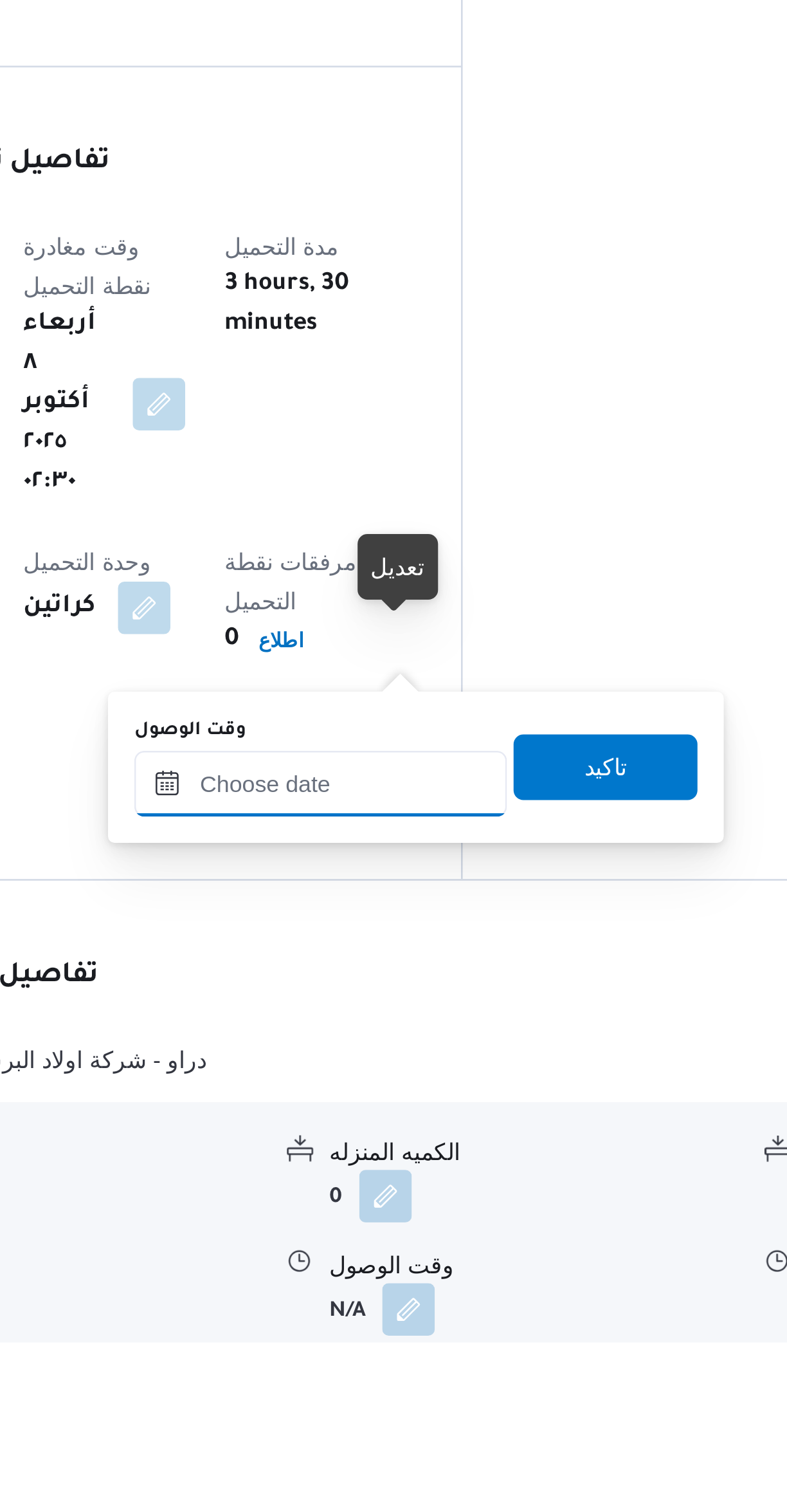
click at [412, 1289] on input "وقت الوصول" at bounding box center [413, 1293] width 146 height 26
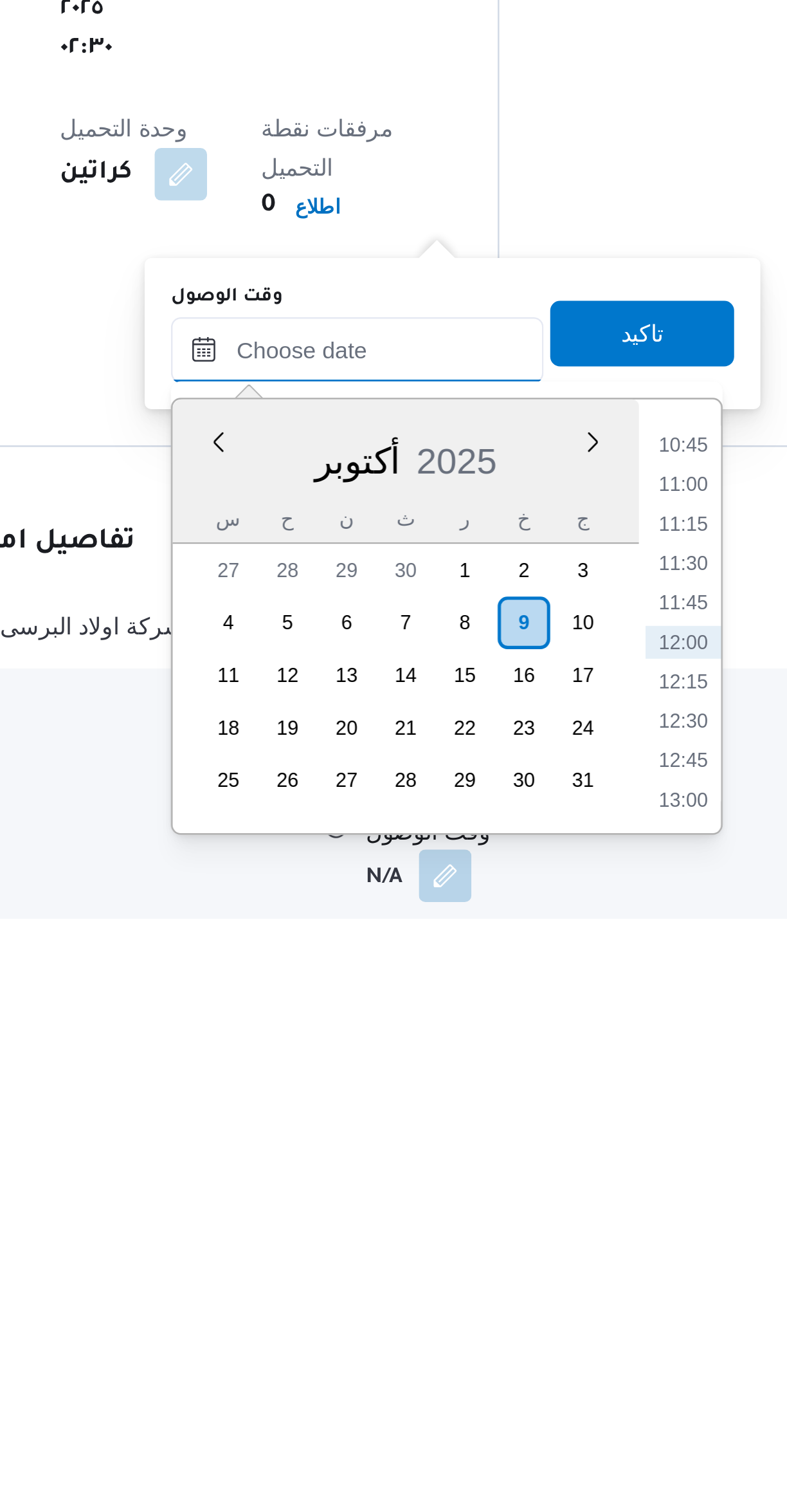
scroll to position [44, 0]
click at [550, 1327] on li "10:45" at bounding box center [541, 1326] width 30 height 13
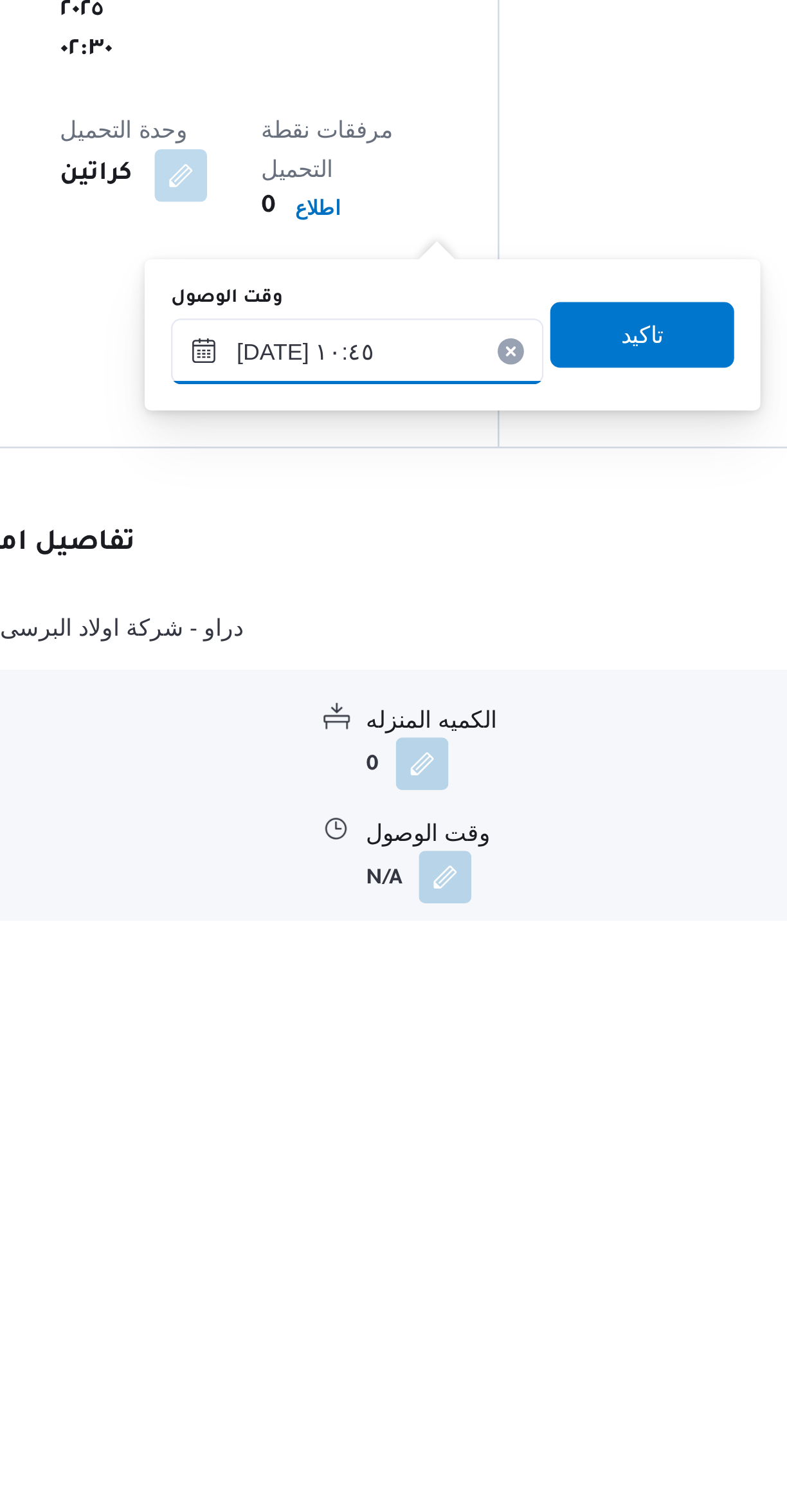
click at [370, 1292] on input "[DATE] ١٠:٤٥" at bounding box center [413, 1289] width 146 height 26
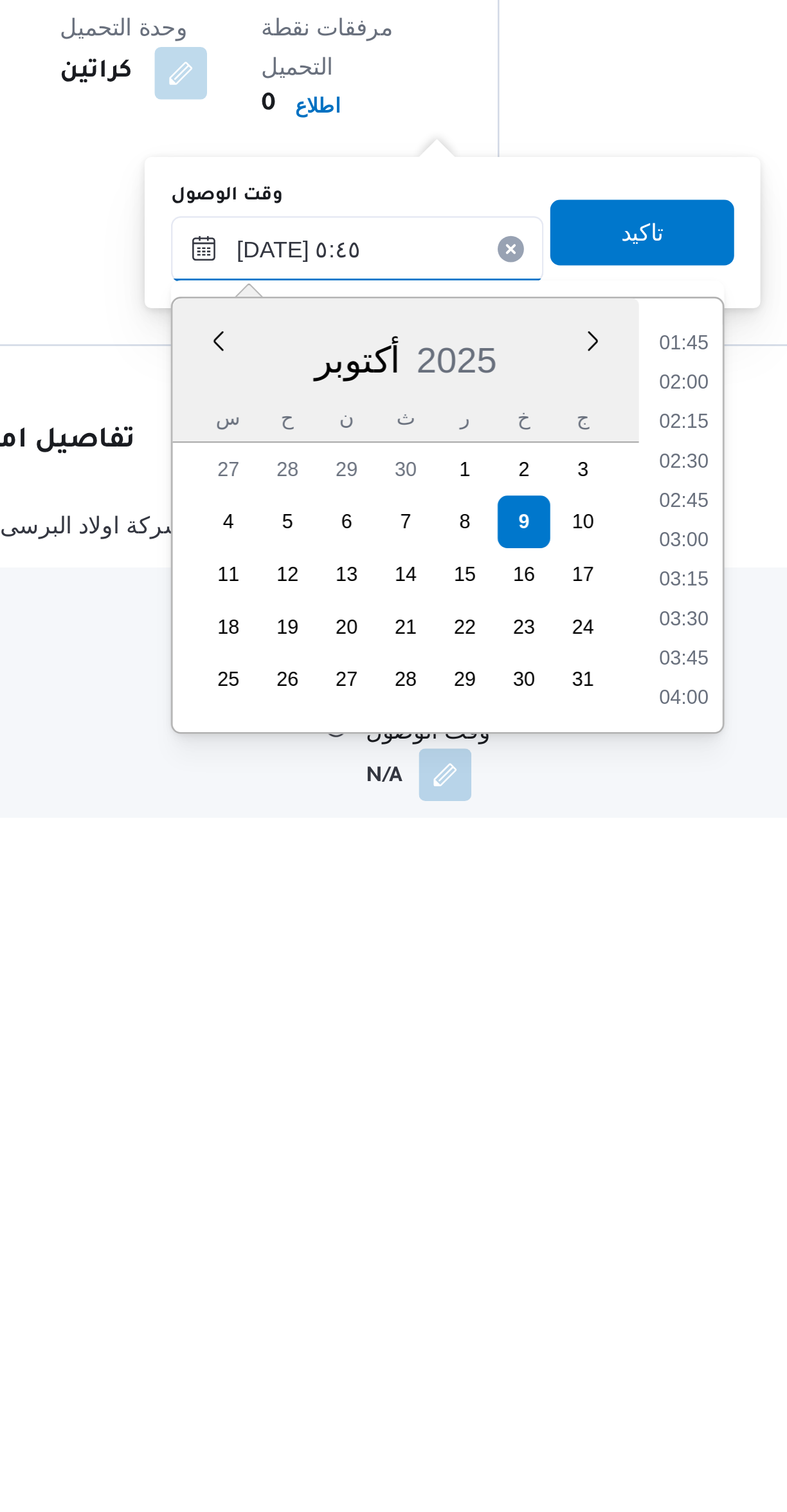
scroll to position [220, 0]
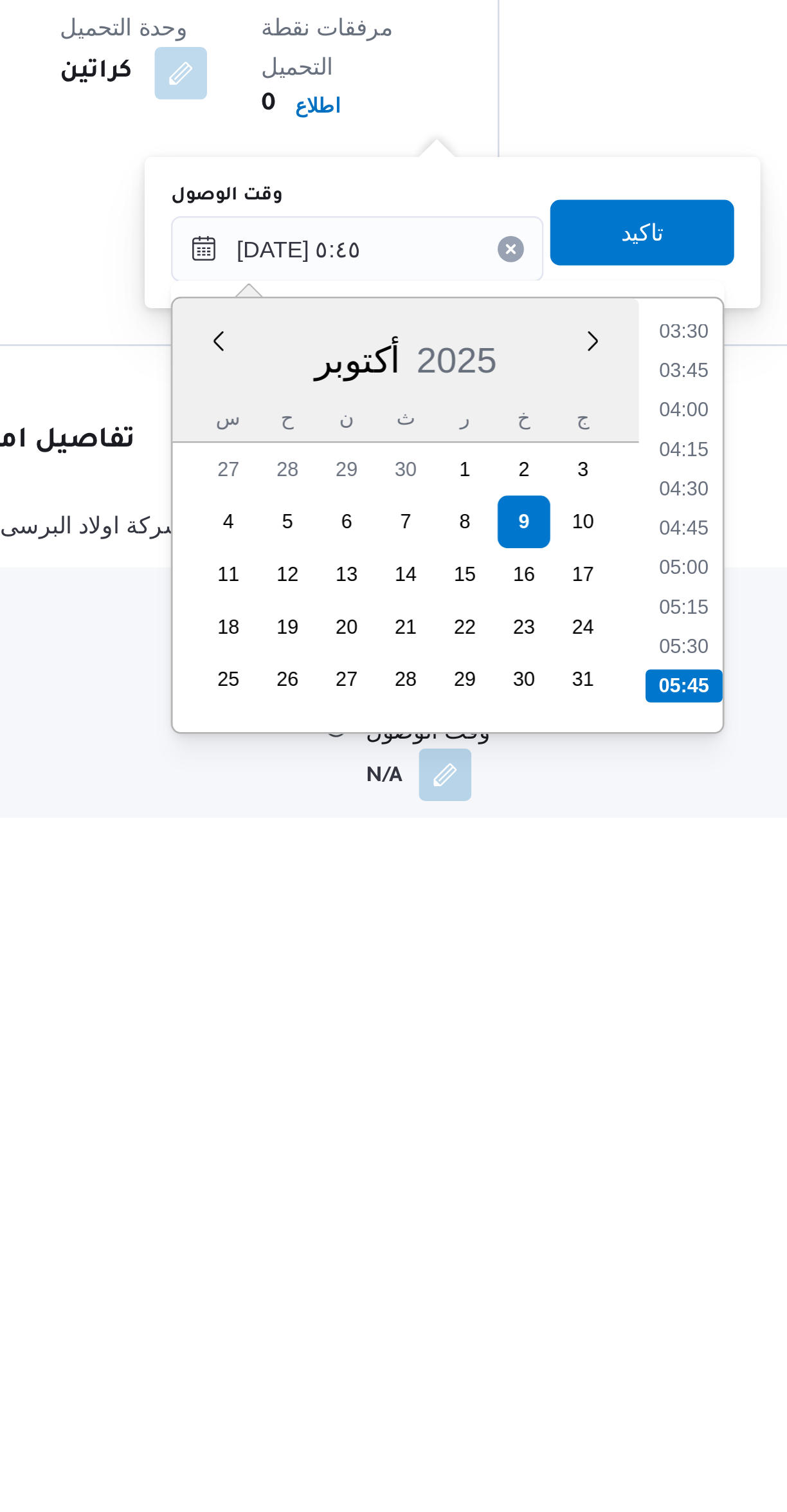
click at [541, 1456] on li "05:45" at bounding box center [541, 1460] width 30 height 13
type input "[DATE] ٠٥:٤٥"
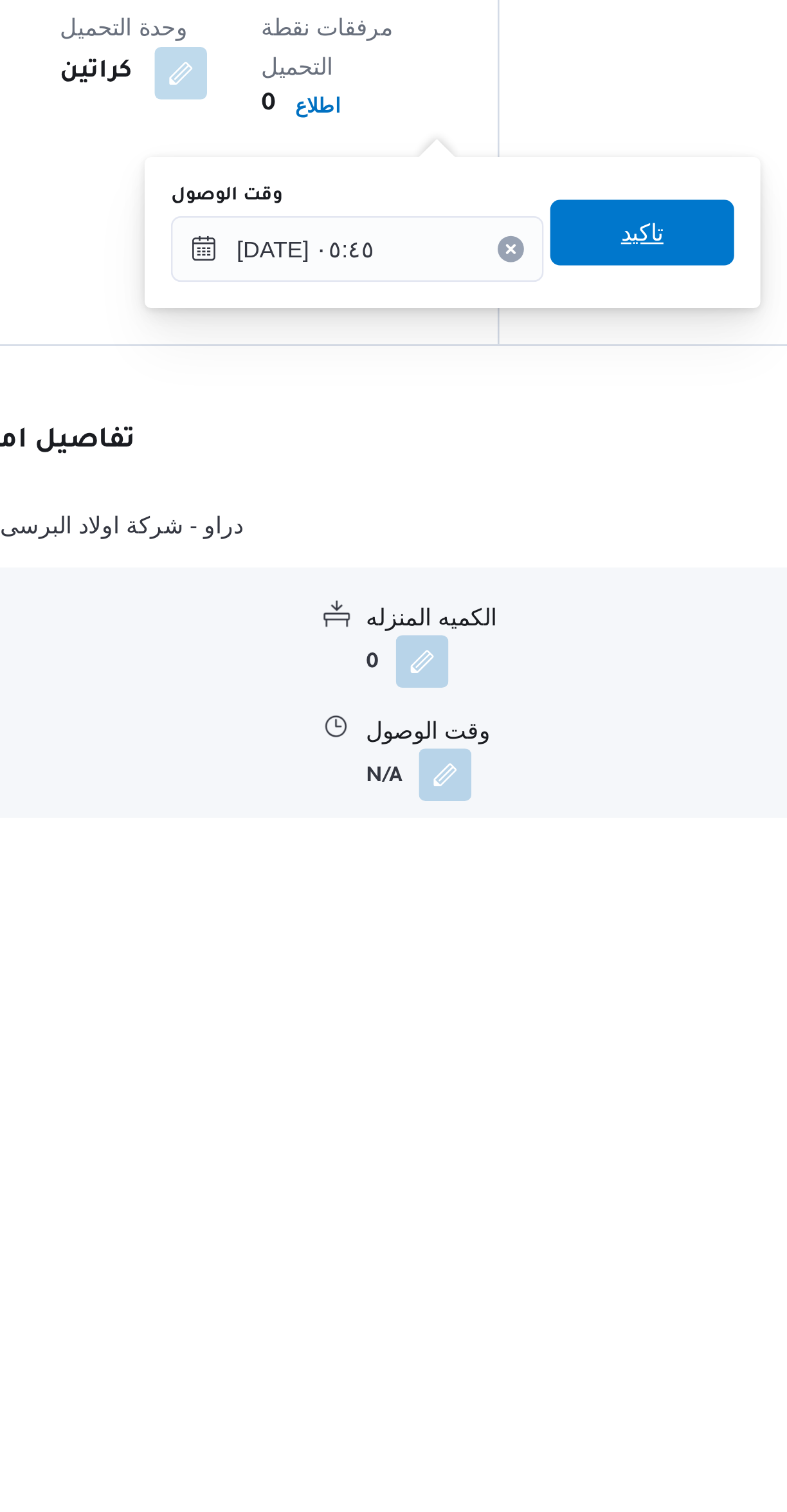
click at [504, 1289] on span "تاكيد" at bounding box center [524, 1283] width 72 height 26
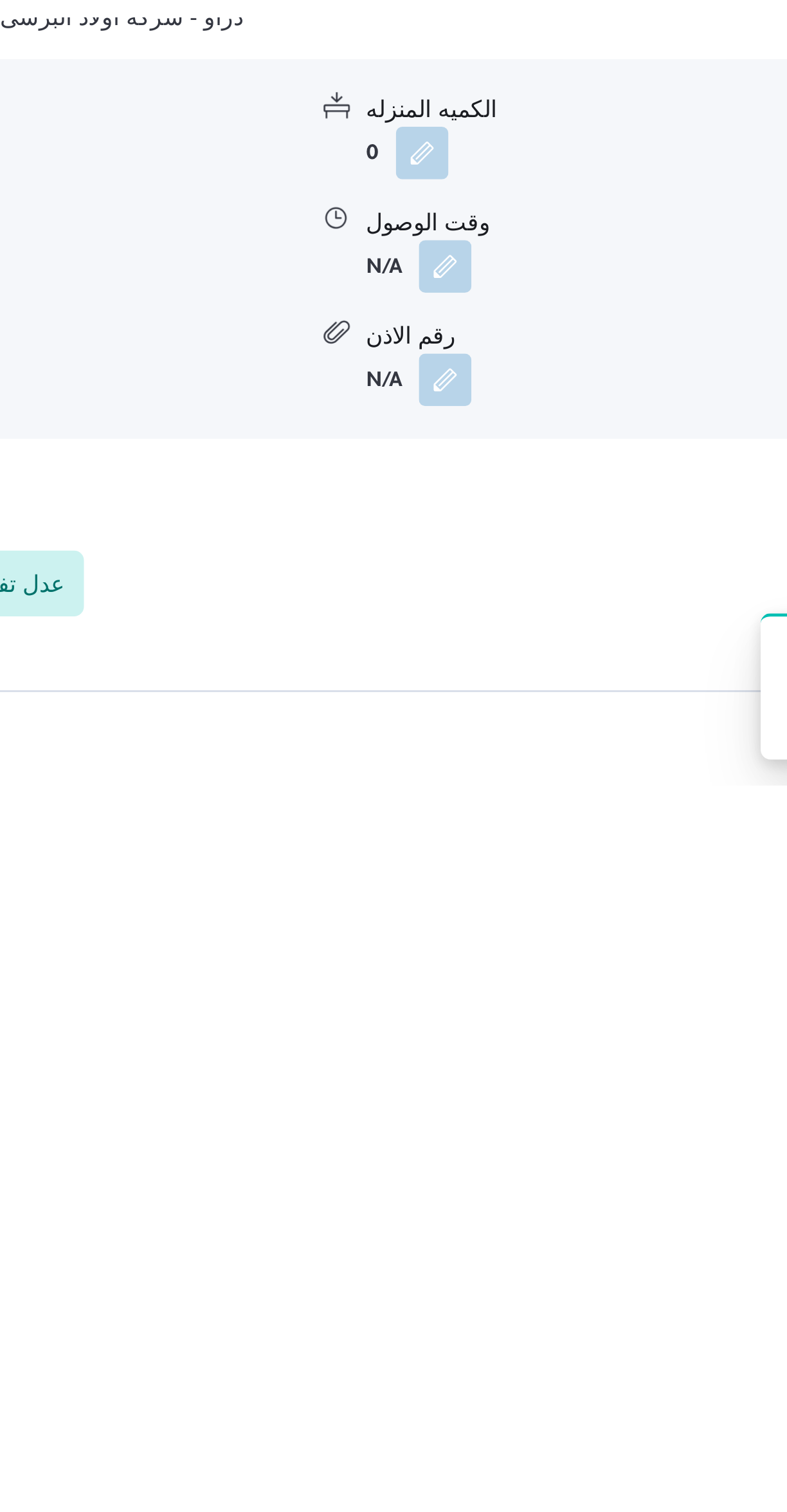
scroll to position [60, 0]
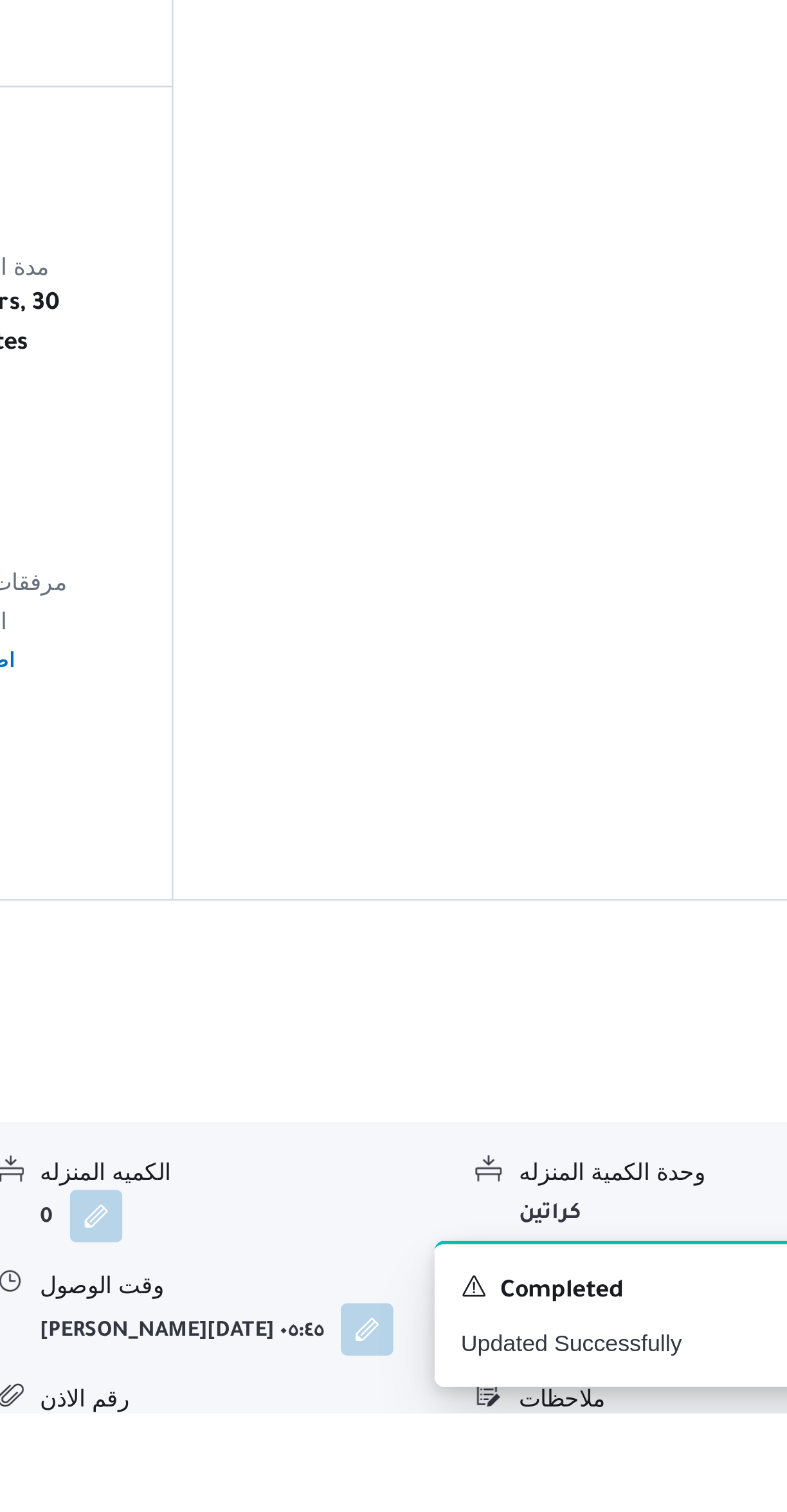
click at [630, 1469] on button "button" at bounding box center [635, 1479] width 21 height 21
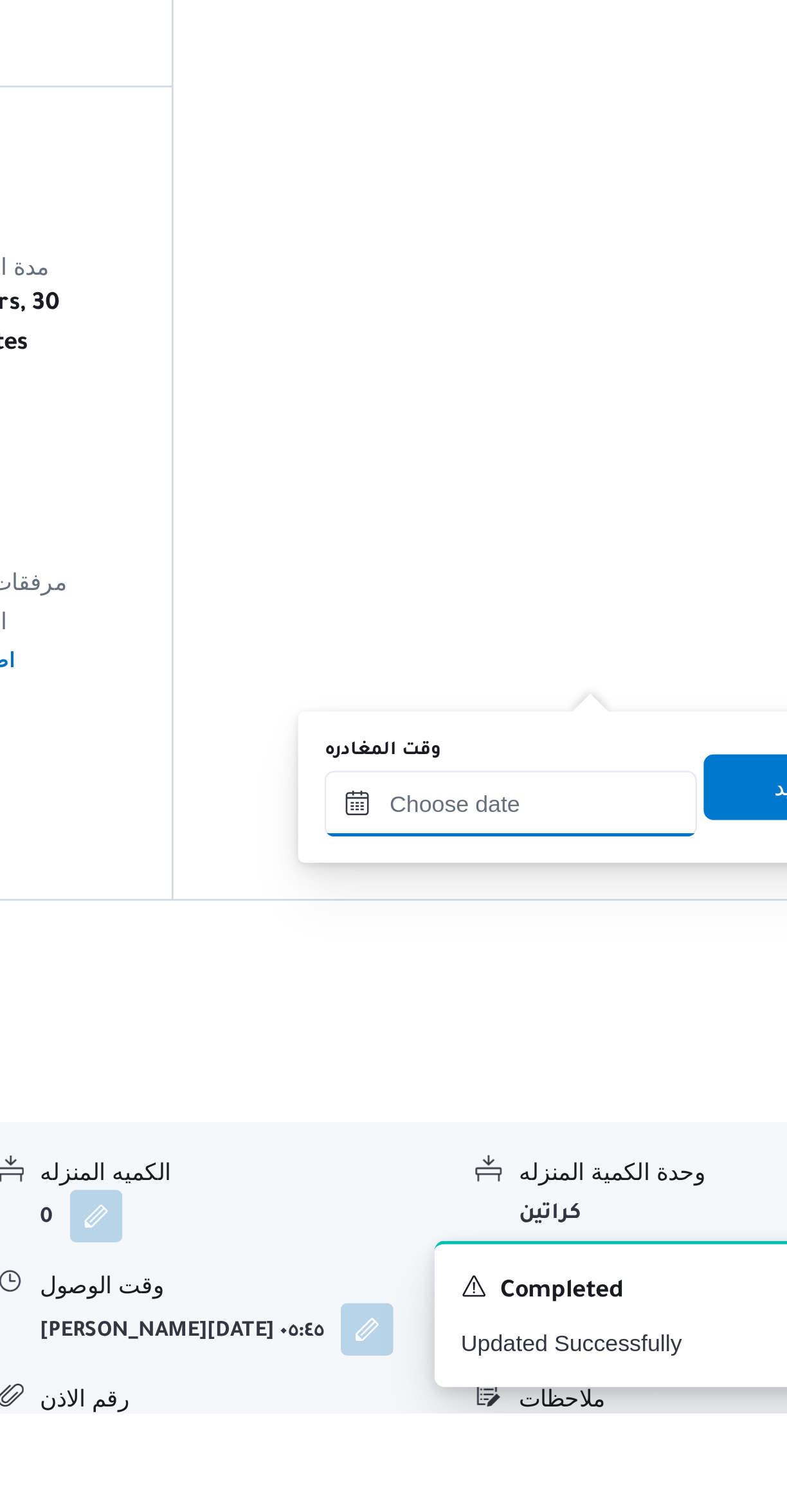
click at [590, 1270] on input "وقت المغادره" at bounding box center [601, 1273] width 146 height 26
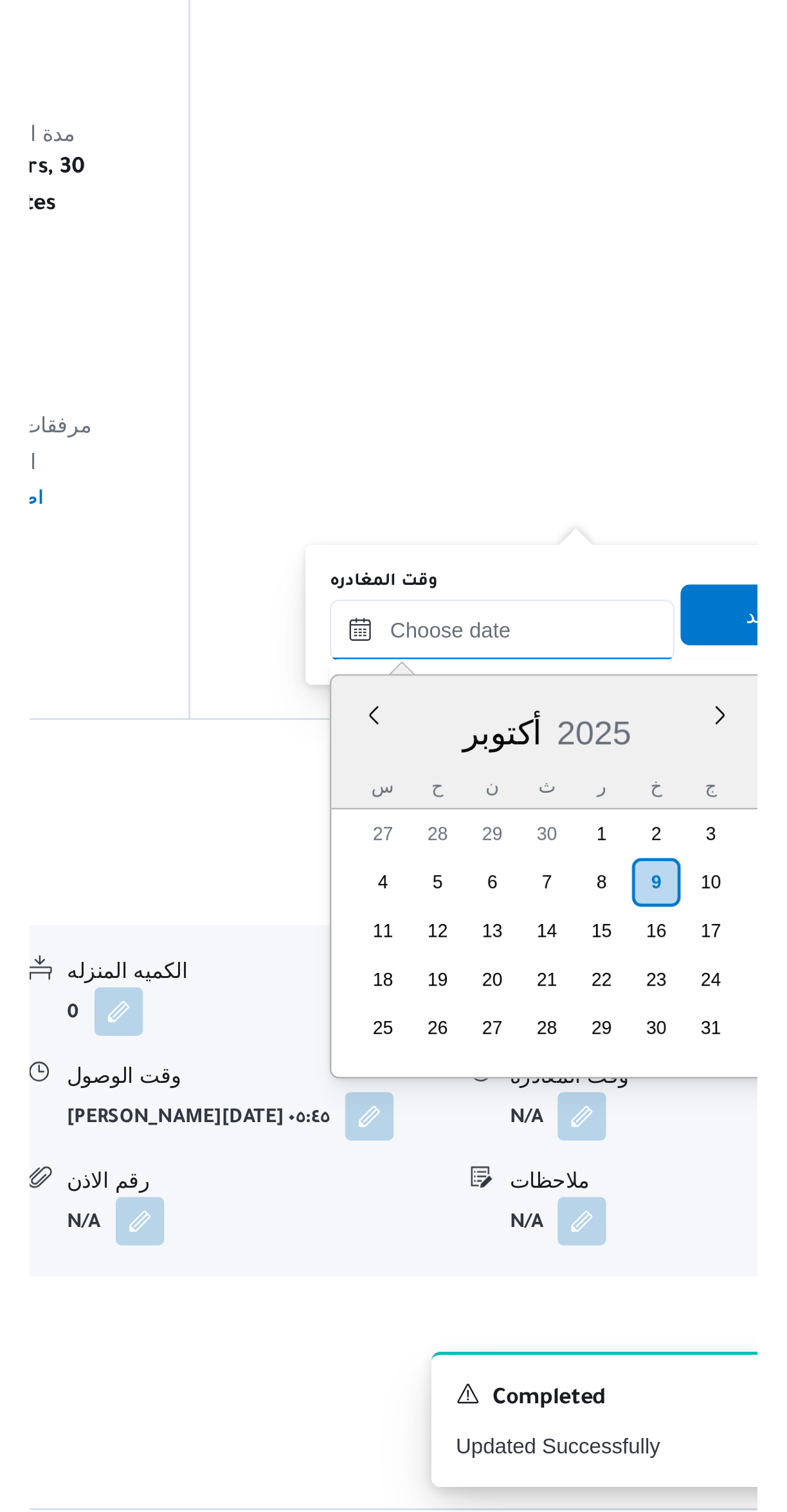
scroll to position [663, 0]
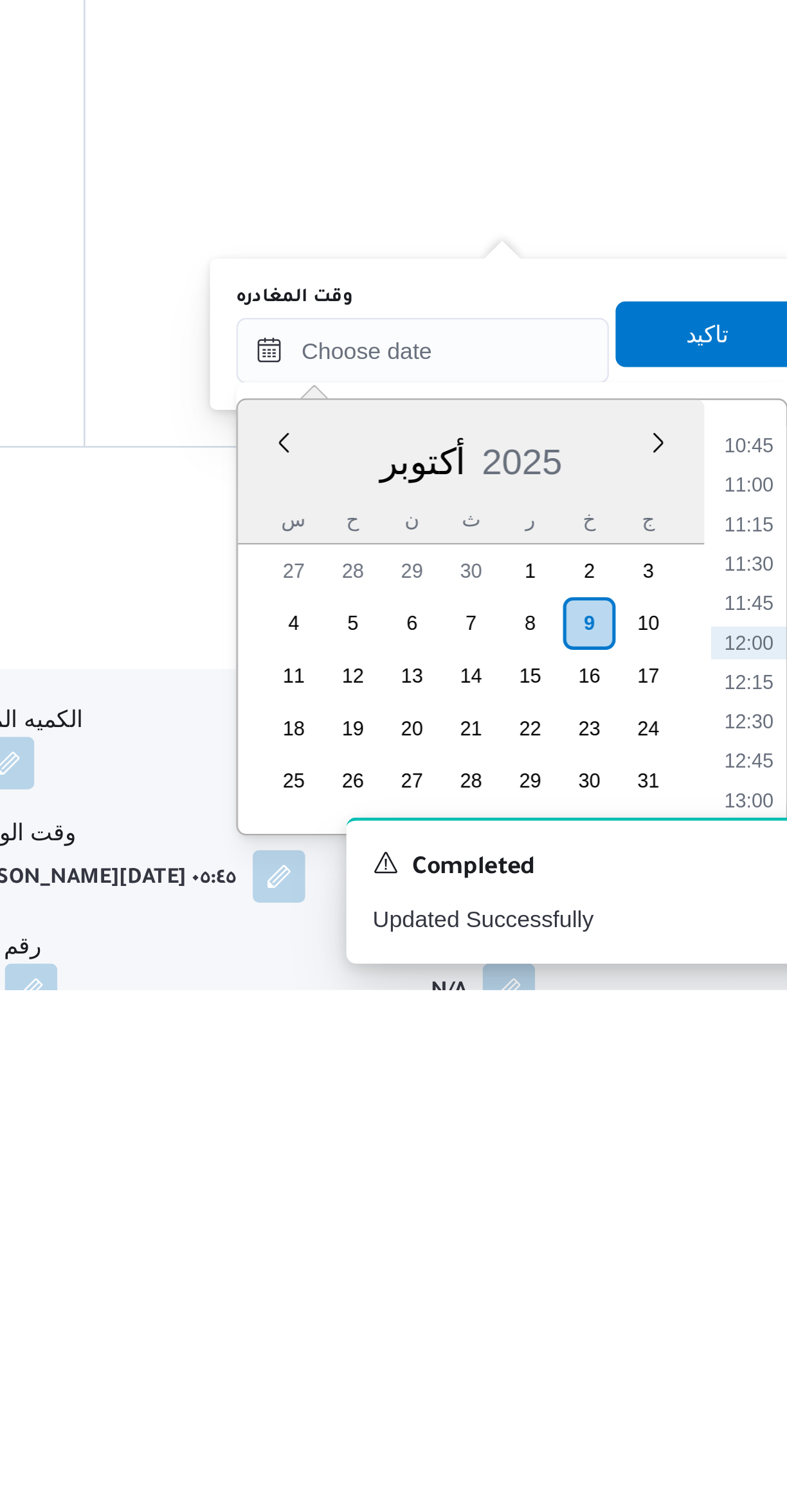
click at [722, 1345] on li "11:30" at bounding box center [728, 1345] width 30 height 13
type input "[DATE] ١١:٣٠"
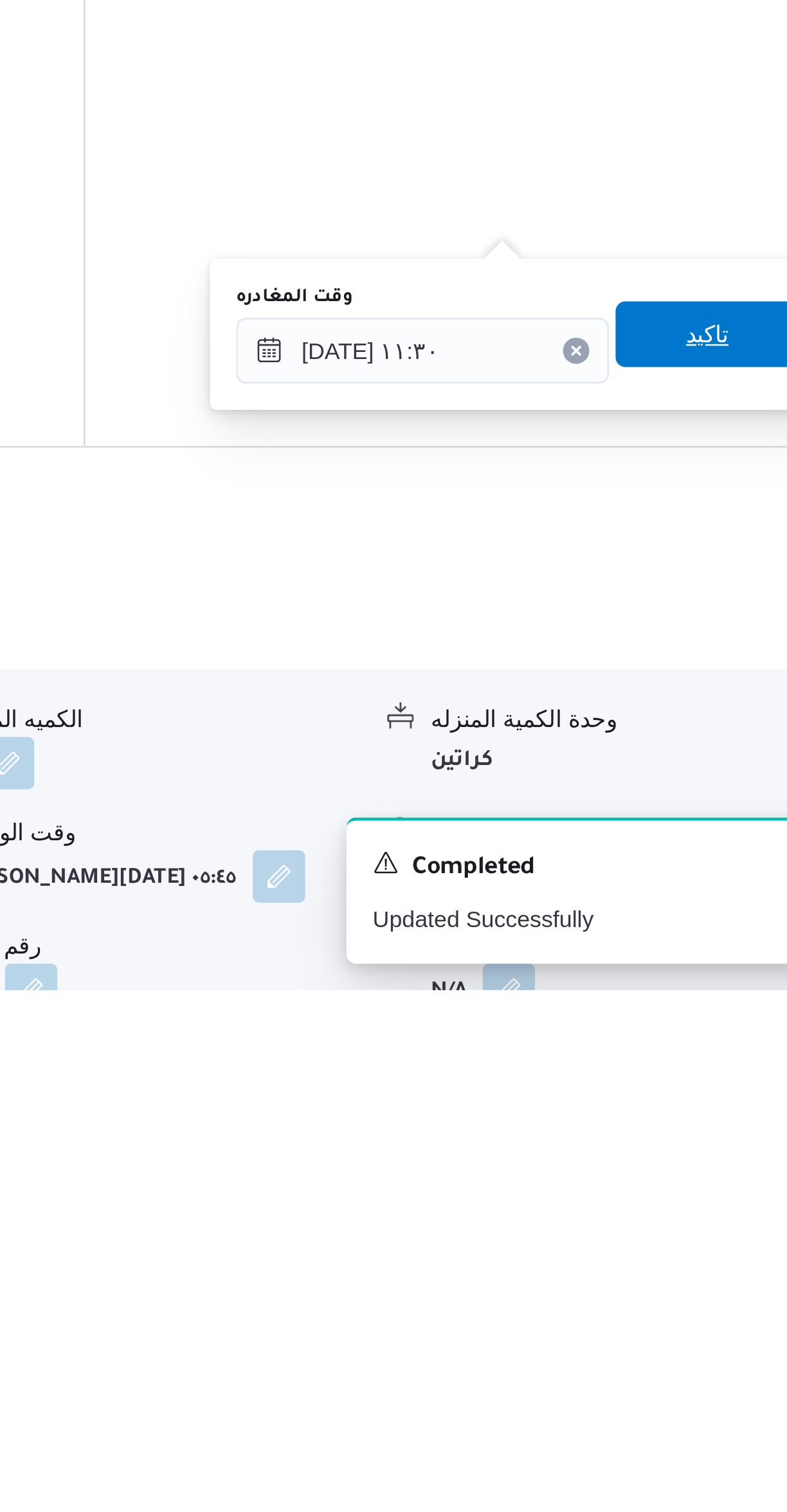
click at [683, 1260] on span "تاكيد" at bounding box center [712, 1255] width 72 height 26
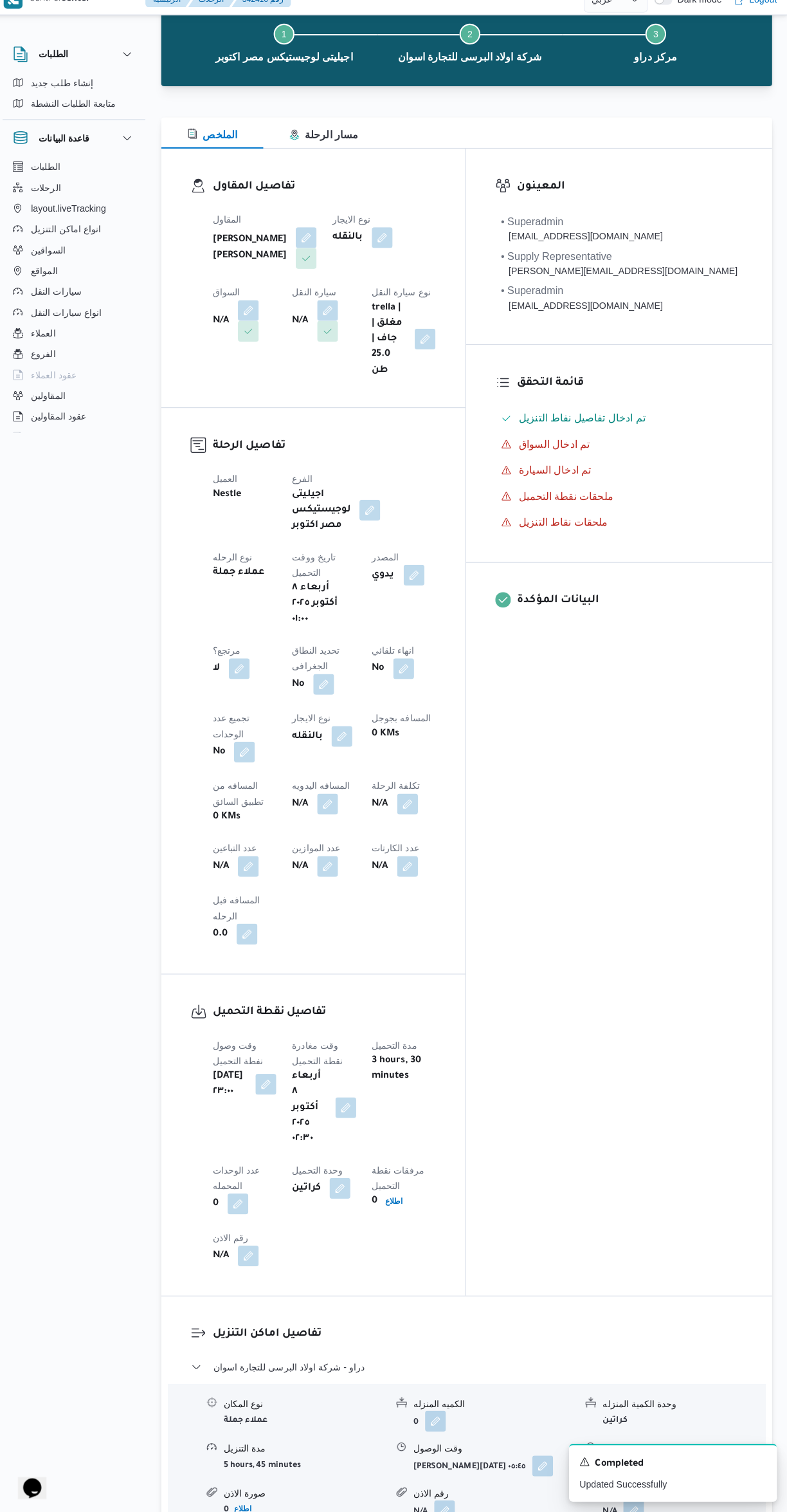
scroll to position [73, 0]
select select "ar"
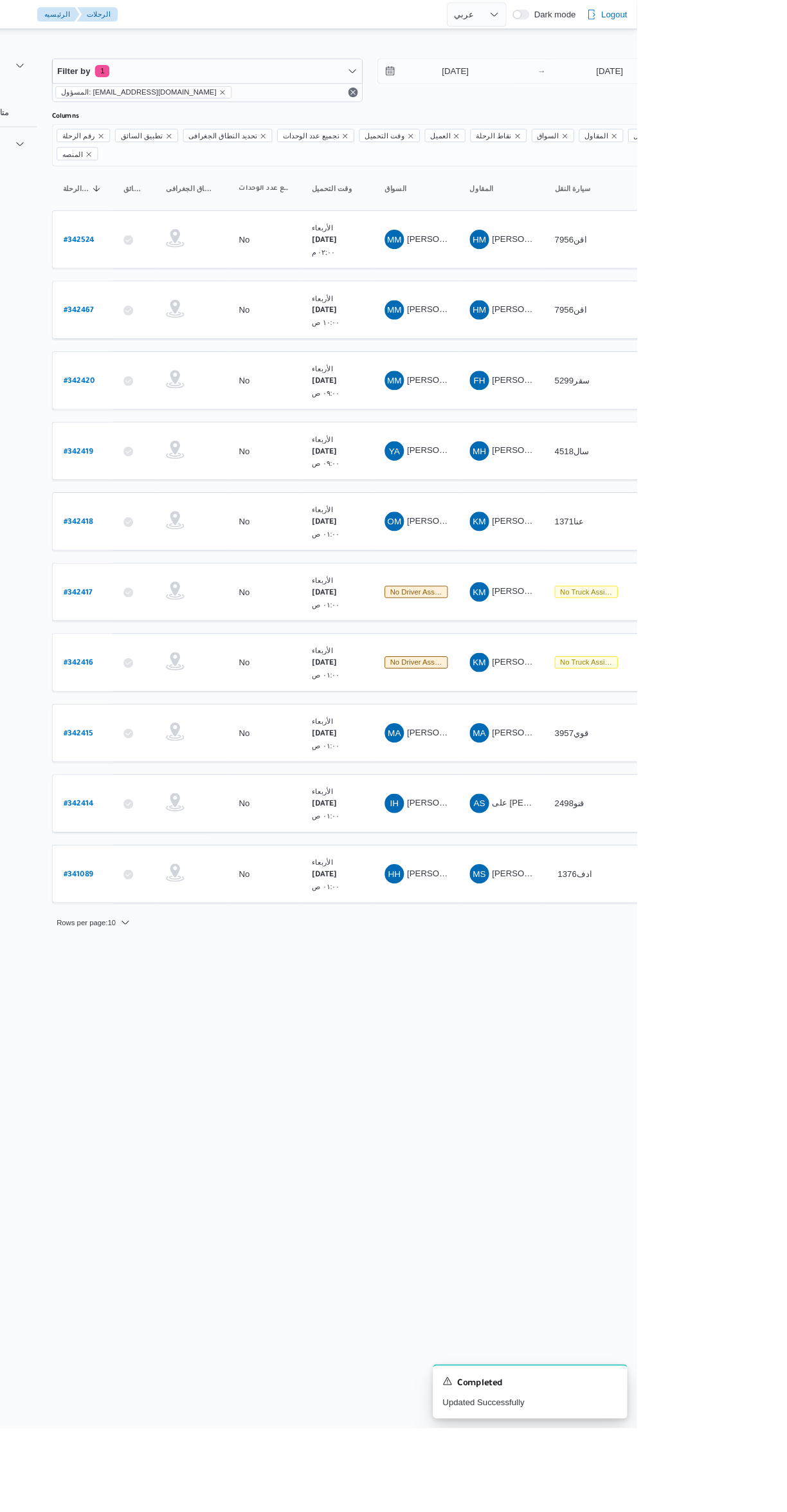
click at [197, 623] on b "# 342417" at bounding box center [194, 627] width 31 height 9
select select "ar"
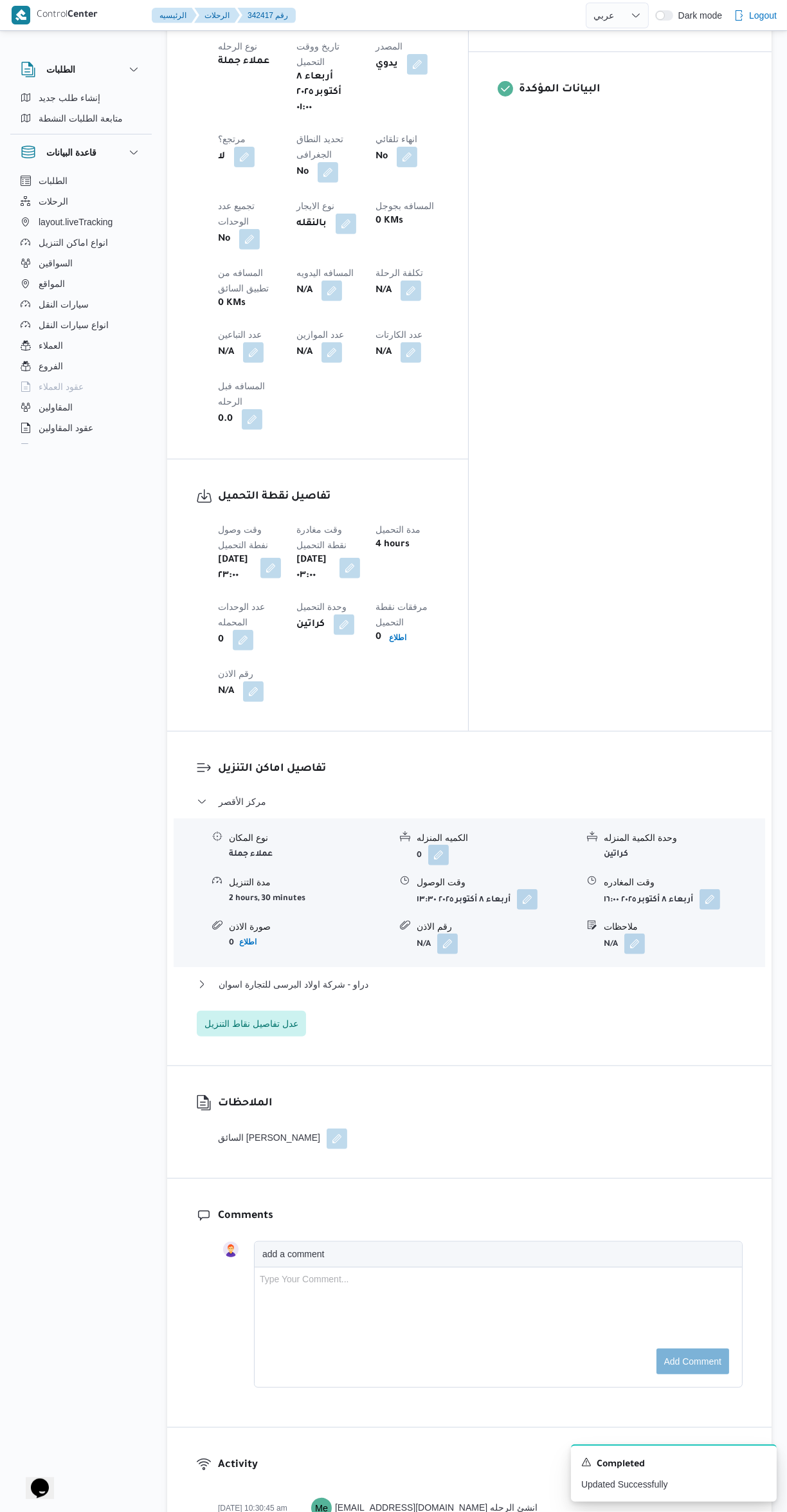
scroll to position [687, 0]
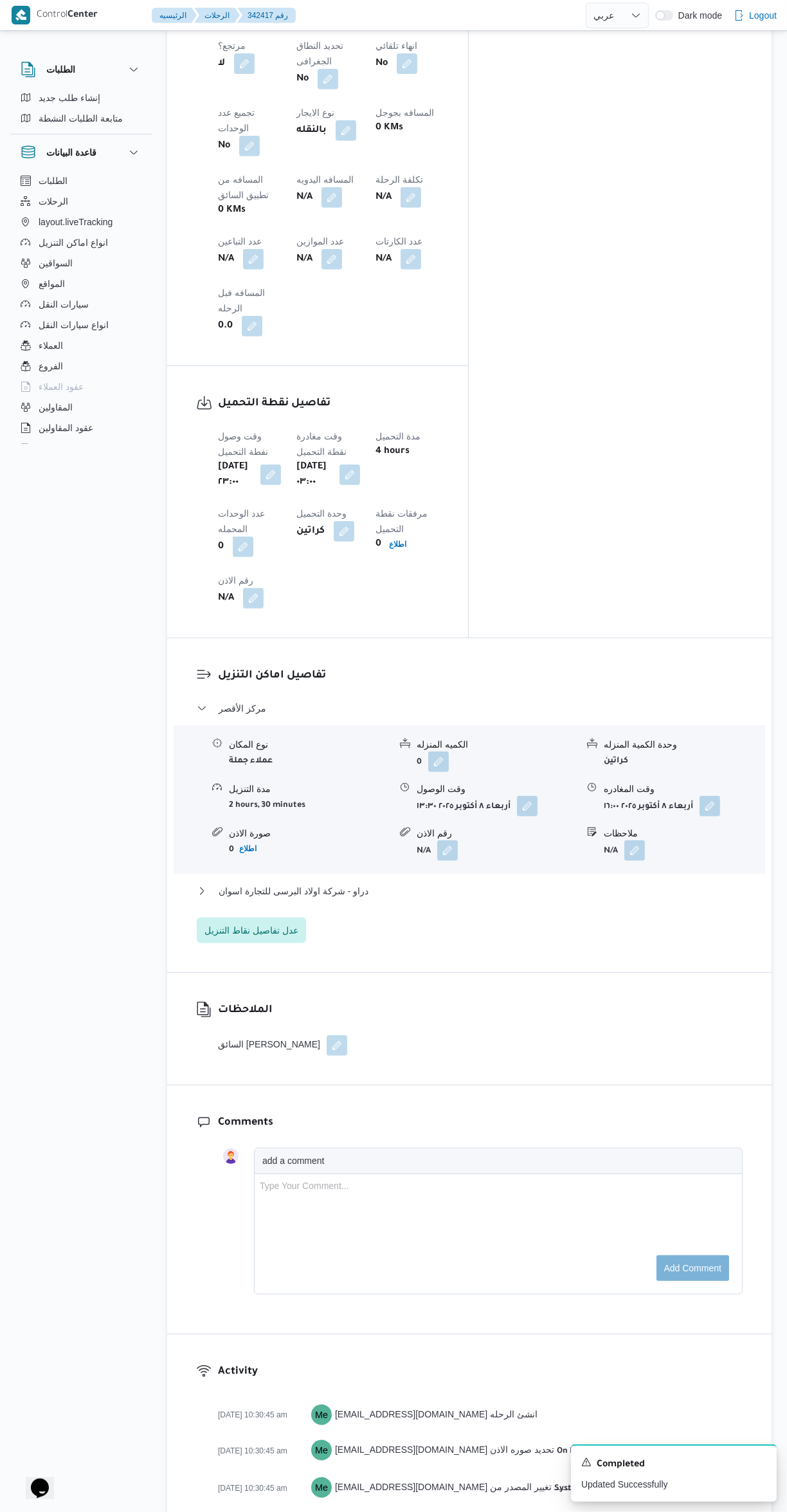
select select "ar"
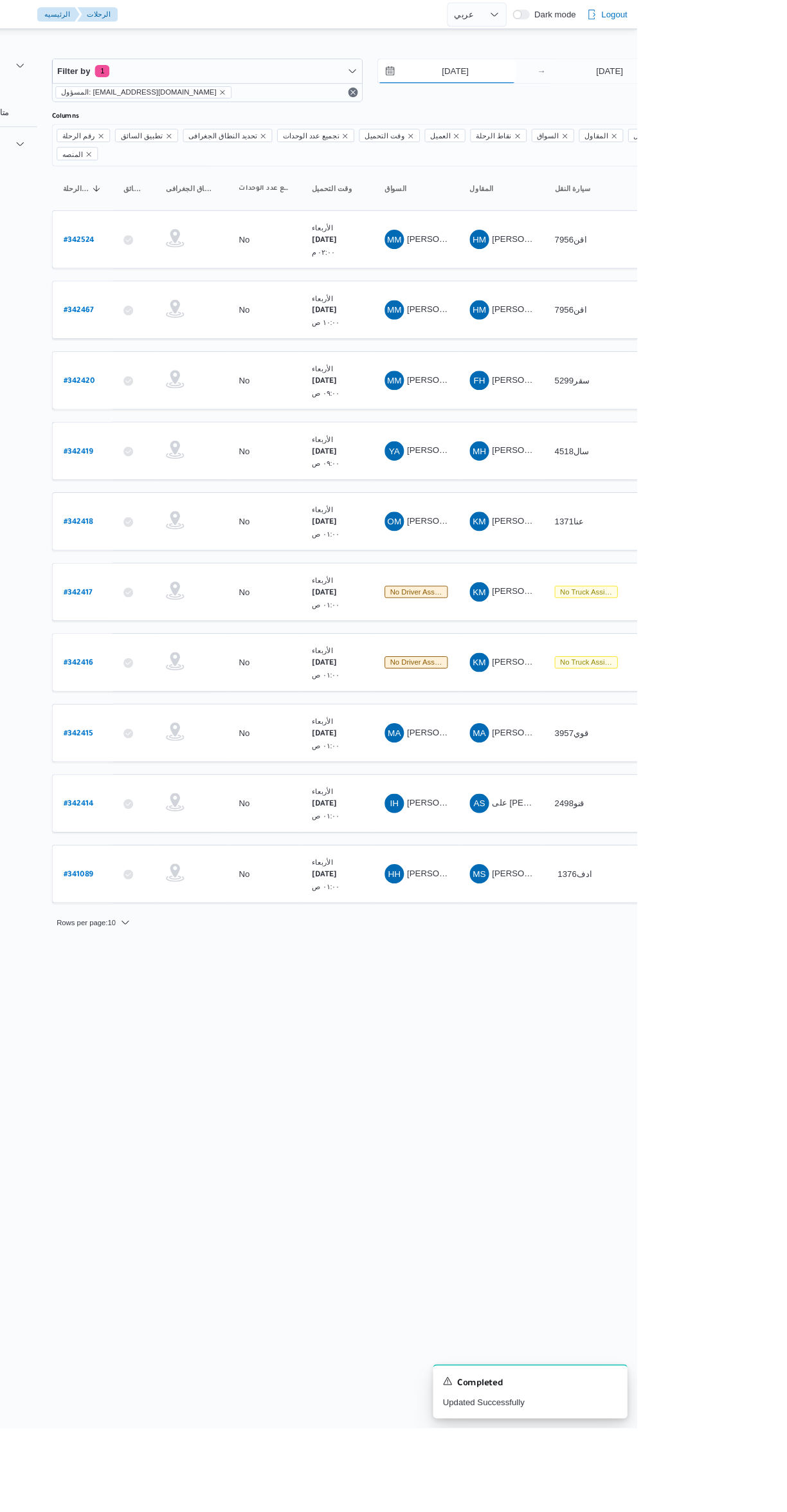
click at [591, 76] on input "[DATE]" at bounding box center [585, 76] width 146 height 26
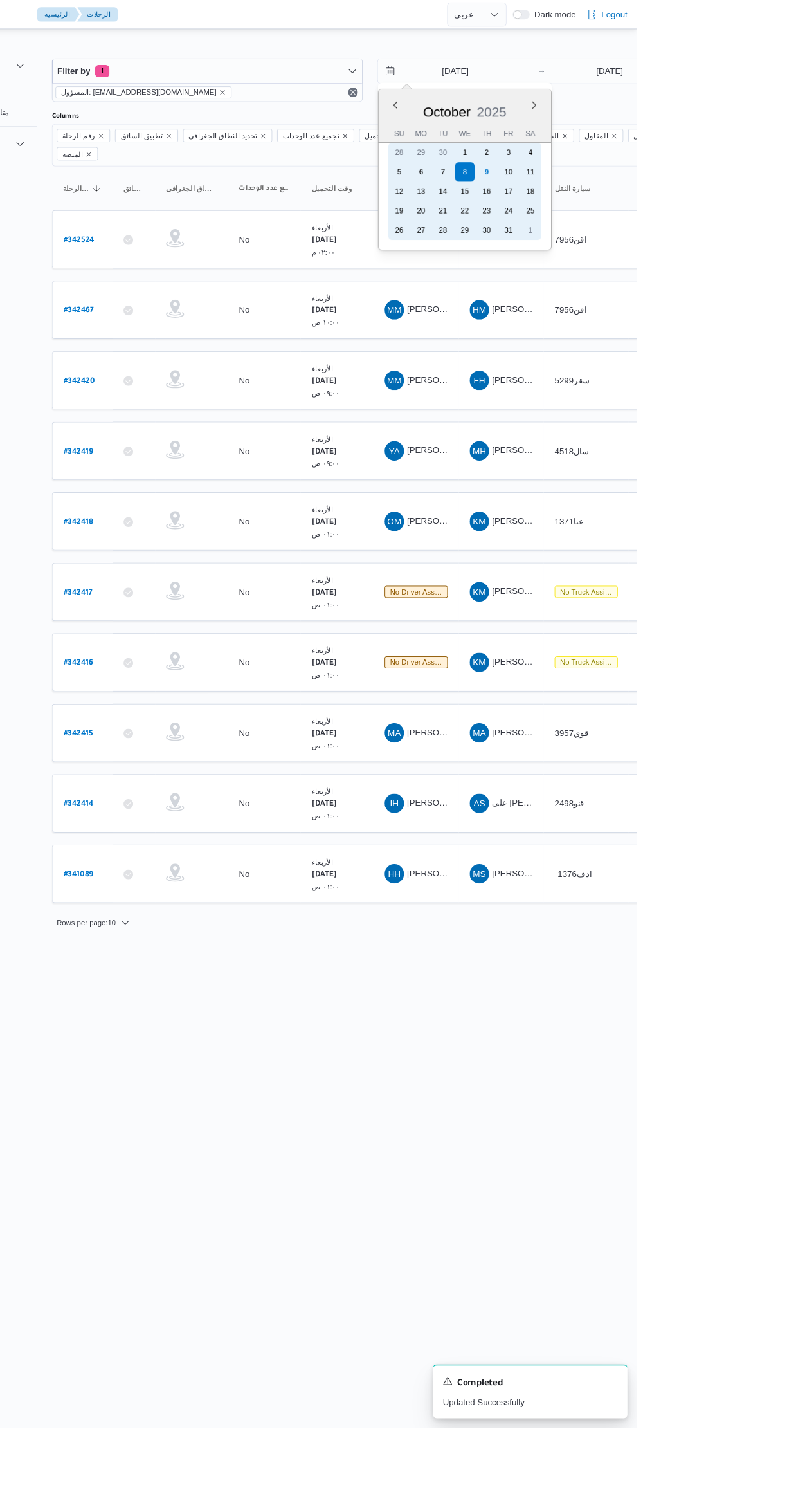
click at [617, 166] on div "2" at bounding box center [627, 161] width 21 height 21
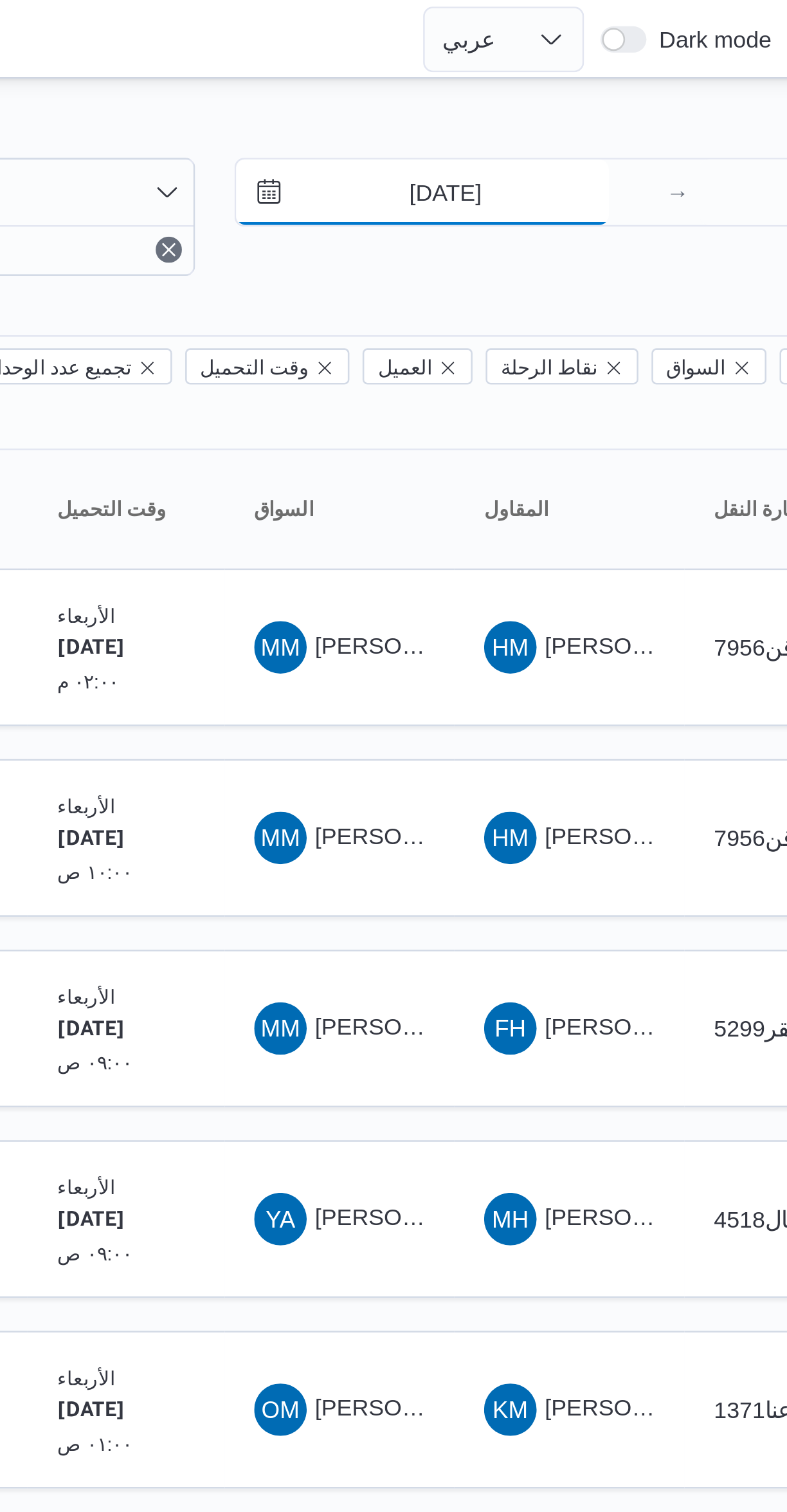
click at [567, 77] on input "[DATE]" at bounding box center [585, 76] width 146 height 26
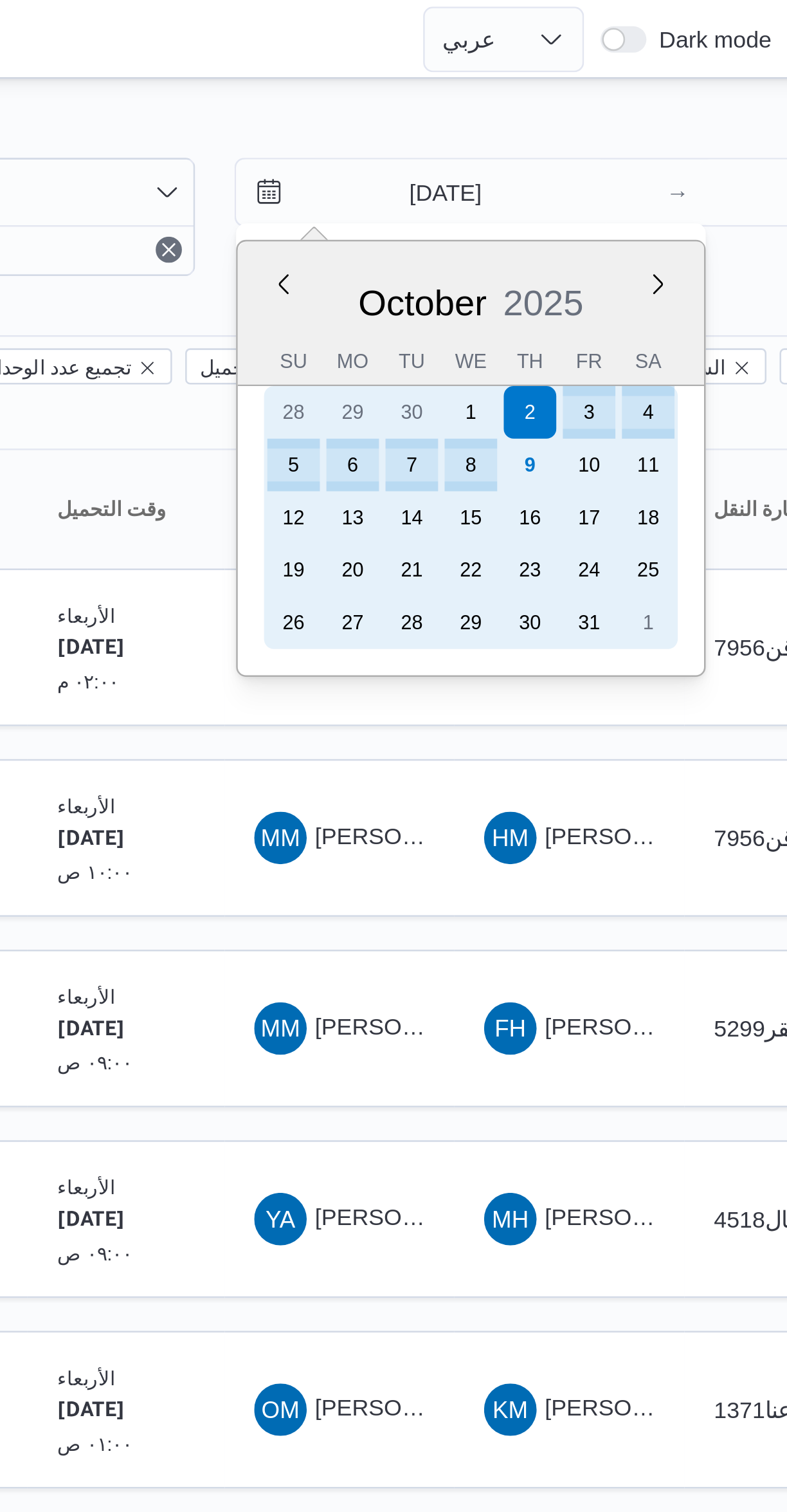
click at [619, 186] on div "9" at bounding box center [627, 182] width 21 height 21
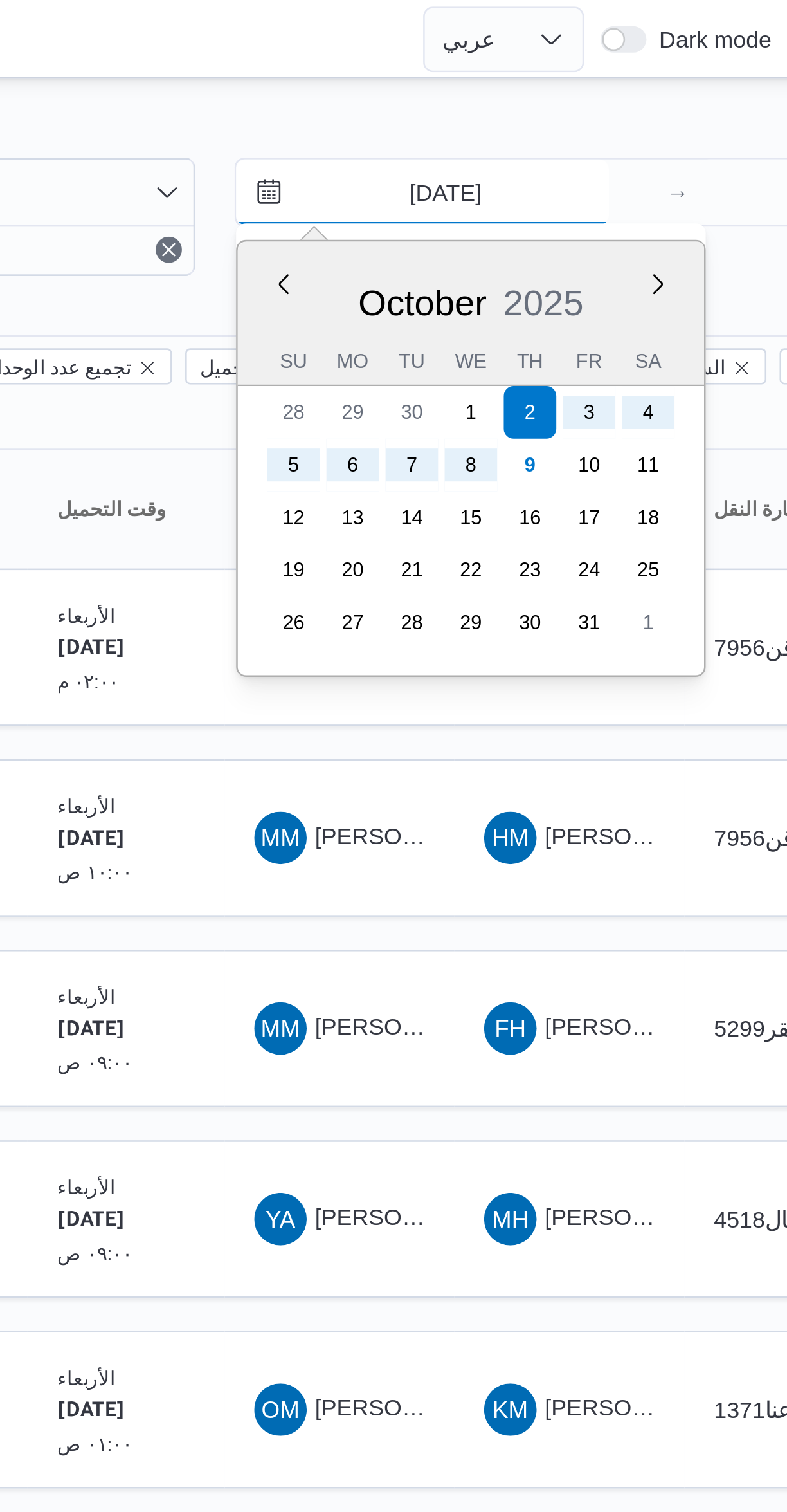
type input "[DATE]"
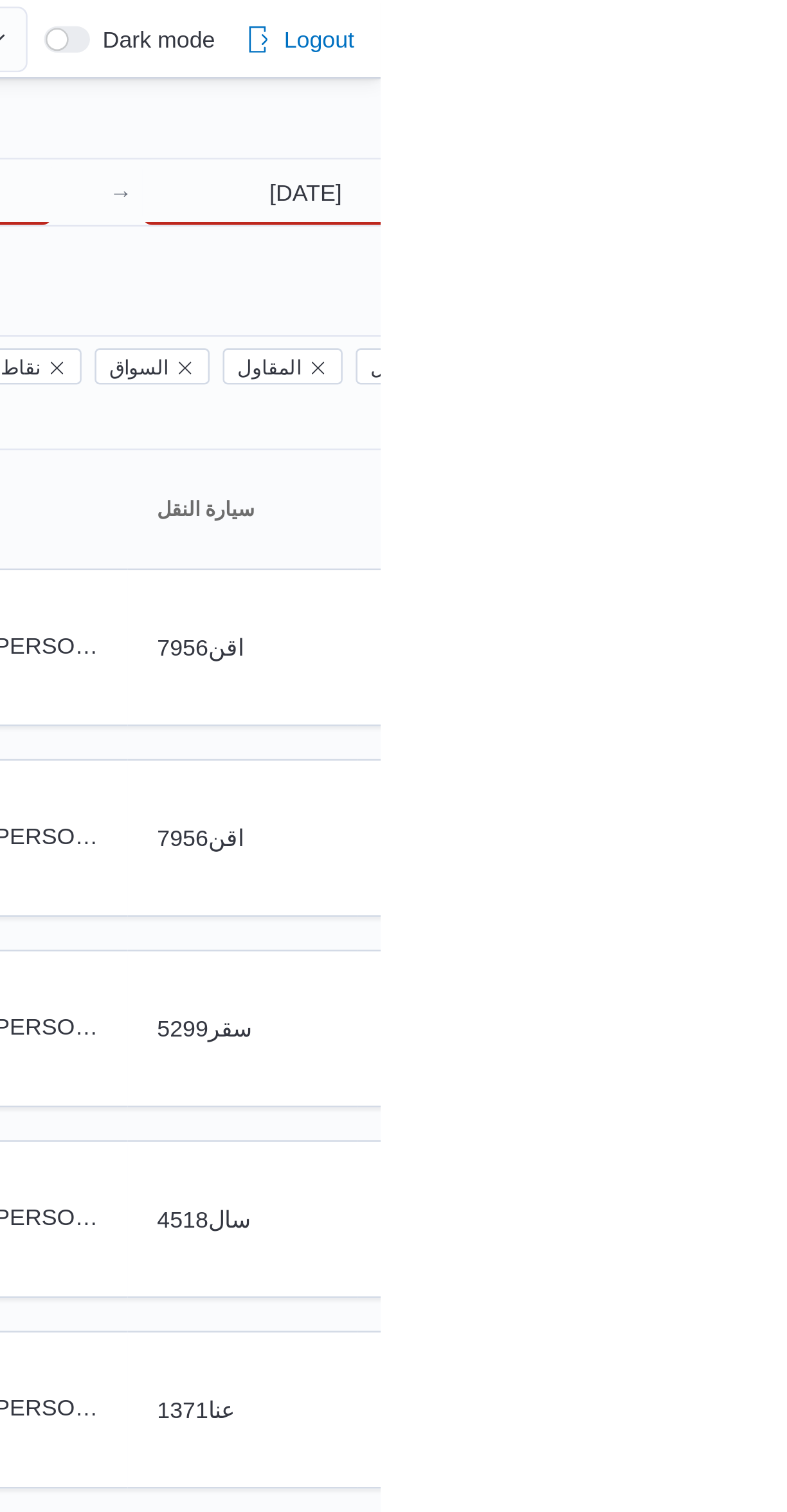
click at [736, 79] on input "[DATE]" at bounding box center [757, 76] width 128 height 26
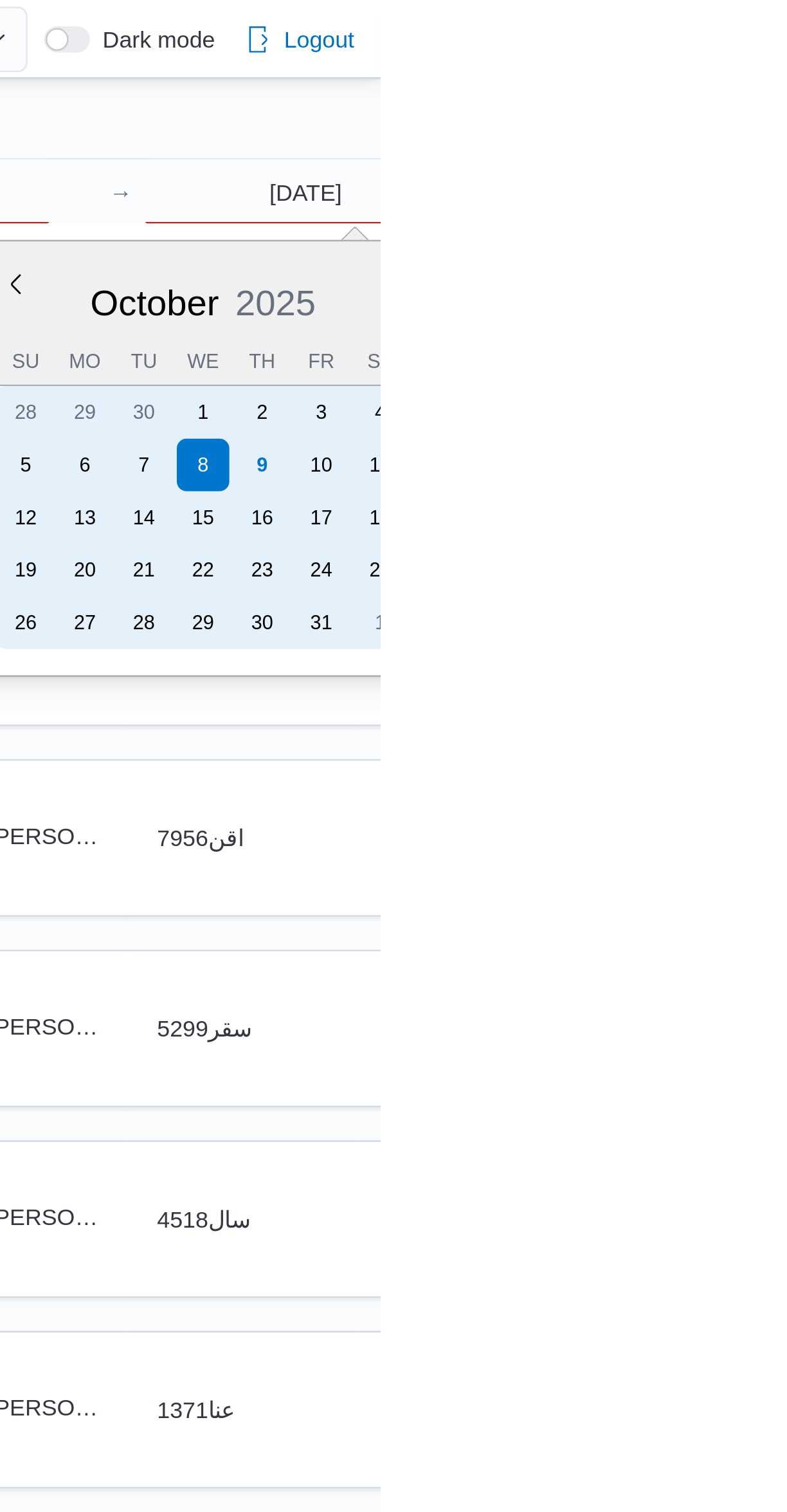
click at [740, 181] on div "9" at bounding box center [740, 182] width 21 height 21
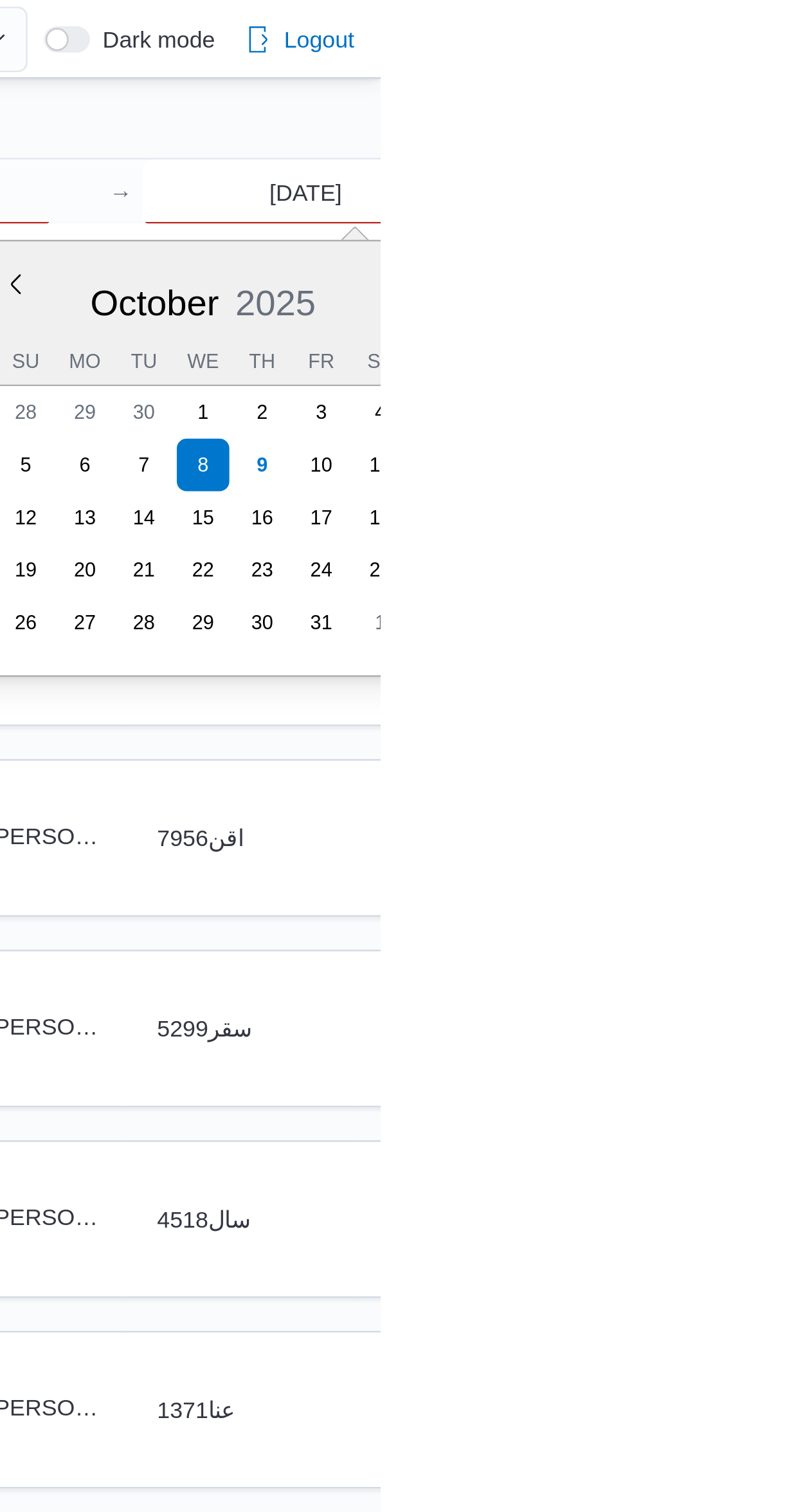
type input "[DATE]"
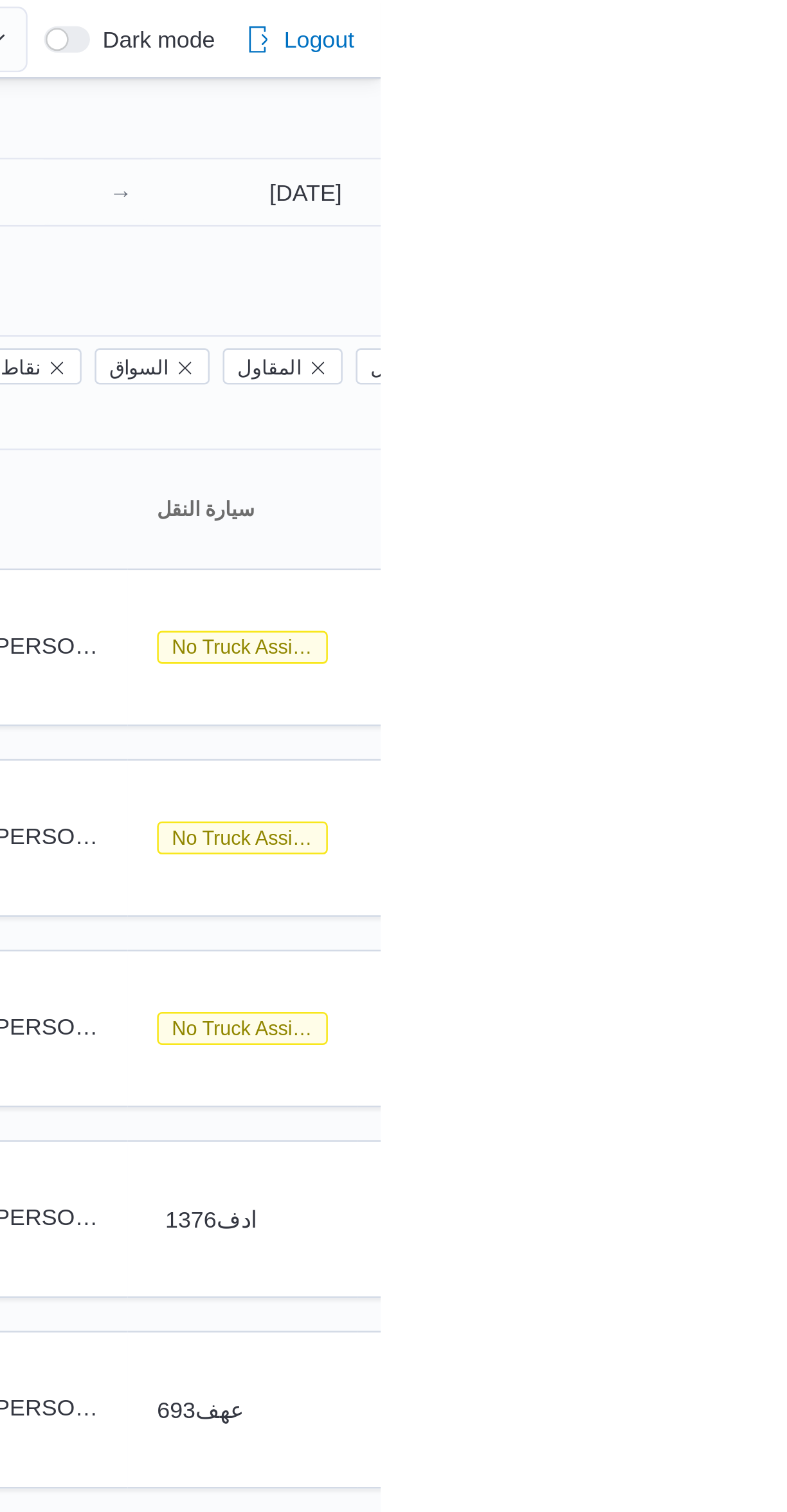
click at [688, 34] on div "Filter by 1 المسؤول: [EMAIL_ADDRESS][DOMAIN_NAME] [DATE] → [DATE] Group By Colu…" at bounding box center [385, 405] width 787 height 744
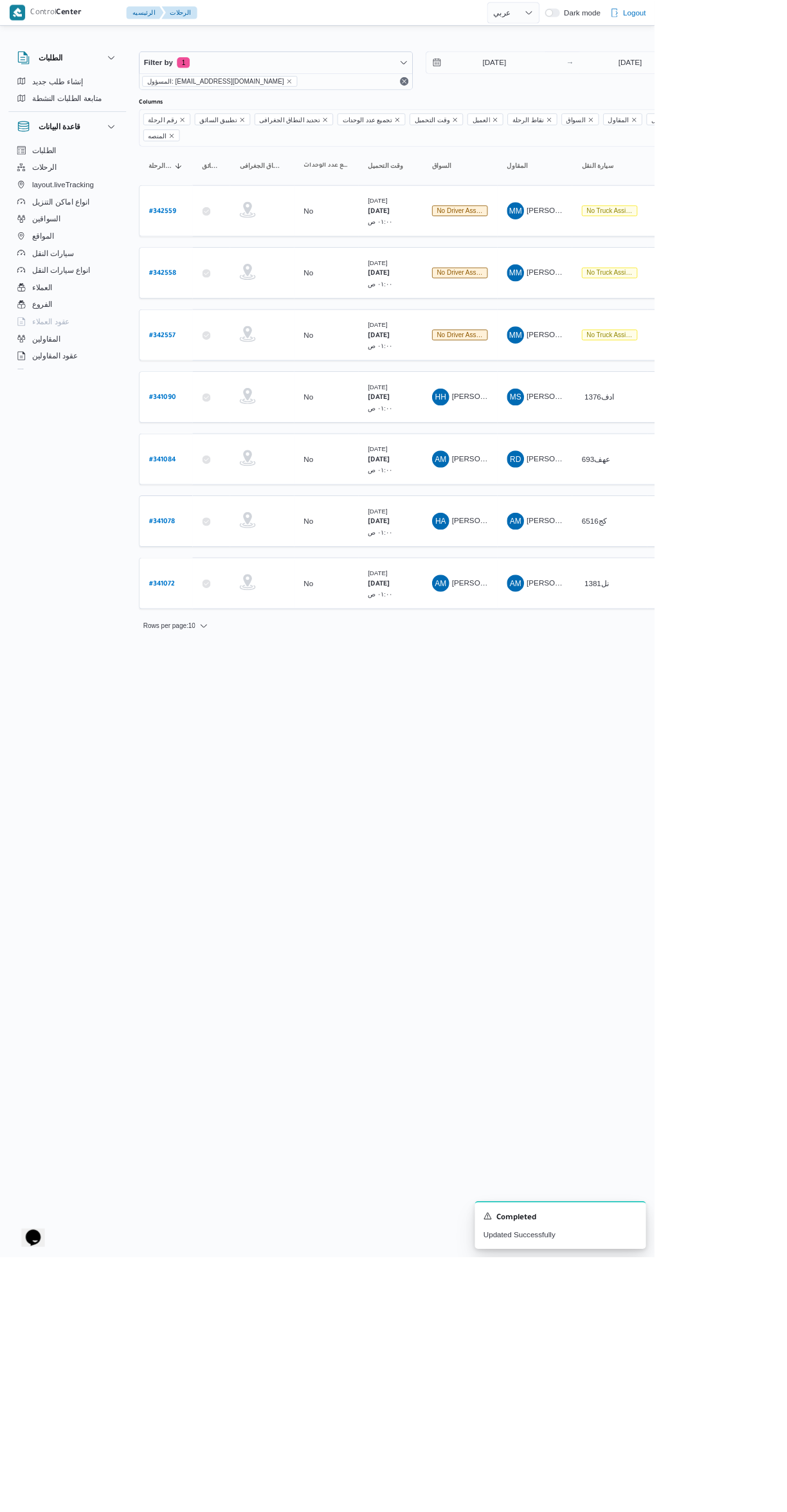
click at [195, 250] on b "# 342559" at bounding box center [195, 254] width 32 height 9
select select "ar"
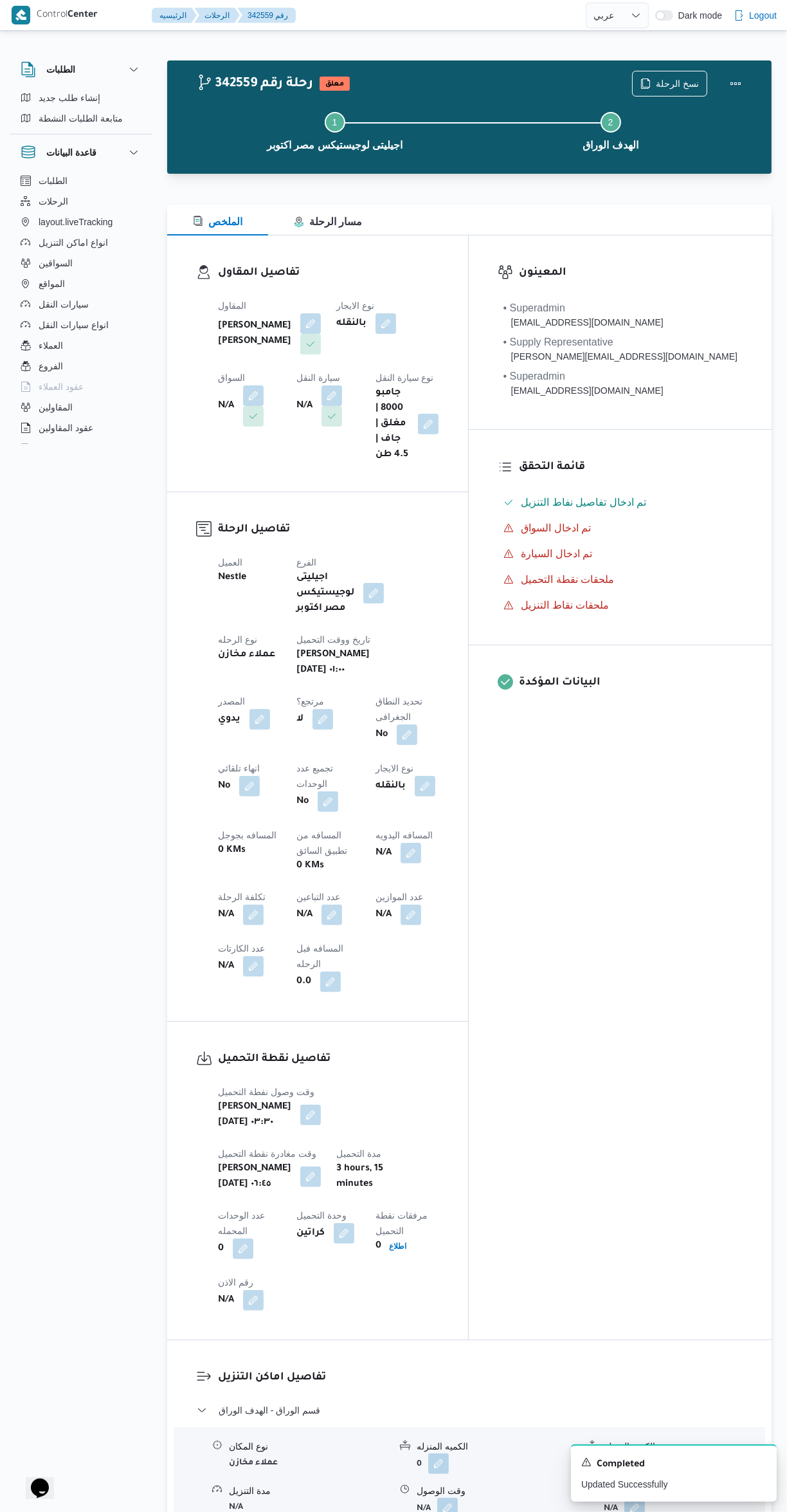
click at [264, 385] on button "button" at bounding box center [253, 395] width 21 height 21
click at [418, 414] on button "button" at bounding box center [428, 424] width 21 height 21
click at [264, 385] on button "button" at bounding box center [253, 395] width 21 height 21
click at [416, 374] on input "اختار السواق" at bounding box center [416, 375] width 1 height 16
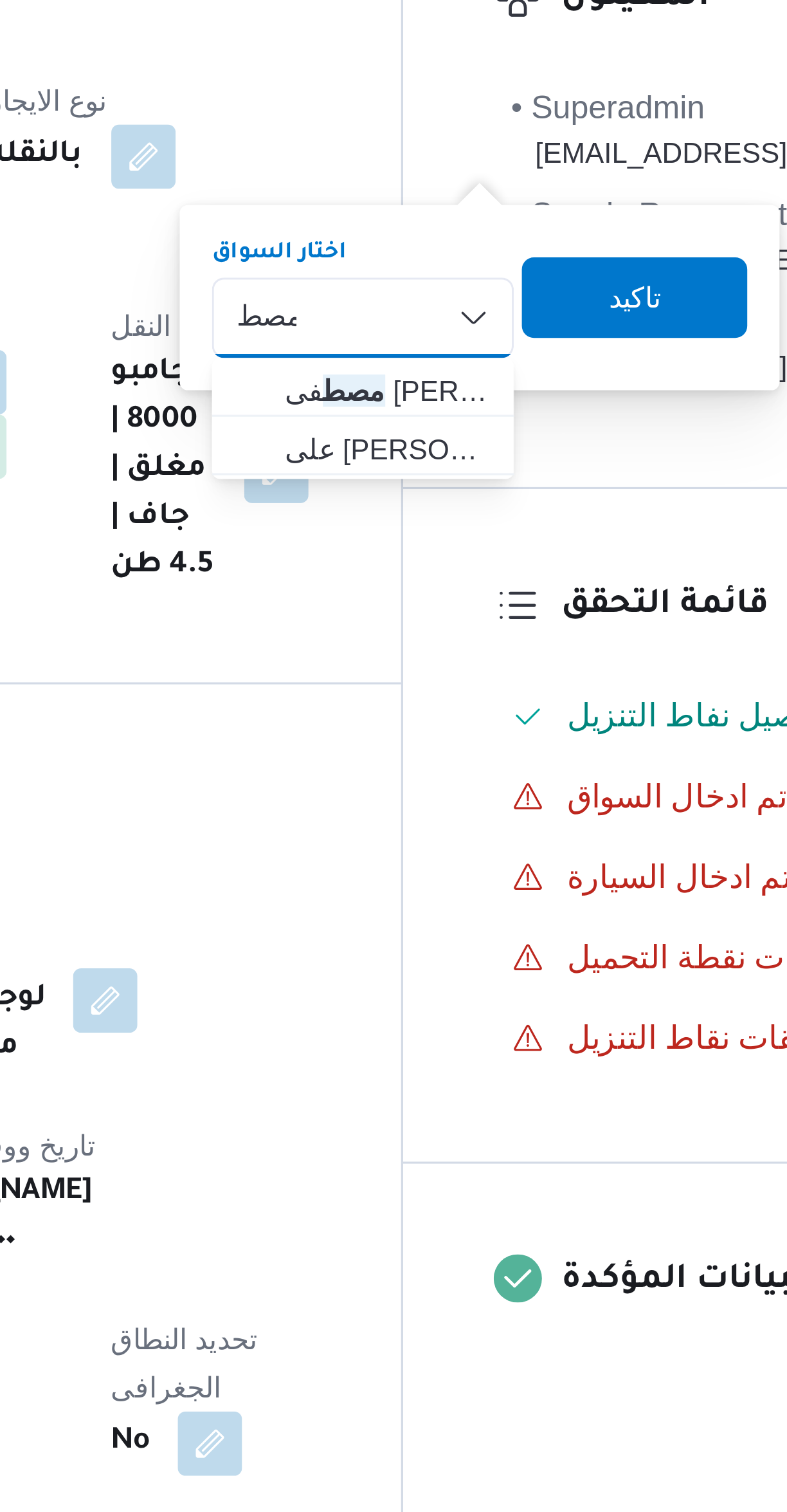
type input "مصط"
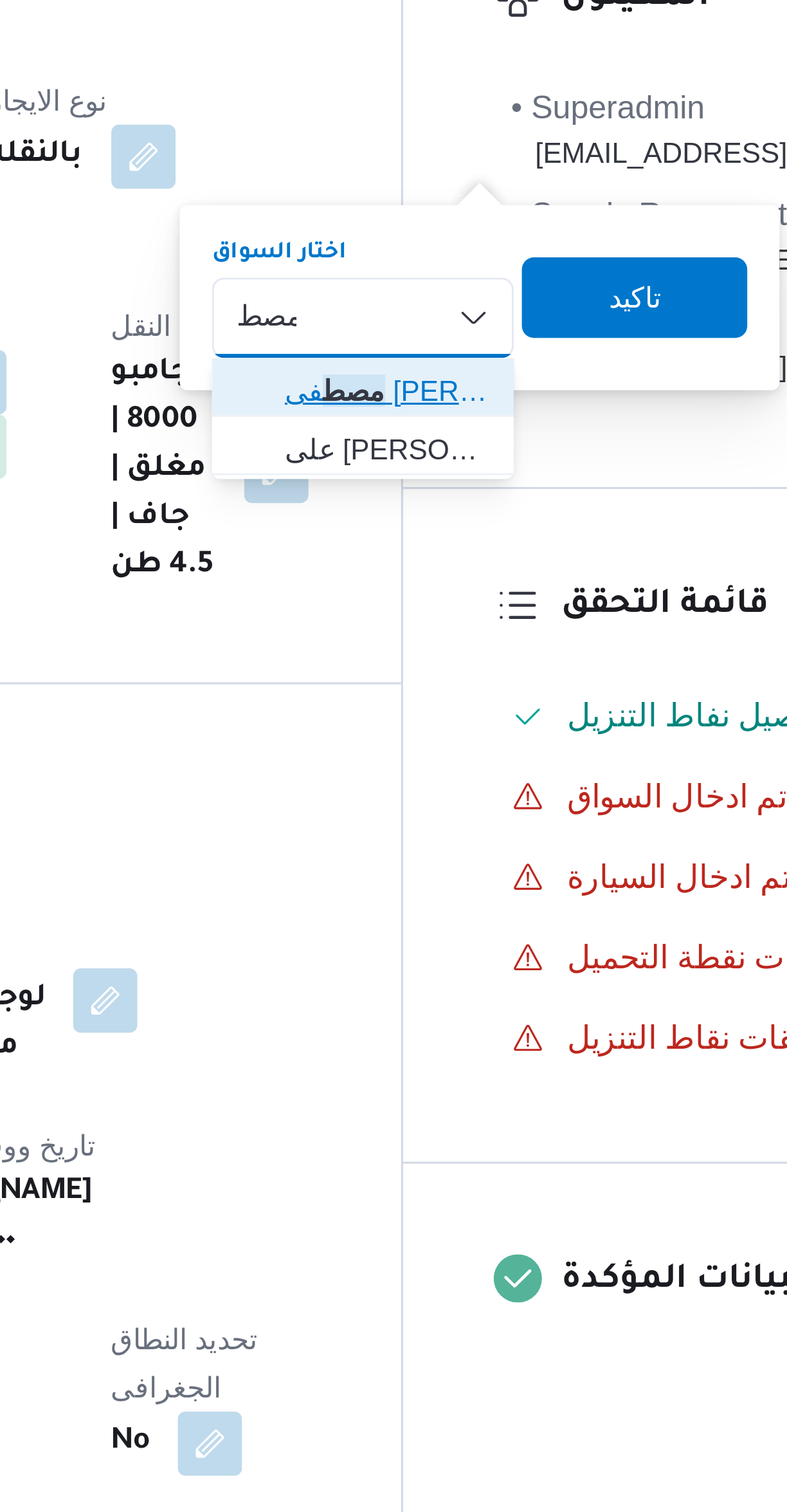
click at [443, 397] on span "مصط فى [PERSON_NAME]" at bounding box center [464, 398] width 66 height 16
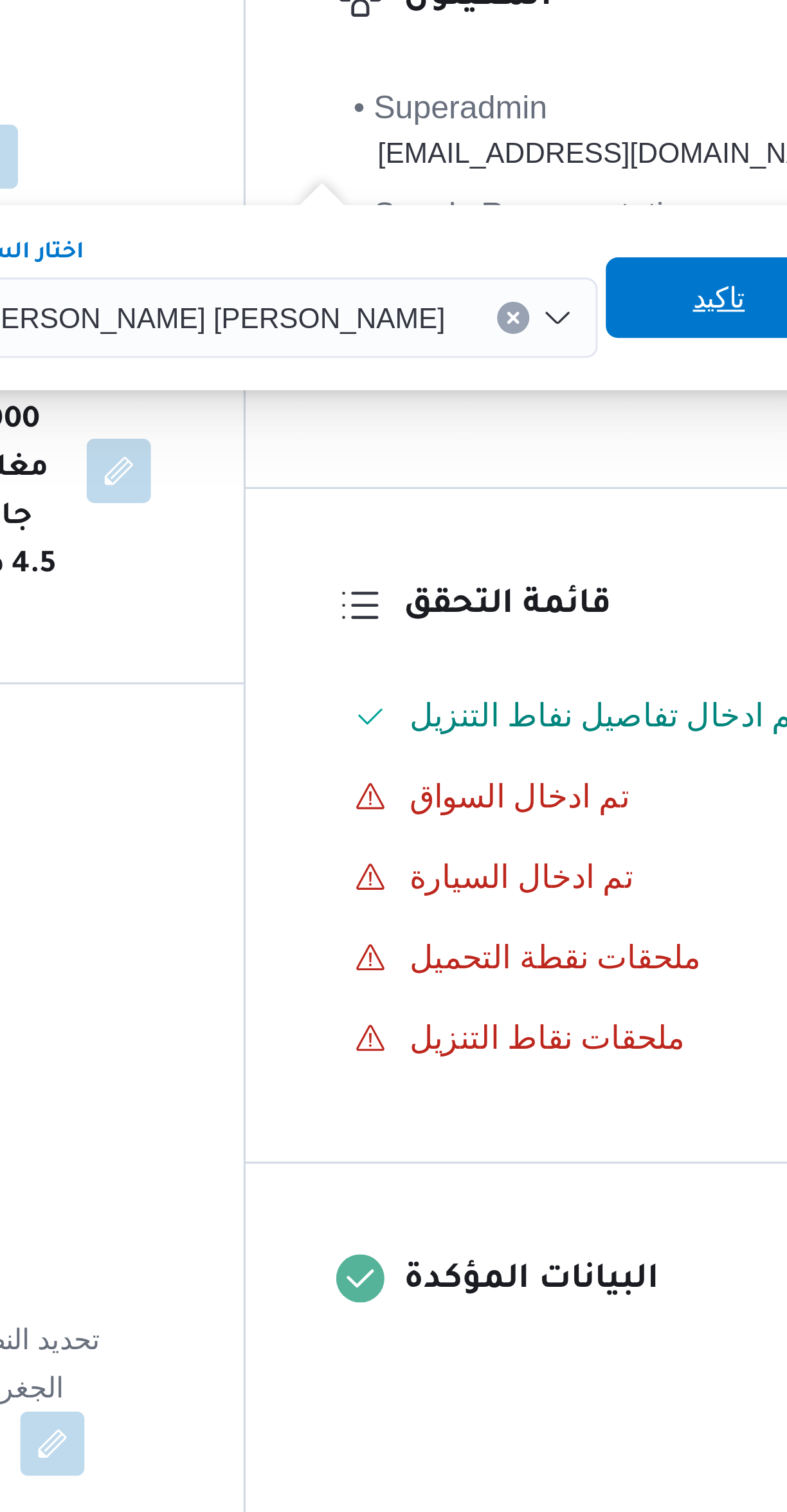
click at [584, 364] on span "تاكيد" at bounding box center [620, 368] width 72 height 26
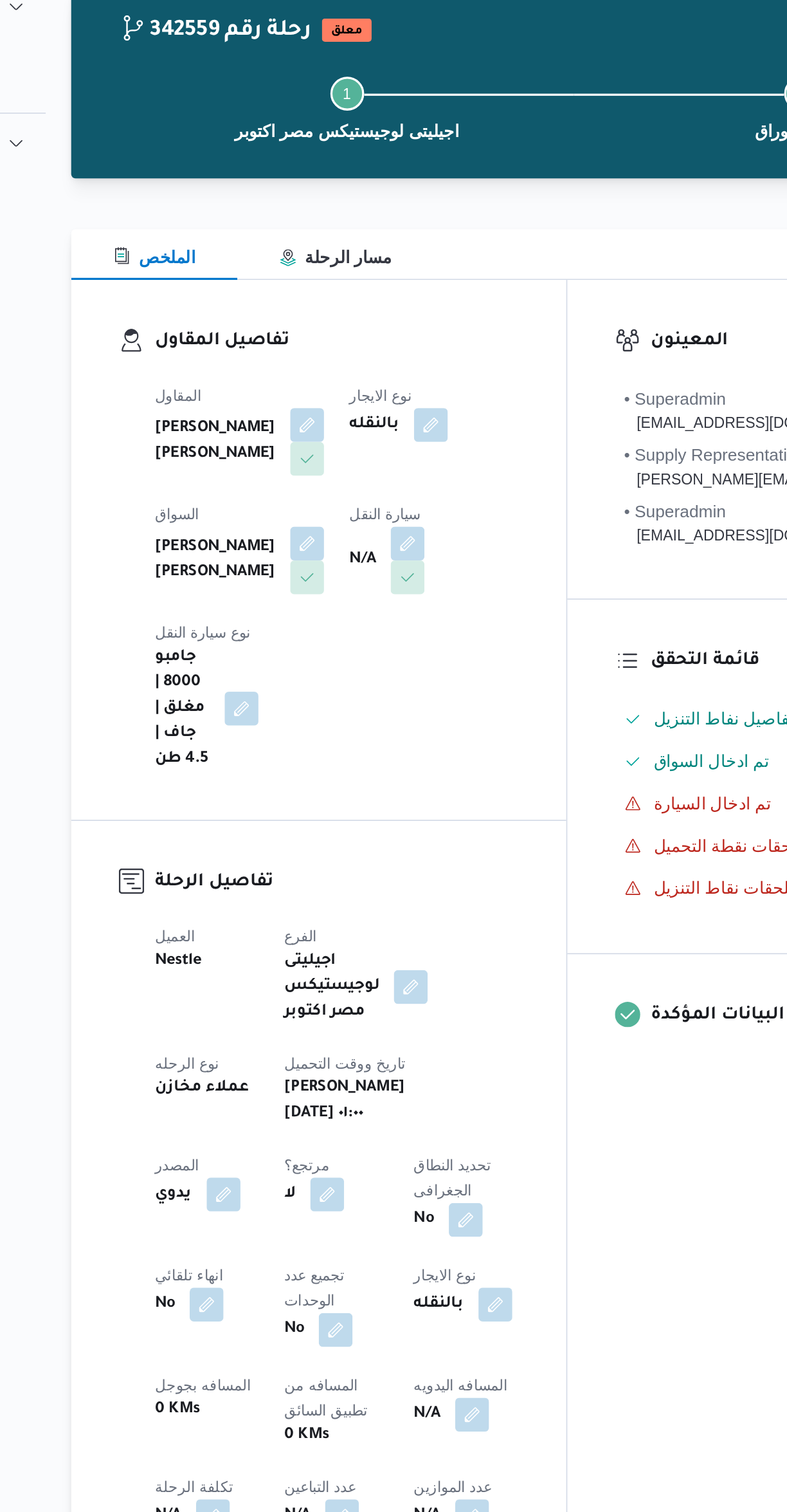
click at [361, 400] on button "button" at bounding box center [371, 395] width 21 height 21
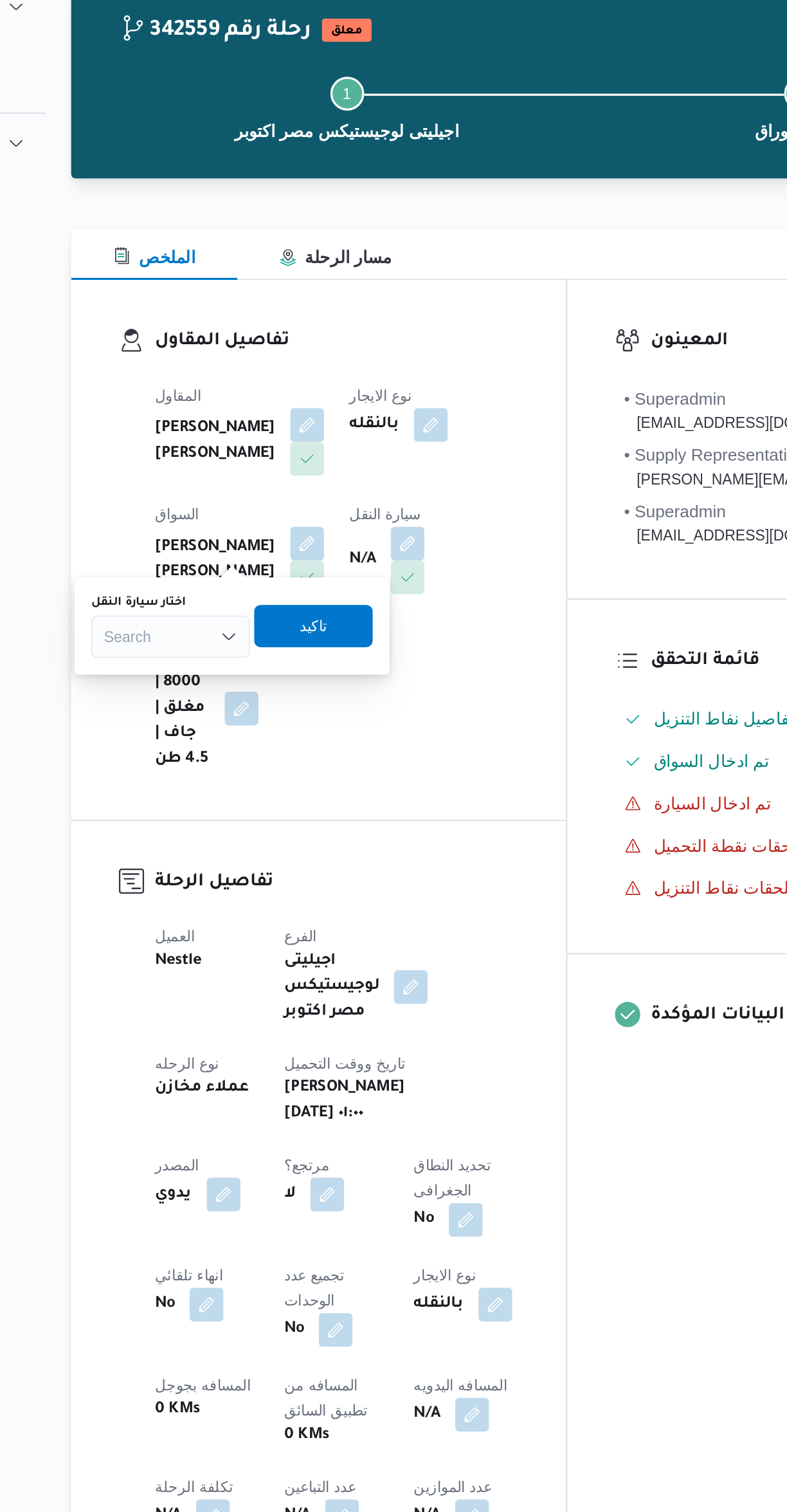
click at [223, 450] on div "Search" at bounding box center [227, 452] width 97 height 26
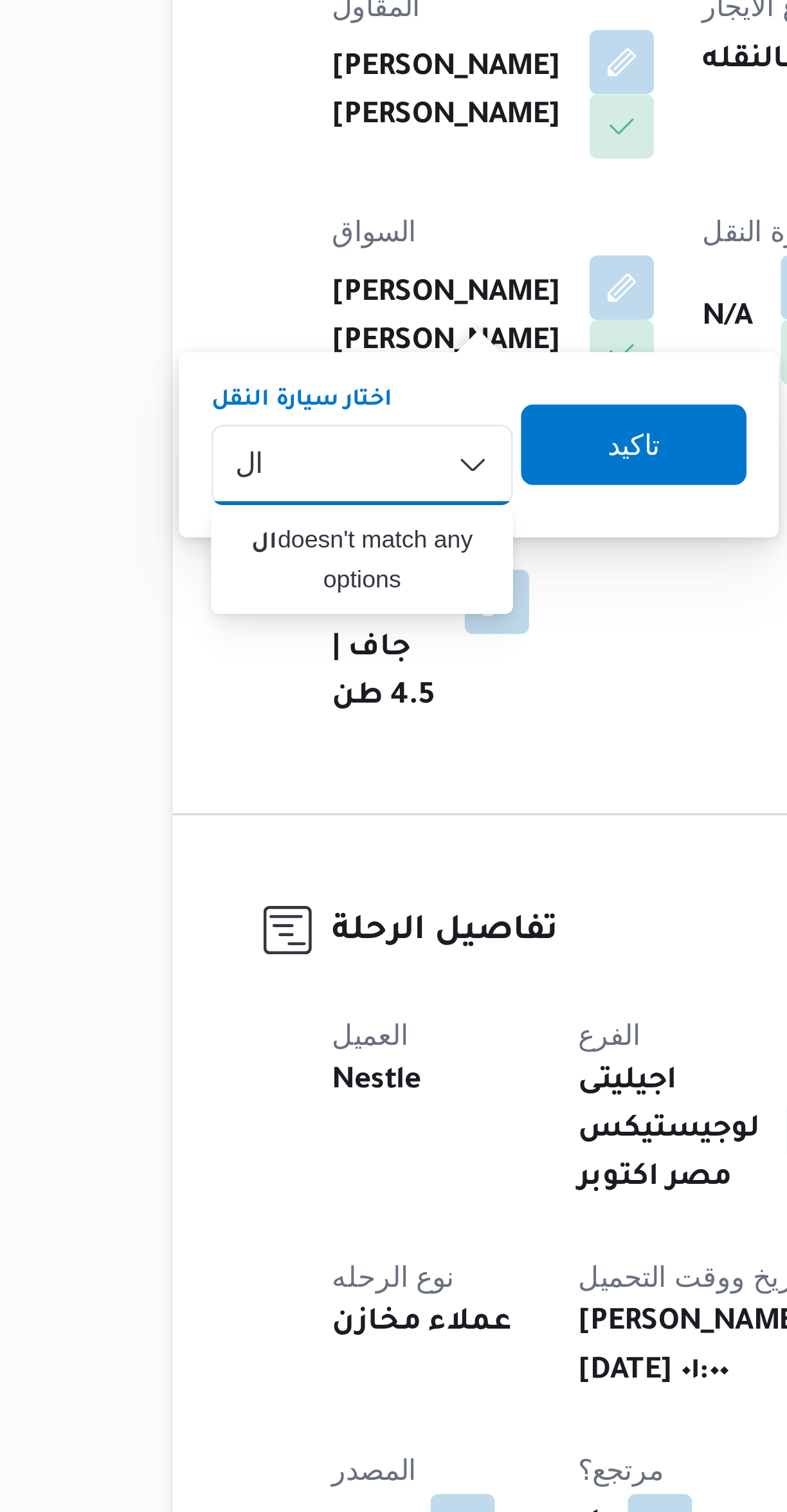
type input "ا"
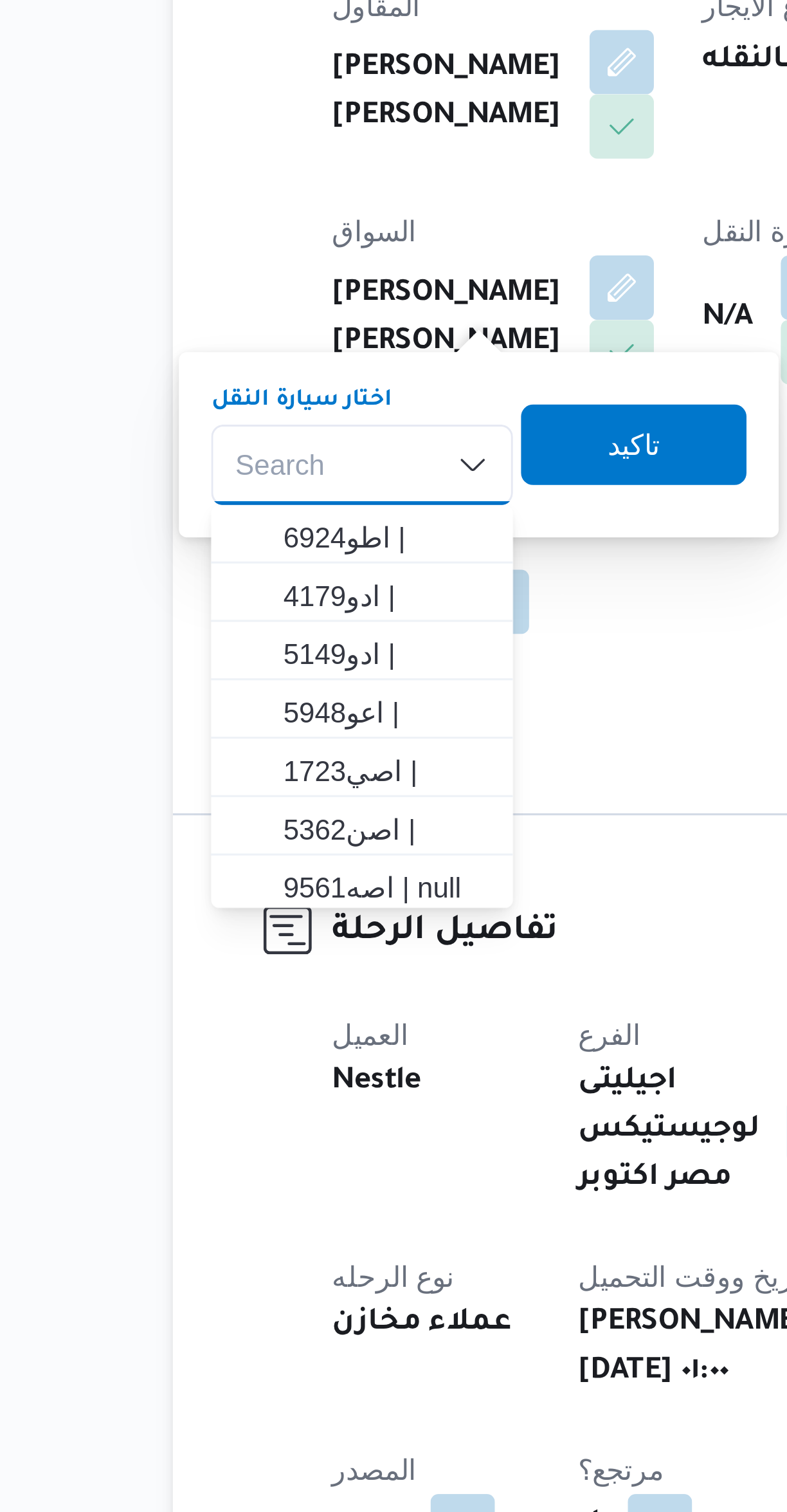
click at [203, 451] on div "Search Combo box. Selected. Combo box input. Search. Type some text or, to disp…" at bounding box center [227, 452] width 97 height 26
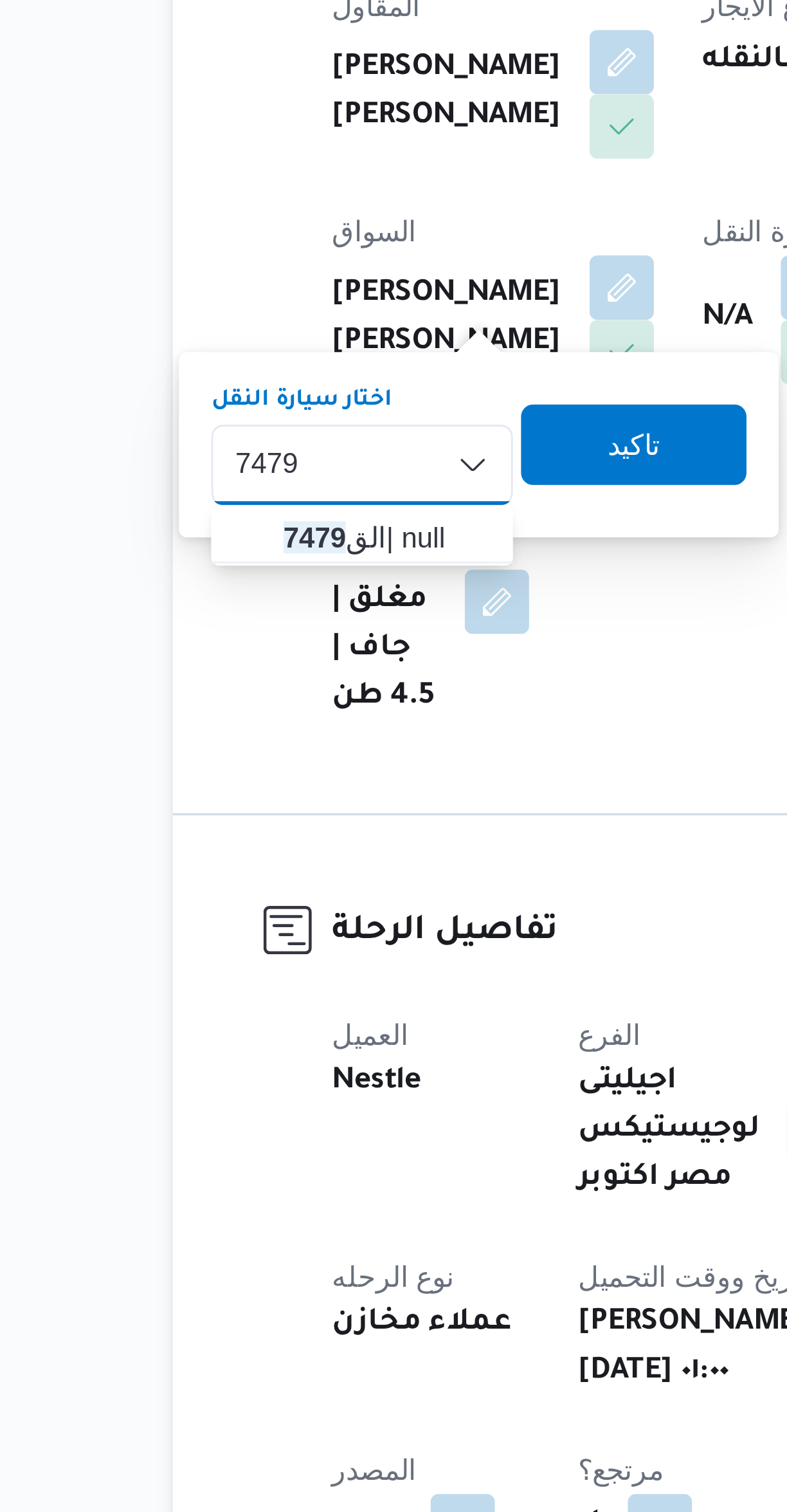
type input "7479"
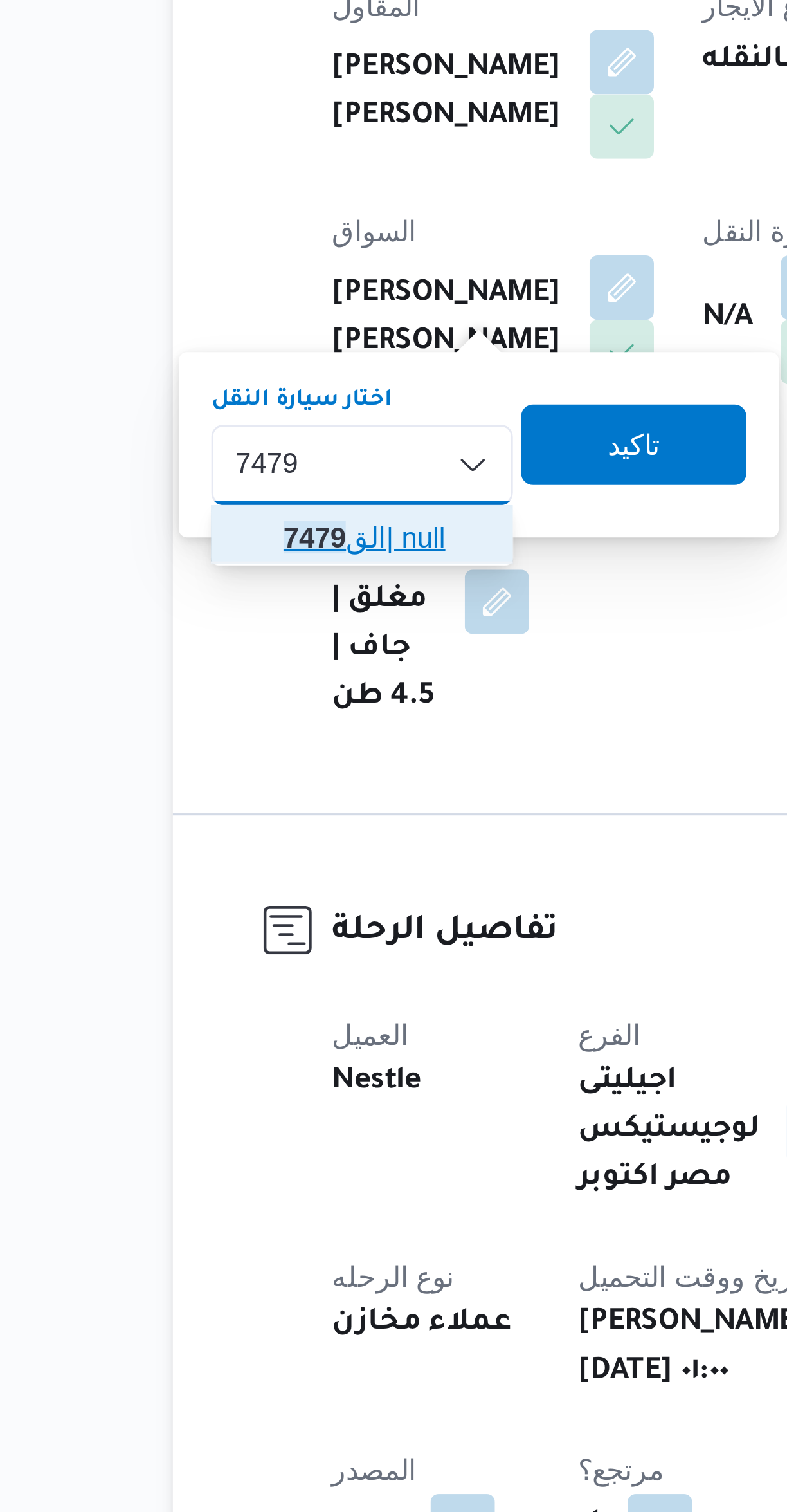
click at [199, 483] on span "الق 7479 | null" at bounding box center [227, 475] width 87 height 21
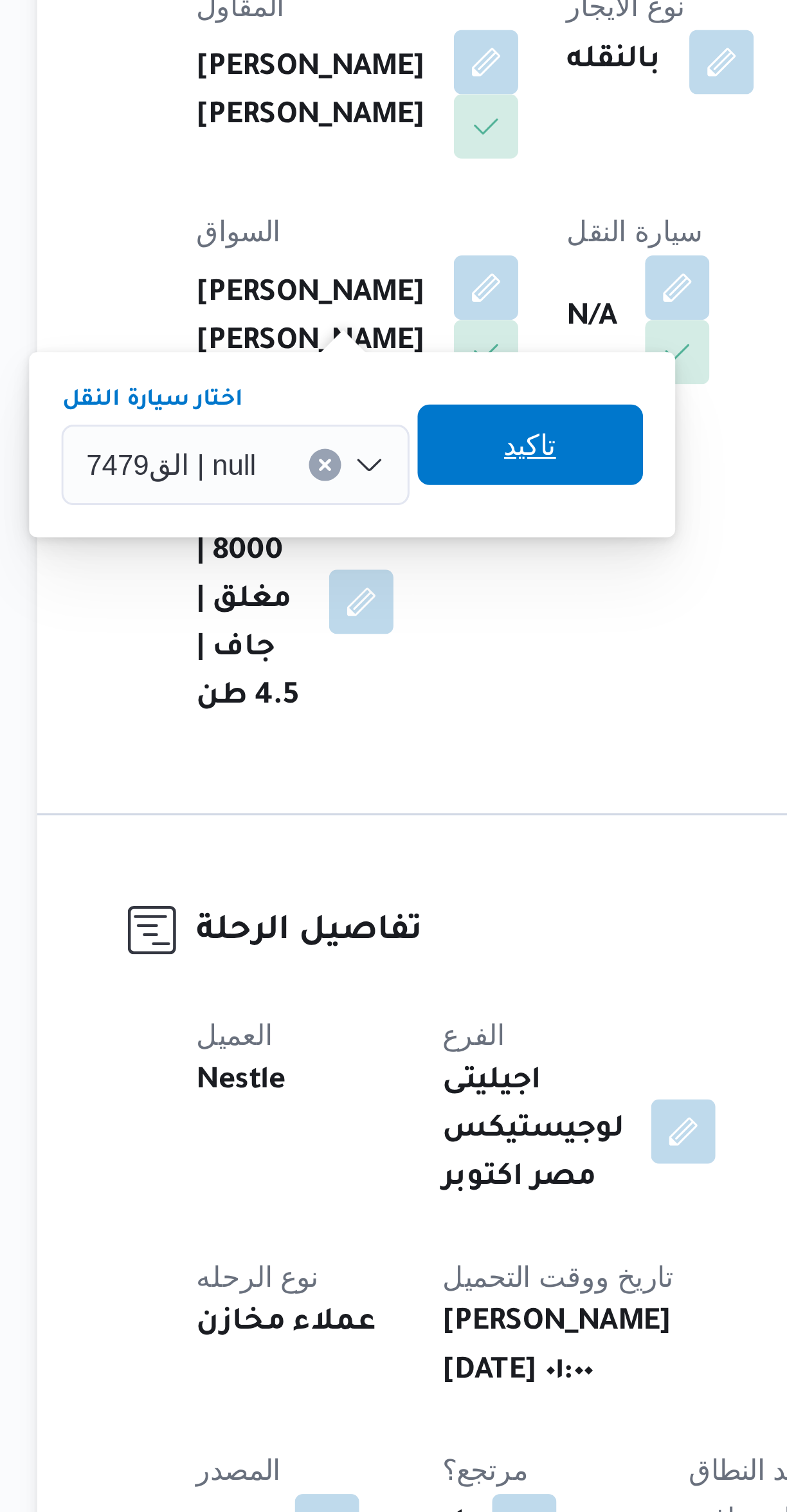
click at [298, 448] on span "تاكيد" at bounding box center [324, 446] width 72 height 26
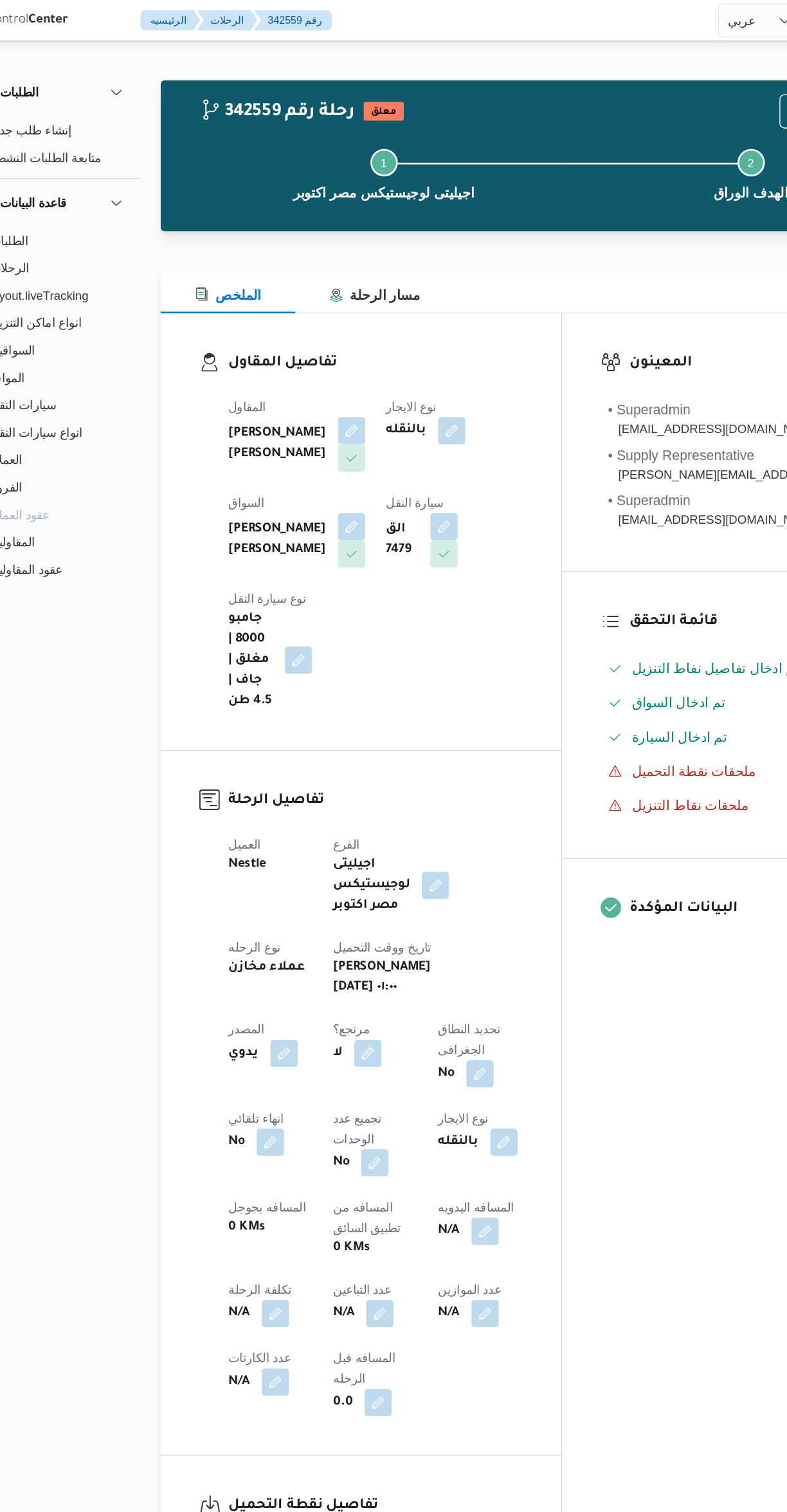
select select "ar"
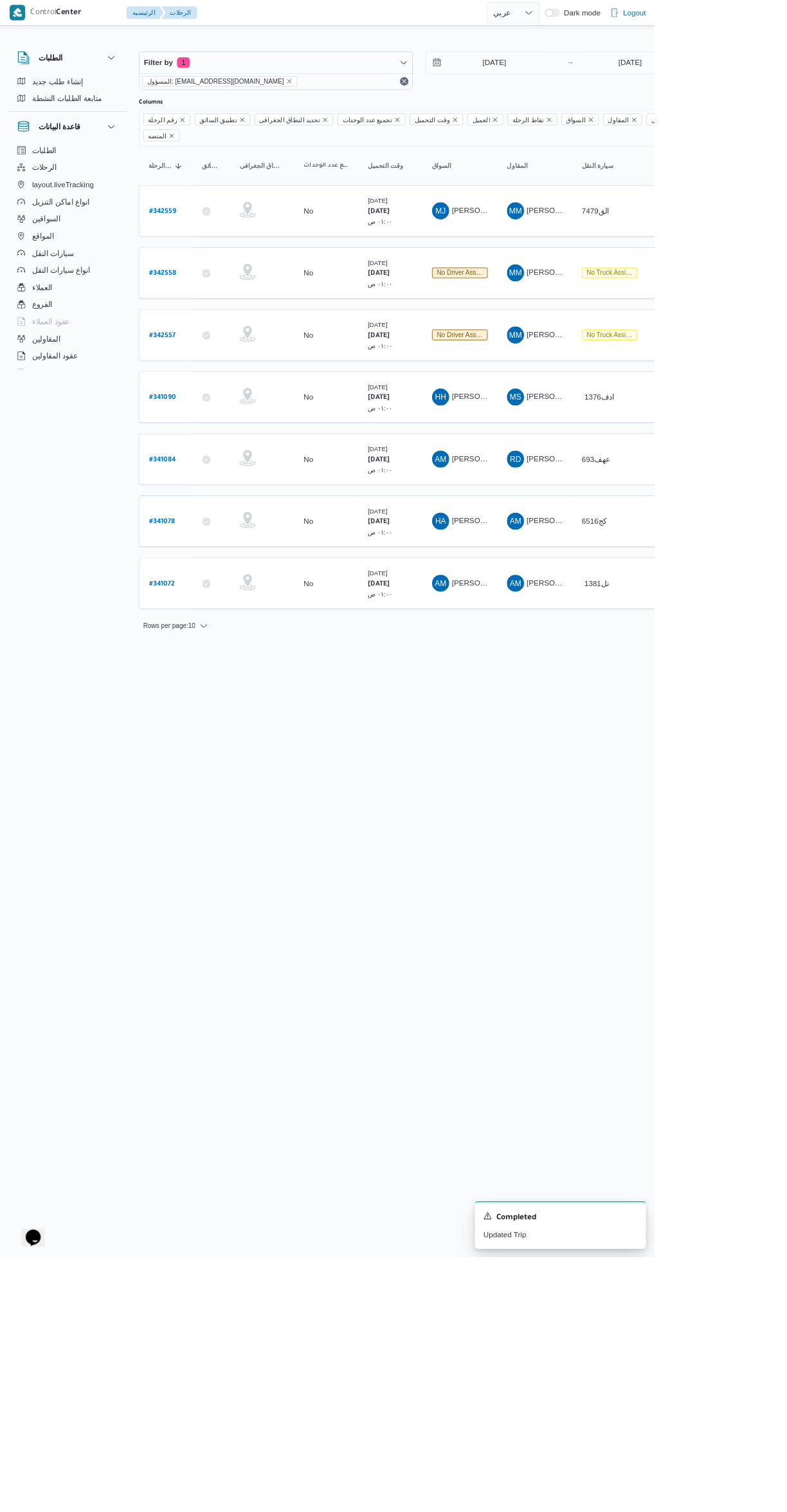
click at [190, 394] on link "# 342557" at bounding box center [195, 402] width 32 height 17
select select "ar"
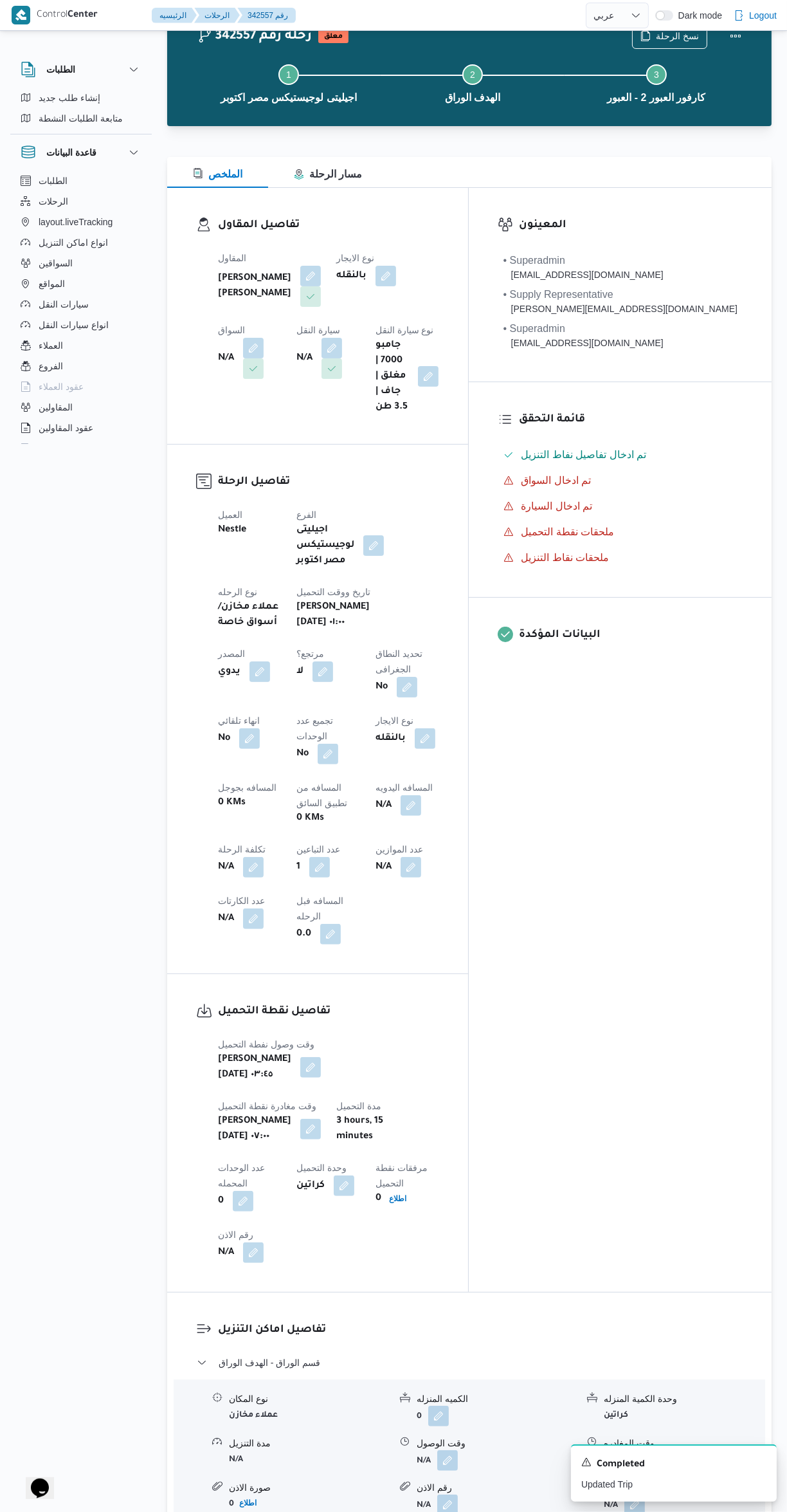
scroll to position [56, 0]
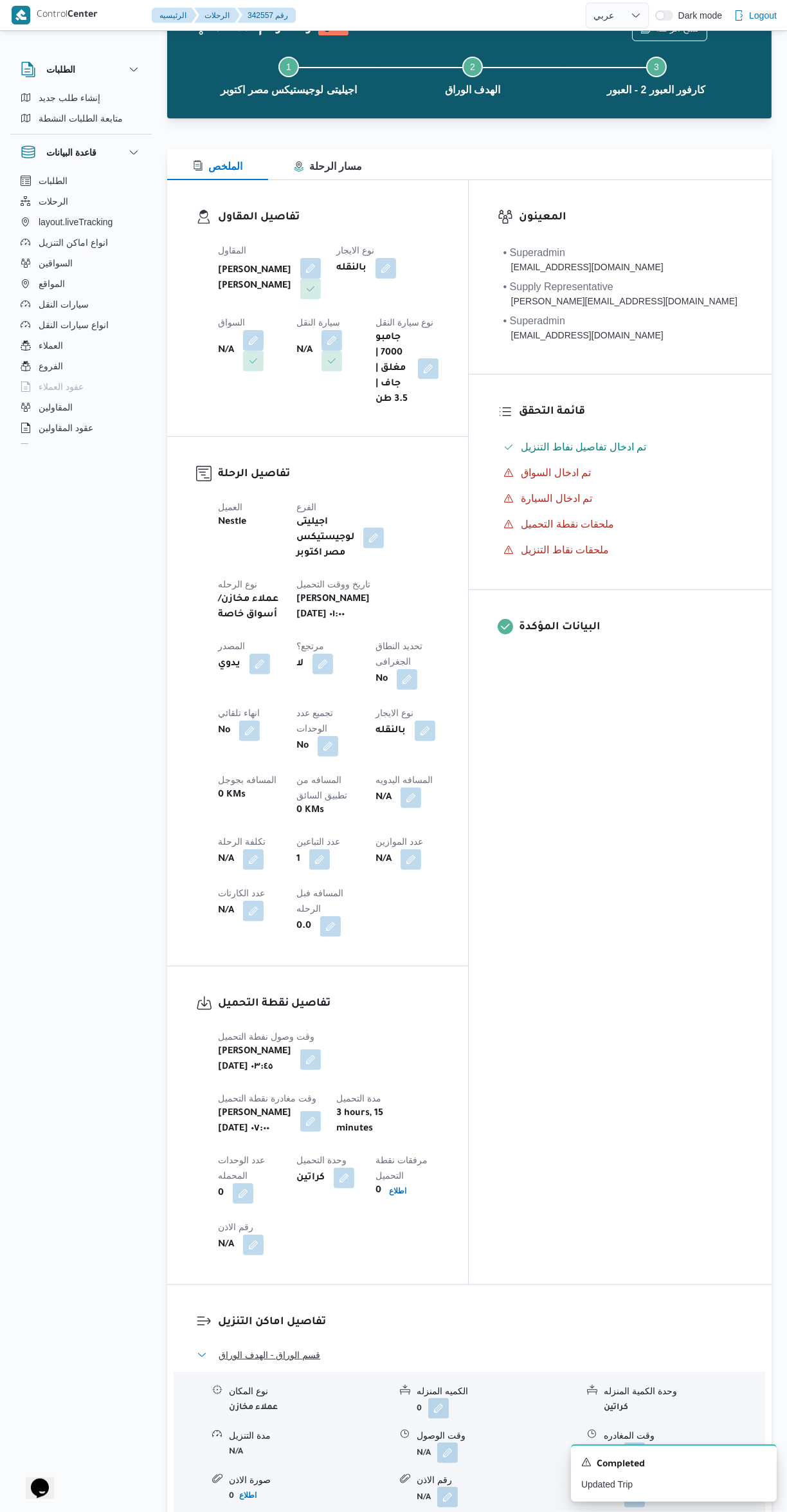
click at [541, 1347] on button "قسم الوراق - الهدف الوراق" at bounding box center [470, 1355] width 546 height 16
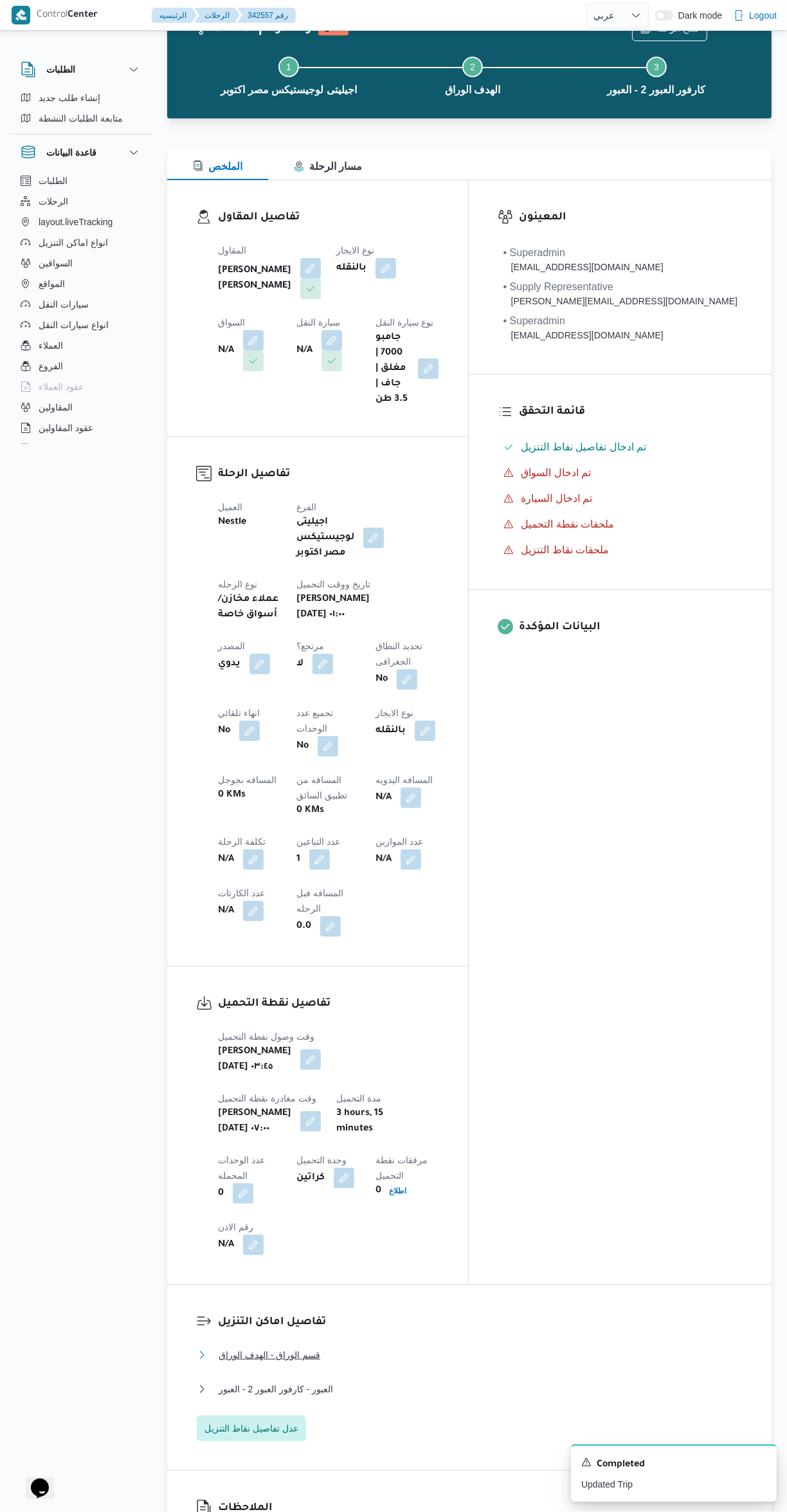
scroll to position [37, 0]
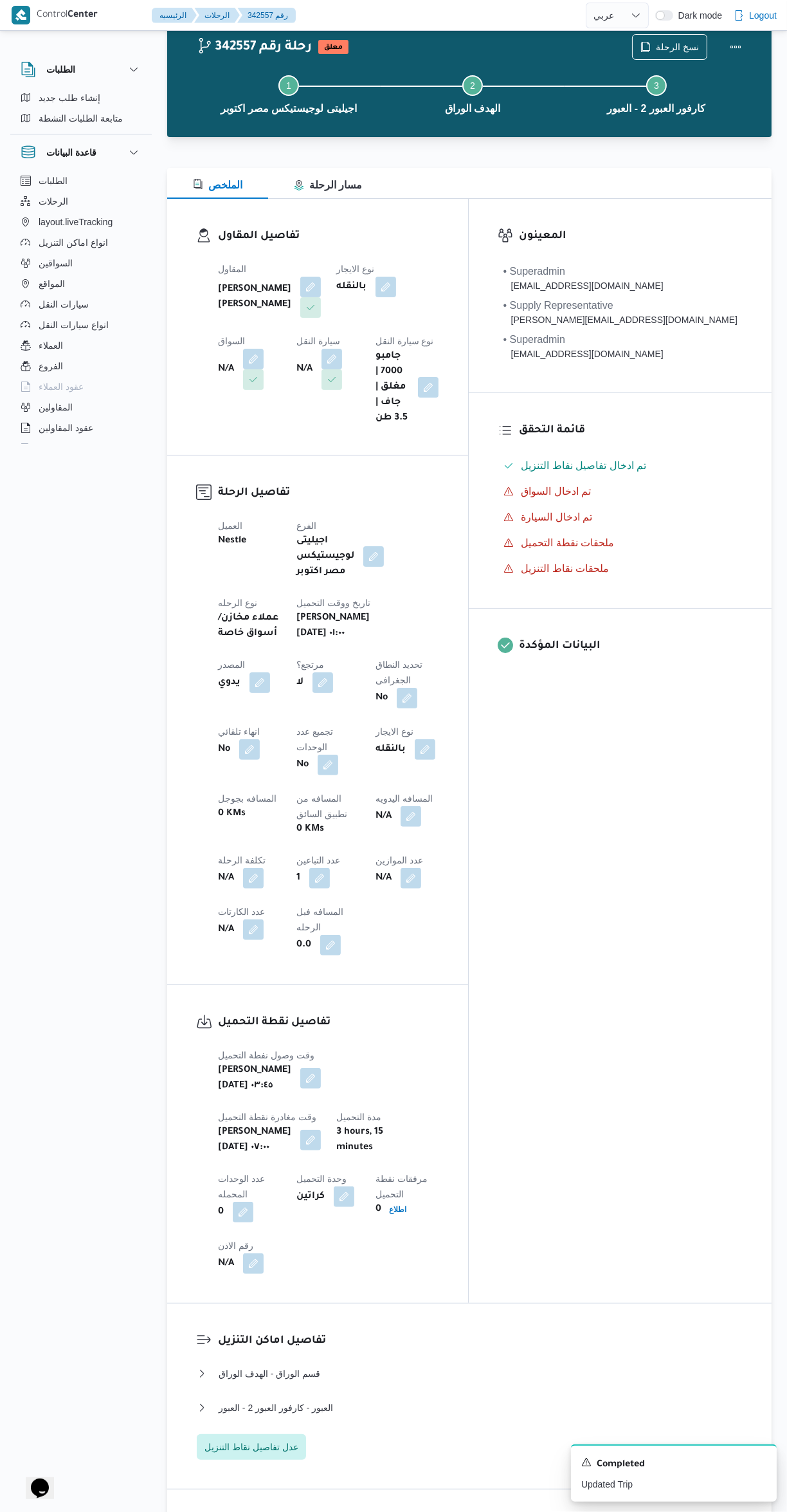
click at [321, 363] on button "button" at bounding box center [331, 358] width 21 height 21
click at [187, 417] on input "اختار سيارة النقل" at bounding box center [187, 416] width 1 height 16
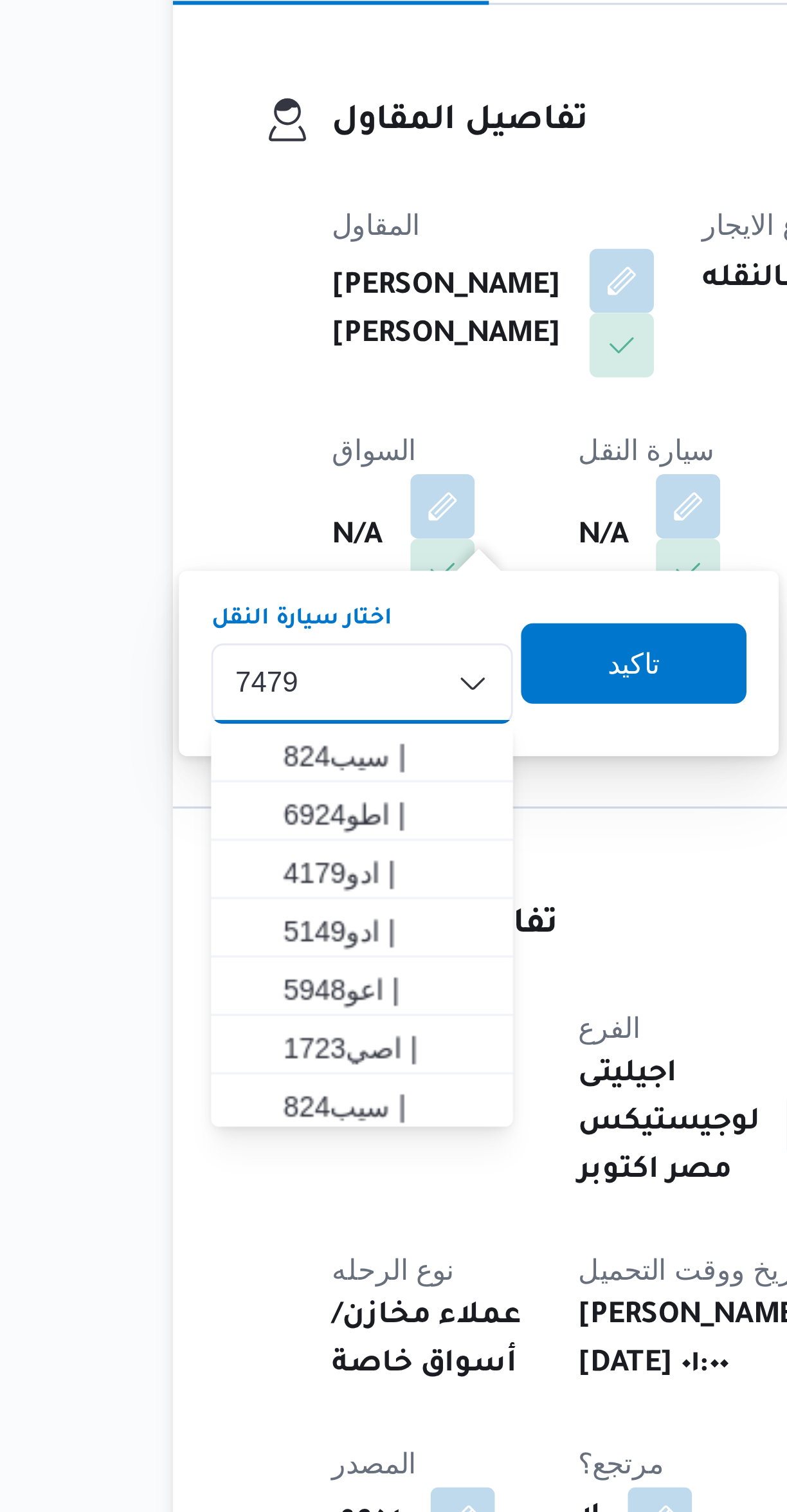
scroll to position [0, 0]
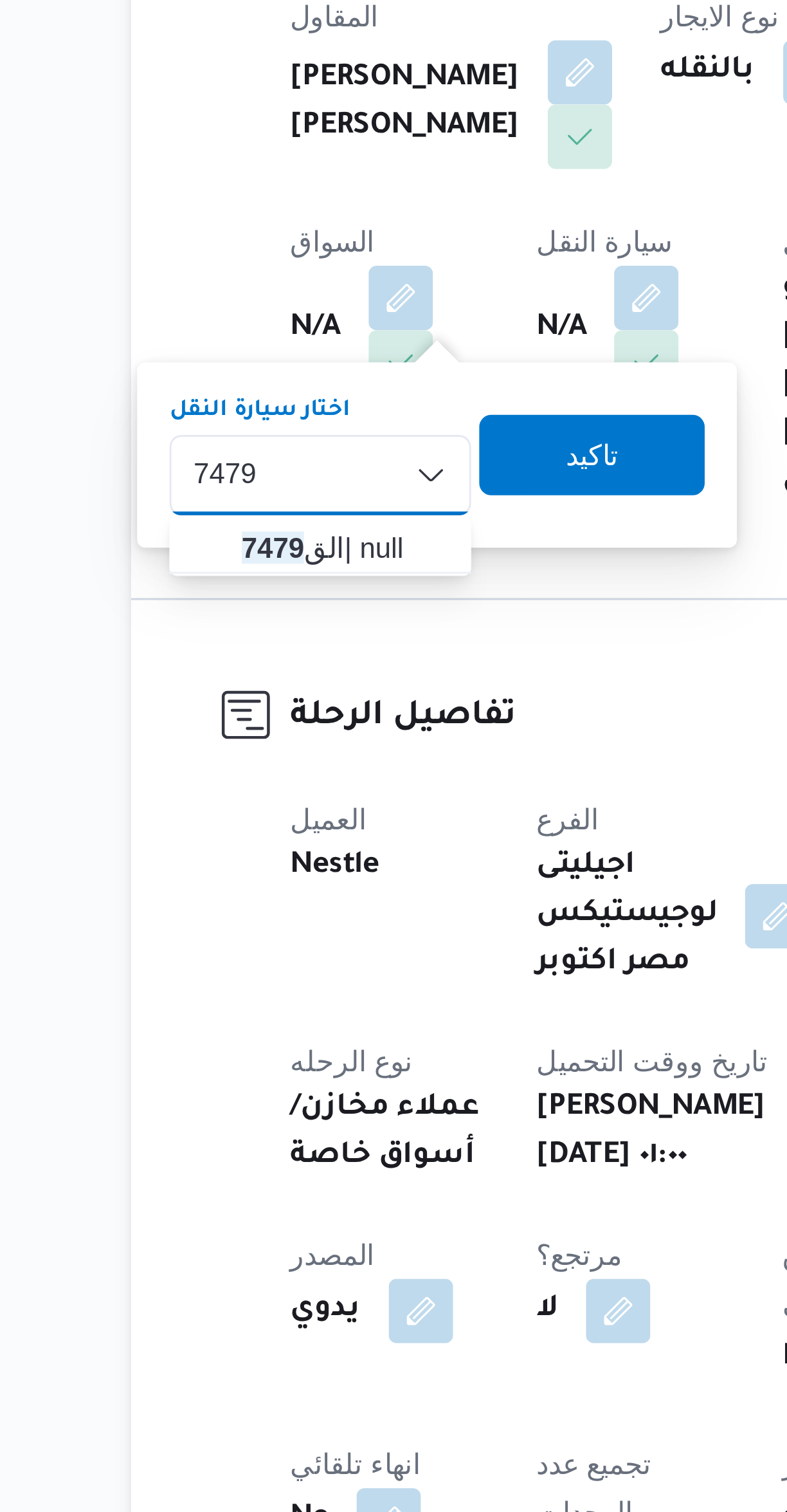
type input "7479"
click at [206, 467] on span "الق 7479 | null" at bounding box center [227, 475] width 87 height 21
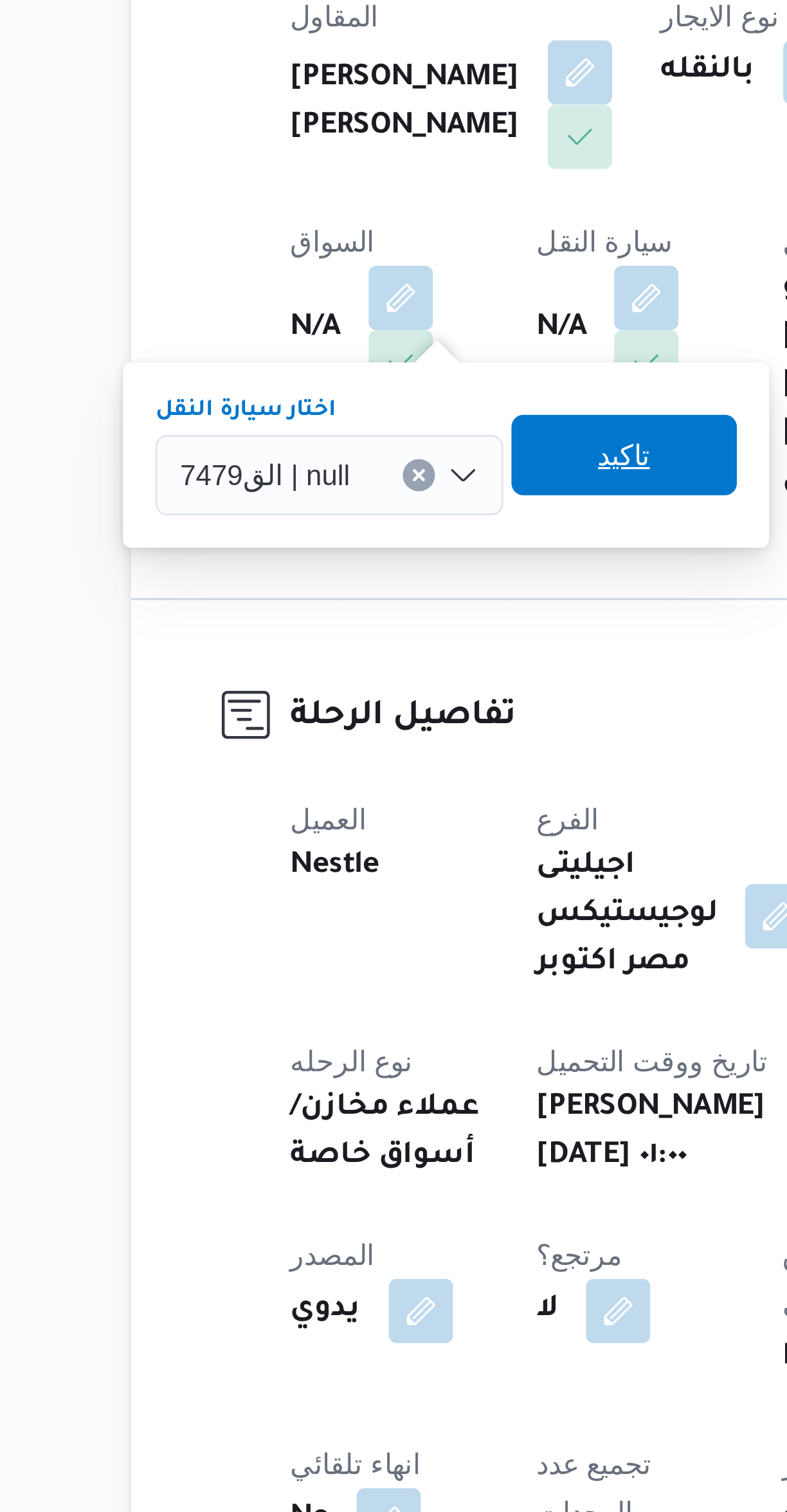
click at [302, 443] on span "تاكيد" at bounding box center [324, 446] width 72 height 26
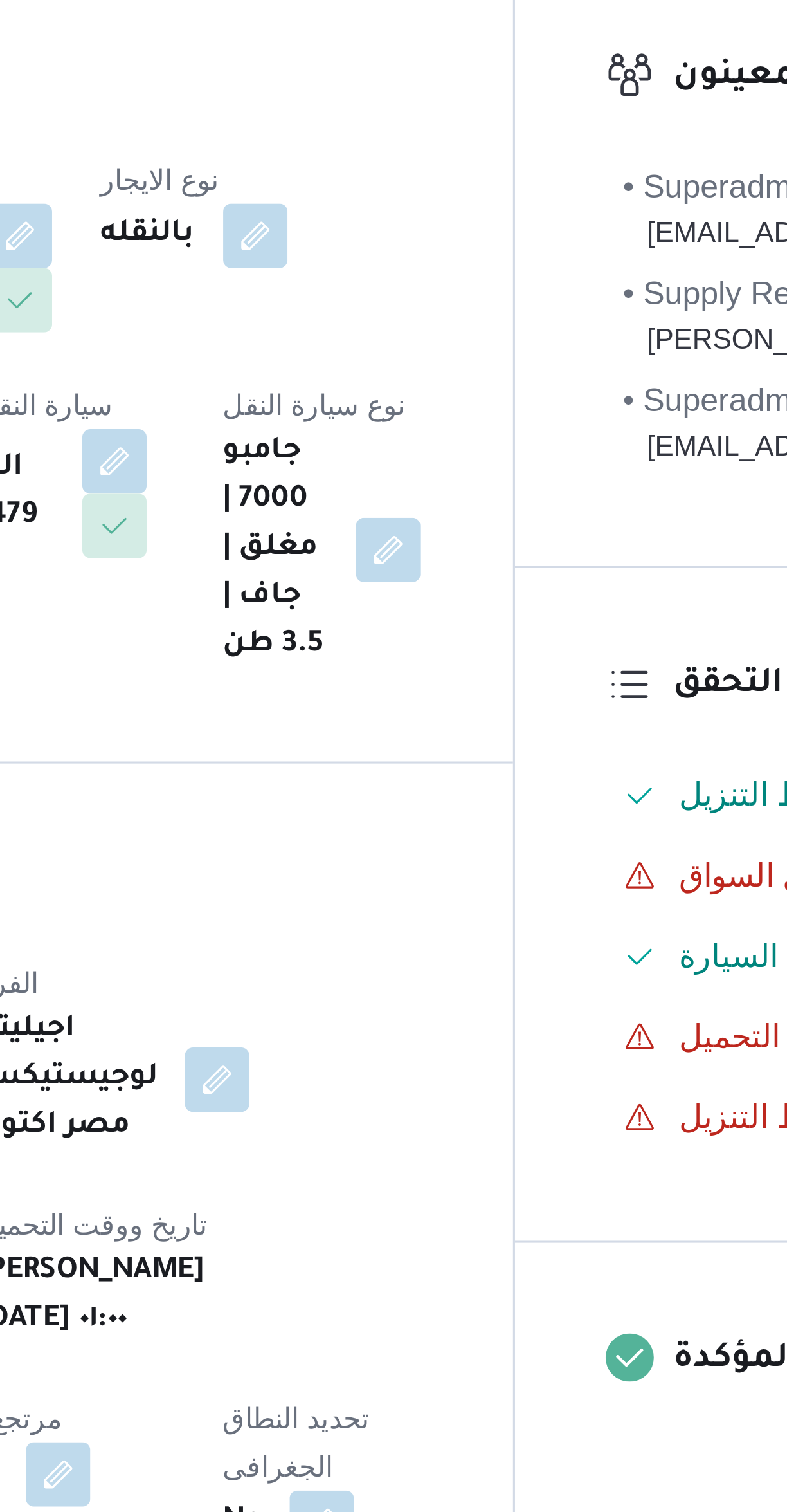
click at [264, 385] on button "button" at bounding box center [253, 395] width 21 height 21
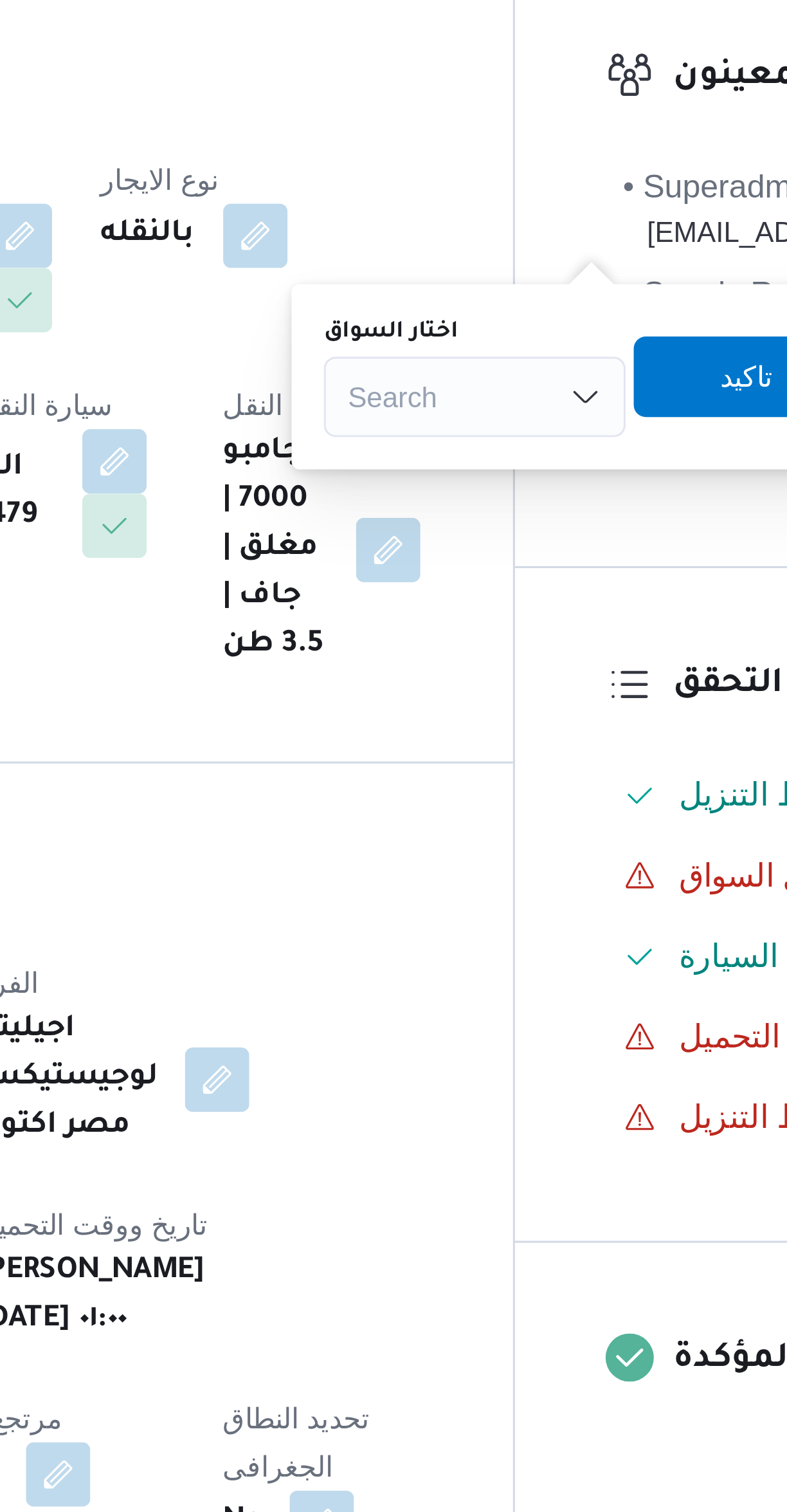
click at [416, 380] on input "اختار السواق" at bounding box center [416, 375] width 1 height 16
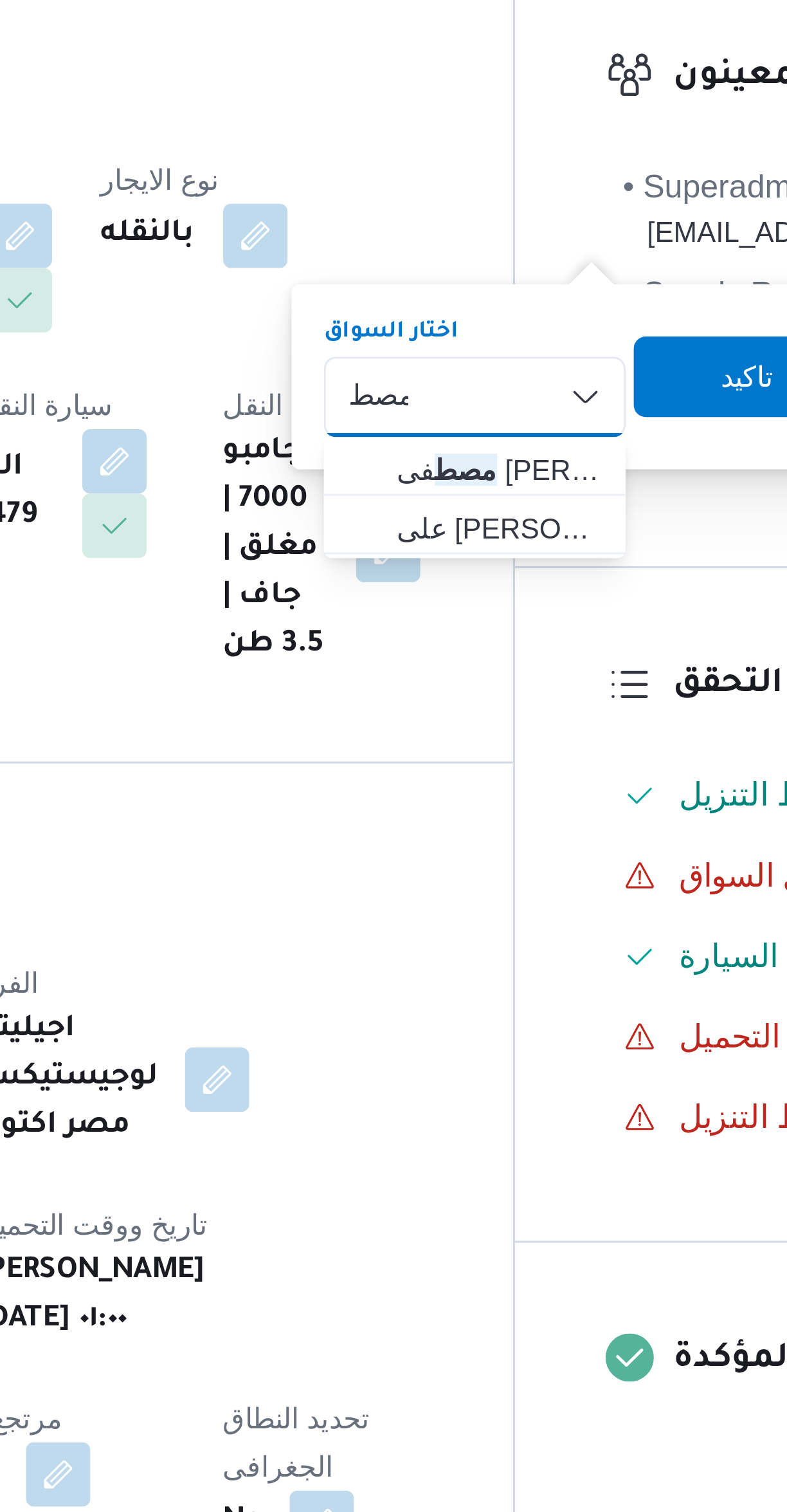
type input "مصط"
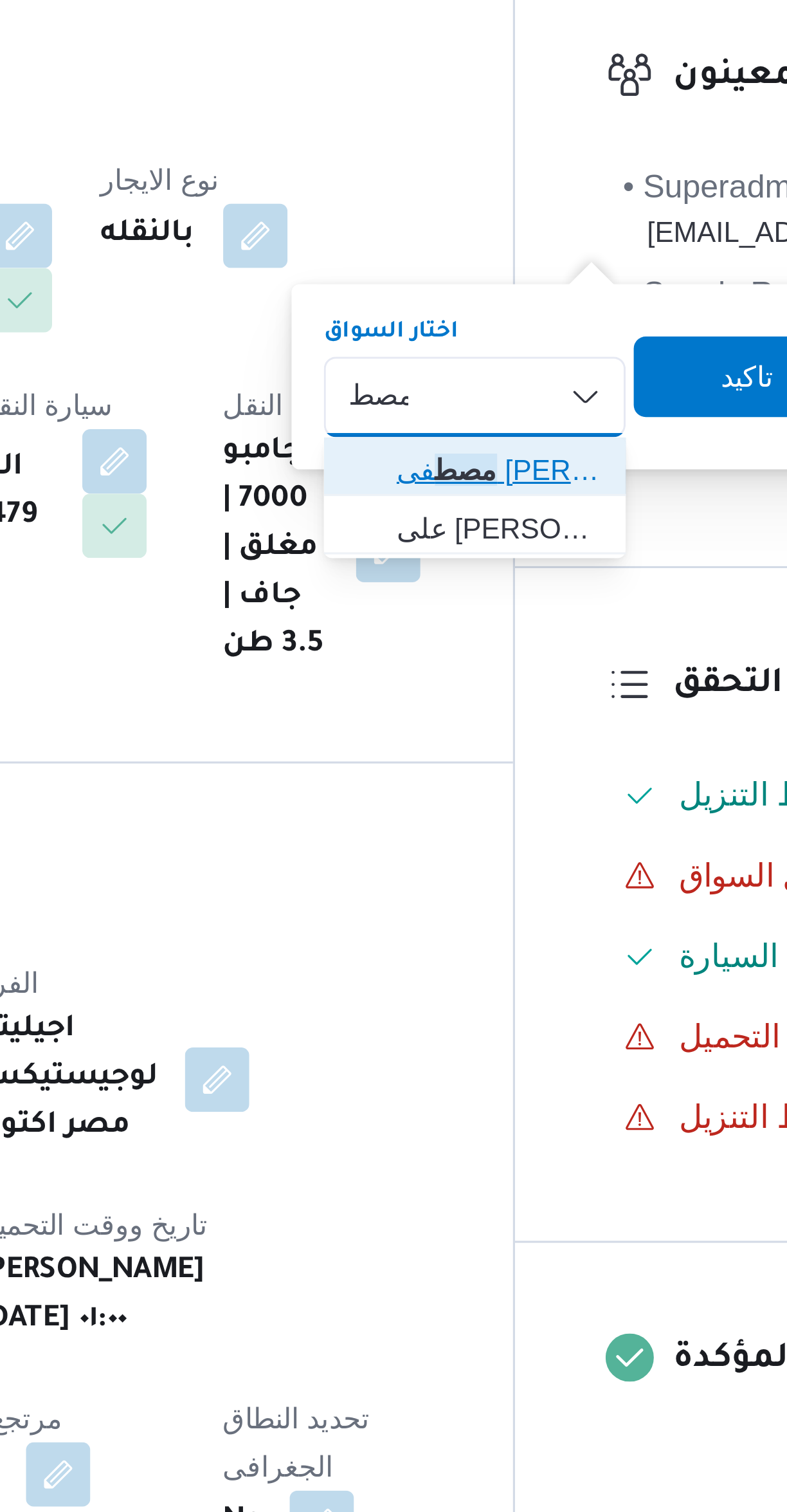
click at [425, 392] on span "مصط فى [PERSON_NAME]" at bounding box center [456, 398] width 87 height 21
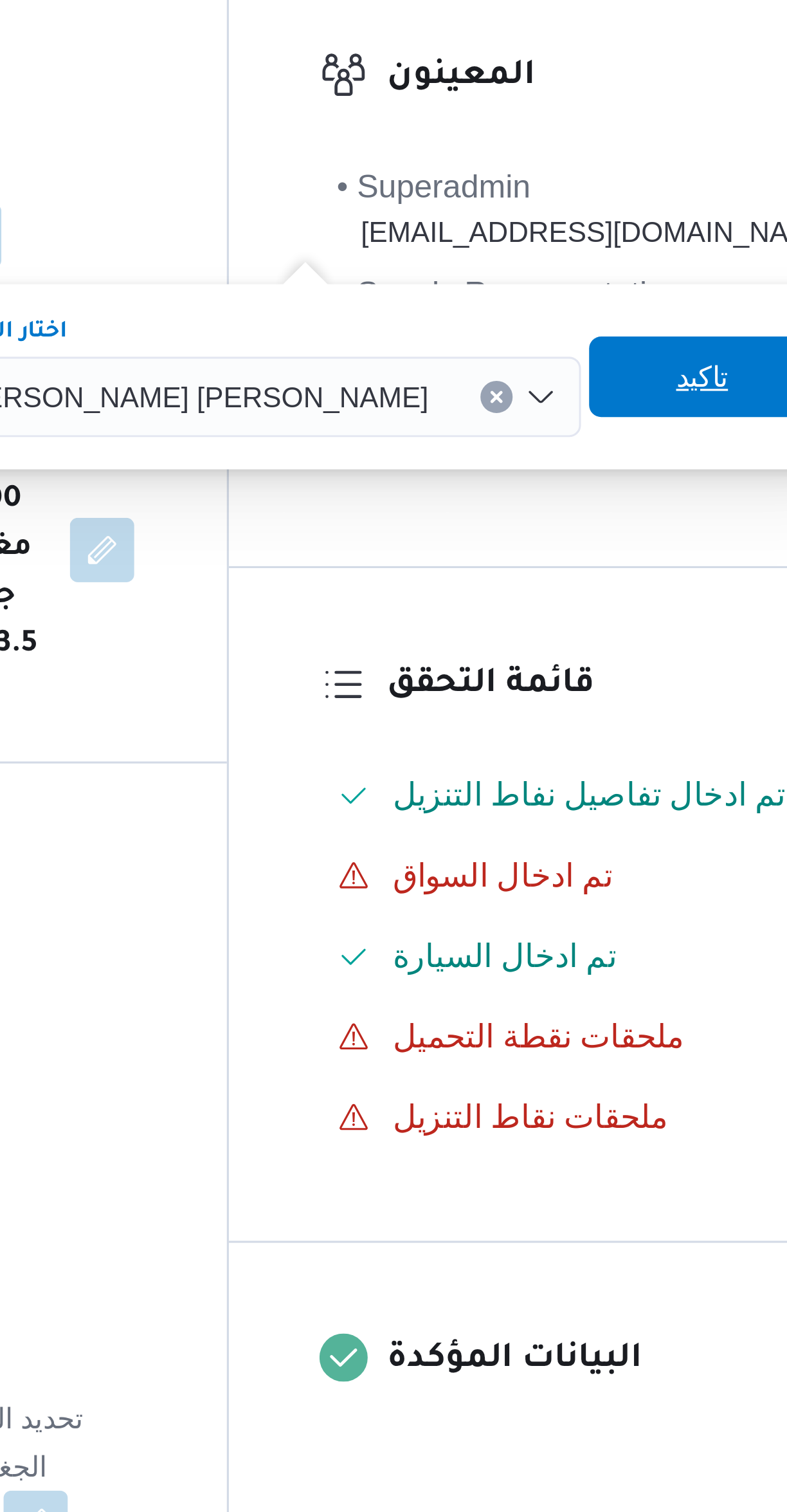
click at [584, 372] on span "تاكيد" at bounding box center [620, 368] width 72 height 26
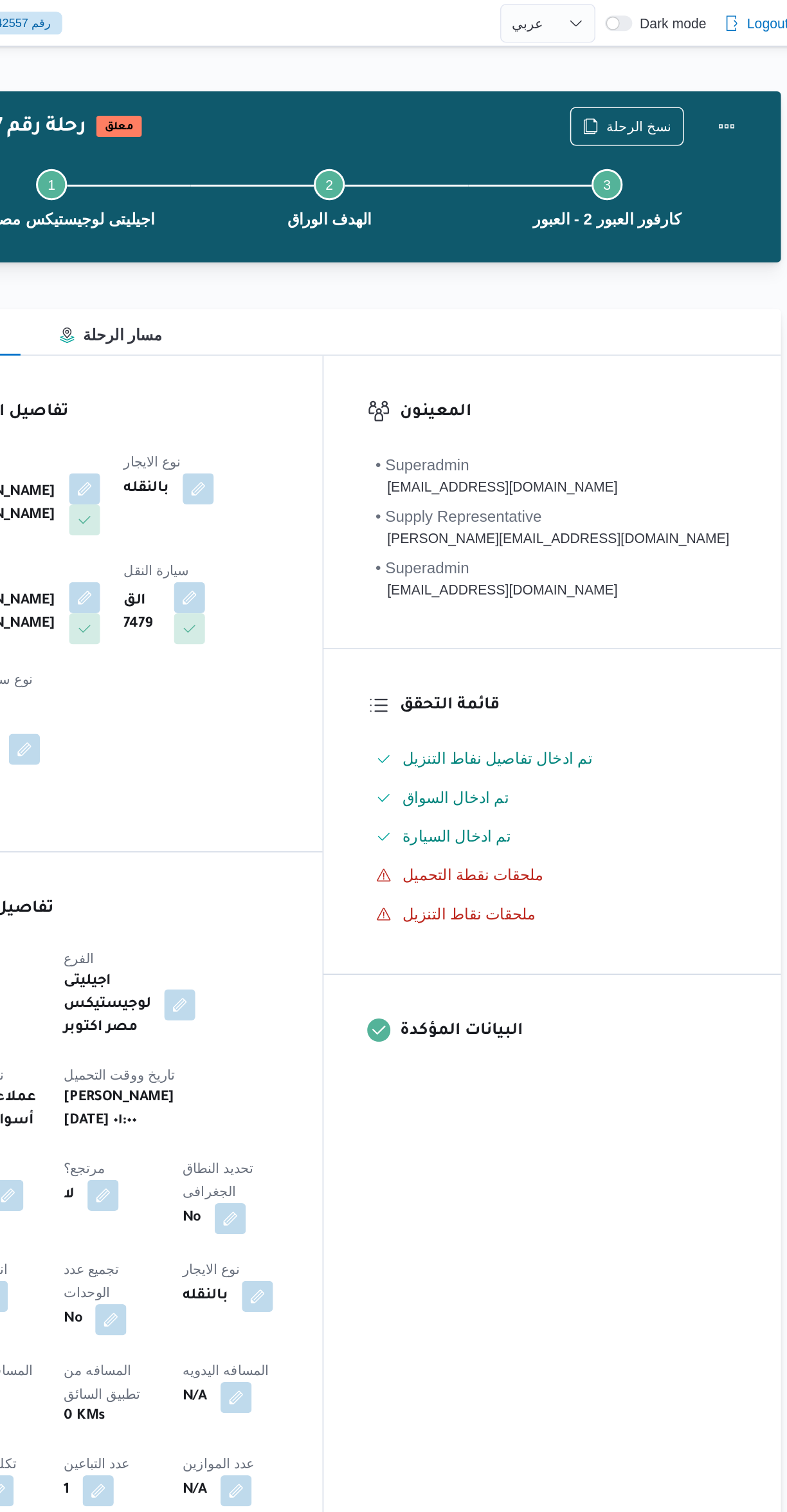
select select "ar"
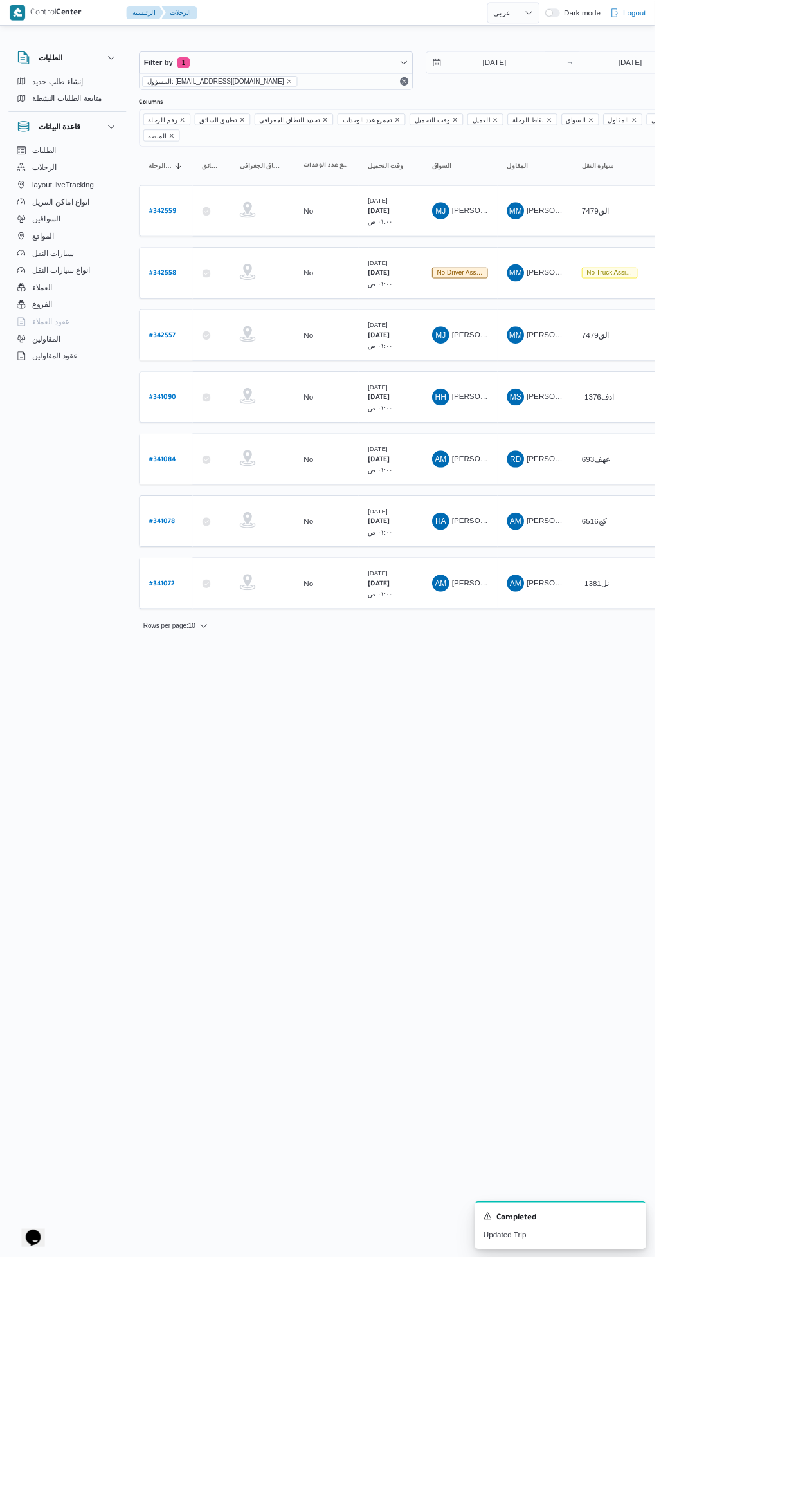
click at [198, 298] on td "رقم الرحلة # 342558" at bounding box center [199, 328] width 65 height 62
click at [195, 250] on b "# 342559" at bounding box center [195, 254] width 32 height 9
select select "ar"
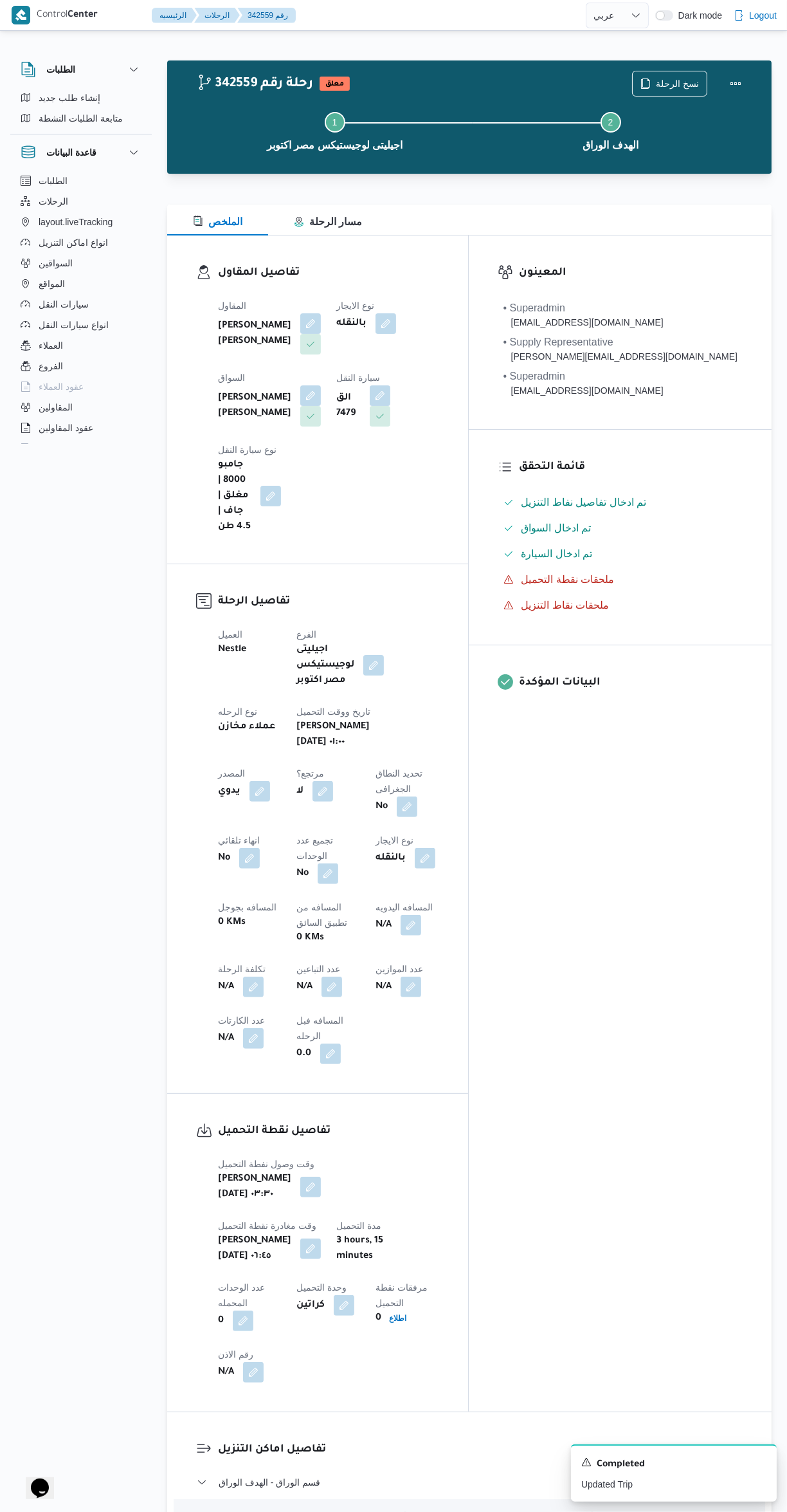
click at [370, 400] on button "button" at bounding box center [380, 395] width 21 height 21
click at [223, 451] on span "الق 7479" at bounding box center [226, 452] width 36 height 14
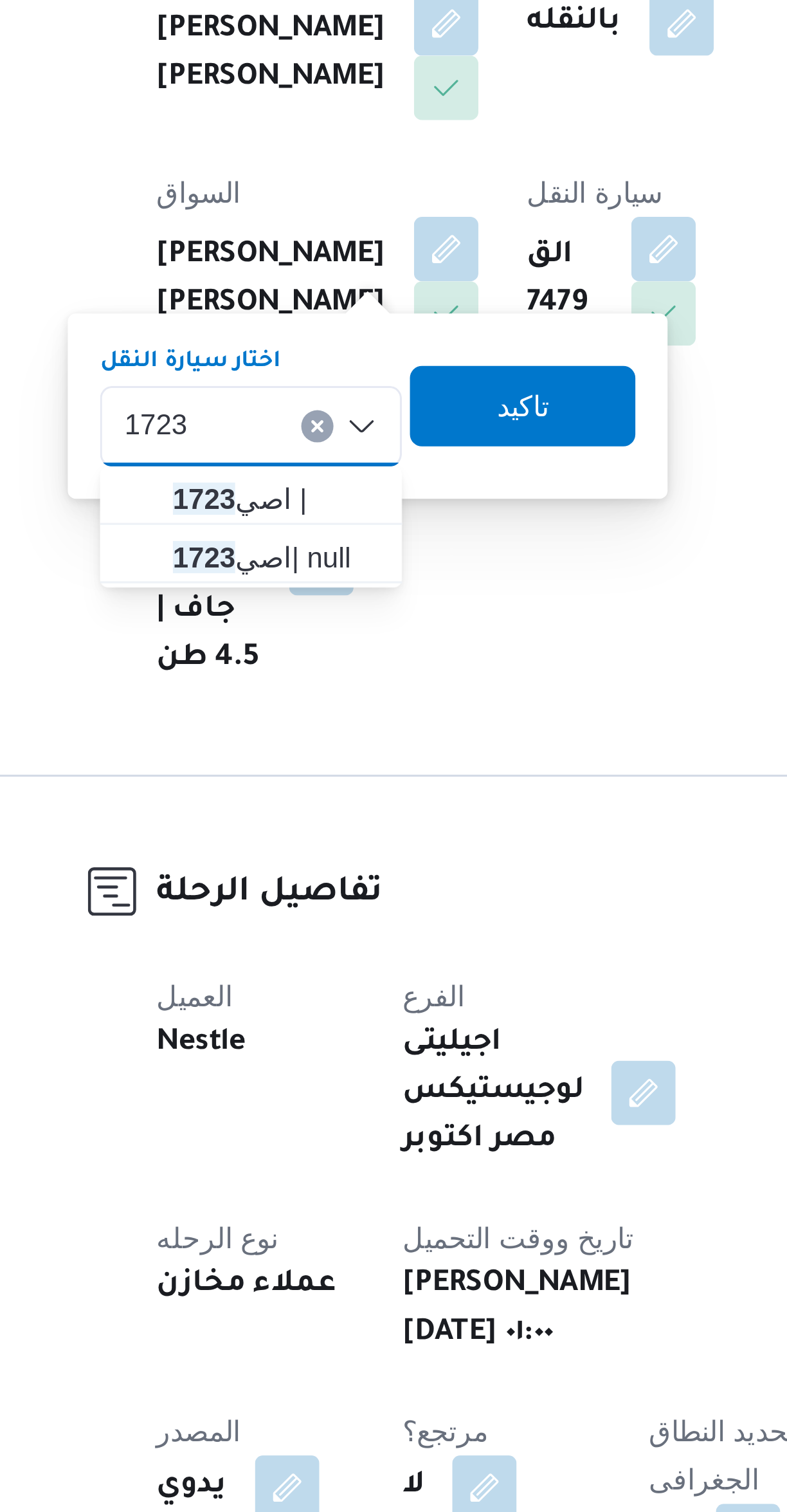
type input "1723"
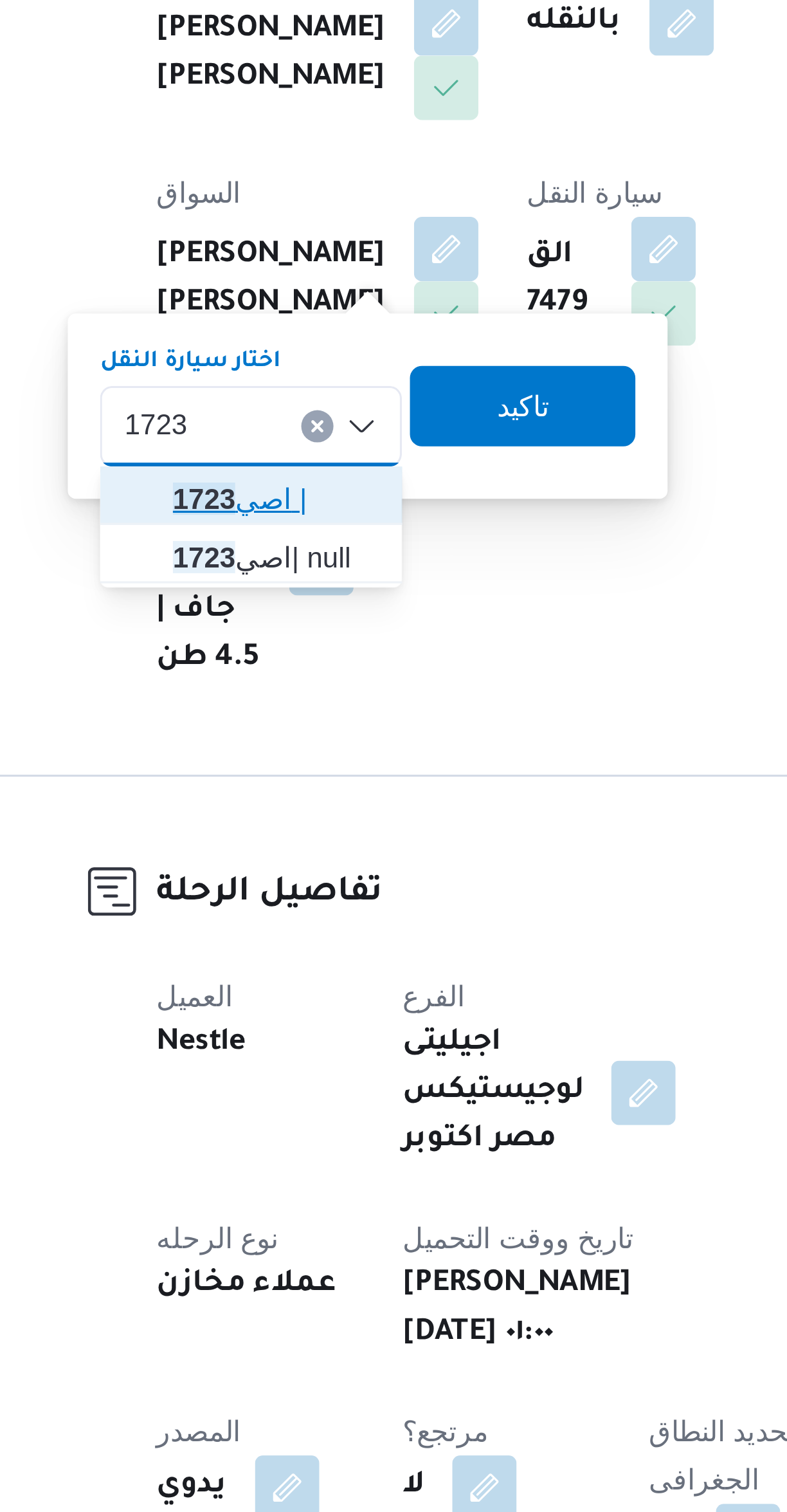
click at [222, 477] on span "1723 اصي |" at bounding box center [248, 475] width 87 height 21
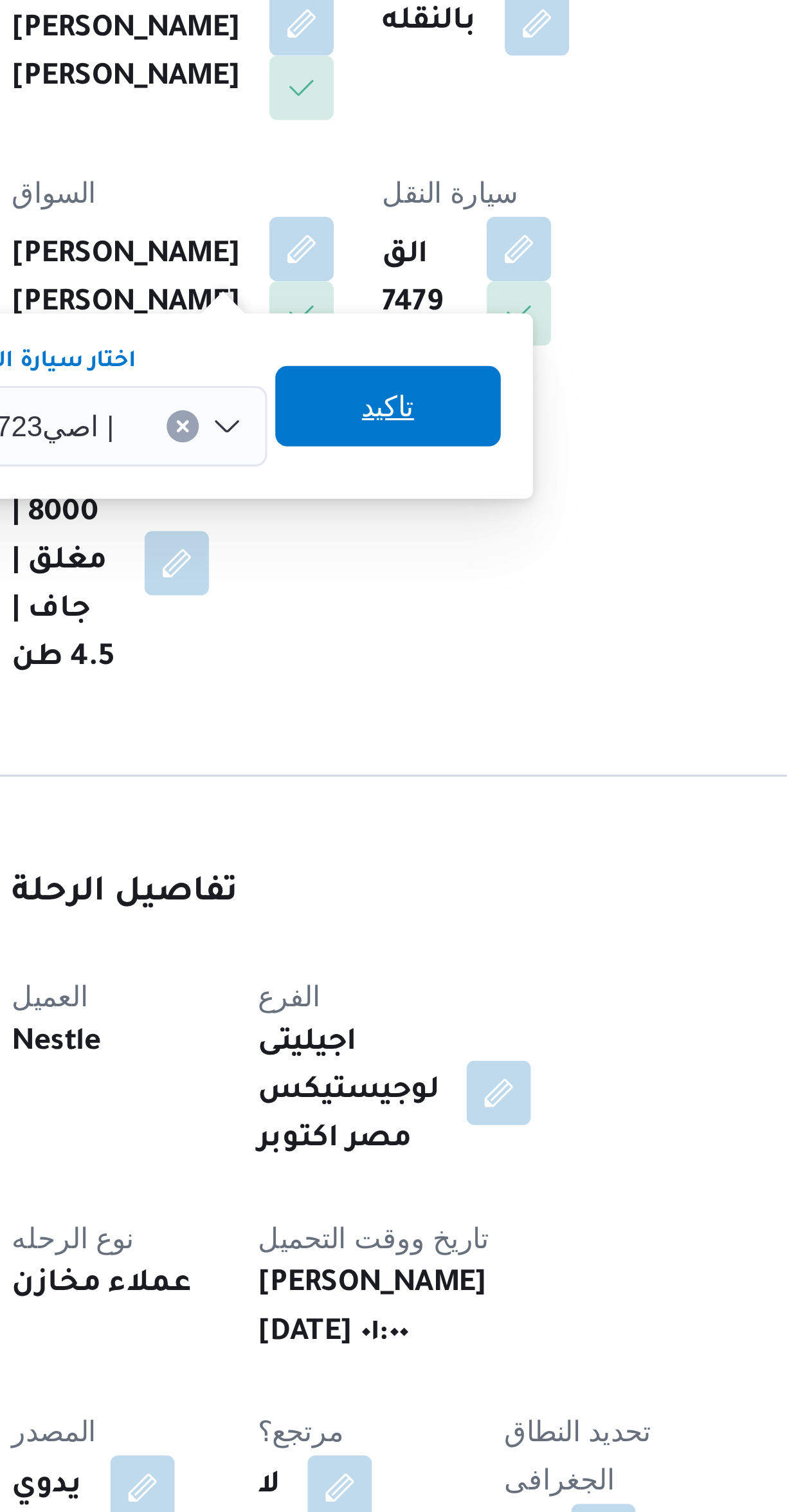
click at [318, 453] on span "تاكيد" at bounding box center [338, 446] width 72 height 26
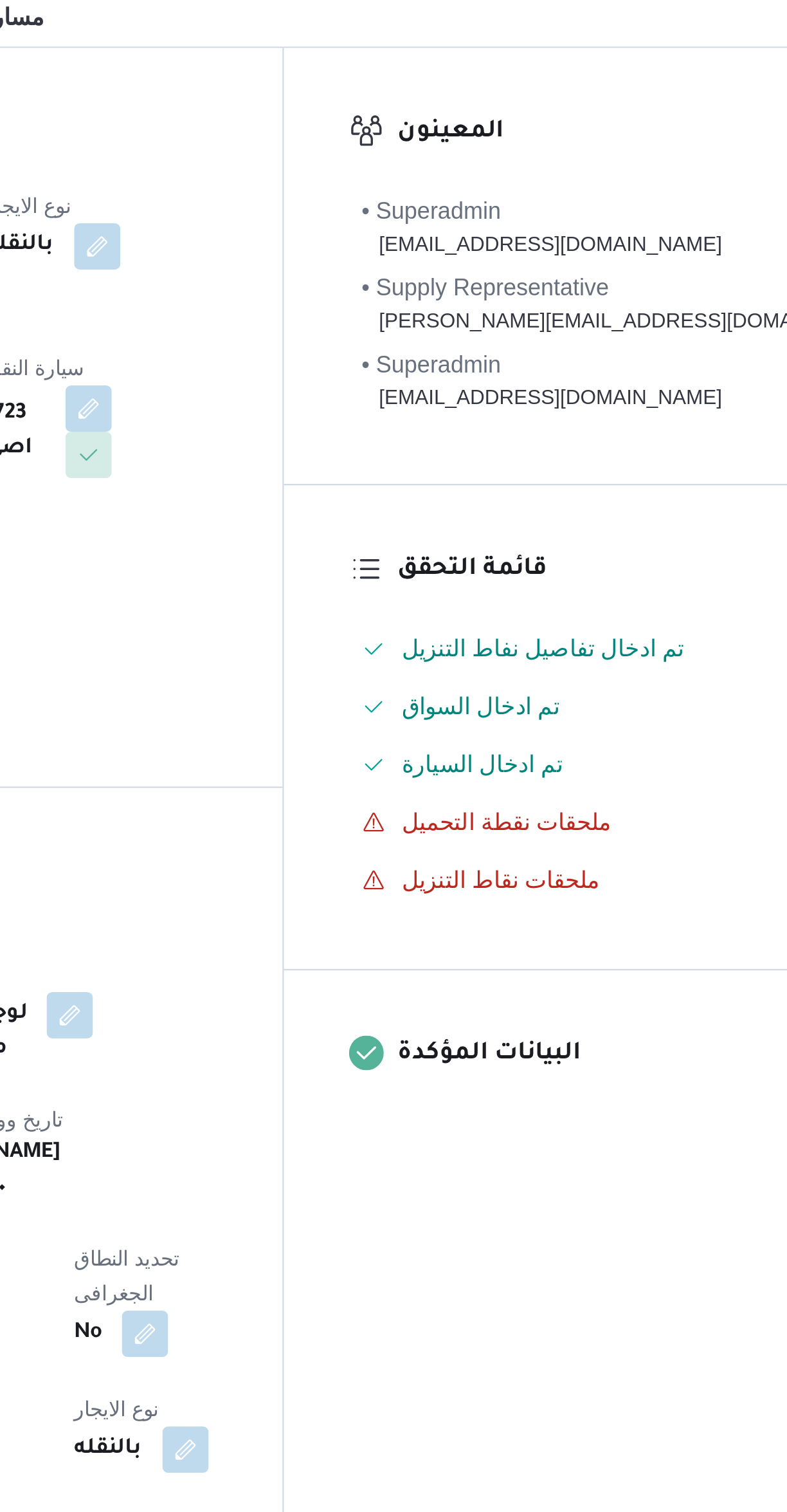
click at [321, 385] on button "button" at bounding box center [310, 395] width 21 height 21
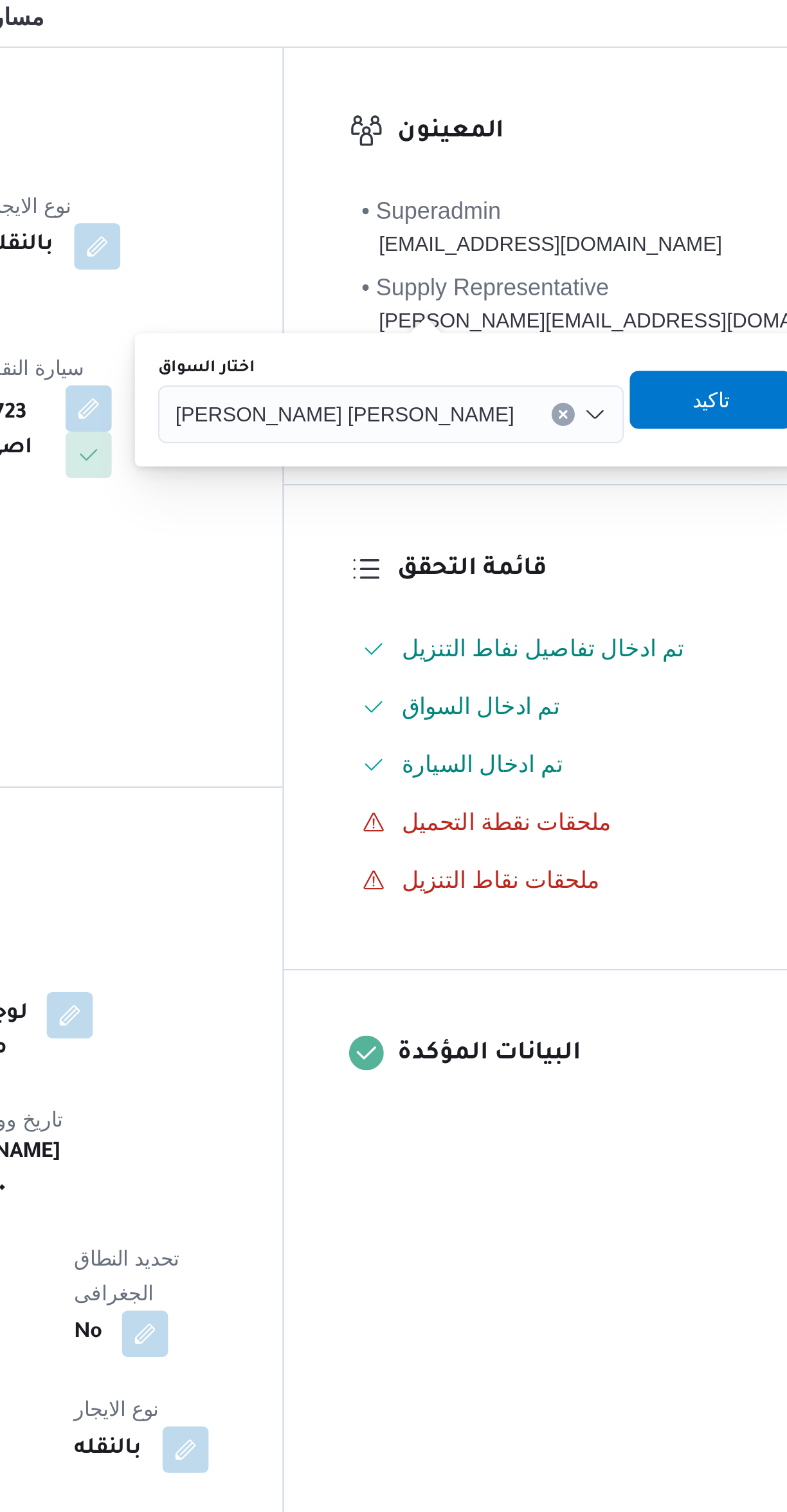
click at [456, 401] on span "[PERSON_NAME] [PERSON_NAME]" at bounding box center [495, 397] width 150 height 14
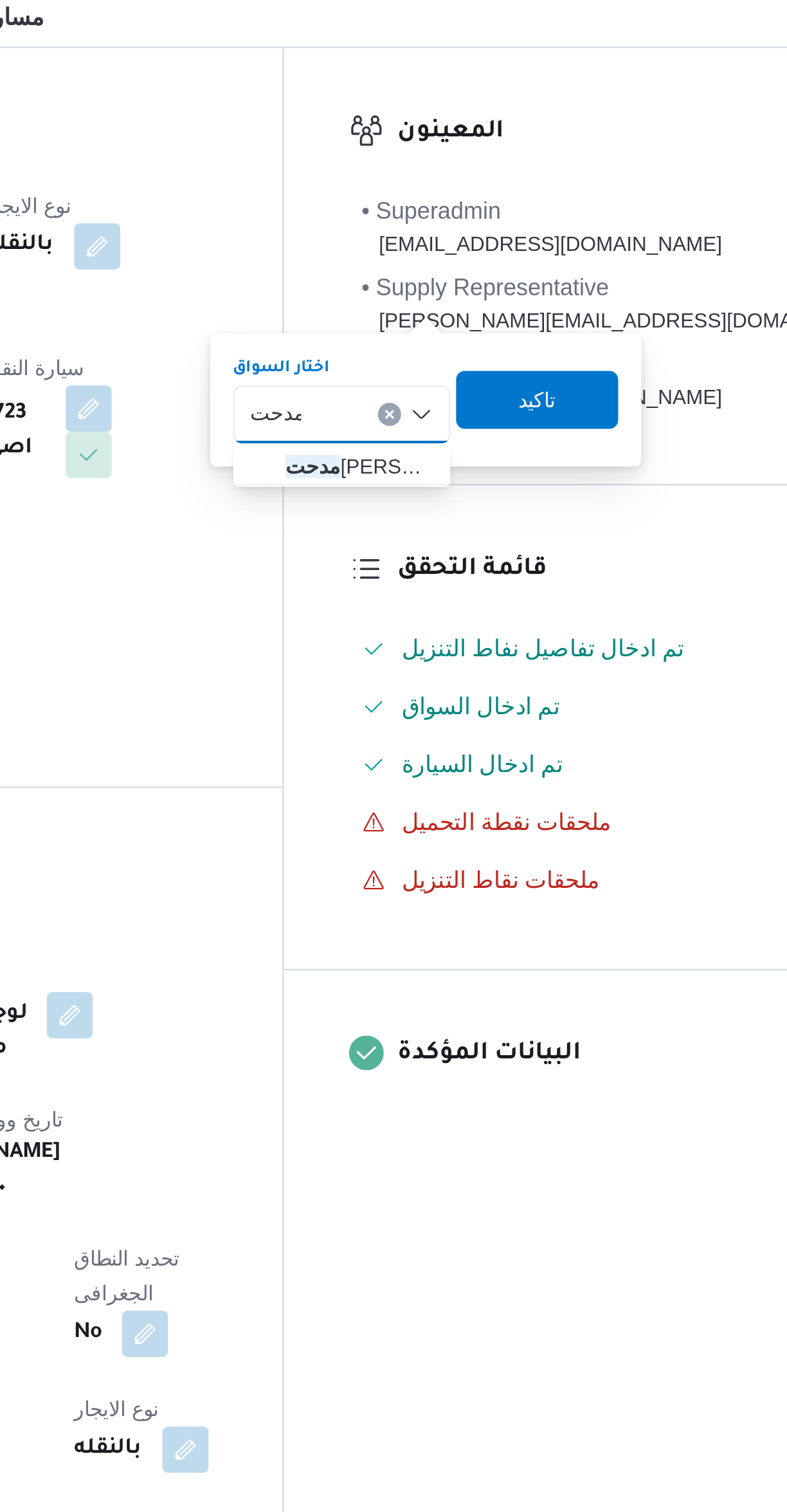
type input "مدحت"
click at [467, 425] on span "مدحت [PERSON_NAME]" at bounding box center [494, 421] width 87 height 21
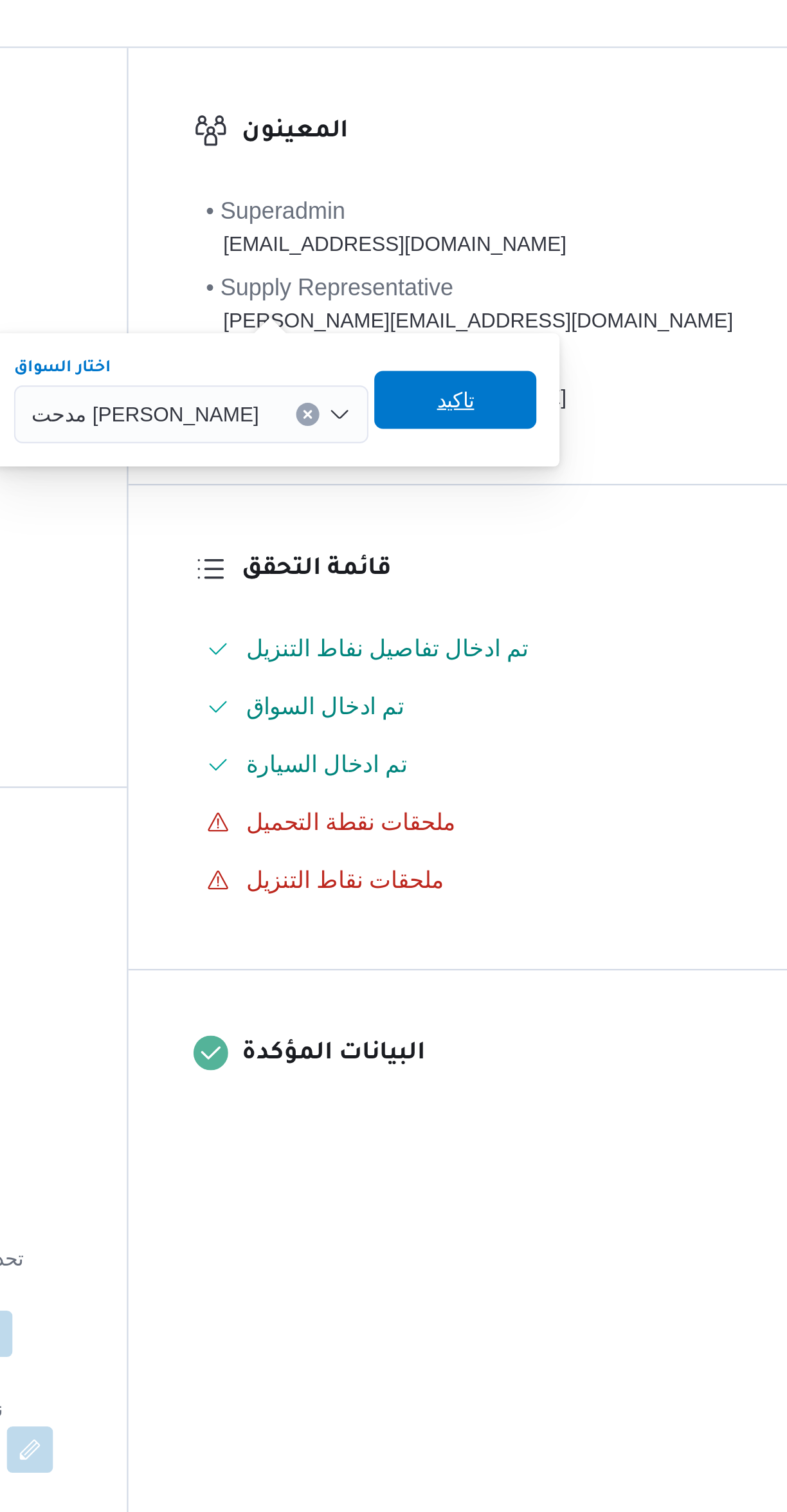
click at [588, 403] on span "تاكيد" at bounding box center [614, 392] width 72 height 26
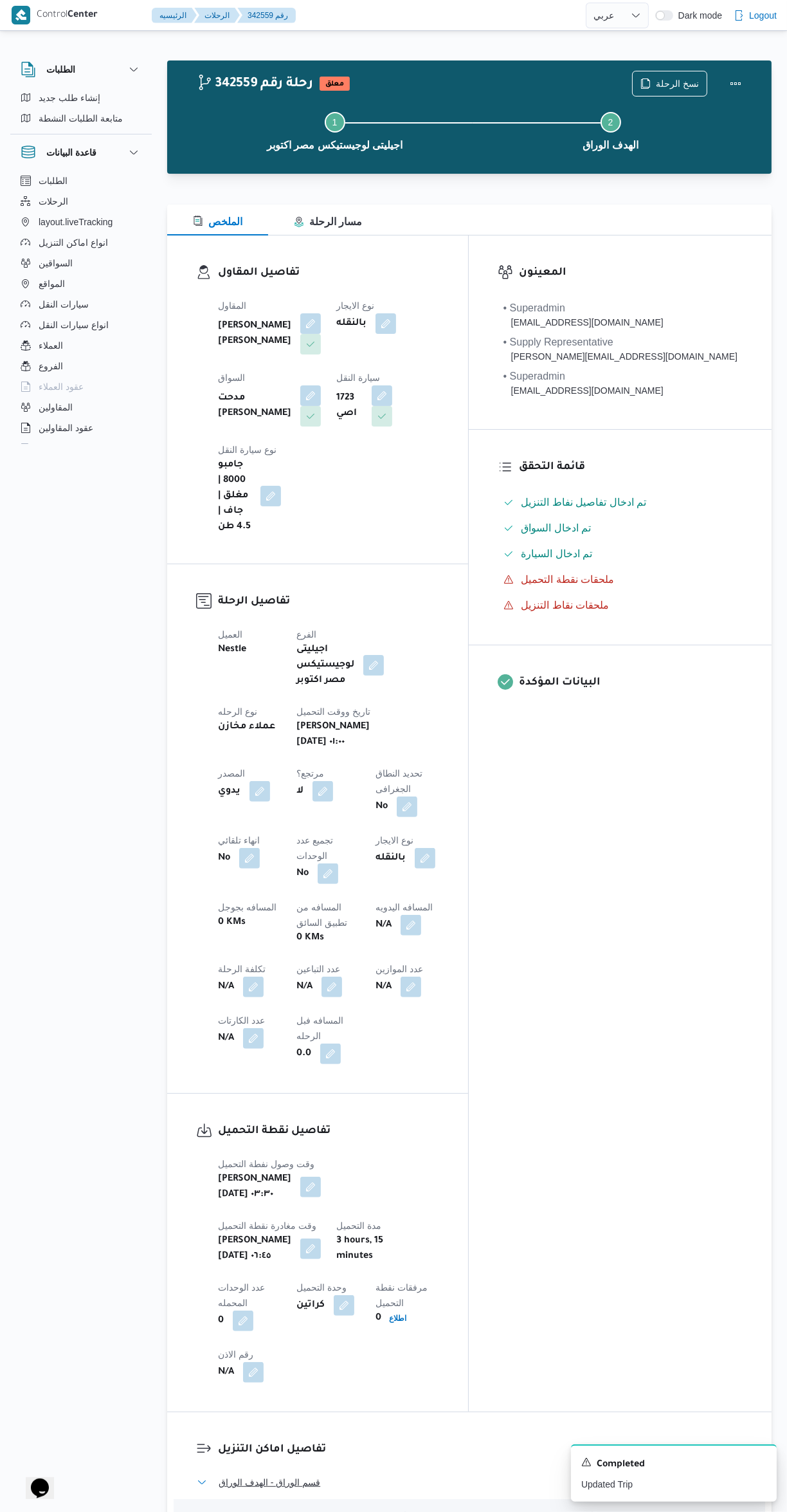
click at [470, 1474] on button "قسم الوراق - الهدف الوراق" at bounding box center [470, 1482] width 546 height 16
select select "ar"
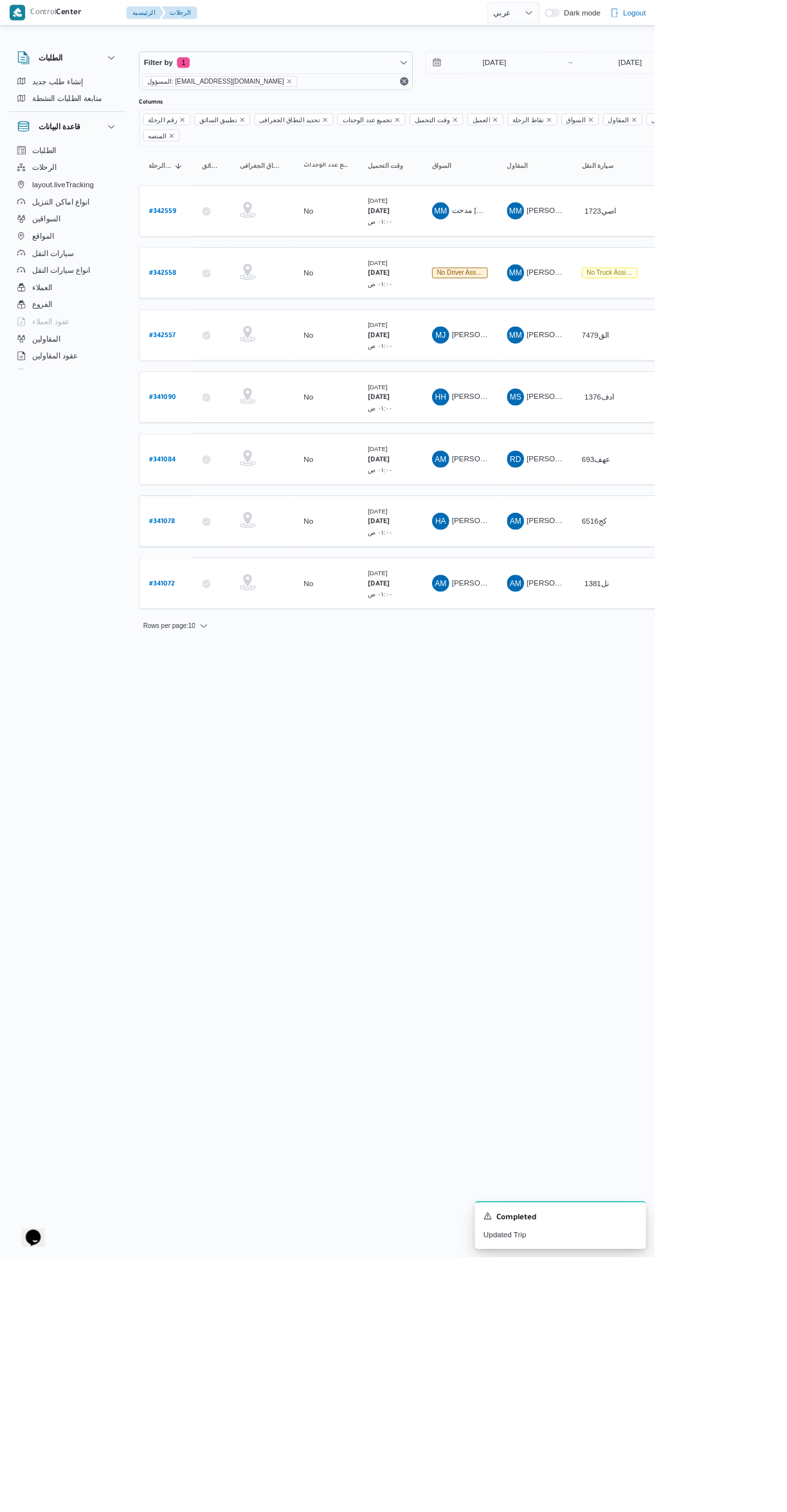
click at [203, 324] on b "# 342558" at bounding box center [195, 328] width 32 height 9
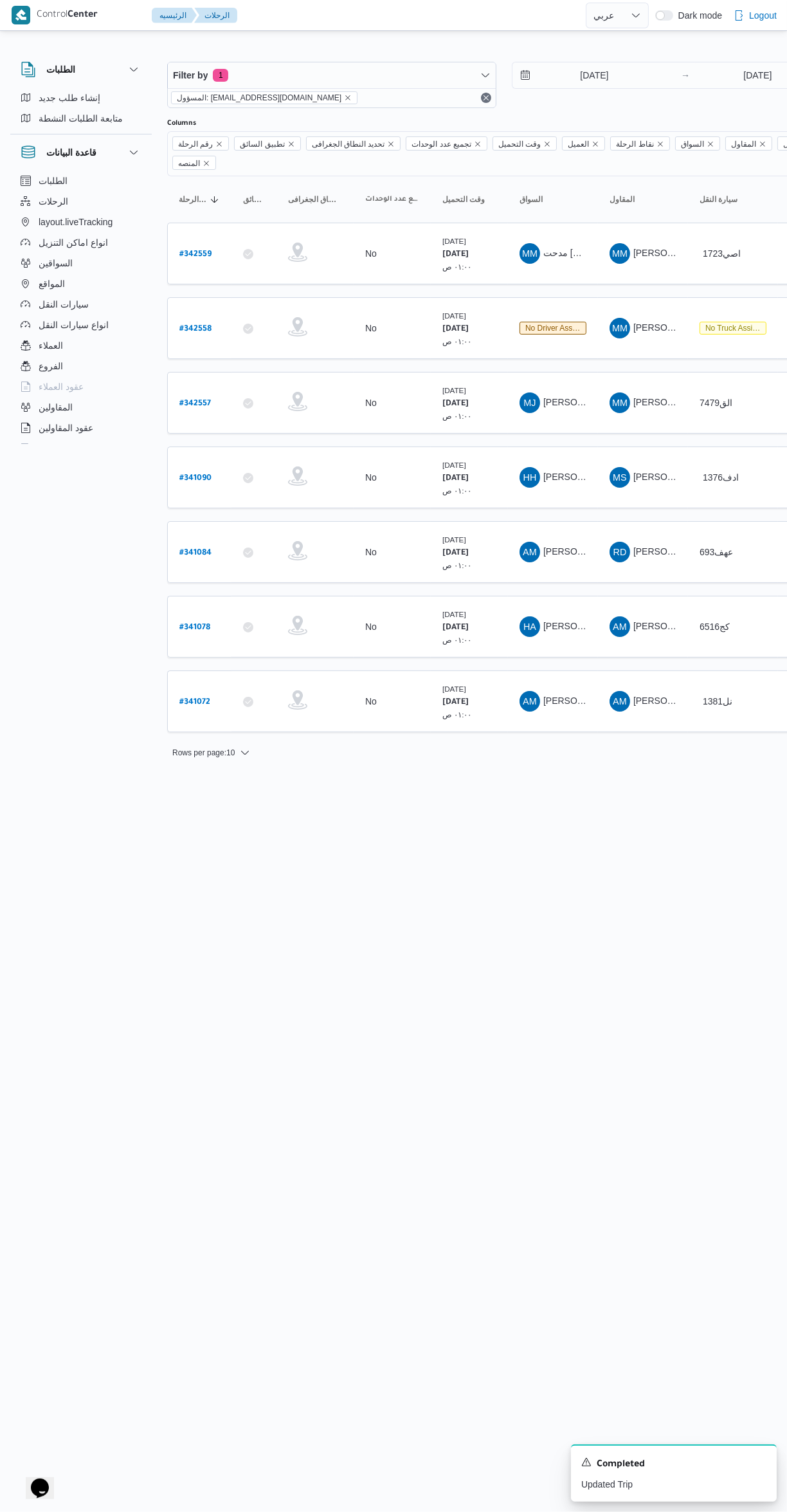
select select "ar"
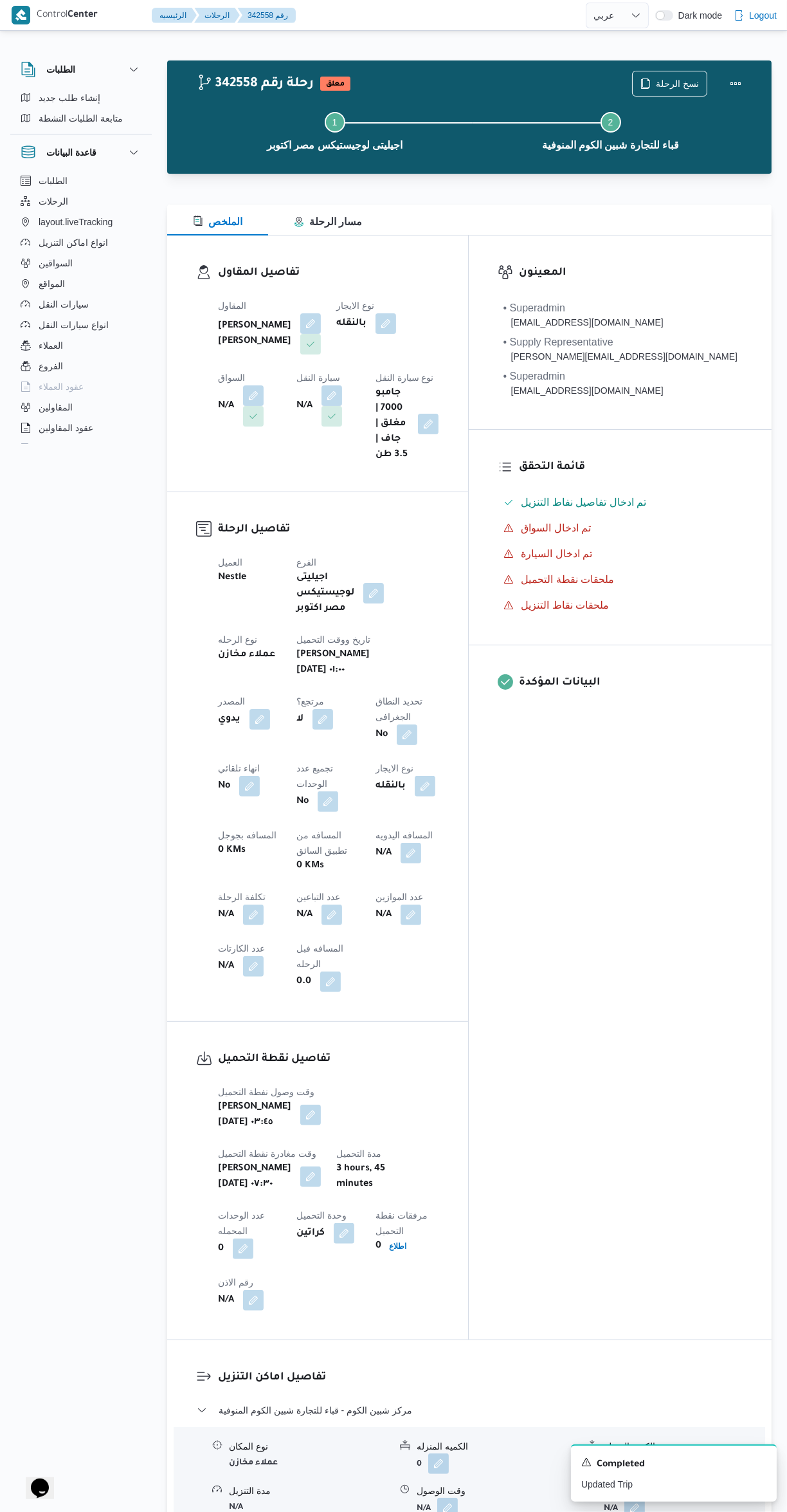
scroll to position [137, 0]
select select "ar"
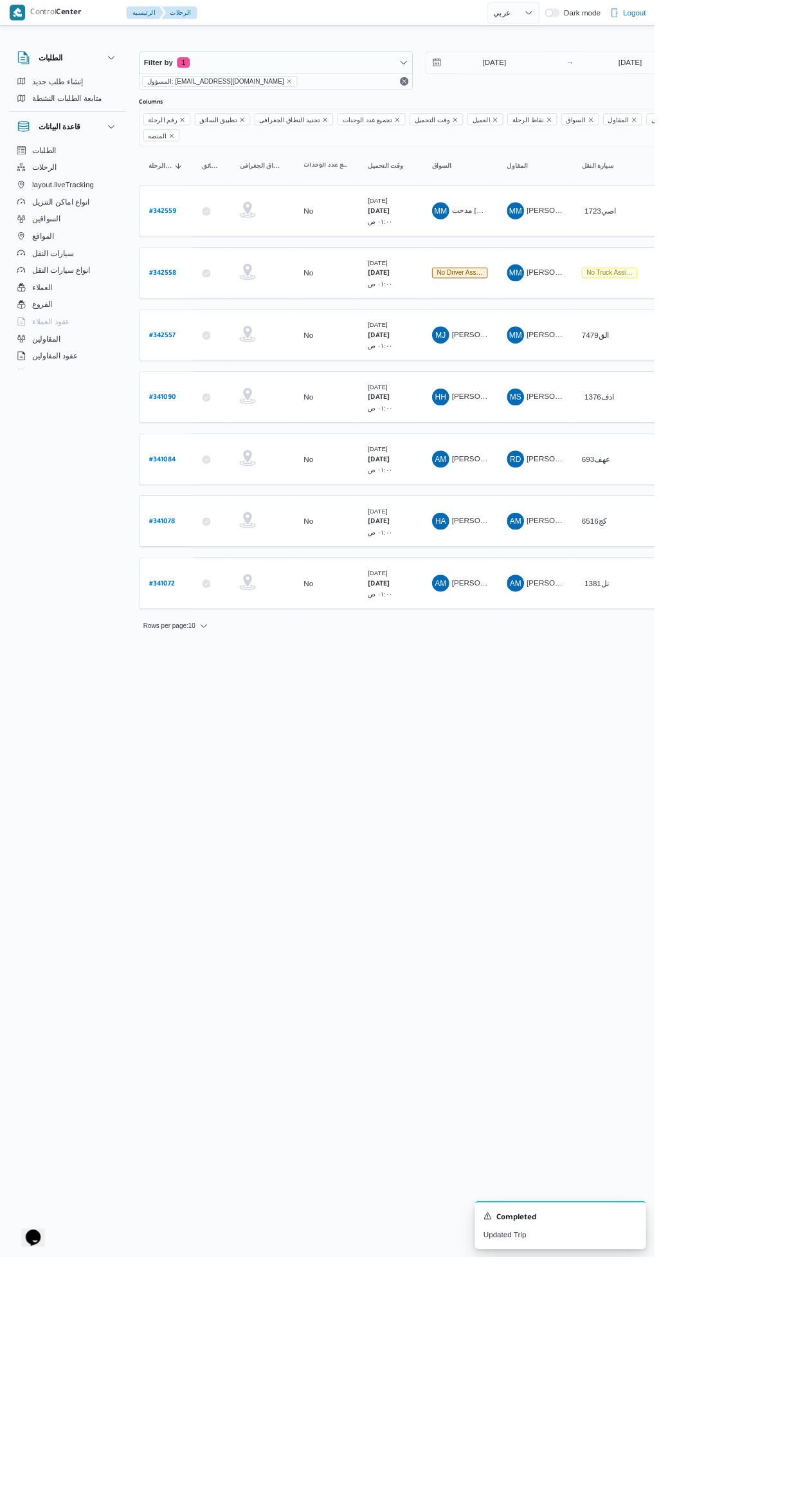
click at [181, 250] on b "# 342559" at bounding box center [195, 254] width 32 height 9
select select "ar"
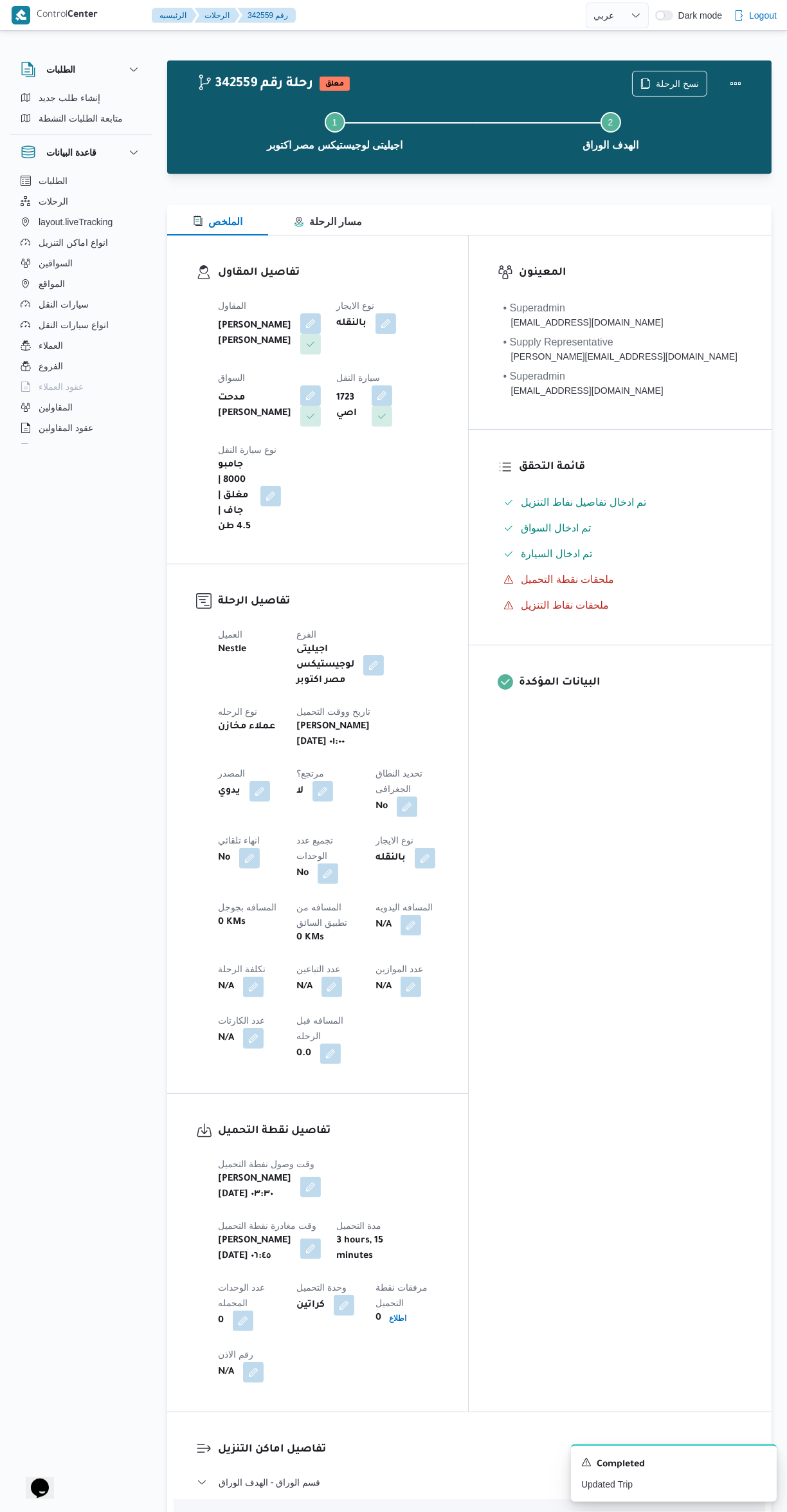
click at [372, 400] on button "button" at bounding box center [382, 395] width 21 height 21
click at [225, 479] on span "1723 اصي" at bounding box center [232, 472] width 41 height 14
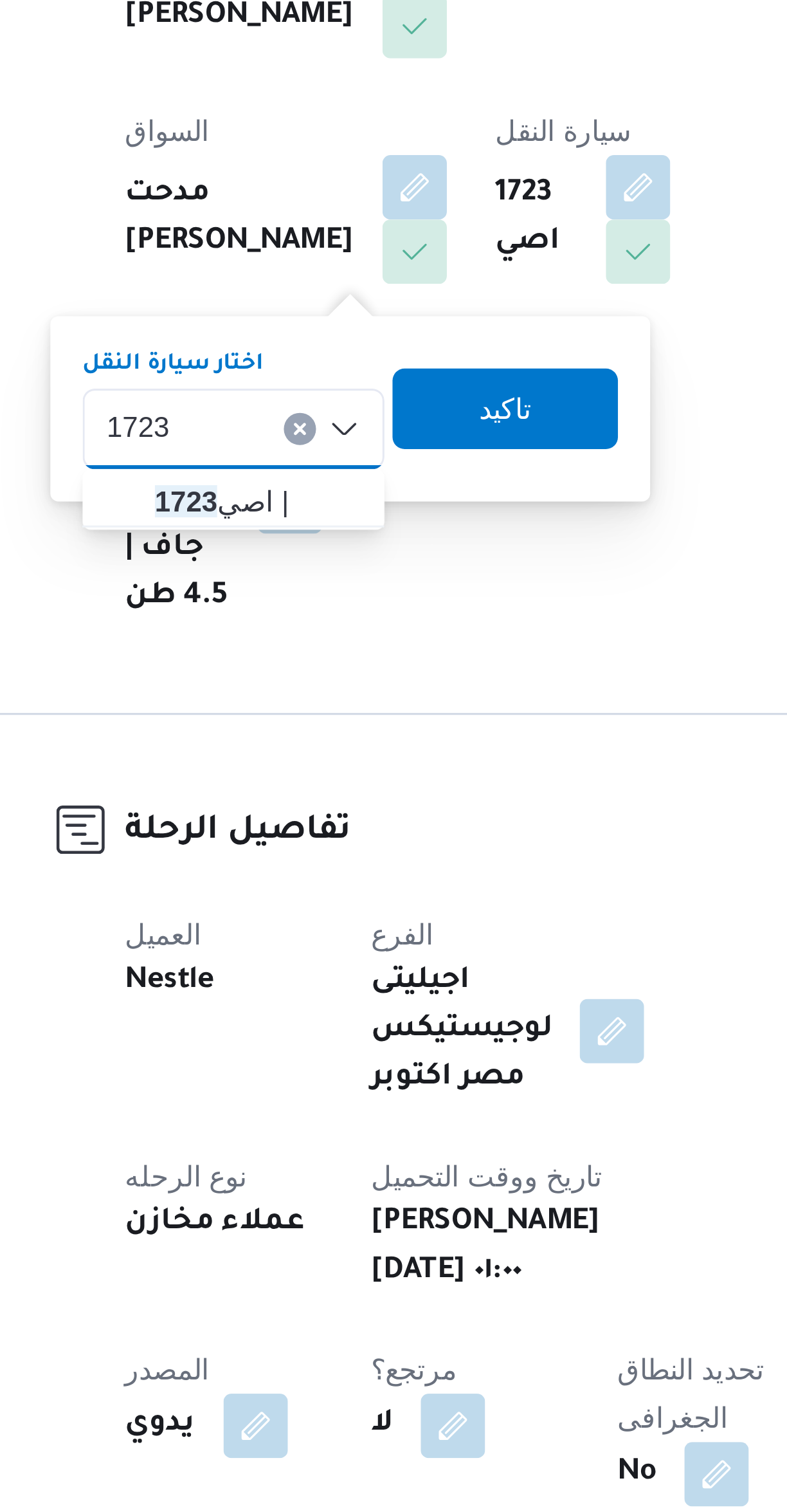
type input "1723"
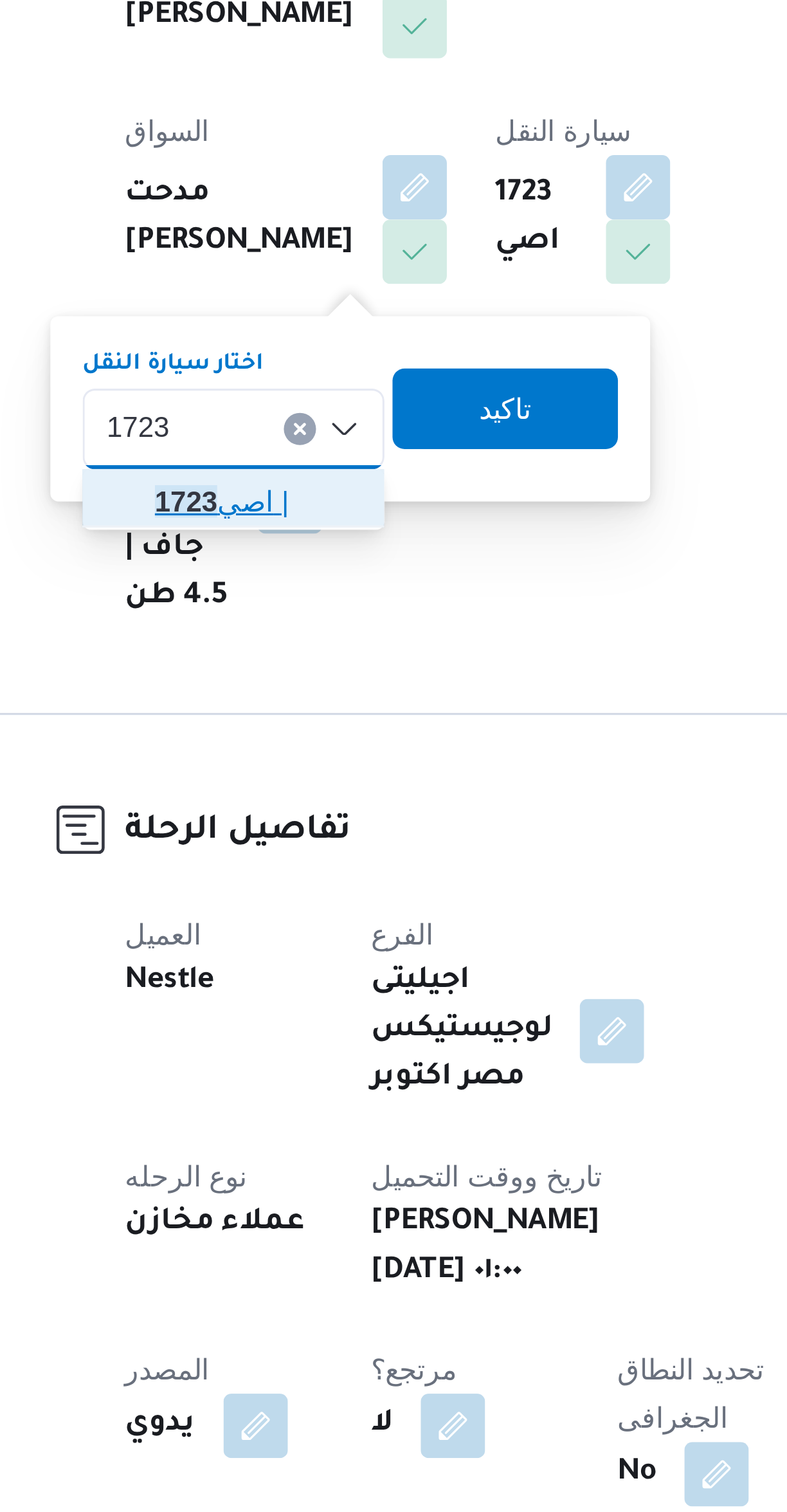
click at [227, 501] on span "1723 اصي |" at bounding box center [253, 496] width 87 height 21
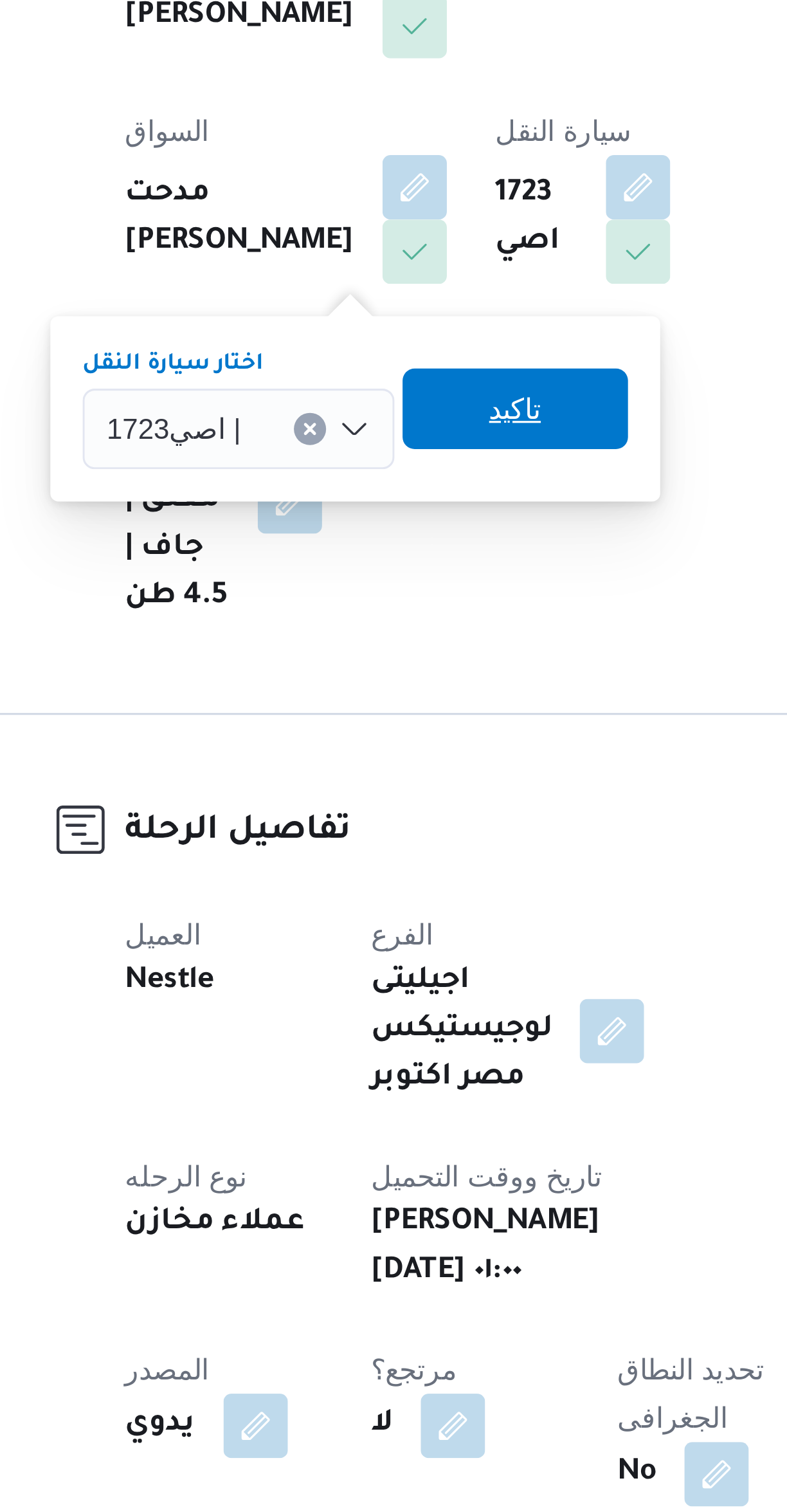
click at [320, 476] on span "تاكيد" at bounding box center [342, 467] width 72 height 26
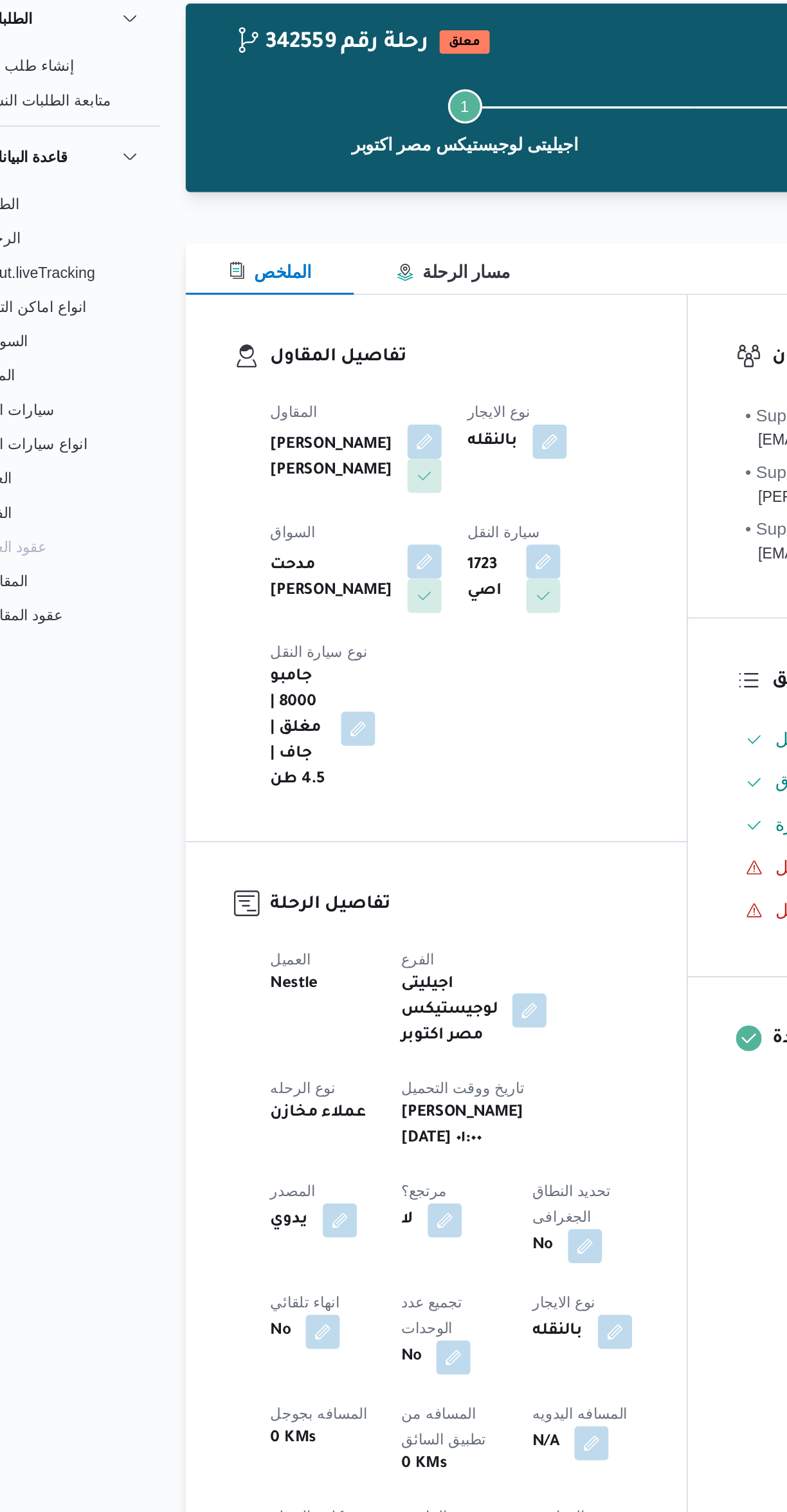
scroll to position [5, 0]
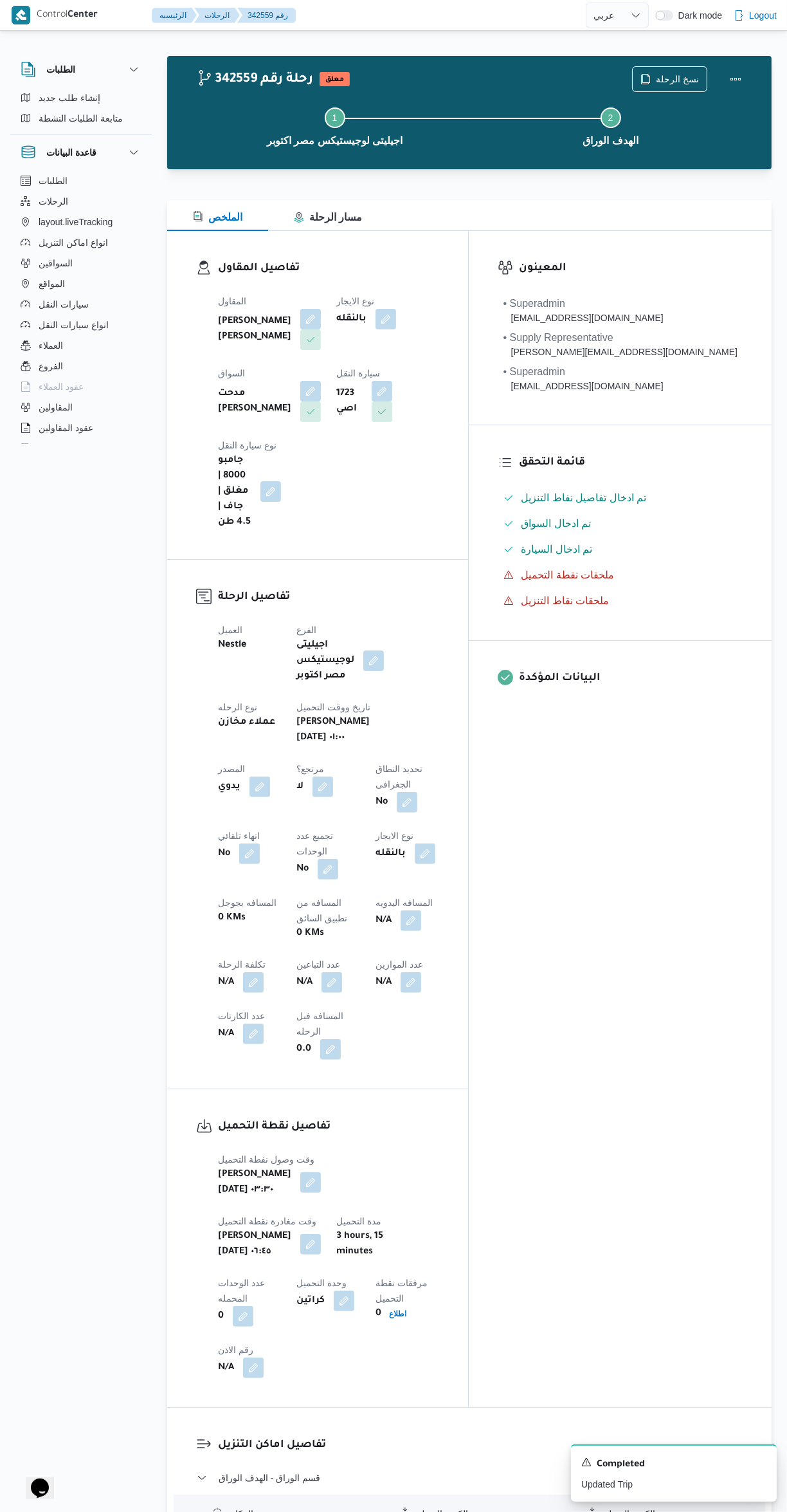
select select "ar"
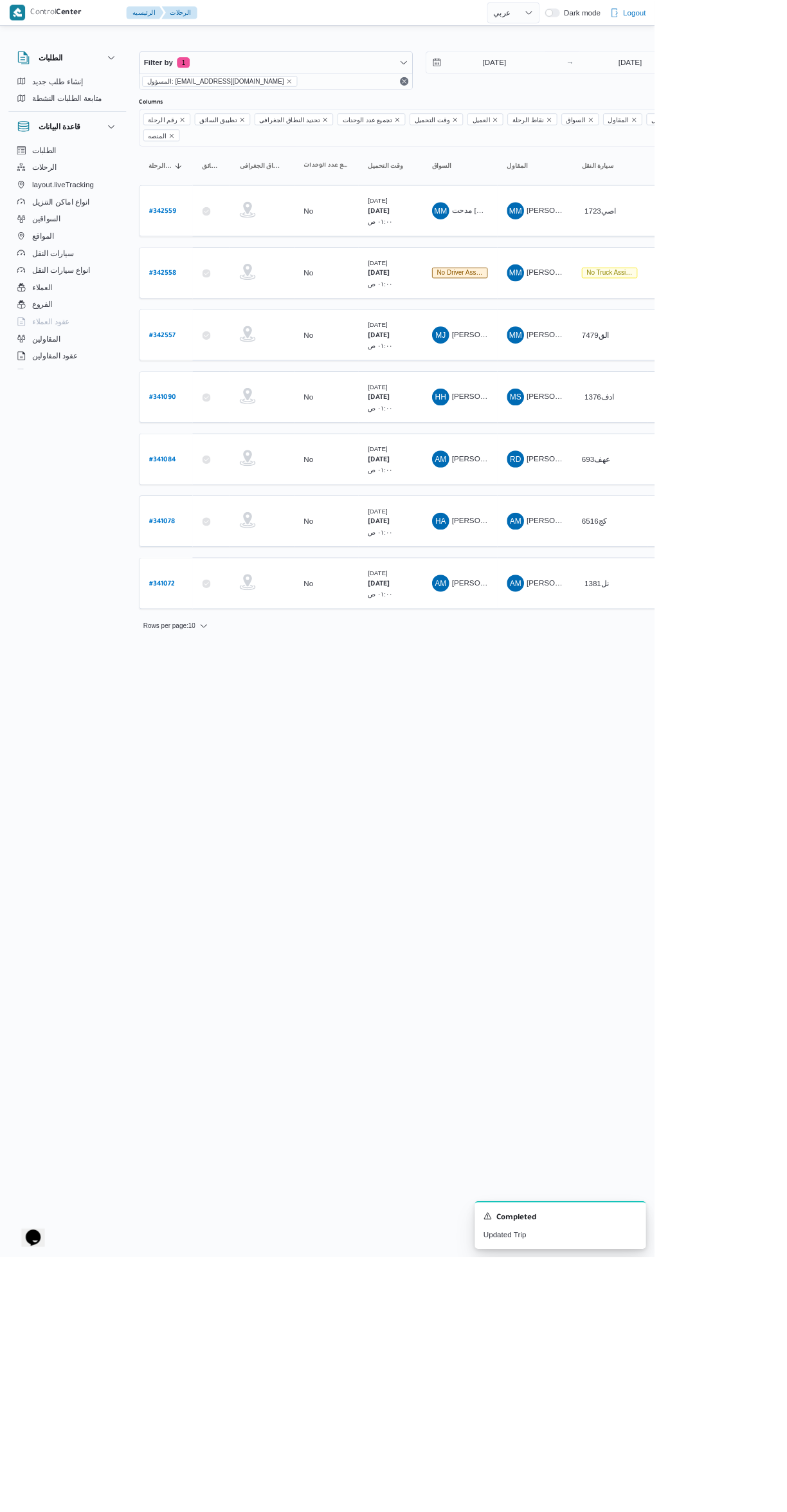
click at [197, 324] on b "# 342558" at bounding box center [195, 328] width 32 height 9
select select "ar"
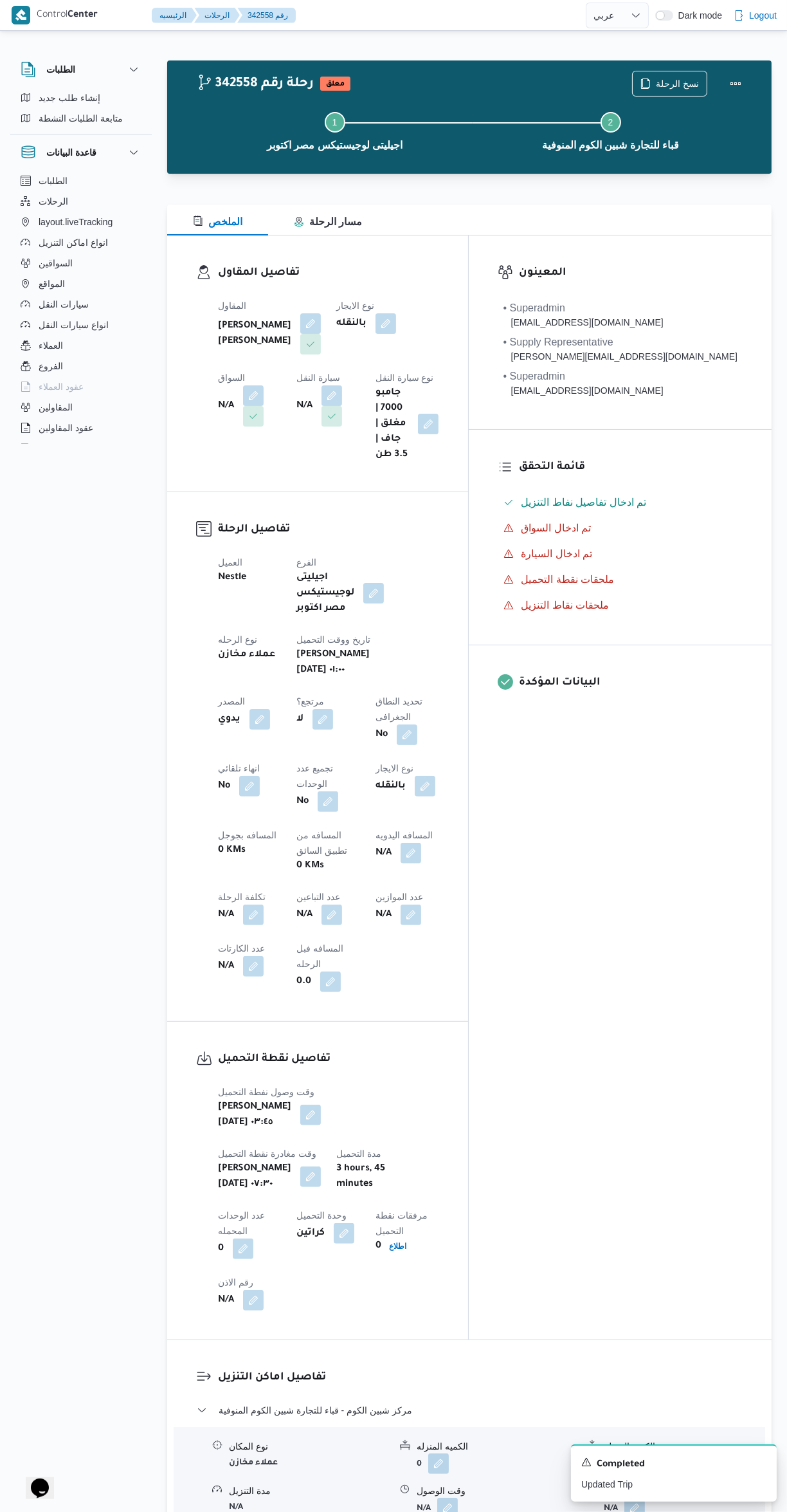
click at [210, 395] on div "المقاول [PERSON_NAME] [PERSON_NAME] نوع الايجار بالنقله السواق N/A سيارة النقل …" at bounding box center [328, 379] width 237 height 180
click at [295, 405] on div "N/A" at bounding box center [328, 406] width 66 height 44
click at [321, 400] on button "button" at bounding box center [331, 395] width 21 height 21
click at [187, 452] on input "اختار سيارة النقل" at bounding box center [187, 453] width 1 height 16
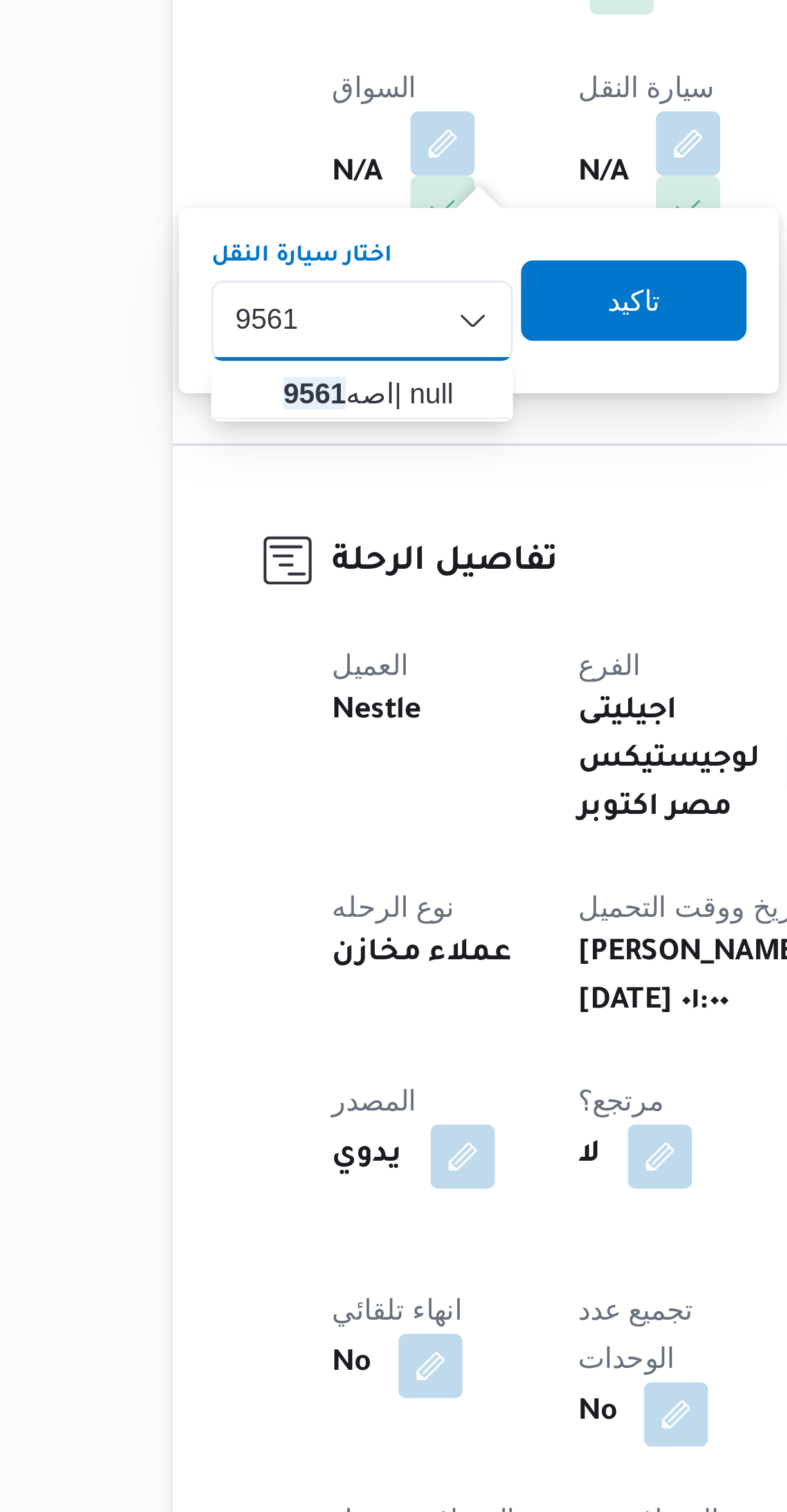
type input "9561"
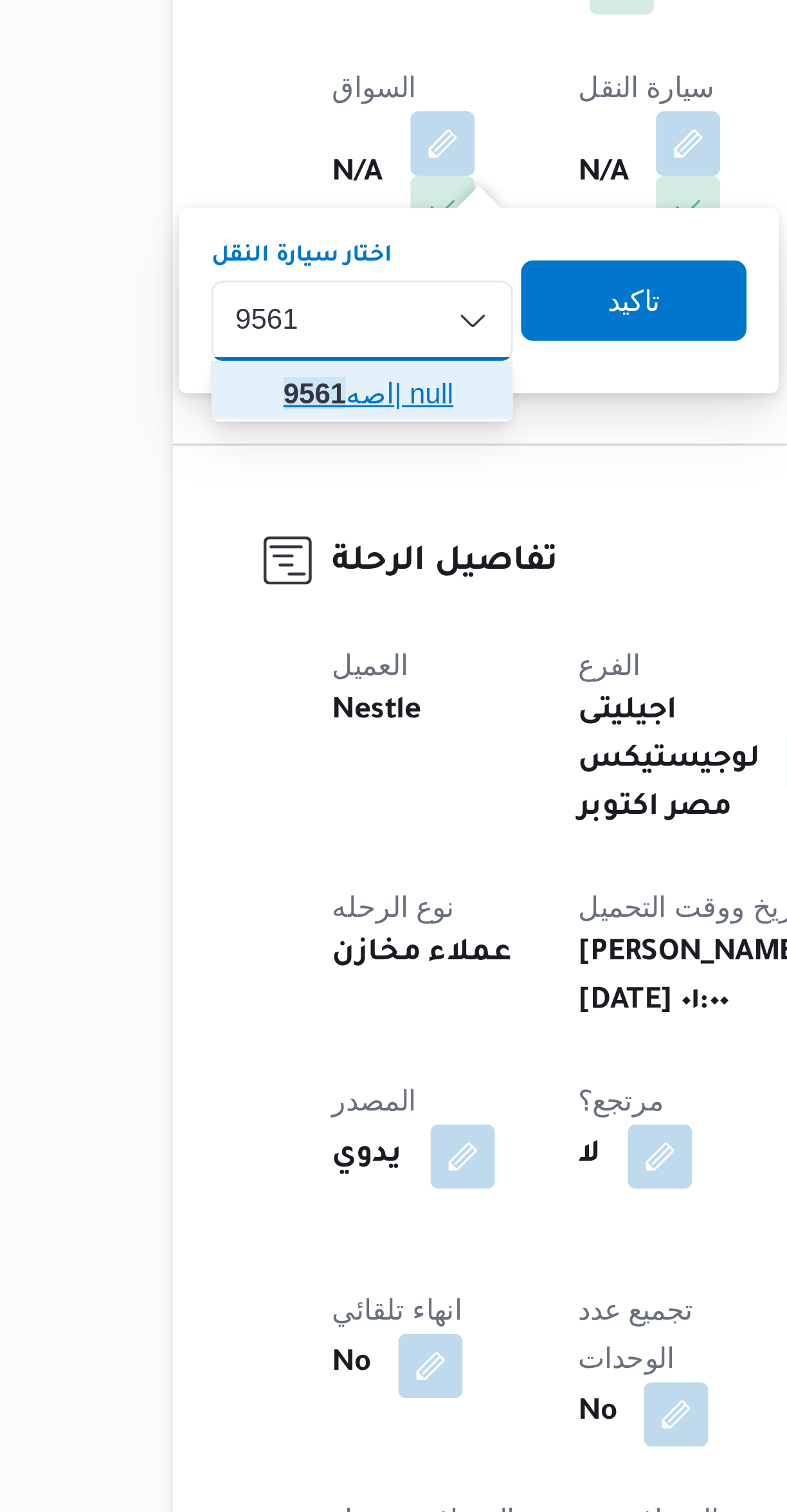
click at [197, 481] on span "اصه 9561 | null" at bounding box center [227, 475] width 87 height 21
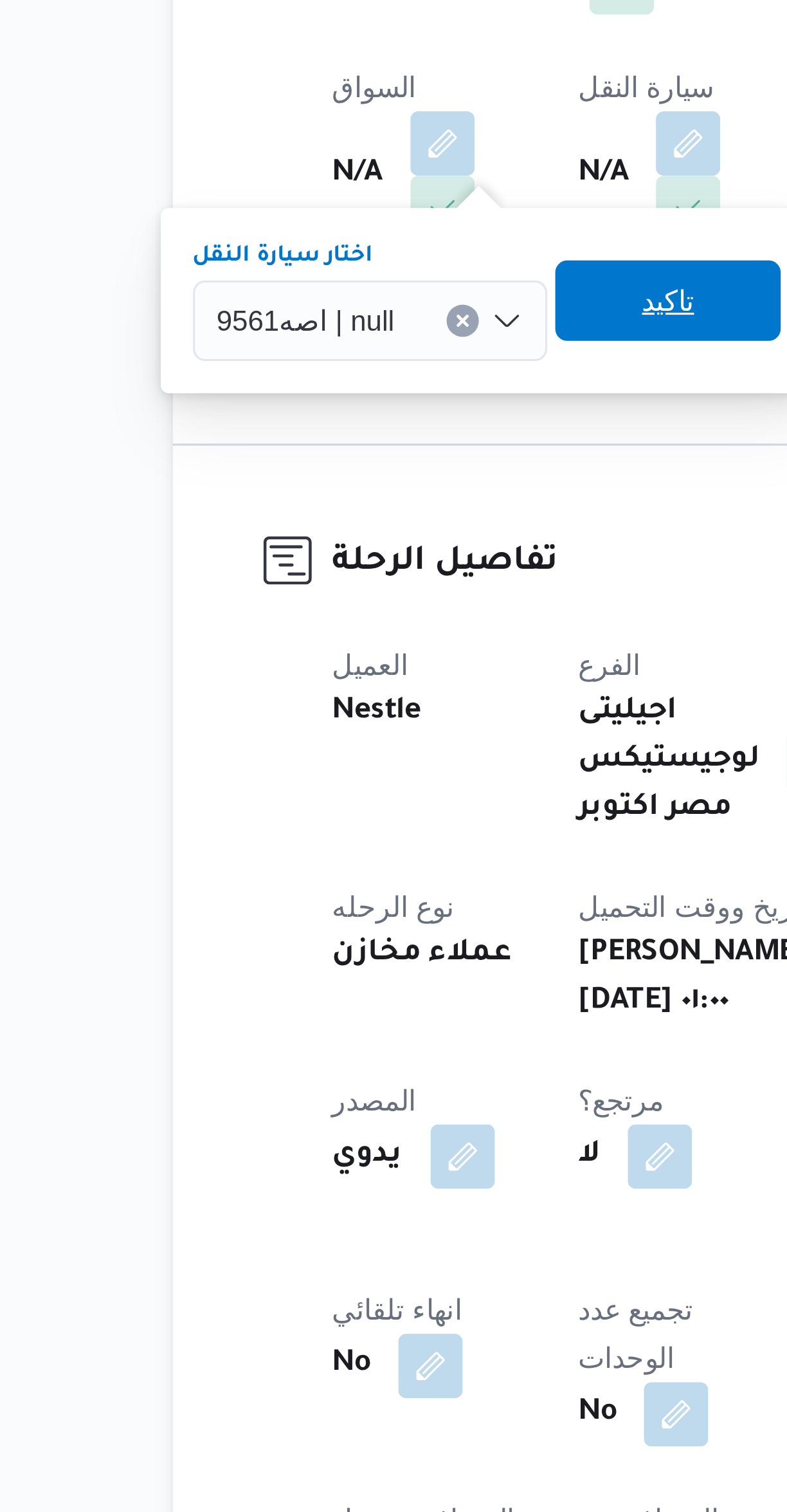
click at [306, 452] on span "تاكيد" at bounding box center [325, 446] width 72 height 26
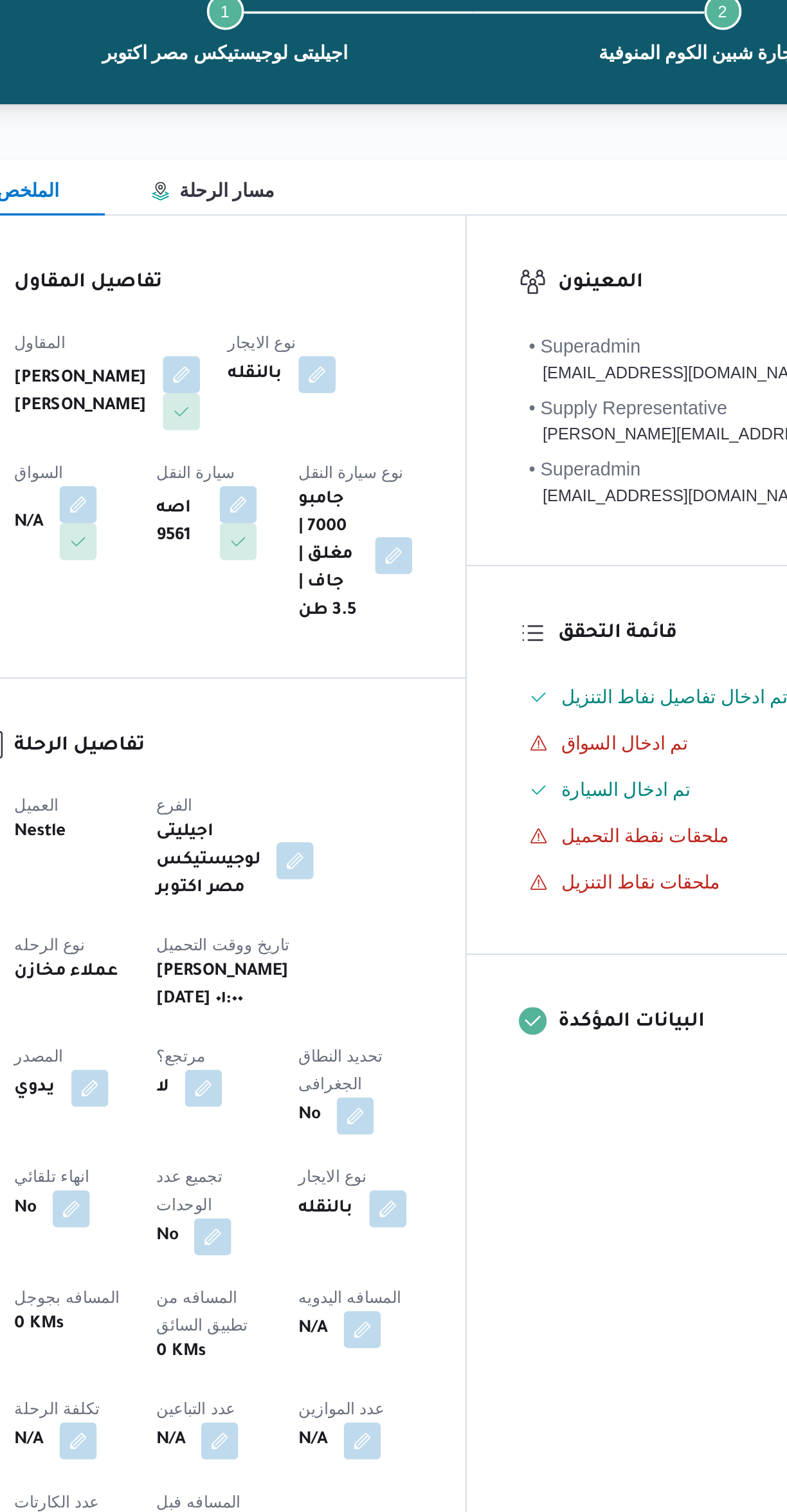
click at [264, 385] on button "button" at bounding box center [253, 395] width 21 height 21
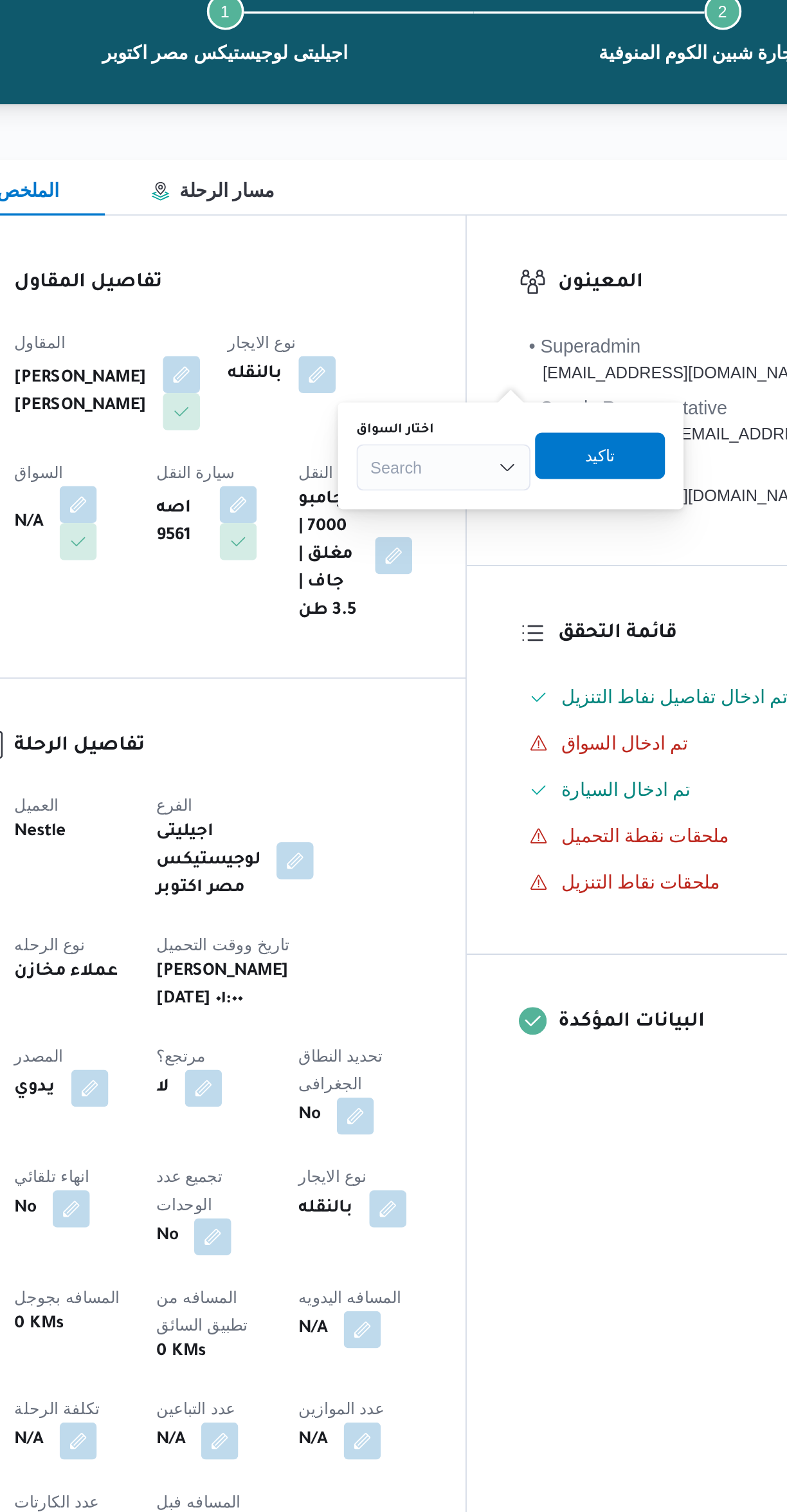
click at [416, 379] on input "اختار السواق" at bounding box center [416, 375] width 1 height 16
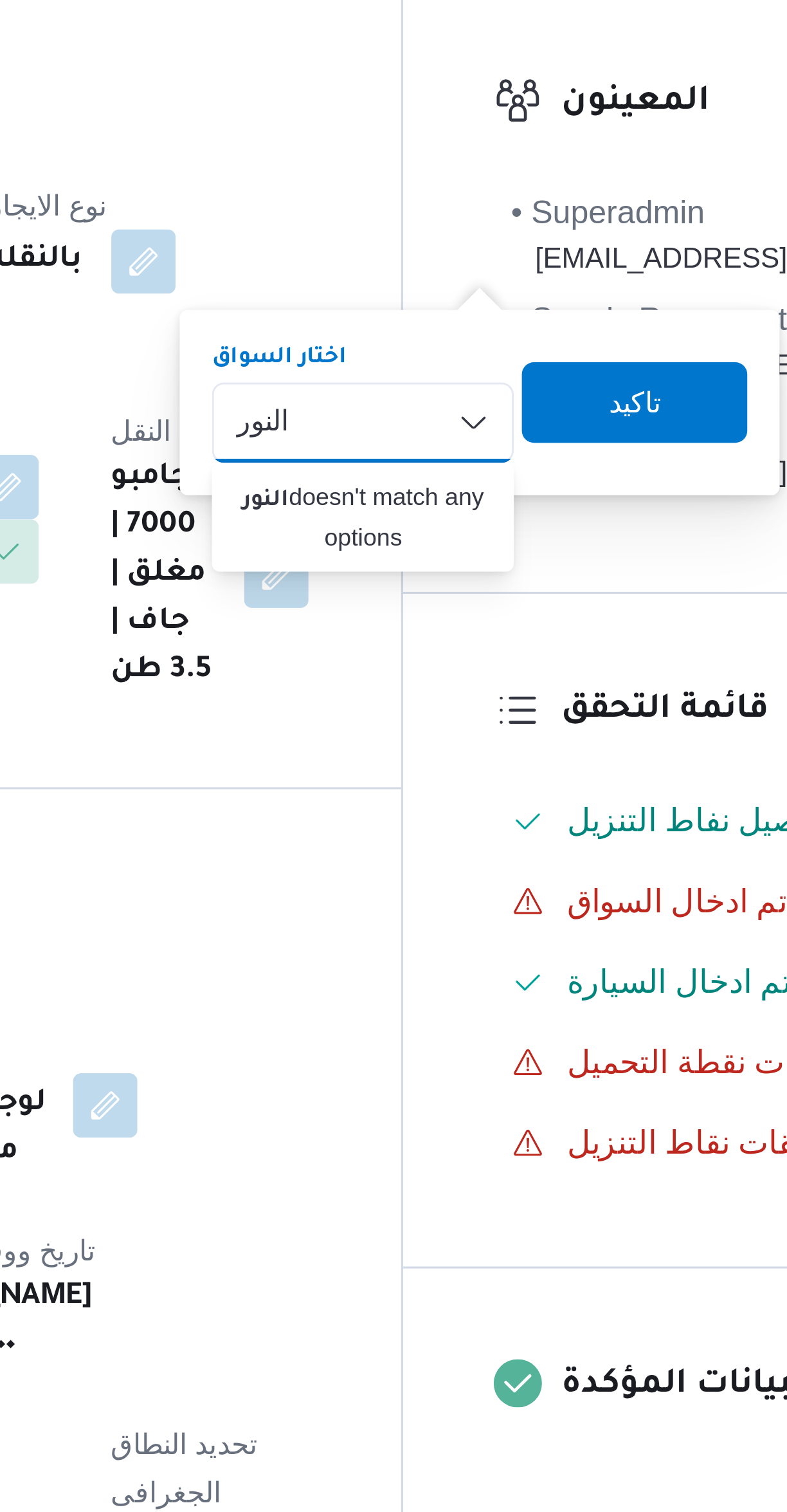
click at [451, 374] on div "النور النور Combo box. Selected. النور . Selected. Combo box input. Search. Typ…" at bounding box center [456, 375] width 97 height 26
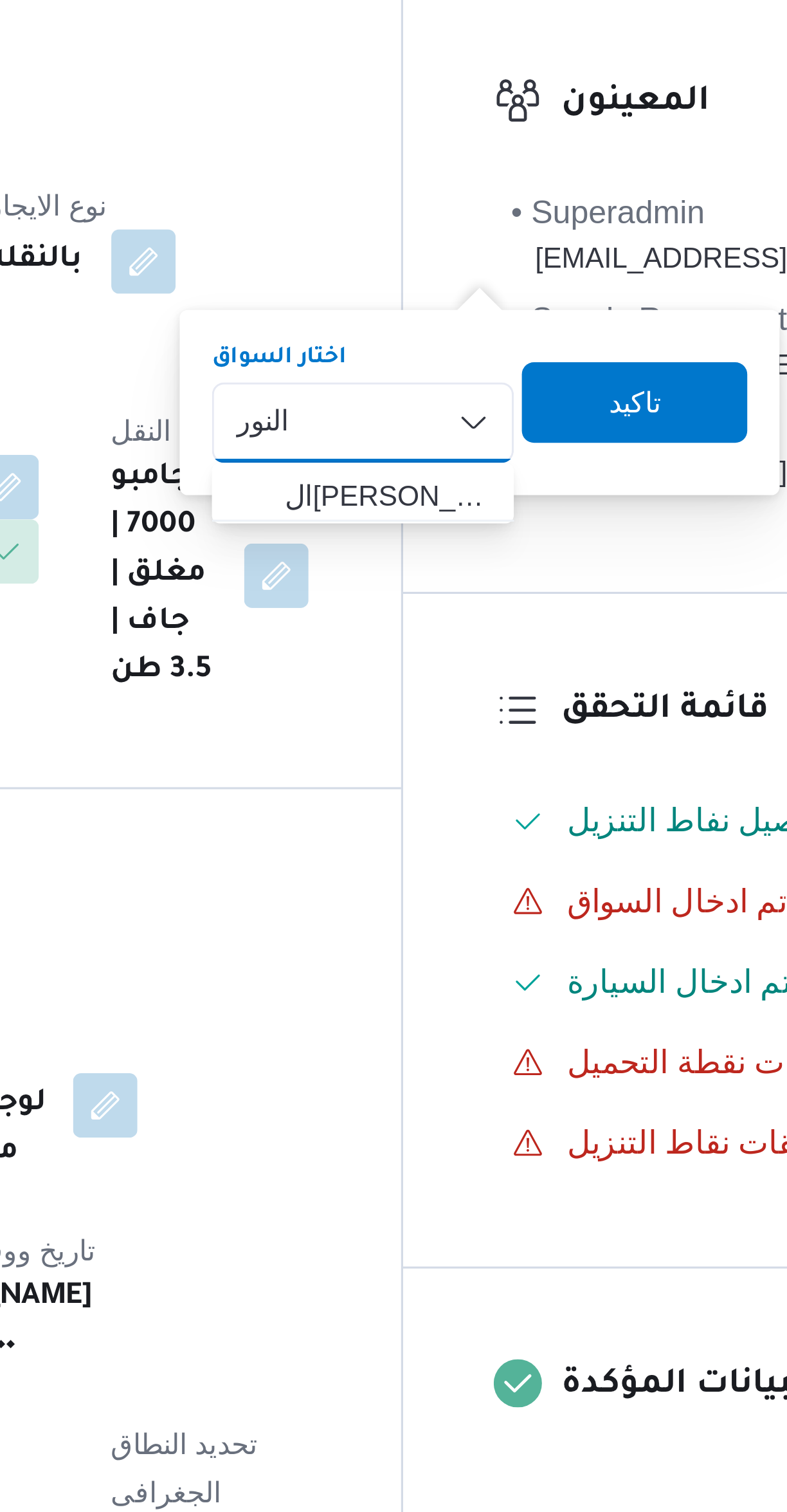
type input "النور"
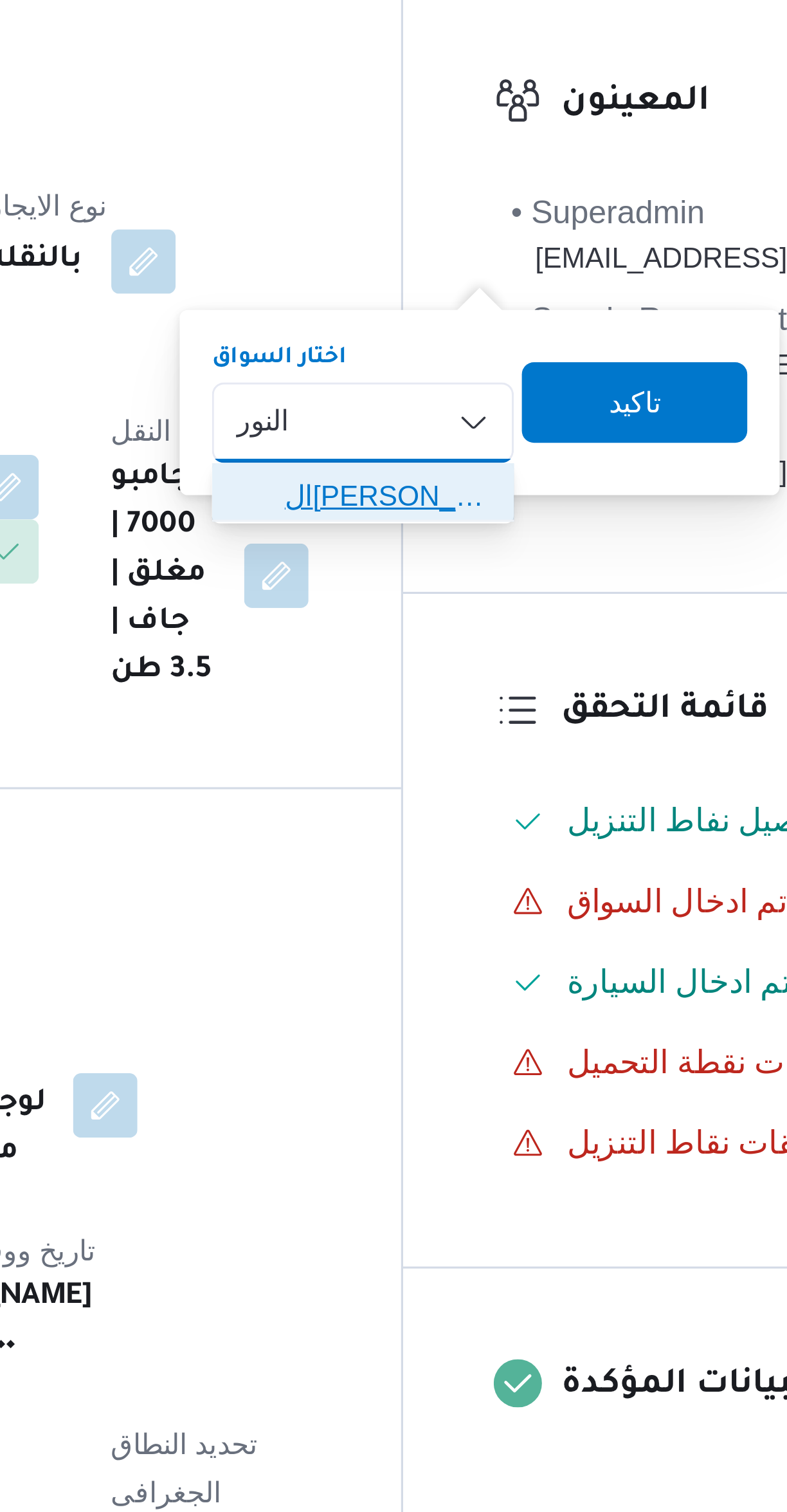
click at [430, 400] on span "ال[PERSON_NAME]" at bounding box center [456, 398] width 87 height 21
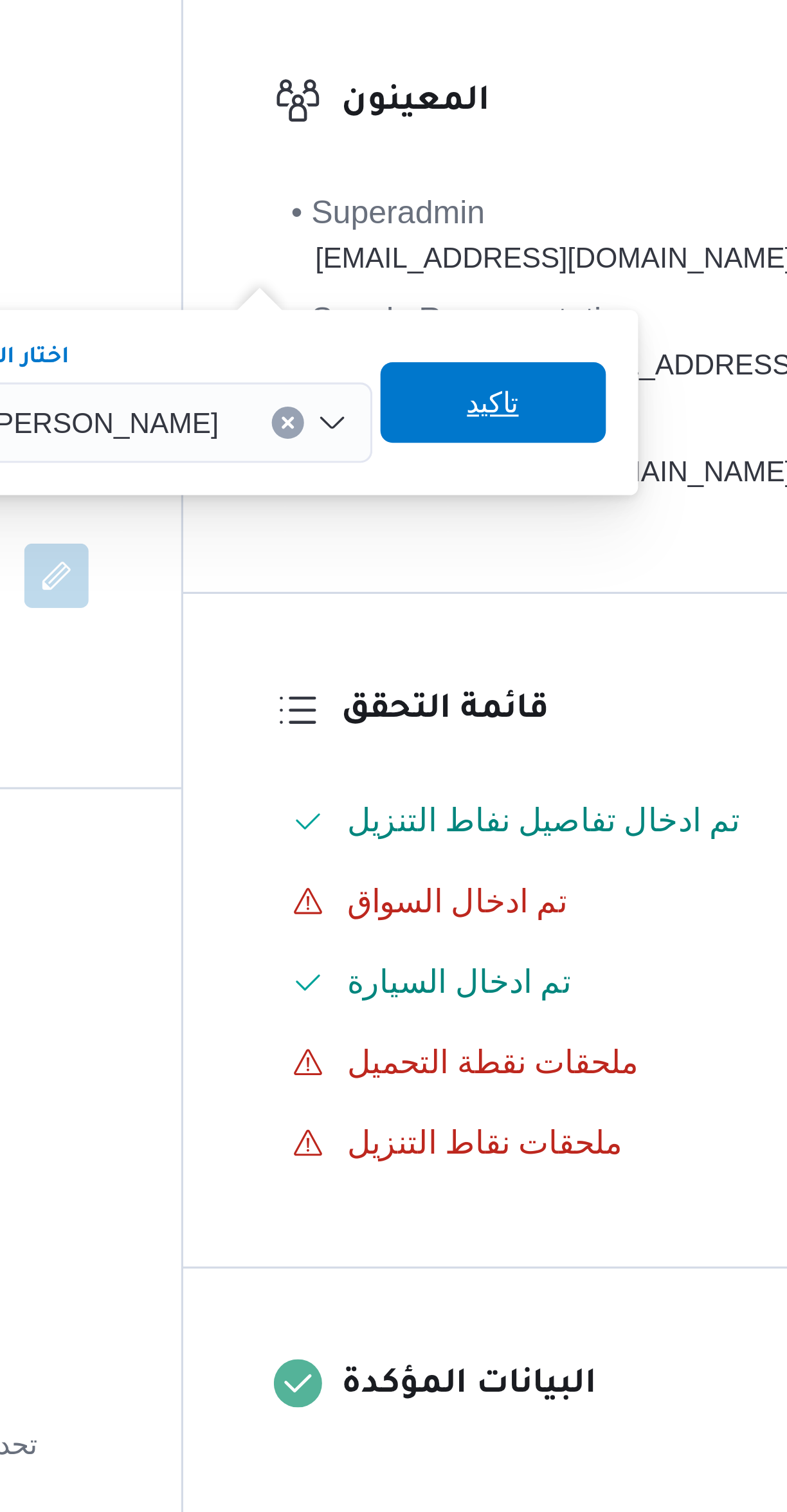
click at [559, 372] on span "تاكيد" at bounding box center [567, 369] width 17 height 16
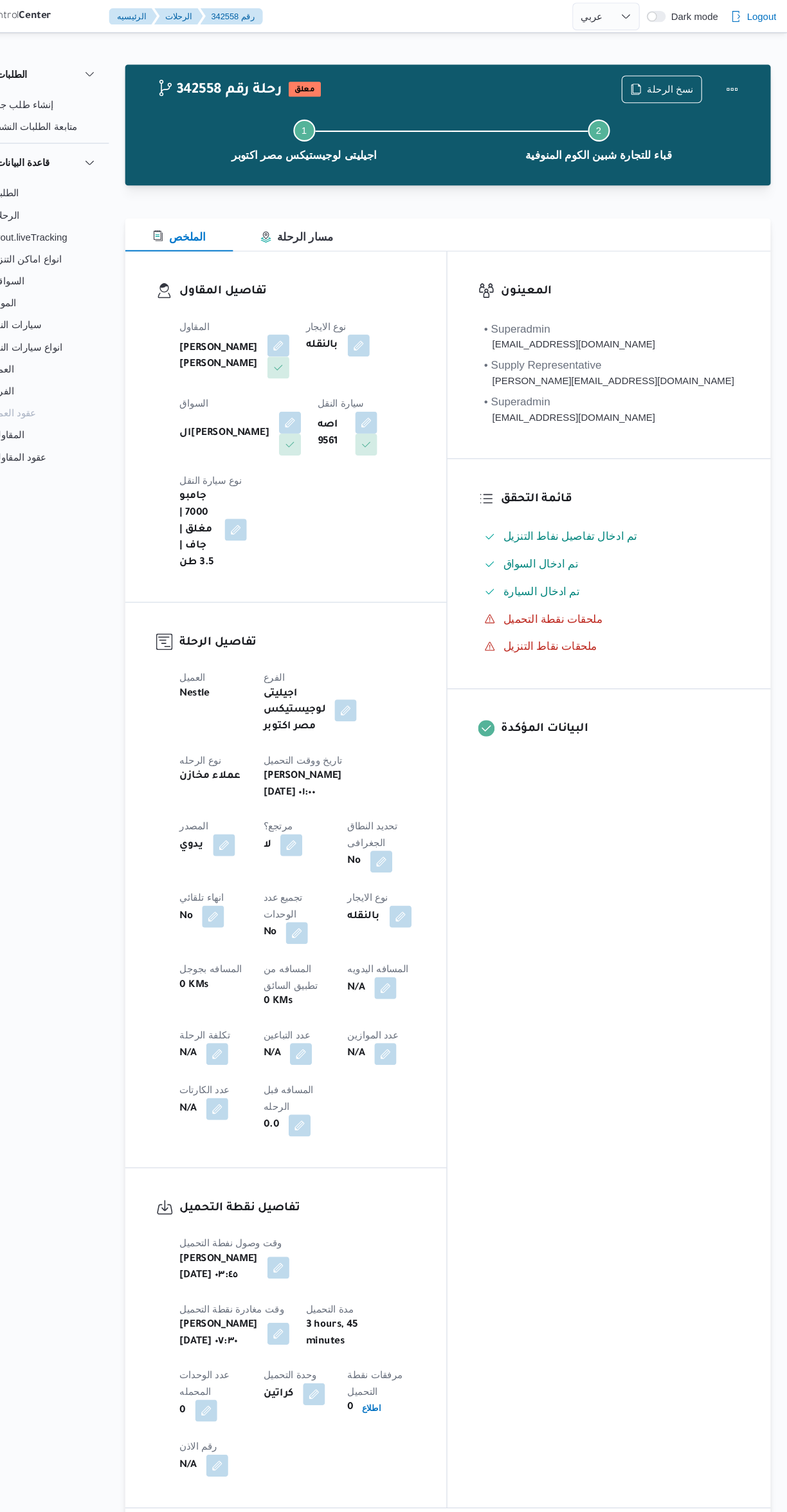
select select "ar"
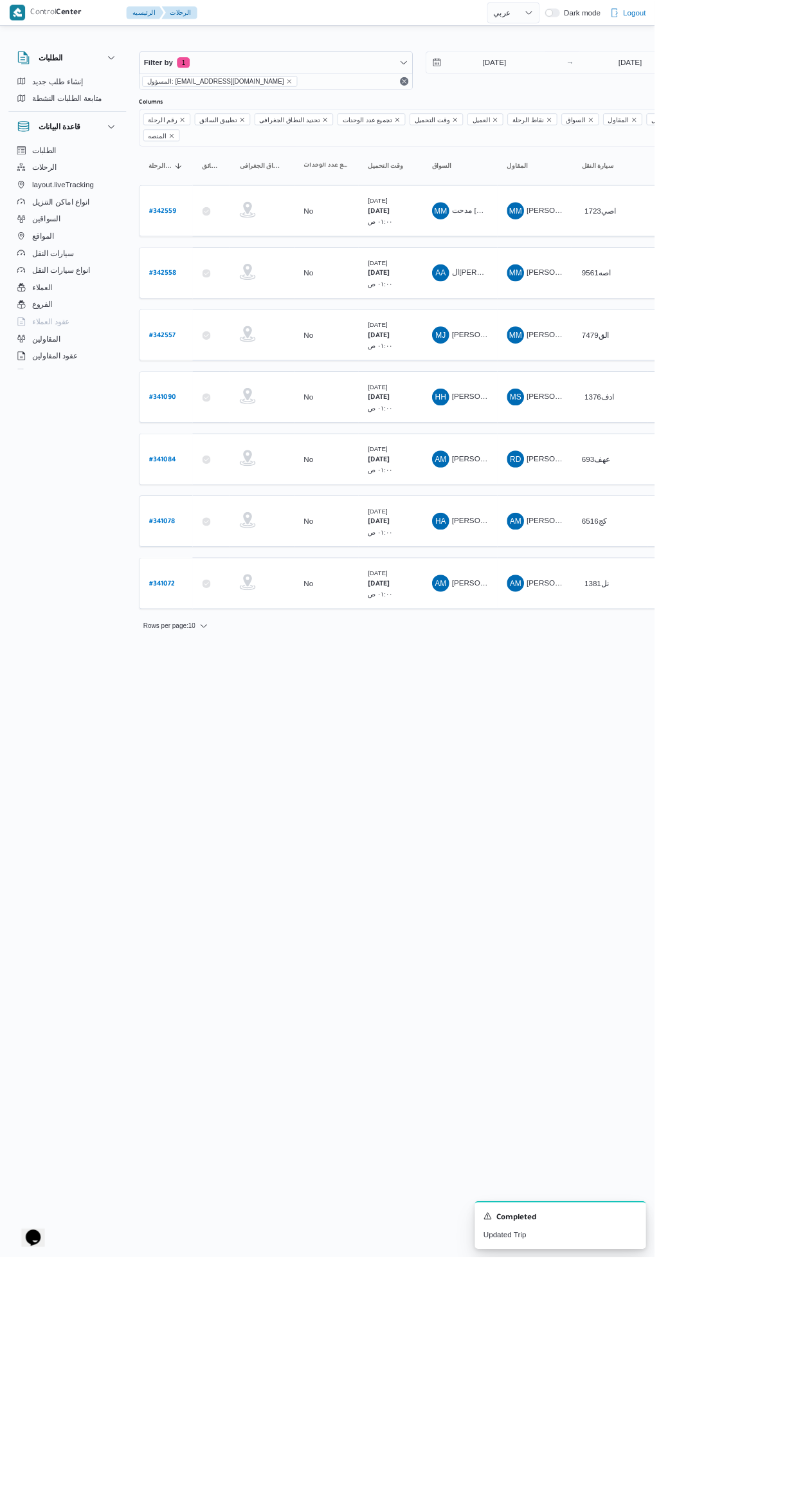
click at [181, 324] on b "# 342558" at bounding box center [195, 328] width 32 height 9
select select "ar"
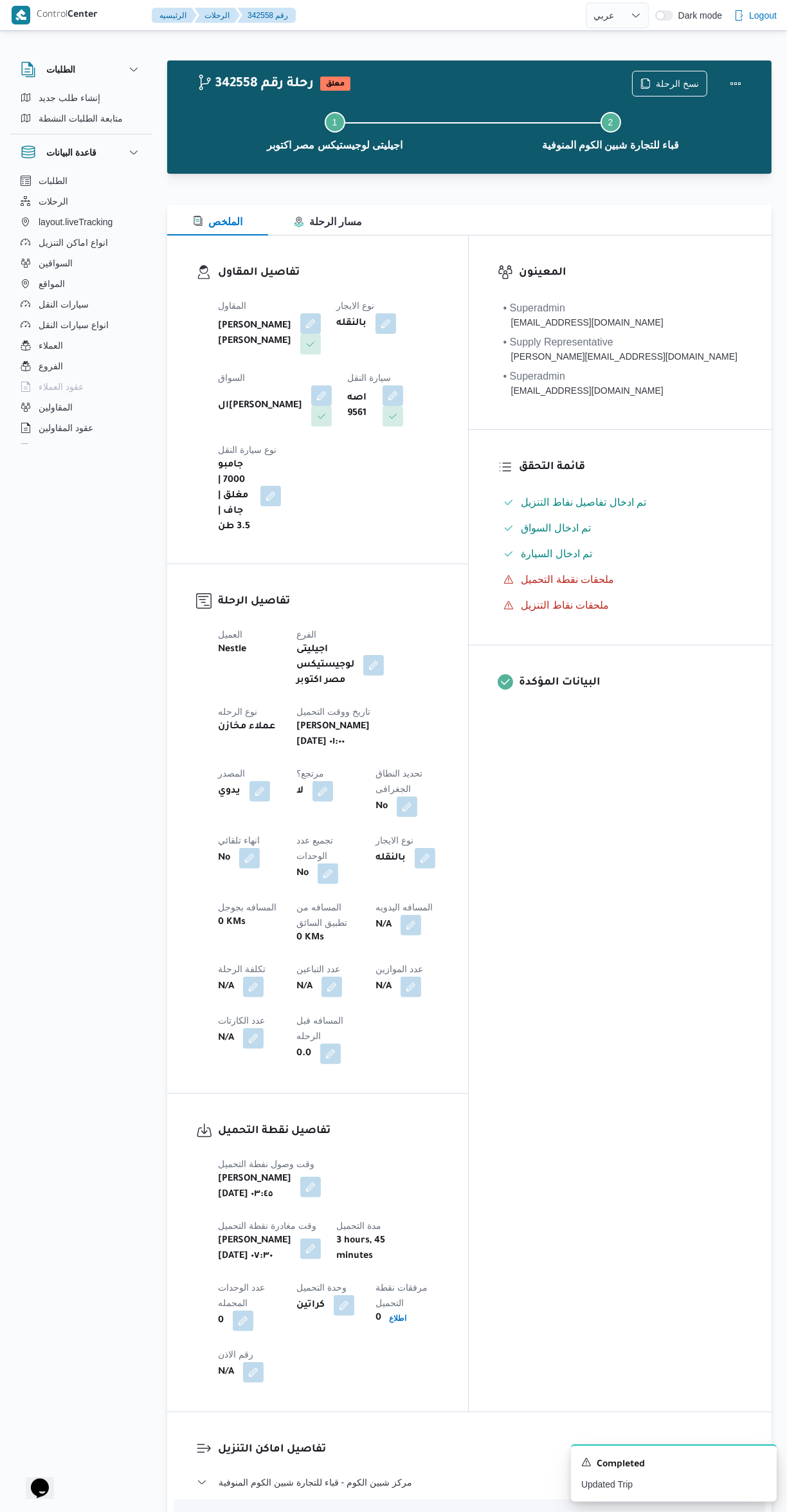
select select "ar"
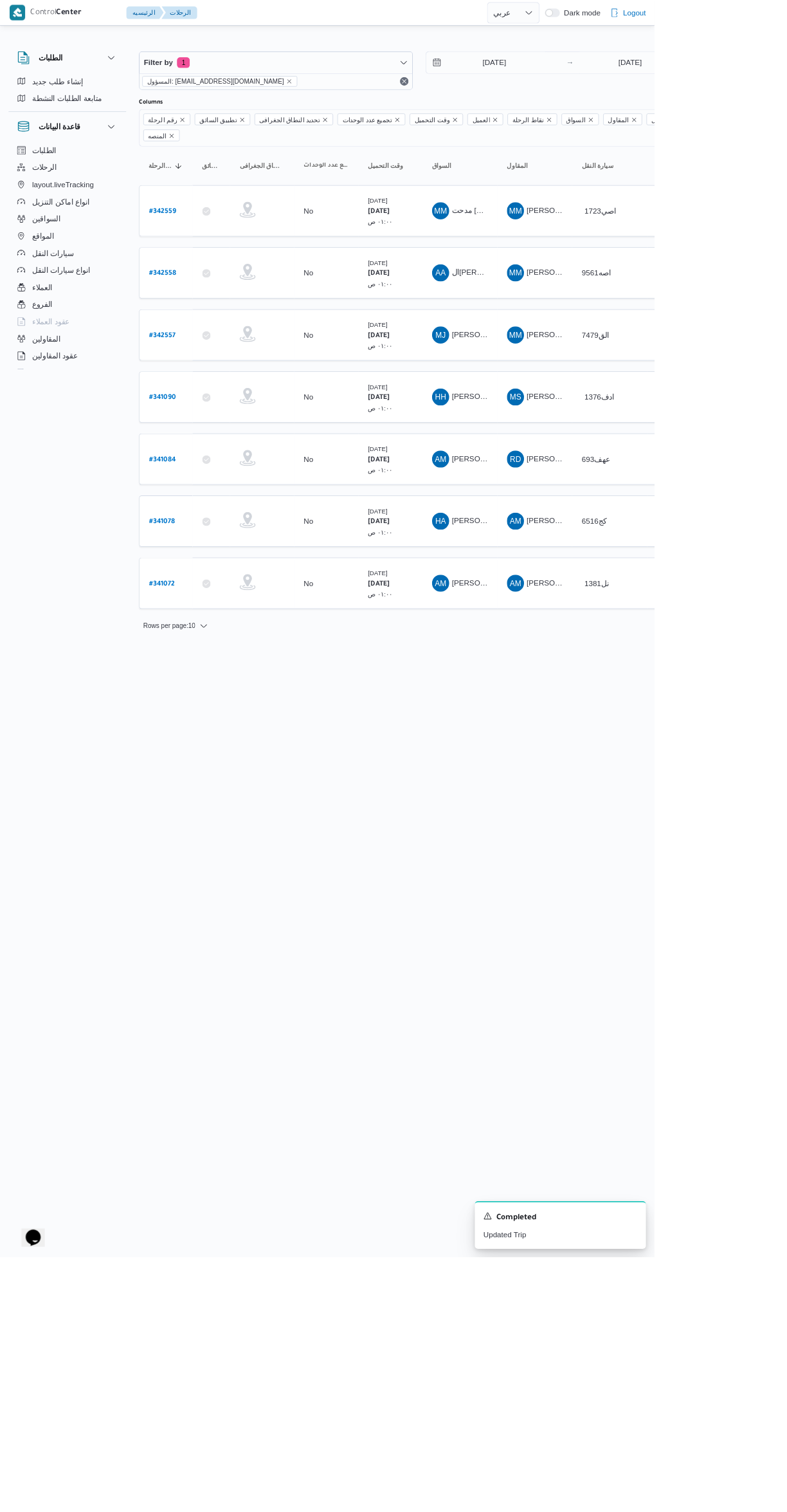
click at [195, 394] on link "# 342557" at bounding box center [195, 402] width 32 height 17
select select "ar"
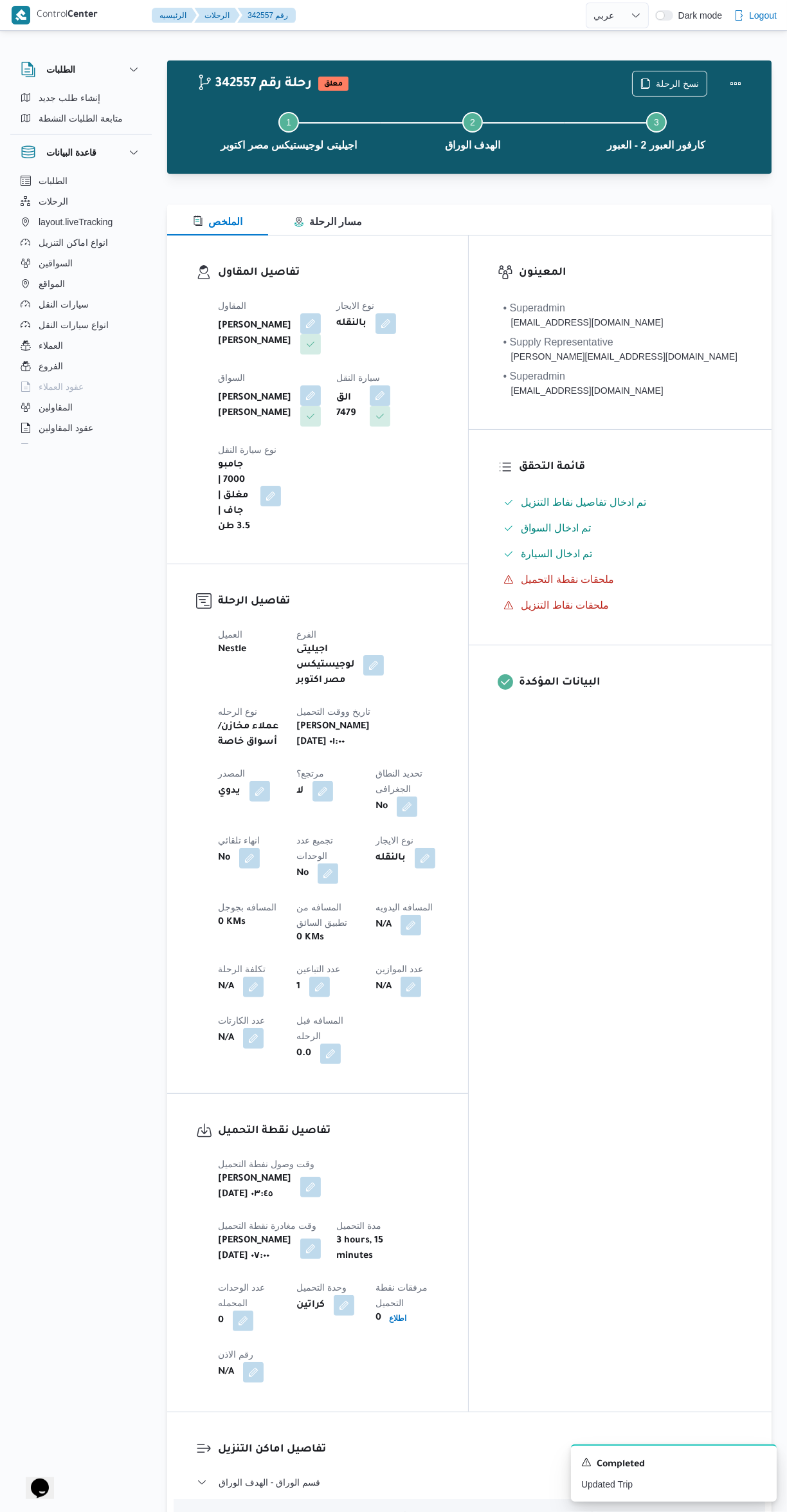
select select "ar"
